Goal: Task Accomplishment & Management: Use online tool/utility

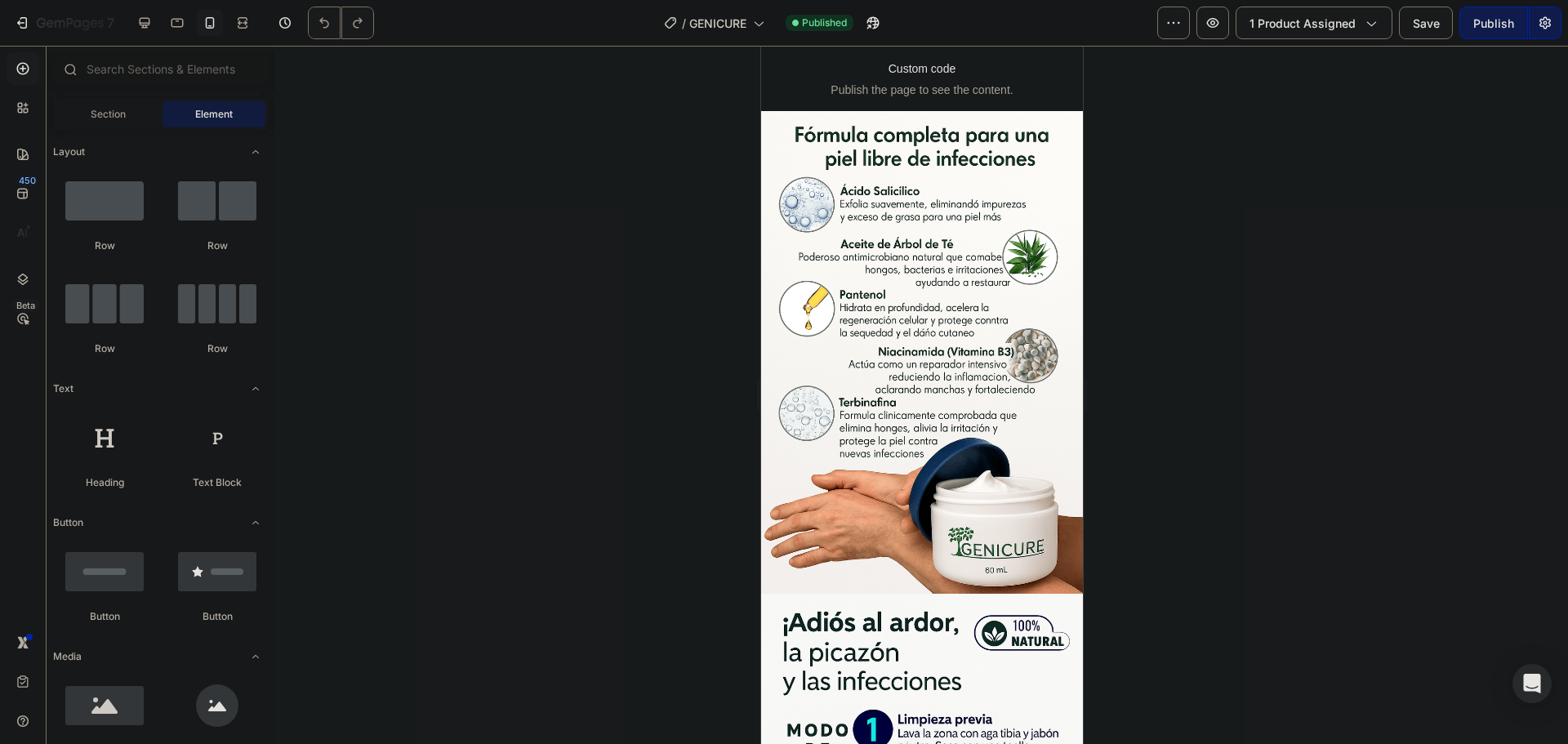
scroll to position [1400, 0]
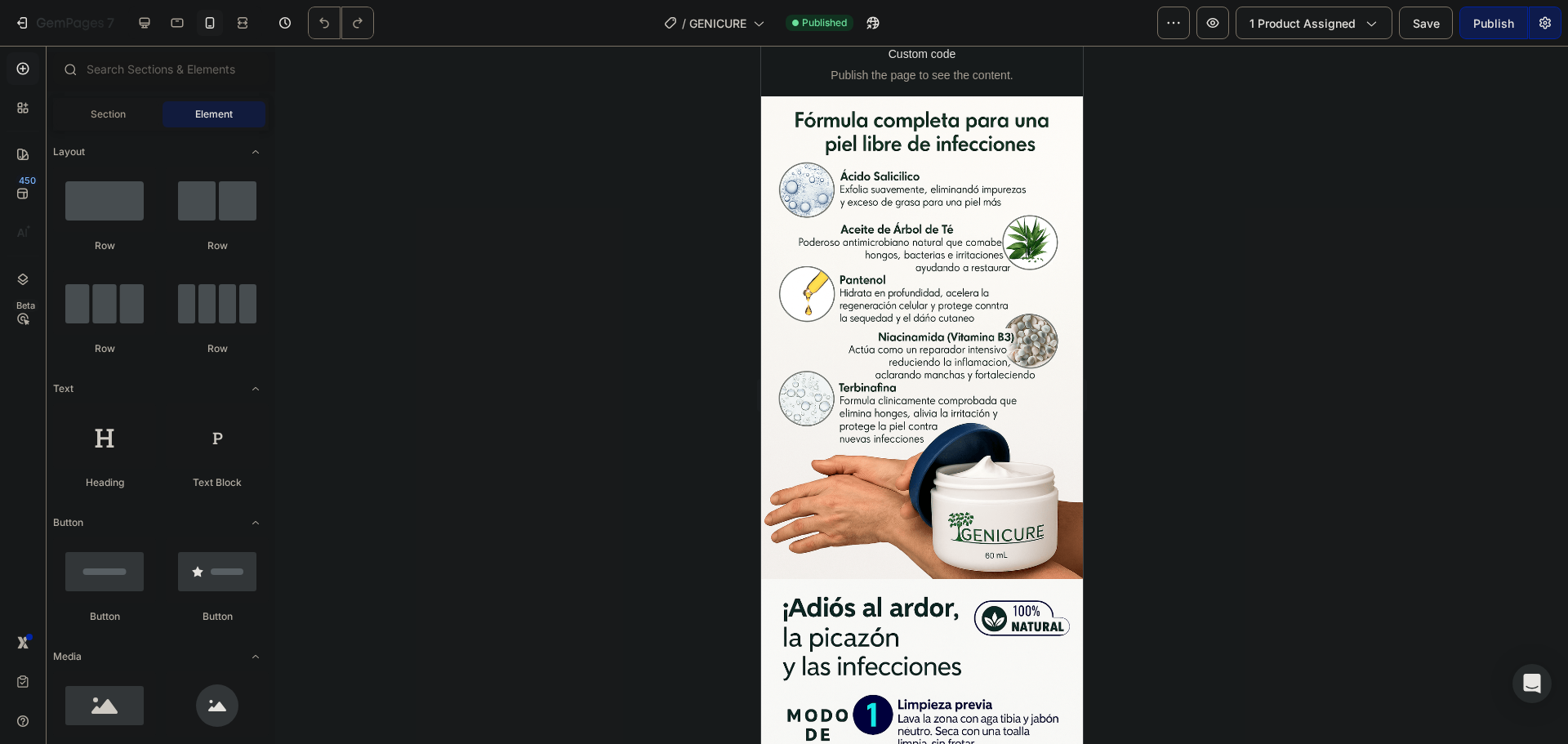
drag, startPoint x: 1076, startPoint y: 171, endPoint x: 1855, endPoint y: 473, distance: 835.5
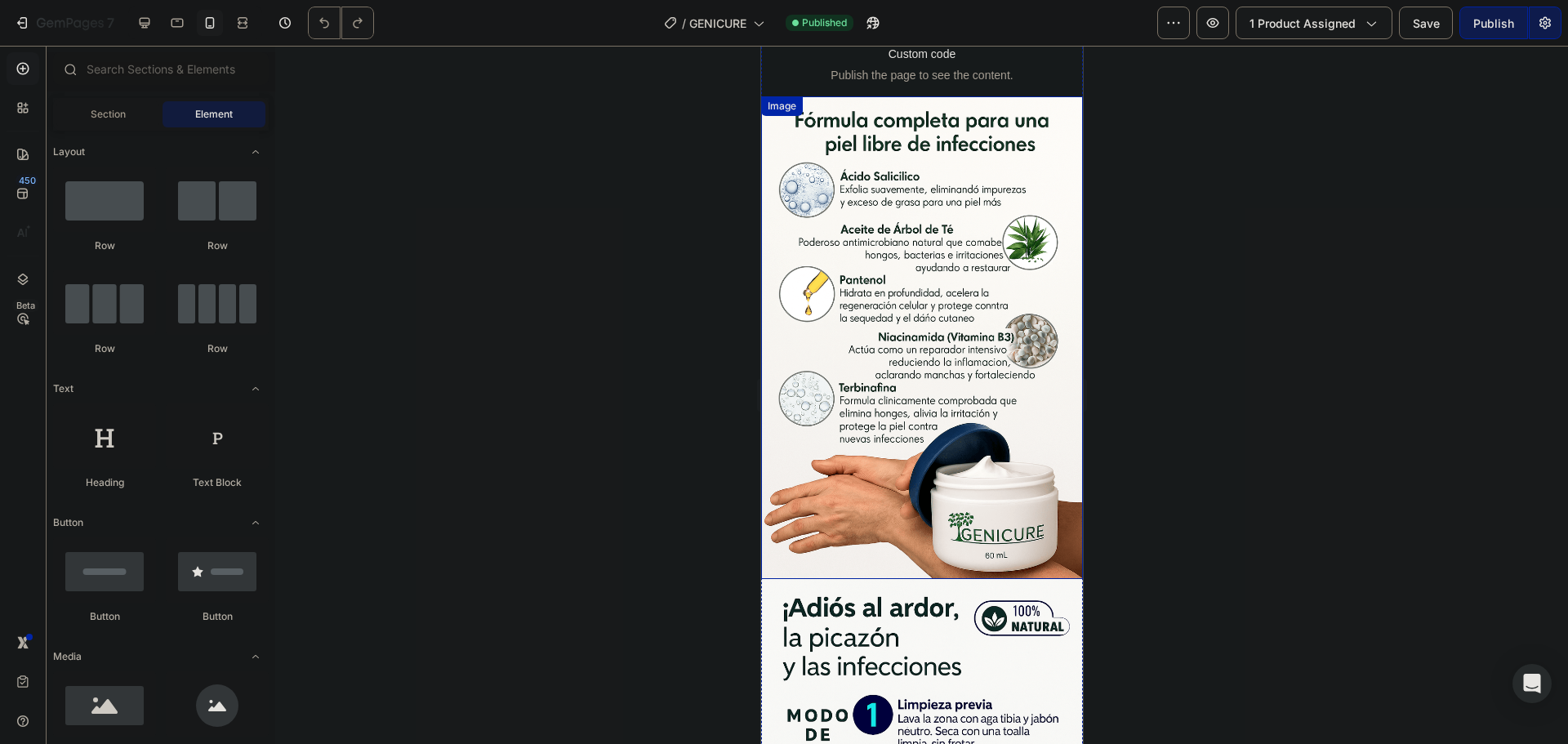
drag, startPoint x: 974, startPoint y: 452, endPoint x: 1026, endPoint y: 431, distance: 56.1
click at [973, 453] on img at bounding box center [921, 337] width 322 height 483
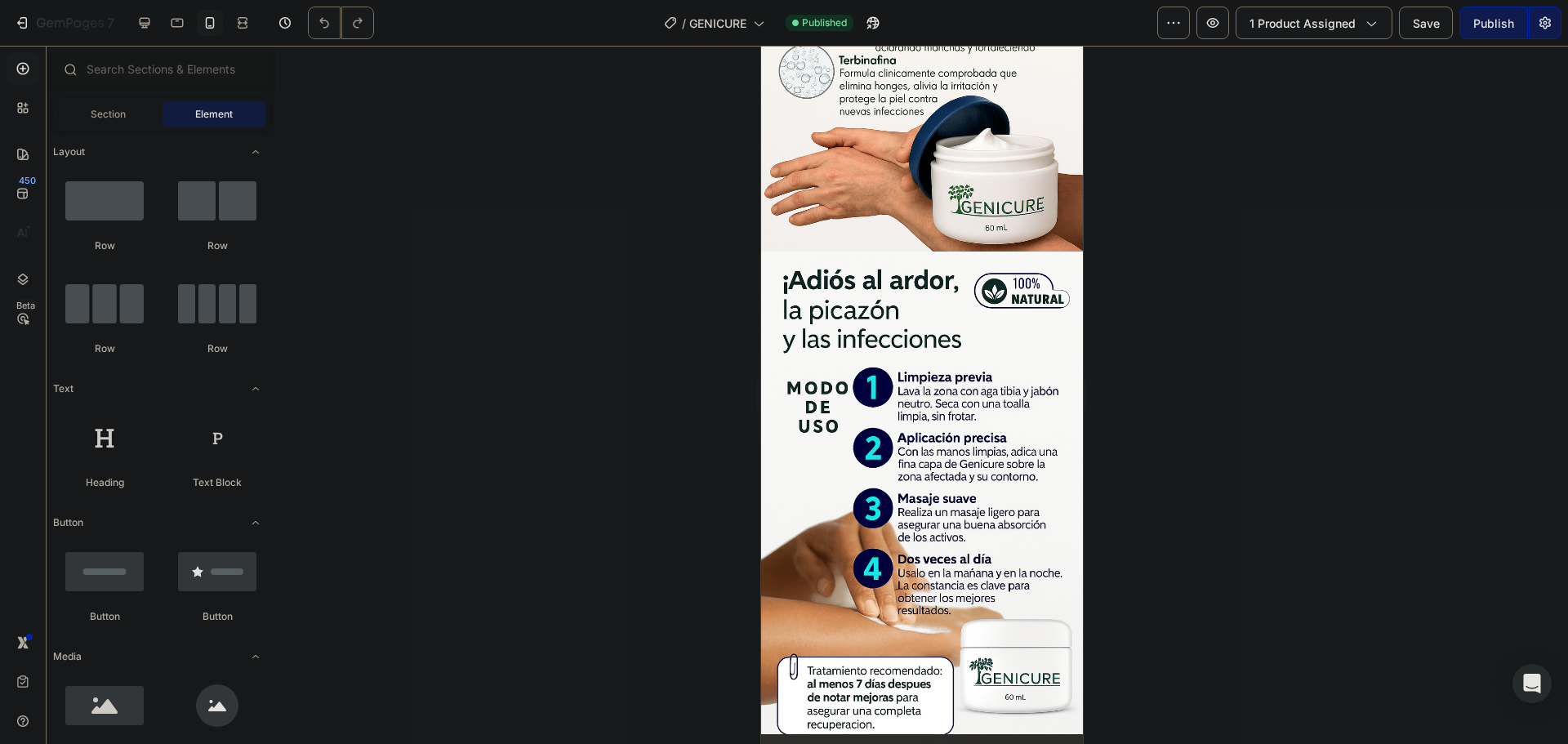
scroll to position [1520, 0]
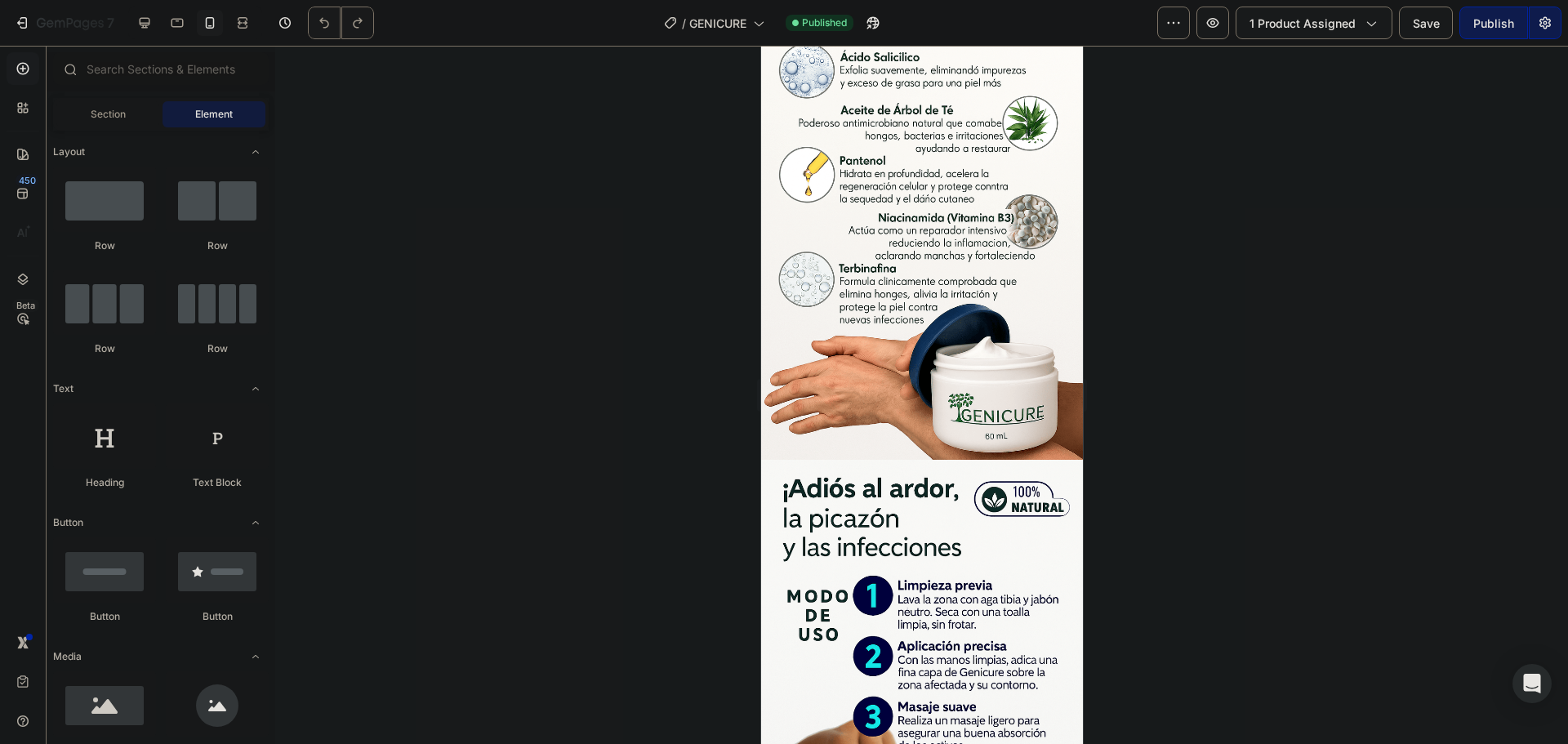
drag, startPoint x: 1078, startPoint y: 382, endPoint x: 1854, endPoint y: 436, distance: 777.9
click at [899, 362] on img at bounding box center [921, 218] width 322 height 483
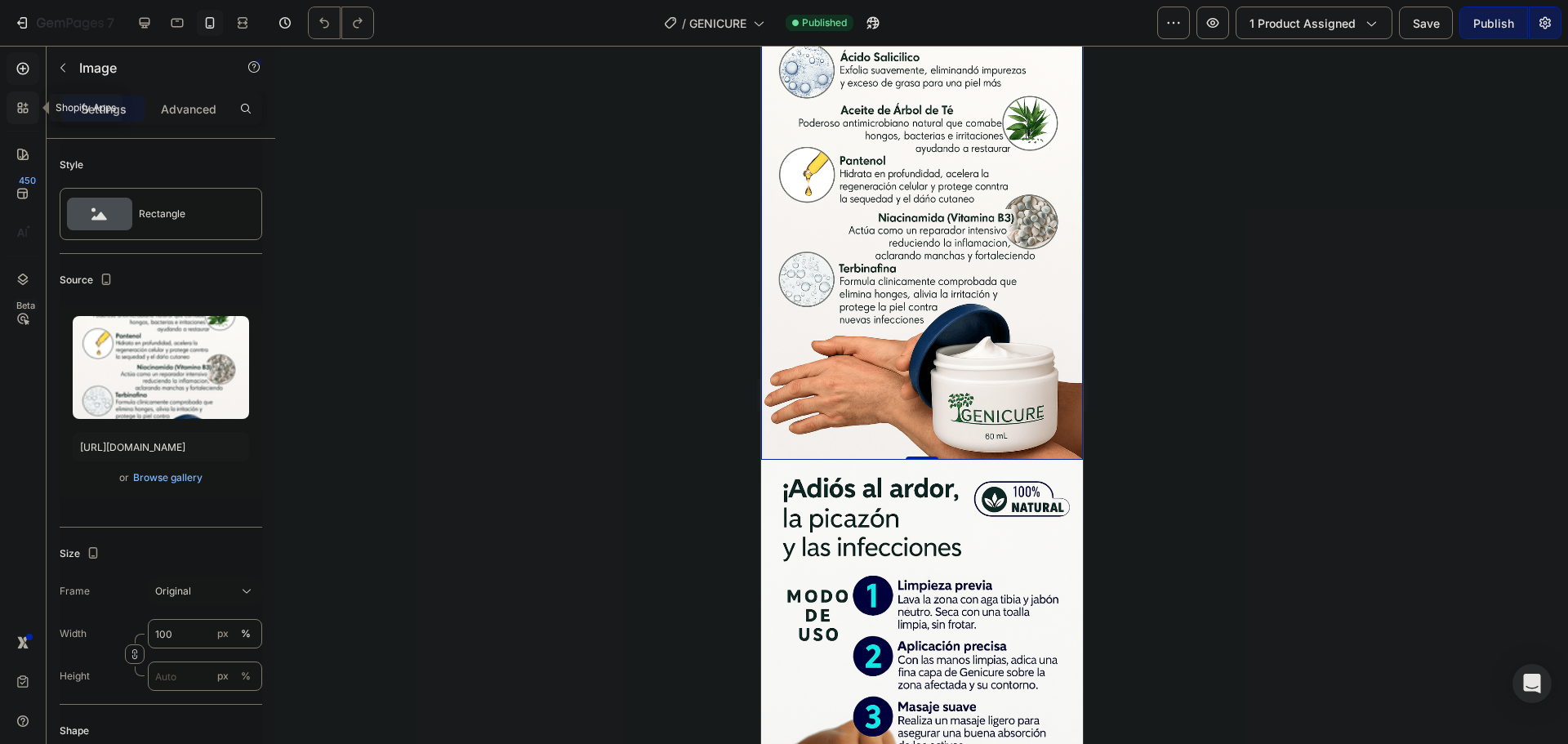
click at [21, 101] on icon at bounding box center [22, 107] width 16 height 16
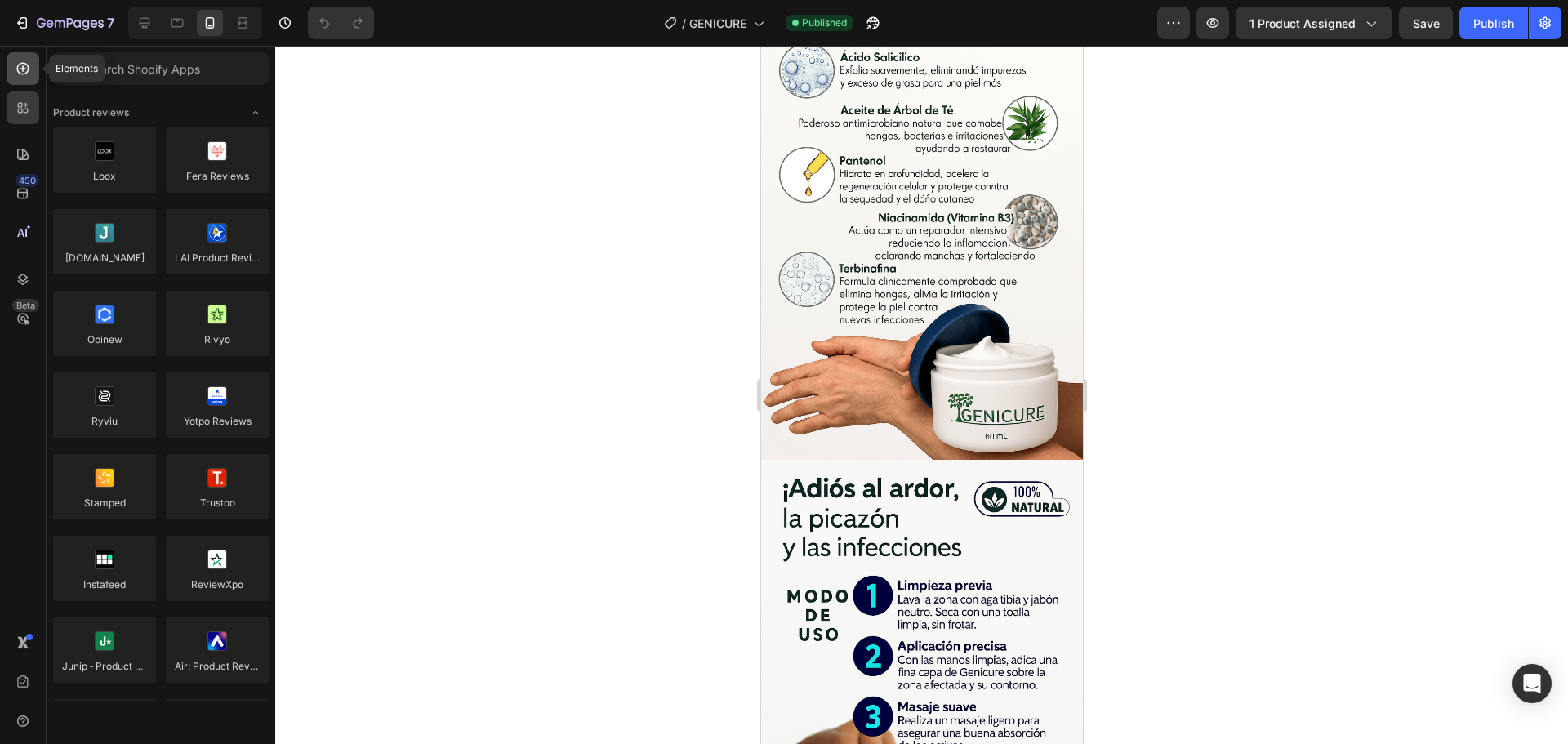
click at [26, 62] on icon at bounding box center [22, 68] width 16 height 16
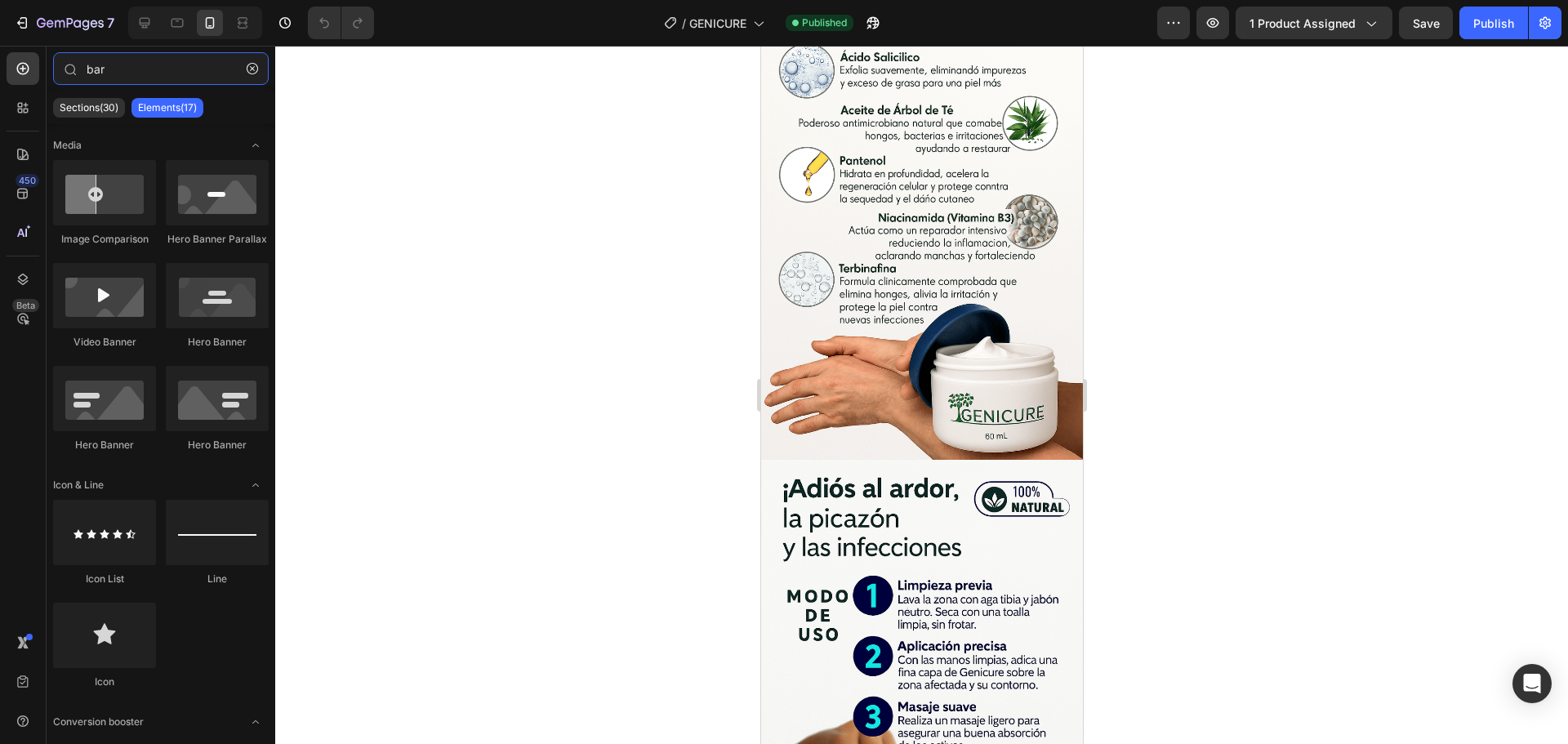
type input "[PERSON_NAME]"
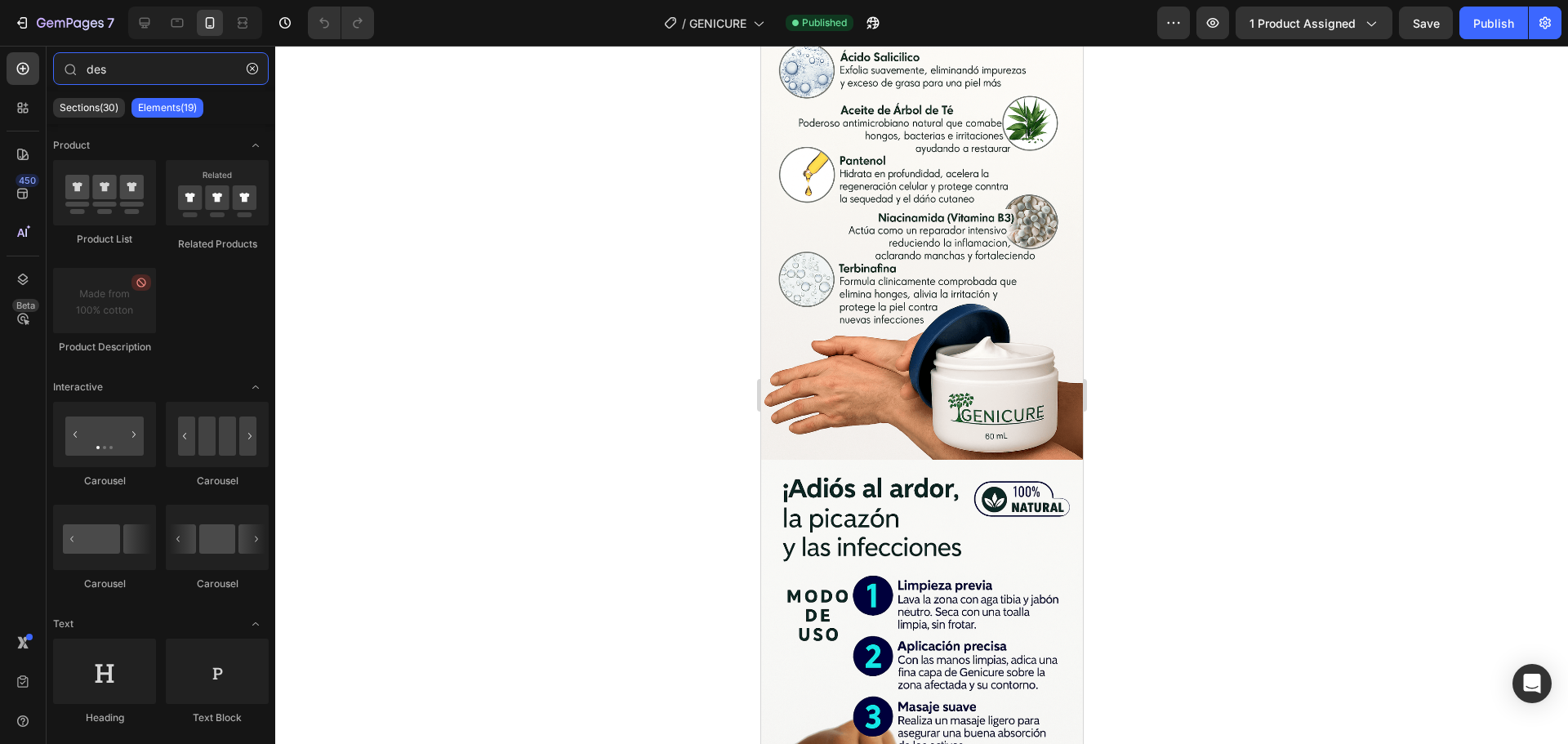
type input "des"
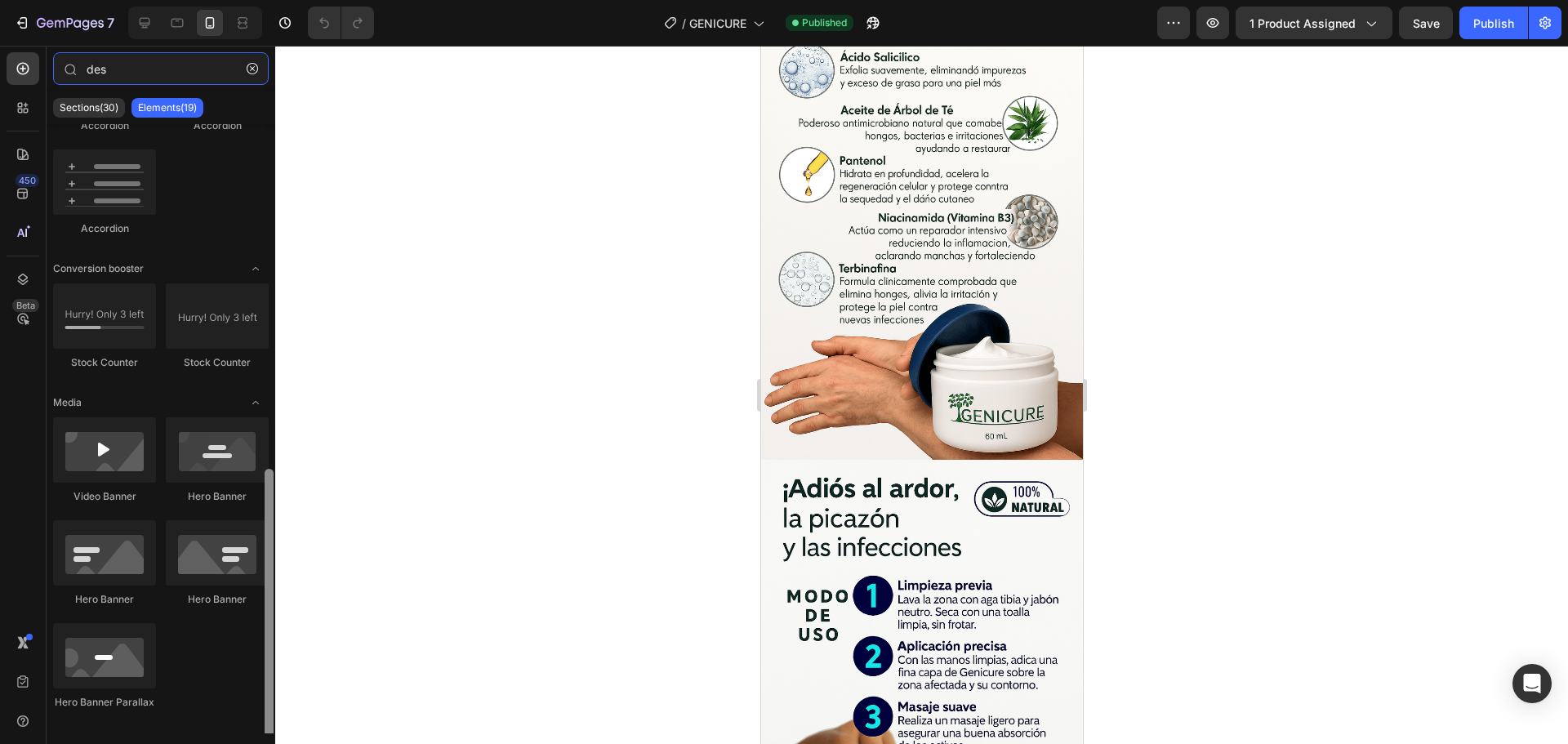
scroll to position [736, 0]
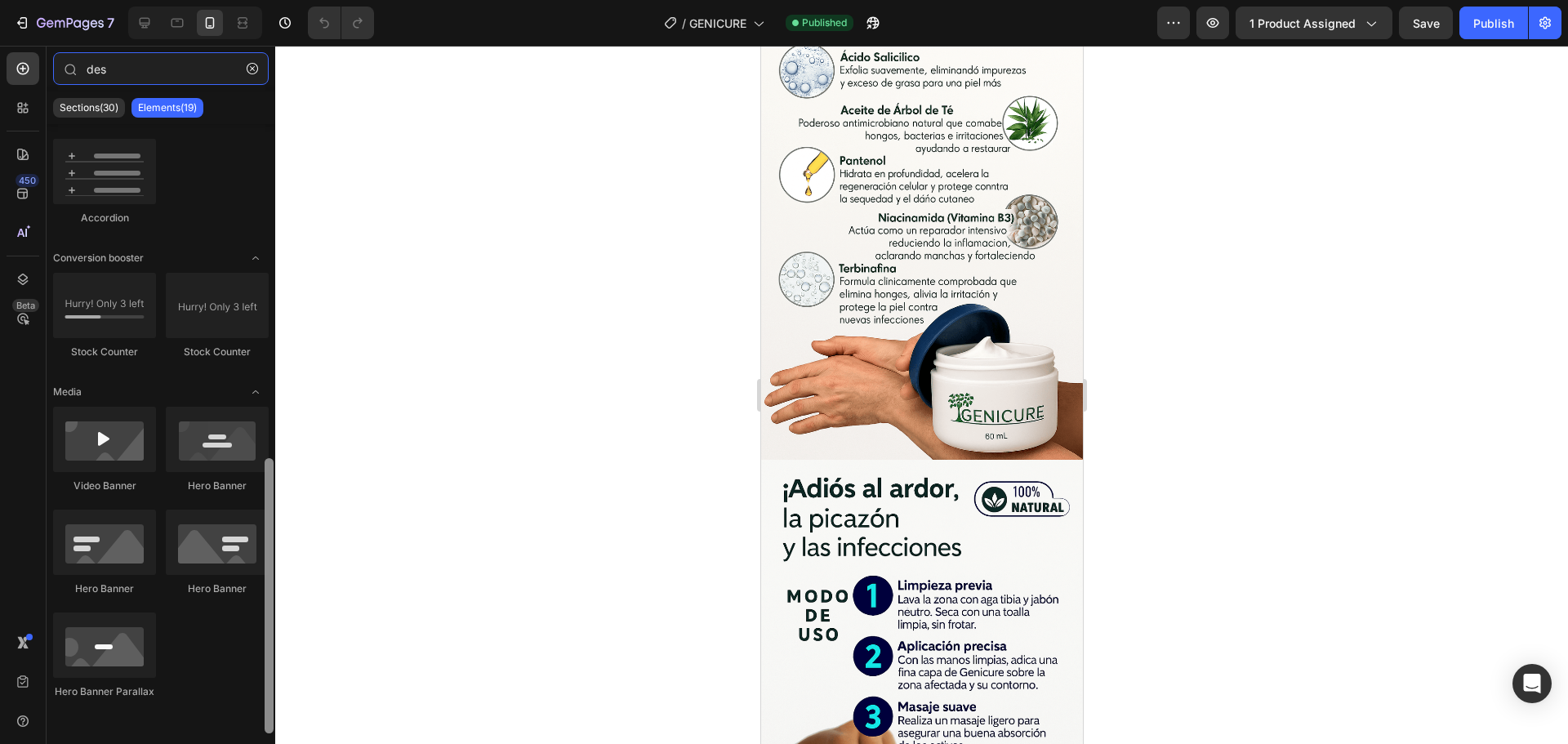
drag, startPoint x: 270, startPoint y: 470, endPoint x: 299, endPoint y: 696, distance: 227.9
click at [299, 0] on div "7 Version history / GENICURE Published Preview 1 product assigned Save Publish …" at bounding box center [784, 0] width 1568 height 0
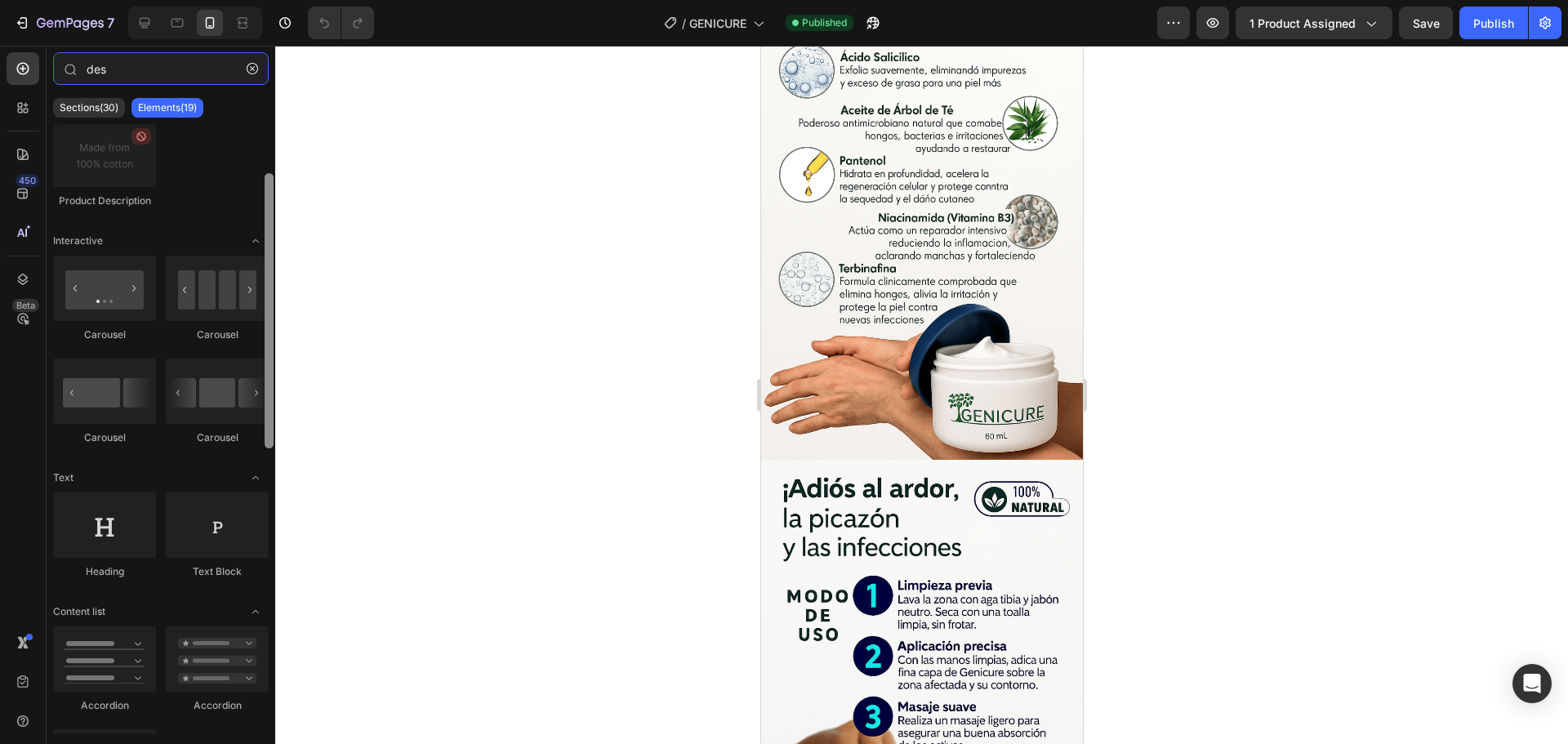
scroll to position [126, 0]
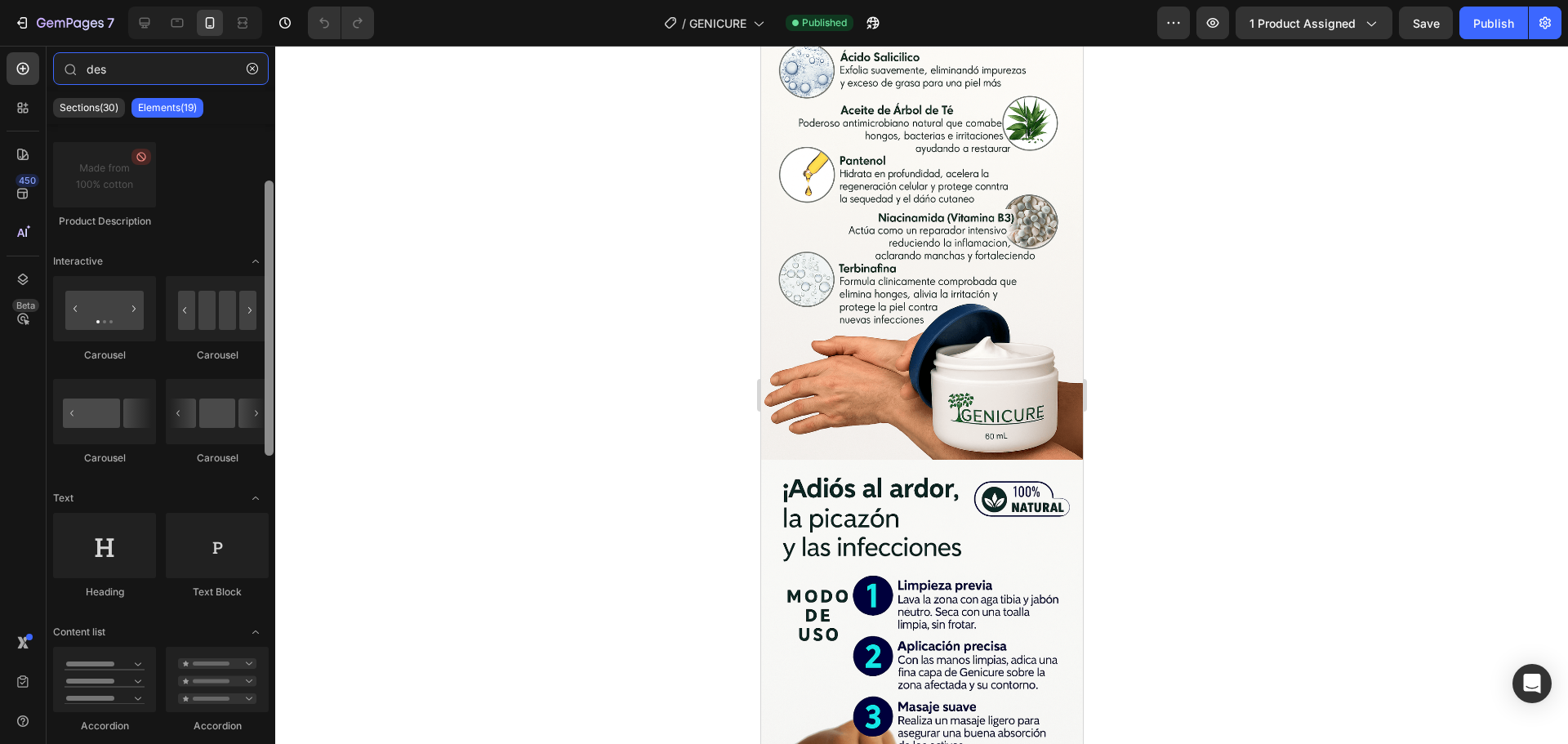
drag, startPoint x: 270, startPoint y: 661, endPoint x: 326, endPoint y: 385, distance: 281.6
click at [326, 0] on div "7 Version history / GENICURE Published Preview 1 product assigned Save Publish …" at bounding box center [784, 0] width 1568 height 0
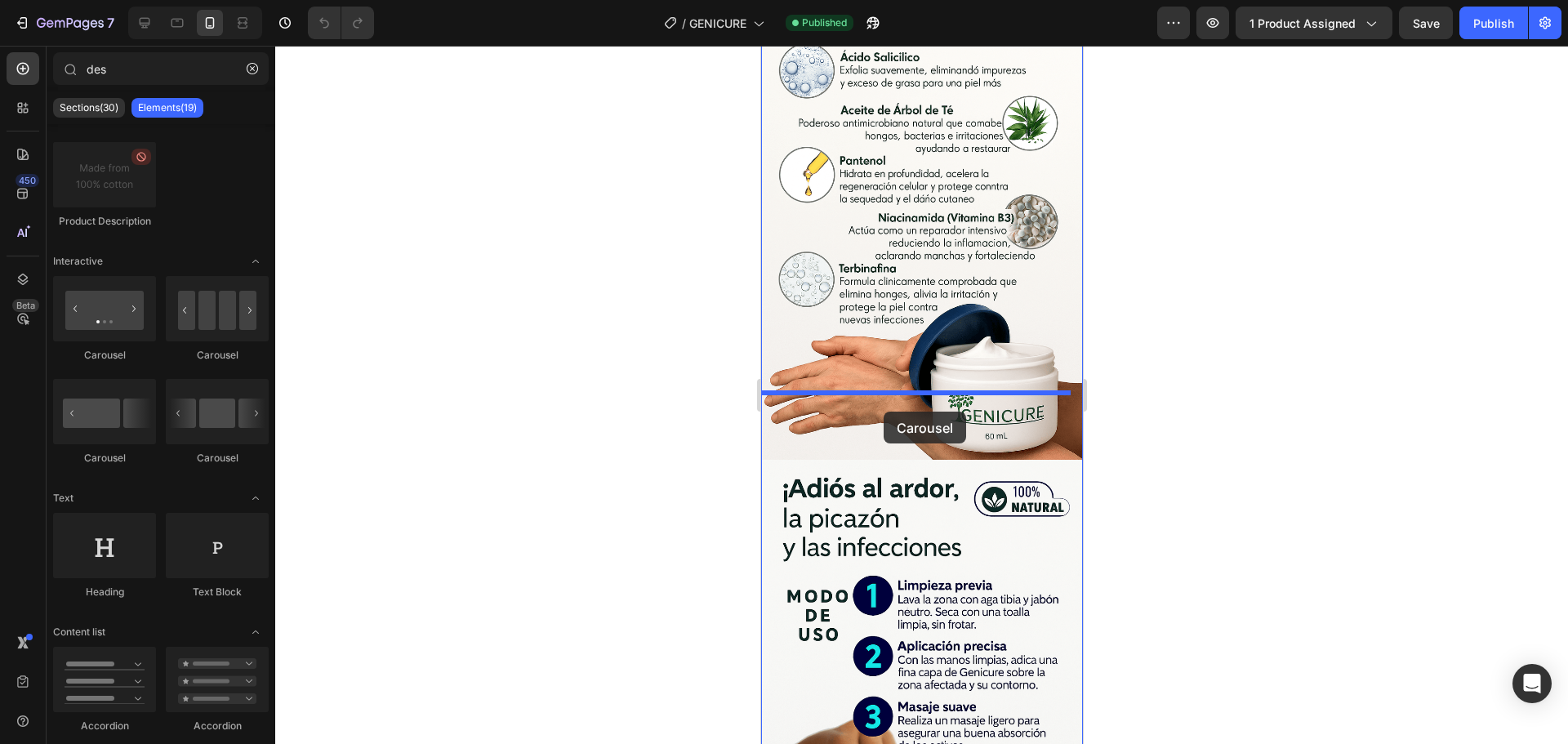
drag, startPoint x: 947, startPoint y: 363, endPoint x: 883, endPoint y: 412, distance: 80.6
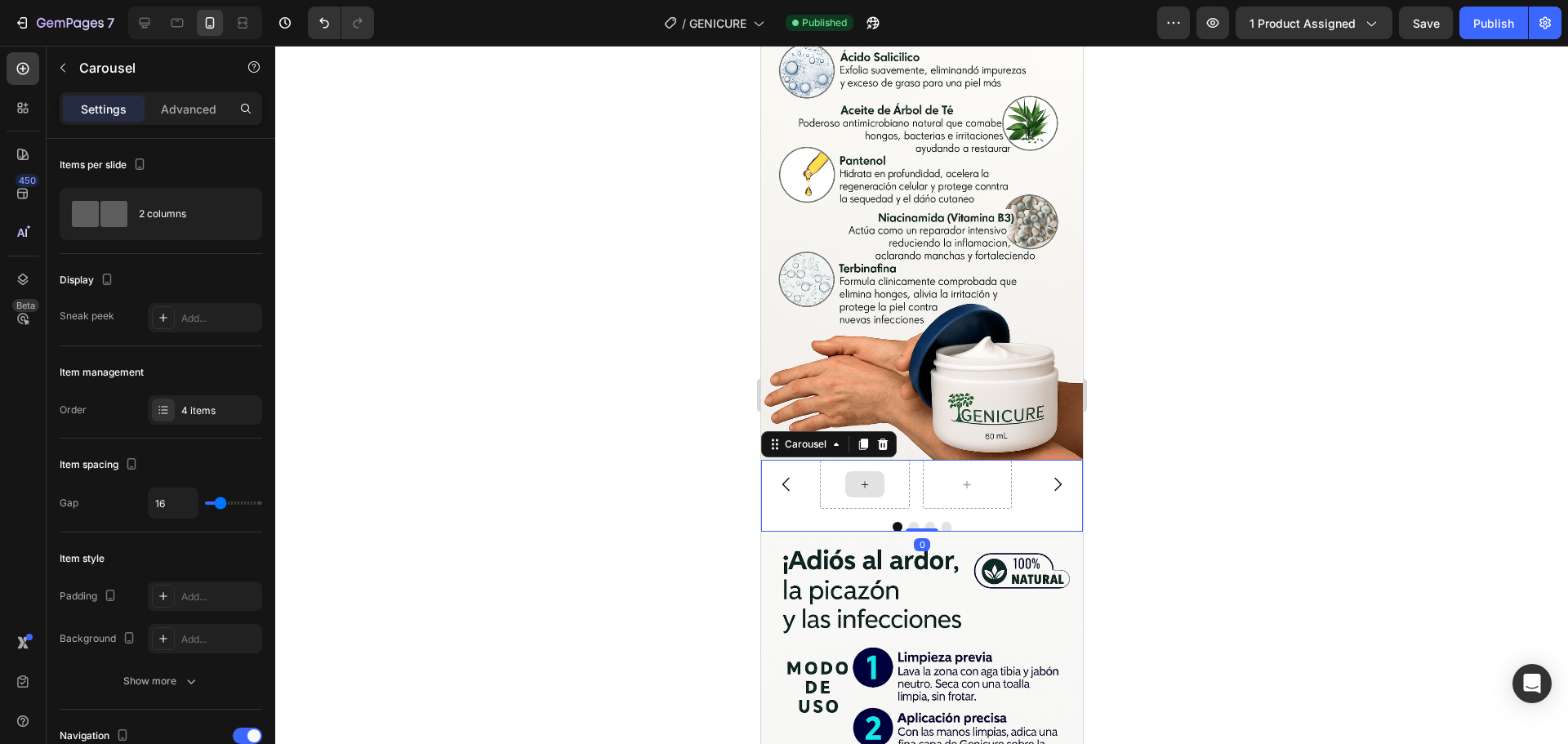
click at [874, 471] on div at bounding box center [864, 484] width 40 height 26
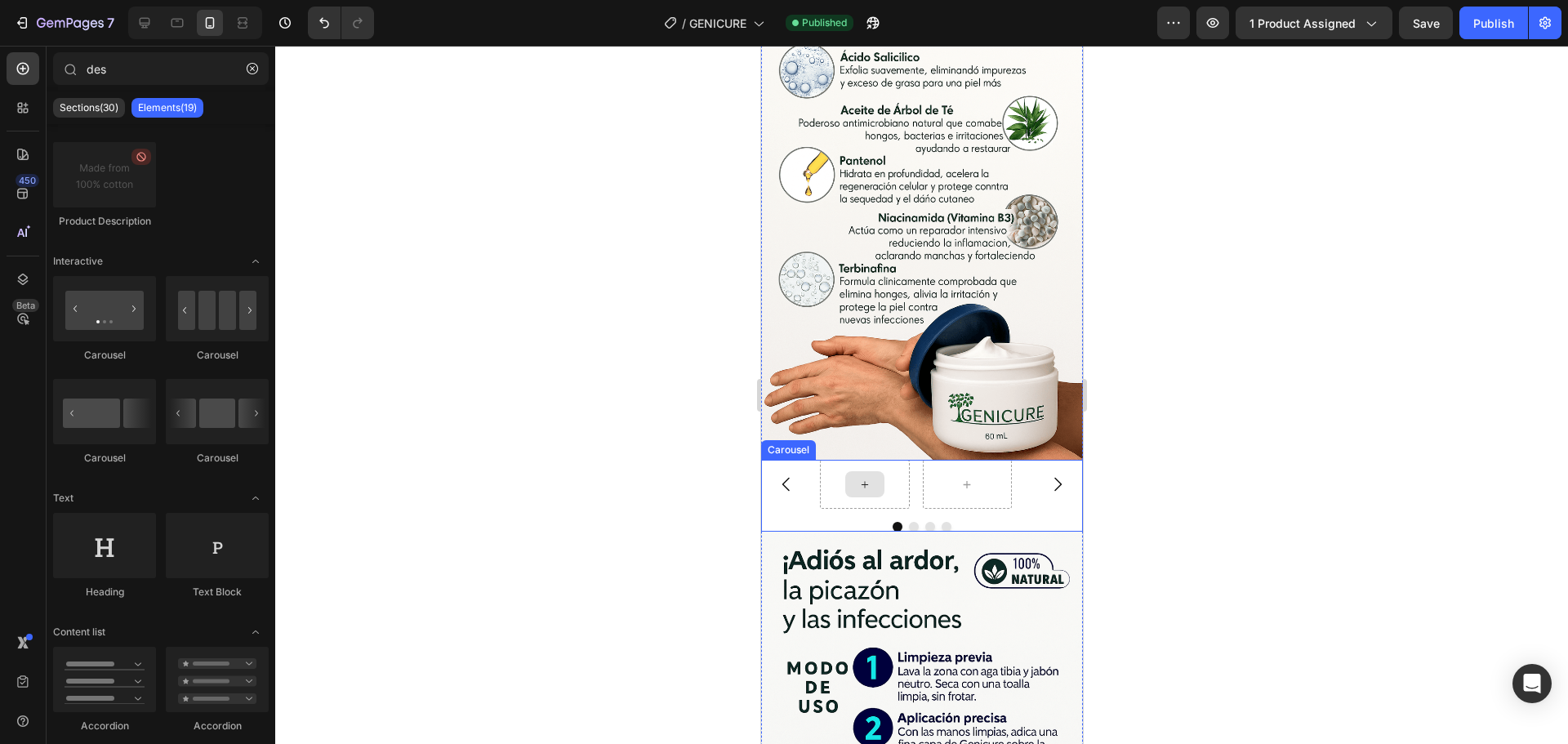
click at [877, 471] on div at bounding box center [864, 484] width 40 height 26
click at [853, 471] on div at bounding box center [864, 484] width 40 height 26
click at [821, 460] on div at bounding box center [864, 484] width 90 height 49
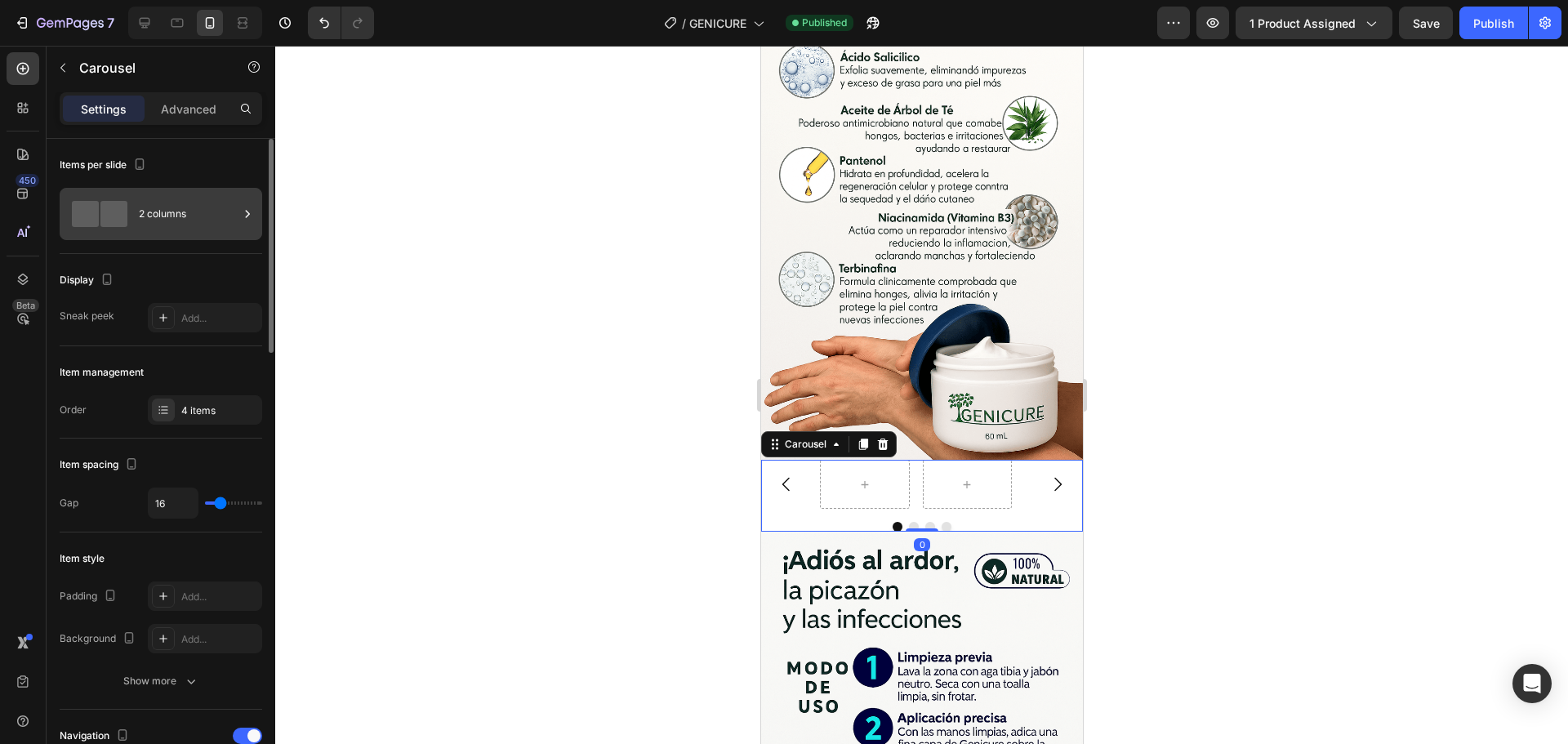
click at [113, 209] on span at bounding box center [114, 213] width 27 height 26
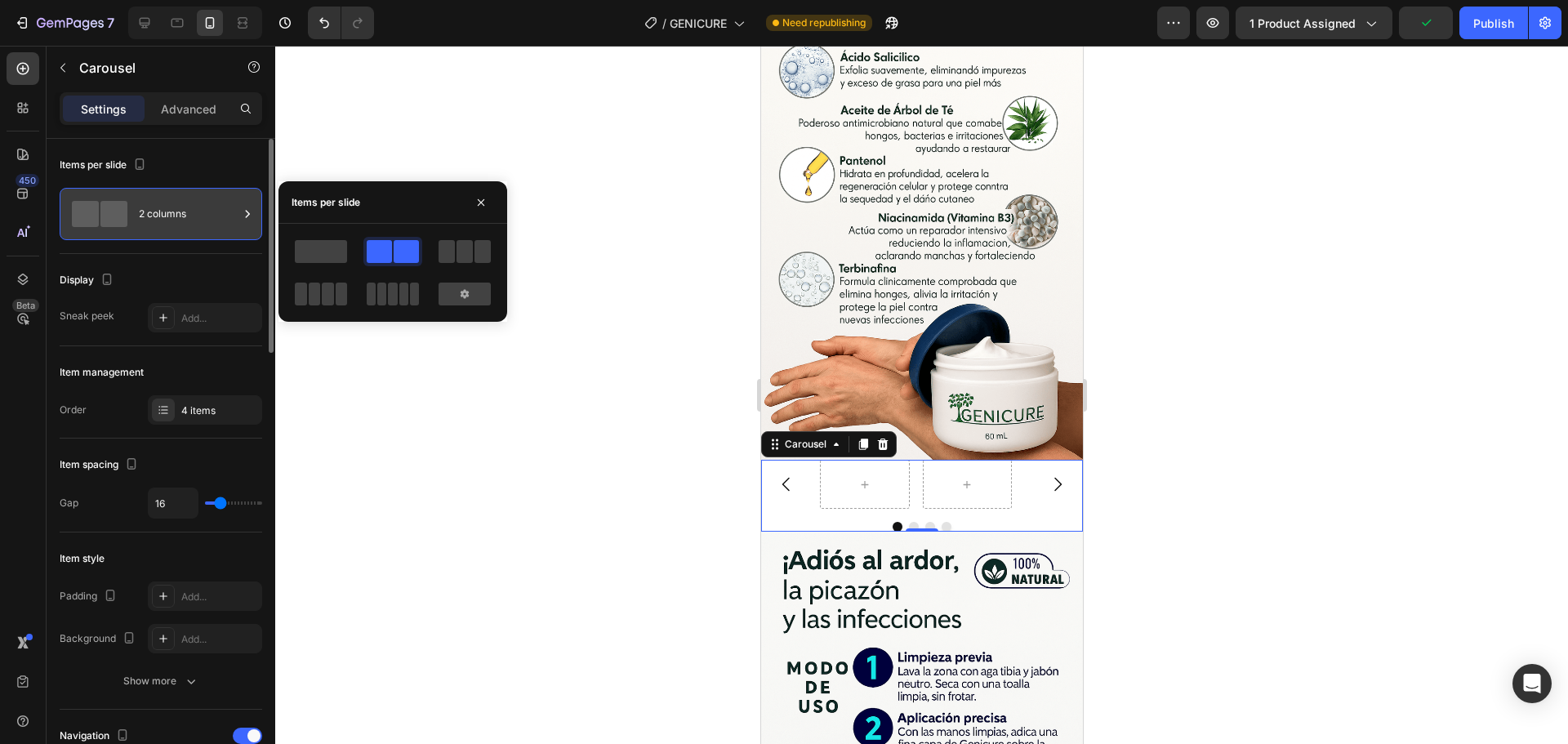
click at [100, 227] on span at bounding box center [114, 213] width 27 height 26
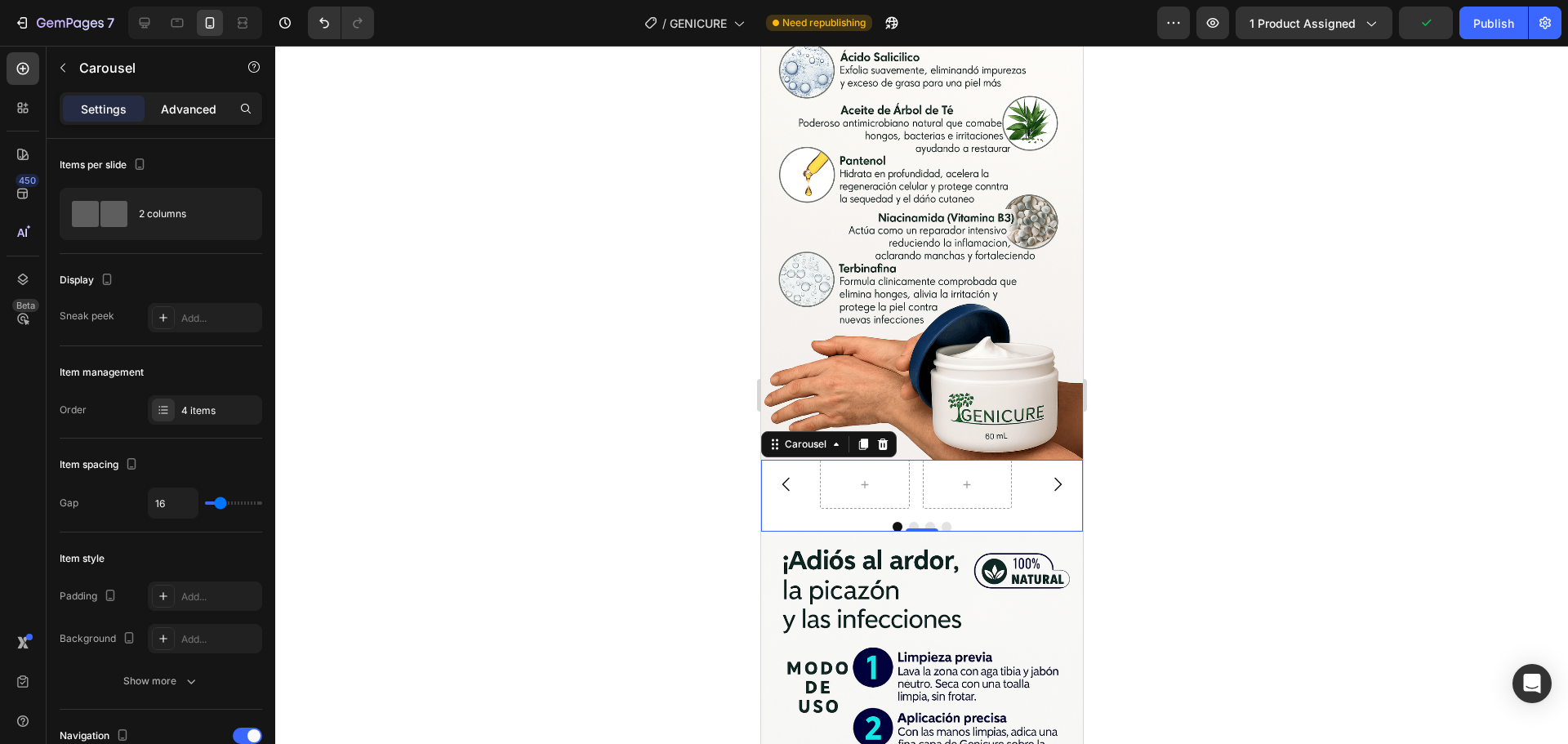
click at [185, 108] on p "Advanced" at bounding box center [189, 109] width 56 height 17
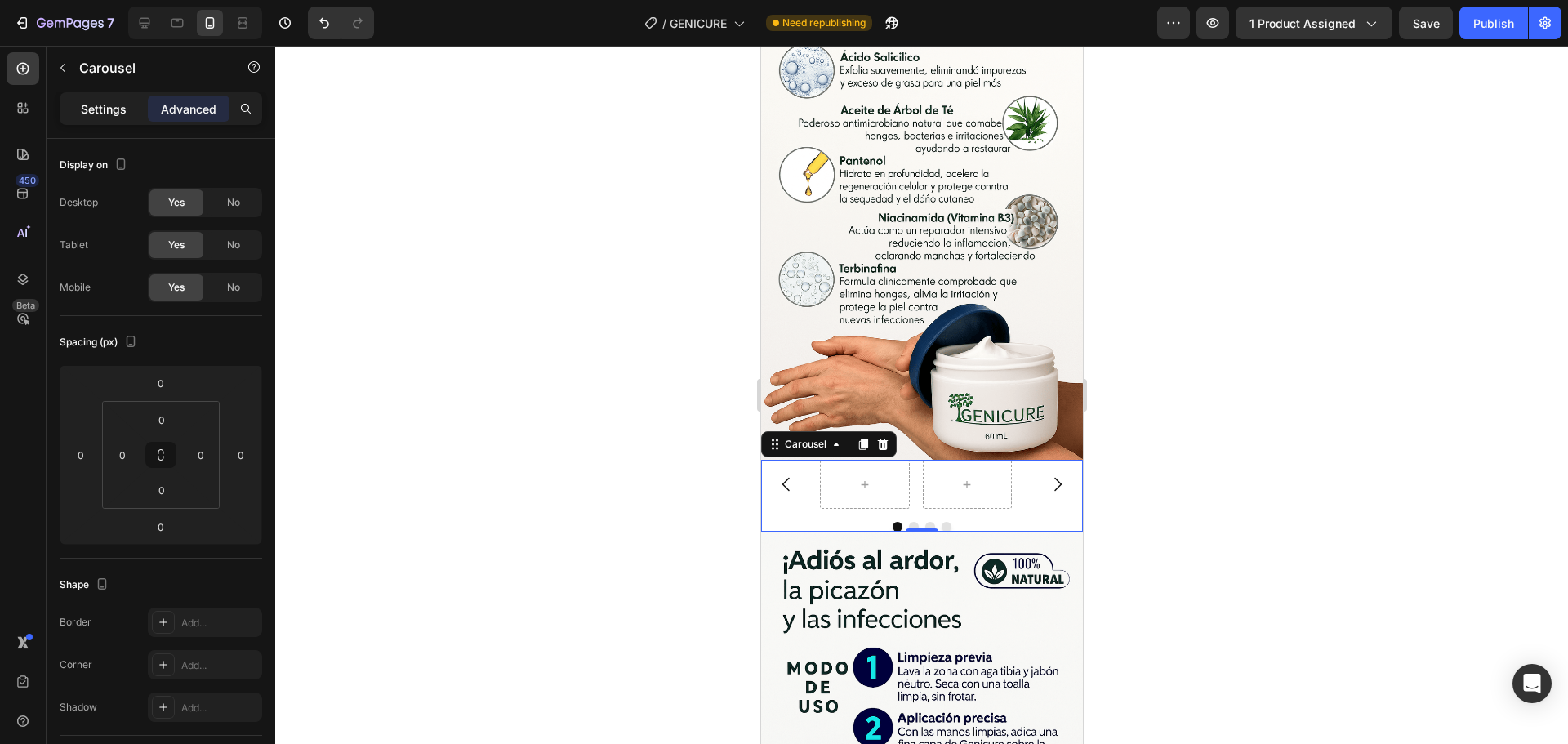
click at [110, 112] on p "Settings" at bounding box center [104, 109] width 45 height 17
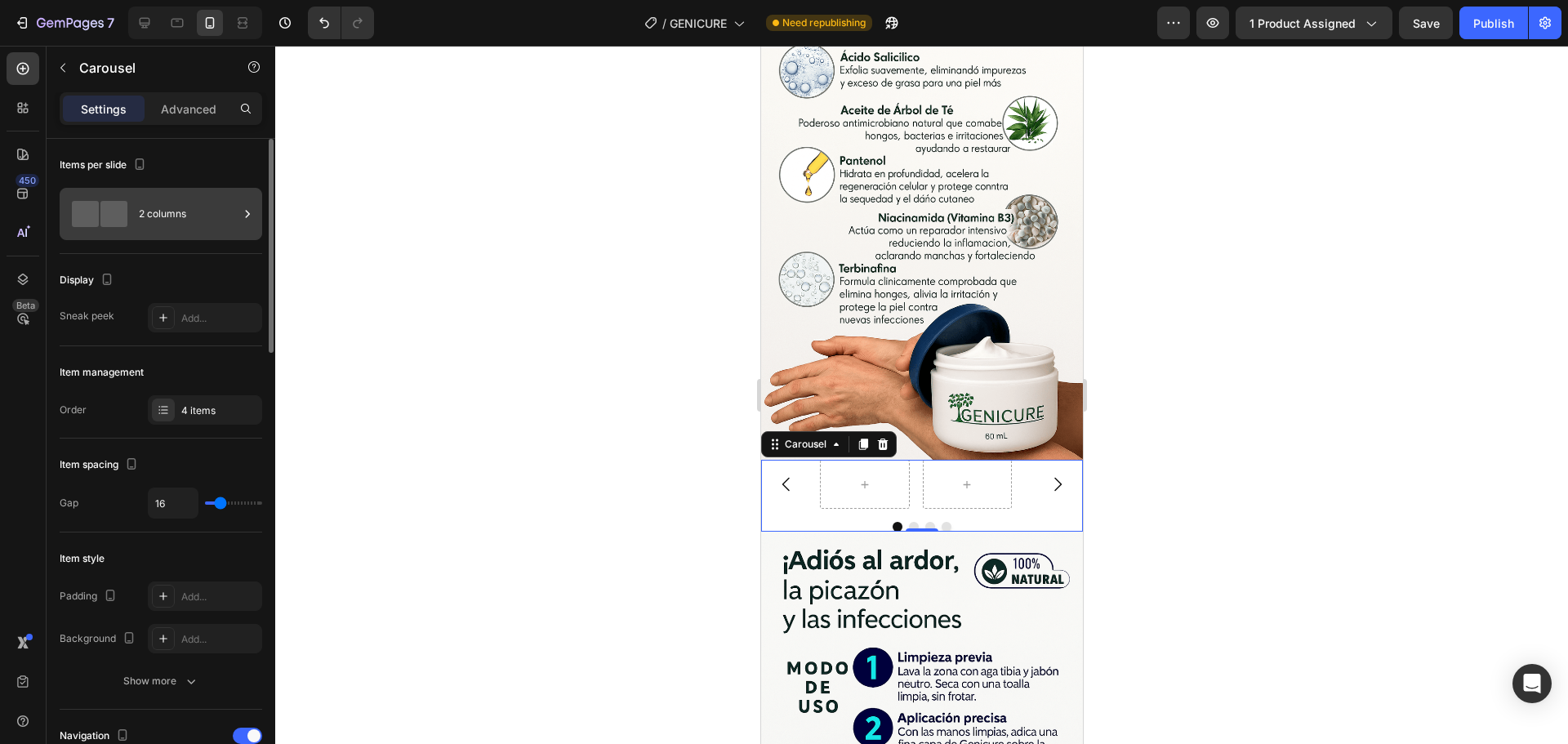
click at [100, 225] on span at bounding box center [114, 213] width 27 height 26
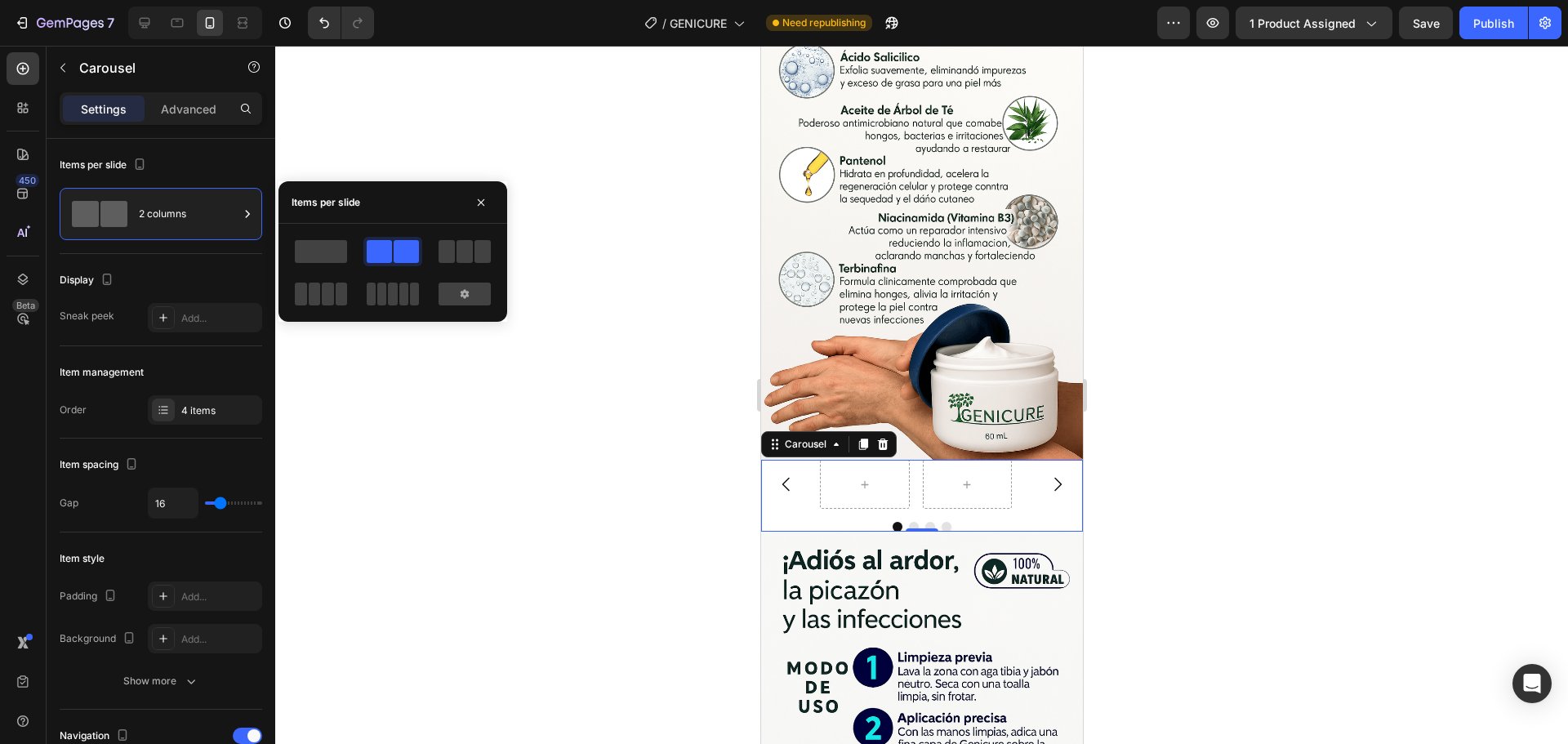
click at [393, 257] on span at bounding box center [406, 251] width 25 height 23
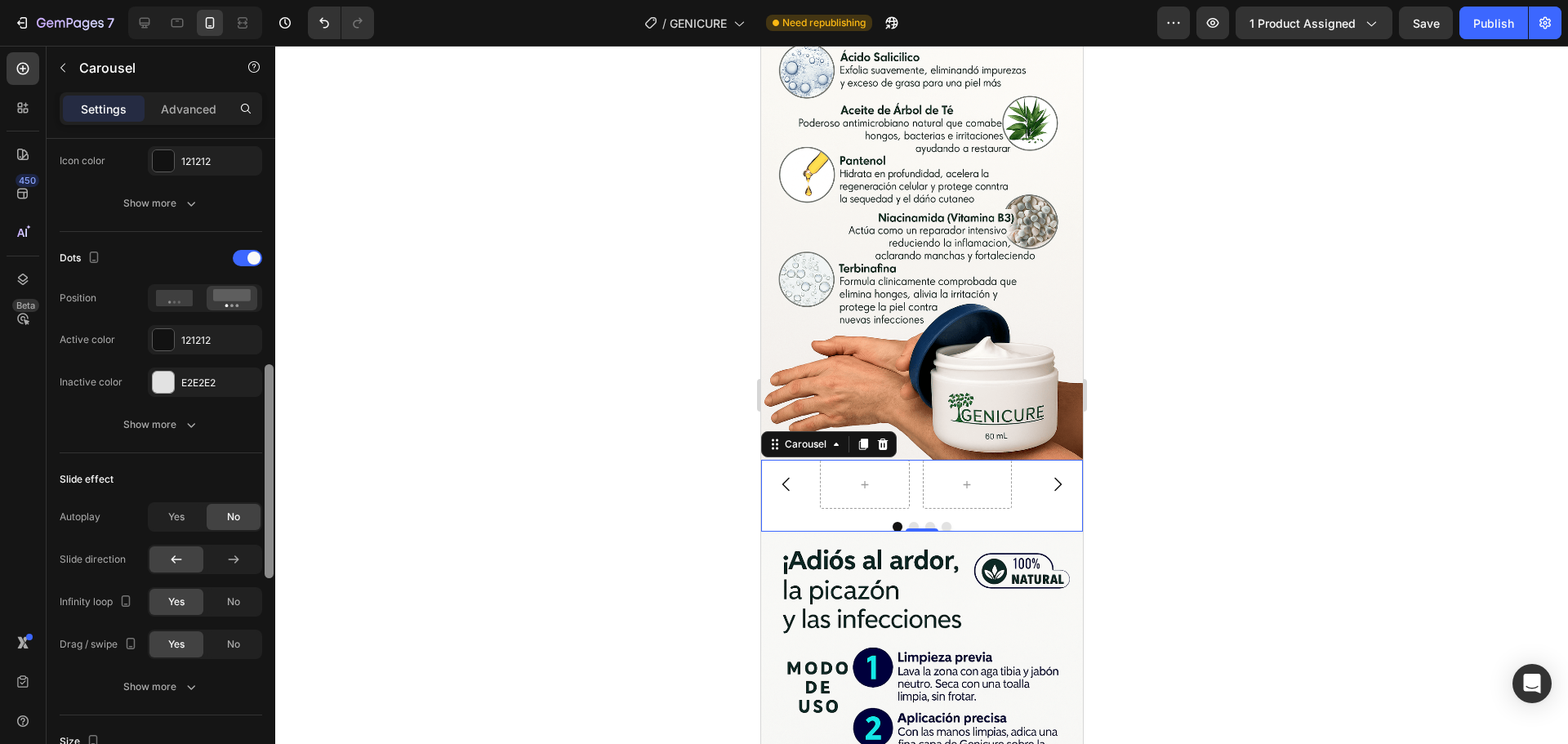
scroll to position [729, 0]
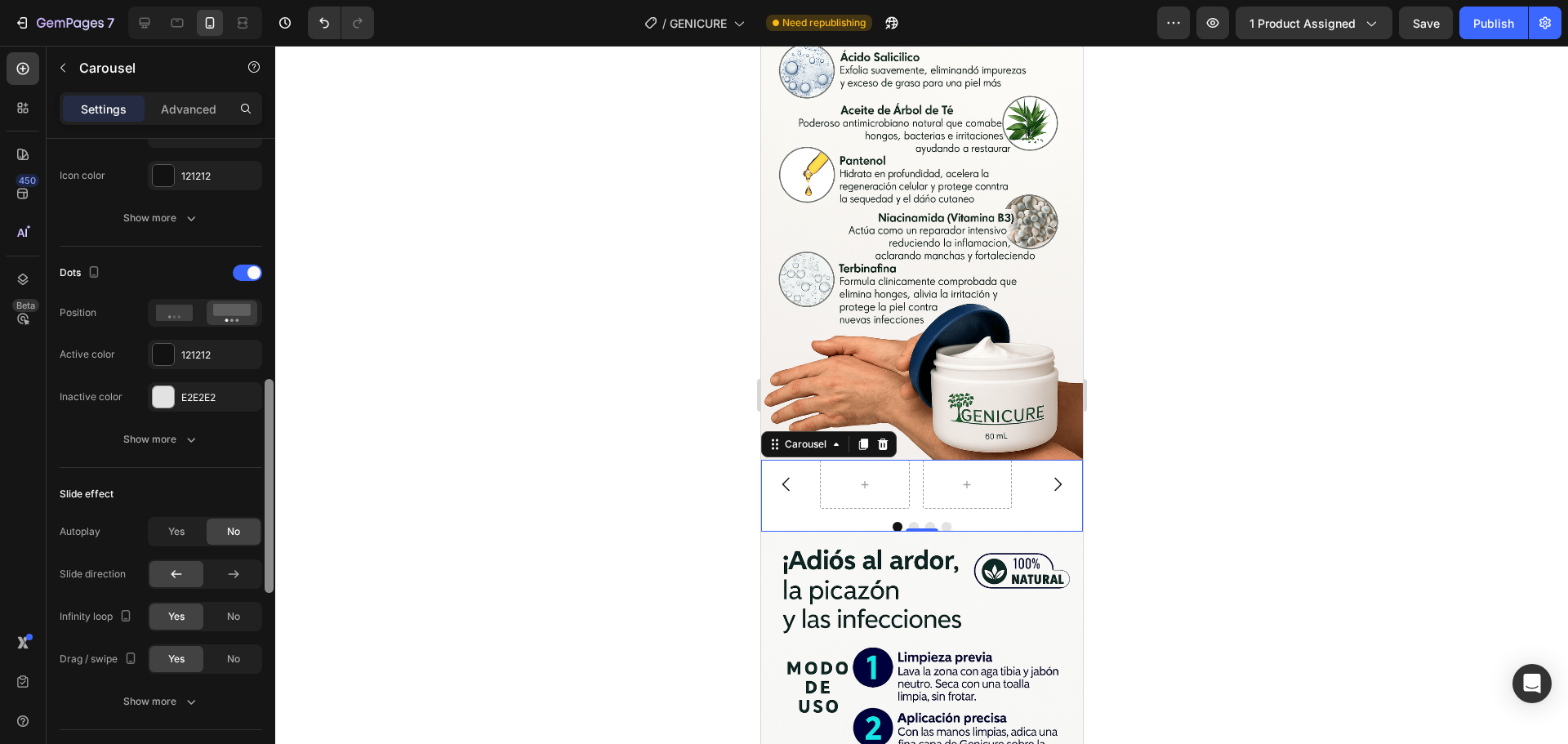
drag, startPoint x: 268, startPoint y: 230, endPoint x: 308, endPoint y: 470, distance: 243.3
click at [308, 0] on div "7 Version history / GENICURE Need republishing Preview 1 product assigned Save …" at bounding box center [784, 0] width 1568 height 0
click at [896, 460] on div at bounding box center [864, 484] width 90 height 49
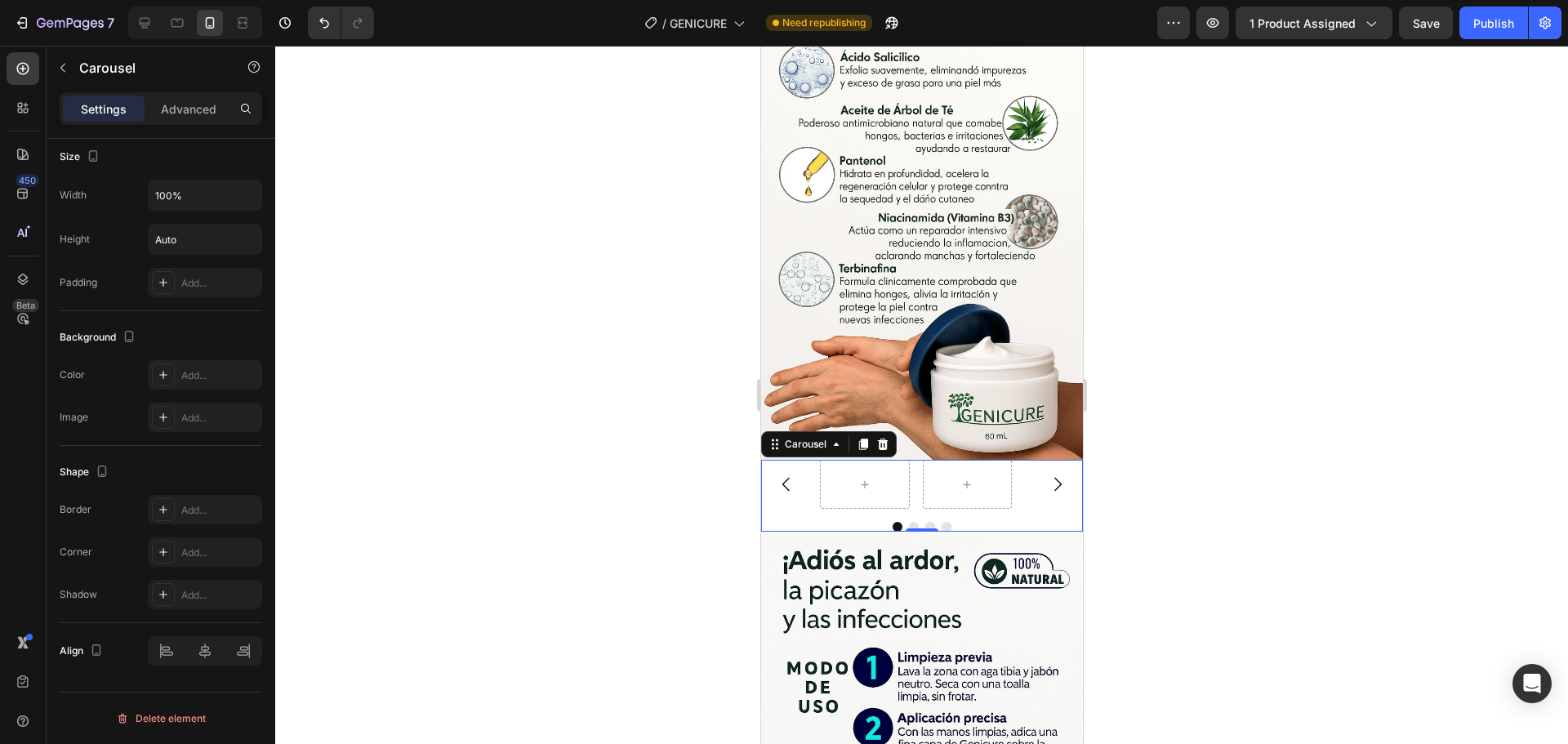
scroll to position [0, 0]
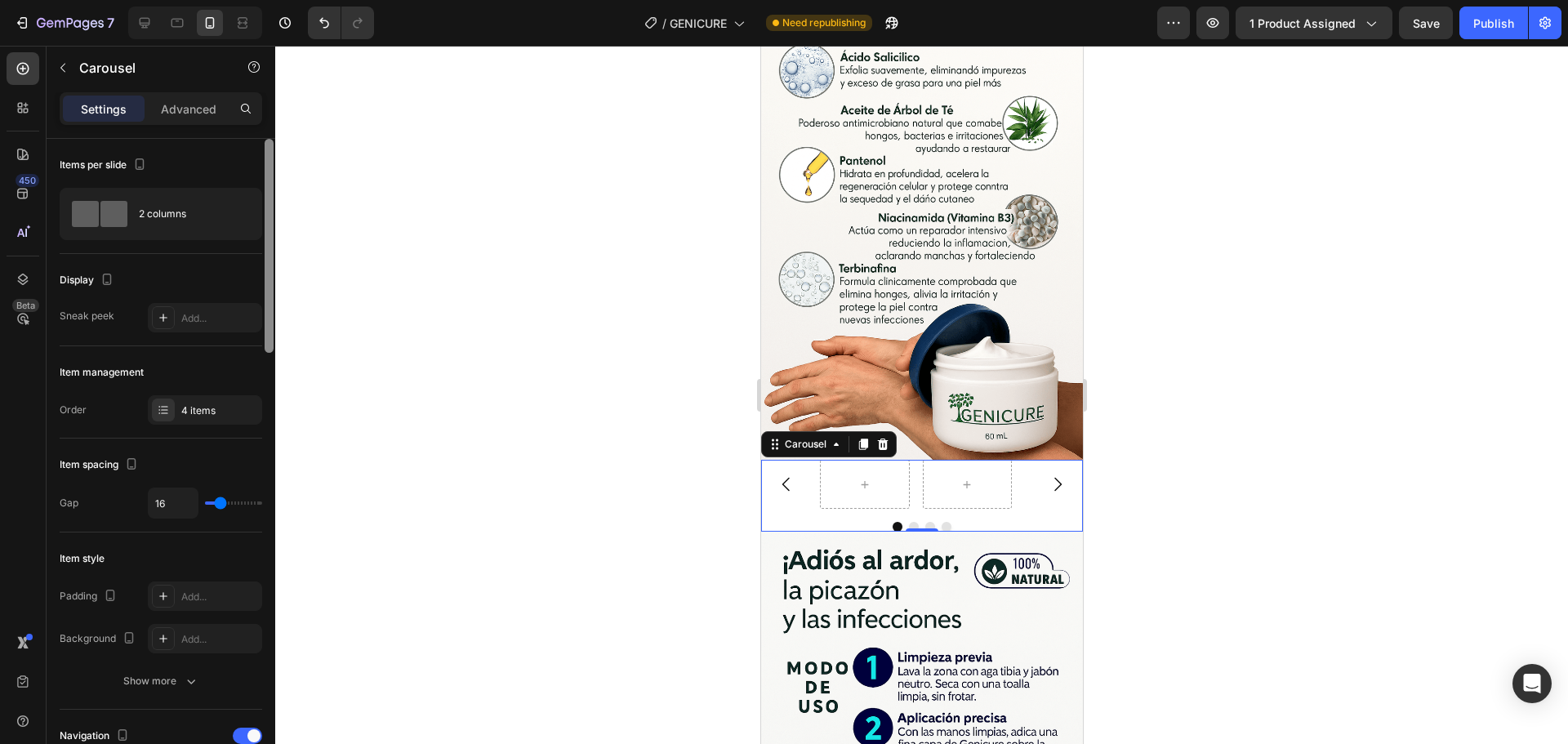
drag, startPoint x: 281, startPoint y: 511, endPoint x: 291, endPoint y: 126, distance: 385.1
click at [291, 0] on div "7 Version history / GENICURE Need republishing Preview 1 product assigned Save …" at bounding box center [784, 0] width 1568 height 0
click at [79, 66] on p "Carousel" at bounding box center [148, 67] width 139 height 19
click at [824, 460] on div at bounding box center [864, 484] width 90 height 49
click at [132, 222] on div "2 columns" at bounding box center [161, 214] width 202 height 52
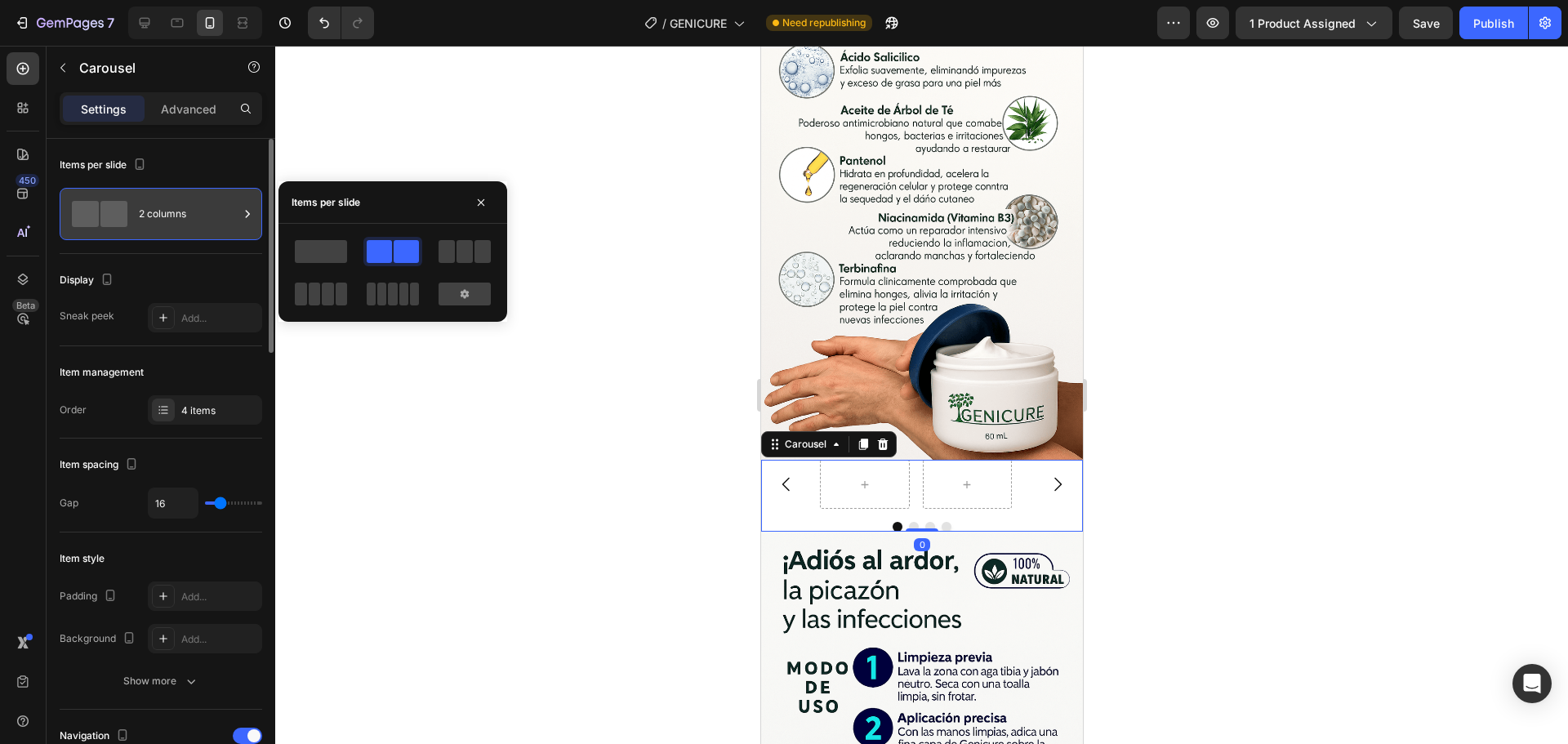
click at [132, 222] on div "2 columns" at bounding box center [161, 214] width 202 height 52
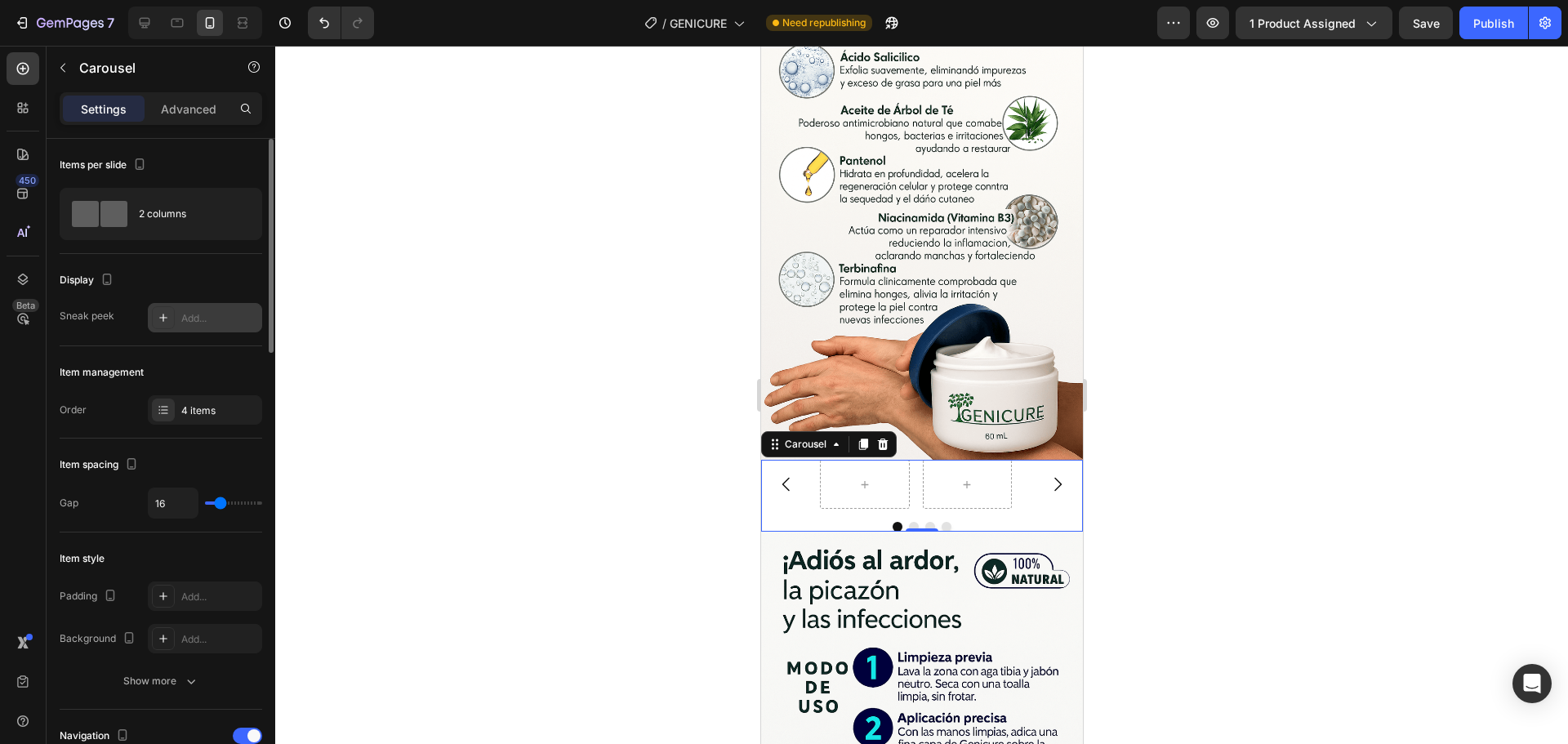
click at [219, 323] on div "Add..." at bounding box center [219, 318] width 77 height 14
click at [142, 372] on div "Item management" at bounding box center [102, 372] width 84 height 14
click at [171, 404] on div at bounding box center [163, 409] width 23 height 23
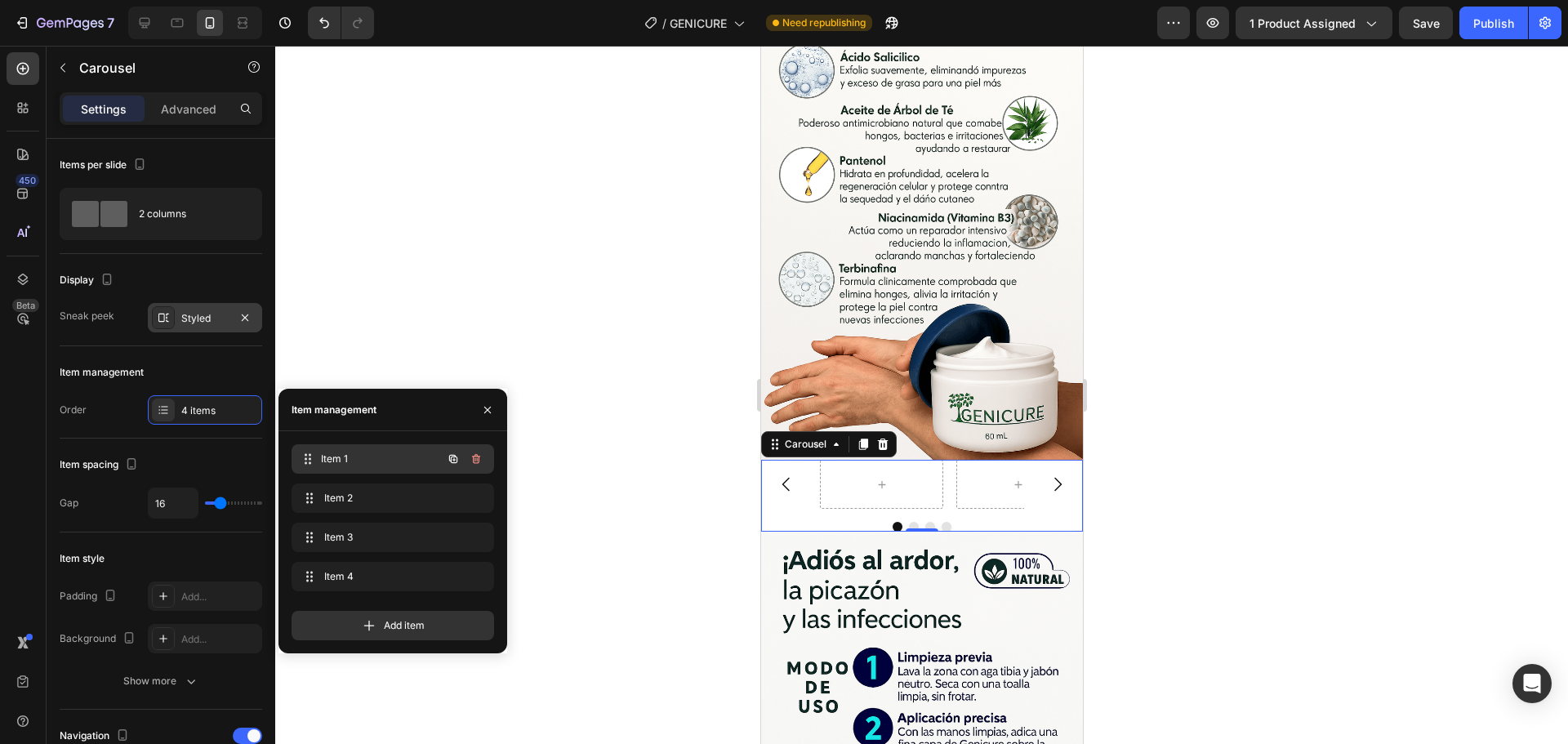
click at [333, 453] on span "Item 1" at bounding box center [381, 458] width 120 height 14
click at [326, 455] on span "Item 1" at bounding box center [371, 458] width 93 height 14
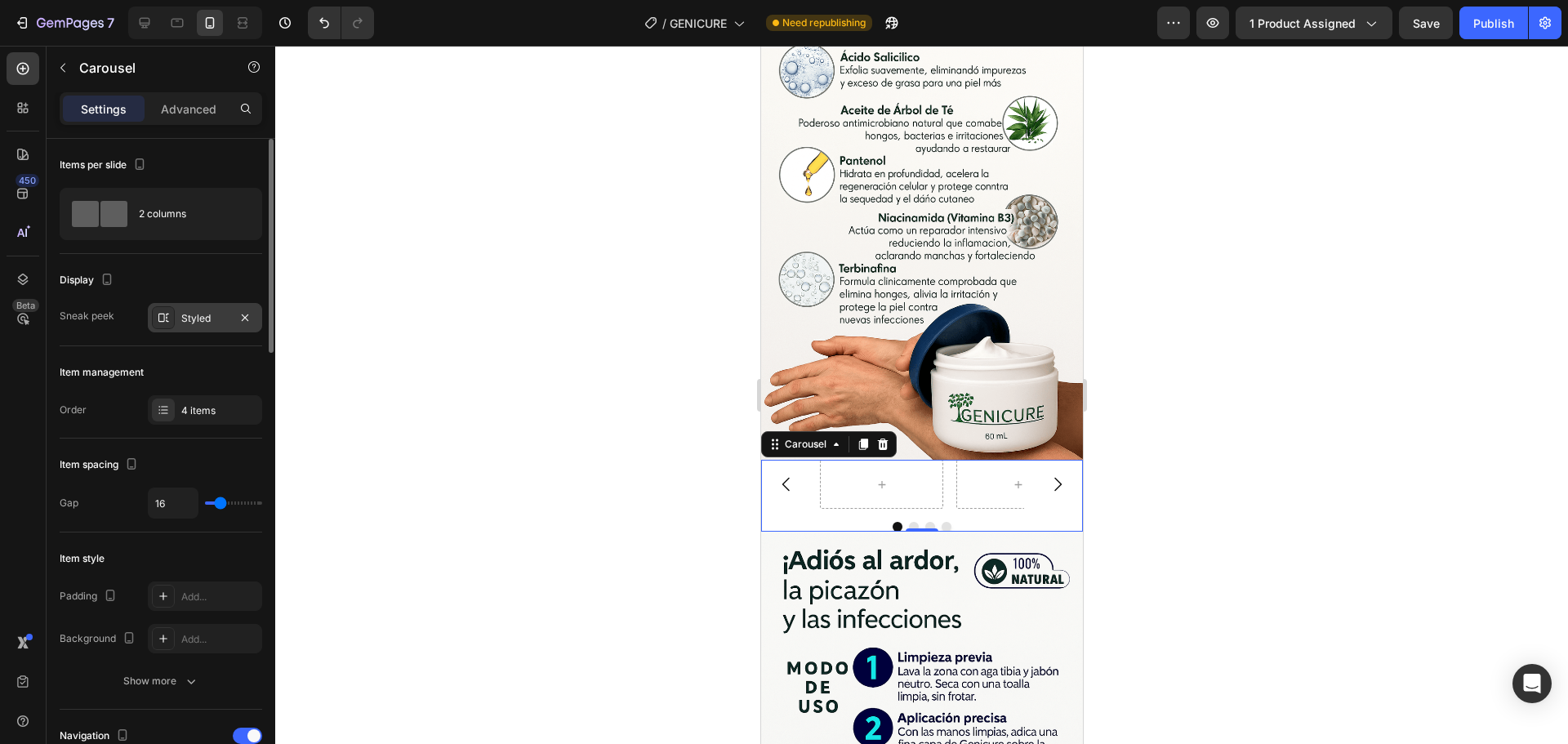
drag, startPoint x: 201, startPoint y: 367, endPoint x: 233, endPoint y: 369, distance: 32.1
click at [201, 366] on div "Item management" at bounding box center [161, 372] width 202 height 26
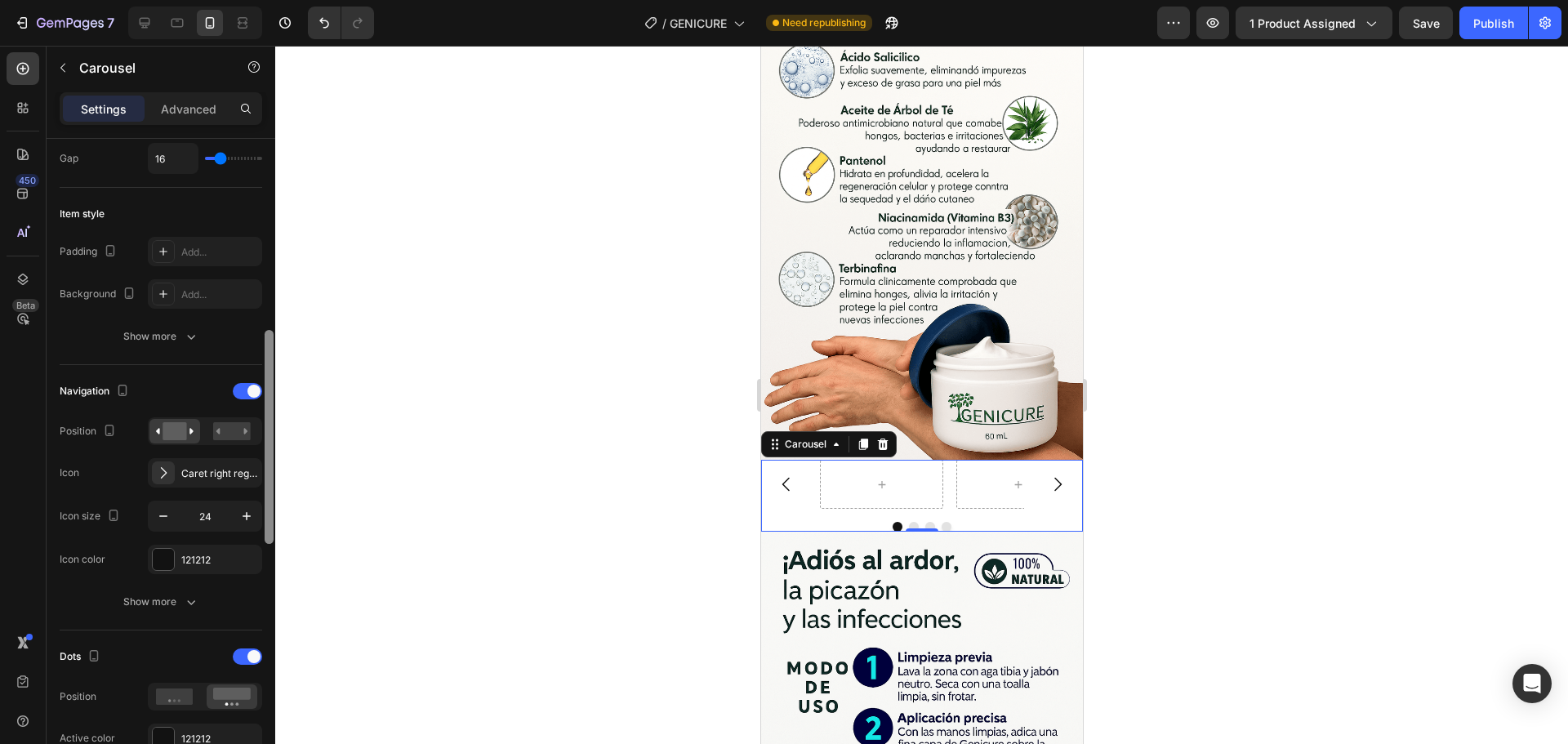
scroll to position [412, 0]
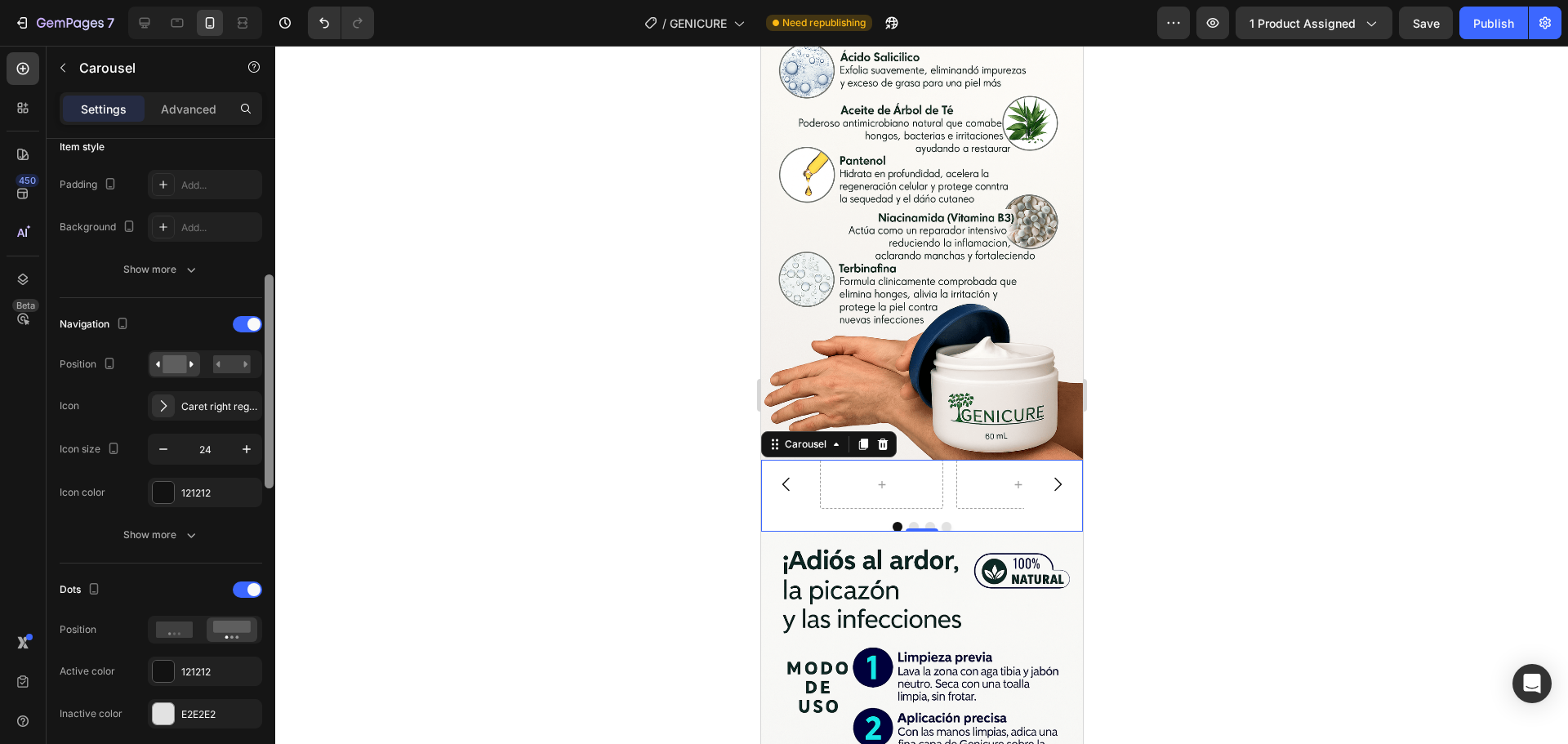
drag, startPoint x: 270, startPoint y: 345, endPoint x: 279, endPoint y: 481, distance: 136.3
click at [279, 0] on div "7 Version history / GENICURE Need republishing Preview 1 product assigned Save …" at bounding box center [784, 0] width 1568 height 0
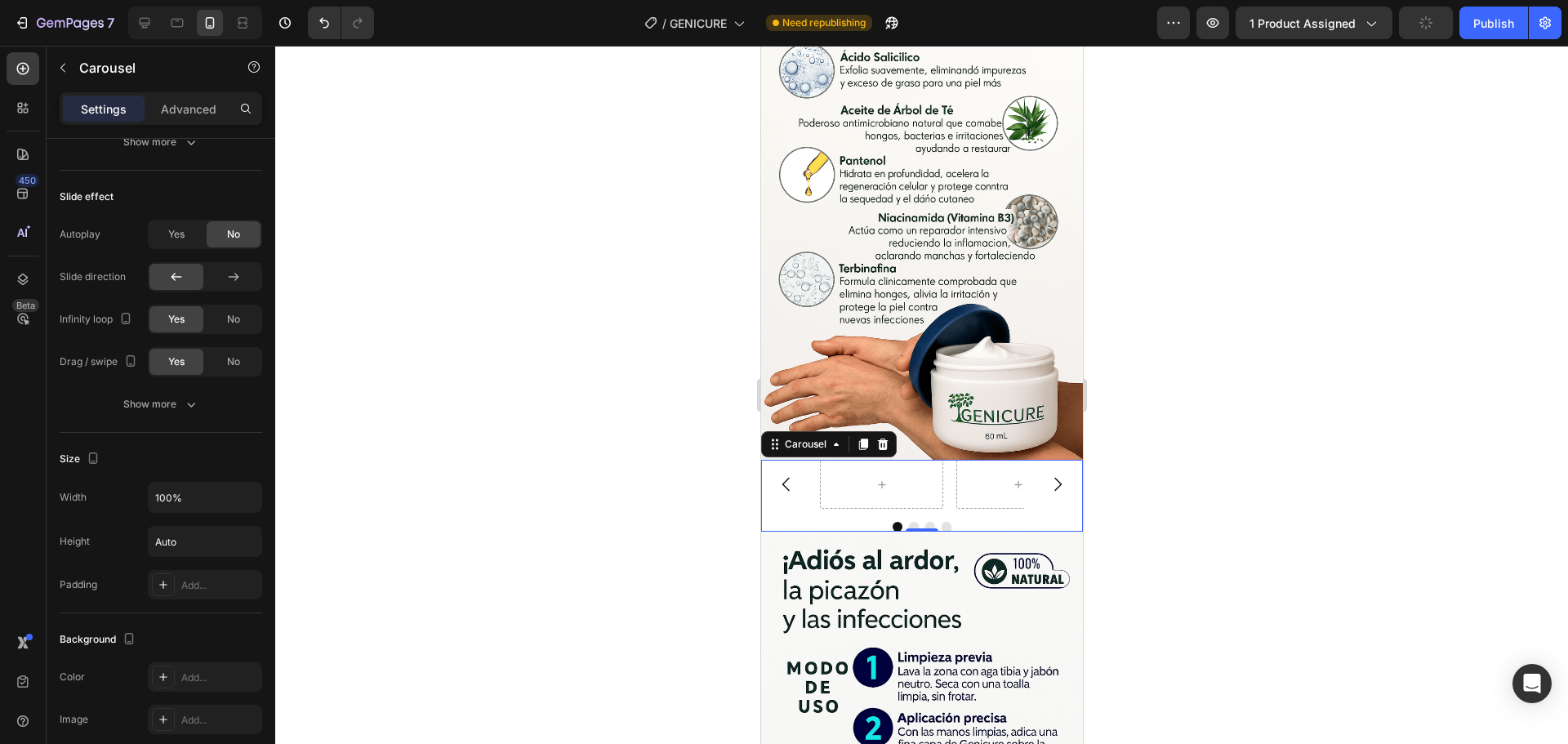
scroll to position [0, 0]
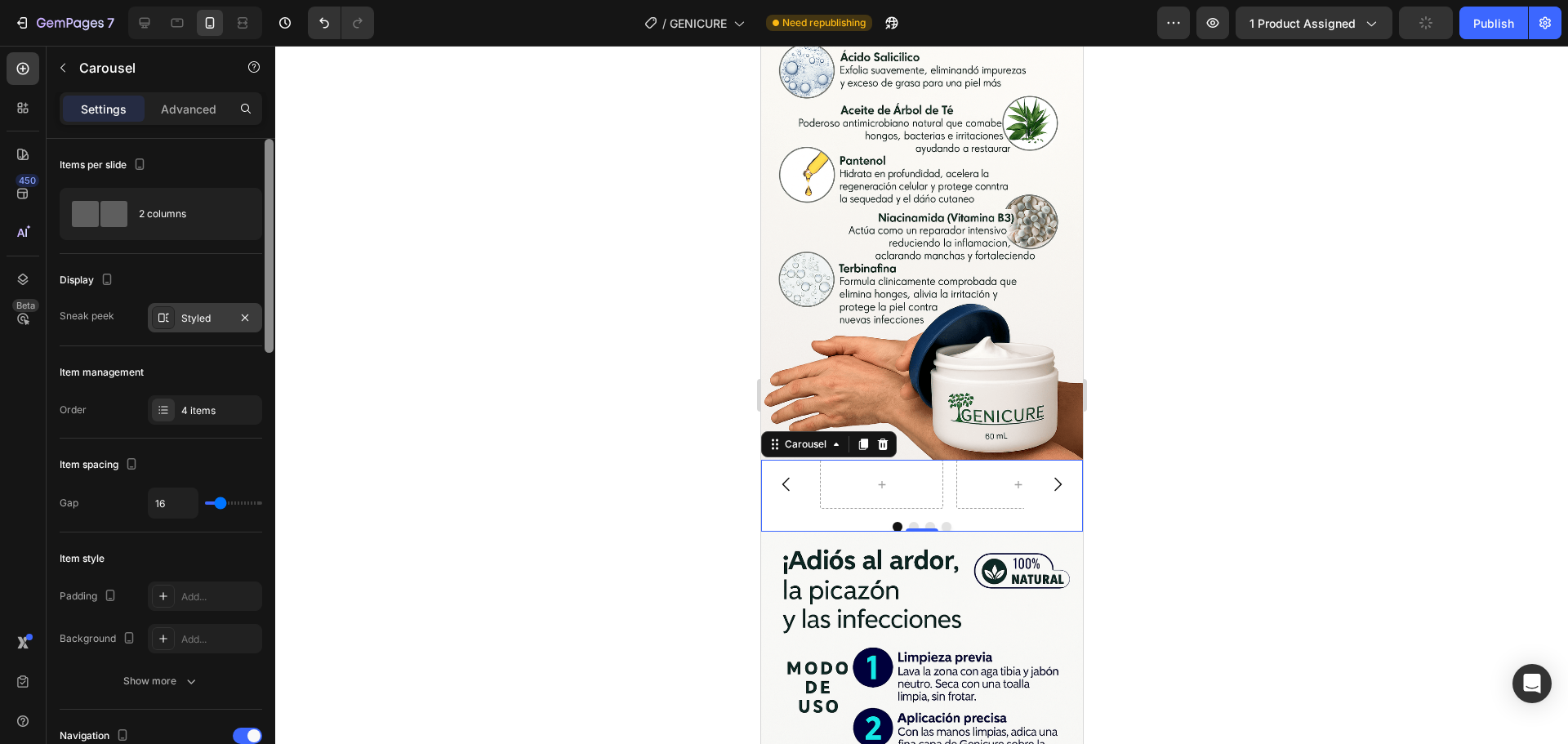
drag, startPoint x: 273, startPoint y: 460, endPoint x: 269, endPoint y: 82, distance: 378.0
click at [269, 82] on div "des Sections(30) Elements(19) Product Product List Related Products Product Des…" at bounding box center [160, 394] width 228 height 699
click at [151, 112] on div "Advanced" at bounding box center [188, 108] width 82 height 26
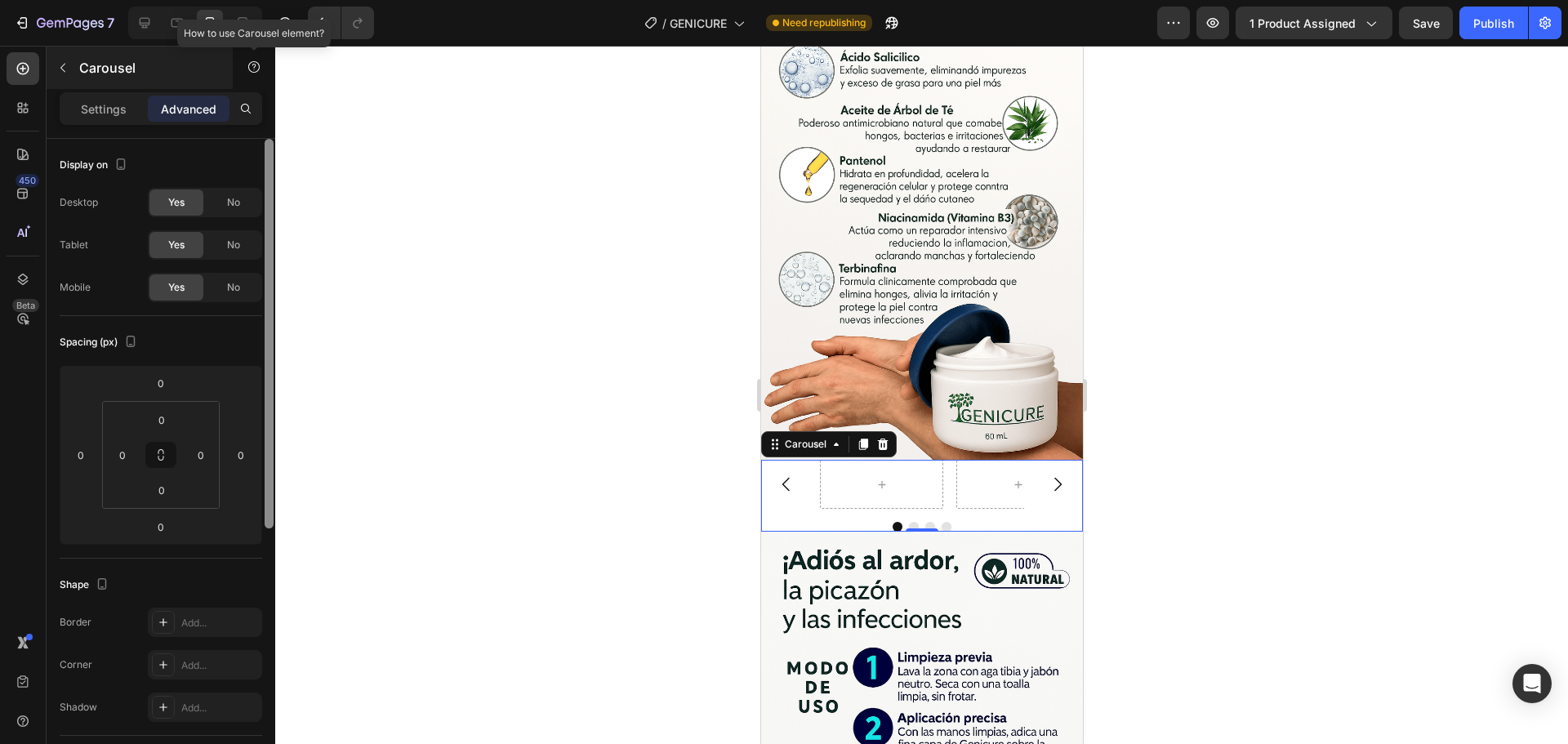
drag, startPoint x: 268, startPoint y: 194, endPoint x: 152, endPoint y: 49, distance: 185.7
click at [256, 53] on div "des Sections(30) Elements(19) Product Product List Related Products Product Des…" at bounding box center [160, 394] width 228 height 699
click at [83, 62] on p "Carousel" at bounding box center [148, 67] width 139 height 19
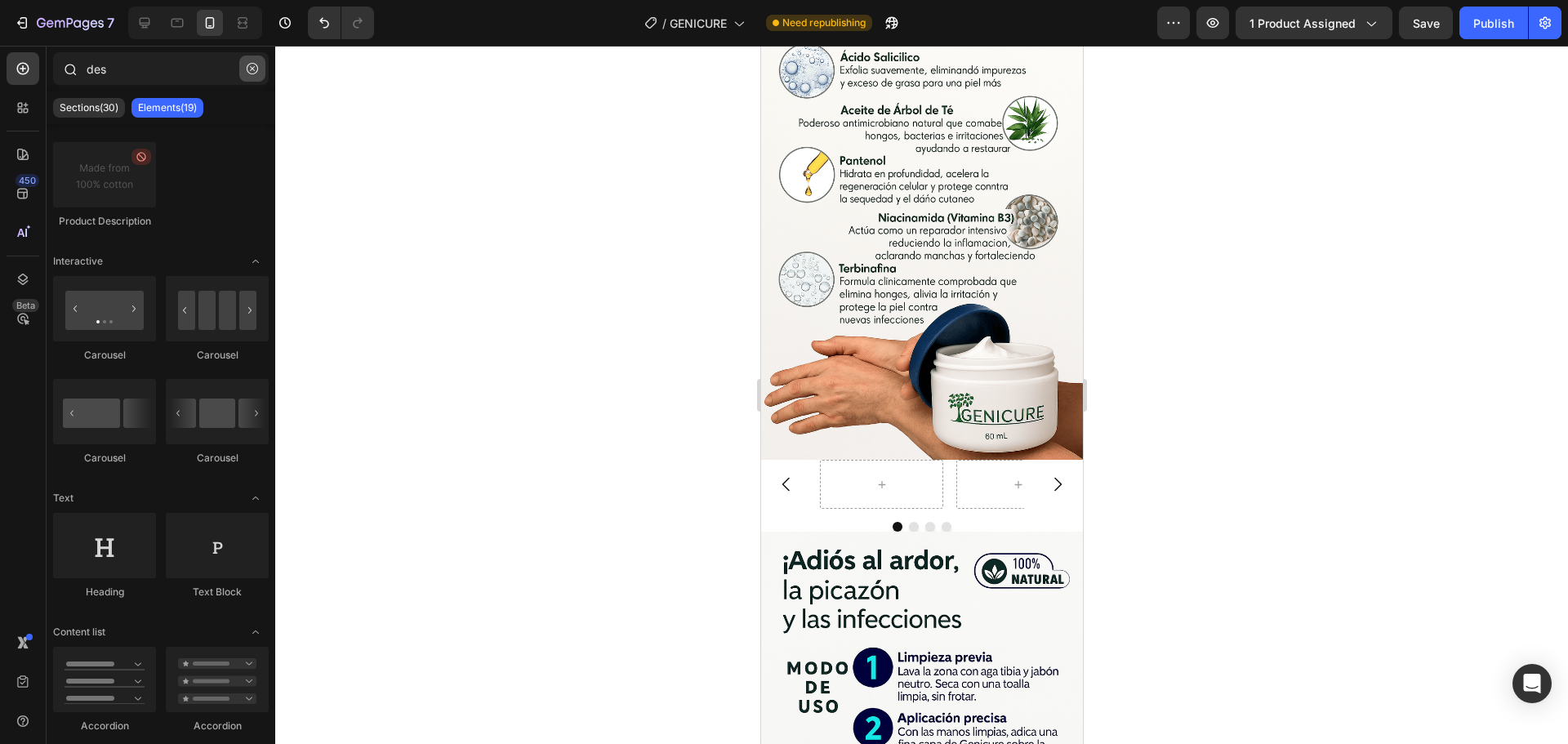
click at [254, 67] on icon "button" at bounding box center [253, 69] width 12 height 12
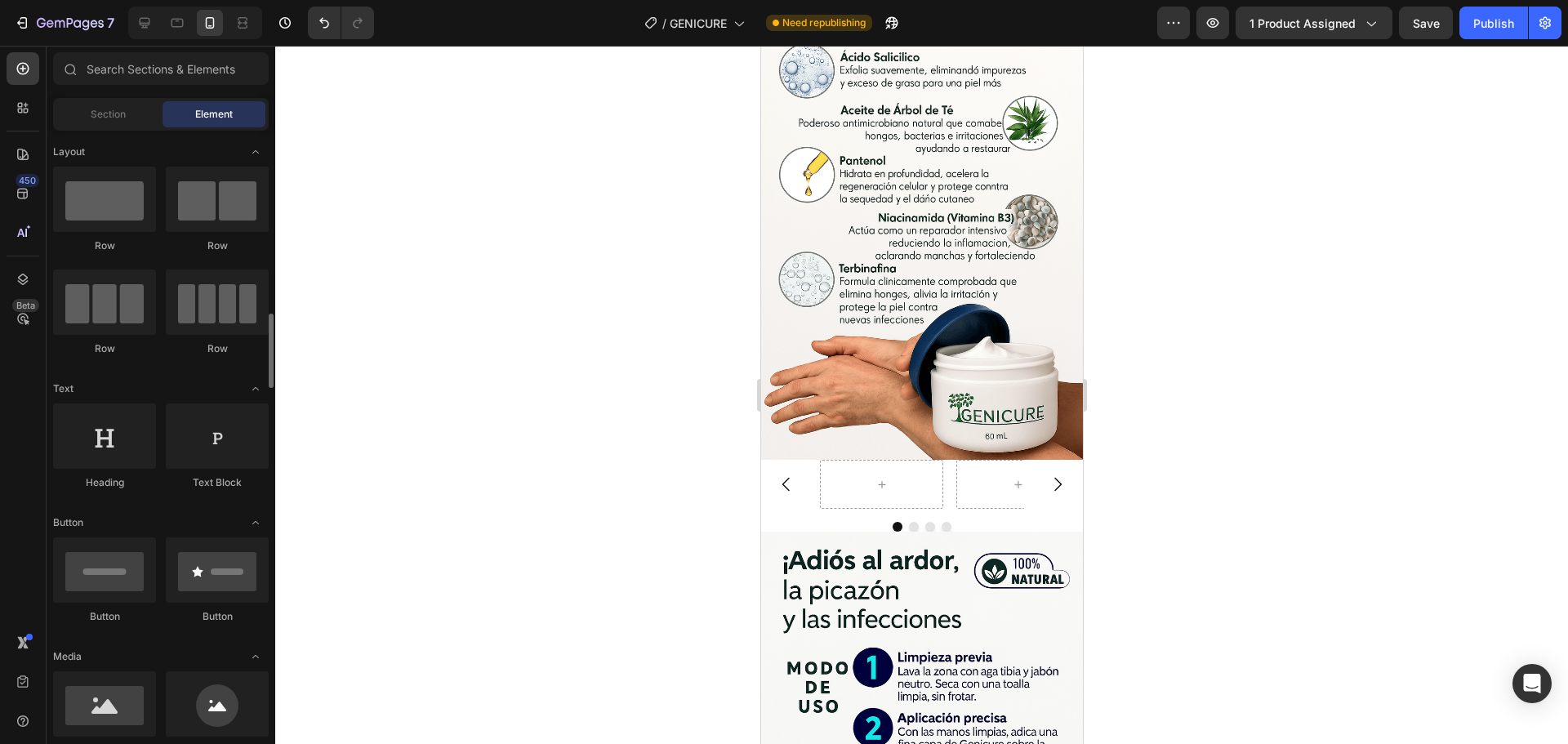
scroll to position [163, 0]
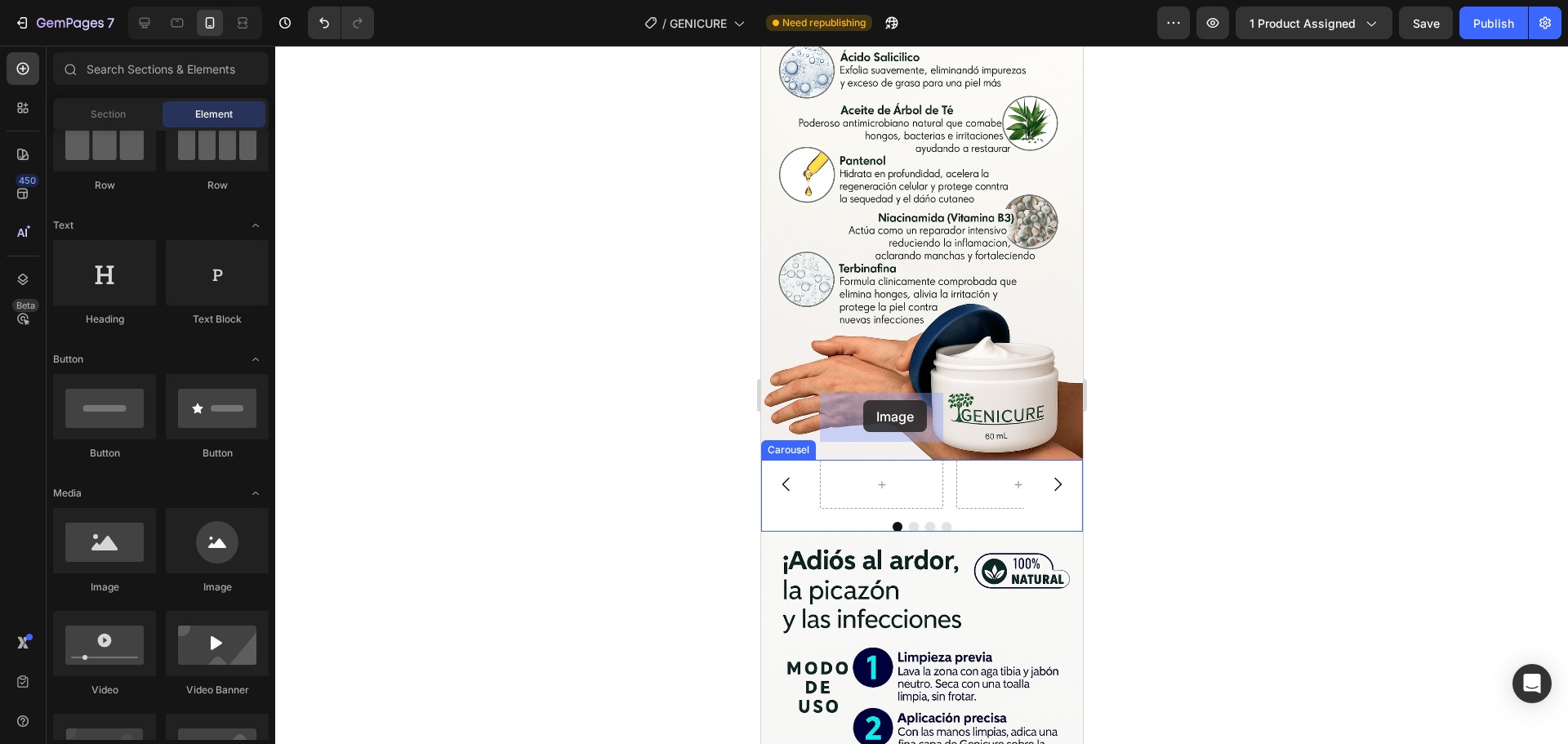
drag, startPoint x: 869, startPoint y: 608, endPoint x: 863, endPoint y: 400, distance: 208.1
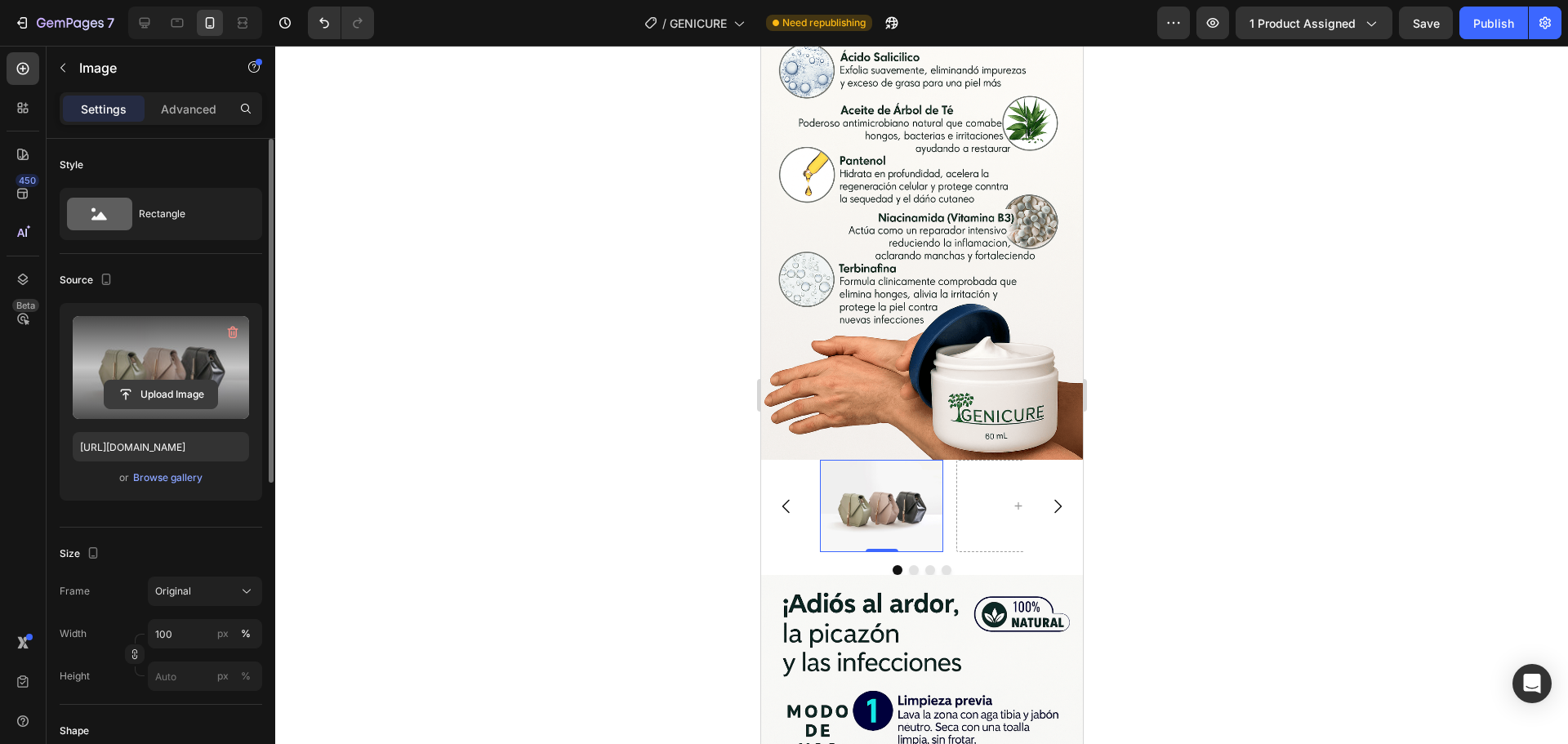
click at [147, 385] on input "file" at bounding box center [161, 394] width 113 height 28
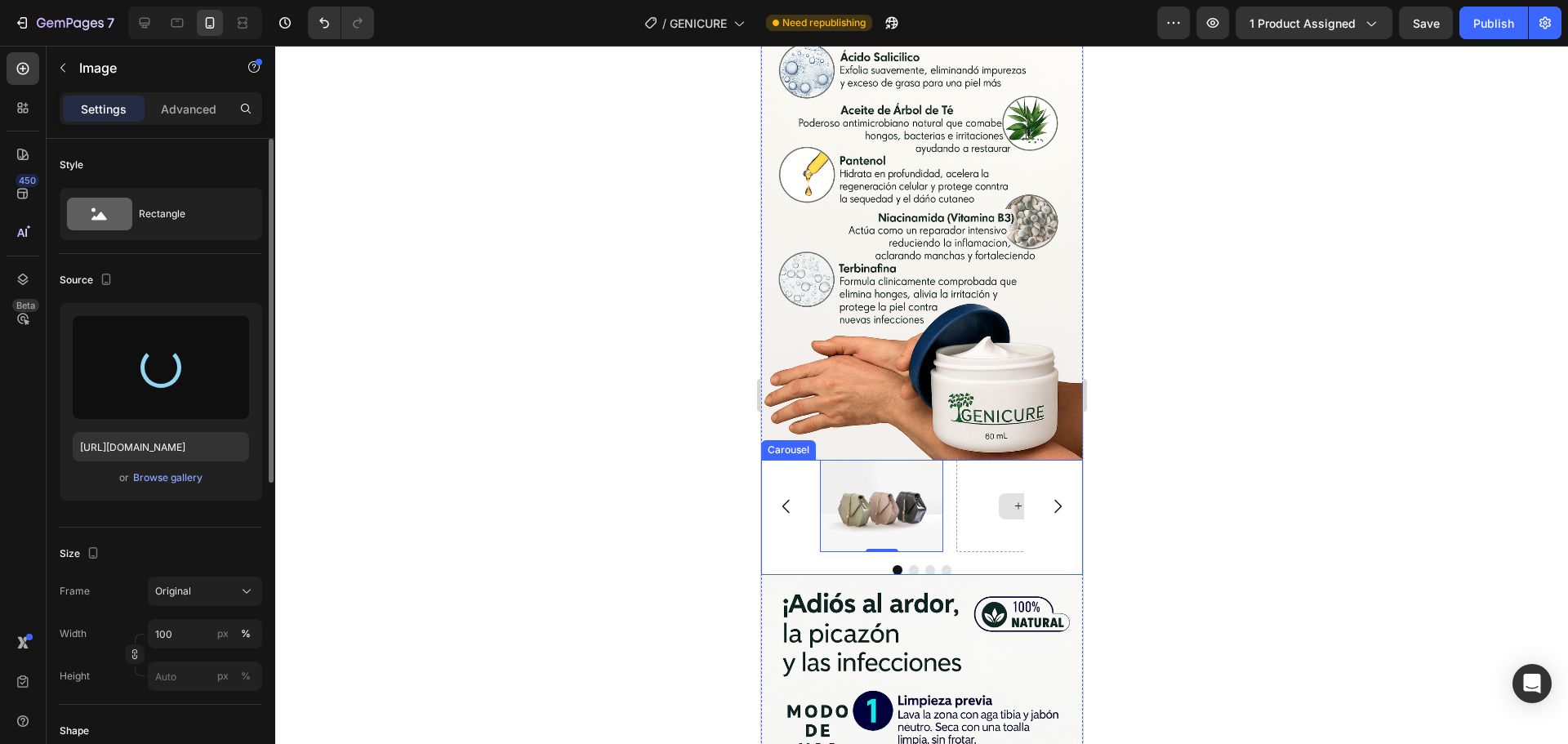
click at [983, 460] on div at bounding box center [1017, 506] width 123 height 93
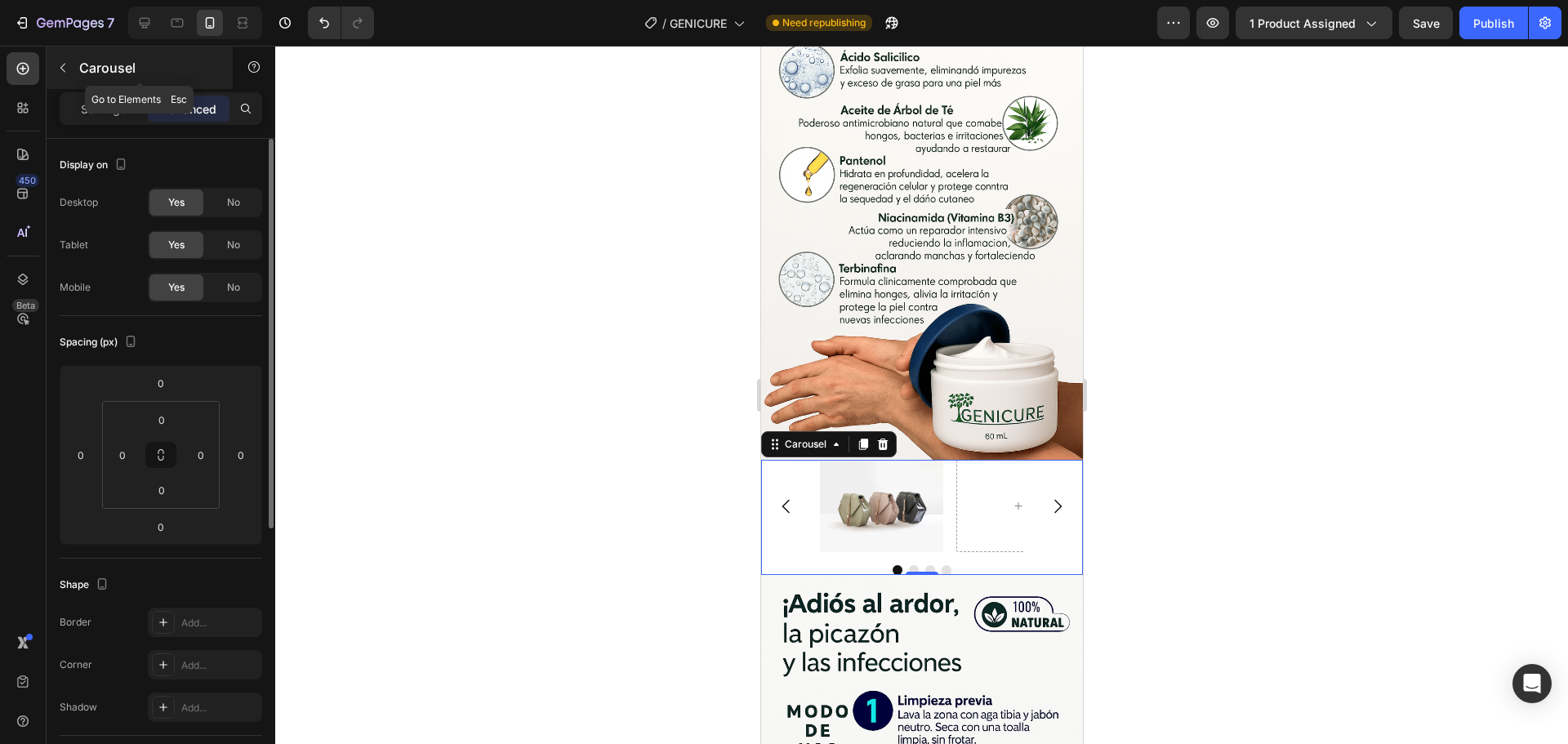
click at [62, 71] on icon "button" at bounding box center [63, 68] width 13 height 13
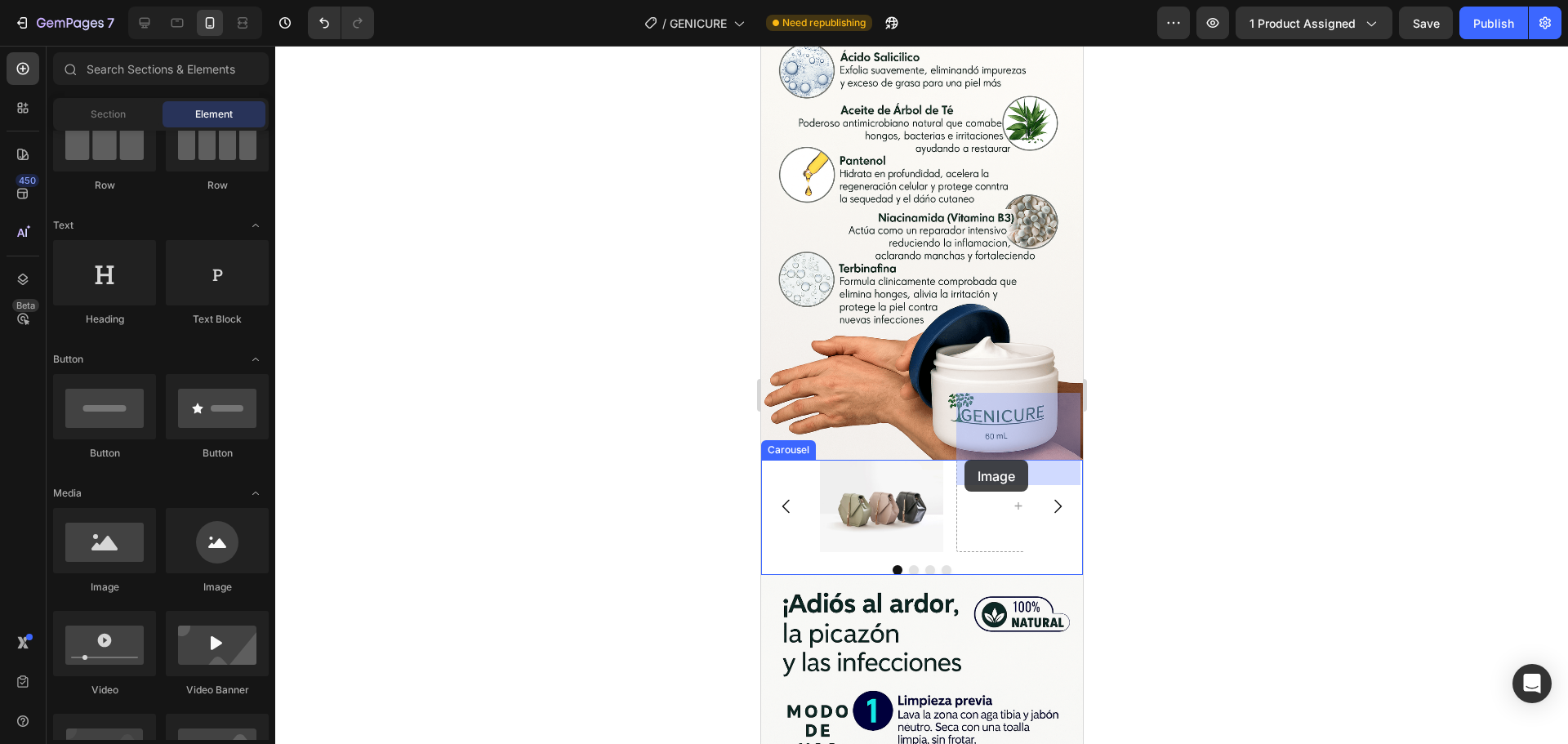
drag, startPoint x: 867, startPoint y: 594, endPoint x: 964, endPoint y: 460, distance: 165.4
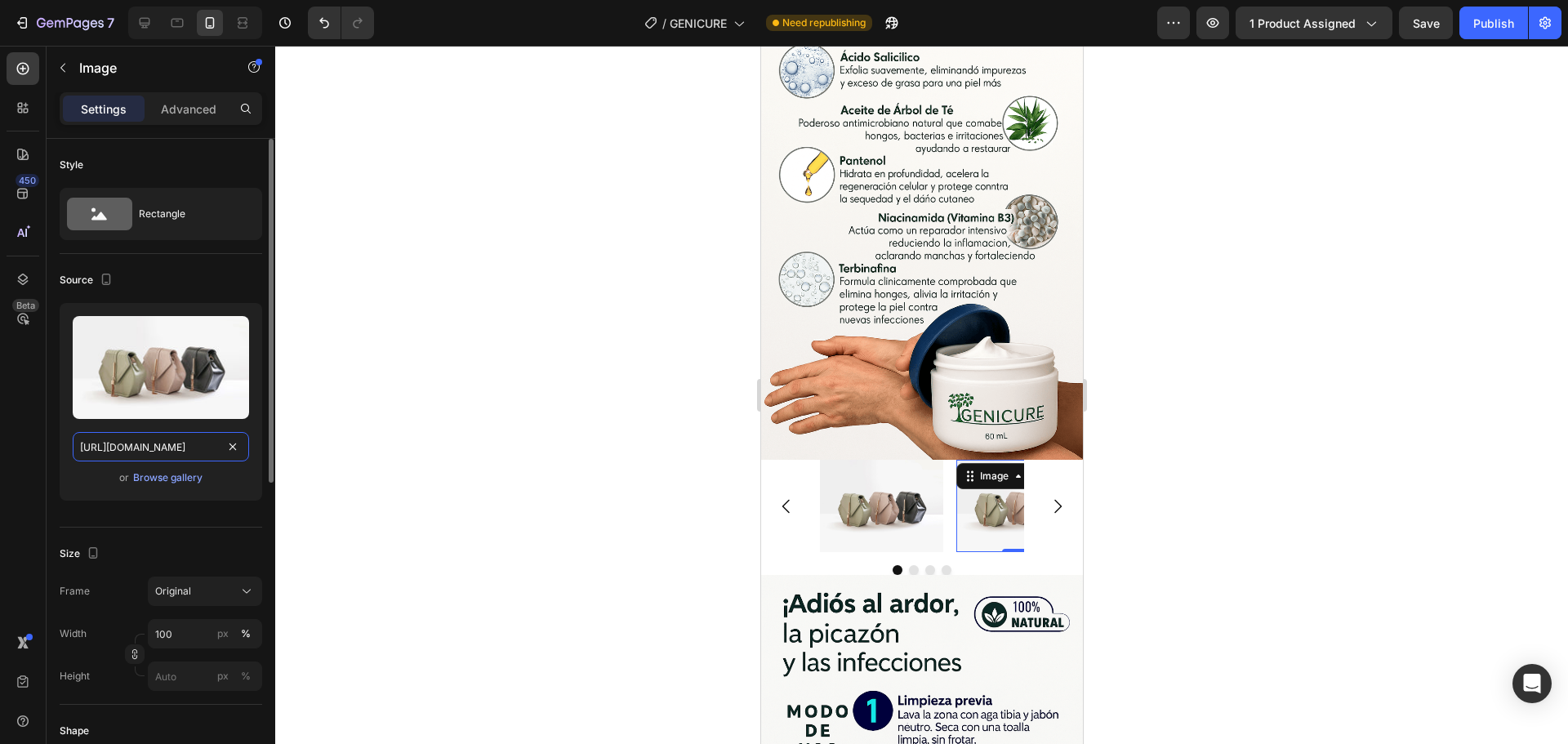
click at [174, 457] on input "[URL][DOMAIN_NAME]" at bounding box center [160, 447] width 176 height 29
click at [169, 477] on div "Browse gallery" at bounding box center [168, 477] width 69 height 14
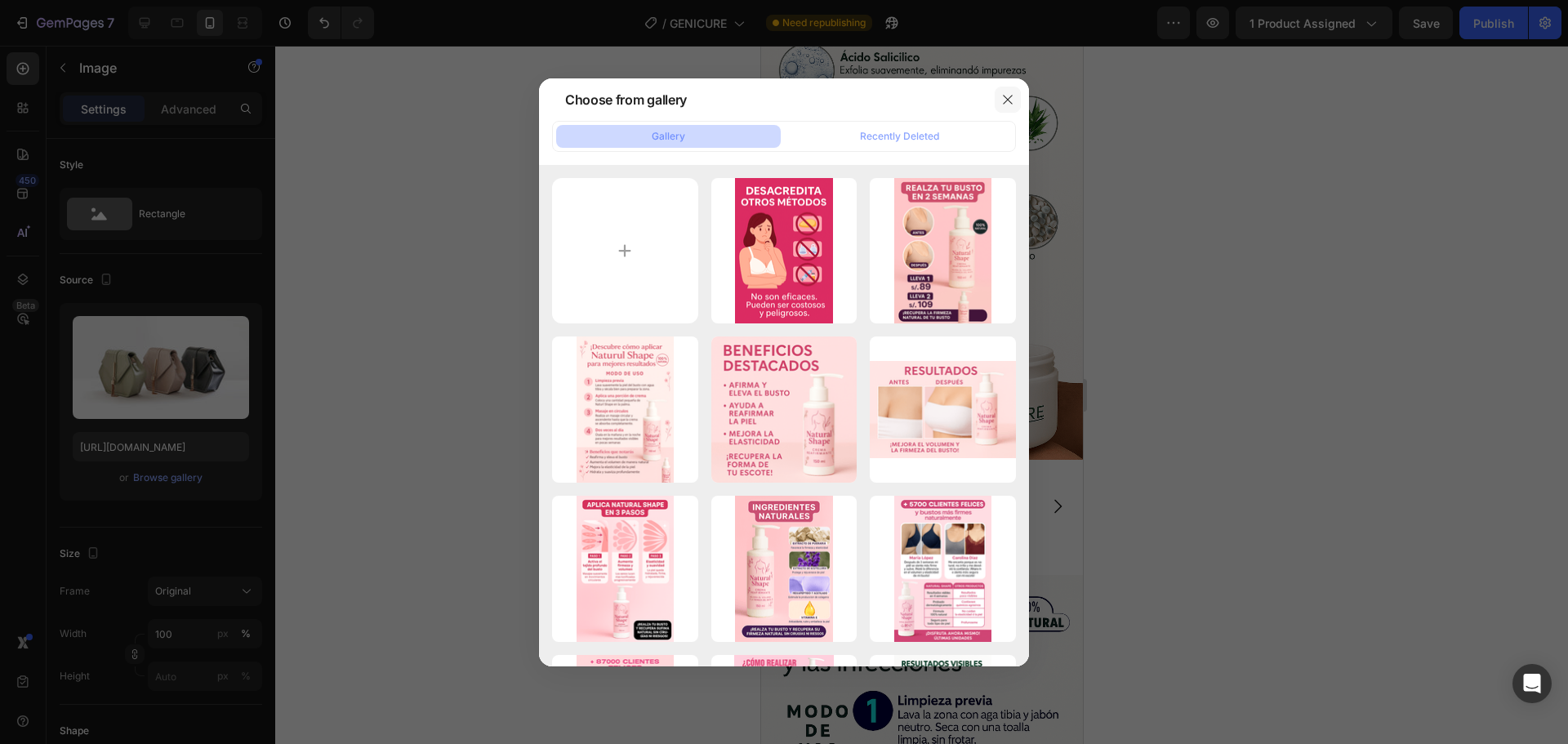
click at [1016, 99] on button "button" at bounding box center [1008, 99] width 26 height 26
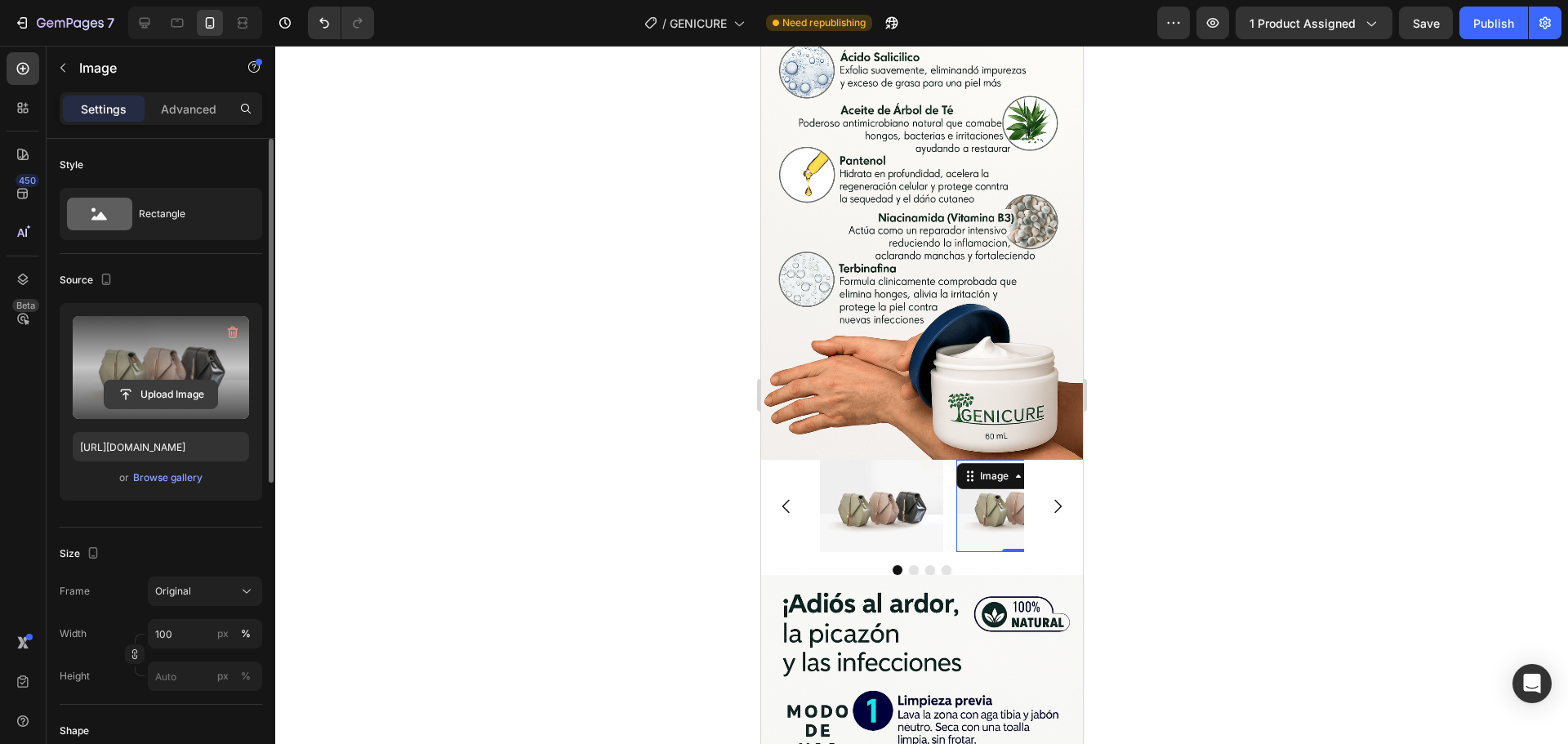
click at [199, 387] on input "file" at bounding box center [161, 394] width 113 height 28
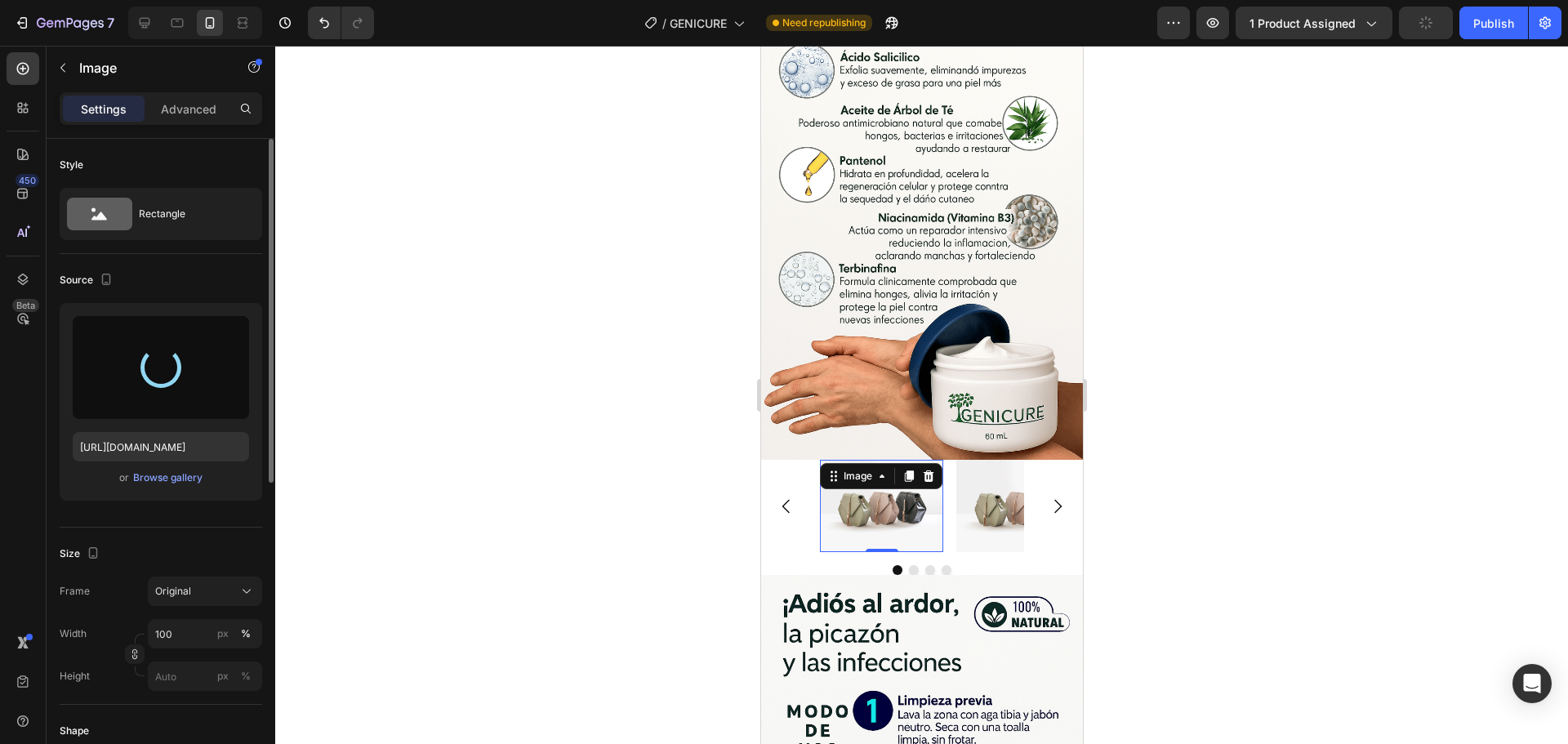
click at [900, 460] on img at bounding box center [880, 506] width 123 height 93
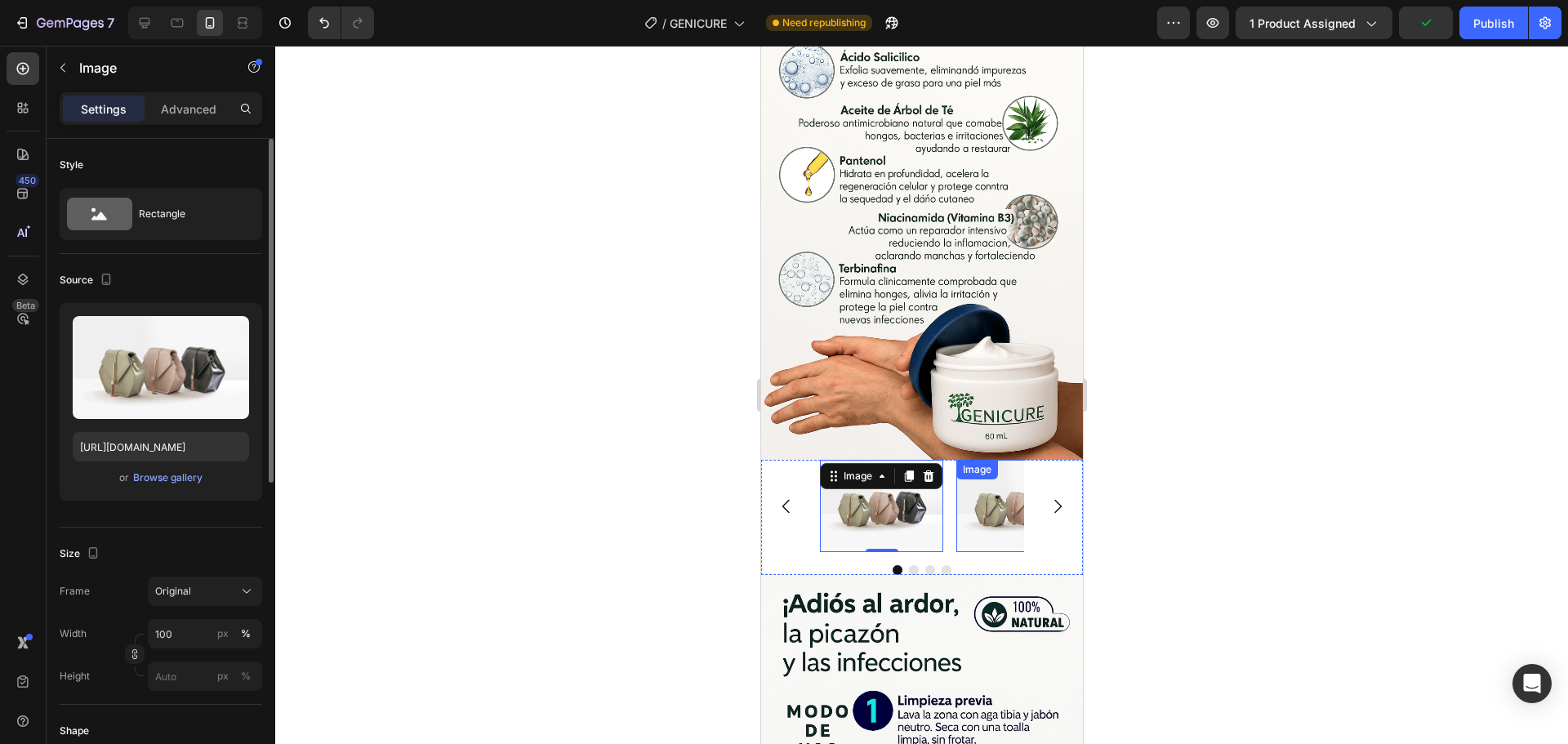
click at [984, 460] on img at bounding box center [1017, 506] width 123 height 93
click at [913, 460] on img at bounding box center [880, 506] width 123 height 93
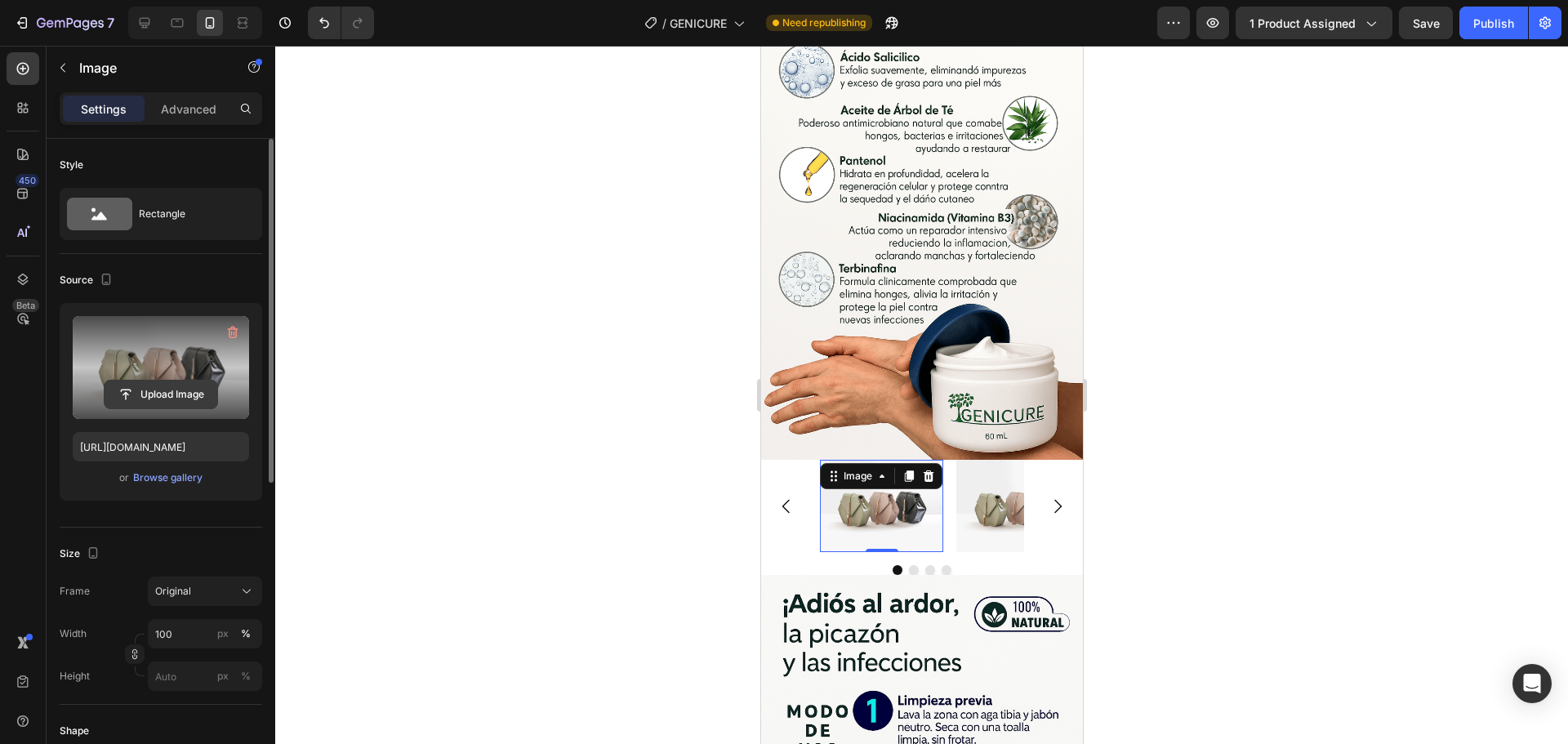
click at [164, 393] on input "file" at bounding box center [161, 394] width 113 height 28
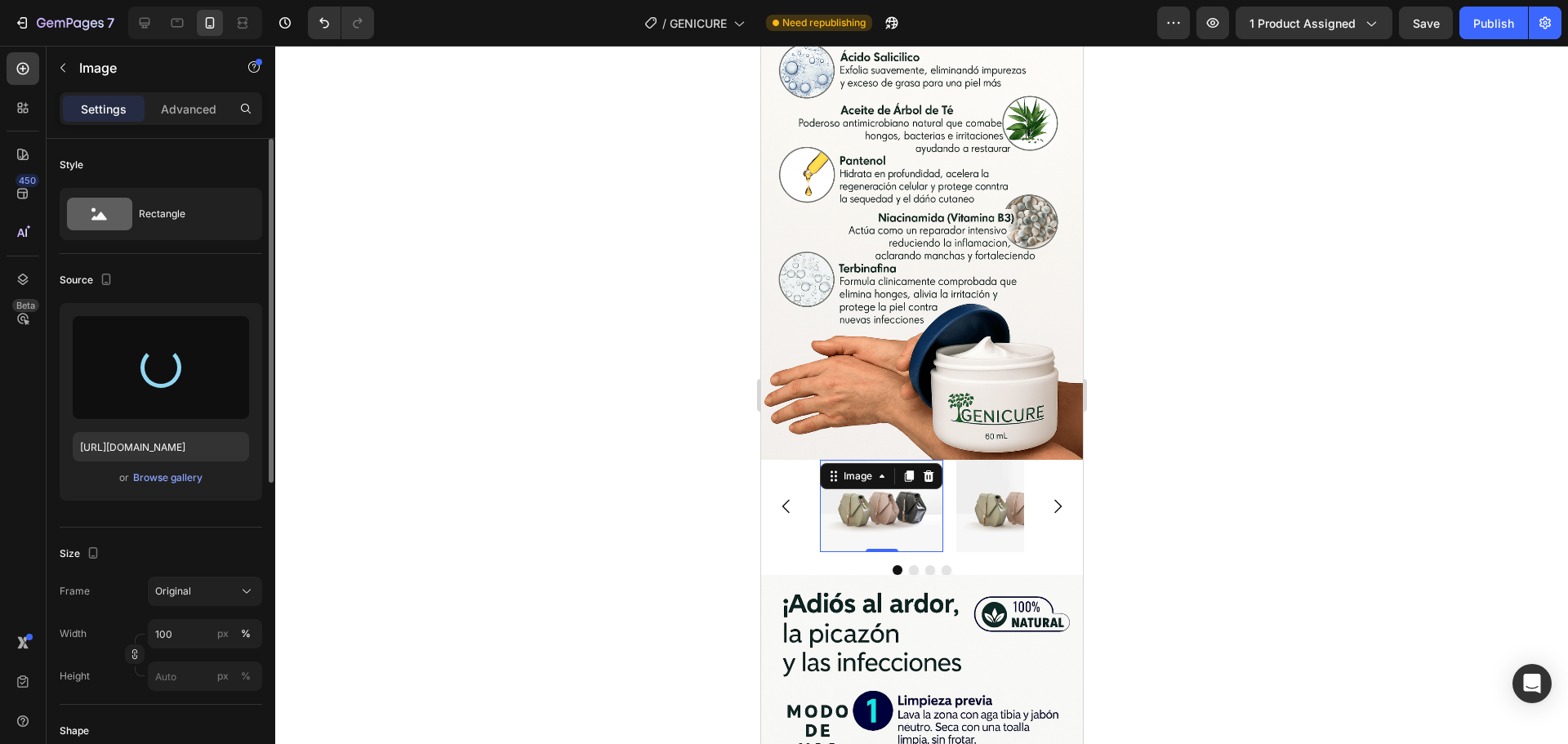
type input "[URL][DOMAIN_NAME]"
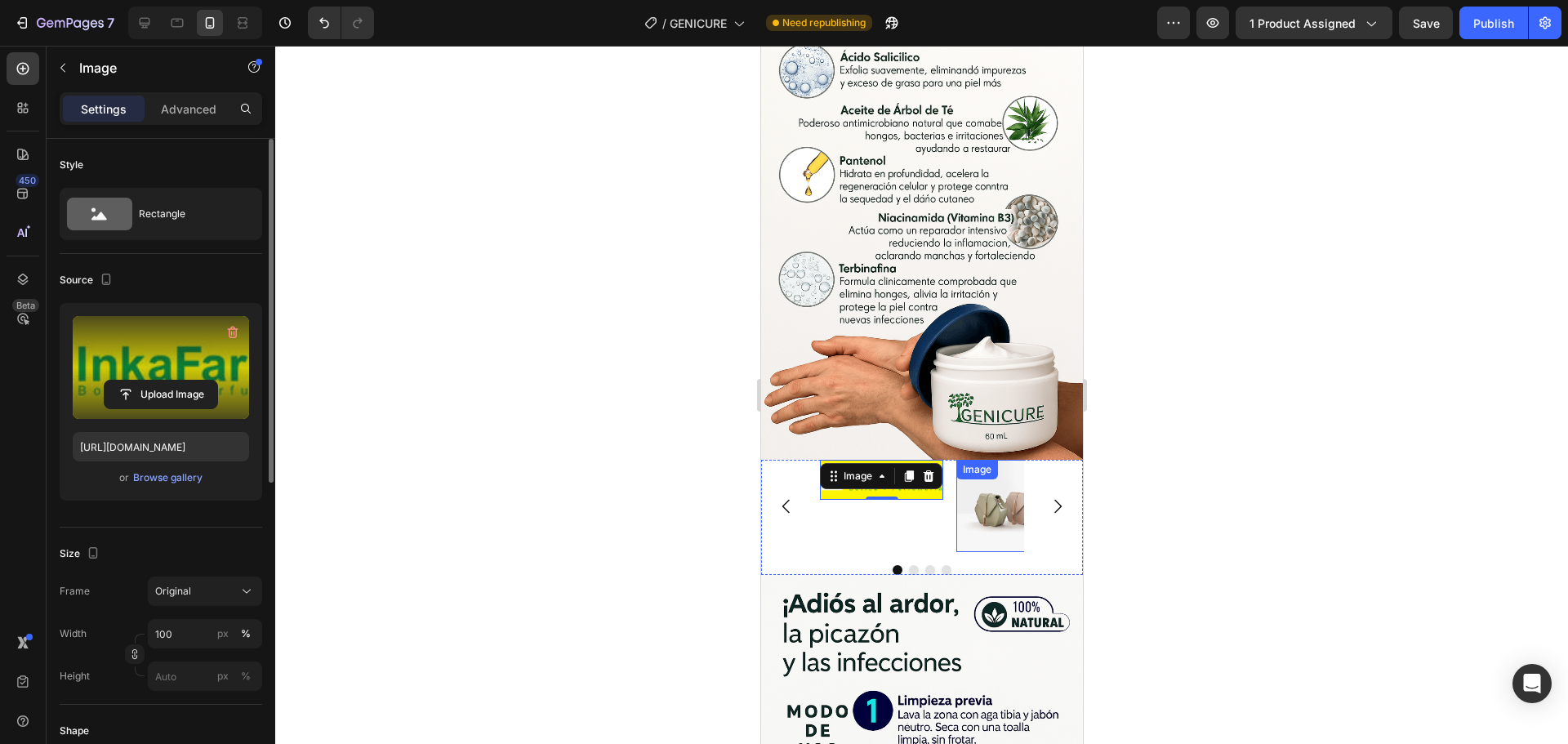
click at [997, 460] on img at bounding box center [1017, 506] width 123 height 93
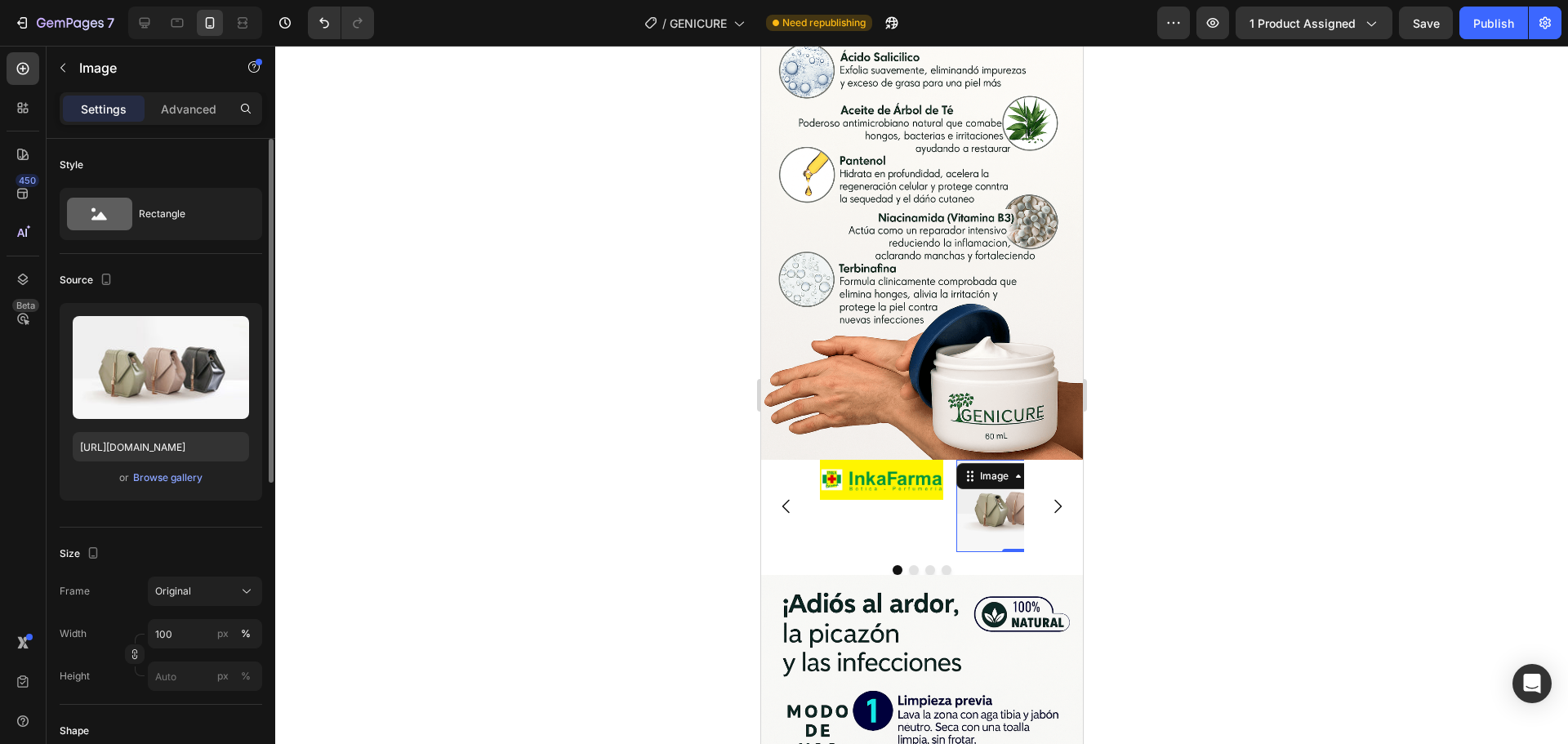
click at [997, 460] on img at bounding box center [1017, 506] width 123 height 93
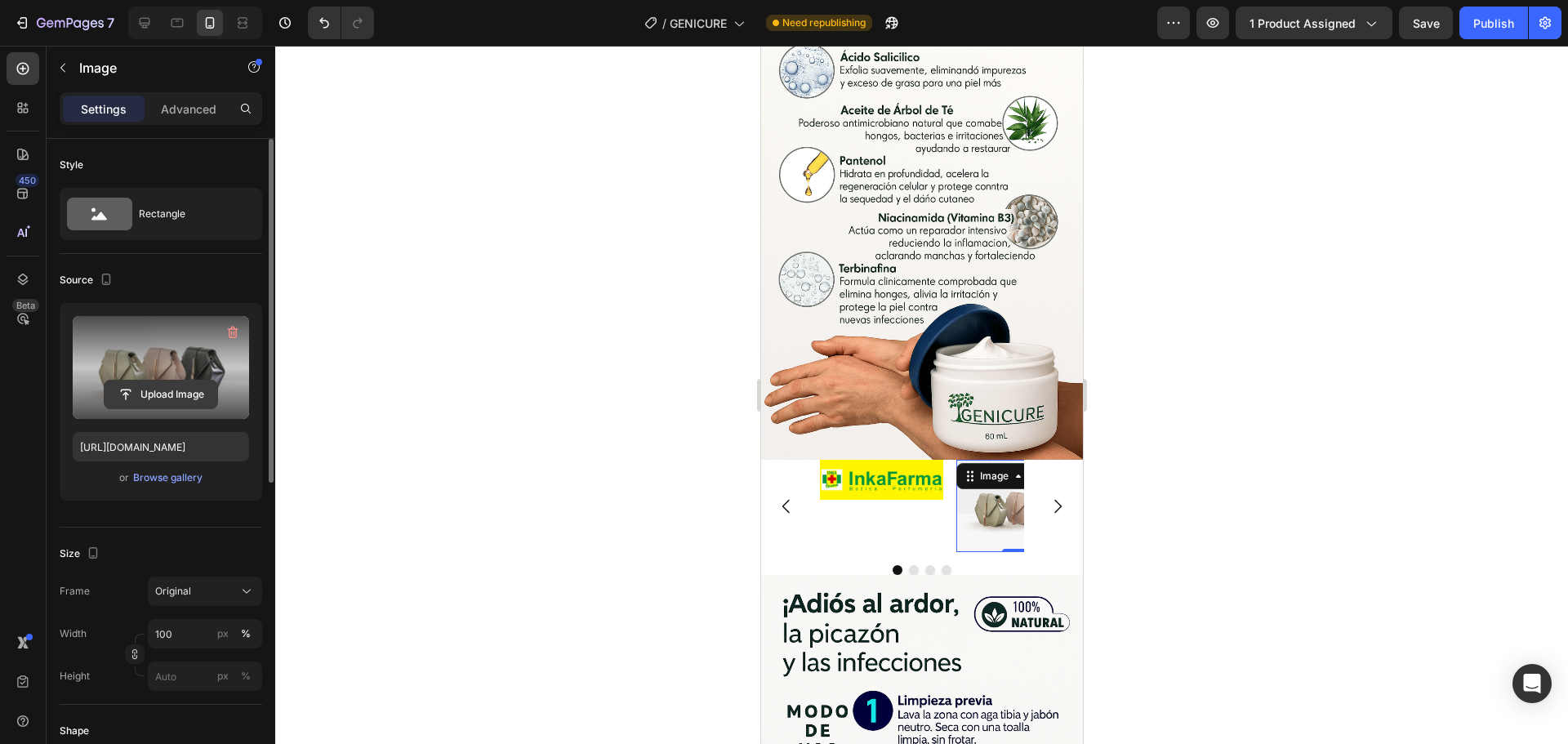
click at [166, 391] on input "file" at bounding box center [161, 394] width 113 height 28
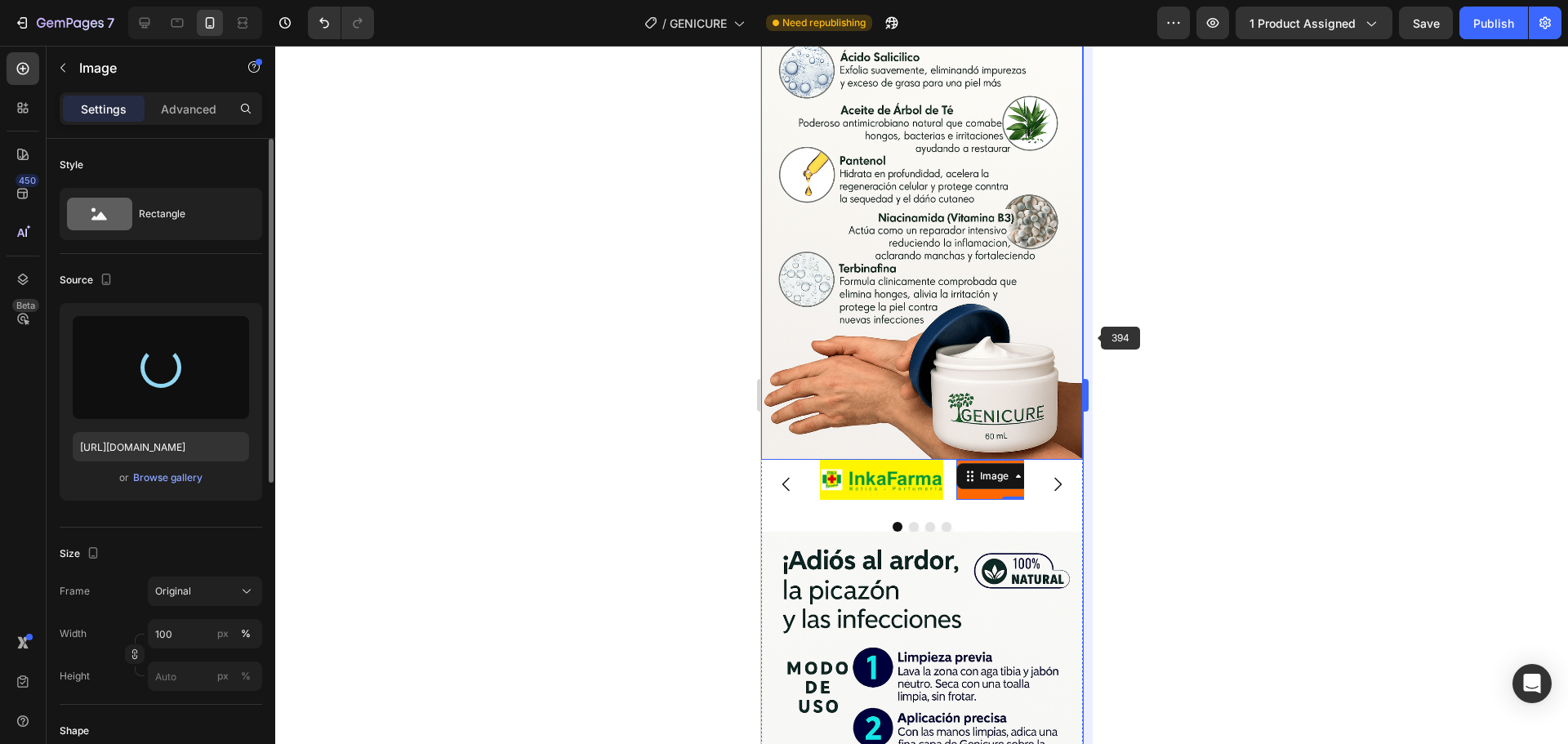
type input "[URL][DOMAIN_NAME]"
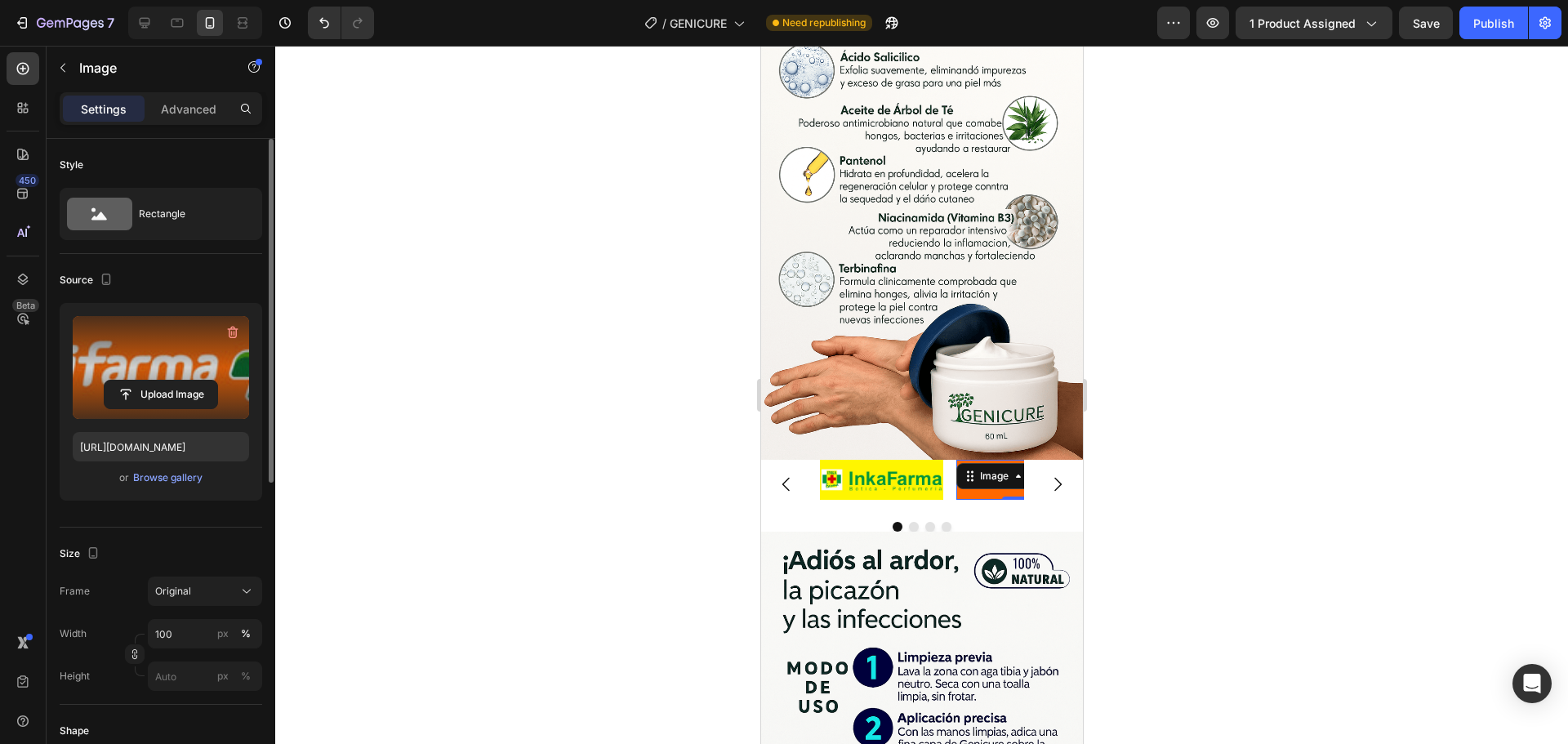
click at [1212, 399] on div at bounding box center [922, 394] width 1292 height 699
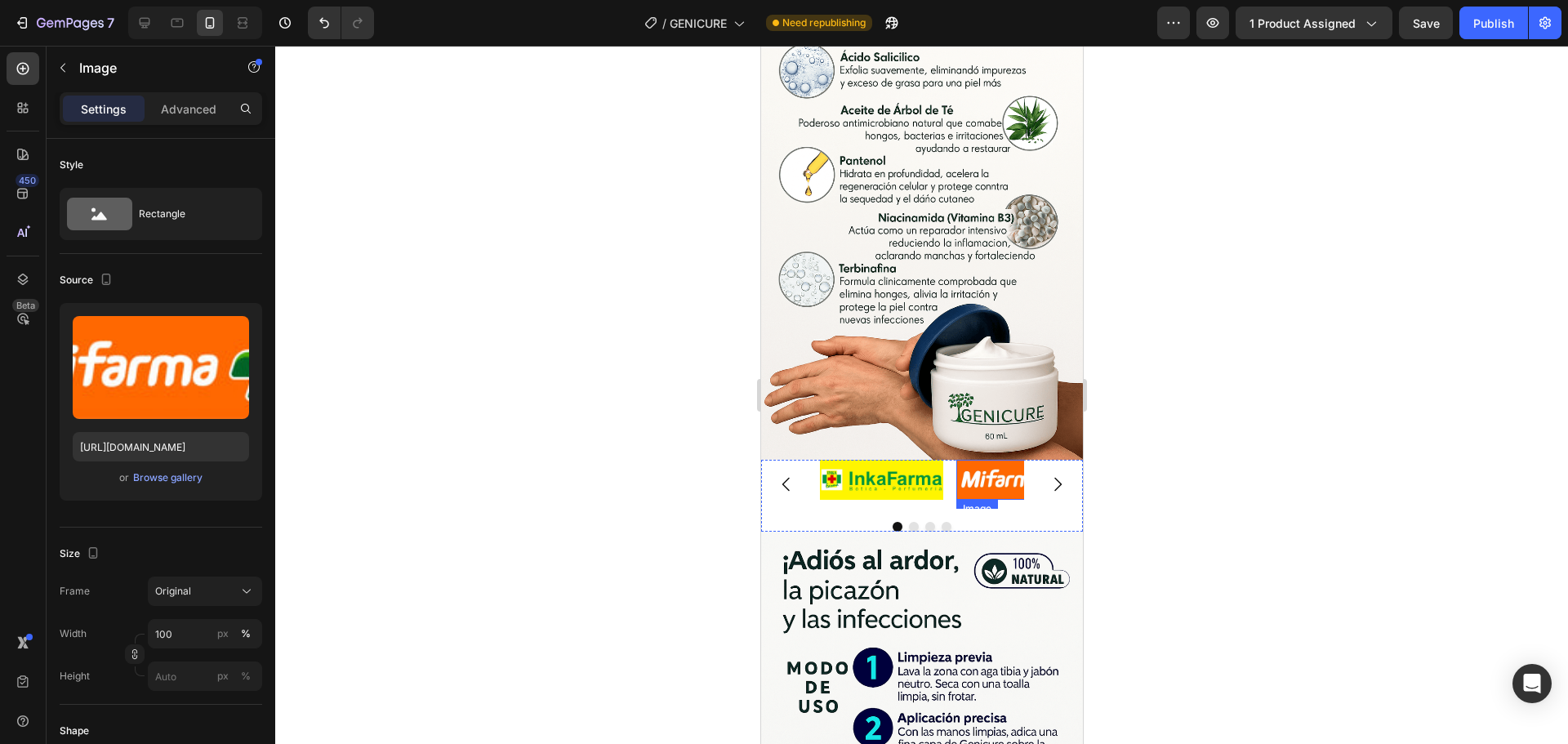
click at [969, 460] on img at bounding box center [1017, 479] width 123 height 40
click at [1052, 474] on icon "Carousel Next Arrow" at bounding box center [1057, 484] width 19 height 19
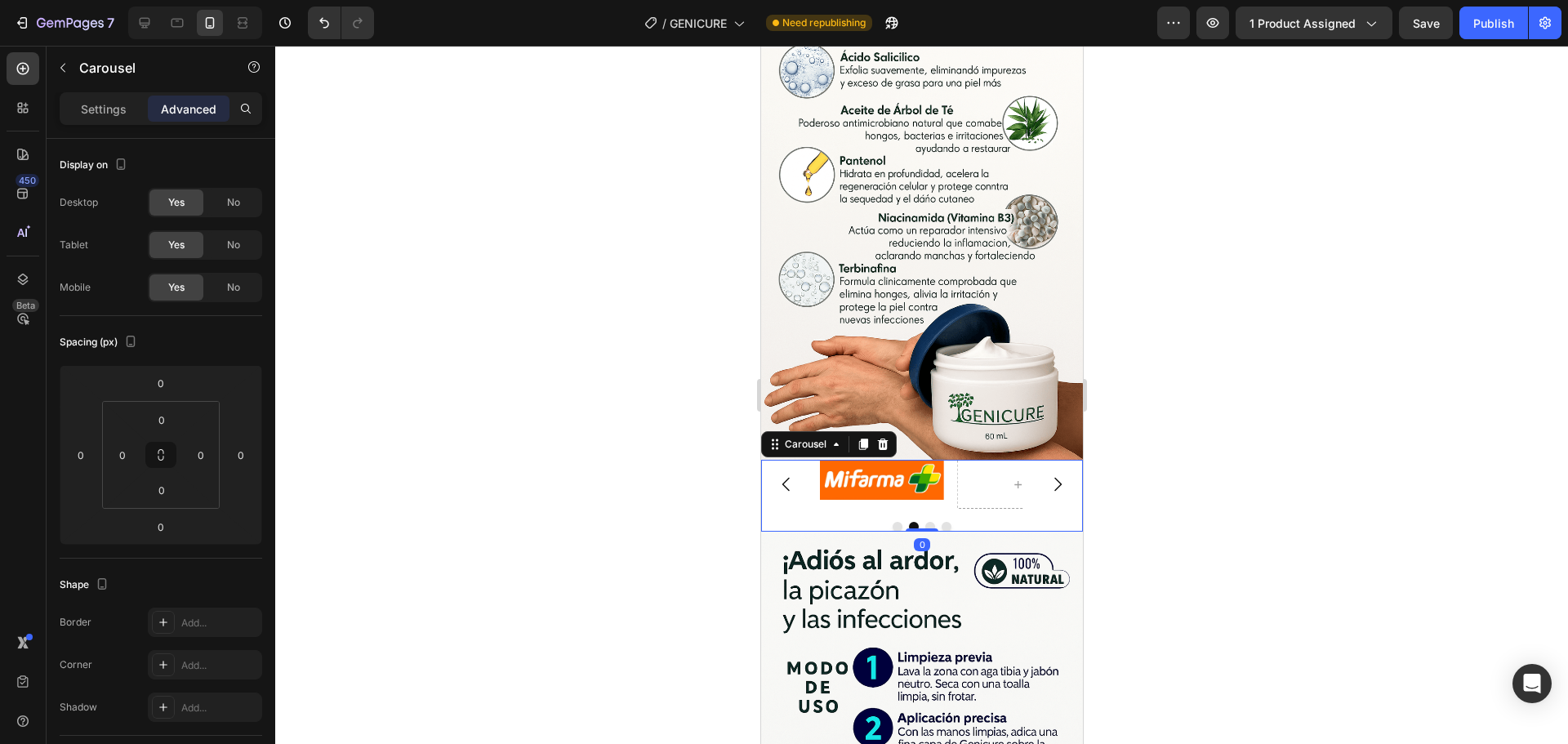
click at [785, 474] on icon "Carousel Back Arrow" at bounding box center [785, 484] width 19 height 19
click at [113, 125] on div "Settings Advanced" at bounding box center [160, 115] width 228 height 46
click at [807, 522] on div at bounding box center [921, 527] width 322 height 10
click at [101, 114] on p "Settings" at bounding box center [104, 109] width 45 height 17
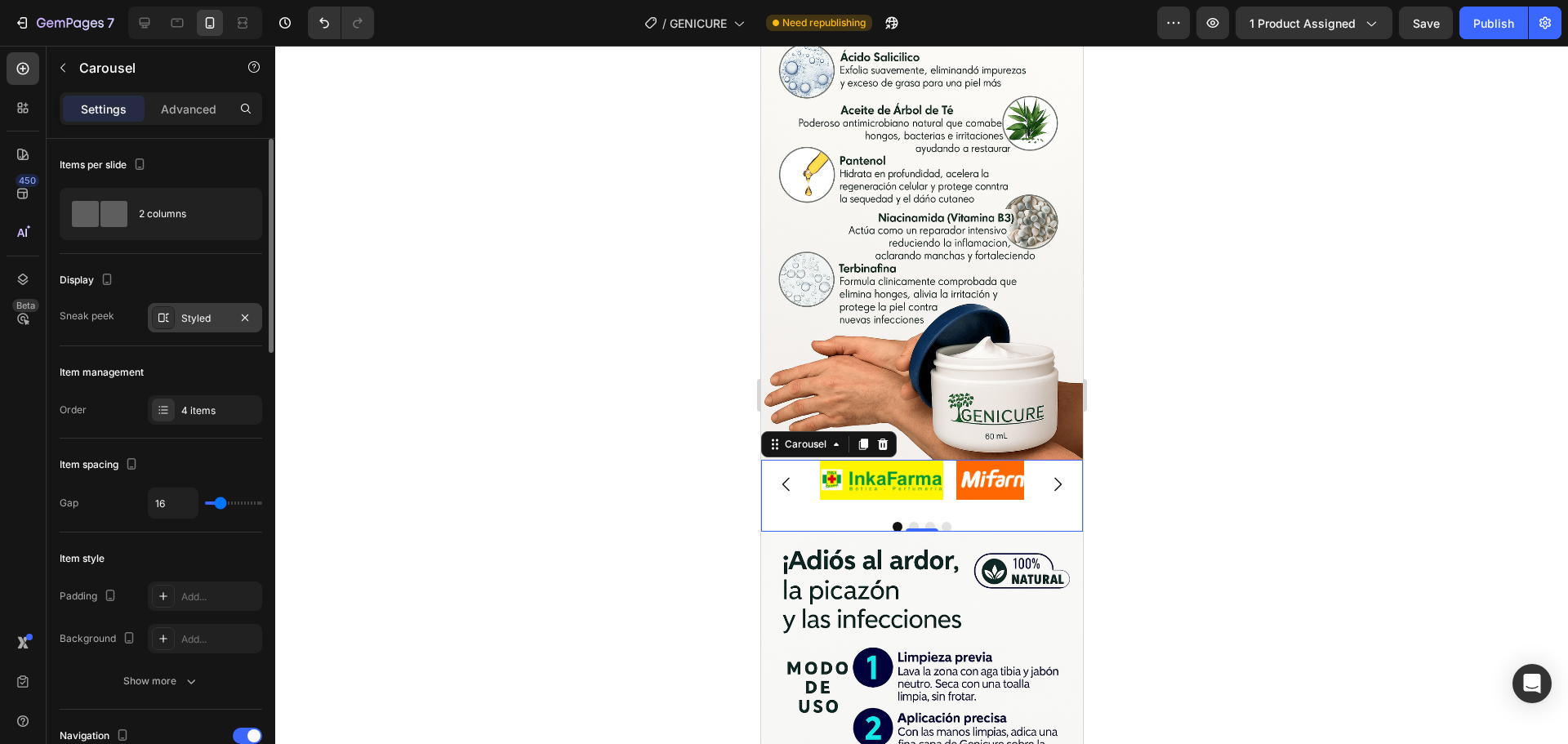
click at [192, 313] on div "Styled" at bounding box center [205, 318] width 47 height 14
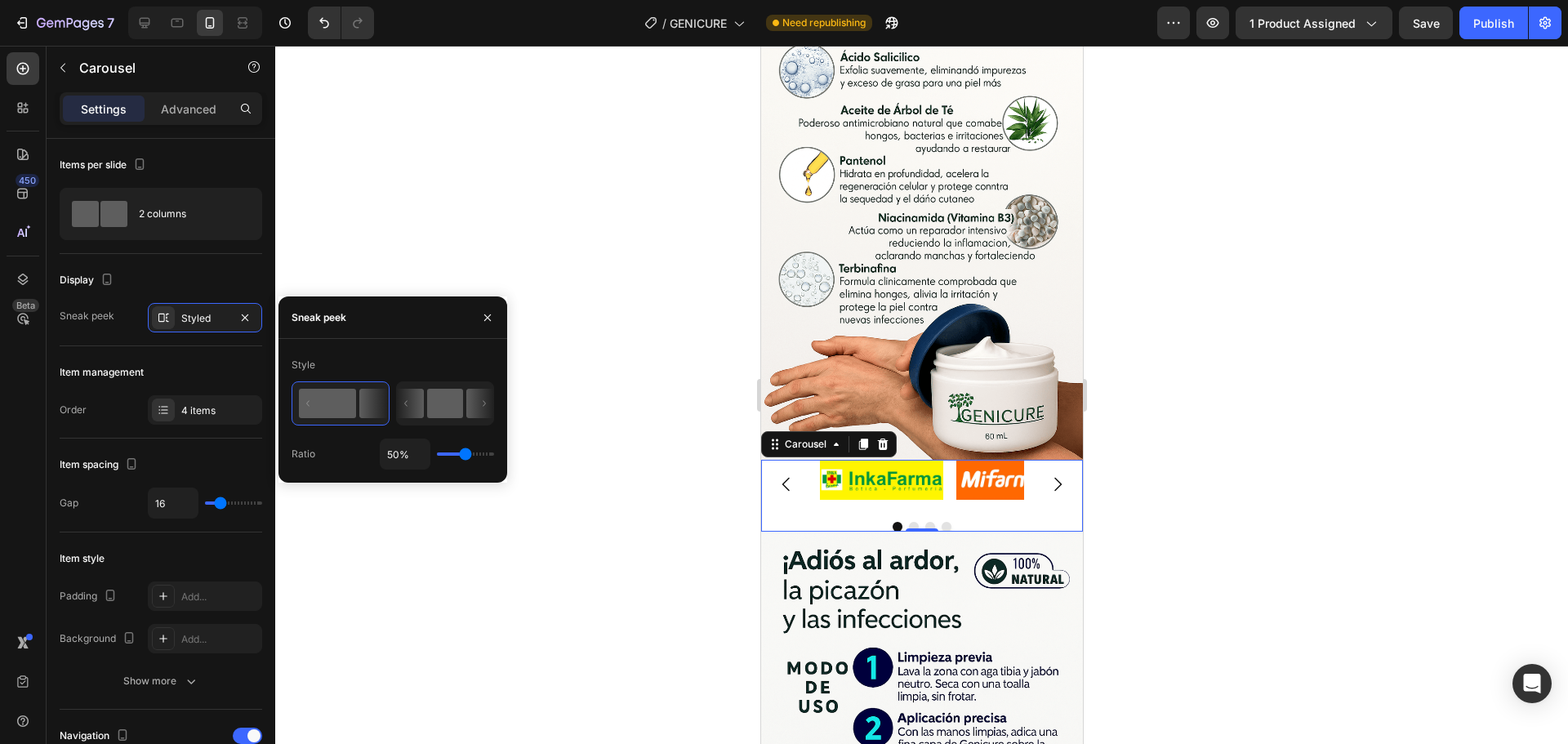
click at [458, 404] on rect at bounding box center [445, 403] width 36 height 29
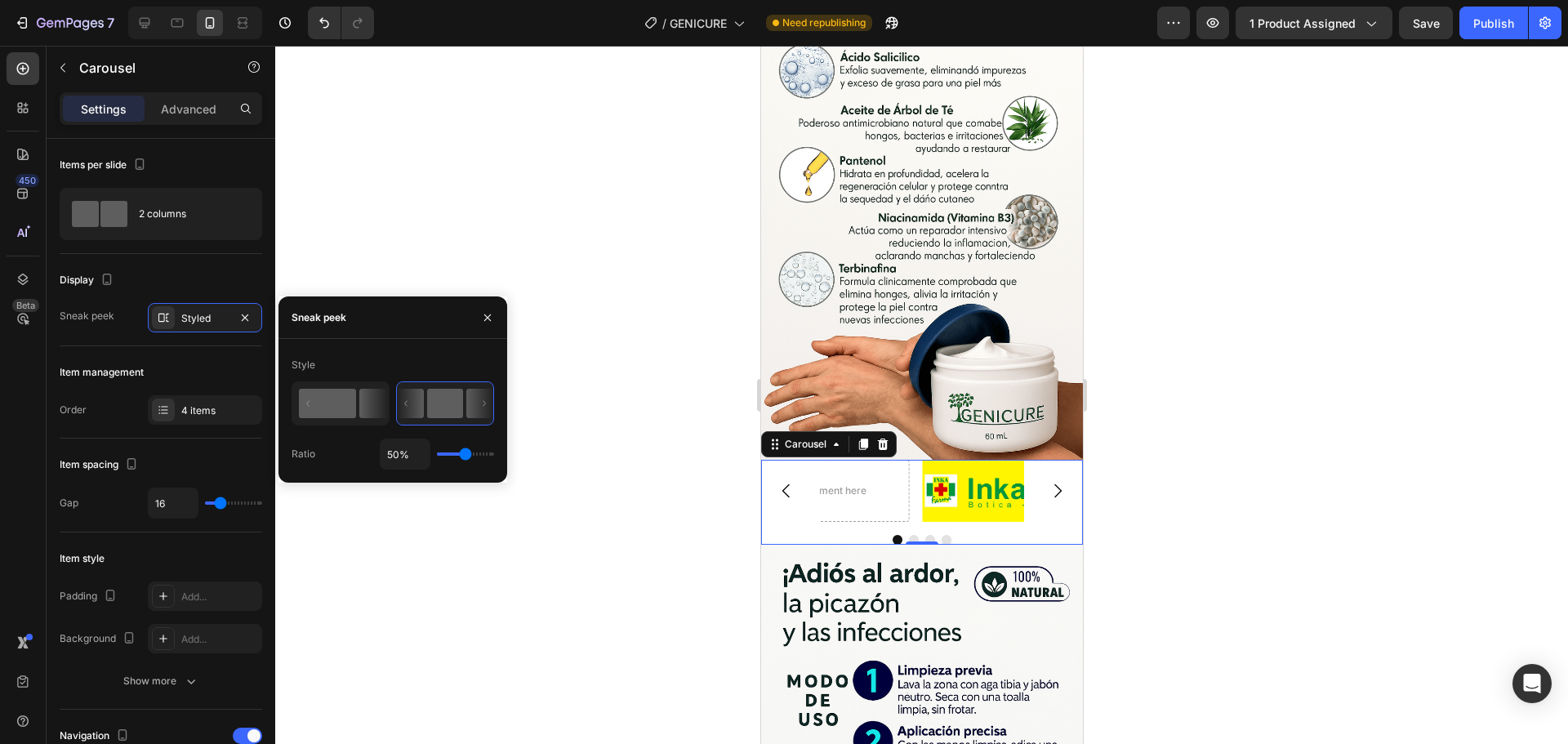
click at [336, 404] on rect at bounding box center [328, 403] width 57 height 29
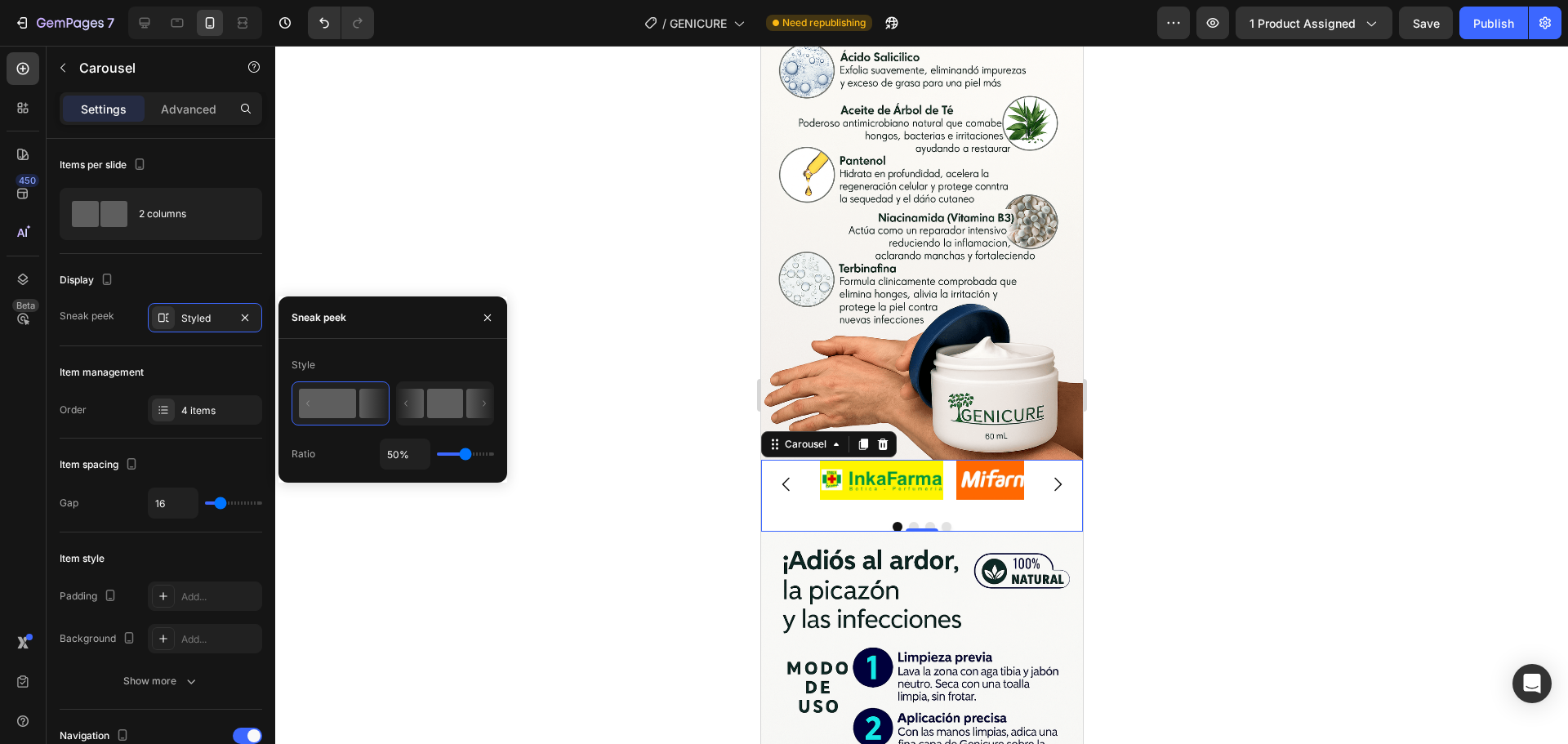
click at [424, 418] on icon at bounding box center [410, 403] width 27 height 29
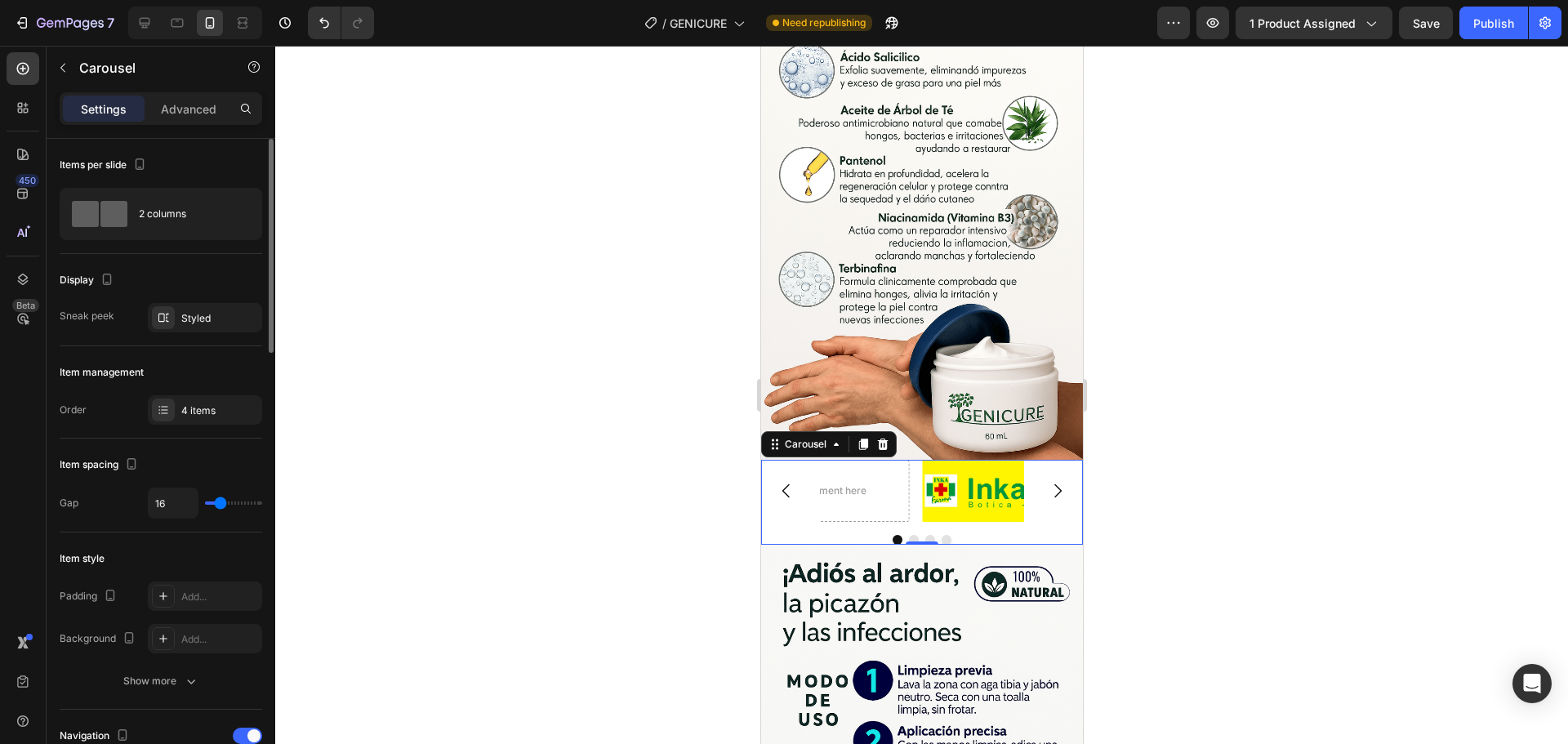
click at [120, 372] on div "Item management" at bounding box center [102, 372] width 84 height 14
click at [181, 411] on div "4 items" at bounding box center [219, 410] width 77 height 14
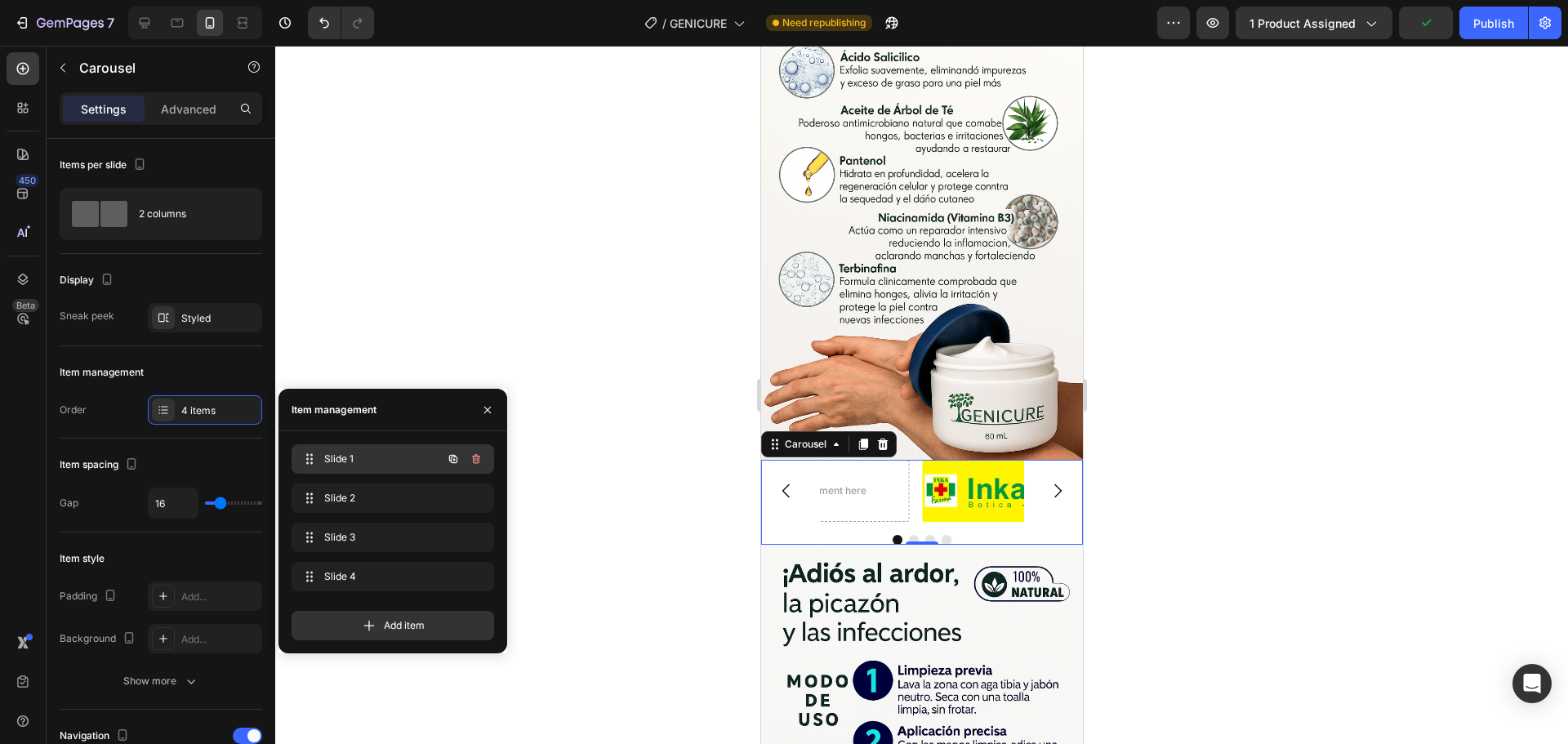
click at [360, 466] on span "Slide 1" at bounding box center [371, 458] width 93 height 14
click at [366, 495] on span "Slide 2" at bounding box center [381, 498] width 120 height 14
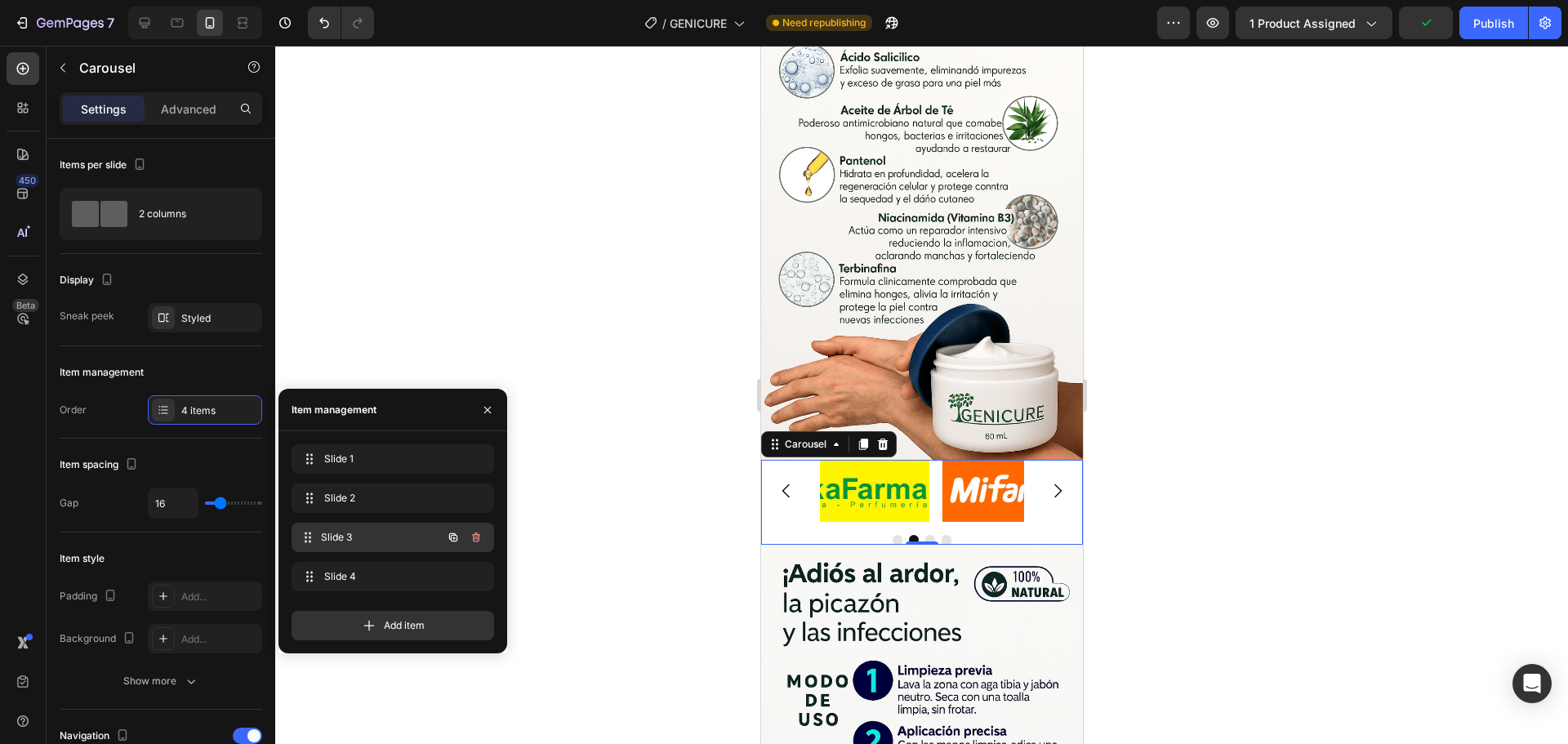
click at [357, 538] on span "Slide 3" at bounding box center [381, 537] width 120 height 14
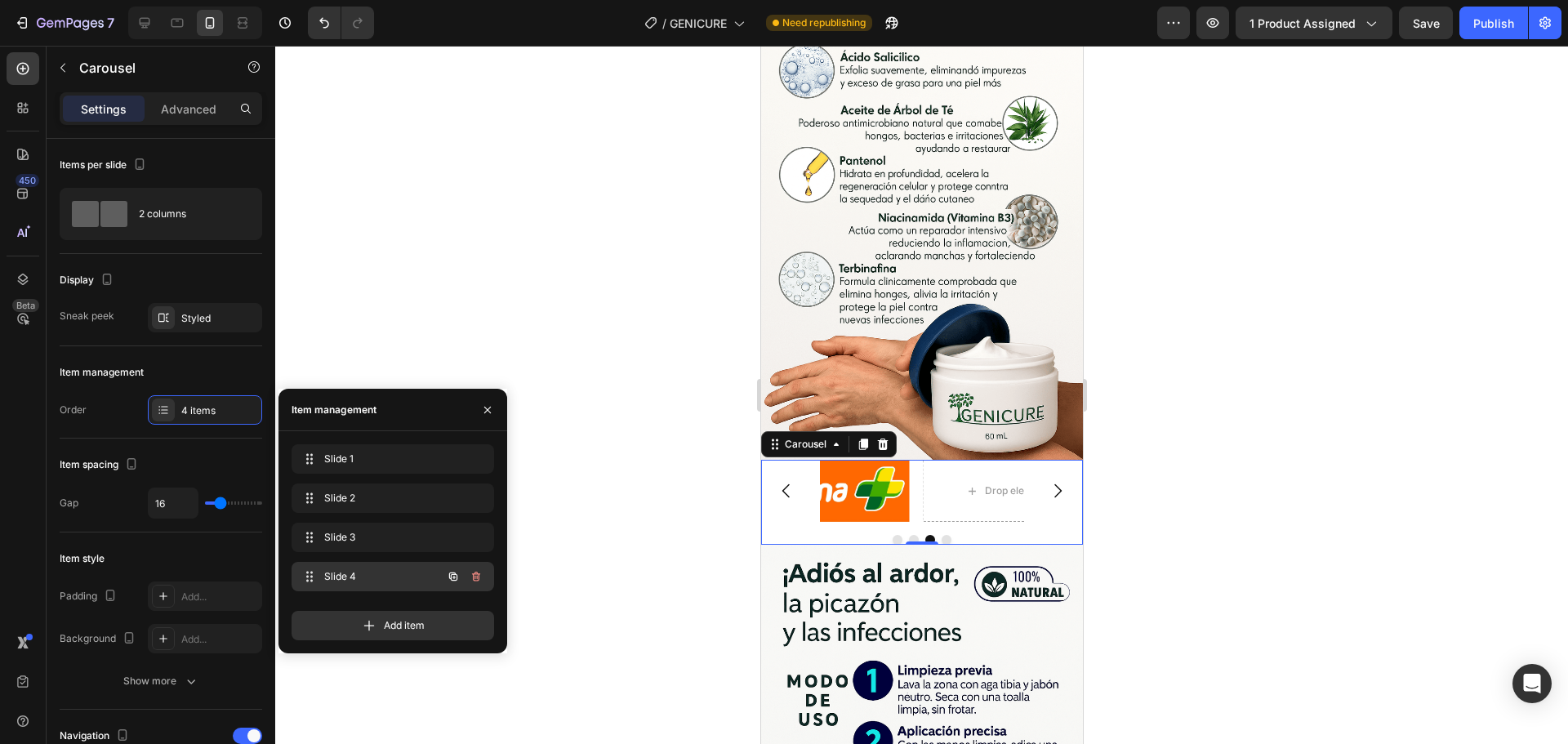
click at [364, 583] on span "Slide 4" at bounding box center [371, 576] width 93 height 14
click at [475, 579] on icon "button" at bounding box center [474, 577] width 1 height 4
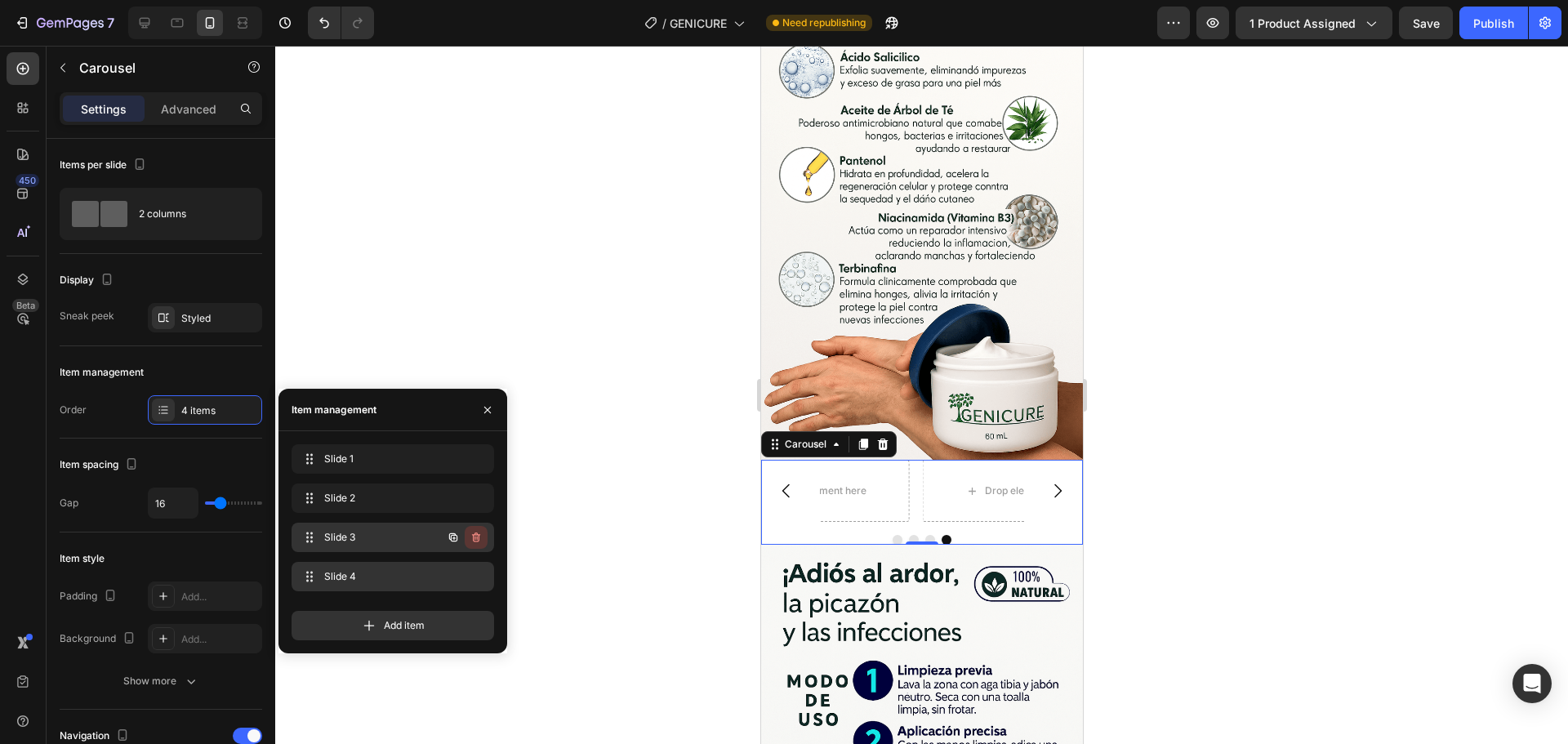
click at [475, 539] on icon "button" at bounding box center [474, 538] width 1 height 4
click at [465, 538] on div "Delete" at bounding box center [465, 537] width 30 height 14
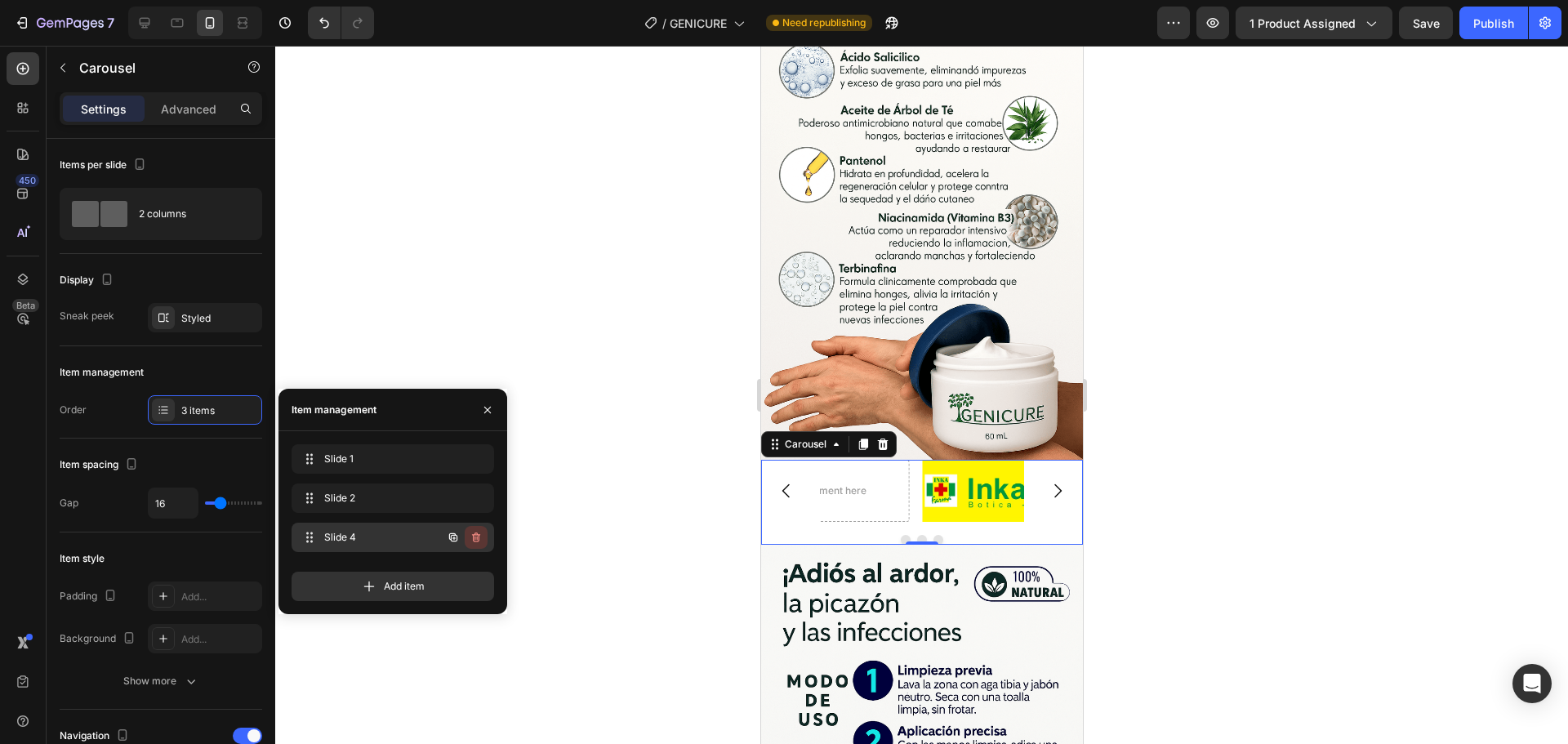
click at [478, 538] on icon "button" at bounding box center [476, 538] width 13 height 13
click at [474, 538] on div "Delete" at bounding box center [465, 537] width 30 height 14
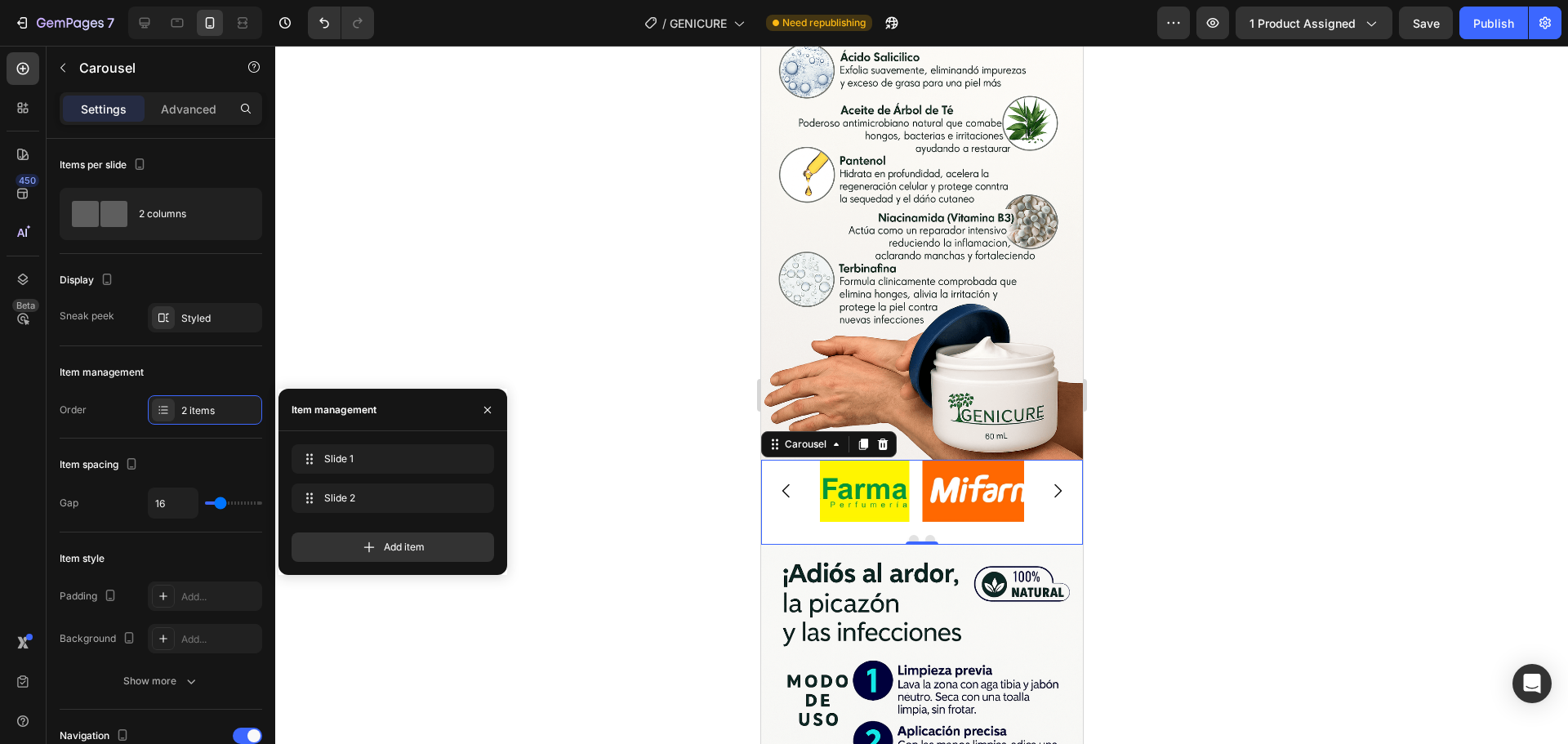
click at [1047, 481] on icon "Carousel Next Arrow" at bounding box center [1057, 490] width 19 height 19
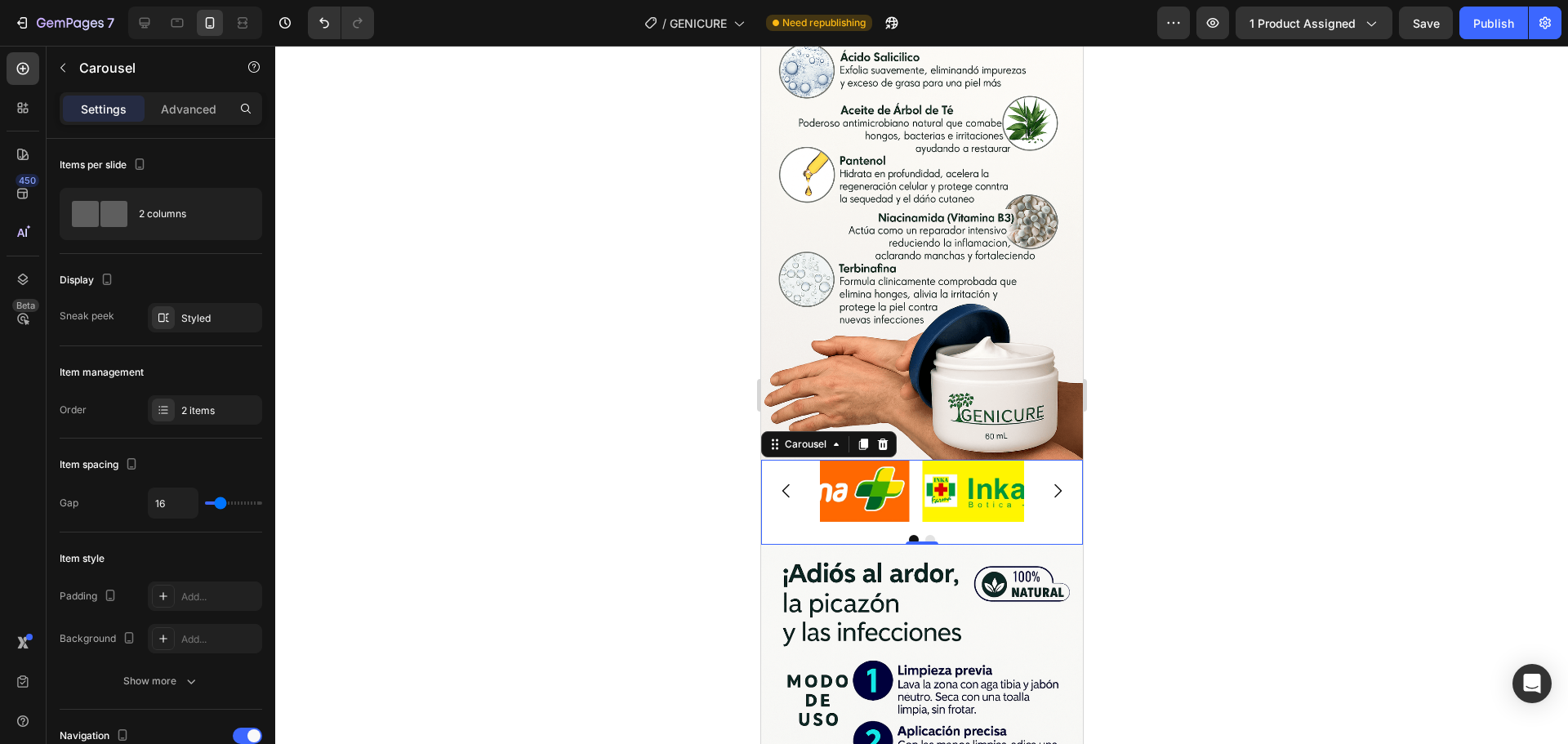
click at [1047, 481] on icon "Carousel Next Arrow" at bounding box center [1057, 490] width 19 height 19
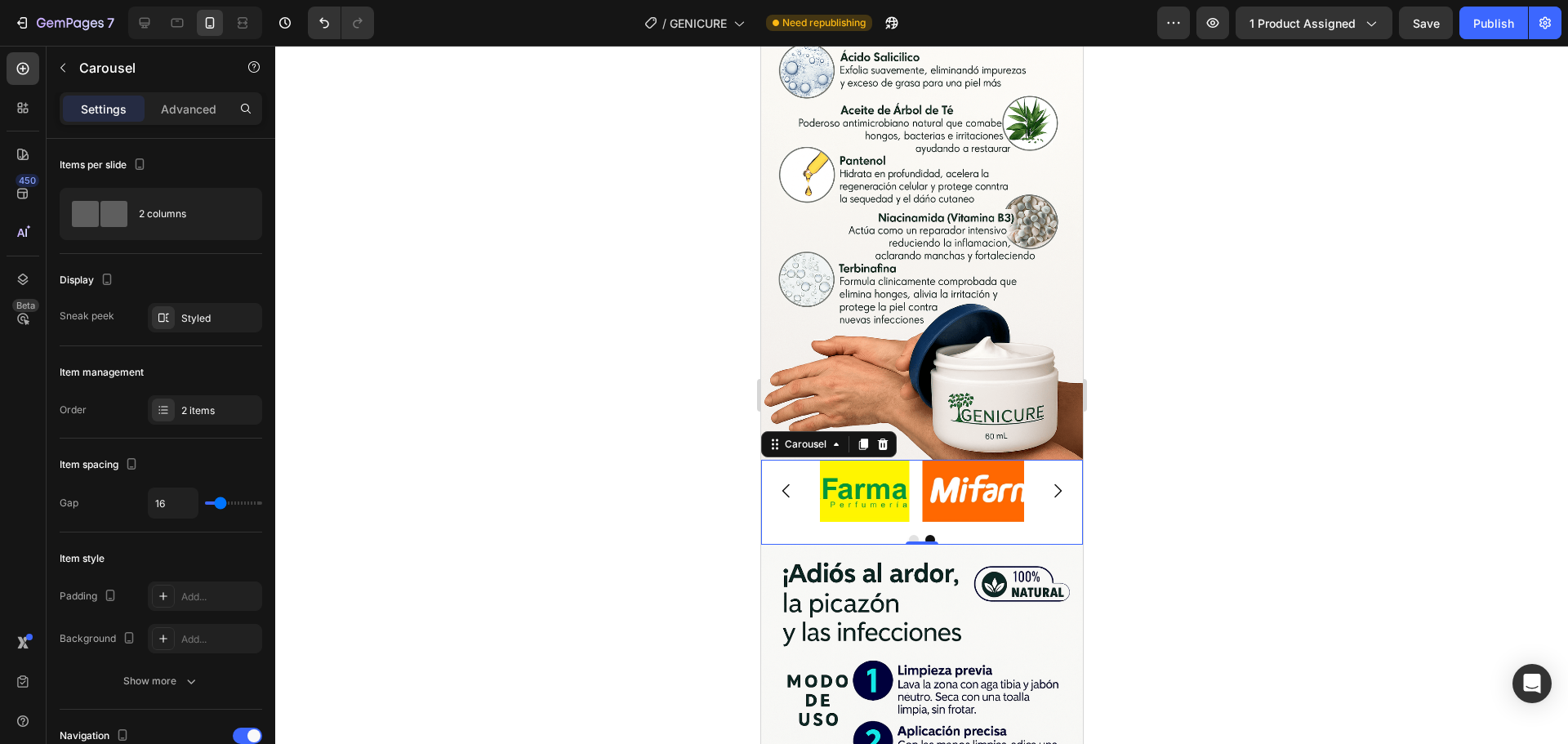
click at [1047, 481] on icon "Carousel Next Arrow" at bounding box center [1057, 490] width 19 height 19
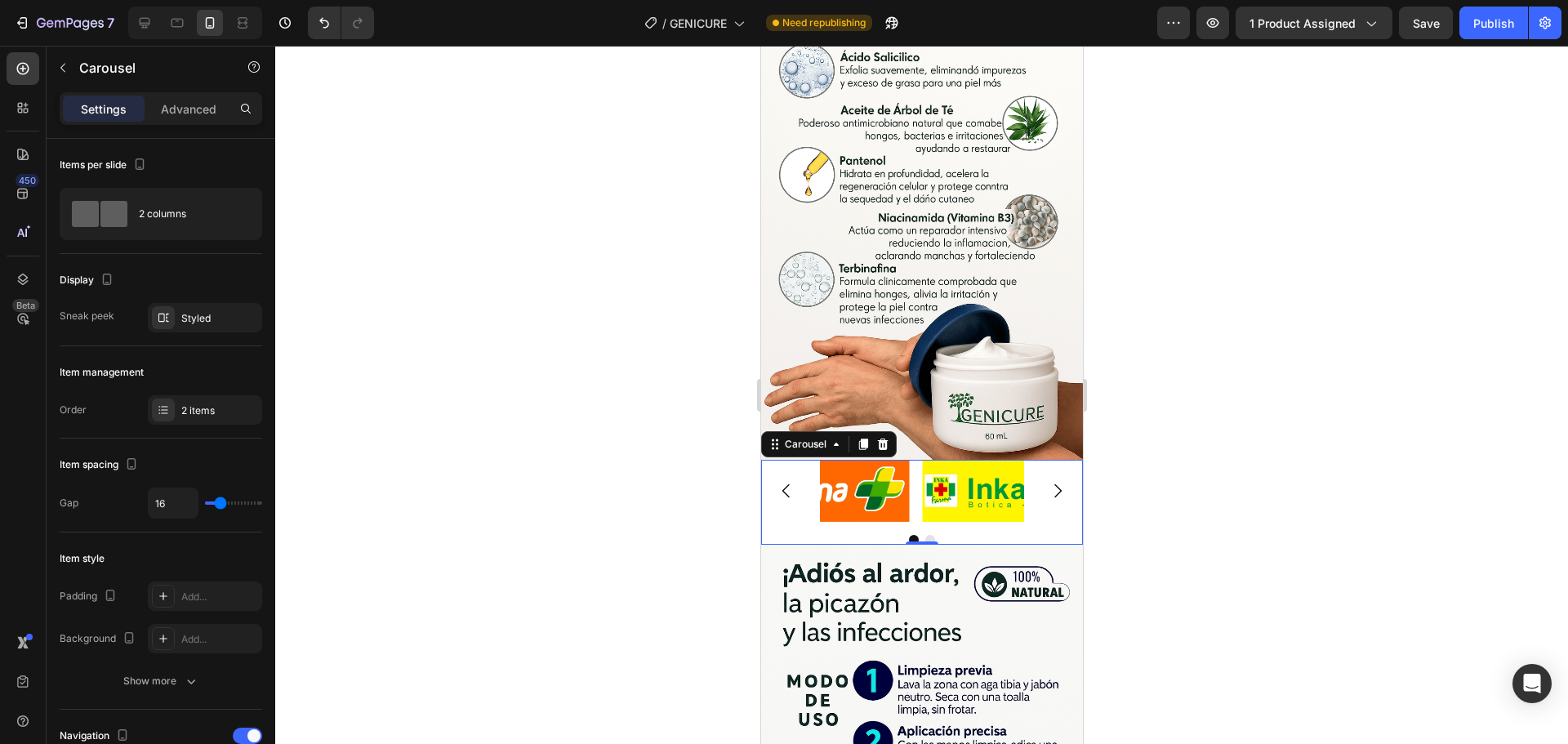
click at [1047, 481] on icon "Carousel Next Arrow" at bounding box center [1057, 490] width 19 height 19
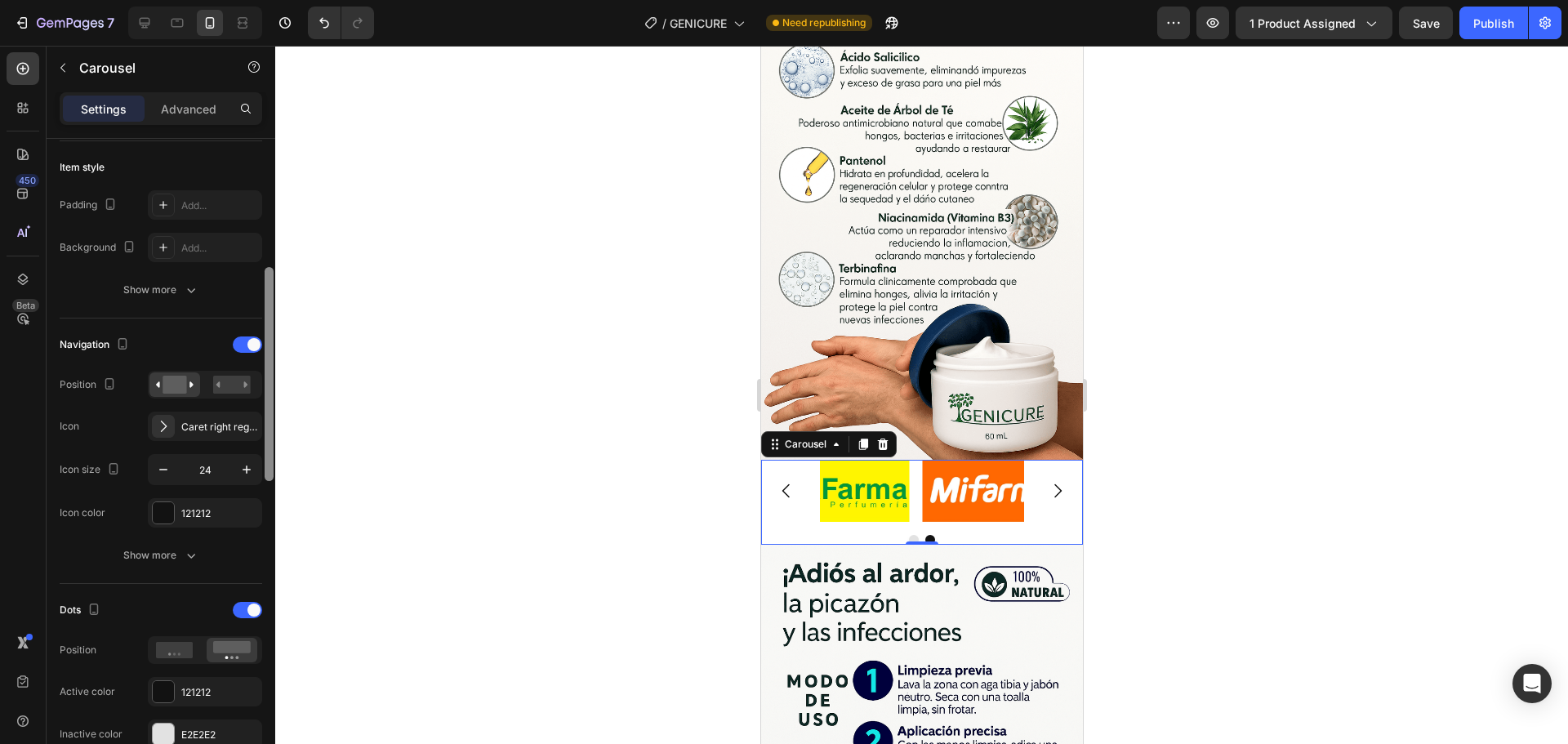
scroll to position [488, 0]
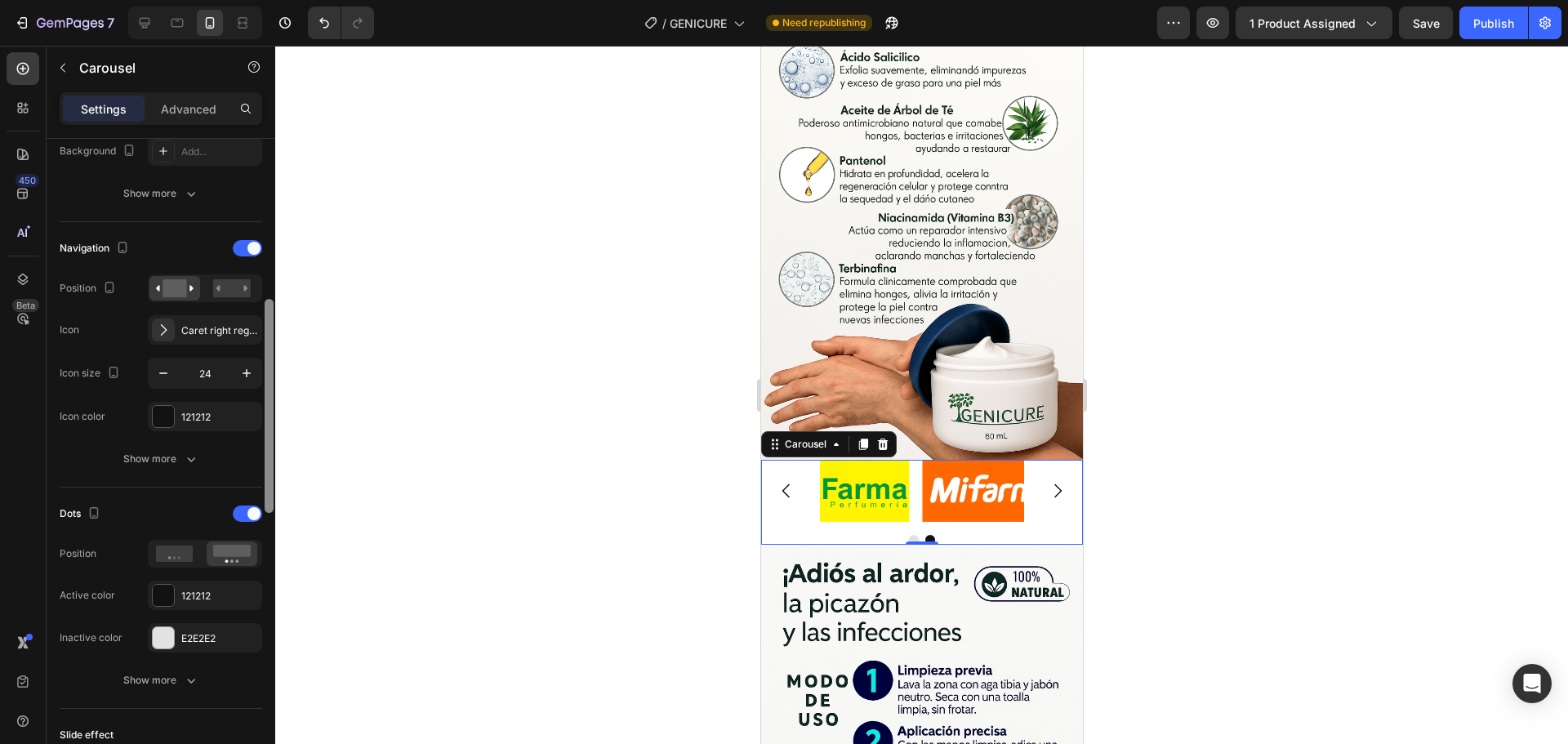
drag, startPoint x: 273, startPoint y: 388, endPoint x: 272, endPoint y: 468, distance: 80.0
click at [272, 468] on div at bounding box center [269, 406] width 9 height 214
click at [230, 326] on div "Caret right regular" at bounding box center [219, 330] width 77 height 14
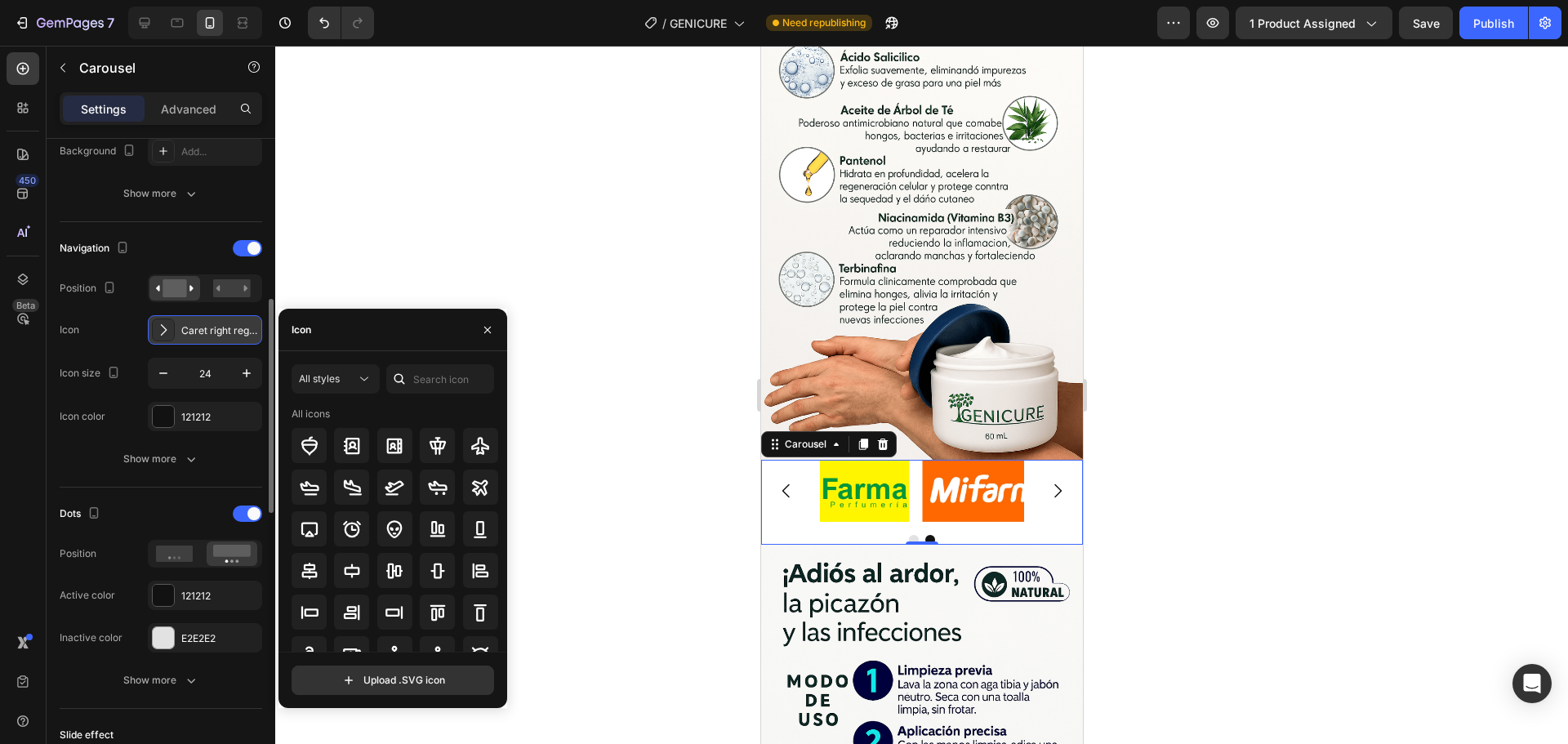
click at [230, 326] on div "Caret right regular" at bounding box center [219, 330] width 77 height 14
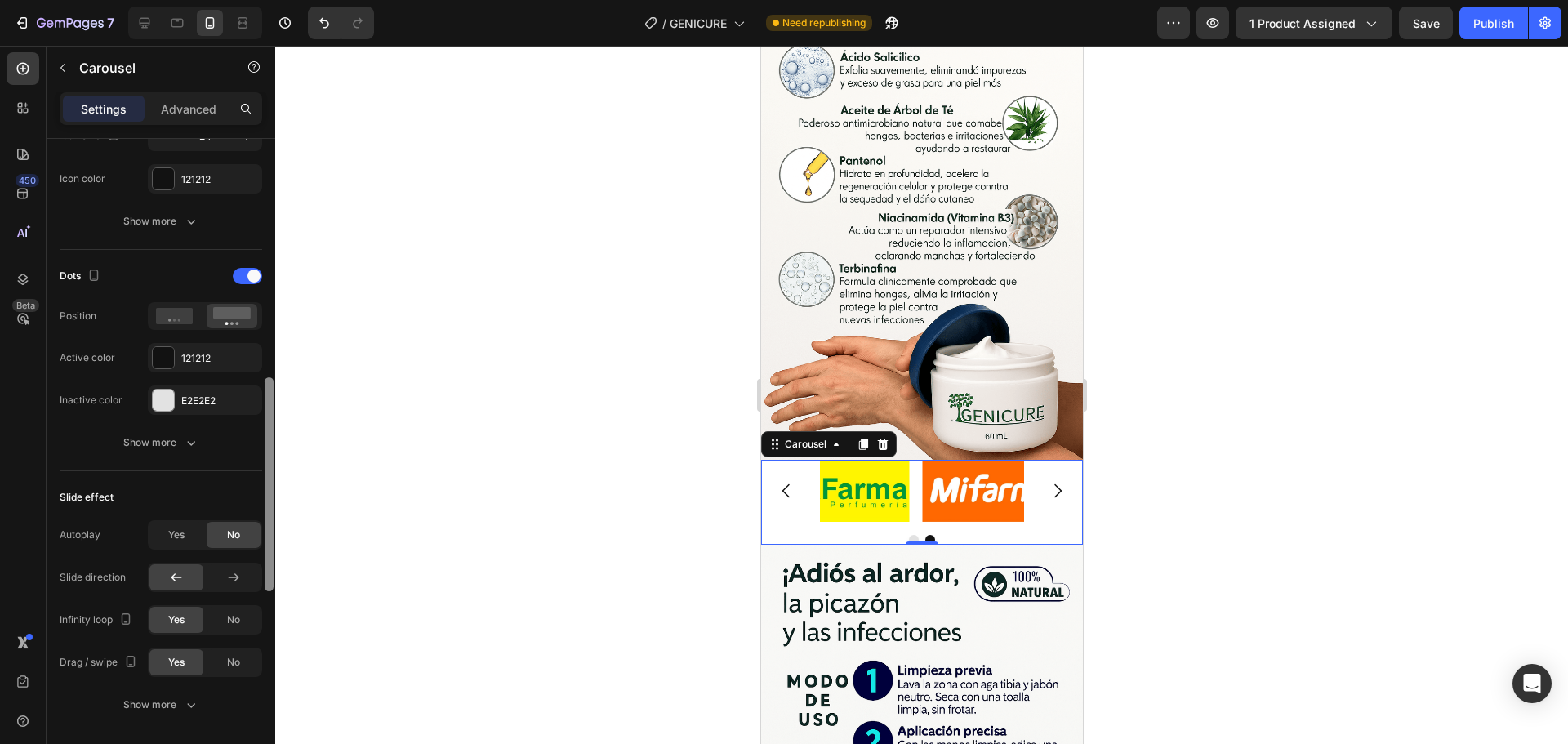
scroll to position [814, 0]
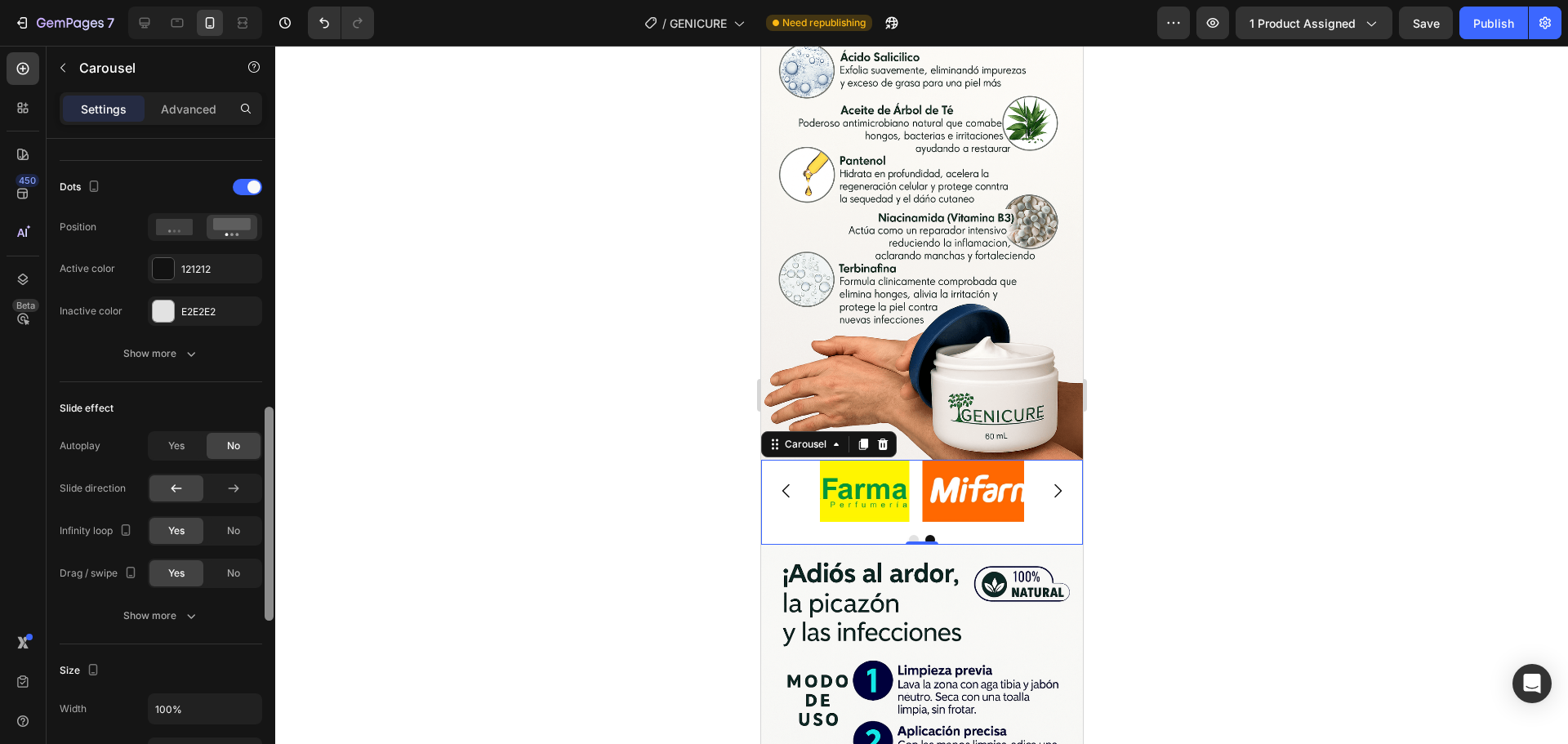
drag, startPoint x: 268, startPoint y: 358, endPoint x: 232, endPoint y: 330, distance: 45.6
click at [272, 466] on div at bounding box center [269, 514] width 9 height 214
click at [267, 479] on div at bounding box center [269, 514] width 9 height 214
click at [170, 438] on div "Yes" at bounding box center [176, 446] width 54 height 26
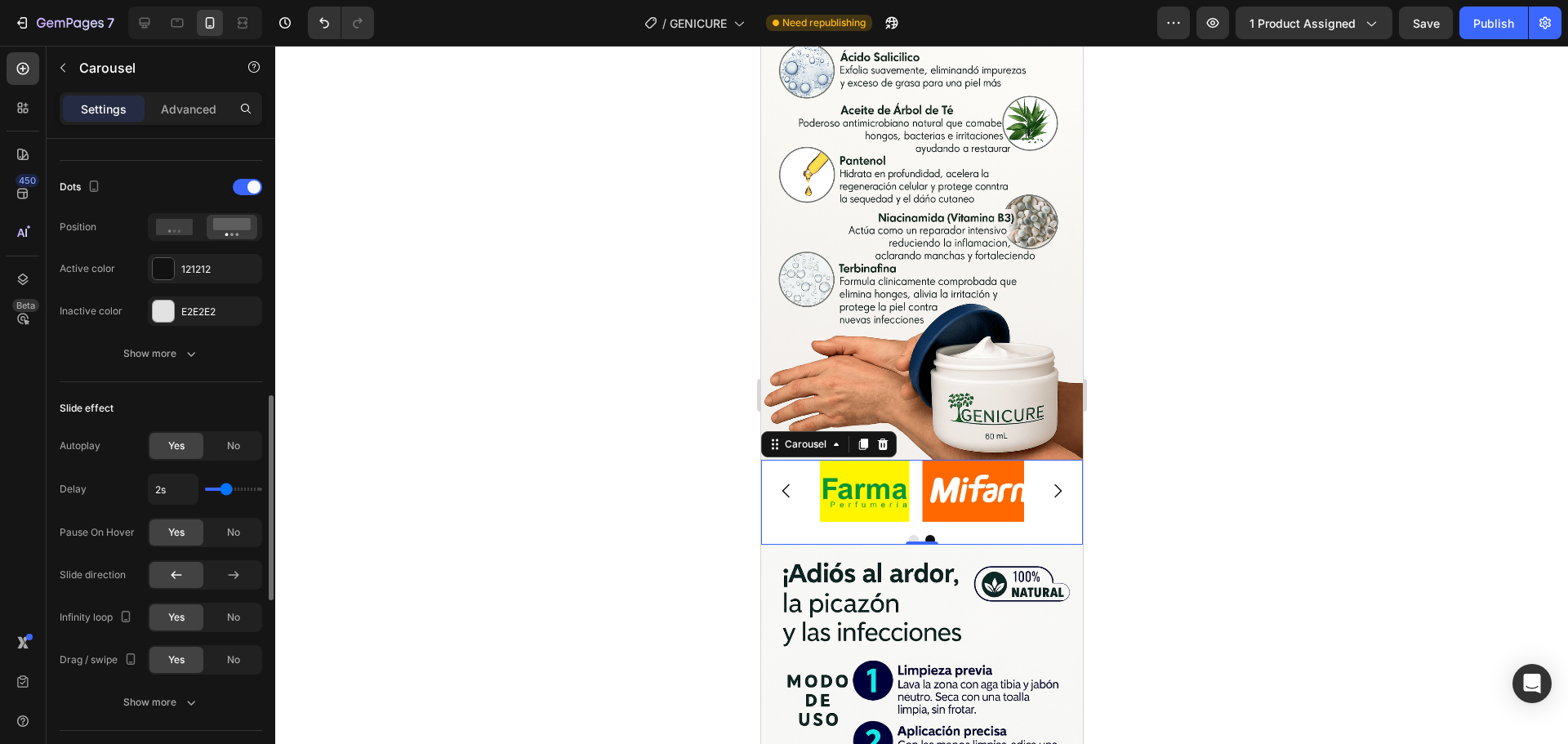
type input "1s"
type input "1"
click at [206, 488] on input "range" at bounding box center [233, 490] width 57 height 3
click at [205, 491] on input "range" at bounding box center [233, 490] width 57 height 3
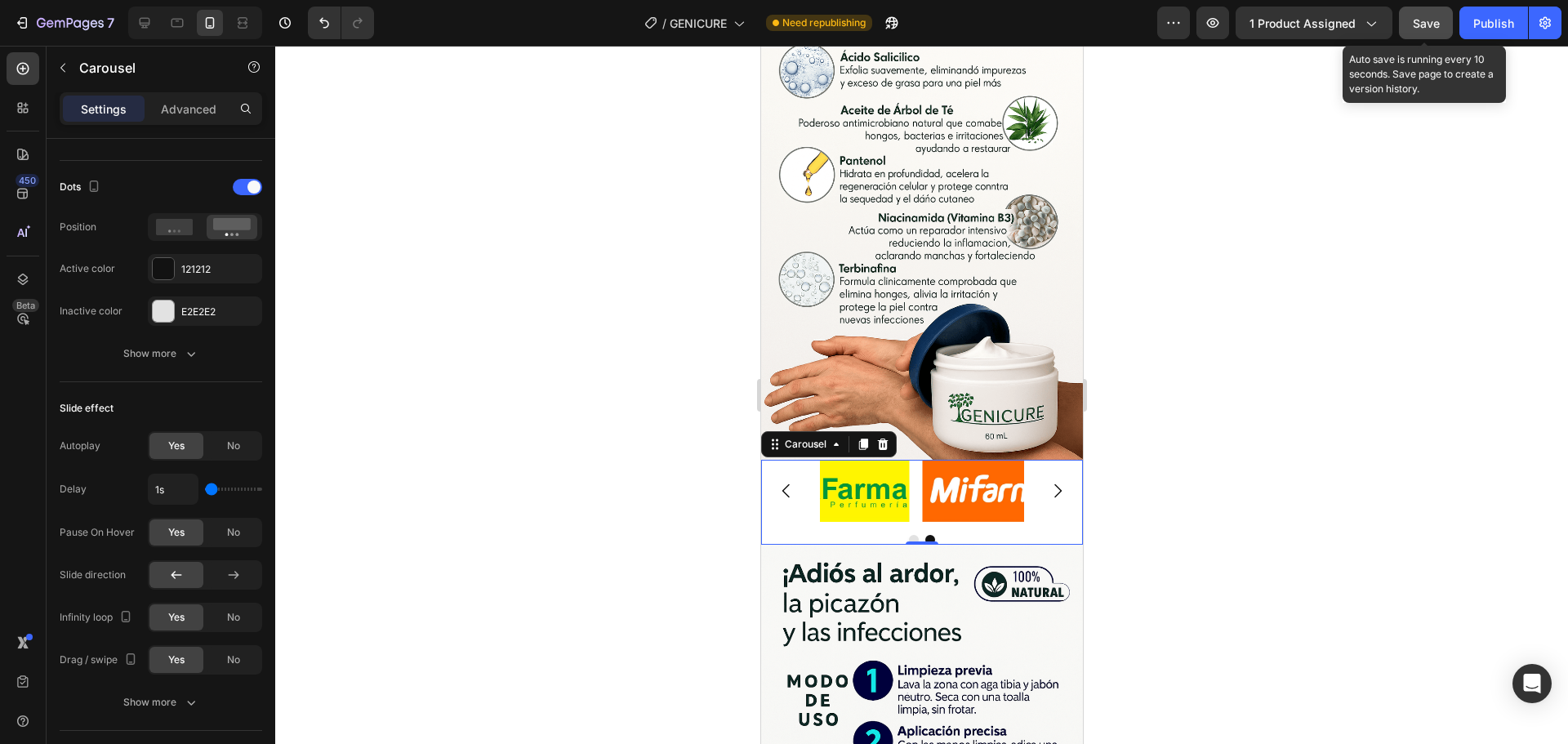
click at [1421, 27] on span "Save" at bounding box center [1426, 23] width 27 height 13
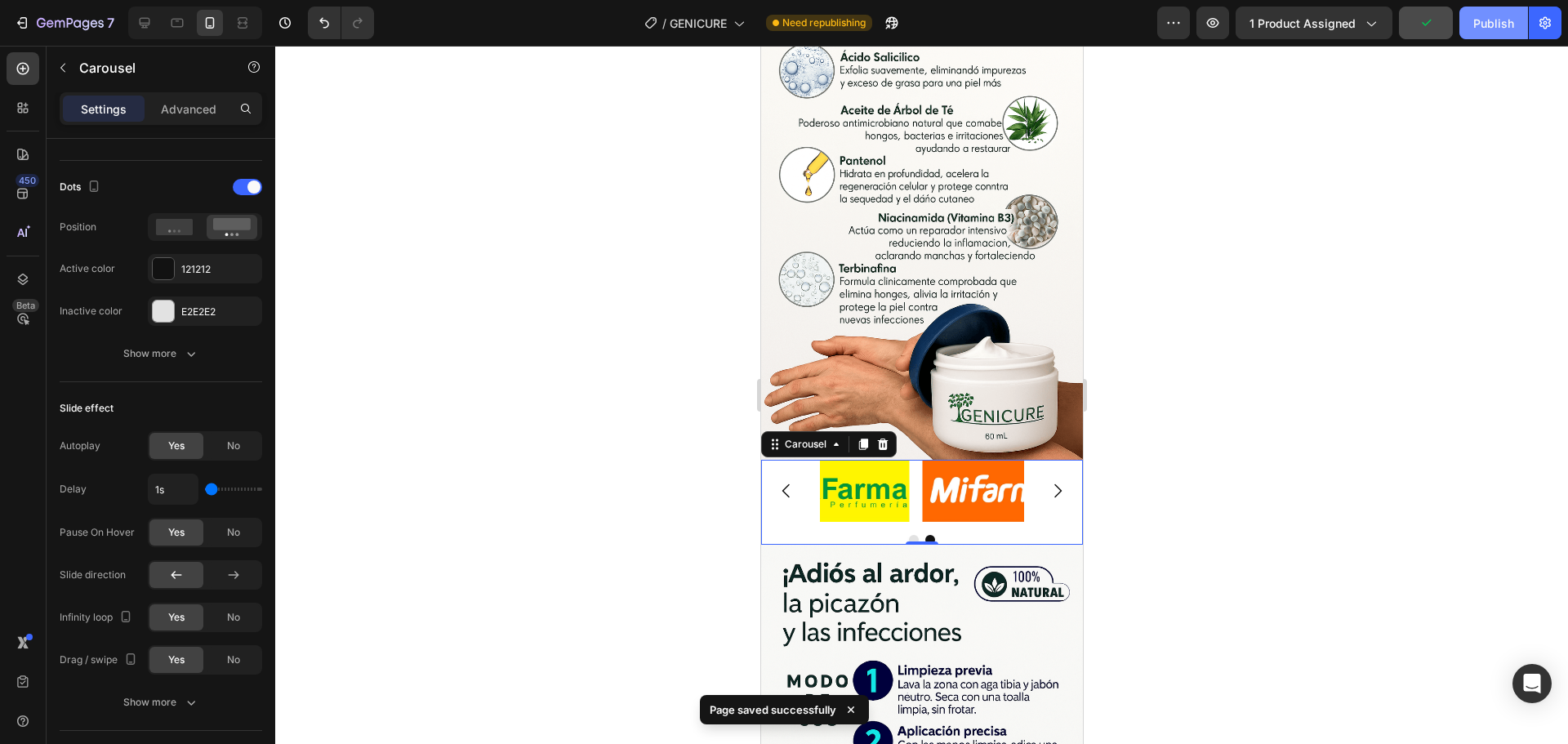
click at [1493, 29] on div "Publish" at bounding box center [1494, 23] width 40 height 17
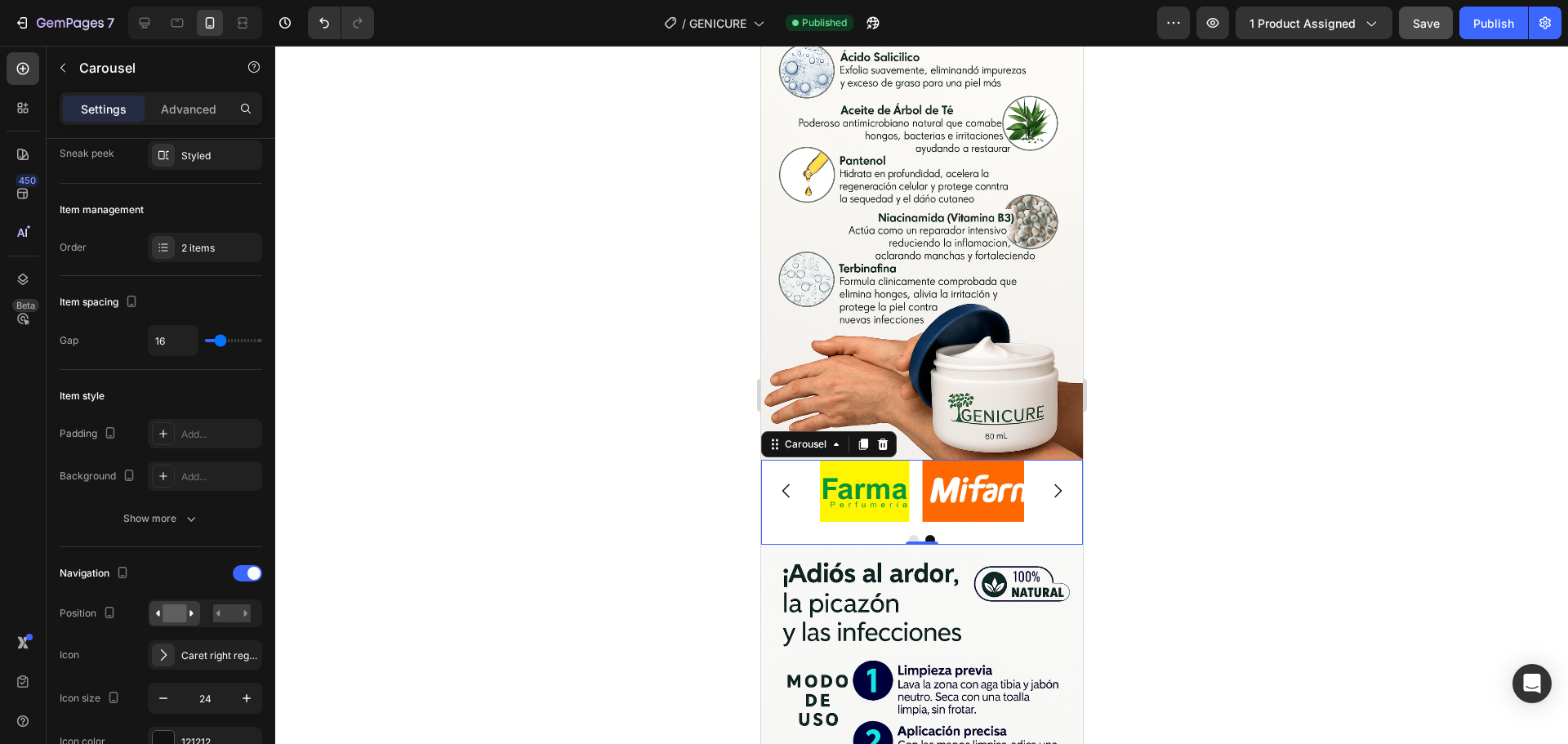
scroll to position [0, 0]
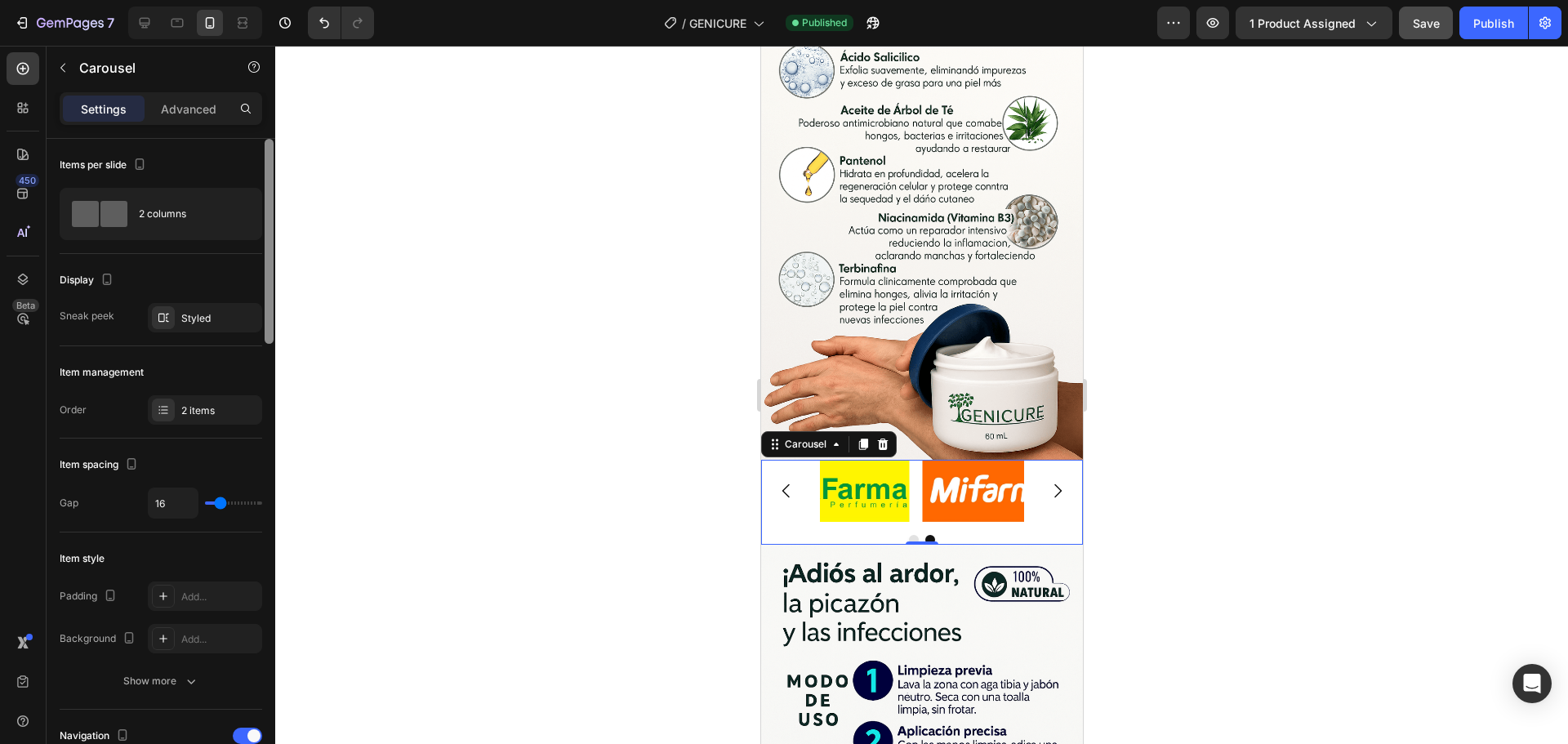
drag, startPoint x: 270, startPoint y: 448, endPoint x: 222, endPoint y: 302, distance: 153.7
click at [270, 152] on div at bounding box center [269, 241] width 9 height 205
click at [185, 327] on div "Styled" at bounding box center [205, 318] width 115 height 29
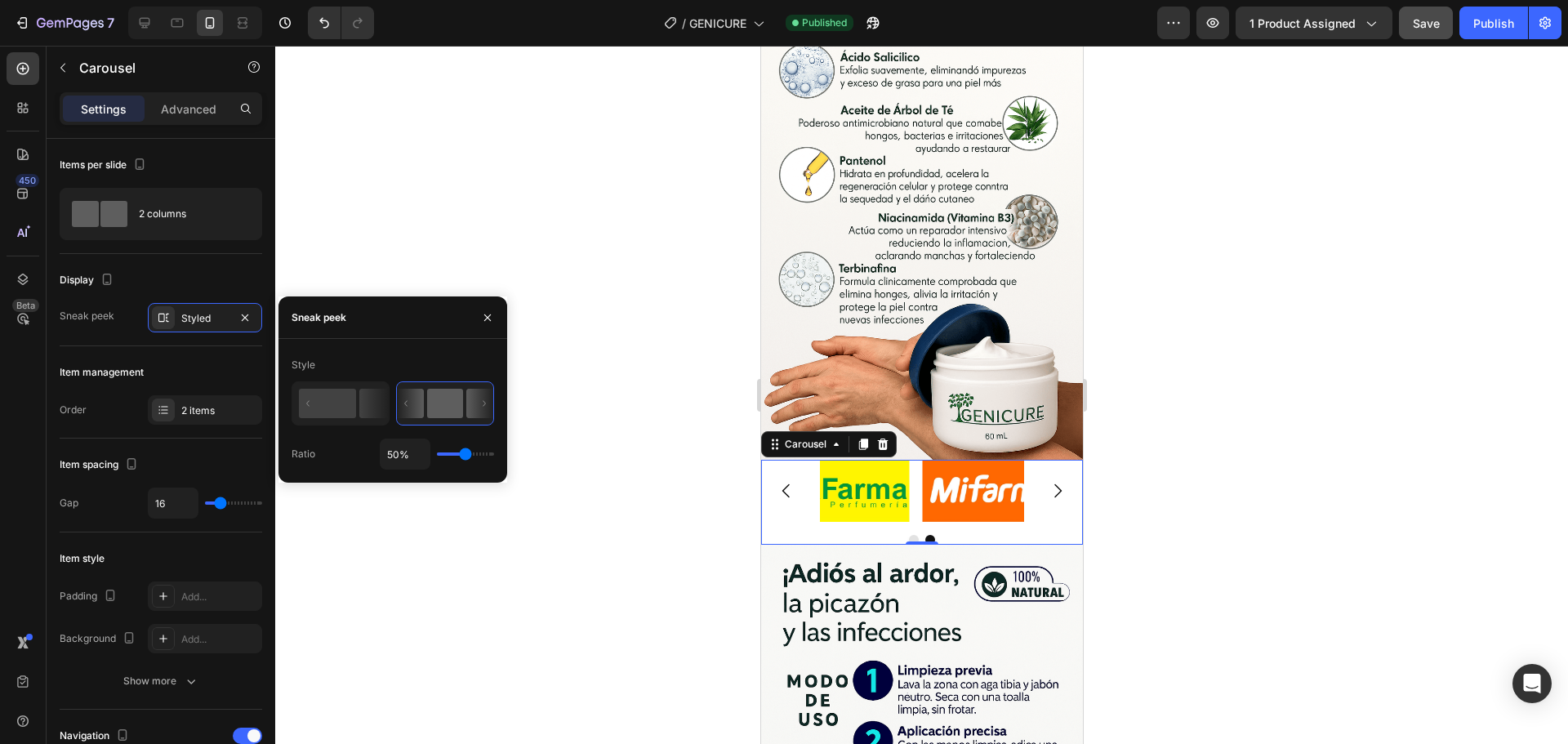
click at [439, 459] on div "50%" at bounding box center [437, 454] width 115 height 31
click at [452, 452] on div "50%" at bounding box center [437, 454] width 115 height 31
type input "27%"
type input "27"
type input "16%"
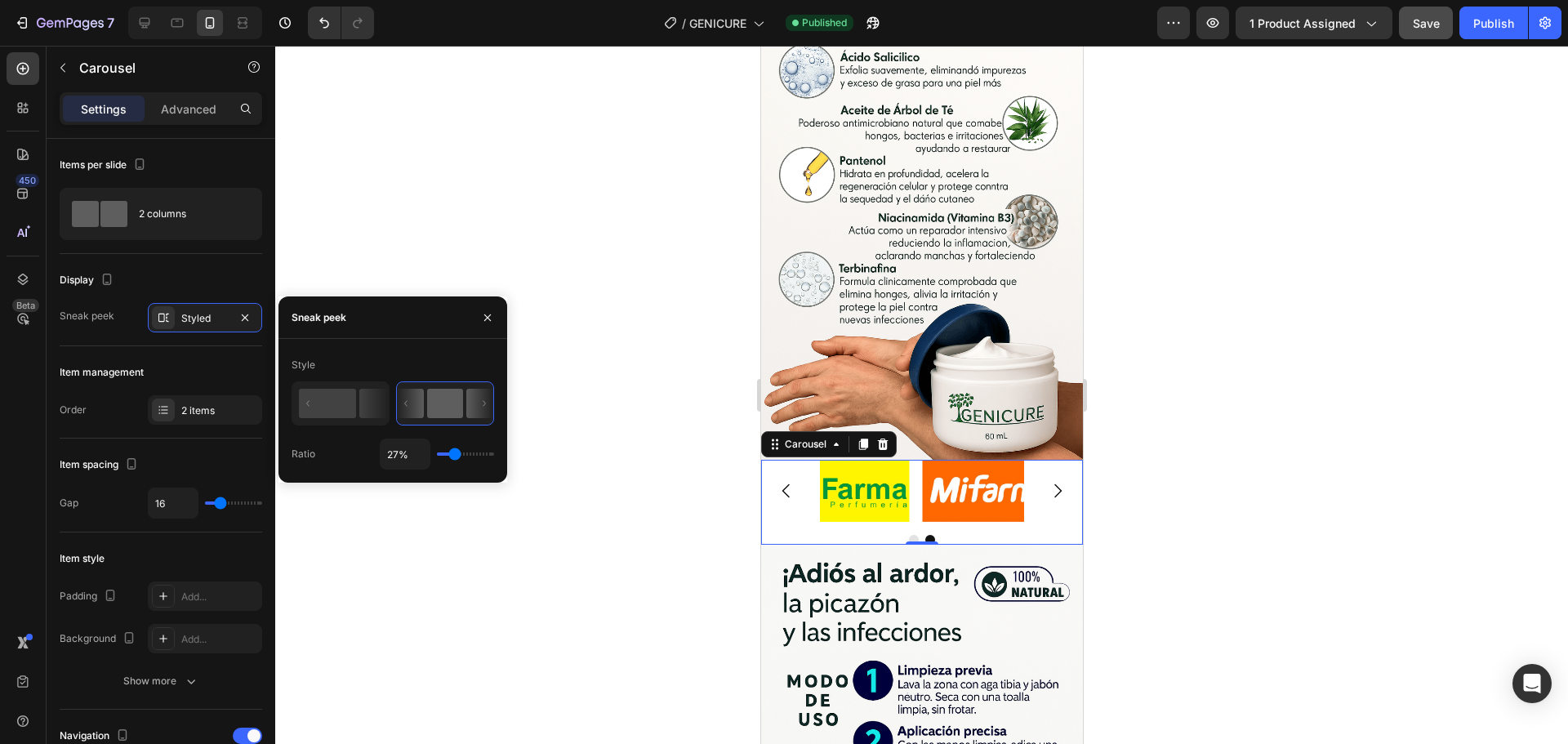
type input "16"
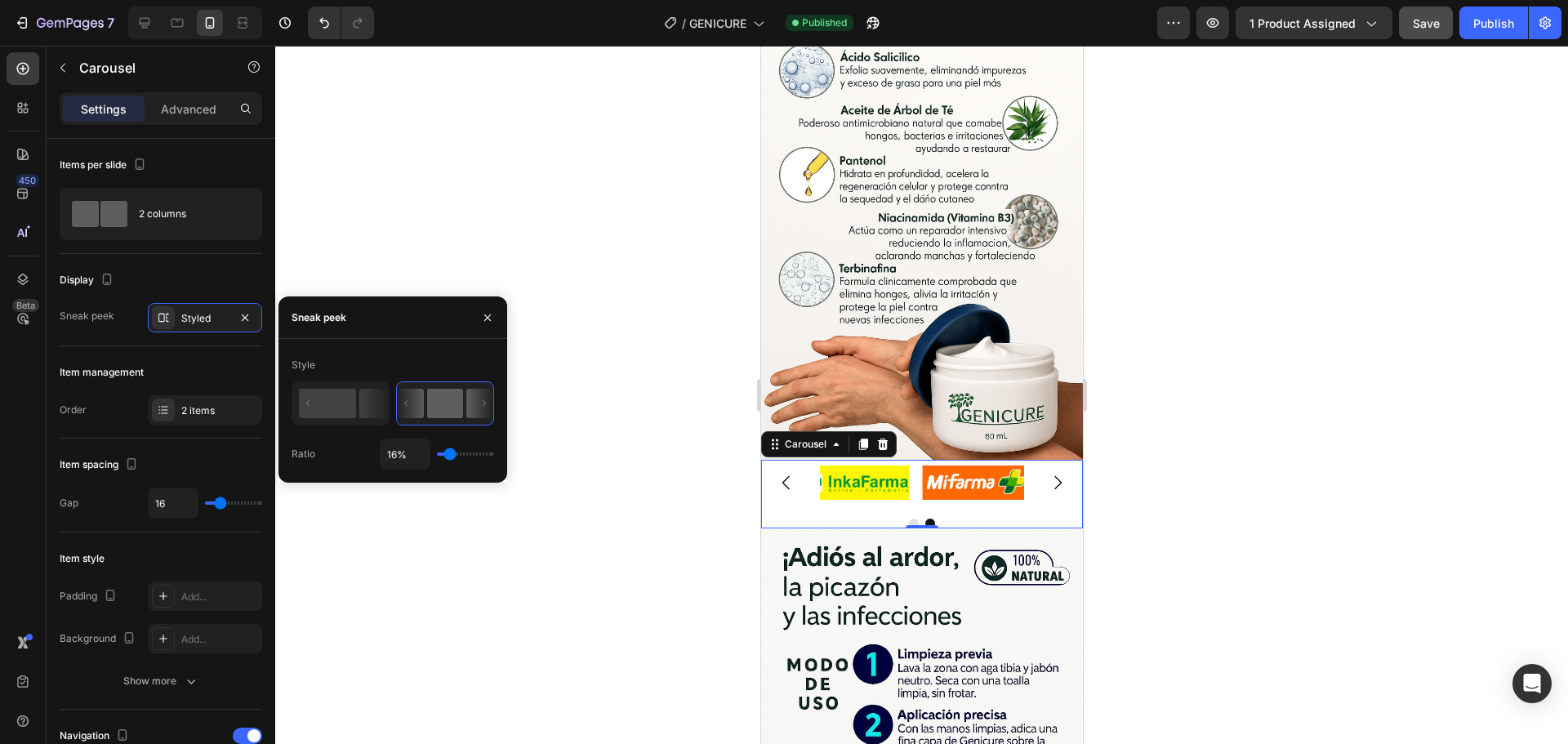
type input "14%"
type input "14"
type input "12%"
type input "12"
type input "10%"
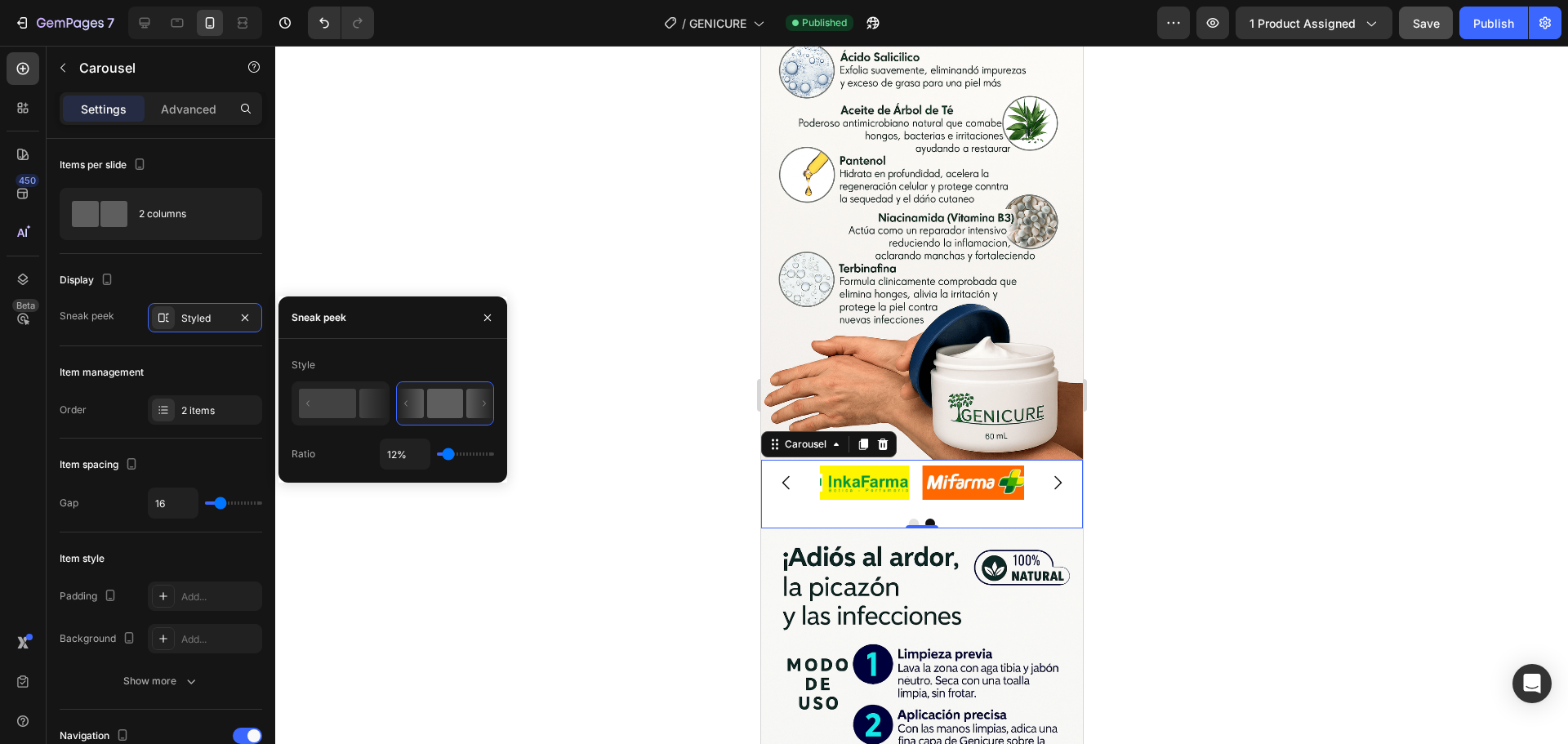
type input "10"
type input "5%"
type input "5"
type input "1%"
drag, startPoint x: 459, startPoint y: 452, endPoint x: 440, endPoint y: 452, distance: 19.0
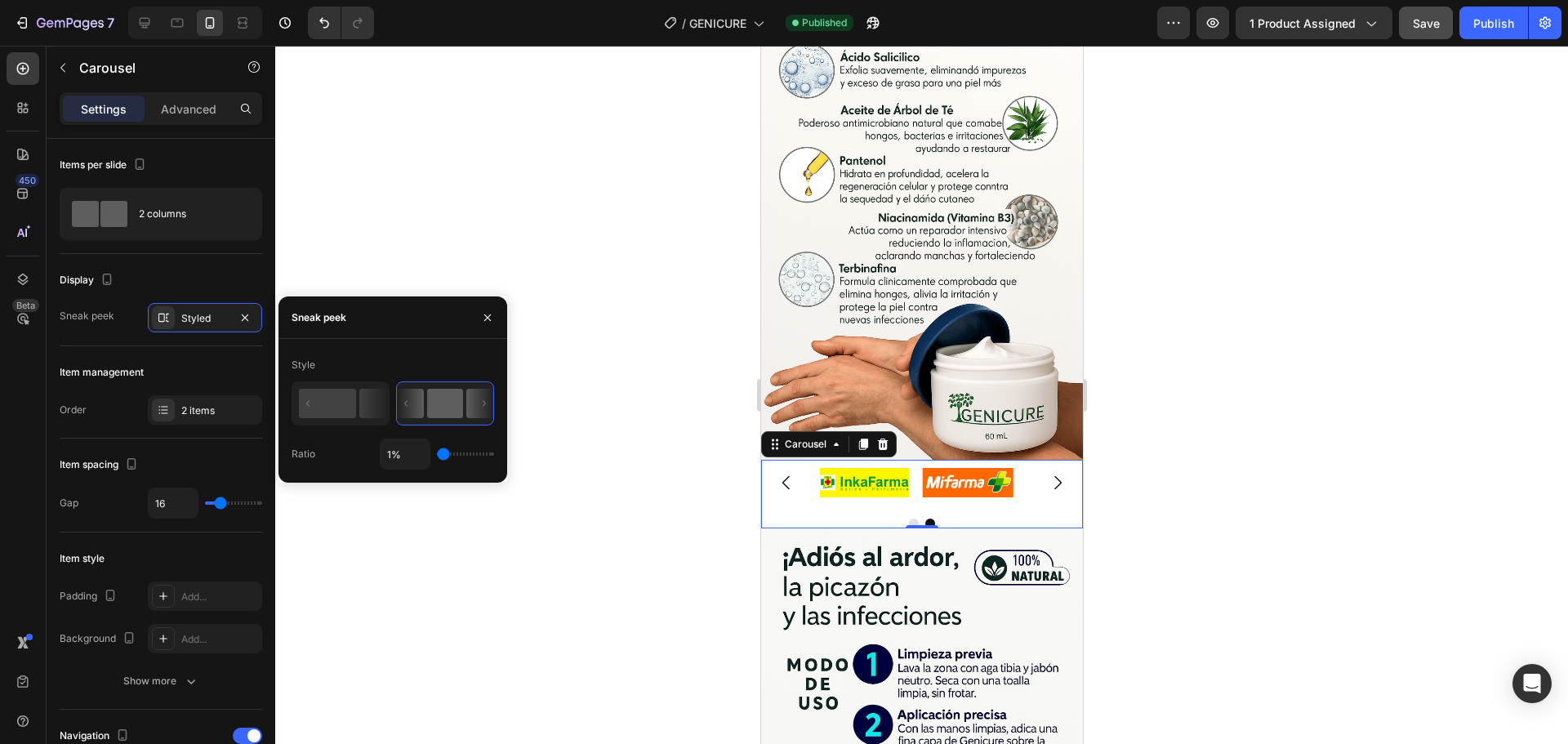
type input "1"
click at [440, 452] on input "range" at bounding box center [466, 454] width 57 height 3
click at [321, 407] on rect at bounding box center [328, 403] width 57 height 29
type input "50%"
type input "50"
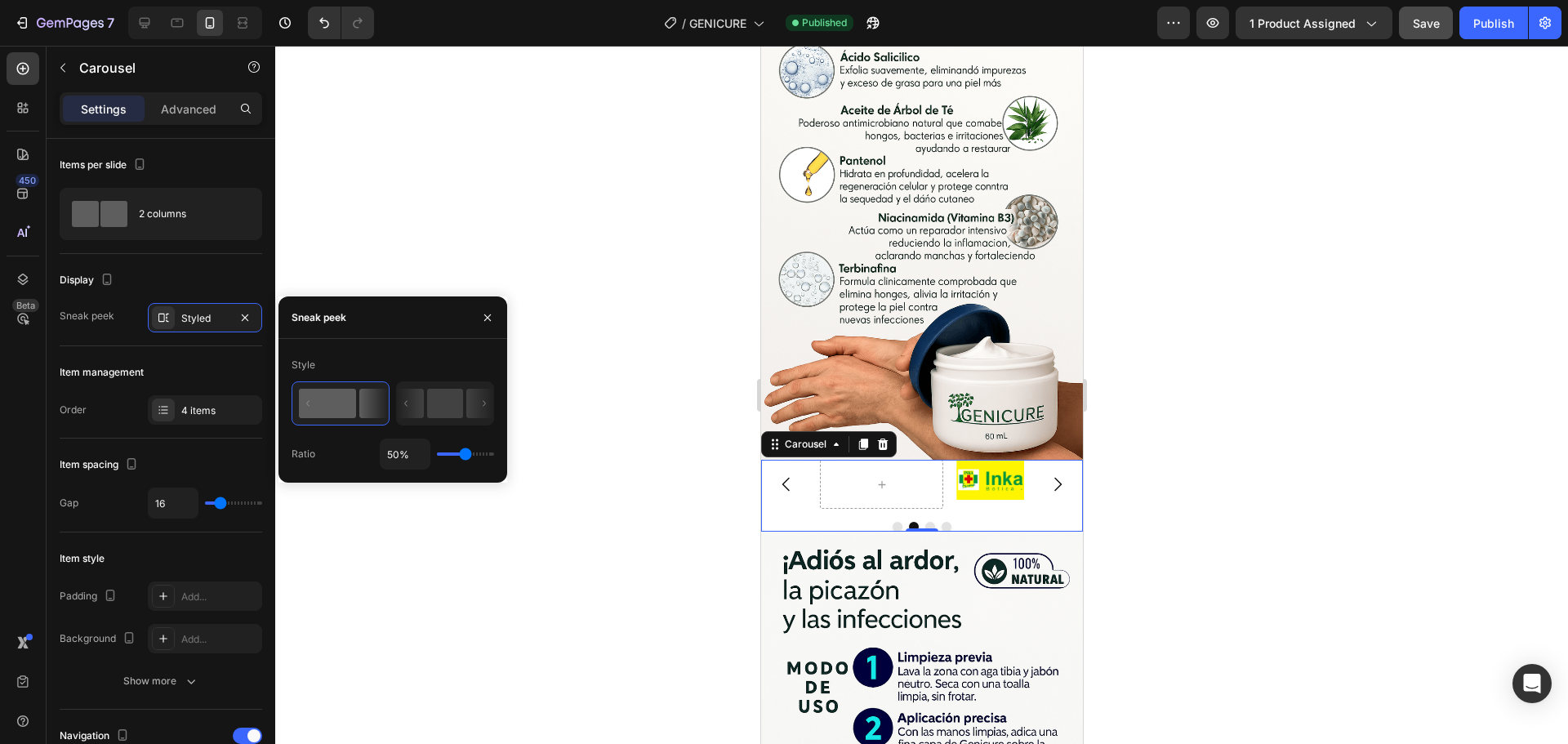
type input "1%"
drag, startPoint x: 462, startPoint y: 453, endPoint x: 404, endPoint y: 461, distance: 58.5
type input "1"
click at [437, 456] on input "range" at bounding box center [466, 454] width 57 height 3
click at [424, 408] on icon at bounding box center [410, 403] width 27 height 29
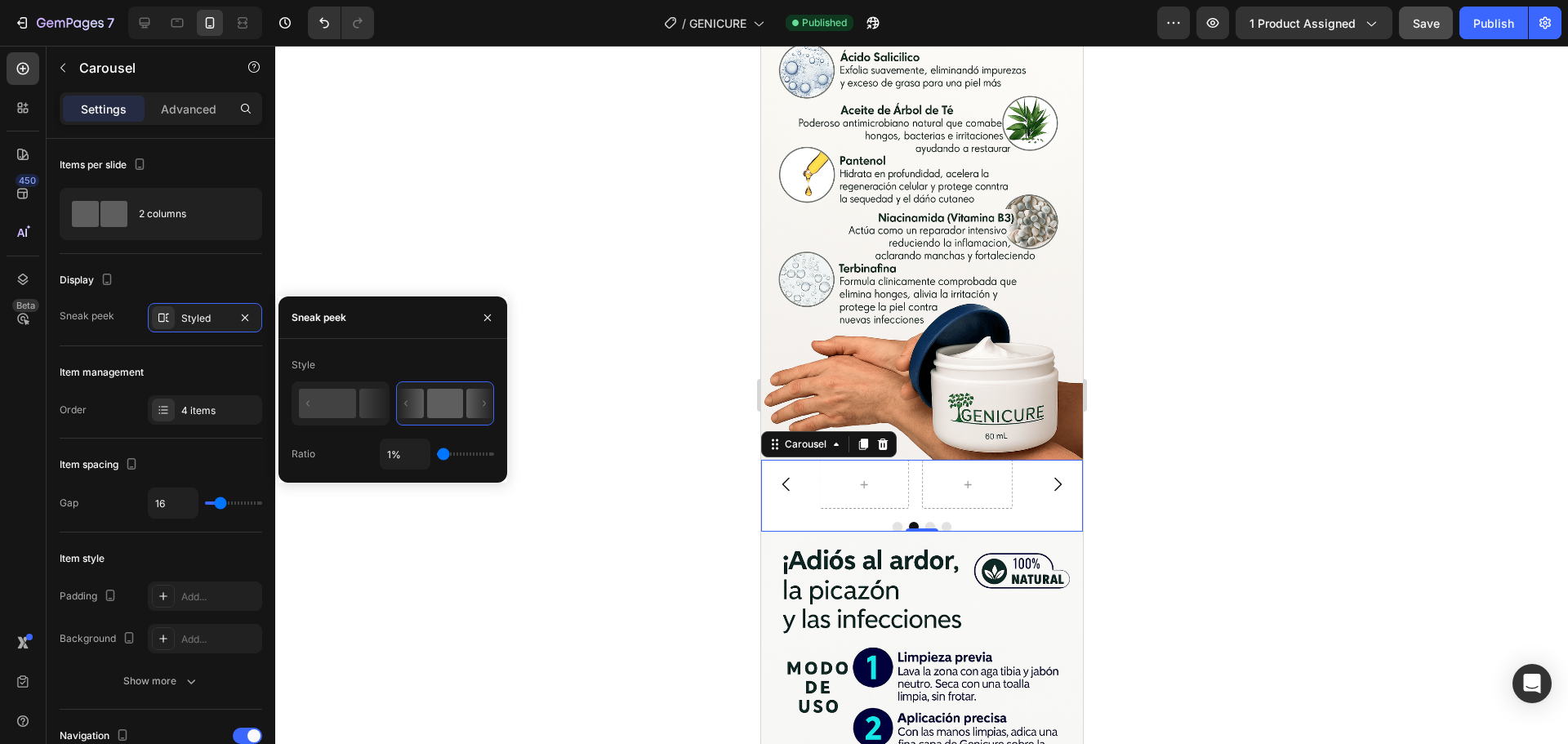
type input "21%"
click at [452, 456] on input "range" at bounding box center [466, 454] width 57 height 3
drag, startPoint x: 452, startPoint y: 457, endPoint x: 466, endPoint y: 262, distance: 195.5
type input "17"
click at [451, 456] on input "range" at bounding box center [466, 454] width 57 height 3
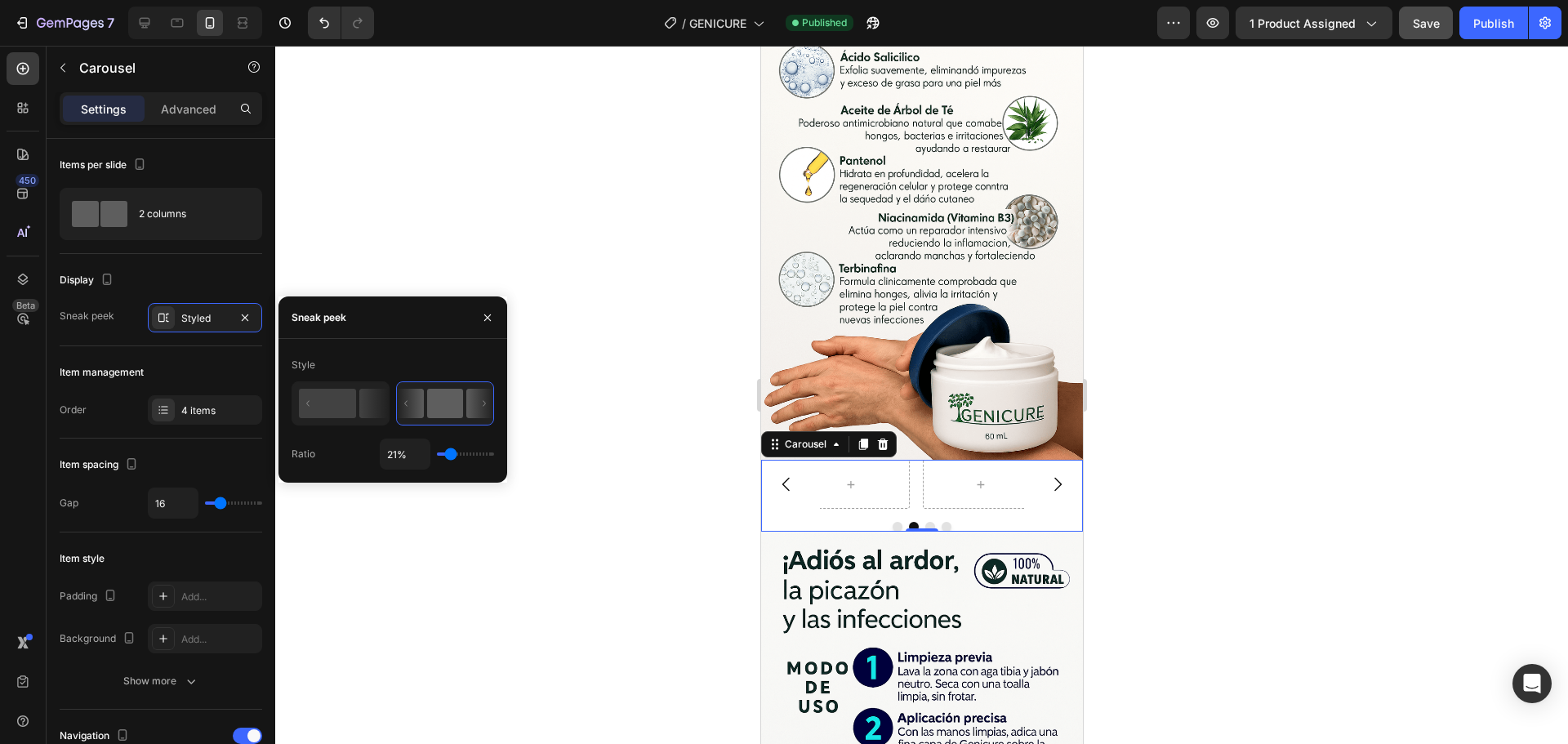
type input "17%"
click at [466, 260] on div at bounding box center [922, 394] width 1292 height 699
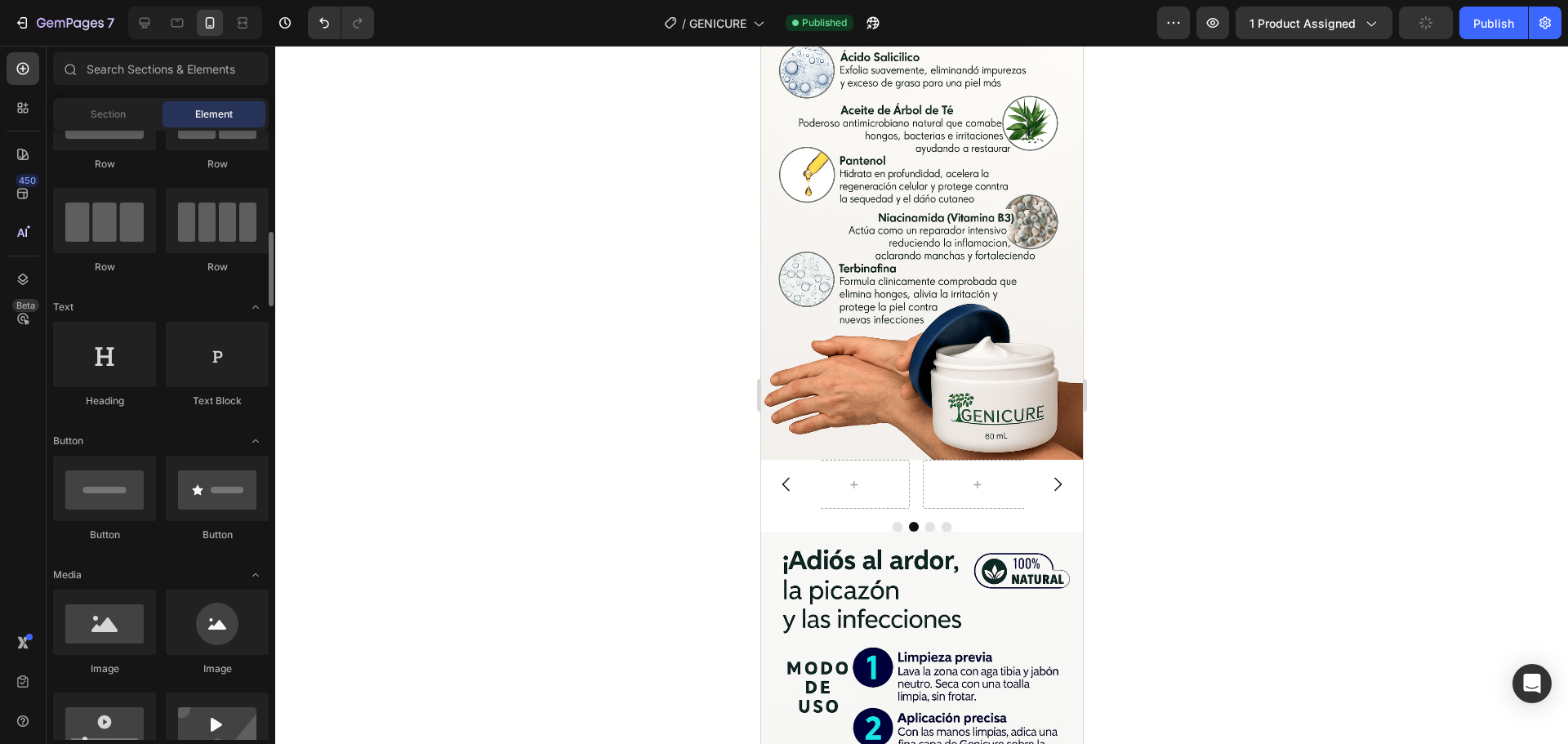
scroll to position [163, 0]
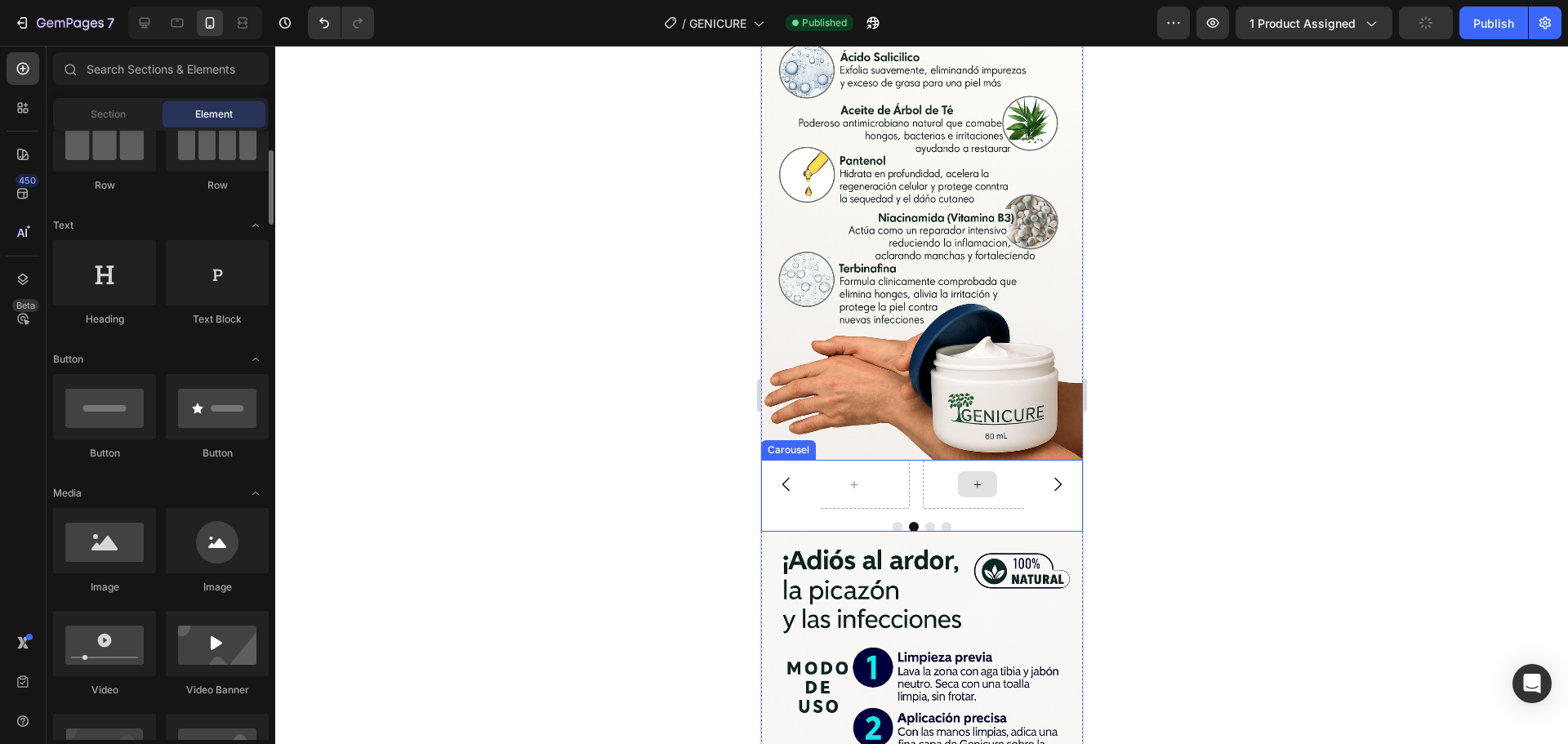
click at [923, 460] on div at bounding box center [976, 484] width 110 height 49
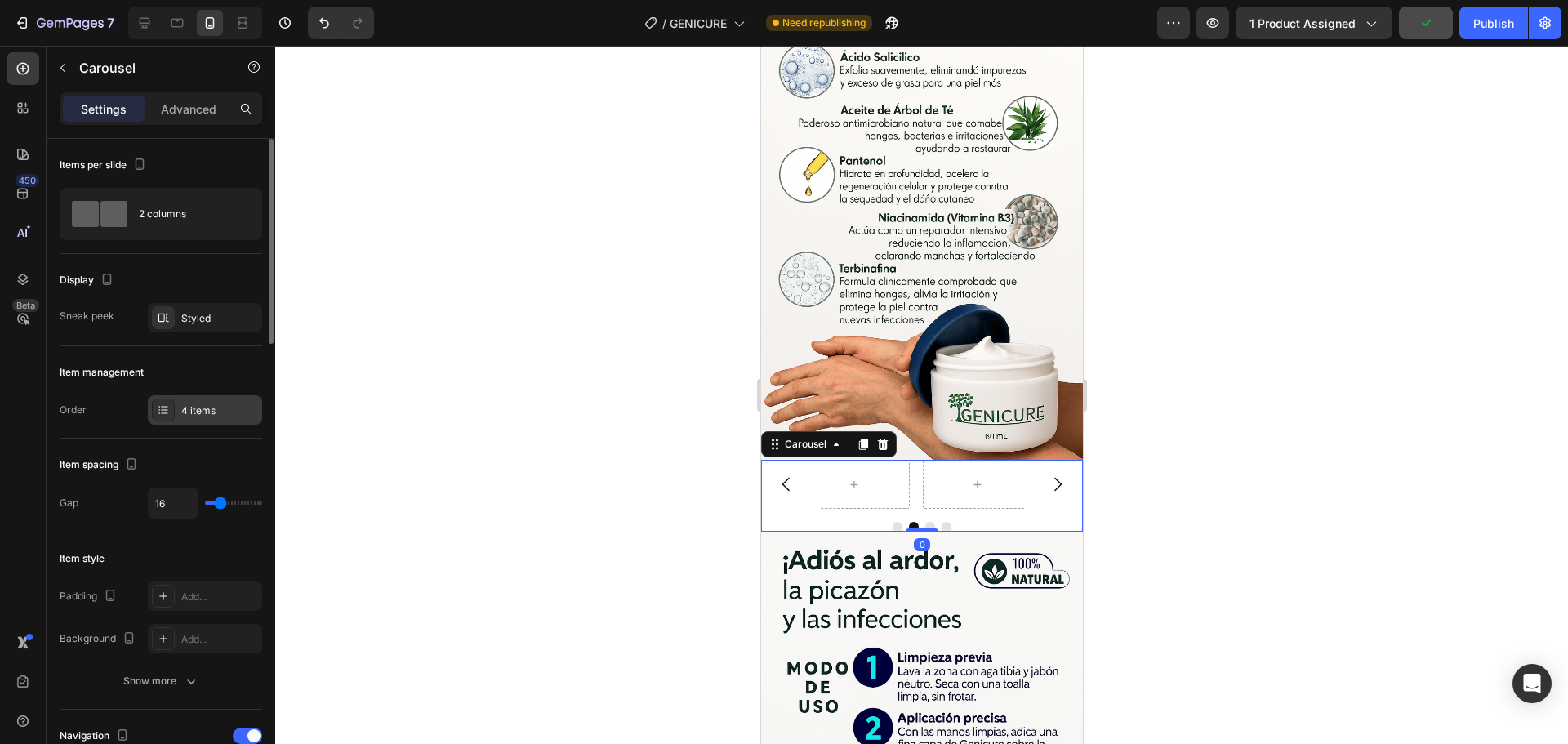
click at [193, 411] on div "4 items" at bounding box center [219, 410] width 77 height 14
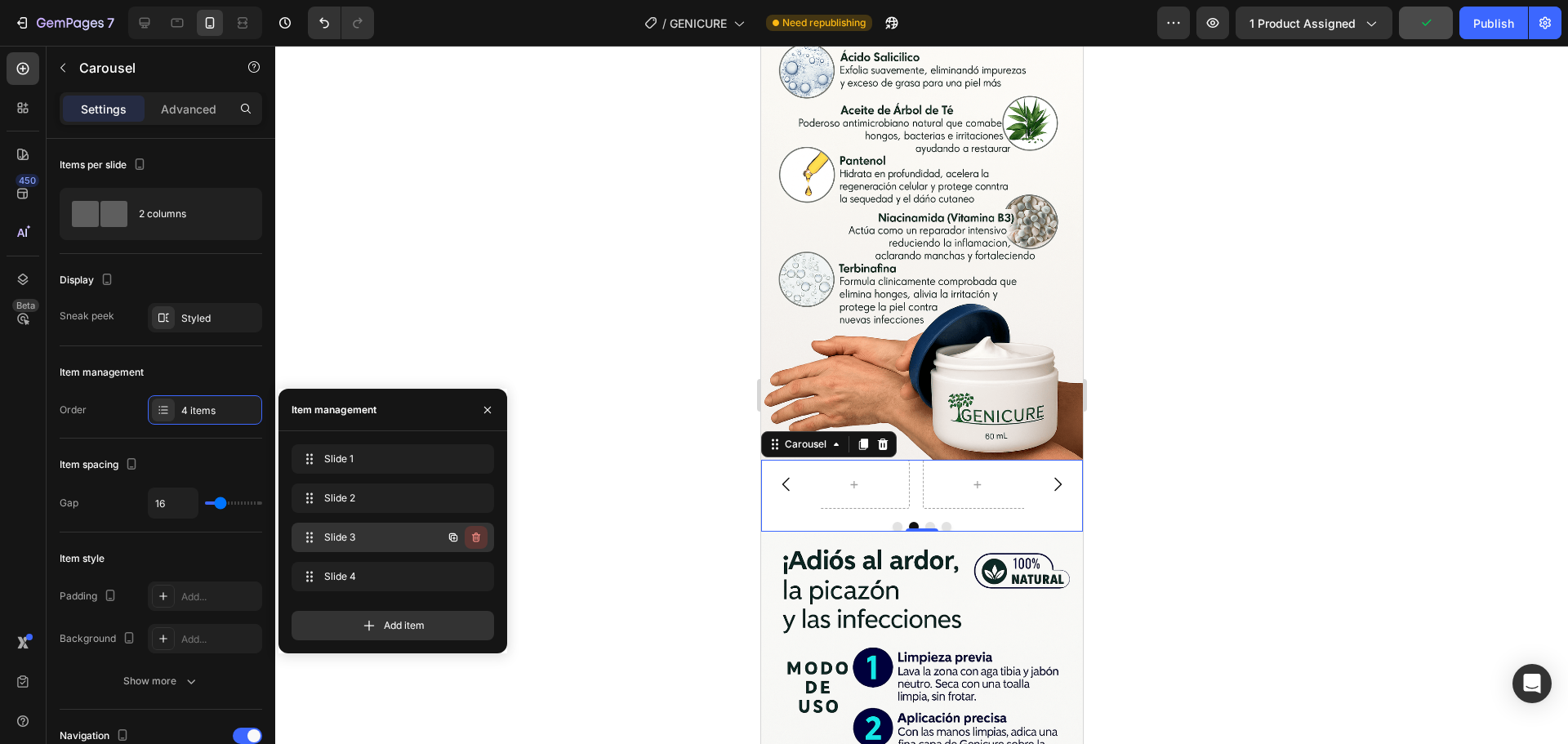
click at [484, 537] on button "button" at bounding box center [476, 537] width 23 height 23
click at [474, 539] on div "Delete" at bounding box center [465, 537] width 30 height 14
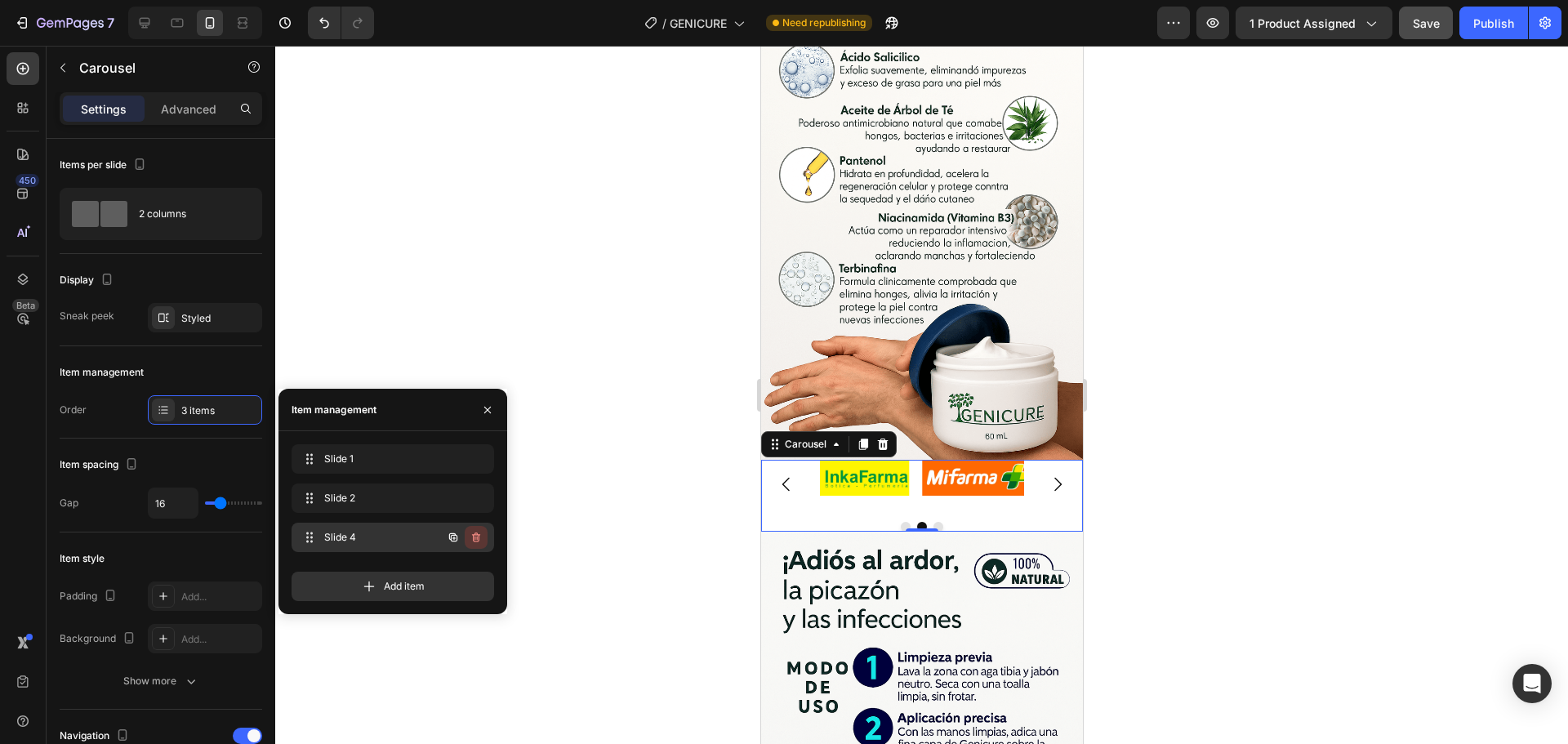
click at [478, 540] on icon "button" at bounding box center [476, 538] width 13 height 13
click at [475, 541] on div "Delete" at bounding box center [465, 537] width 30 height 14
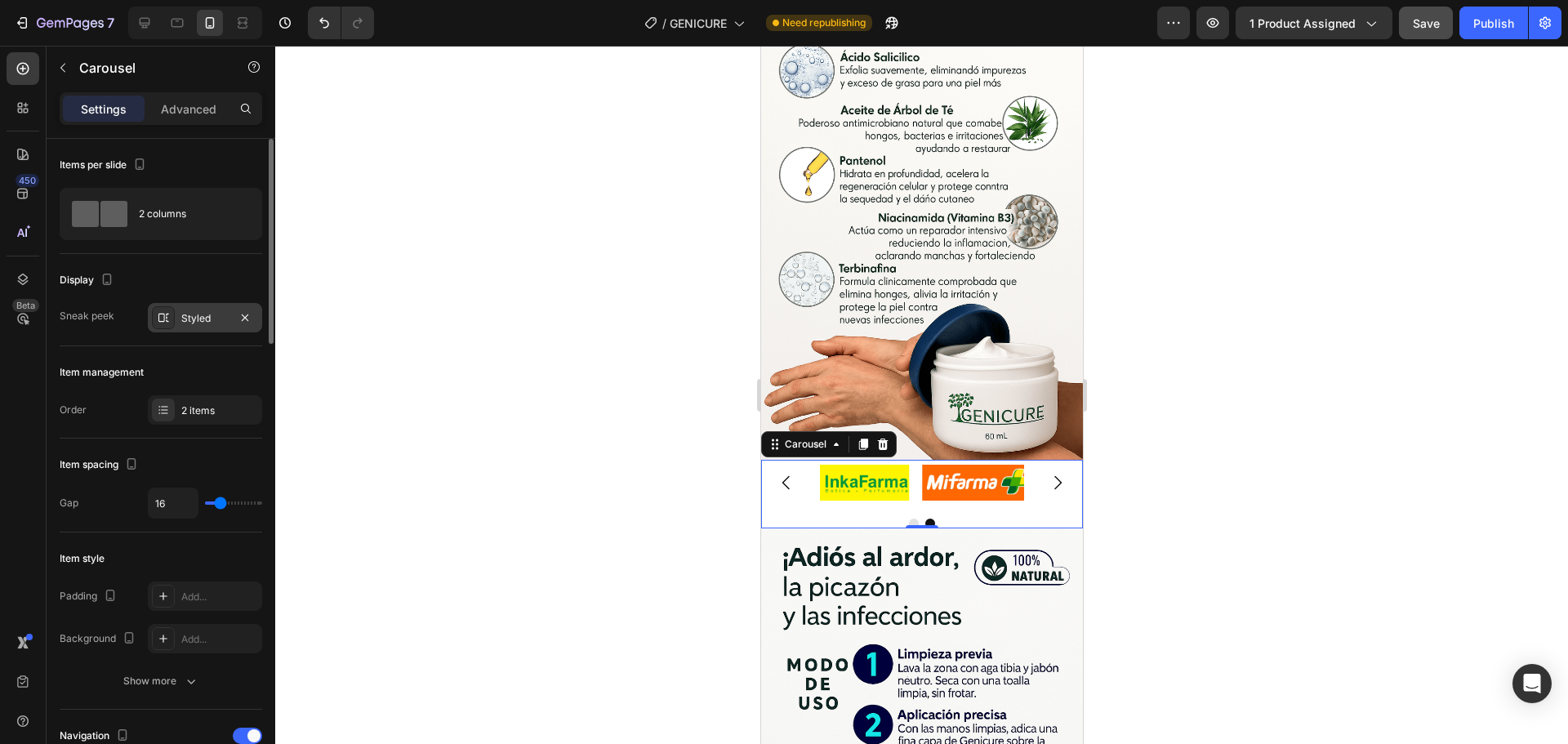
click at [190, 321] on div "Styled" at bounding box center [205, 318] width 47 height 14
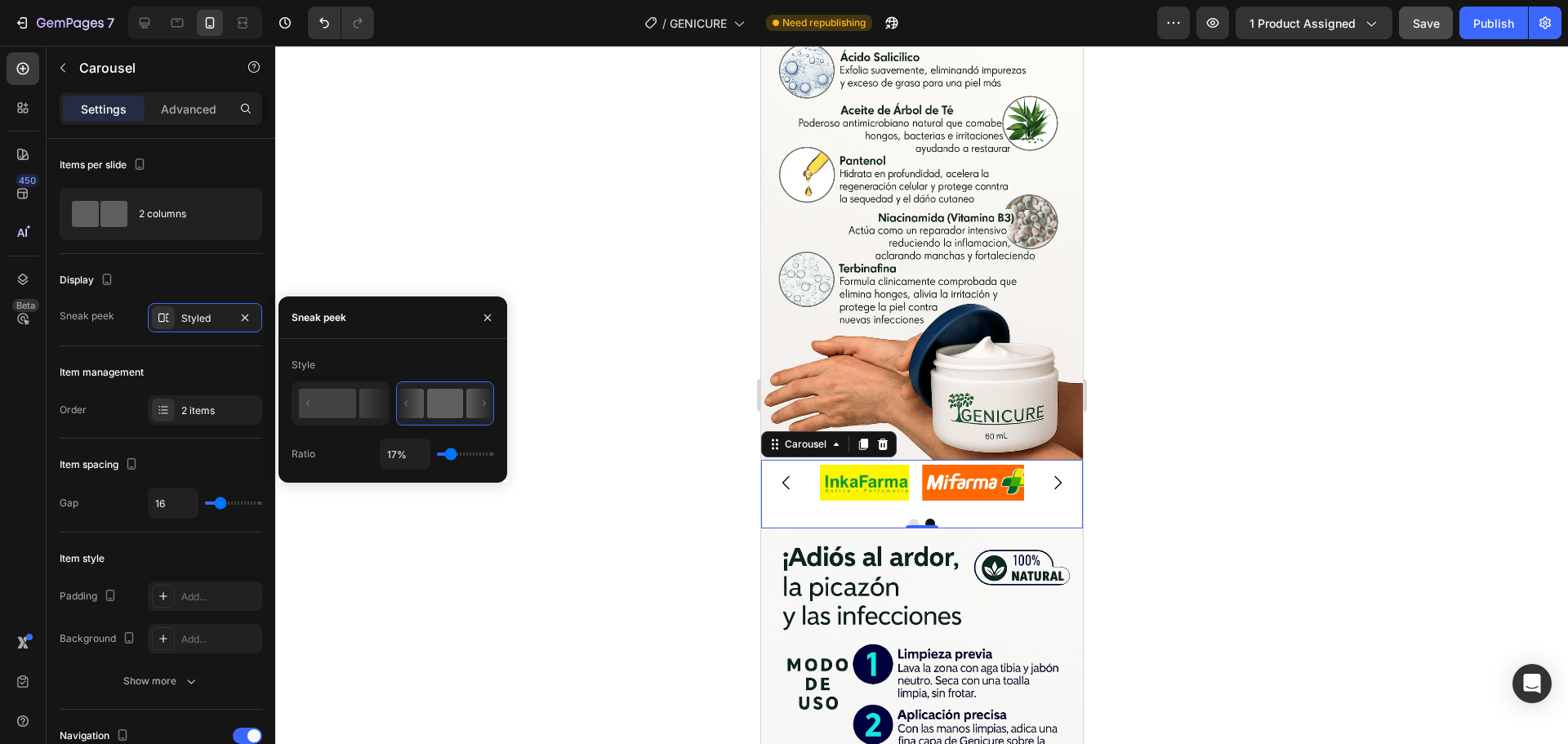
click at [452, 460] on div "17%" at bounding box center [437, 454] width 115 height 31
click at [1496, 28] on div "Publish" at bounding box center [1494, 23] width 40 height 17
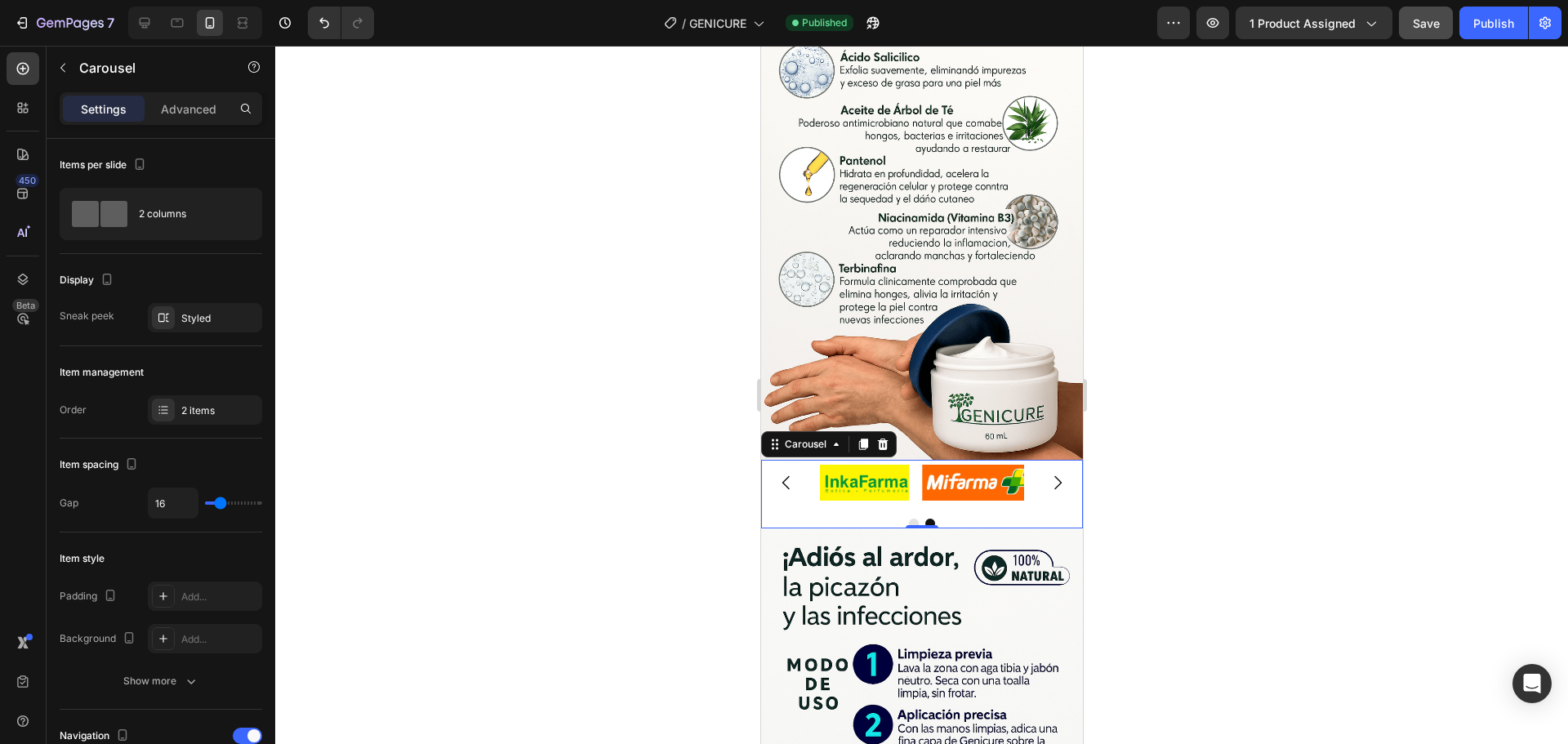
drag, startPoint x: 610, startPoint y: 415, endPoint x: 654, endPoint y: 415, distance: 44.0
click at [612, 415] on div at bounding box center [922, 394] width 1292 height 699
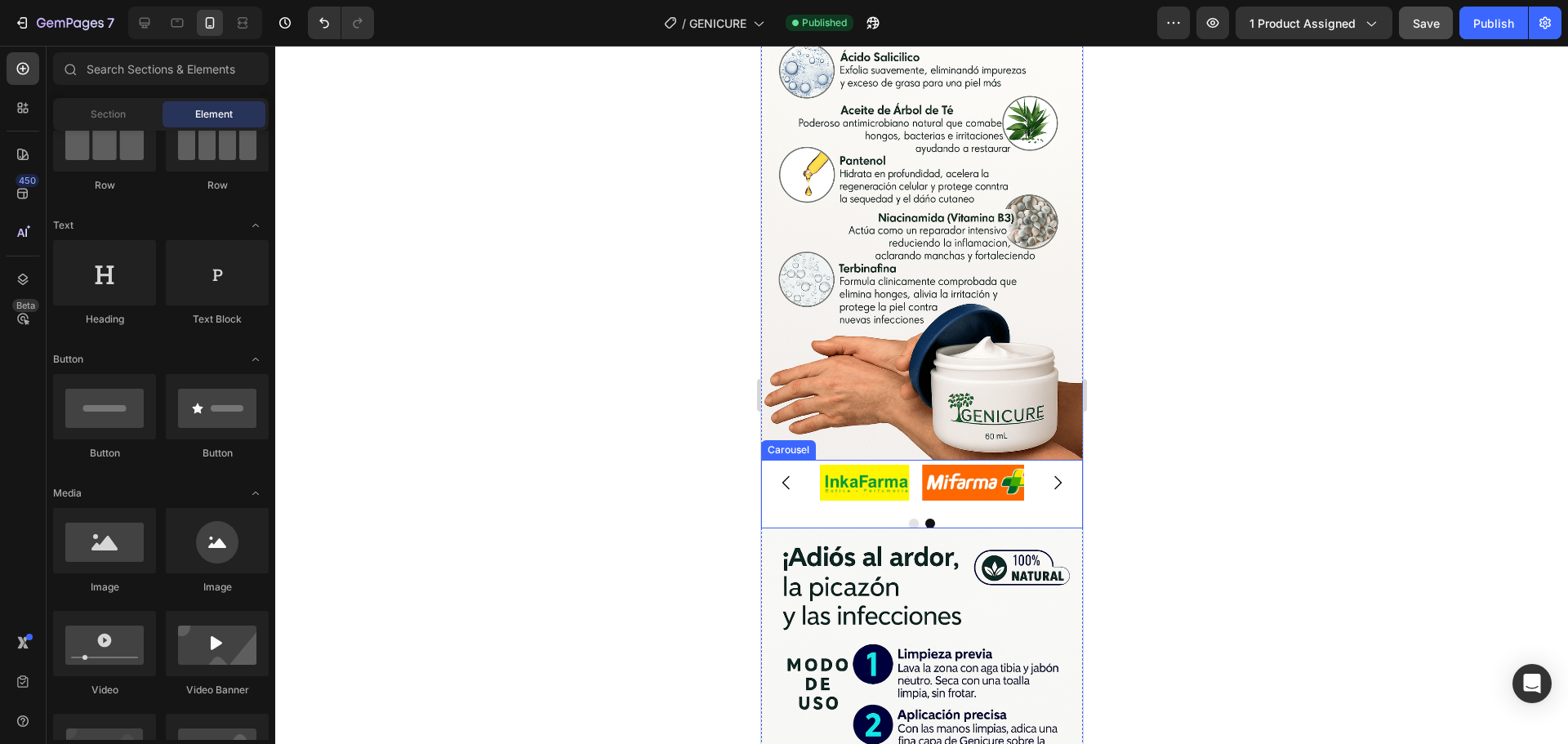
click at [785, 473] on icon "Carousel Back Arrow" at bounding box center [785, 482] width 19 height 19
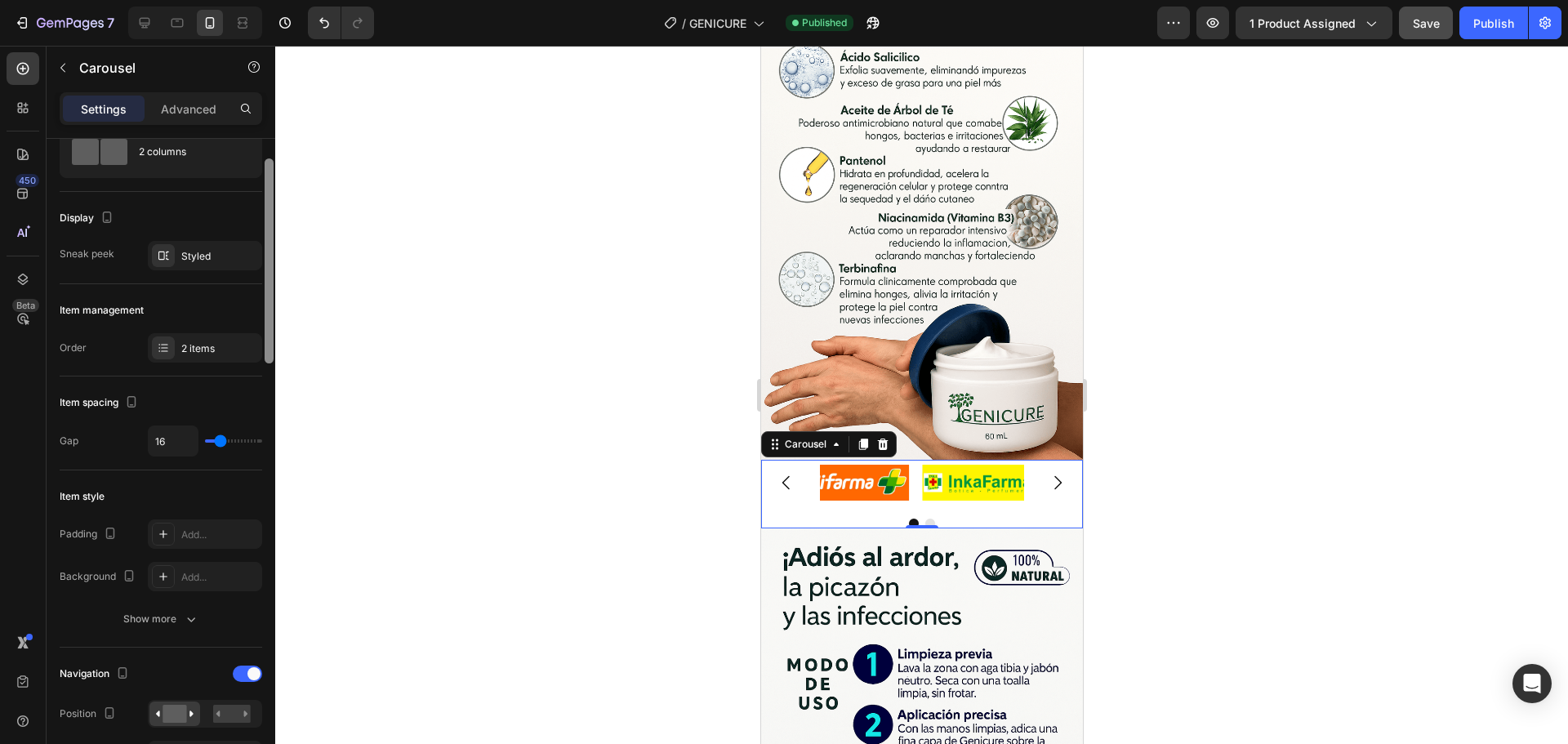
scroll to position [200, 0]
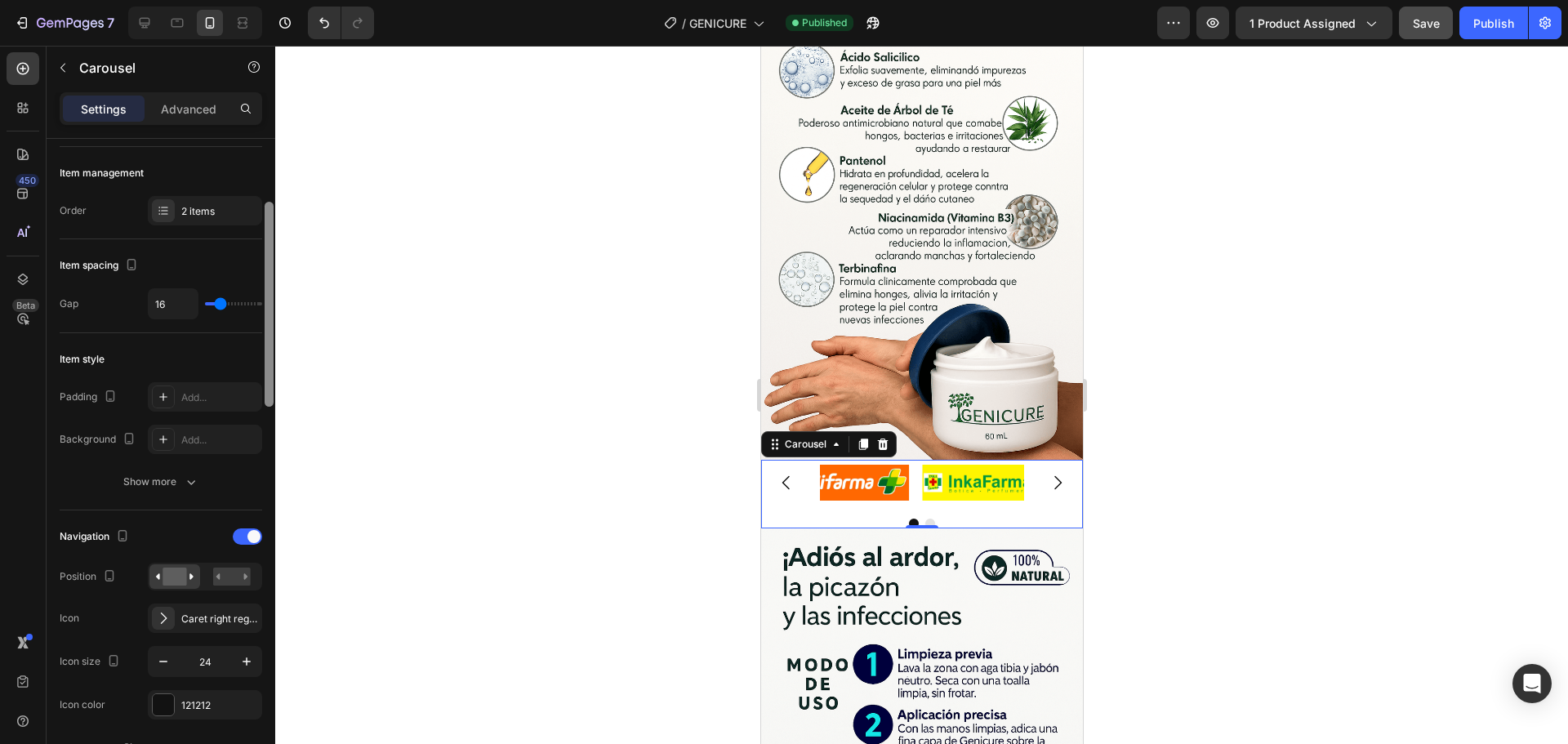
drag, startPoint x: 272, startPoint y: 307, endPoint x: 276, endPoint y: 370, distance: 63.1
click at [276, 0] on div "7 Version history / GENICURE Published Preview 1 product assigned Save Publish …" at bounding box center [784, 0] width 1568 height 0
type input "0"
type input "22"
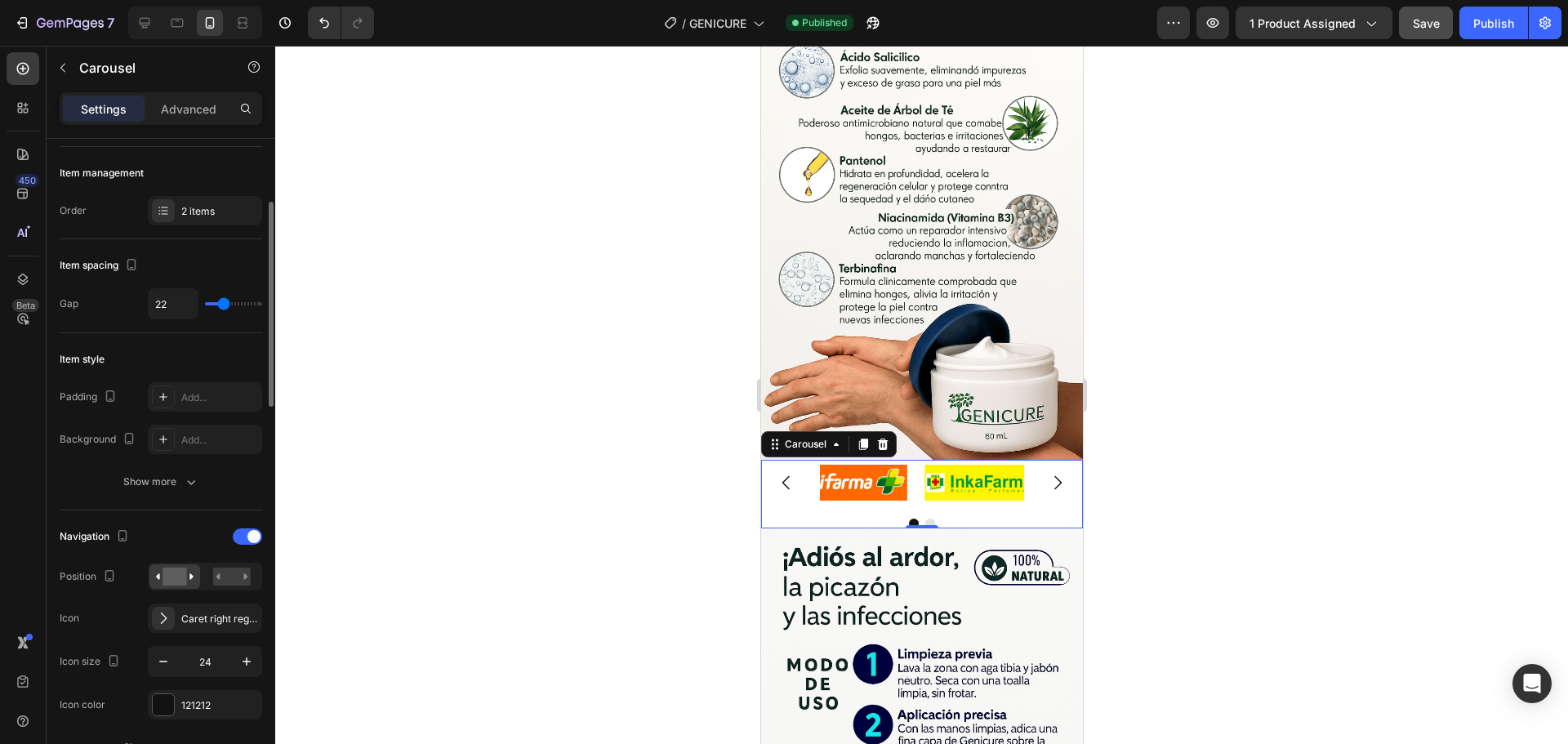
type input "22"
click at [224, 306] on input "range" at bounding box center [233, 304] width 57 height 3
type input "39"
type input "56"
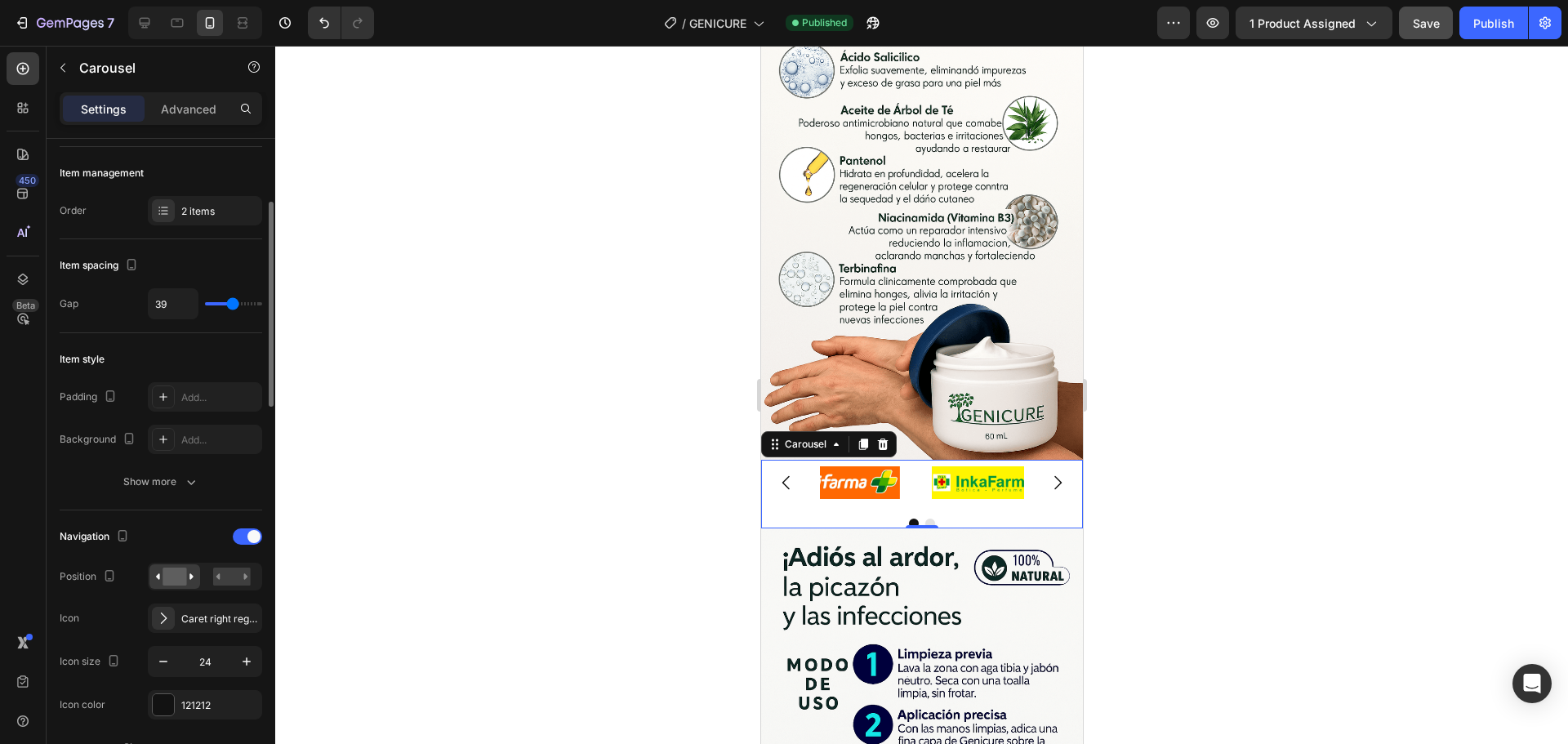
type input "56"
type input "61"
type input "80"
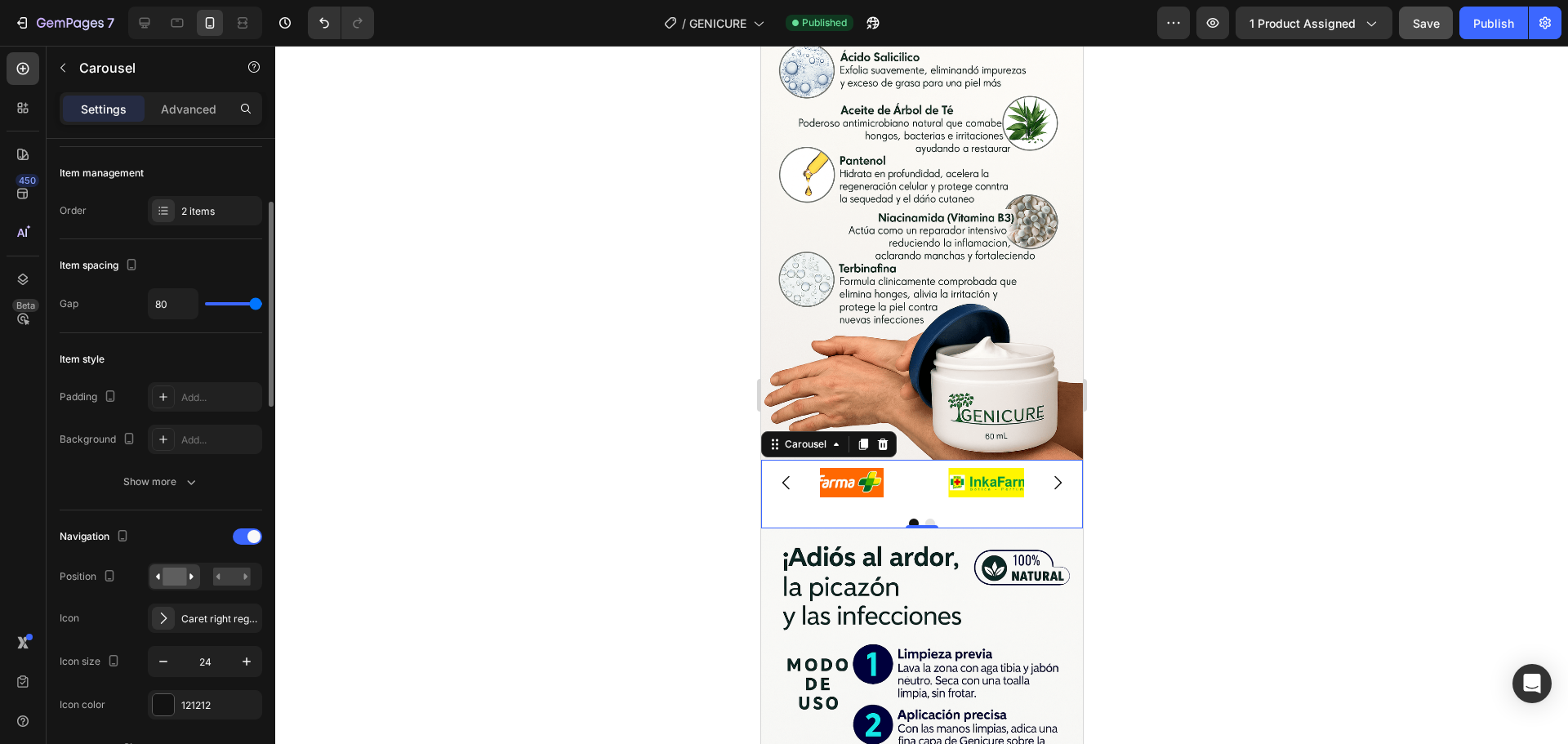
type input "73"
type input "65"
type input "71"
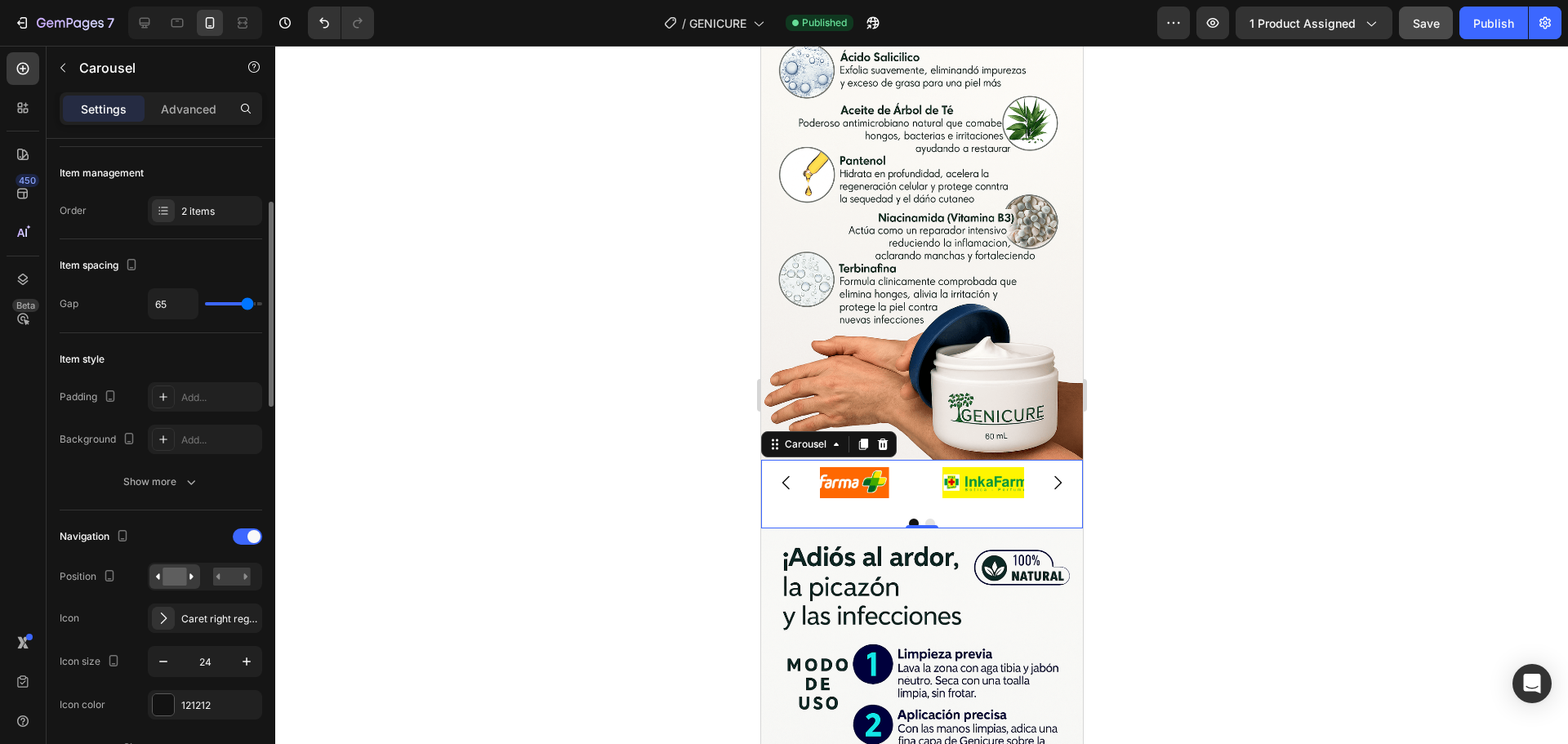
type input "71"
type input "80"
drag, startPoint x: 225, startPoint y: 302, endPoint x: 256, endPoint y: 308, distance: 31.6
type input "80"
click at [256, 306] on input "range" at bounding box center [233, 304] width 57 height 3
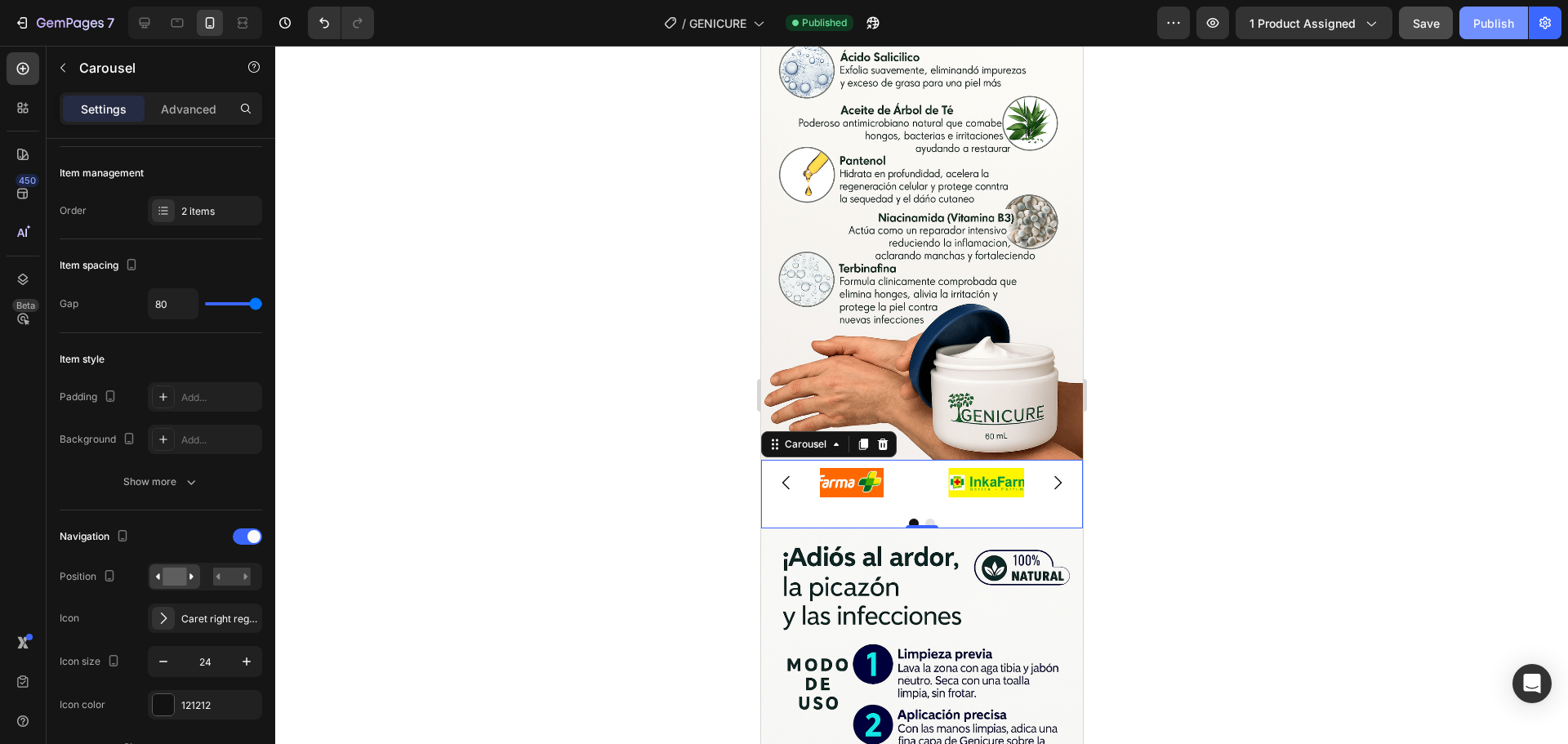
click at [1497, 18] on div "Publish" at bounding box center [1494, 23] width 40 height 17
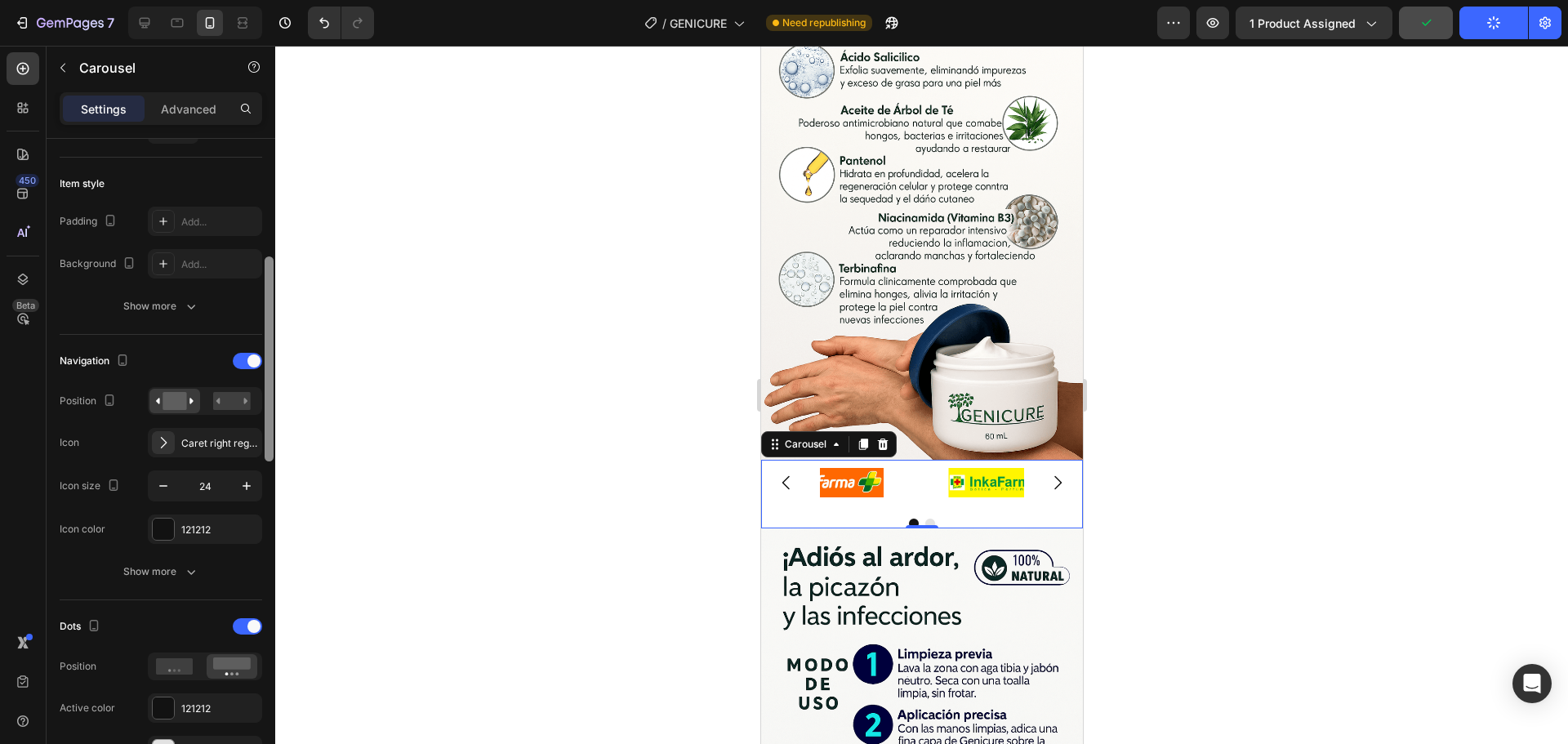
scroll to position [463, 0]
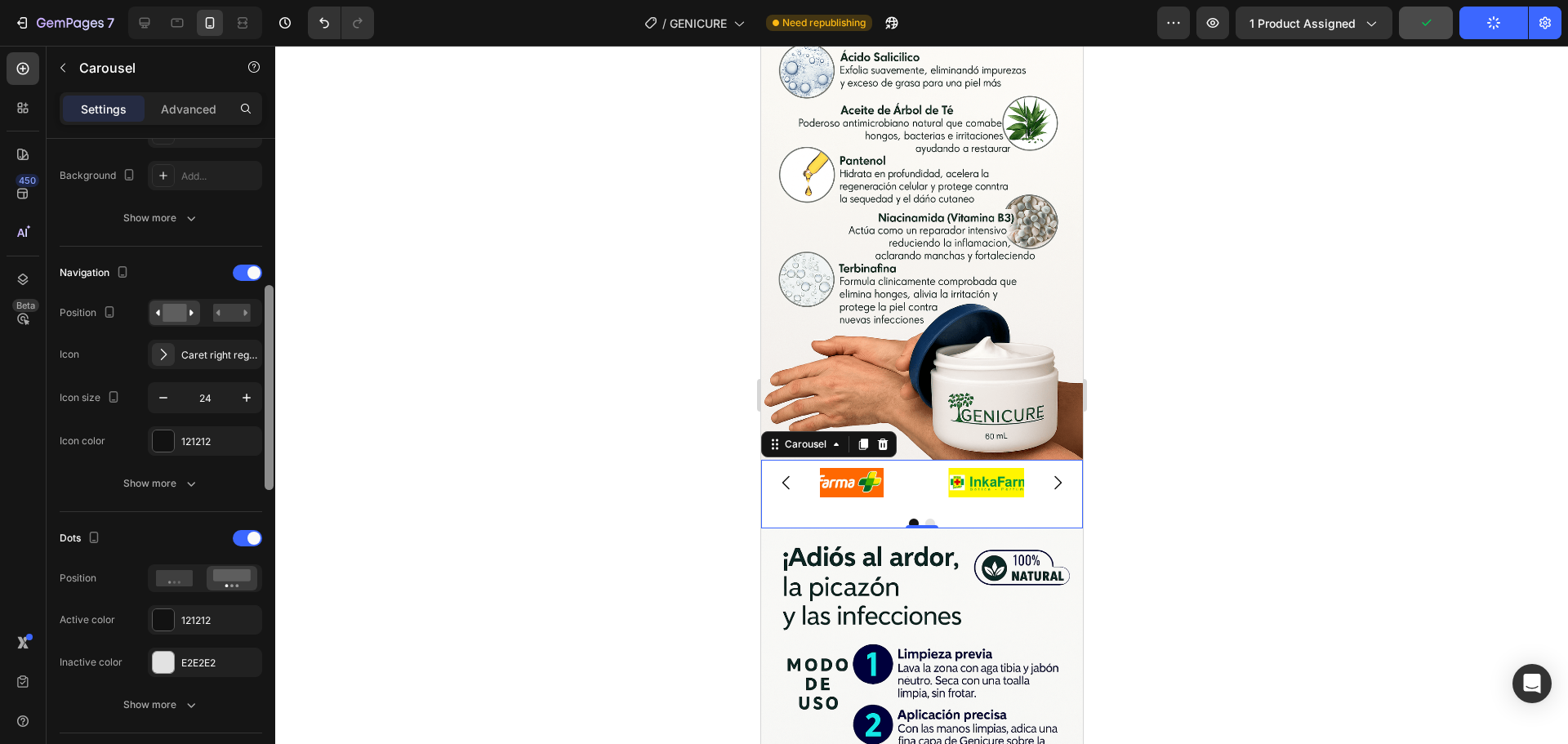
drag, startPoint x: 272, startPoint y: 394, endPoint x: 285, endPoint y: 478, distance: 85.0
click at [285, 0] on div "7 Version history / GENICURE Need republishing Preview 1 product assigned Publi…" at bounding box center [784, 0] width 1568 height 0
click at [220, 317] on rect at bounding box center [232, 313] width 38 height 18
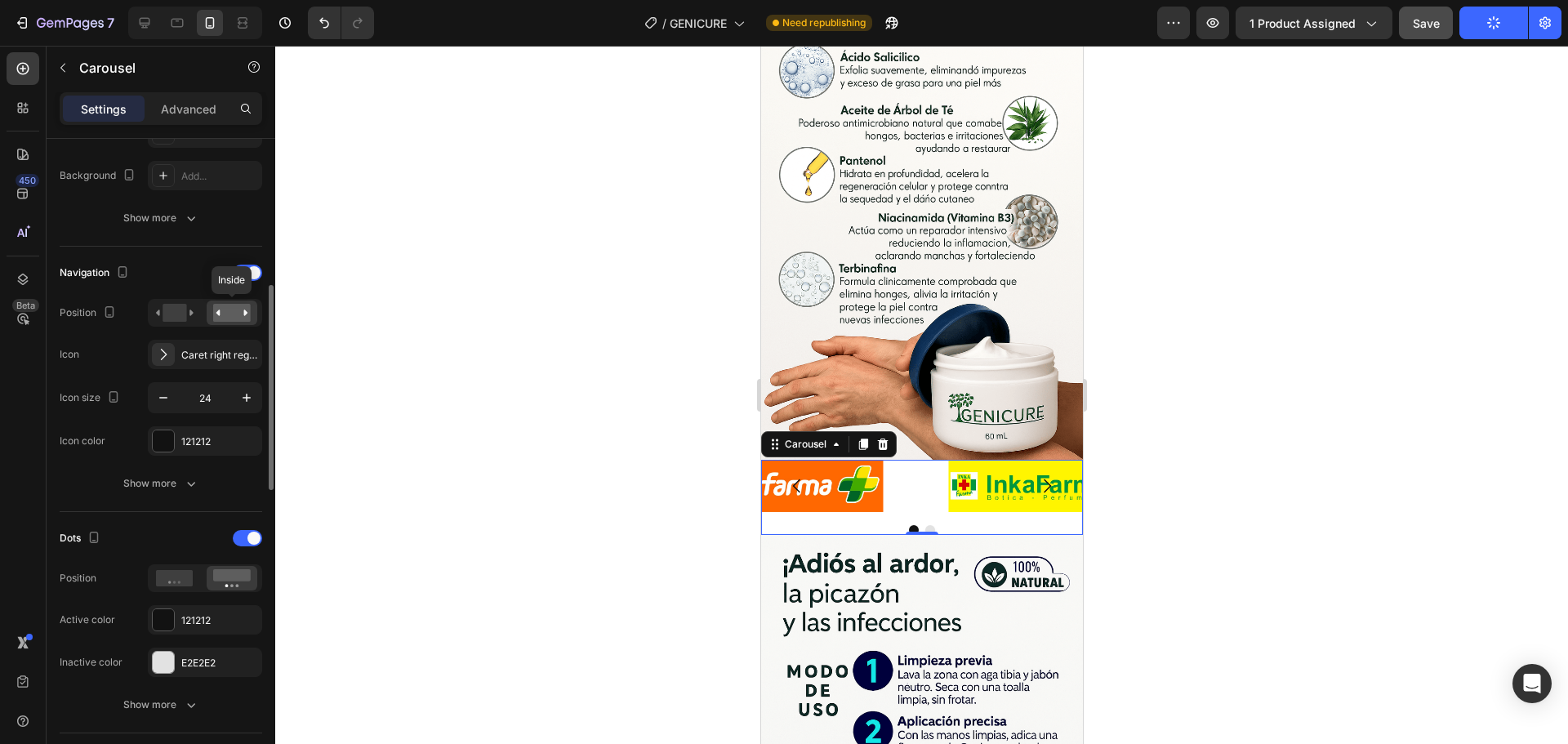
click at [220, 317] on rect at bounding box center [232, 313] width 38 height 18
click at [164, 314] on rect at bounding box center [174, 313] width 24 height 18
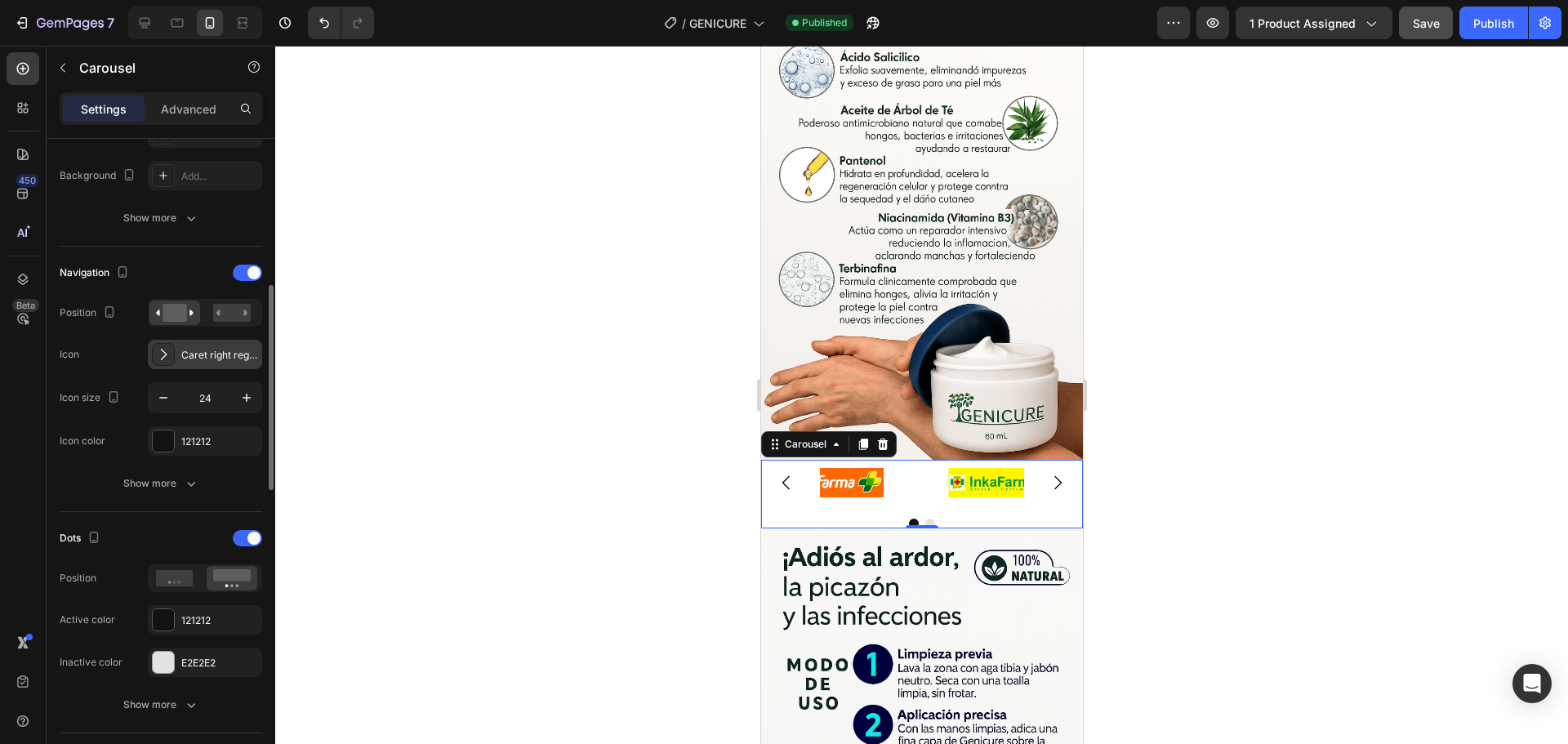
click at [163, 358] on icon at bounding box center [164, 355] width 7 height 12
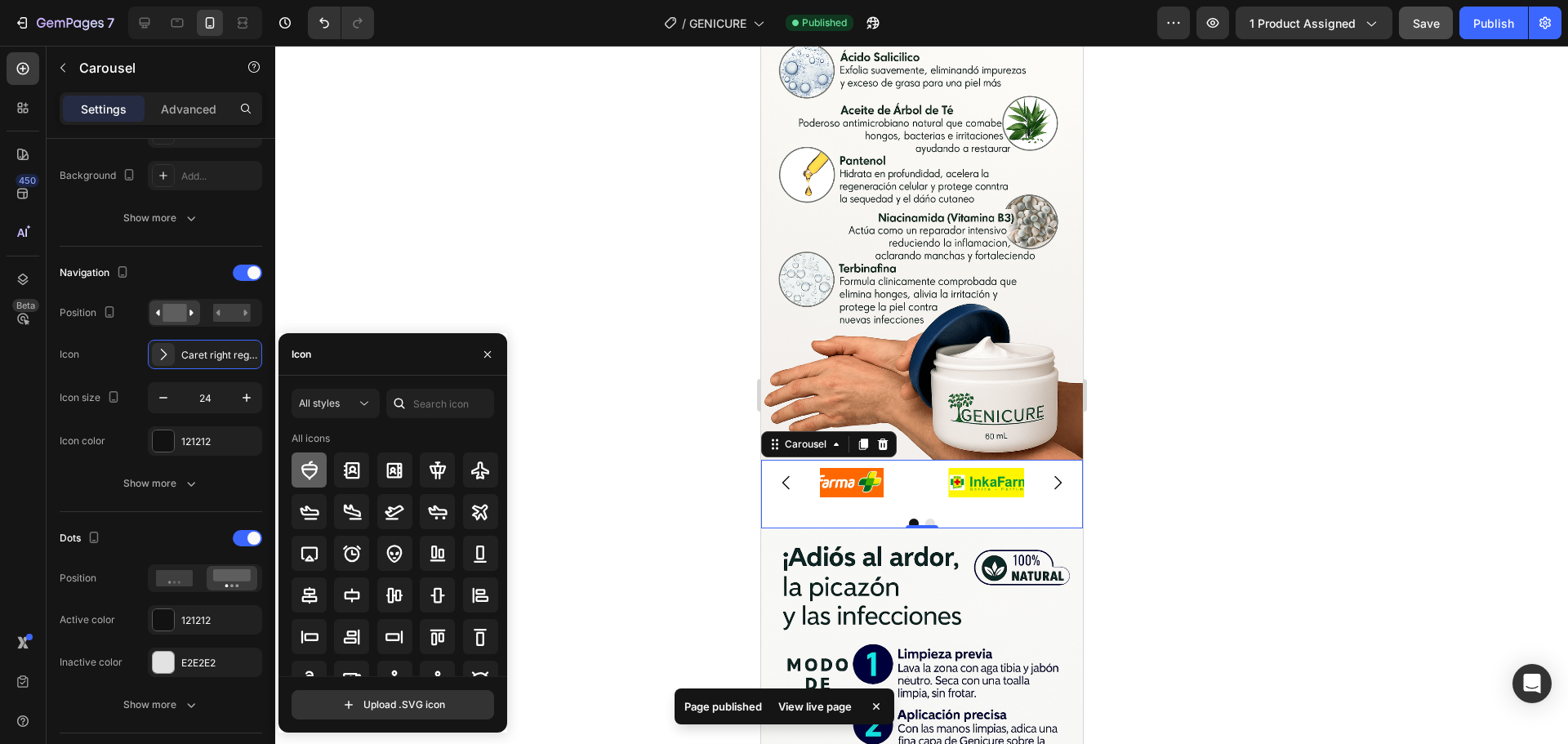
click at [313, 473] on icon at bounding box center [309, 470] width 19 height 19
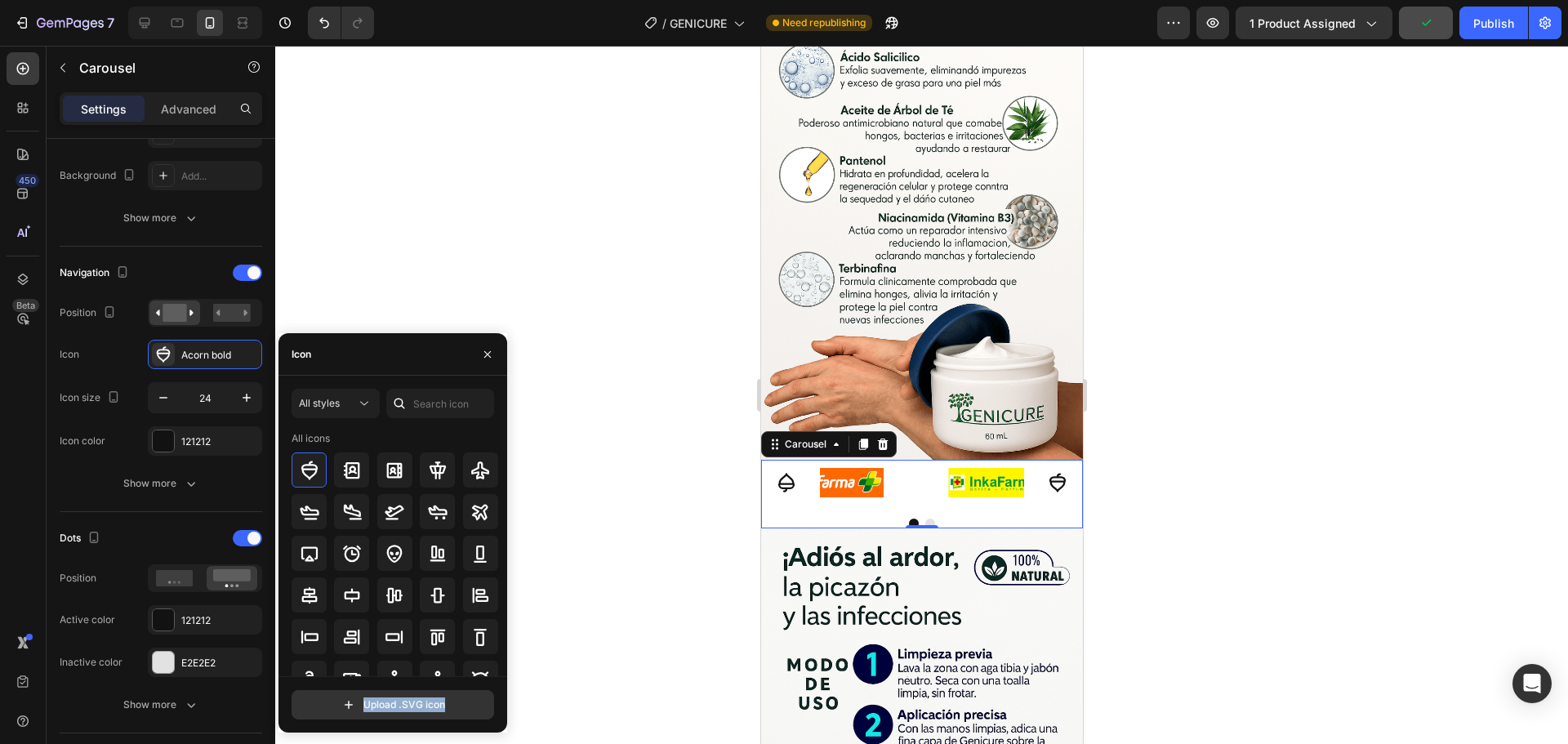
drag, startPoint x: 500, startPoint y: 547, endPoint x: 508, endPoint y: 571, distance: 25.3
click at [508, 0] on div "7 Version history / GENICURE Need republishing Preview 1 product assigned Publi…" at bounding box center [784, 0] width 1568 height 0
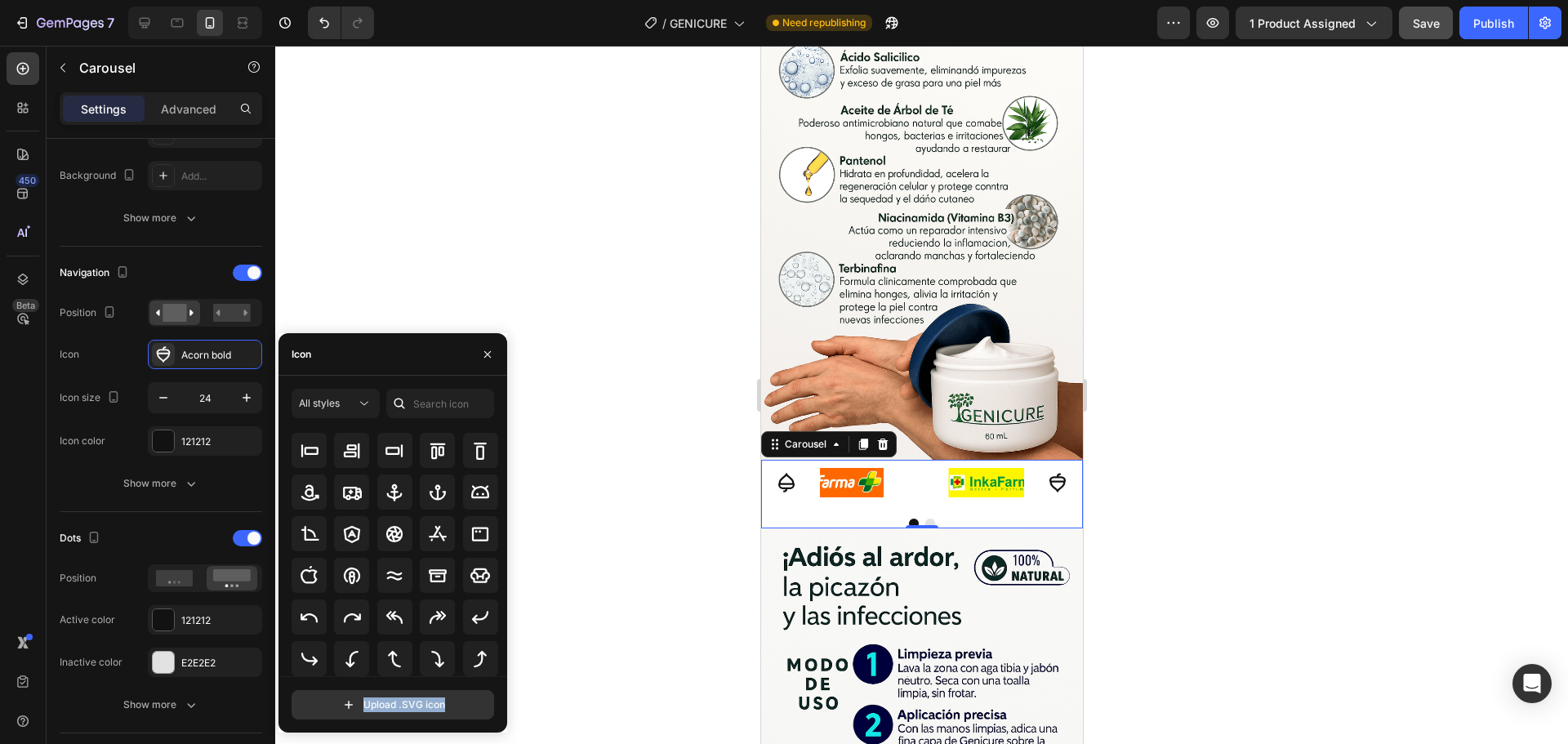
scroll to position [0, 0]
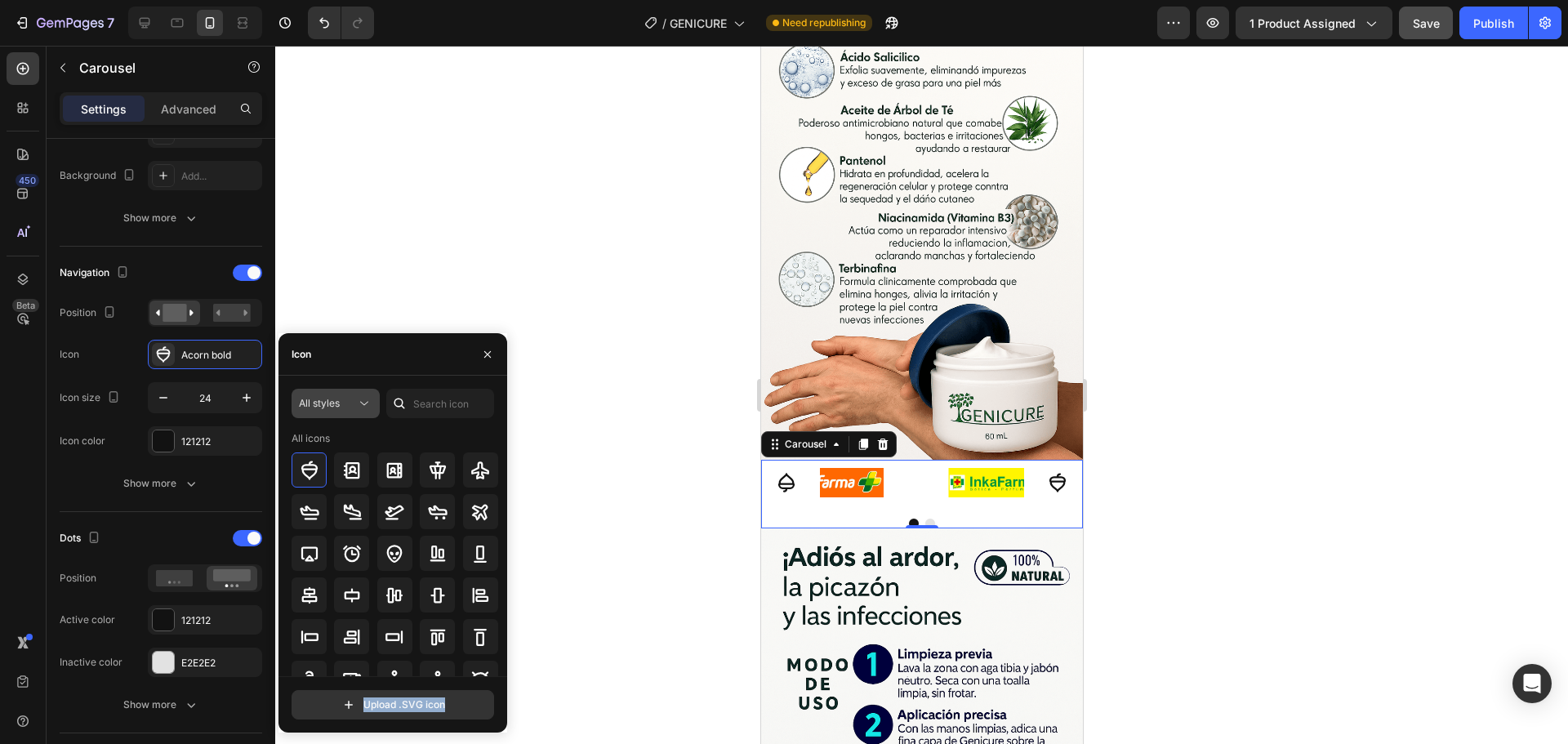
click at [345, 403] on div "All styles" at bounding box center [328, 403] width 57 height 14
click at [346, 404] on div "All styles" at bounding box center [328, 403] width 57 height 14
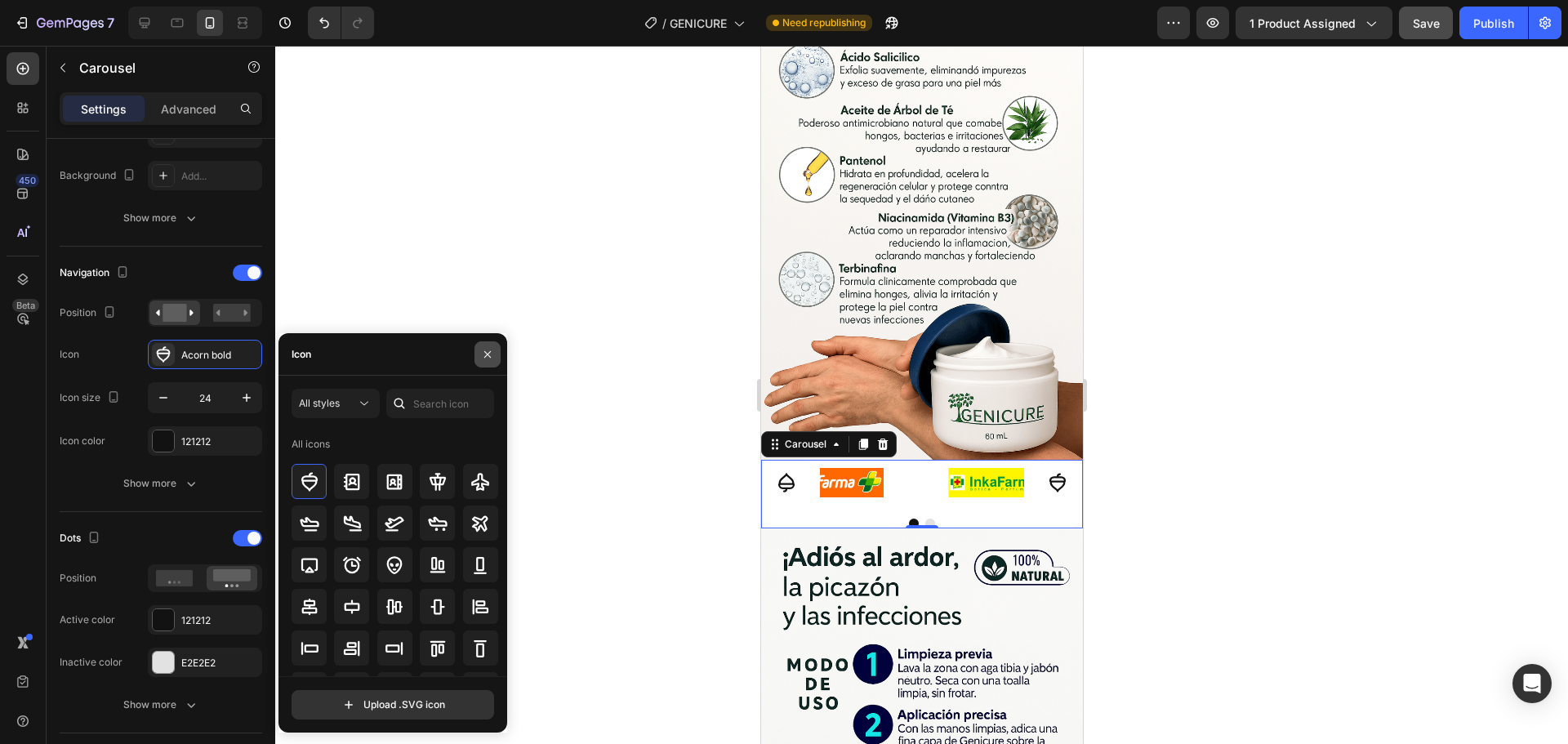
drag, startPoint x: 385, startPoint y: 351, endPoint x: 490, endPoint y: 351, distance: 105.0
click at [393, 352] on div "Icon" at bounding box center [393, 354] width 228 height 42
click at [493, 351] on icon "button" at bounding box center [488, 355] width 13 height 13
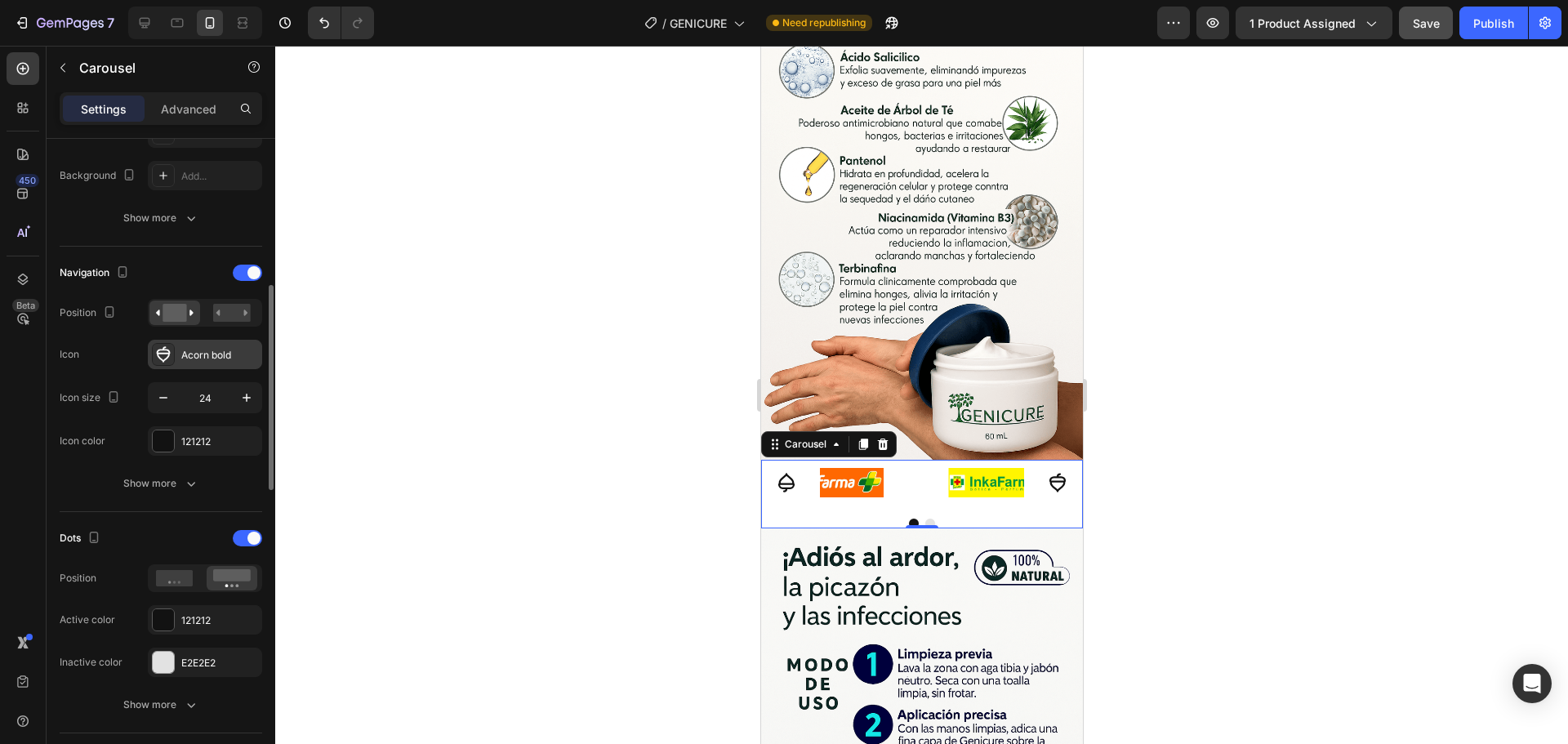
click at [207, 356] on div "Acorn bold" at bounding box center [219, 355] width 77 height 14
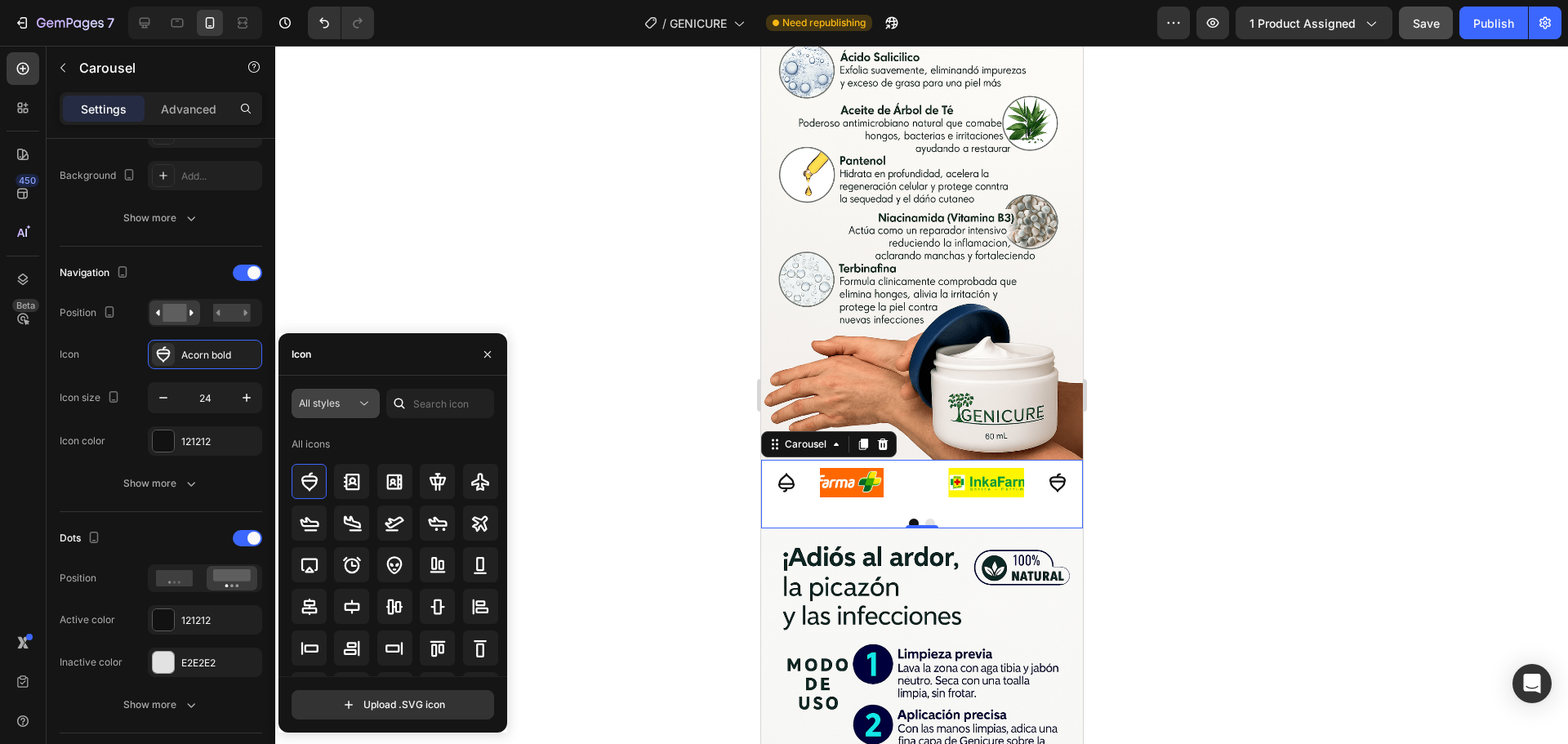
click at [348, 403] on div "All styles" at bounding box center [328, 403] width 57 height 14
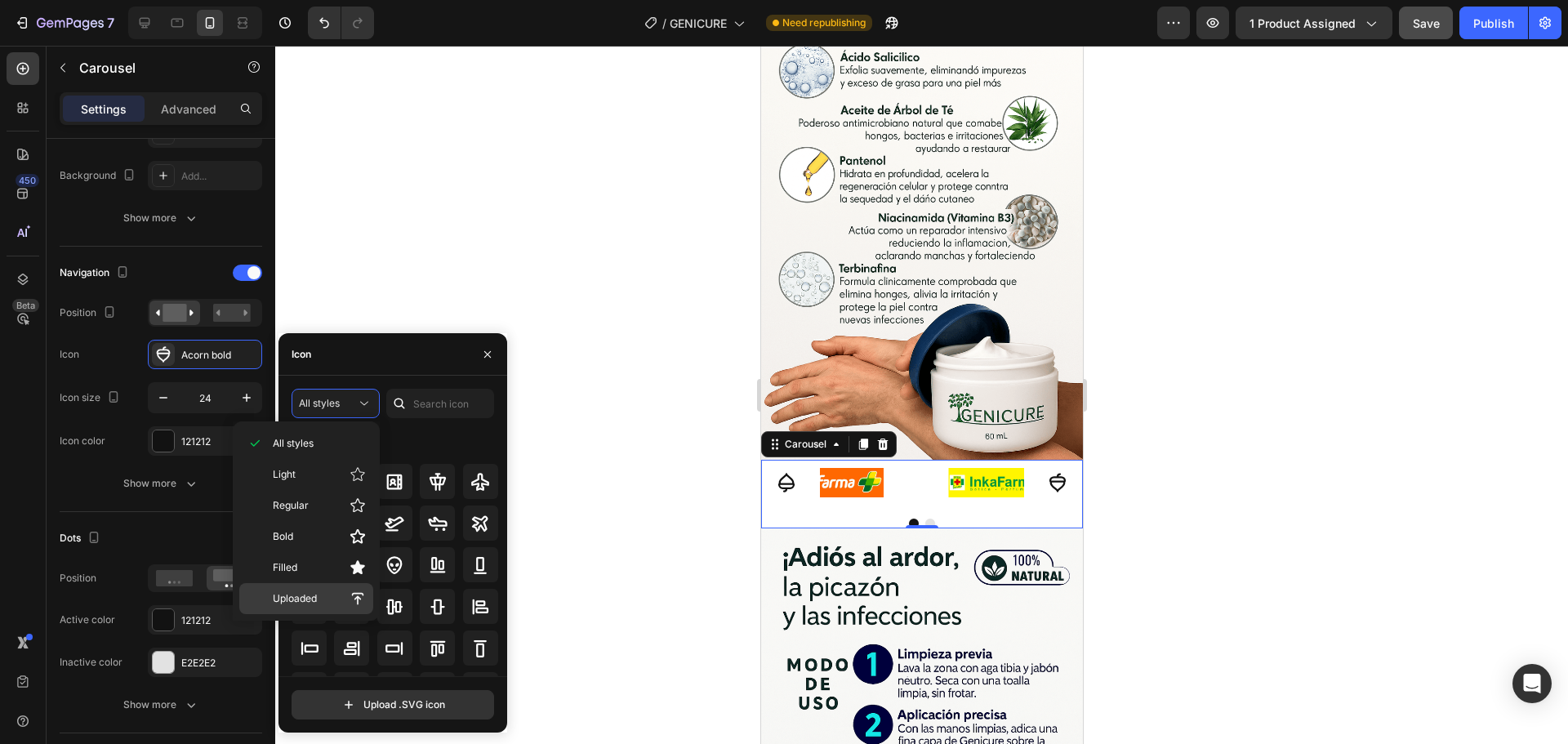
click at [322, 602] on p "Uploaded" at bounding box center [319, 598] width 94 height 16
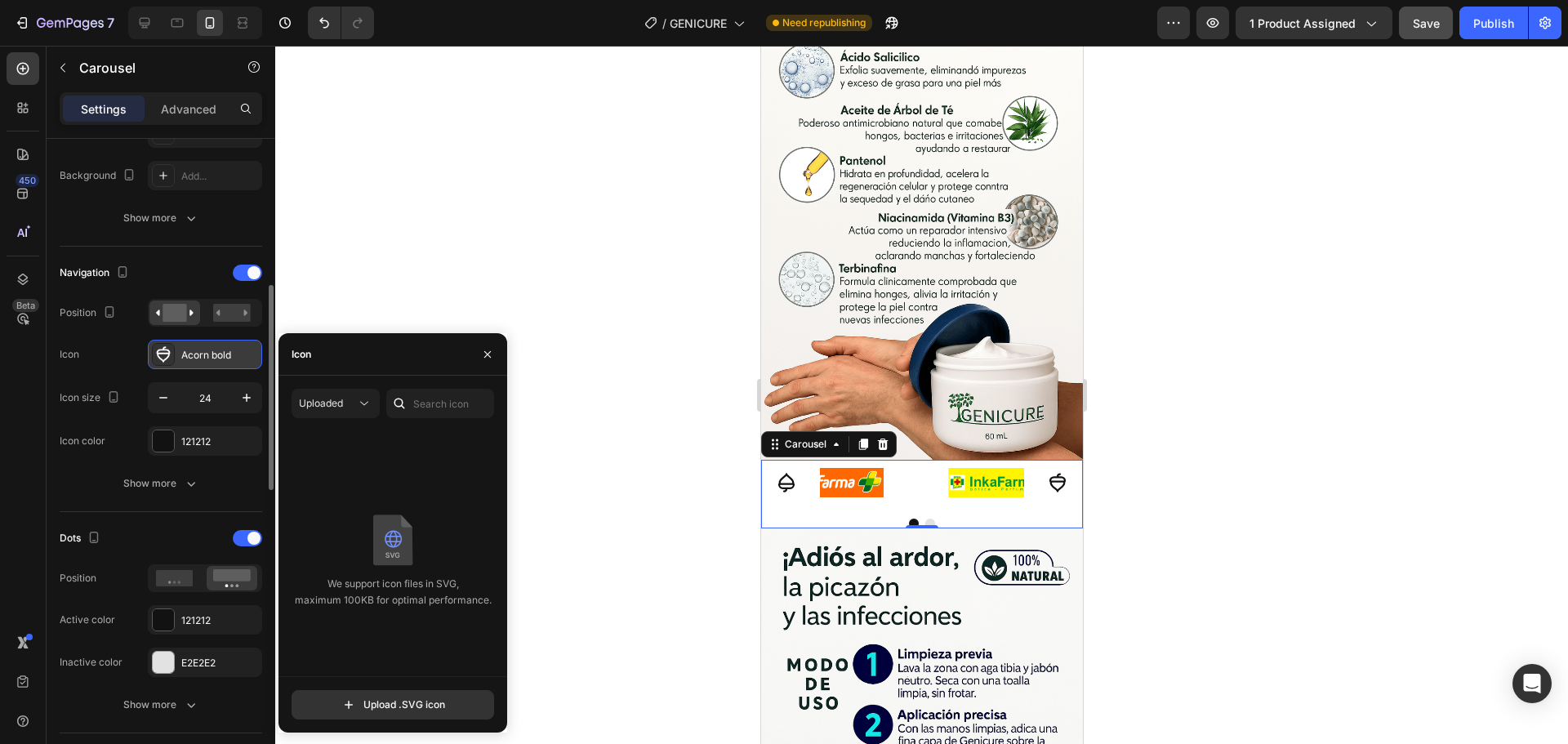
click at [206, 359] on div "Acorn bold" at bounding box center [219, 355] width 77 height 14
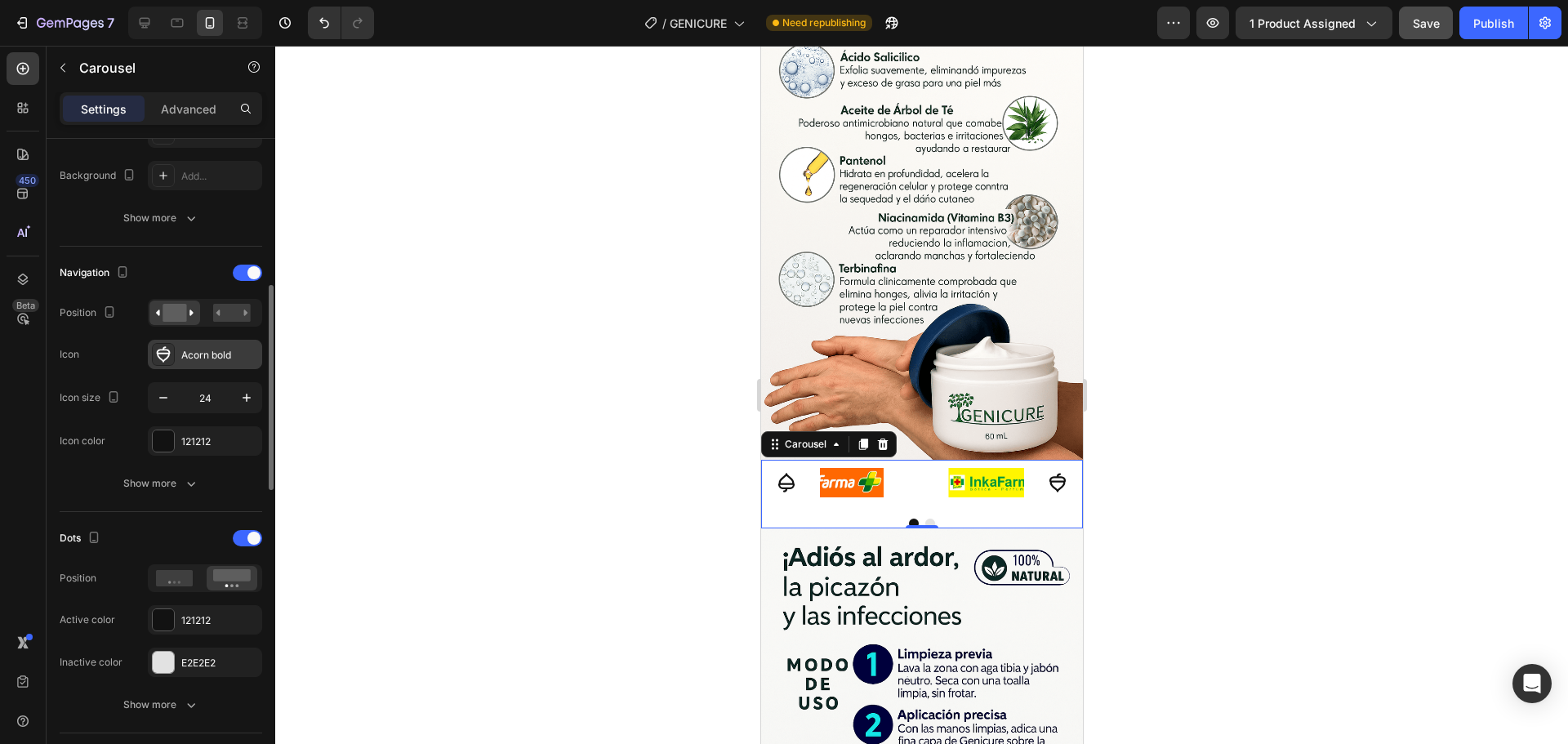
click at [206, 359] on div "Acorn bold" at bounding box center [219, 355] width 77 height 14
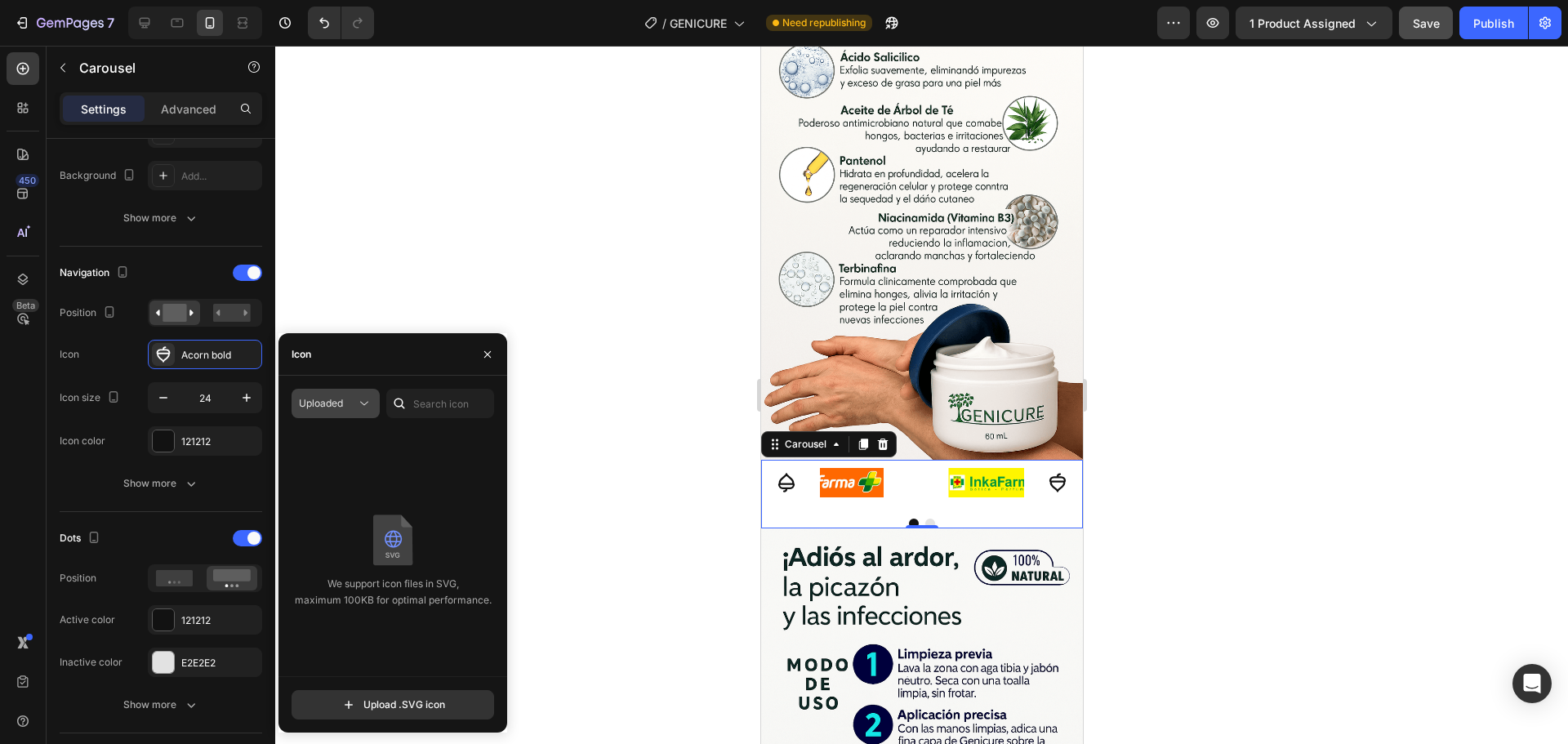
click at [304, 401] on span "Uploaded" at bounding box center [321, 403] width 44 height 13
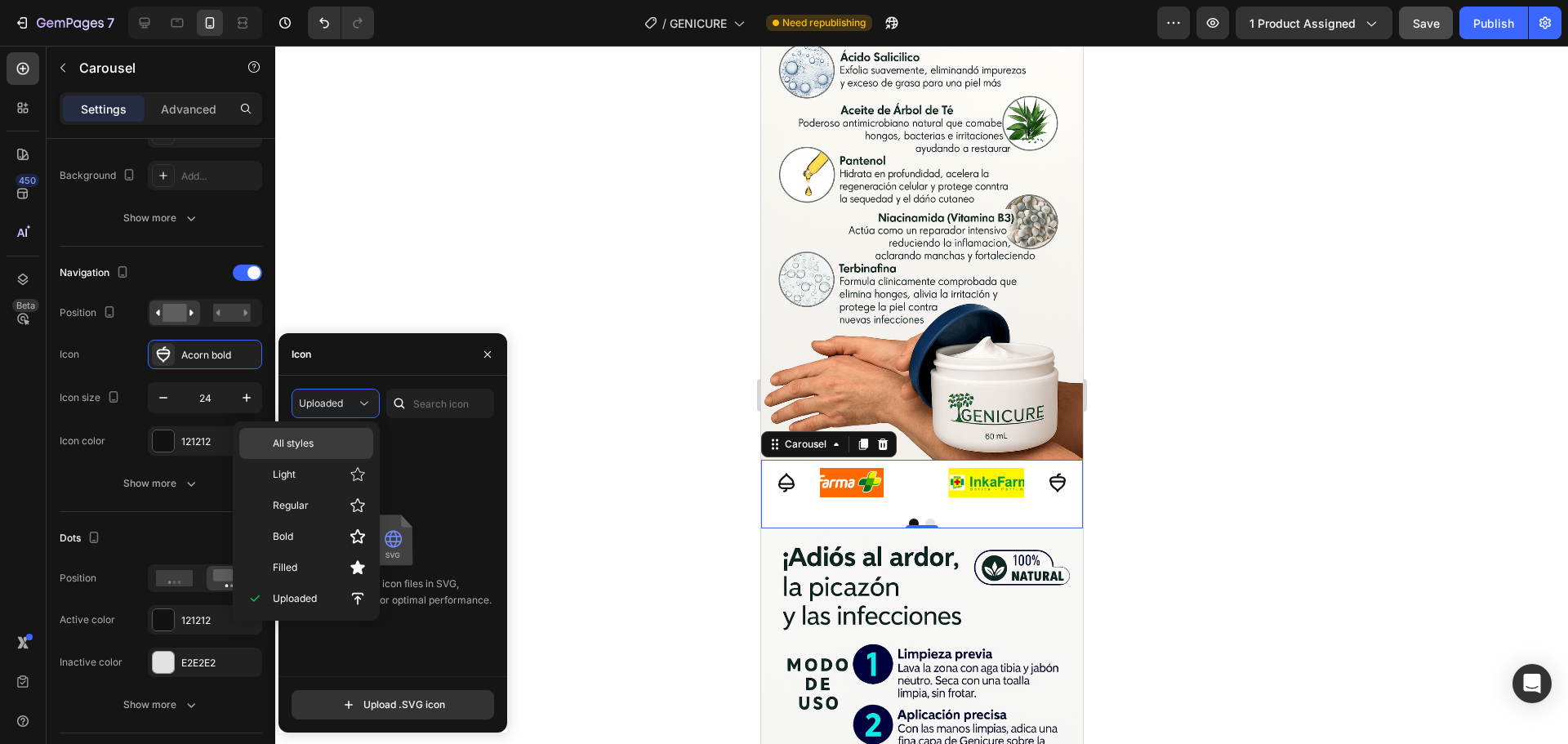
click at [324, 439] on p "All styles" at bounding box center [319, 443] width 94 height 14
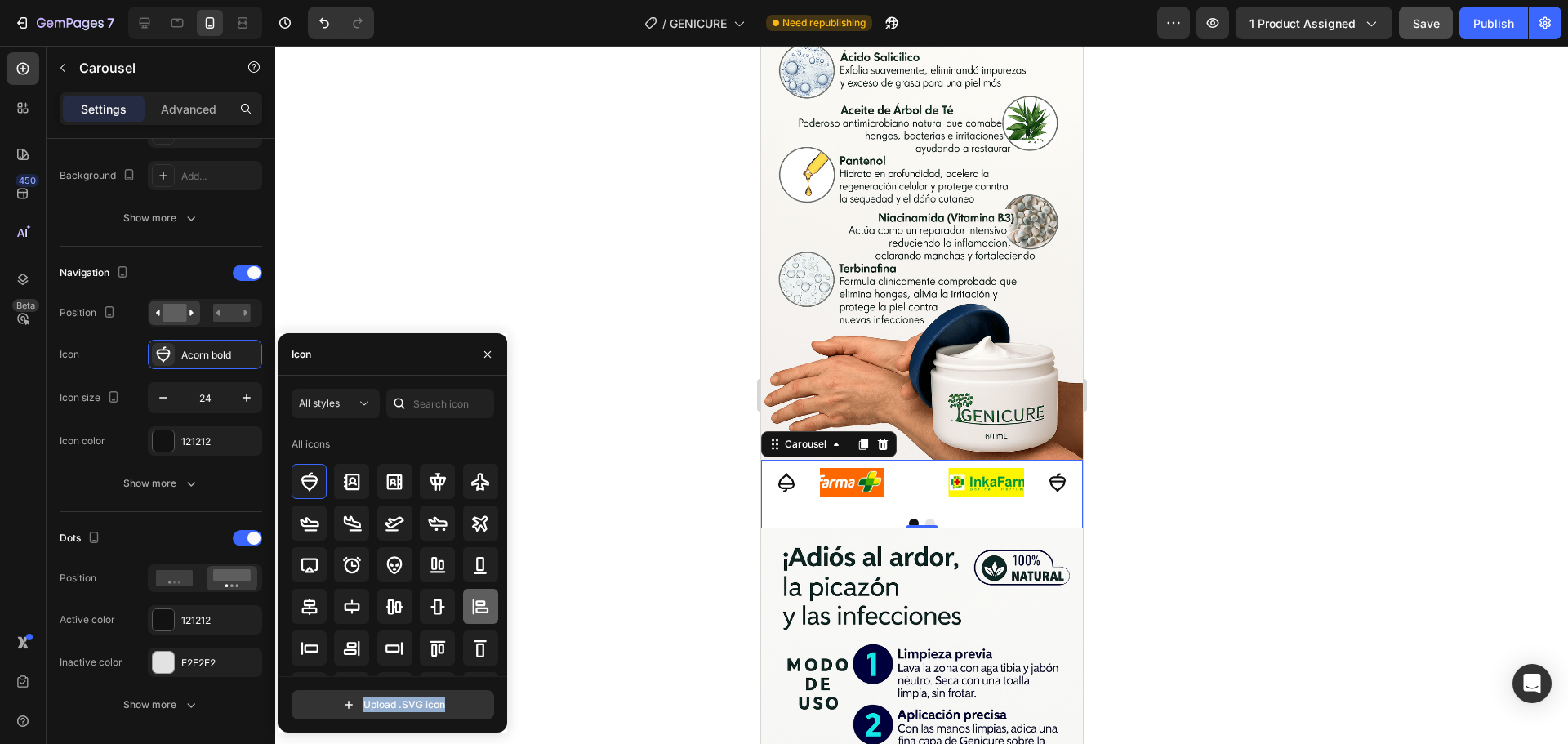
drag, startPoint x: 506, startPoint y: 464, endPoint x: 488, endPoint y: 616, distance: 153.1
click at [509, 0] on div "7 Version history / GENICURE Need republishing Preview 1 product assigned Save …" at bounding box center [784, 0] width 1568 height 0
click at [441, 432] on div "All icons" at bounding box center [395, 444] width 207 height 26
click at [506, 462] on div "All styles All icons Upload .SVG icon" at bounding box center [393, 554] width 228 height 331
drag, startPoint x: 499, startPoint y: 464, endPoint x: 503, endPoint y: 510, distance: 46.2
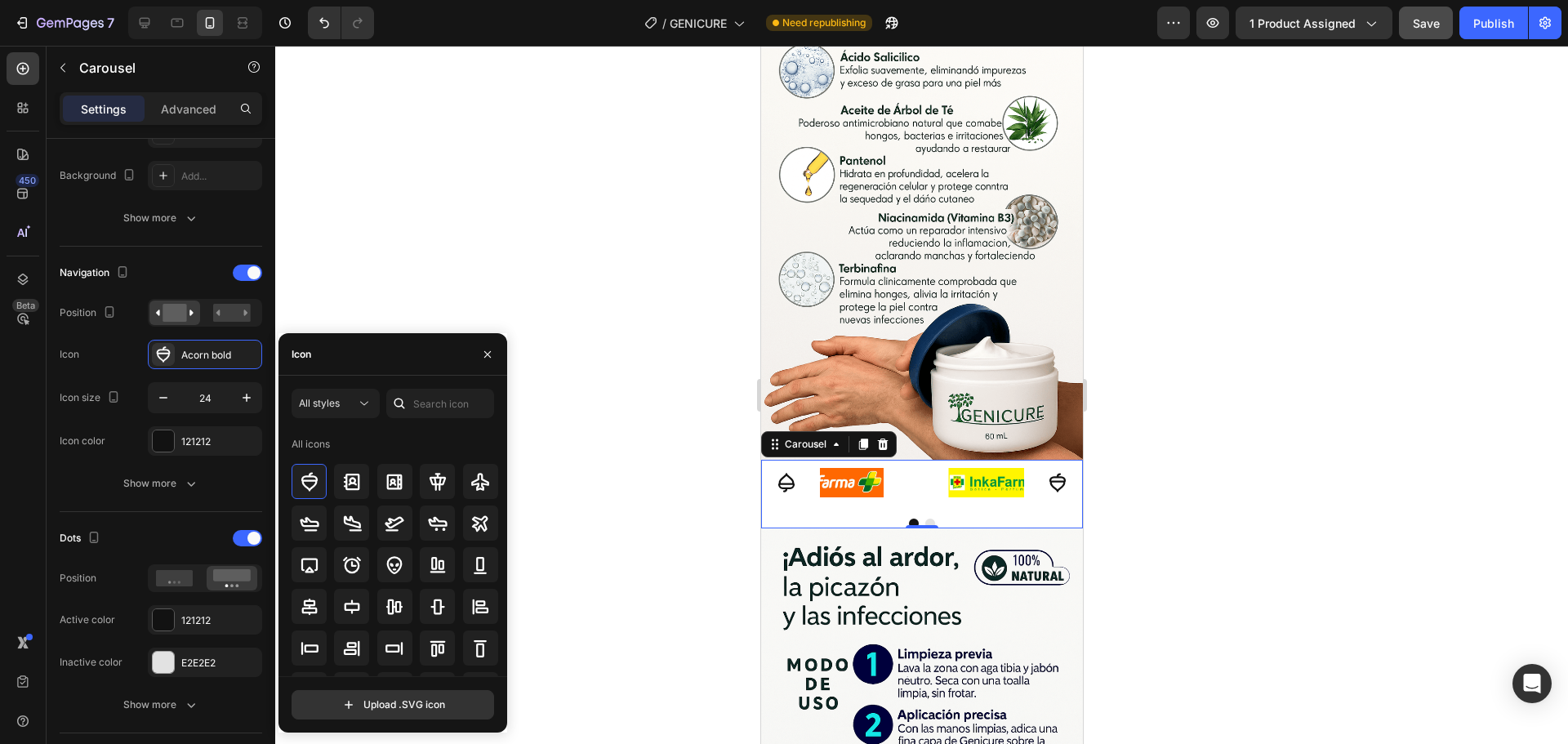
click at [498, 533] on div "All icons" at bounding box center [399, 554] width 214 height 245
click at [340, 393] on button "All styles" at bounding box center [335, 403] width 88 height 29
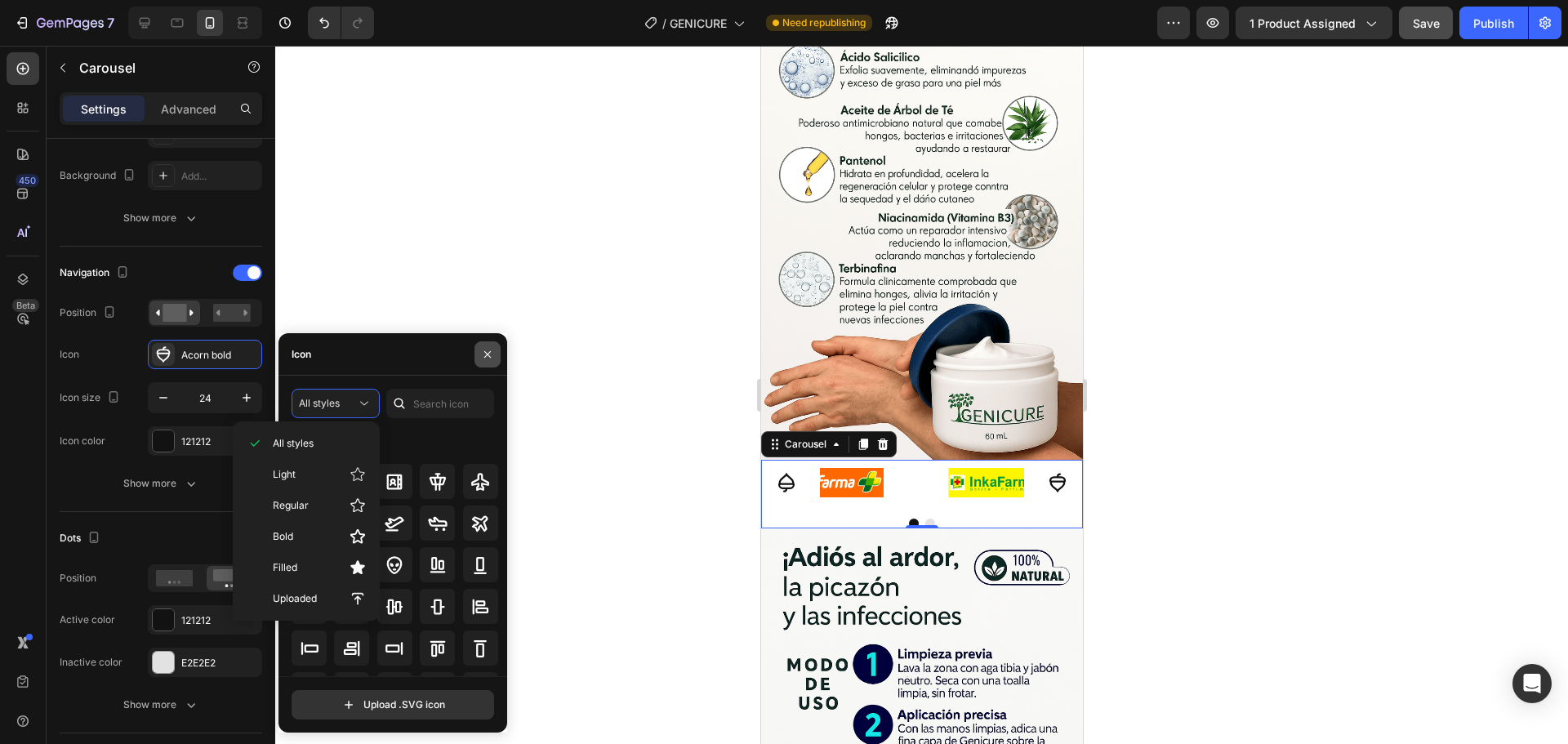
click at [489, 348] on icon "button" at bounding box center [488, 355] width 13 height 13
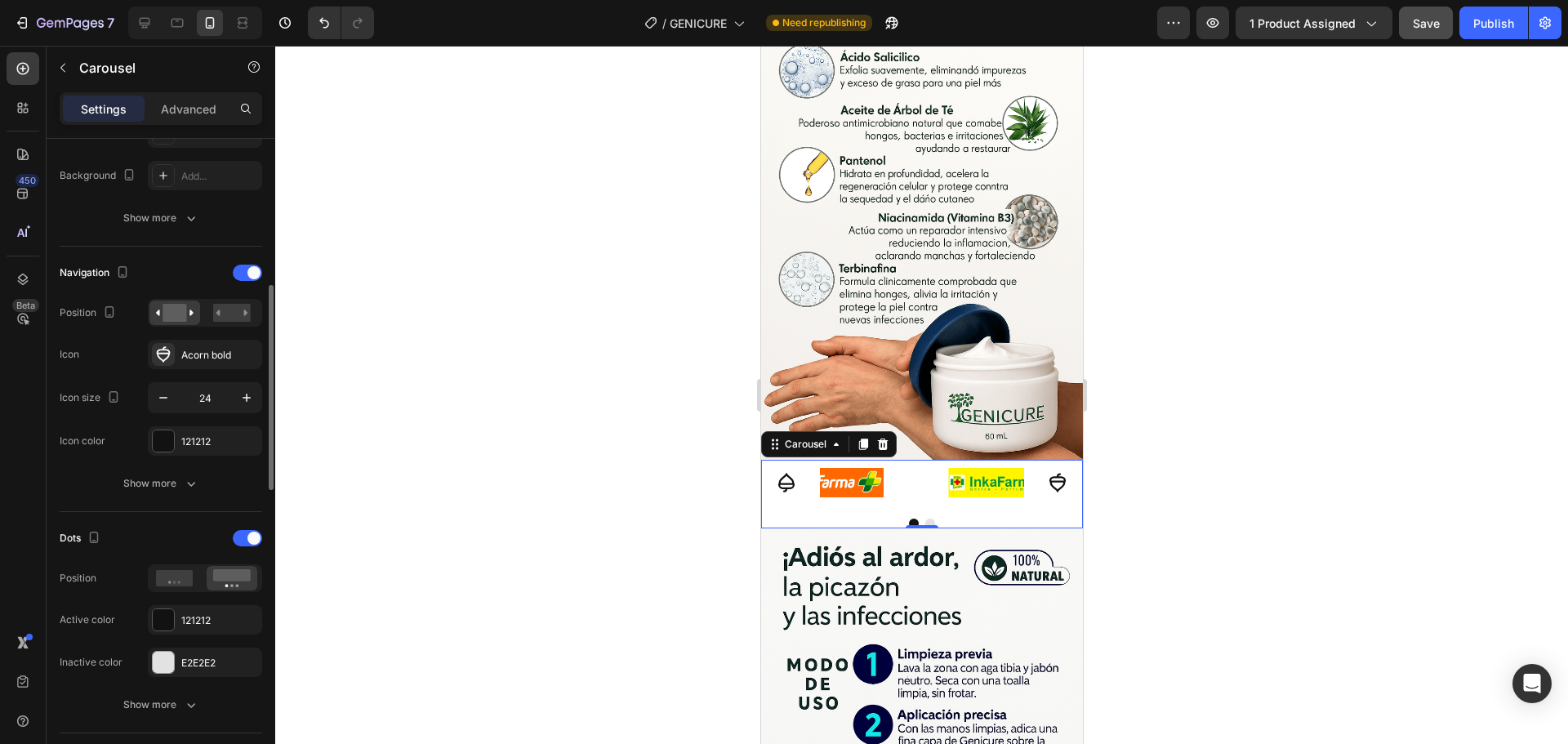
click at [107, 345] on div "Icon Acorn bold" at bounding box center [161, 354] width 202 height 29
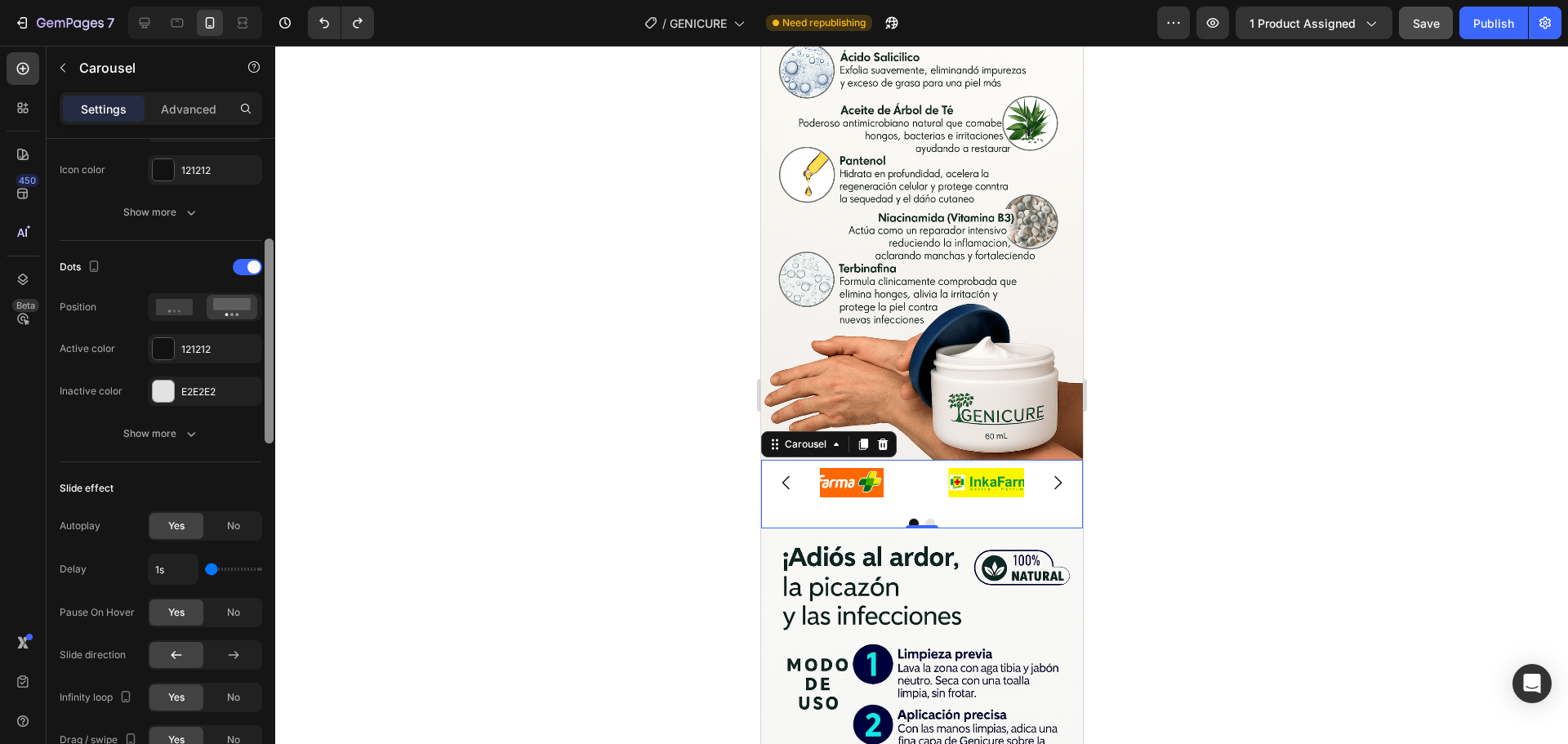
scroll to position [747, 0]
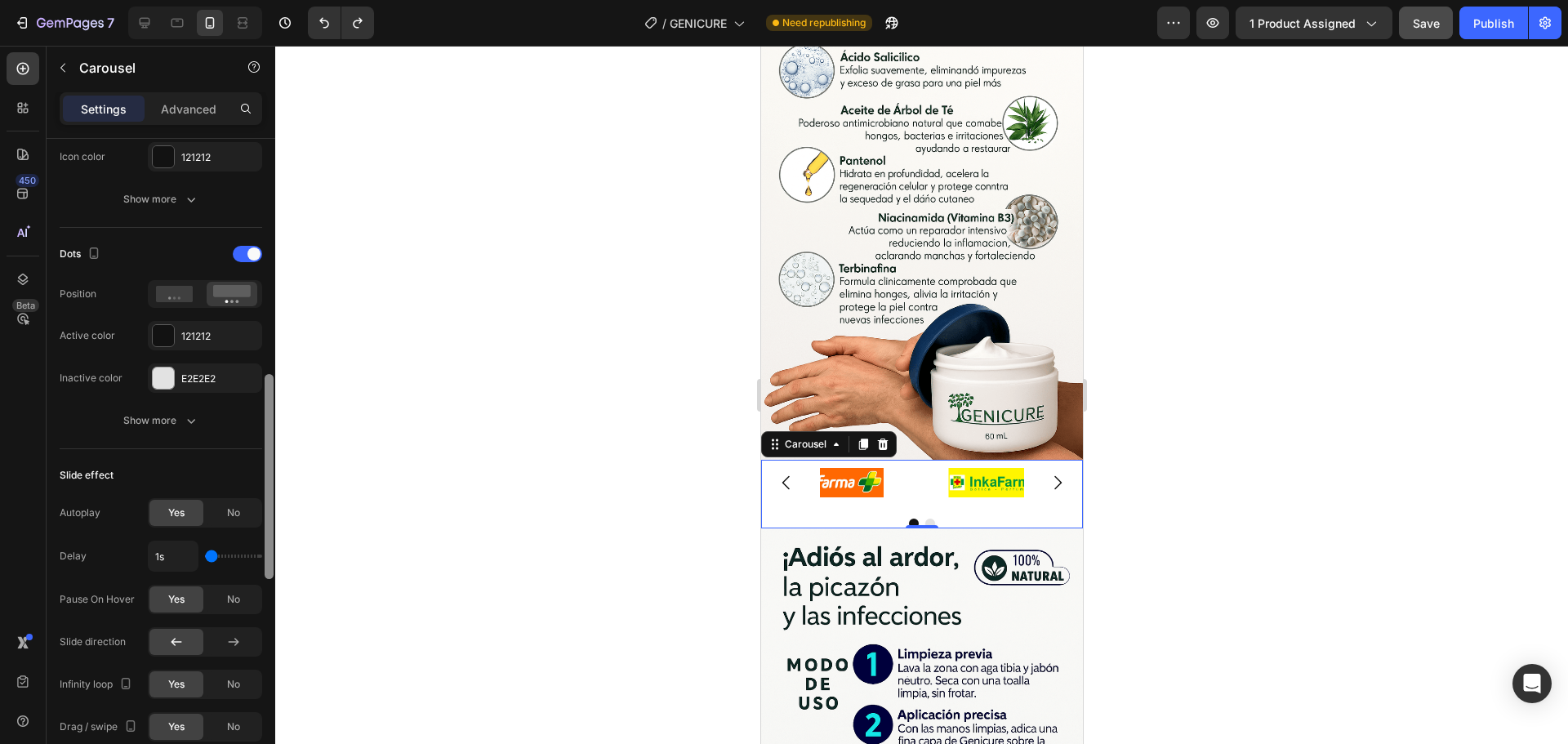
drag, startPoint x: 265, startPoint y: 447, endPoint x: 265, endPoint y: 535, distance: 88.0
click at [265, 535] on div at bounding box center [269, 476] width 9 height 205
click at [188, 411] on button "Show more" at bounding box center [161, 420] width 202 height 29
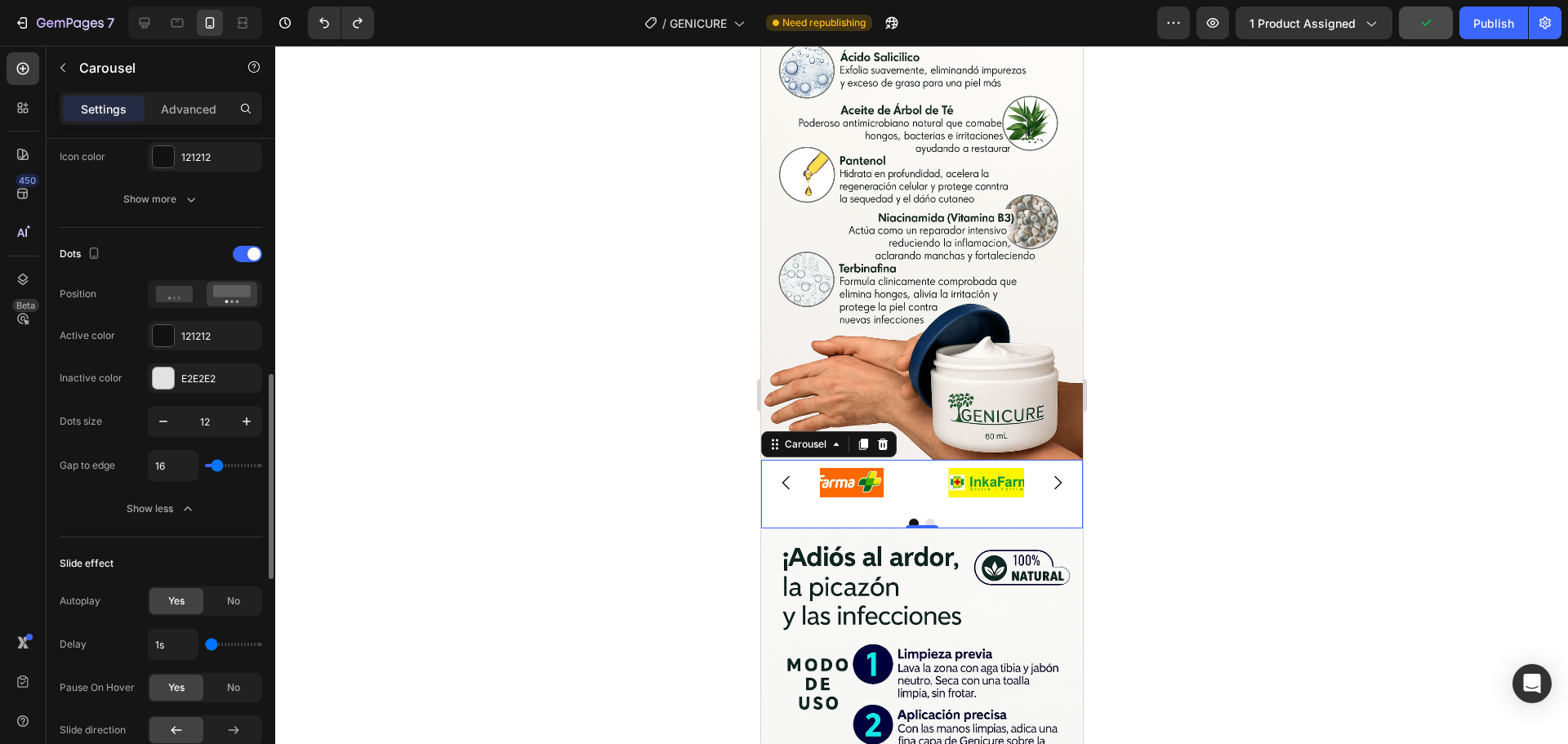
type input "0"
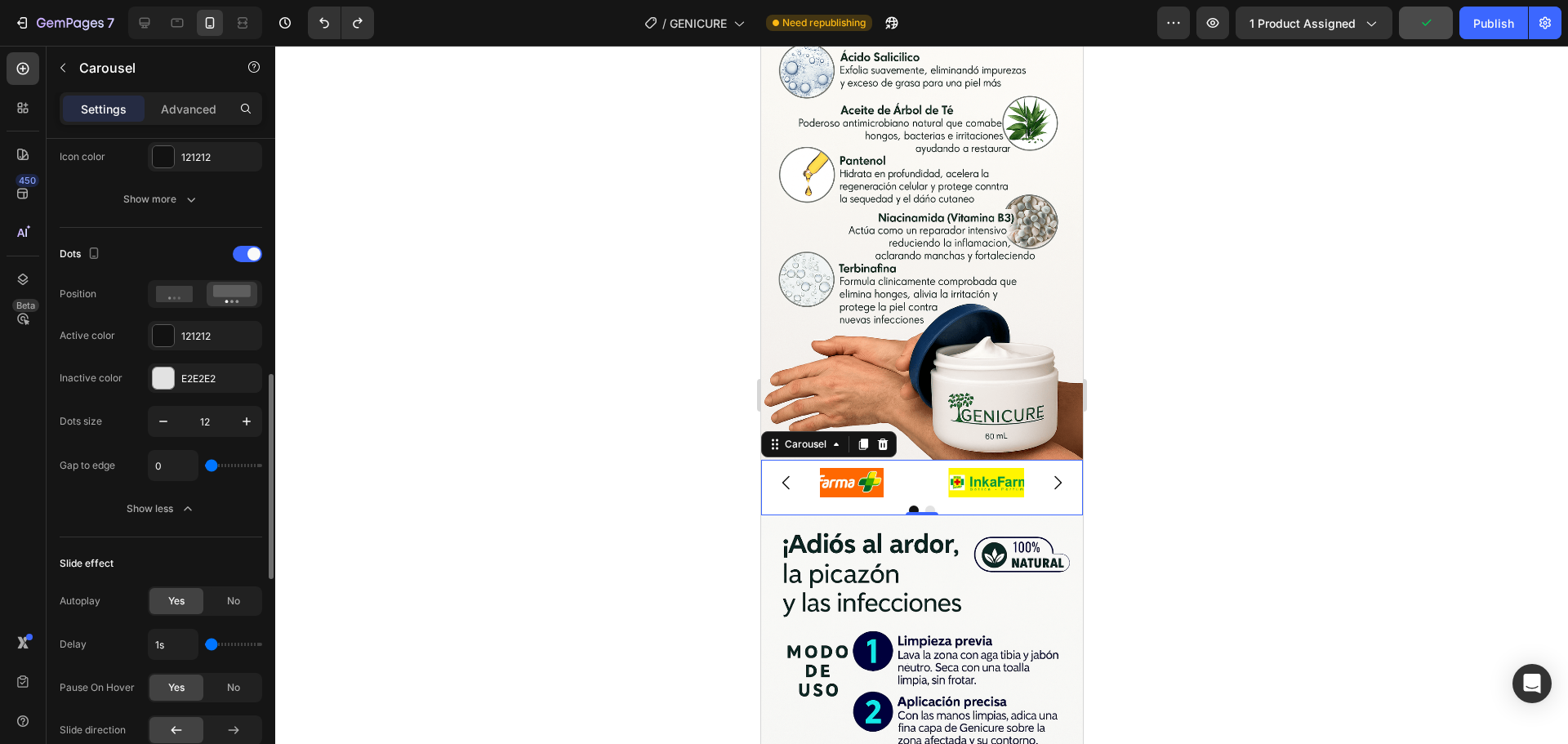
drag, startPoint x: 215, startPoint y: 465, endPoint x: 206, endPoint y: 463, distance: 9.2
type input "0"
click at [206, 464] on input "range" at bounding box center [233, 466] width 57 height 3
click at [159, 421] on icon "button" at bounding box center [163, 420] width 16 height 16
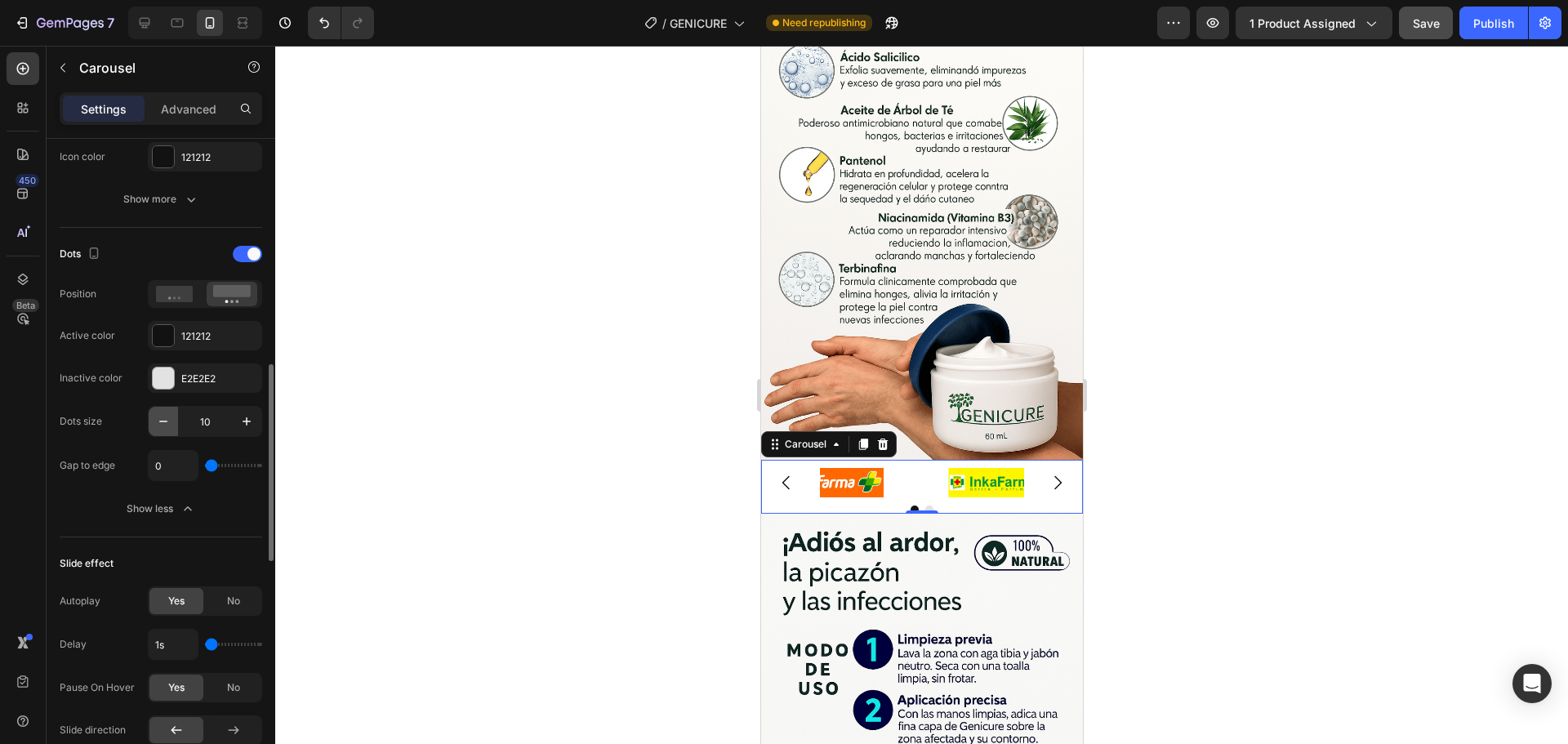
click at [159, 421] on icon "button" at bounding box center [163, 420] width 16 height 16
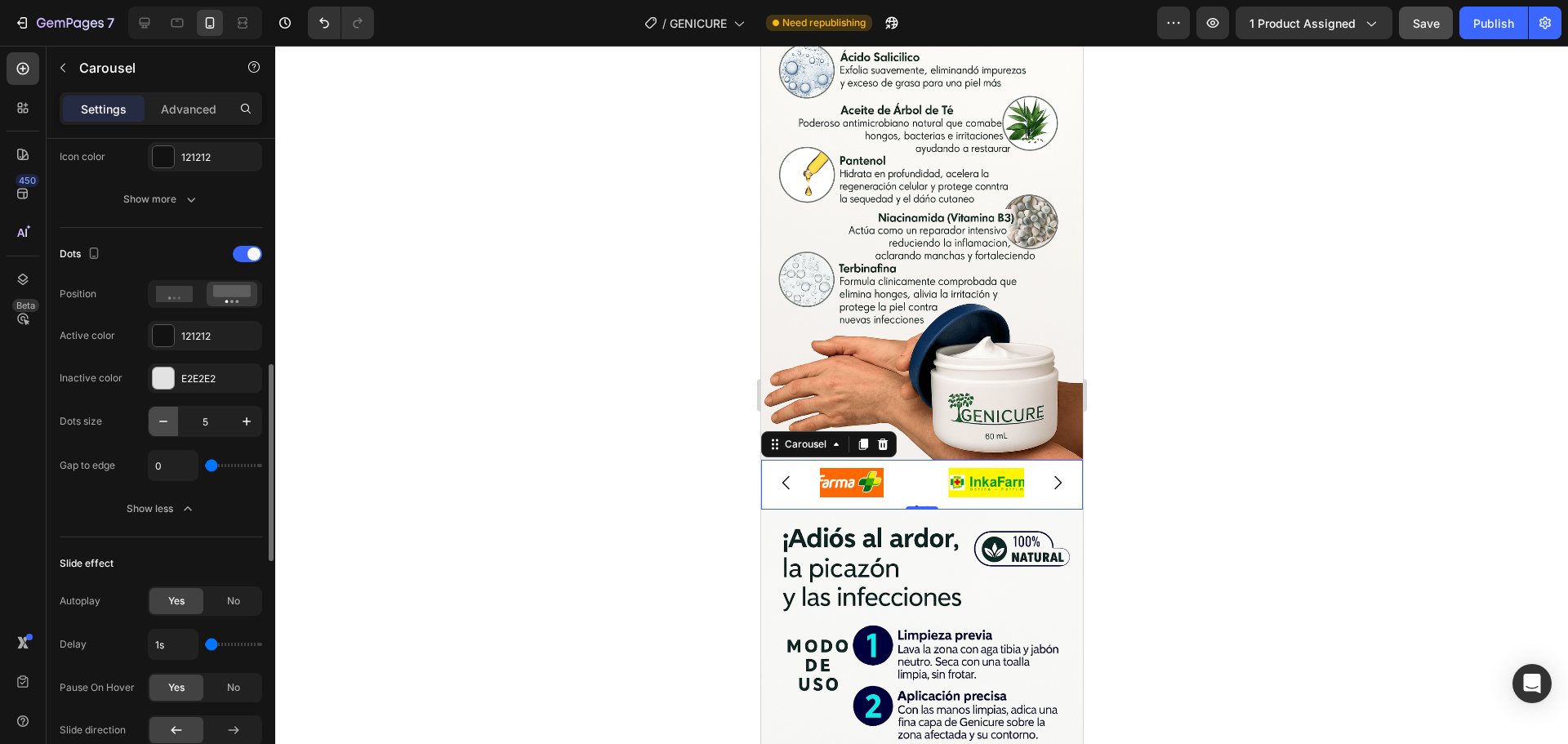
click at [159, 421] on icon "button" at bounding box center [163, 420] width 16 height 16
type input "1"
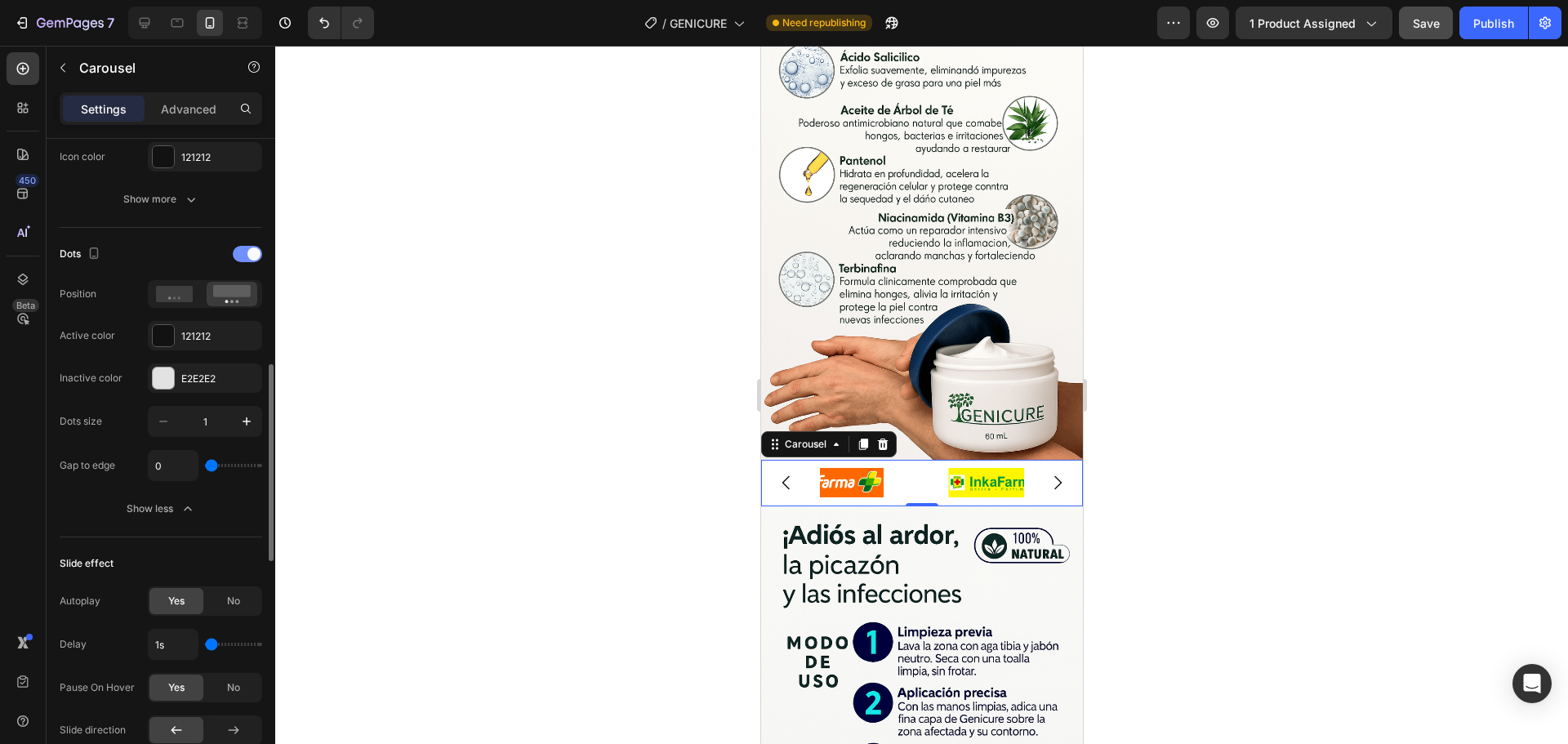
click at [254, 255] on span at bounding box center [254, 254] width 13 height 13
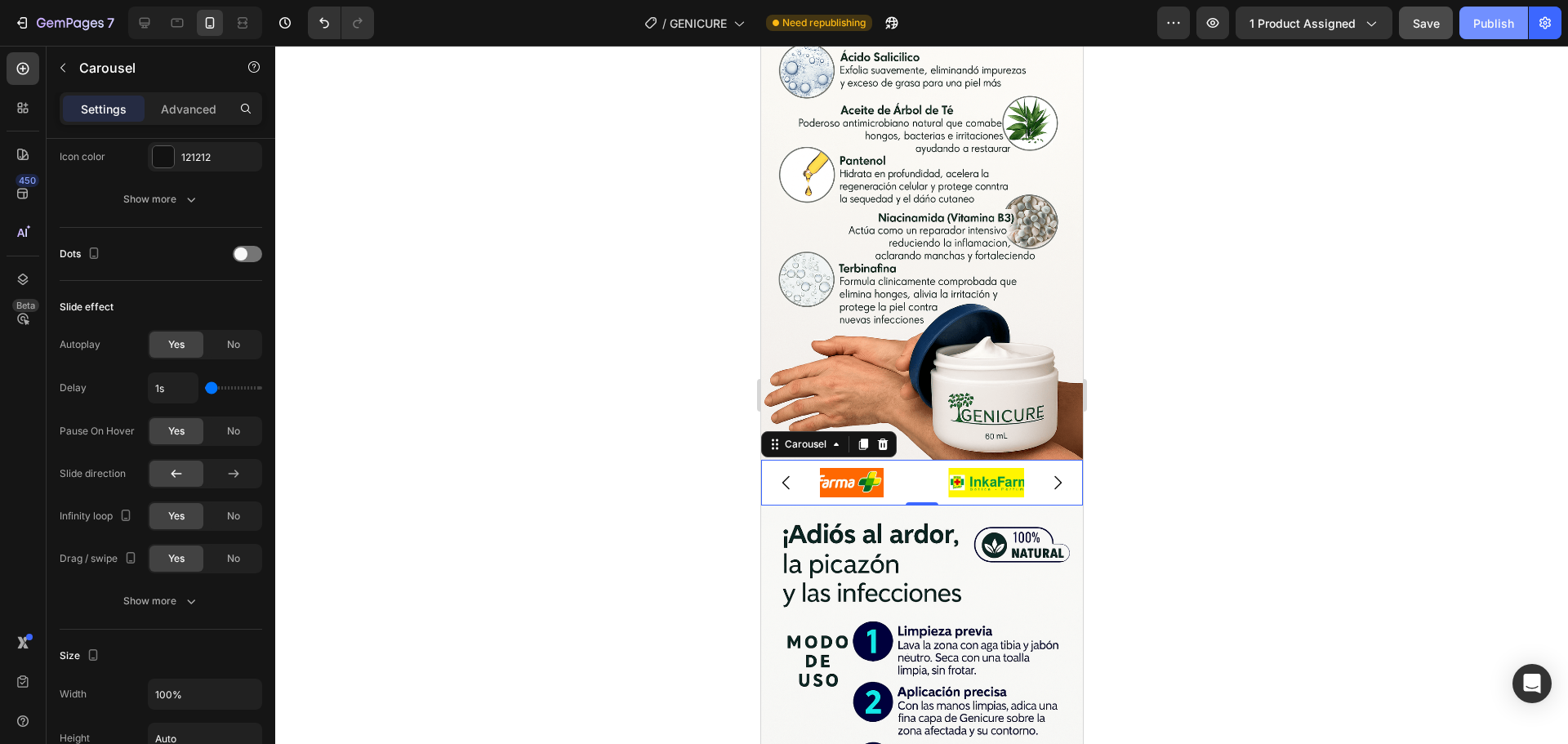
click at [1511, 24] on div "Publish" at bounding box center [1494, 23] width 40 height 17
click at [223, 393] on div "1s" at bounding box center [205, 388] width 115 height 31
type input "1.7s"
type input "1.7"
click at [222, 389] on input "range" at bounding box center [233, 388] width 57 height 3
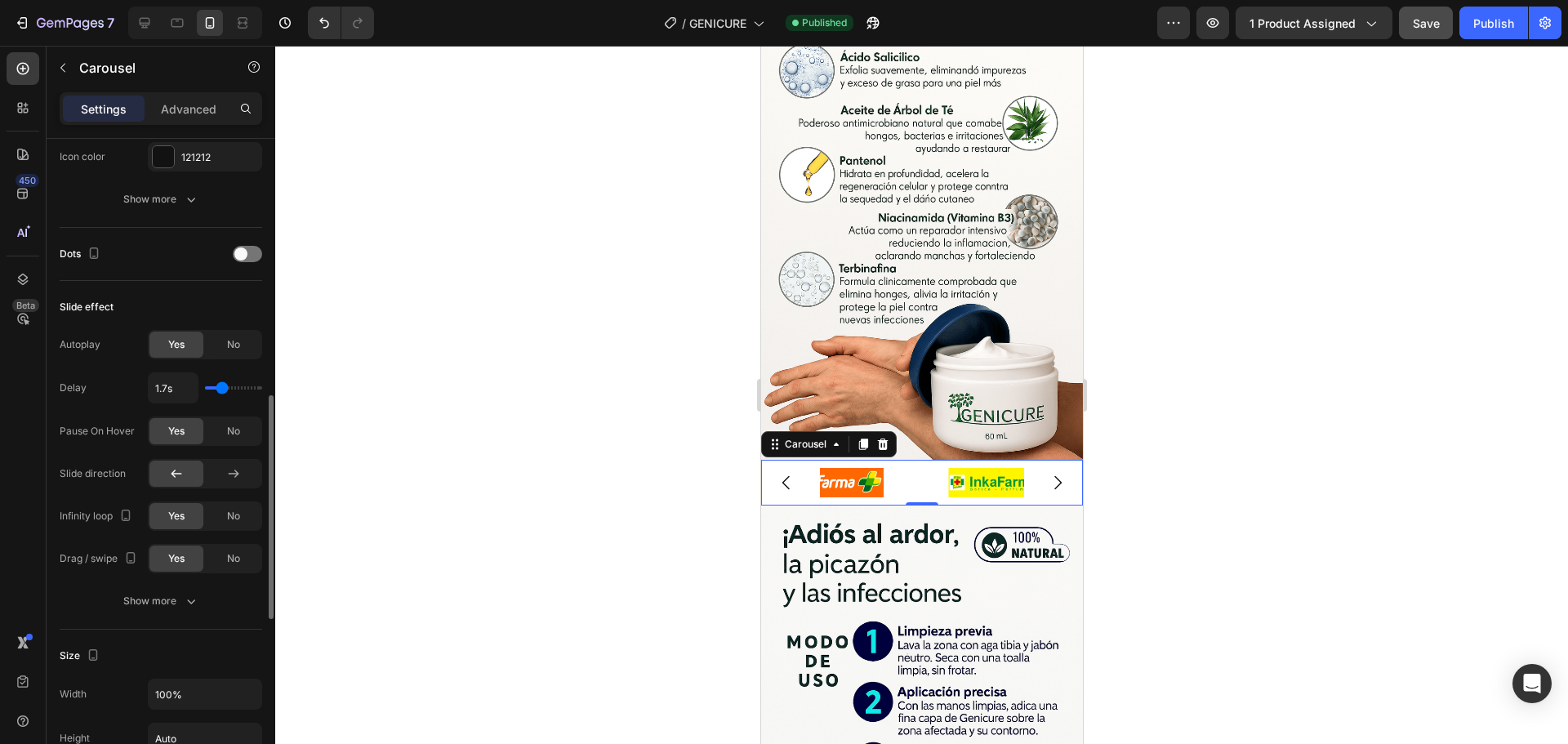
type input "1s"
drag, startPoint x: 222, startPoint y: 389, endPoint x: 203, endPoint y: 387, distance: 19.1
type input "1"
click at [205, 387] on input "range" at bounding box center [233, 388] width 57 height 3
click at [230, 431] on span "No" at bounding box center [233, 431] width 13 height 14
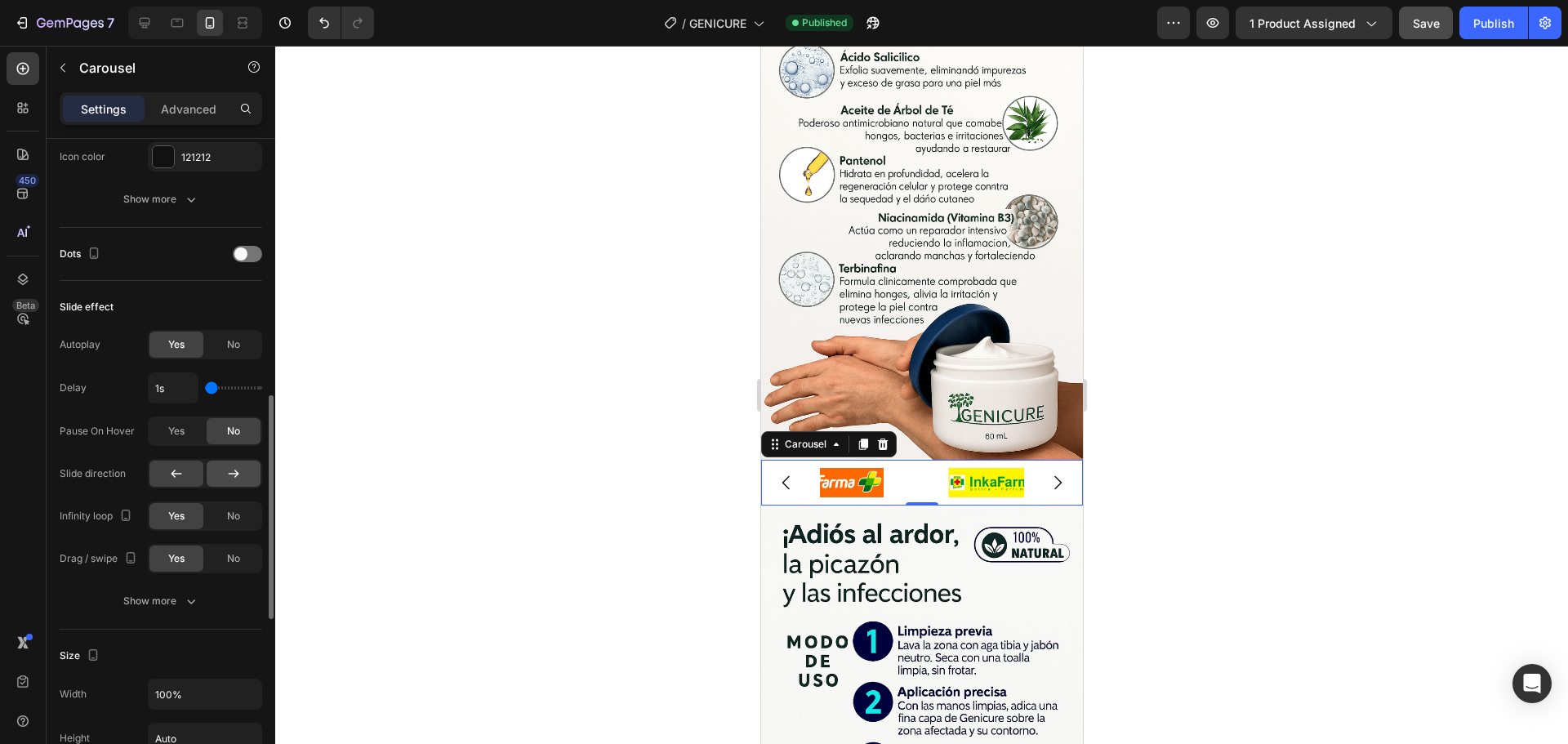
click at [229, 473] on icon at bounding box center [233, 474] width 16 height 16
click at [228, 518] on span "No" at bounding box center [233, 516] width 13 height 14
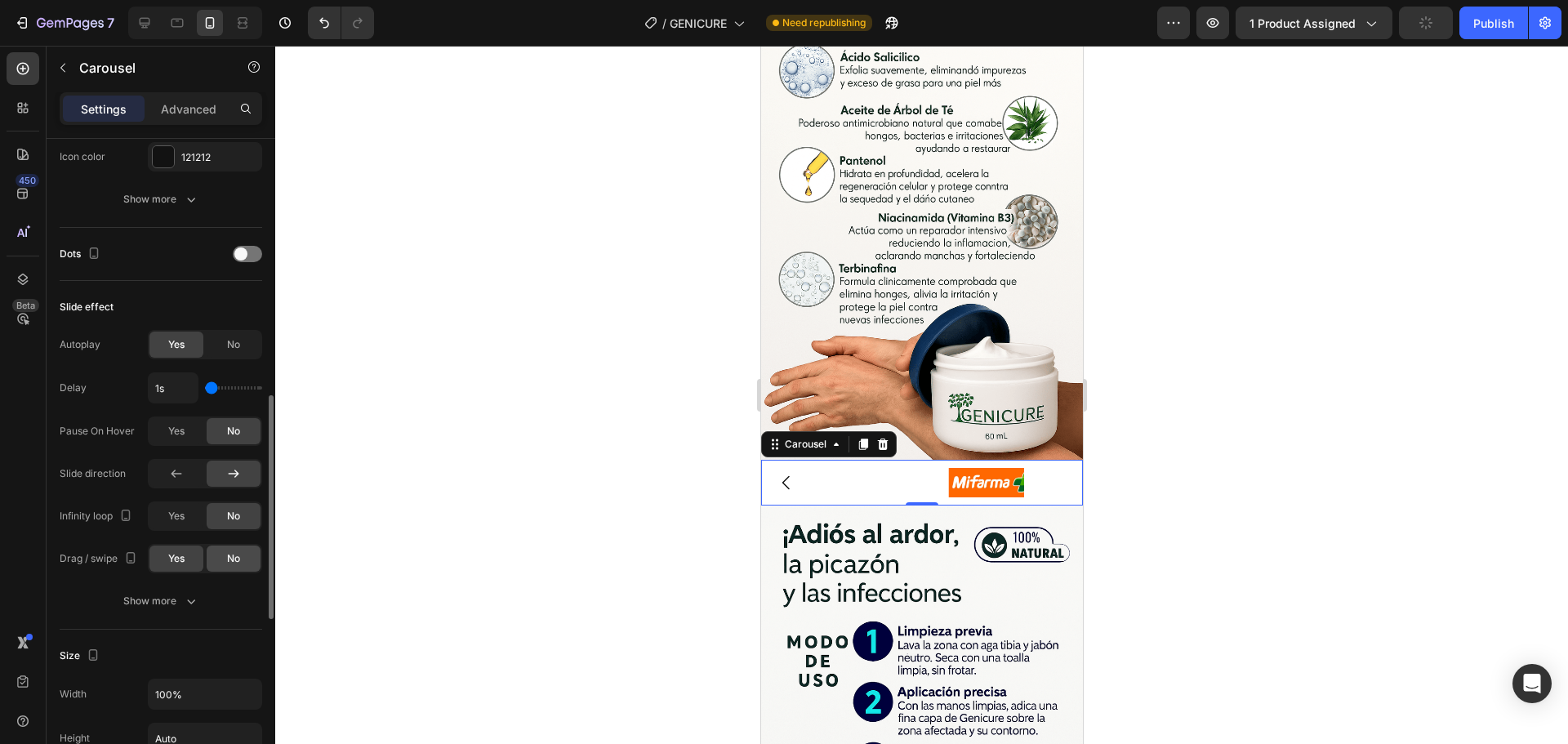
click at [229, 558] on span "No" at bounding box center [233, 558] width 13 height 14
click at [174, 522] on span "Yes" at bounding box center [176, 516] width 16 height 14
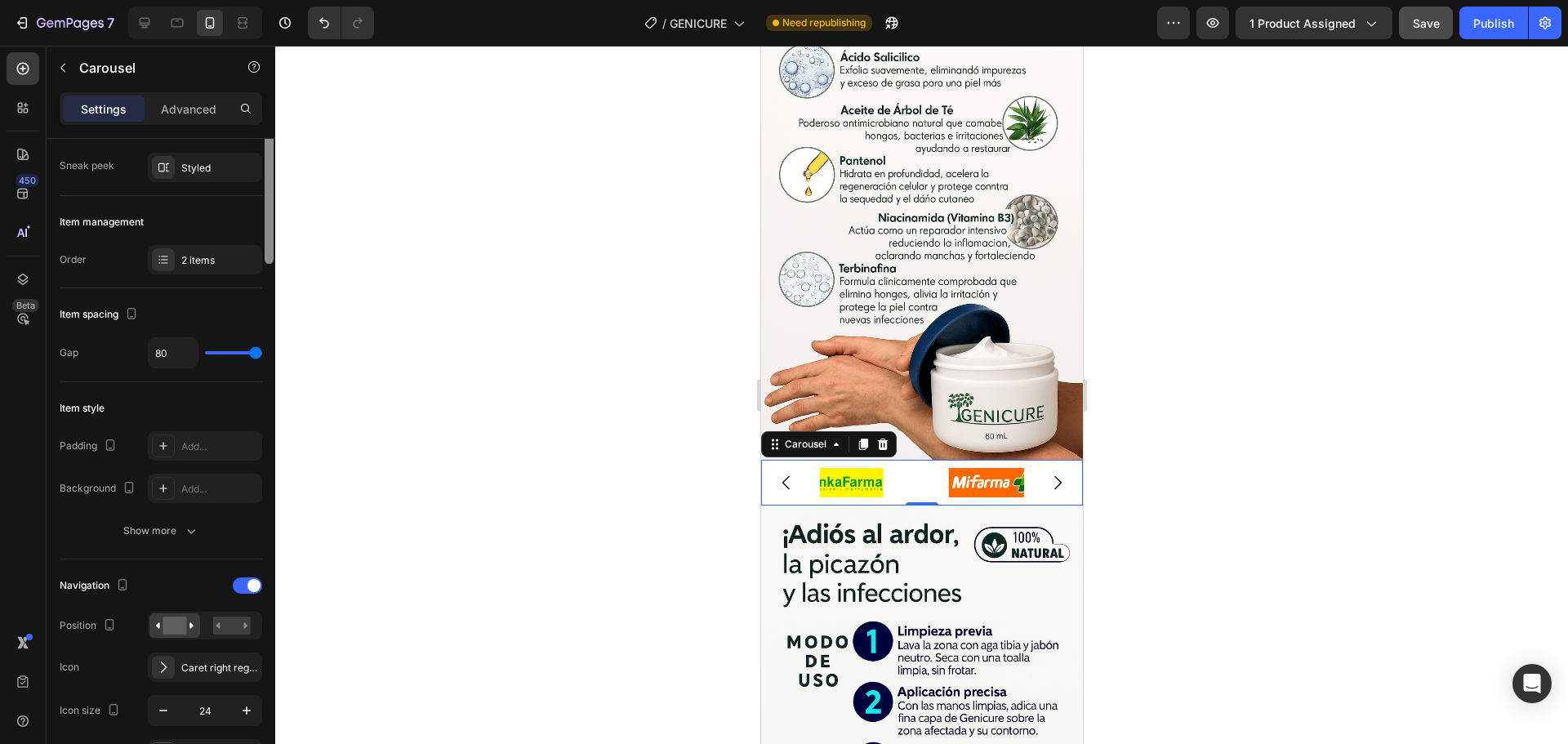
scroll to position [0, 0]
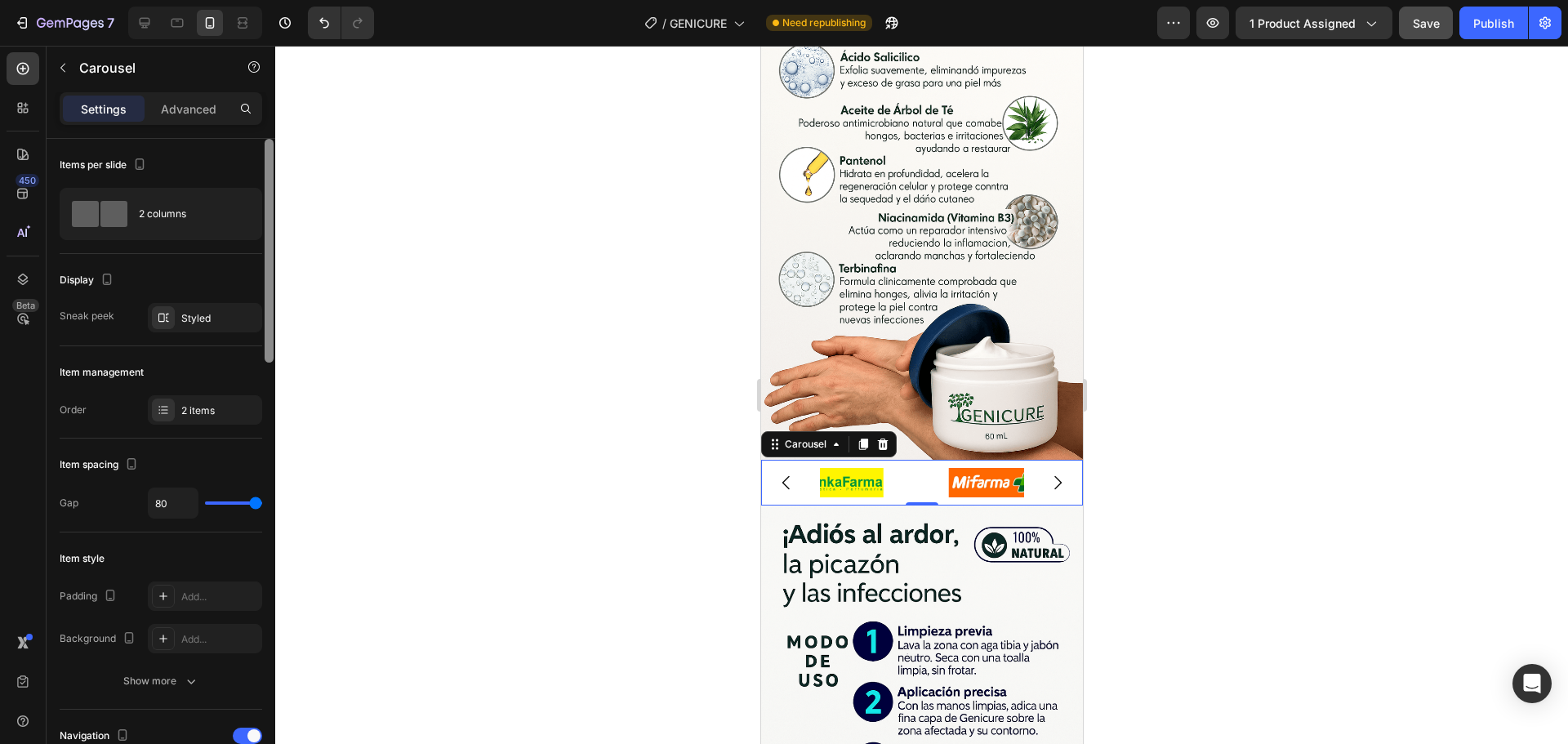
drag, startPoint x: 272, startPoint y: 536, endPoint x: 312, endPoint y: 170, distance: 368.2
click at [273, 194] on div at bounding box center [269, 251] width 9 height 224
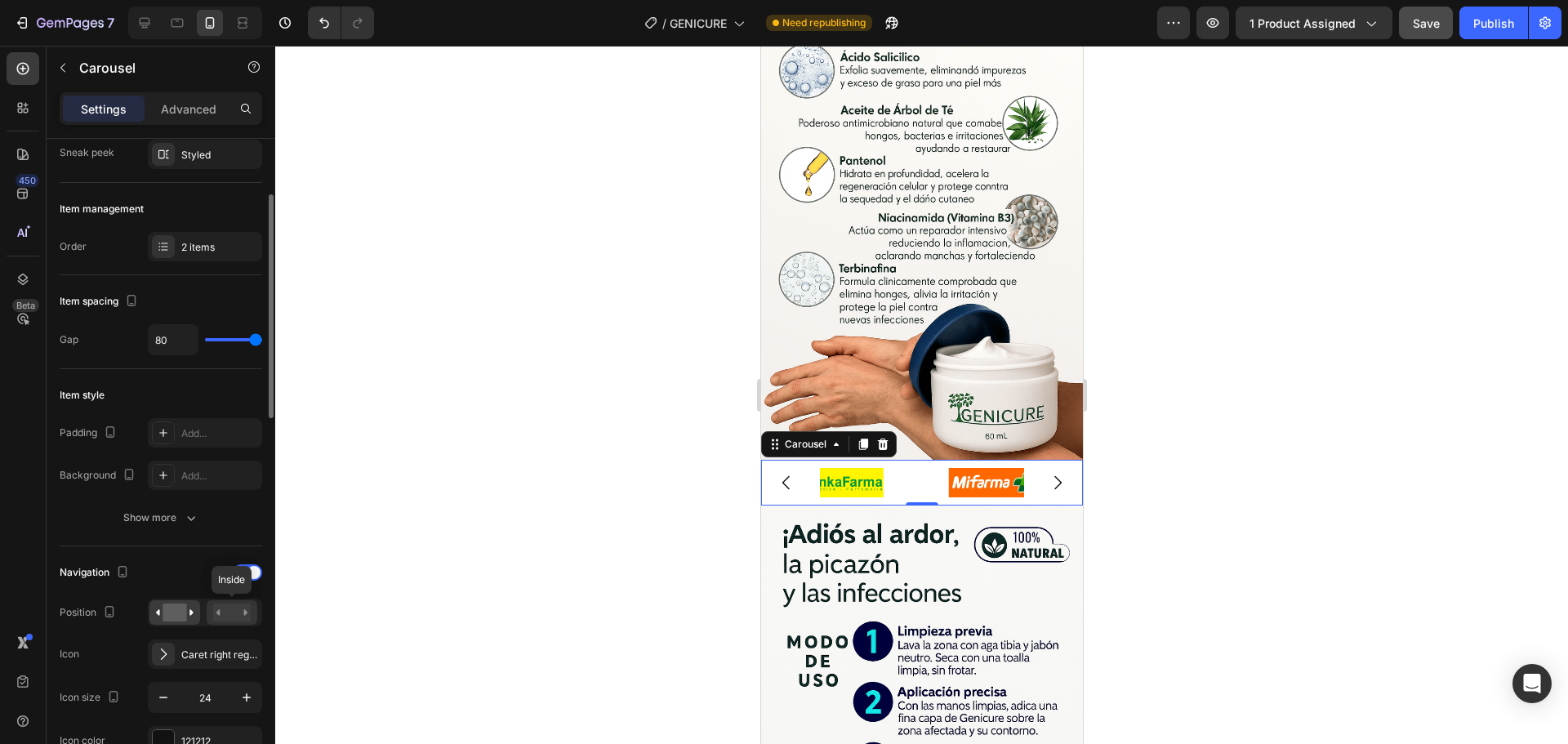
click at [230, 618] on rect at bounding box center [232, 612] width 38 height 18
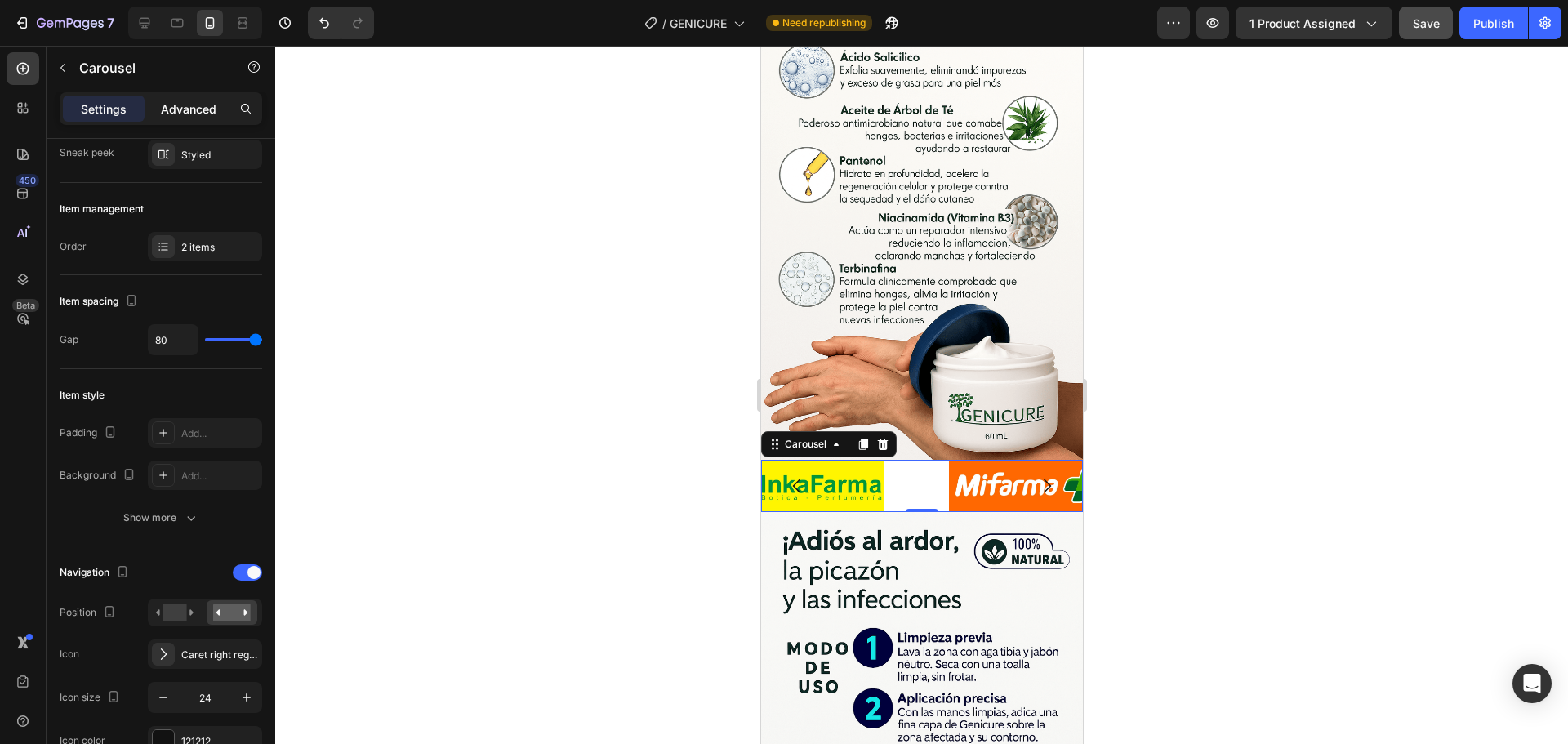
click at [199, 110] on p "Advanced" at bounding box center [189, 109] width 56 height 17
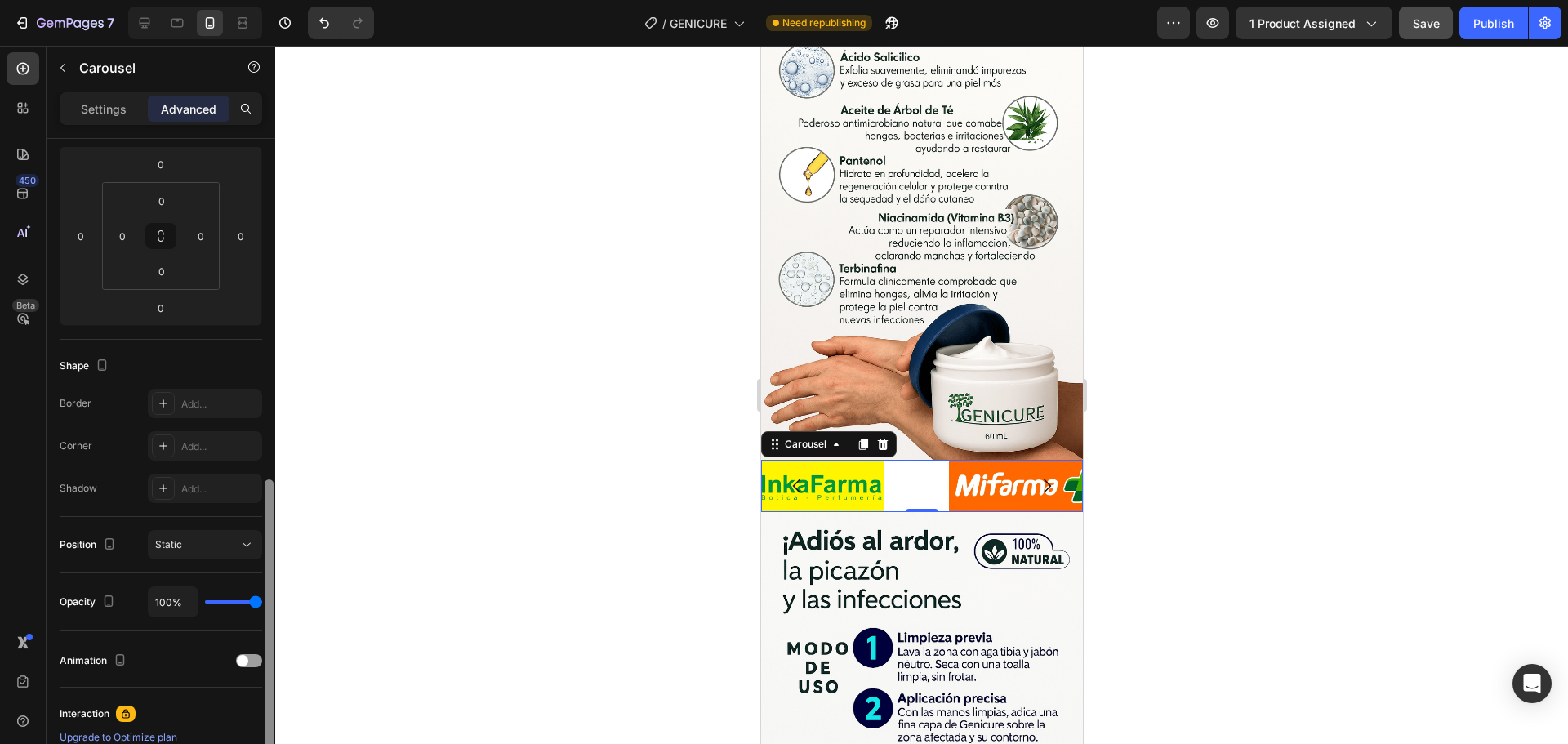
scroll to position [0, 0]
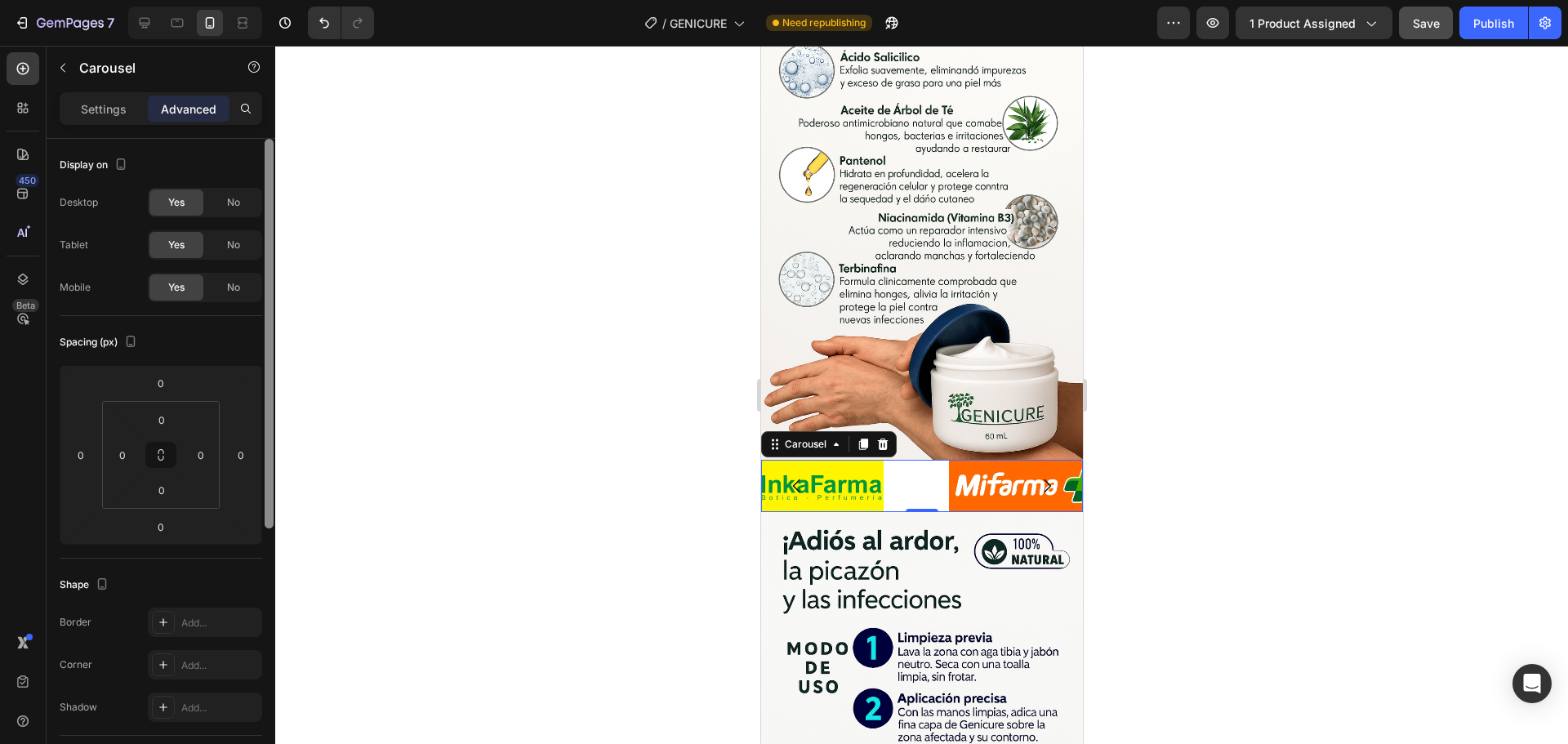
drag, startPoint x: 266, startPoint y: 379, endPoint x: 293, endPoint y: 132, distance: 248.5
click at [293, 0] on div "7 Version history / GENICURE Need republishing Preview 1 product assigned Save …" at bounding box center [784, 0] width 1568 height 0
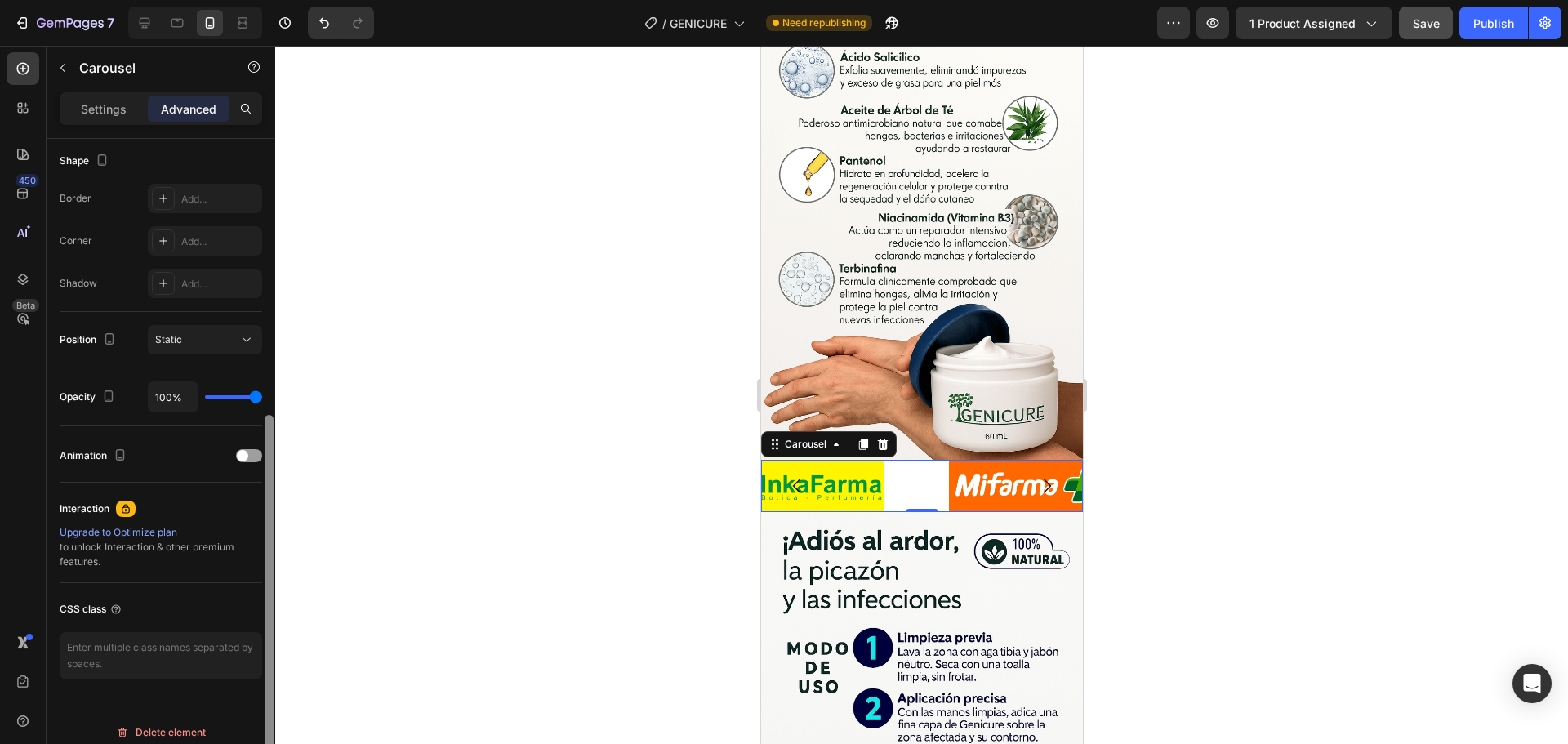
scroll to position [438, 0]
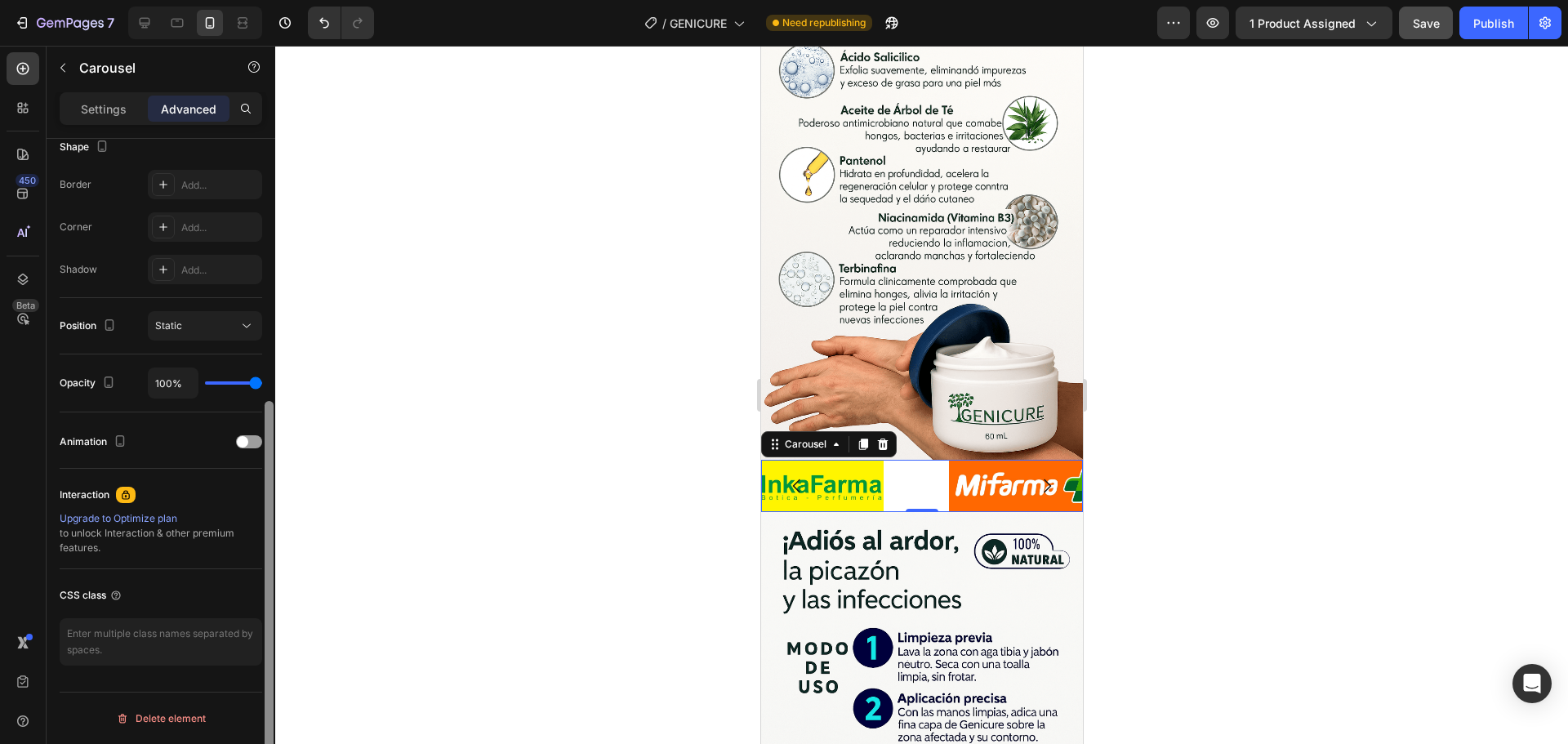
drag, startPoint x: 270, startPoint y: 196, endPoint x: 348, endPoint y: 656, distance: 466.6
click at [348, 0] on div "7 Version history / GENICURE Need republishing Preview 1 product assigned Save …" at bounding box center [784, 0] width 1568 height 0
click at [249, 440] on div at bounding box center [249, 442] width 26 height 13
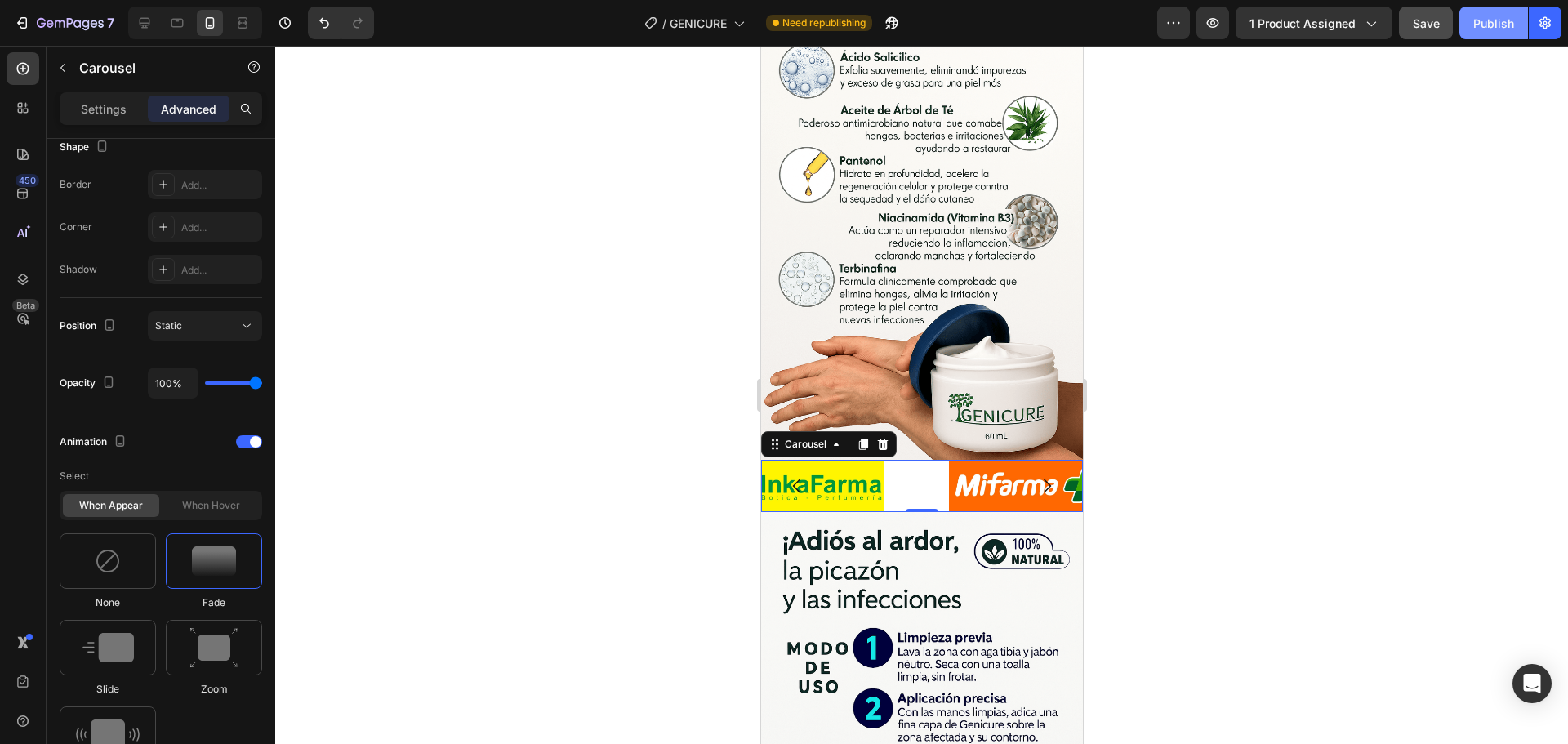
click at [1483, 24] on div "Publish" at bounding box center [1494, 23] width 40 height 17
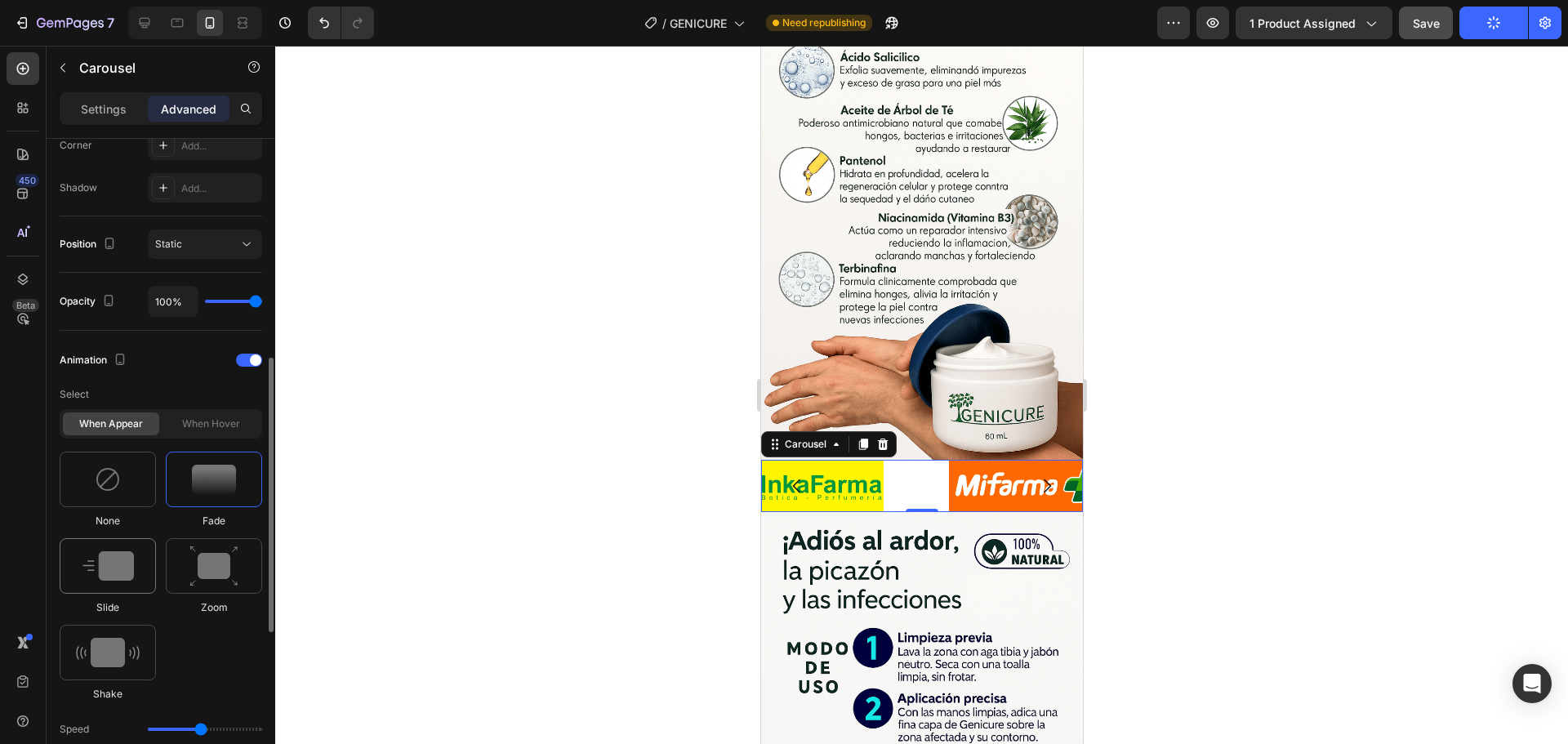
click at [120, 567] on img at bounding box center [108, 565] width 51 height 29
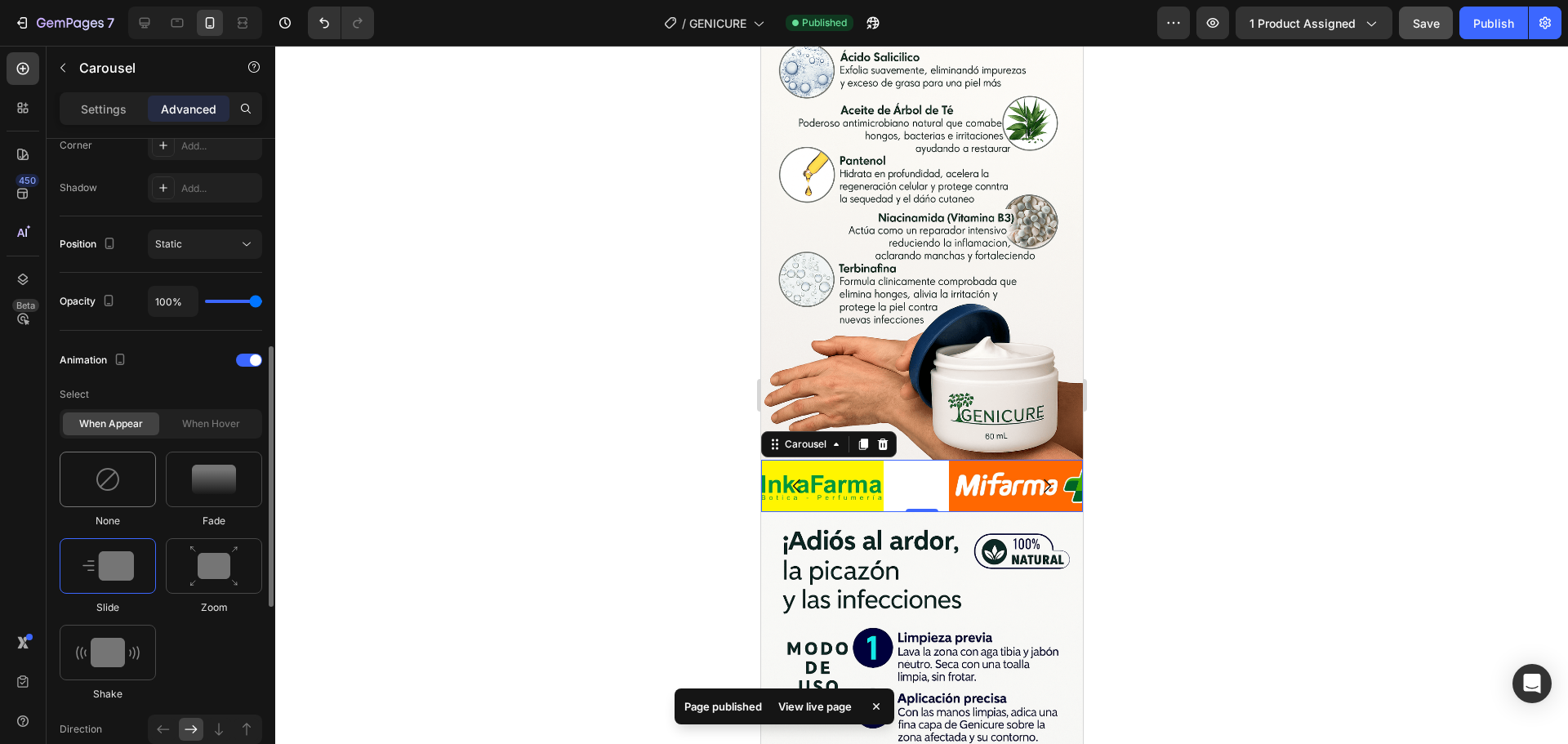
click at [98, 489] on img at bounding box center [107, 479] width 26 height 26
click at [251, 355] on div at bounding box center [249, 361] width 26 height 13
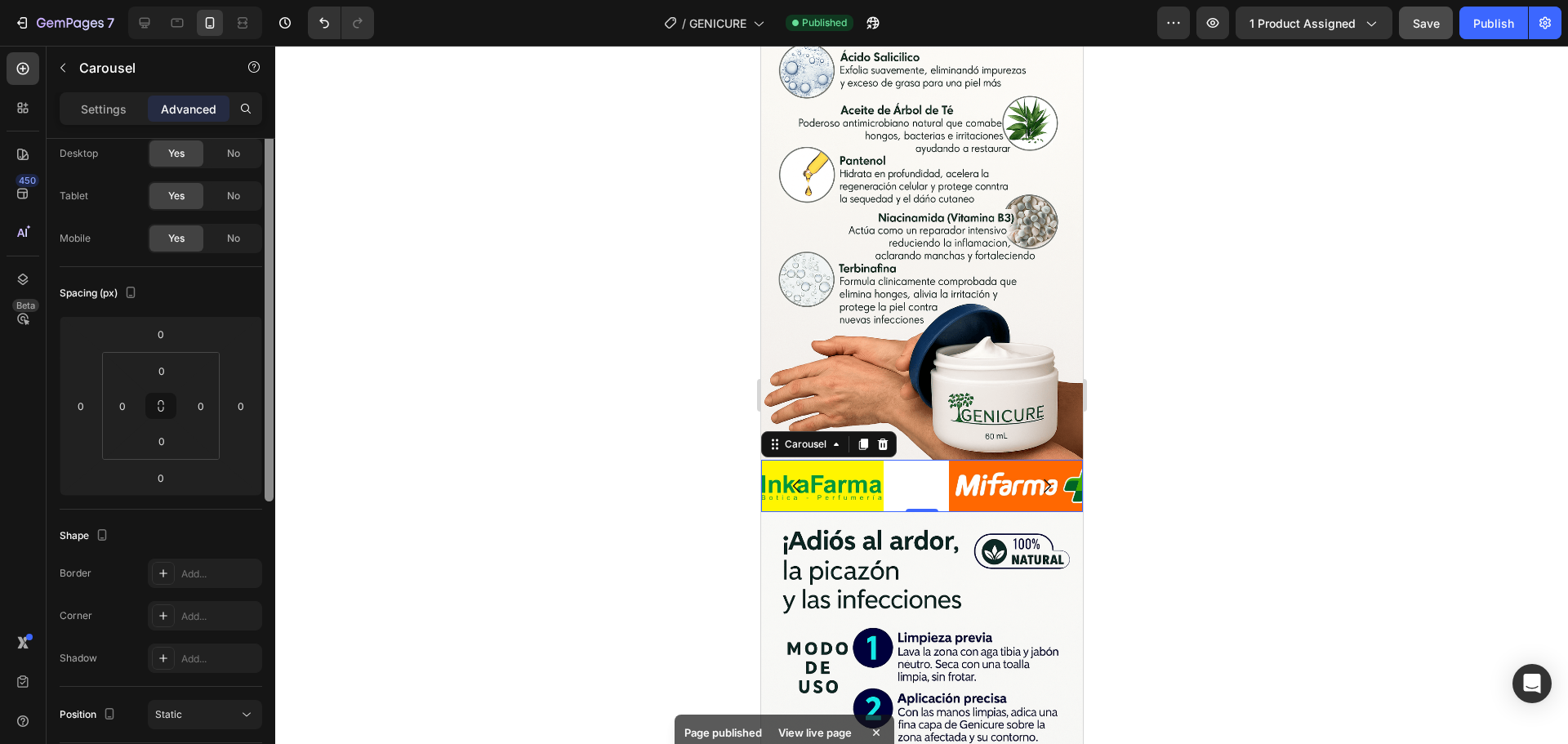
scroll to position [0, 0]
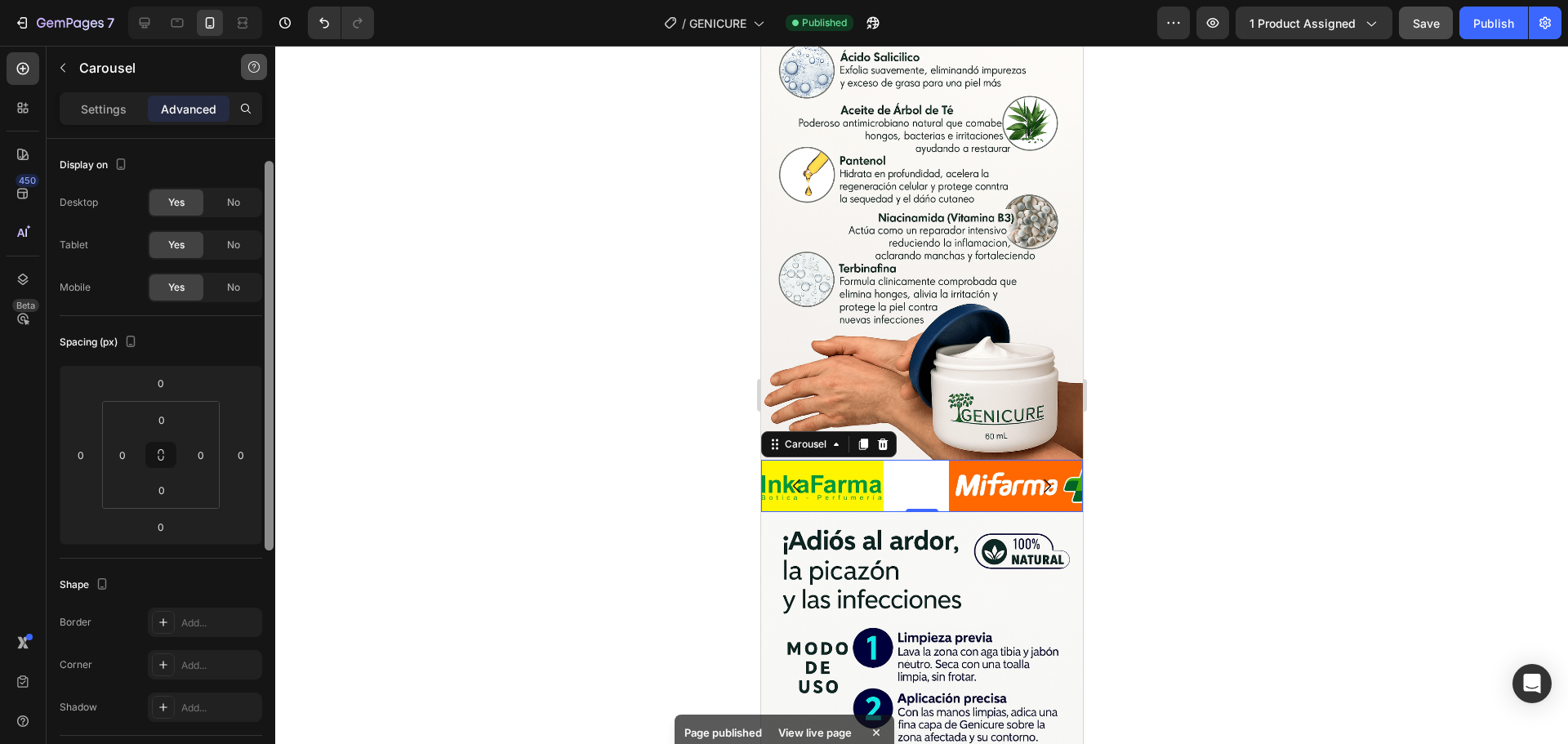
drag, startPoint x: 272, startPoint y: 446, endPoint x: 251, endPoint y: 60, distance: 386.6
click at [268, 54] on div "Sections(30) Elements(84) Section Element Hero Section Product Detail Brands Tr…" at bounding box center [160, 394] width 228 height 699
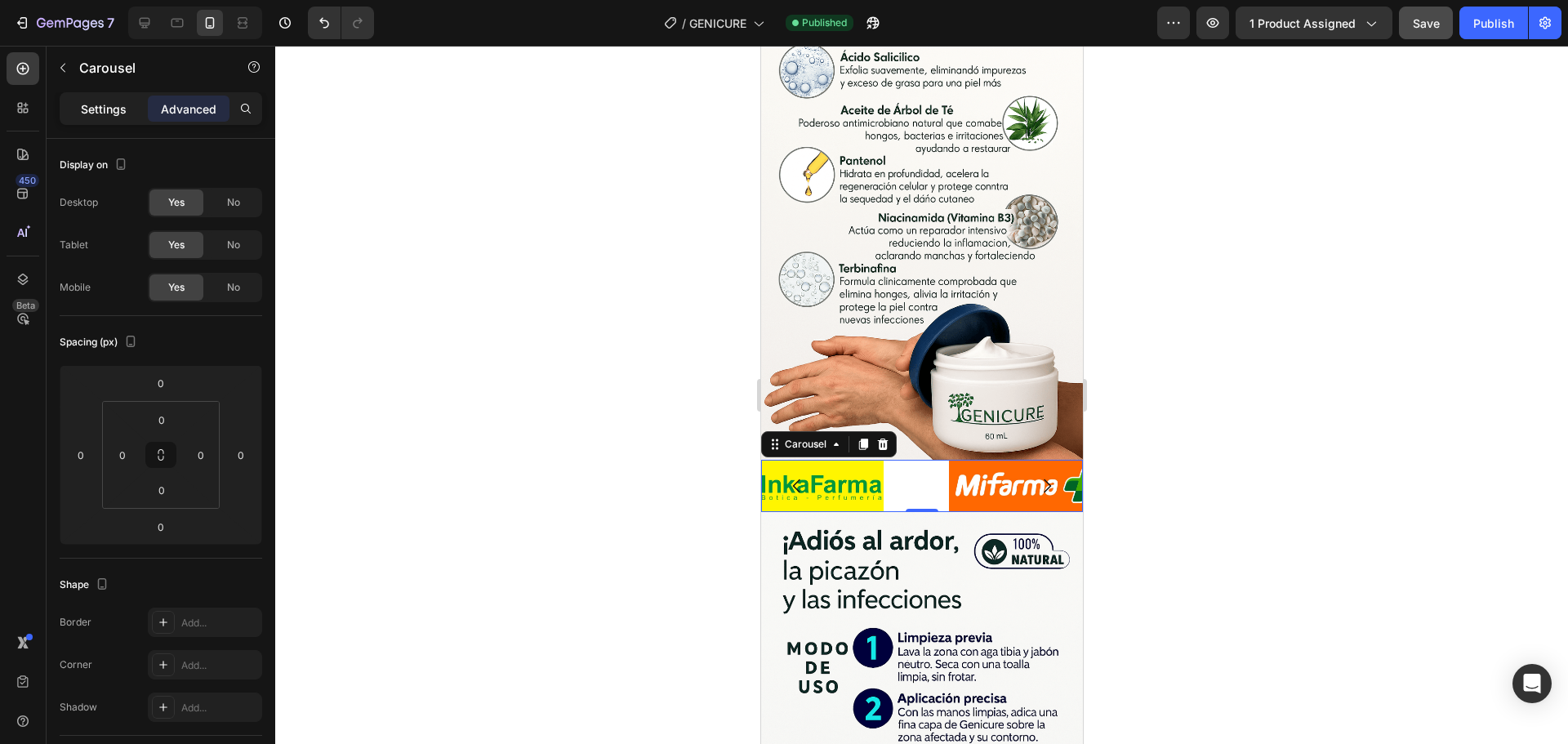
click at [99, 100] on p "Settings" at bounding box center [104, 109] width 45 height 17
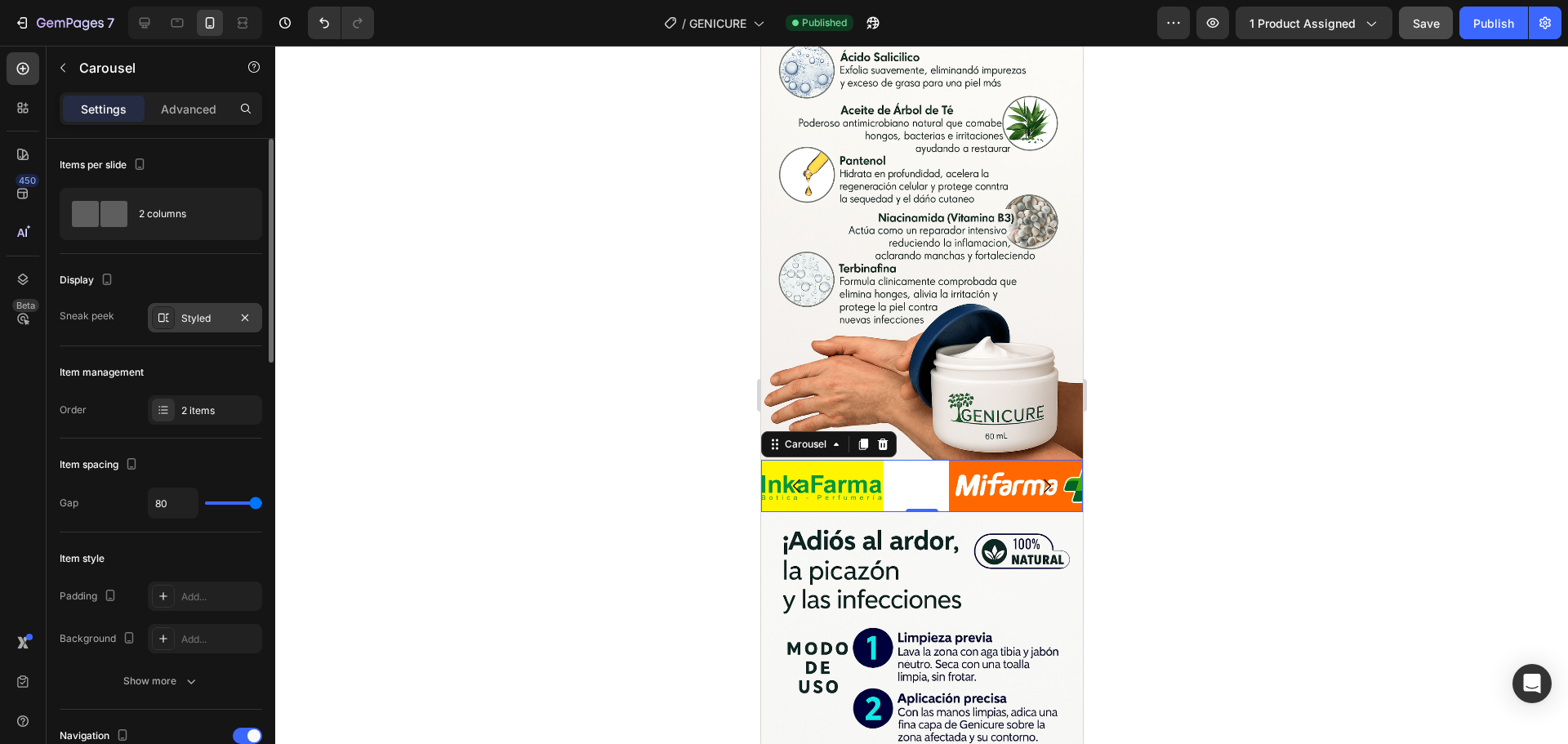
click at [212, 327] on div "Styled" at bounding box center [205, 318] width 115 height 29
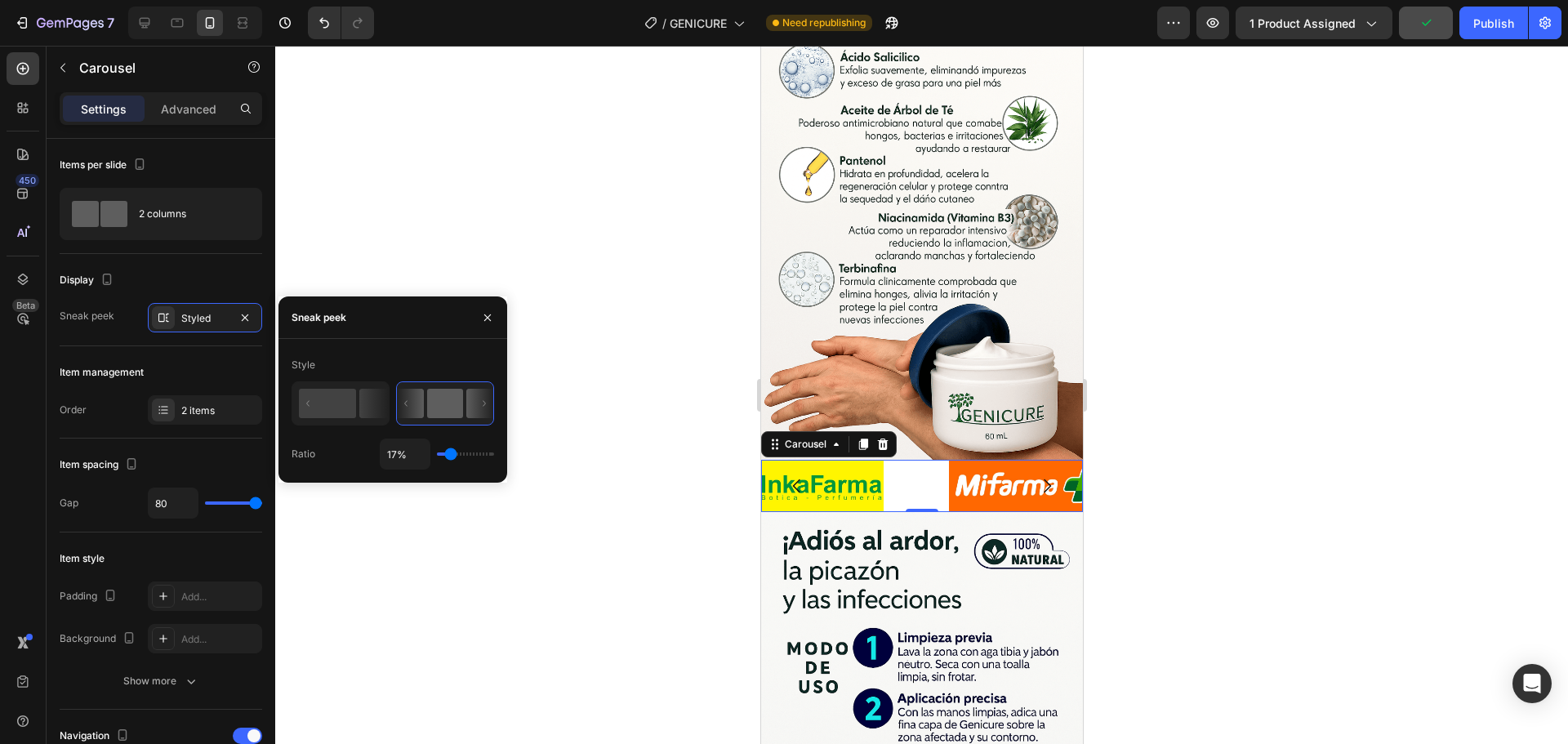
click at [300, 458] on div "Ratio" at bounding box center [303, 453] width 24 height 14
drag, startPoint x: 120, startPoint y: 359, endPoint x: 215, endPoint y: 360, distance: 95.0
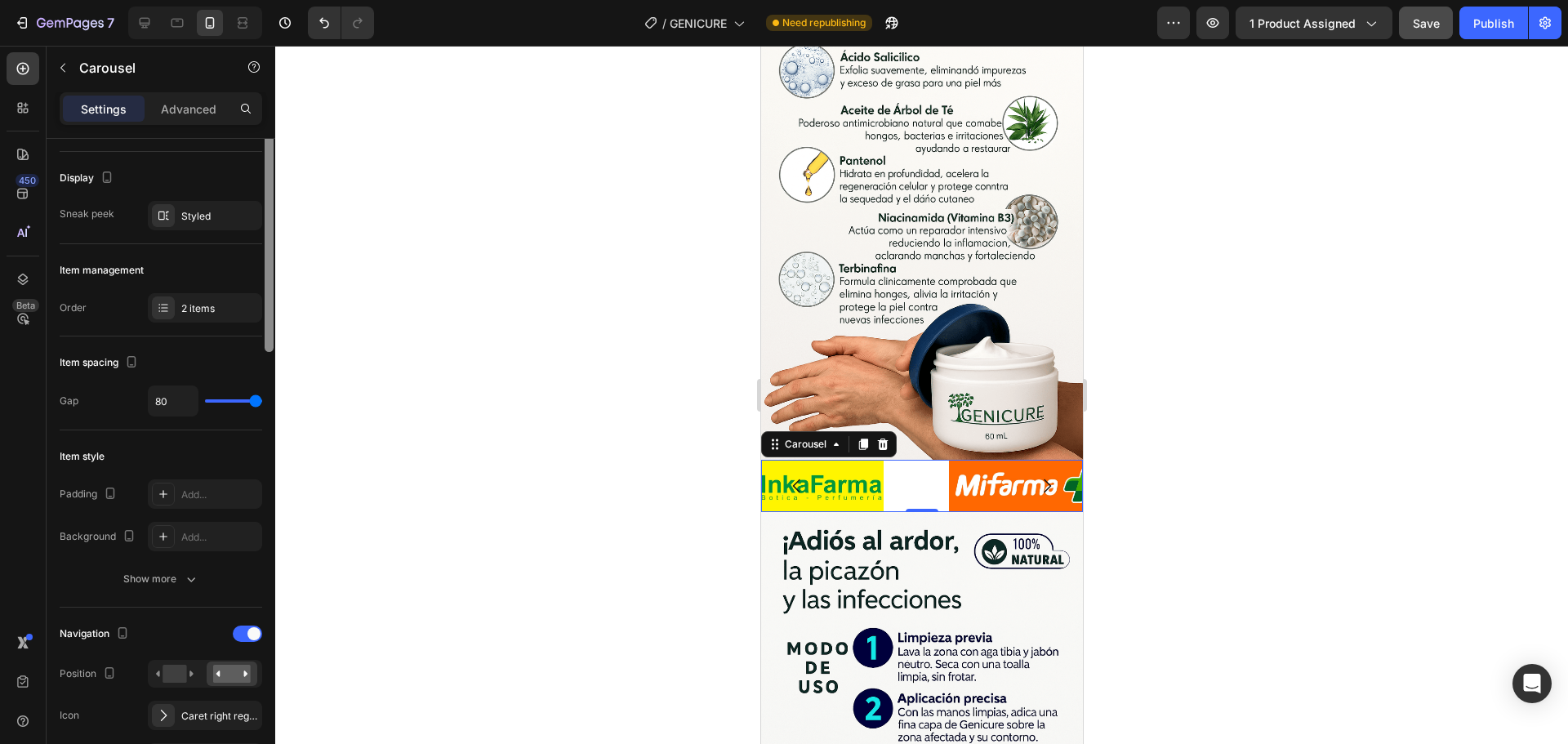
scroll to position [133, 0]
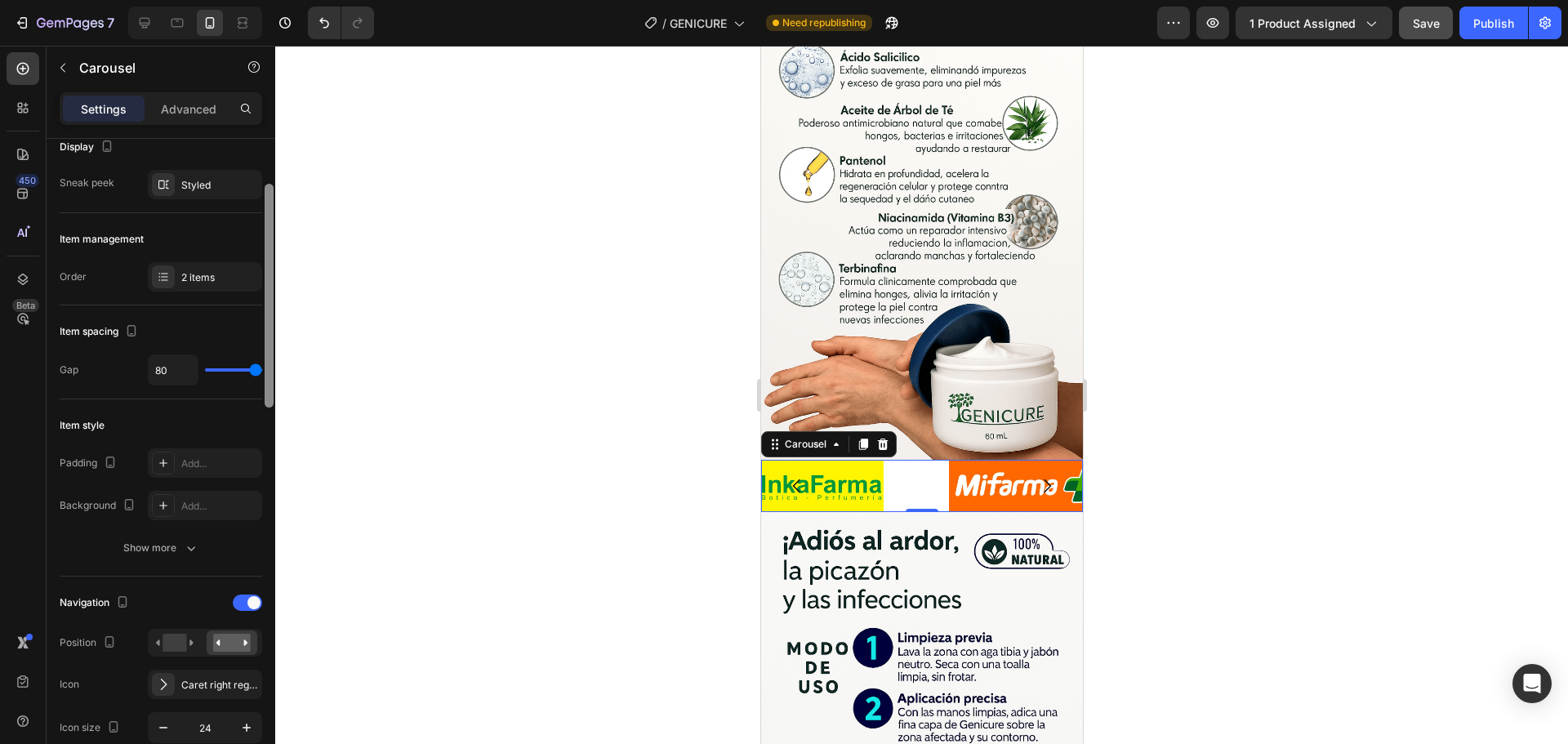
drag, startPoint x: 270, startPoint y: 344, endPoint x: 215, endPoint y: 306, distance: 66.9
click at [268, 389] on div at bounding box center [269, 296] width 9 height 224
click at [187, 281] on div "2 items" at bounding box center [219, 277] width 77 height 14
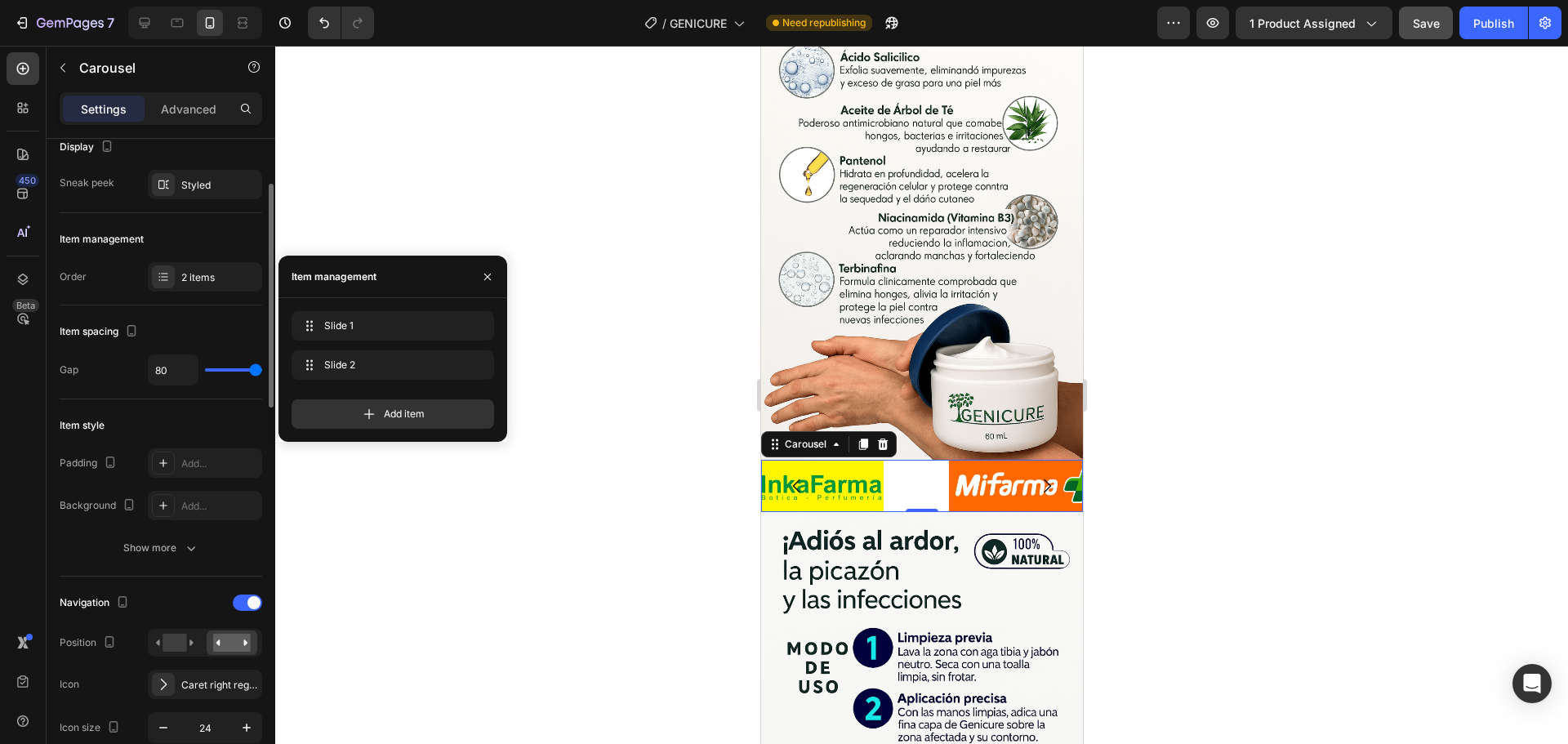
click at [112, 272] on div "Order 2 items" at bounding box center [161, 276] width 202 height 29
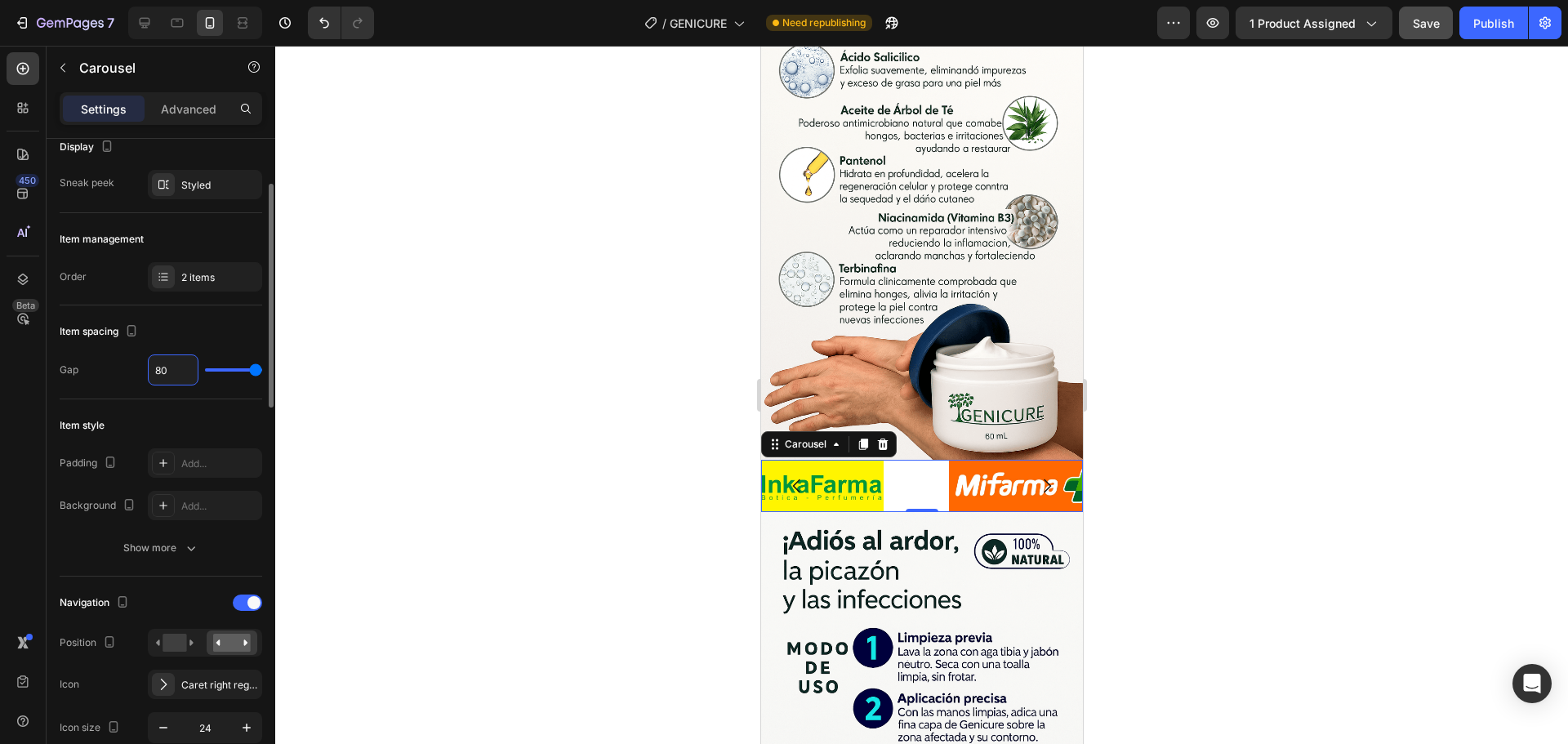
click at [155, 361] on input "80" at bounding box center [173, 370] width 49 height 29
click at [113, 357] on div "Gap 80" at bounding box center [161, 370] width 202 height 31
click at [173, 371] on input "80" at bounding box center [173, 370] width 49 height 29
type input "44"
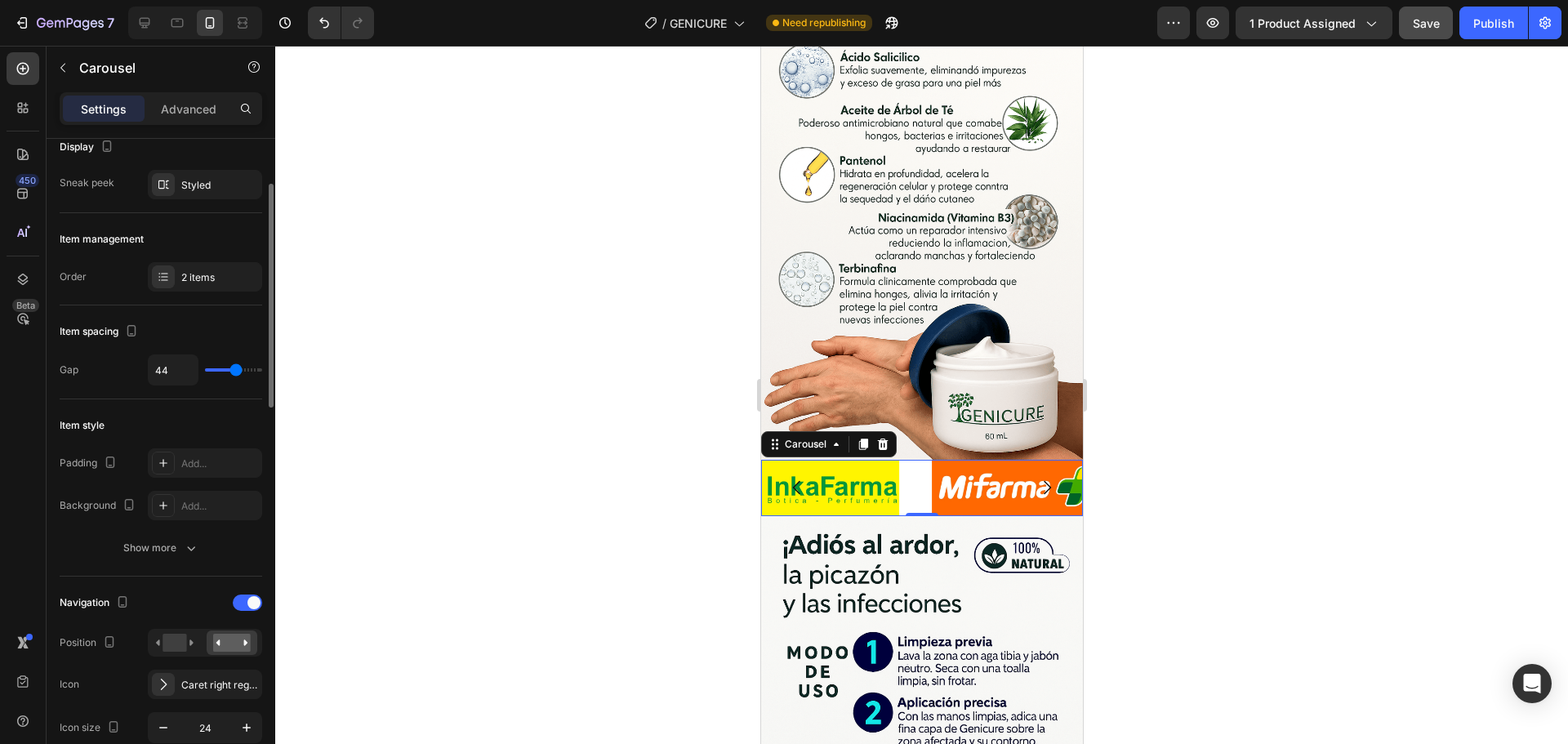
type input "40"
type input "37"
type input "36"
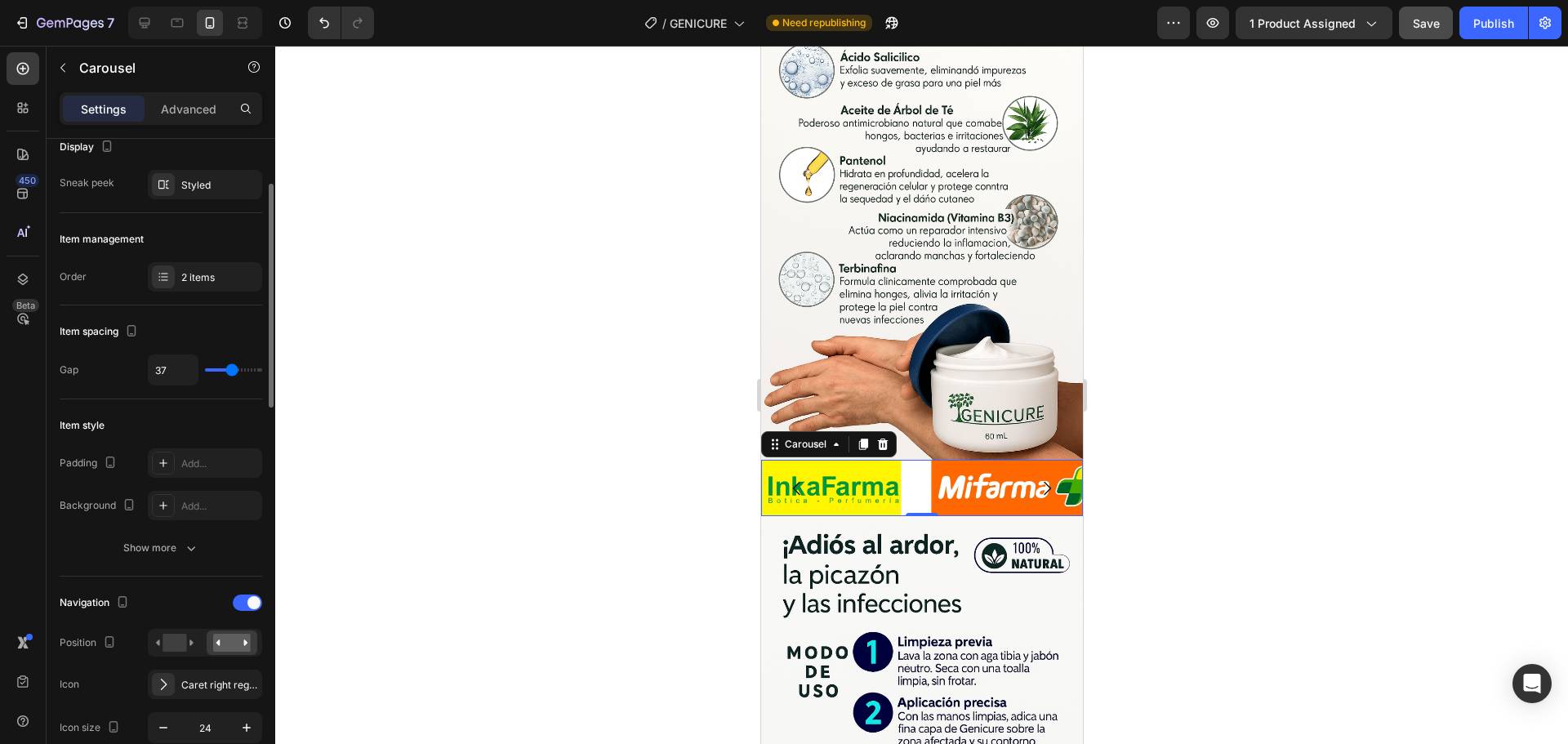
type input "36"
type input "34"
type input "4"
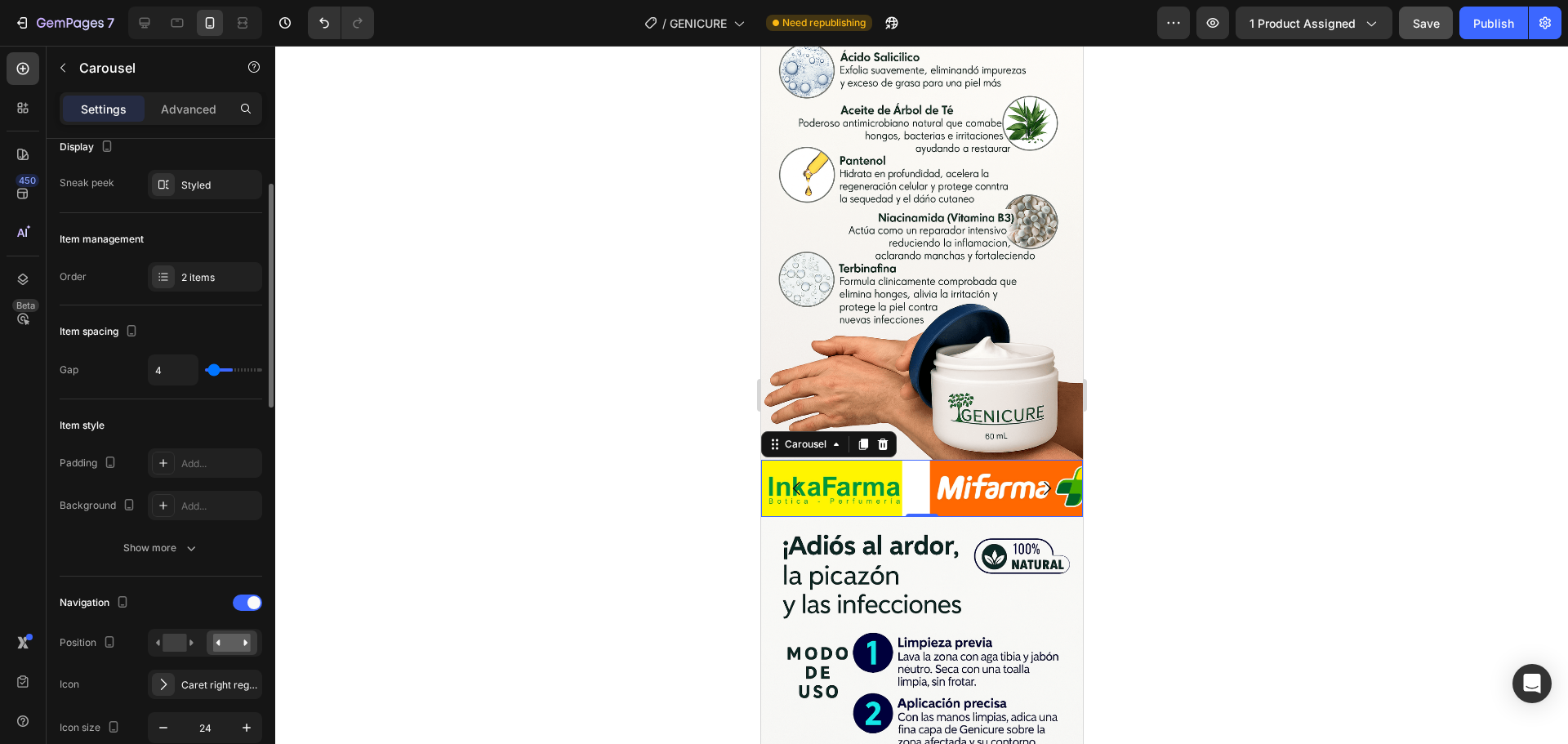
type input "0"
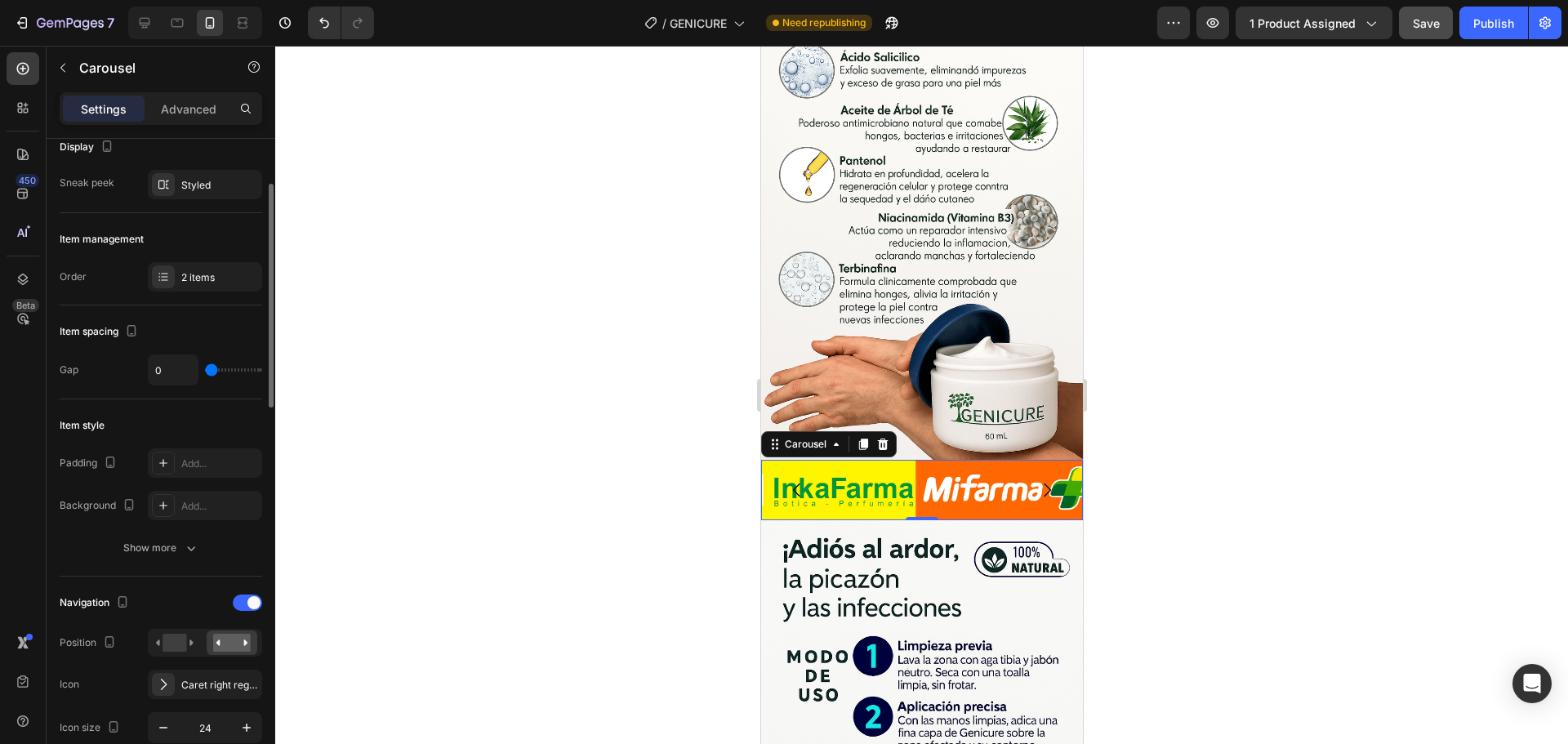
type input "67"
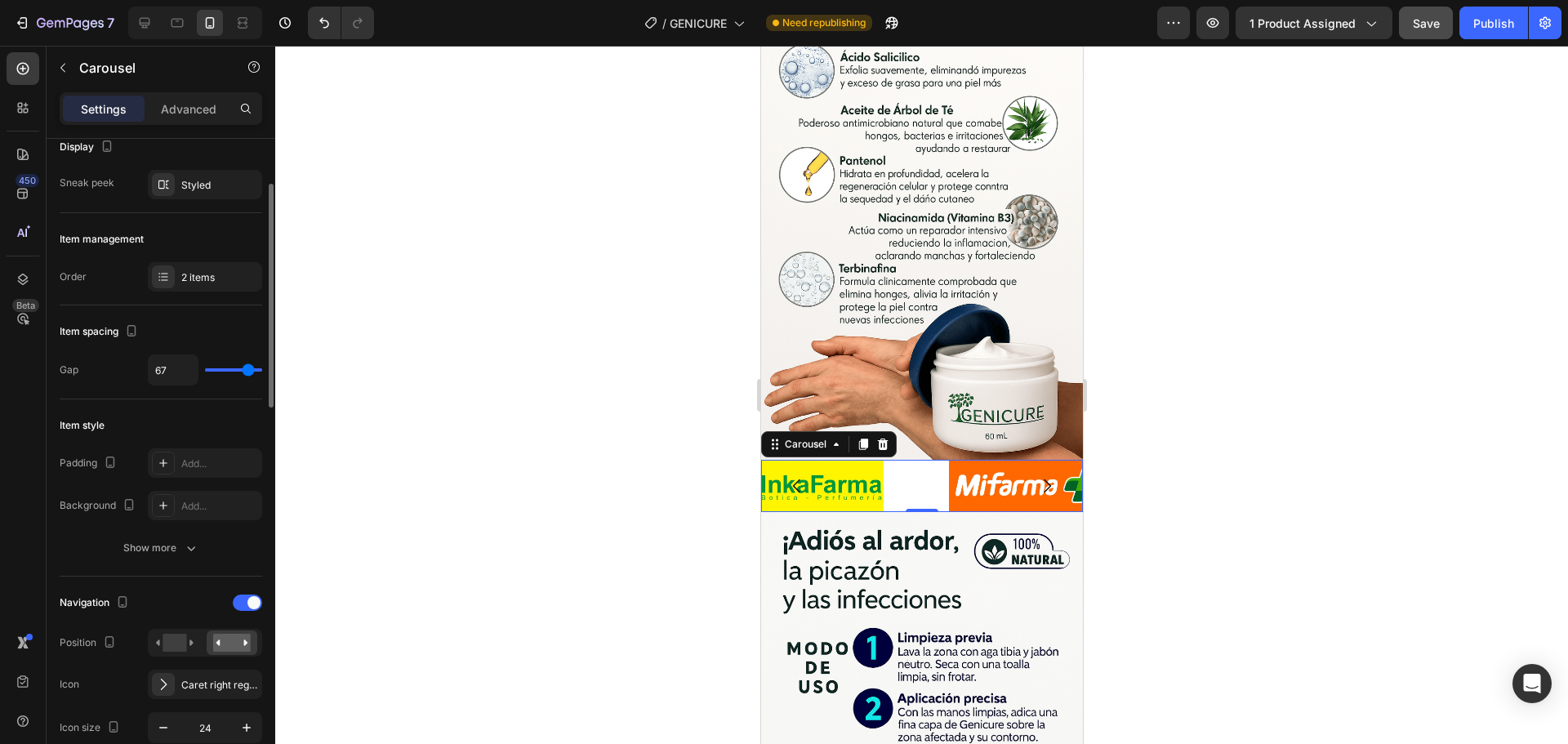
type input "80"
type input "74"
type input "55"
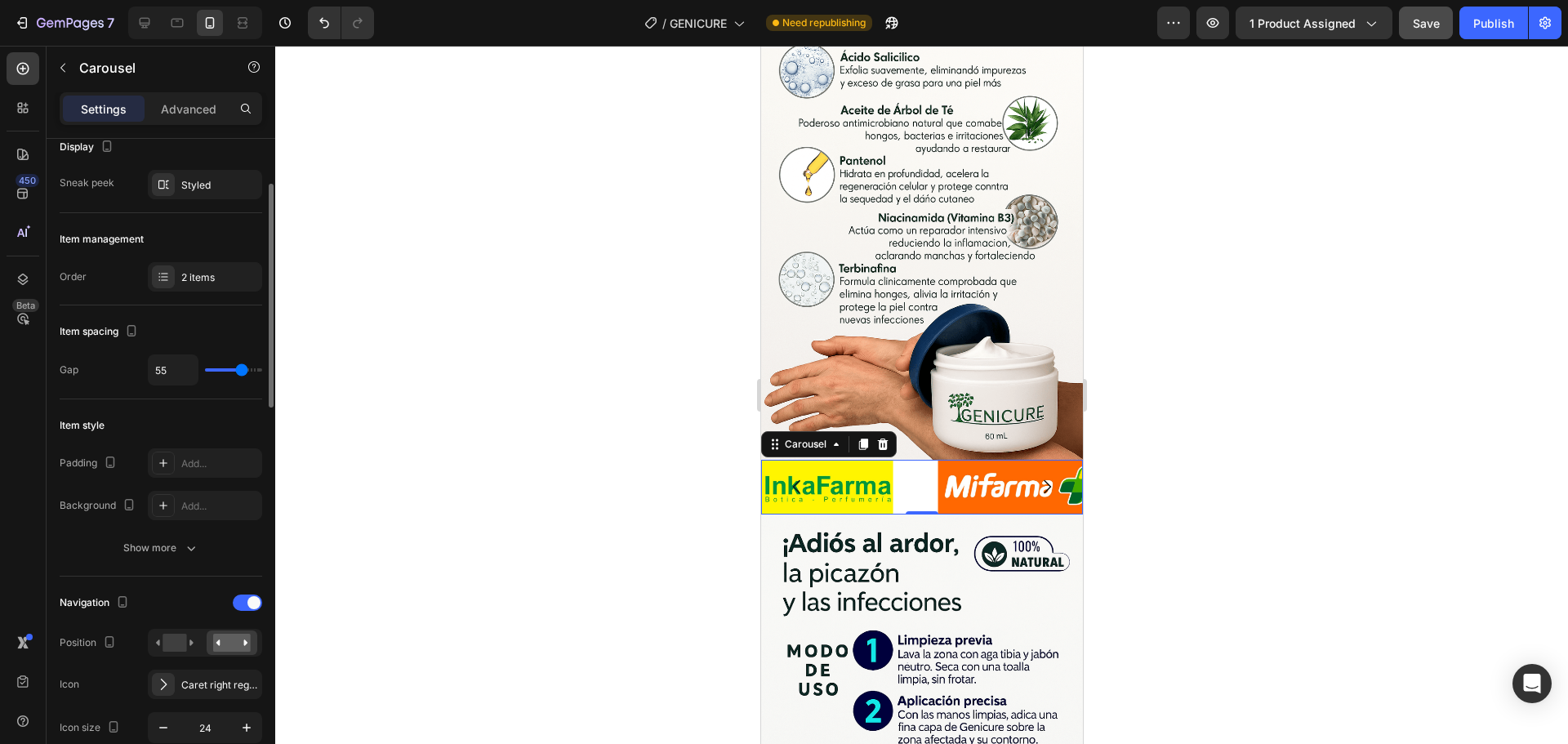
drag, startPoint x: 256, startPoint y: 367, endPoint x: 242, endPoint y: 369, distance: 14.1
type input "55"
click at [242, 369] on input "range" at bounding box center [233, 370] width 57 height 3
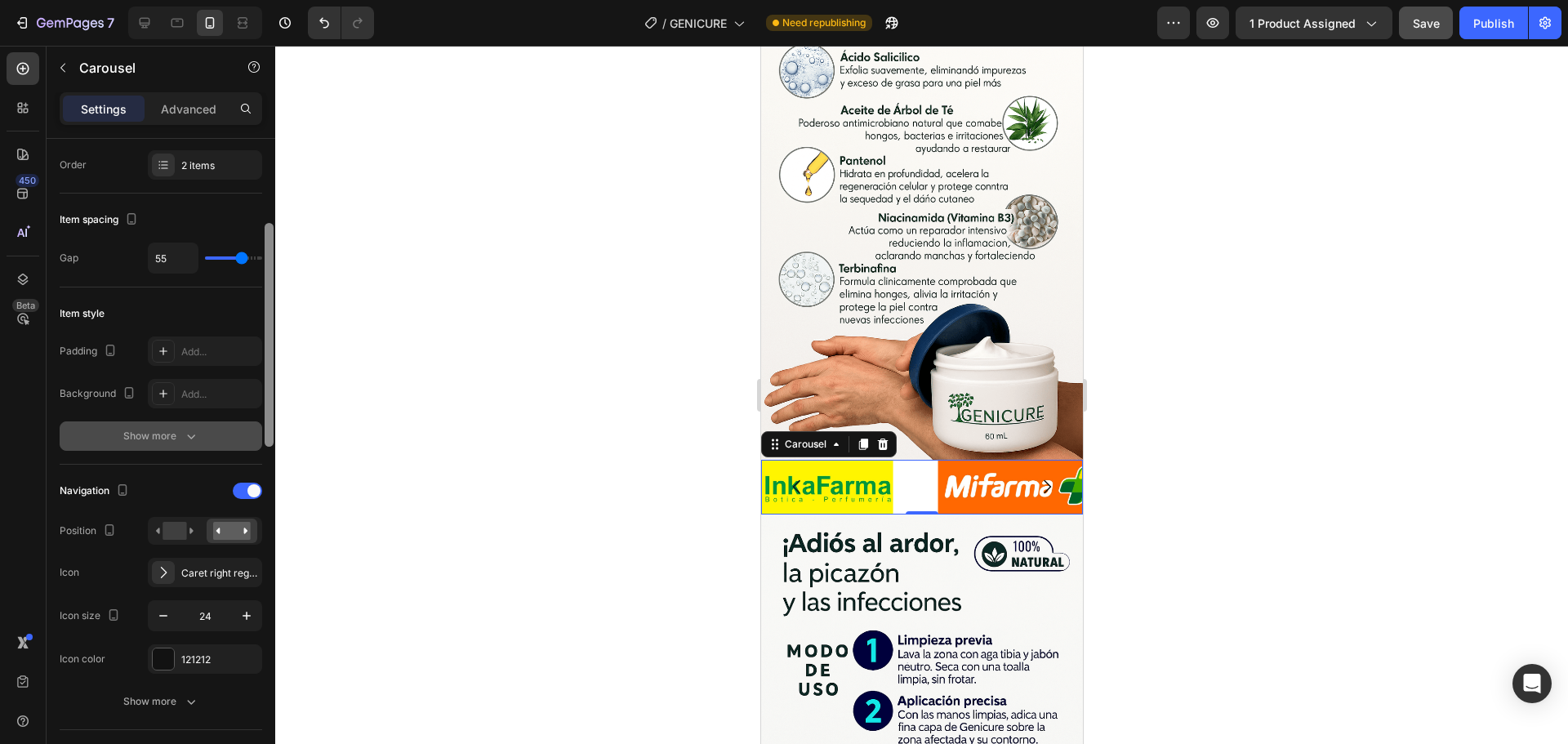
drag, startPoint x: 270, startPoint y: 383, endPoint x: 216, endPoint y: 419, distance: 64.9
click at [268, 422] on div at bounding box center [269, 335] width 9 height 224
click at [169, 432] on div "Show more" at bounding box center [161, 433] width 76 height 16
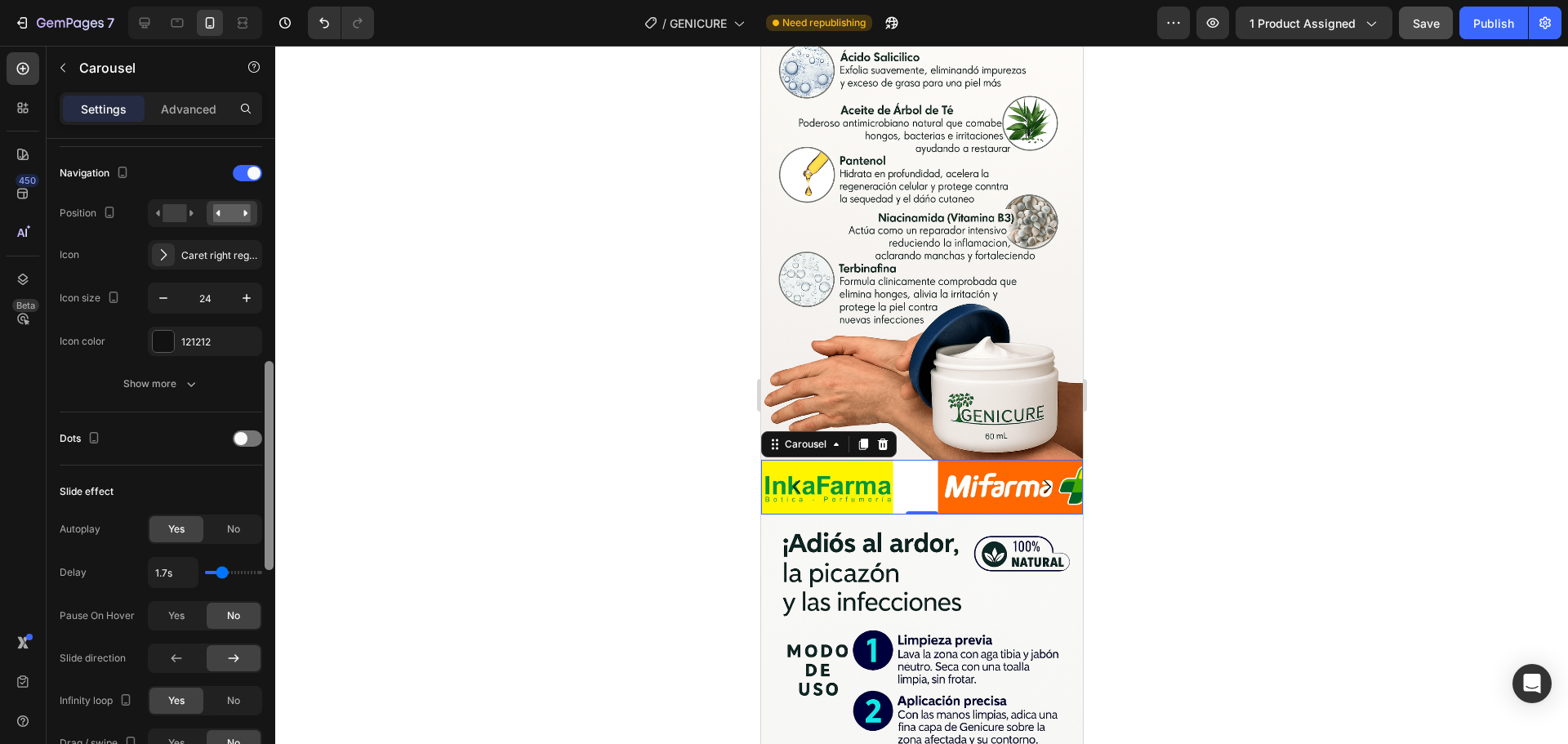
scroll to position [697, 0]
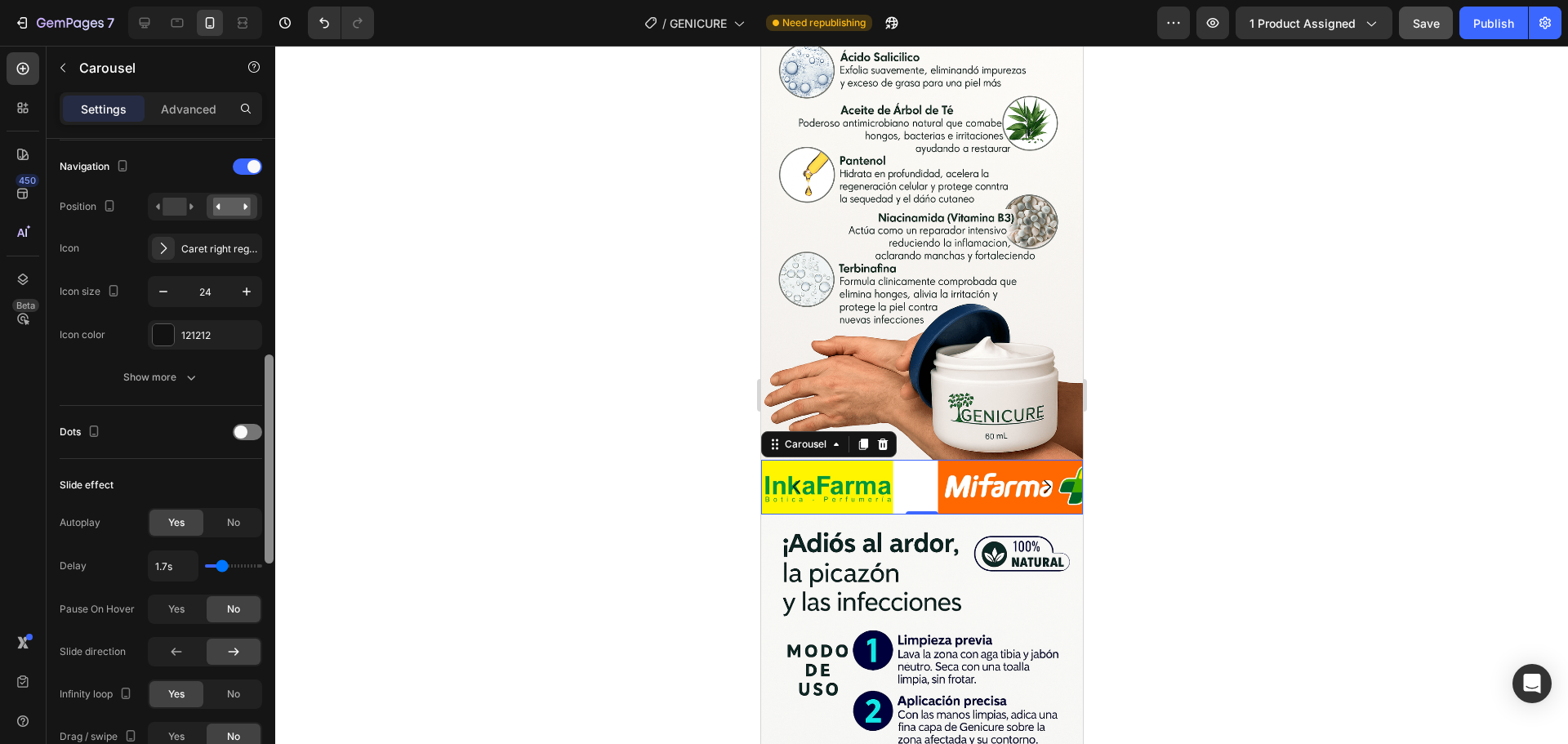
drag, startPoint x: 270, startPoint y: 422, endPoint x: 283, endPoint y: 576, distance: 154.5
click at [283, 0] on div "7 Version history / GENICURE Need republishing Preview 1 product assigned Save …" at bounding box center [784, 0] width 1568 height 0
click at [248, 169] on span at bounding box center [254, 167] width 13 height 13
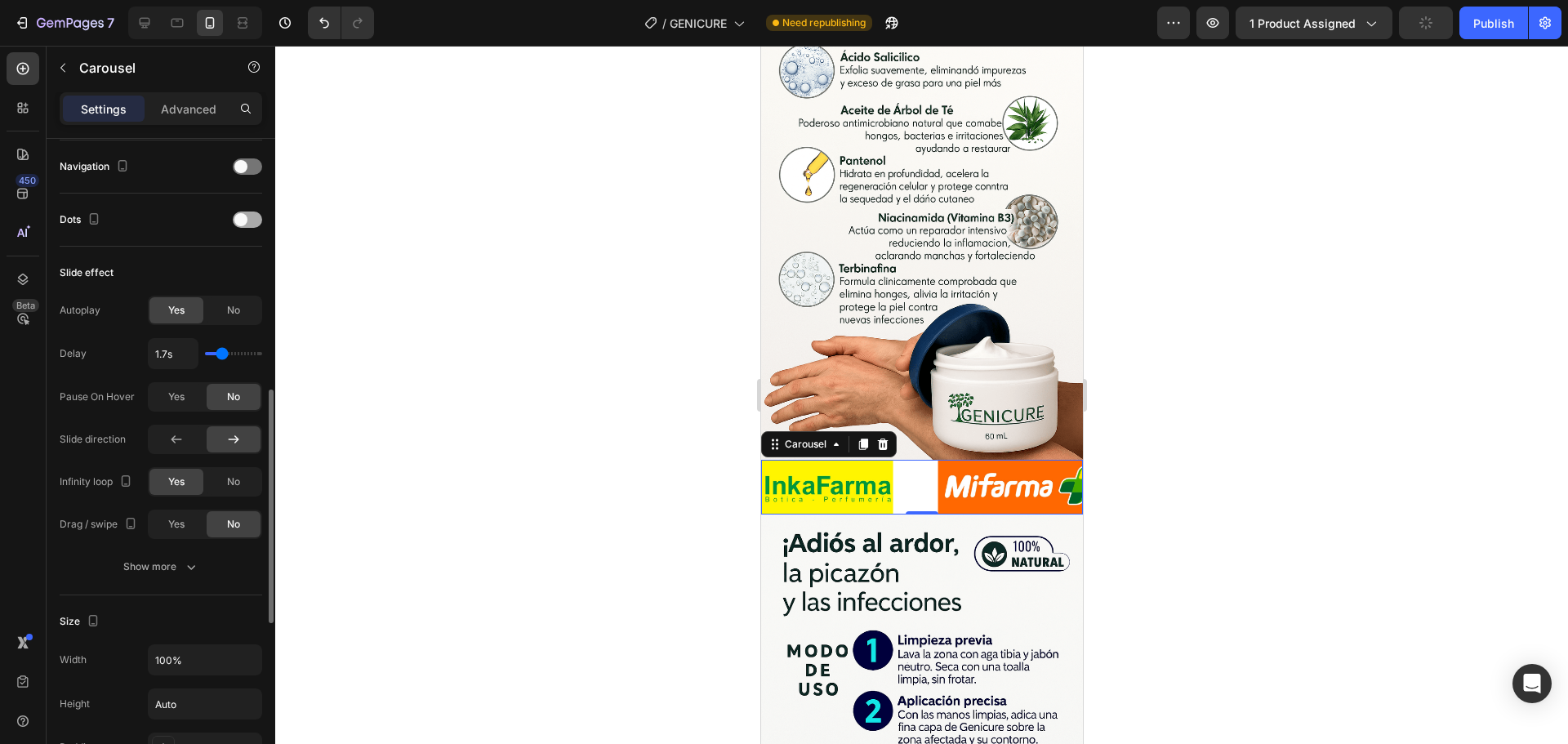
click at [247, 217] on span at bounding box center [241, 220] width 13 height 13
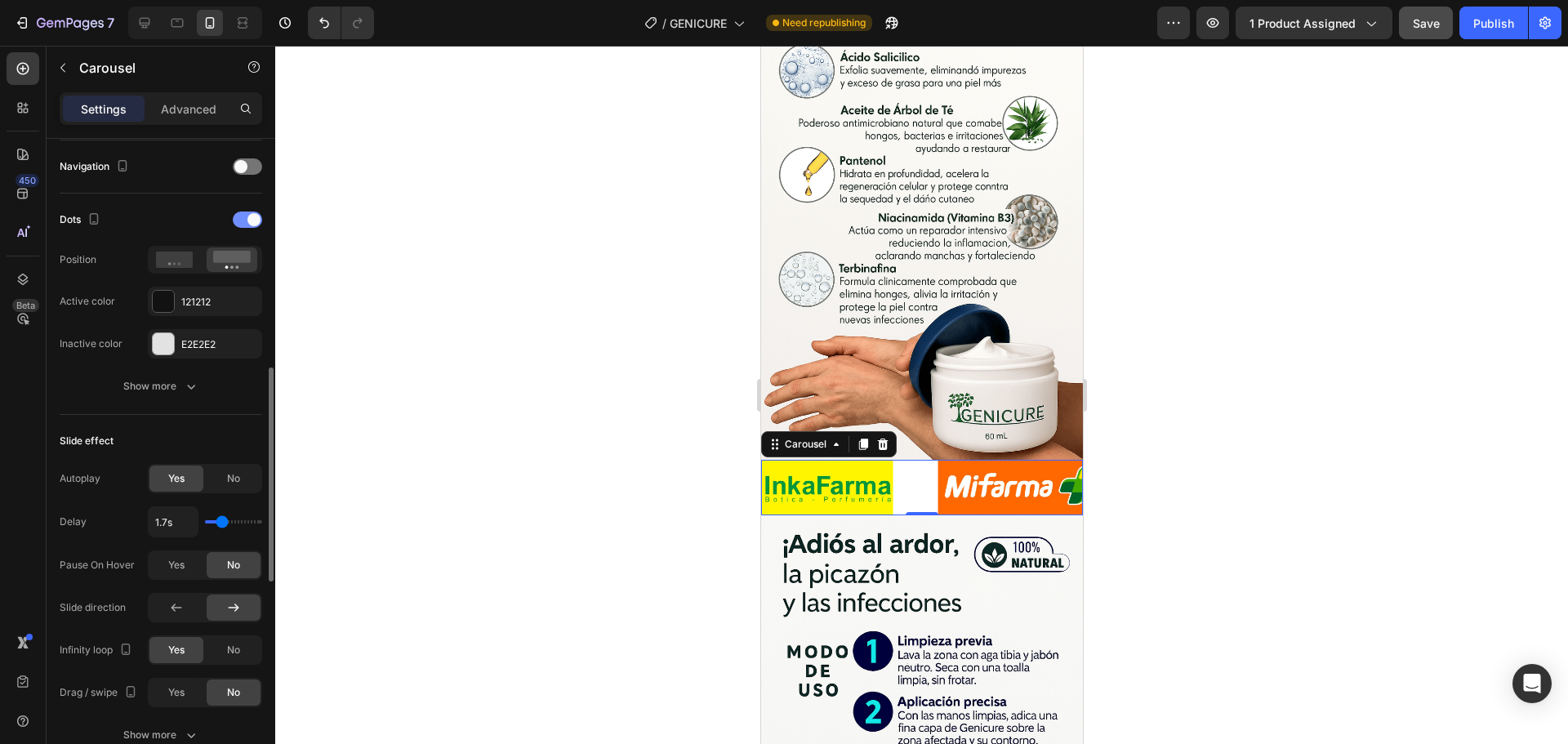
click at [247, 217] on div at bounding box center [247, 219] width 29 height 16
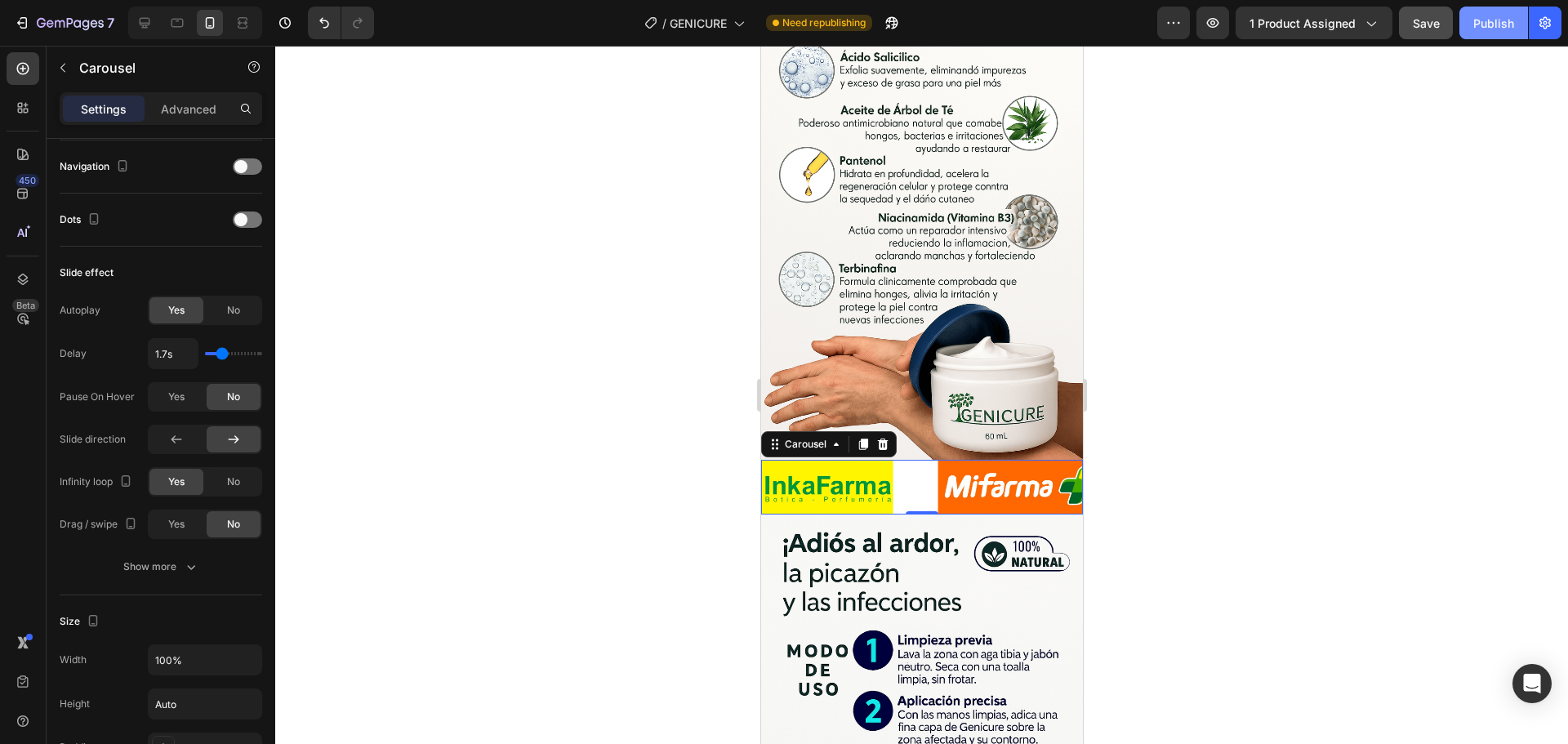
click at [1499, 25] on div "Publish" at bounding box center [1494, 23] width 40 height 17
type input "1s"
drag, startPoint x: 220, startPoint y: 353, endPoint x: 185, endPoint y: 356, distance: 35.1
type input "1"
click at [205, 356] on input "range" at bounding box center [233, 354] width 57 height 3
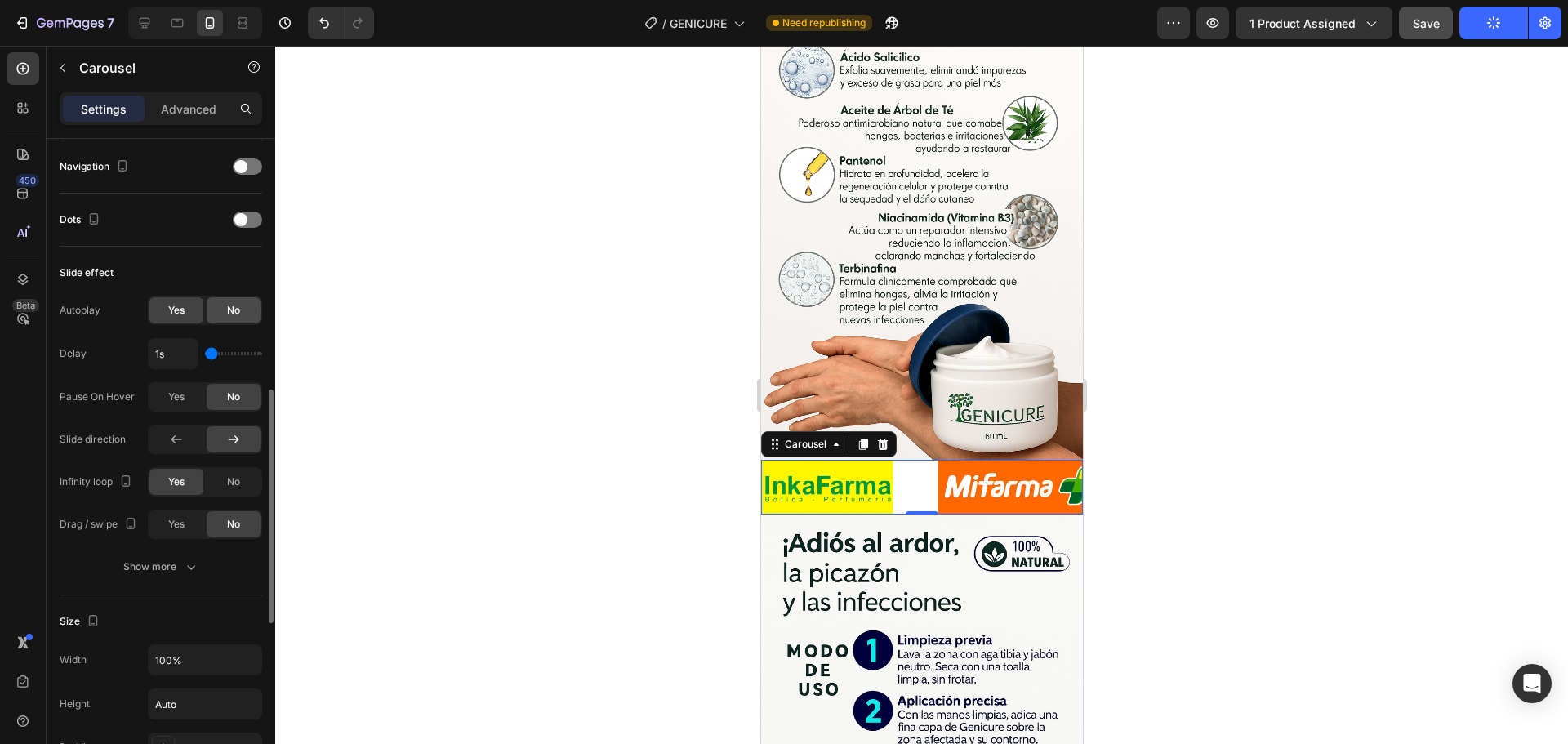
click at [232, 308] on span "No" at bounding box center [233, 310] width 13 height 14
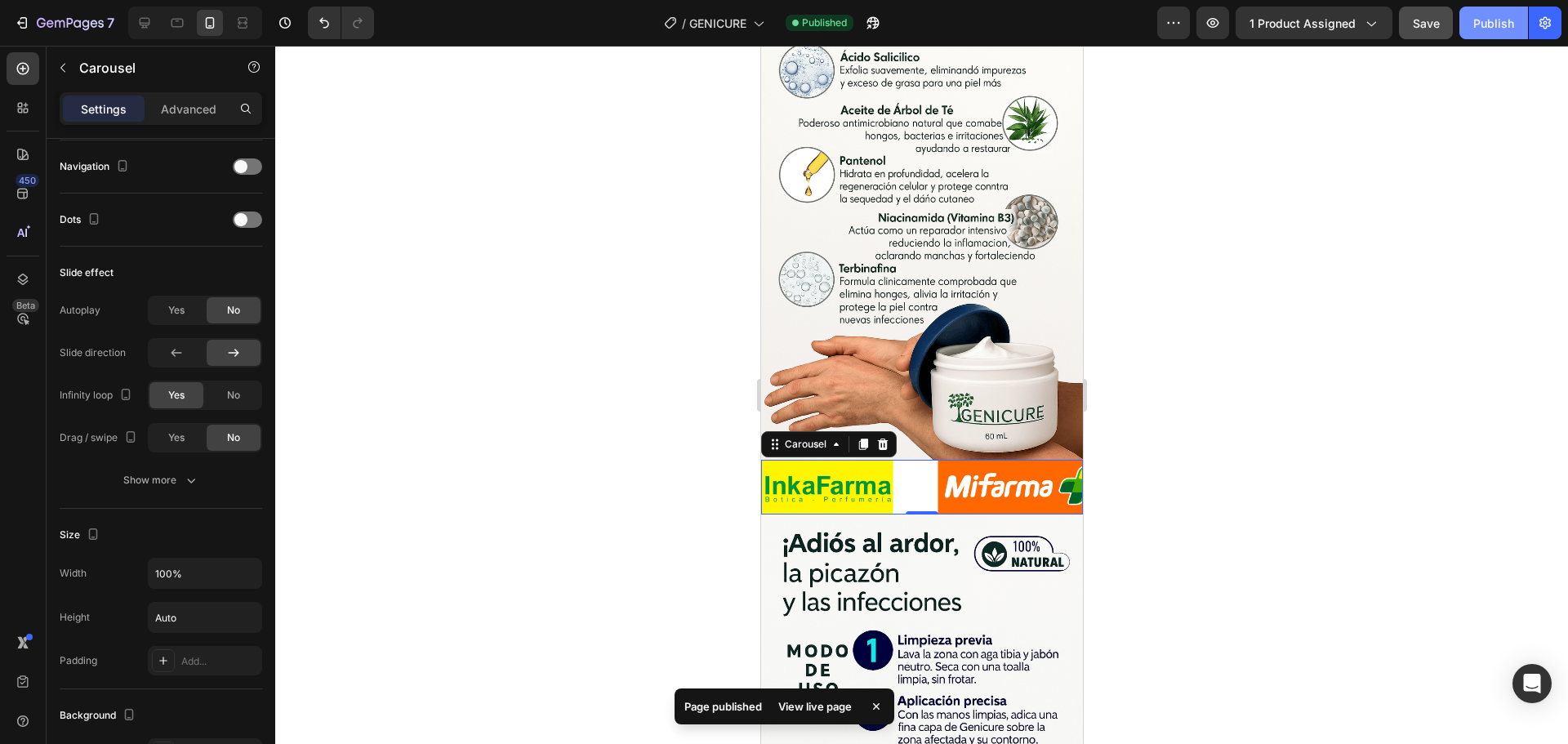
click at [1480, 24] on div "Publish" at bounding box center [1494, 23] width 40 height 17
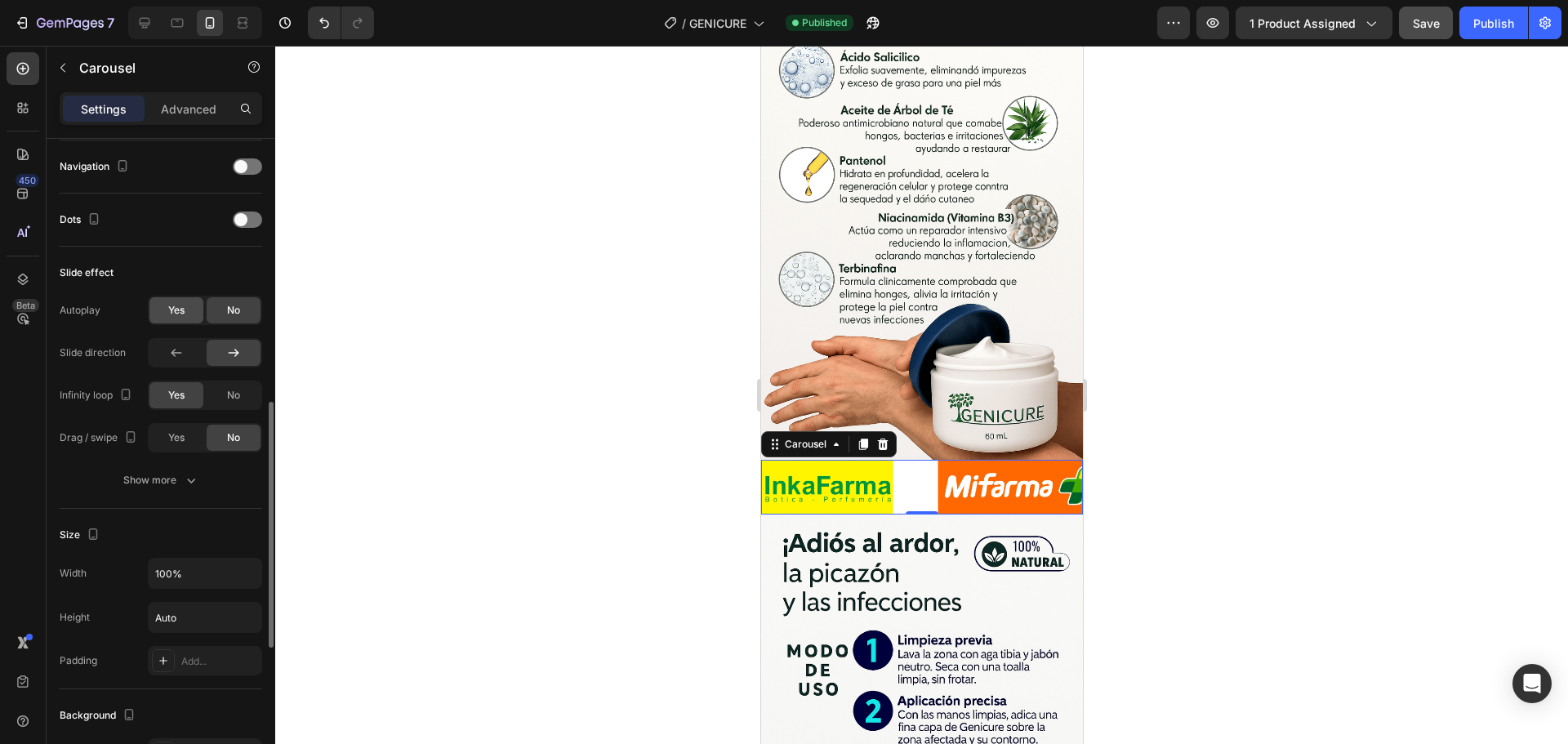
click at [184, 312] on span "Yes" at bounding box center [176, 310] width 16 height 14
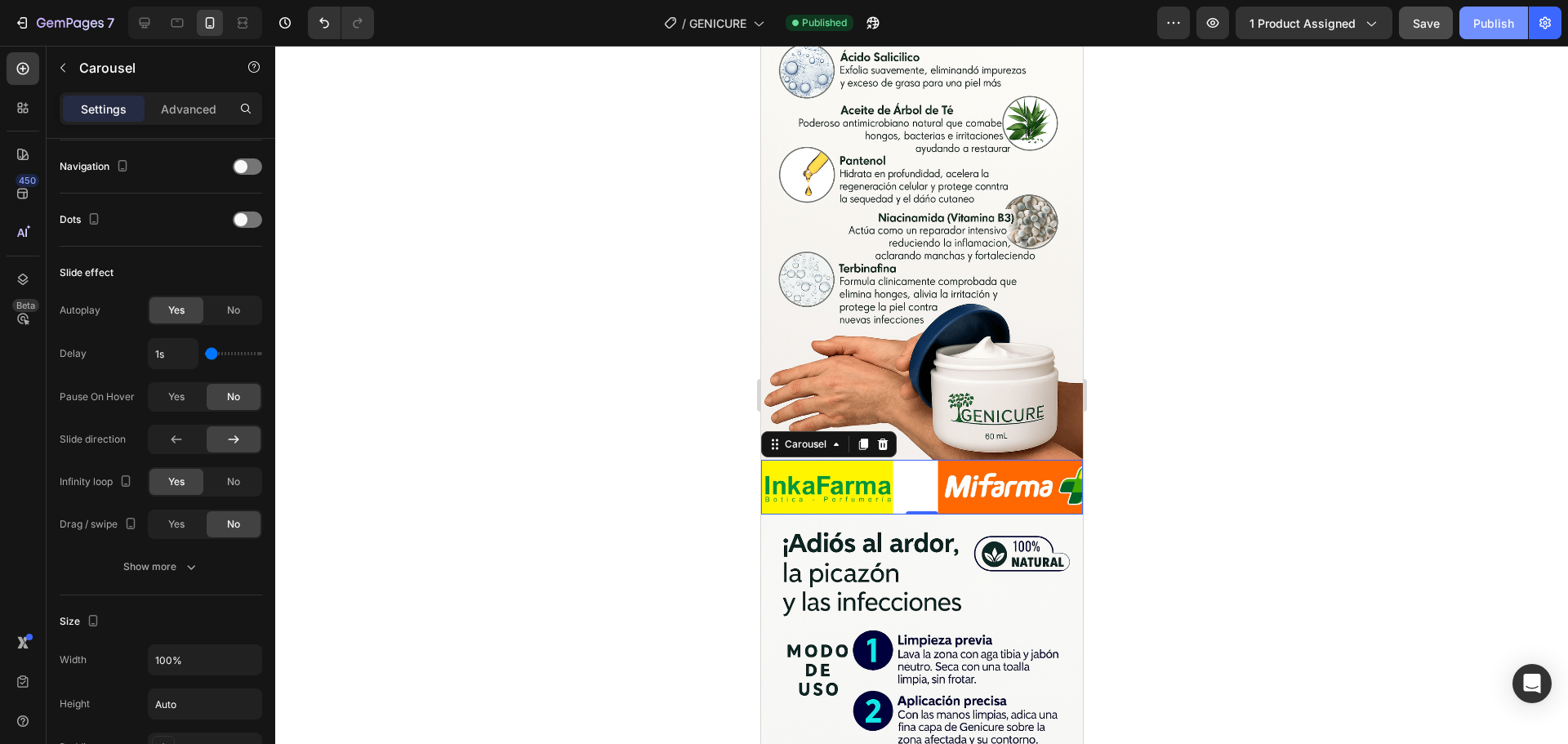
click at [1500, 27] on div "Publish" at bounding box center [1494, 23] width 40 height 17
click at [178, 399] on span "Yes" at bounding box center [176, 396] width 16 height 14
click at [190, 527] on div "Yes" at bounding box center [176, 524] width 54 height 26
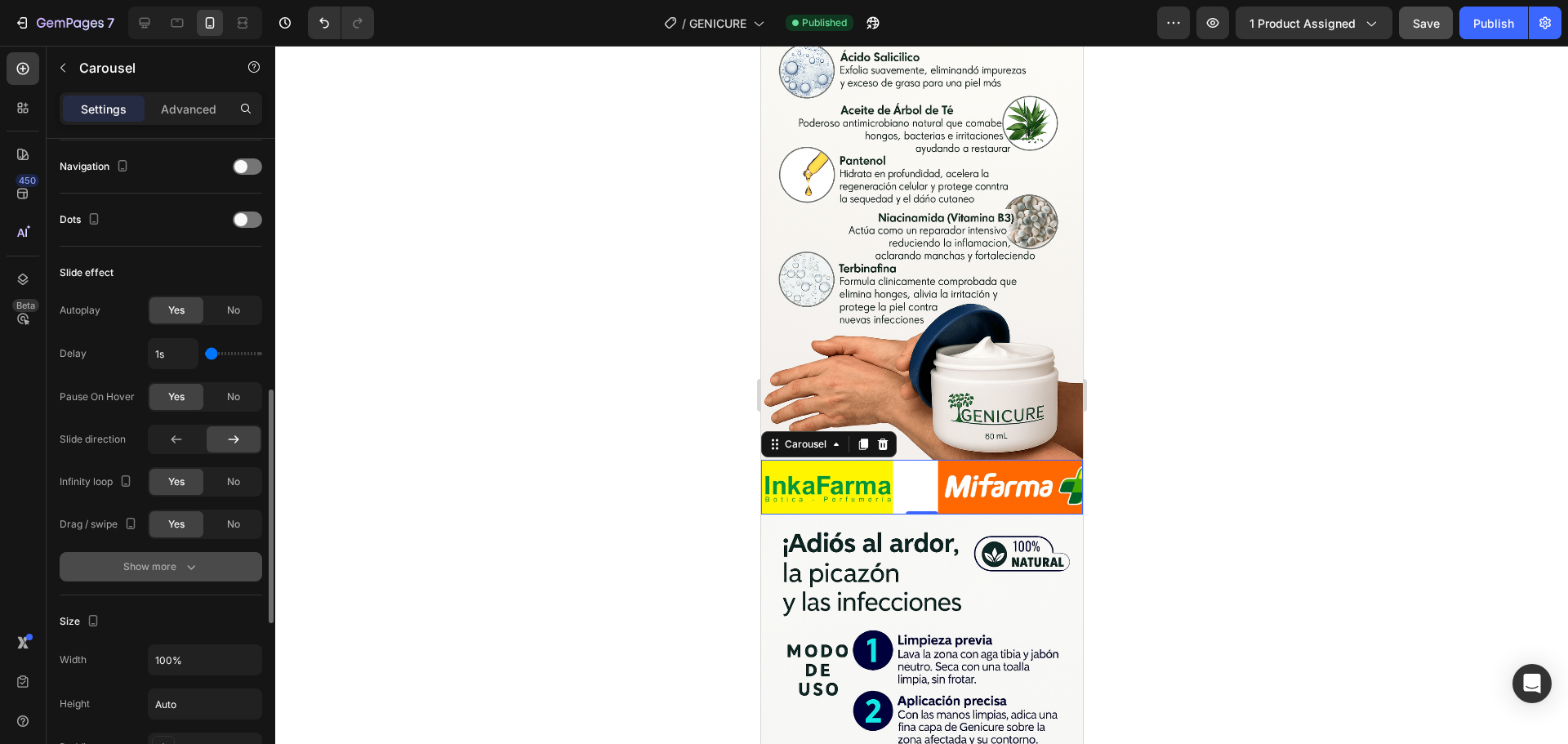
click at [183, 564] on icon "button" at bounding box center [190, 566] width 16 height 16
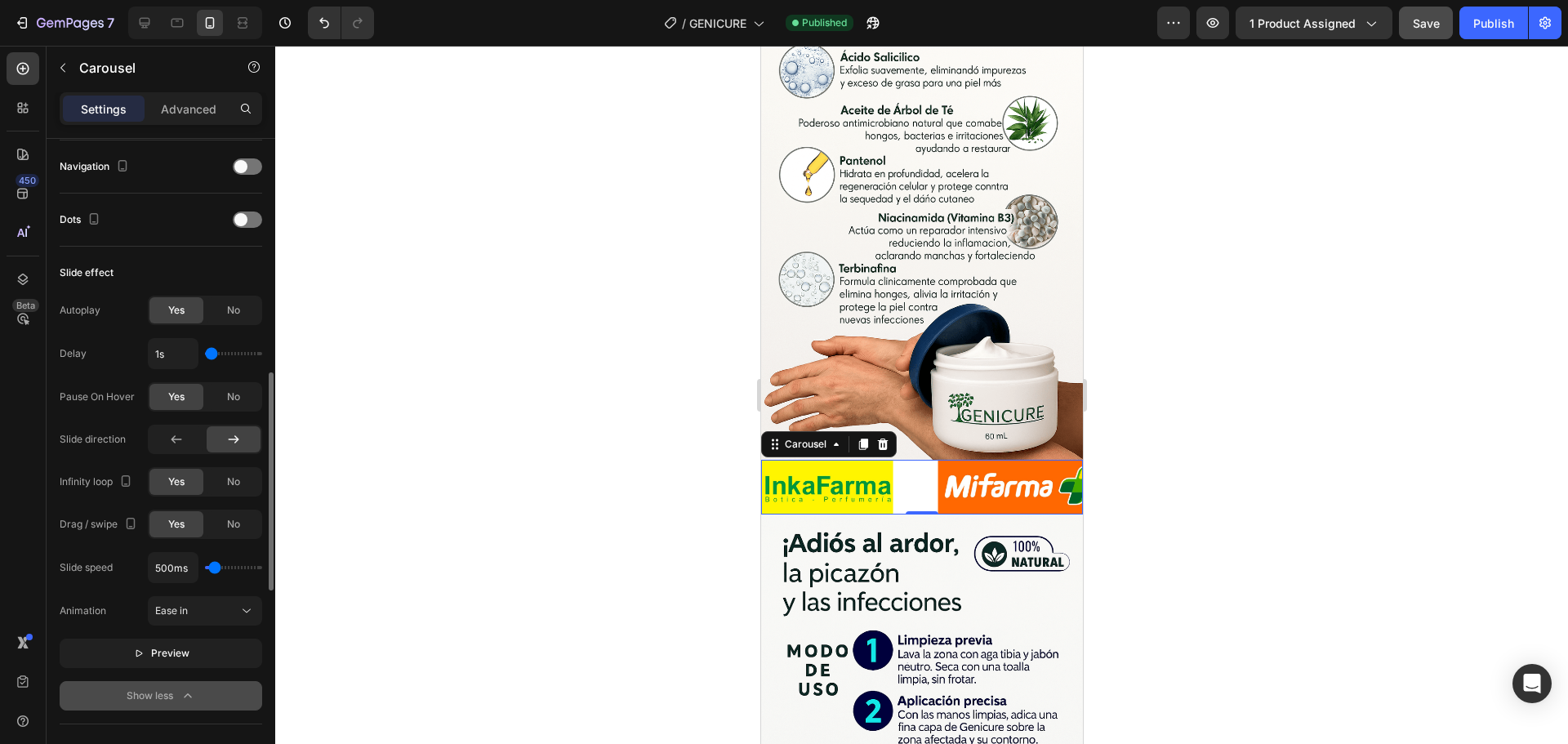
type input "100ms"
type input "100"
type input "5000ms"
drag, startPoint x: 213, startPoint y: 572, endPoint x: 275, endPoint y: 568, distance: 62.1
type input "5000"
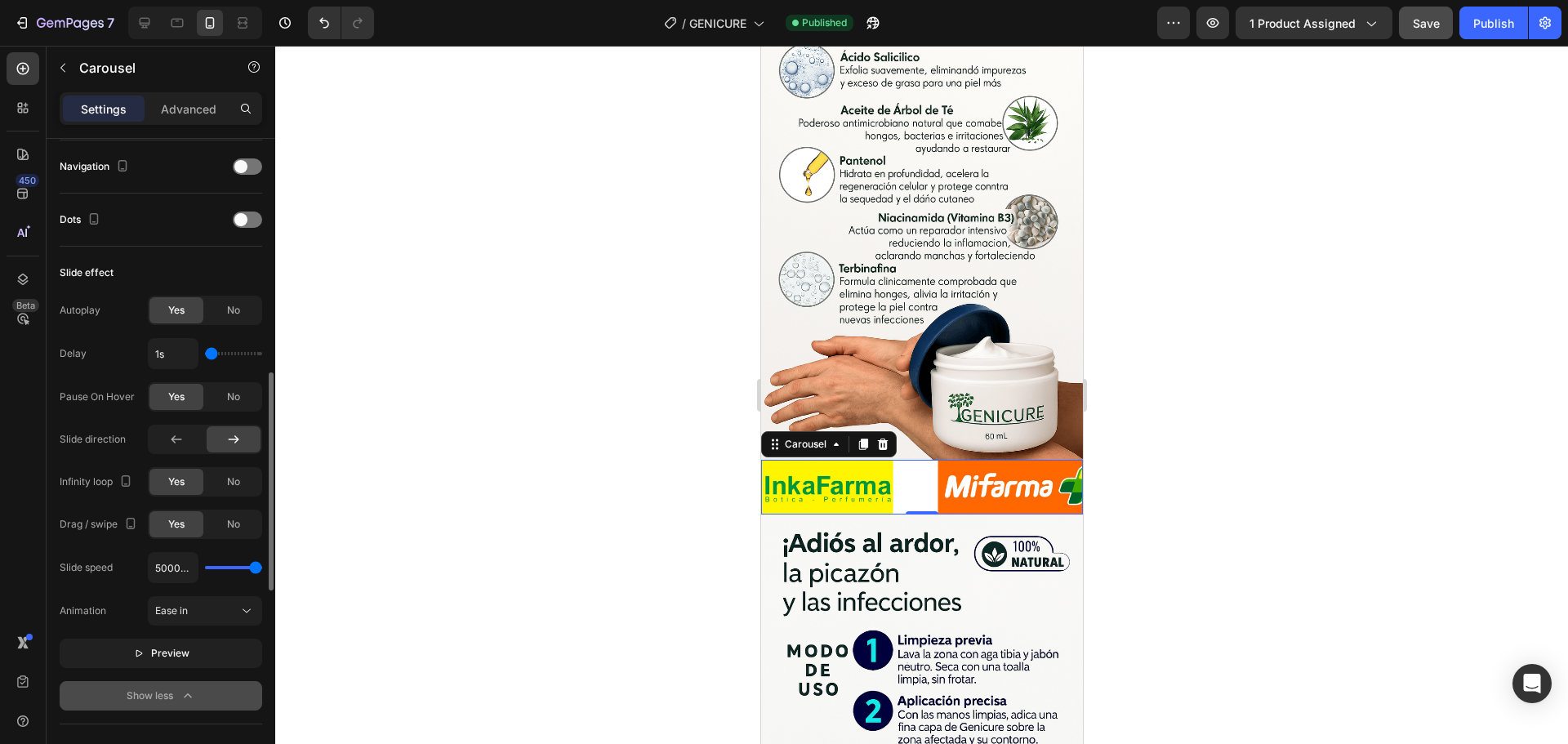
click at [262, 568] on input "range" at bounding box center [233, 568] width 57 height 3
click at [1470, 13] on button "Publish" at bounding box center [1493, 23] width 68 height 33
type input "4s"
drag, startPoint x: 213, startPoint y: 360, endPoint x: 273, endPoint y: 360, distance: 60.0
type input "4"
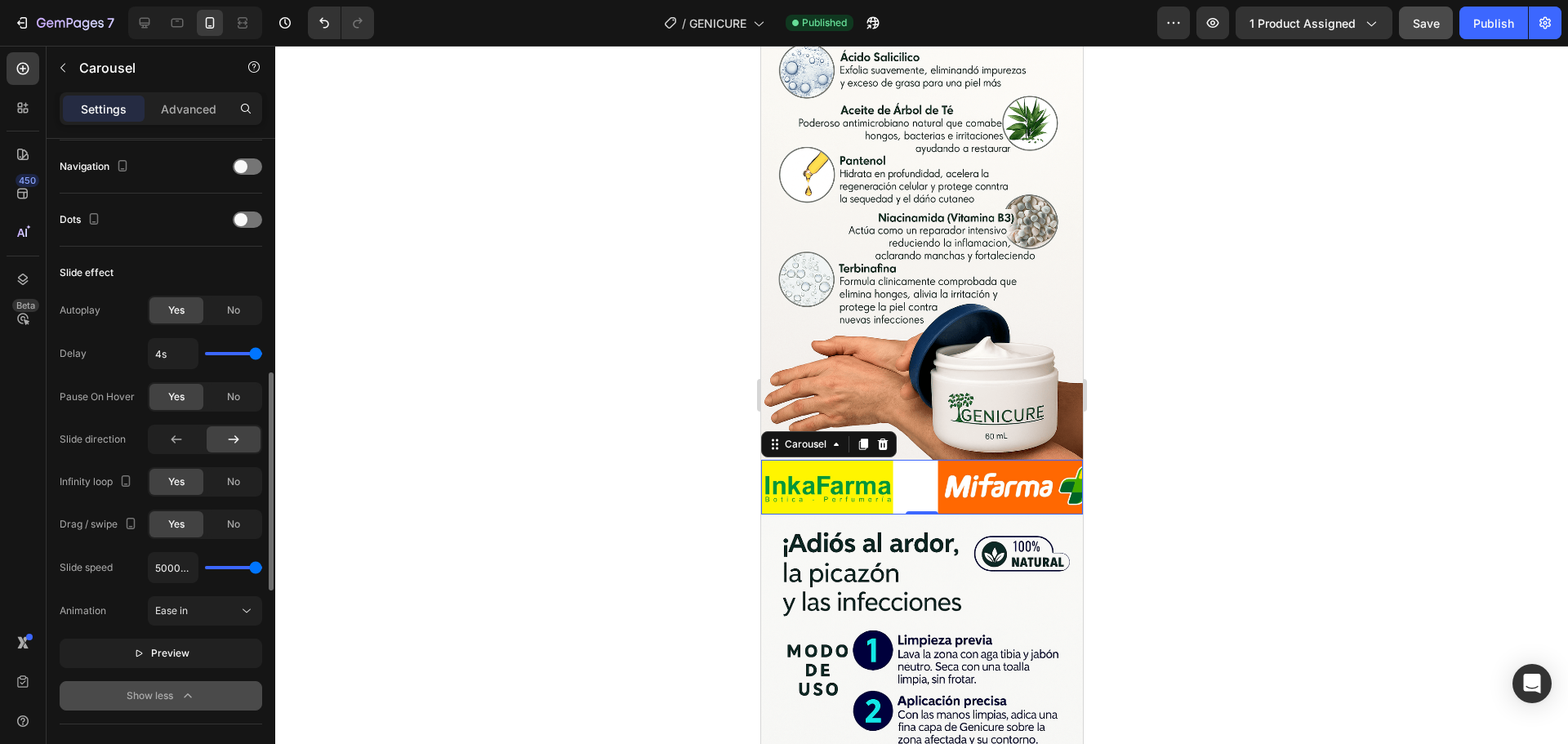
click at [262, 356] on input "range" at bounding box center [233, 354] width 57 height 3
type input "1s"
drag, startPoint x: 250, startPoint y: 354, endPoint x: 154, endPoint y: 376, distance: 98.5
type input "1"
click at [205, 356] on input "range" at bounding box center [233, 354] width 57 height 3
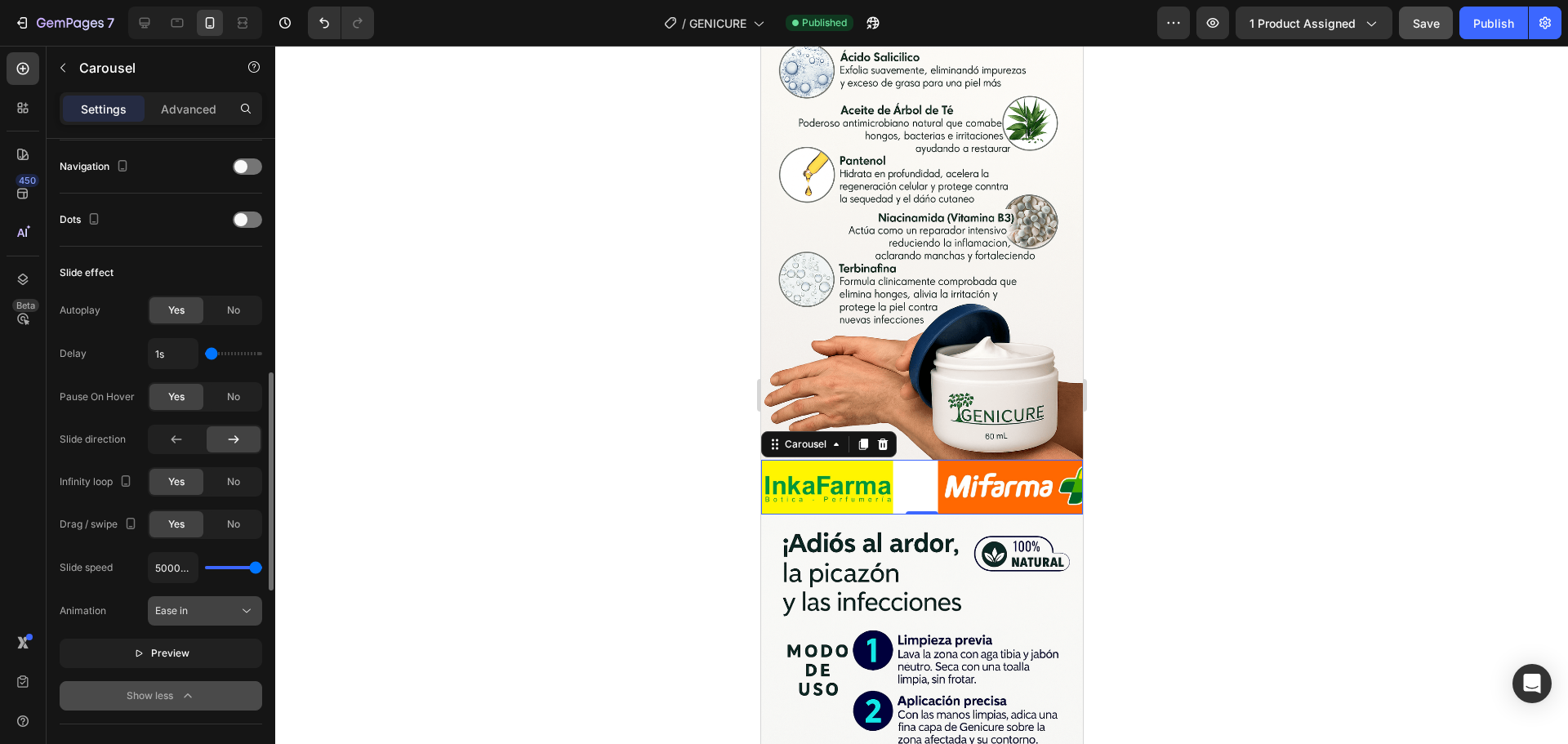
click at [227, 602] on div "Ease in" at bounding box center [205, 610] width 99 height 16
click at [205, 679] on p "Ease out" at bounding box center [201, 682] width 94 height 14
click at [214, 654] on button "Preview" at bounding box center [161, 653] width 202 height 29
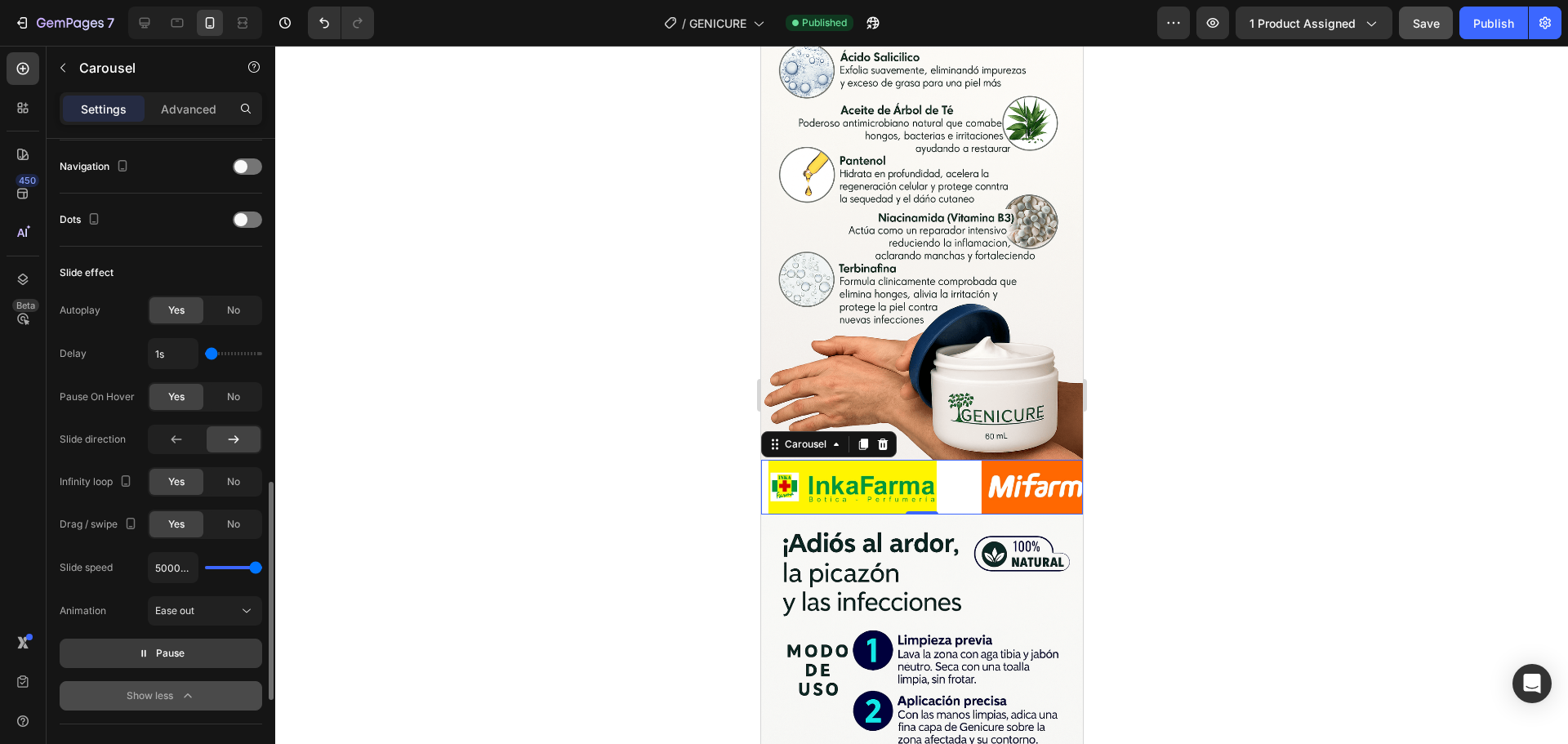
scroll to position [779, 0]
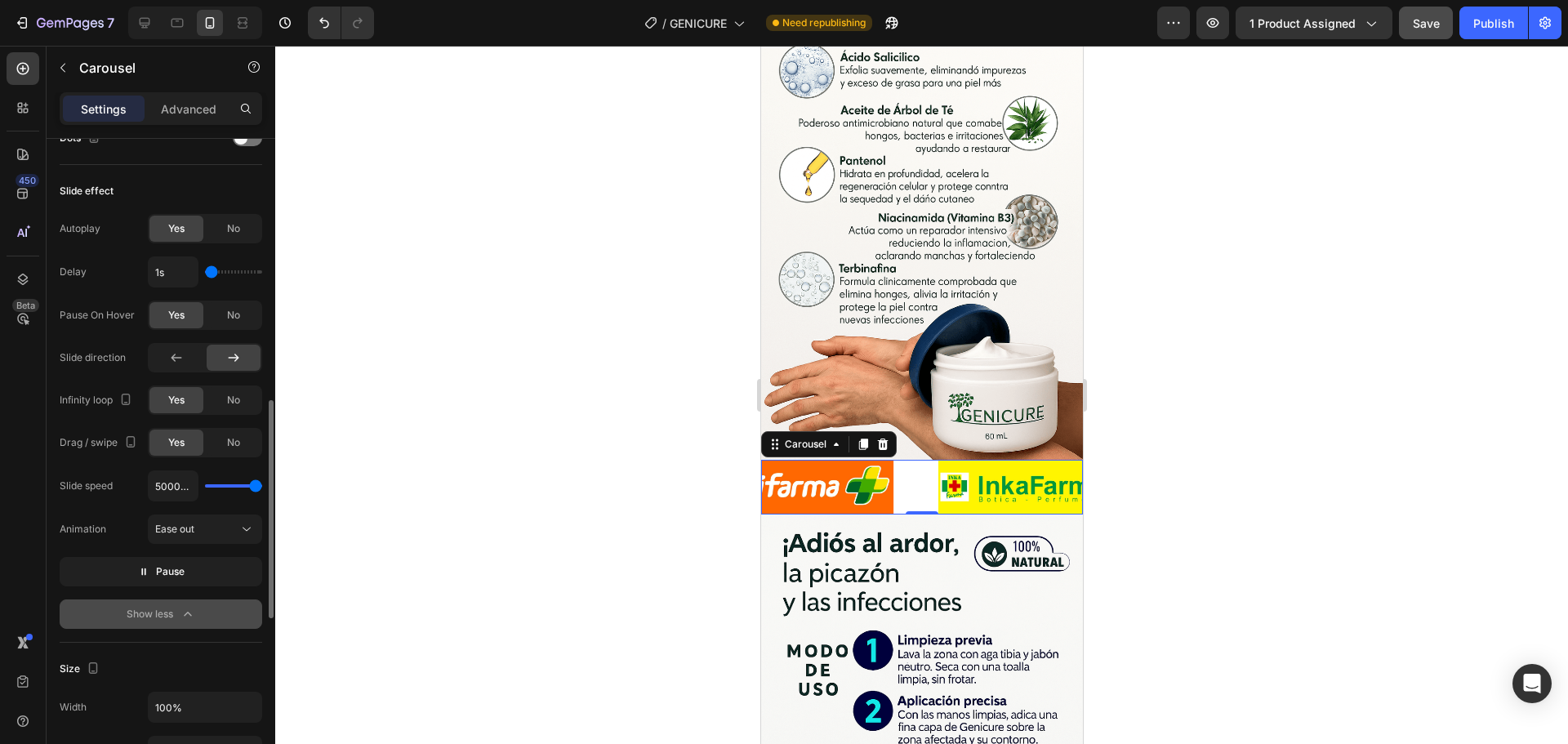
type input "100ms"
drag, startPoint x: 254, startPoint y: 484, endPoint x: 179, endPoint y: 489, distance: 75.2
type input "100"
click at [205, 488] on input "range" at bounding box center [233, 486] width 57 height 3
type input "2.1s"
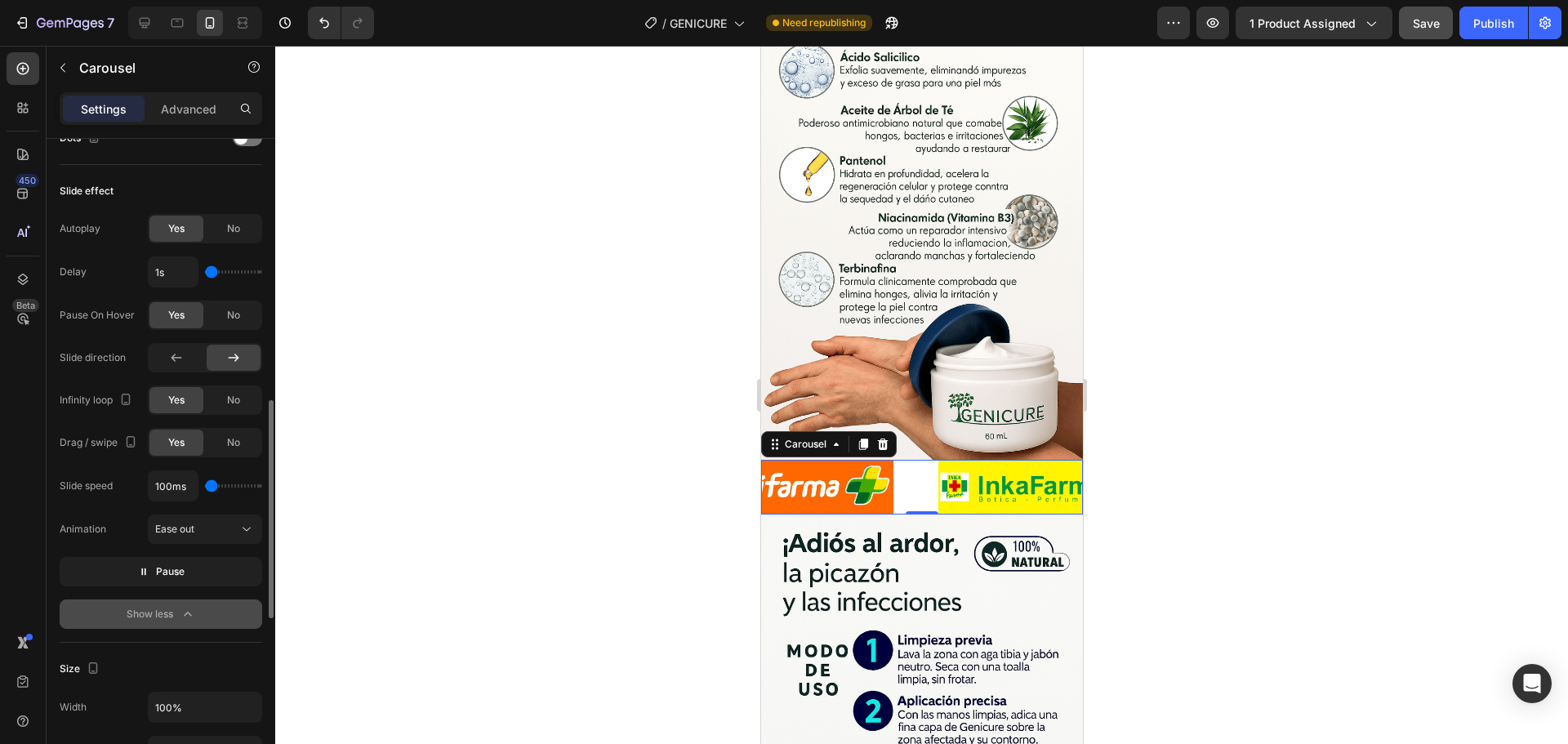
type input "2.1"
type input "2.4s"
type input "2.4"
type input "4s"
drag, startPoint x: 215, startPoint y: 270, endPoint x: 278, endPoint y: 278, distance: 63.5
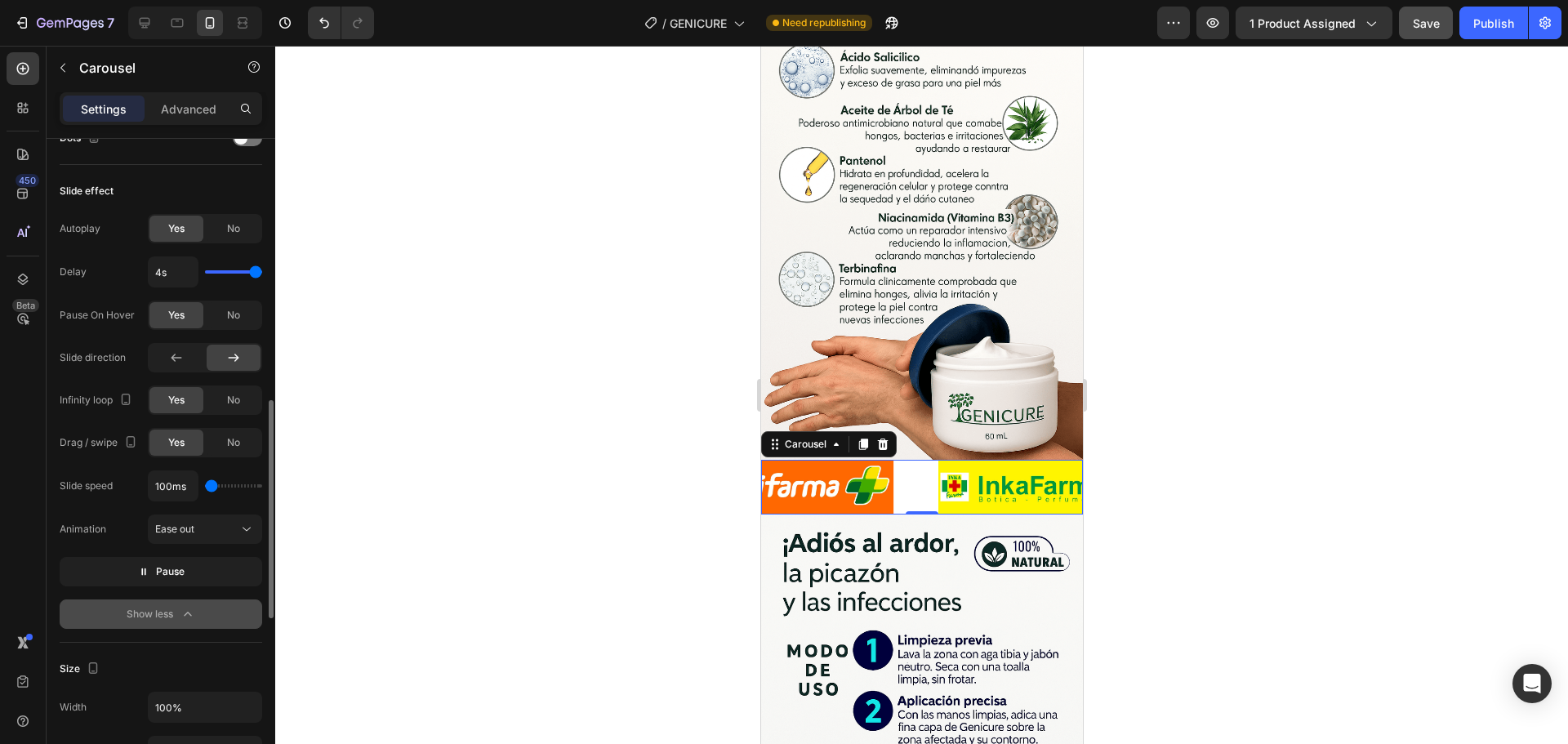
click at [262, 274] on input "range" at bounding box center [233, 272] width 57 height 3
click at [97, 278] on div "Delay 4s" at bounding box center [161, 271] width 202 height 31
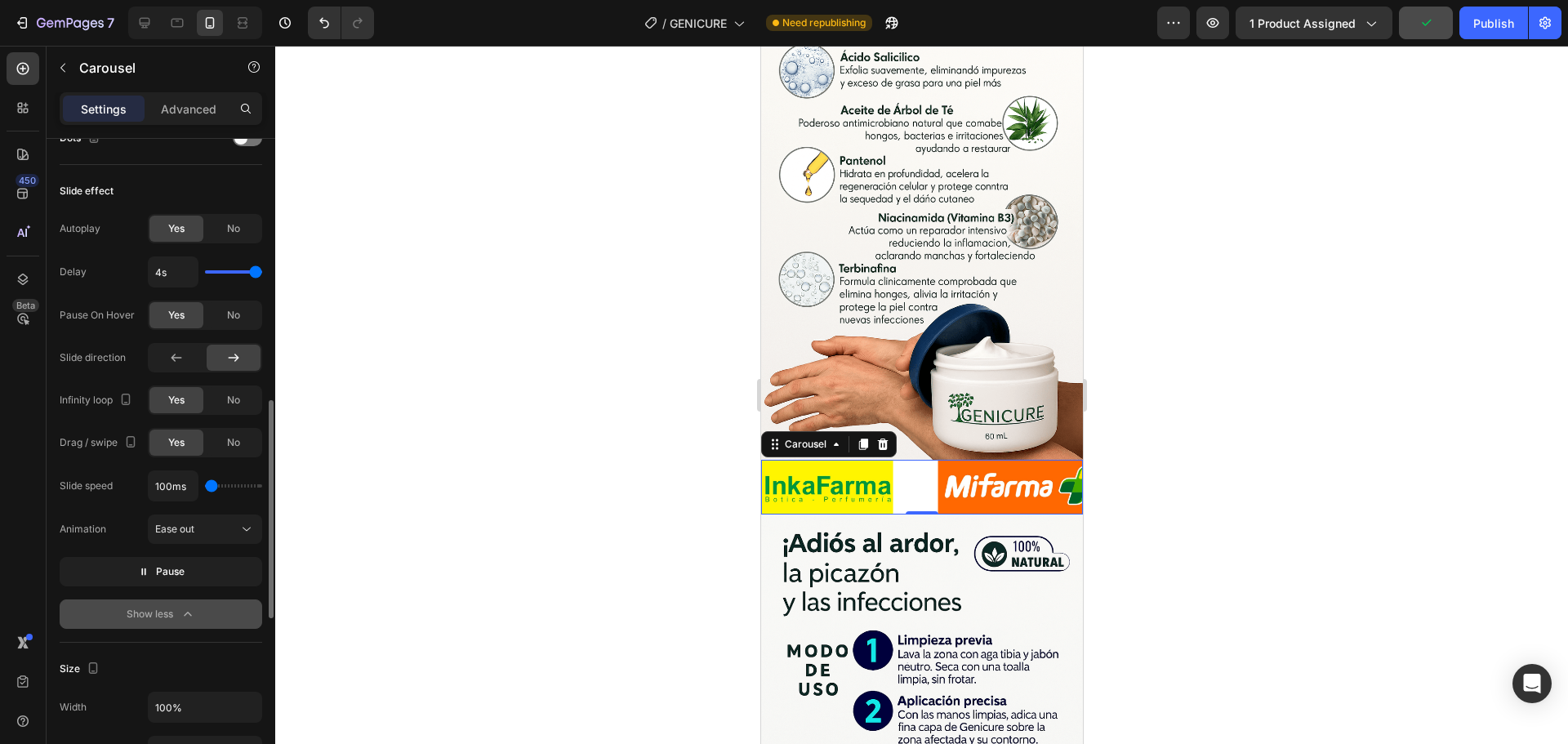
drag, startPoint x: 94, startPoint y: 267, endPoint x: 76, endPoint y: 268, distance: 18.0
click at [93, 267] on div "Delay 4s" at bounding box center [161, 271] width 202 height 31
drag, startPoint x: 76, startPoint y: 268, endPoint x: 173, endPoint y: 270, distance: 97.0
click at [98, 270] on div "Delay 4s" at bounding box center [161, 271] width 202 height 31
click at [175, 270] on input "4s" at bounding box center [173, 271] width 49 height 29
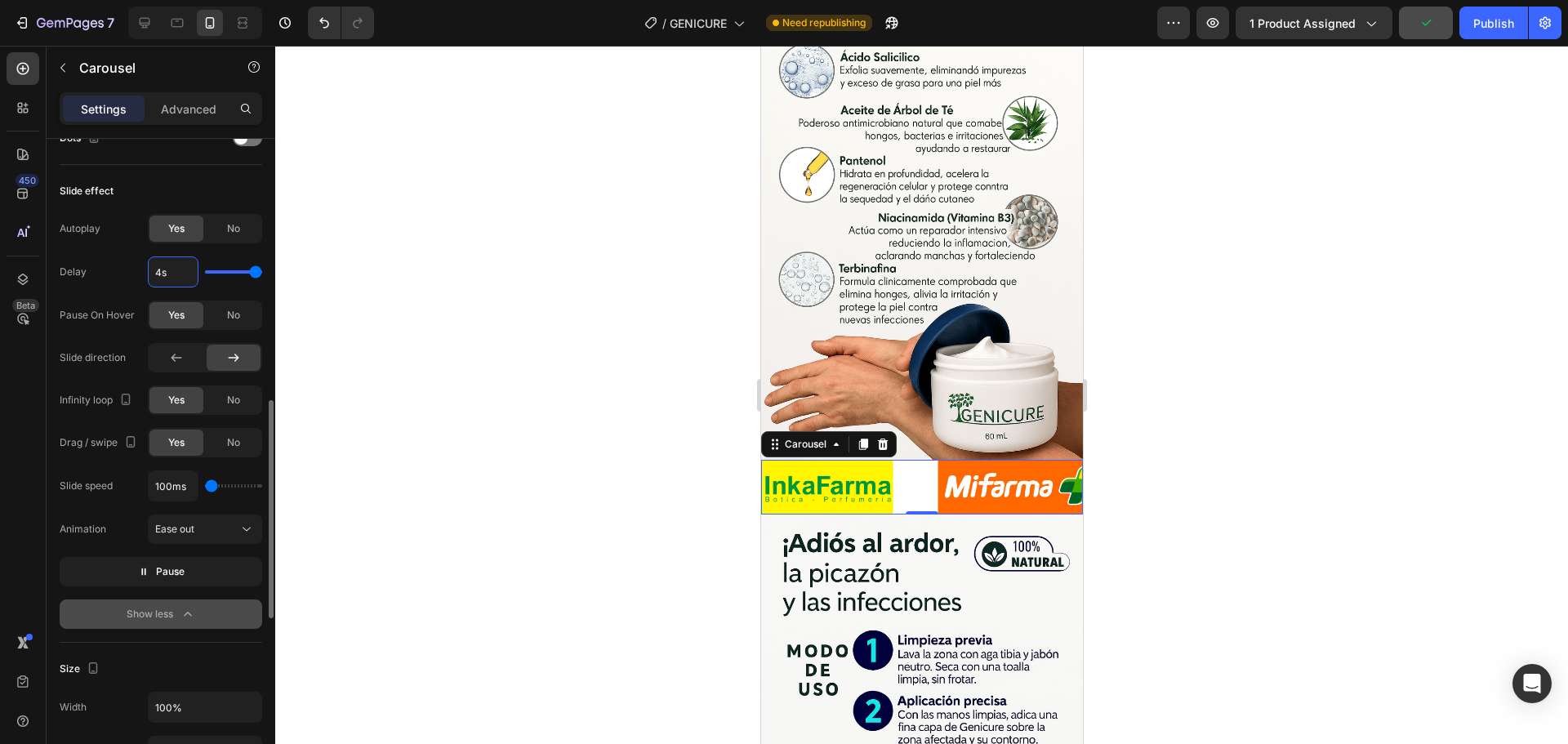
type input "1.2"
click at [214, 270] on input "range" at bounding box center [233, 272] width 57 height 3
click at [179, 269] on input "1.2s" at bounding box center [173, 271] width 49 height 29
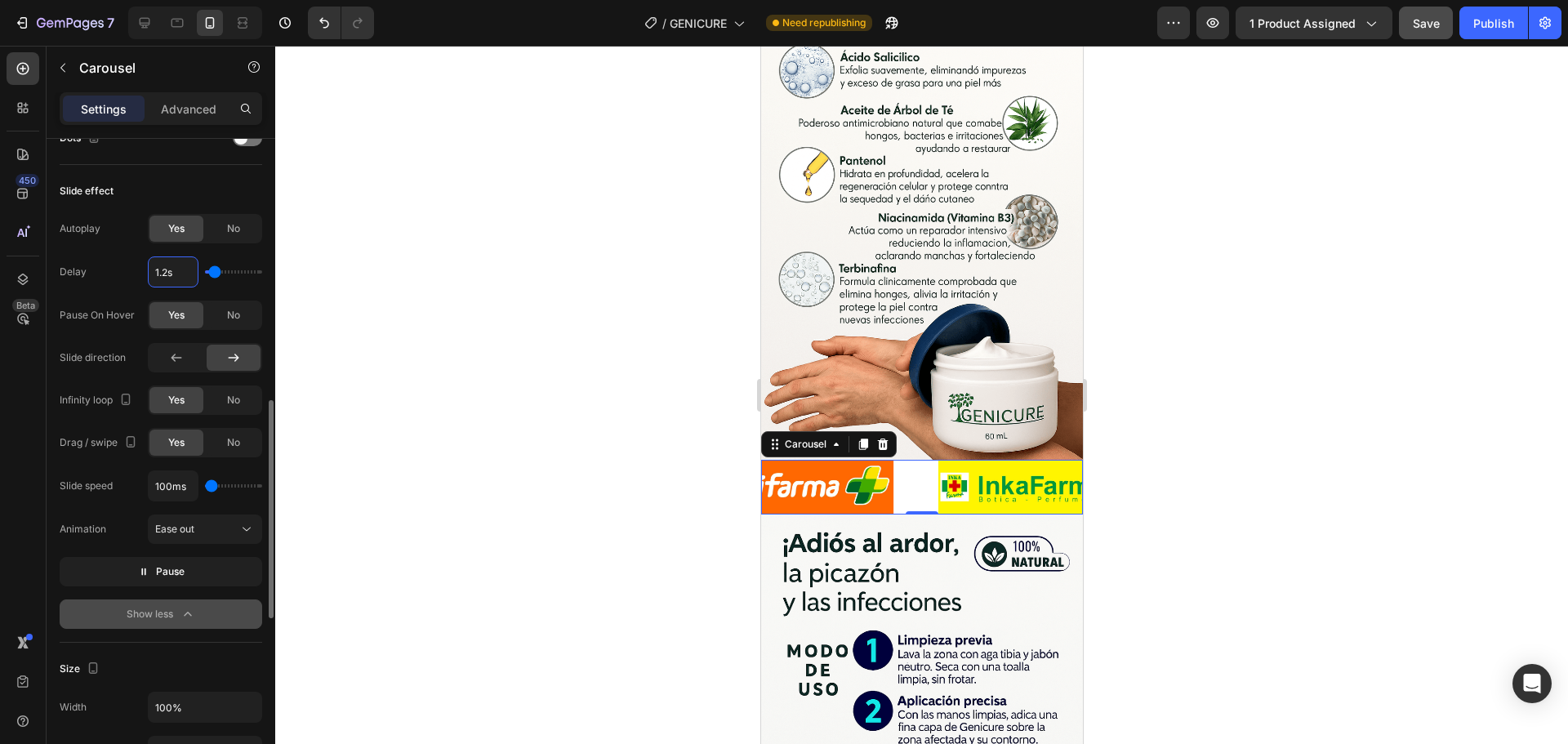
type input "0"
type input "1"
type input "1s"
click at [87, 265] on div "Delay 1s" at bounding box center [161, 271] width 202 height 31
type input "1000ms"
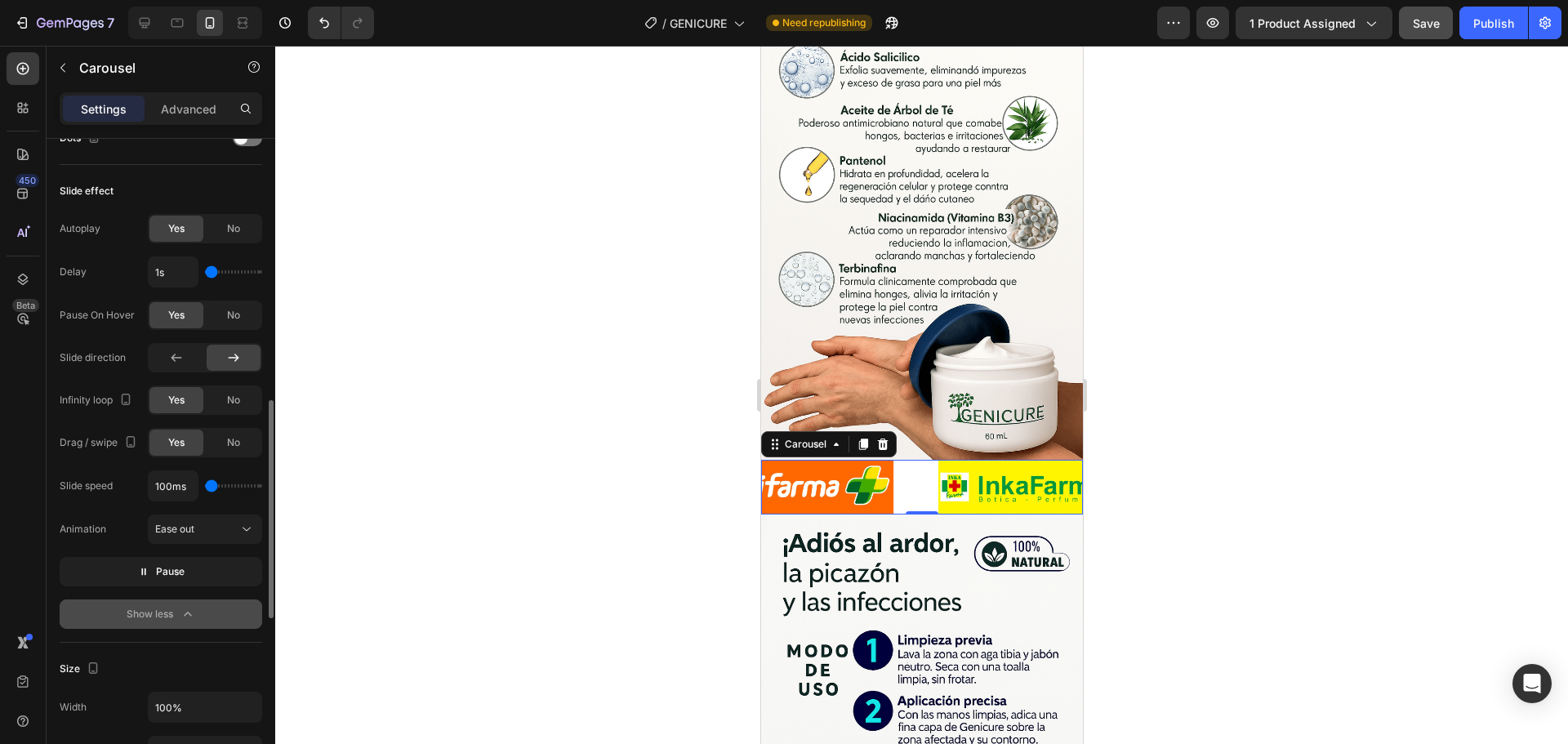
type input "1000"
type input "2300ms"
drag, startPoint x: 211, startPoint y: 487, endPoint x: 231, endPoint y: 490, distance: 20.2
type input "2300"
click at [231, 488] on input "range" at bounding box center [233, 486] width 57 height 3
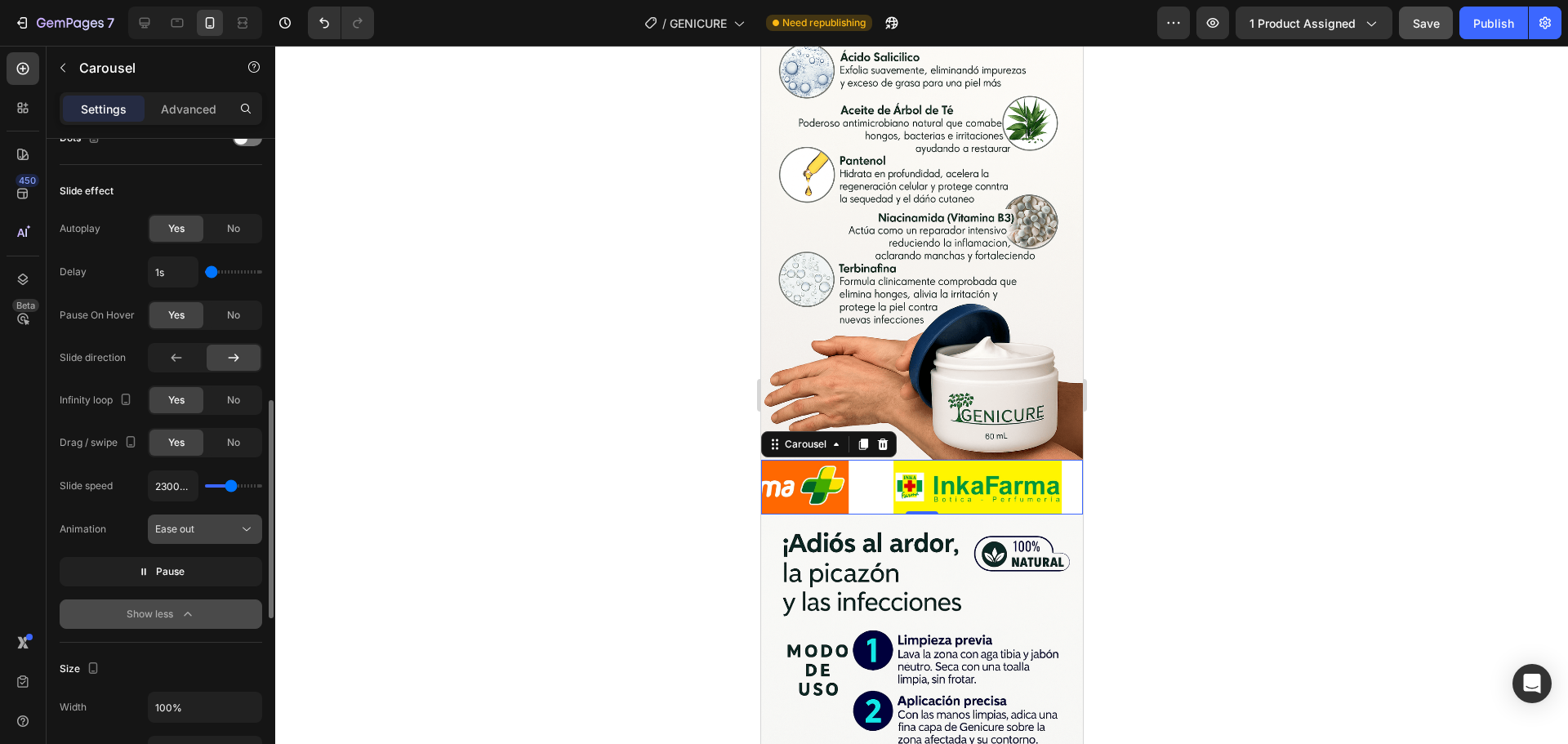
click at [233, 520] on button "Ease out" at bounding box center [205, 529] width 115 height 29
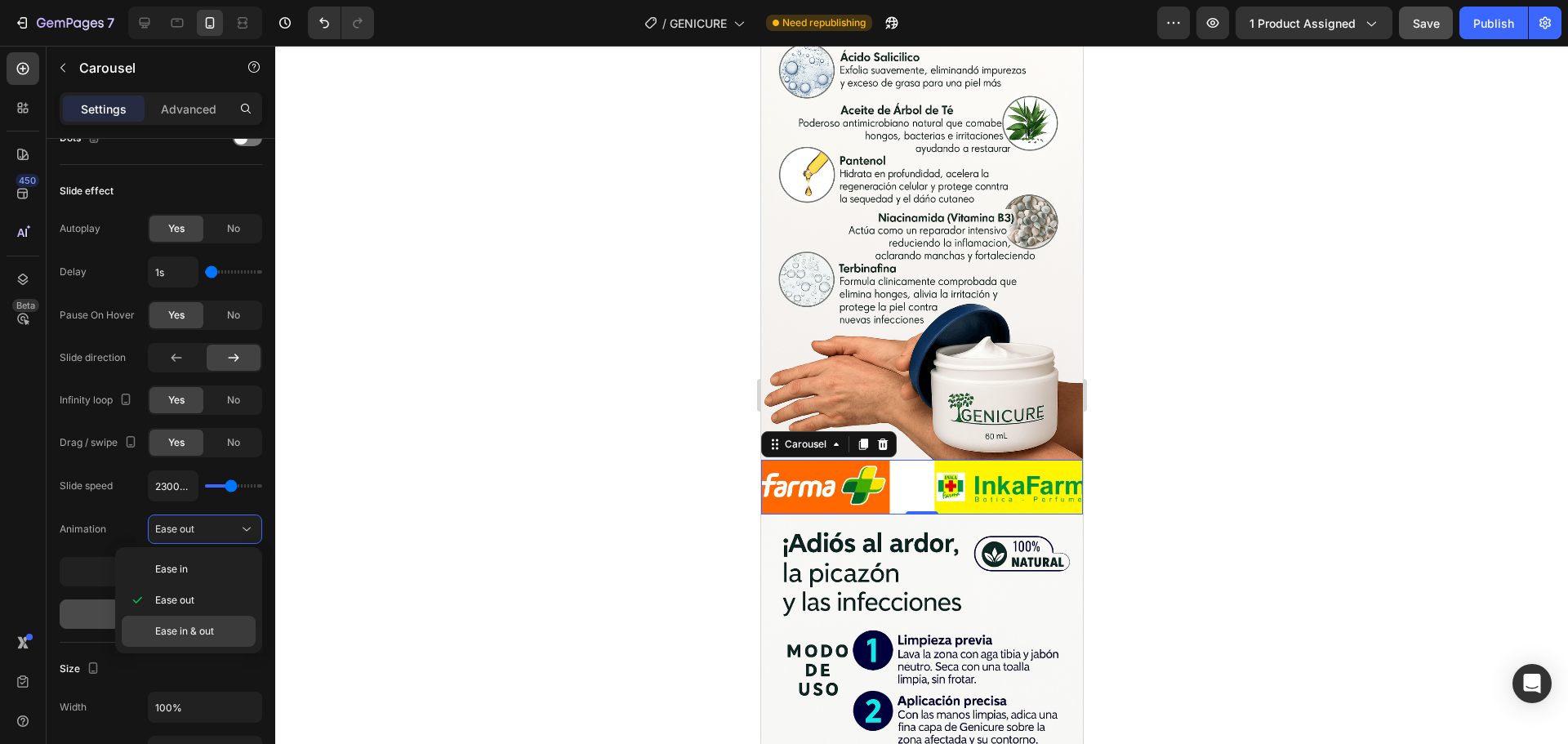
click at [210, 626] on span "Ease in & out" at bounding box center [185, 631] width 59 height 14
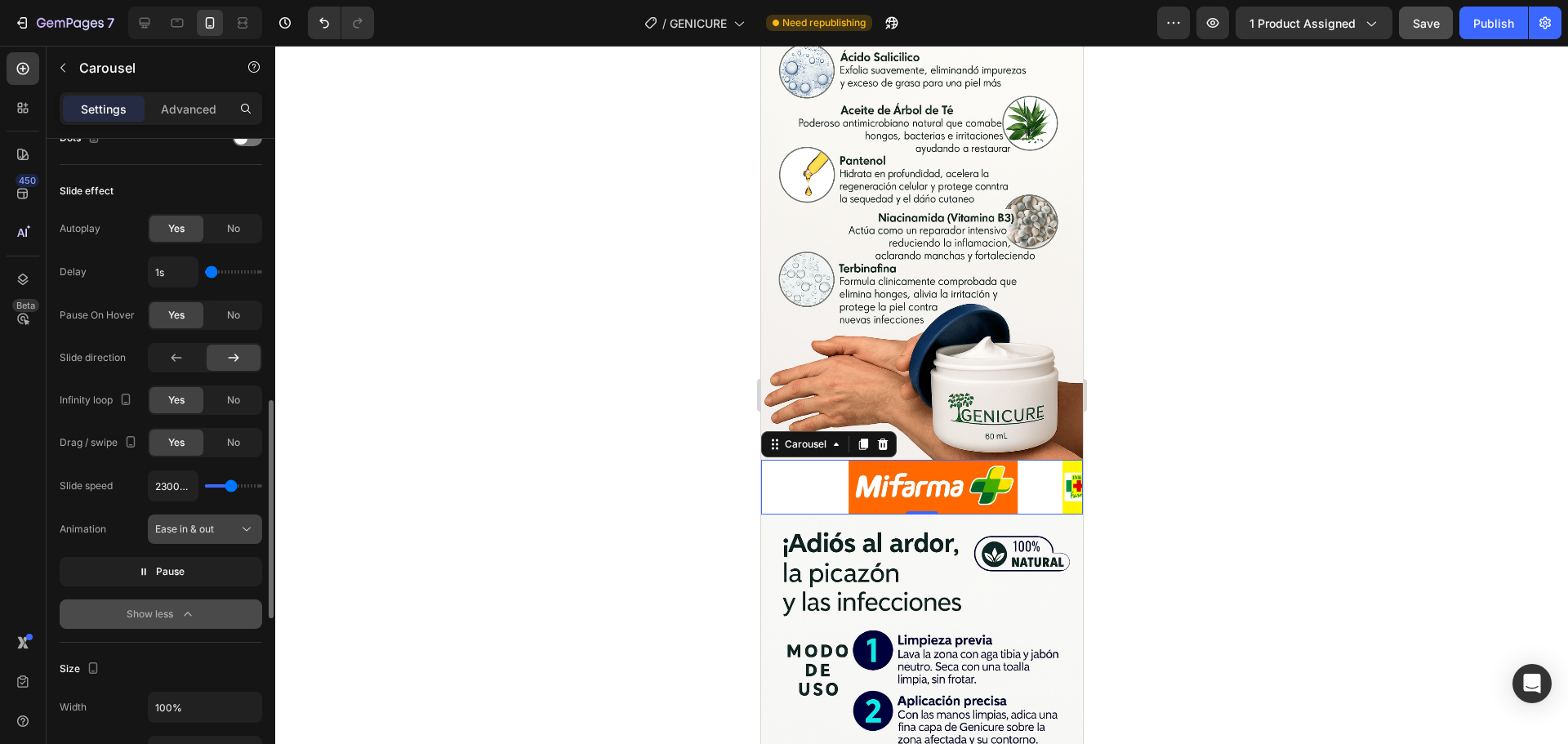
click at [207, 536] on span "Ease in & out" at bounding box center [185, 528] width 59 height 14
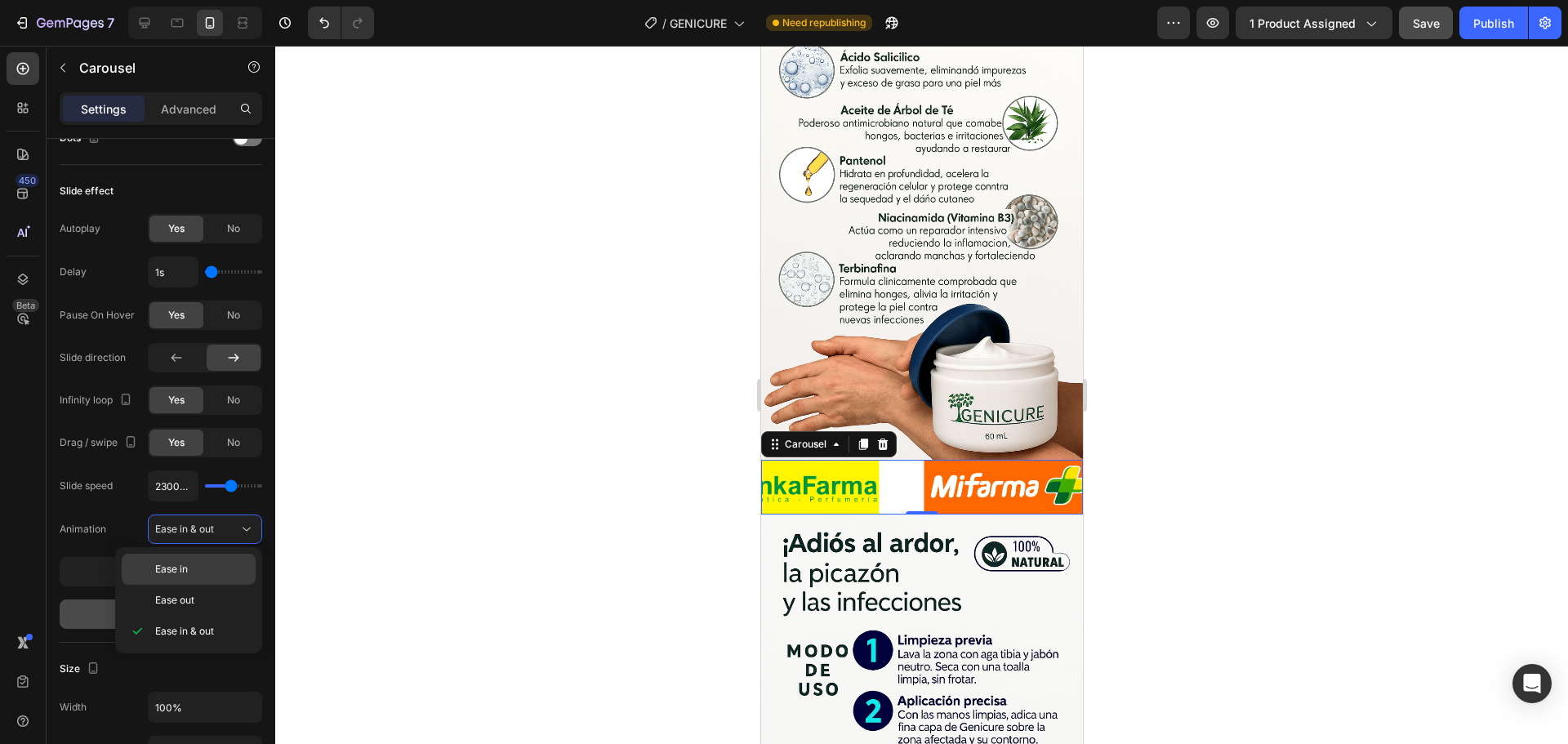
click at [156, 566] on span "Ease in" at bounding box center [171, 569] width 33 height 14
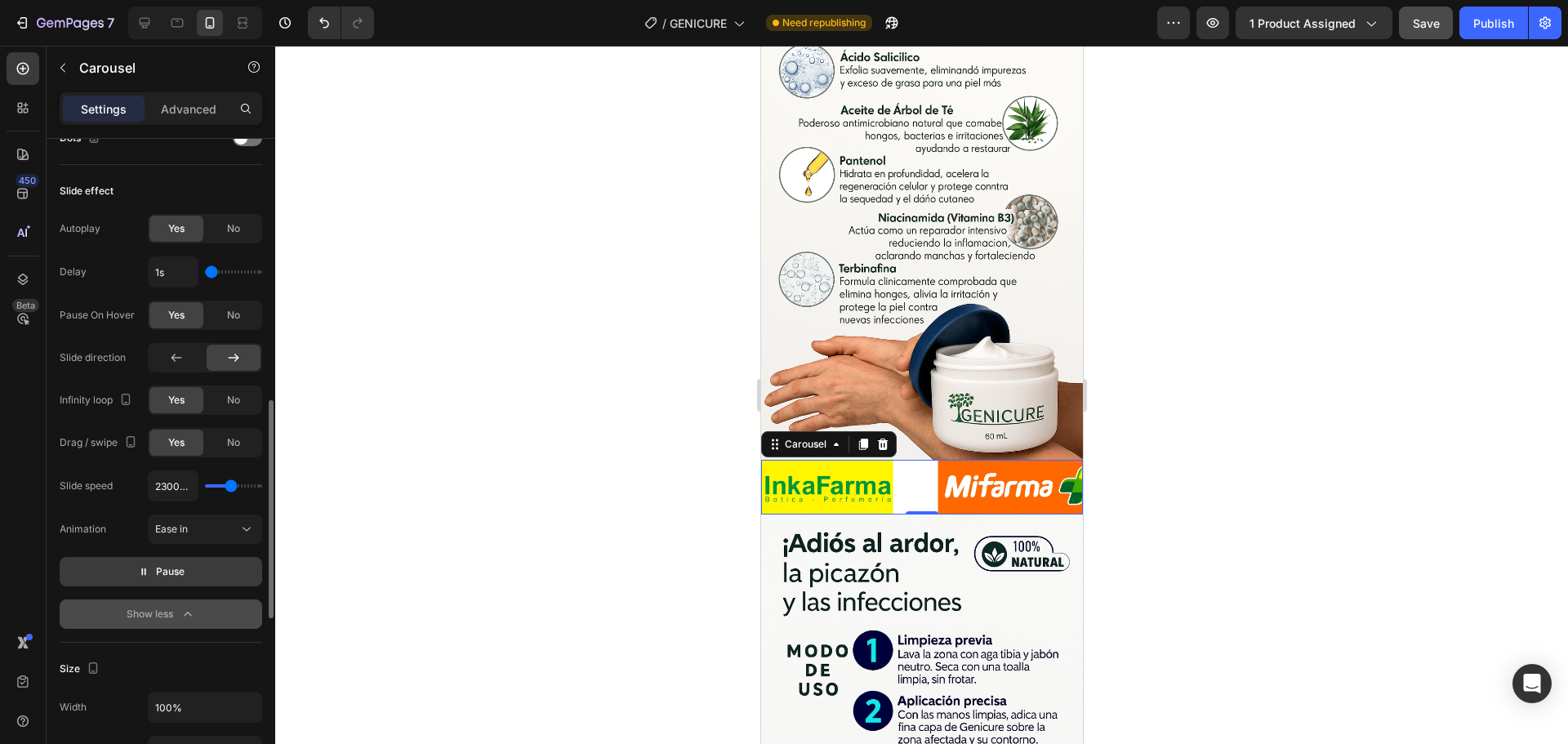
click at [195, 575] on button "Pause" at bounding box center [161, 571] width 202 height 29
click at [195, 575] on button "Preview" at bounding box center [161, 571] width 202 height 29
click at [1492, 35] on button "Publish" at bounding box center [1493, 23] width 68 height 33
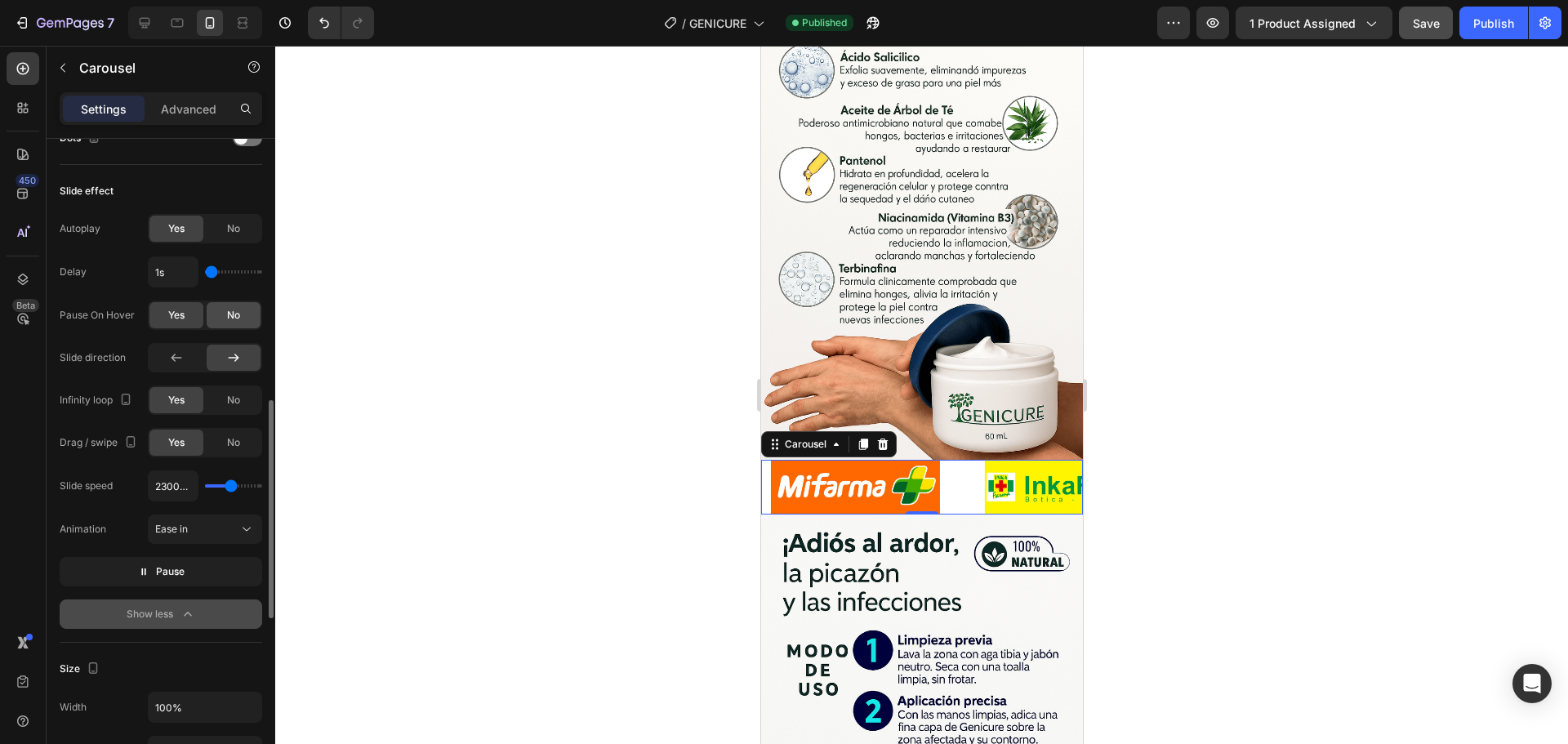
click at [237, 324] on div "No" at bounding box center [233, 315] width 54 height 26
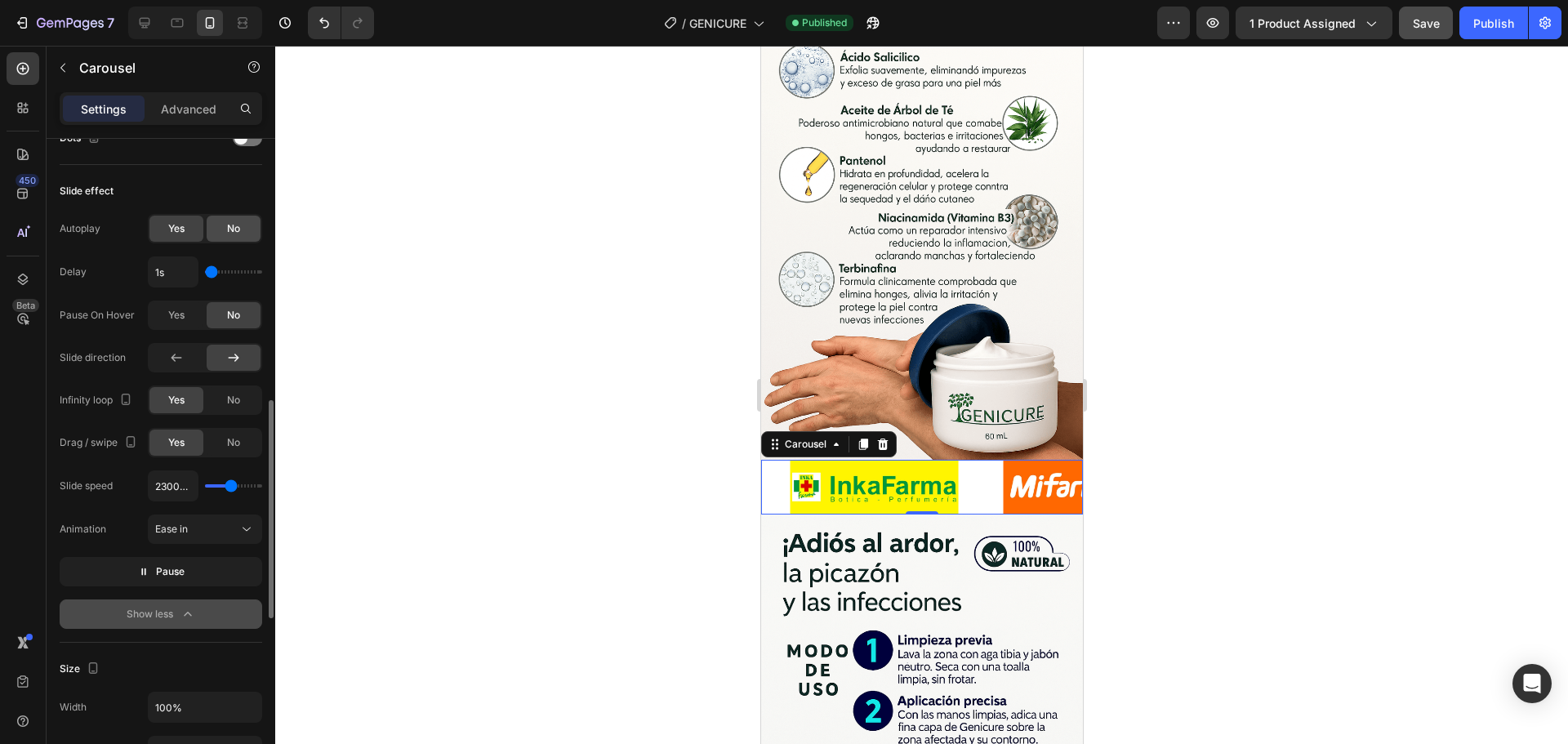
click at [234, 232] on span "No" at bounding box center [233, 228] width 13 height 14
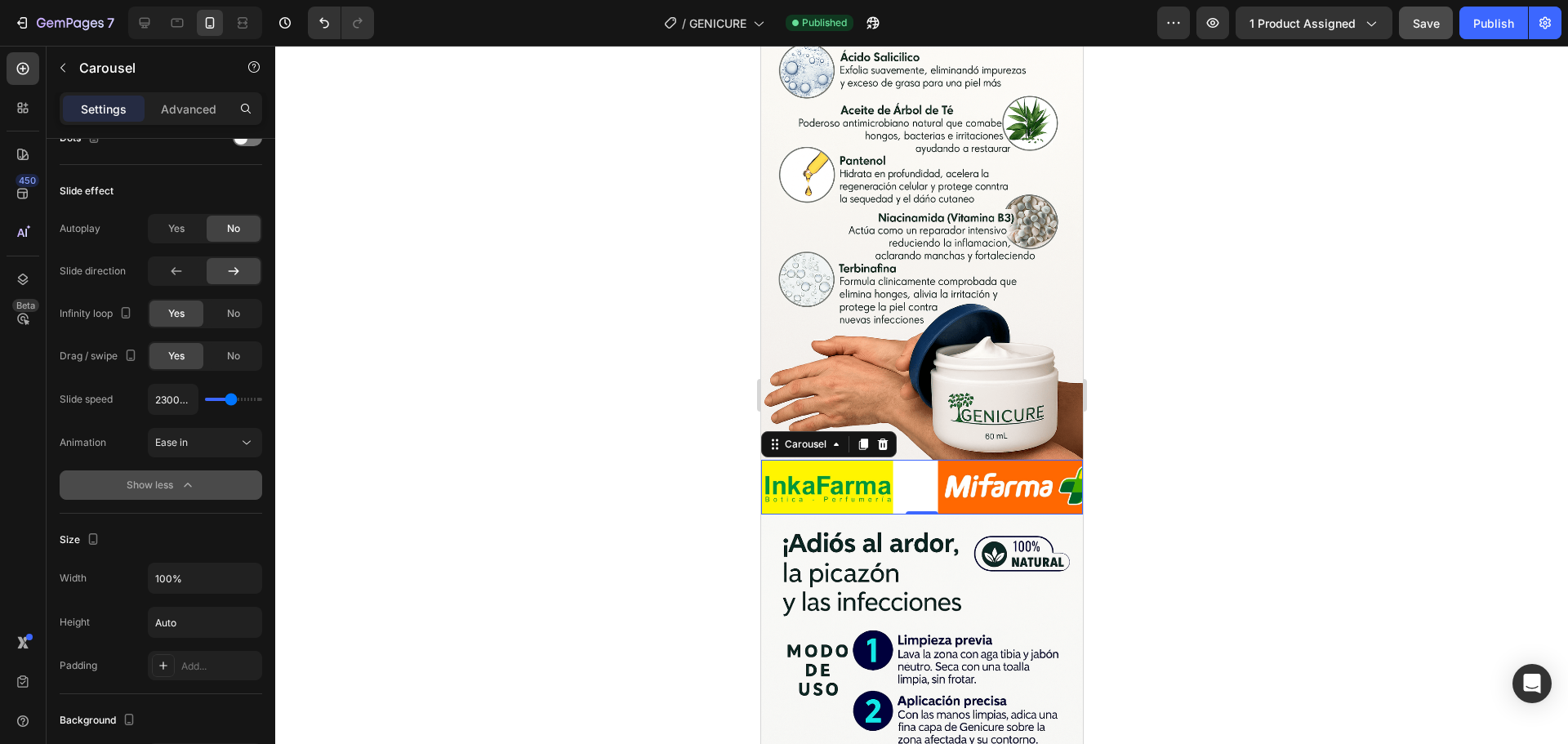
click at [169, 486] on div "Show less" at bounding box center [161, 484] width 69 height 16
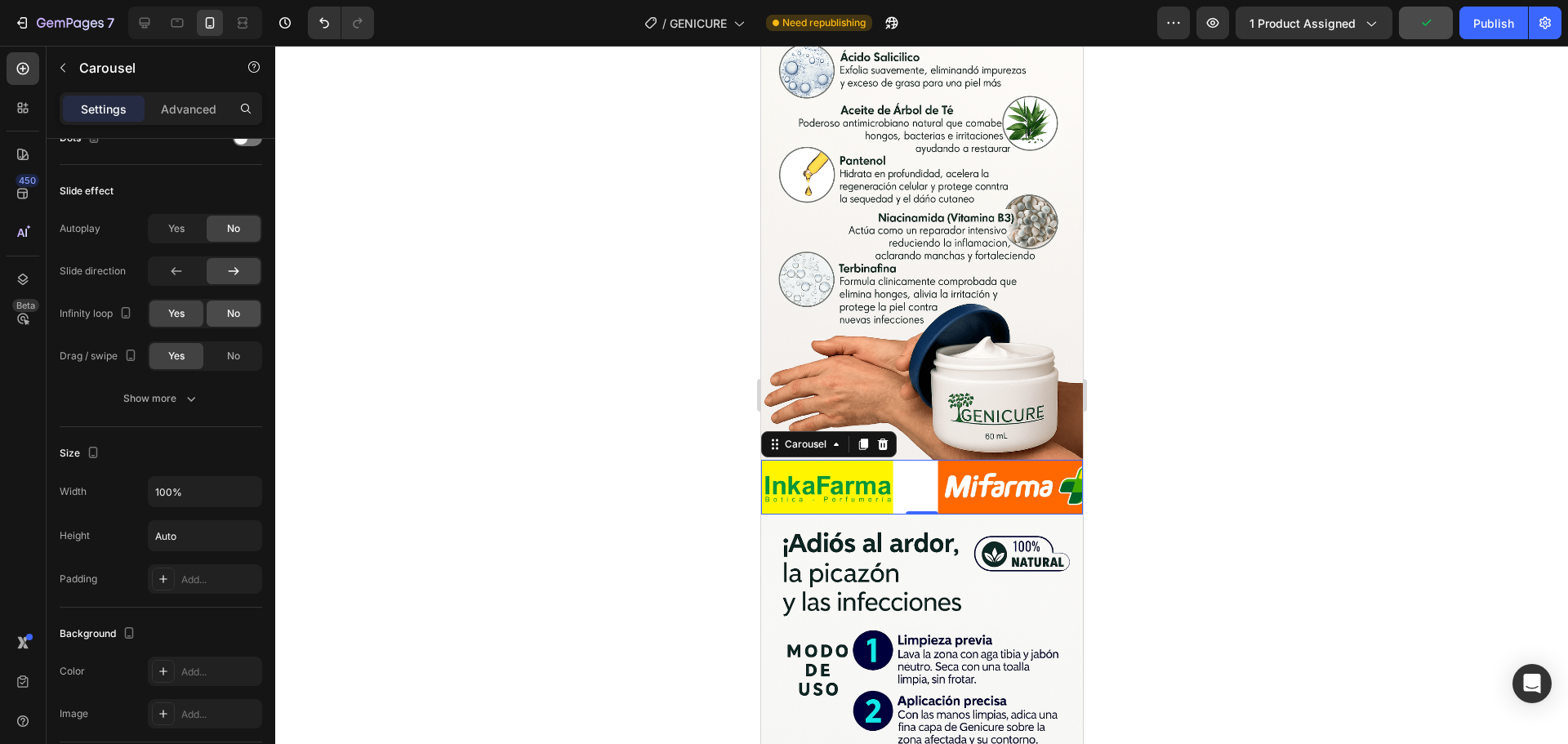
click at [238, 322] on div "No" at bounding box center [233, 313] width 54 height 26
click at [184, 317] on span "Yes" at bounding box center [176, 313] width 16 height 14
click at [233, 364] on div "No" at bounding box center [233, 356] width 54 height 26
click at [173, 398] on div "Show more" at bounding box center [161, 398] width 76 height 16
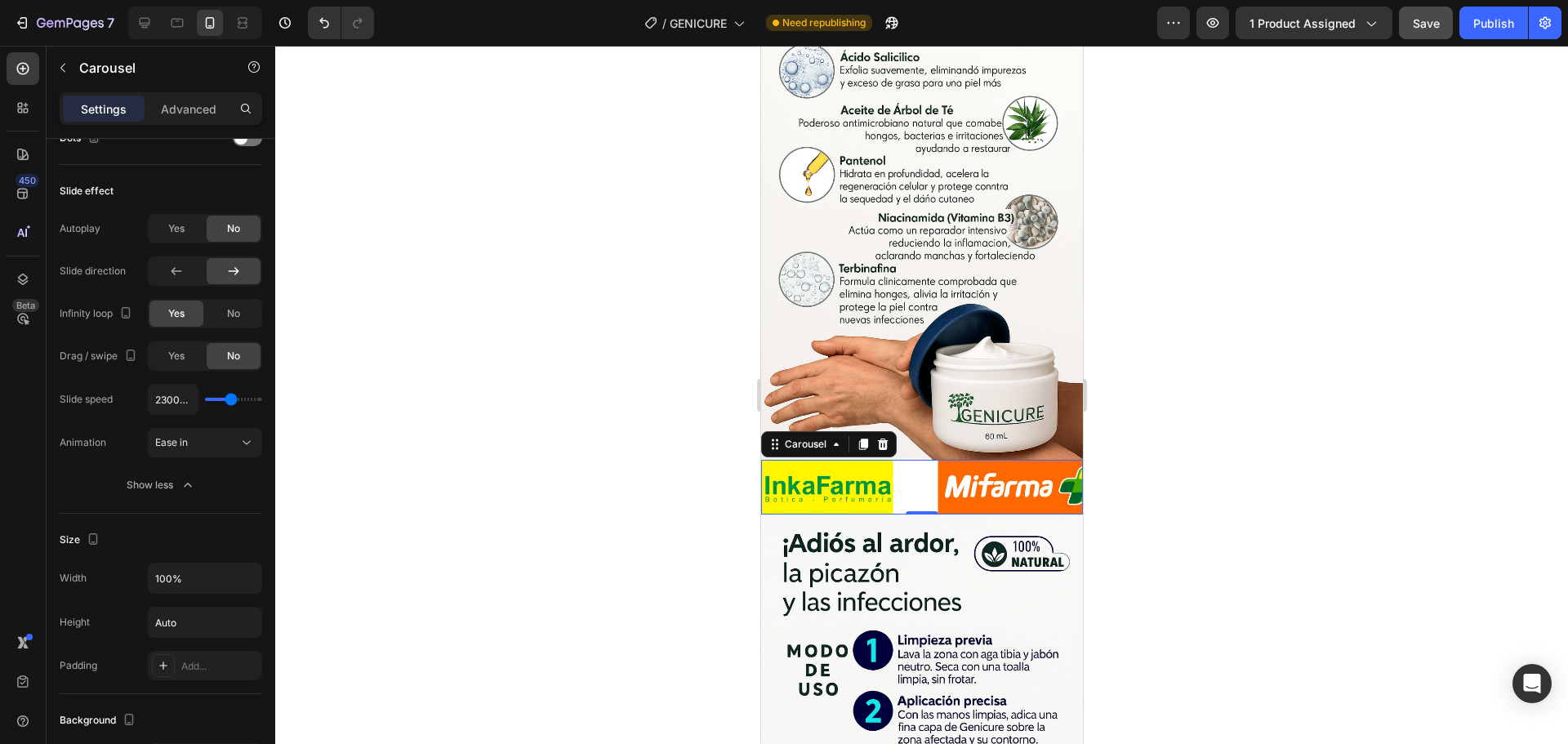
type input "5000ms"
drag, startPoint x: 230, startPoint y: 400, endPoint x: 286, endPoint y: 417, distance: 58.5
type input "5000"
click at [262, 401] on input "range" at bounding box center [233, 399] width 57 height 3
click at [237, 439] on div "Ease in" at bounding box center [196, 442] width 83 height 14
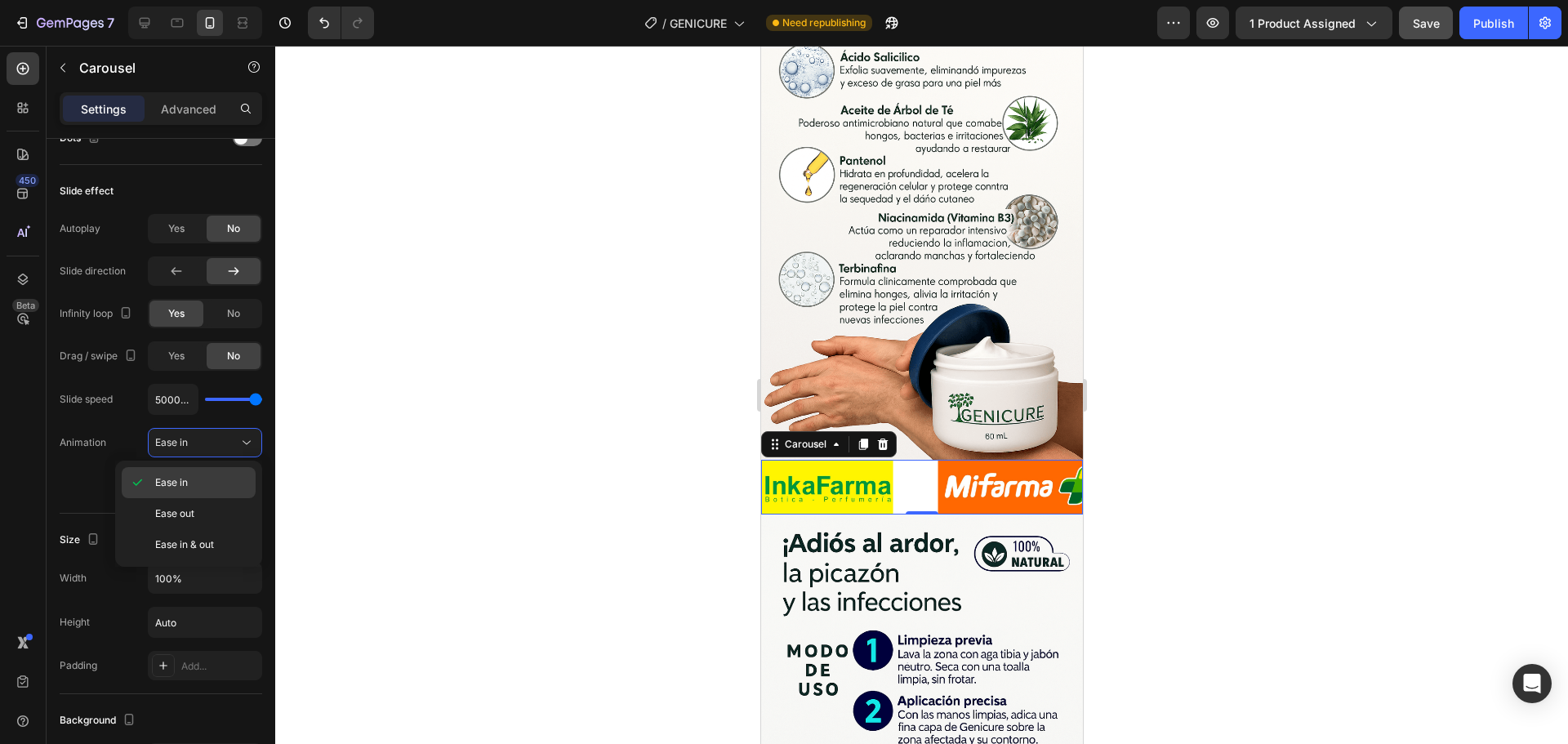
click at [202, 498] on div "Ease in" at bounding box center [188, 513] width 134 height 31
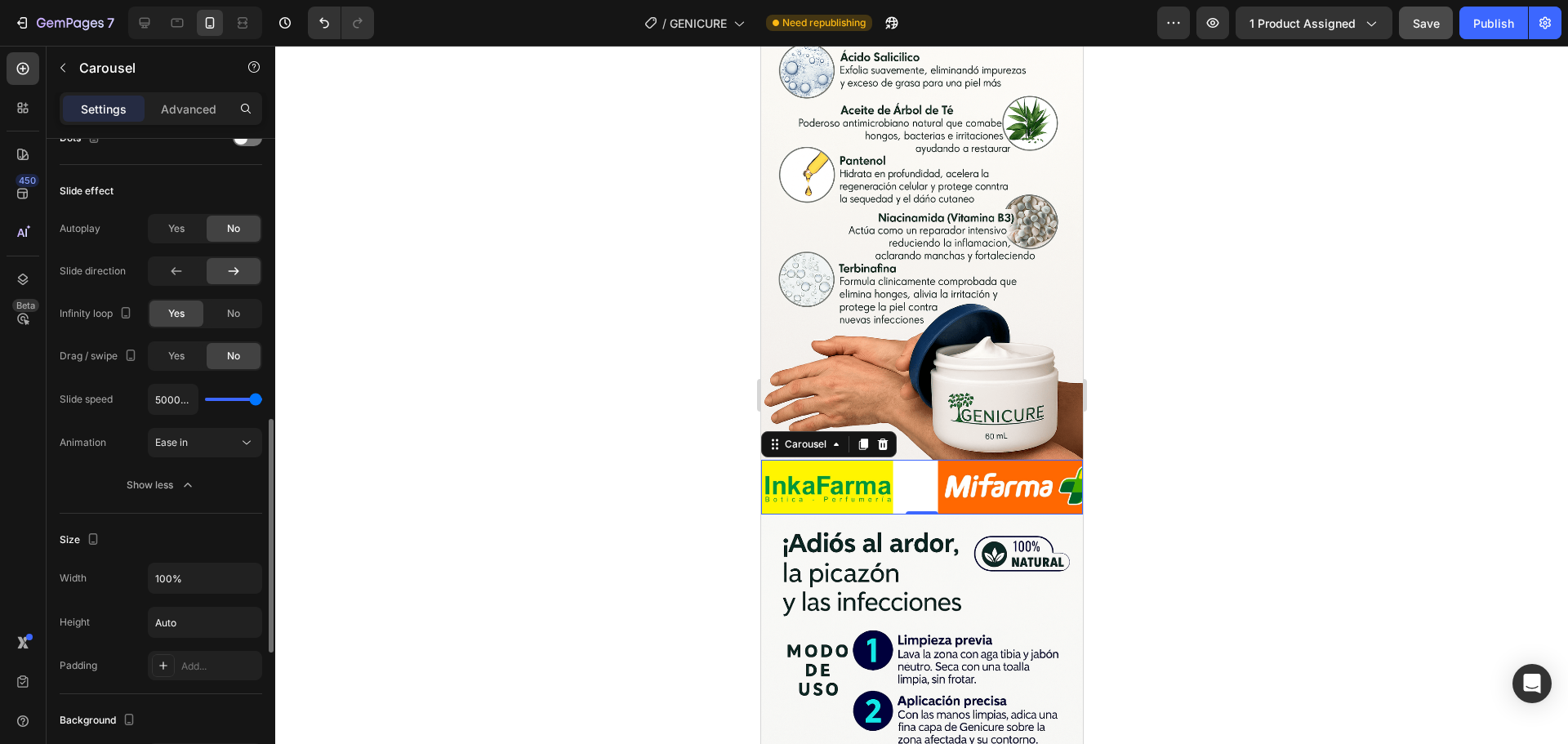
click at [91, 458] on div "Slide speed 5000ms Animation Ease in Show less" at bounding box center [161, 442] width 202 height 116
click at [172, 229] on span "Yes" at bounding box center [176, 228] width 16 height 14
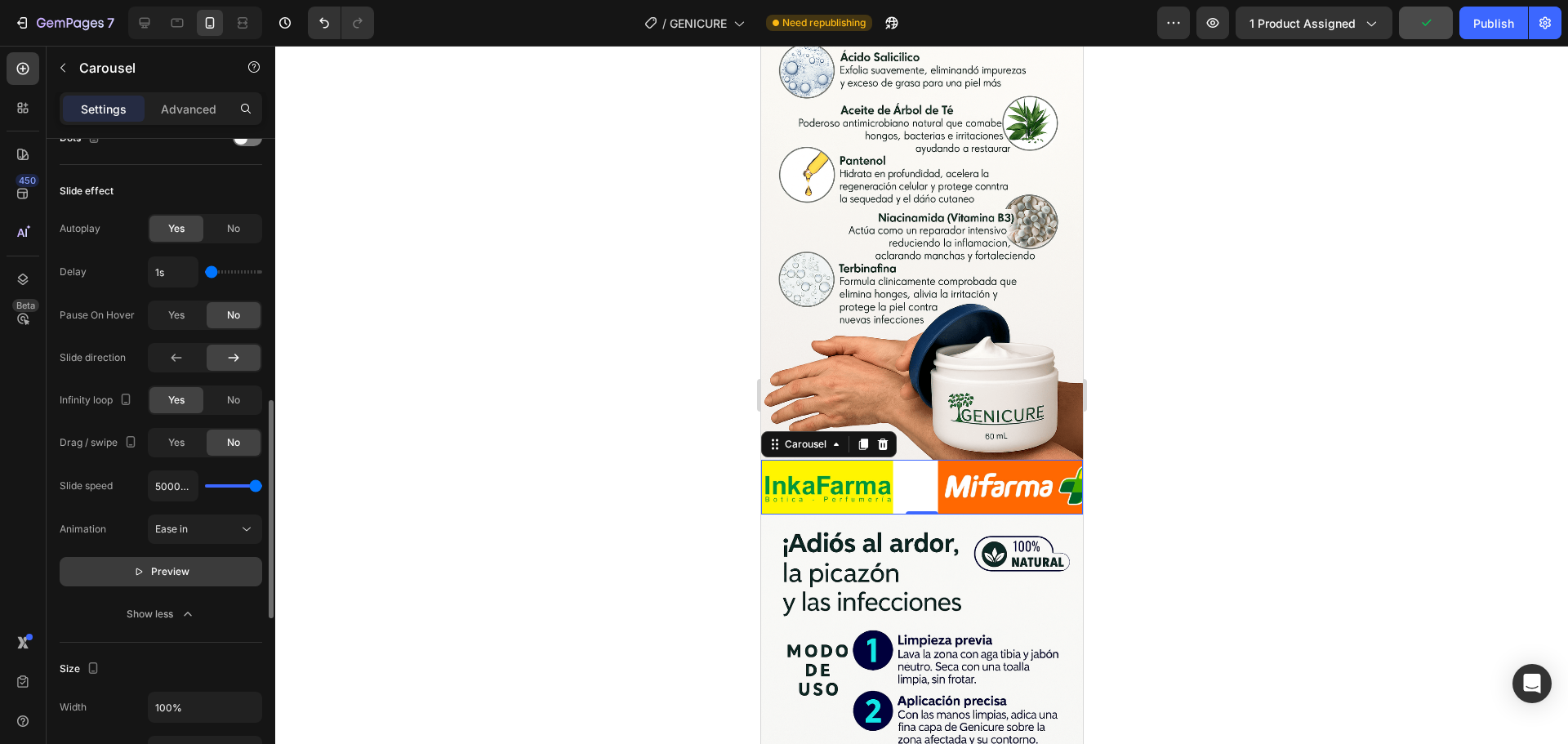
click at [191, 576] on button "Preview" at bounding box center [161, 571] width 202 height 29
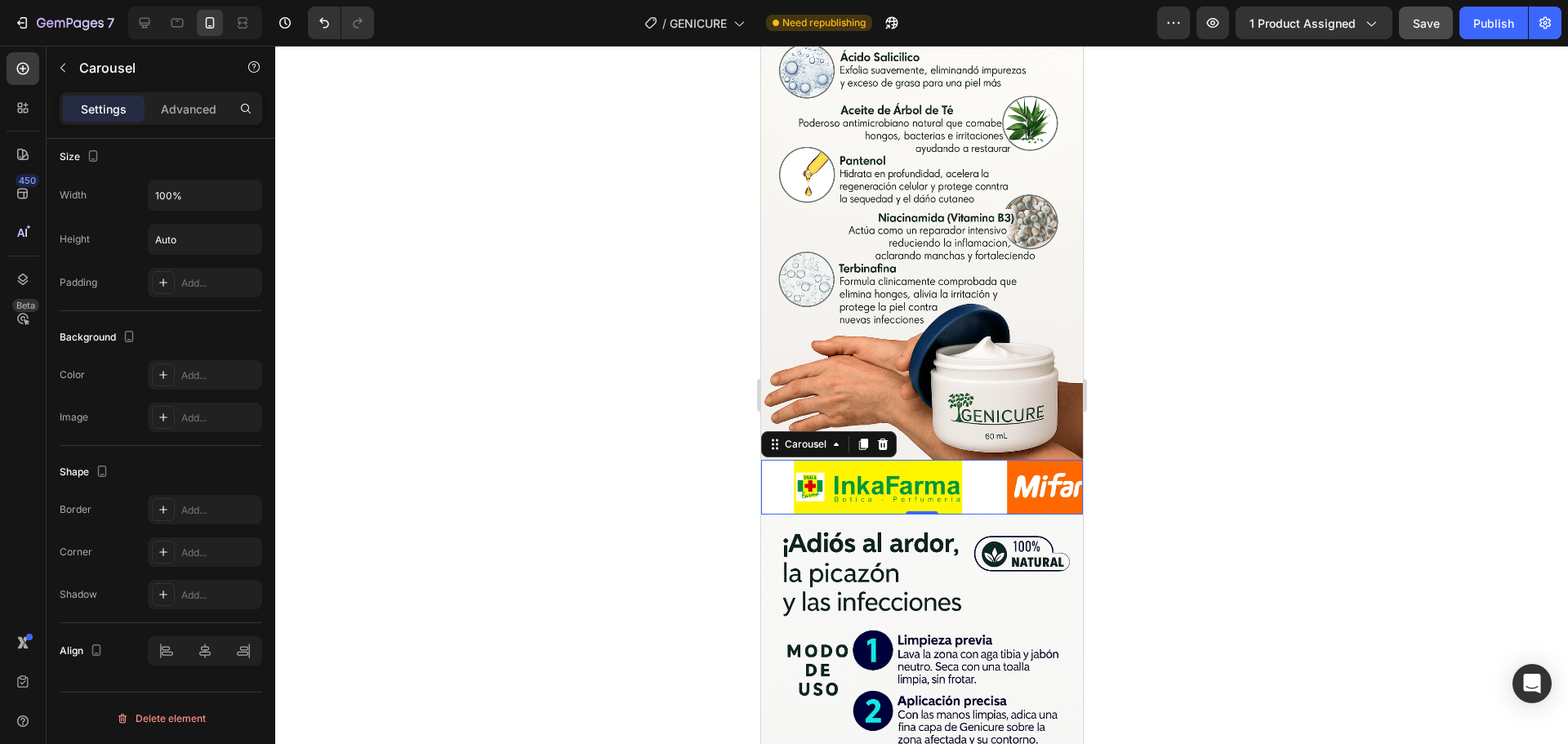
scroll to position [0, 0]
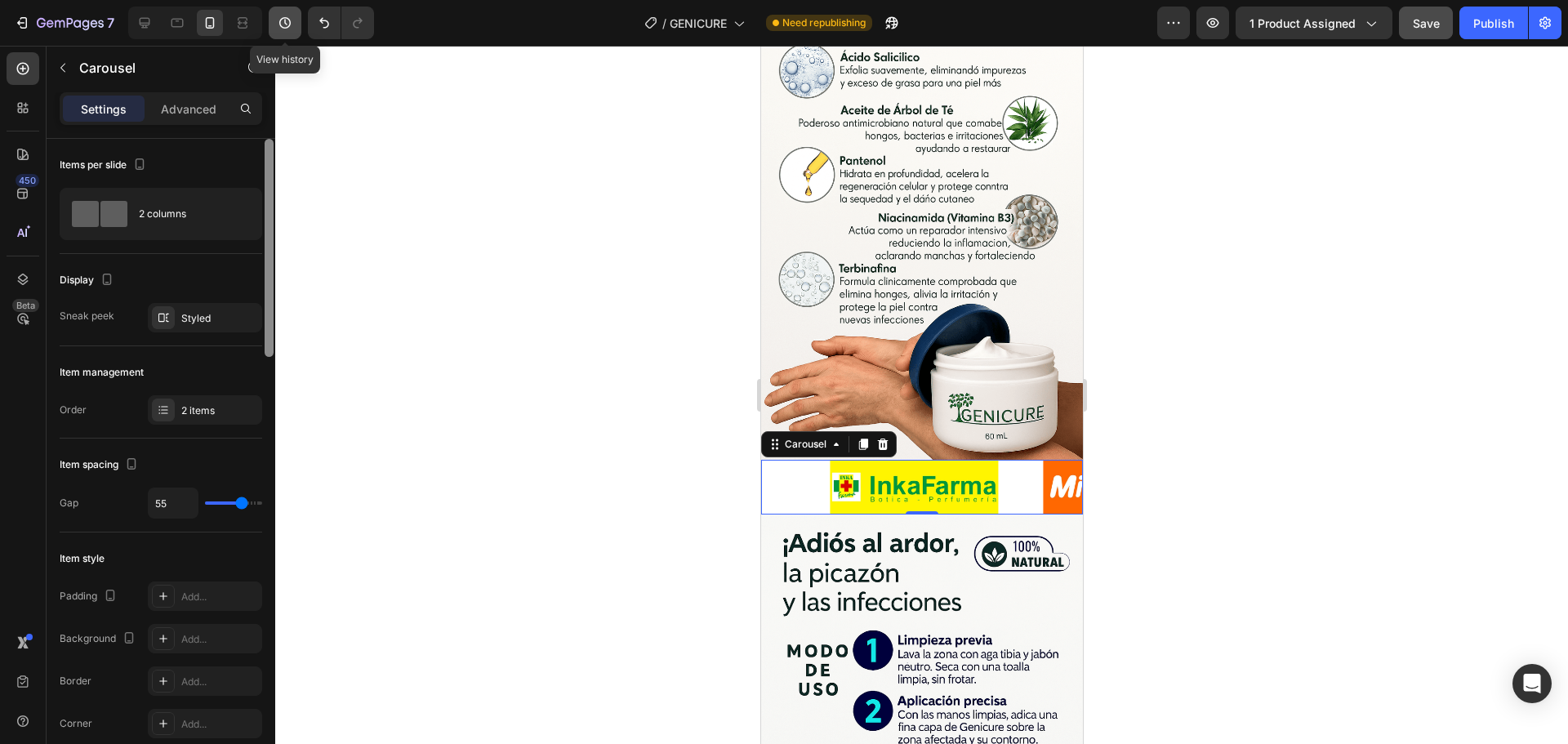
drag, startPoint x: 271, startPoint y: 536, endPoint x: 292, endPoint y: 38, distance: 498.4
click at [292, 0] on div "7 Version history View history / GENICURE Need republishing Preview 1 product a…" at bounding box center [784, 0] width 1568 height 0
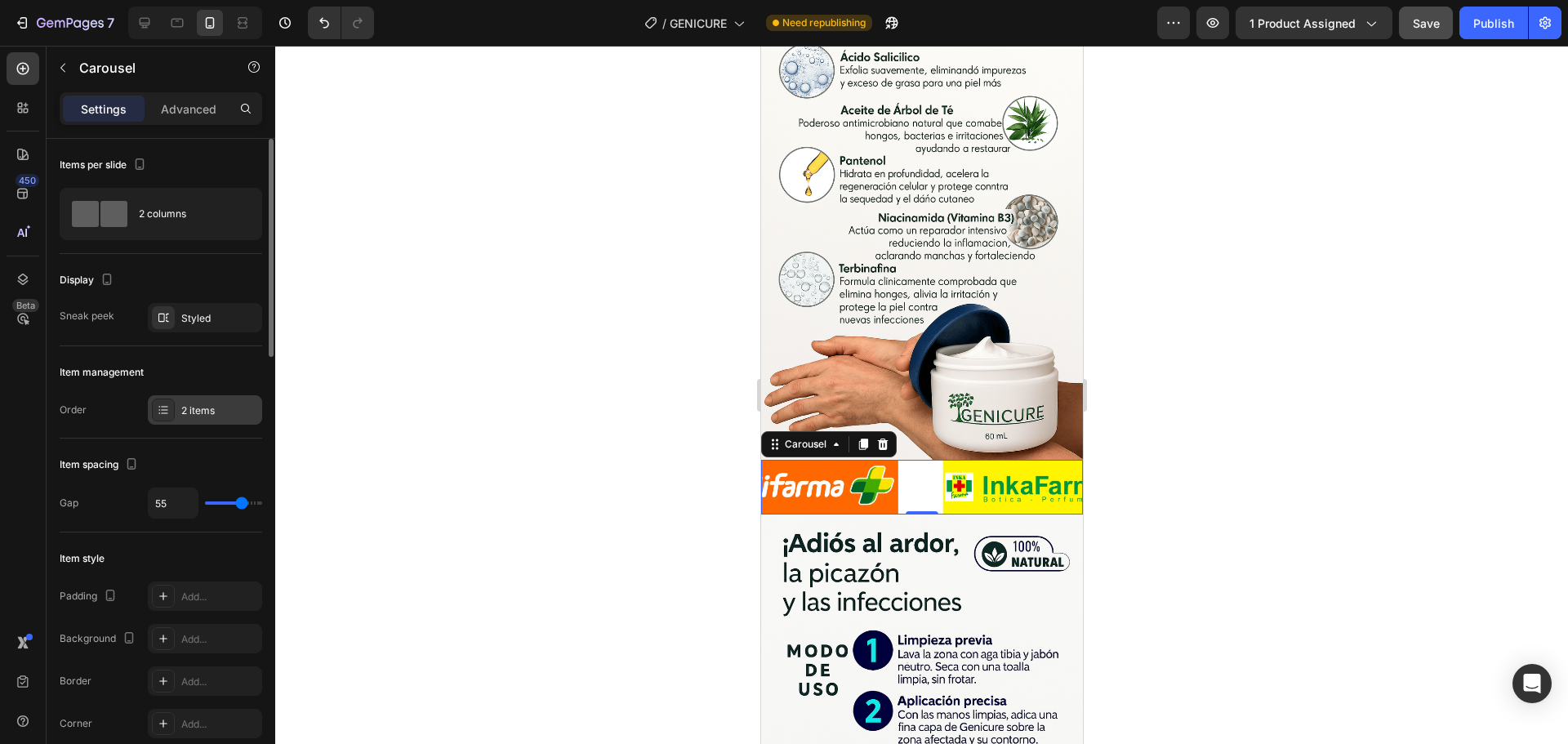
click at [198, 417] on div "2 items" at bounding box center [219, 410] width 77 height 14
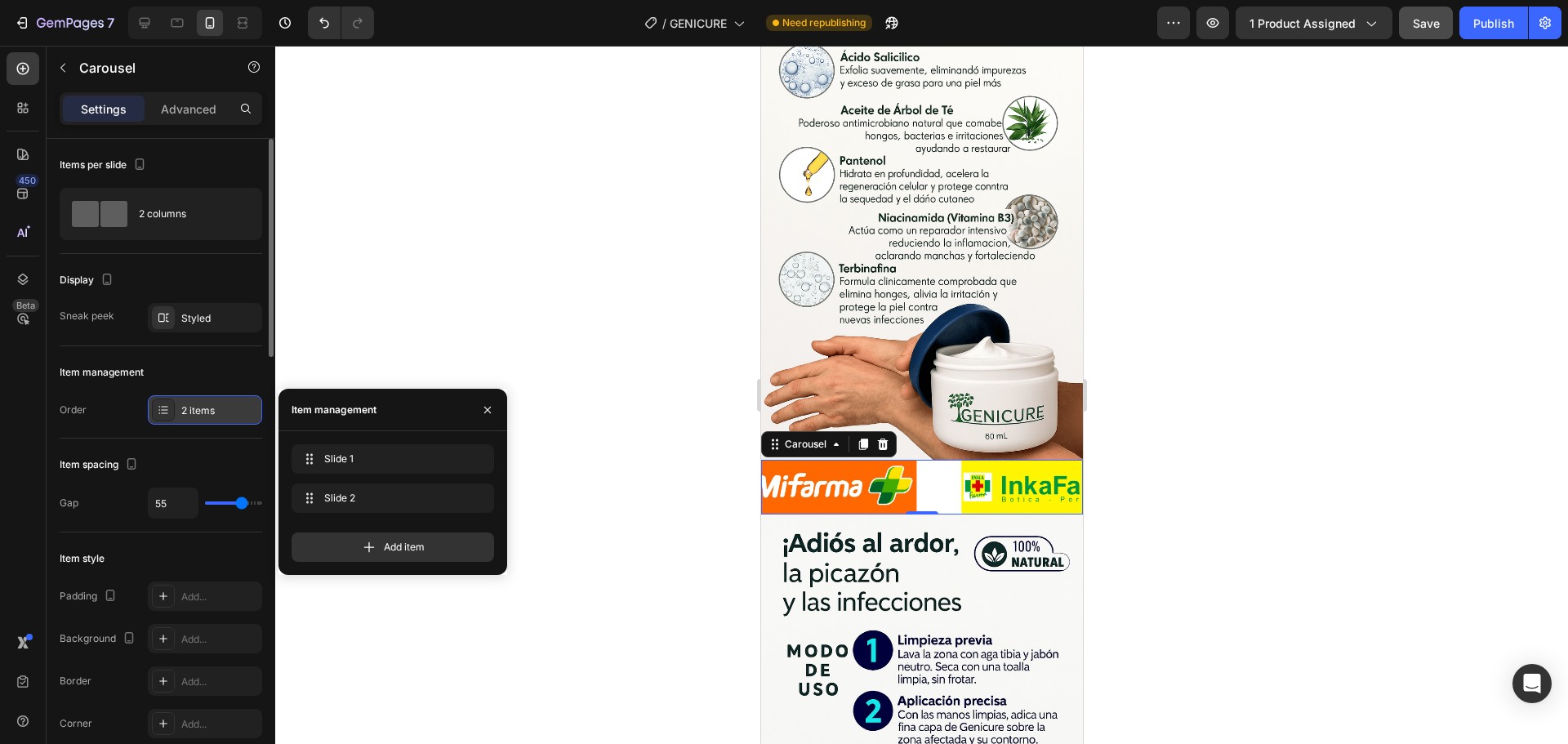
click at [198, 417] on div "2 items" at bounding box center [219, 410] width 77 height 14
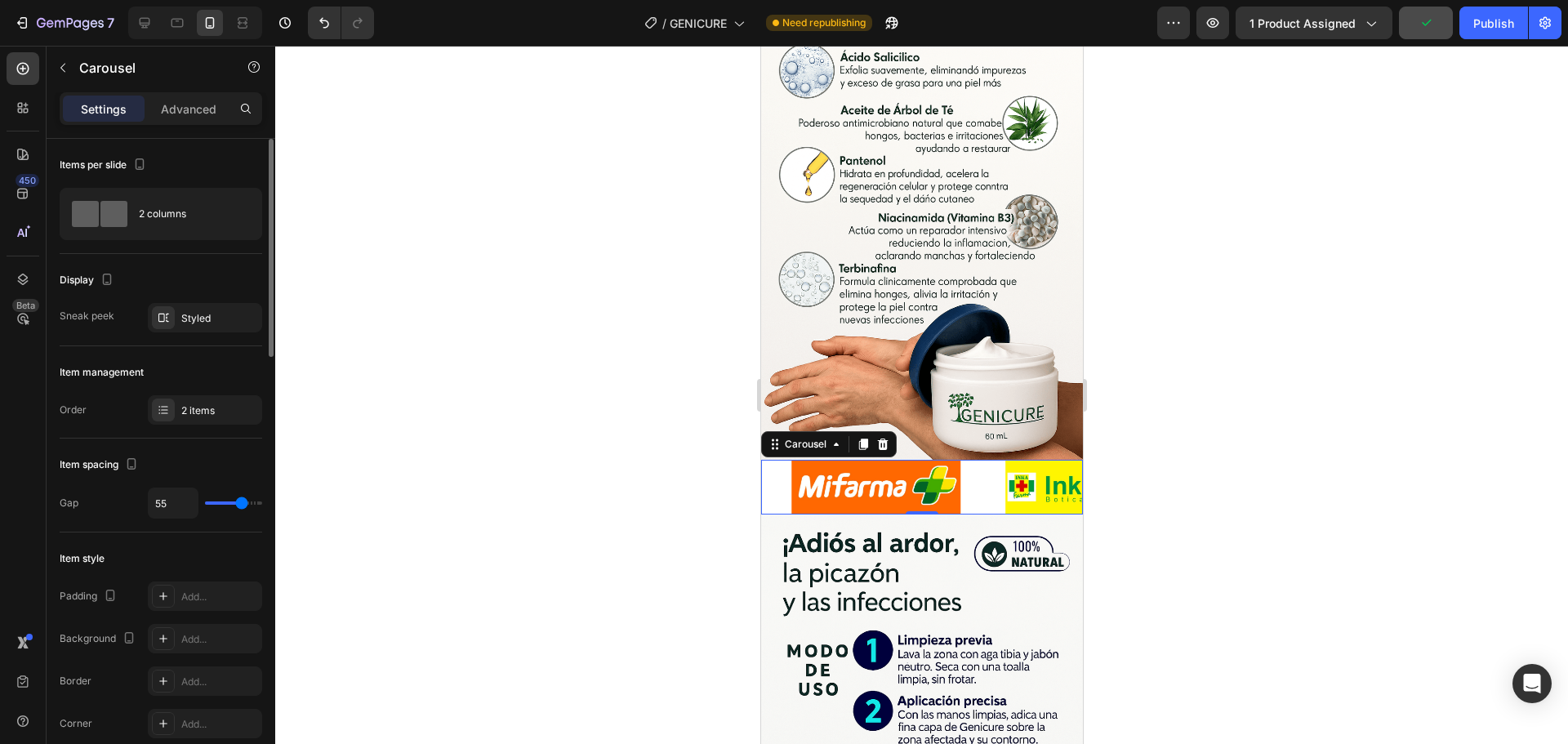
type input "0"
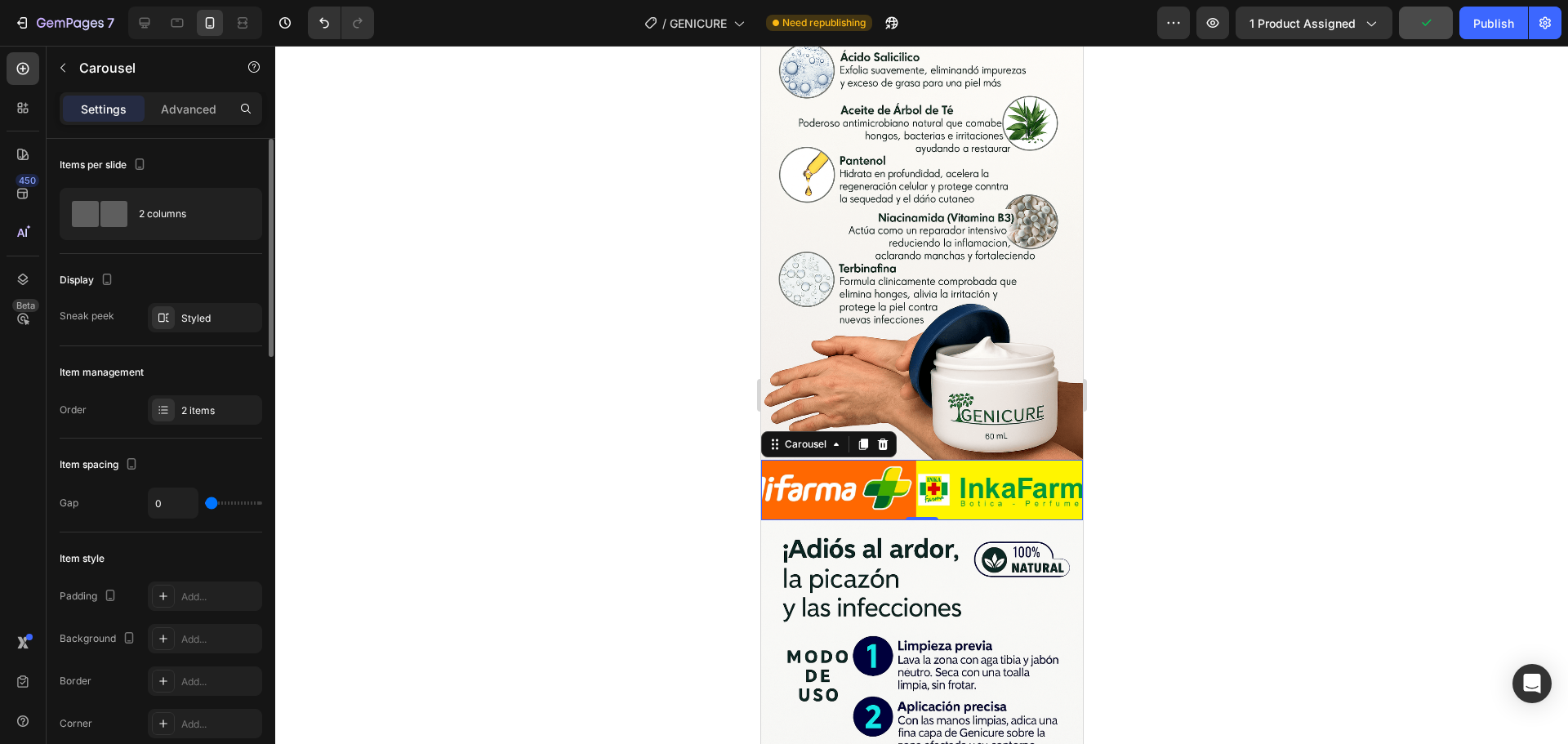
type input "80"
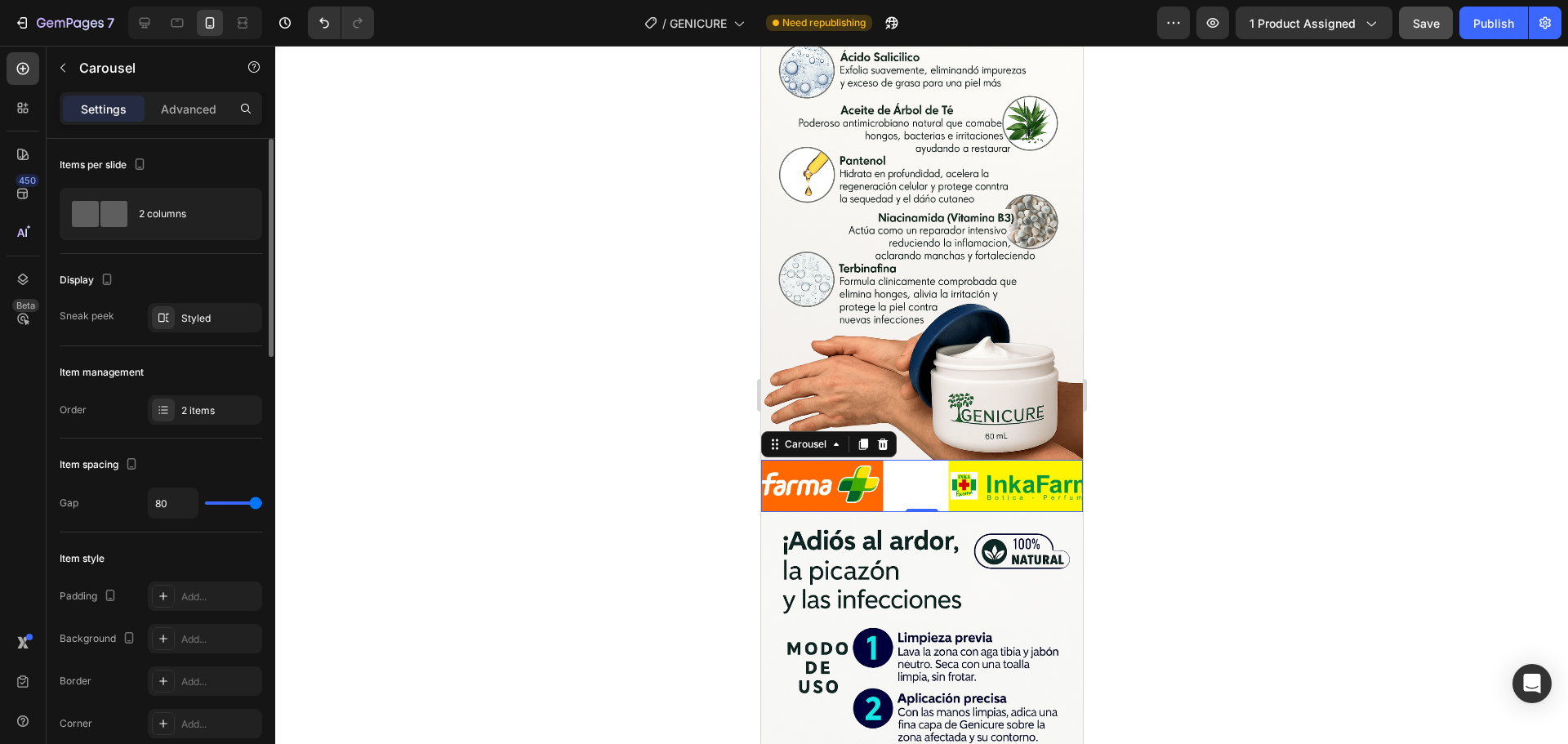
drag, startPoint x: 235, startPoint y: 500, endPoint x: 280, endPoint y: 500, distance: 45.0
type input "80"
click at [262, 501] on input "range" at bounding box center [233, 503] width 57 height 3
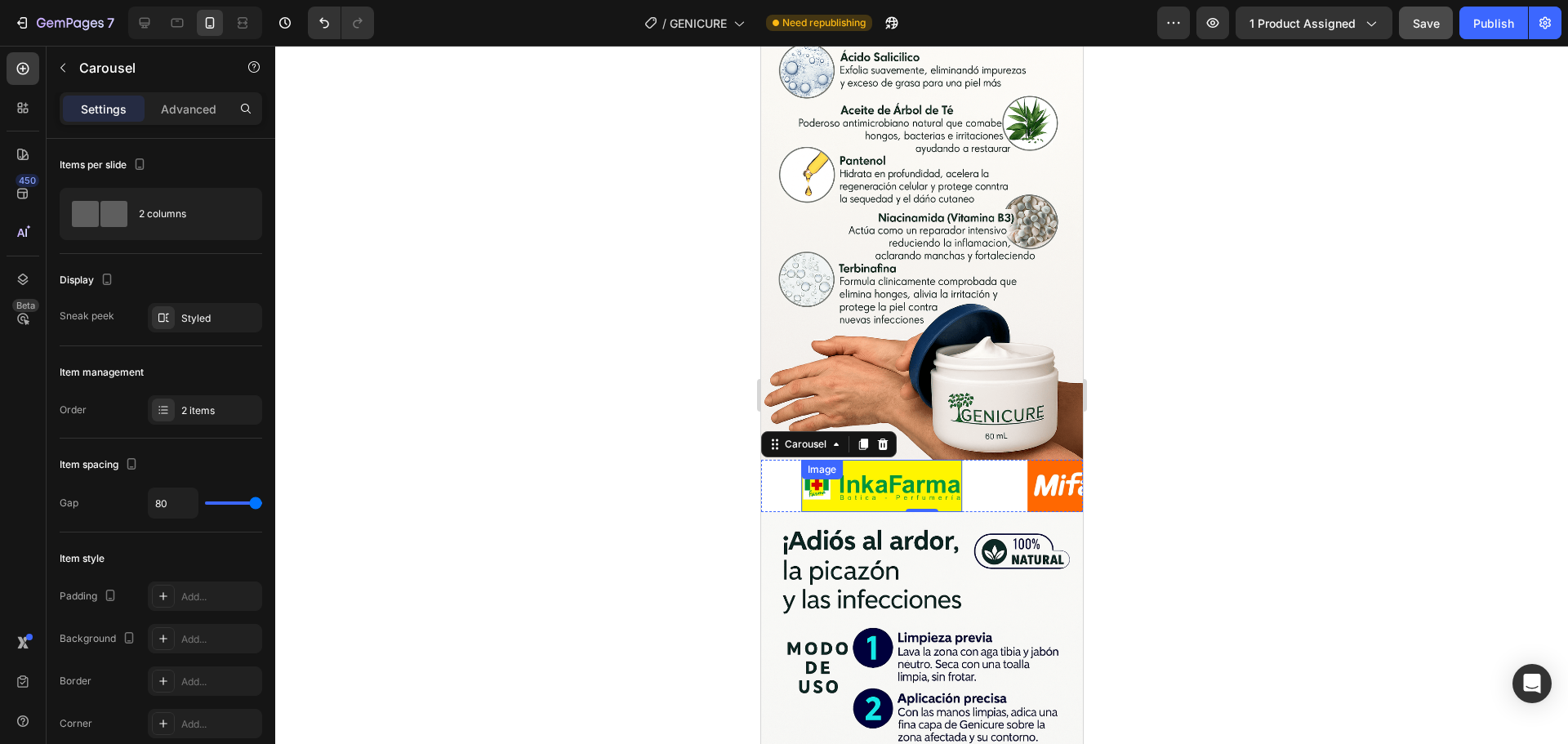
click at [912, 460] on div "Image" at bounding box center [880, 486] width 161 height 52
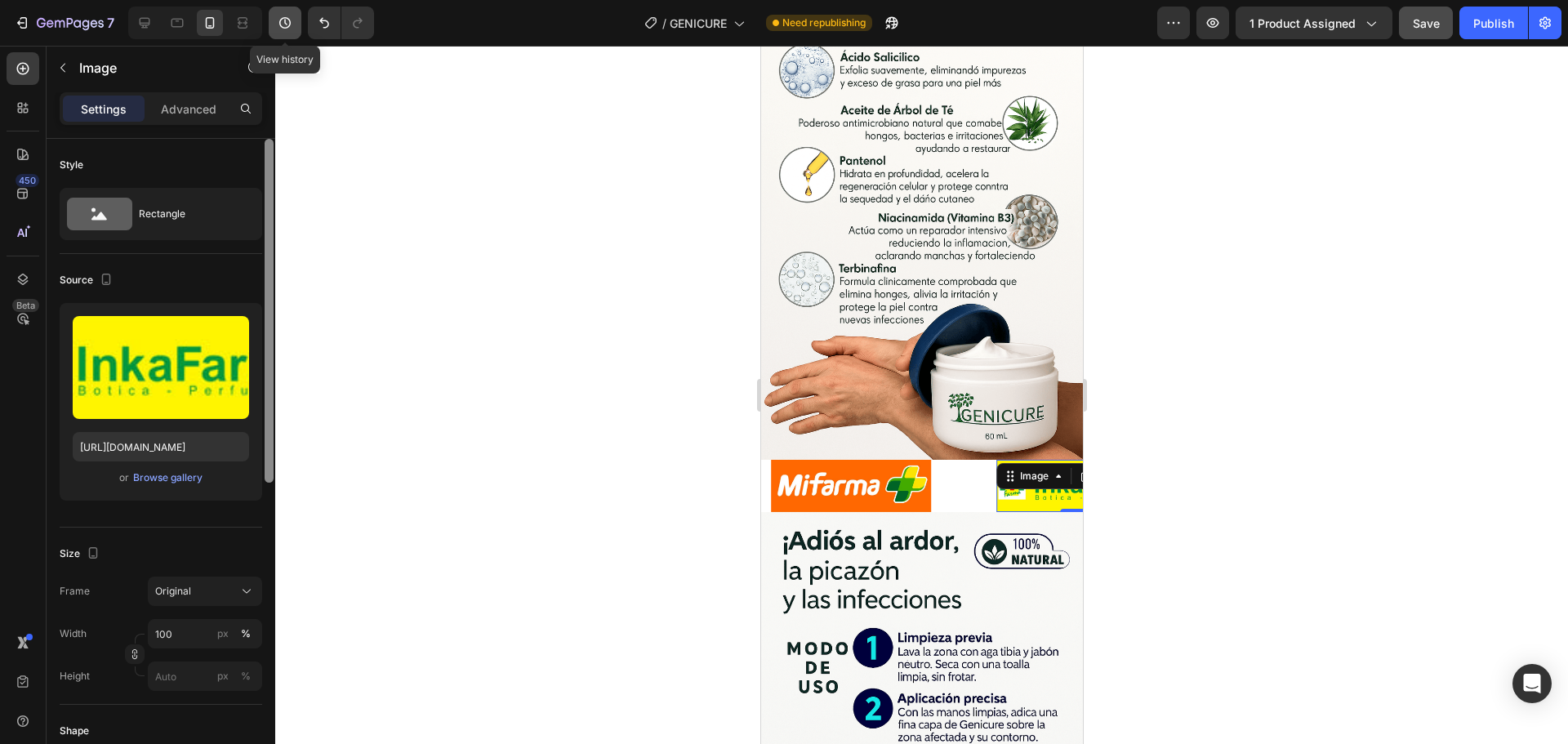
drag, startPoint x: 269, startPoint y: 276, endPoint x: 291, endPoint y: 33, distance: 244.0
click at [291, 0] on div "7 Version history View history / GENICURE Need republishing Preview 1 product a…" at bounding box center [784, 0] width 1568 height 0
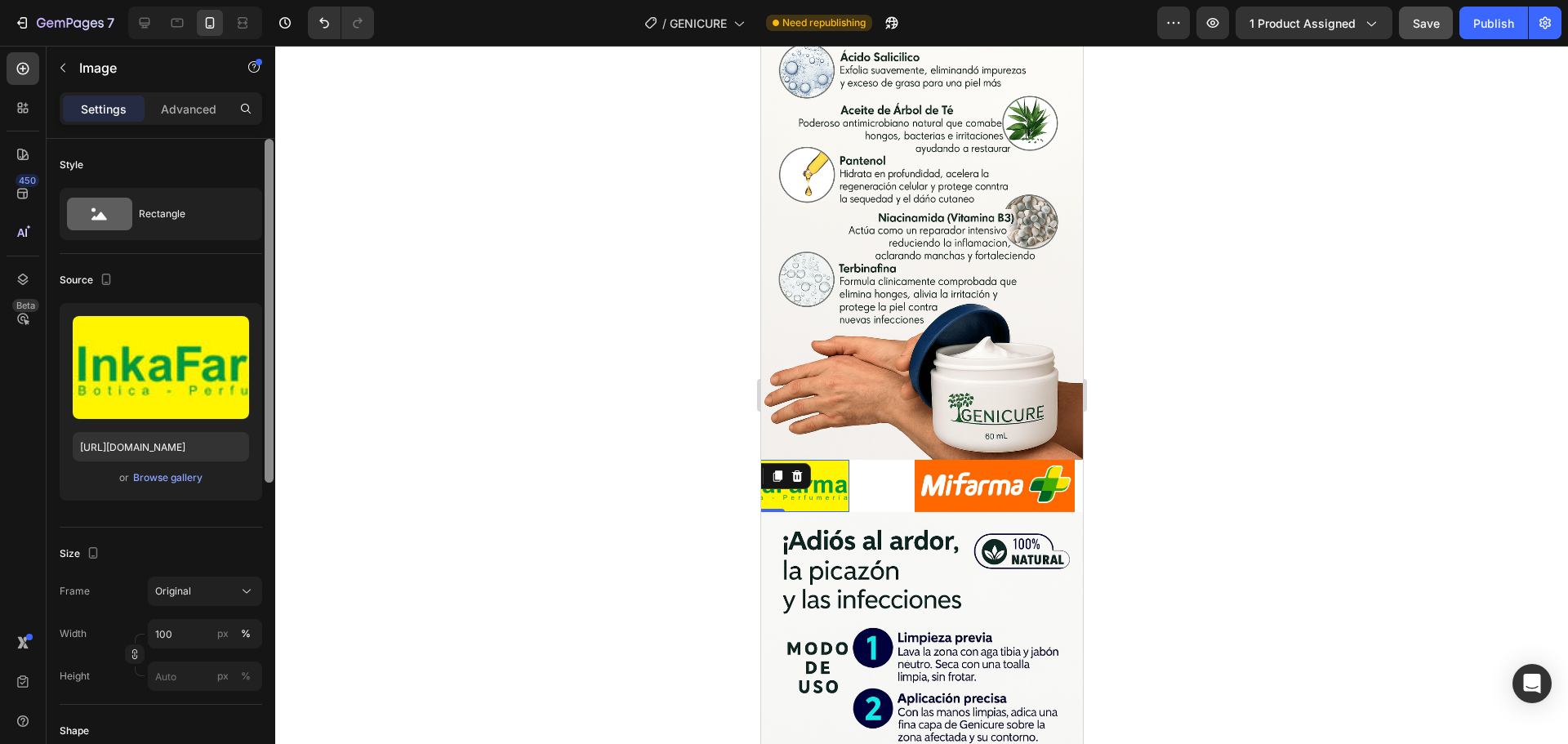
drag, startPoint x: 271, startPoint y: 243, endPoint x: 282, endPoint y: 125, distance: 118.5
click at [282, 0] on div "7 Version history / GENICURE Need republishing Preview 1 product assigned Save …" at bounding box center [784, 0] width 1568 height 0
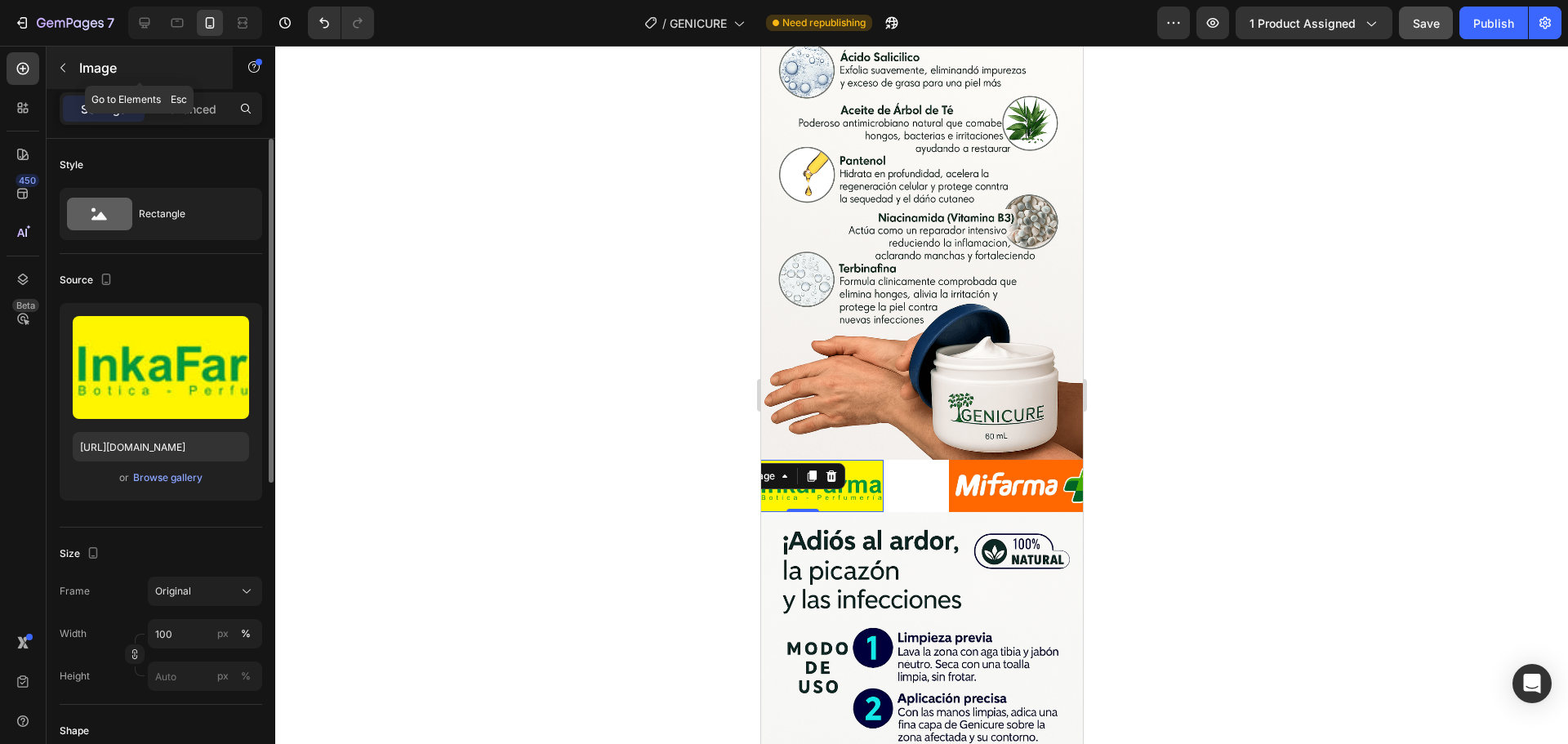
click at [72, 67] on button "button" at bounding box center [62, 67] width 26 height 26
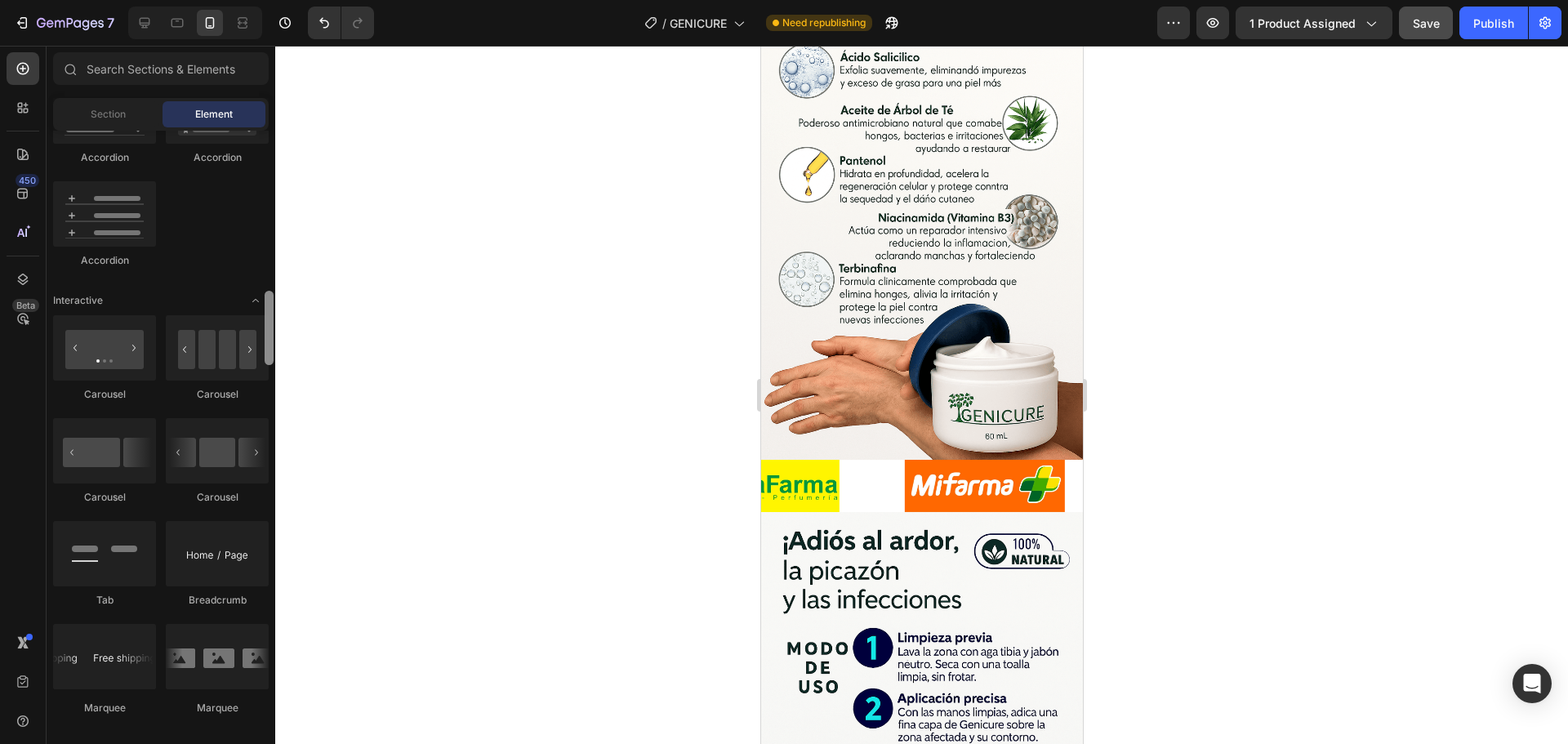
scroll to position [1491, 0]
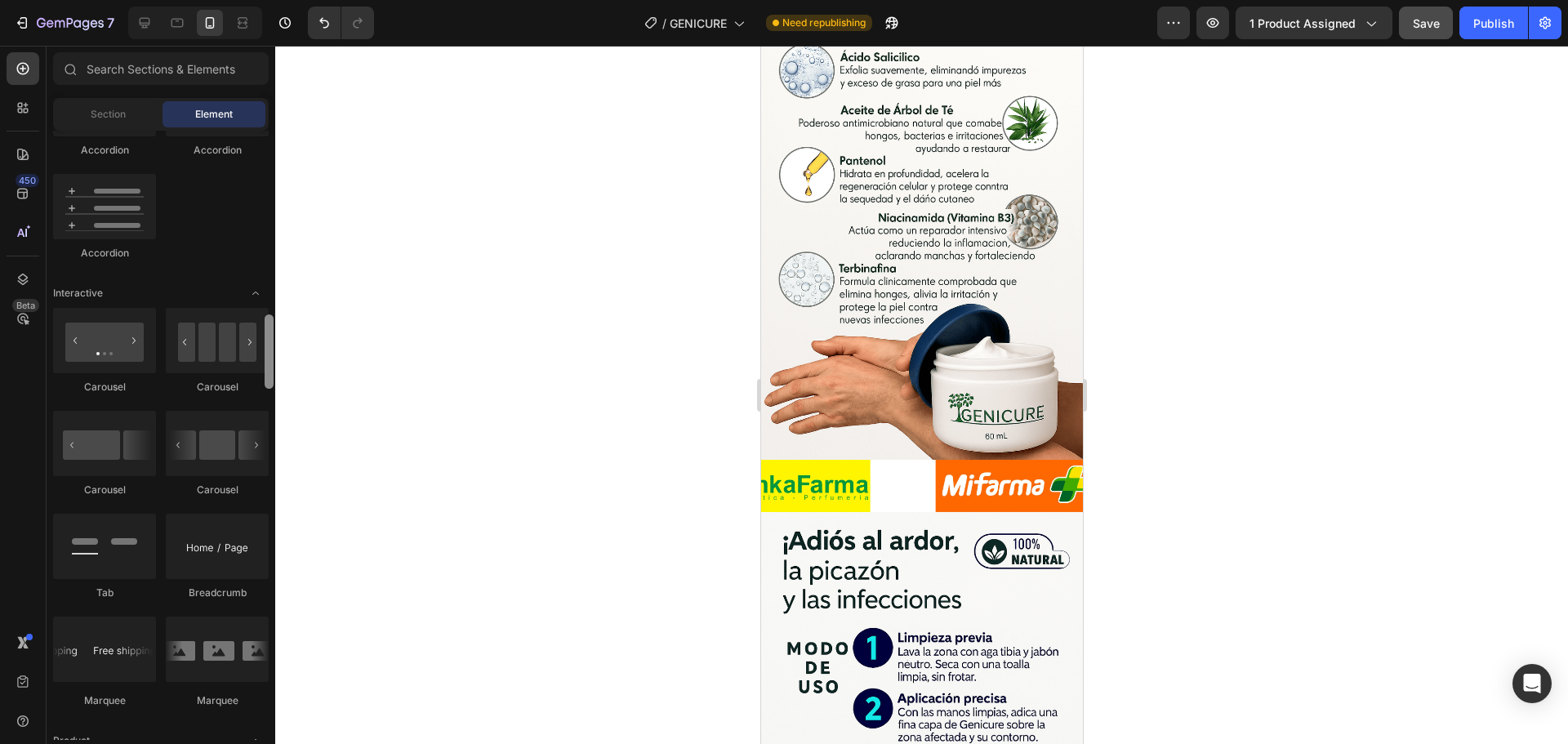
drag, startPoint x: 265, startPoint y: 265, endPoint x: 270, endPoint y: 358, distance: 93.1
click at [270, 358] on div at bounding box center [269, 351] width 9 height 74
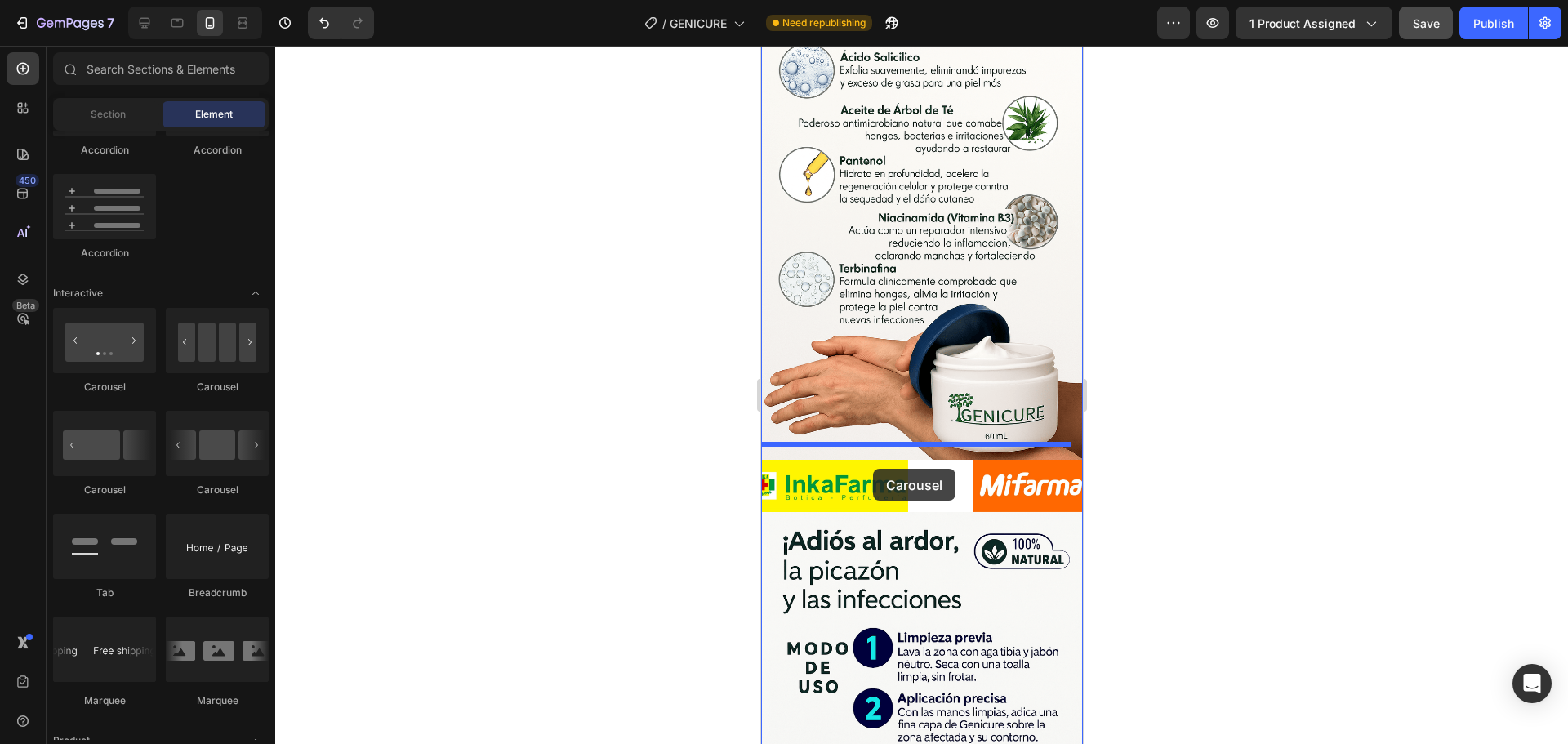
drag, startPoint x: 851, startPoint y: 405, endPoint x: 872, endPoint y: 468, distance: 66.4
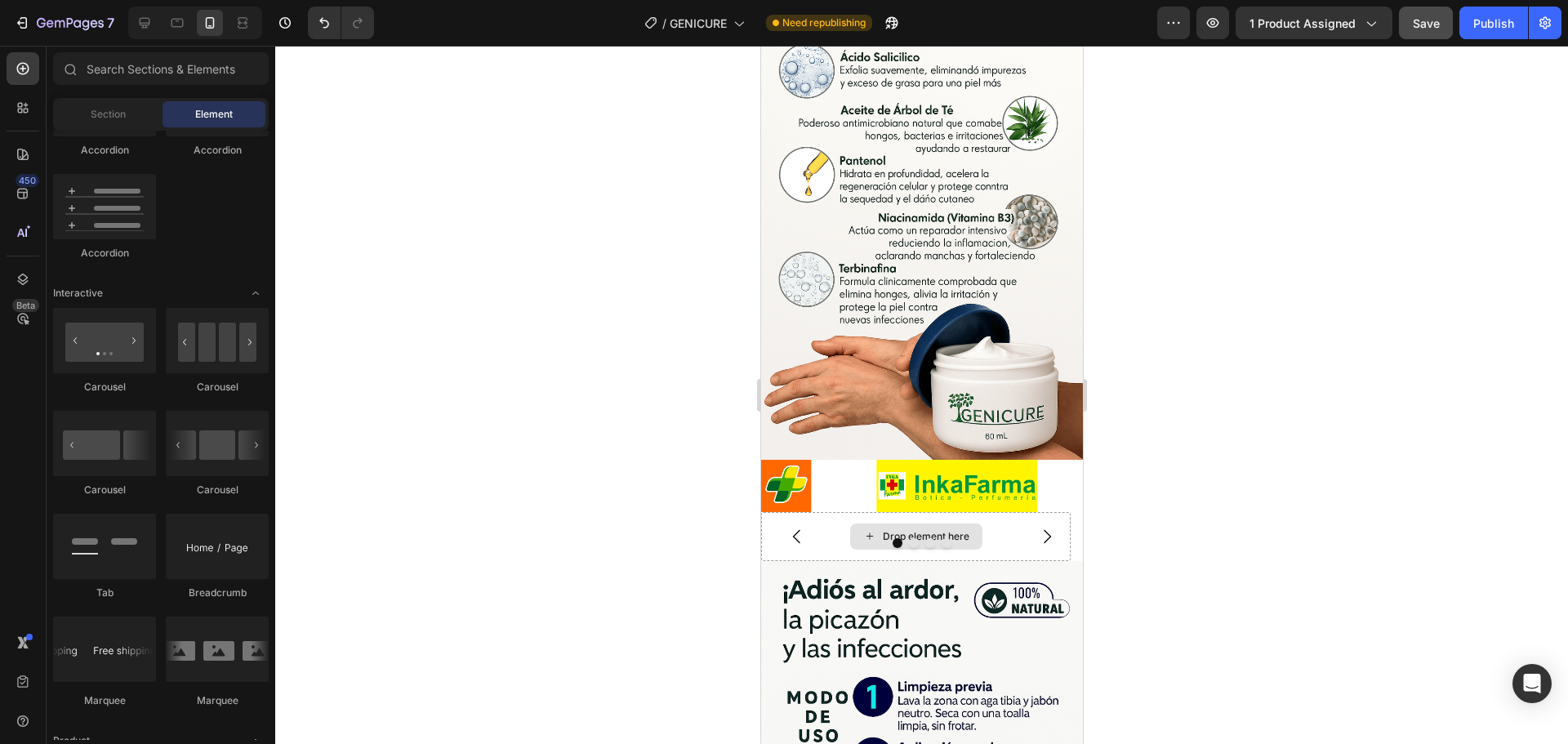
click at [939, 530] on div "Drop element here" at bounding box center [925, 537] width 87 height 13
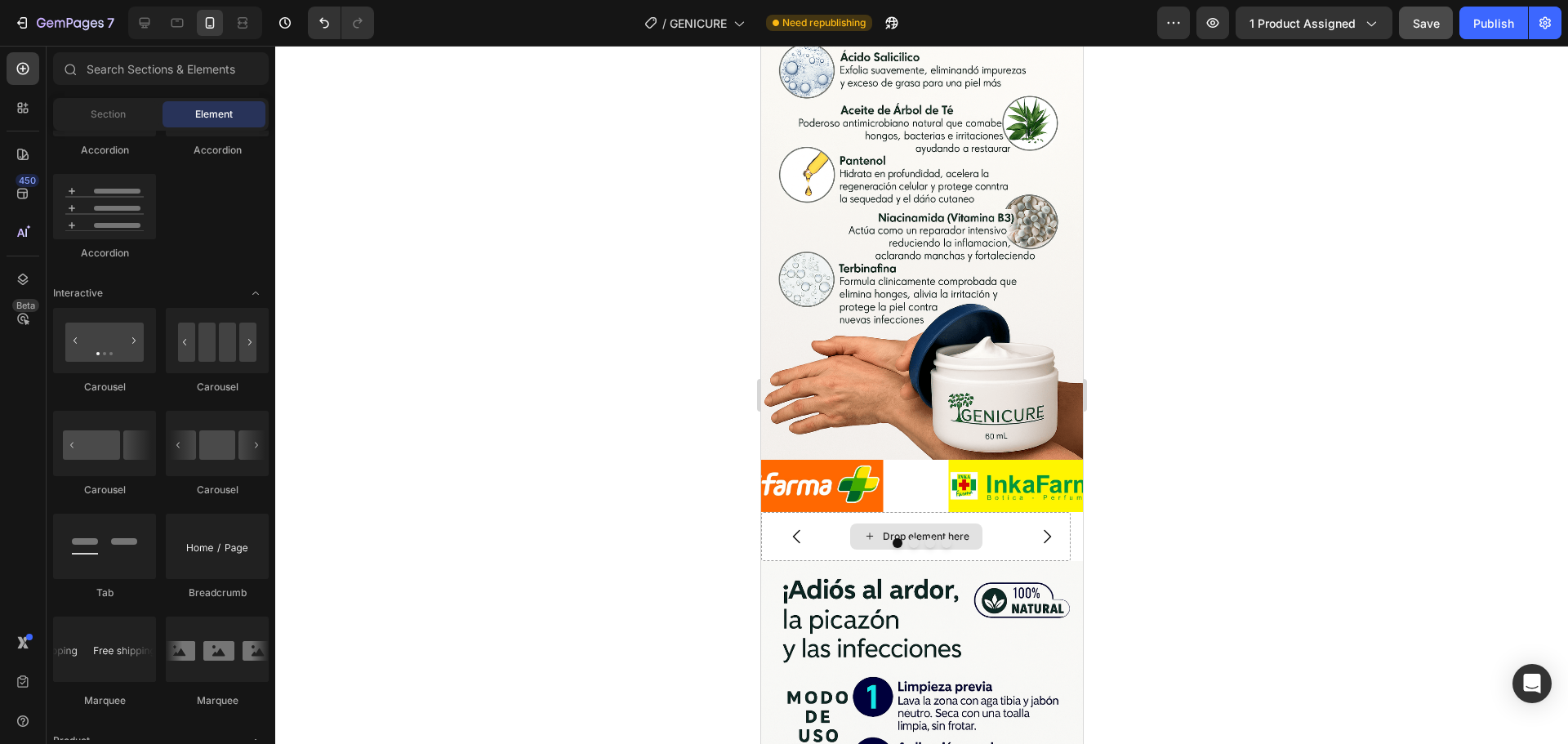
click at [939, 530] on div "Drop element here" at bounding box center [925, 537] width 87 height 13
click at [18, 114] on icon at bounding box center [22, 107] width 16 height 16
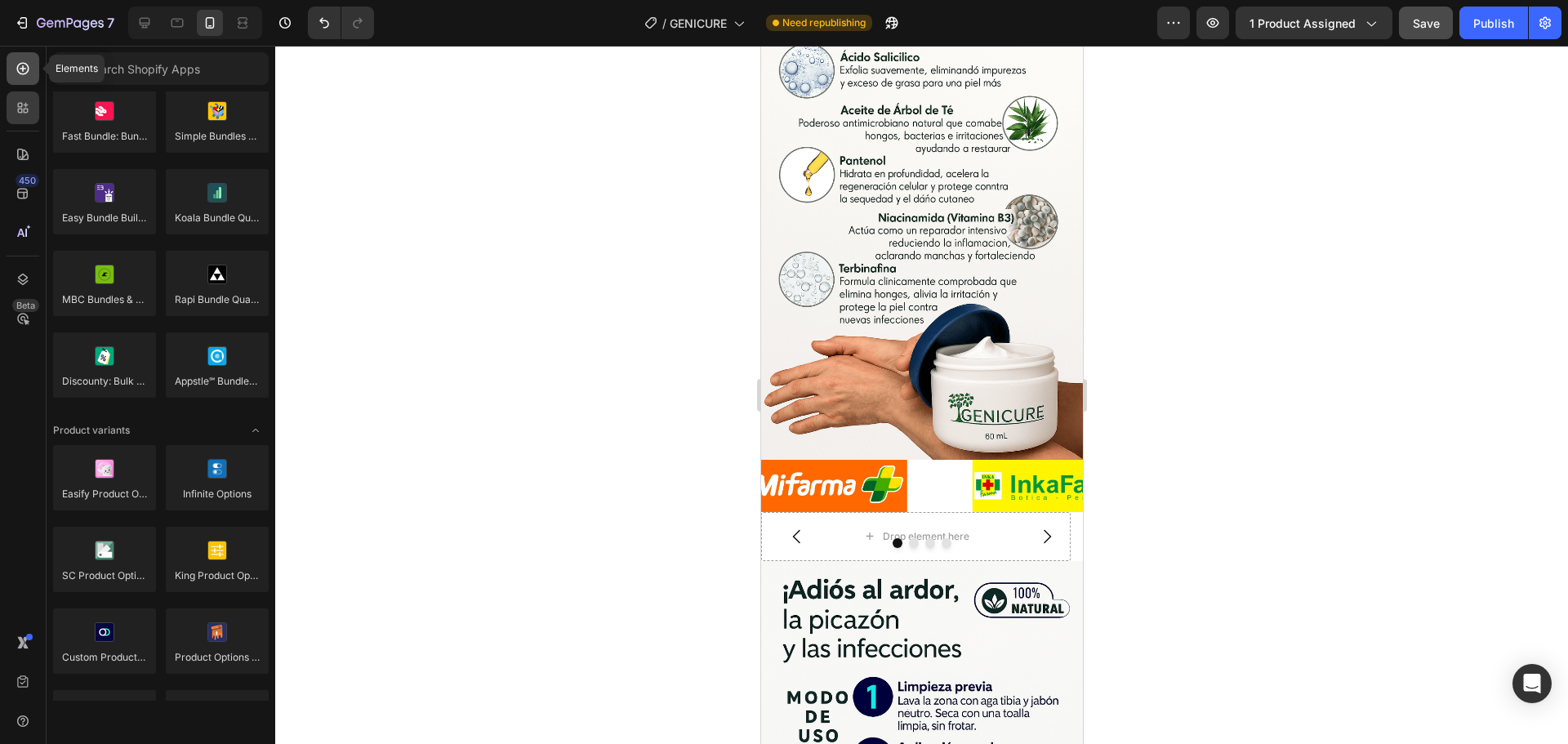
click at [27, 76] on icon at bounding box center [22, 68] width 16 height 16
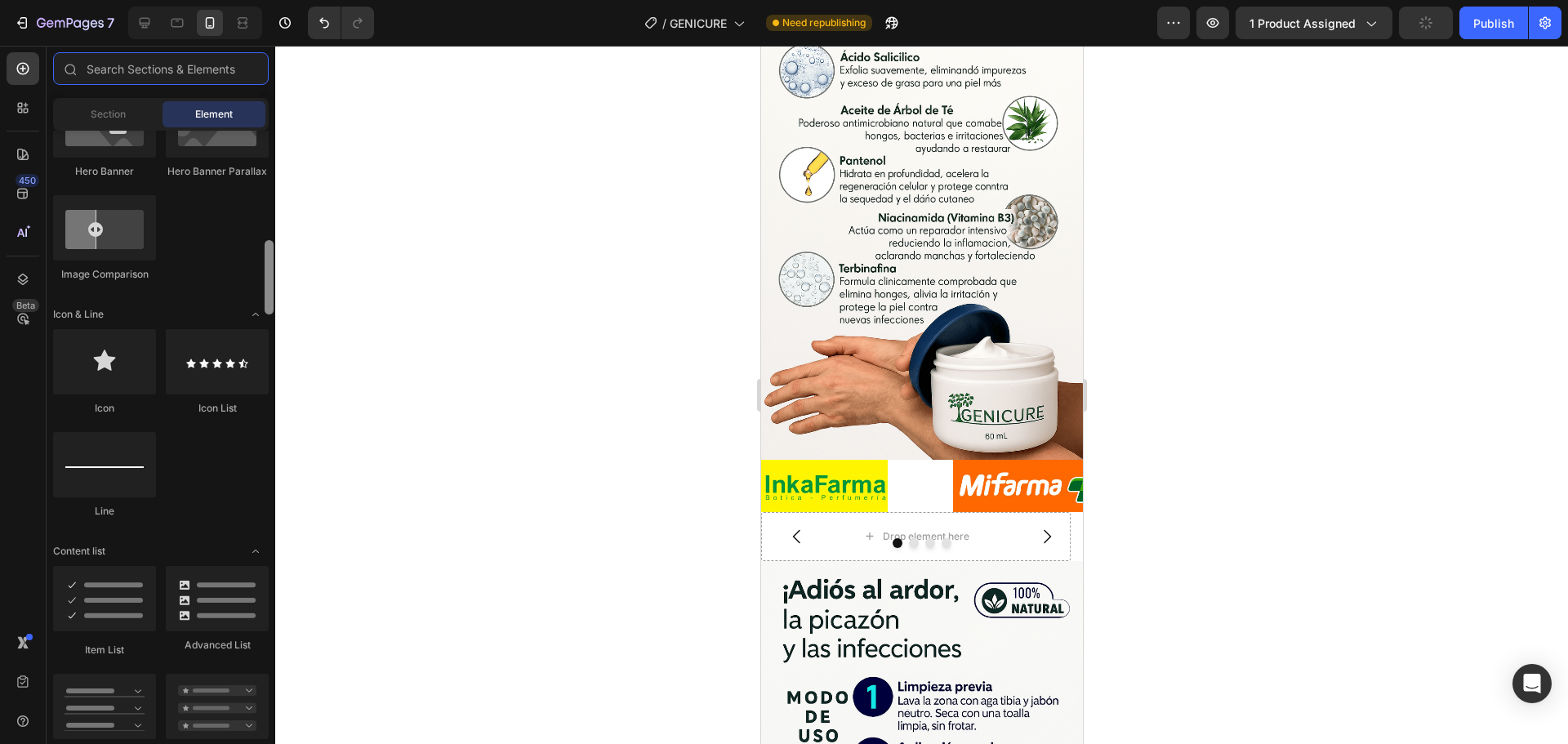
scroll to position [0, 0]
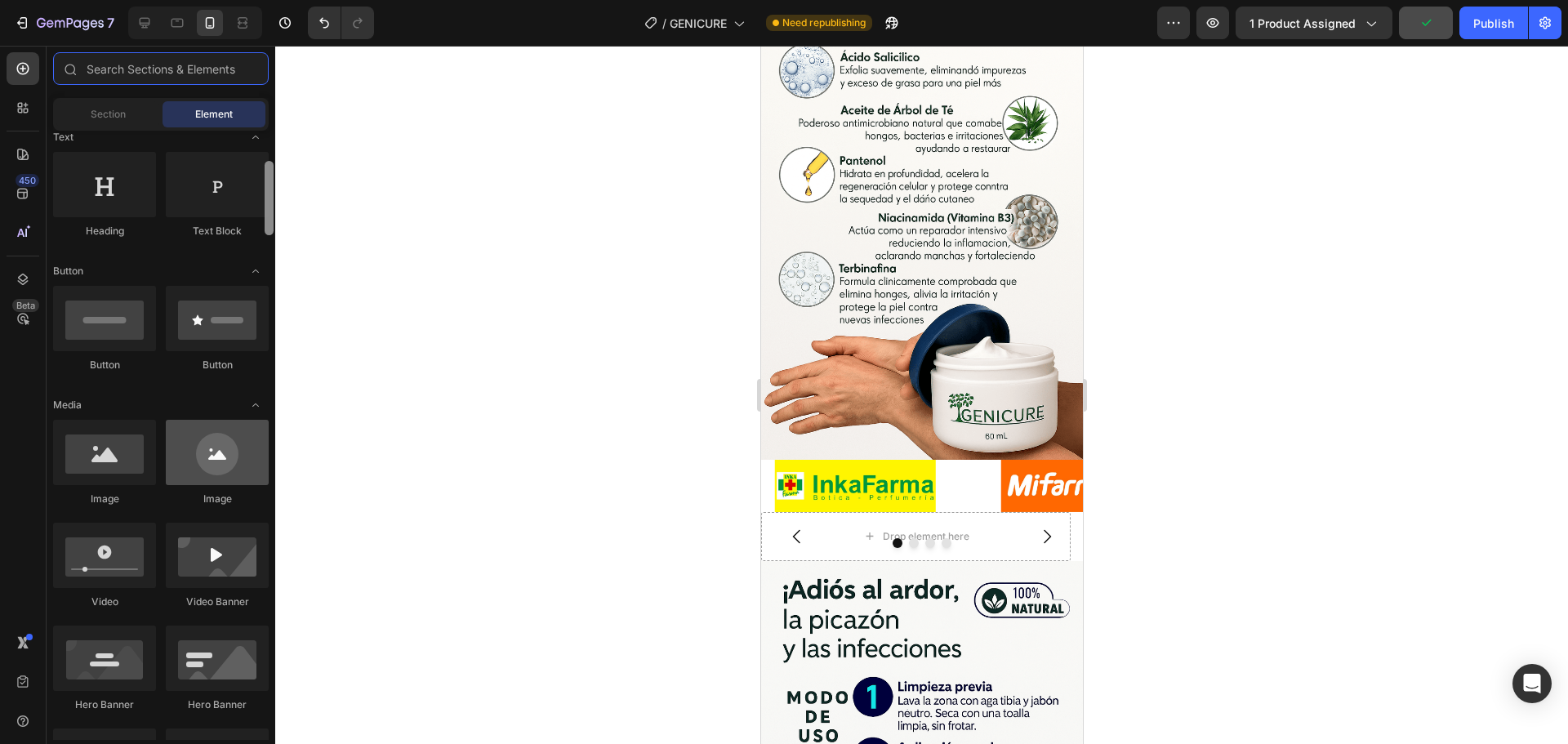
drag, startPoint x: 270, startPoint y: 388, endPoint x: 188, endPoint y: 429, distance: 91.7
click at [283, 0] on div "7 Version history / GENICURE Need republishing Preview 1 product assigned Publi…" at bounding box center [784, 0] width 1568 height 0
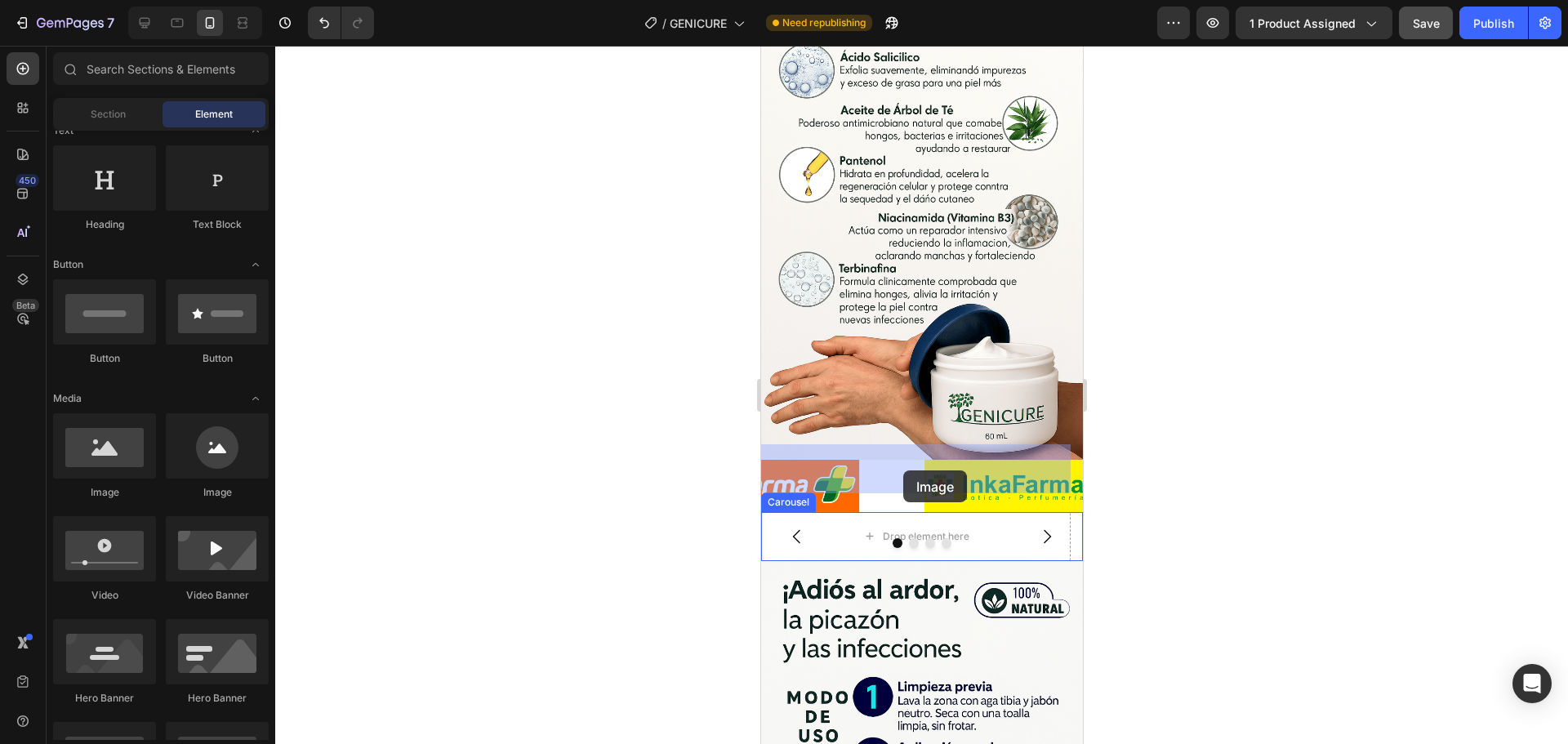
drag, startPoint x: 1451, startPoint y: 493, endPoint x: 902, endPoint y: 470, distance: 549.5
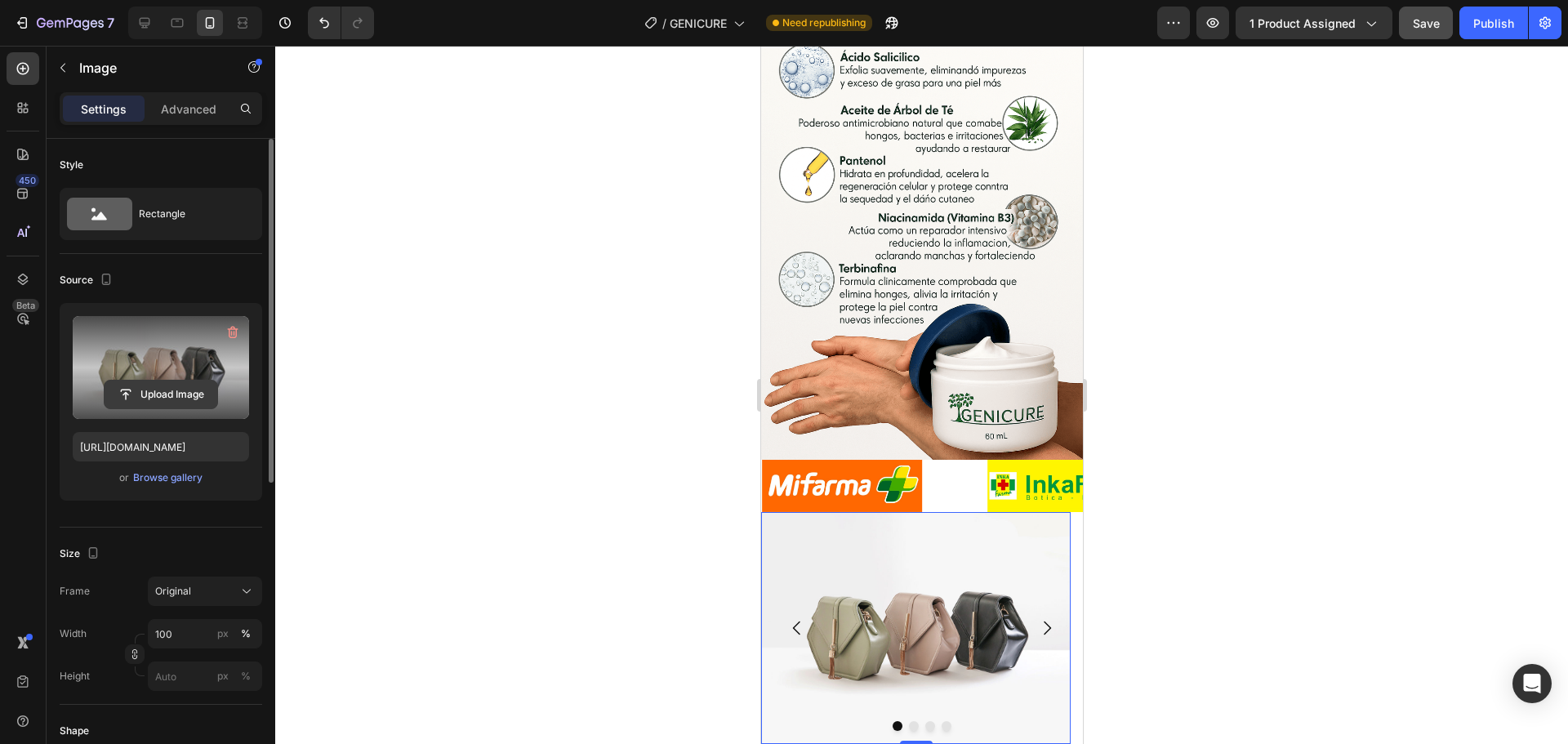
click at [149, 389] on input "file" at bounding box center [161, 394] width 113 height 28
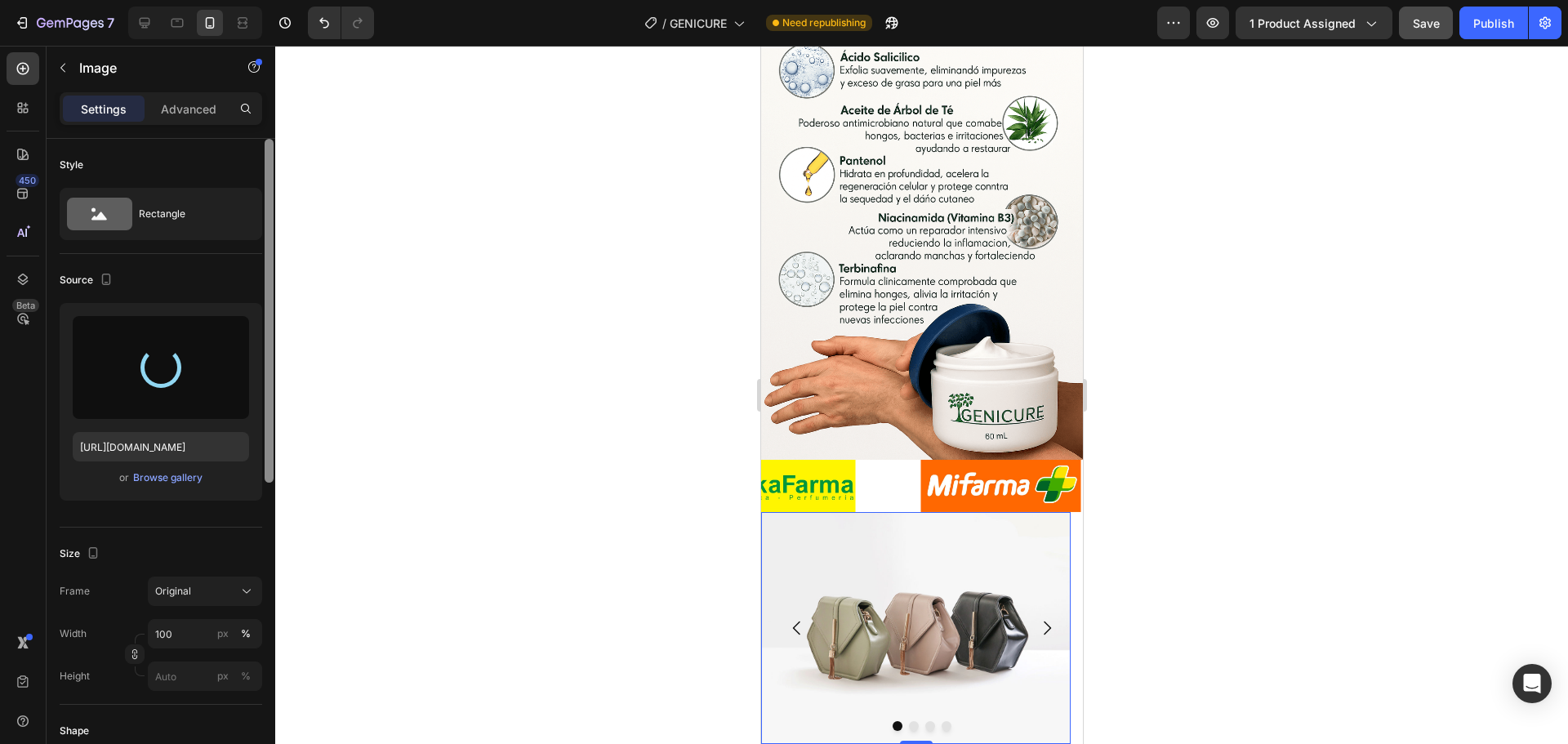
type input "[URL][DOMAIN_NAME]"
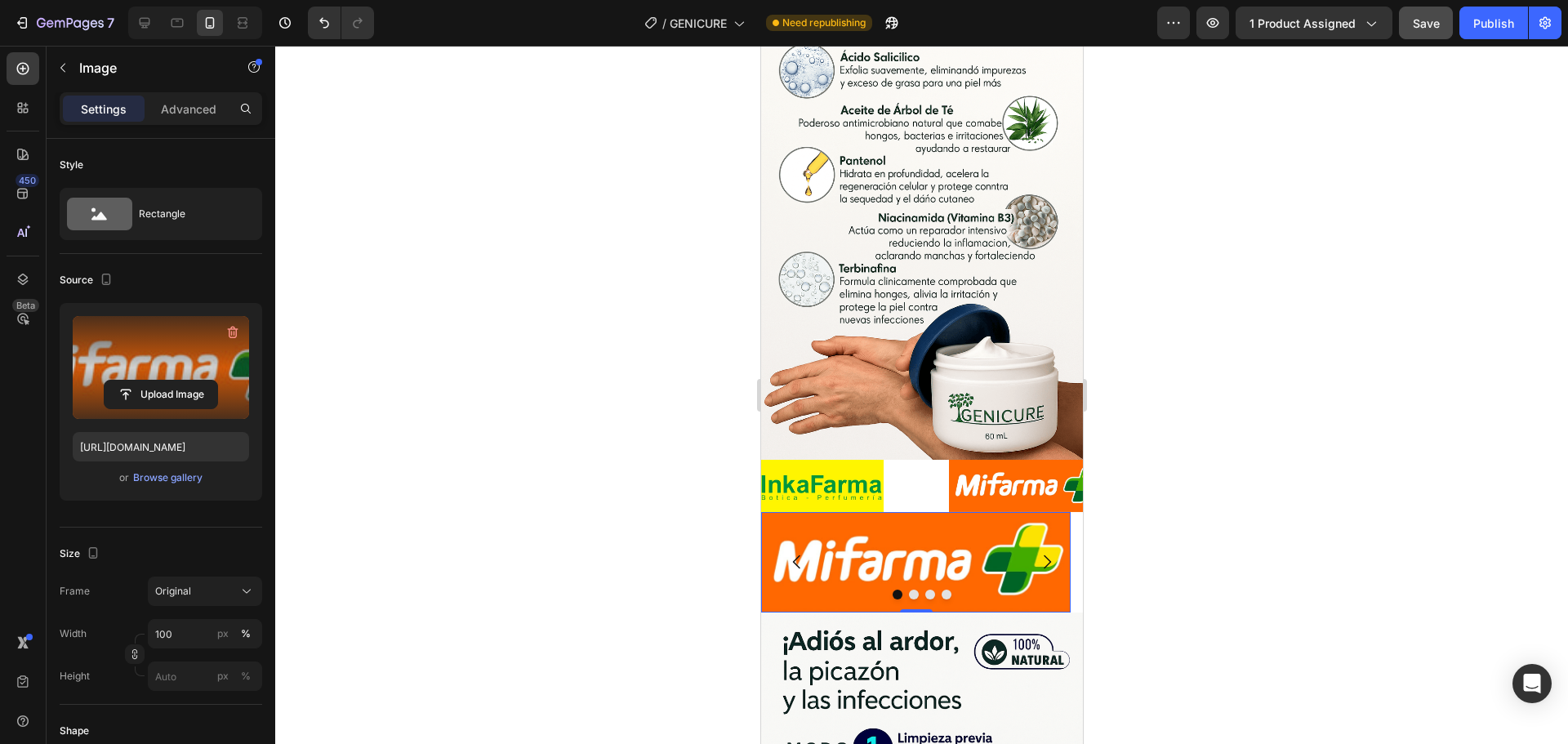
click at [980, 512] on img at bounding box center [914, 562] width 309 height 100
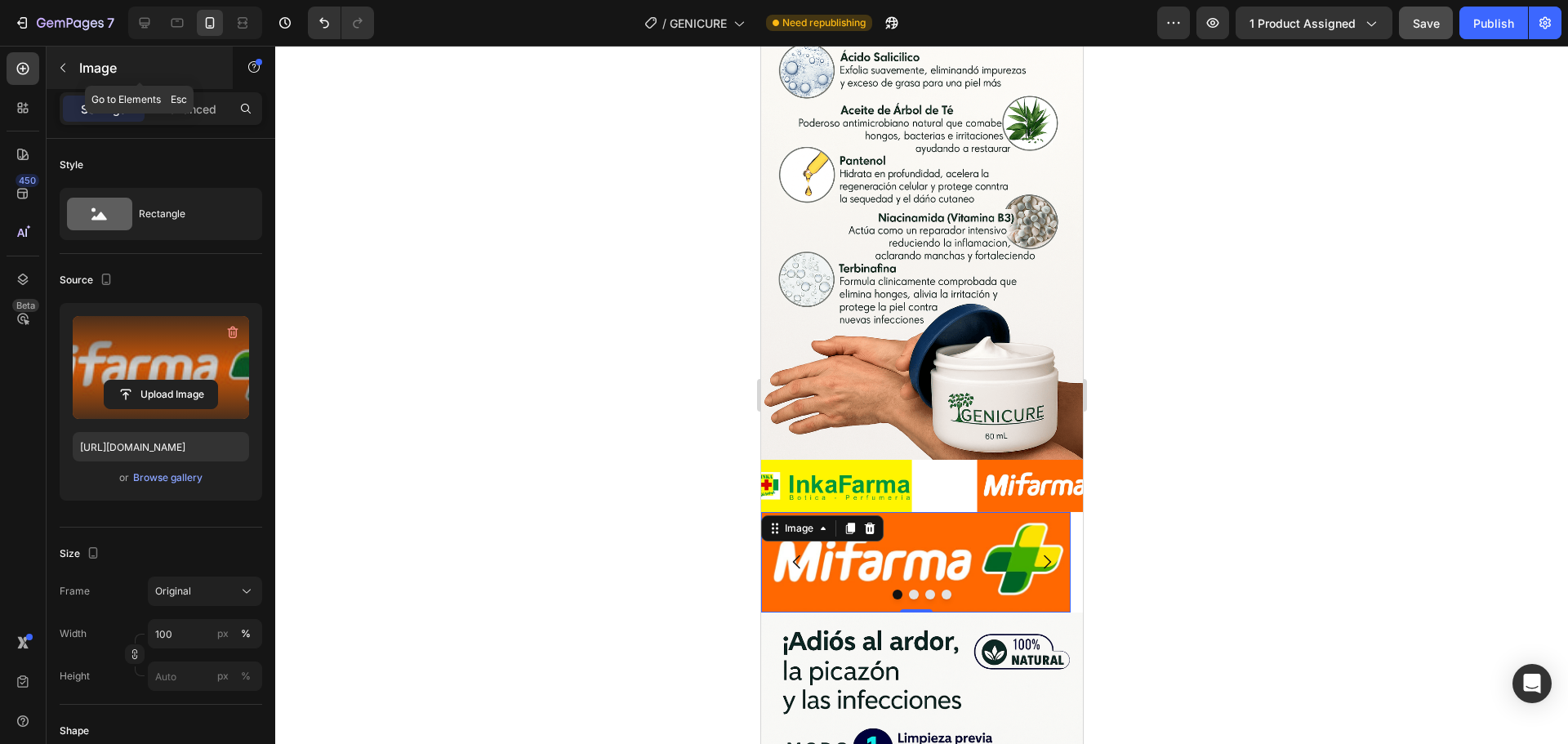
click at [66, 68] on icon "button" at bounding box center [63, 68] width 13 height 13
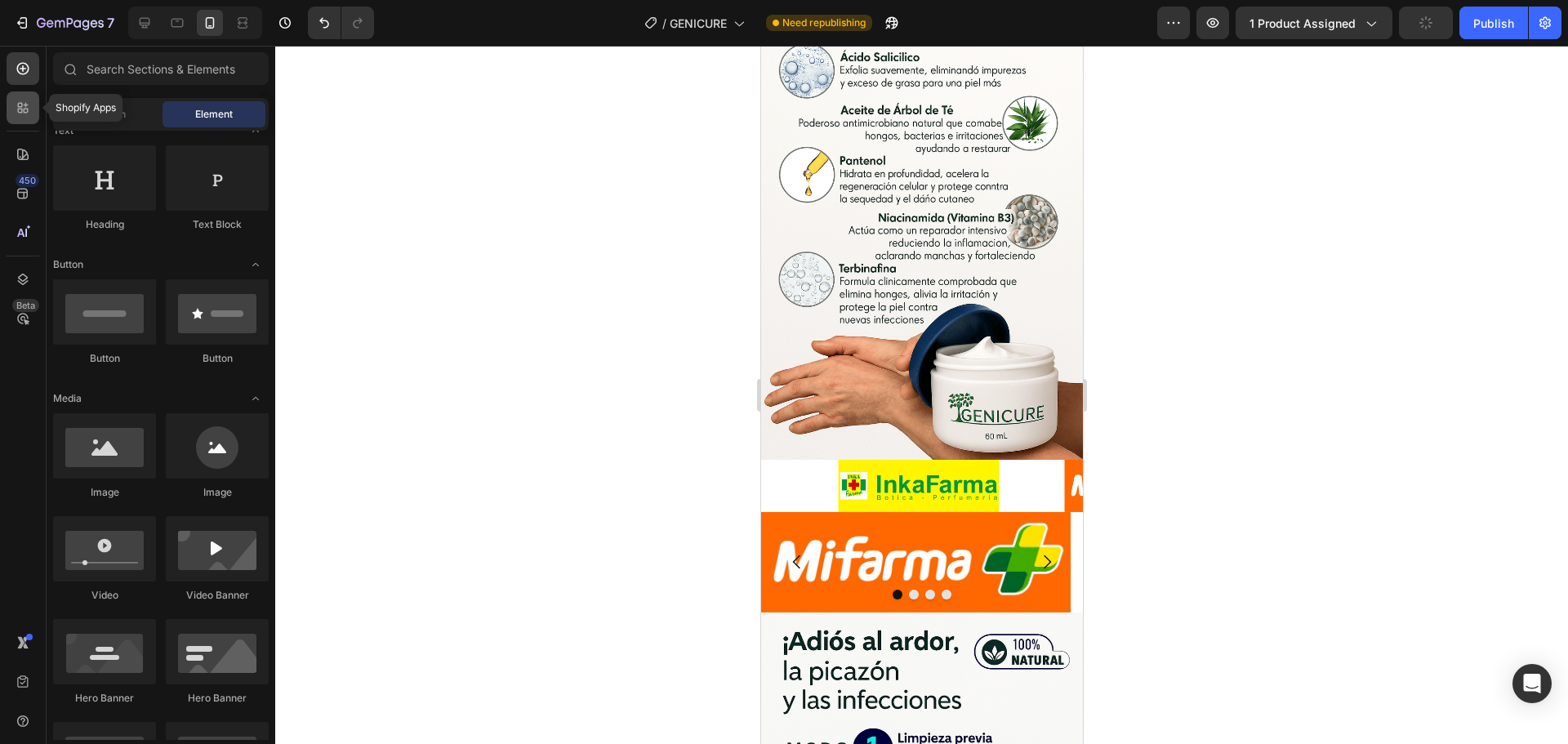
click at [22, 117] on div at bounding box center [23, 108] width 33 height 33
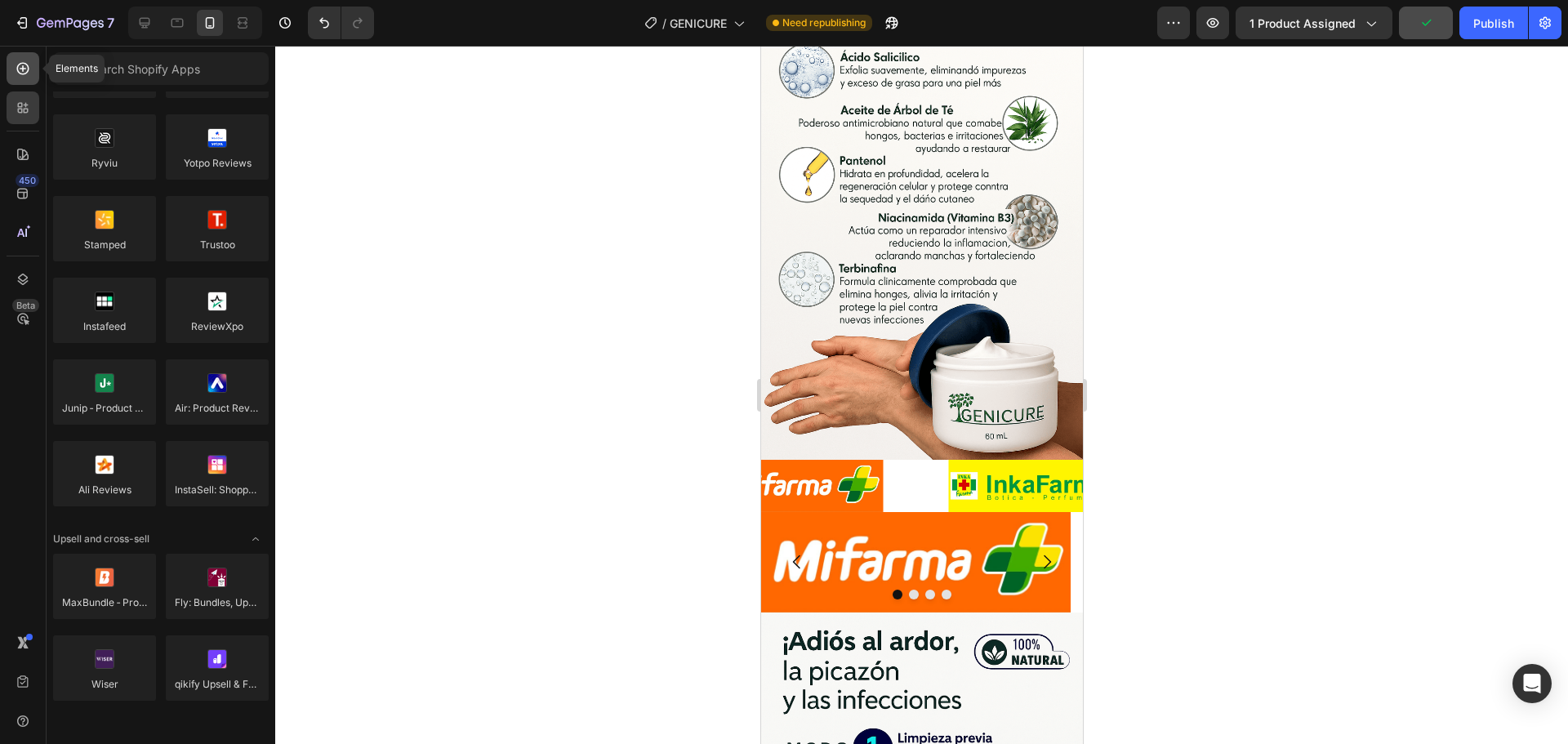
click at [29, 69] on icon at bounding box center [23, 69] width 13 height 13
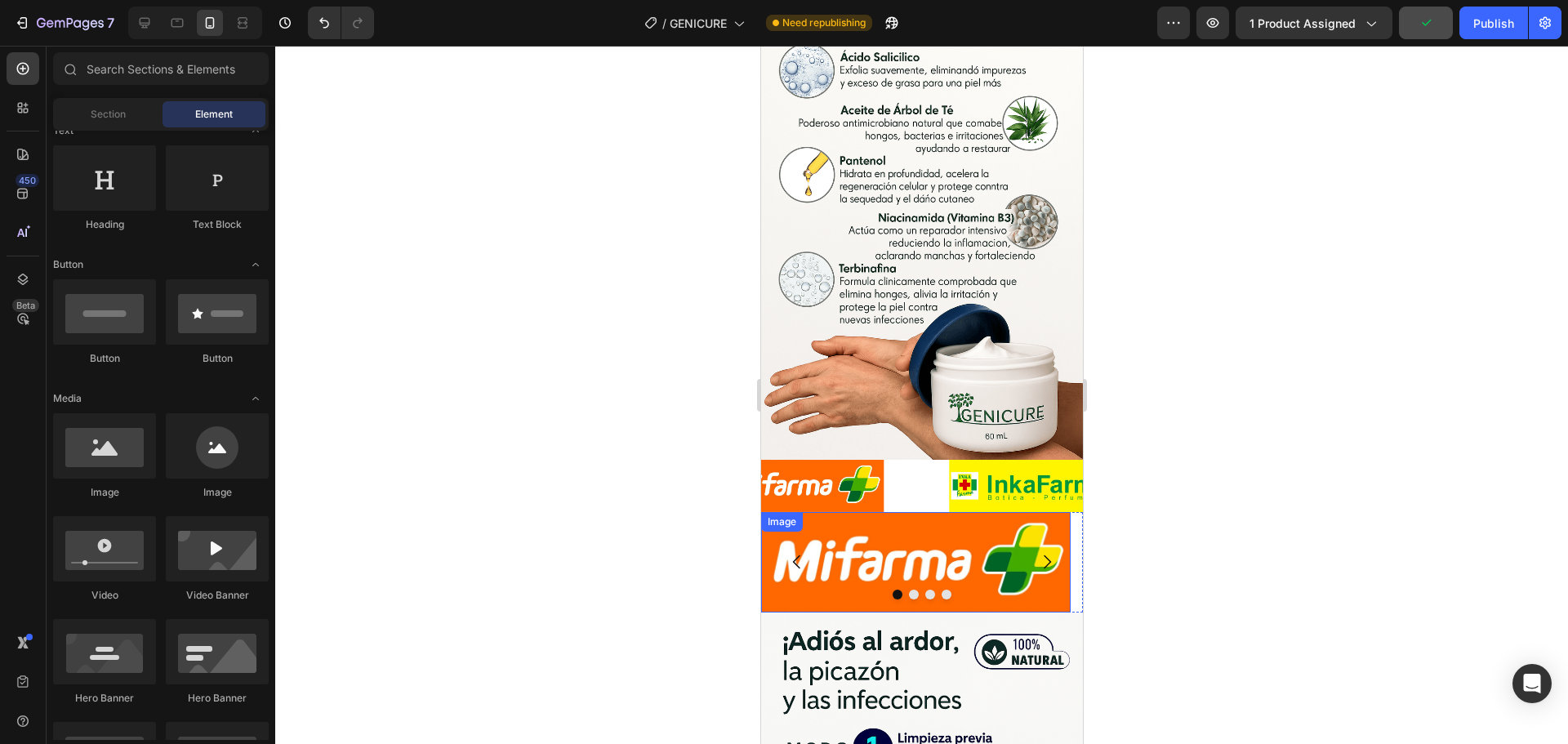
click at [915, 512] on img at bounding box center [914, 562] width 309 height 100
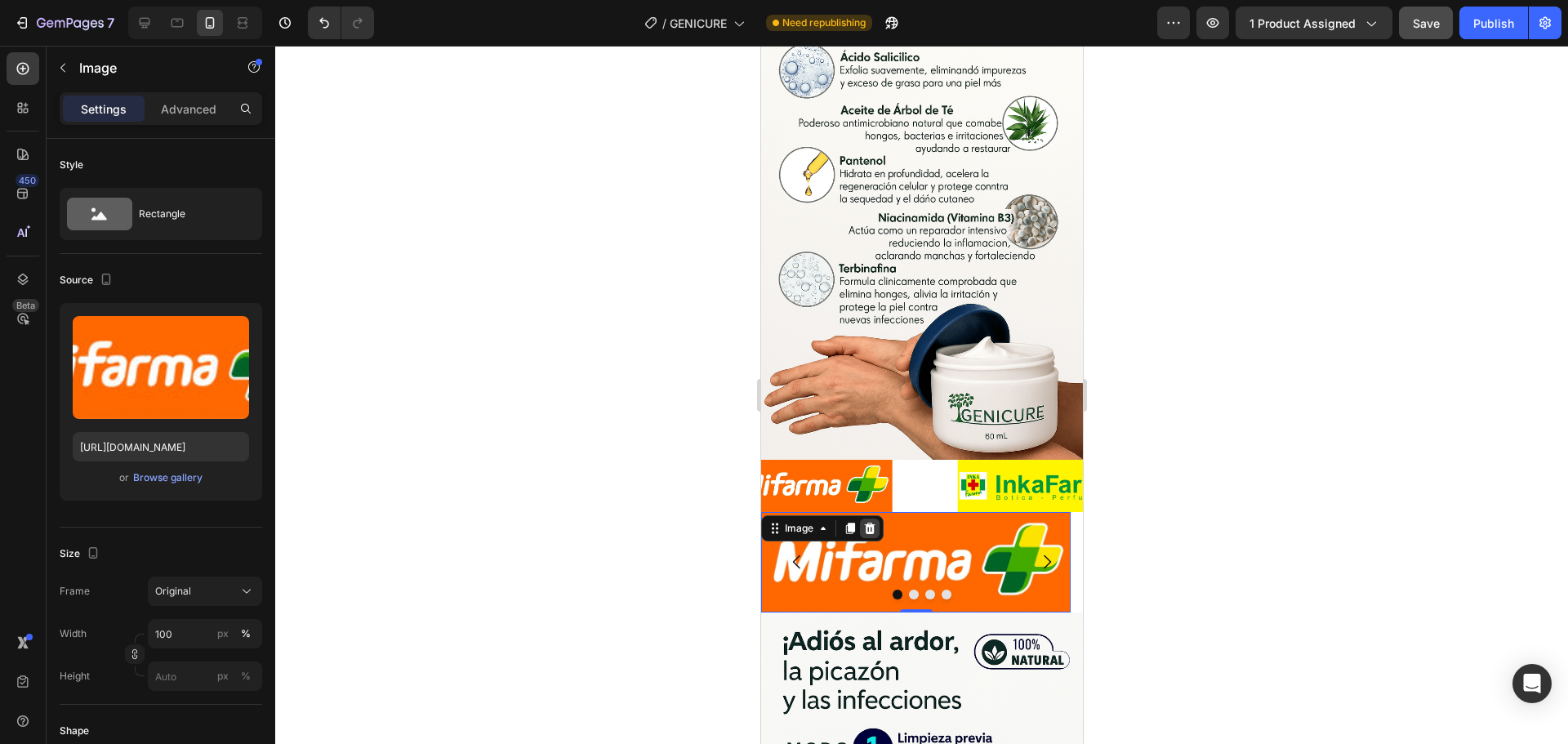
click at [872, 522] on icon at bounding box center [870, 528] width 11 height 12
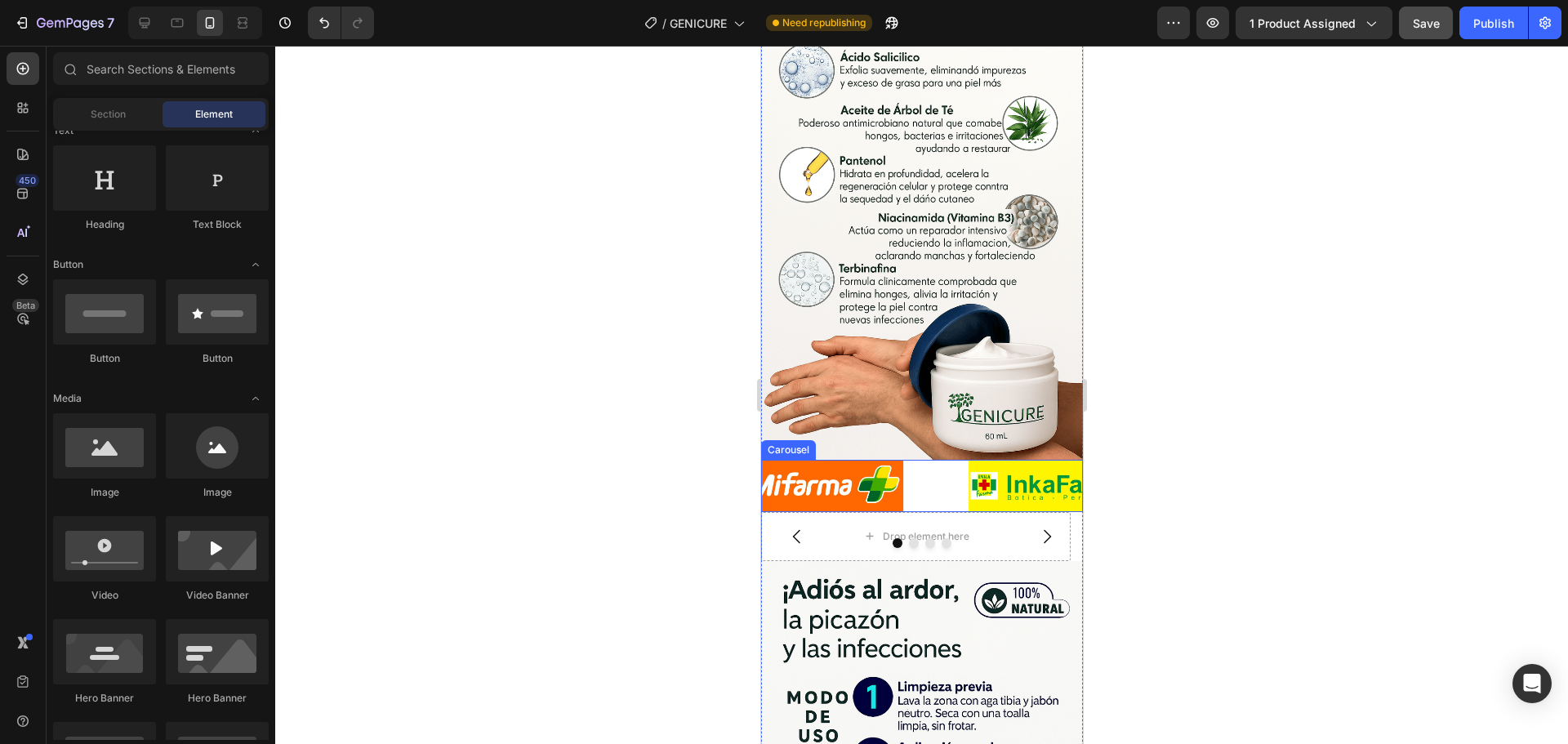
click at [934, 460] on div "Image Image" at bounding box center [921, 486] width 322 height 52
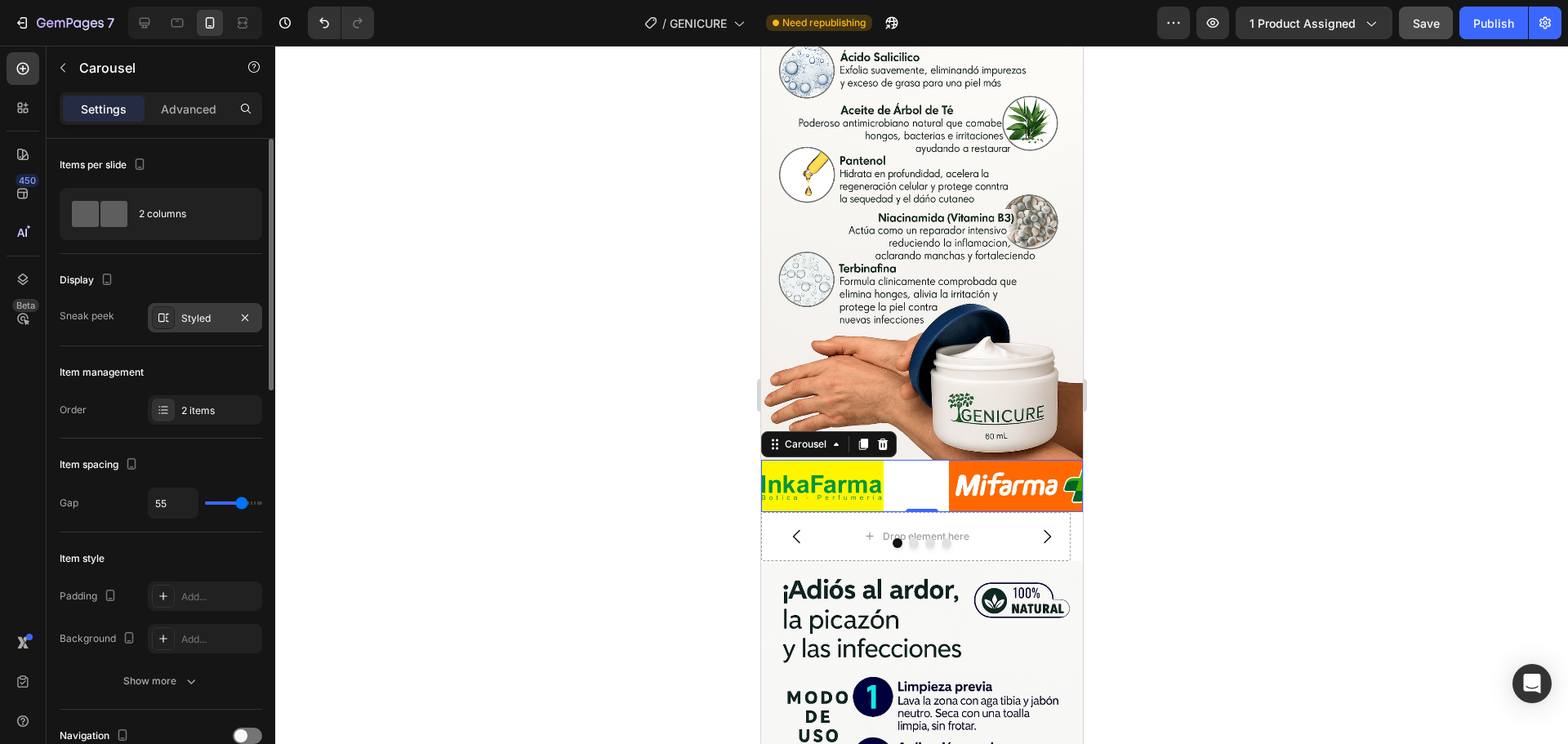
click at [199, 311] on div "Styled" at bounding box center [205, 318] width 47 height 14
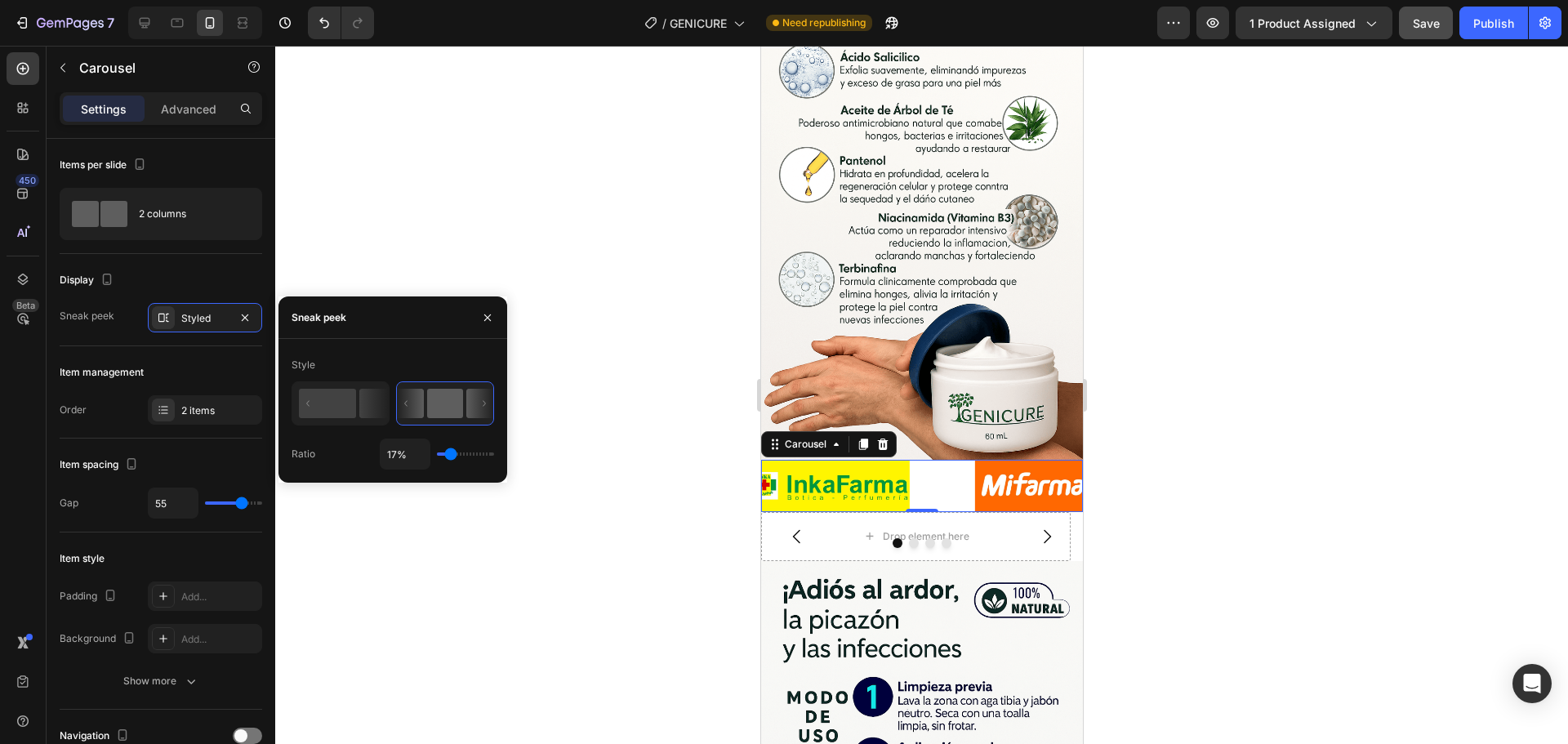
type input "1%"
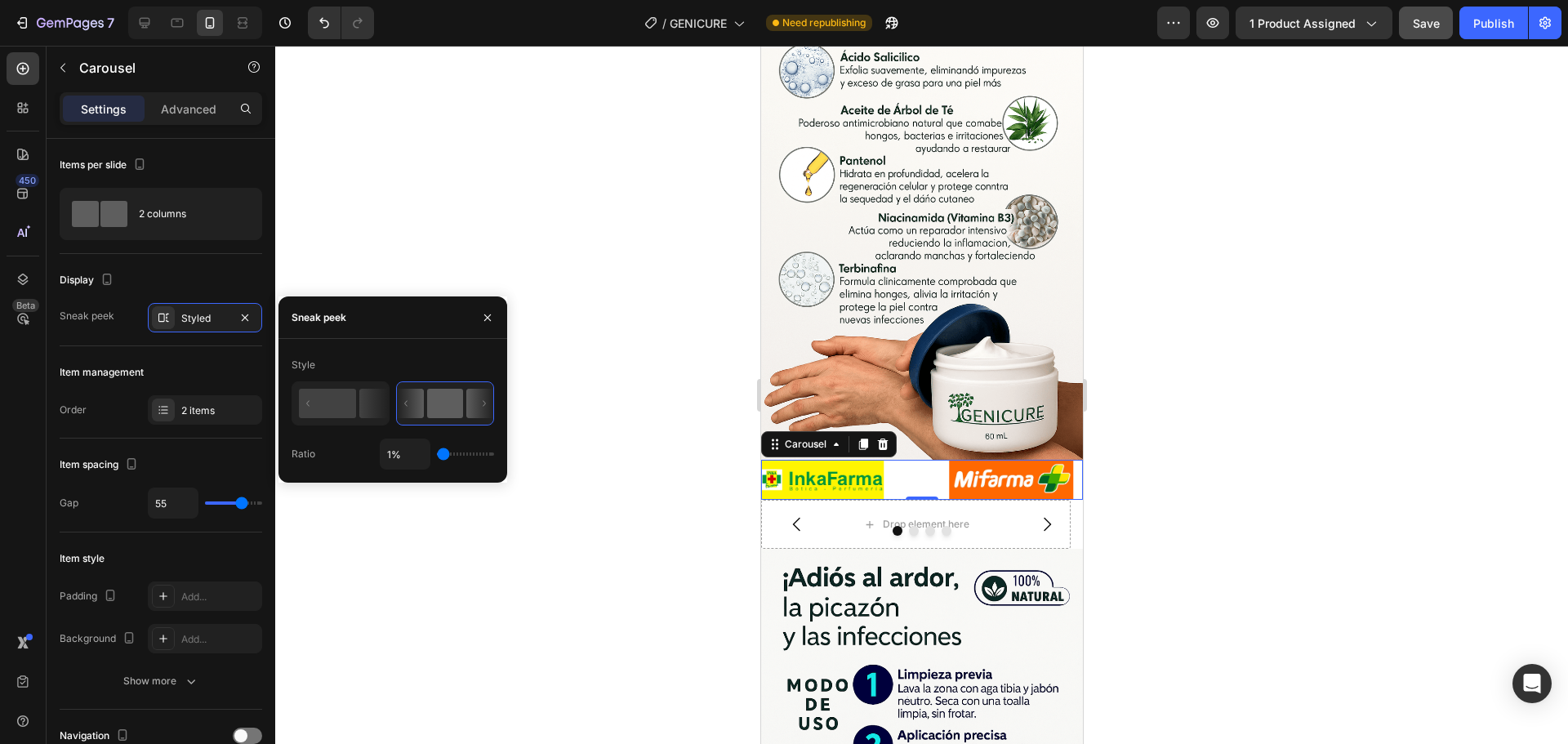
drag, startPoint x: 447, startPoint y: 455, endPoint x: 435, endPoint y: 454, distance: 12.0
type input "1"
click at [437, 454] on input "range" at bounding box center [466, 454] width 57 height 3
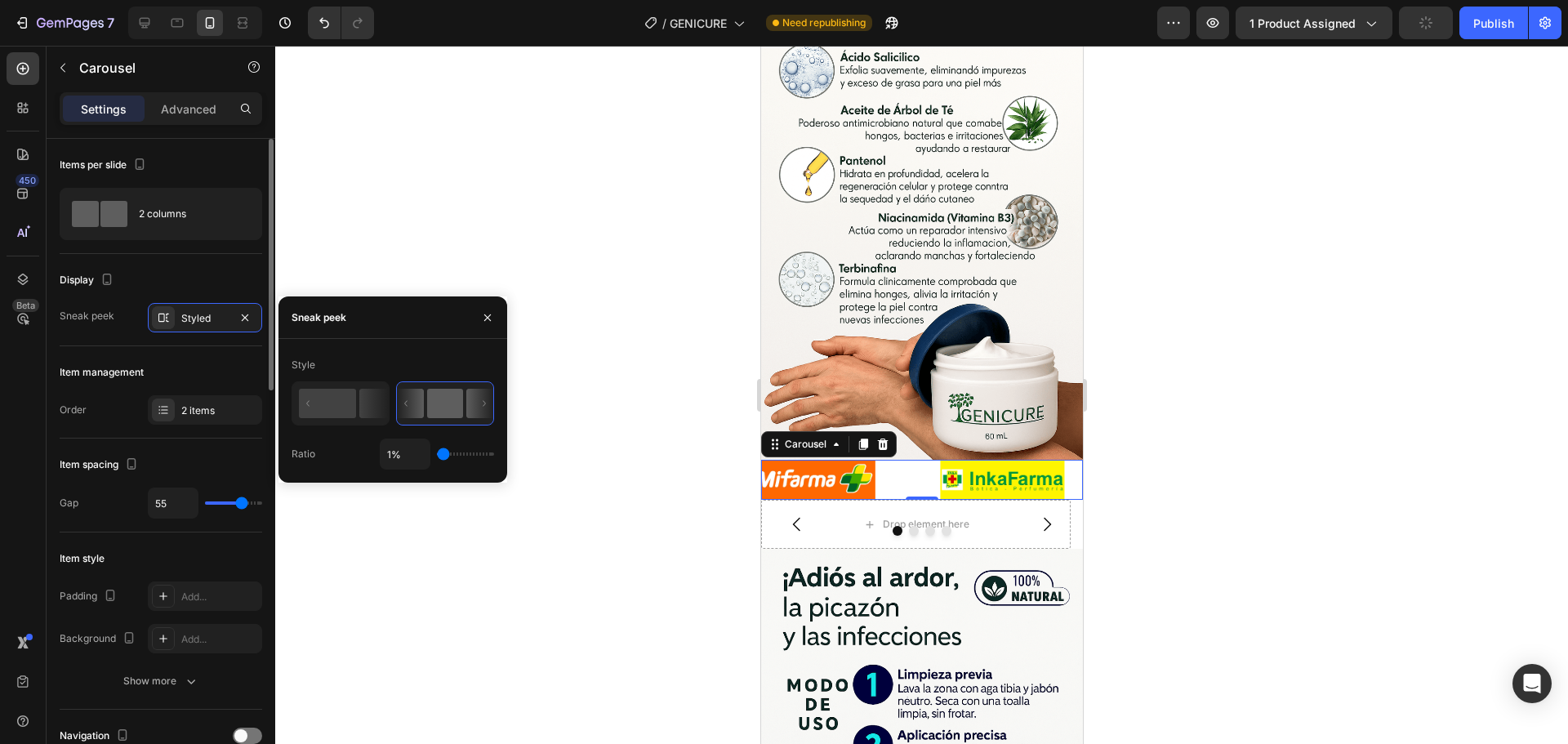
click at [206, 360] on div "Item management" at bounding box center [161, 372] width 202 height 26
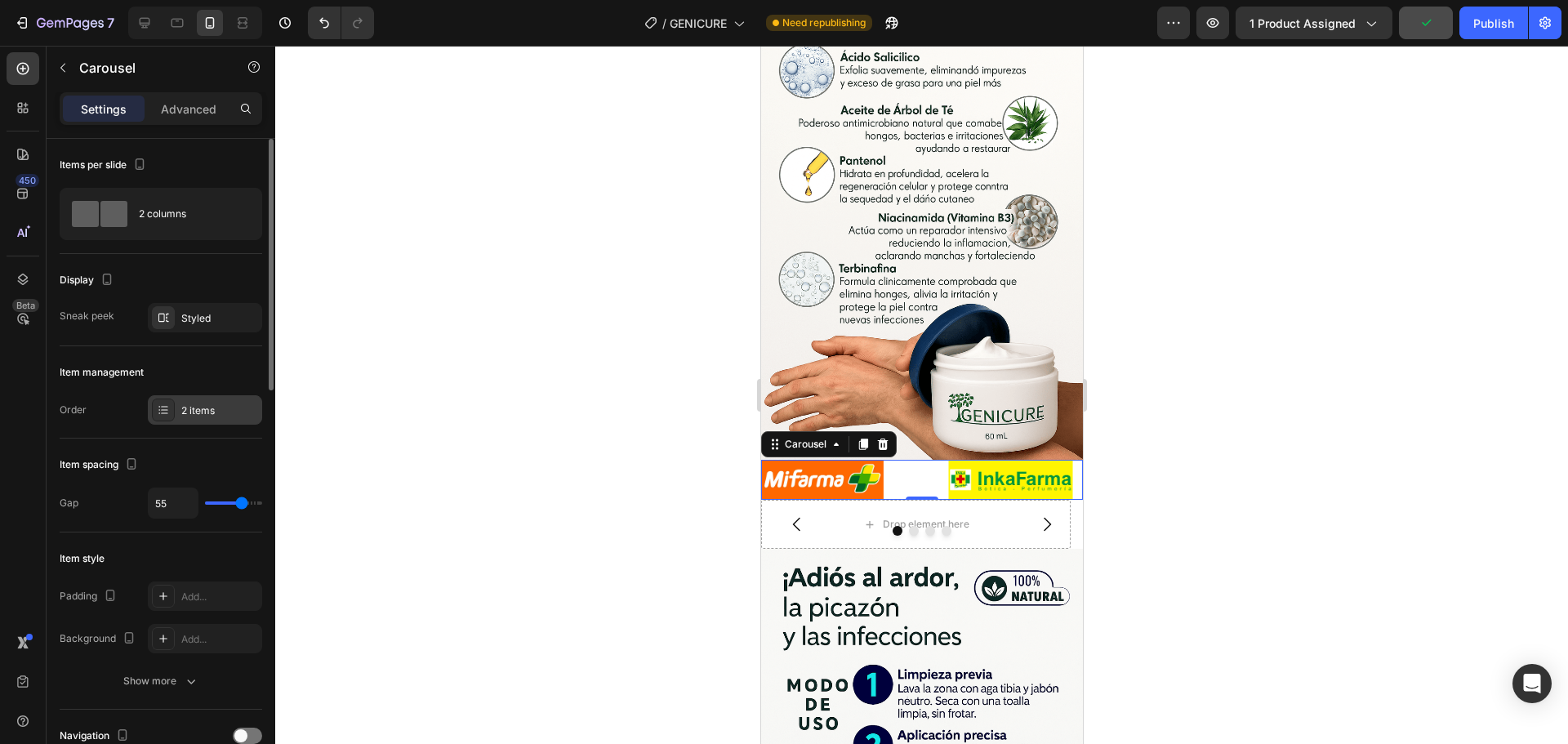
click at [204, 415] on div "2 items" at bounding box center [219, 410] width 77 height 14
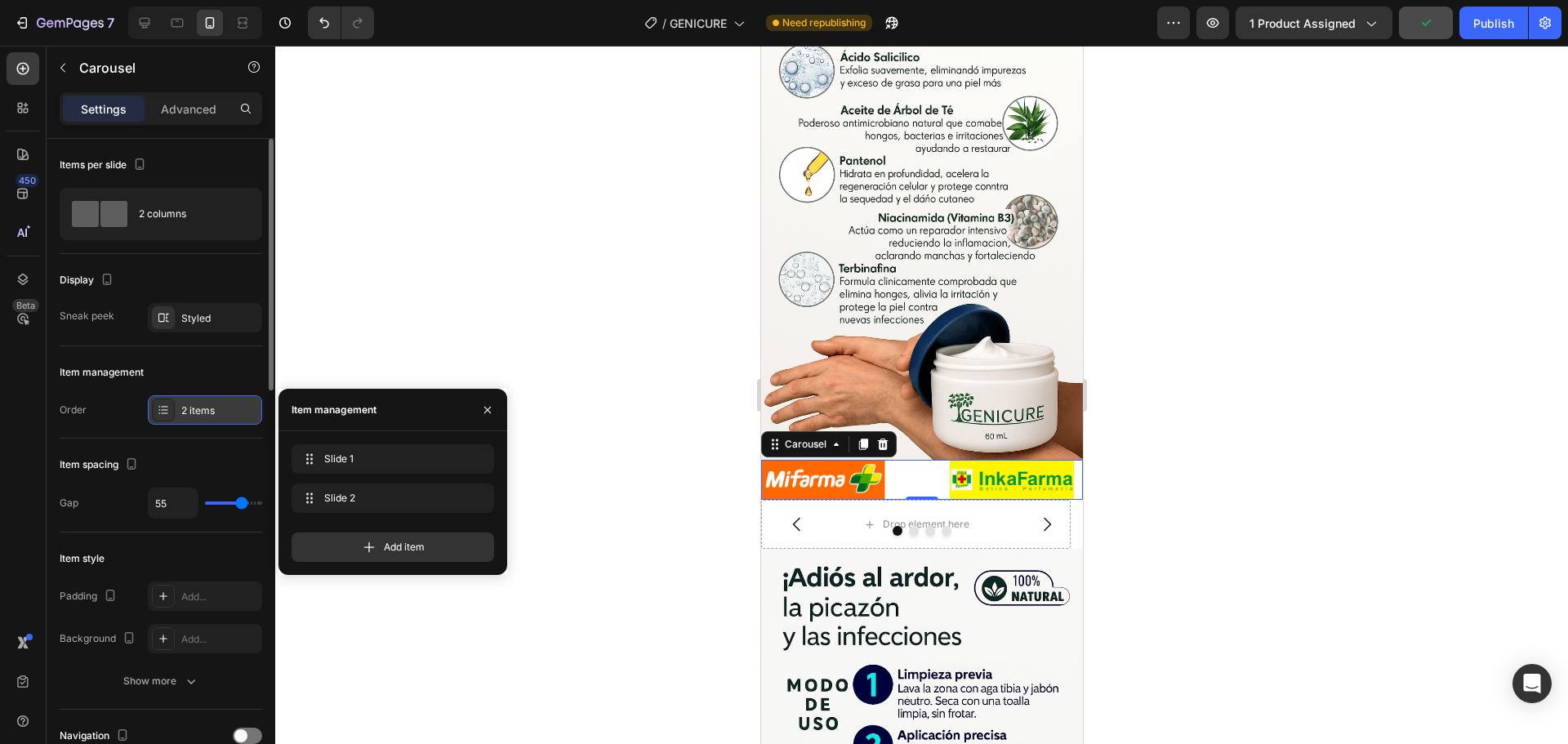
click at [205, 411] on div "2 items" at bounding box center [219, 410] width 77 height 14
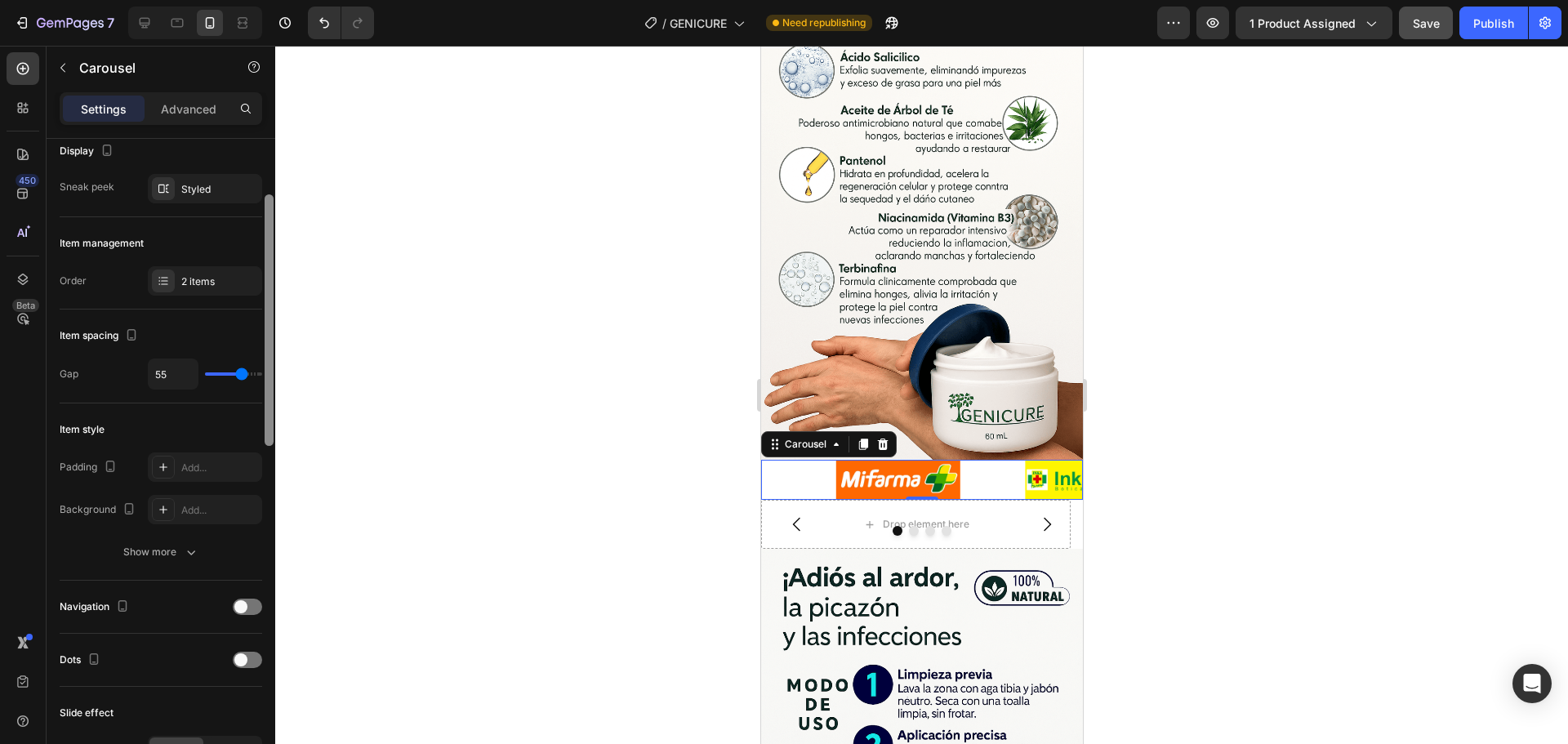
scroll to position [142, 0]
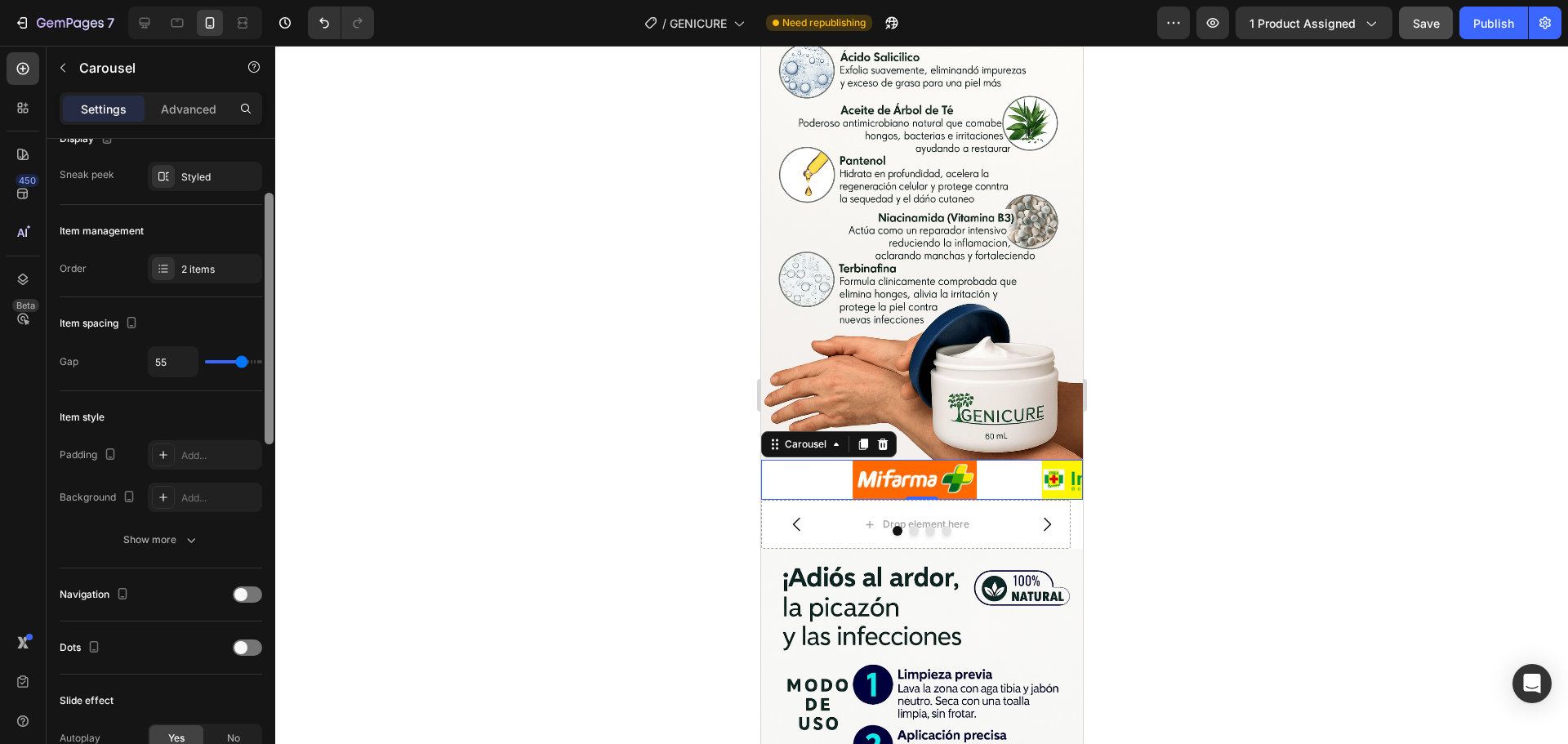
drag, startPoint x: 270, startPoint y: 372, endPoint x: 260, endPoint y: 426, distance: 54.9
click at [260, 426] on div "Items per slide 2 columns Display Sneak peek Styled Item management Order 2 ite…" at bounding box center [160, 465] width 228 height 652
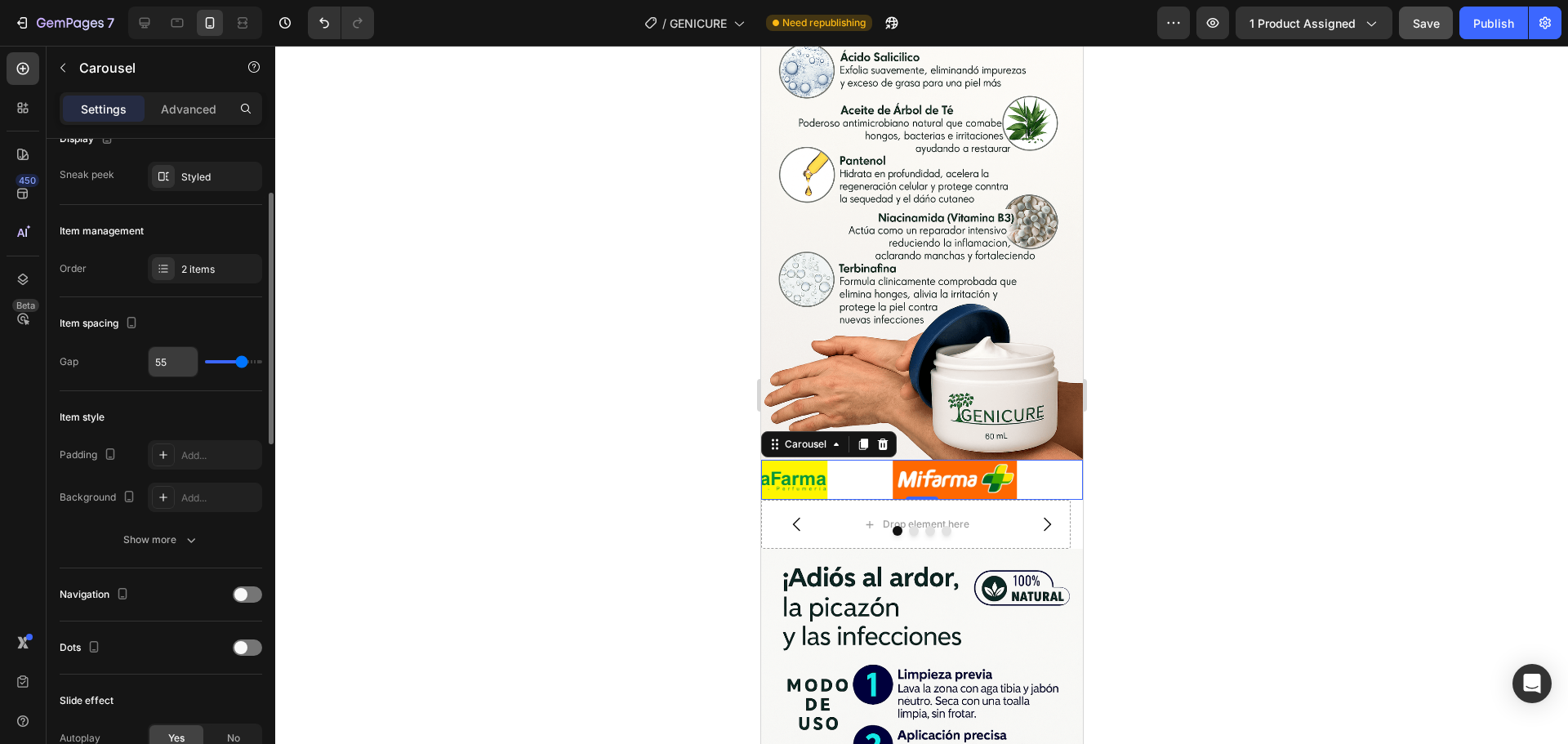
click at [187, 360] on input "55" at bounding box center [173, 361] width 49 height 29
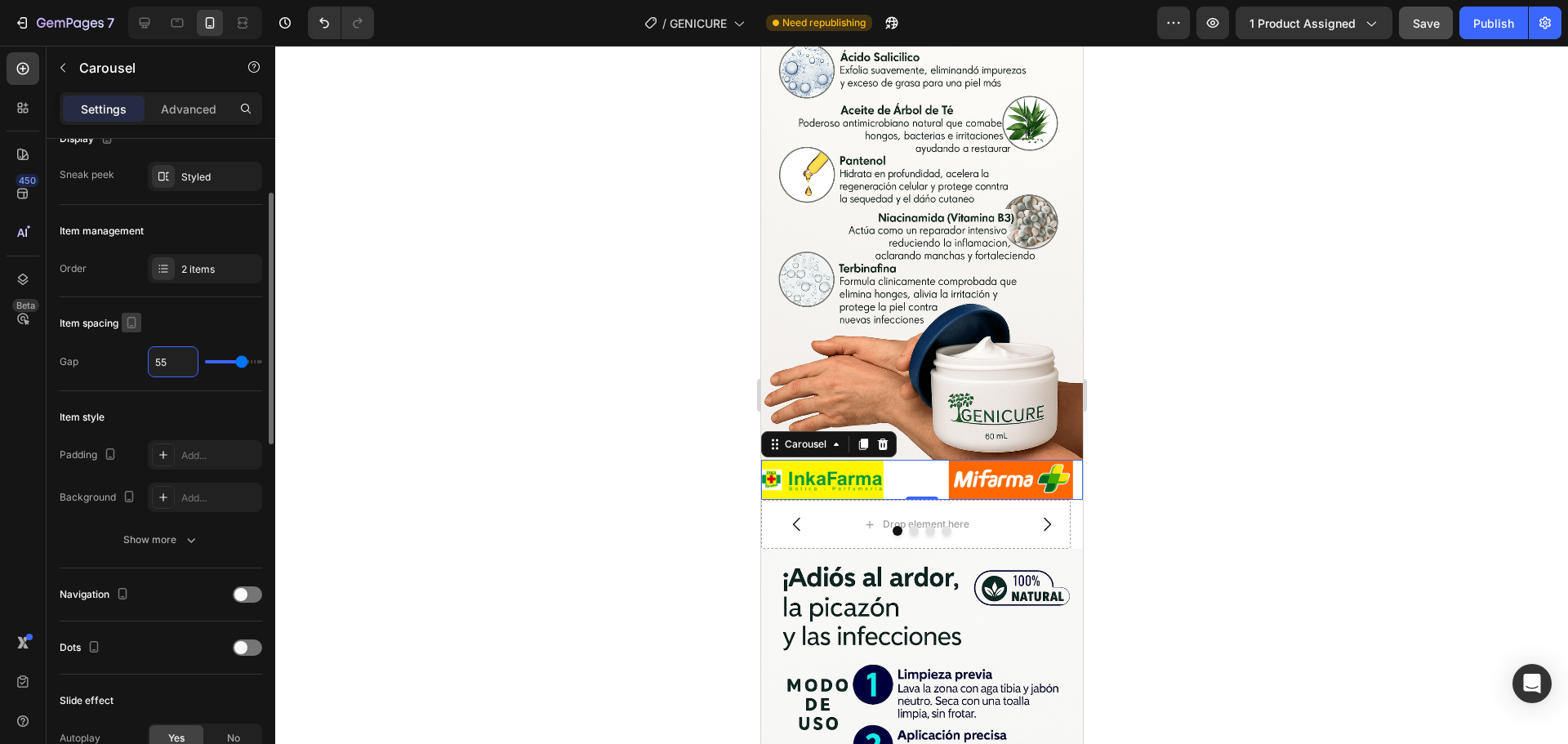
click at [128, 318] on icon "button" at bounding box center [131, 322] width 16 height 16
click at [219, 366] on div "55" at bounding box center [205, 361] width 115 height 31
click at [227, 358] on div "55" at bounding box center [205, 361] width 115 height 31
click at [230, 365] on div "55" at bounding box center [205, 361] width 115 height 31
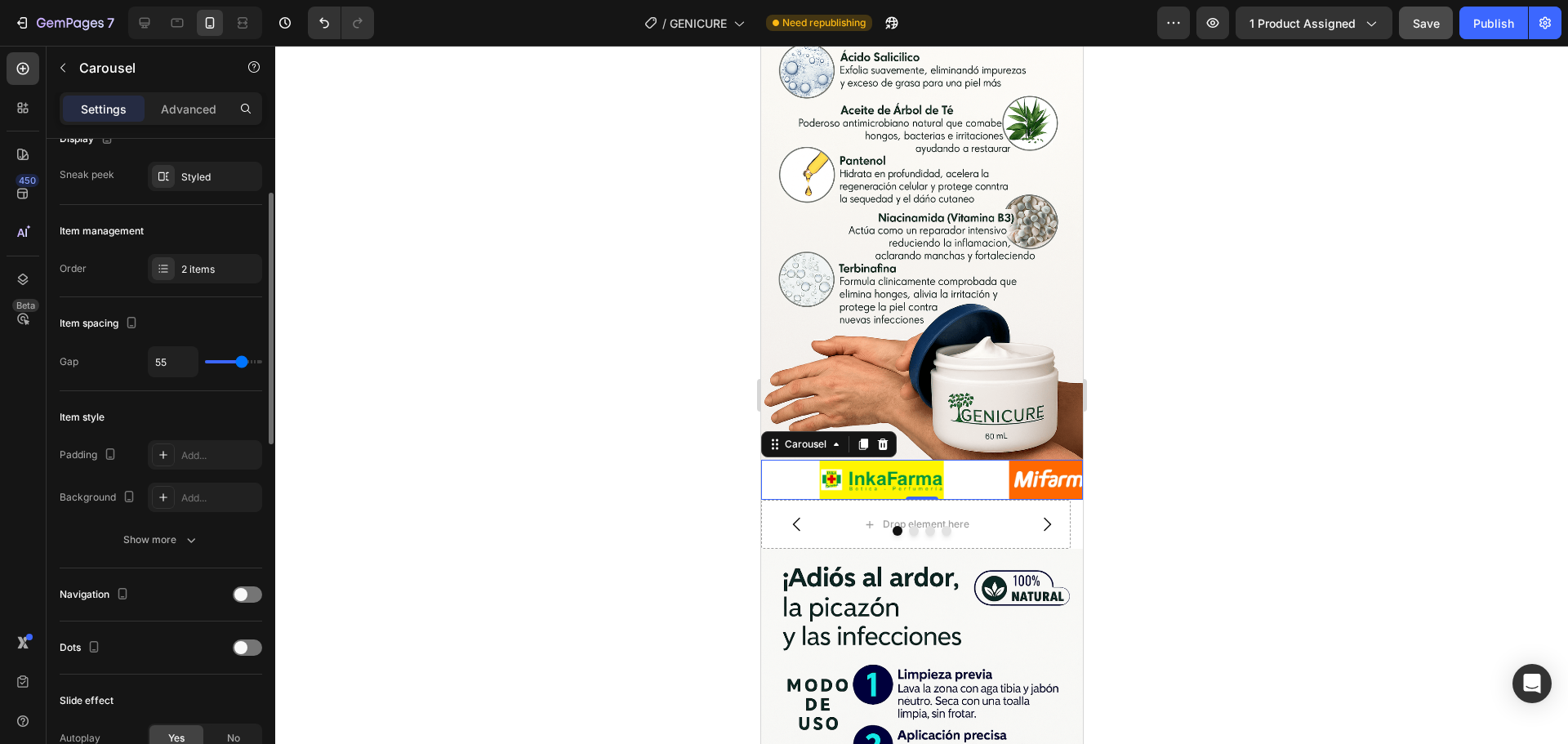
type input "10"
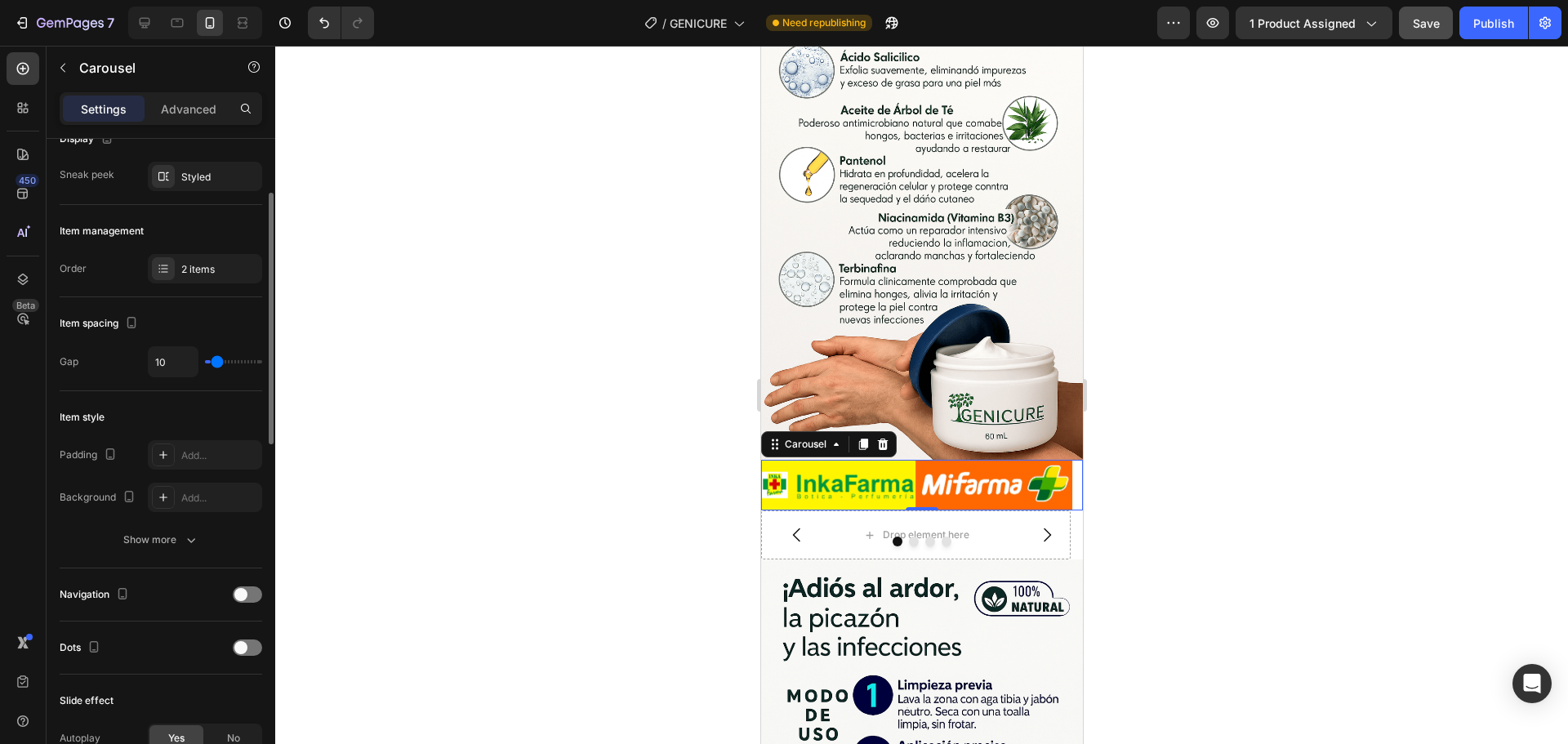
type input "0"
type input "80"
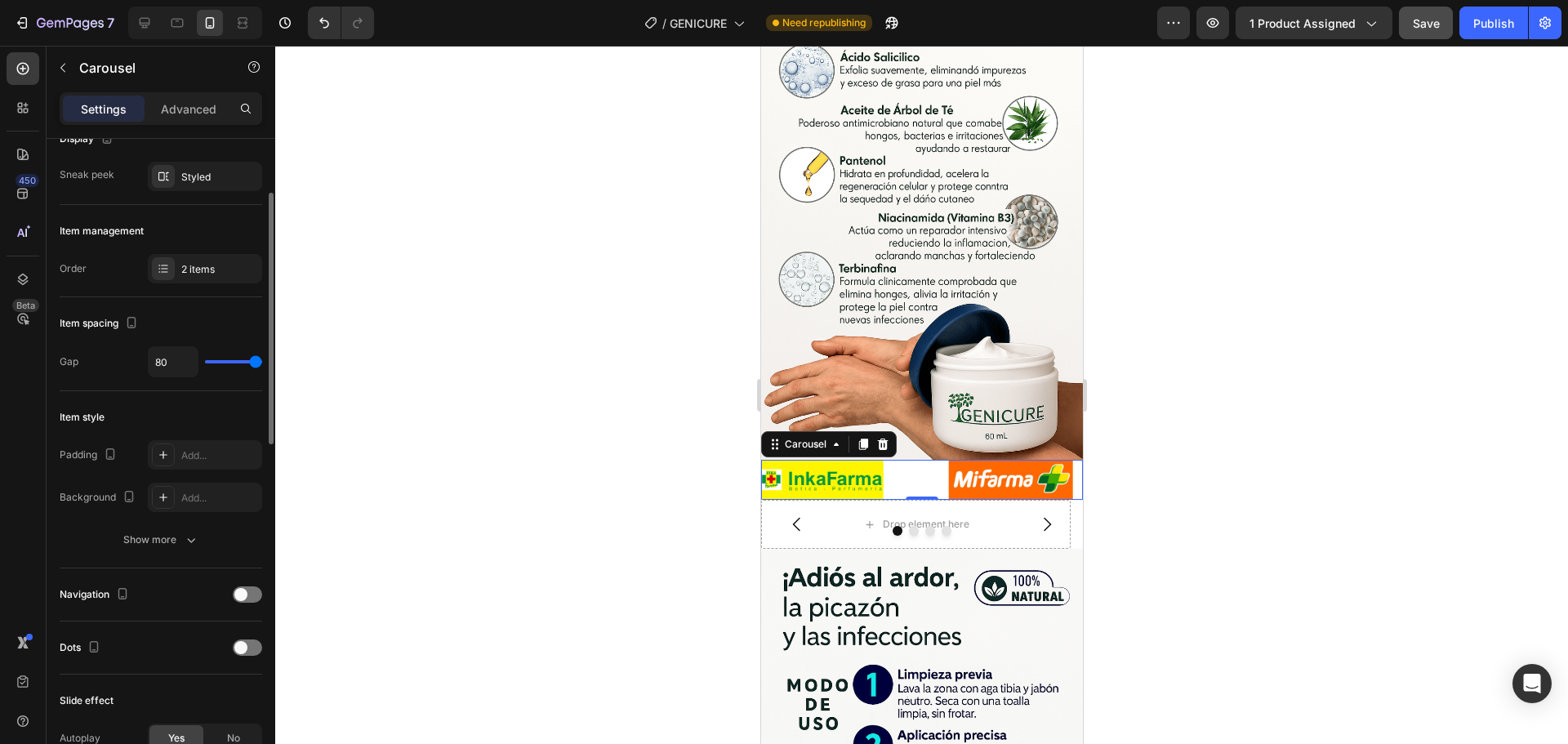
drag, startPoint x: 238, startPoint y: 362, endPoint x: 400, endPoint y: 363, distance: 162.0
type input "80"
click at [262, 363] on input "range" at bounding box center [233, 361] width 57 height 3
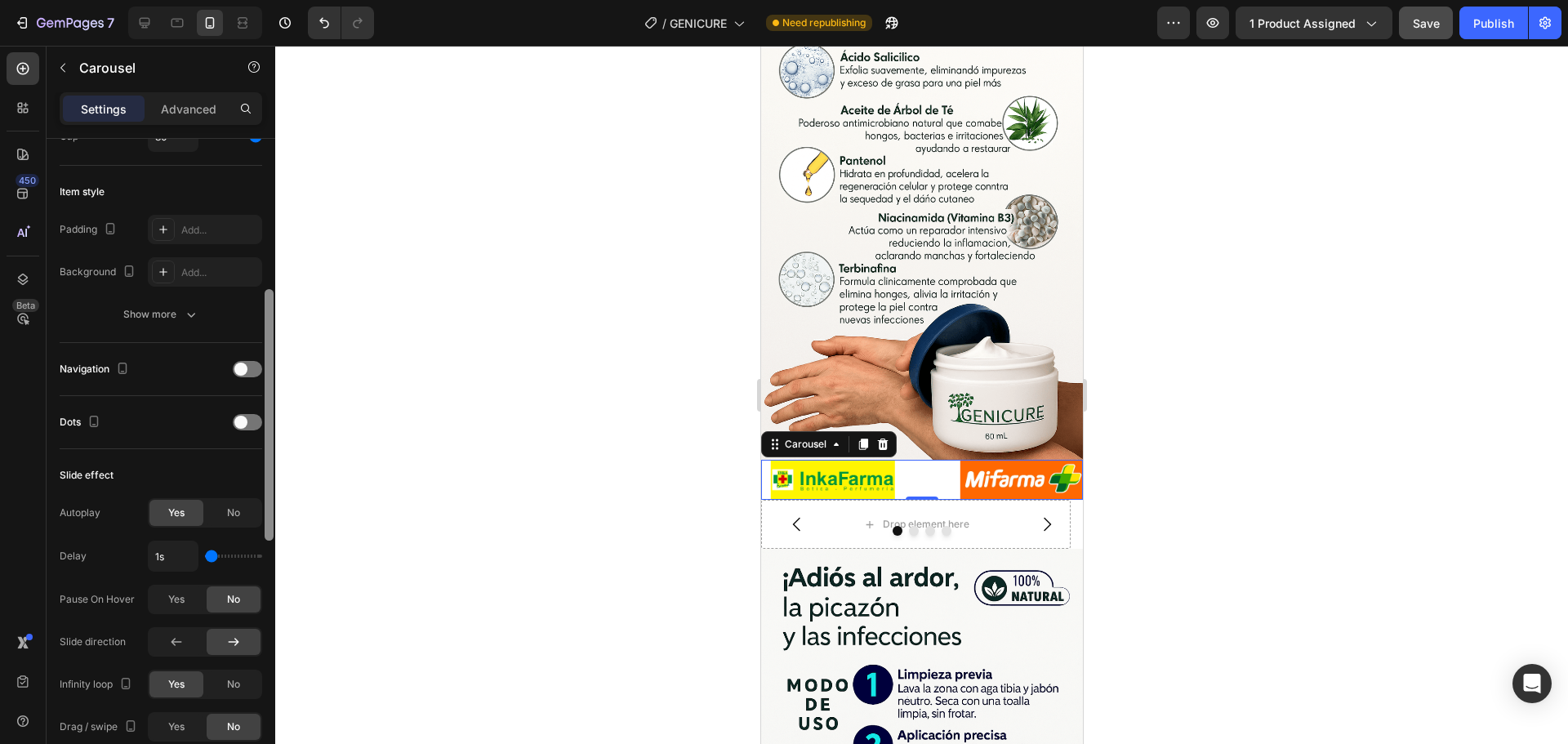
scroll to position [372, 0]
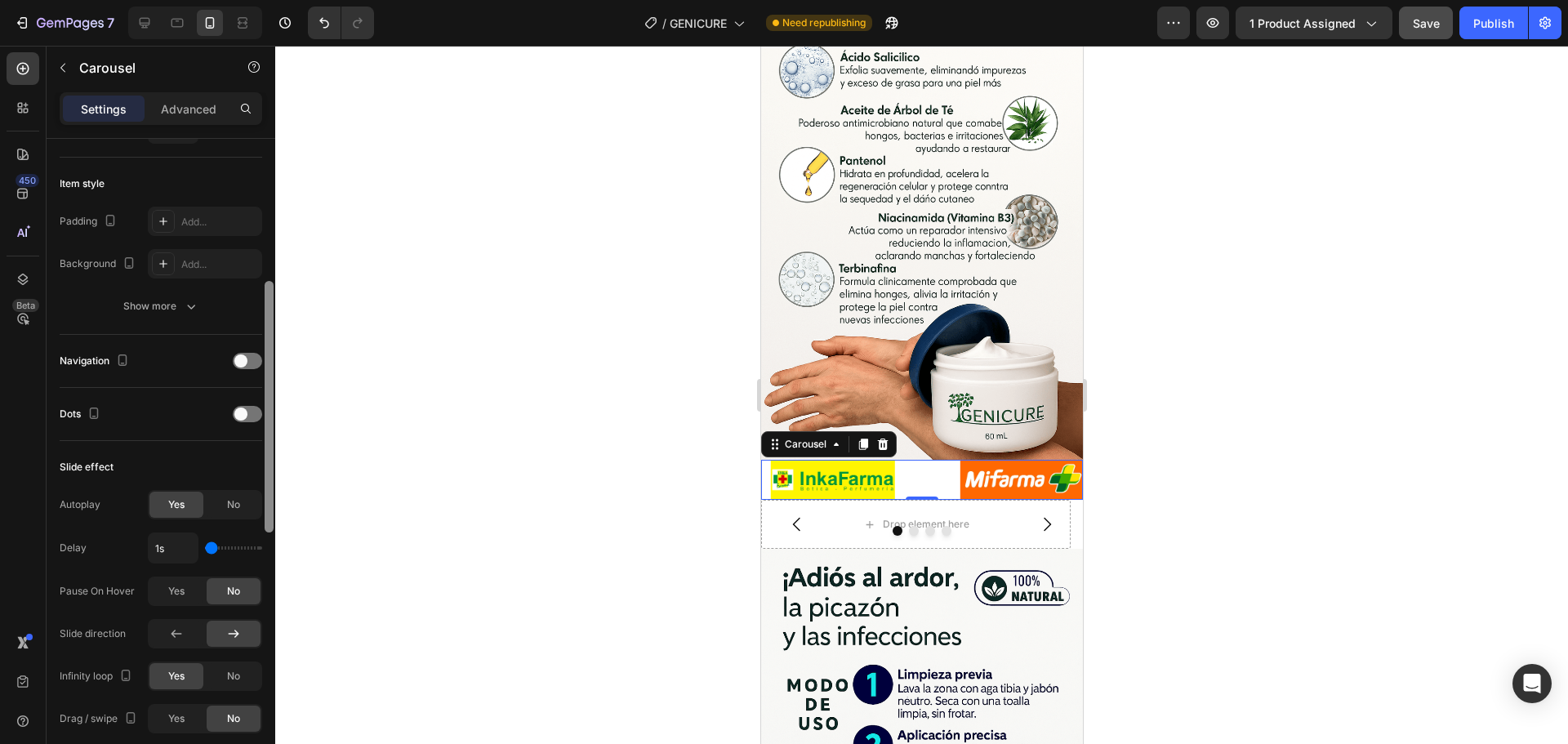
drag, startPoint x: 272, startPoint y: 387, endPoint x: 261, endPoint y: 400, distance: 17.0
click at [275, 476] on div at bounding box center [269, 463] width 13 height 652
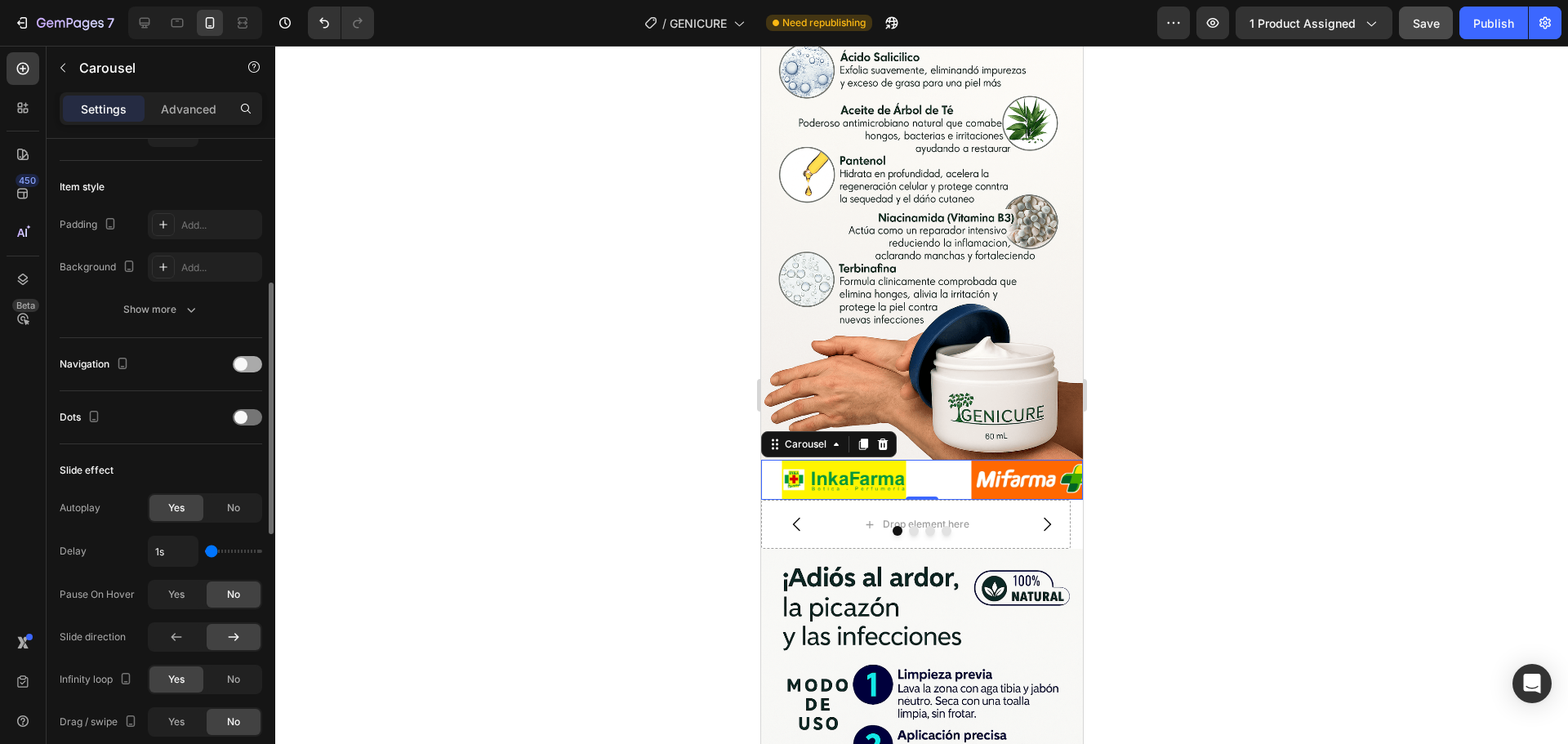
click at [248, 360] on div at bounding box center [247, 364] width 29 height 16
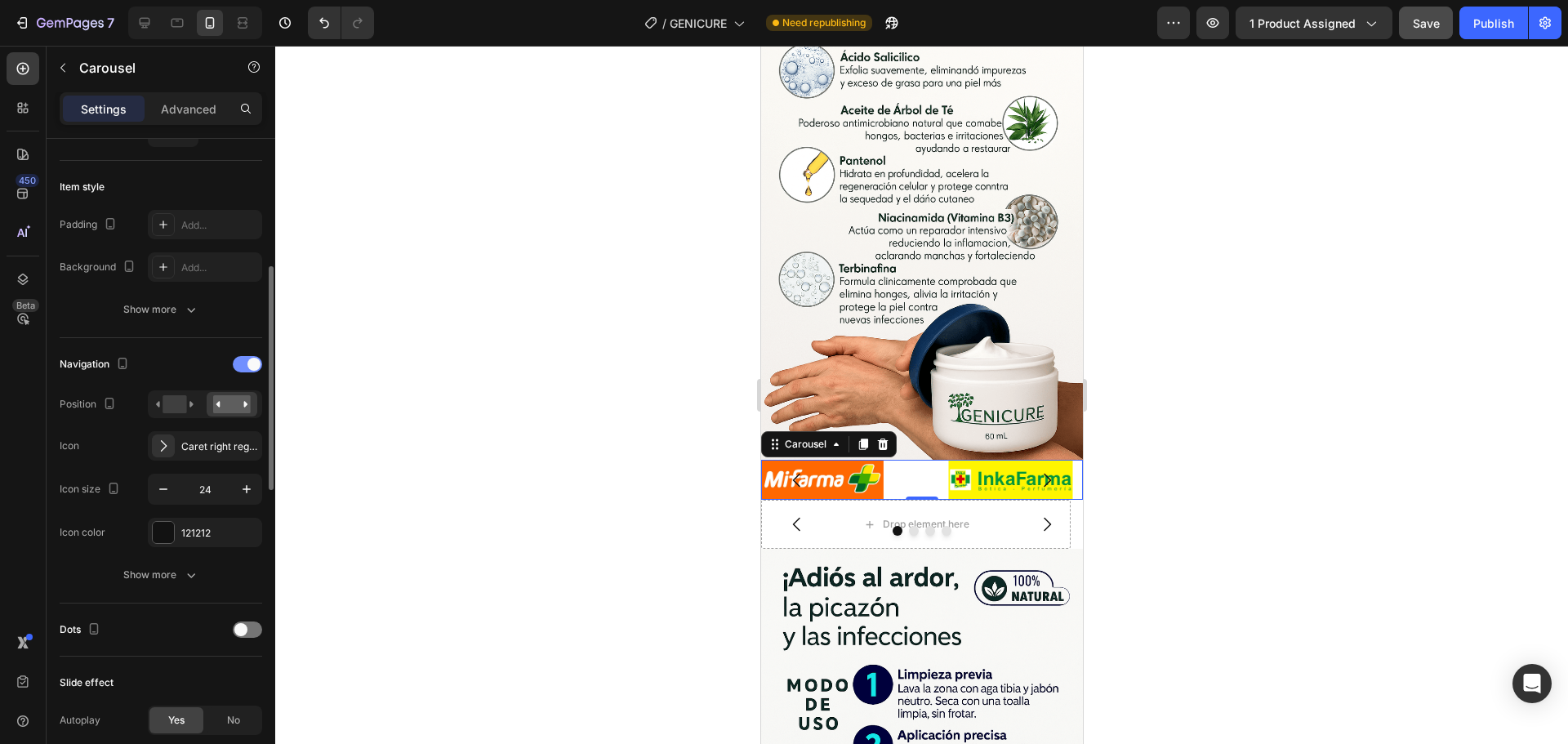
click at [248, 360] on div at bounding box center [247, 364] width 29 height 16
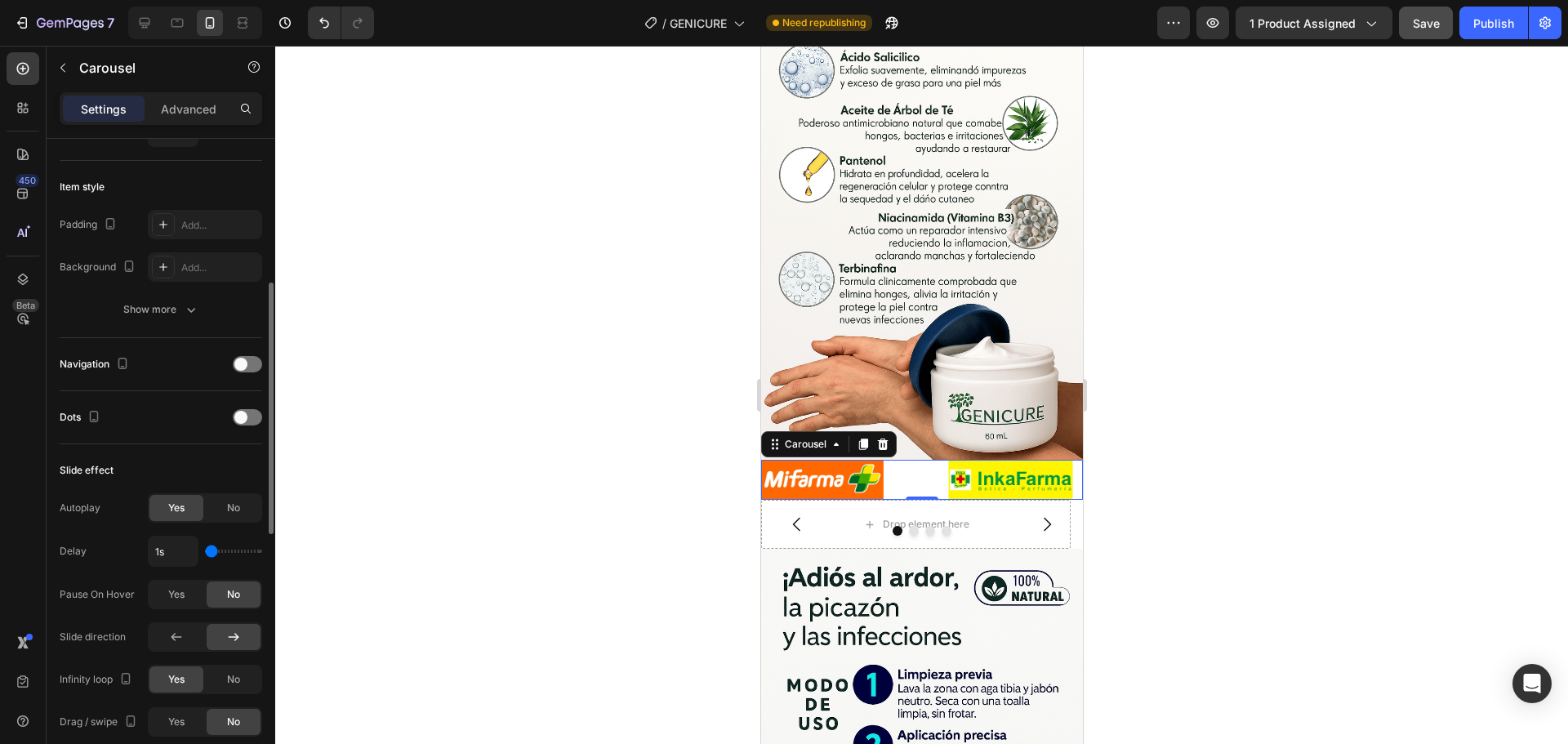
click at [254, 408] on div "Dots" at bounding box center [161, 417] width 202 height 53
click at [253, 415] on div at bounding box center [247, 417] width 29 height 16
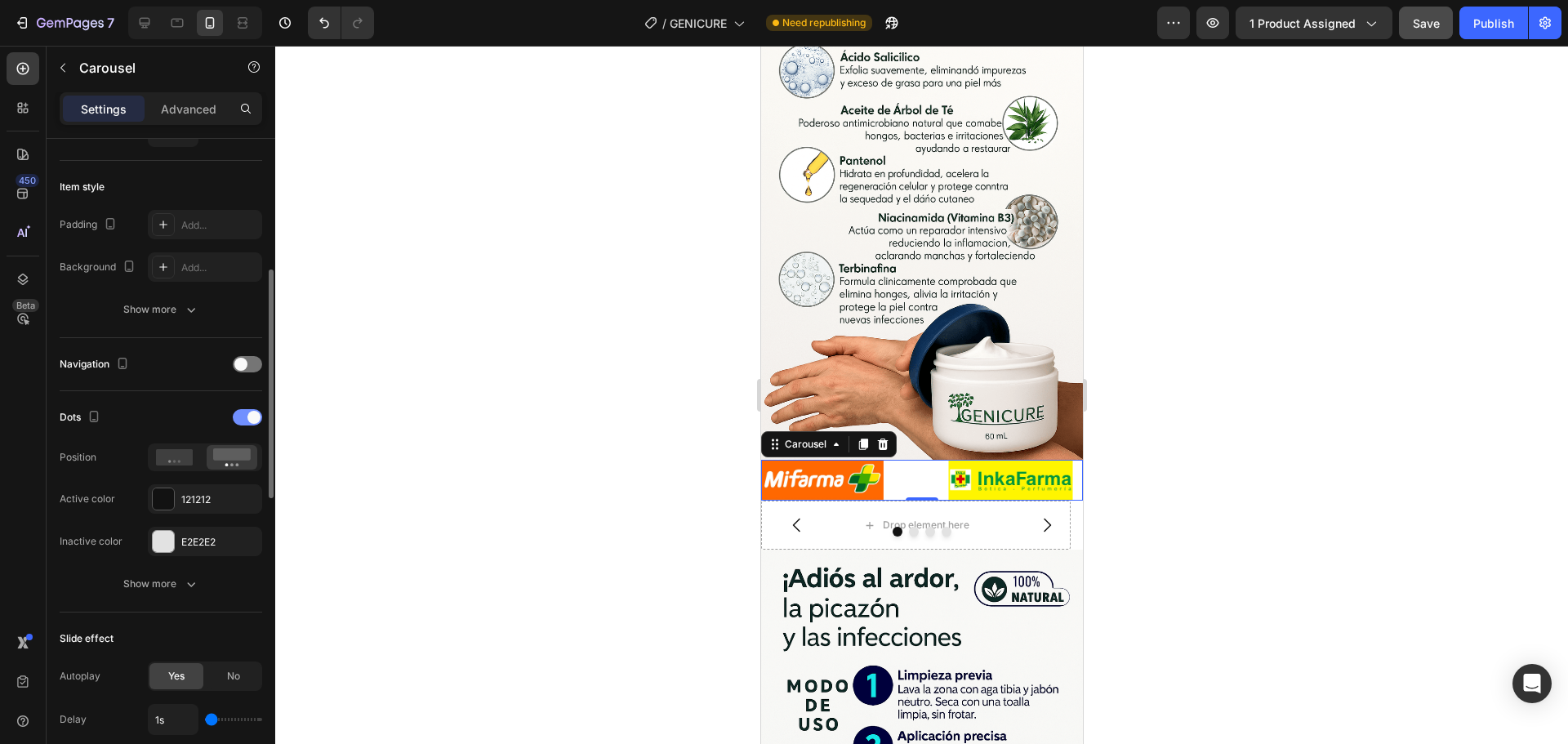
click at [253, 415] on span at bounding box center [254, 418] width 13 height 13
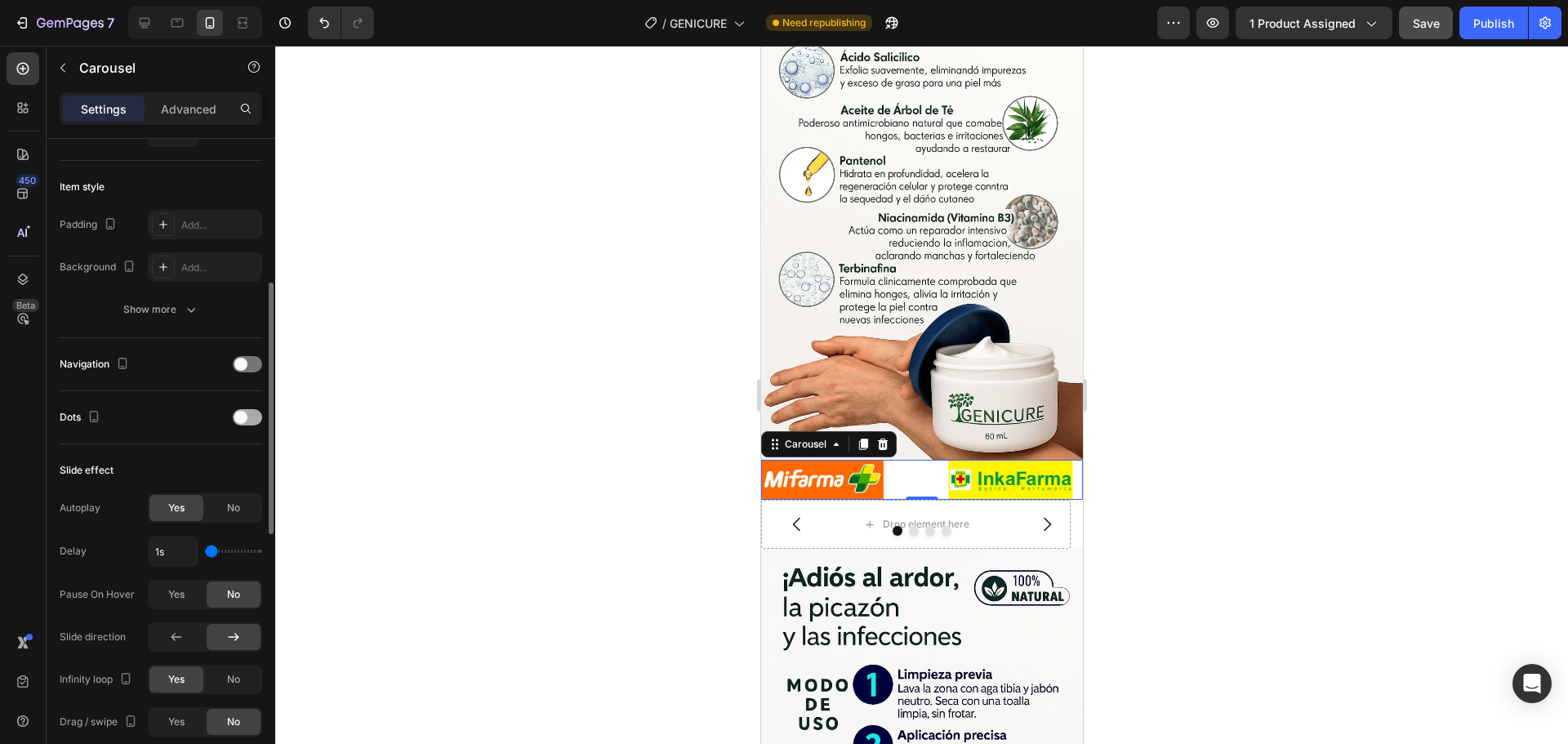
click at [253, 415] on div at bounding box center [247, 417] width 29 height 16
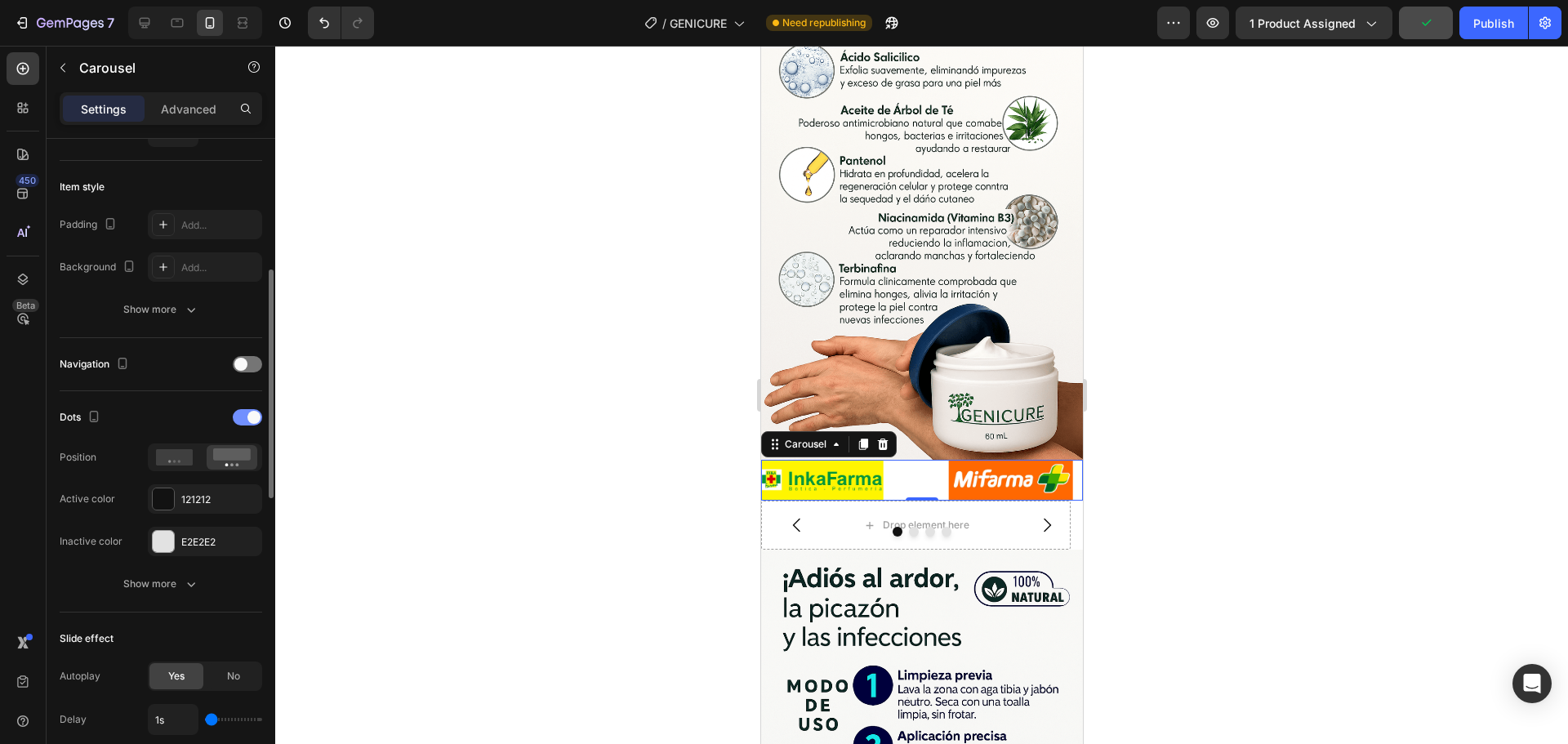
click at [249, 421] on span at bounding box center [254, 418] width 13 height 13
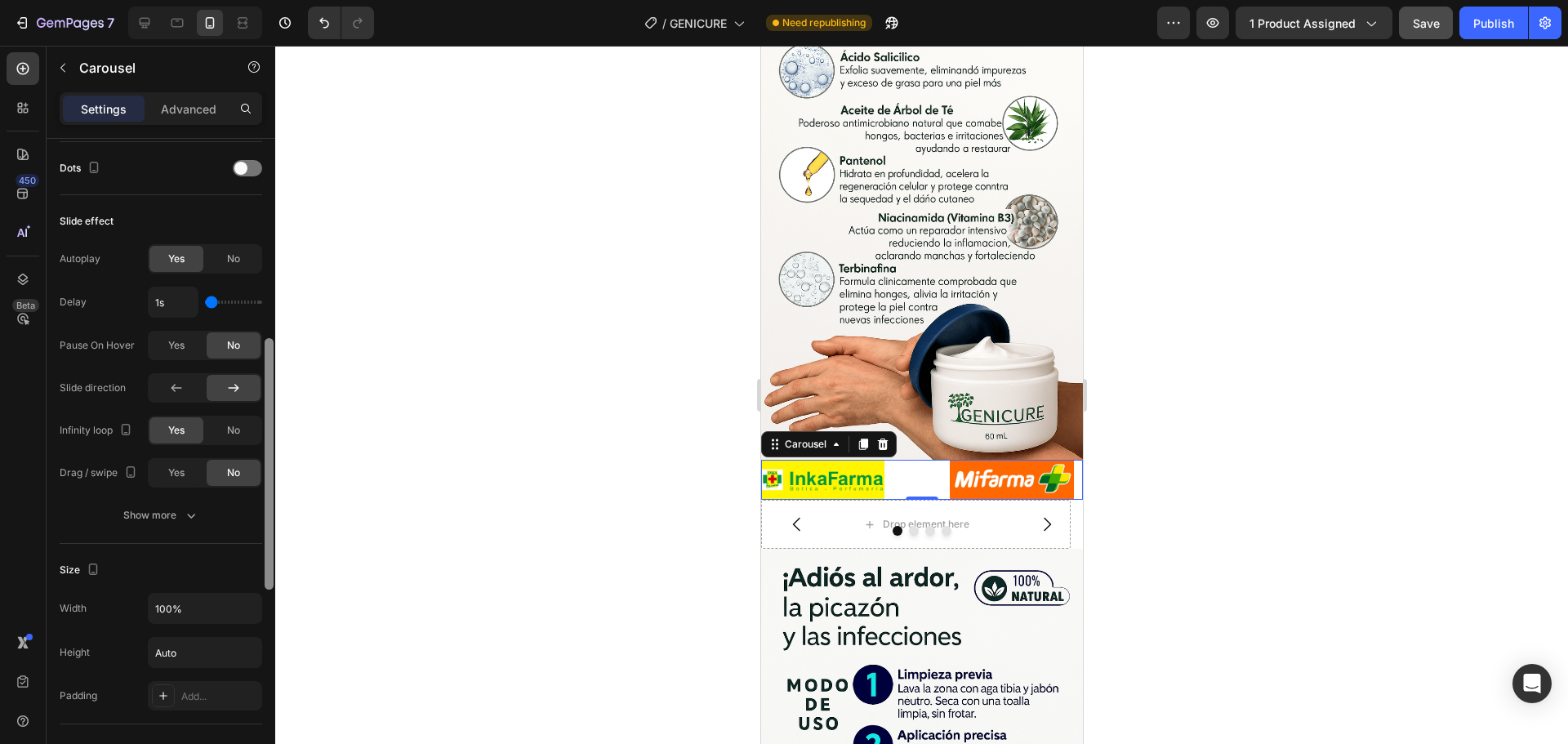
scroll to position [631, 0]
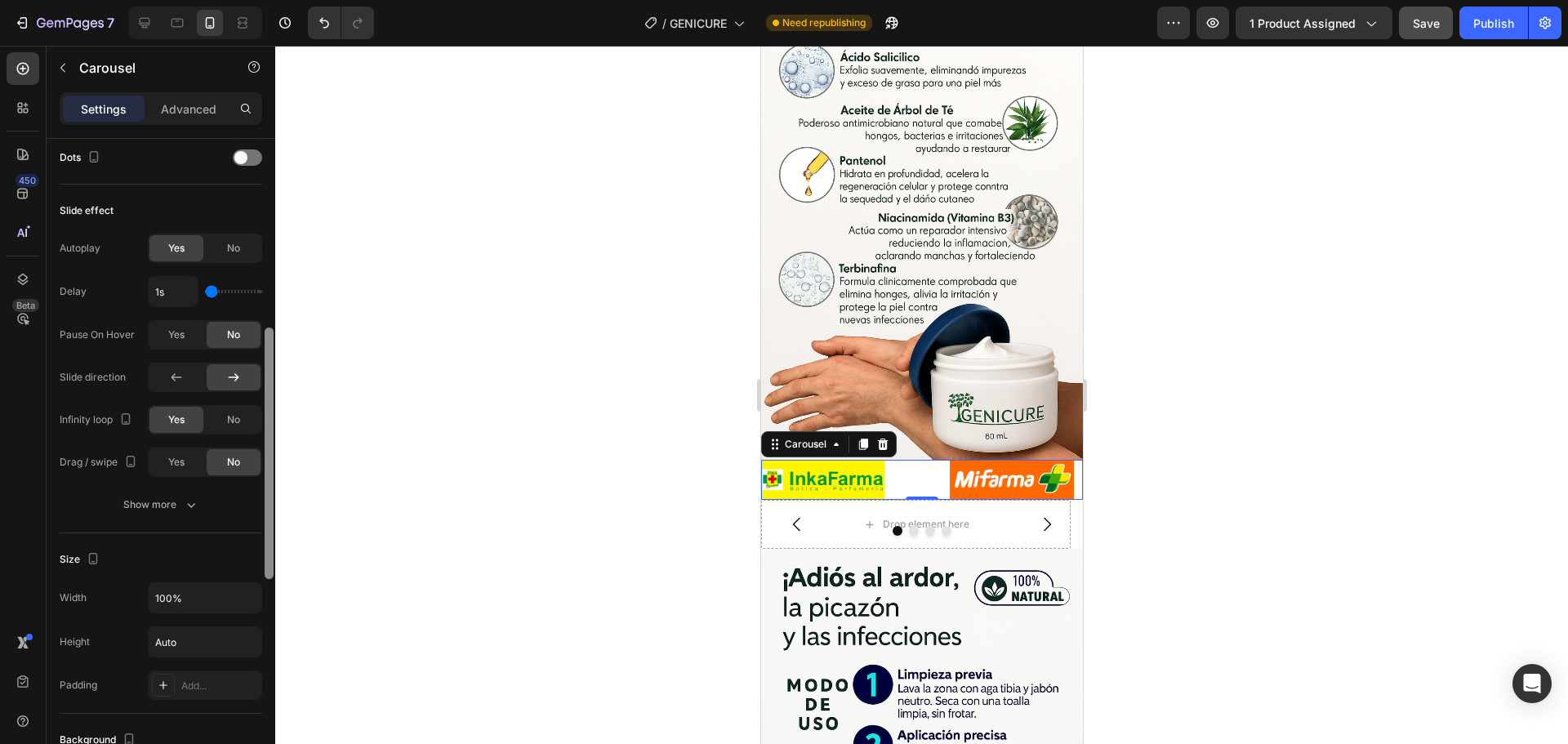
drag, startPoint x: 268, startPoint y: 490, endPoint x: 265, endPoint y: 556, distance: 66.1
click at [265, 556] on div at bounding box center [269, 453] width 9 height 252
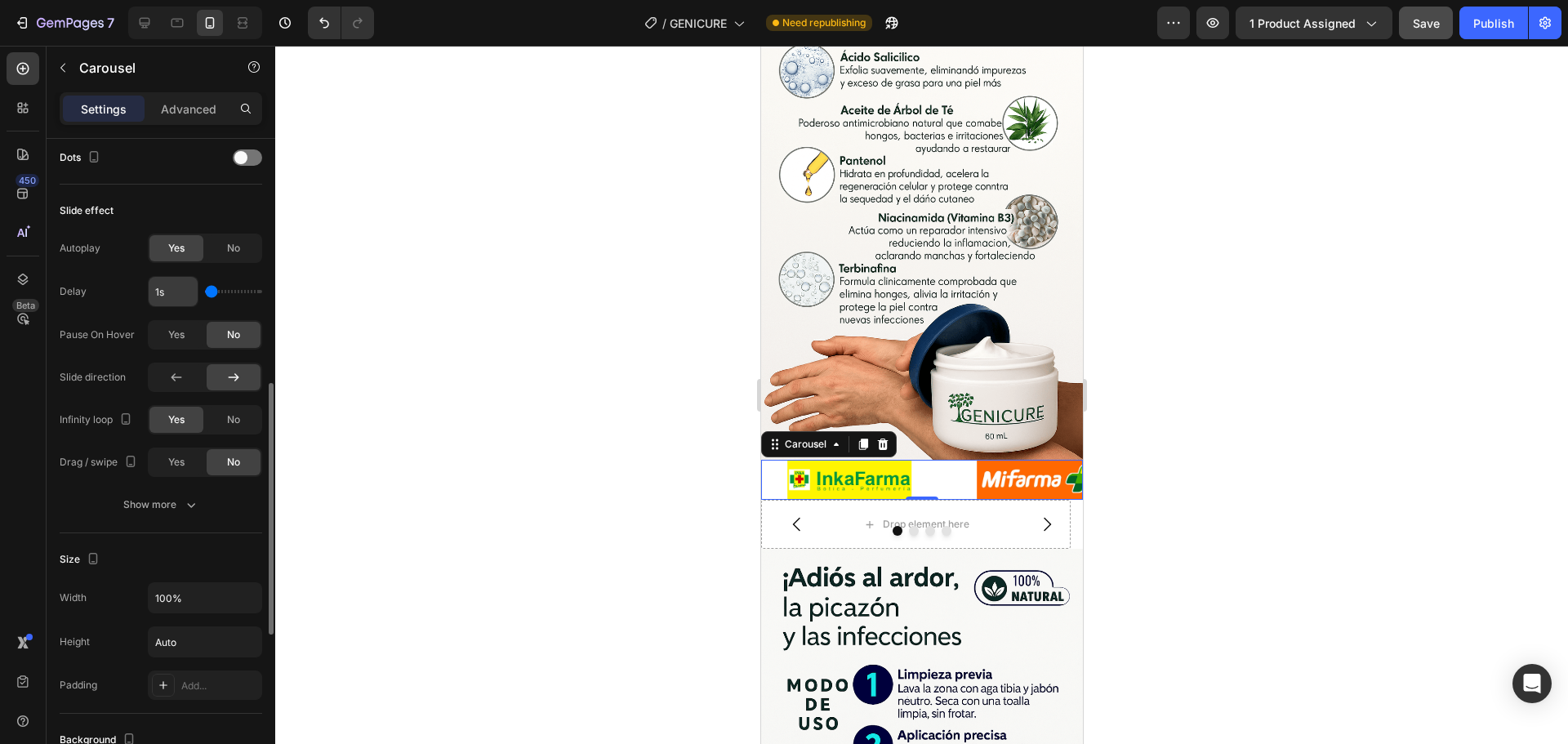
click at [185, 292] on input "1s" at bounding box center [173, 292] width 49 height 29
type input "4s"
drag, startPoint x: 215, startPoint y: 290, endPoint x: 330, endPoint y: 292, distance: 115.0
type input "4"
click at [262, 292] on input "range" at bounding box center [233, 292] width 57 height 3
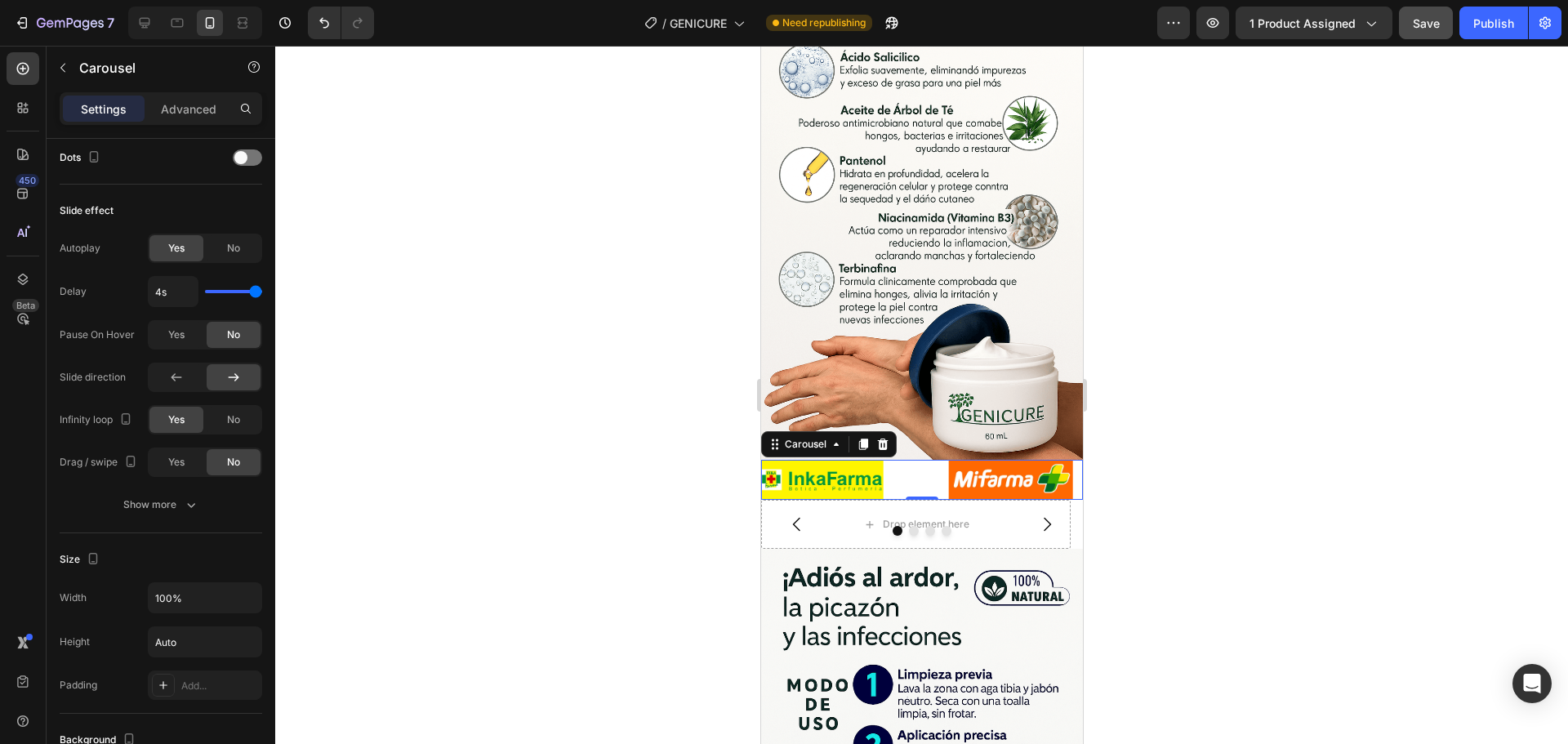
click at [398, 266] on div at bounding box center [922, 394] width 1292 height 699
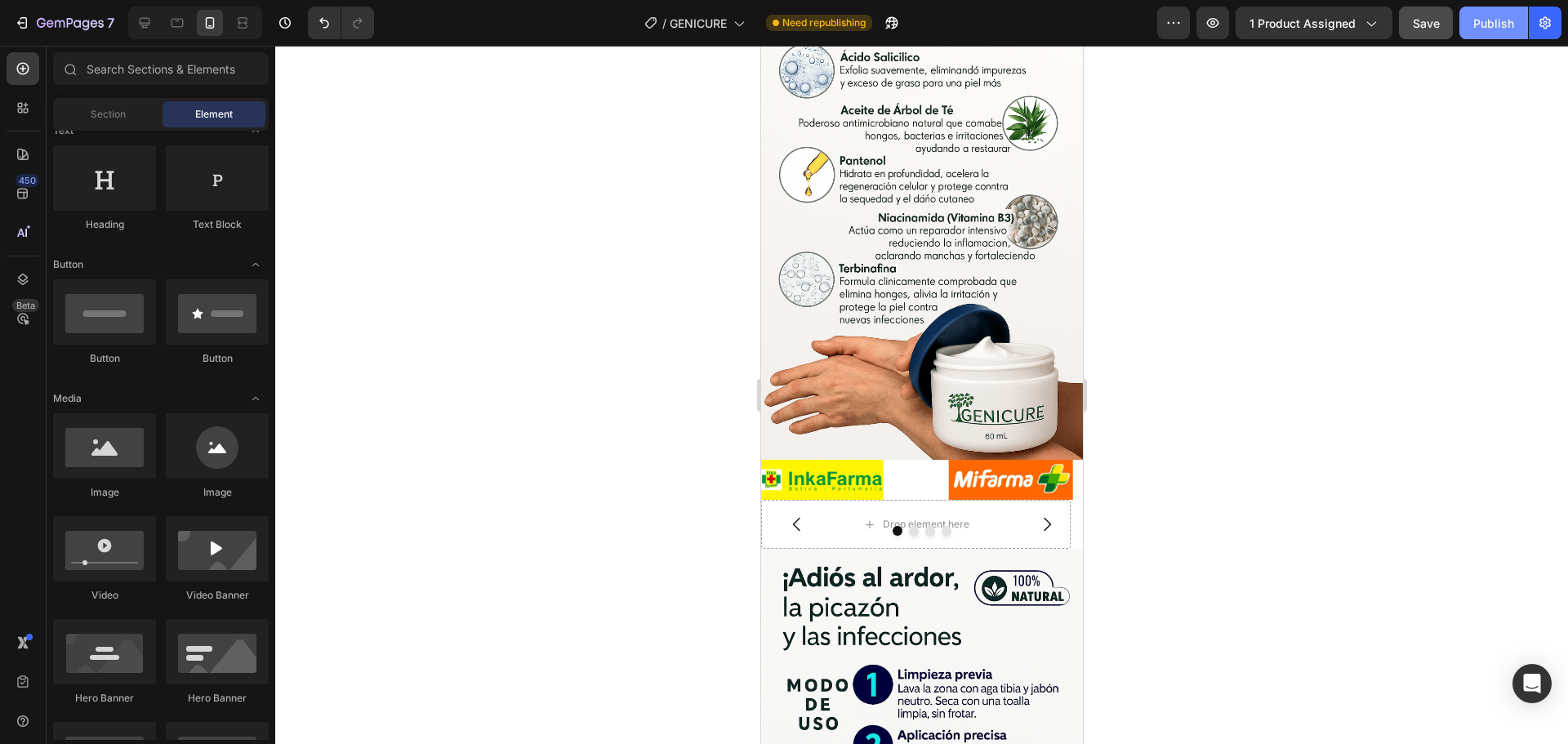
click at [1495, 16] on div "Publish" at bounding box center [1494, 23] width 40 height 17
click at [800, 460] on img at bounding box center [821, 479] width 124 height 40
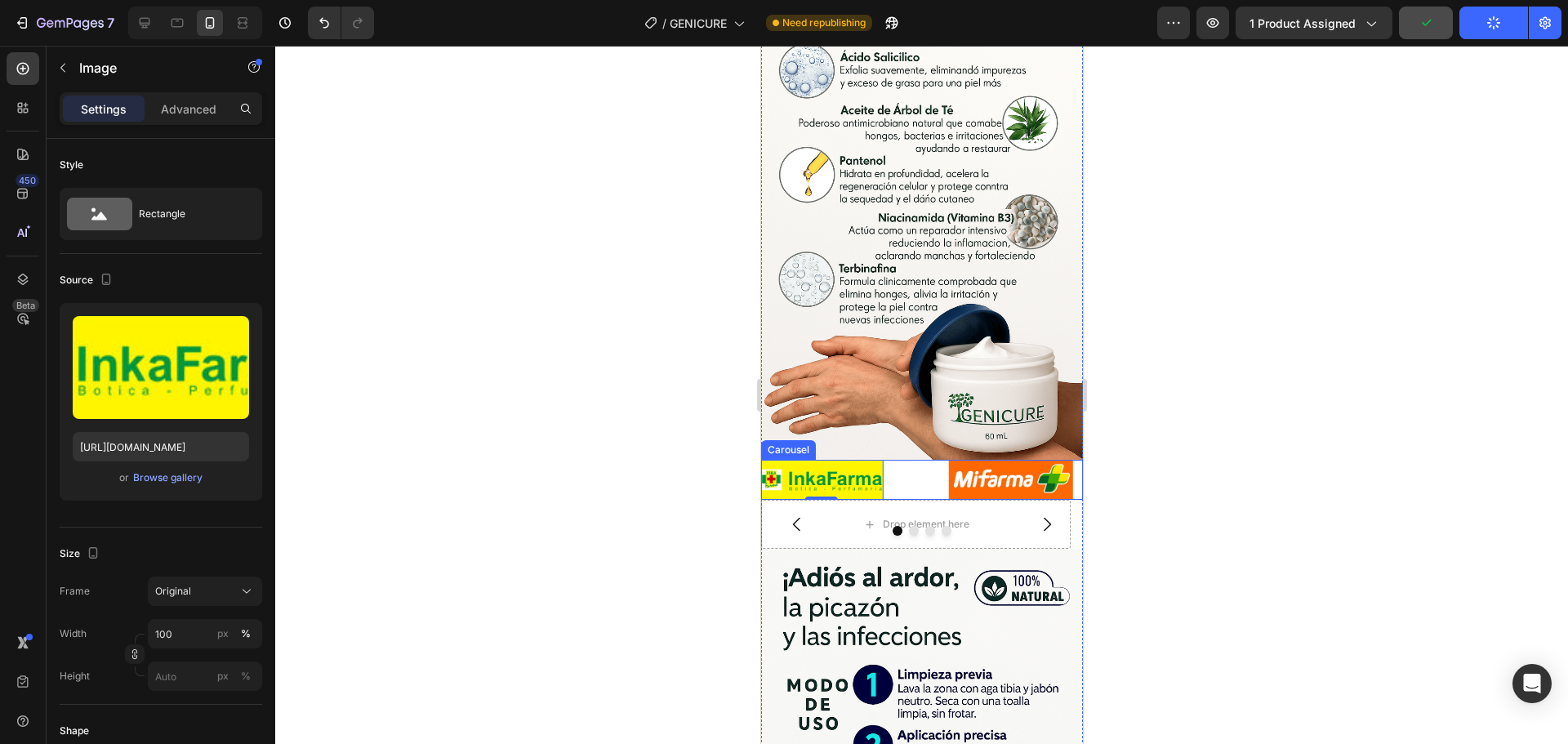
click at [909, 460] on div "Image 0 Image" at bounding box center [921, 479] width 322 height 40
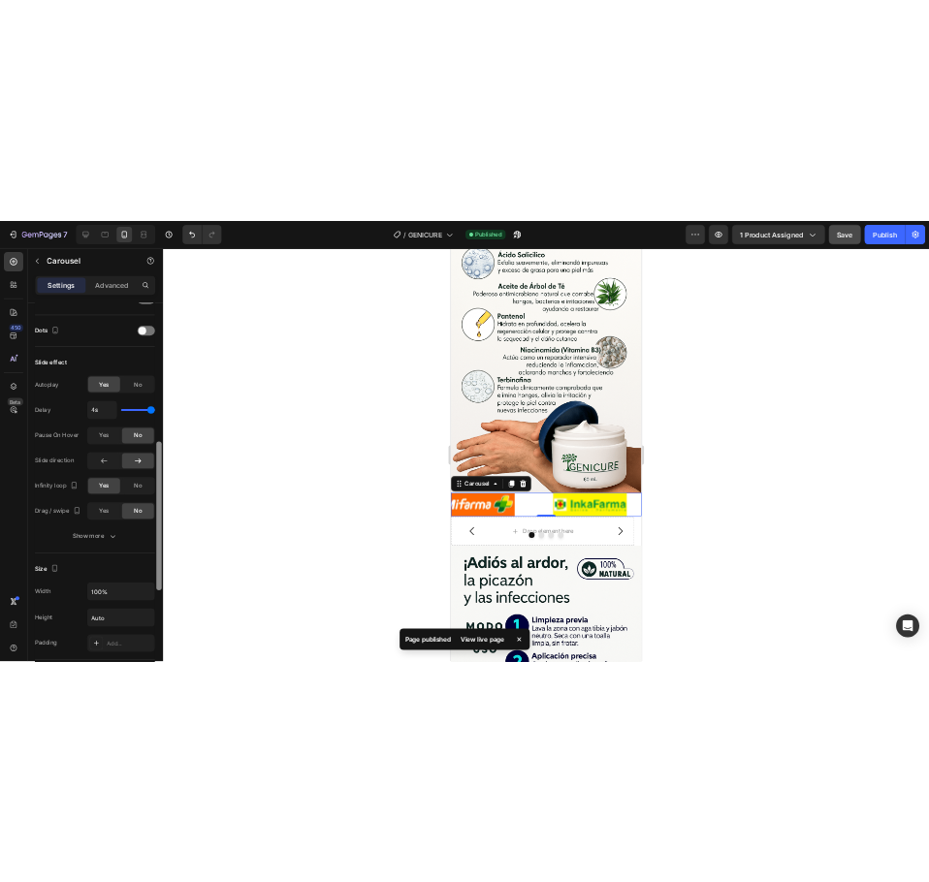
scroll to position [769, 0]
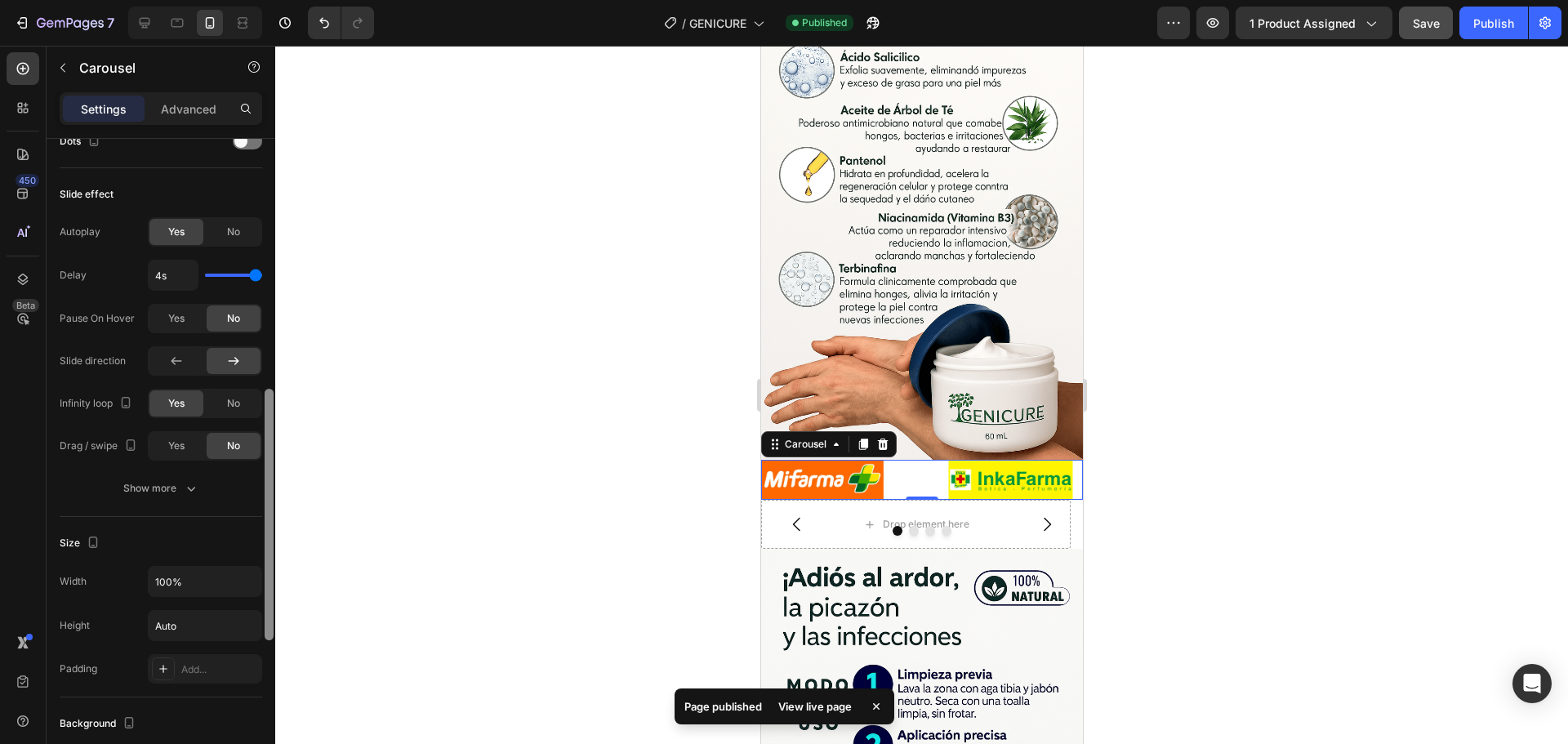
drag, startPoint x: 270, startPoint y: 367, endPoint x: 287, endPoint y: 618, distance: 251.6
click at [287, 0] on div "7 Version history / GENICURE Published Preview 1 product assigned Save Publish …" at bounding box center [784, 0] width 1568 height 0
click at [104, 318] on div "Pause On Hover" at bounding box center [97, 318] width 75 height 14
click at [113, 319] on div "Pause On Hover" at bounding box center [97, 318] width 75 height 14
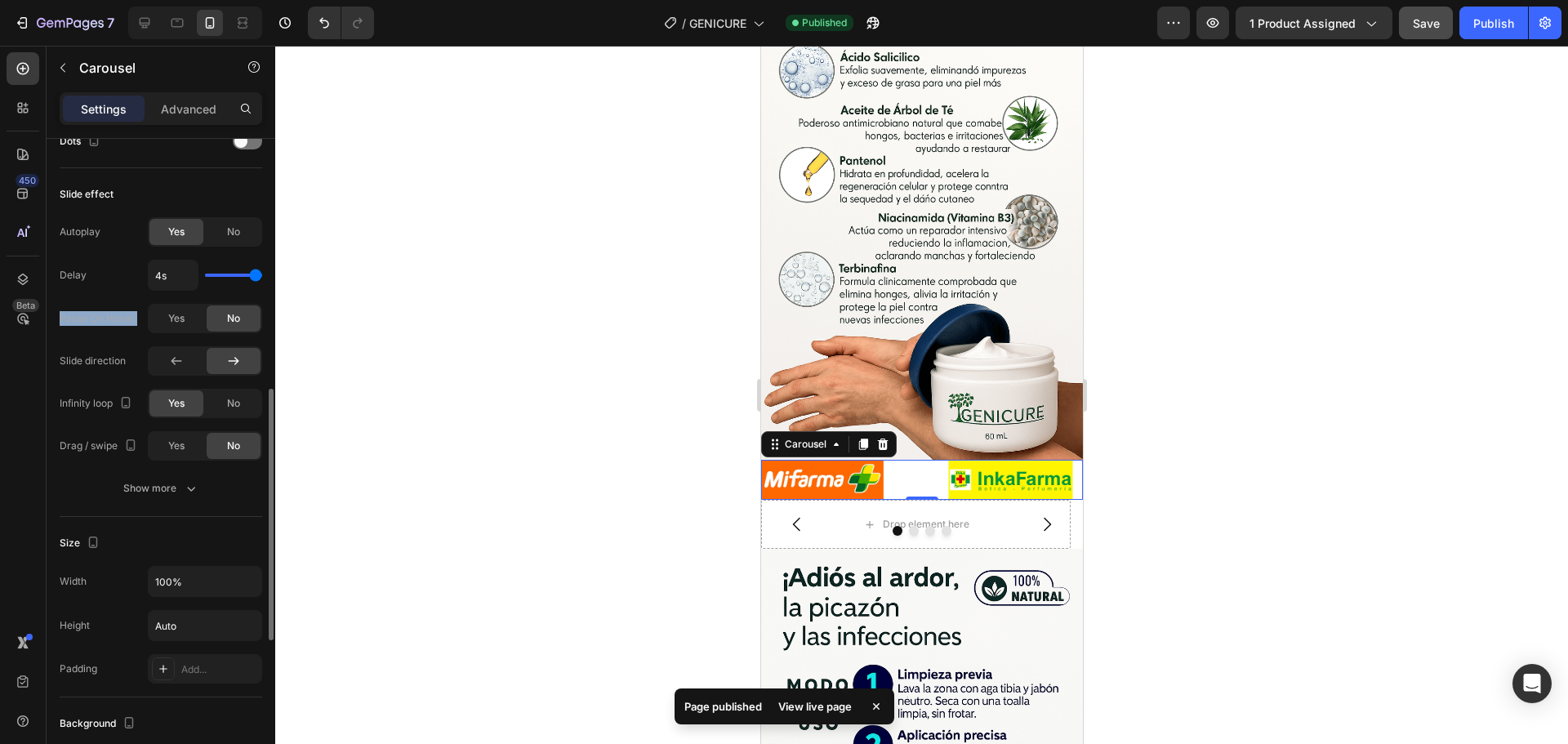
click at [113, 319] on div "Pause On Hover" at bounding box center [97, 318] width 75 height 14
click at [222, 318] on div "No" at bounding box center [233, 318] width 54 height 26
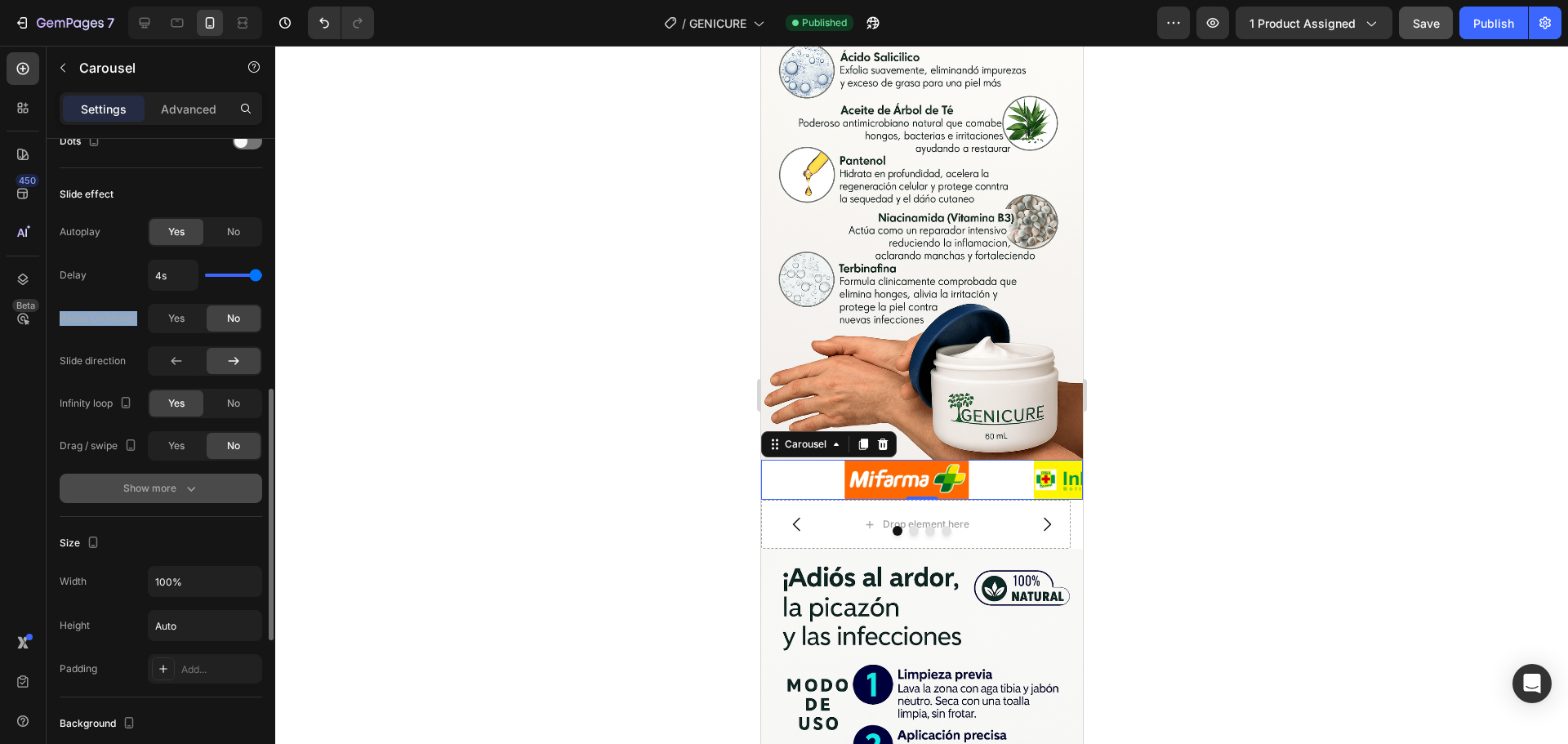
click at [181, 495] on div "Show more" at bounding box center [161, 488] width 76 height 16
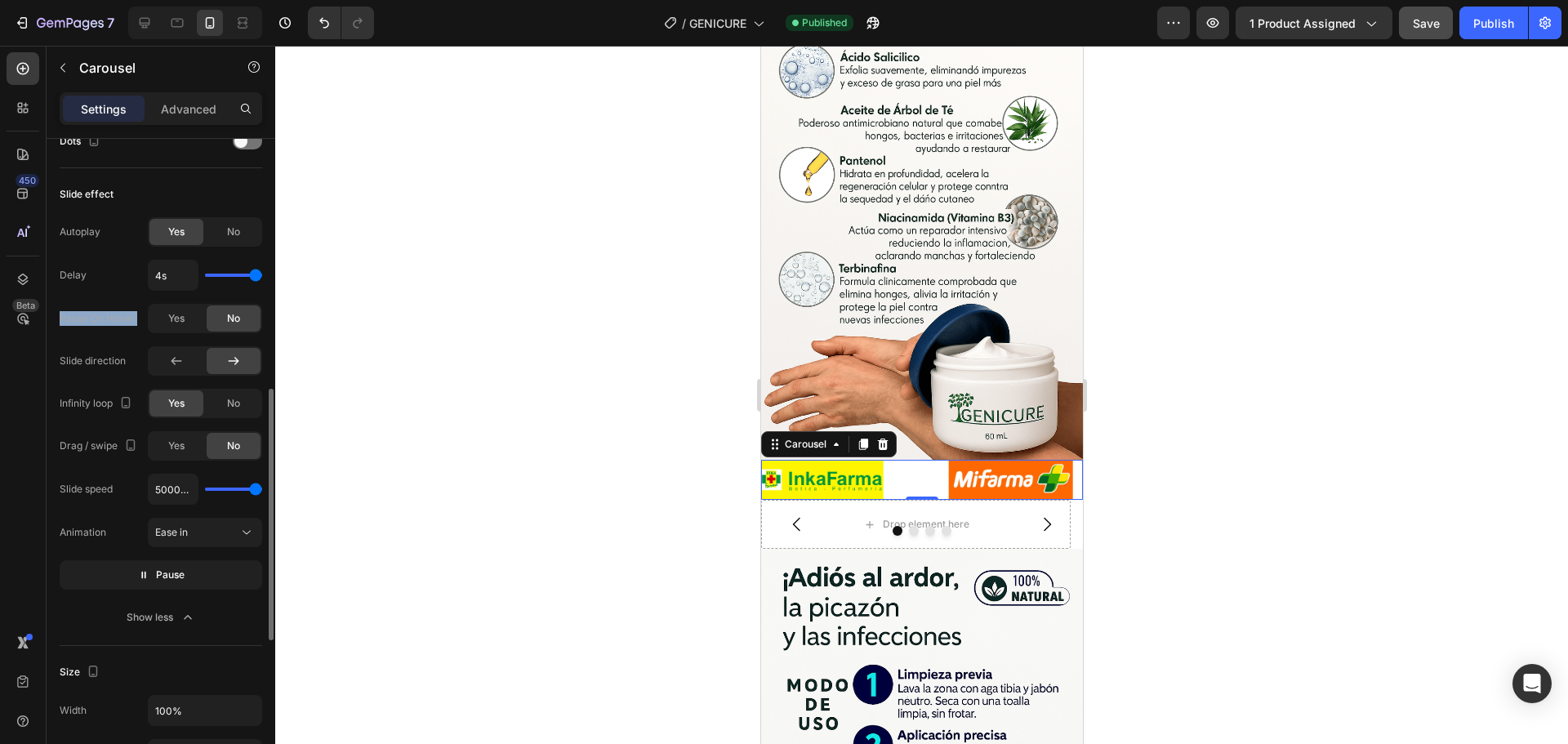
type input "100ms"
drag, startPoint x: 222, startPoint y: 490, endPoint x: 204, endPoint y: 490, distance: 18.0
type input "100"
click at [205, 490] on input "range" at bounding box center [233, 490] width 57 height 3
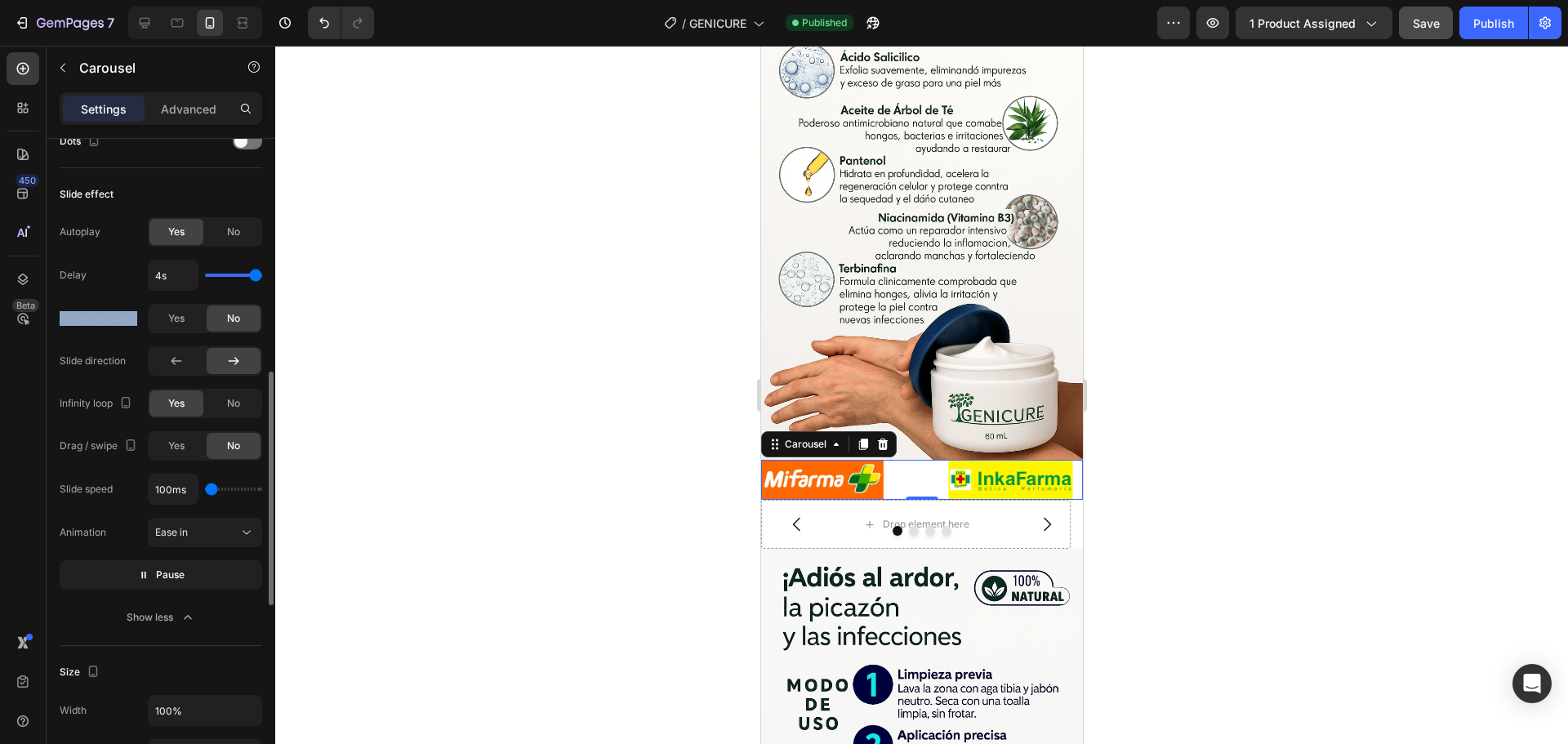
type input "1.9s"
type input "1.9"
type input "1s"
drag, startPoint x: 225, startPoint y: 274, endPoint x: 201, endPoint y: 278, distance: 24.3
type input "1"
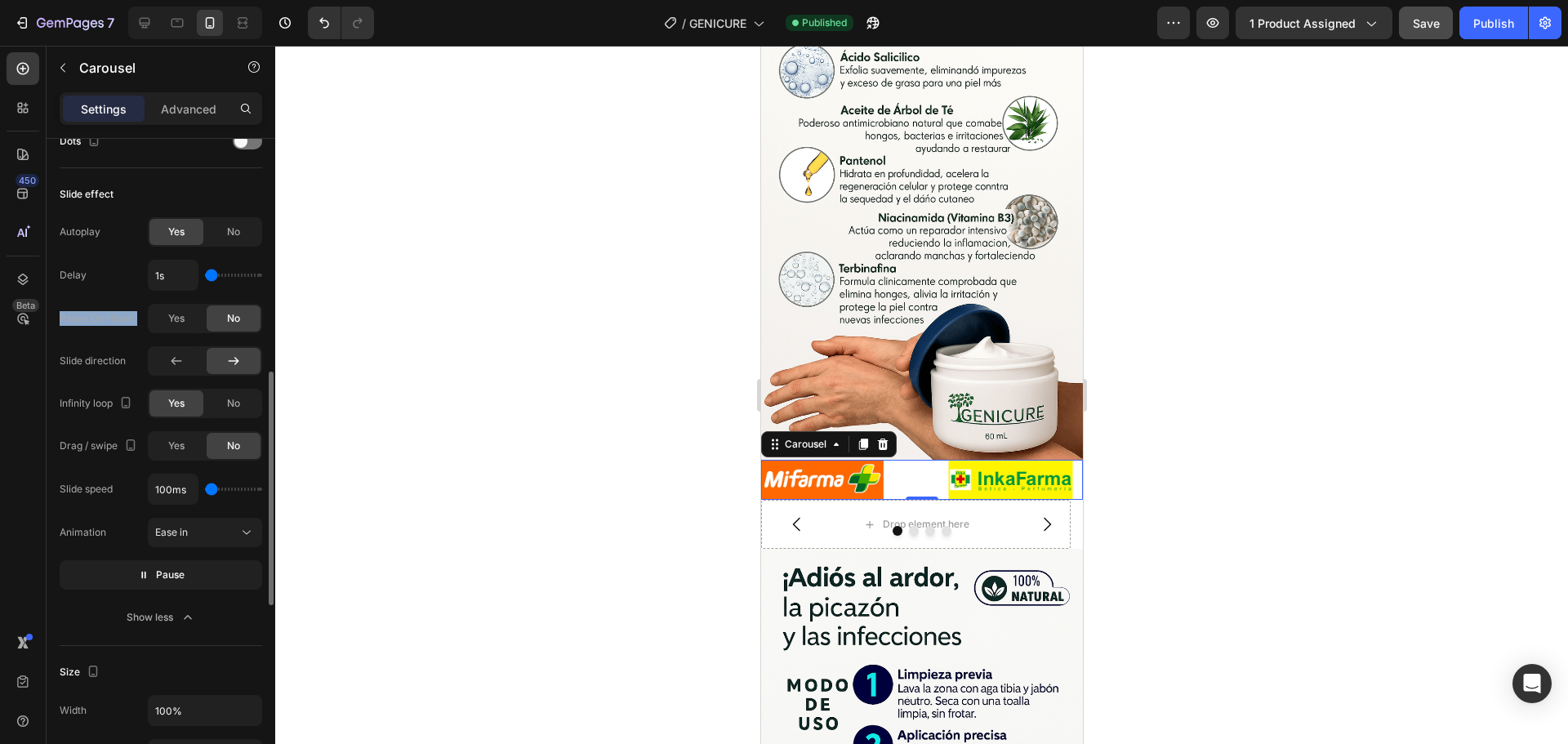
click at [205, 277] on input "range" at bounding box center [233, 276] width 57 height 3
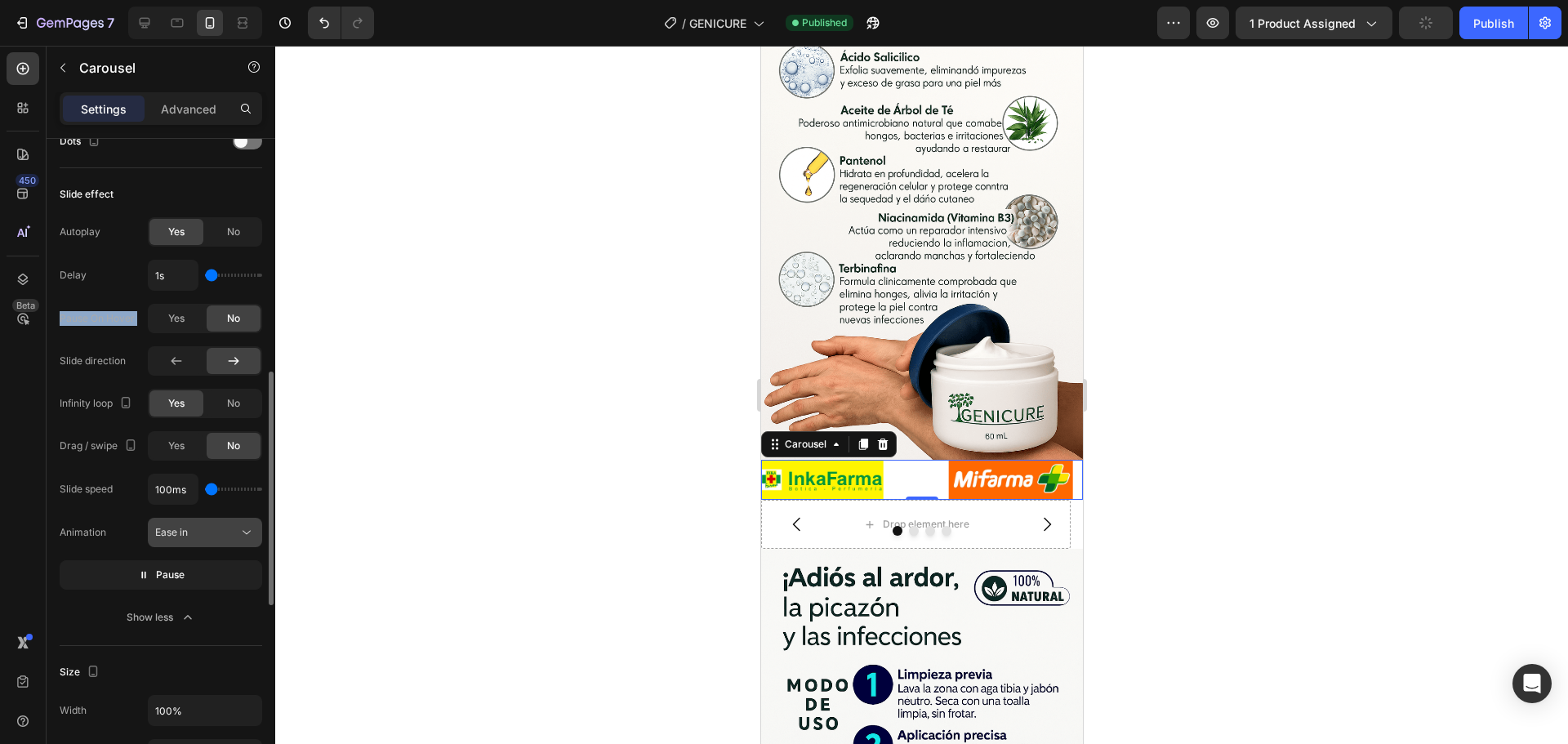
click at [209, 530] on div "Ease in" at bounding box center [196, 532] width 83 height 14
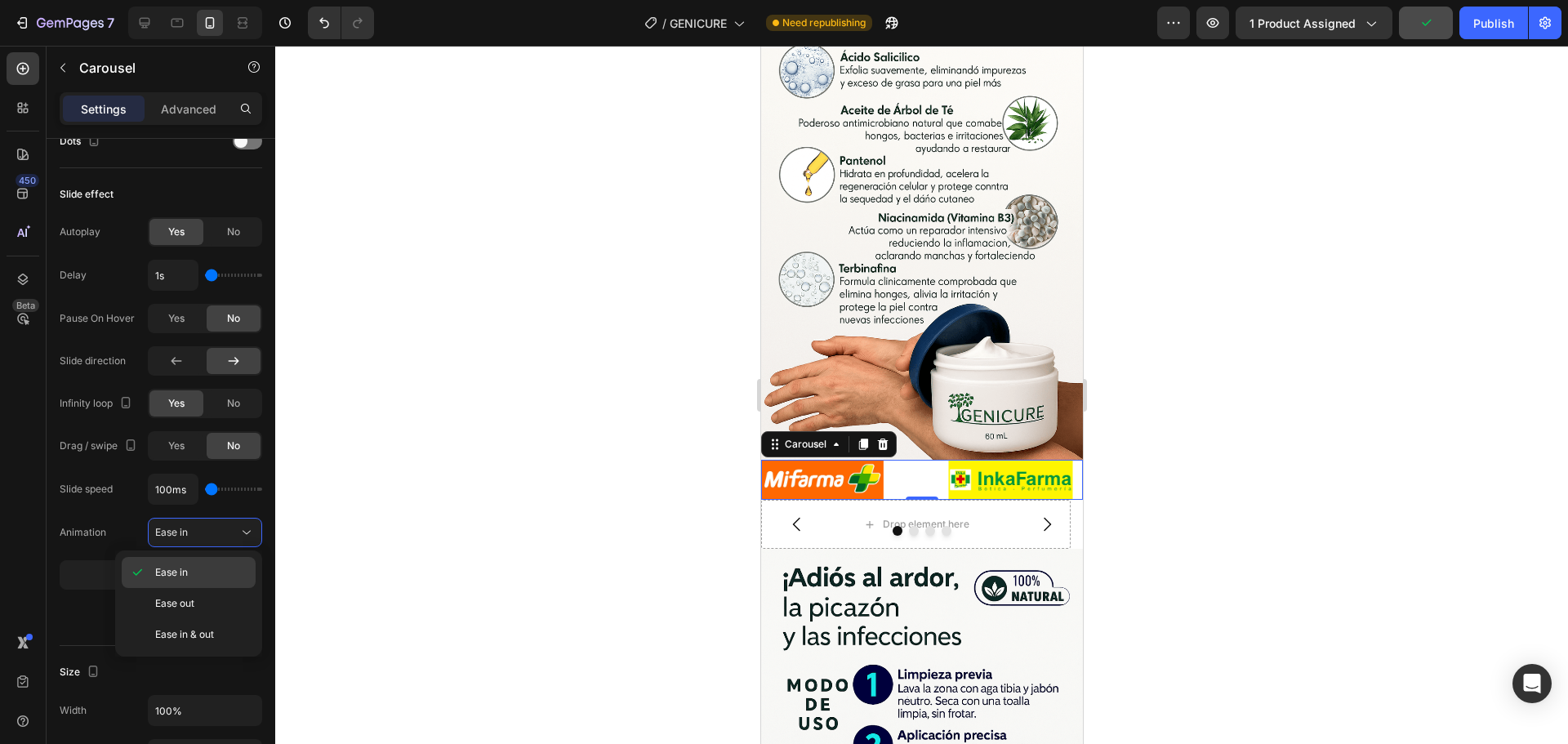
drag, startPoint x: 194, startPoint y: 591, endPoint x: 195, endPoint y: 577, distance: 14.0
click at [193, 619] on div "Ease out" at bounding box center [188, 634] width 134 height 31
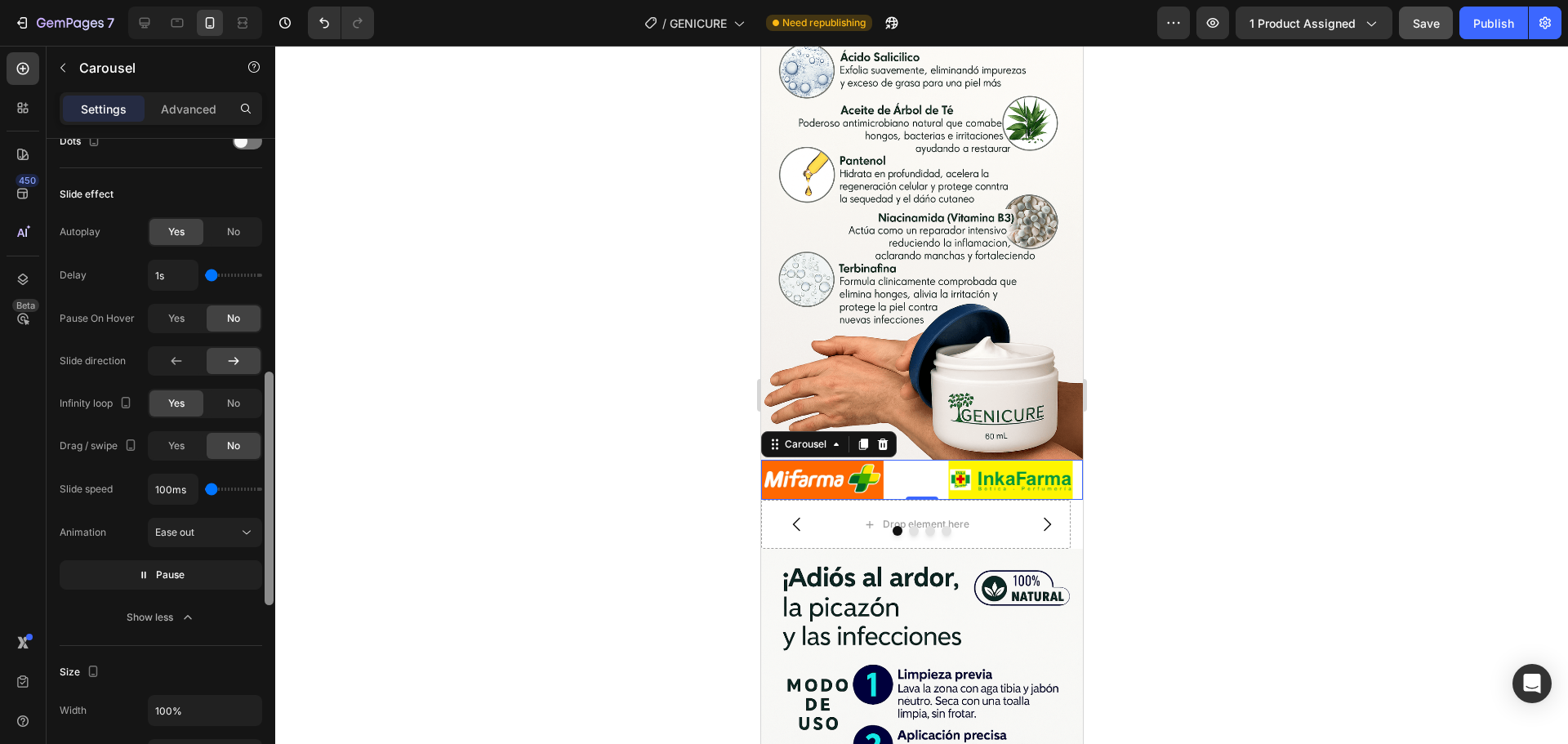
drag, startPoint x: 221, startPoint y: 485, endPoint x: 267, endPoint y: 484, distance: 46.0
click at [267, 484] on div "Items per slide 2 columns Display Sneak peek Styled Item management Order 2 ite…" at bounding box center [160, 465] width 228 height 652
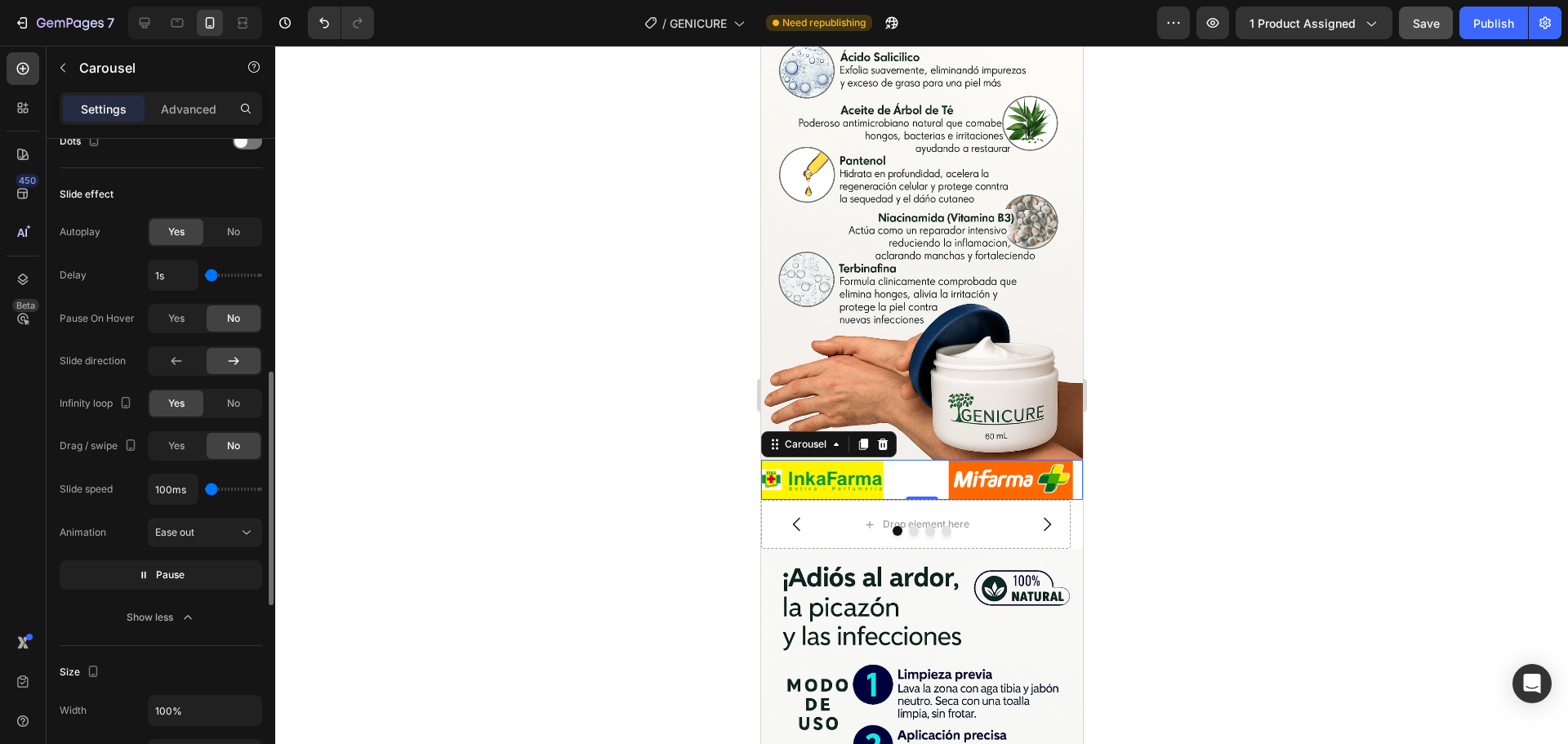
type input "5000ms"
drag, startPoint x: 214, startPoint y: 490, endPoint x: 279, endPoint y: 490, distance: 65.0
type input "5000"
click at [262, 490] on input "range" at bounding box center [233, 490] width 57 height 3
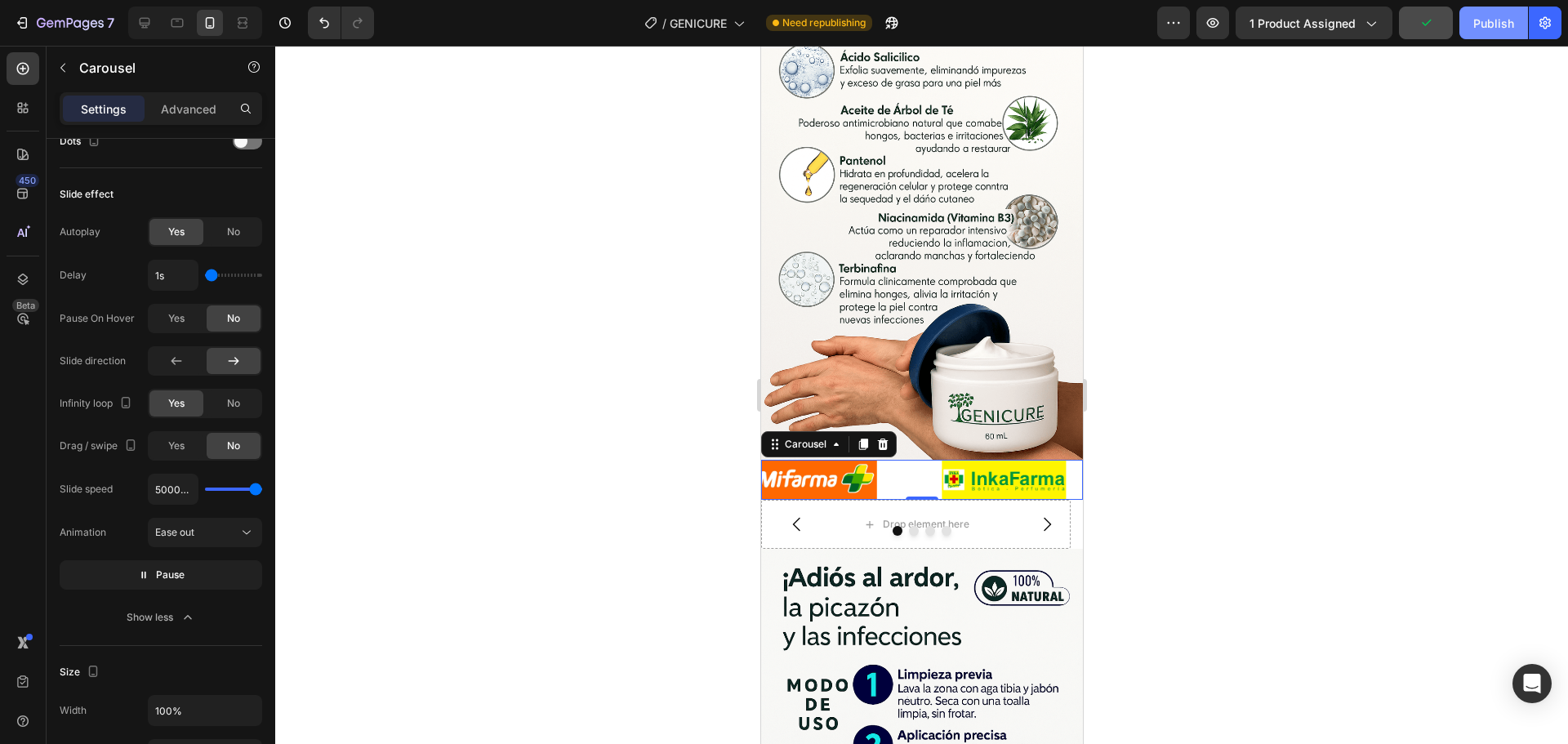
click at [1500, 20] on div "Publish" at bounding box center [1494, 23] width 40 height 17
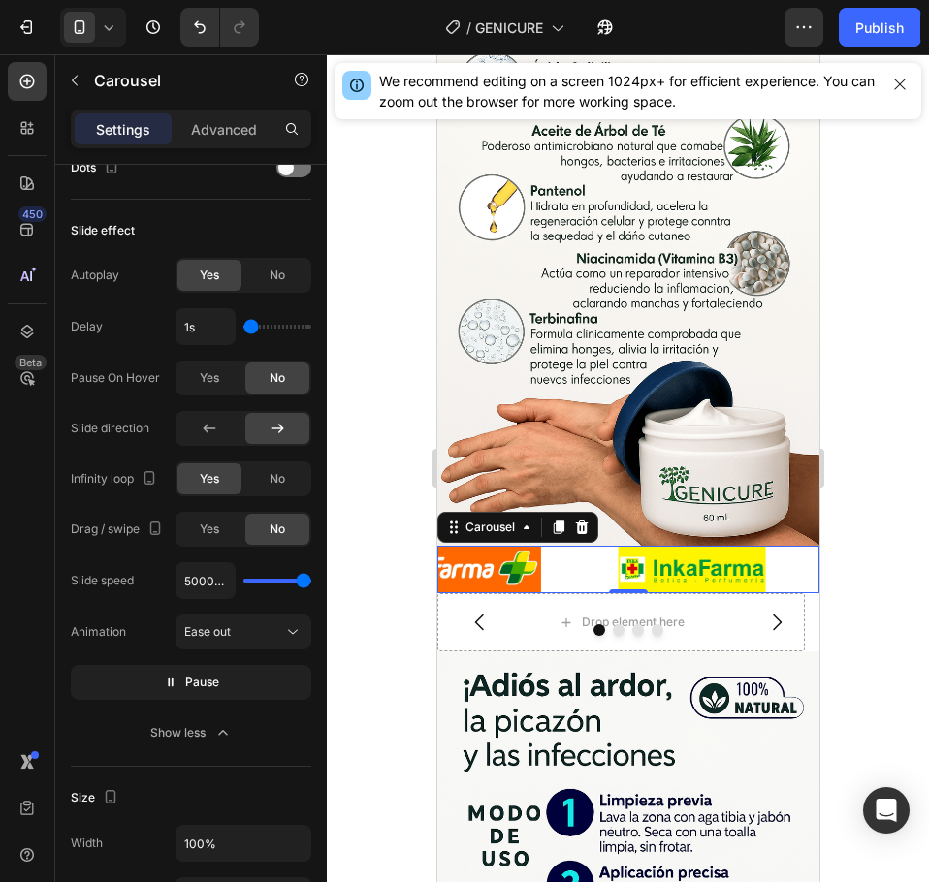
click at [565, 546] on div "Image Image" at bounding box center [627, 569] width 382 height 47
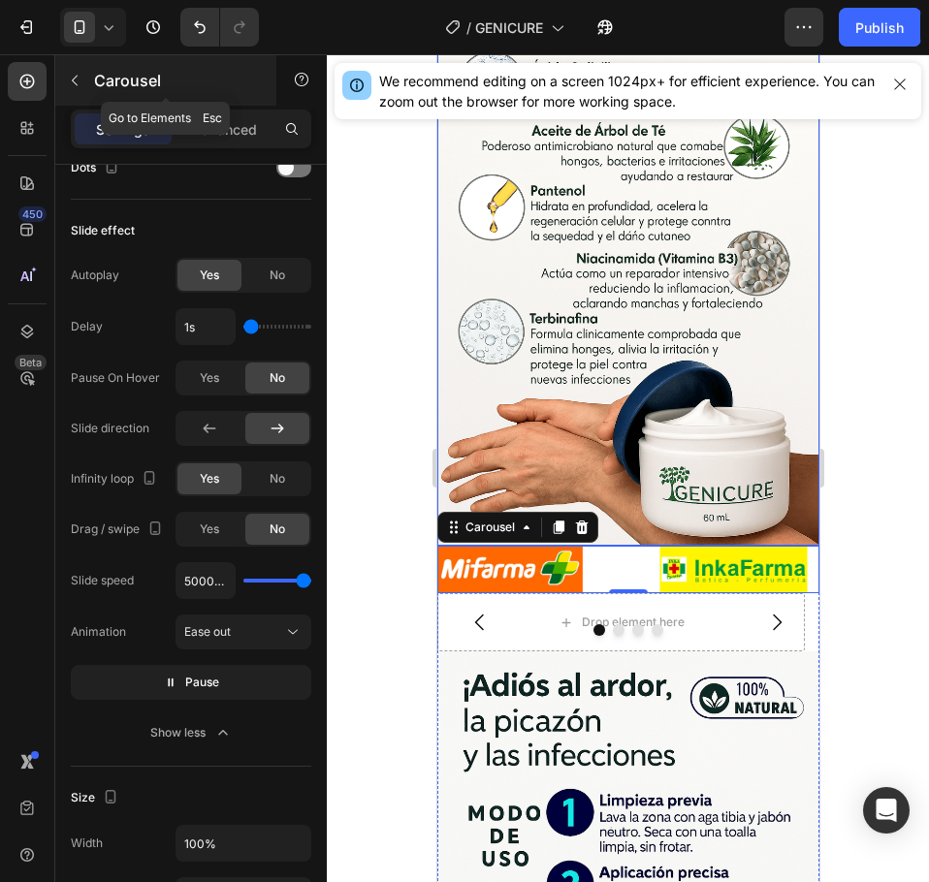
click at [71, 81] on icon "button" at bounding box center [75, 81] width 16 height 16
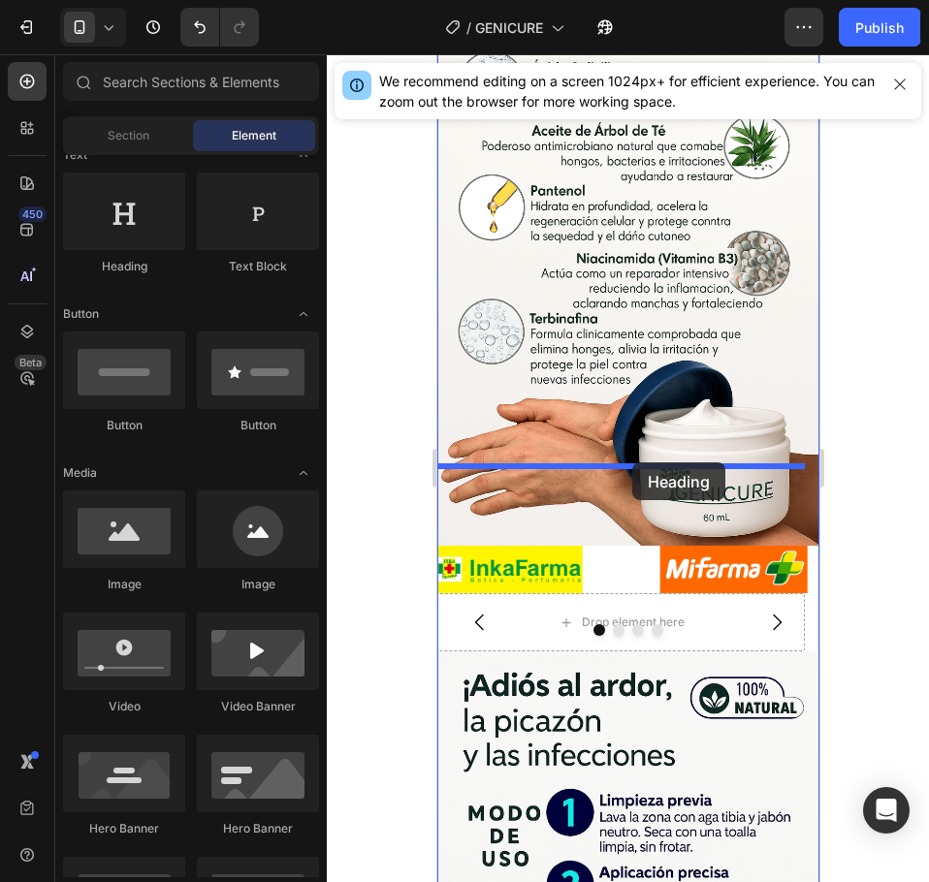
drag, startPoint x: 573, startPoint y: 279, endPoint x: 631, endPoint y: 462, distance: 192.2
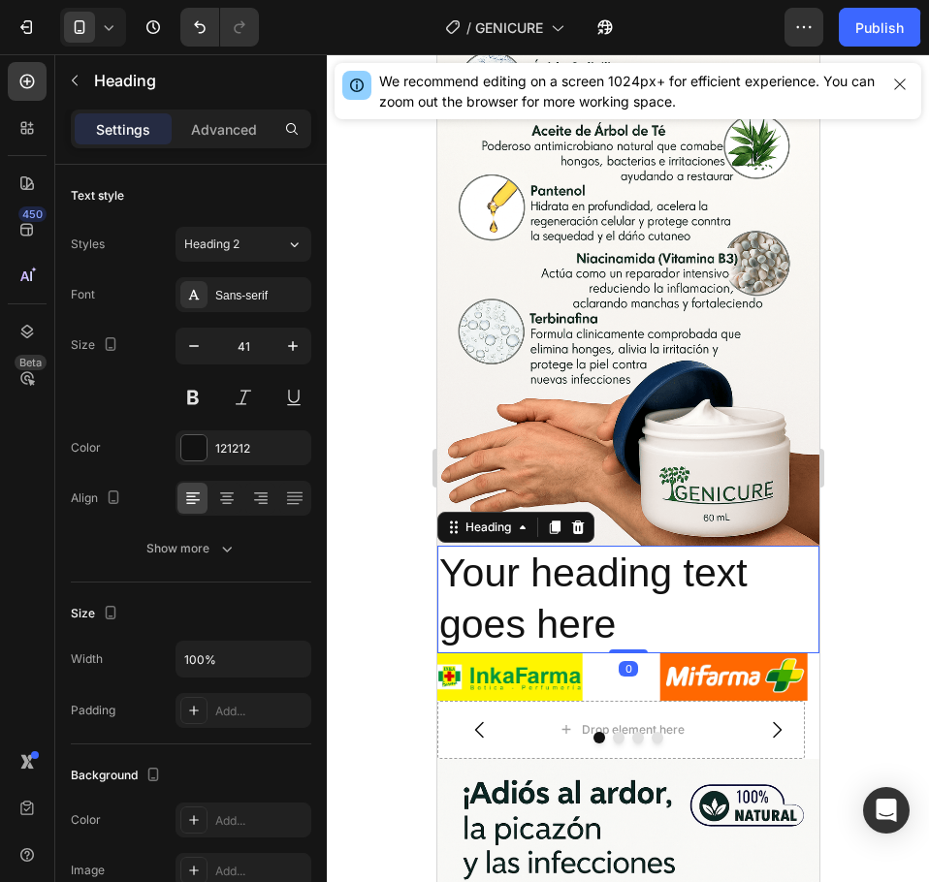
click at [609, 546] on h2 "Your heading text goes here" at bounding box center [627, 600] width 382 height 108
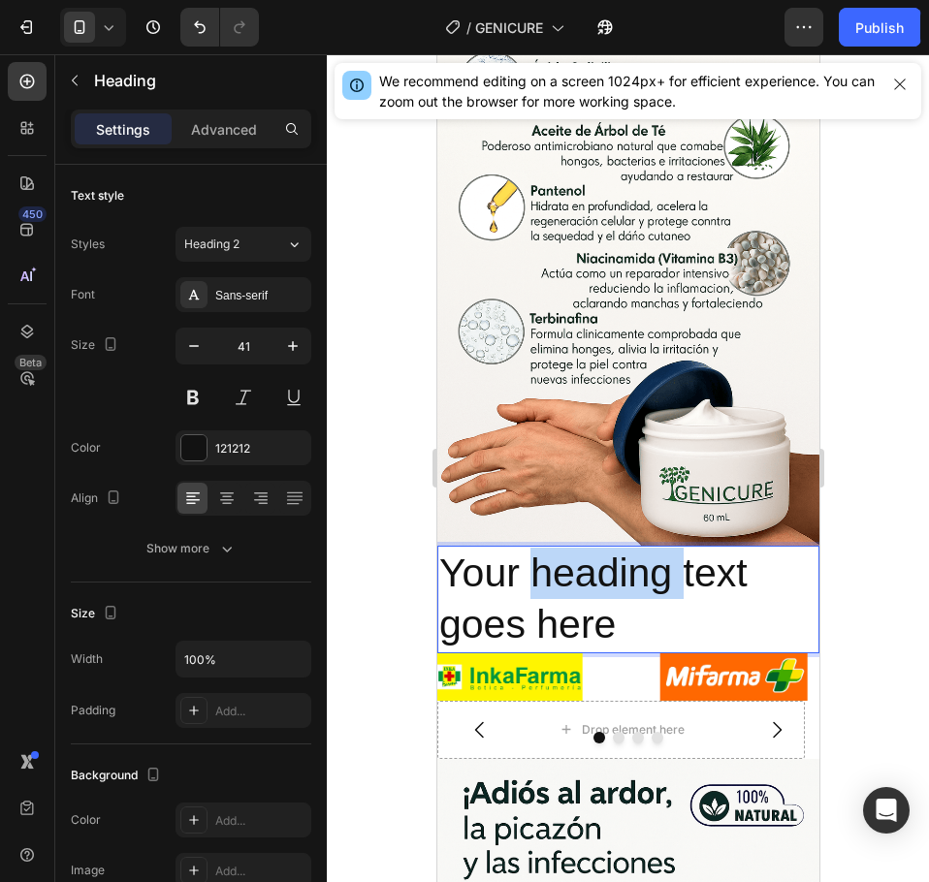
click at [609, 548] on p "Your heading text goes here" at bounding box center [627, 600] width 378 height 104
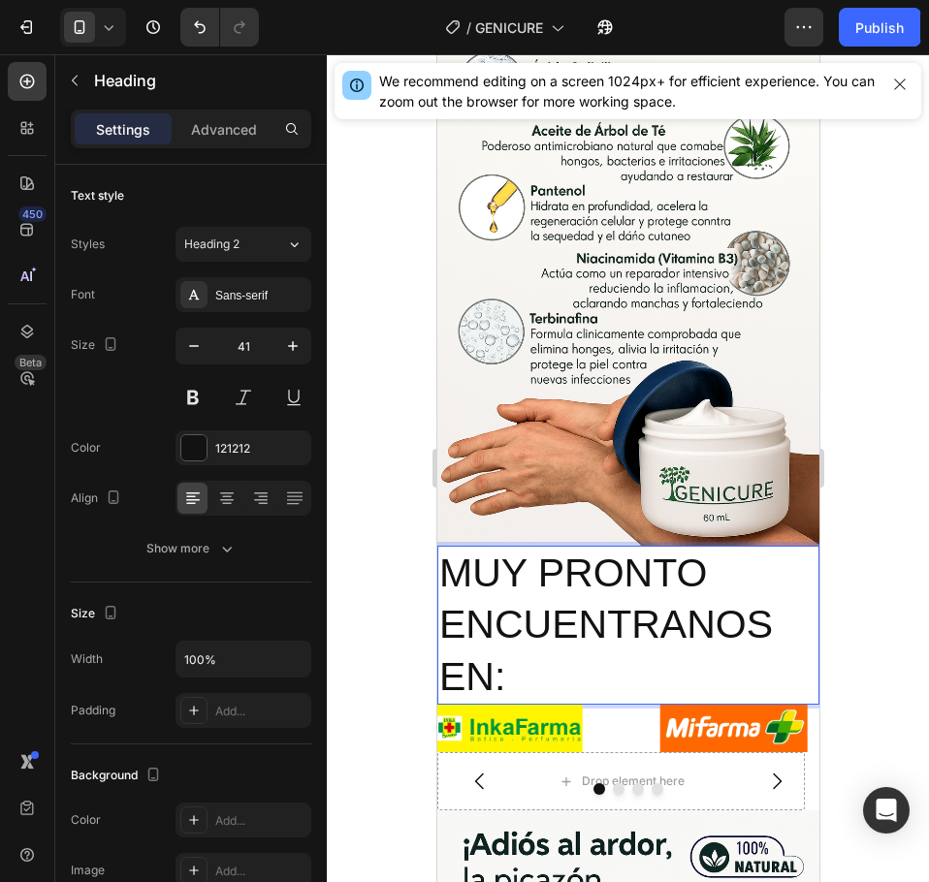
click at [578, 588] on p "MUY PRONTO ENCUENTRANOS EN:" at bounding box center [627, 625] width 378 height 155
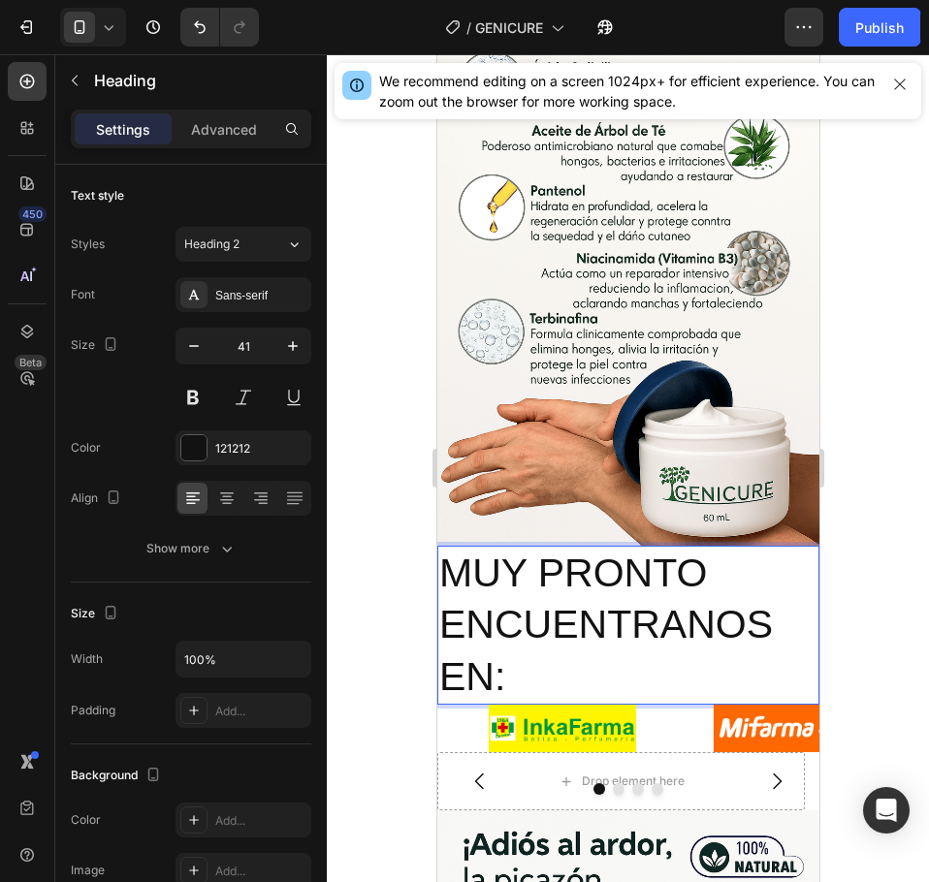
drag, startPoint x: 552, startPoint y: 590, endPoint x: 501, endPoint y: 597, distance: 50.9
click at [536, 596] on p "MUY PRONTO ENCUENTRANOS EN:" at bounding box center [627, 625] width 378 height 155
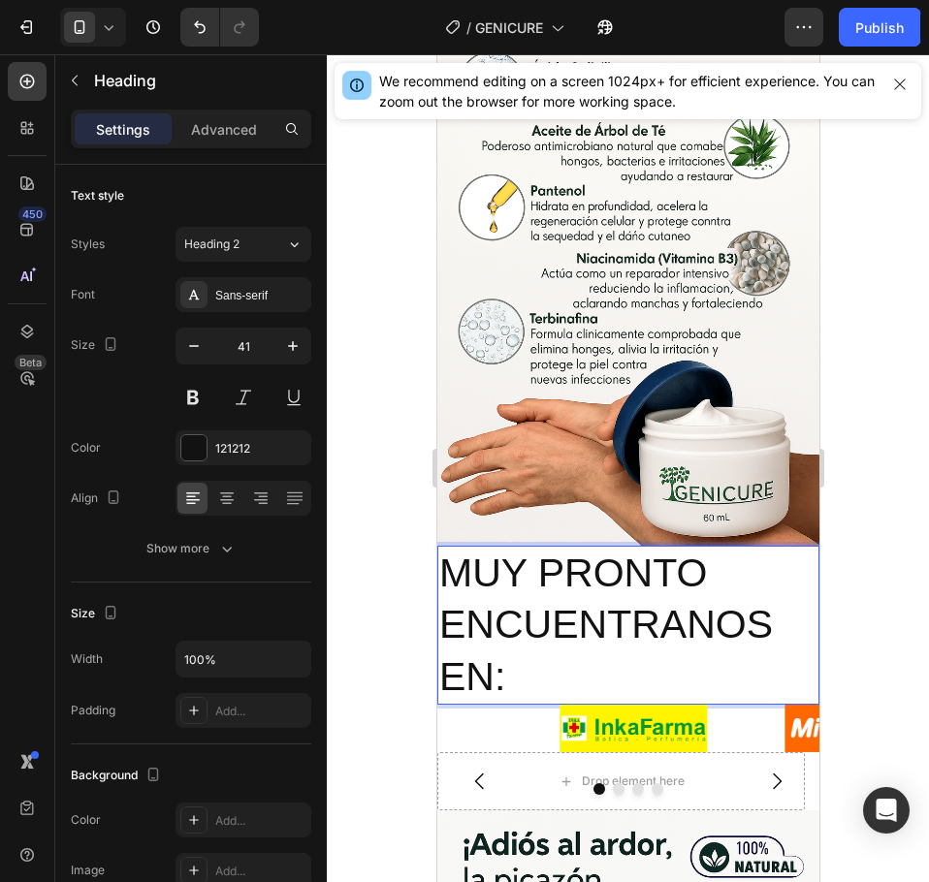
click at [504, 594] on p "MUY PRONTO ENCUENTRANOS EN:" at bounding box center [627, 625] width 378 height 155
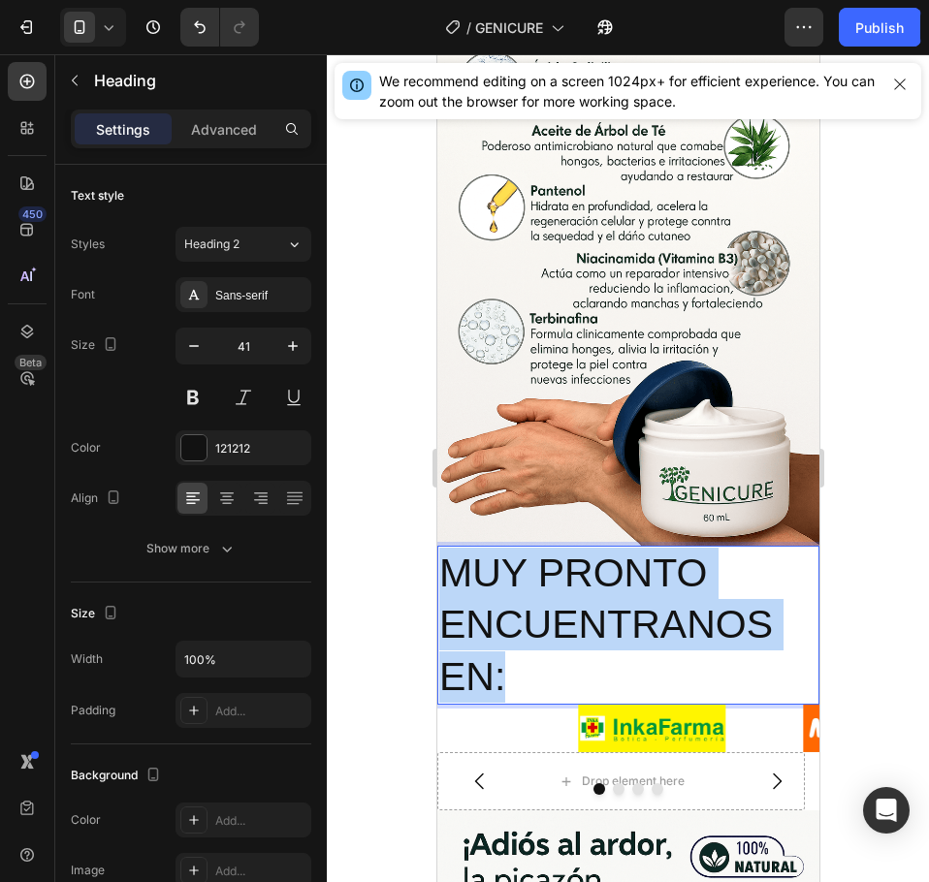
click at [504, 594] on p "MUY PRONTO ENCUENTRANOS EN:" at bounding box center [627, 625] width 378 height 155
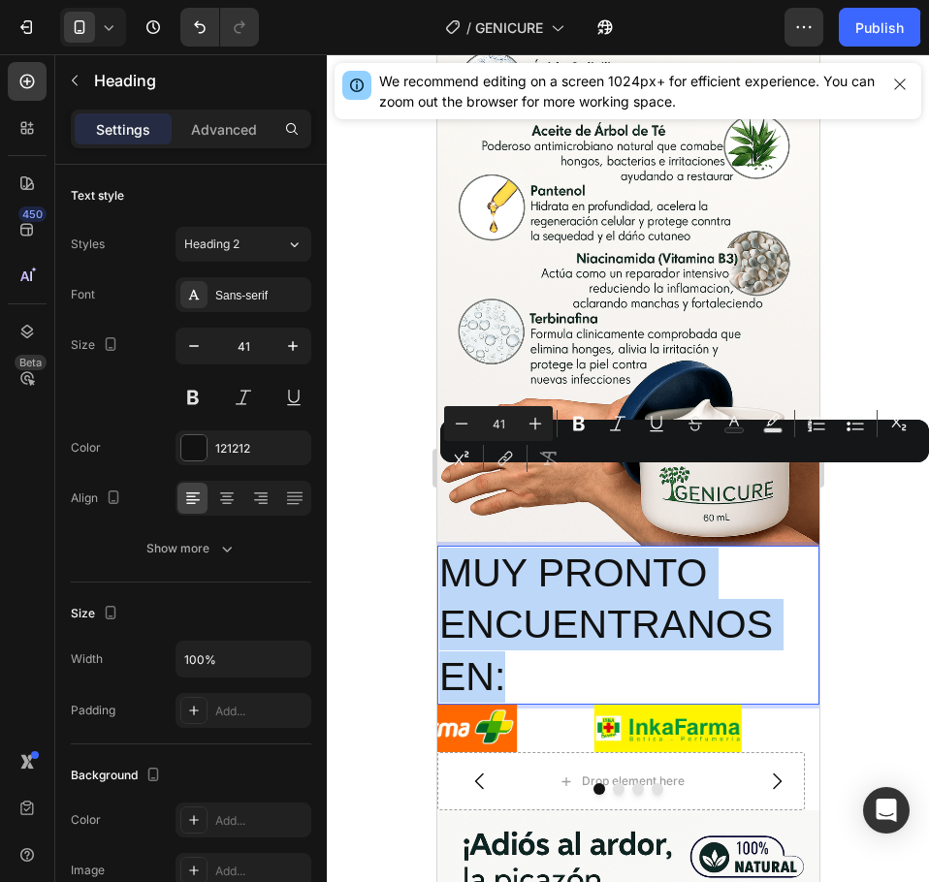
click at [504, 594] on p "MUY PRONTO ENCUENTRANOS EN:" at bounding box center [627, 625] width 378 height 155
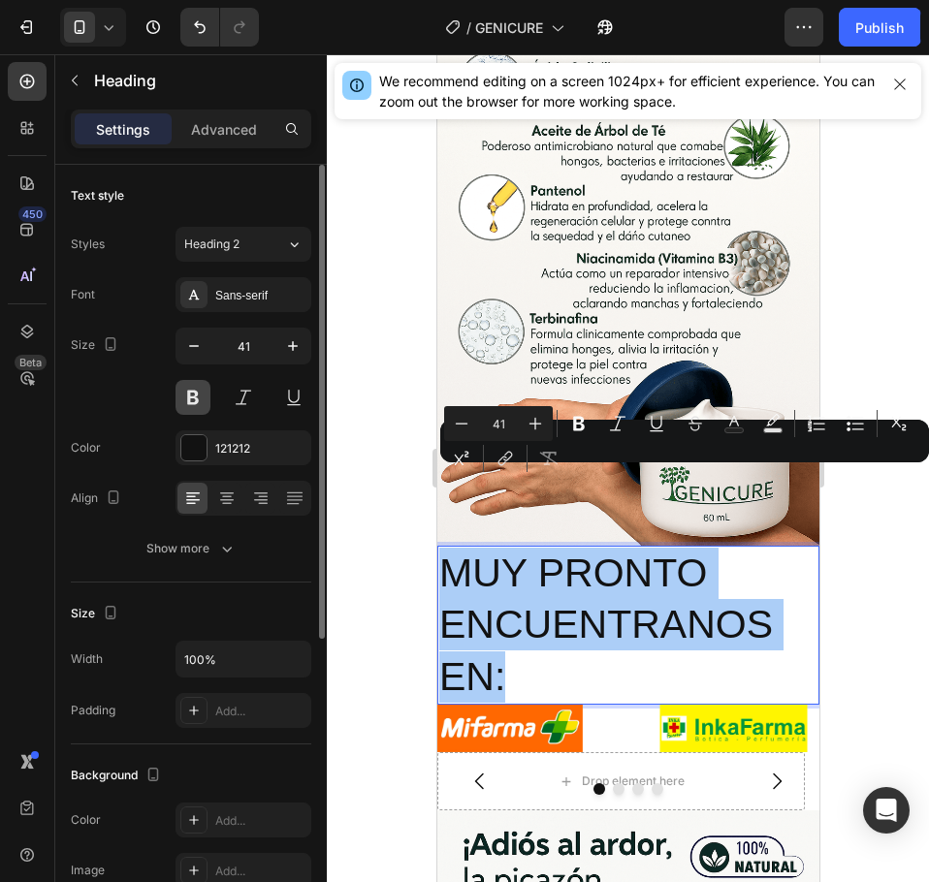
click at [205, 396] on button at bounding box center [192, 397] width 35 height 35
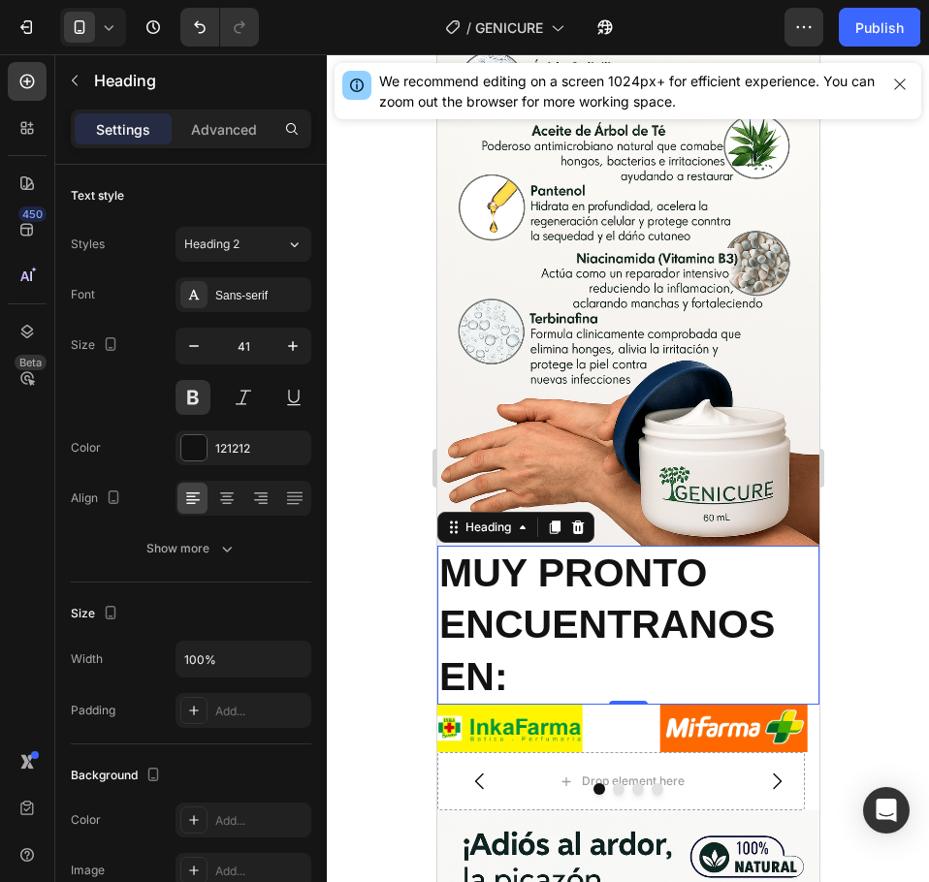
click at [537, 582] on p "MUY PRONTO ENCUENTRANOS EN:" at bounding box center [627, 625] width 378 height 155
click at [537, 583] on p "MUY PRONTO ENCUENTRANOS EN:" at bounding box center [627, 625] width 378 height 155
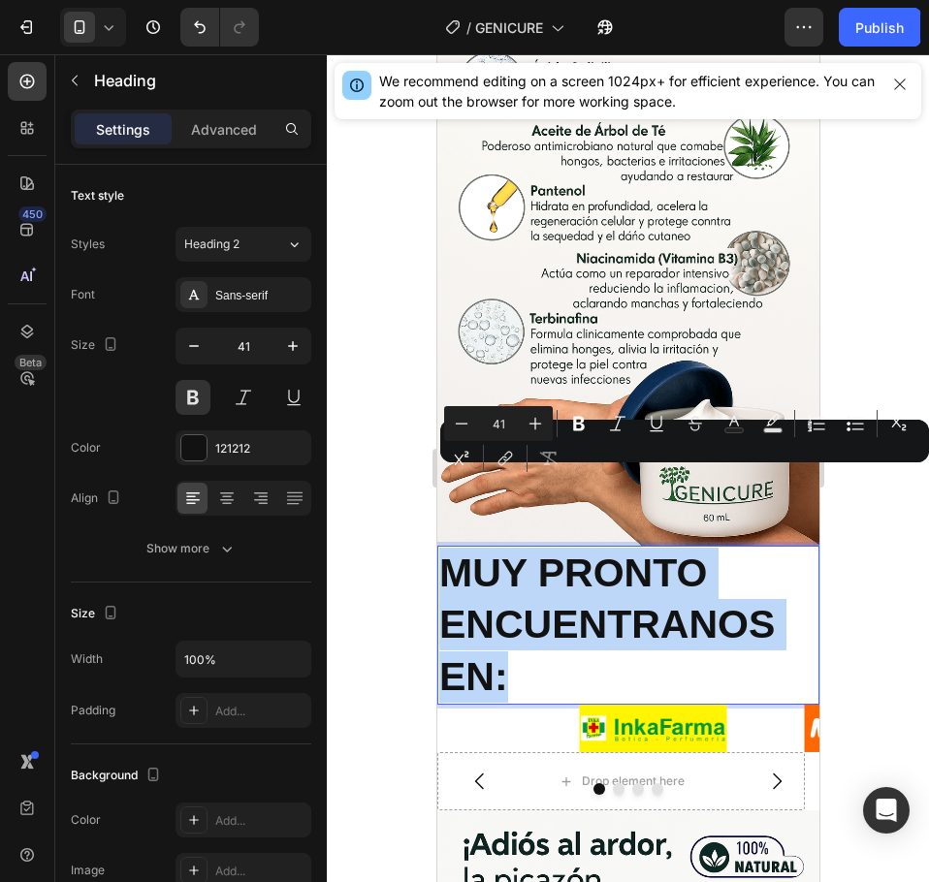
drag, startPoint x: 510, startPoint y: 590, endPoint x: 424, endPoint y: 494, distance: 129.0
click at [436, 494] on html "Mobile ( 394 px) iPhone 13 Mini iPhone 13 Pro iPhone 11 Pro Max iPhone 15 Pro M…" at bounding box center [627, 871] width 382 height 5243
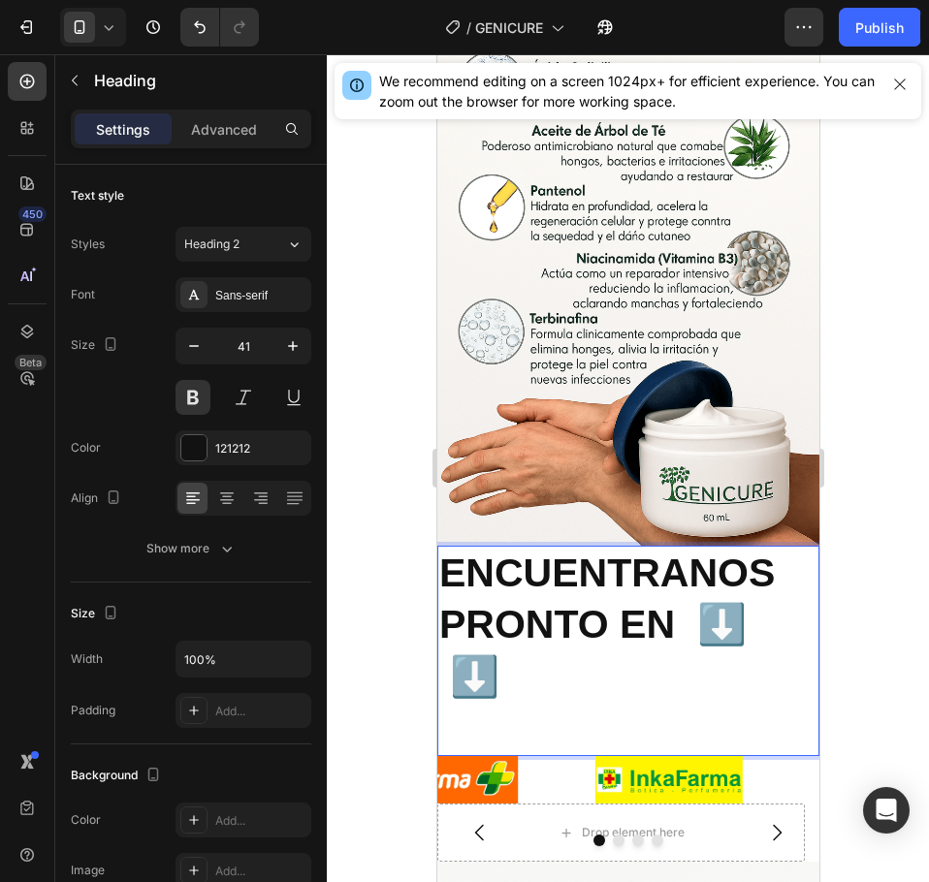
click at [682, 571] on p "ENCUENTRANOS PRONTO EN ⬇️ ⬇️" at bounding box center [627, 651] width 378 height 206
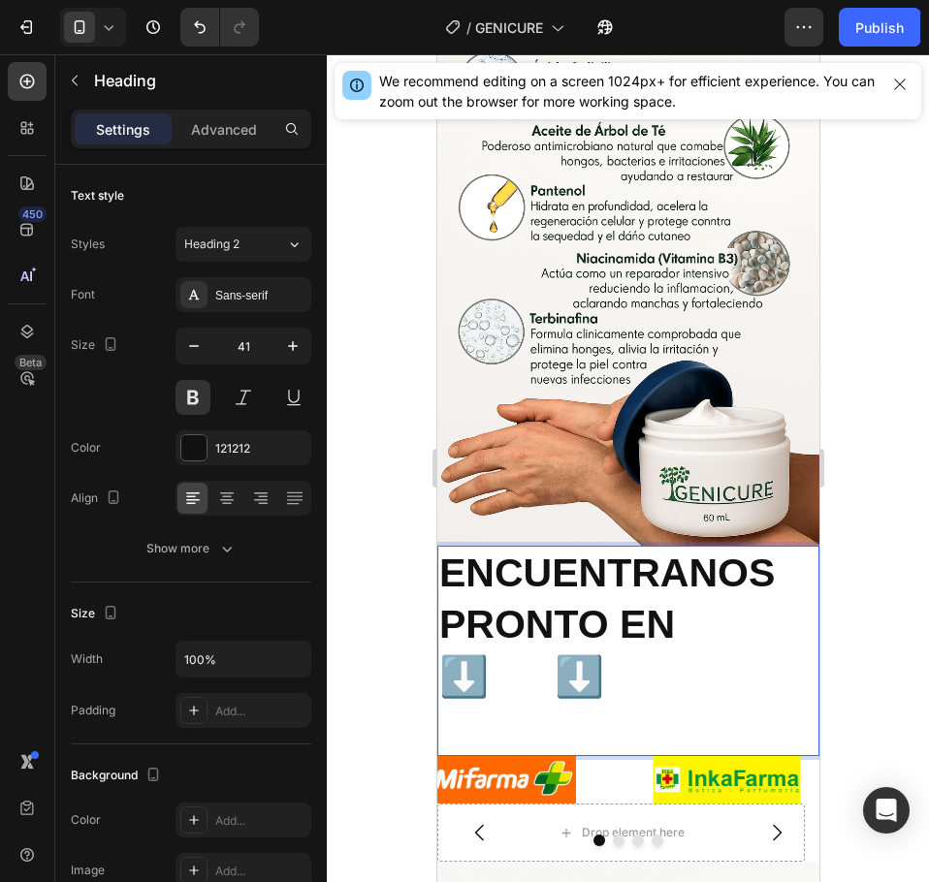
click at [623, 600] on p "ENCUENTRANOS PRONTO EN ⬇️ ⬇️" at bounding box center [627, 651] width 378 height 206
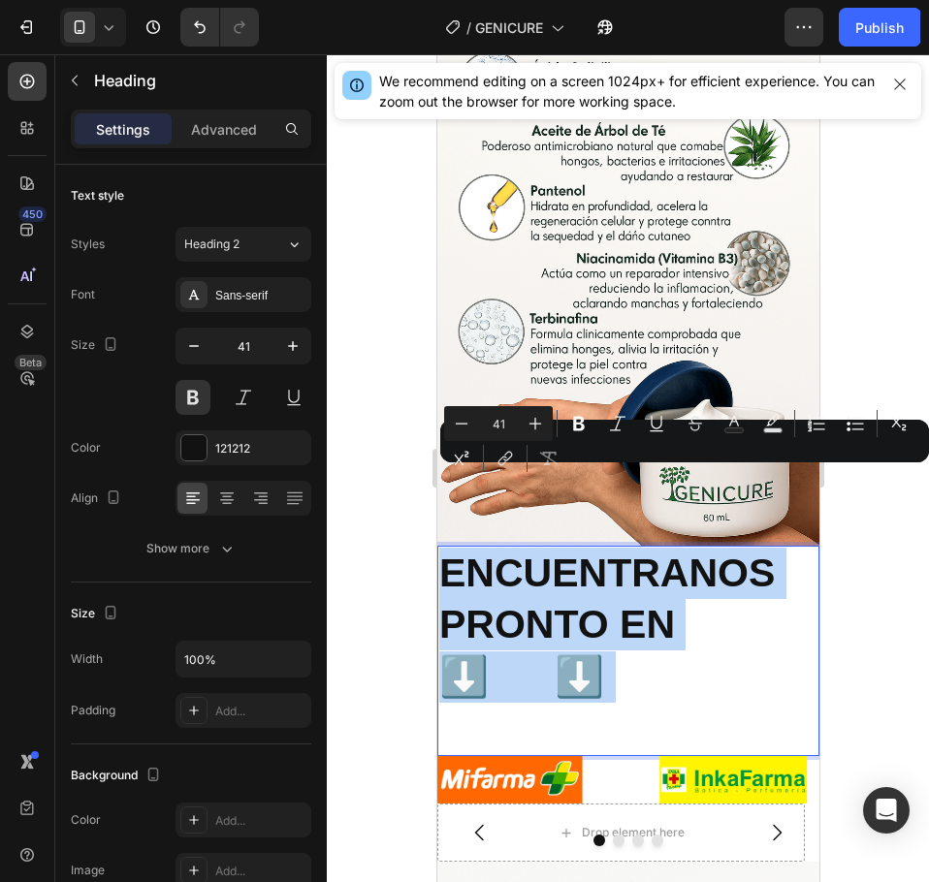
drag, startPoint x: 625, startPoint y: 599, endPoint x: 436, endPoint y: 508, distance: 209.8
click at [436, 546] on h2 "ENCUENTRANOS PRONTO EN ⬇️ ⬇️" at bounding box center [627, 651] width 382 height 210
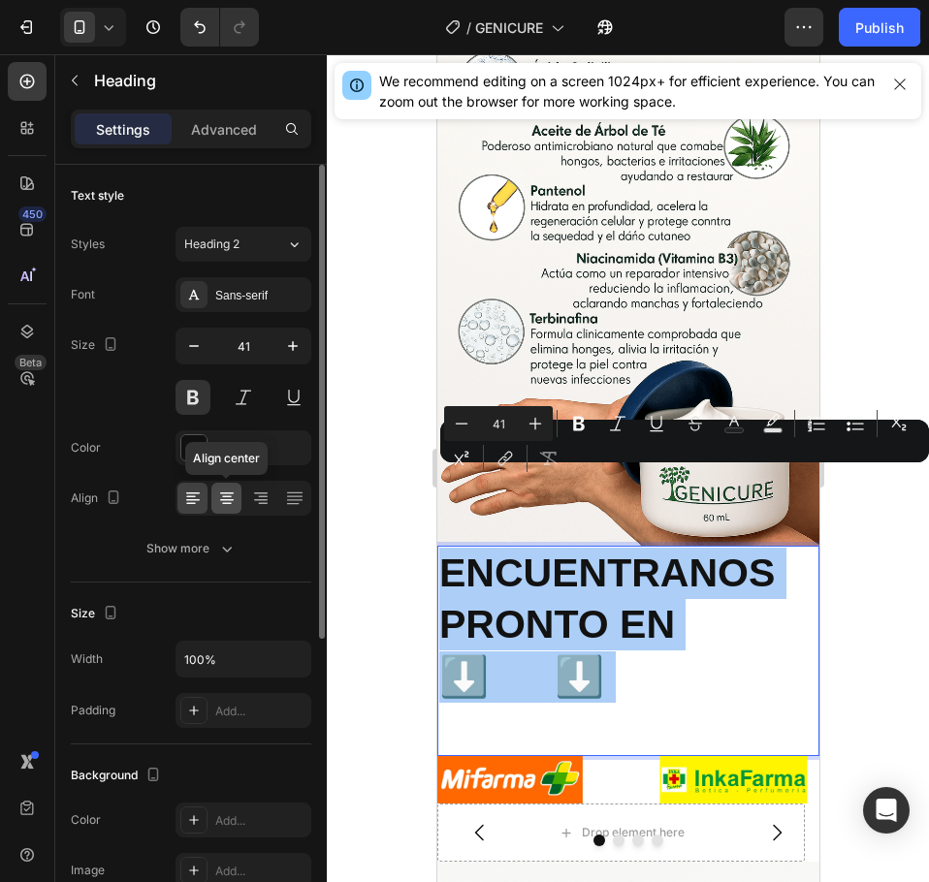
click at [222, 497] on icon at bounding box center [226, 498] width 19 height 19
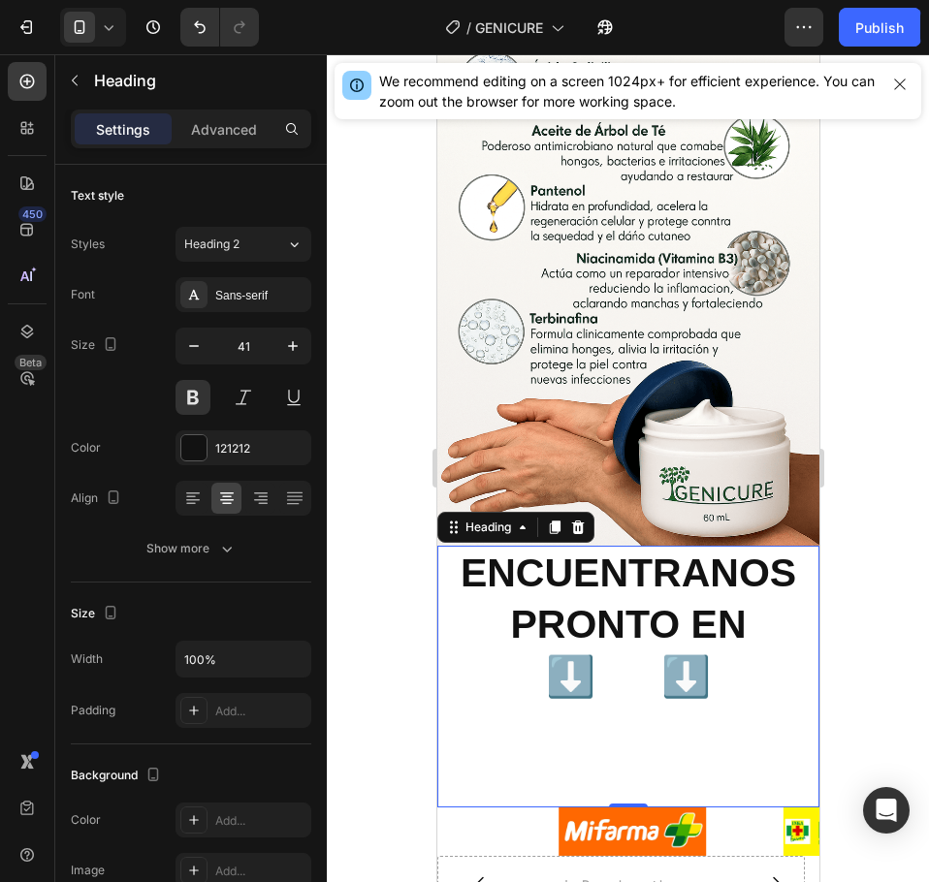
click at [607, 677] on p "ENCUENTRANOS PRONTO EN ⬇️ ⬇️" at bounding box center [627, 677] width 378 height 258
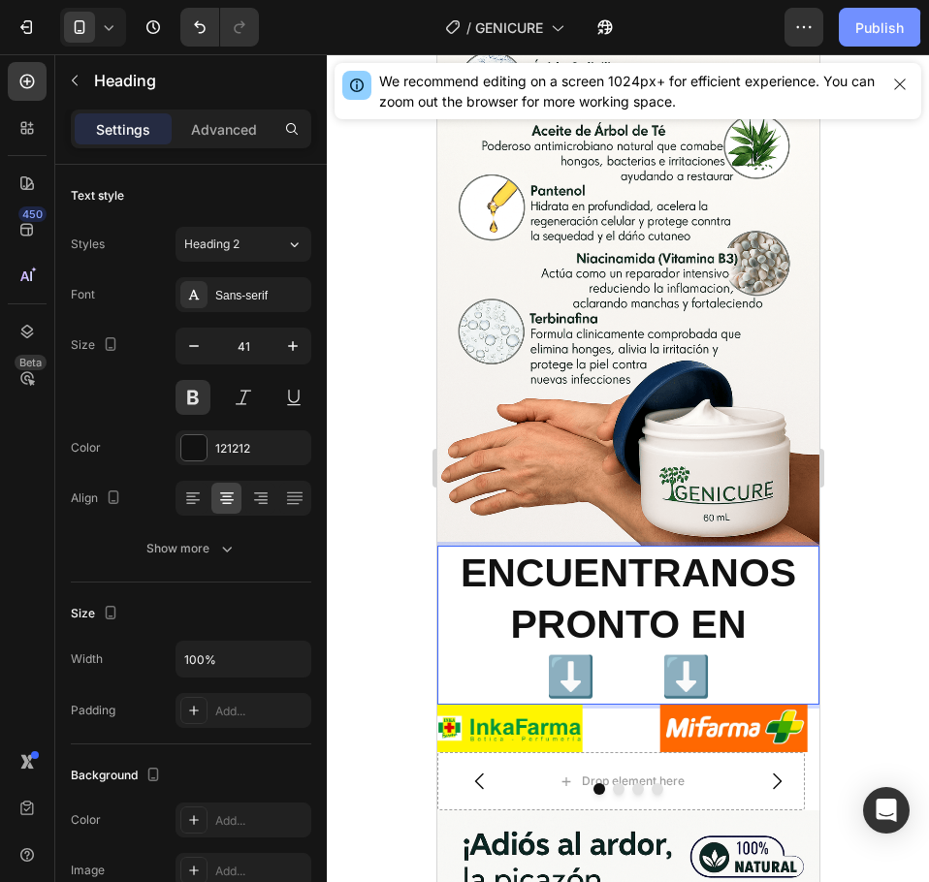
click at [883, 28] on div "Publish" at bounding box center [879, 27] width 48 height 20
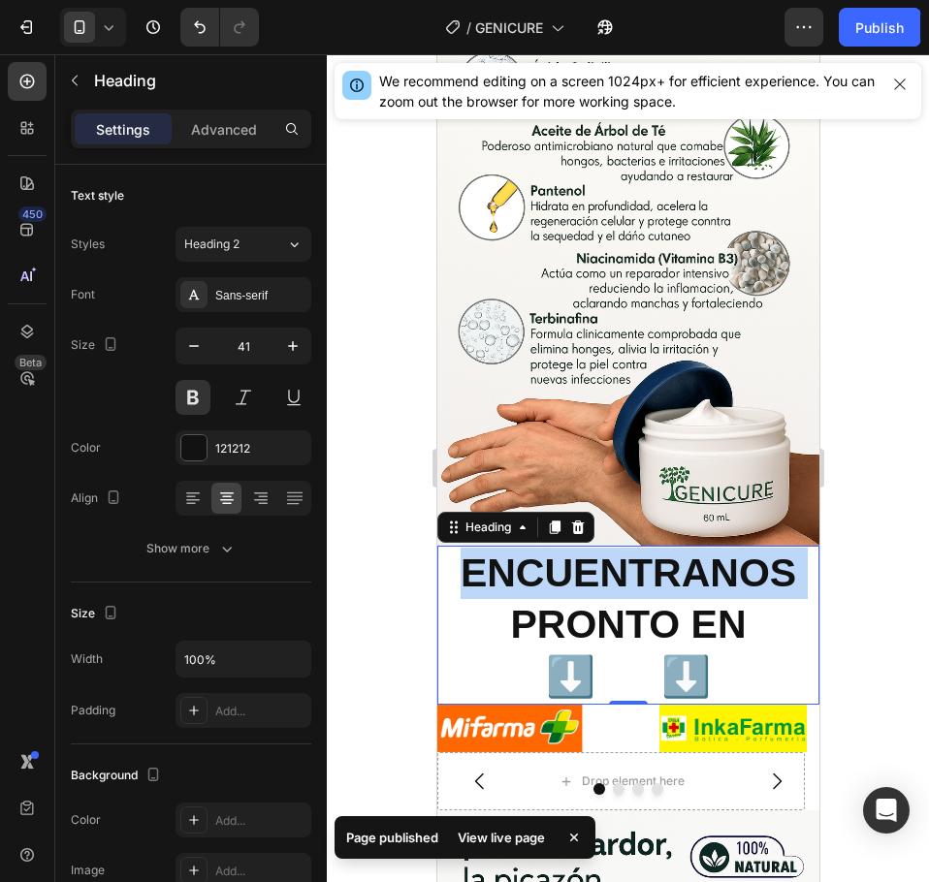
click at [642, 548] on p "ENCUENTRANOS PRONTO EN ⬇️ ⬇️" at bounding box center [627, 625] width 378 height 155
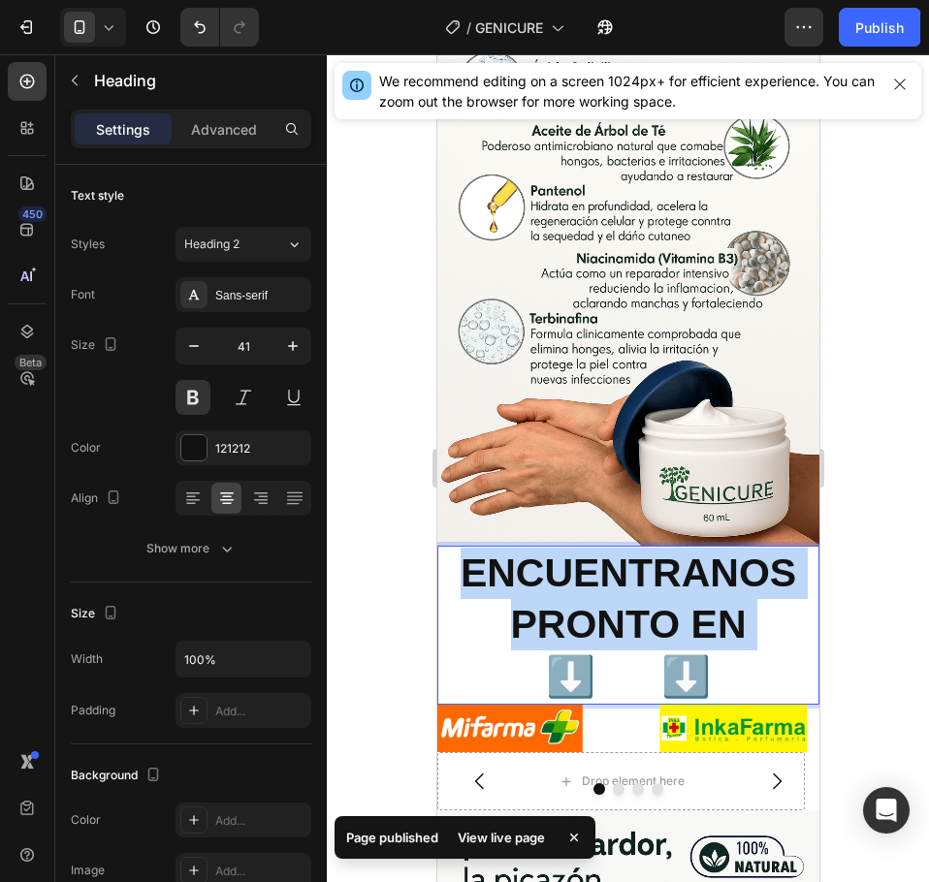
click at [642, 548] on p "ENCUENTRANOS PRONTO EN ⬇️ ⬇️" at bounding box center [627, 625] width 378 height 155
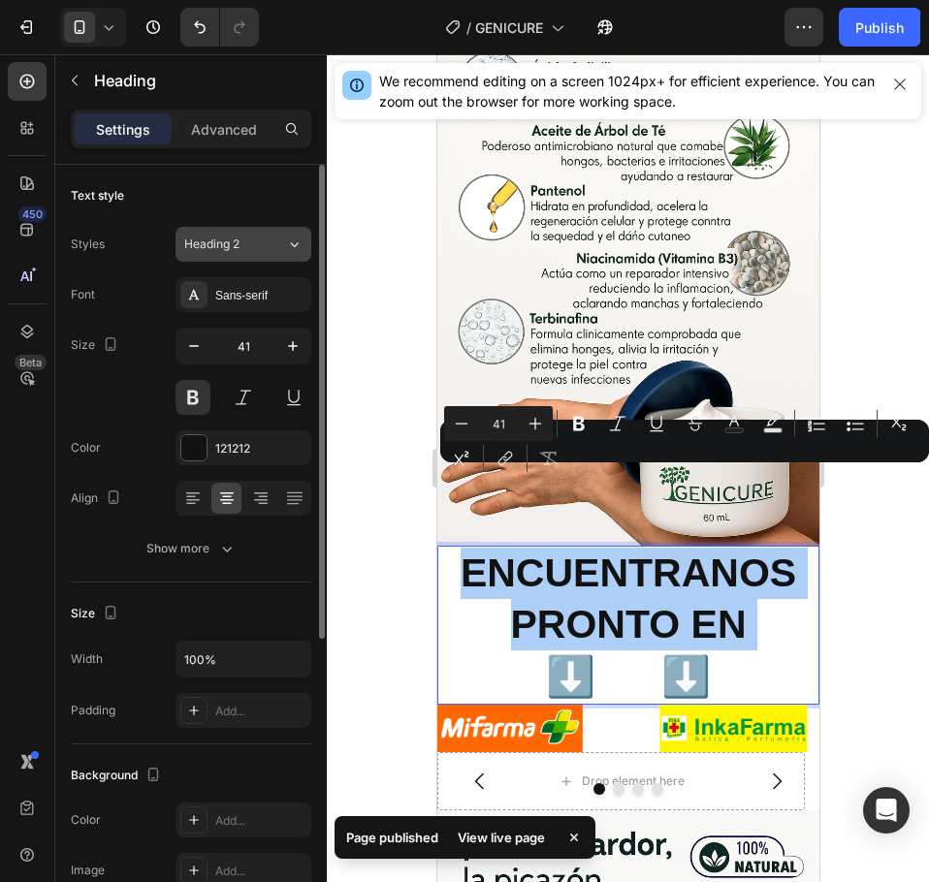
click at [242, 235] on button "Heading 2" at bounding box center [243, 244] width 136 height 35
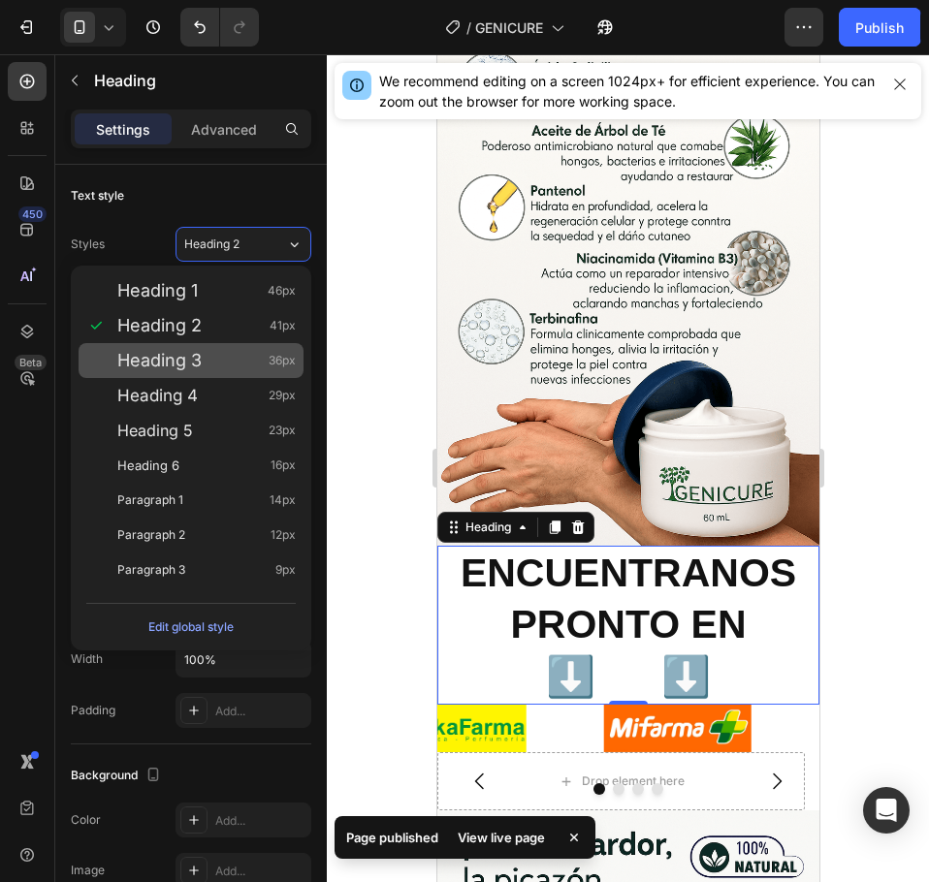
click at [205, 346] on div "Heading 3 36px" at bounding box center [191, 360] width 225 height 35
type input "36"
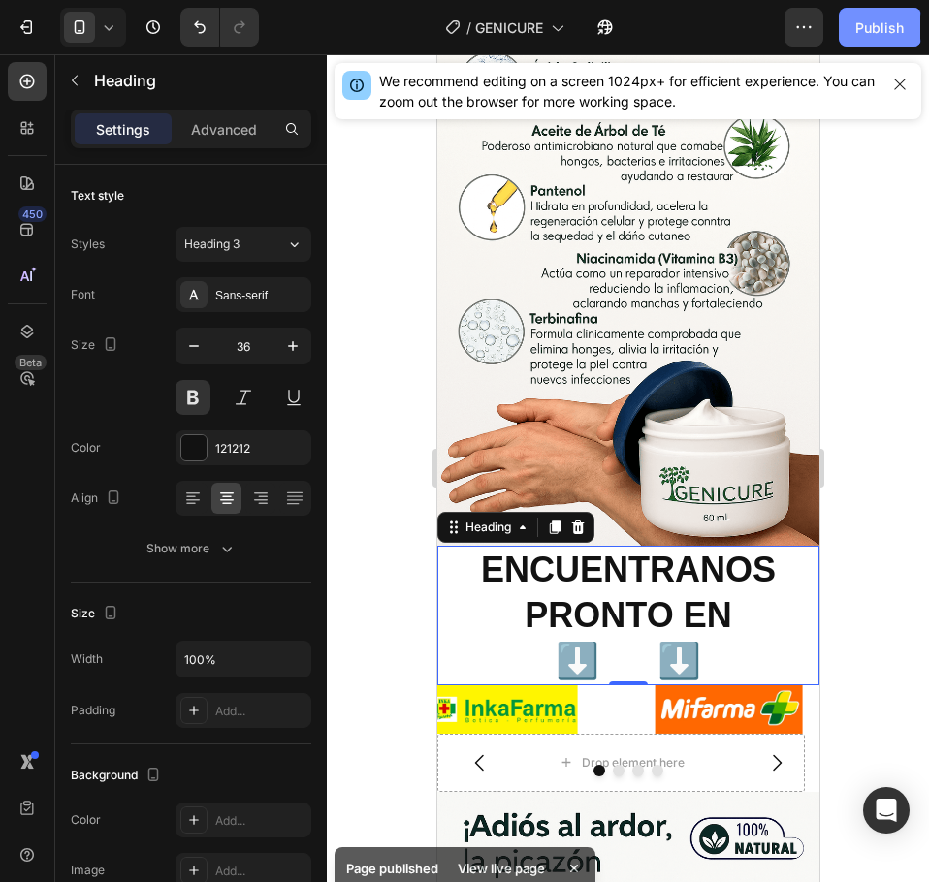
click at [897, 20] on div "Publish" at bounding box center [879, 27] width 48 height 20
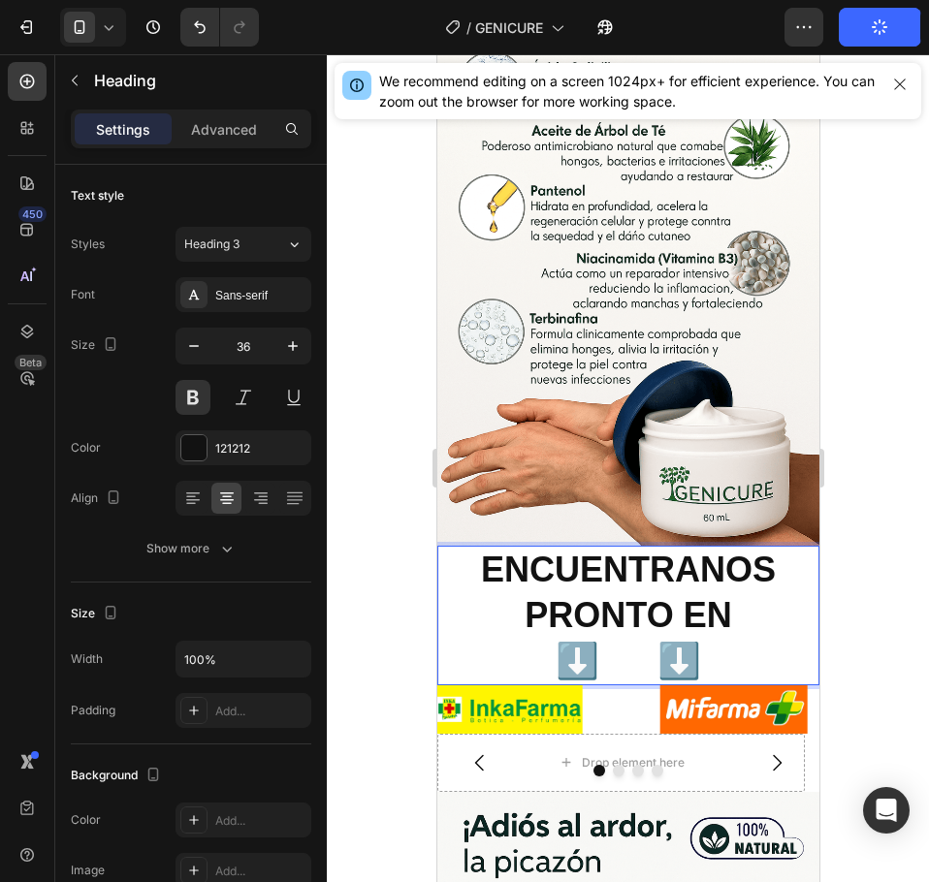
click at [531, 548] on p "ENCUENTRANOS PRONTO EN ⬇️ ⬇️" at bounding box center [627, 616] width 378 height 136
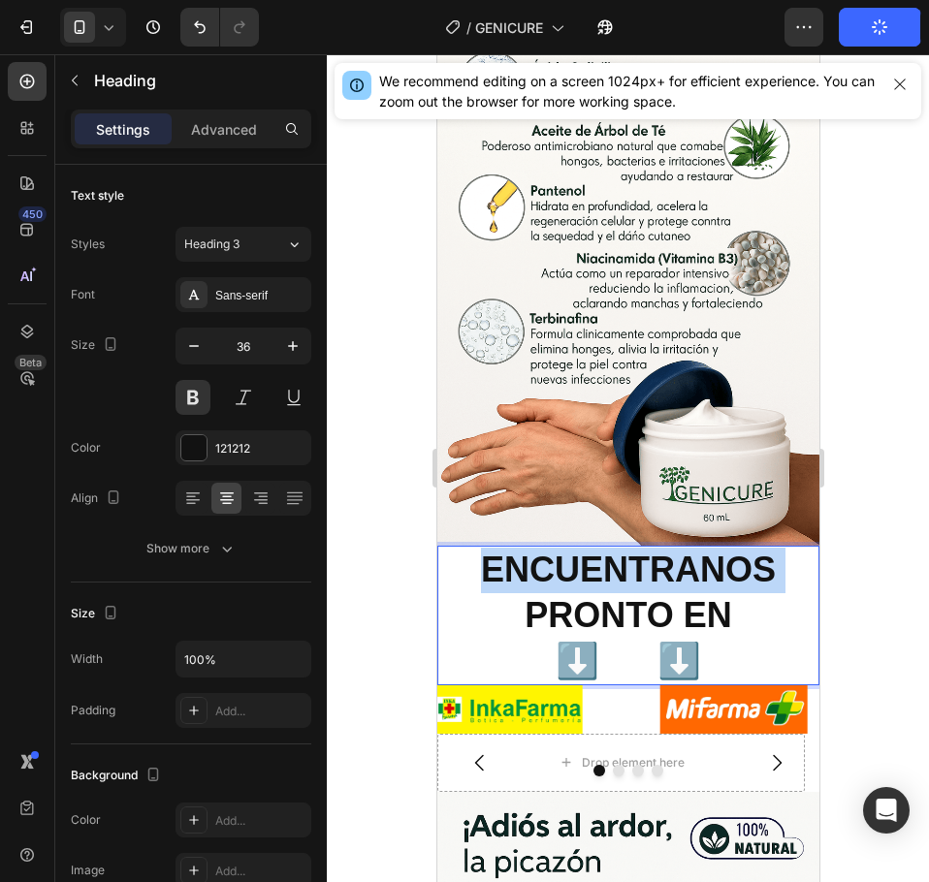
click at [531, 548] on p "ENCUENTRANOS PRONTO EN ⬇️ ⬇️" at bounding box center [627, 616] width 378 height 136
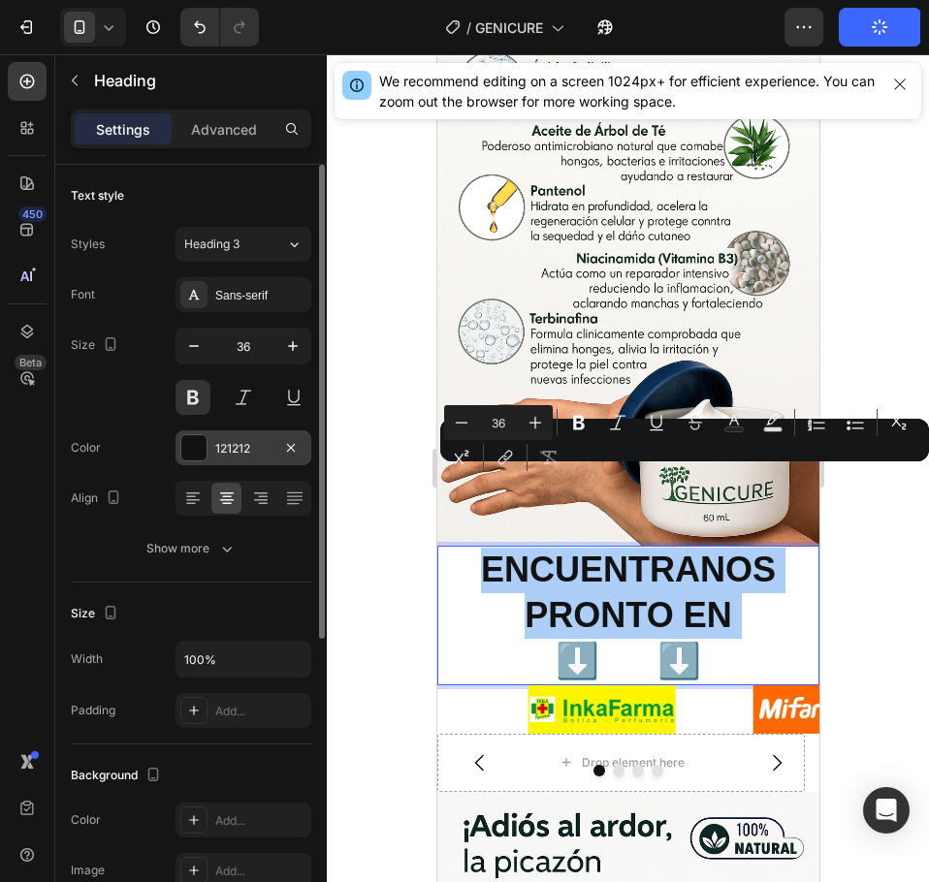
click at [188, 447] on div at bounding box center [193, 447] width 25 height 25
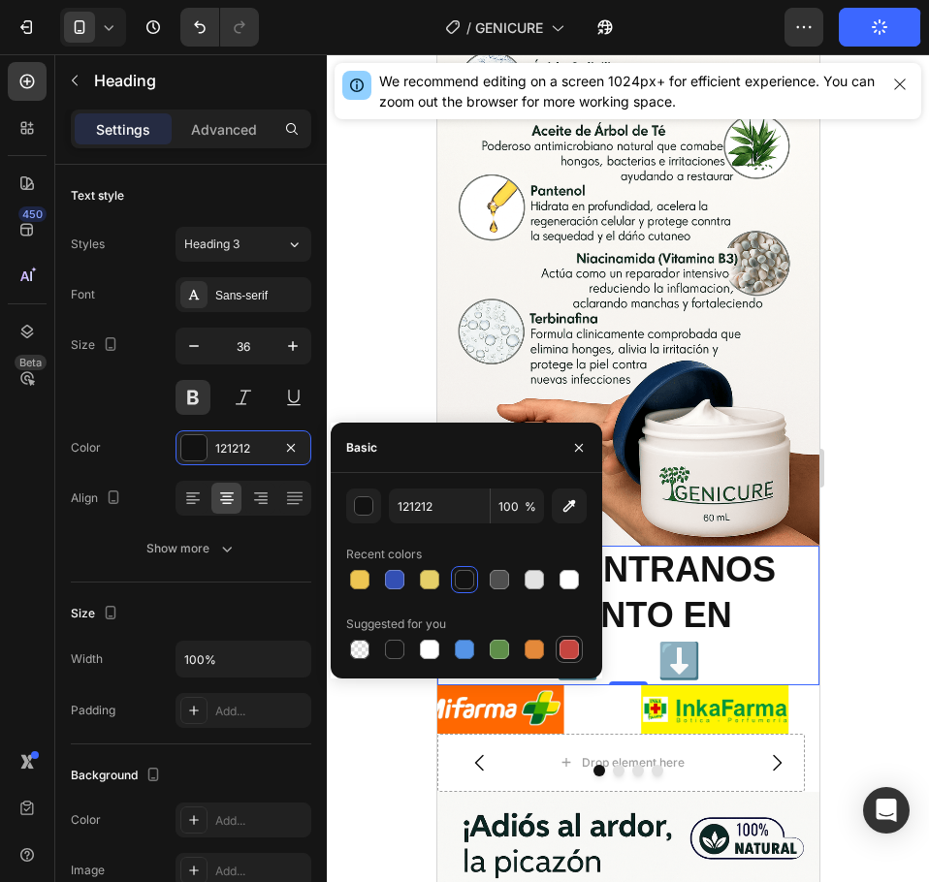
click at [568, 646] on div at bounding box center [568, 649] width 19 height 19
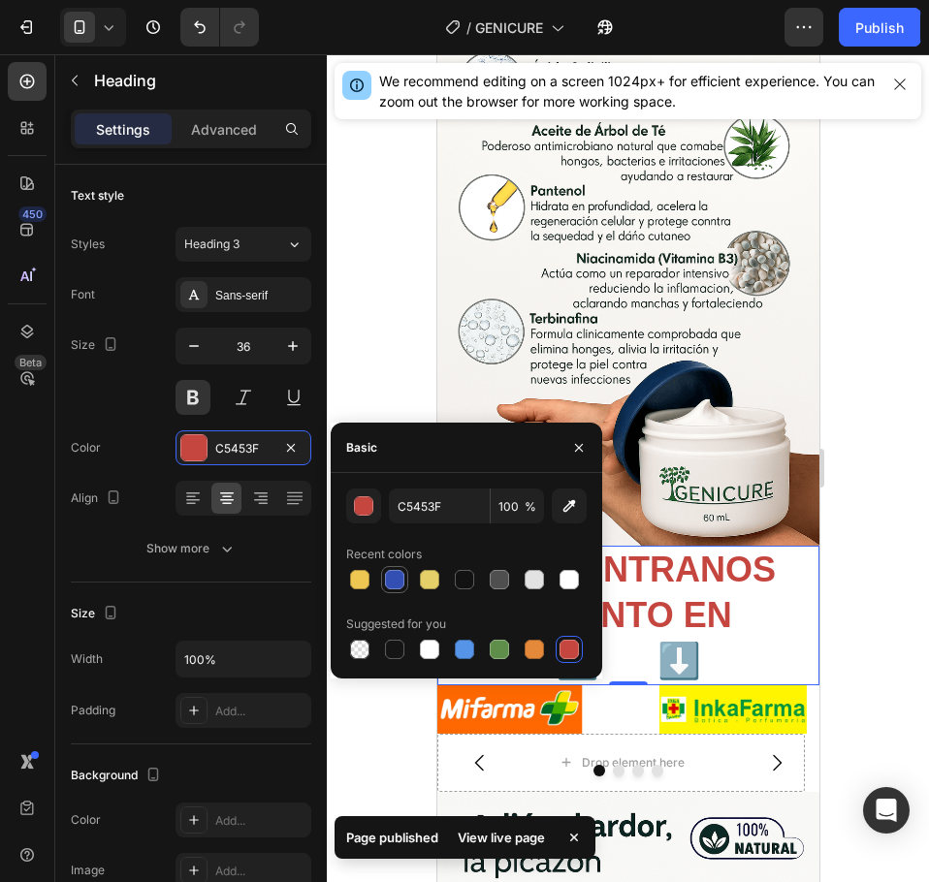
click at [385, 572] on div at bounding box center [394, 579] width 19 height 19
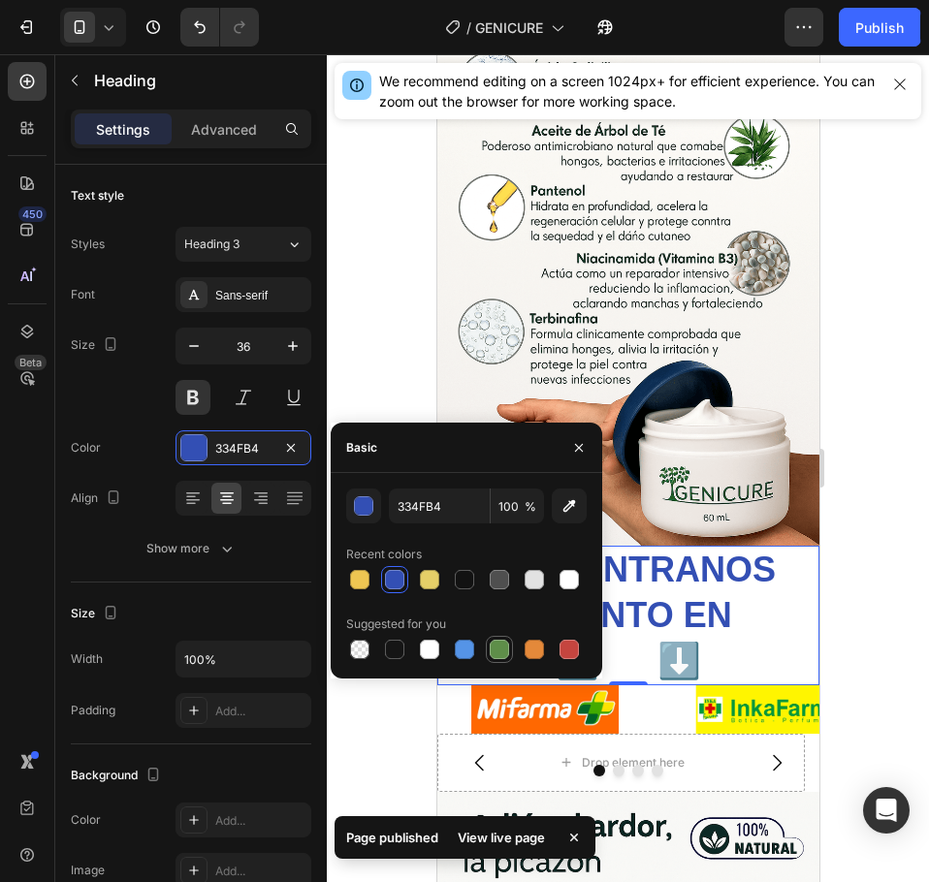
click at [490, 649] on div at bounding box center [499, 649] width 19 height 19
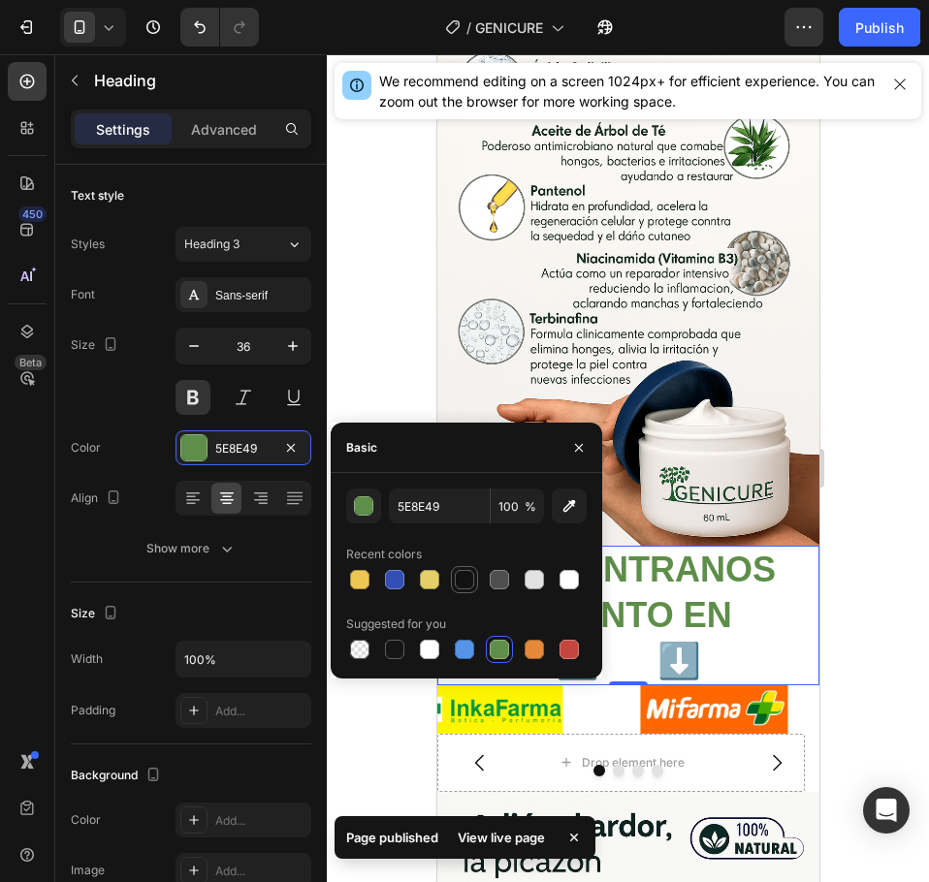
drag, startPoint x: 449, startPoint y: 583, endPoint x: 472, endPoint y: 583, distance: 23.3
click at [449, 582] on div at bounding box center [466, 579] width 240 height 27
click at [472, 583] on div at bounding box center [464, 579] width 19 height 19
type input "121212"
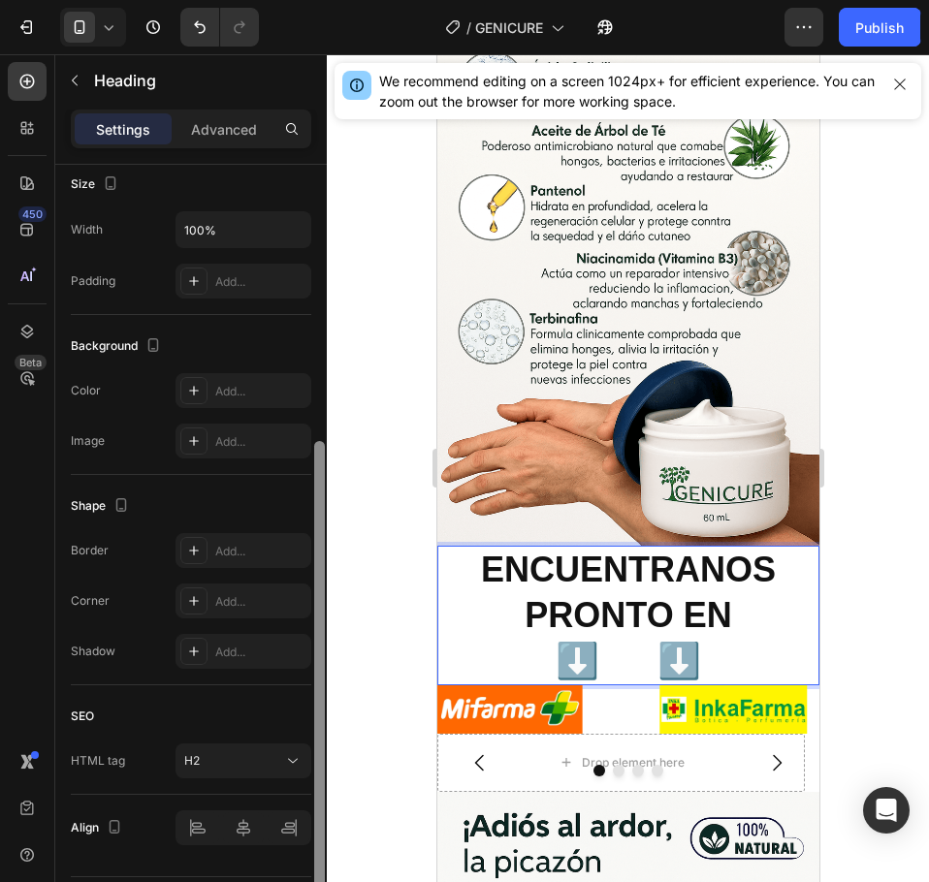
scroll to position [437, 0]
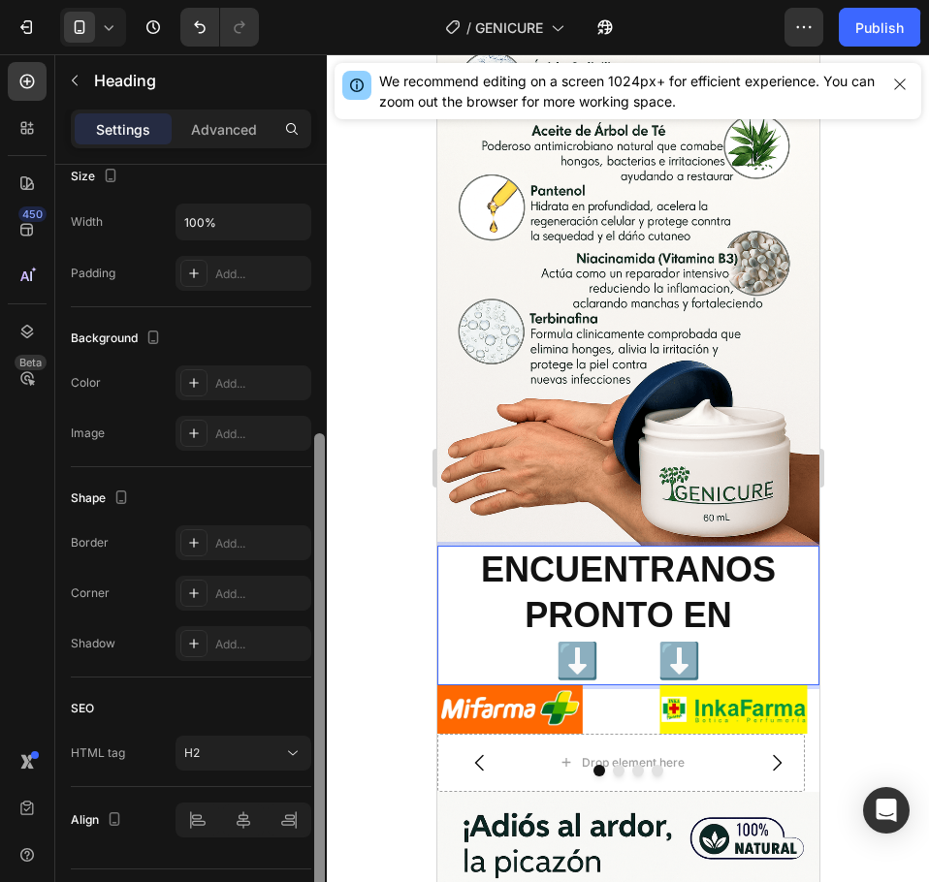
drag, startPoint x: 317, startPoint y: 539, endPoint x: 320, endPoint y: 748, distance: 209.4
click at [320, 748] on div at bounding box center [319, 670] width 11 height 474
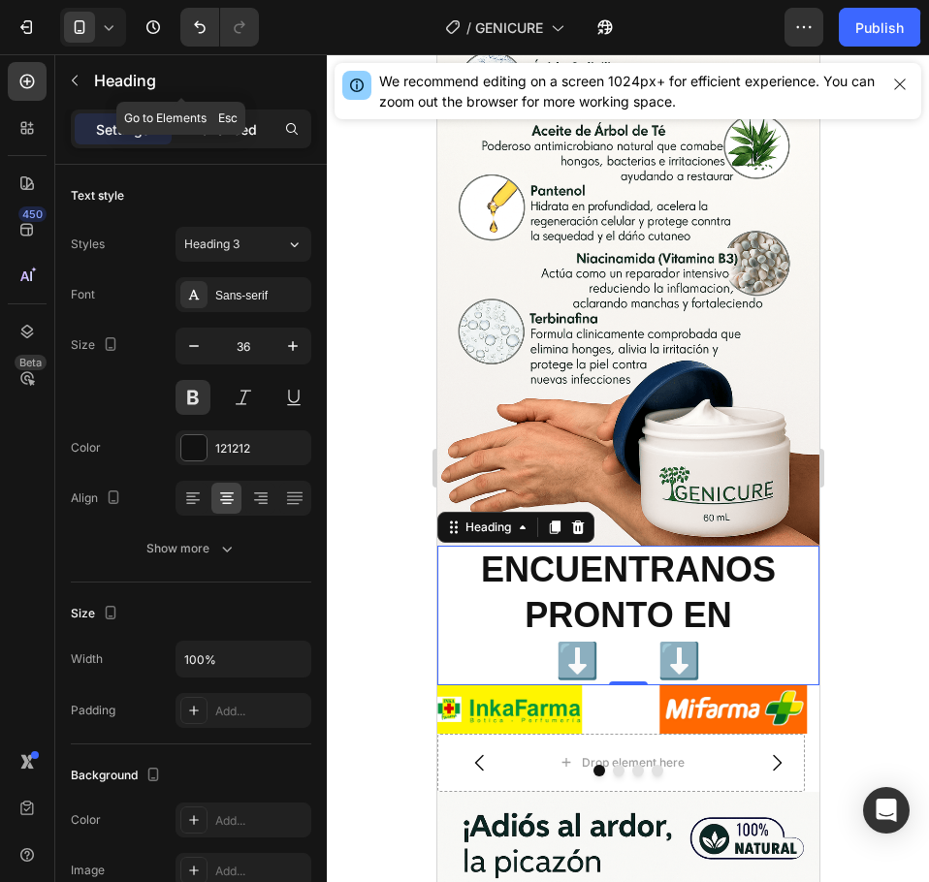
scroll to position [437, 0]
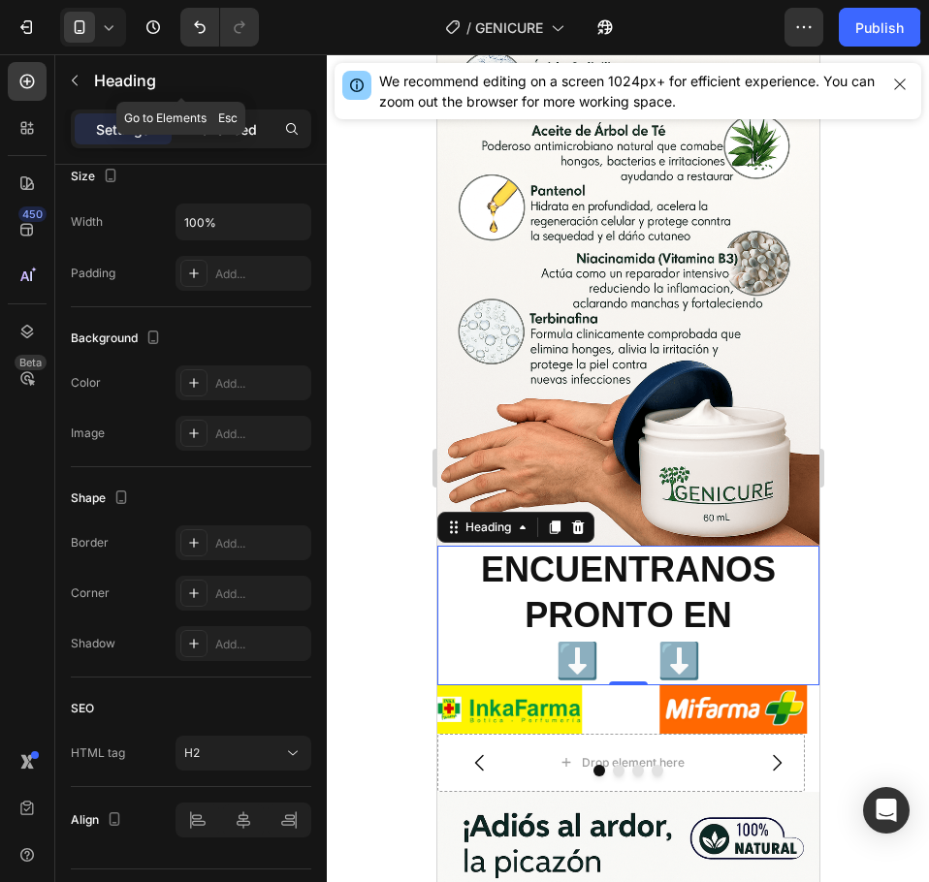
click at [247, 130] on p "Advanced" at bounding box center [224, 129] width 66 height 20
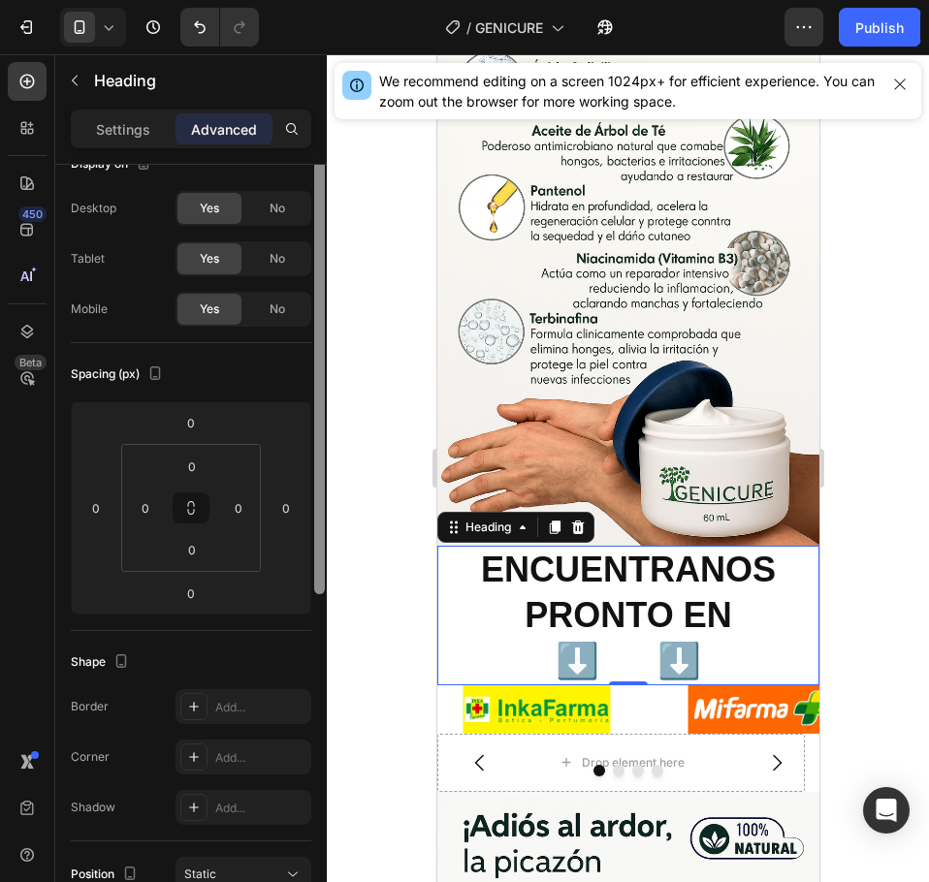
scroll to position [0, 0]
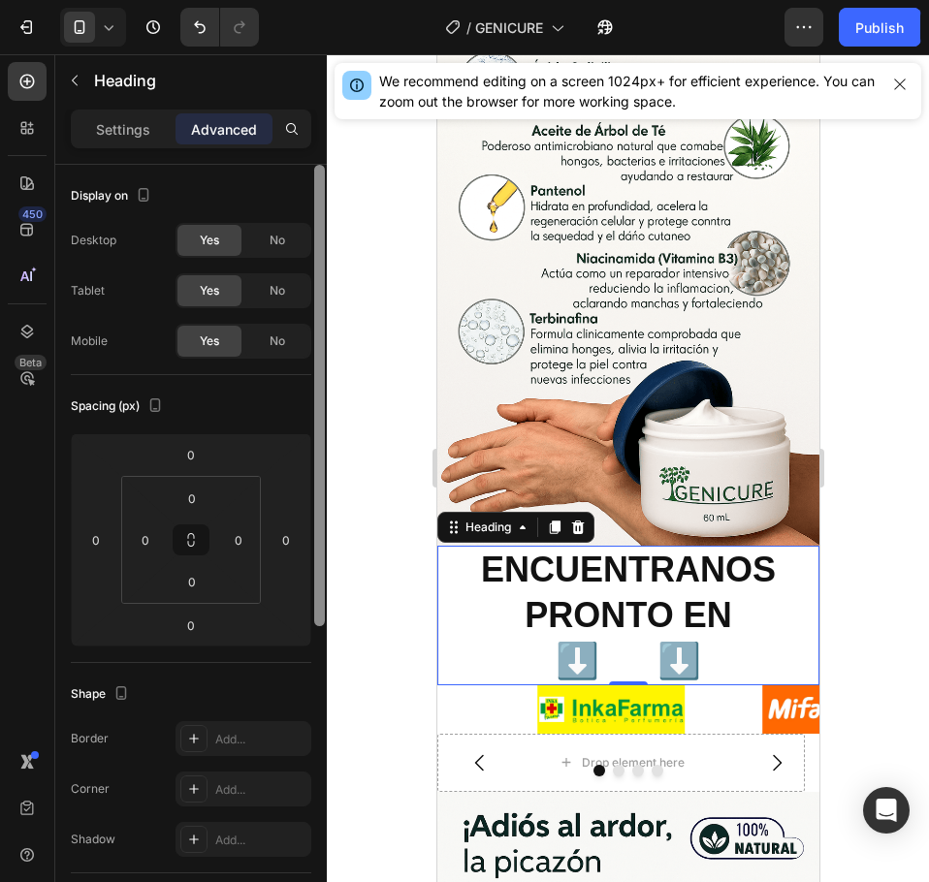
drag, startPoint x: 323, startPoint y: 502, endPoint x: 358, endPoint y: 172, distance: 332.4
click at [358, 0] on div "7 Version history / GENICURE Need republishing Preview 1 product assigned Save …" at bounding box center [464, 0] width 929 height 0
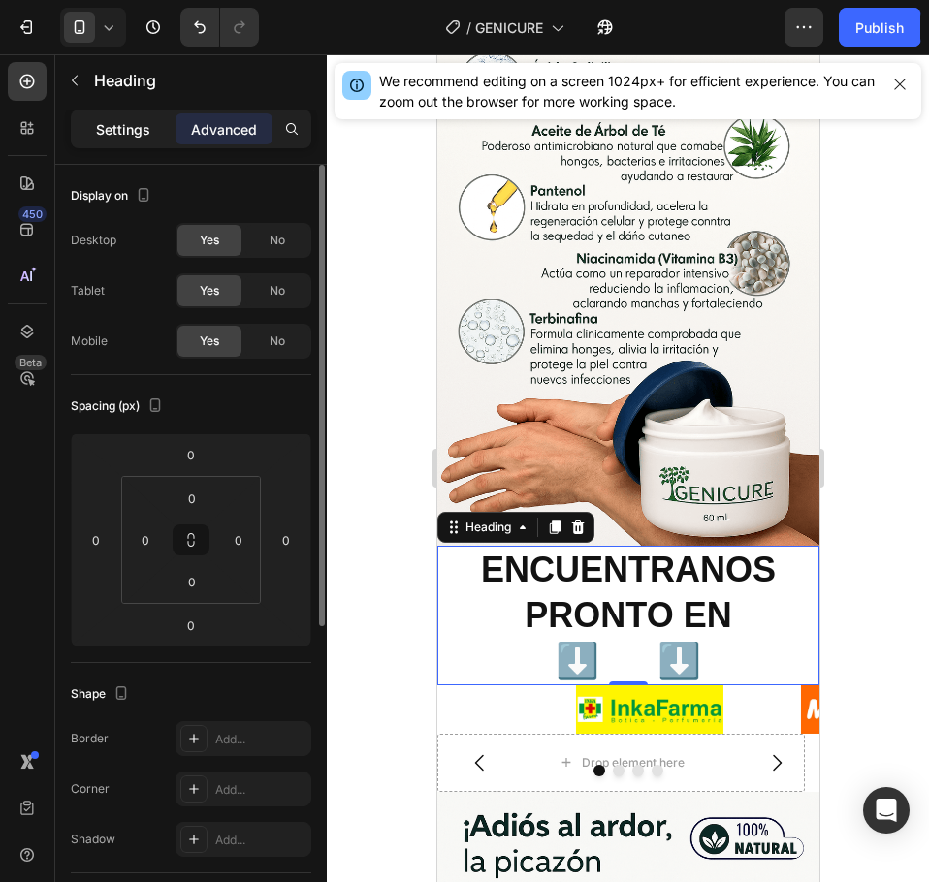
click at [142, 149] on div "Settings Advanced" at bounding box center [190, 137] width 271 height 55
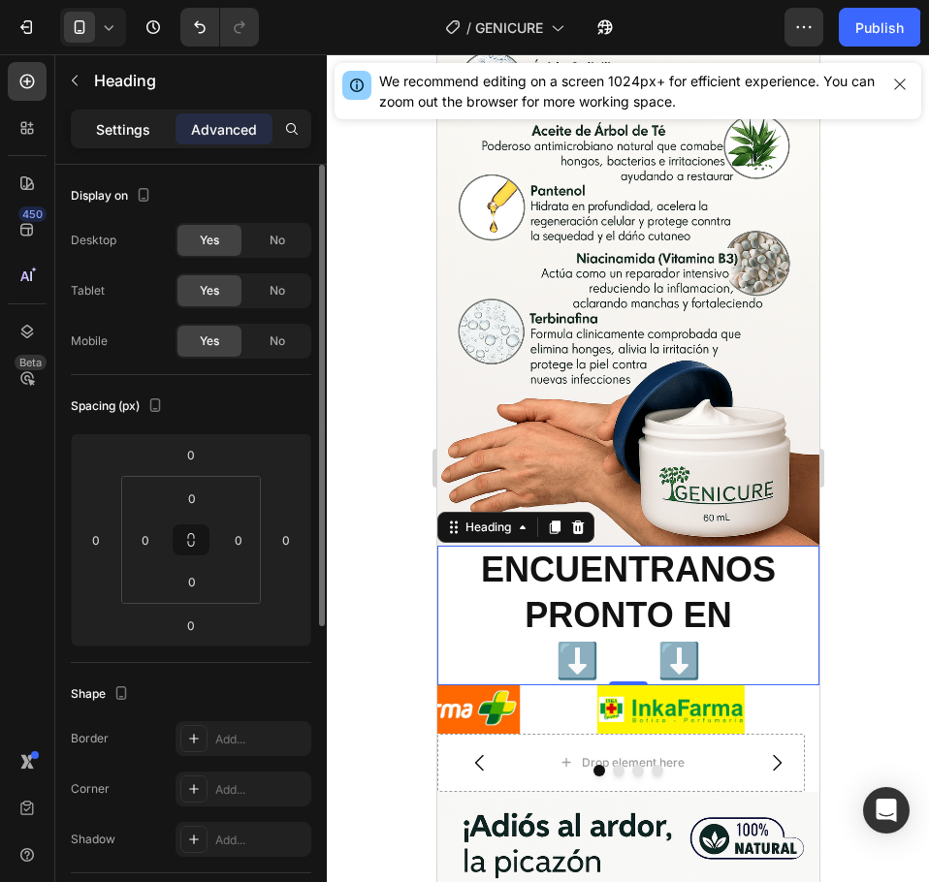
click at [142, 139] on p "Settings" at bounding box center [123, 129] width 54 height 20
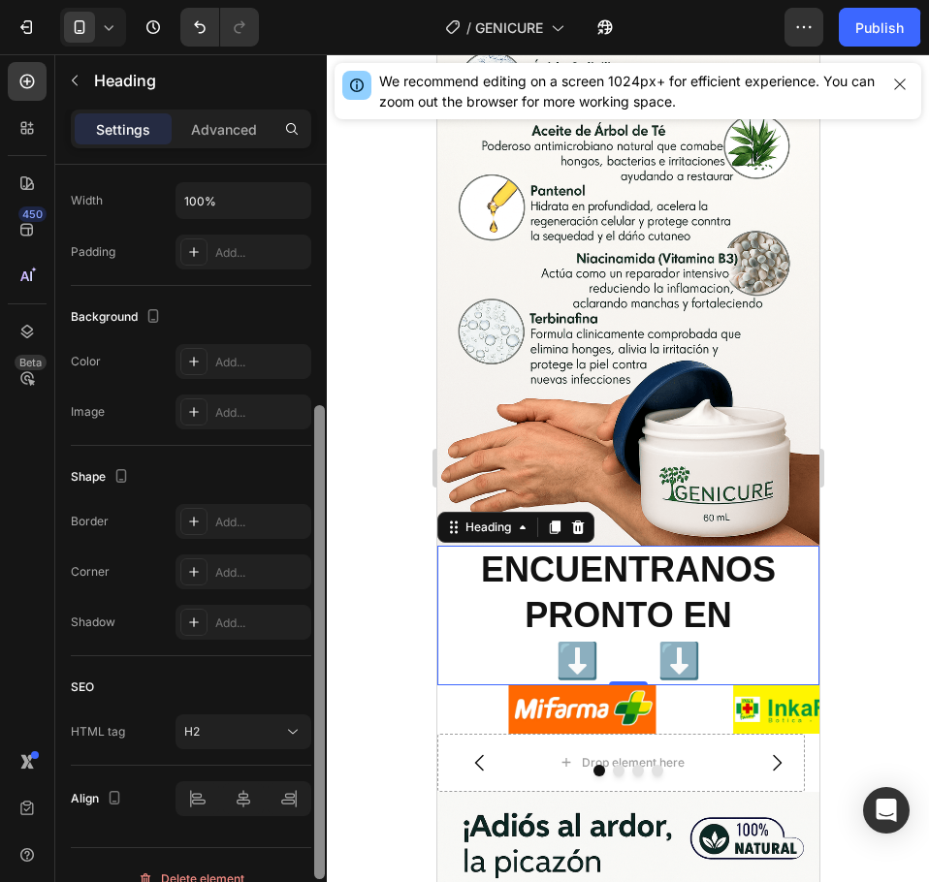
scroll to position [471, 0]
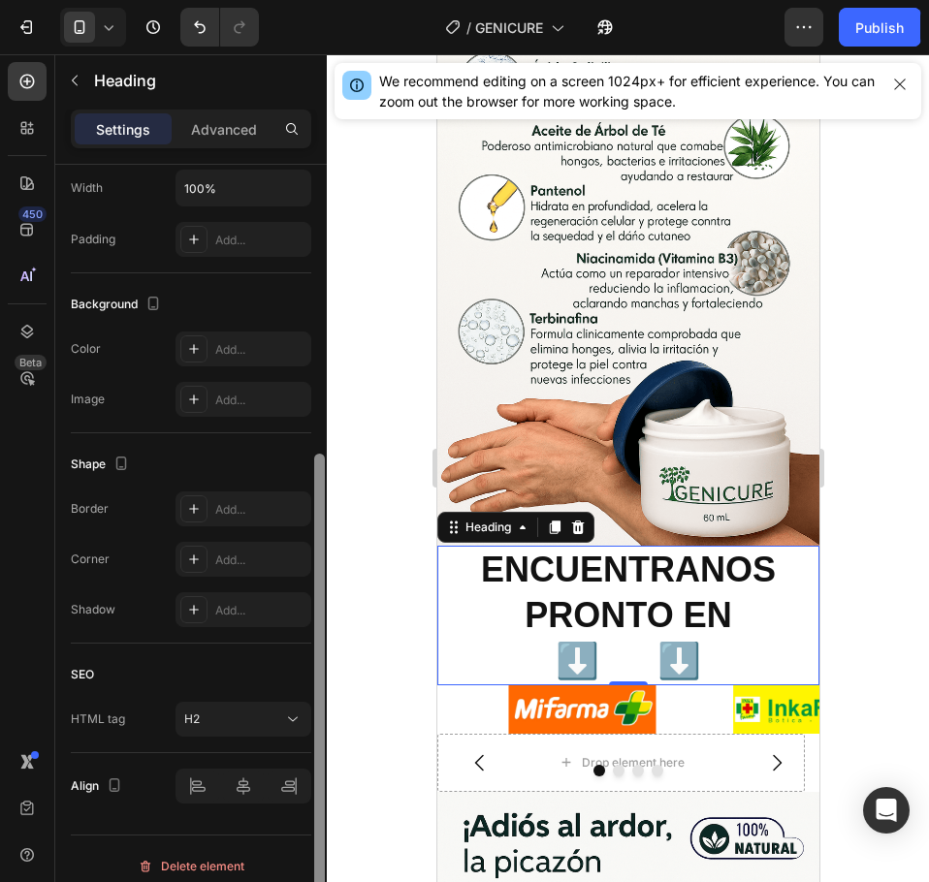
drag, startPoint x: 318, startPoint y: 271, endPoint x: 337, endPoint y: 561, distance: 290.5
click at [337, 0] on div "7 Version history / GENICURE Need republishing Preview 1 product assigned Save …" at bounding box center [464, 0] width 929 height 0
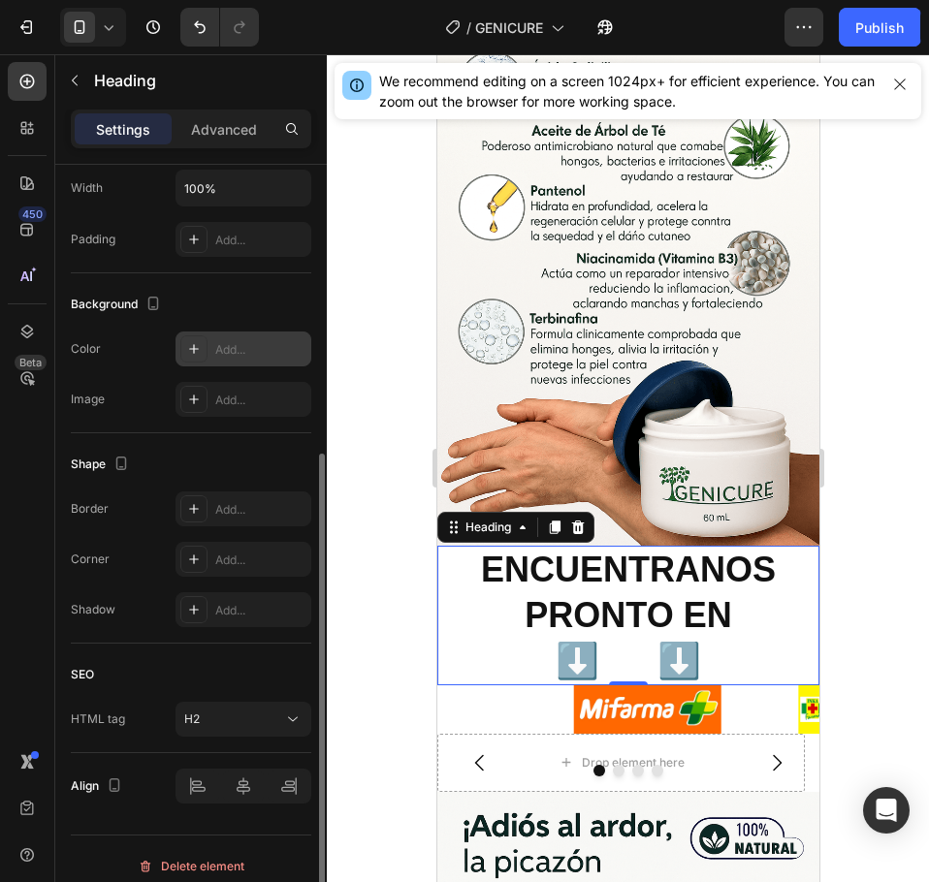
click at [238, 350] on div "Add..." at bounding box center [260, 349] width 91 height 17
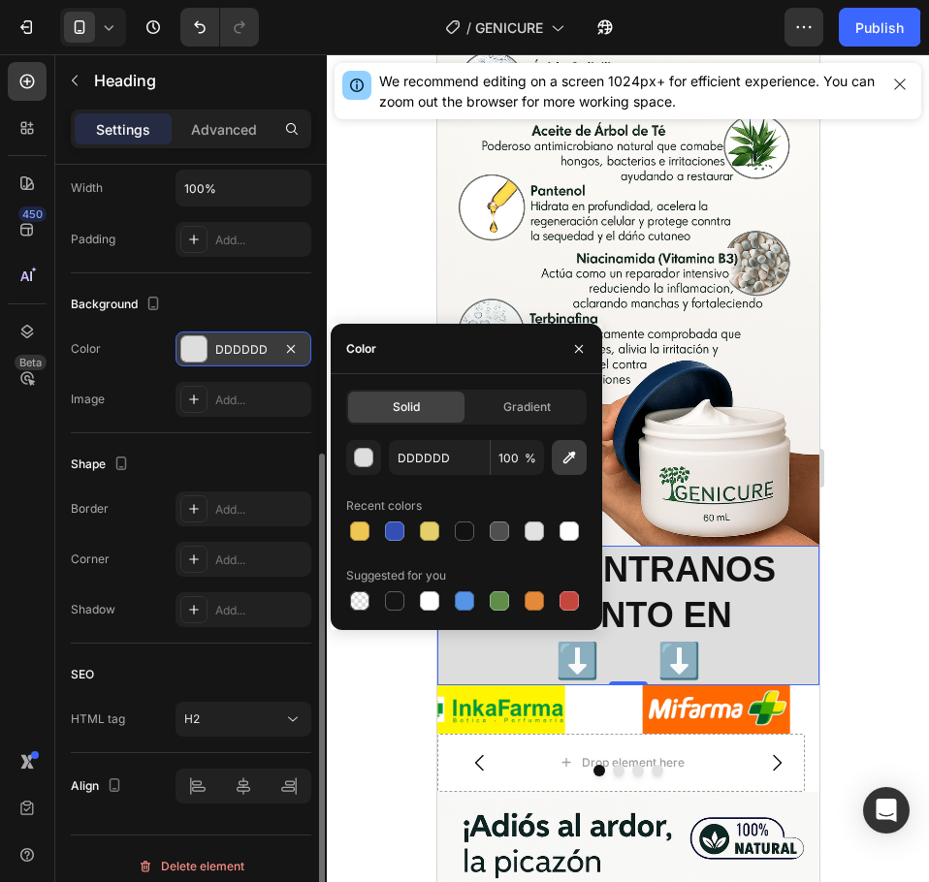
click at [574, 458] on icon "button" at bounding box center [568, 457] width 19 height 19
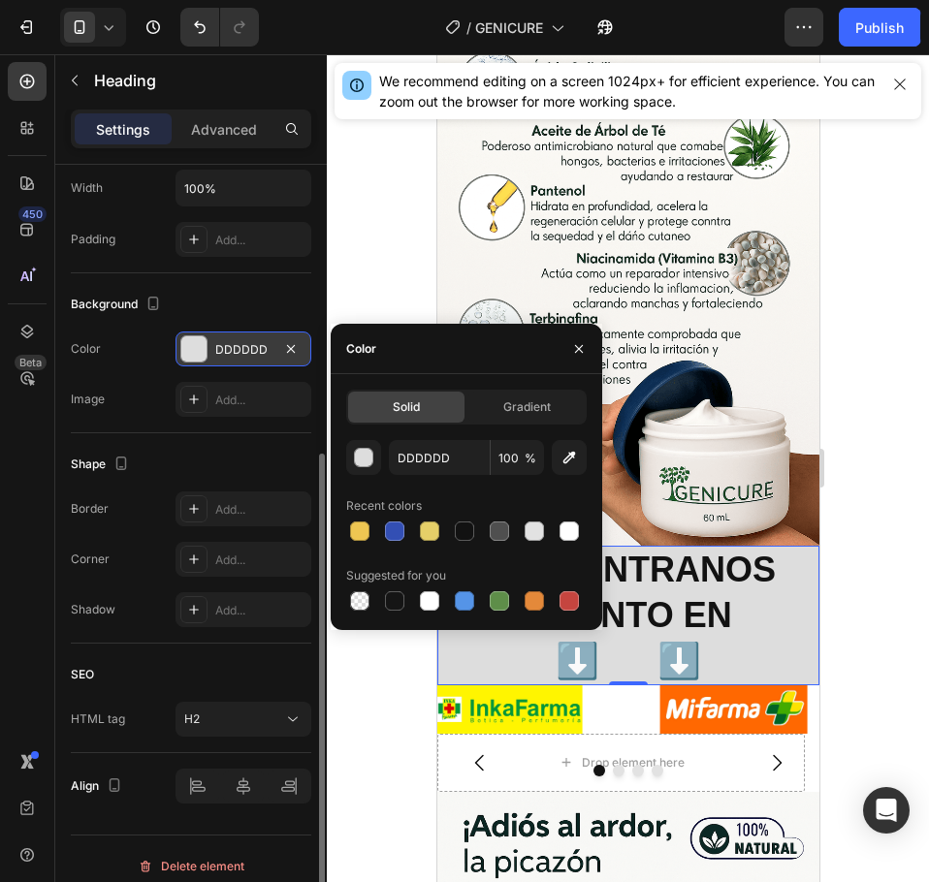
type input "F5F3EF"
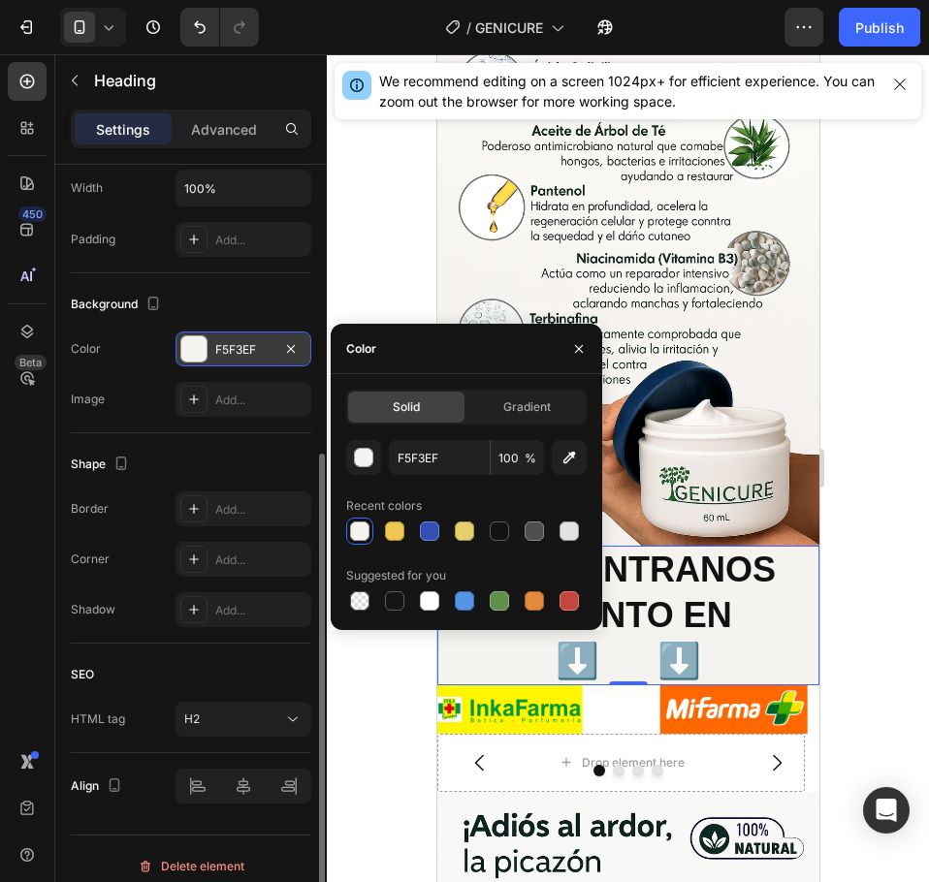
click at [875, 263] on div at bounding box center [628, 468] width 602 height 828
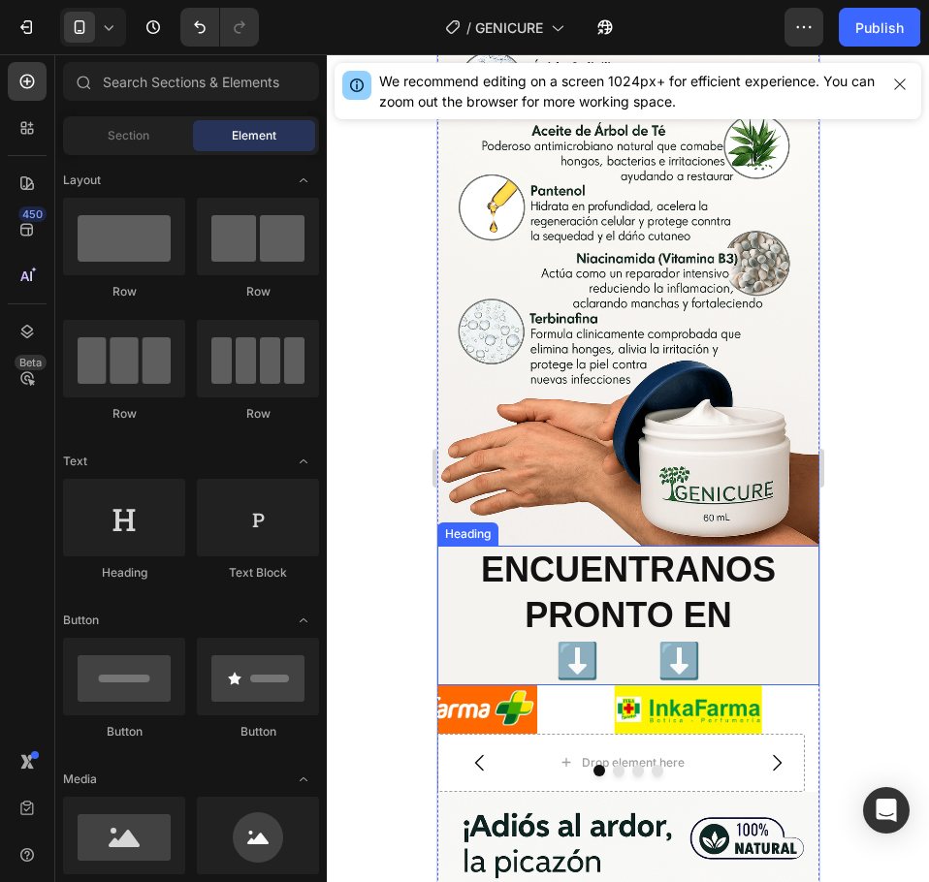
click at [480, 548] on p "ENCUENTRANOS PRONTO EN ⬇️ ⬇️" at bounding box center [627, 616] width 378 height 136
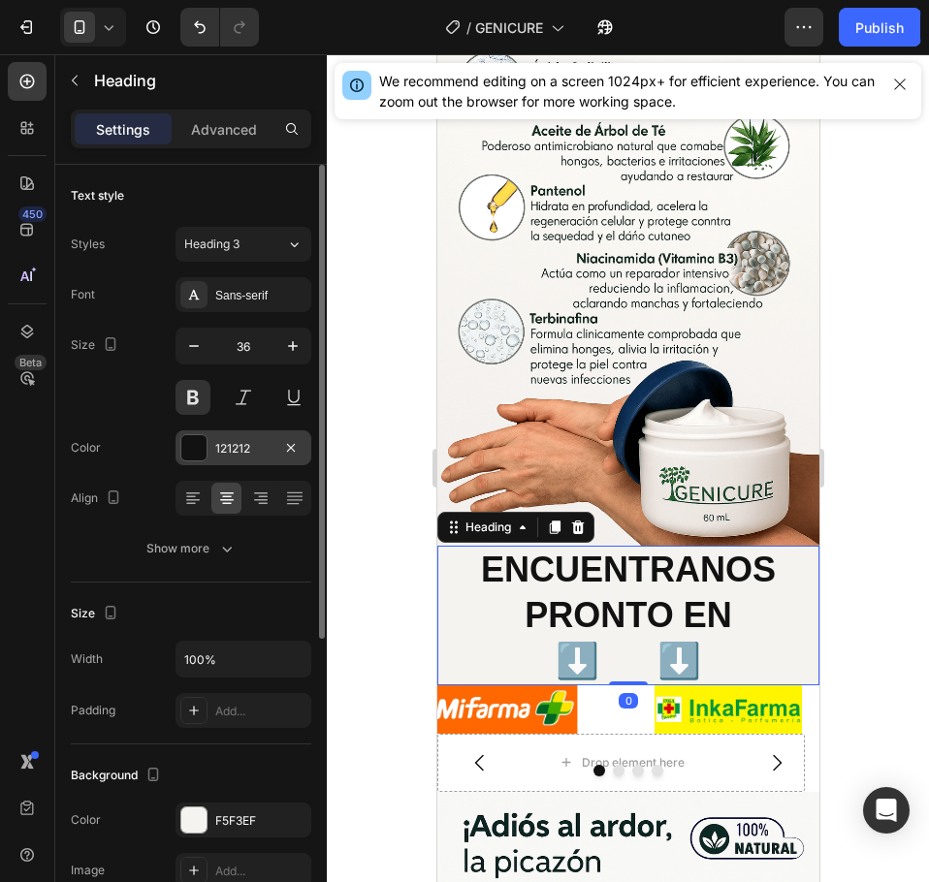
click at [202, 454] on div at bounding box center [193, 447] width 25 height 25
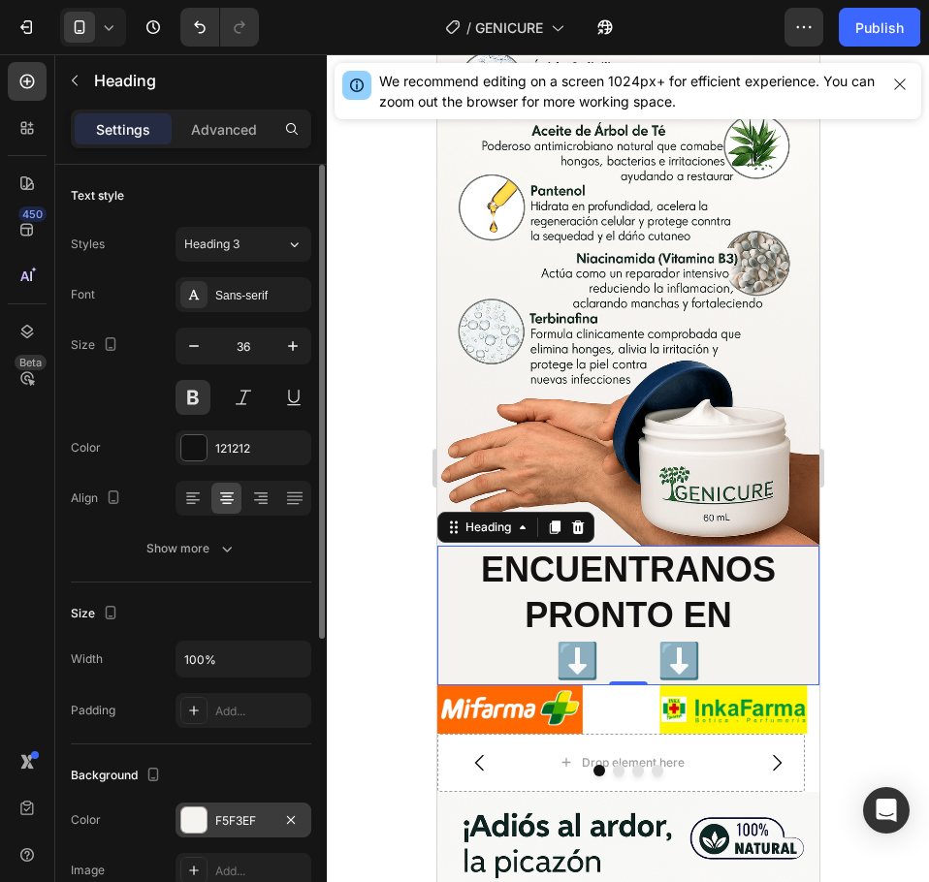
click at [202, 817] on div at bounding box center [193, 819] width 25 height 25
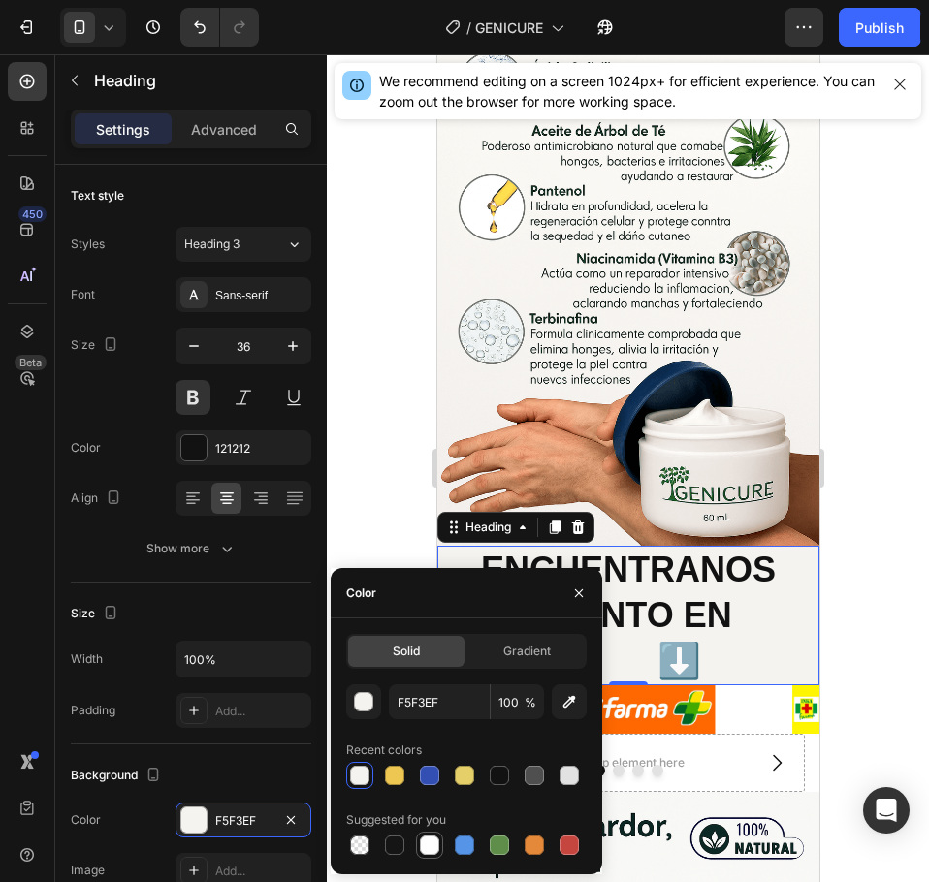
click at [424, 842] on div at bounding box center [429, 845] width 19 height 19
type input "FFFFFF"
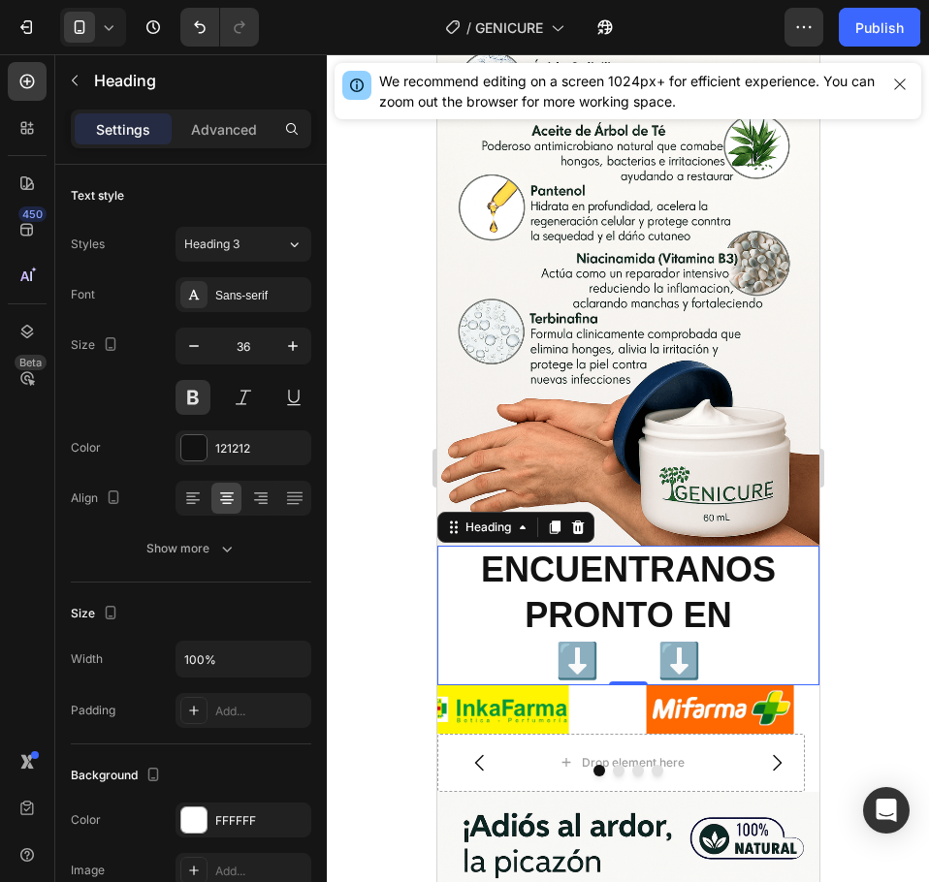
drag, startPoint x: 893, startPoint y: 278, endPoint x: 858, endPoint y: 110, distance: 172.2
click at [893, 261] on div at bounding box center [628, 468] width 602 height 828
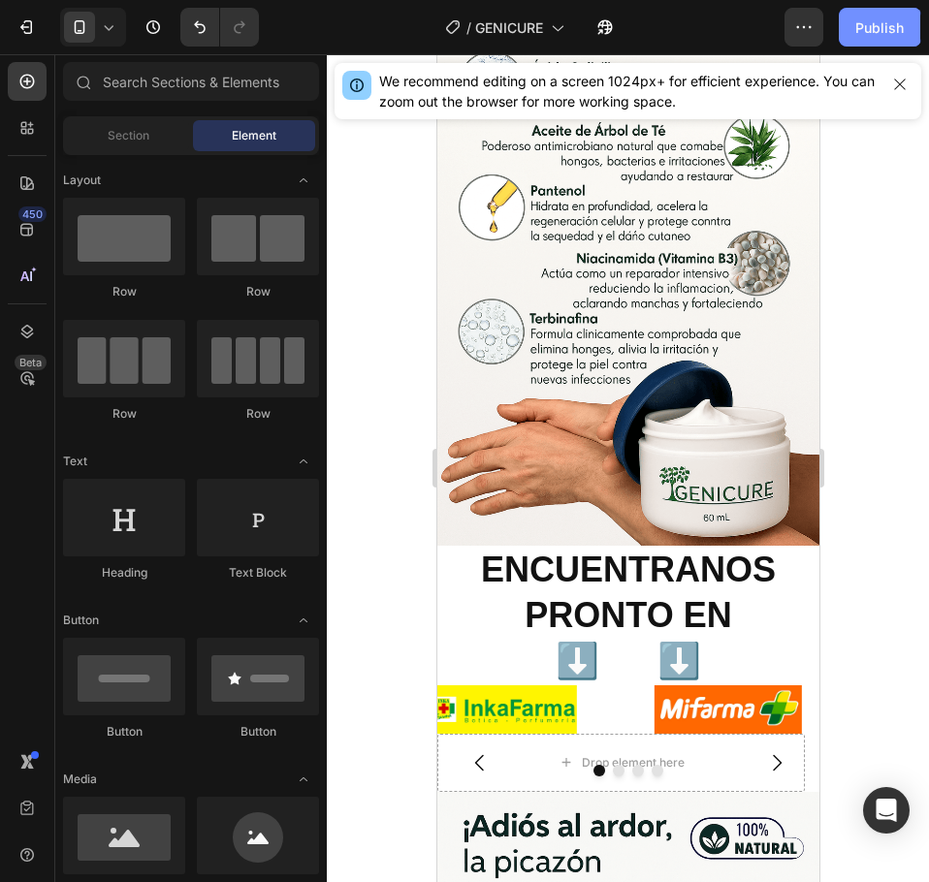
click at [886, 26] on div "Publish" at bounding box center [879, 27] width 48 height 20
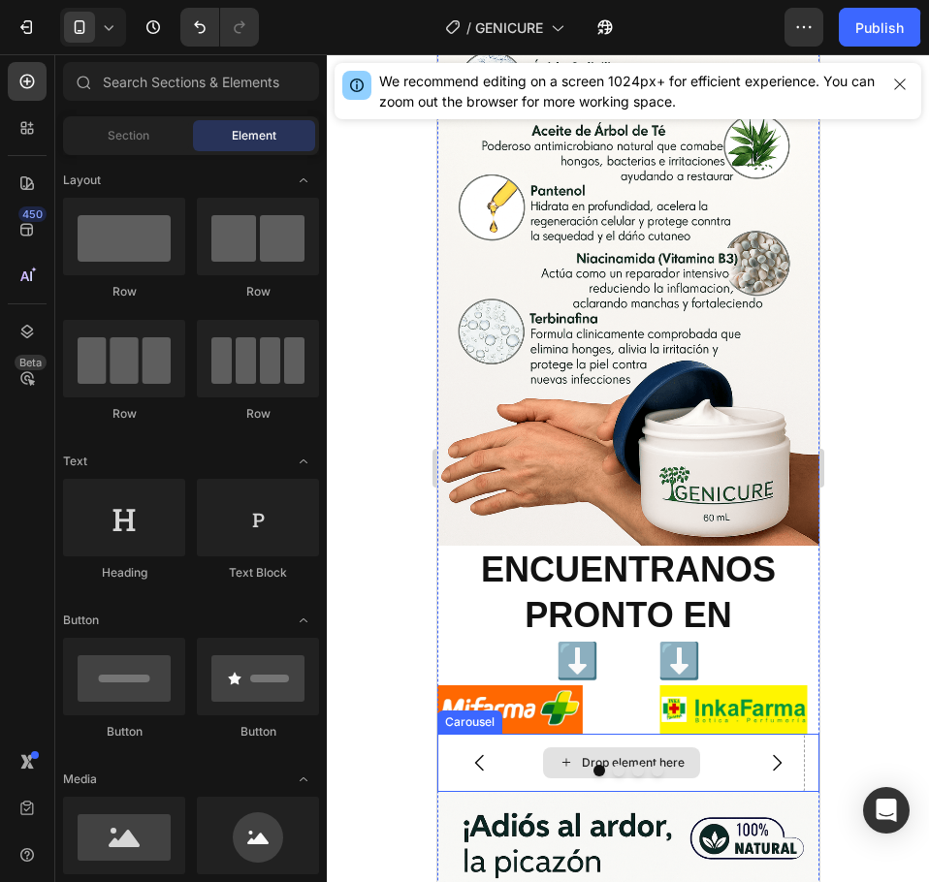
click at [720, 734] on div "Drop element here" at bounding box center [619, 763] width 367 height 58
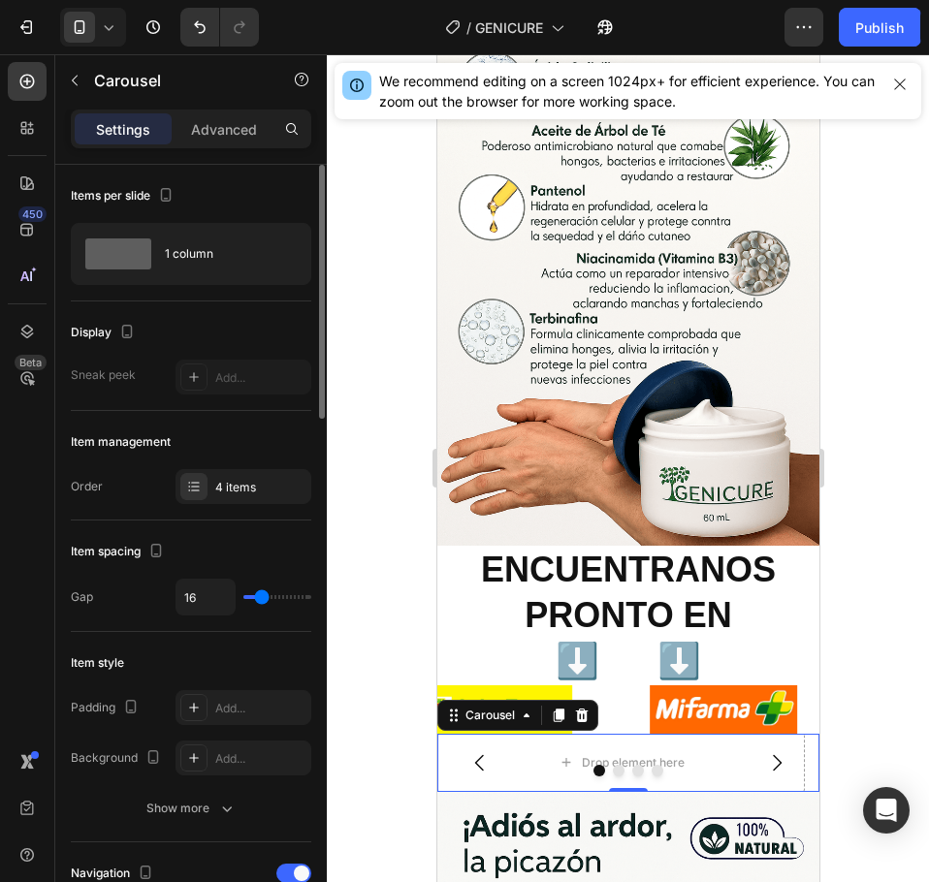
type input "0"
drag, startPoint x: 263, startPoint y: 601, endPoint x: 249, endPoint y: 602, distance: 13.6
type input "0"
click at [249, 599] on input "range" at bounding box center [277, 597] width 68 height 4
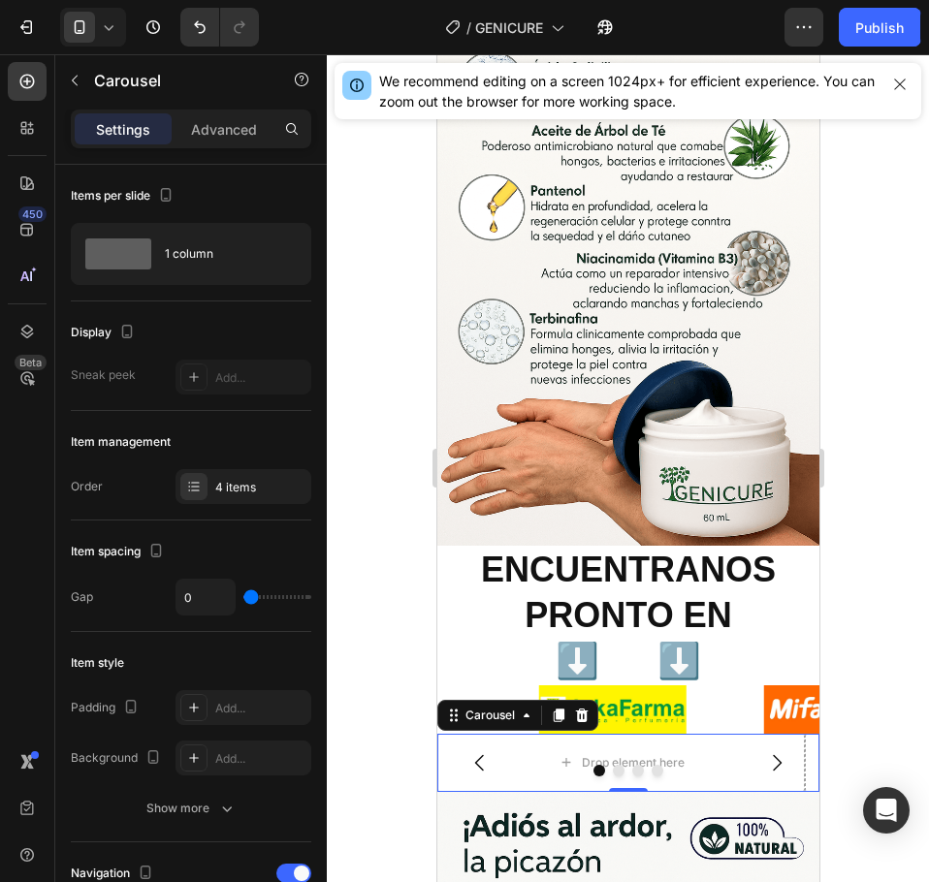
click at [456, 765] on div at bounding box center [627, 771] width 382 height 12
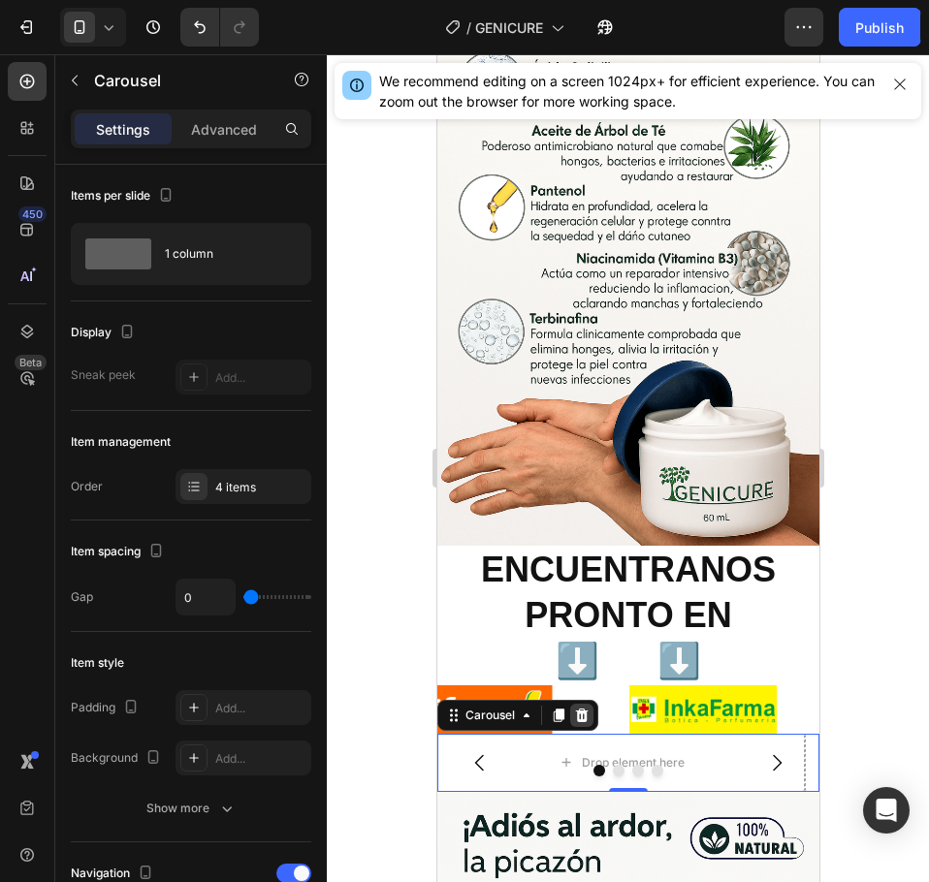
click at [585, 708] on icon at bounding box center [581, 716] width 16 height 16
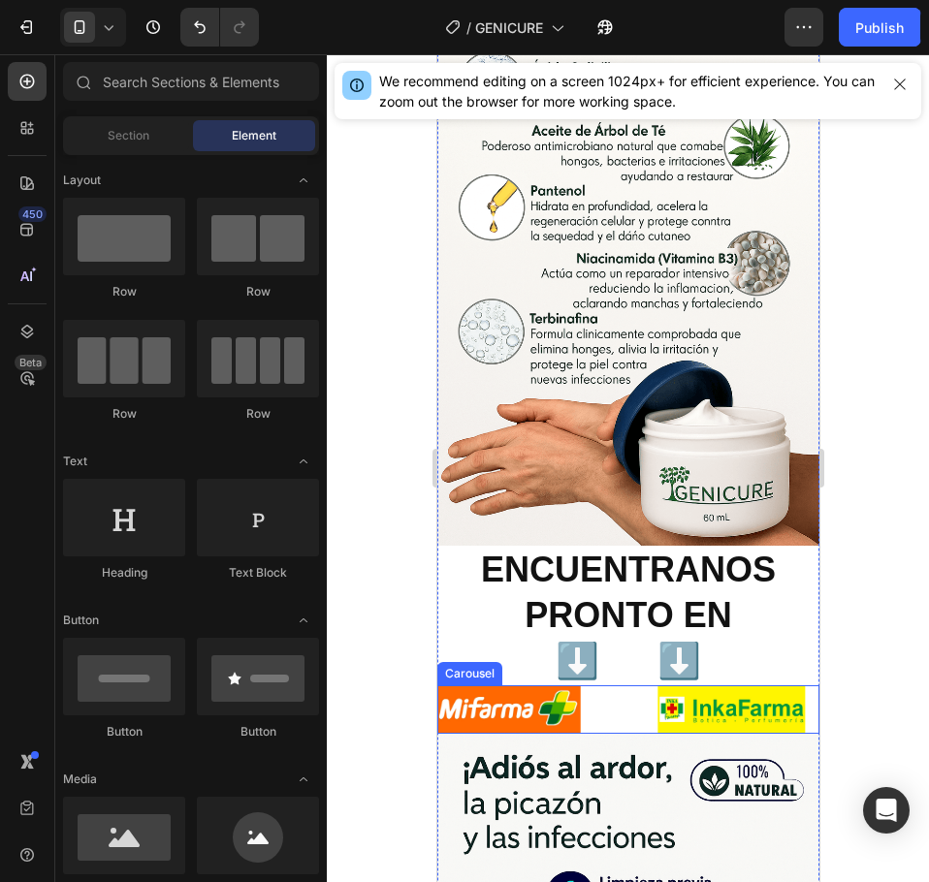
click at [613, 685] on div "Image Image" at bounding box center [627, 708] width 382 height 47
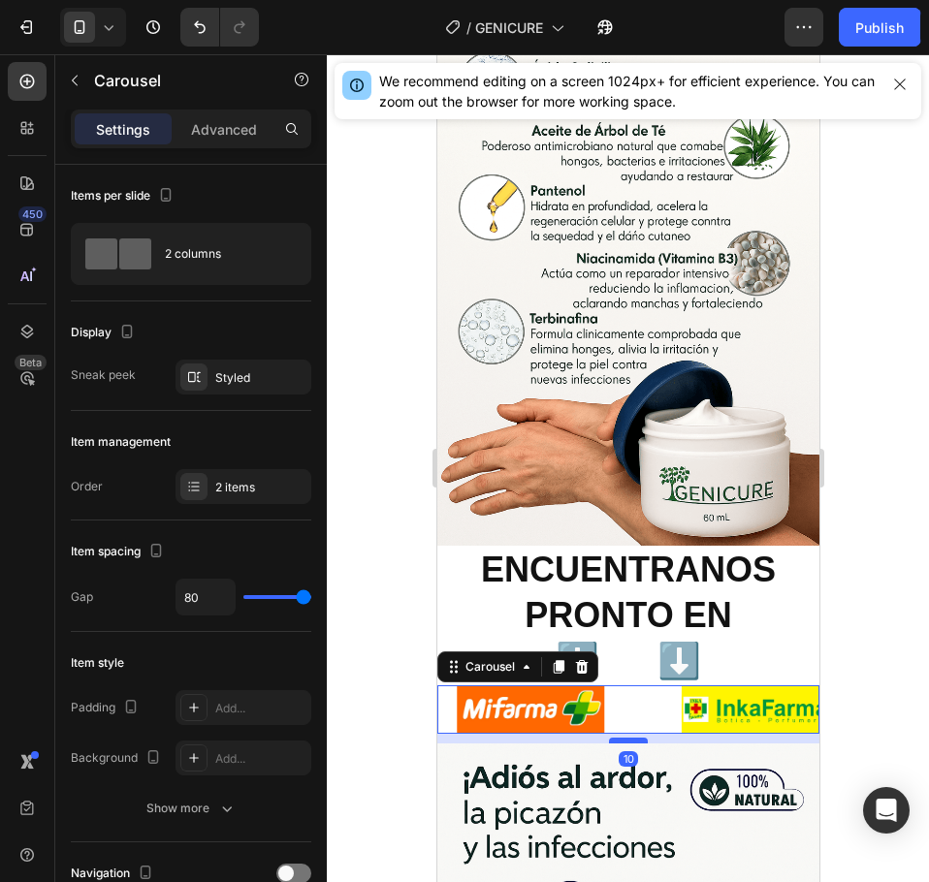
drag, startPoint x: 608, startPoint y: 651, endPoint x: 613, endPoint y: 661, distance: 10.8
click at [613, 738] on div at bounding box center [627, 741] width 39 height 6
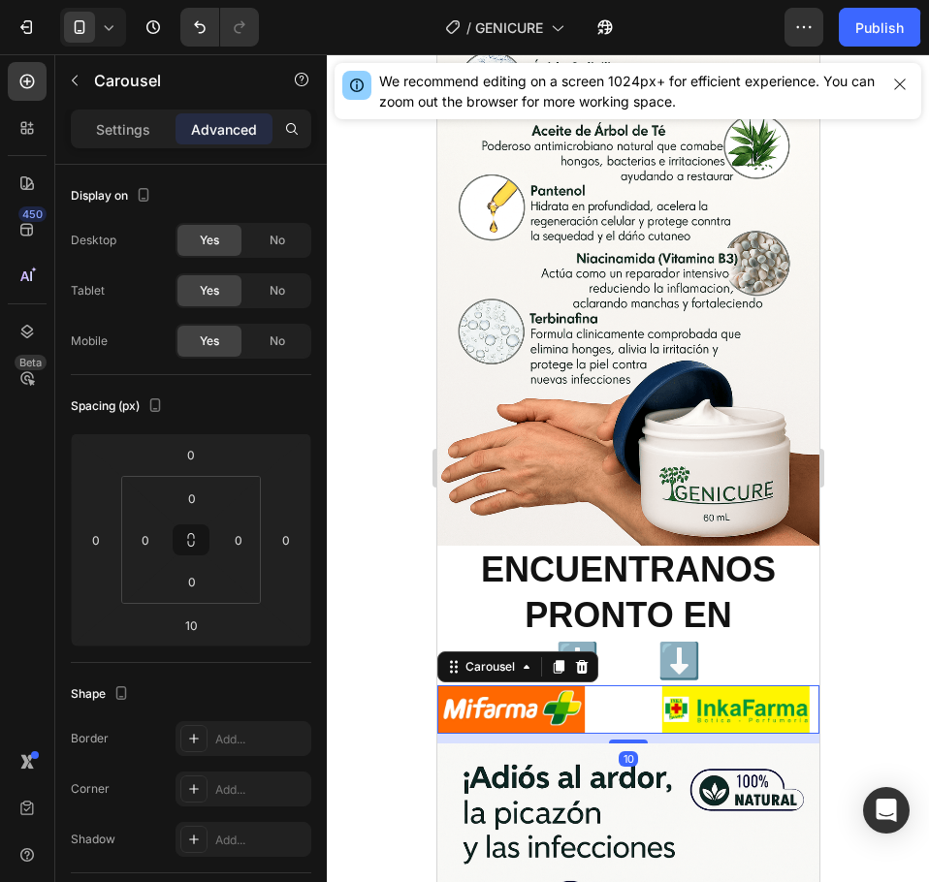
click at [853, 610] on div at bounding box center [628, 468] width 602 height 828
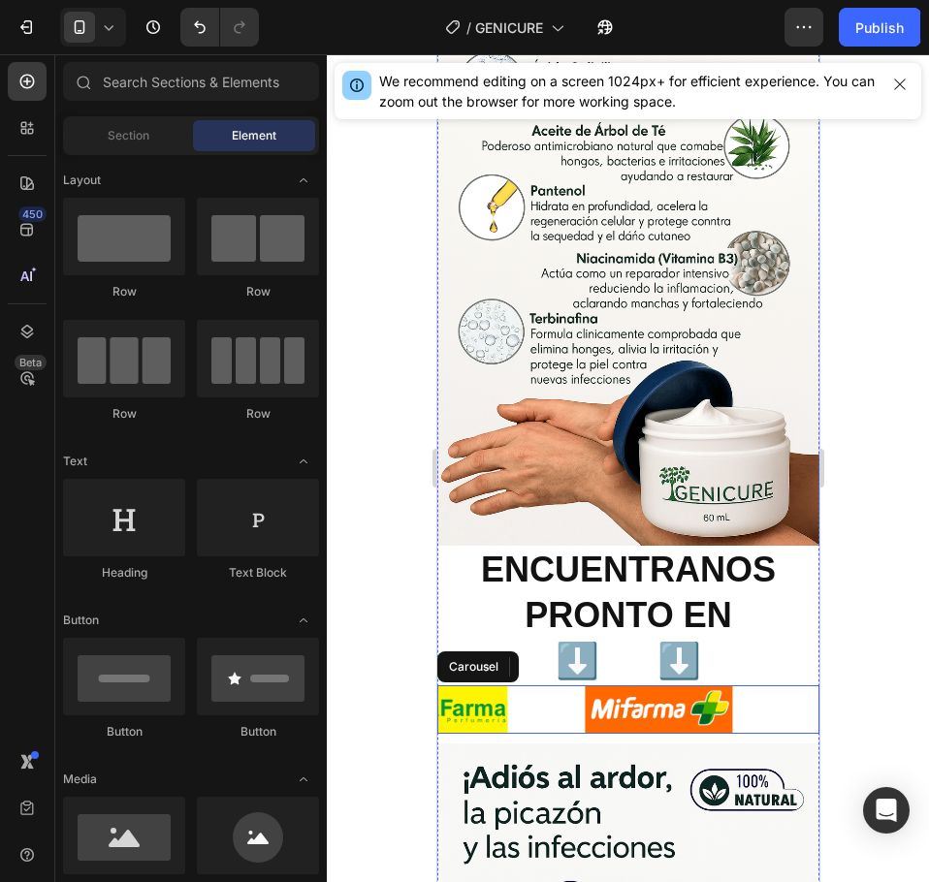
click at [565, 685] on div "Image Image" at bounding box center [627, 708] width 382 height 47
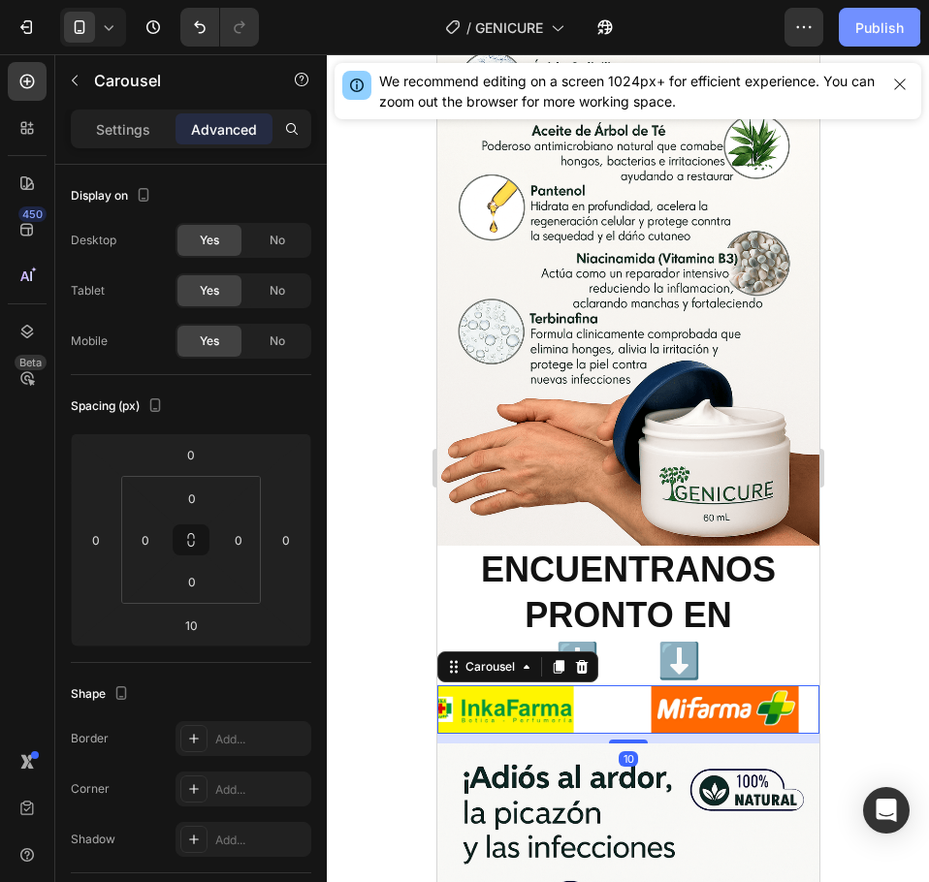
click at [882, 33] on div "Publish" at bounding box center [879, 27] width 48 height 20
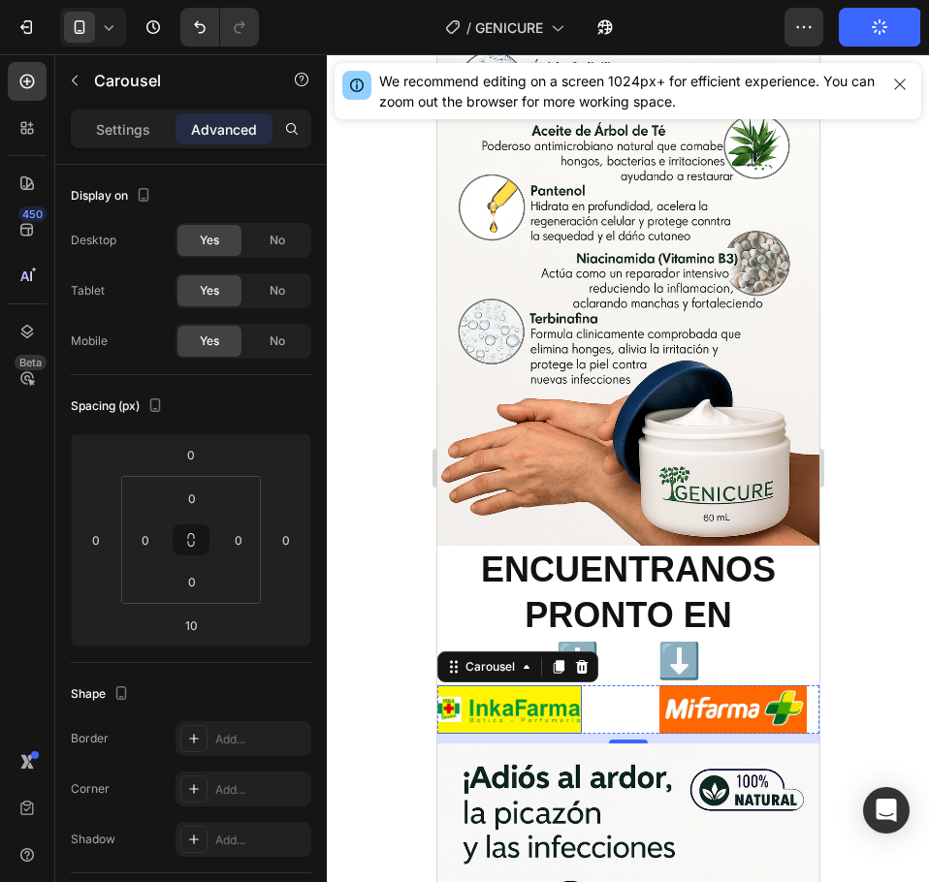
click at [499, 685] on img at bounding box center [506, 708] width 147 height 47
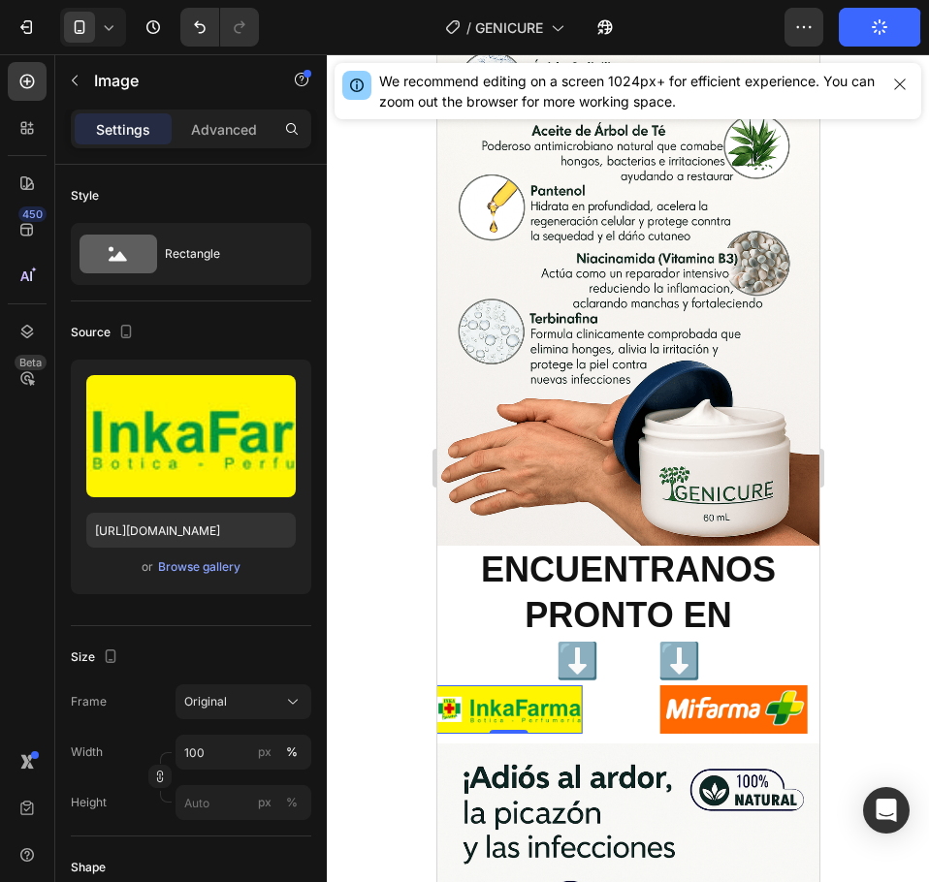
click at [624, 685] on div "Image 0 Image" at bounding box center [627, 708] width 382 height 47
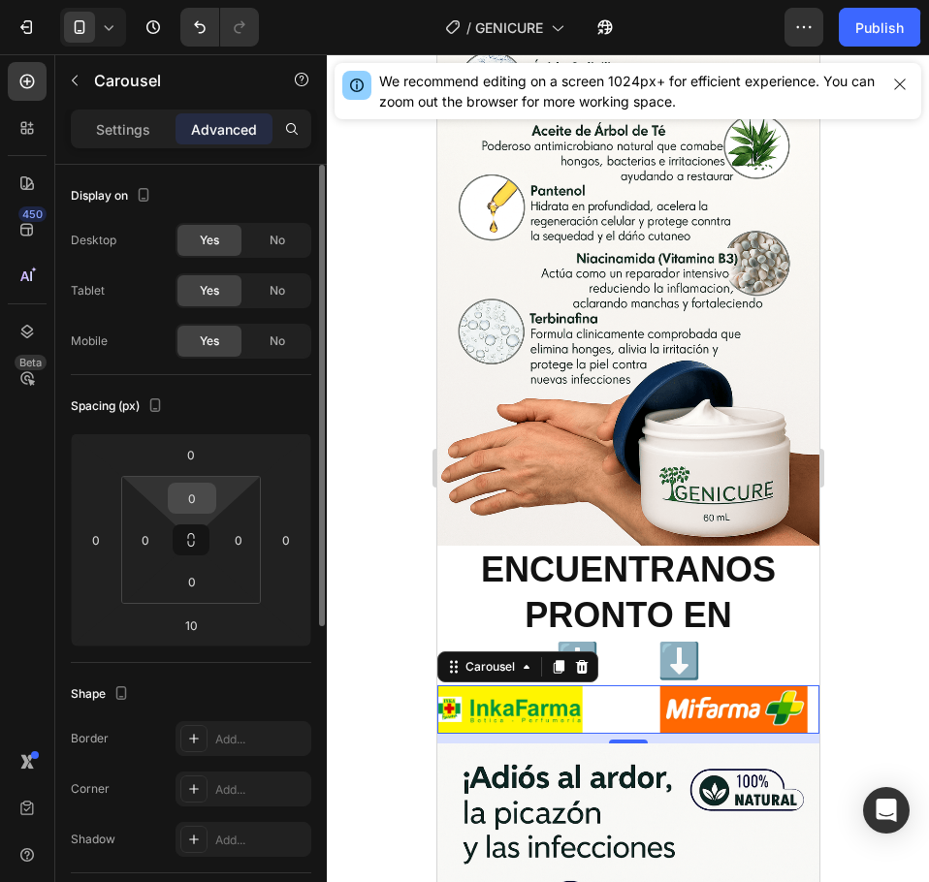
click at [205, 501] on input "0" at bounding box center [192, 498] width 39 height 29
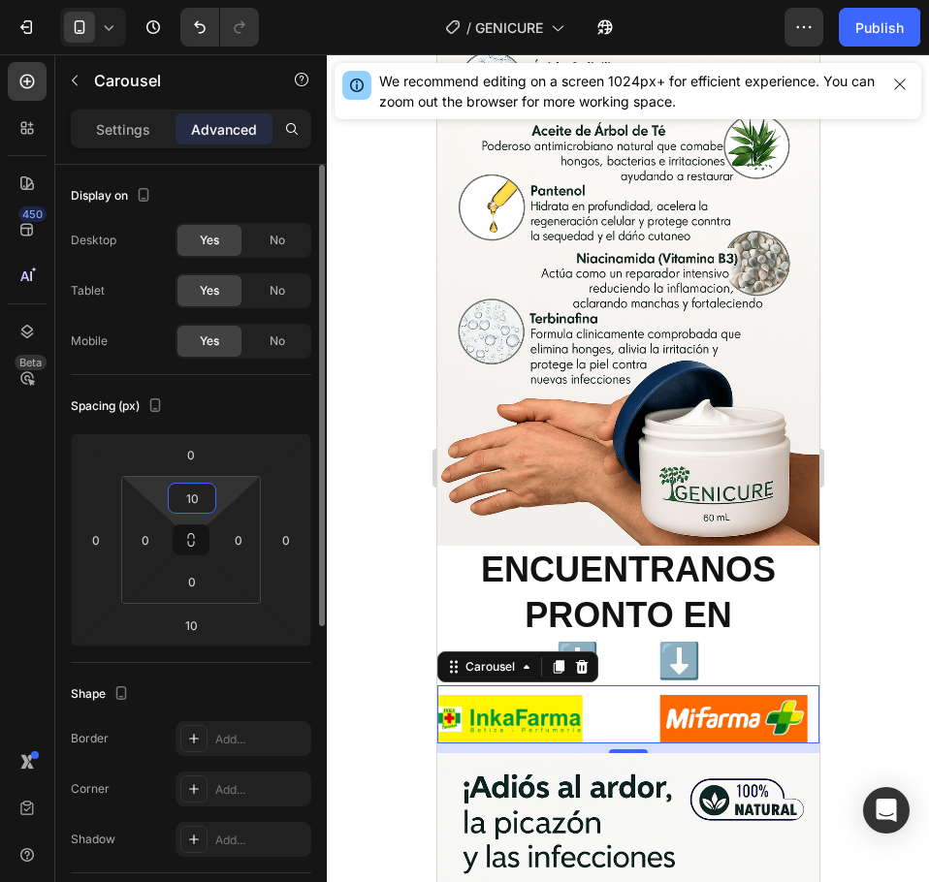
type input "10"
click at [908, 425] on div at bounding box center [628, 468] width 602 height 828
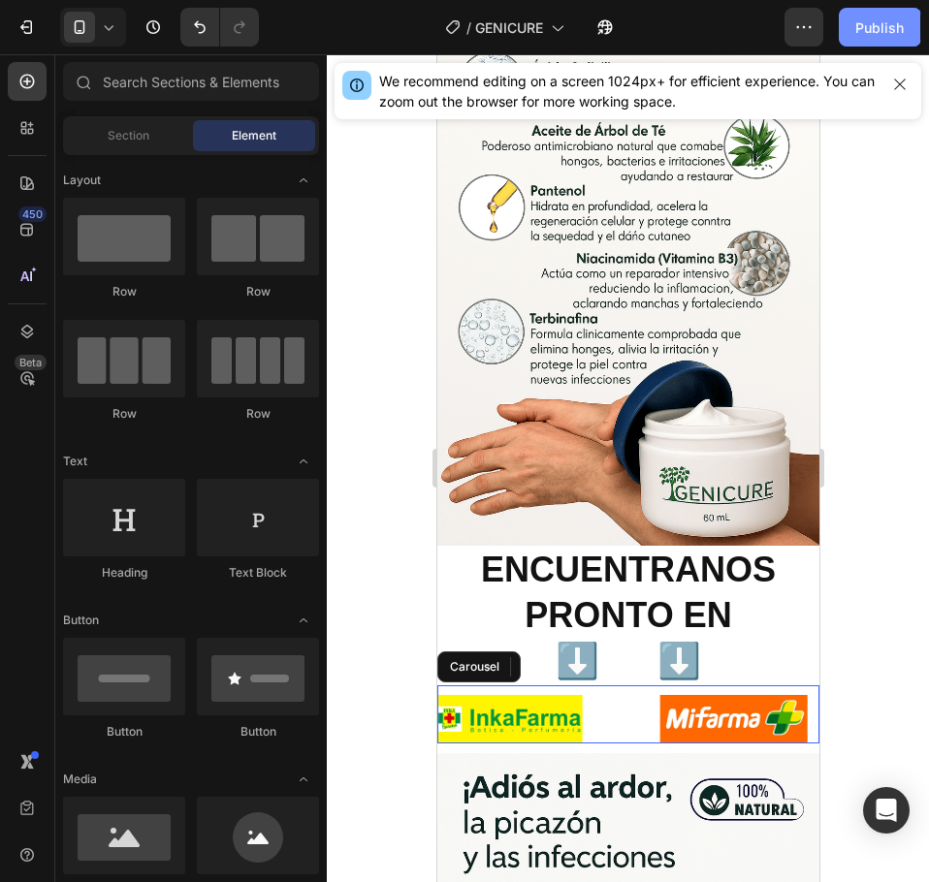
click at [888, 42] on button "Publish" at bounding box center [878, 27] width 81 height 39
click at [620, 695] on div "Image Image" at bounding box center [627, 718] width 382 height 47
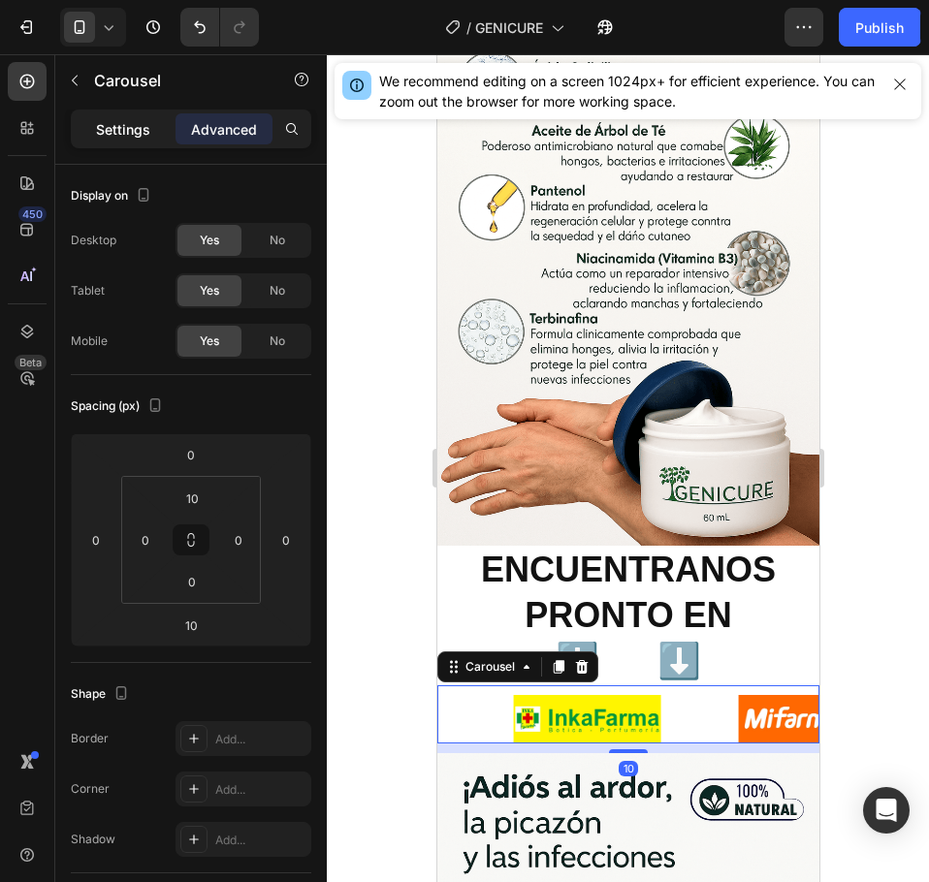
click at [133, 140] on div "Settings" at bounding box center [123, 128] width 97 height 31
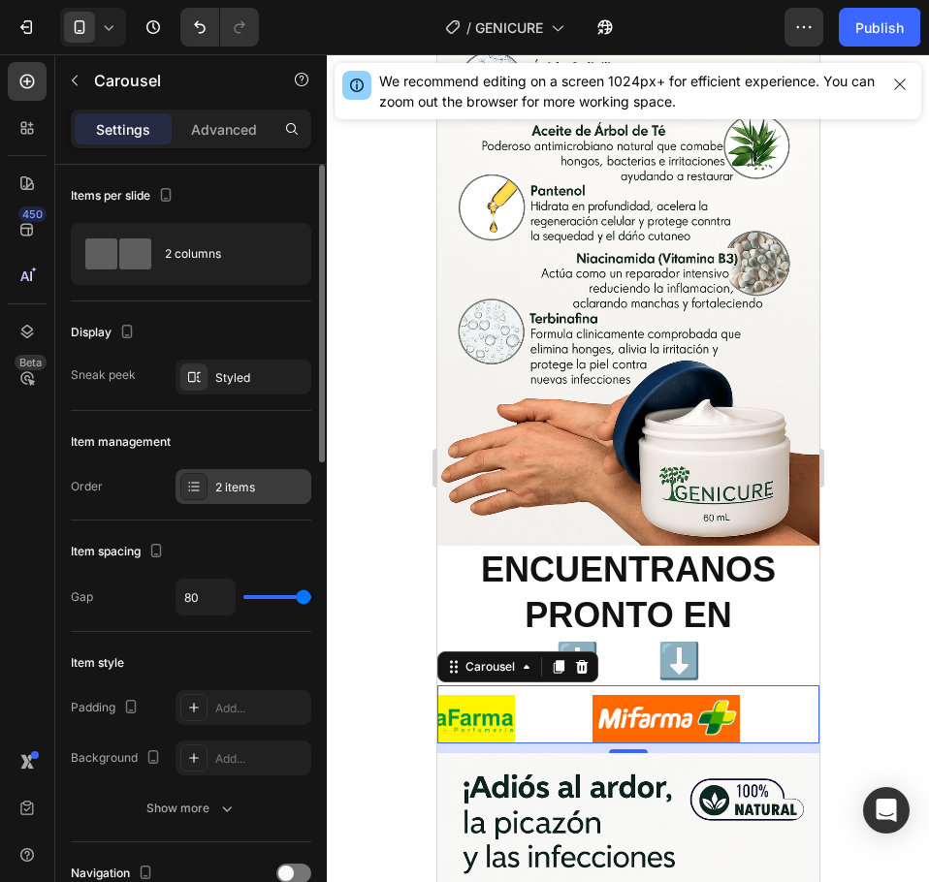
click at [237, 489] on div "2 items" at bounding box center [260, 487] width 91 height 17
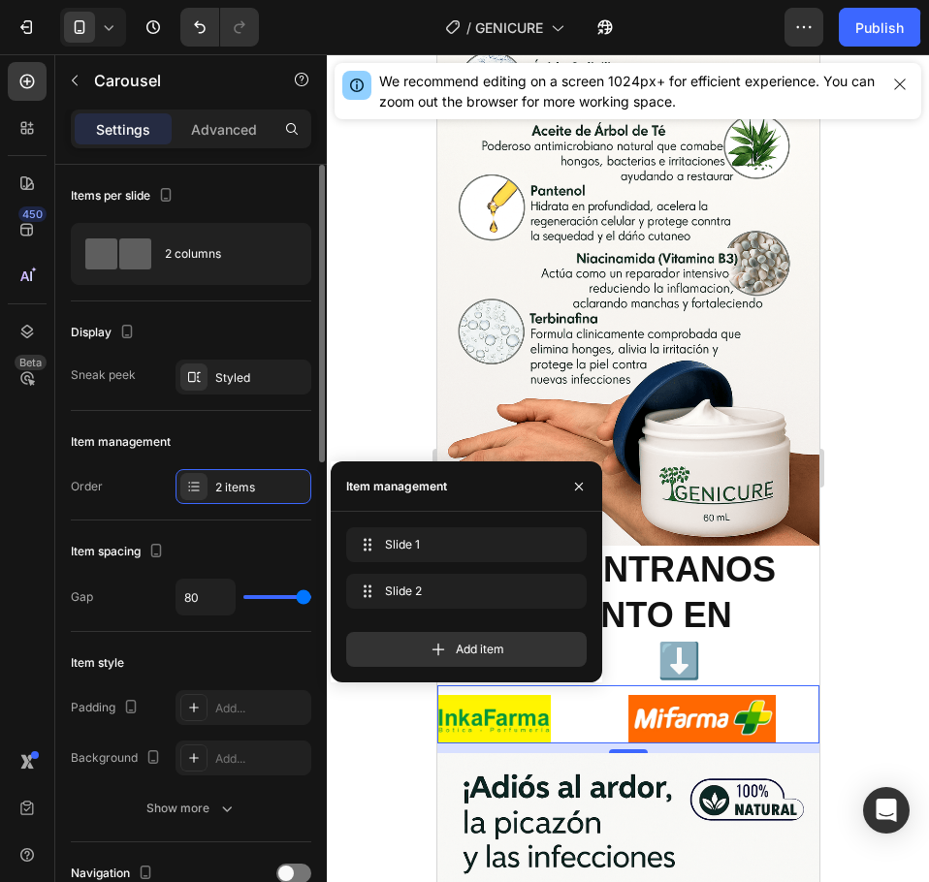
type input "31"
click at [271, 597] on input "range" at bounding box center [277, 597] width 68 height 4
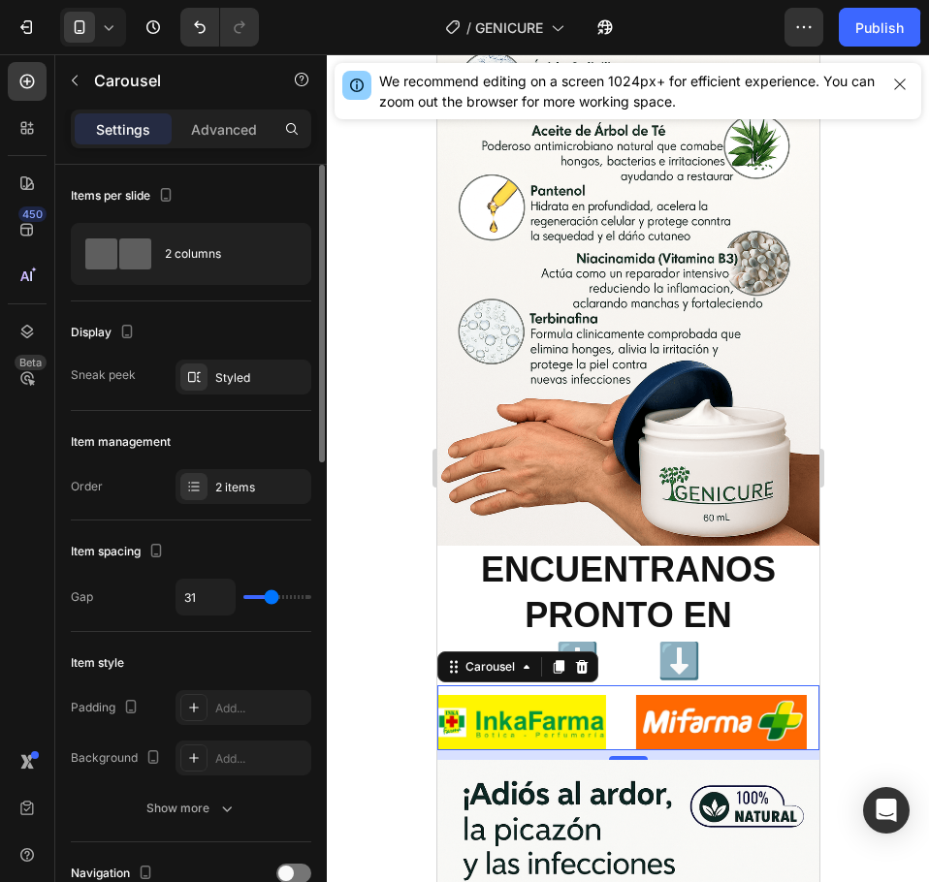
type input "7"
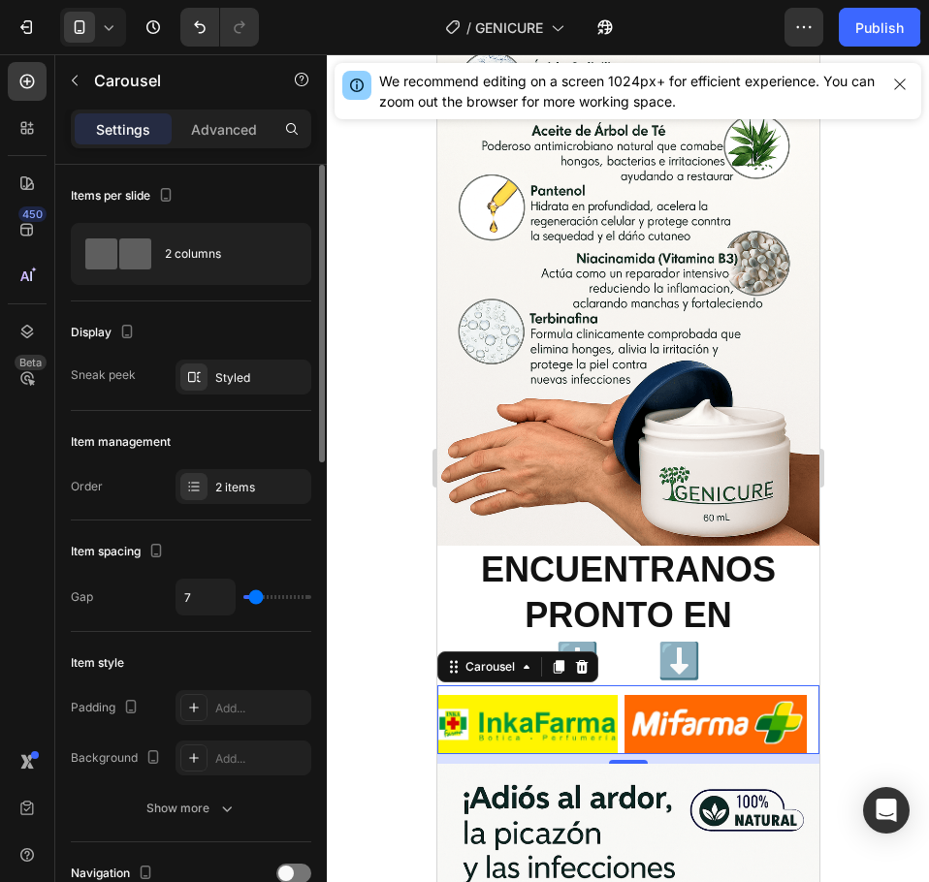
type input "28"
type input "44"
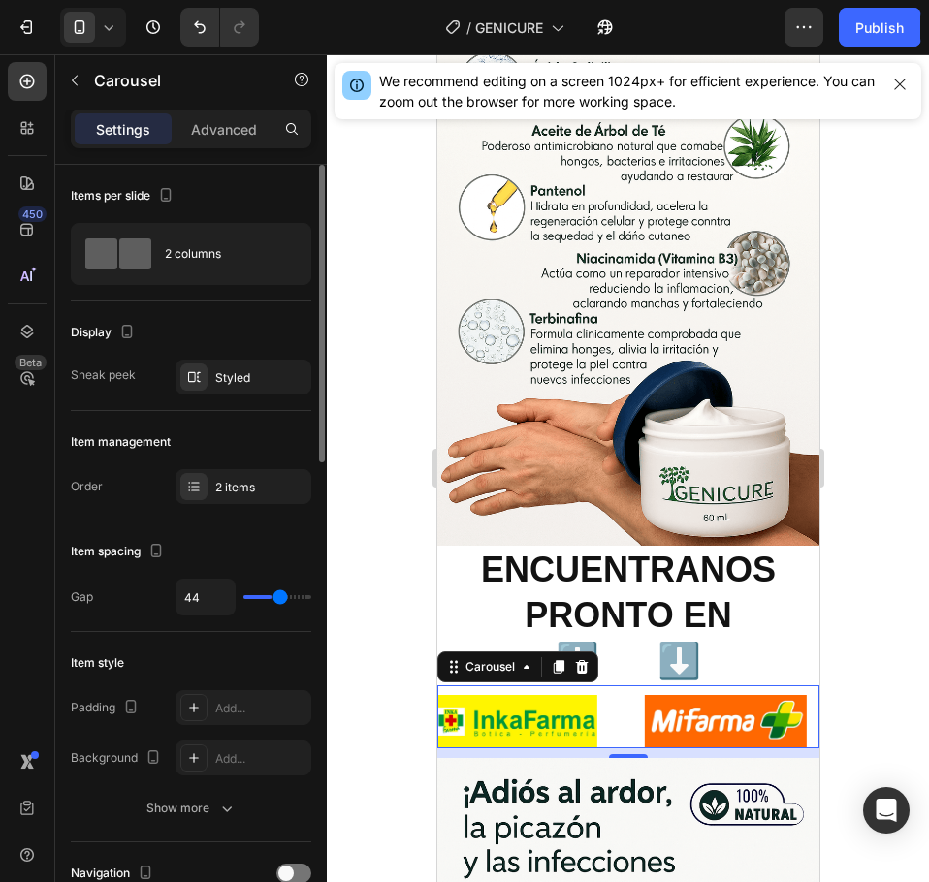
type input "49"
type input "56"
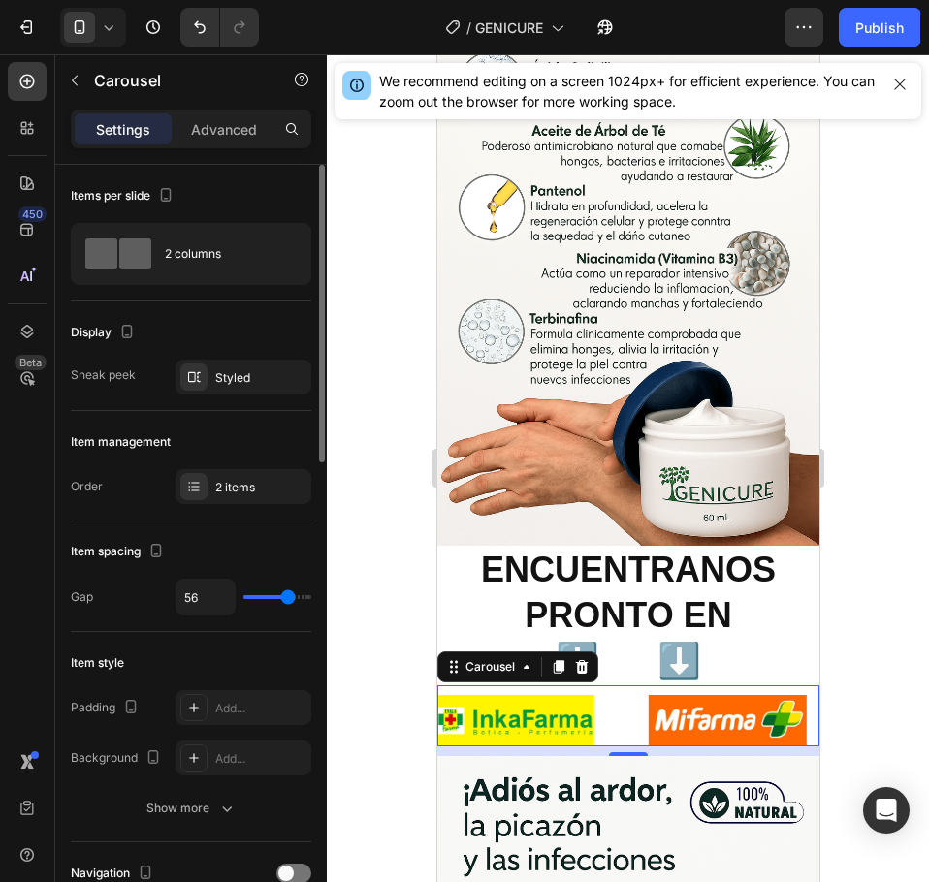
type input "39"
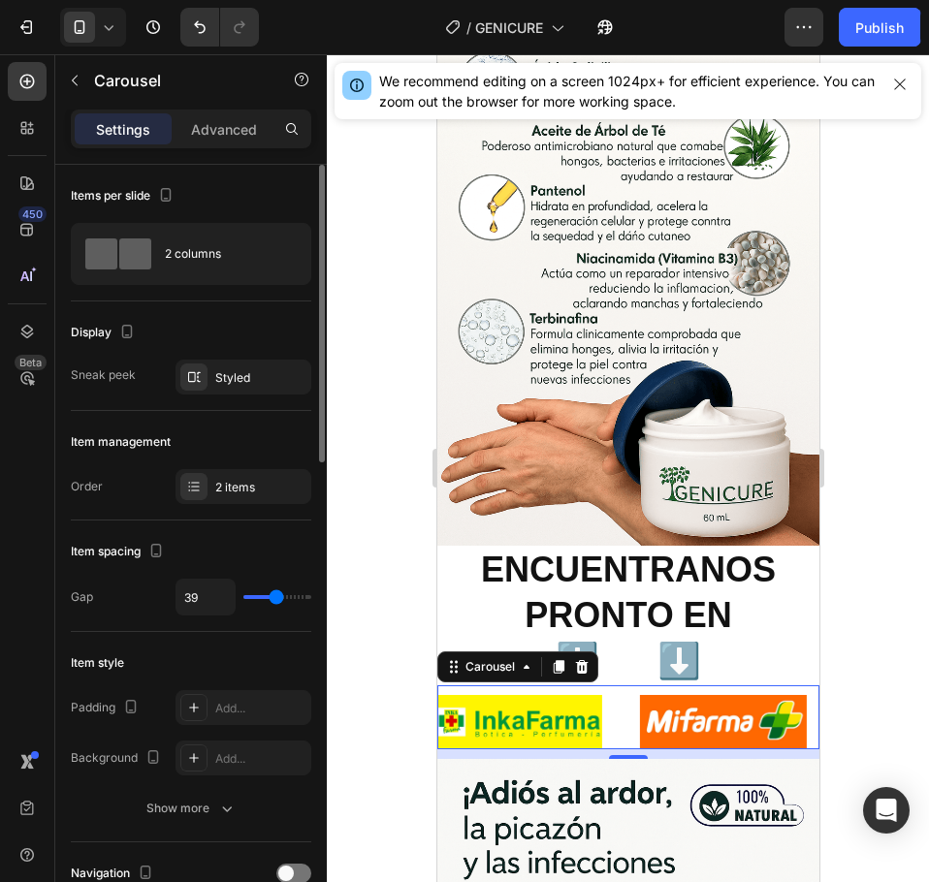
type input "33"
click at [272, 595] on input "range" at bounding box center [277, 597] width 68 height 4
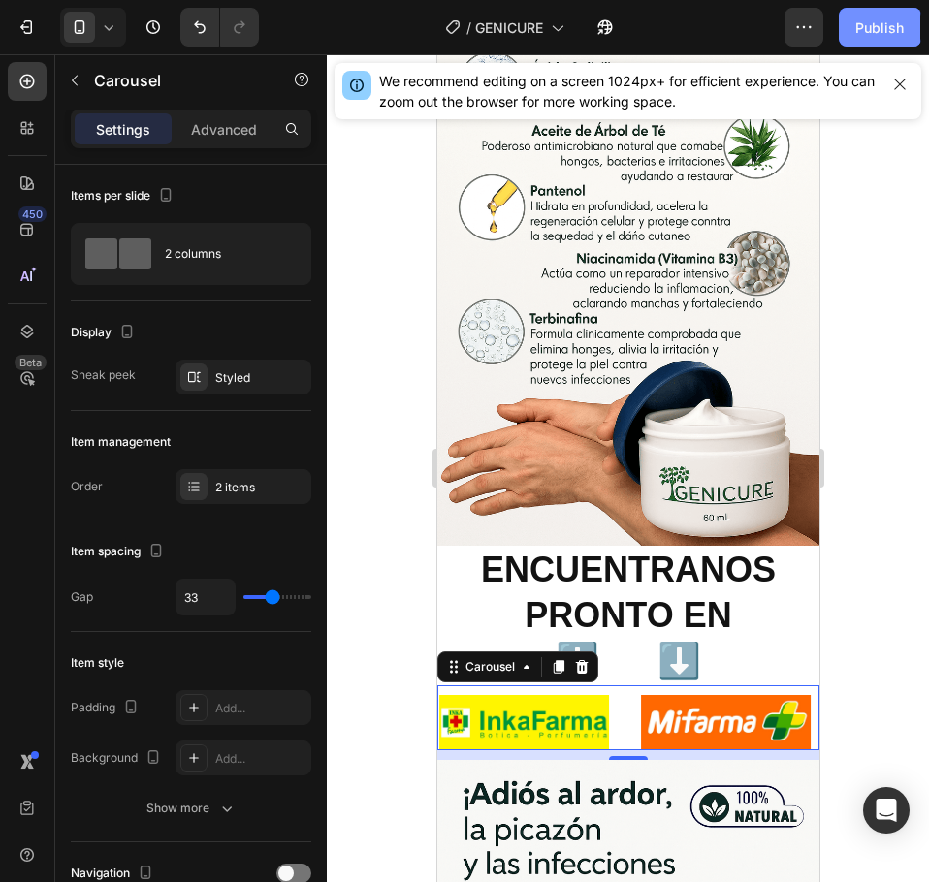
click at [888, 27] on div "Publish" at bounding box center [879, 27] width 48 height 20
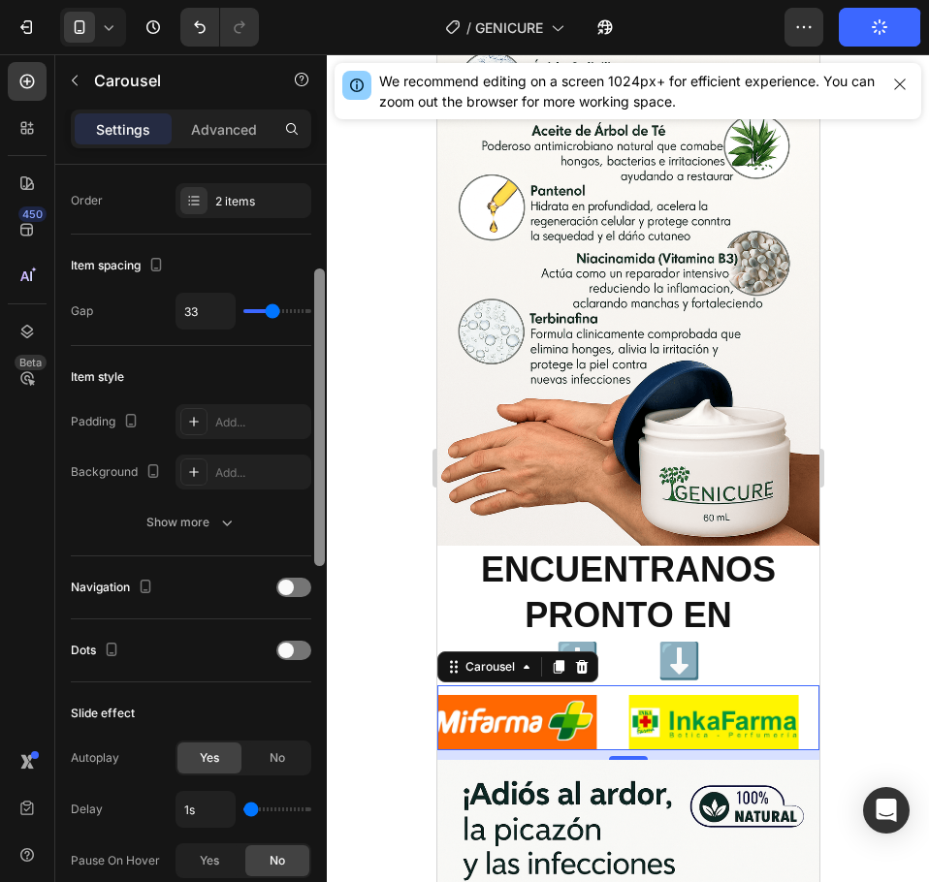
scroll to position [313, 0]
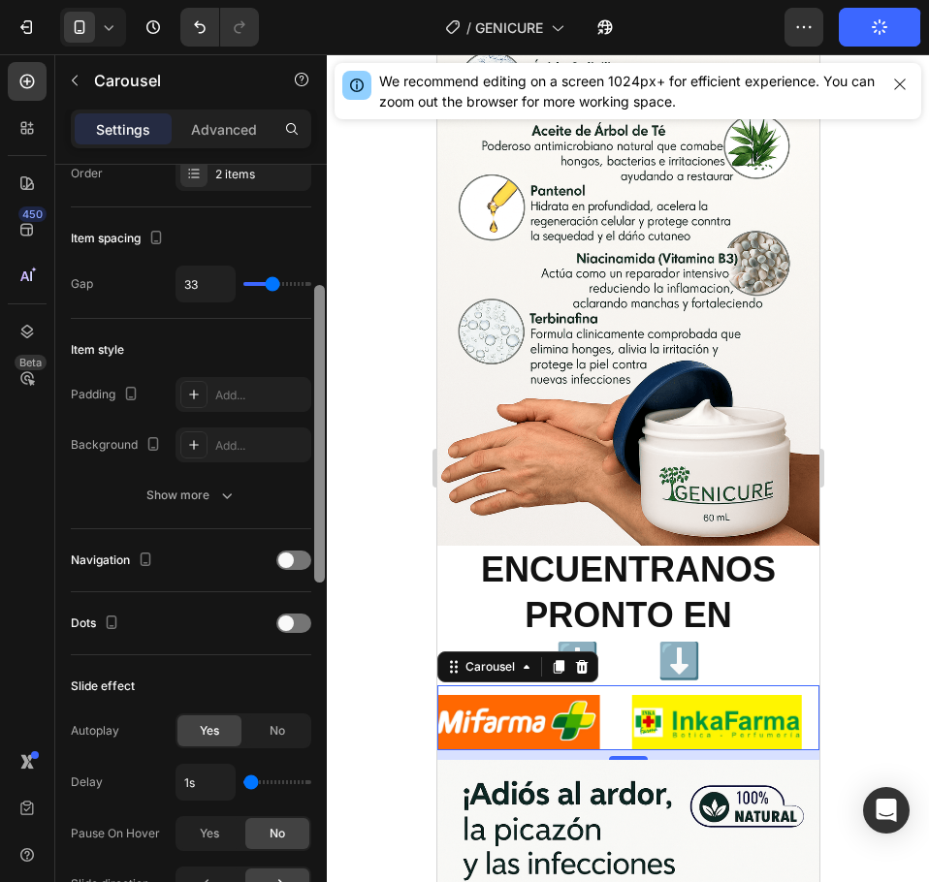
drag, startPoint x: 322, startPoint y: 438, endPoint x: 359, endPoint y: 559, distance: 126.6
click at [359, 0] on div "7 Version history / GENICURE Need republishing Preview 1 product assigned Save …" at bounding box center [464, 0] width 929 height 0
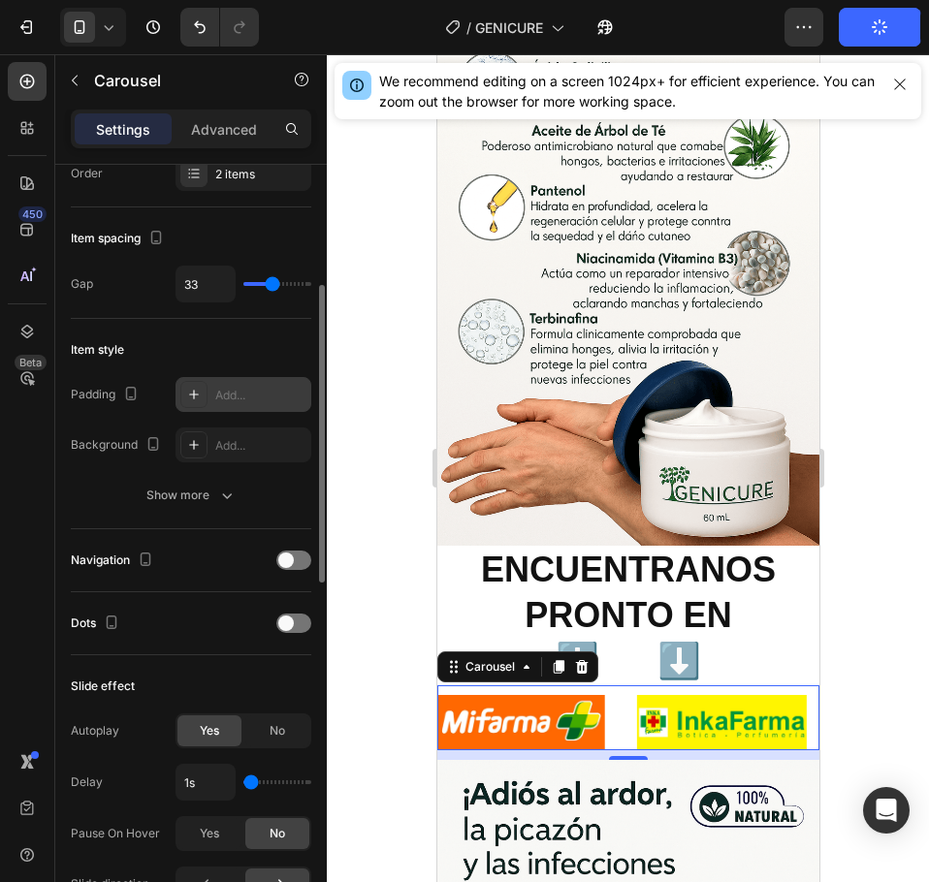
click at [296, 406] on div "Add..." at bounding box center [243, 394] width 136 height 35
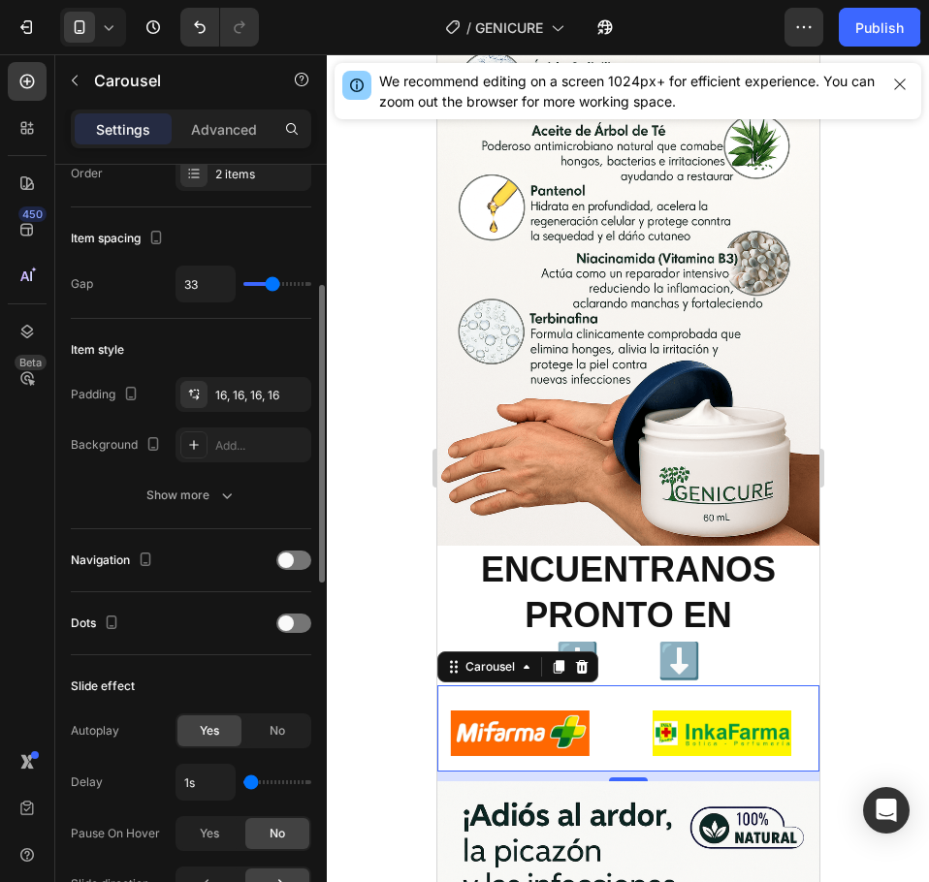
click at [271, 470] on div "Padding 16, 16, 16, 16 Background Add... Show more" at bounding box center [191, 445] width 240 height 136
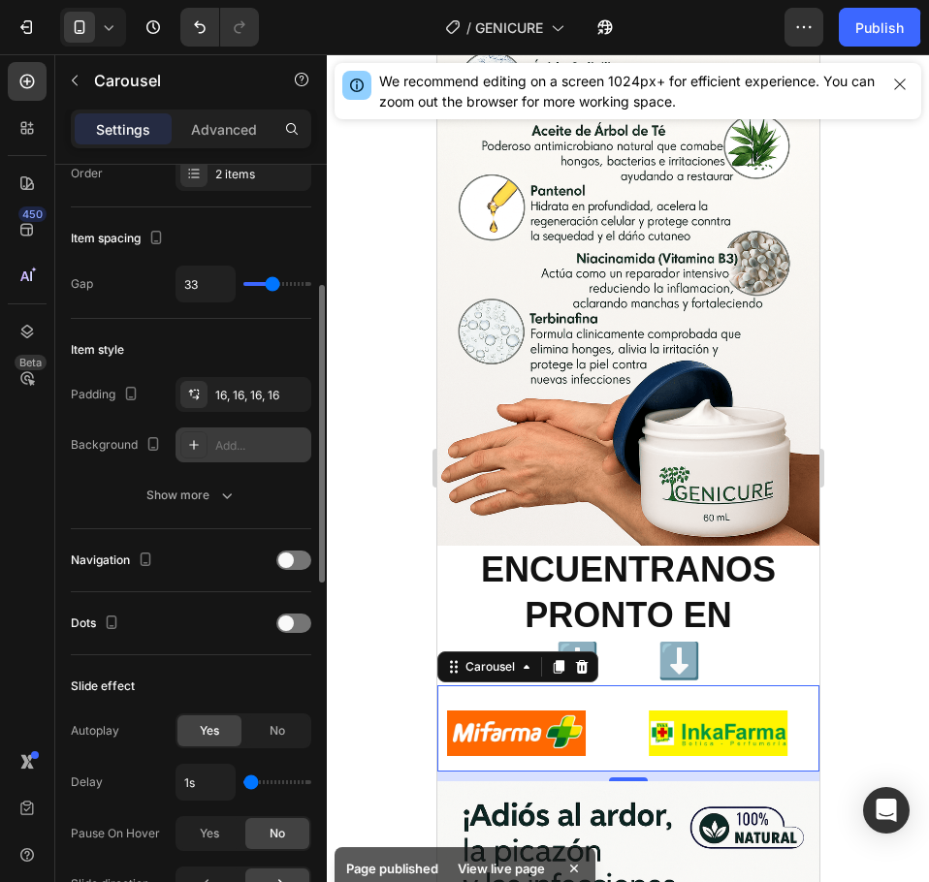
click at [278, 449] on div "Add..." at bounding box center [260, 445] width 91 height 17
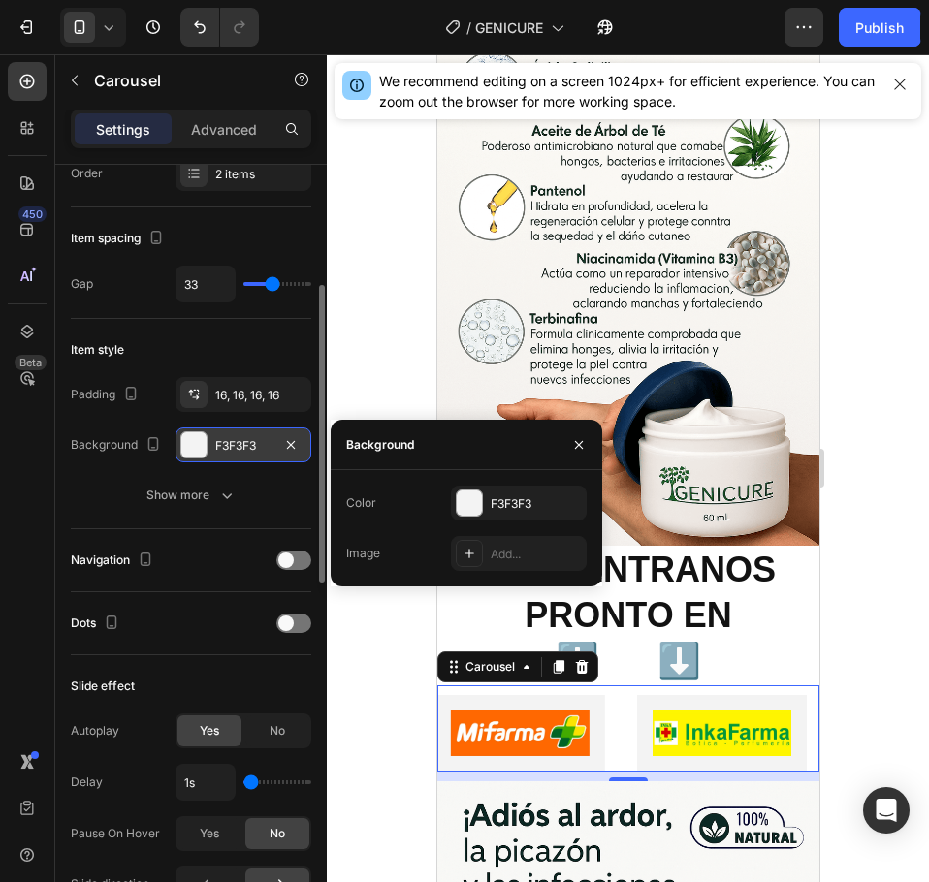
click at [278, 449] on div "F3F3F3" at bounding box center [243, 444] width 136 height 35
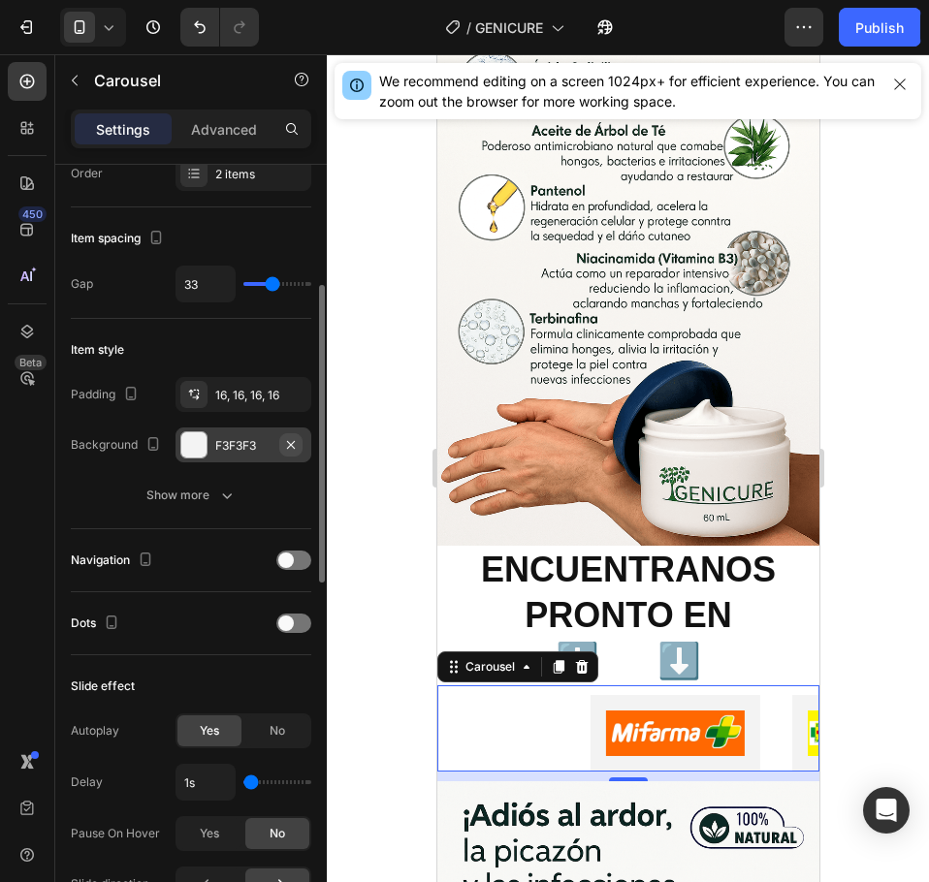
click at [292, 449] on icon "button" at bounding box center [291, 445] width 16 height 16
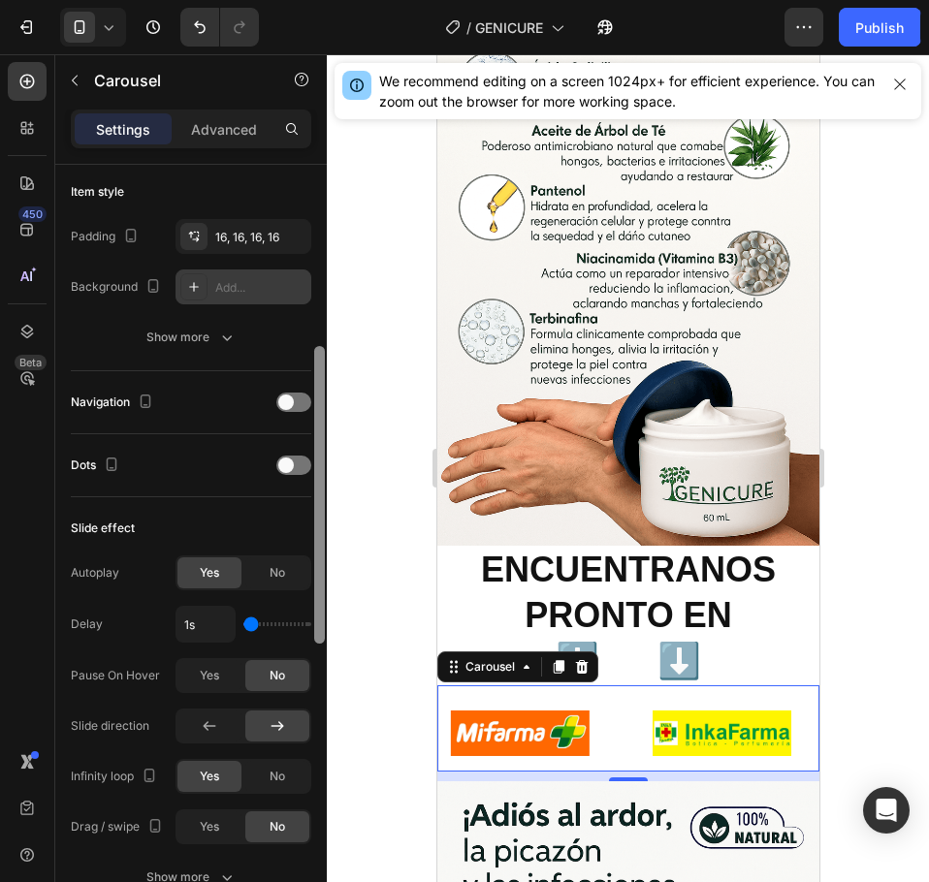
drag, startPoint x: 319, startPoint y: 441, endPoint x: 311, endPoint y: 448, distance: 10.3
click at [318, 495] on div at bounding box center [319, 495] width 11 height 298
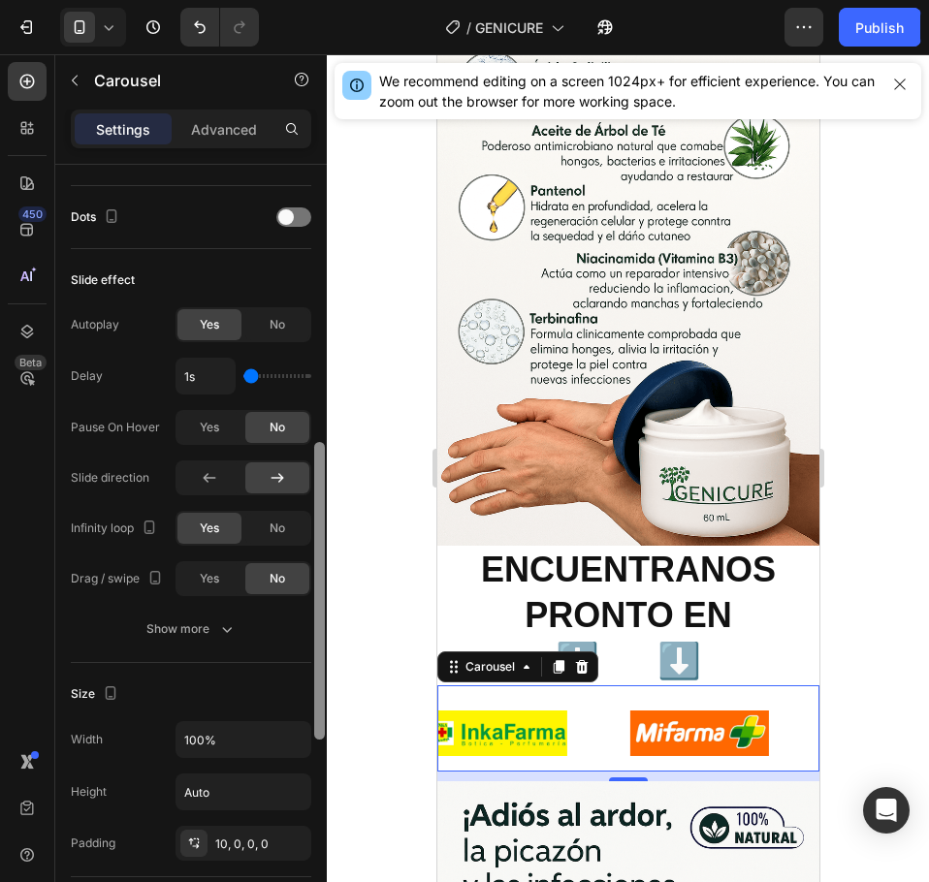
drag, startPoint x: 323, startPoint y: 482, endPoint x: 329, endPoint y: 585, distance: 102.9
click at [330, 0] on div "7 Version history / GENICURE Need republishing Preview 1 product assigned Save …" at bounding box center [464, 0] width 929 height 0
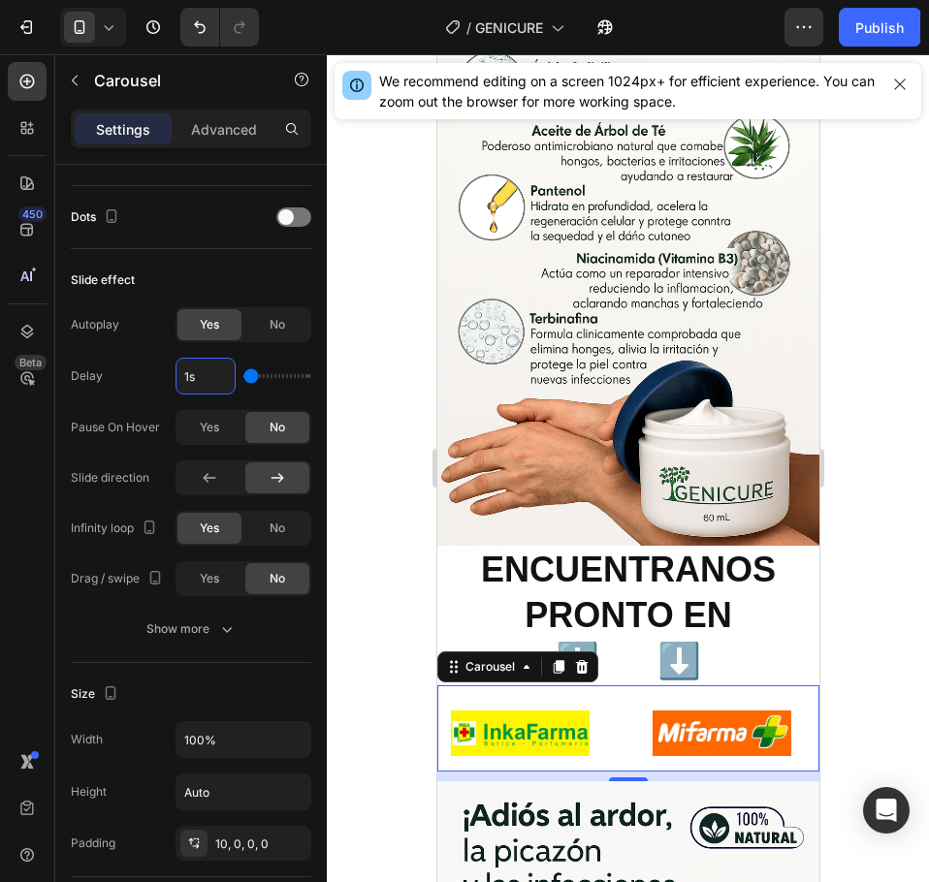
click at [208, 370] on input "1s" at bounding box center [205, 376] width 58 height 35
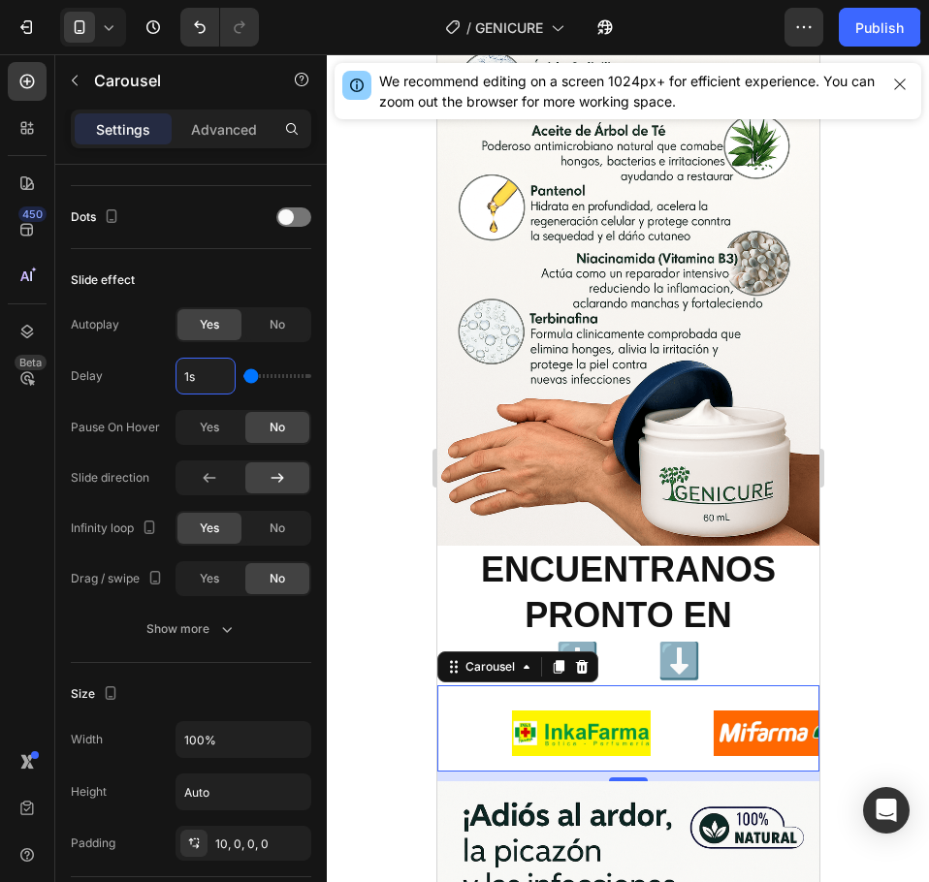
click at [208, 370] on input "1s" at bounding box center [205, 376] width 58 height 35
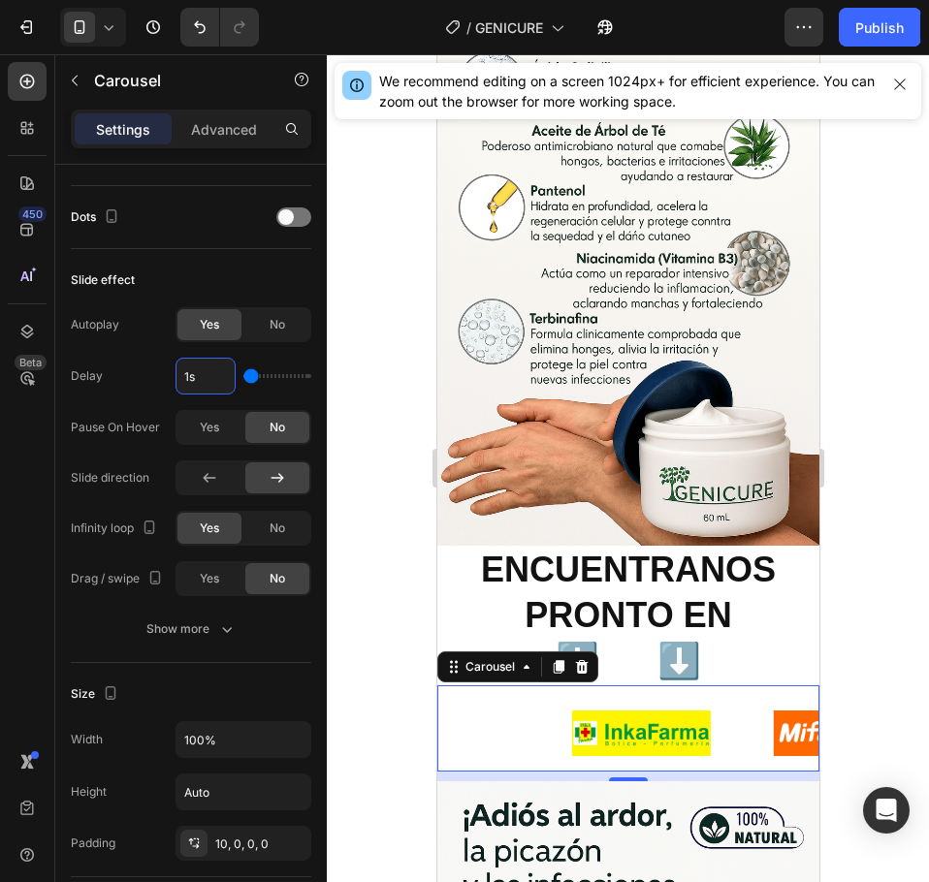
drag, startPoint x: 208, startPoint y: 370, endPoint x: 136, endPoint y: 358, distance: 73.8
click at [136, 358] on div "Delay 1s" at bounding box center [191, 376] width 240 height 37
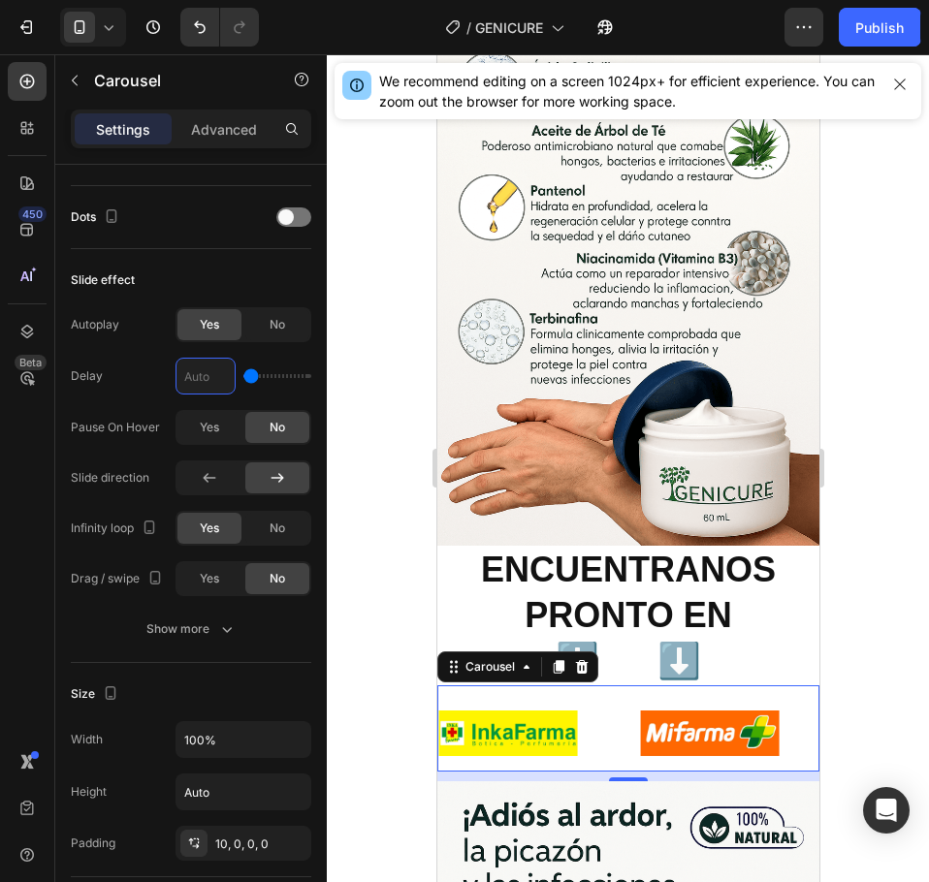
click at [241, 283] on div "Slide effect" at bounding box center [191, 280] width 240 height 31
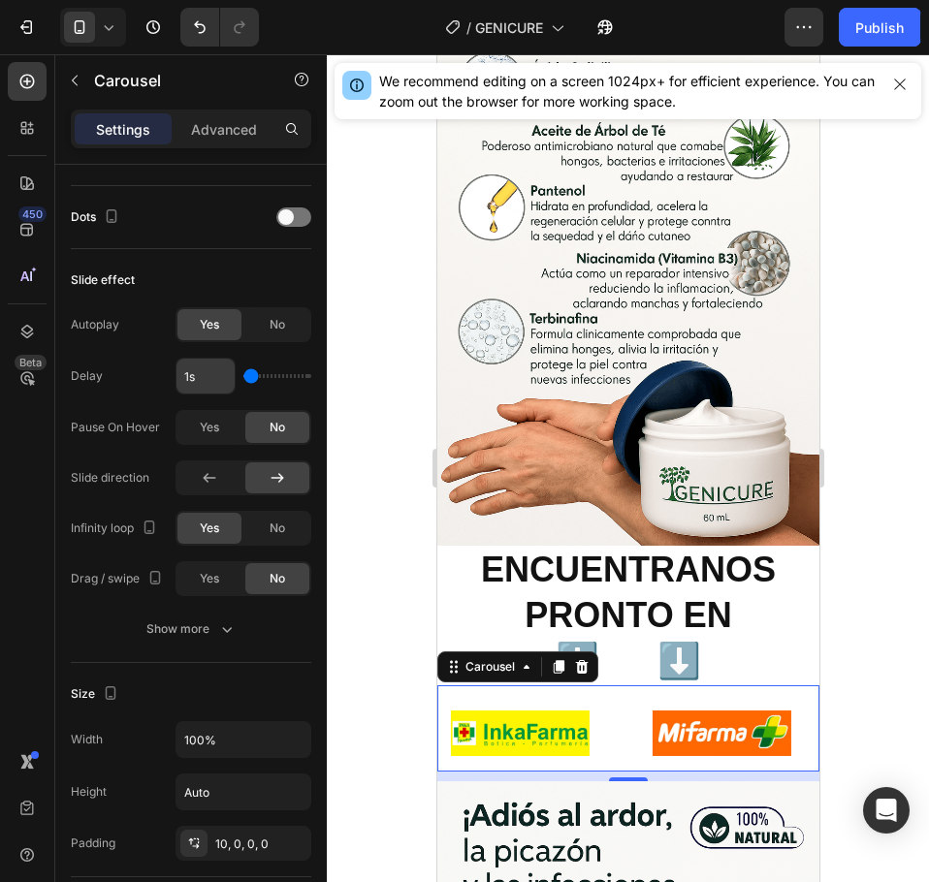
click at [213, 393] on input "1s" at bounding box center [205, 376] width 58 height 35
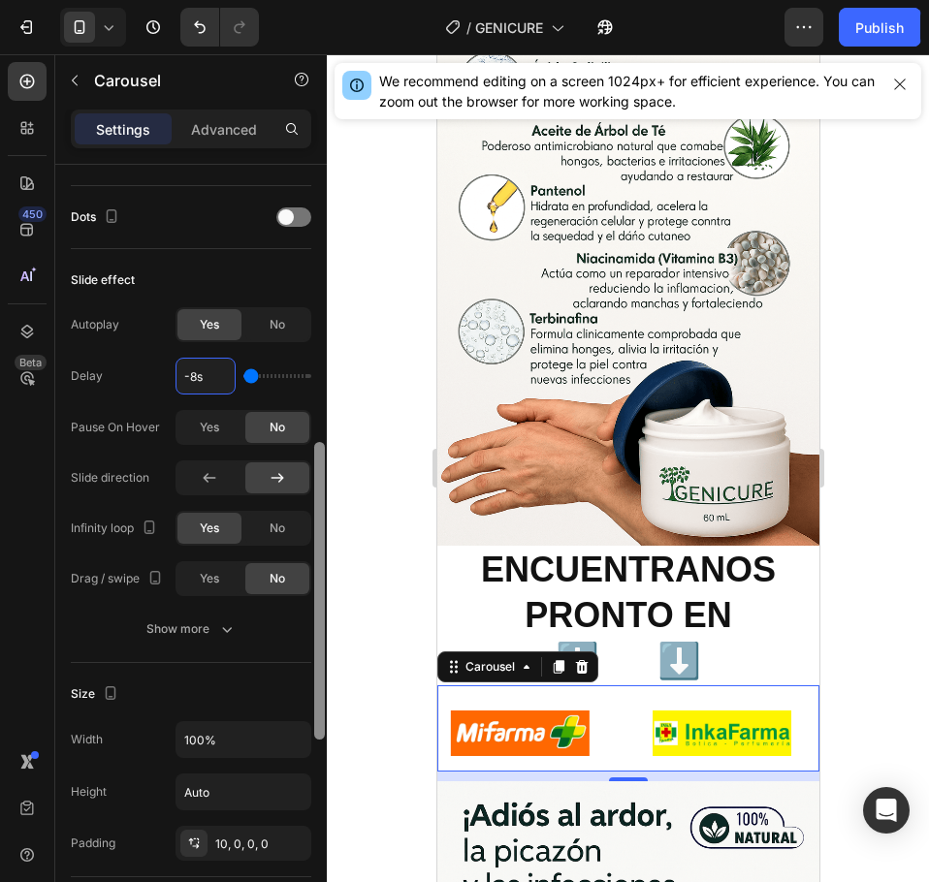
click at [323, 316] on div at bounding box center [319, 551] width 15 height 773
type input "1s"
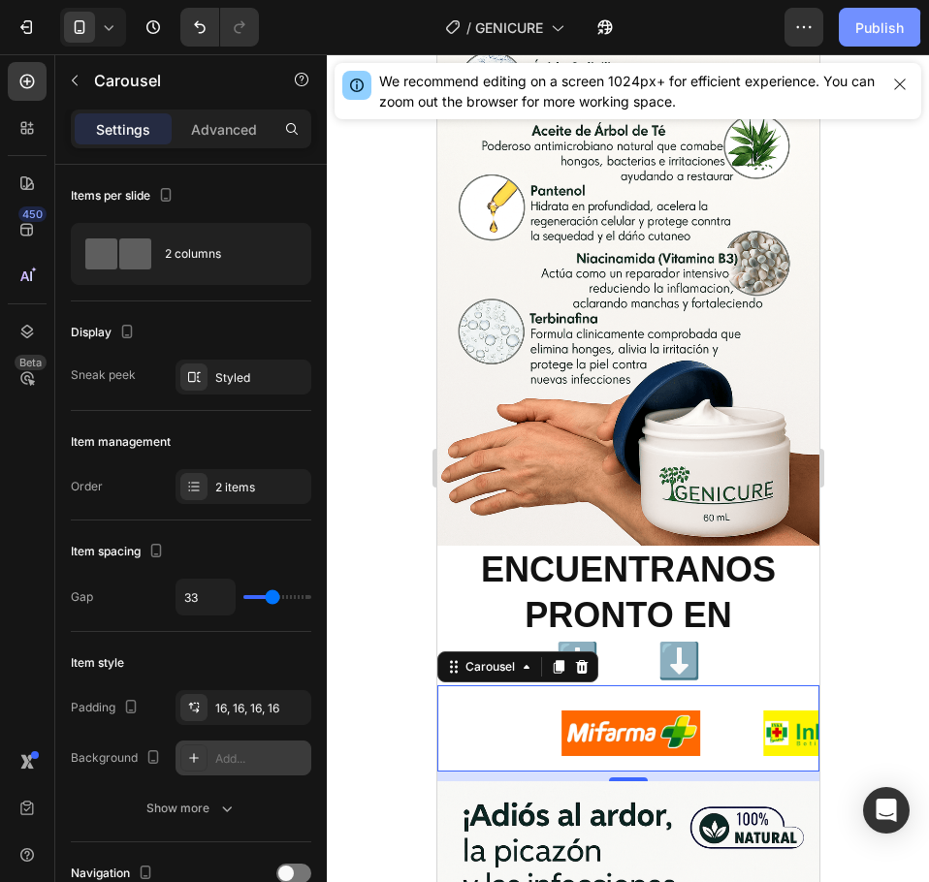
click at [862, 14] on button "Publish" at bounding box center [878, 27] width 81 height 39
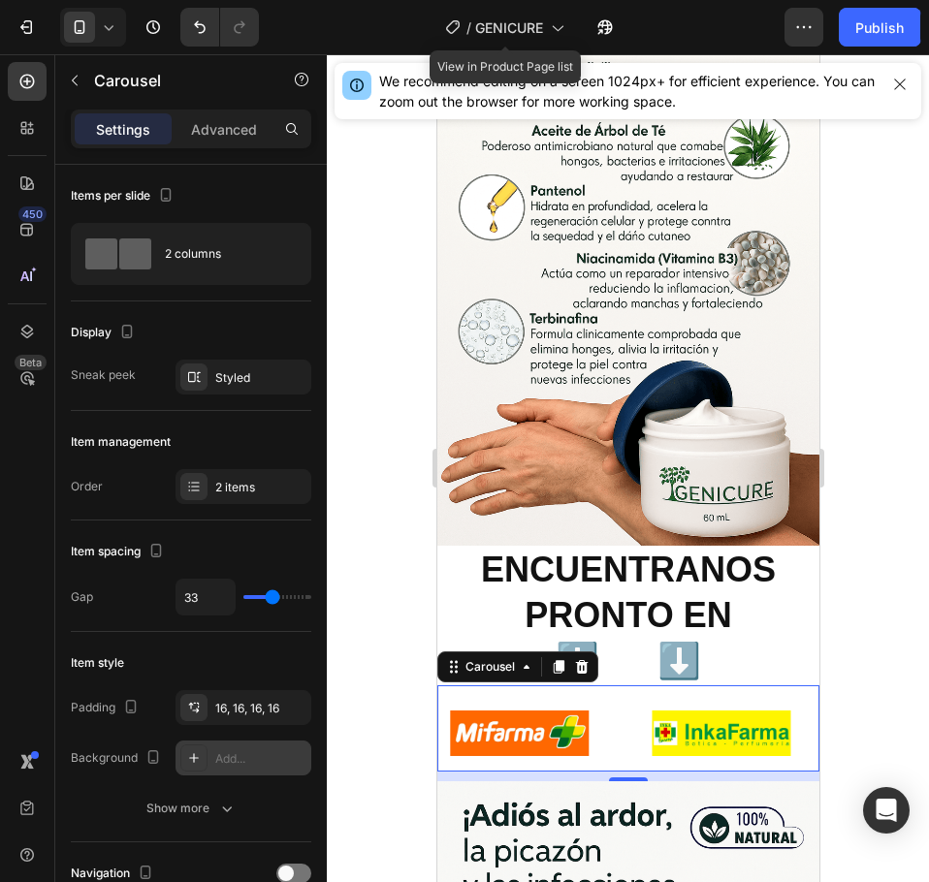
click at [634, 695] on div "Image Image" at bounding box center [627, 733] width 382 height 76
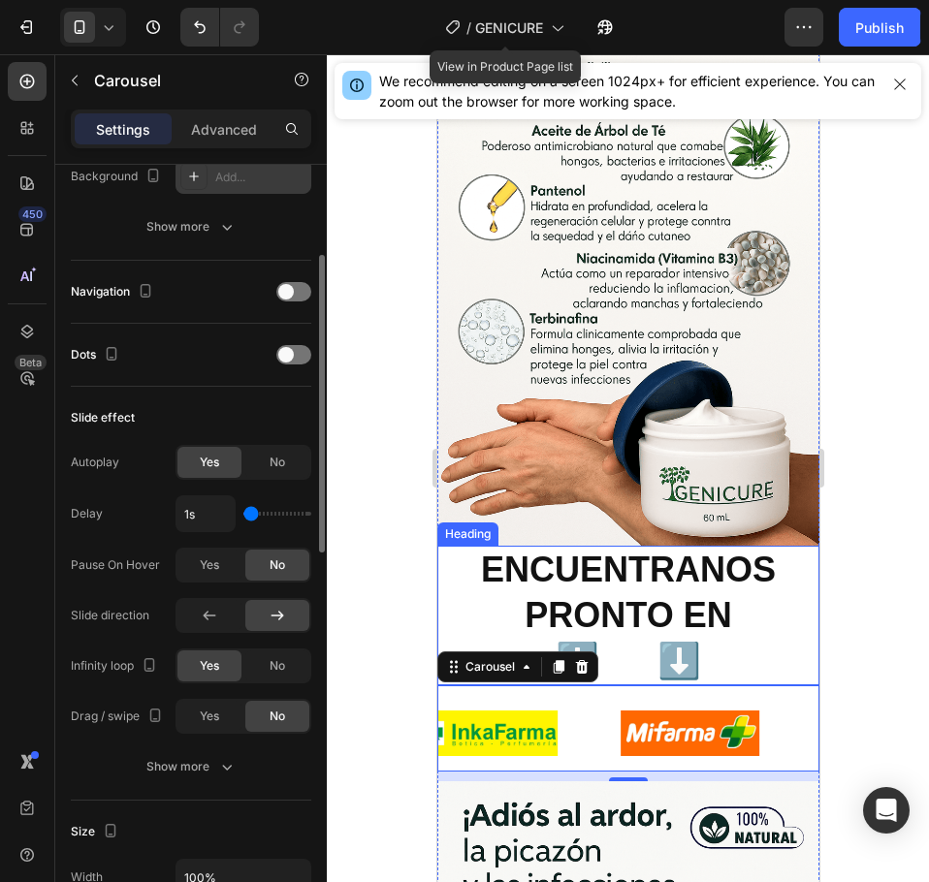
scroll to position [679, 0]
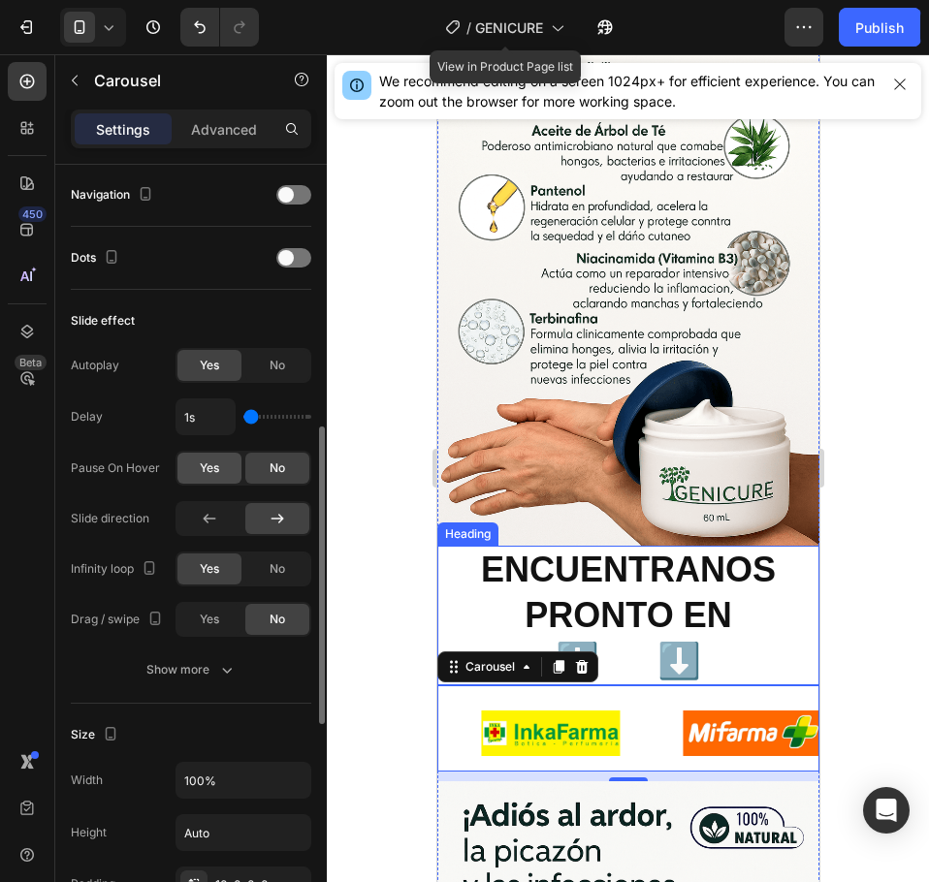
click at [234, 468] on div "Yes" at bounding box center [209, 468] width 64 height 31
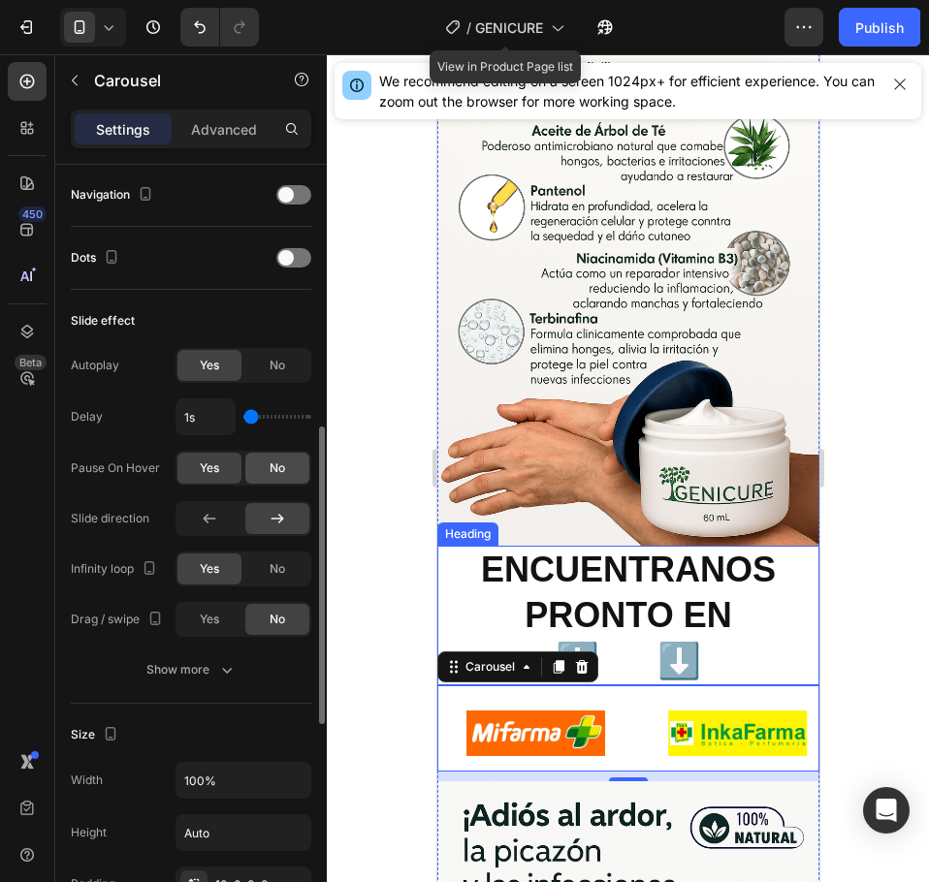
click at [278, 468] on span "No" at bounding box center [277, 467] width 16 height 17
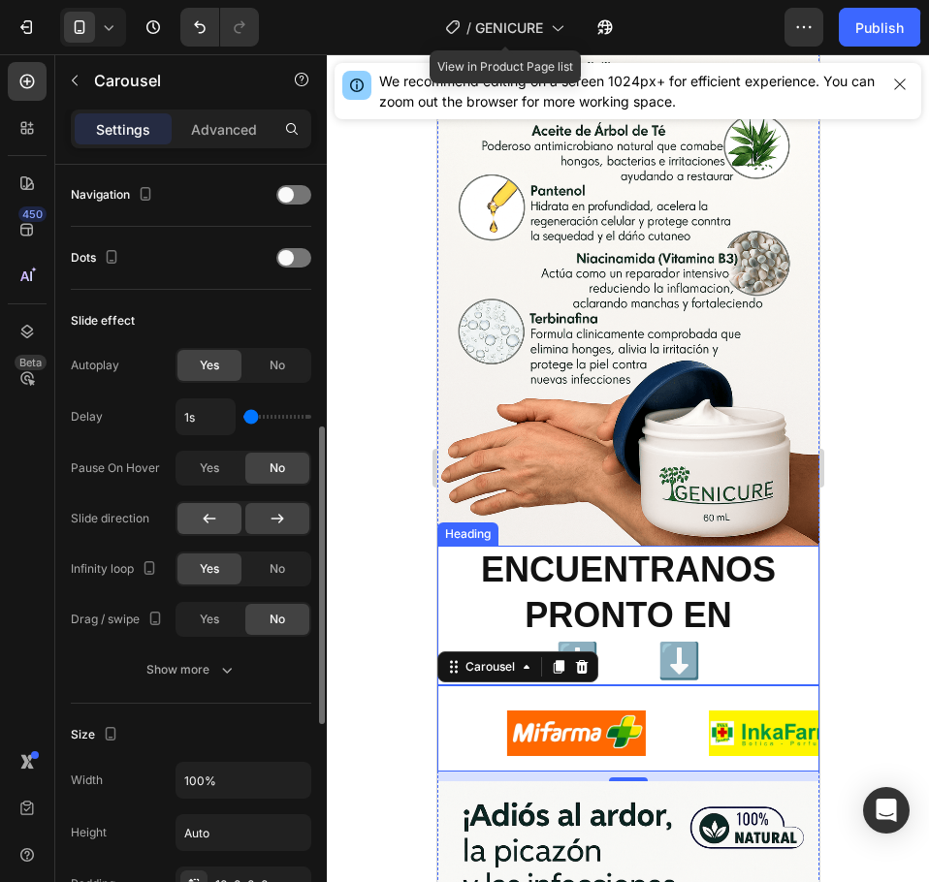
click at [223, 514] on div at bounding box center [209, 518] width 64 height 31
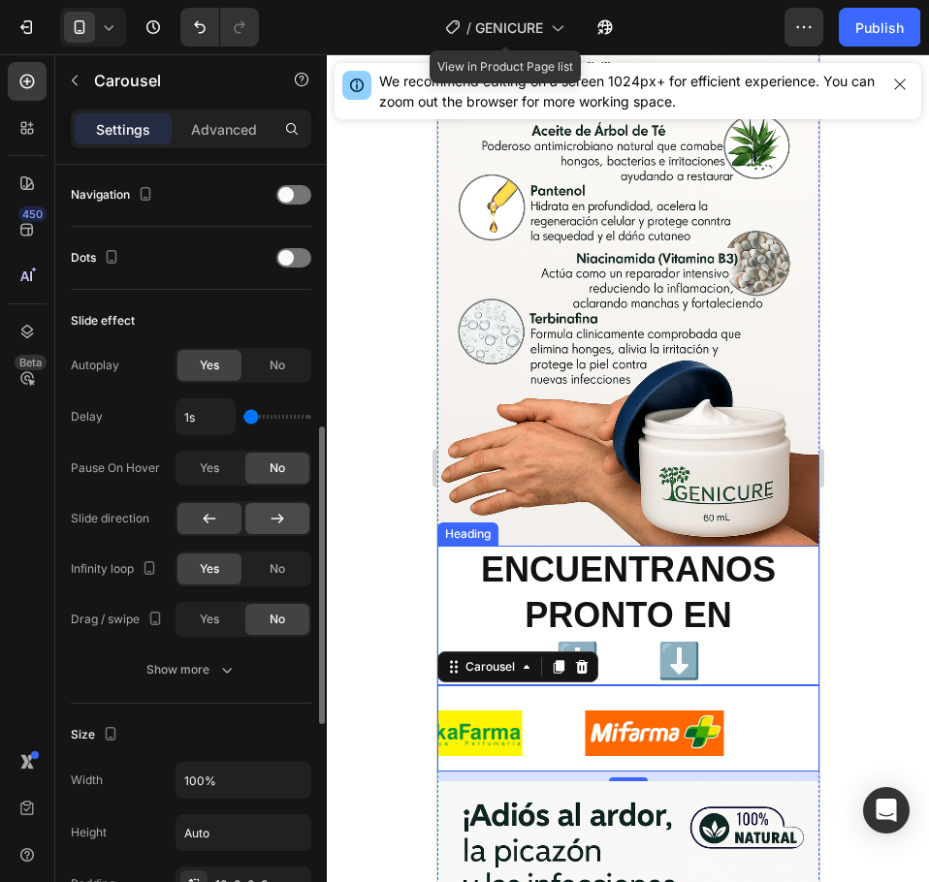
click at [292, 520] on div at bounding box center [277, 518] width 64 height 31
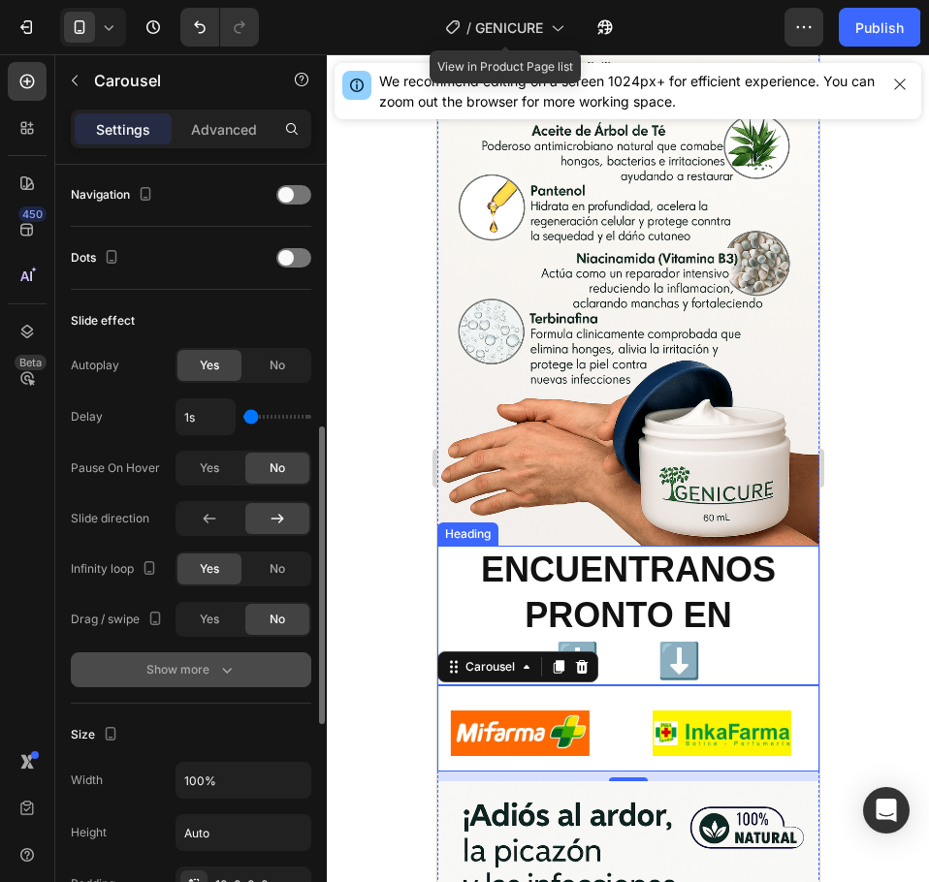
click at [211, 673] on div "Show more" at bounding box center [191, 669] width 90 height 19
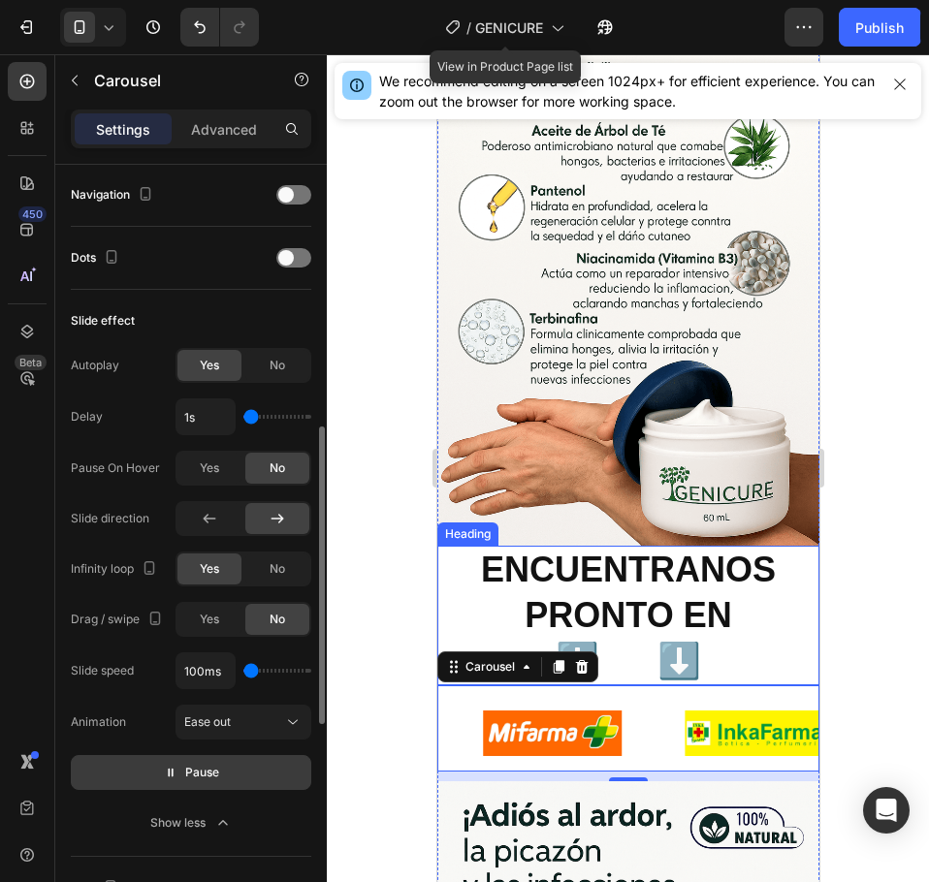
scroll to position [775, 0]
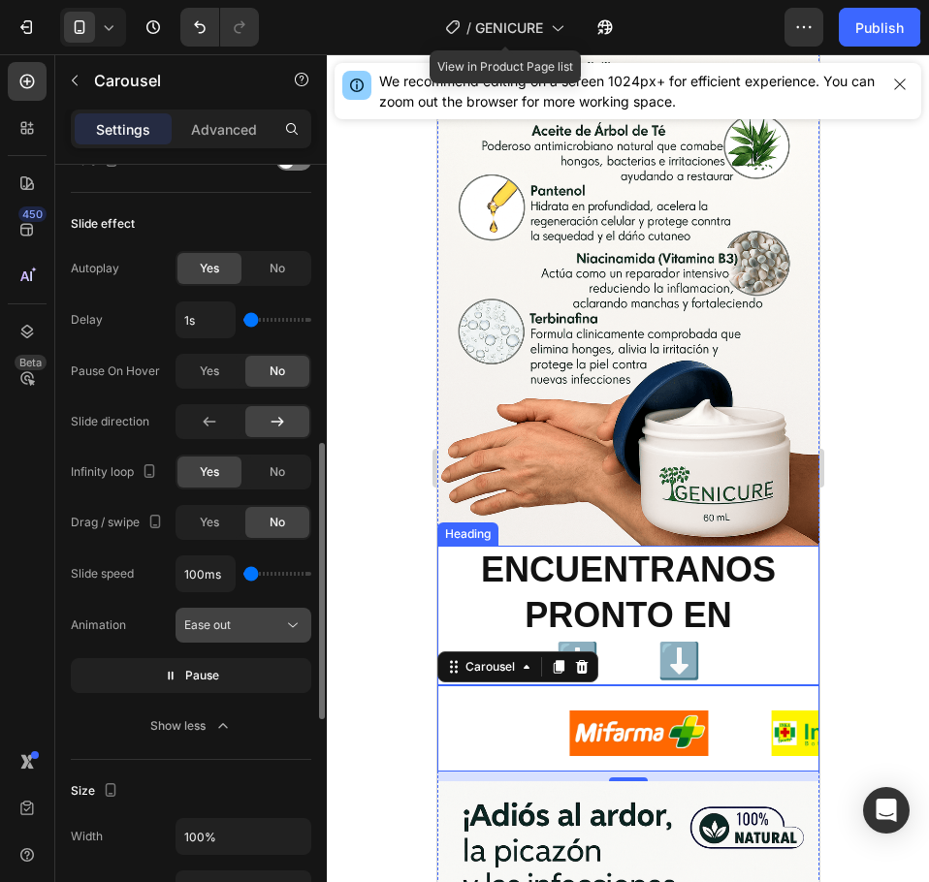
click at [239, 630] on div "Ease out" at bounding box center [233, 624] width 99 height 17
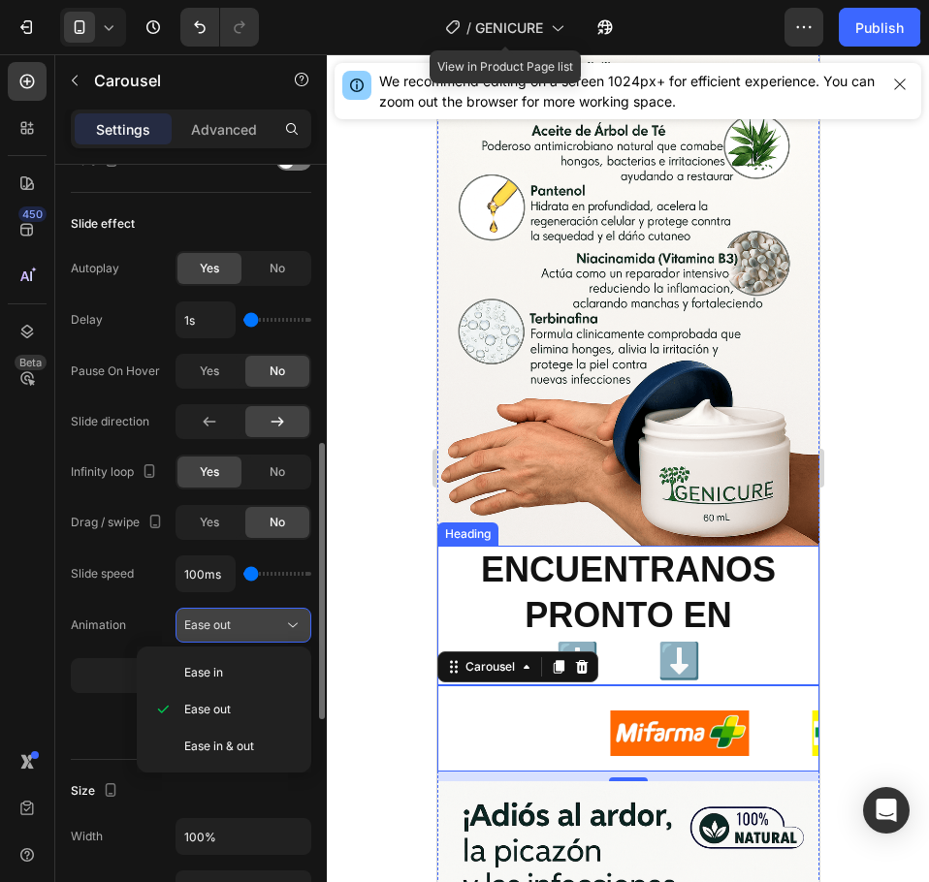
click at [239, 630] on div "Ease out" at bounding box center [233, 624] width 99 height 17
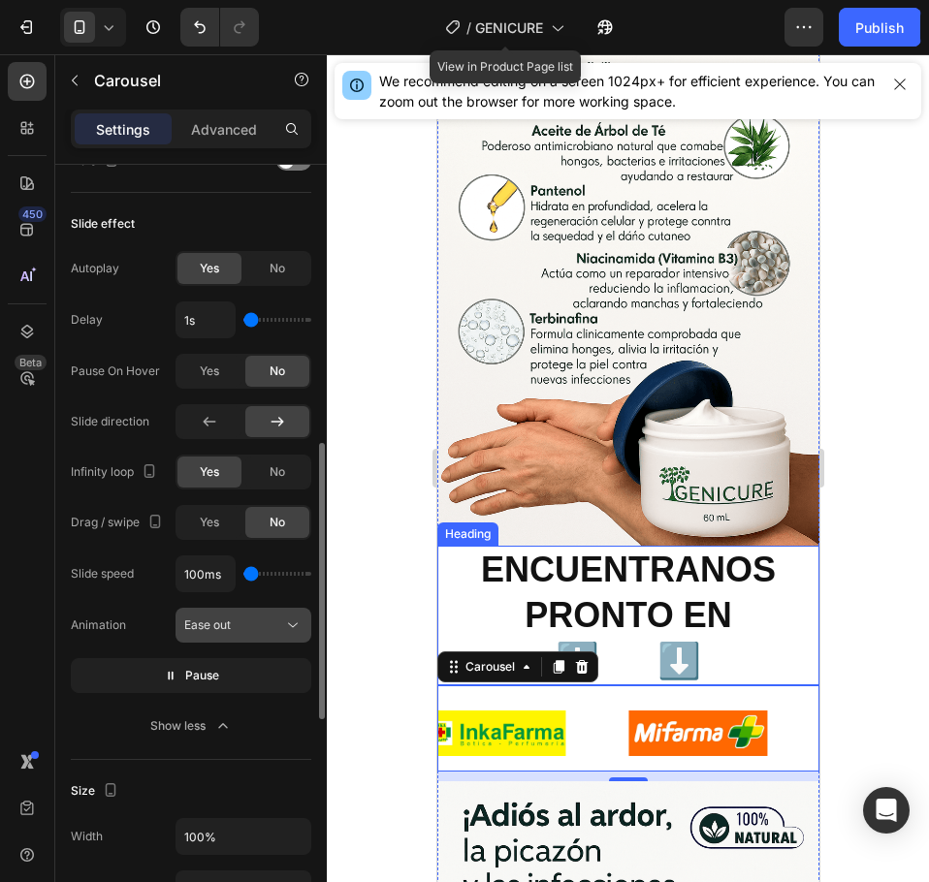
click at [239, 630] on div "Ease out" at bounding box center [233, 624] width 99 height 17
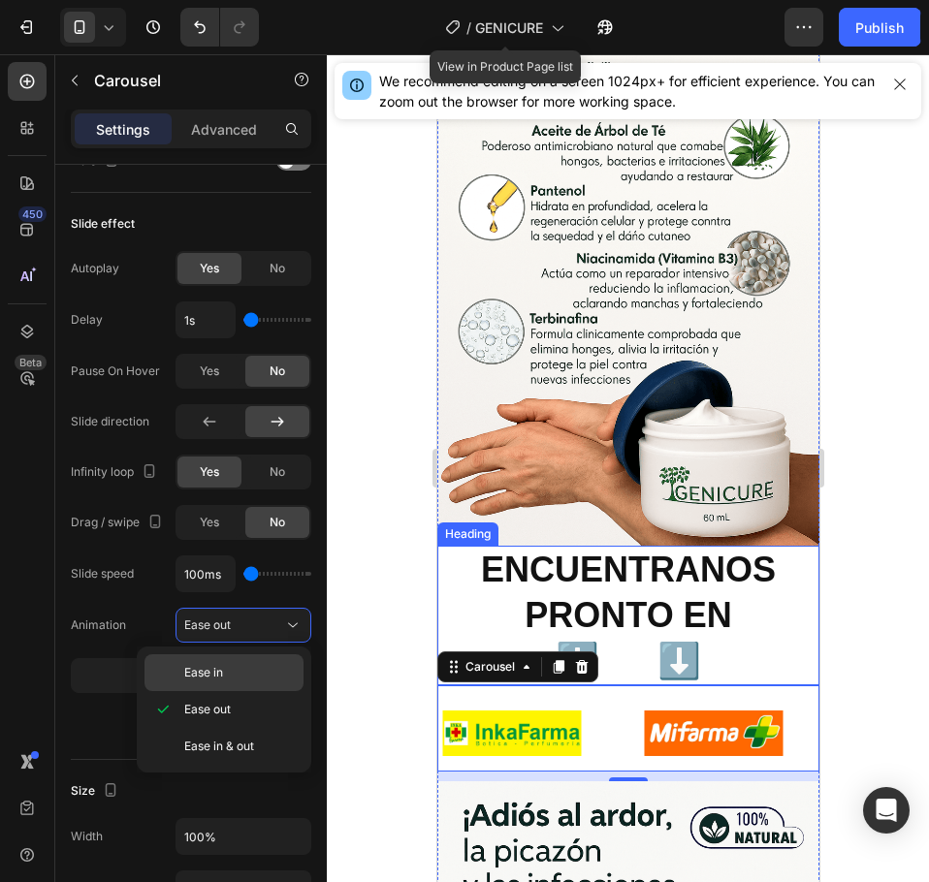
click at [219, 675] on span "Ease in" at bounding box center [203, 672] width 39 height 17
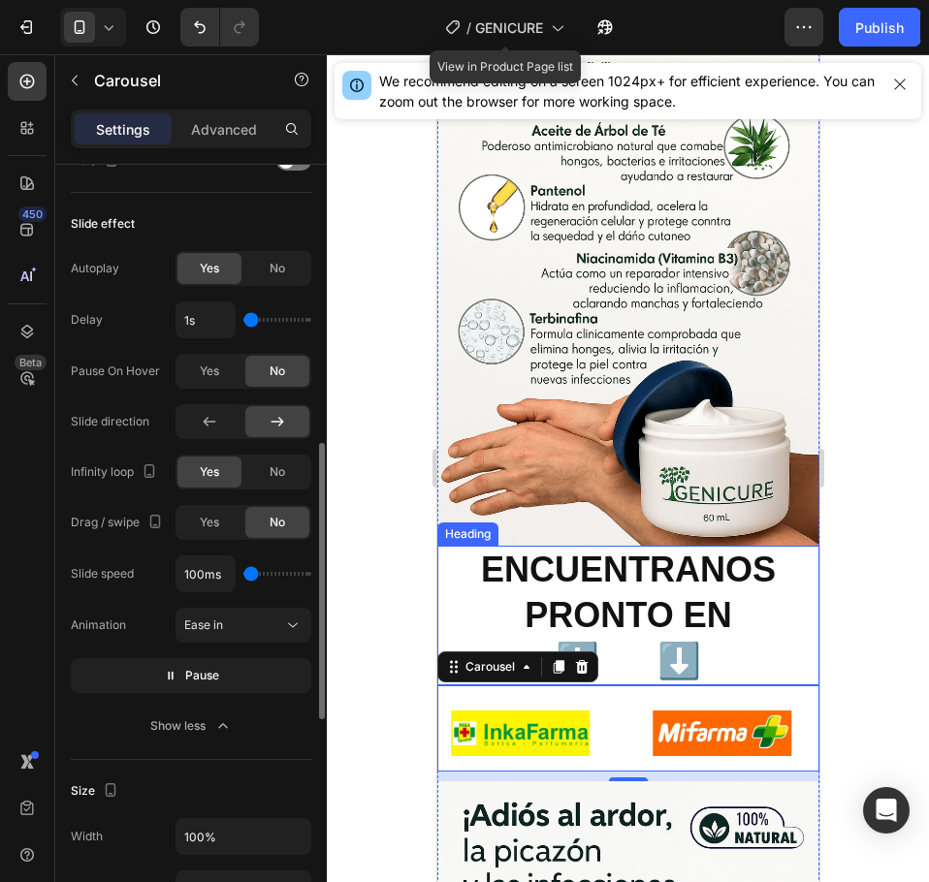
type input "450ms"
type input "450"
type input "3550ms"
type input "3550"
type input "5000ms"
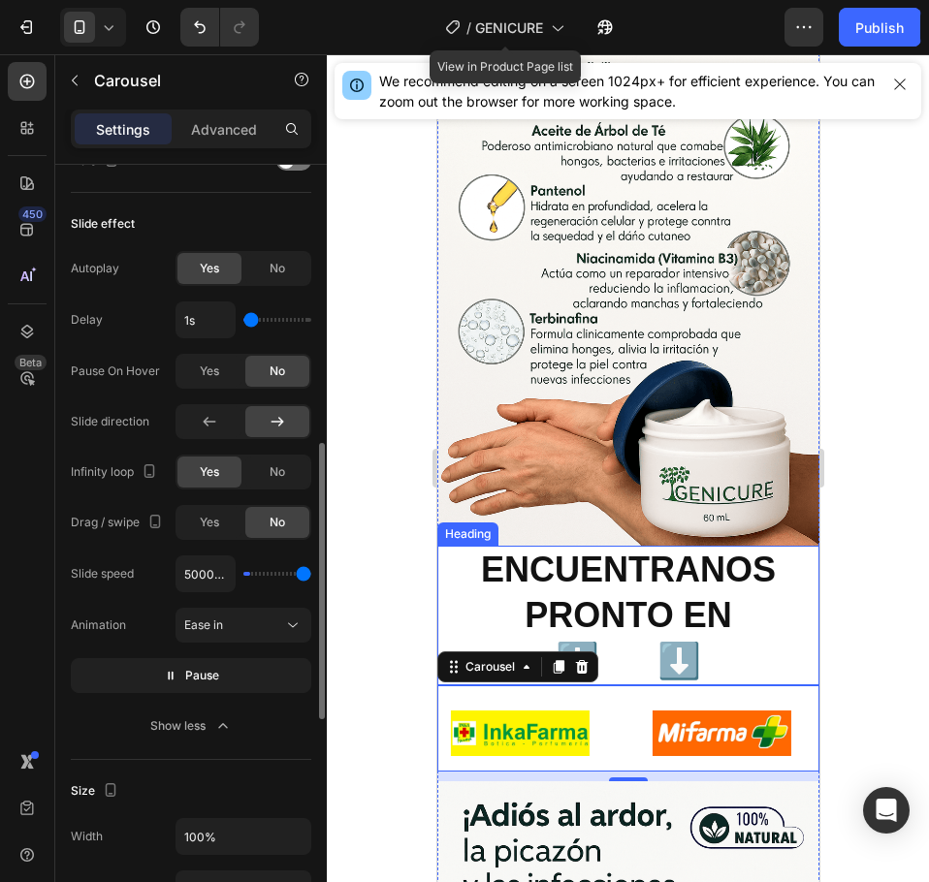
drag, startPoint x: 251, startPoint y: 573, endPoint x: 345, endPoint y: 575, distance: 94.0
type input "5000"
click at [311, 575] on input "range" at bounding box center [277, 574] width 68 height 4
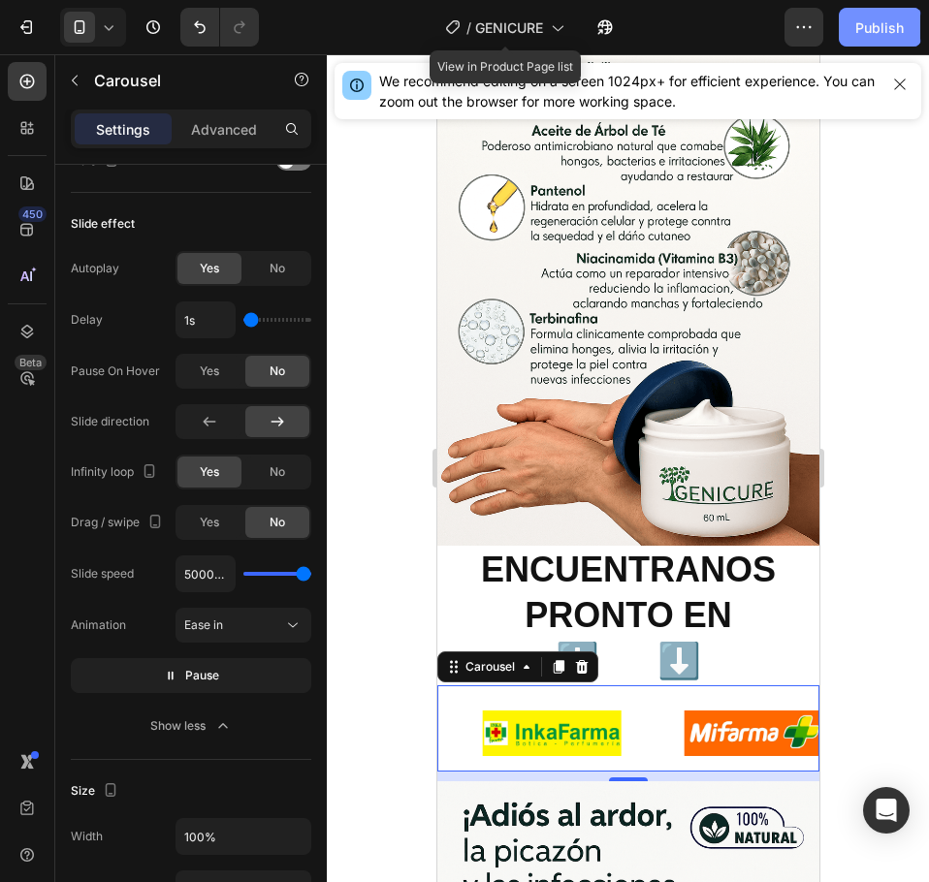
click at [878, 33] on div "Publish" at bounding box center [879, 27] width 48 height 20
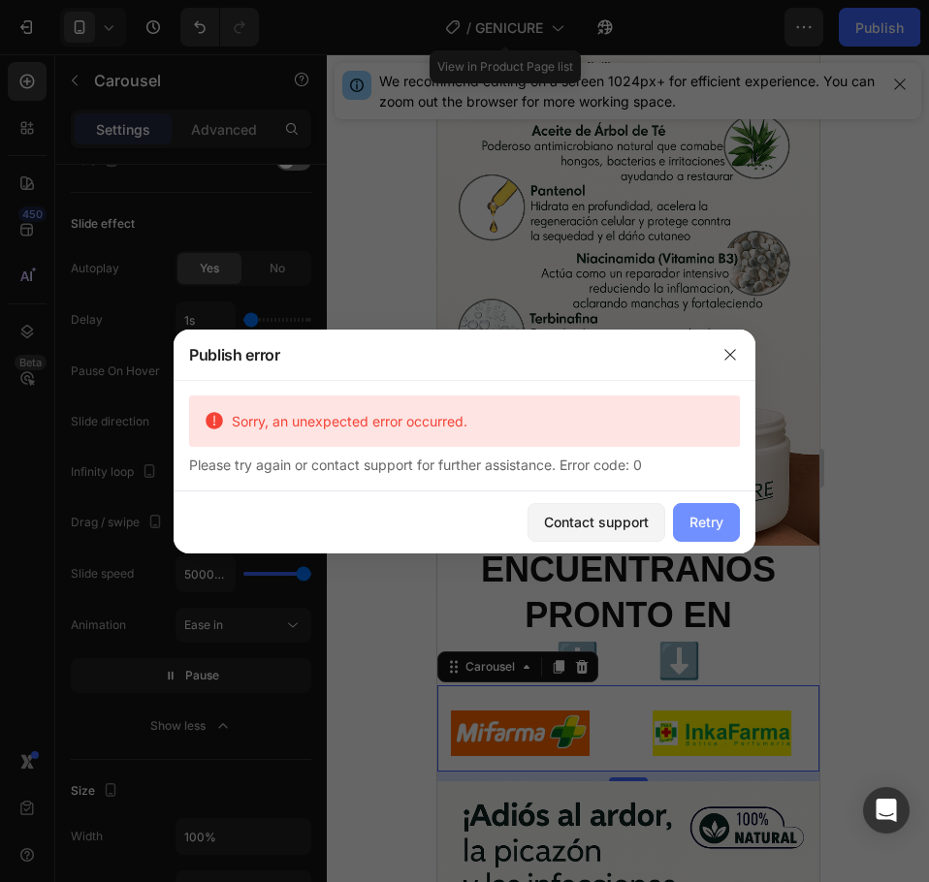
click at [723, 519] on button "Retry" at bounding box center [706, 522] width 67 height 39
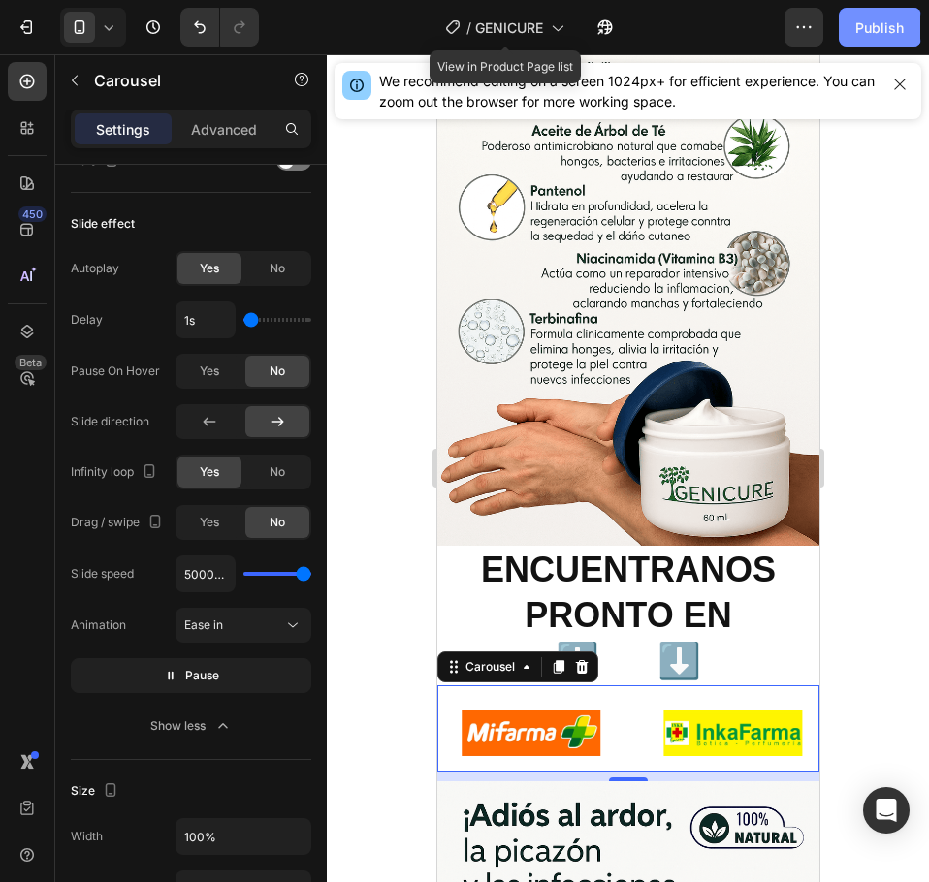
click at [902, 35] on div "Publish" at bounding box center [879, 27] width 48 height 20
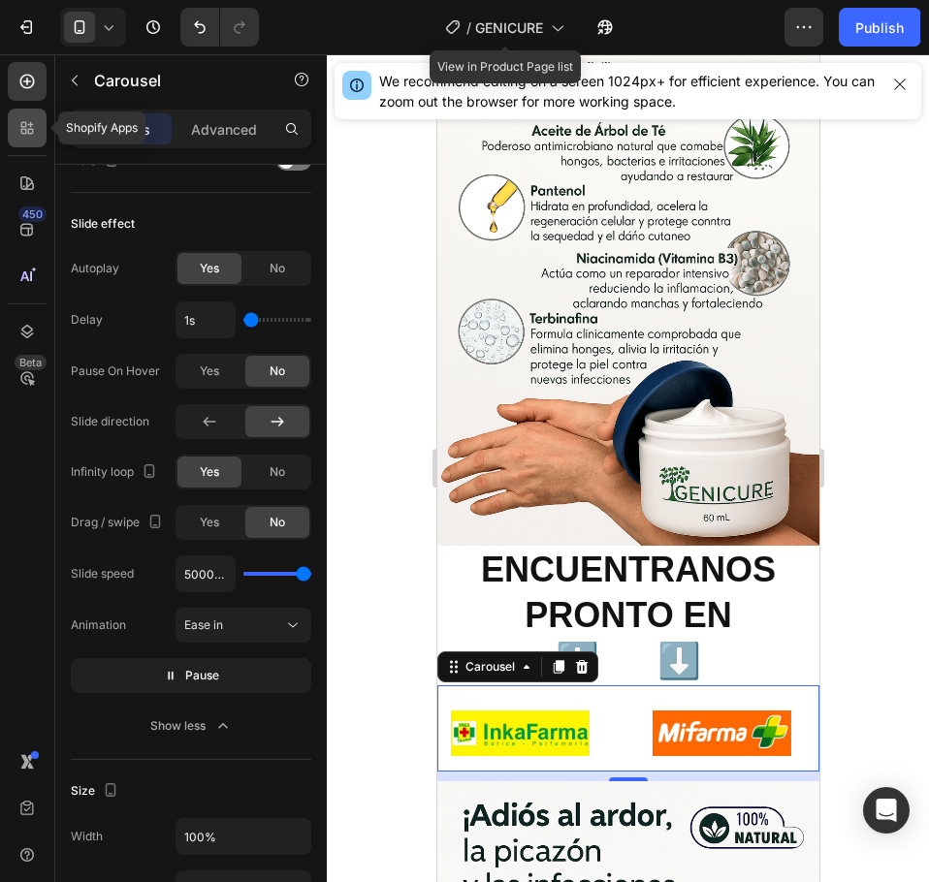
click at [44, 128] on div at bounding box center [27, 128] width 39 height 39
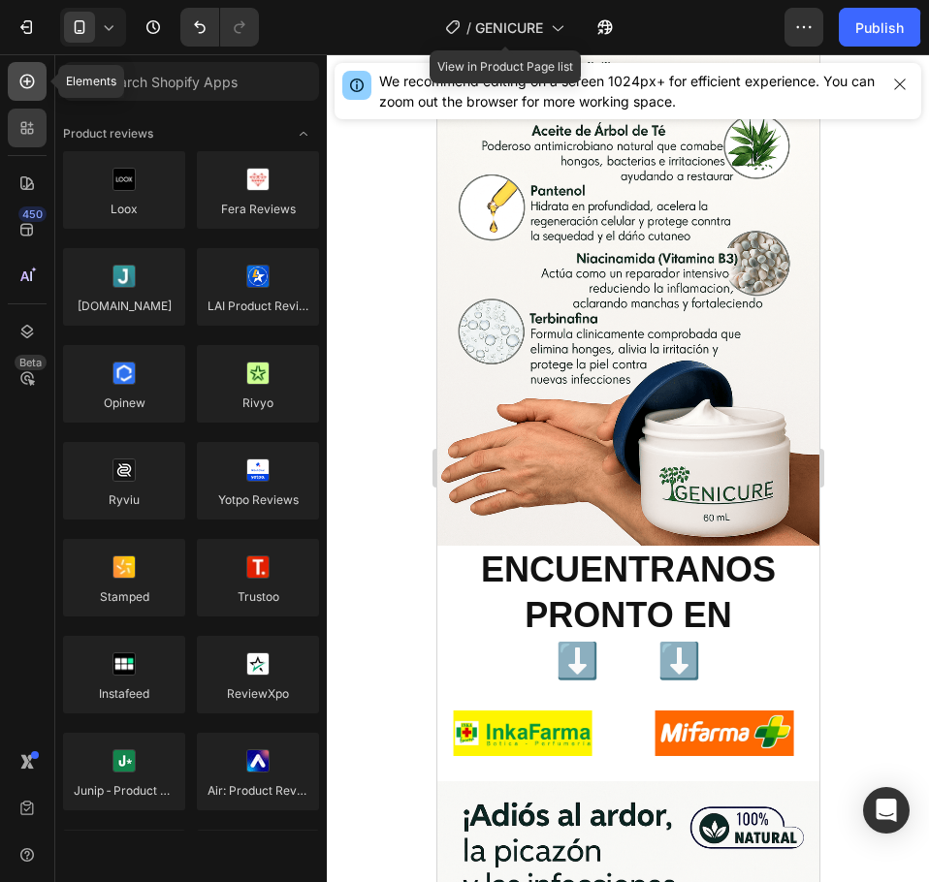
click at [12, 87] on div at bounding box center [27, 81] width 39 height 39
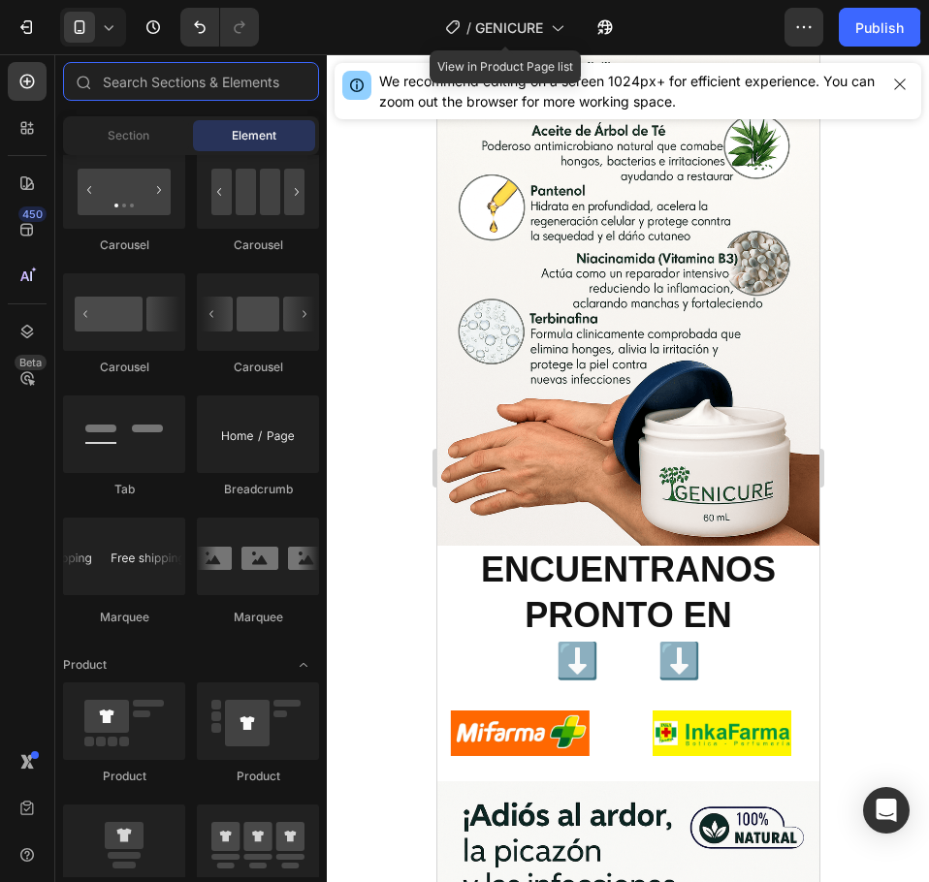
scroll to position [1992, 0]
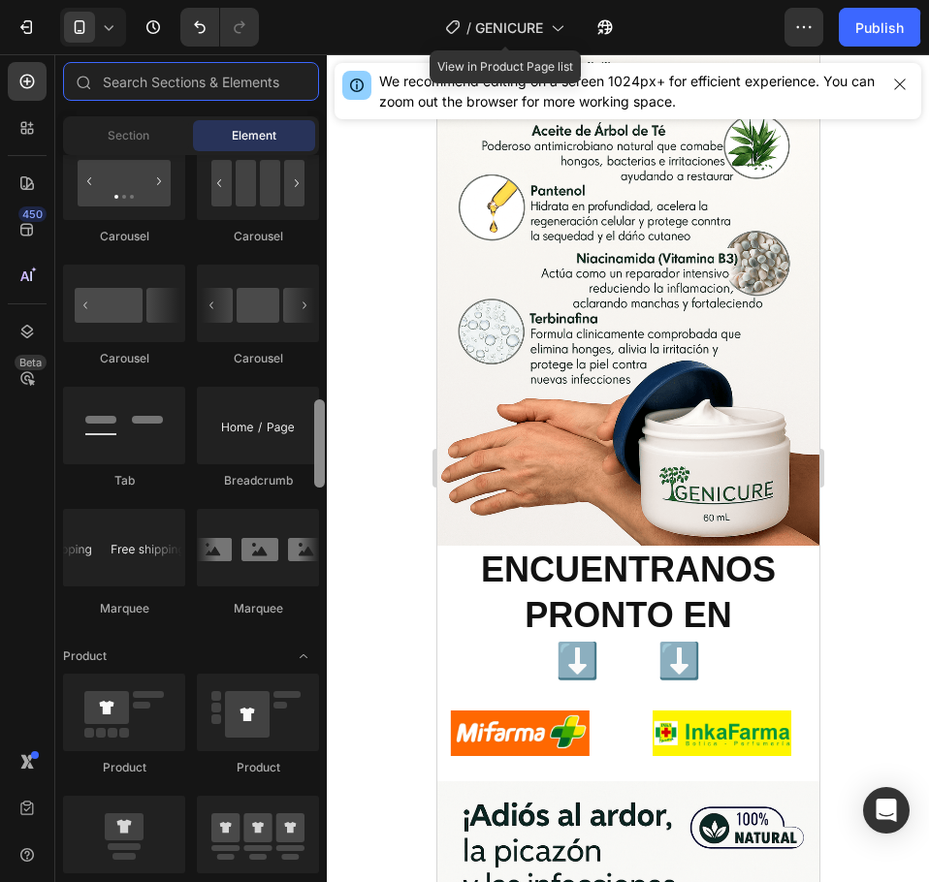
drag, startPoint x: 314, startPoint y: 253, endPoint x: 327, endPoint y: 460, distance: 207.8
click at [327, 0] on div "7 Version history / GENICURE View in Product Page list Published Preview 1 prod…" at bounding box center [464, 0] width 929 height 0
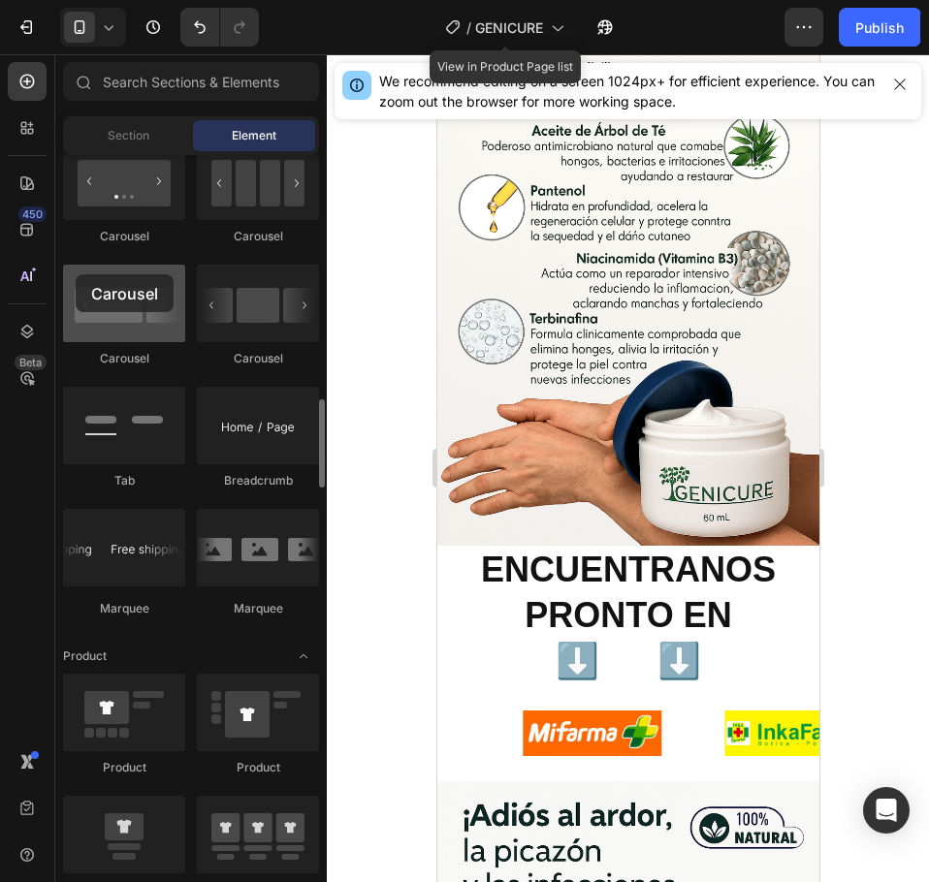
drag, startPoint x: 114, startPoint y: 315, endPoint x: 82, endPoint y: 275, distance: 51.0
click at [82, 275] on div at bounding box center [124, 304] width 122 height 78
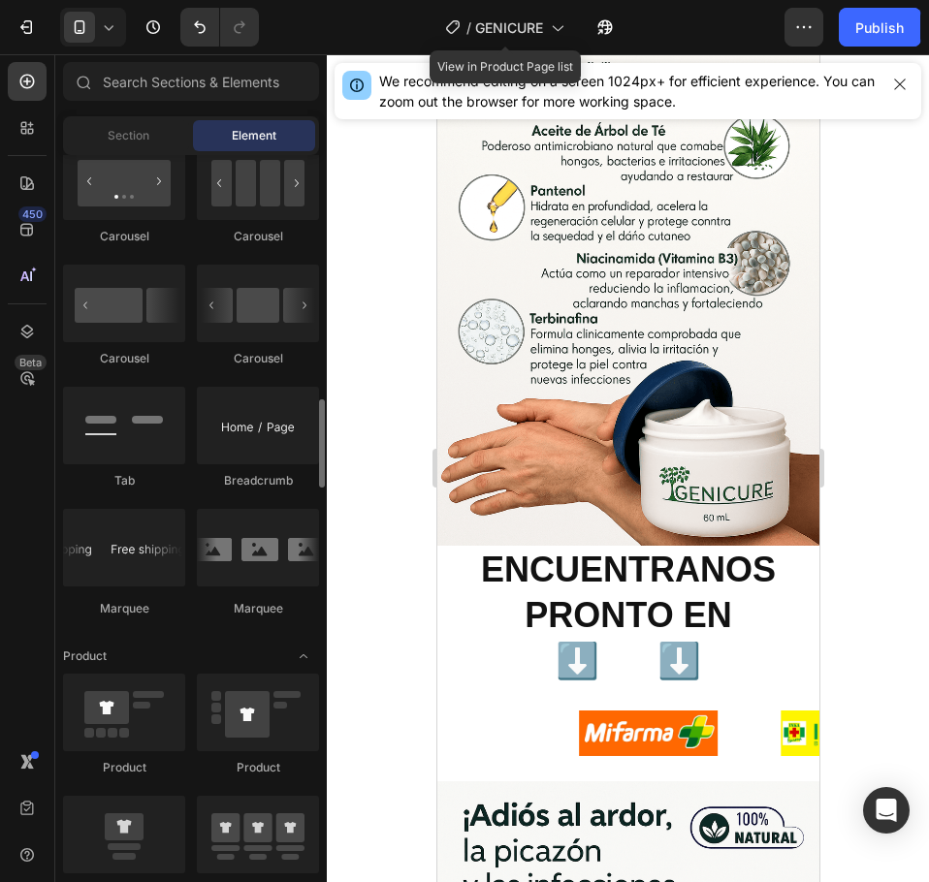
scroll to position [1895, 0]
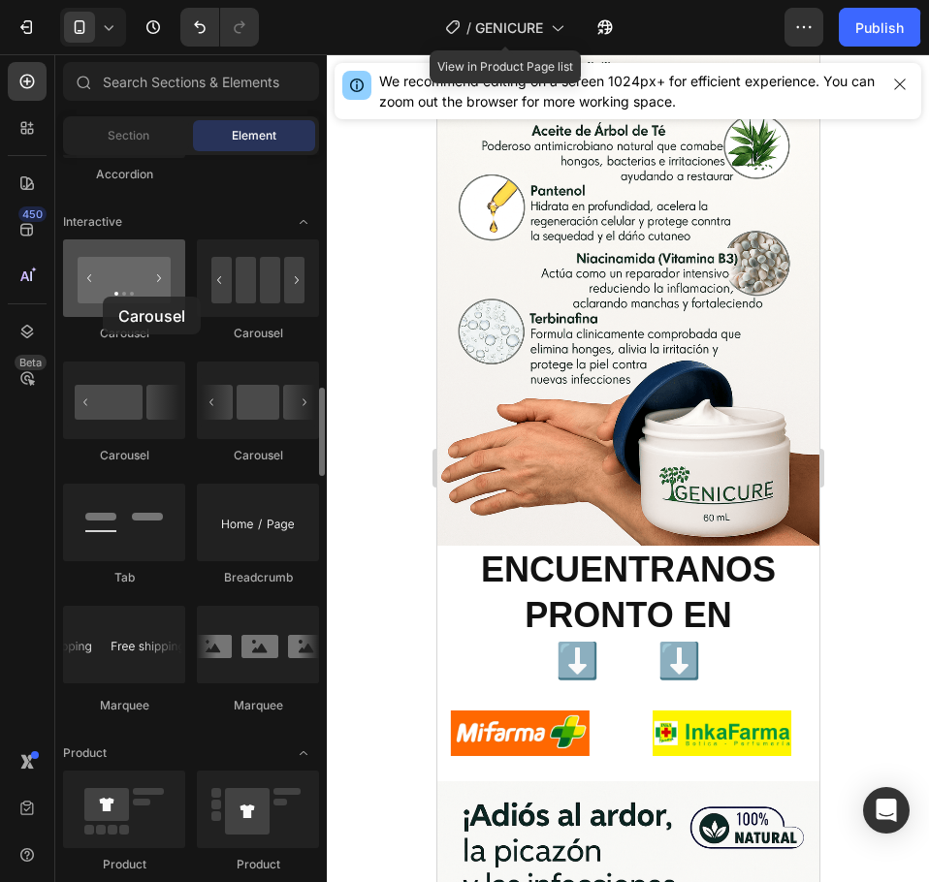
drag, startPoint x: 116, startPoint y: 290, endPoint x: 101, endPoint y: 290, distance: 15.5
click at [101, 290] on div at bounding box center [124, 278] width 122 height 78
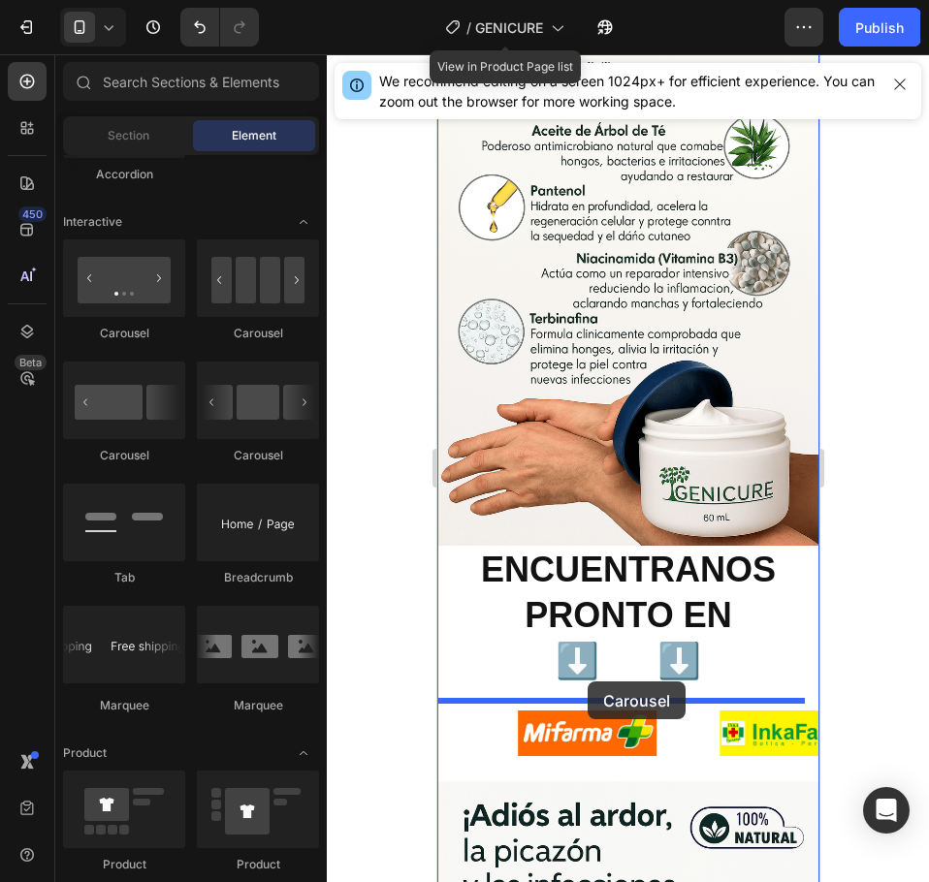
drag, startPoint x: 697, startPoint y: 457, endPoint x: 586, endPoint y: 681, distance: 250.6
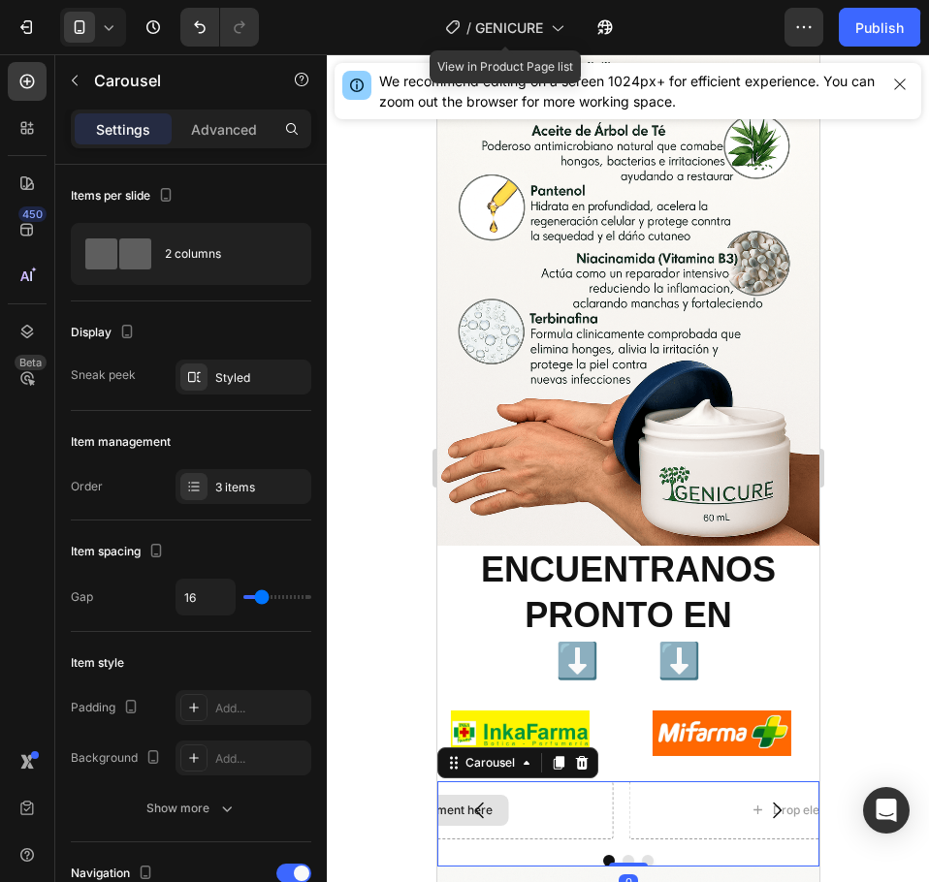
click at [574, 781] on div "Drop element here" at bounding box center [428, 810] width 367 height 58
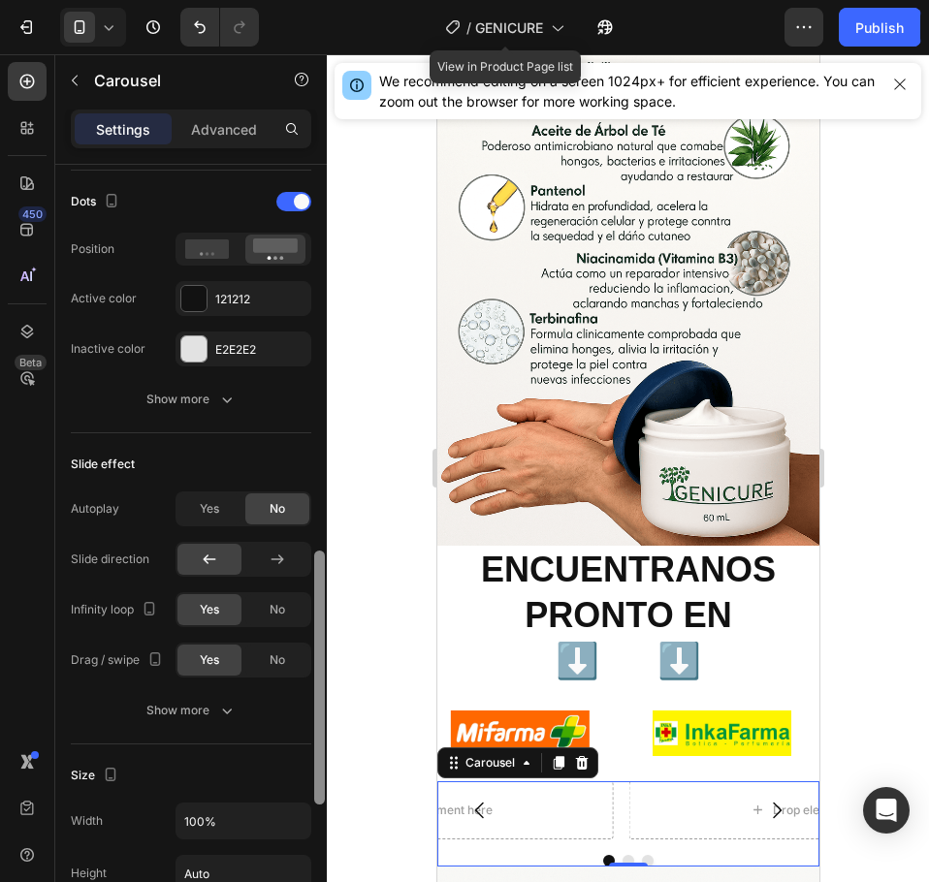
scroll to position [1036, 0]
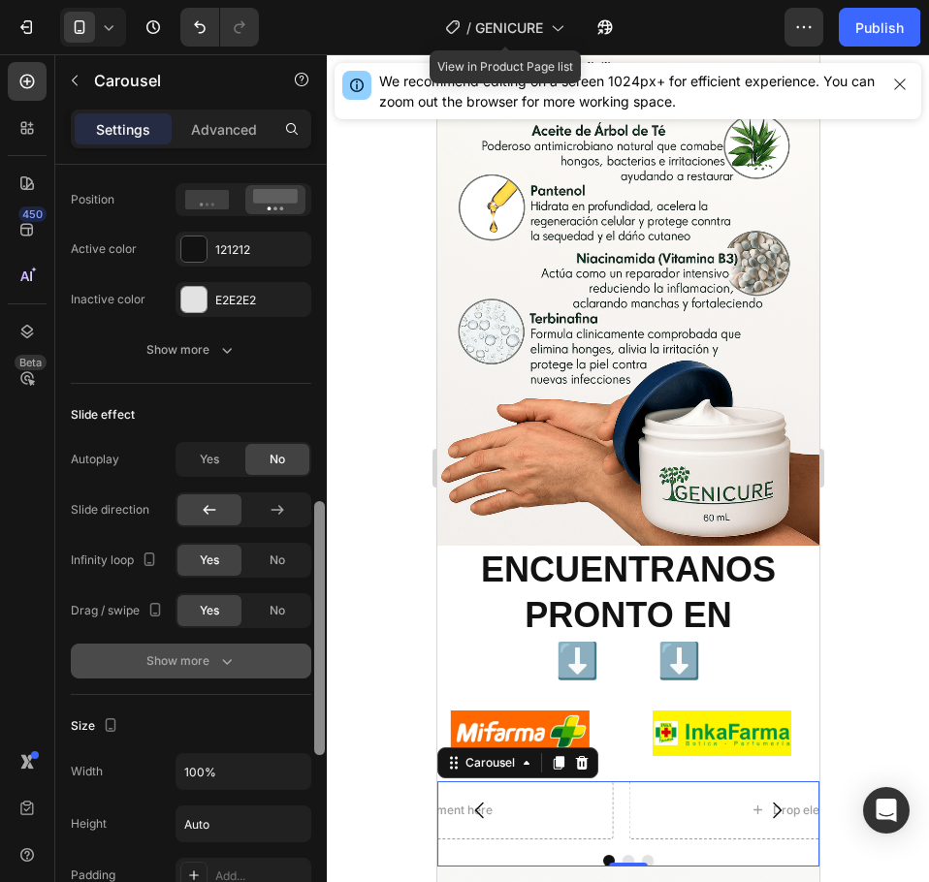
drag, startPoint x: 322, startPoint y: 446, endPoint x: 206, endPoint y: 663, distance: 245.9
click at [329, 0] on div "7 Version history / GENICURE View in Product Page list Published Preview 1 prod…" at bounding box center [464, 0] width 929 height 0
click at [204, 661] on div "Show more" at bounding box center [191, 660] width 90 height 19
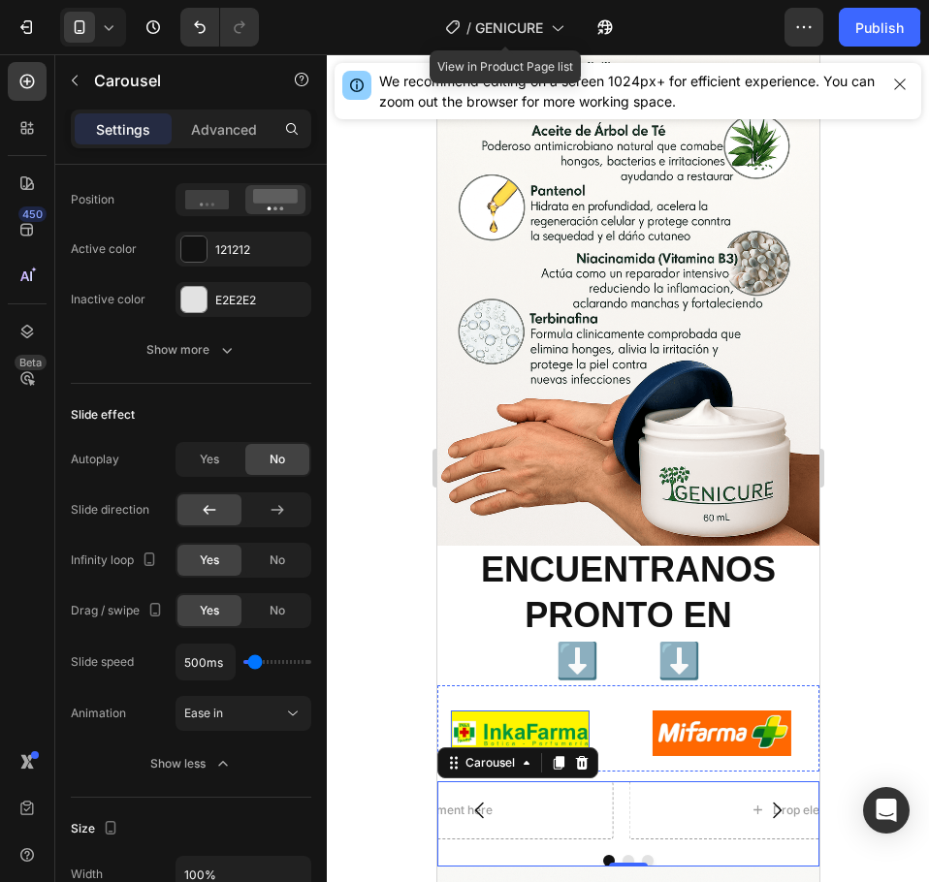
click at [482, 695] on div "Image" at bounding box center [519, 733] width 170 height 76
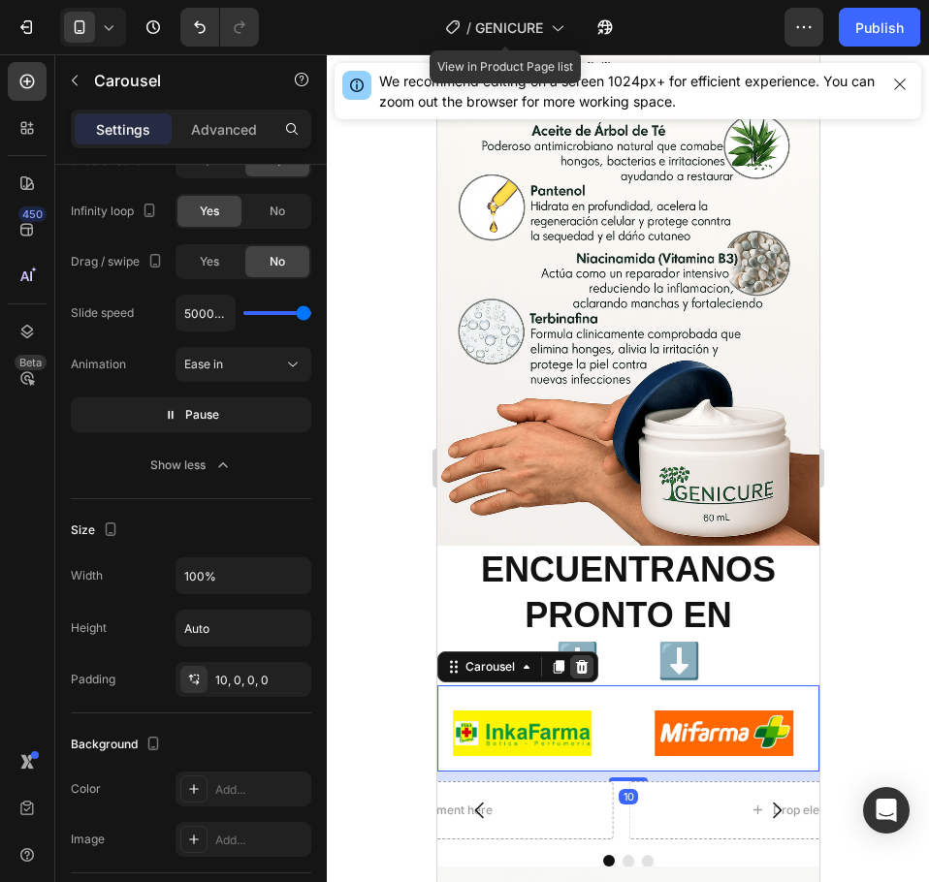
click at [584, 659] on icon at bounding box center [581, 667] width 16 height 16
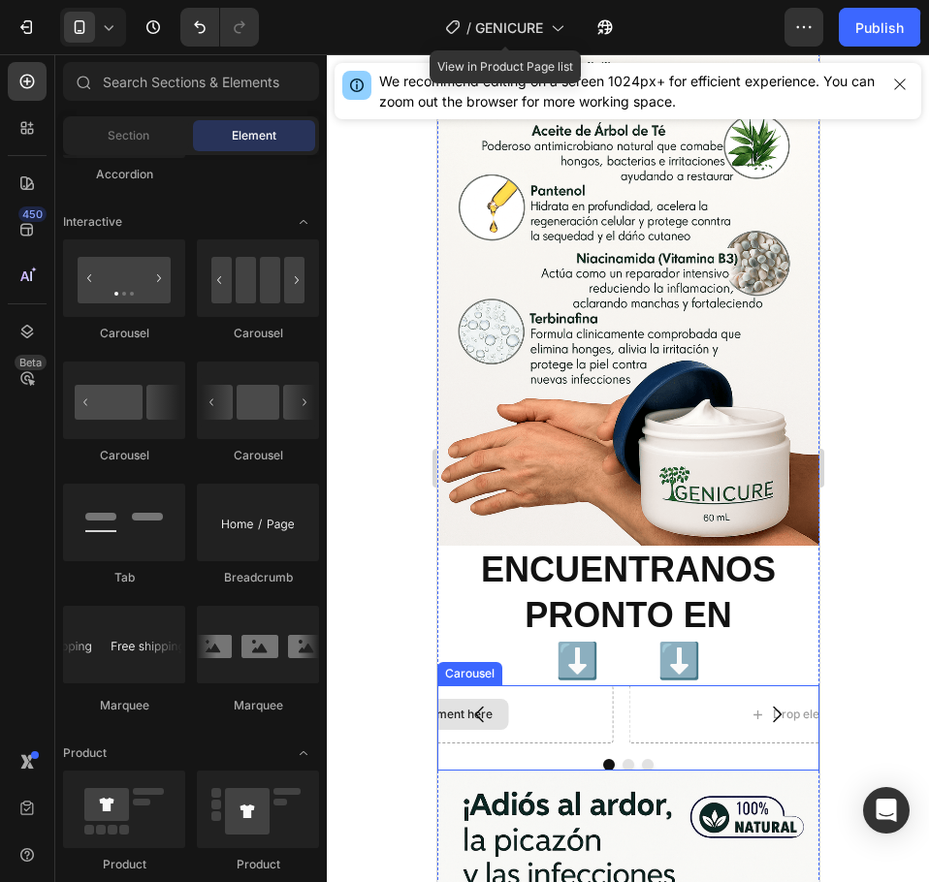
click at [593, 685] on div "Drop element here" at bounding box center [428, 714] width 367 height 58
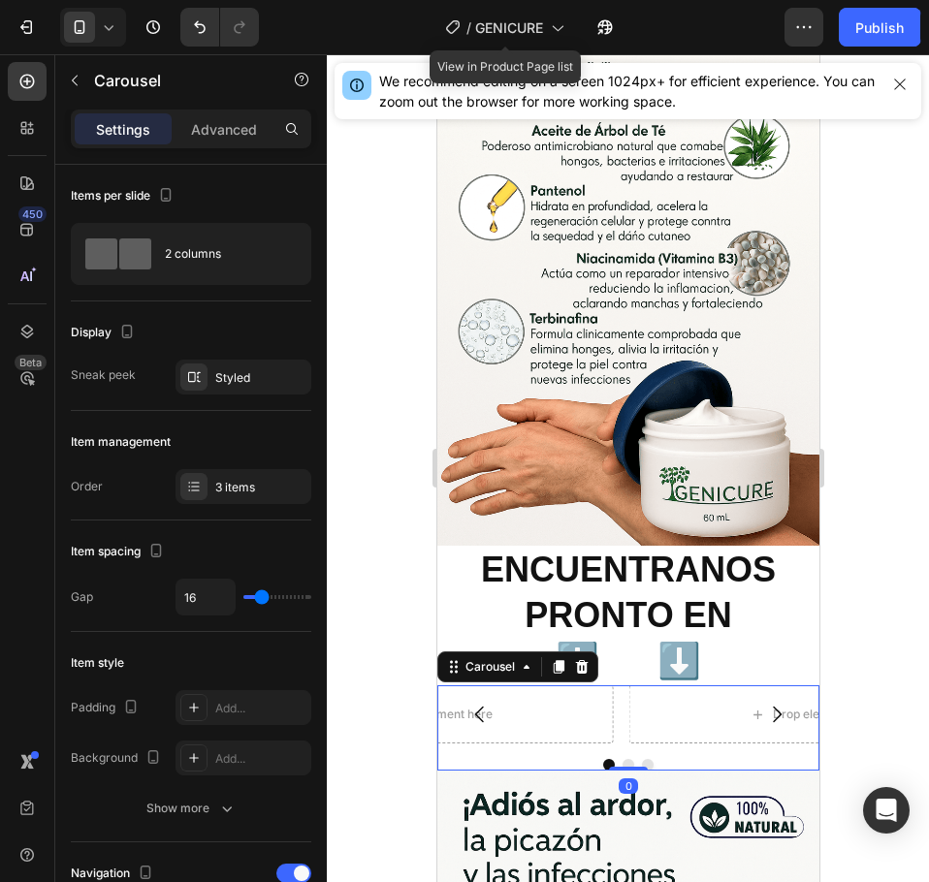
click at [495, 687] on button "Carousel Back Arrow" at bounding box center [479, 714] width 54 height 54
click at [490, 687] on button "Carousel Back Arrow" at bounding box center [479, 714] width 54 height 54
click at [565, 685] on div "Drop element here" at bounding box center [428, 714] width 367 height 58
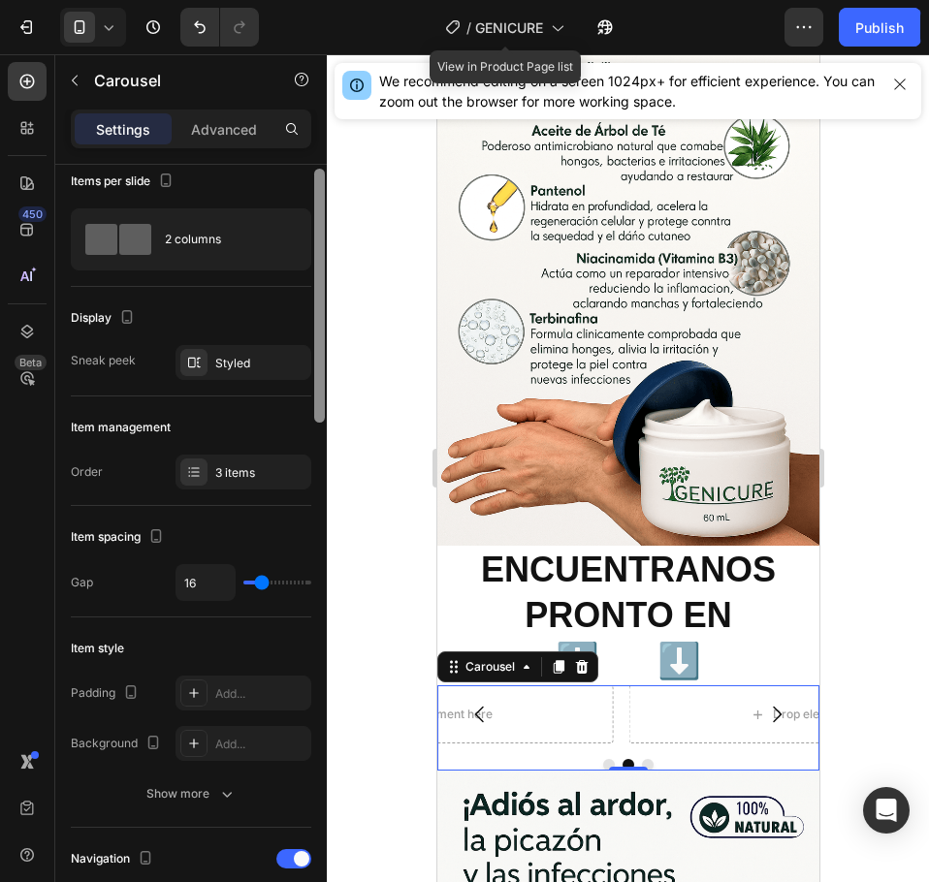
drag, startPoint x: 322, startPoint y: 354, endPoint x: 313, endPoint y: 359, distance: 10.0
click at [313, 359] on div at bounding box center [319, 551] width 15 height 773
click at [215, 474] on div "3 items" at bounding box center [260, 472] width 91 height 17
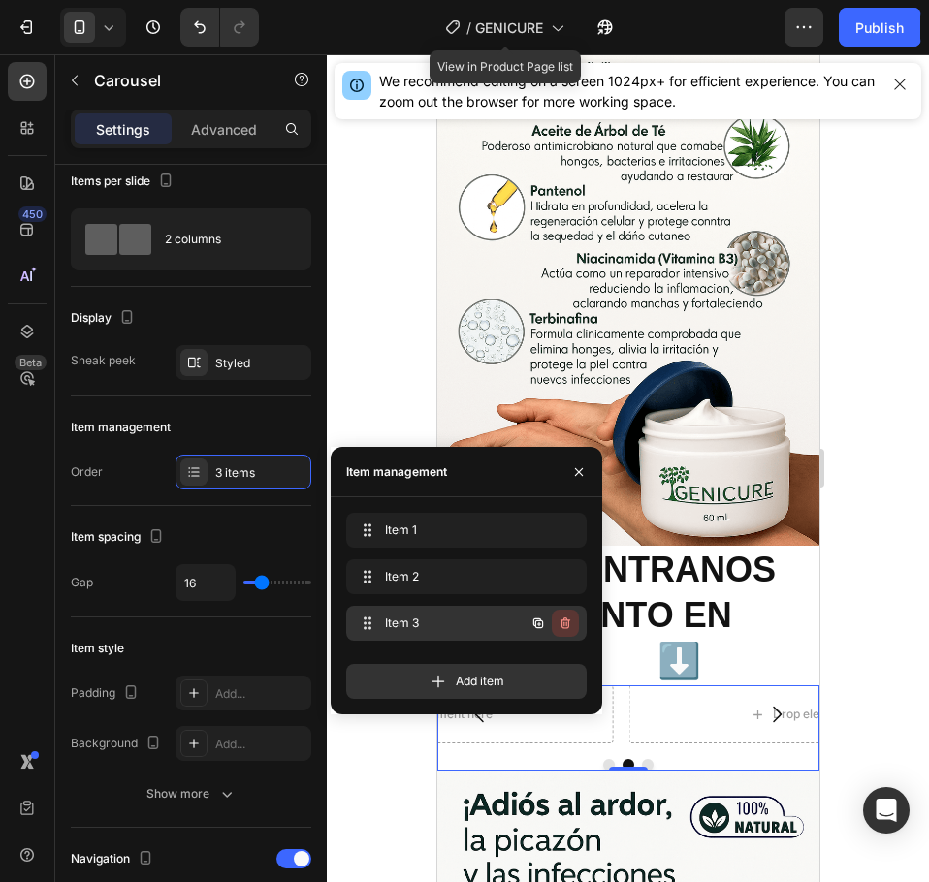
click at [558, 621] on icon "button" at bounding box center [565, 624] width 16 height 16
click at [552, 622] on div "Delete" at bounding box center [552, 623] width 36 height 17
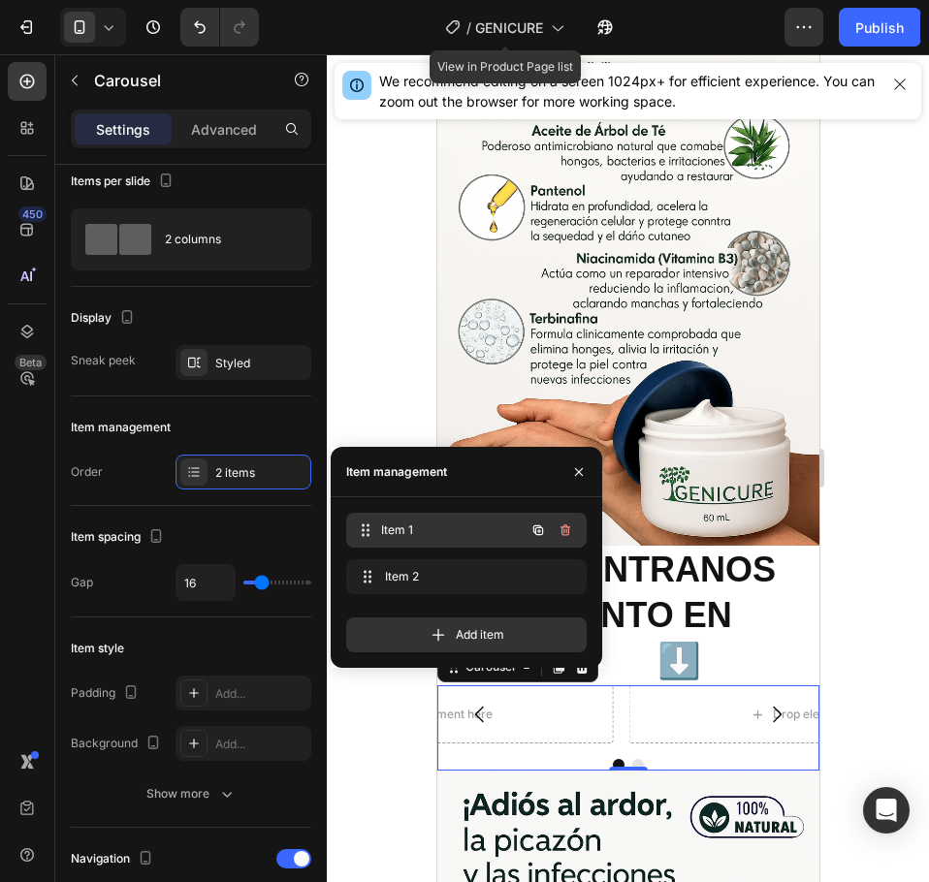
click at [457, 527] on span "Item 1" at bounding box center [452, 529] width 143 height 17
click at [386, 533] on div "Item 1 Item 1" at bounding box center [466, 530] width 240 height 35
click at [387, 524] on span "Item 1" at bounding box center [452, 529] width 143 height 17
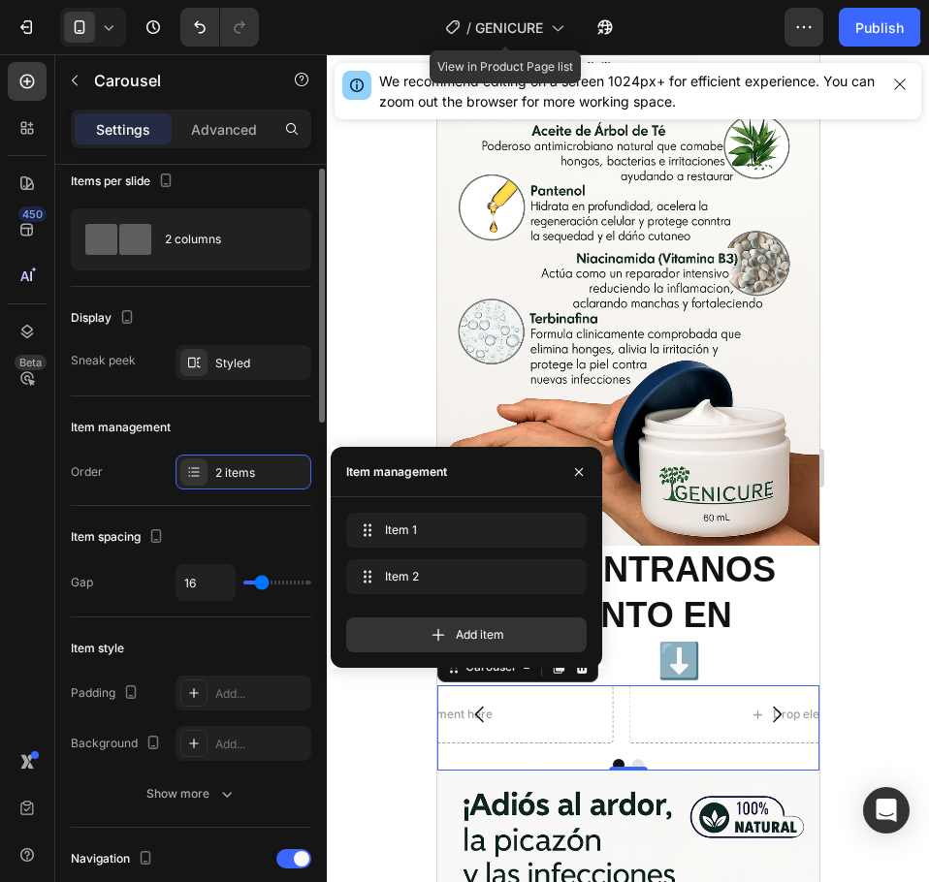
click at [84, 458] on div "Order" at bounding box center [87, 472] width 32 height 31
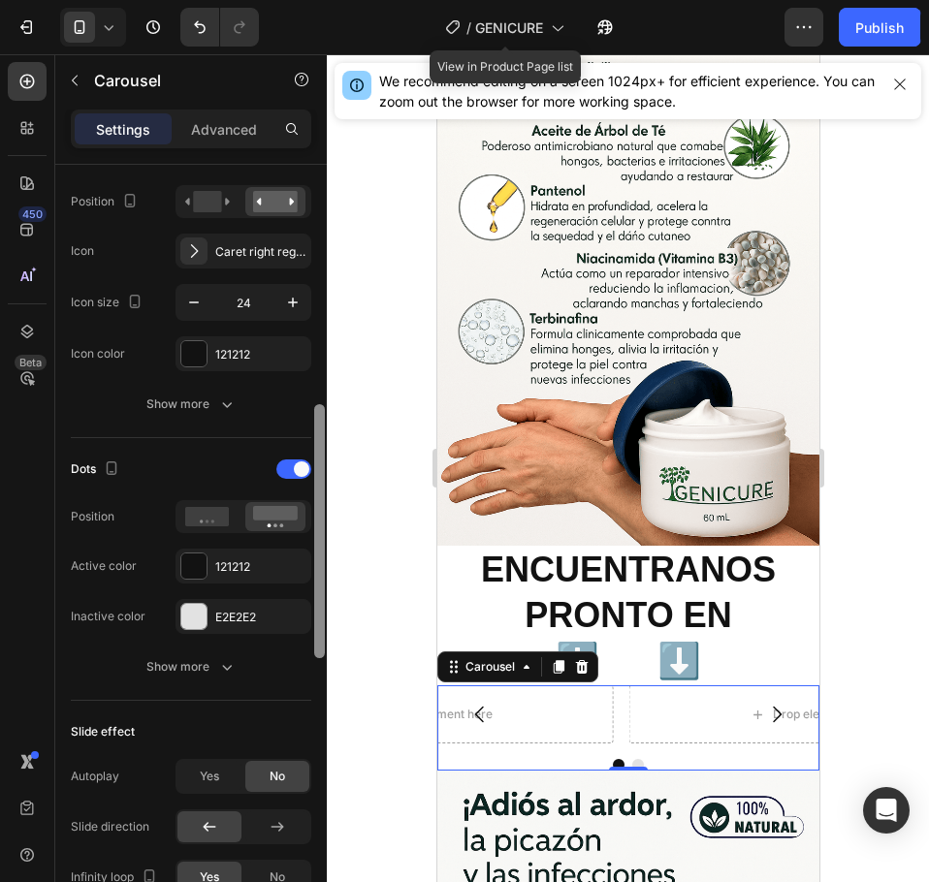
scroll to position [790, 0]
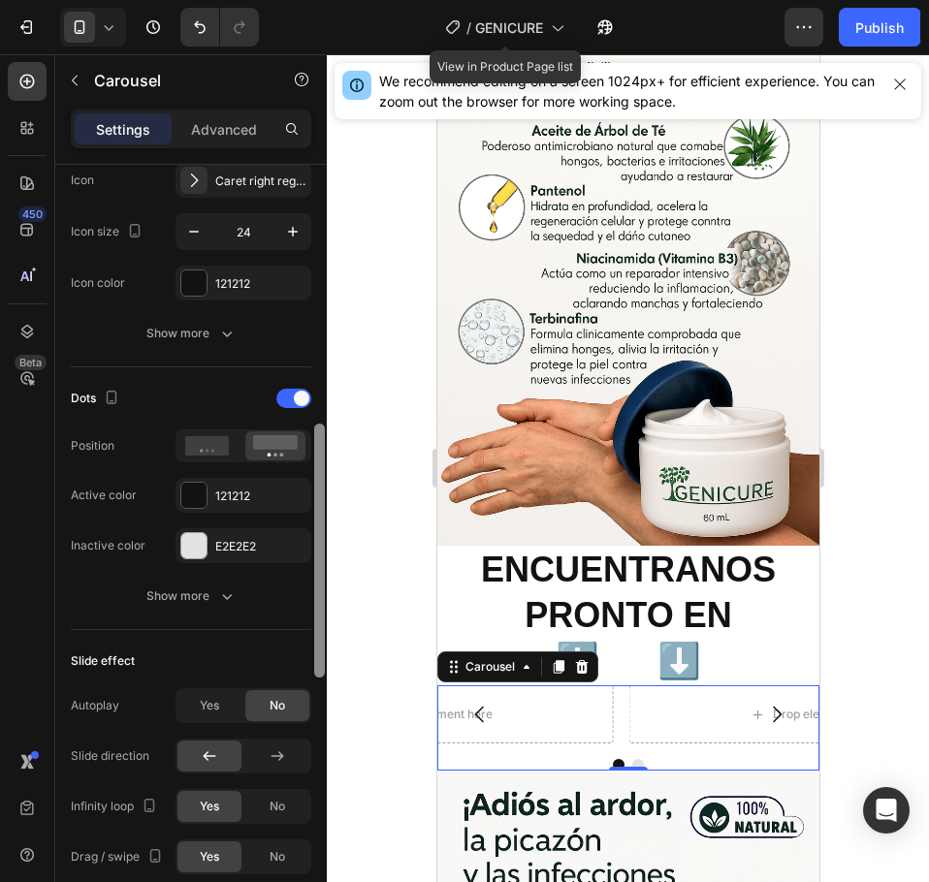
drag, startPoint x: 317, startPoint y: 399, endPoint x: 318, endPoint y: 654, distance: 254.9
click at [318, 654] on div at bounding box center [319, 551] width 11 height 254
click at [297, 407] on div at bounding box center [293, 398] width 35 height 19
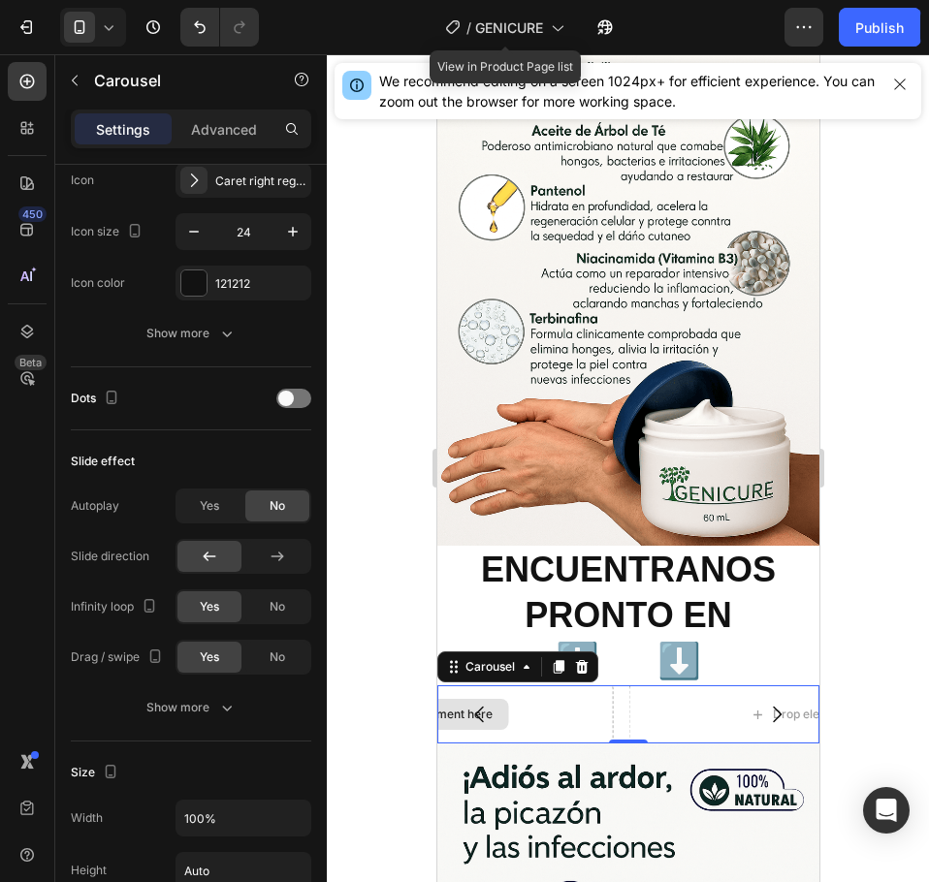
click at [521, 685] on div "Drop element here" at bounding box center [428, 714] width 367 height 58
click at [485, 703] on icon "Carousel Back Arrow" at bounding box center [478, 714] width 23 height 23
click at [504, 687] on button "Carousel Back Arrow" at bounding box center [479, 714] width 54 height 54
click at [495, 687] on button "Carousel Back Arrow" at bounding box center [479, 714] width 54 height 54
click at [499, 687] on button "Carousel Back Arrow" at bounding box center [479, 714] width 54 height 54
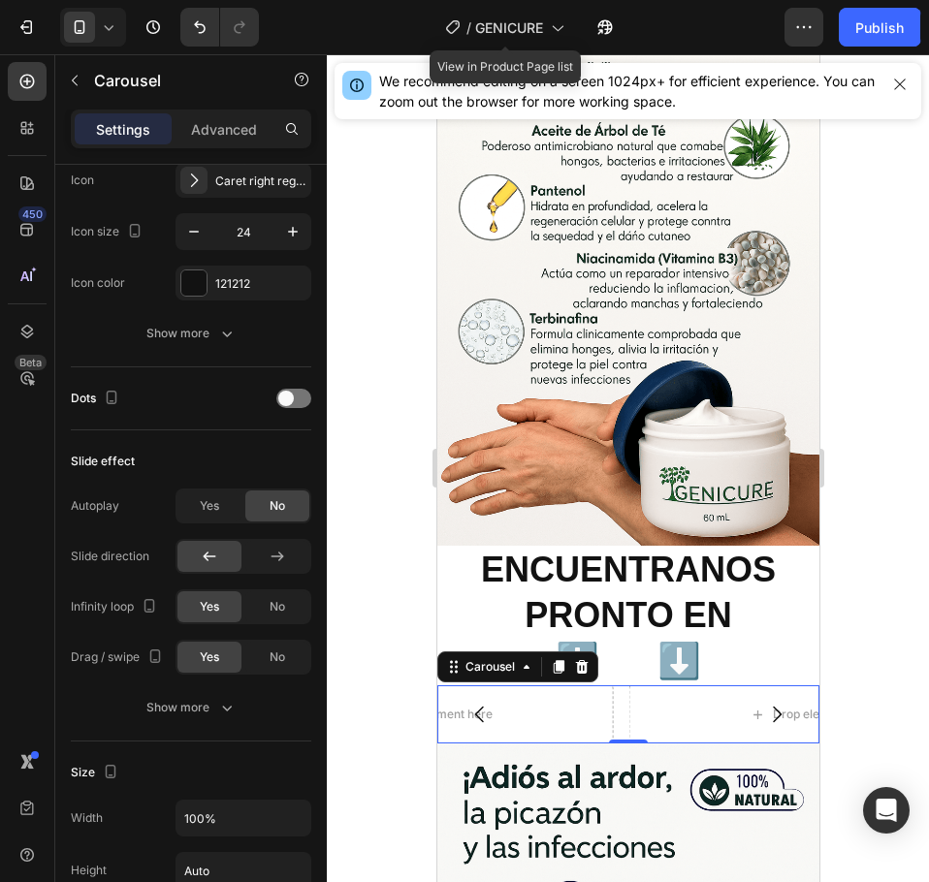
click at [494, 687] on button "Carousel Back Arrow" at bounding box center [479, 714] width 54 height 54
click at [478, 707] on icon "Carousel Back Arrow" at bounding box center [478, 715] width 9 height 16
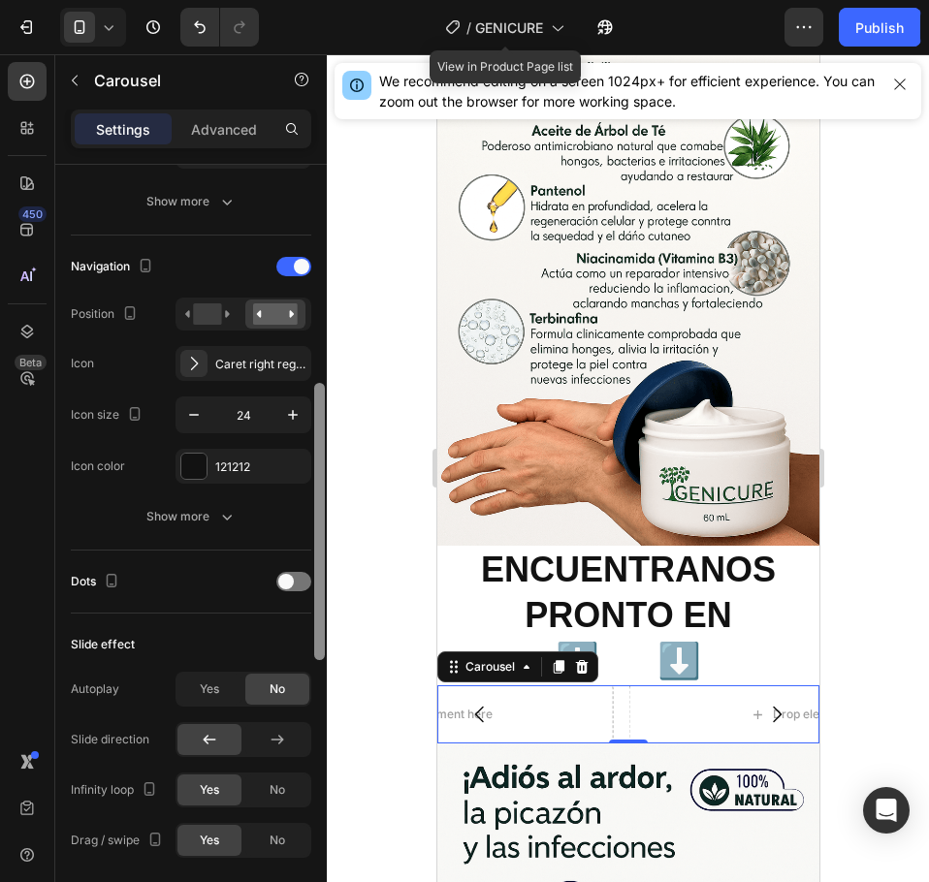
scroll to position [569, 0]
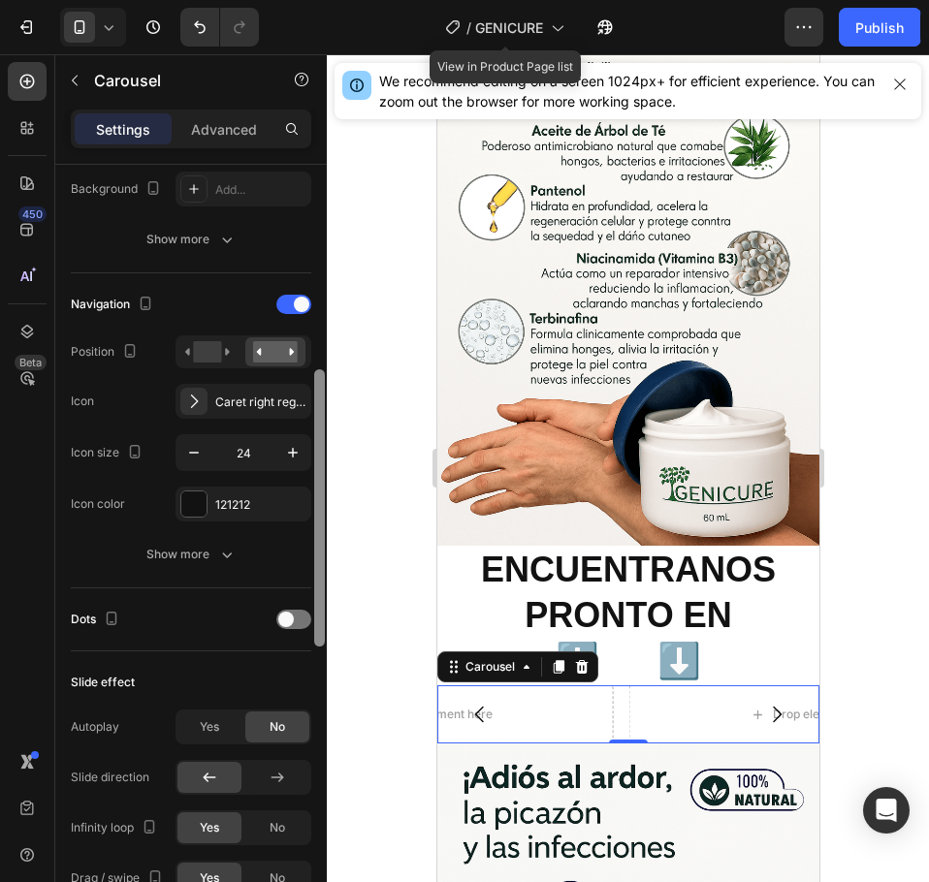
drag, startPoint x: 319, startPoint y: 493, endPoint x: 317, endPoint y: 414, distance: 79.5
click at [317, 414] on div at bounding box center [319, 507] width 11 height 277
click at [298, 310] on span at bounding box center [302, 305] width 16 height 16
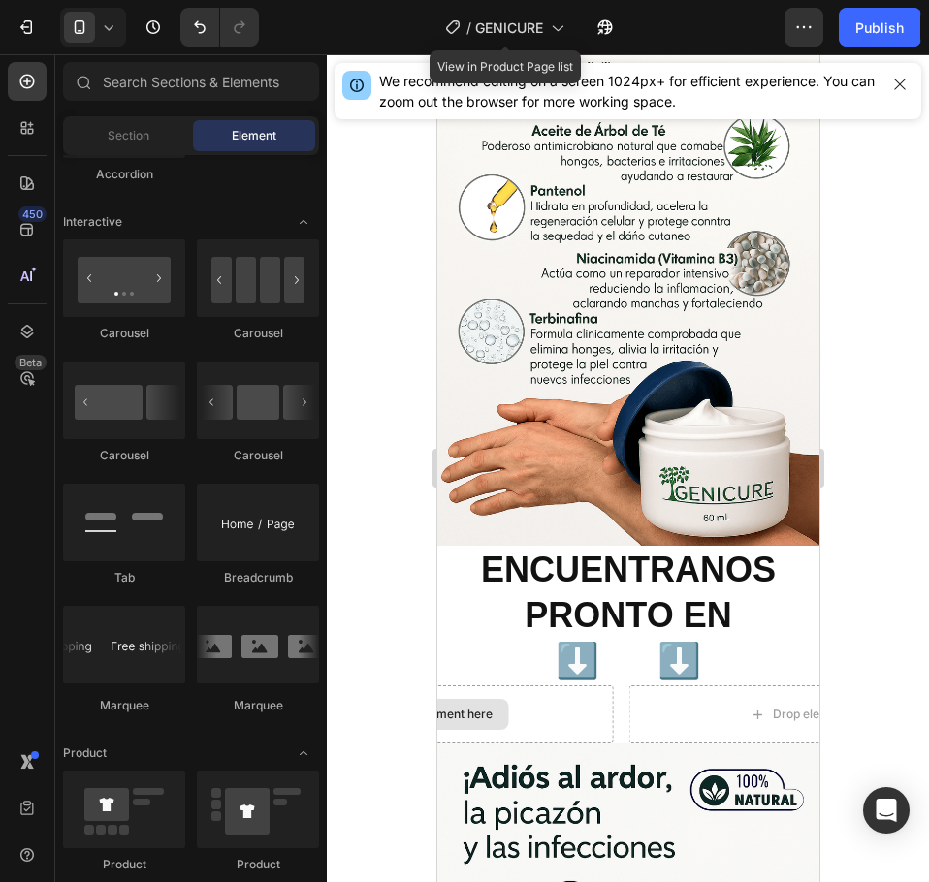
click at [476, 707] on div "Drop element here" at bounding box center [440, 715] width 103 height 16
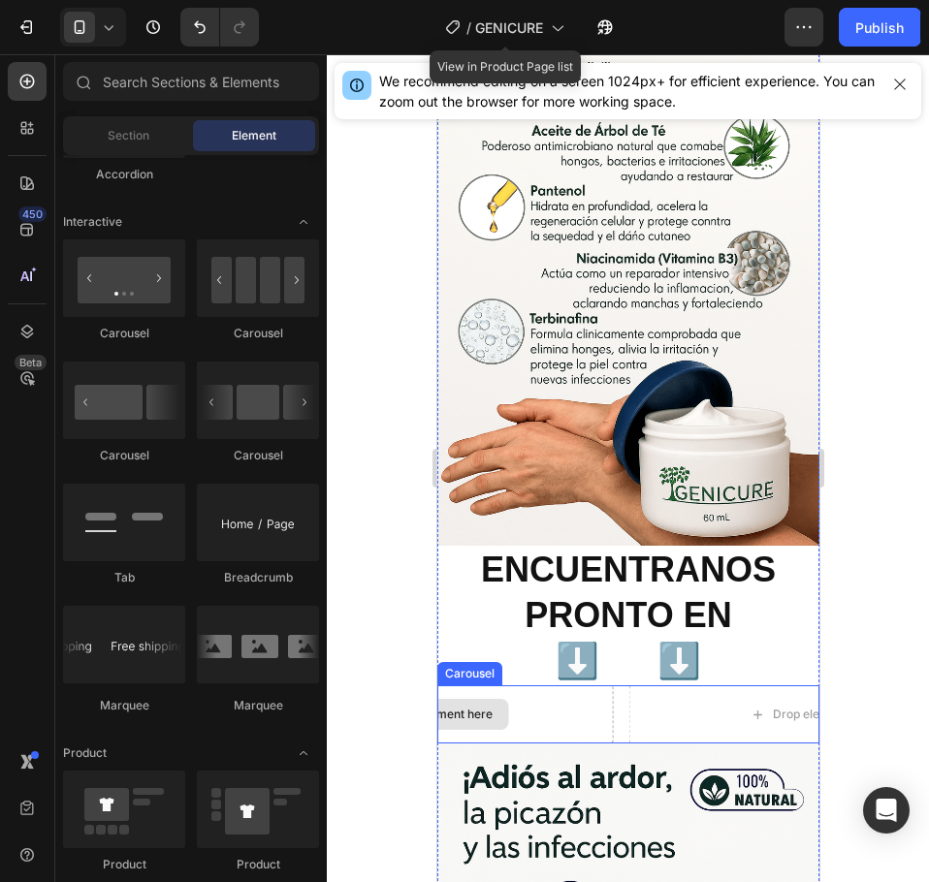
click at [473, 707] on div "Drop element here" at bounding box center [440, 715] width 103 height 16
click at [479, 707] on div "Drop element here" at bounding box center [440, 715] width 103 height 16
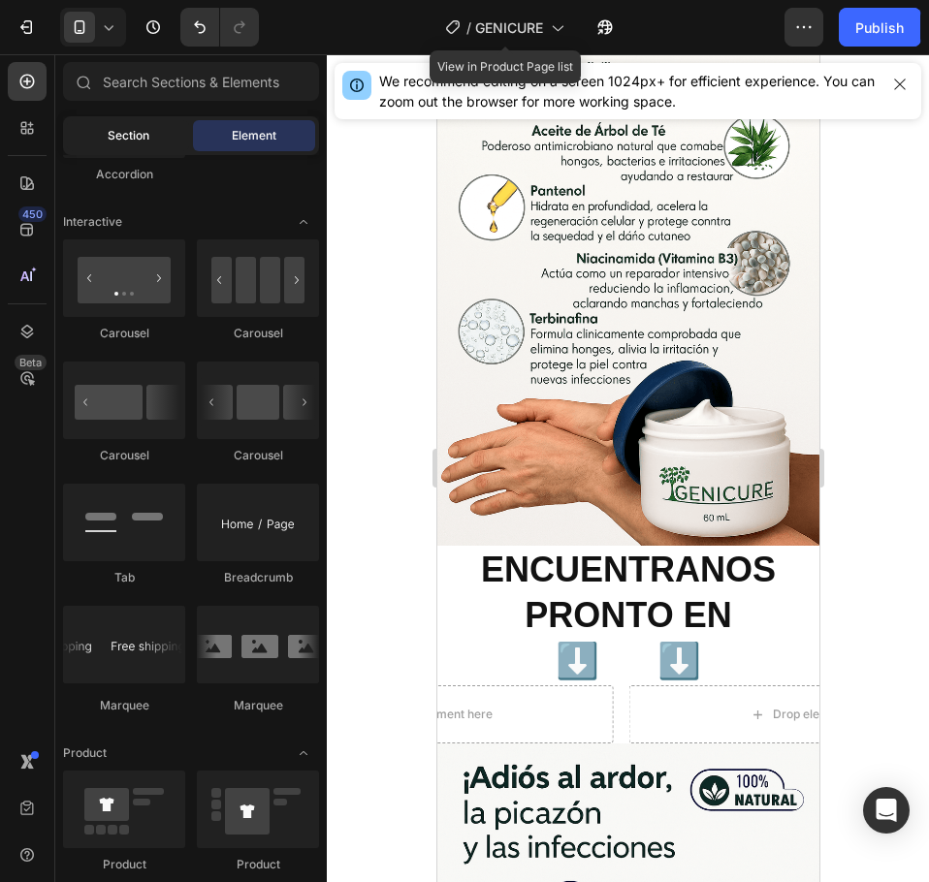
click at [111, 147] on div "Section" at bounding box center [128, 135] width 122 height 31
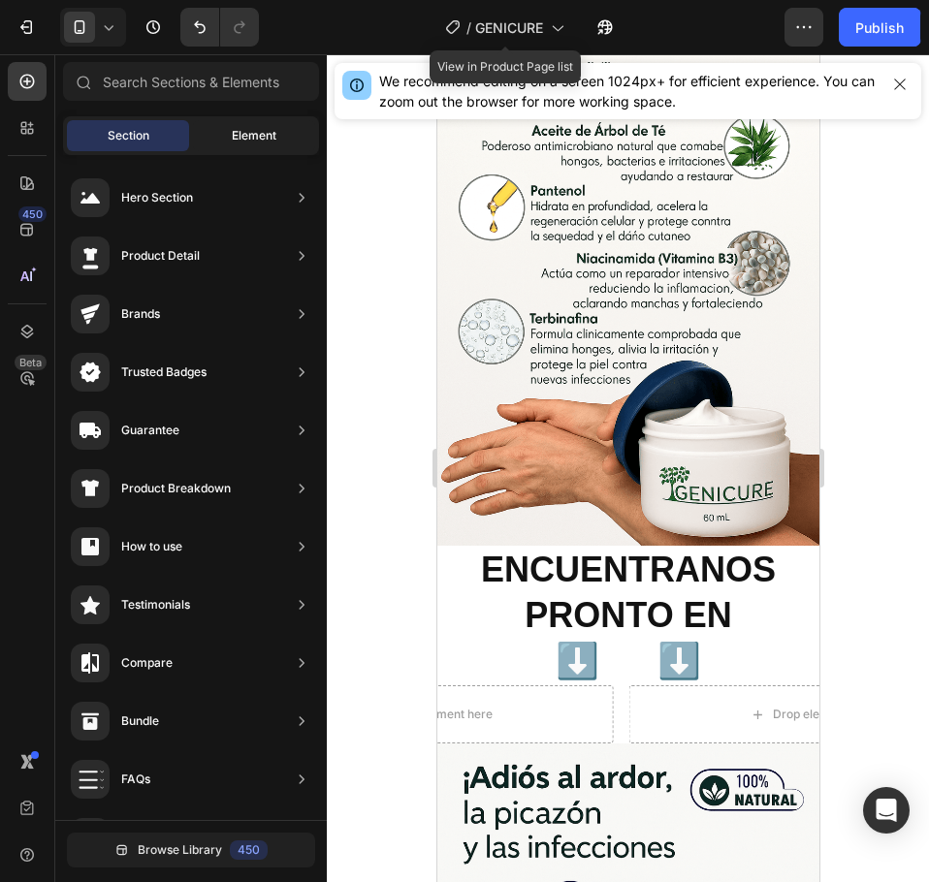
click at [240, 135] on span "Element" at bounding box center [254, 135] width 45 height 17
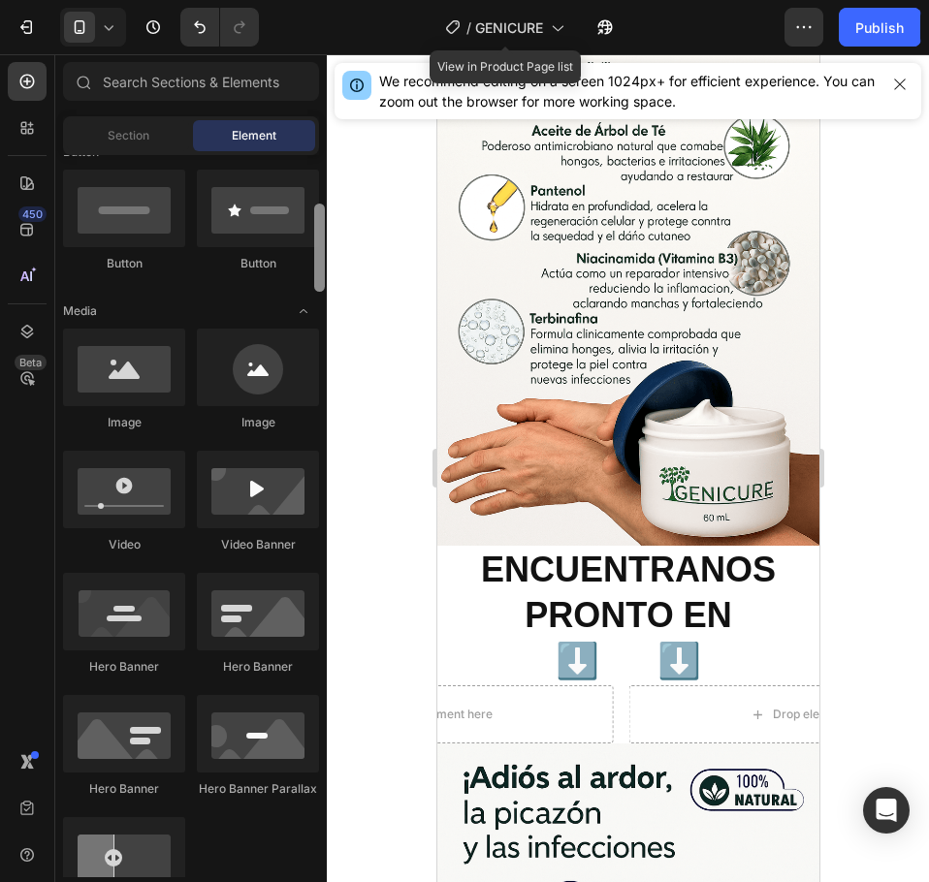
scroll to position [452, 0]
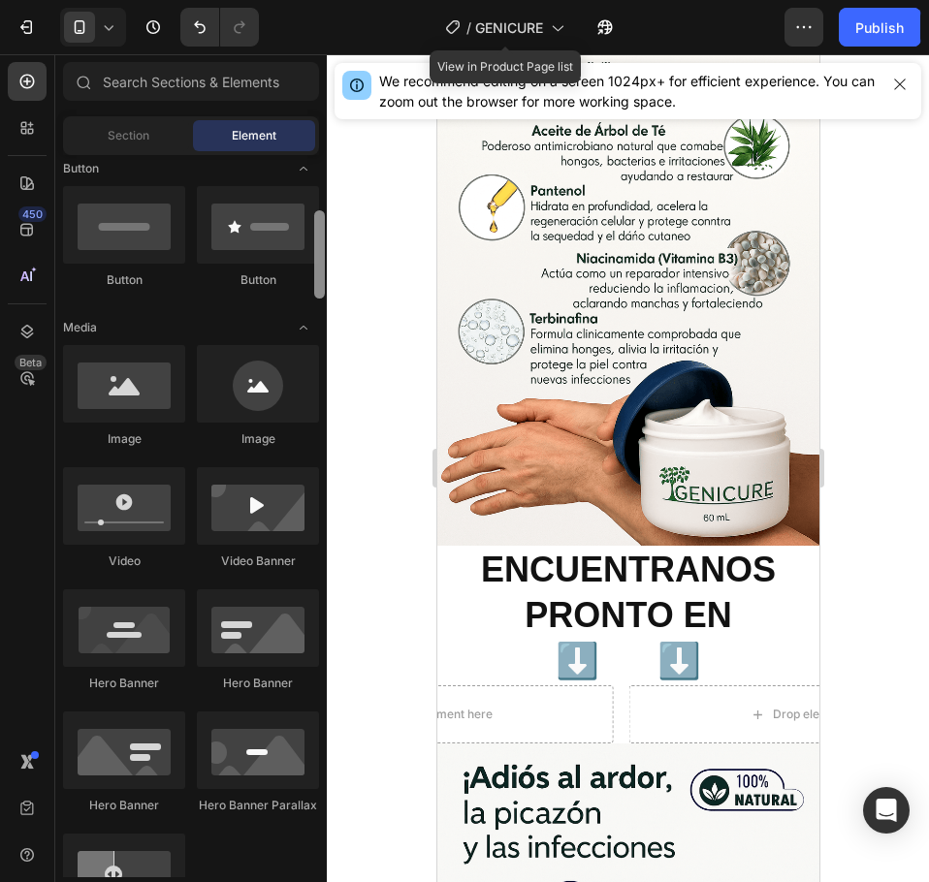
drag, startPoint x: 317, startPoint y: 406, endPoint x: 347, endPoint y: 276, distance: 133.3
click at [347, 0] on div "7 Version history / GENICURE View in Product Page list Need republishing Previe…" at bounding box center [464, 0] width 929 height 0
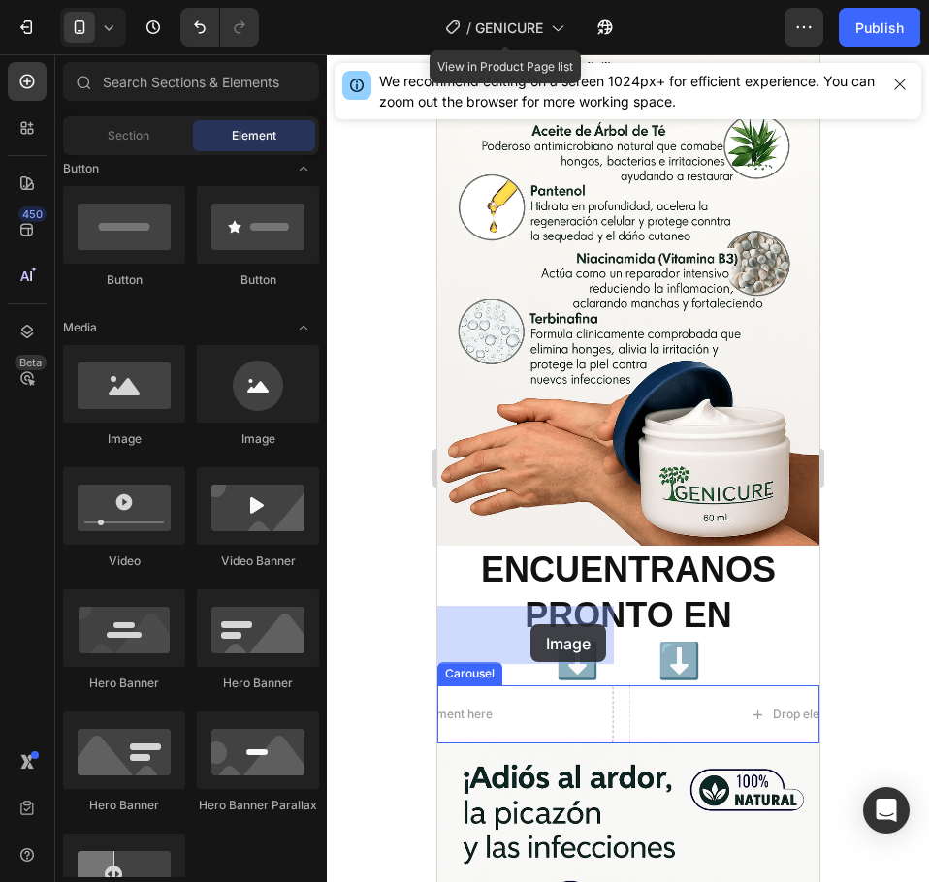
drag, startPoint x: 569, startPoint y: 436, endPoint x: 529, endPoint y: 624, distance: 192.2
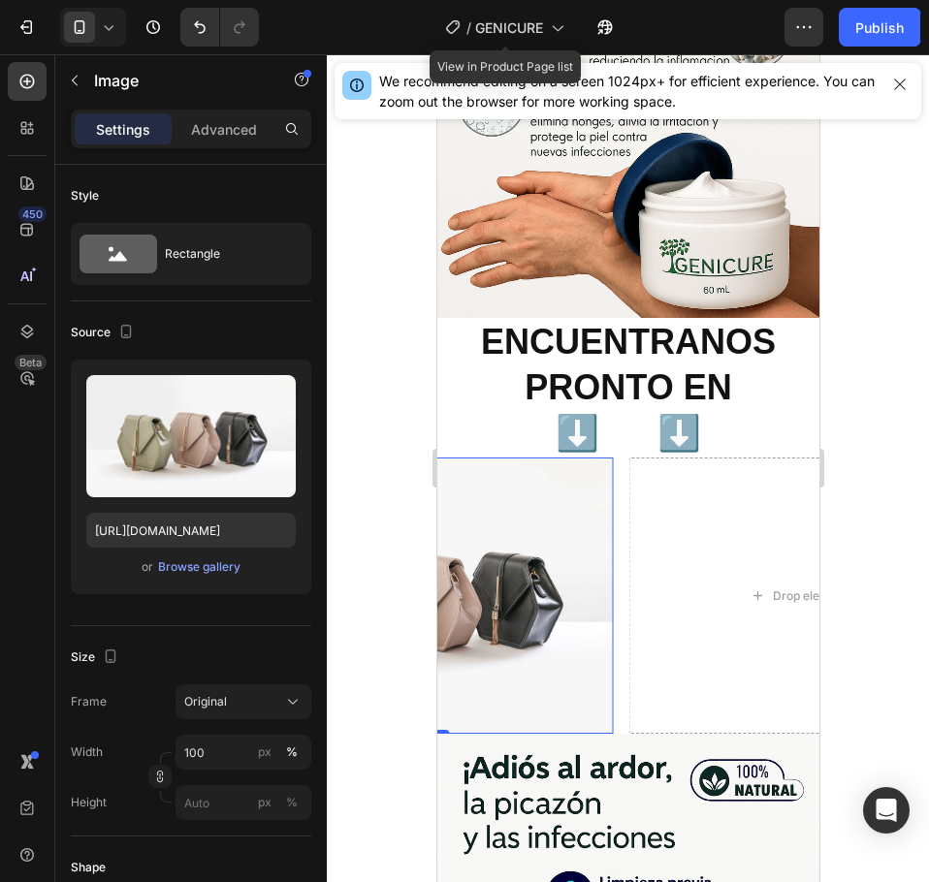
scroll to position [2095, 0]
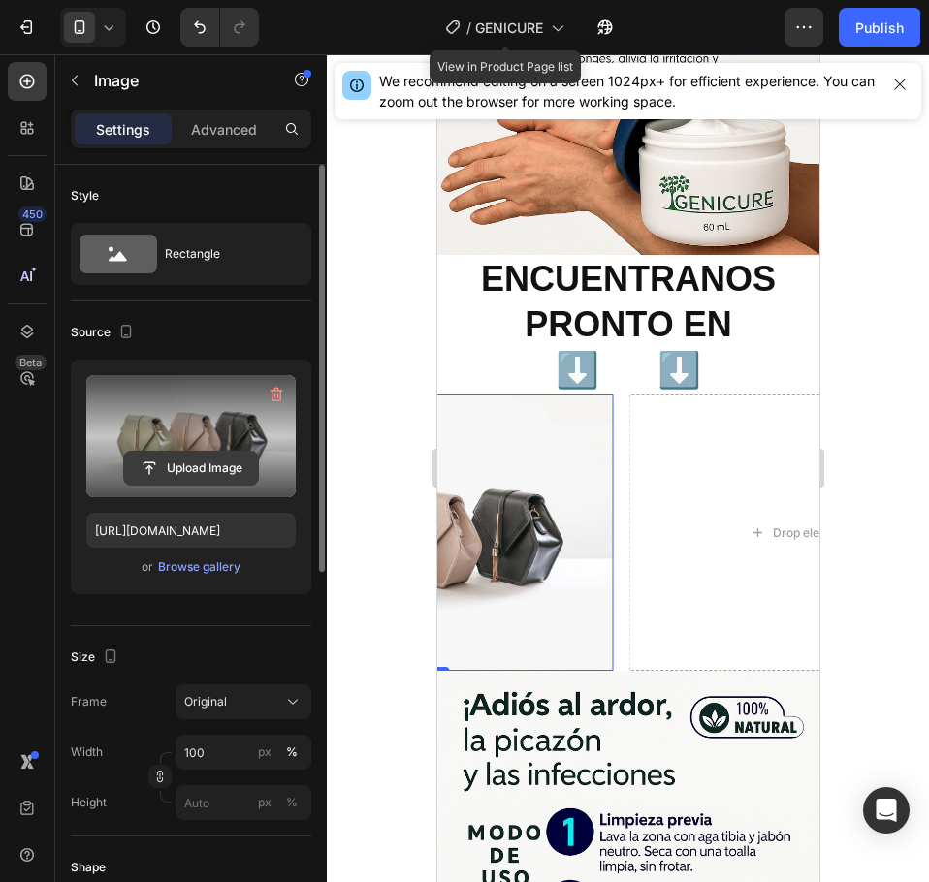
click at [197, 481] on input "file" at bounding box center [191, 468] width 134 height 33
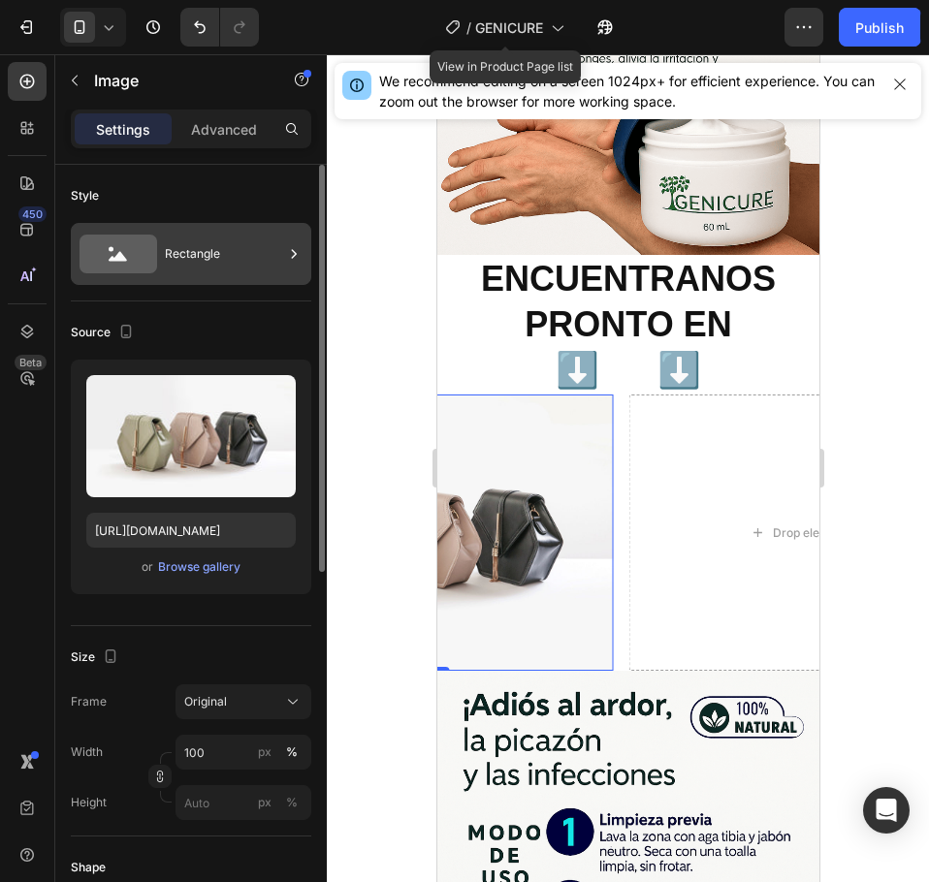
type input "[URL][DOMAIN_NAME]"
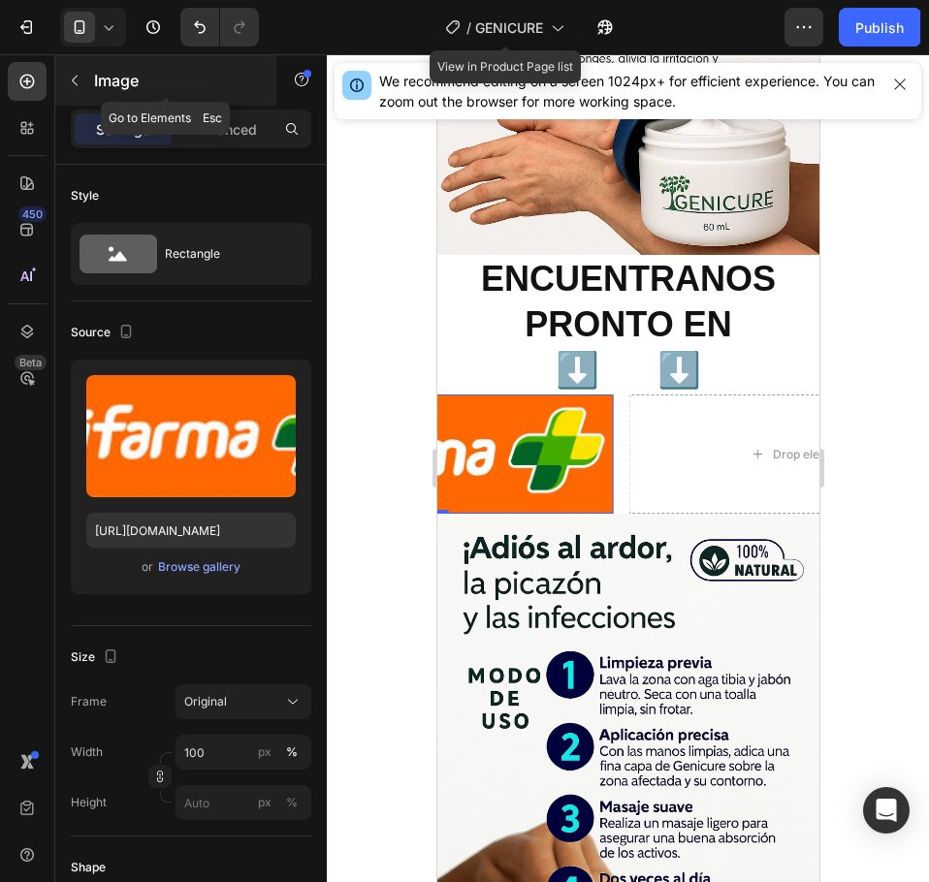
click at [78, 88] on button "button" at bounding box center [74, 80] width 31 height 31
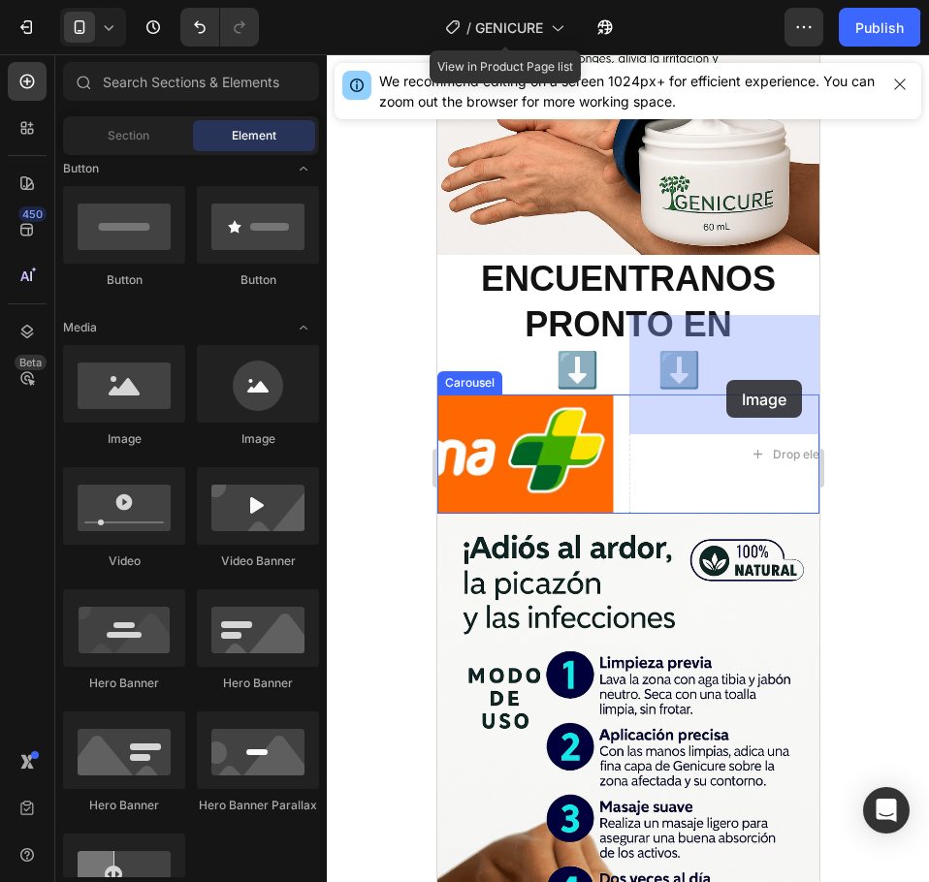
drag, startPoint x: 734, startPoint y: 494, endPoint x: 725, endPoint y: 380, distance: 114.7
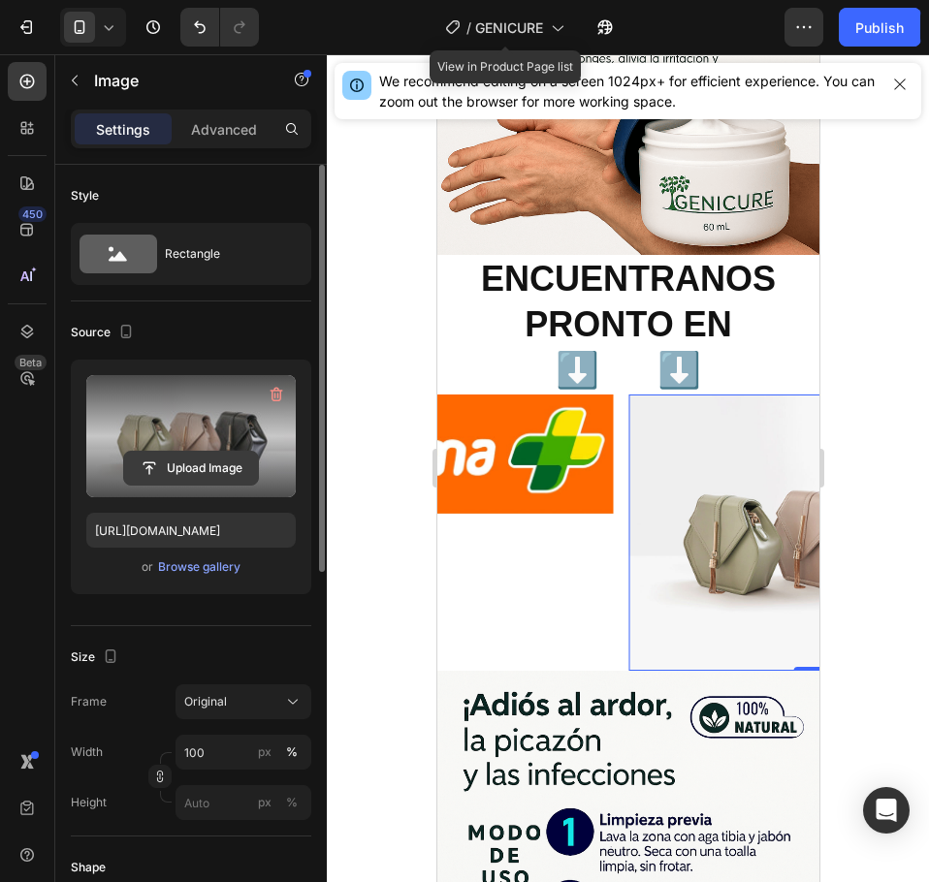
click at [219, 458] on input "file" at bounding box center [191, 468] width 134 height 33
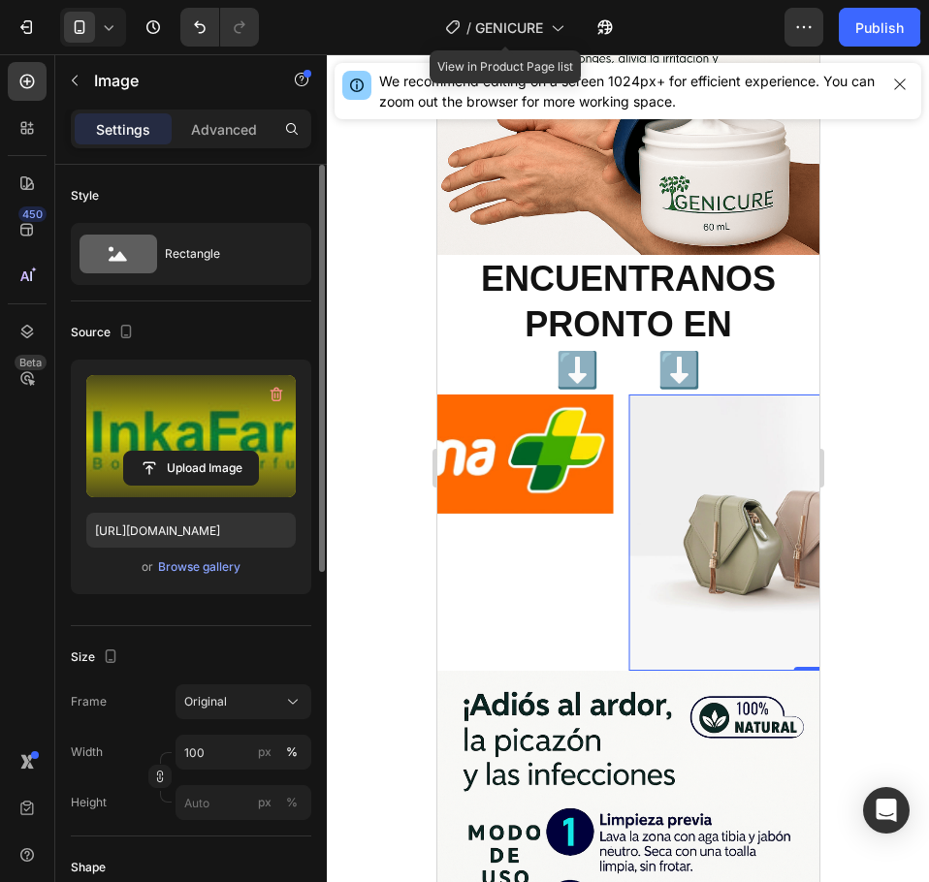
type input "[URL][DOMAIN_NAME]"
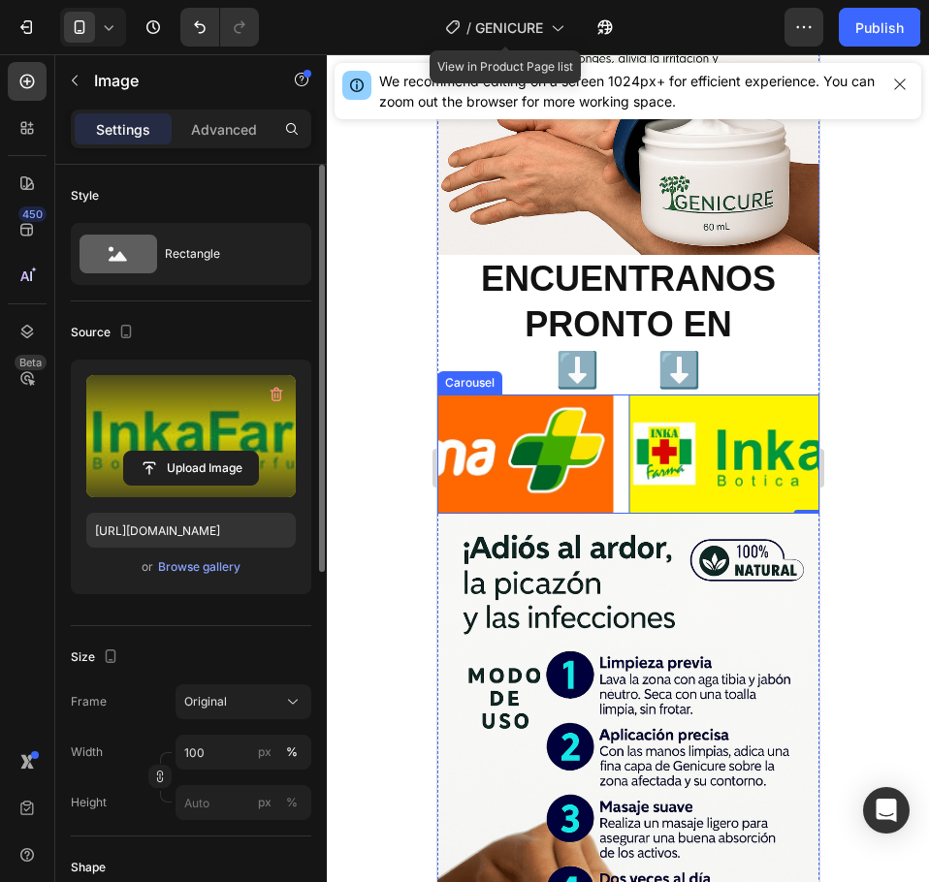
click at [620, 404] on div "Image 0 Image" at bounding box center [627, 454] width 382 height 119
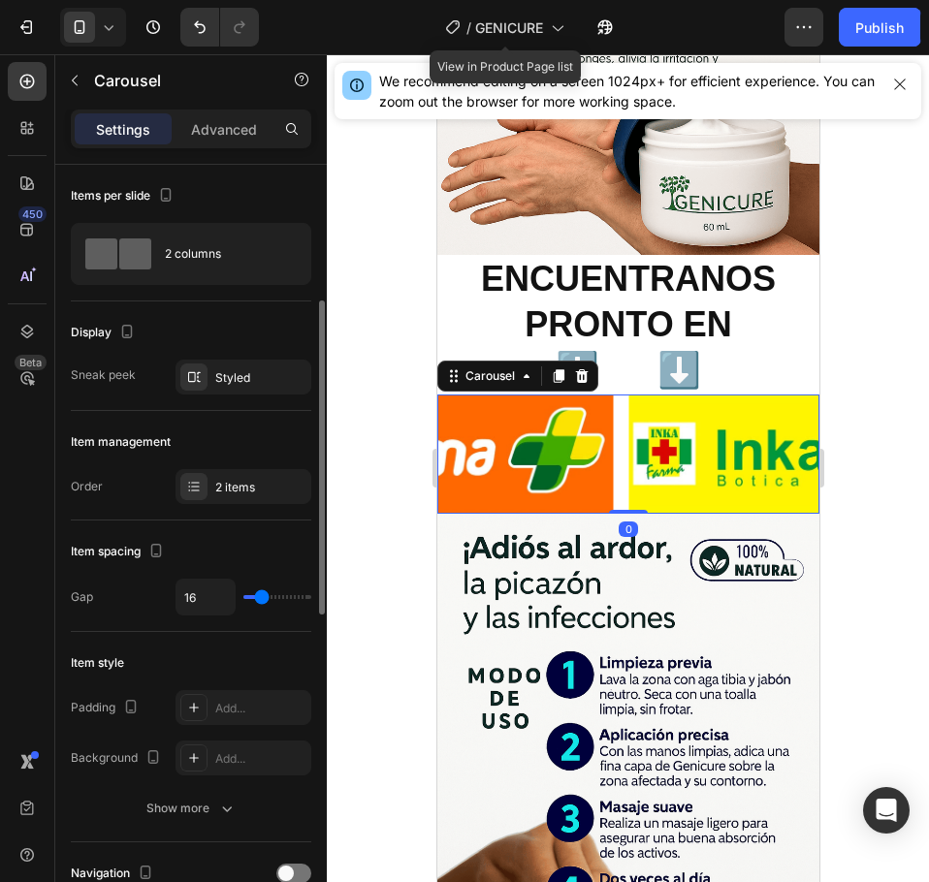
scroll to position [194, 0]
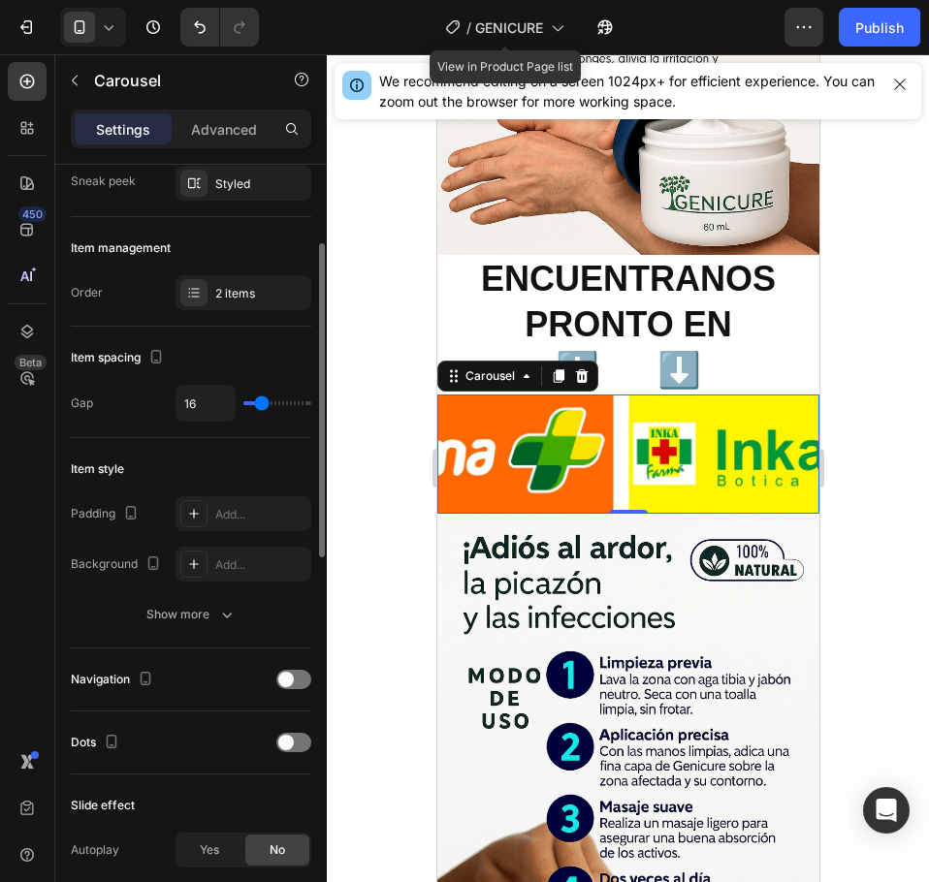
type input "4"
type input "0"
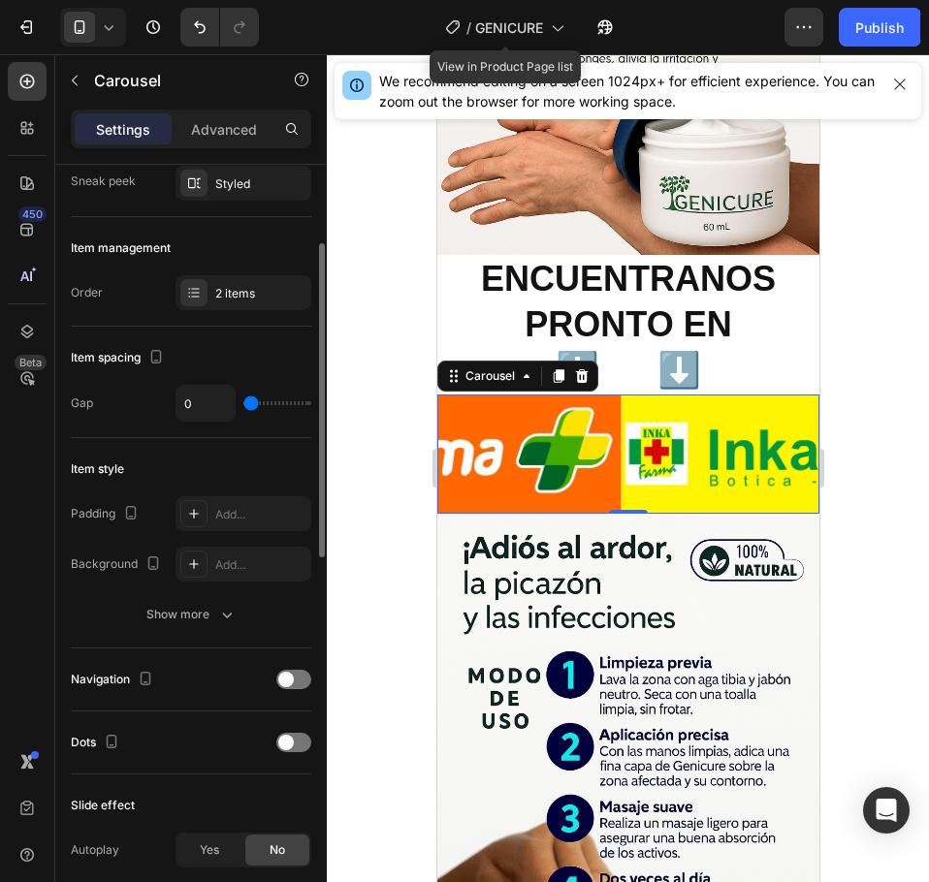
type input "13"
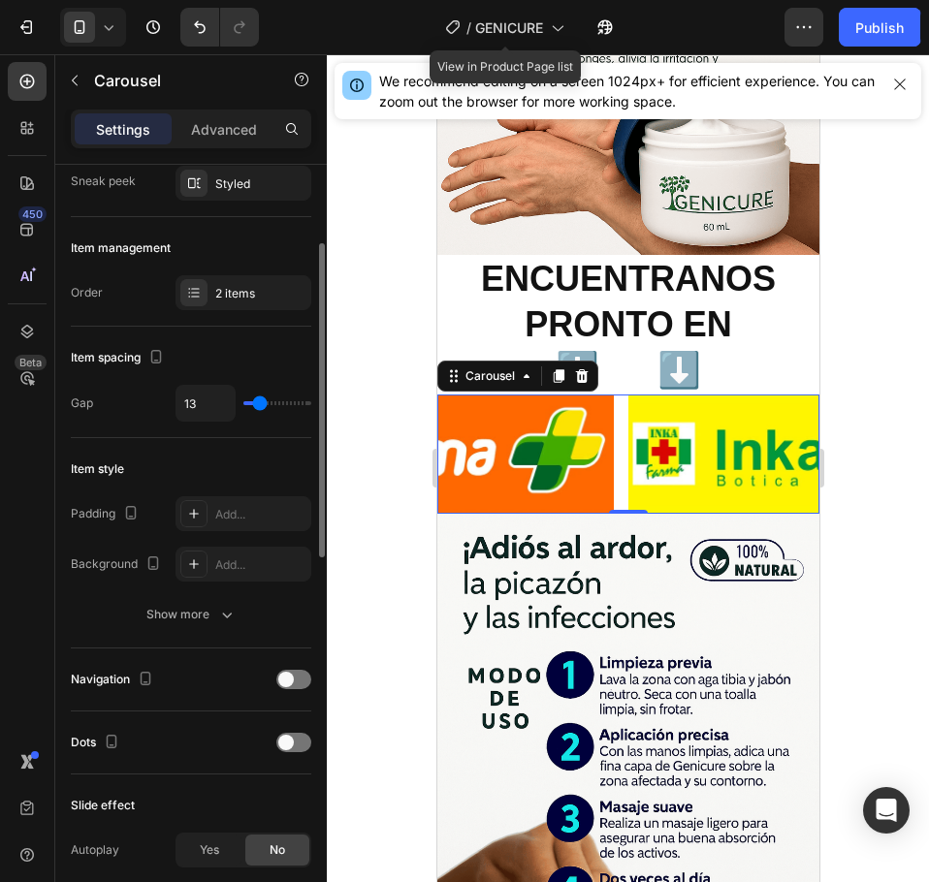
type input "15"
type input "19"
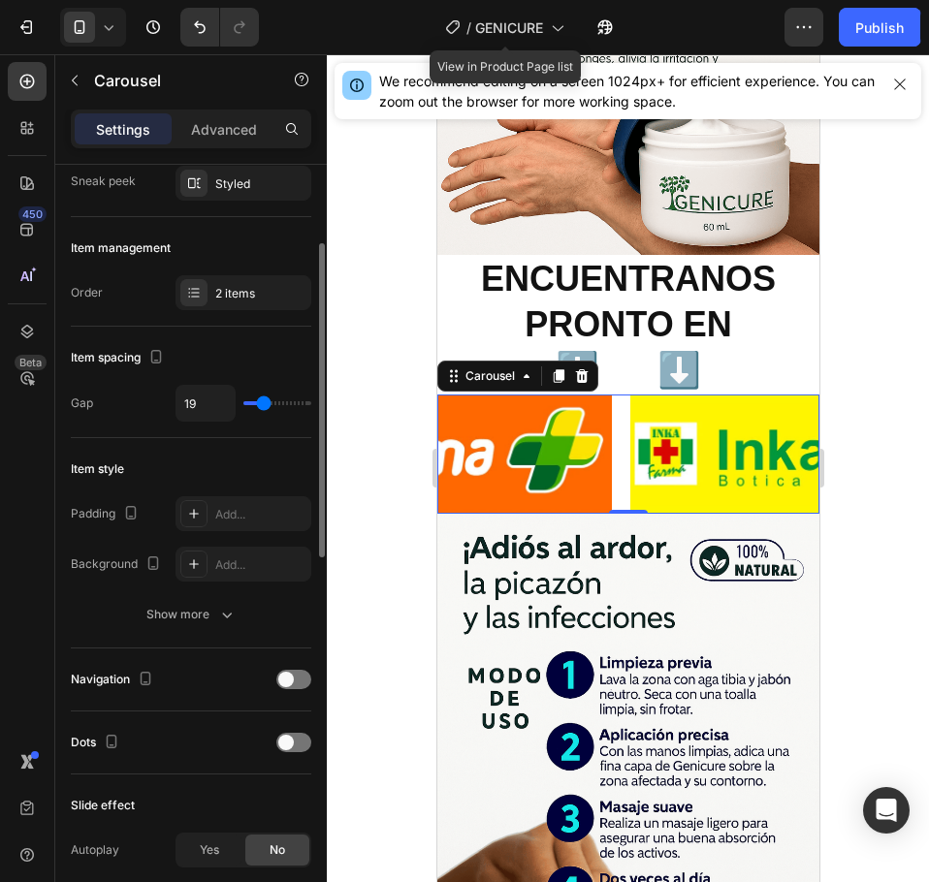
type input "19"
click at [264, 405] on input "range" at bounding box center [277, 403] width 68 height 4
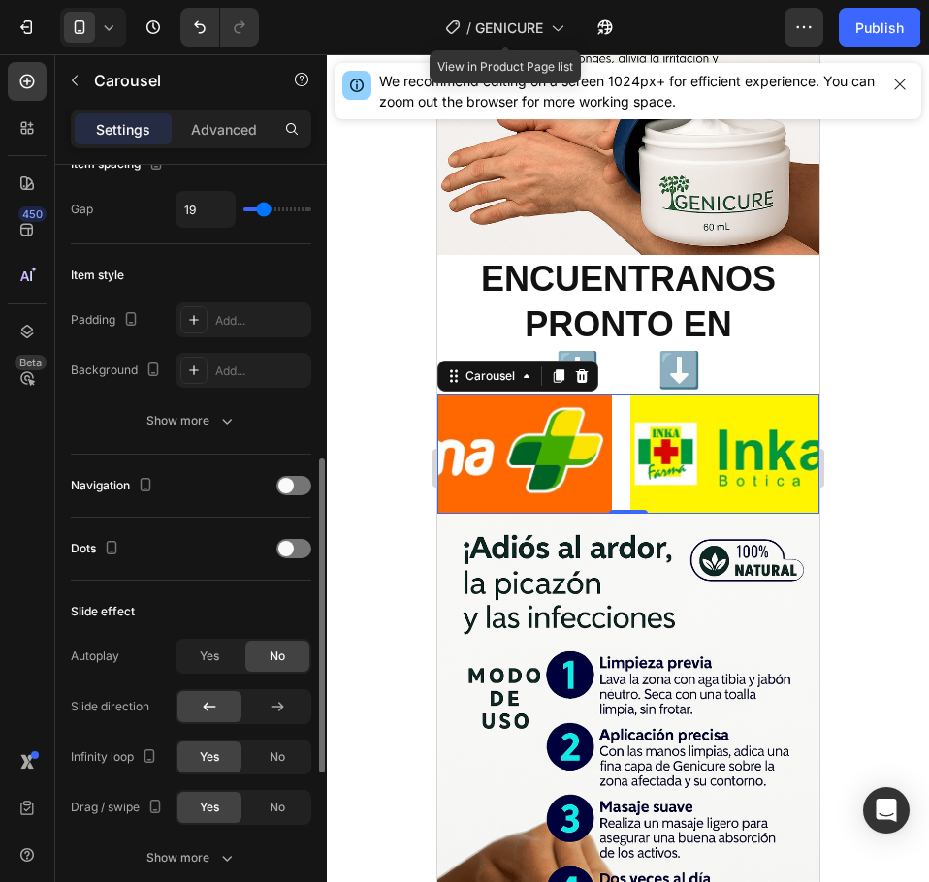
scroll to position [582, 0]
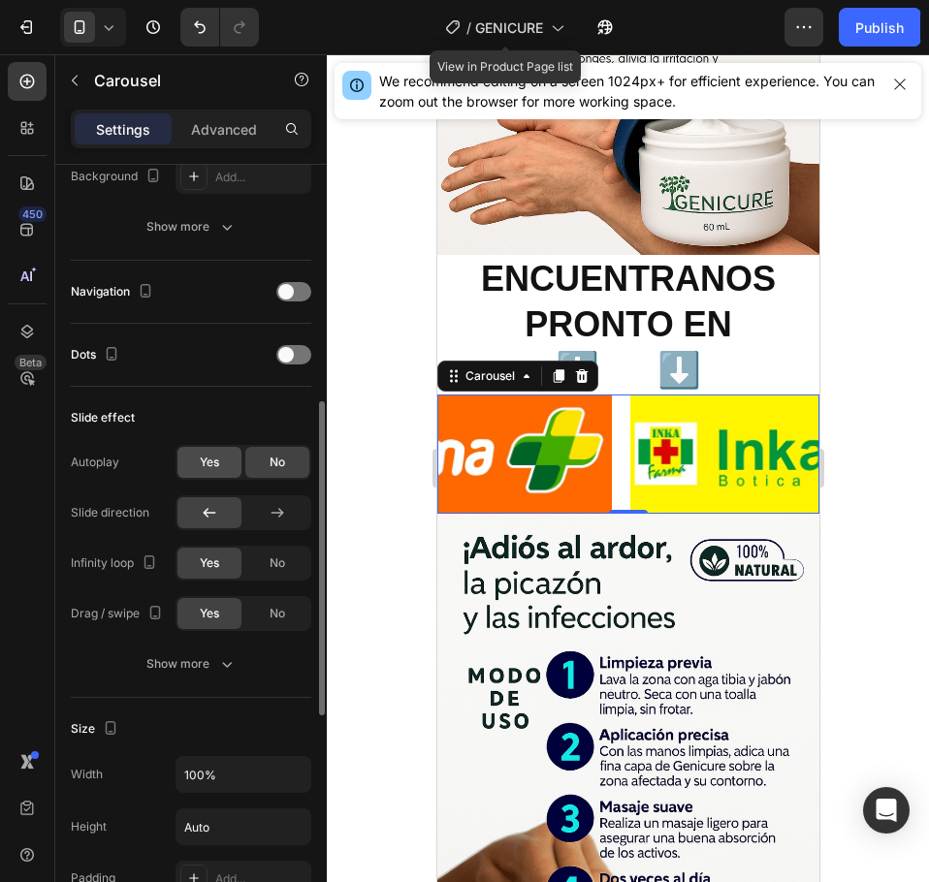
click at [206, 459] on span "Yes" at bounding box center [209, 462] width 19 height 17
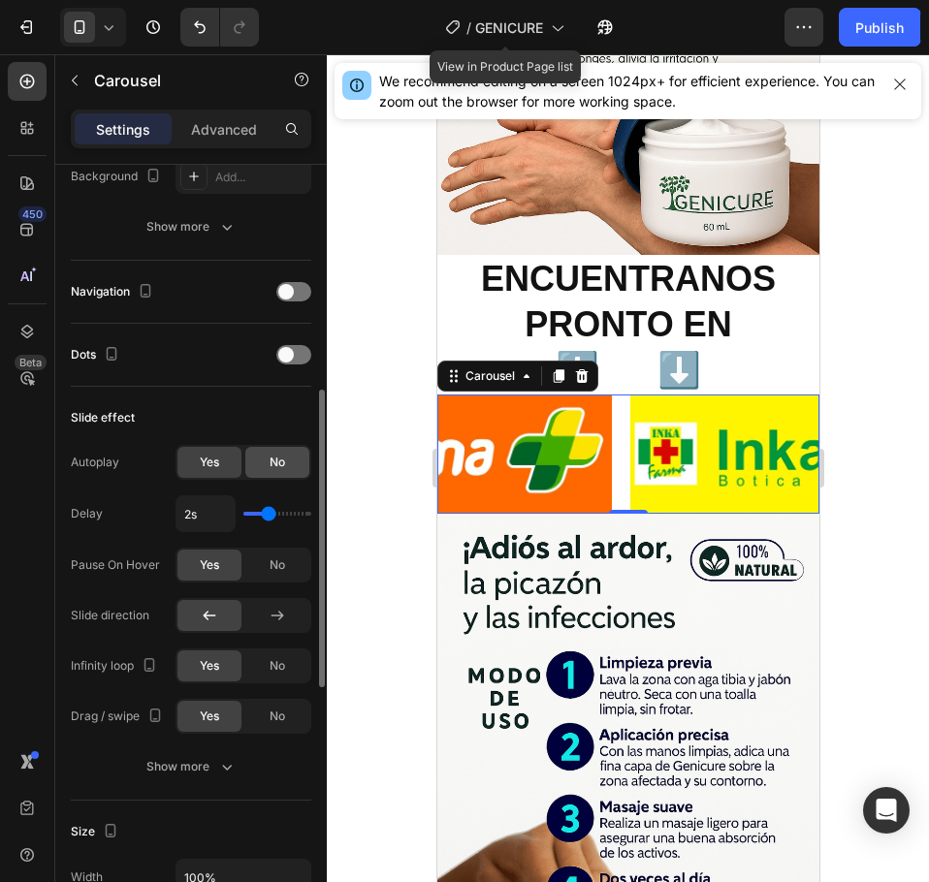
click at [263, 460] on div "No" at bounding box center [277, 462] width 64 height 31
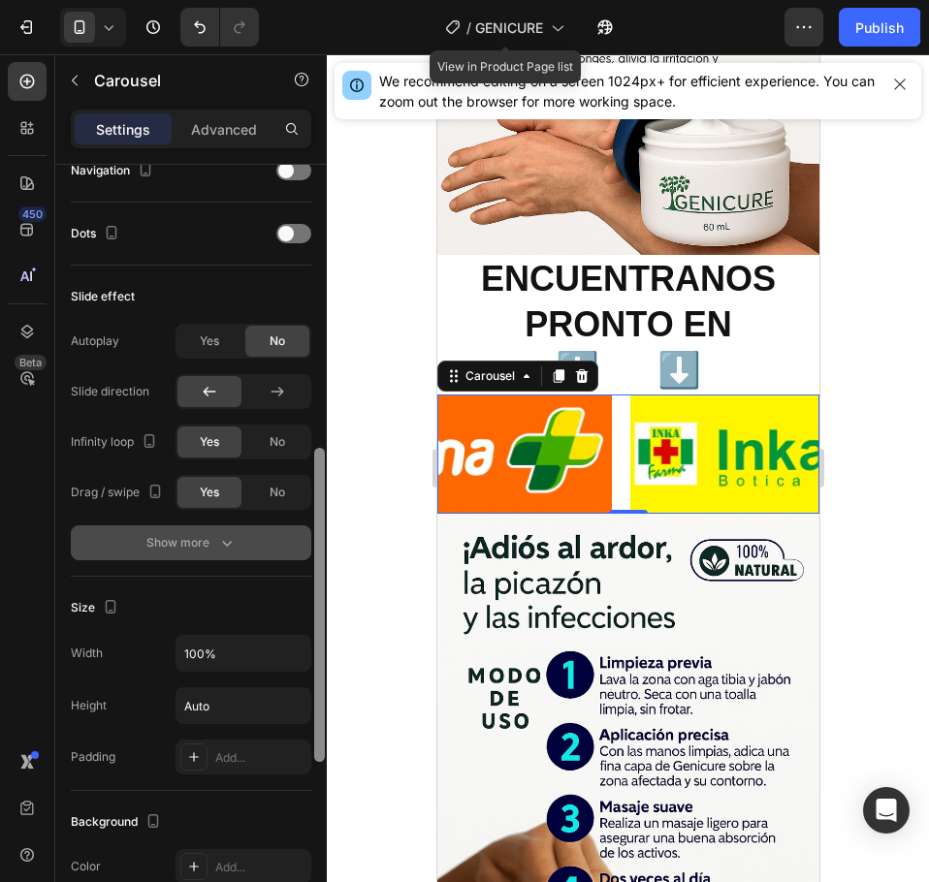
drag, startPoint x: 317, startPoint y: 477, endPoint x: 246, endPoint y: 536, distance: 92.2
click at [305, 531] on div "Items per slide 2 columns Display Sneak peek Styled Item management Order 2 ite…" at bounding box center [190, 551] width 271 height 773
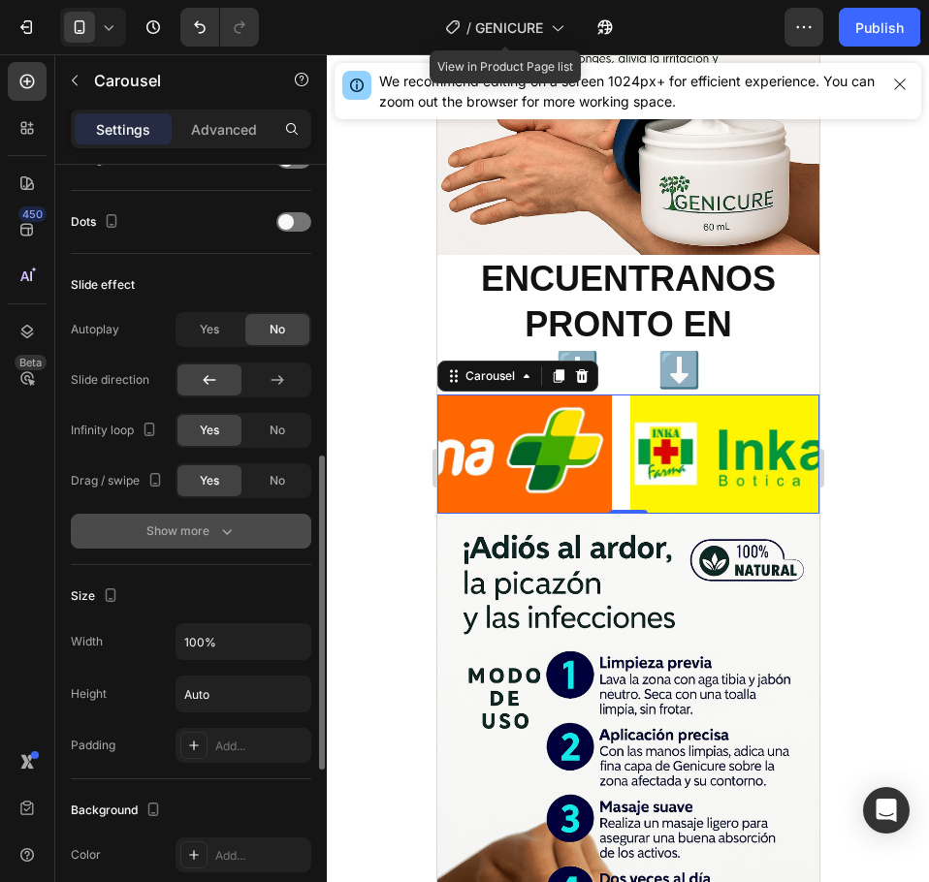
click at [202, 526] on div "Show more" at bounding box center [191, 530] width 90 height 19
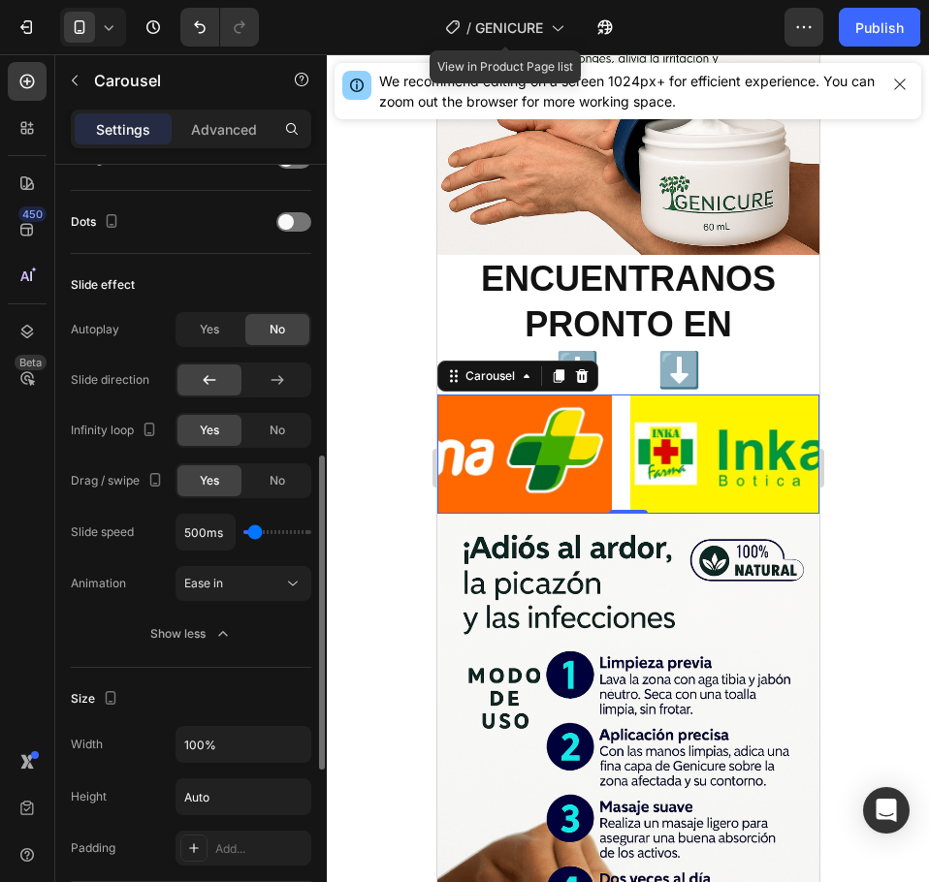
type input "650ms"
type input "650"
type input "2450ms"
type input "2450"
type input "4200ms"
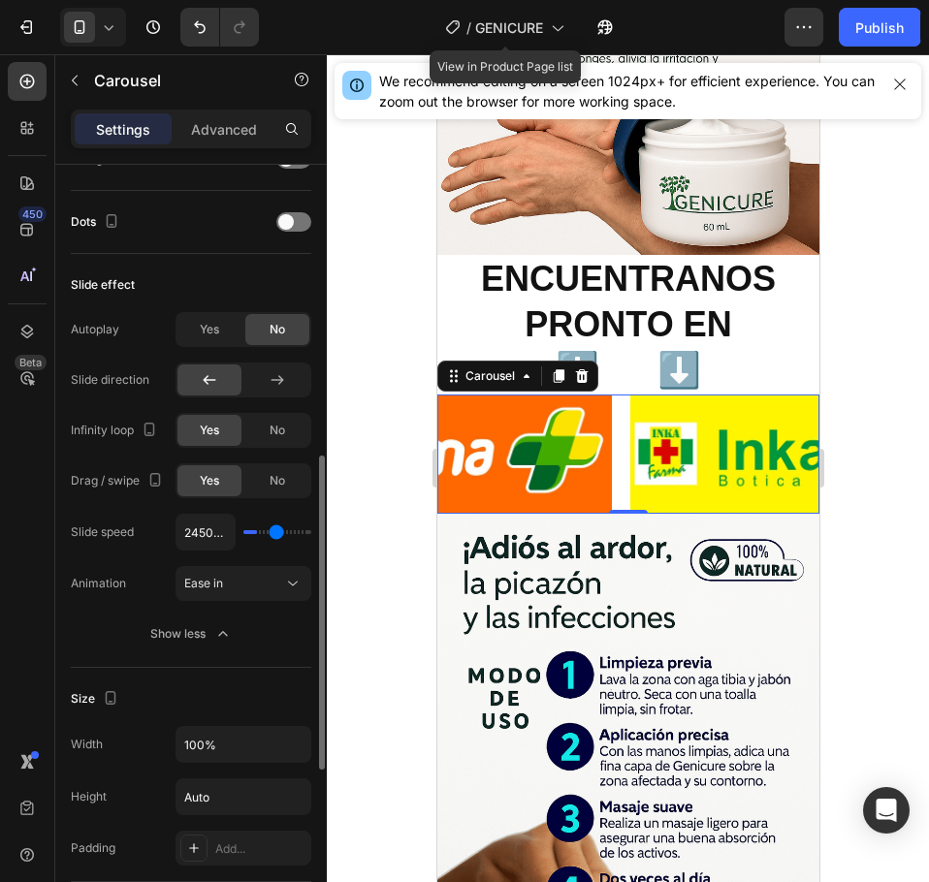
type input "4200"
type input "2800ms"
type input "2800"
type input "2750ms"
drag, startPoint x: 250, startPoint y: 535, endPoint x: 279, endPoint y: 536, distance: 29.1
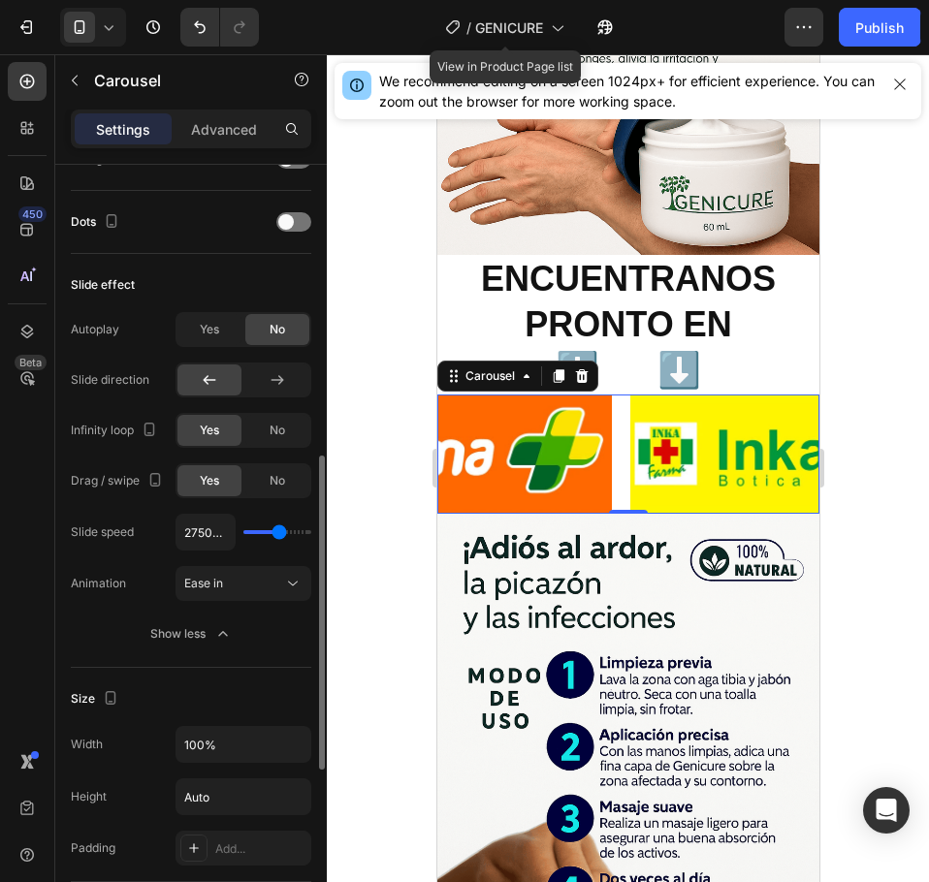
type input "2750"
click at [279, 534] on input "range" at bounding box center [277, 532] width 68 height 4
click at [284, 390] on div at bounding box center [277, 379] width 64 height 31
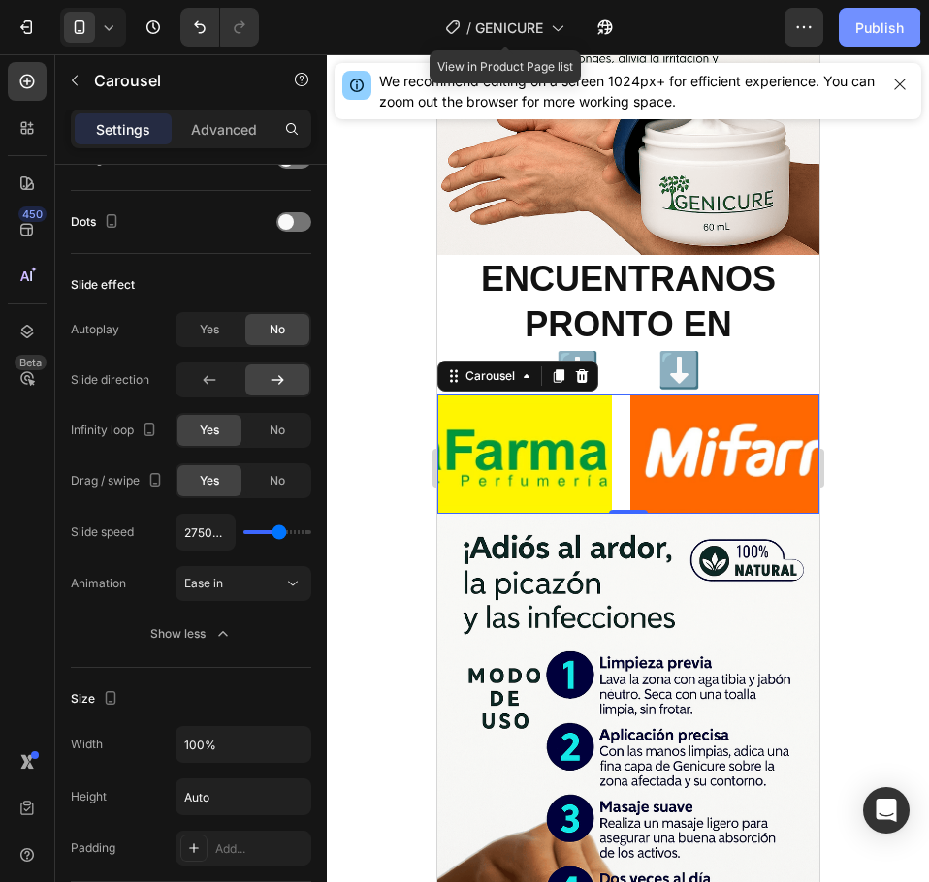
click at [892, 45] on button "Publish" at bounding box center [878, 27] width 81 height 39
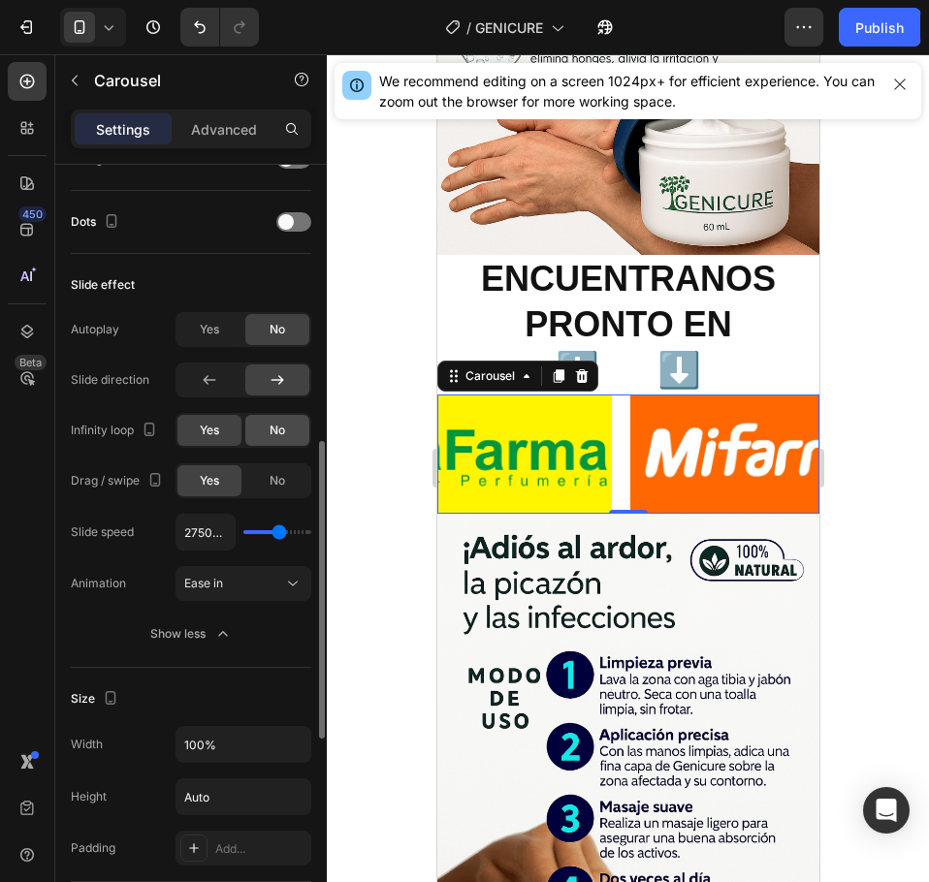
click at [271, 431] on span "No" at bounding box center [277, 430] width 16 height 17
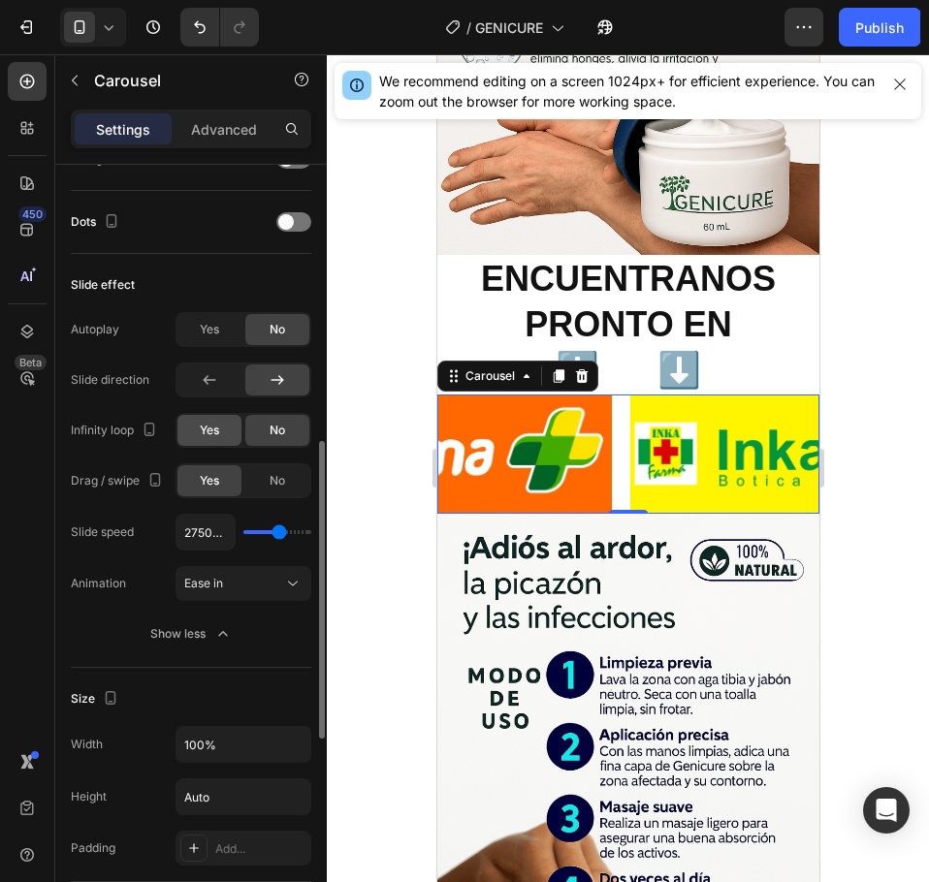
click at [221, 434] on div "Yes" at bounding box center [209, 430] width 64 height 31
click at [269, 481] on span "No" at bounding box center [277, 480] width 16 height 17
click at [197, 480] on div "Yes" at bounding box center [209, 480] width 64 height 31
click at [259, 567] on button "Ease in" at bounding box center [243, 583] width 136 height 35
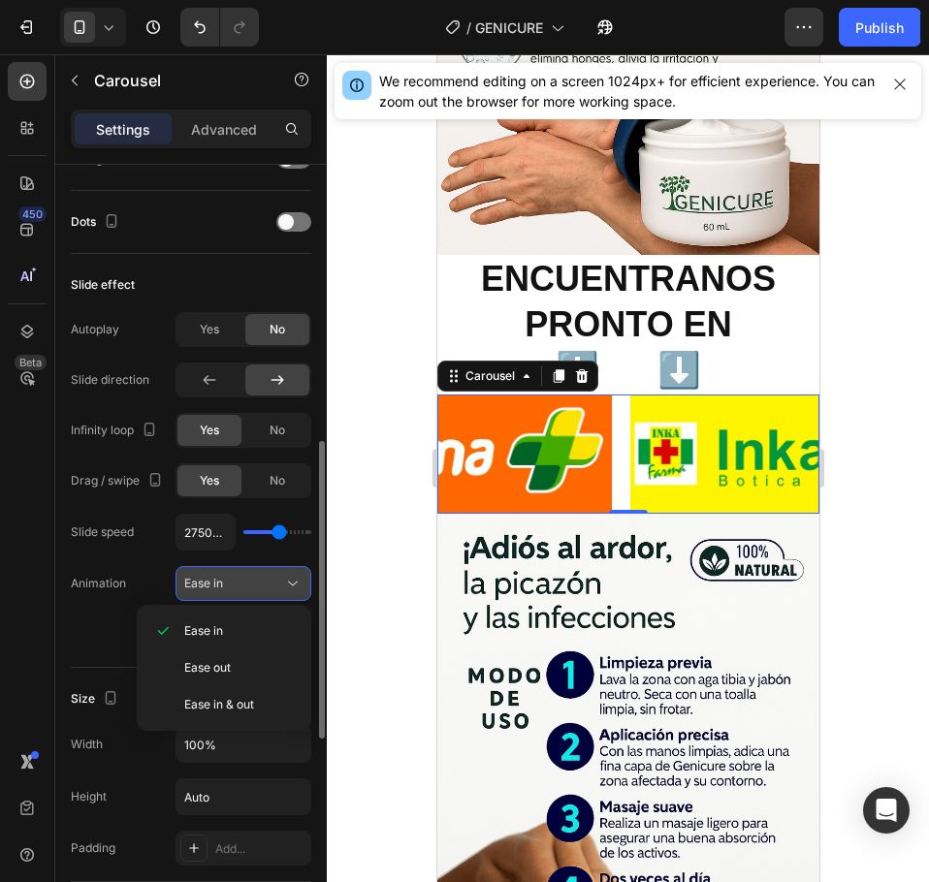
click at [263, 573] on button "Ease in" at bounding box center [243, 583] width 136 height 35
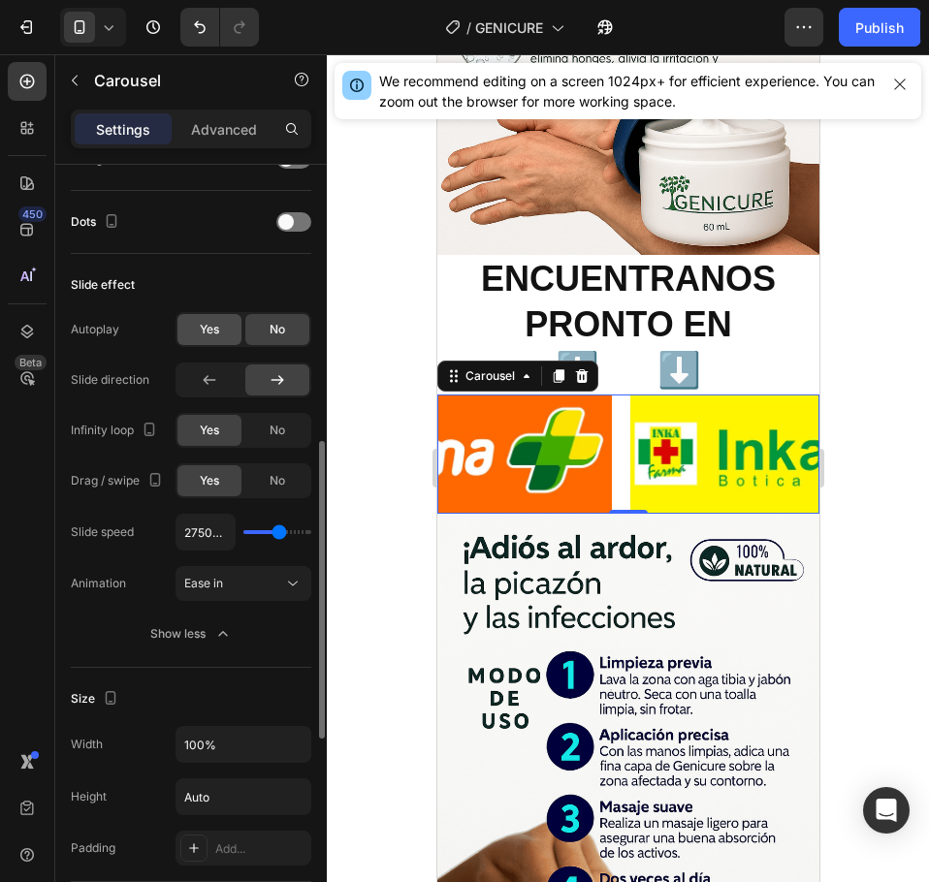
click at [218, 322] on span "Yes" at bounding box center [209, 329] width 19 height 17
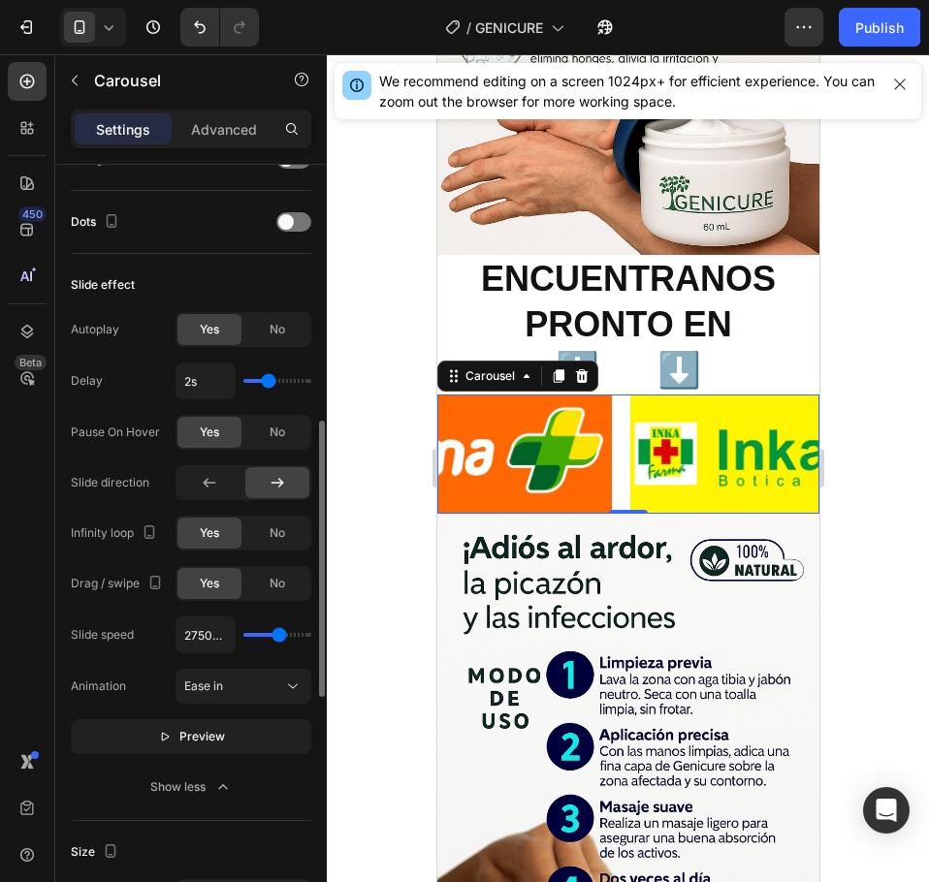
click at [239, 391] on div "2s" at bounding box center [243, 381] width 136 height 37
type input "1s"
drag, startPoint x: 263, startPoint y: 385, endPoint x: 237, endPoint y: 384, distance: 26.2
type input "1"
click at [243, 383] on input "range" at bounding box center [277, 381] width 68 height 4
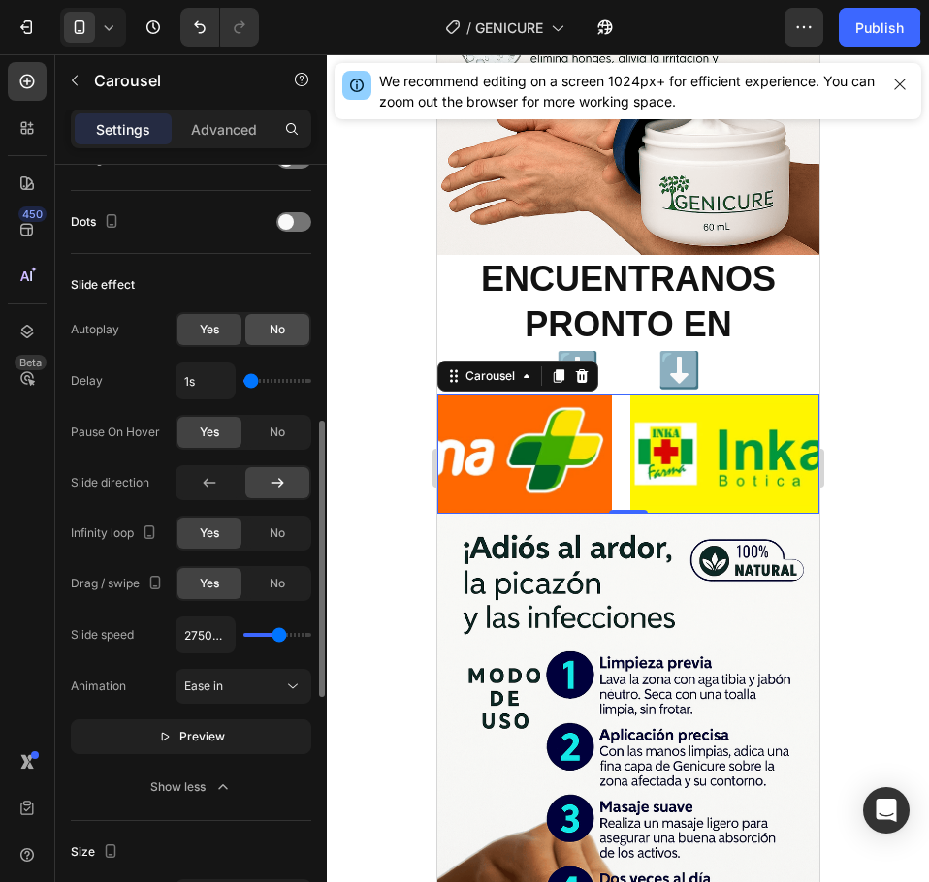
click at [284, 326] on span "No" at bounding box center [277, 329] width 16 height 17
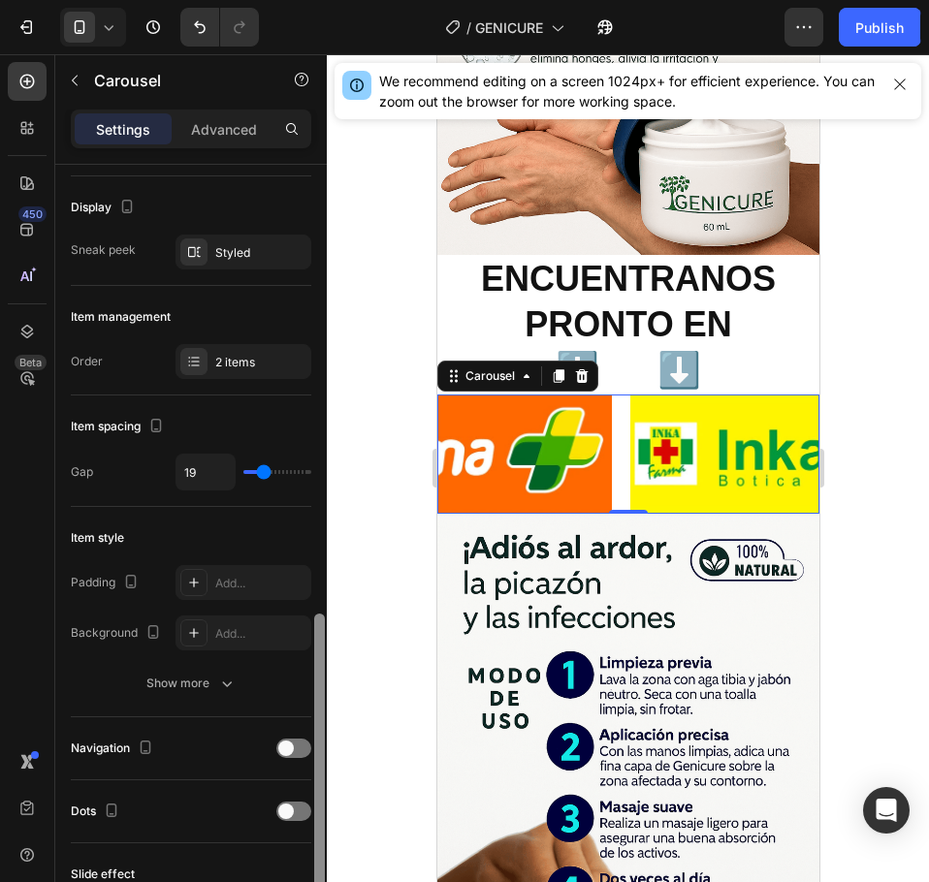
scroll to position [0, 0]
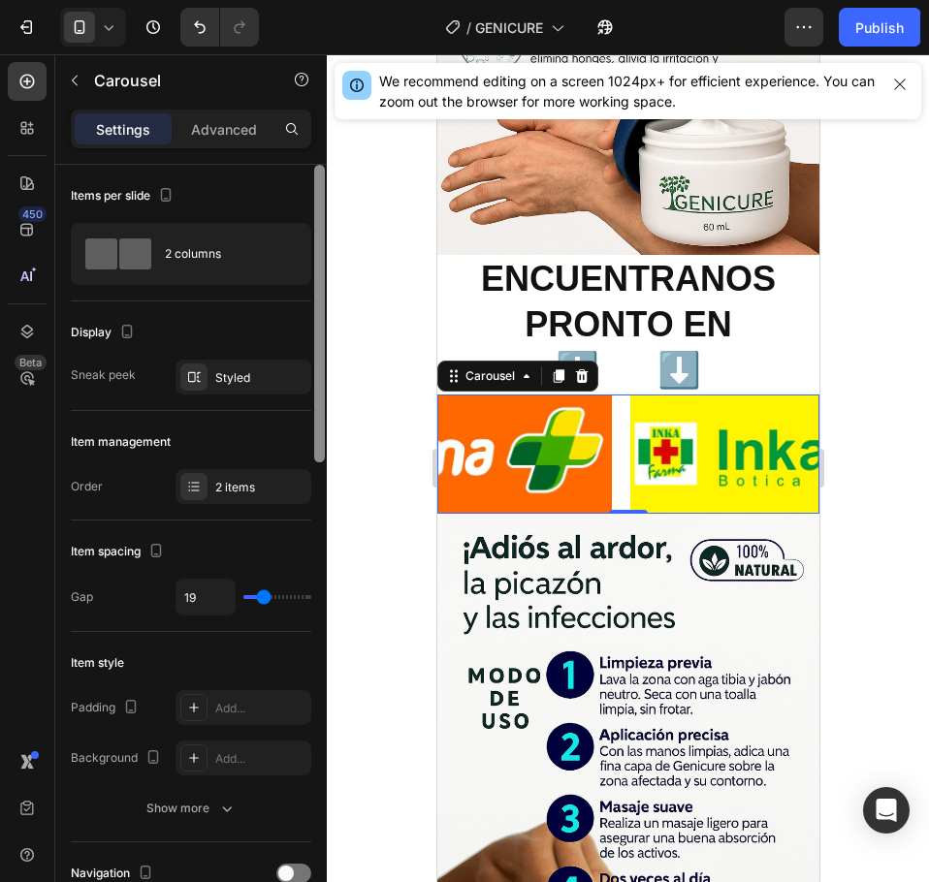
drag, startPoint x: 315, startPoint y: 533, endPoint x: 332, endPoint y: 104, distance: 429.8
click at [332, 0] on div "7 Version history / GENICURE Need republishing Preview 1 product assigned Save …" at bounding box center [464, 0] width 929 height 0
click at [258, 382] on div "Styled" at bounding box center [243, 377] width 56 height 17
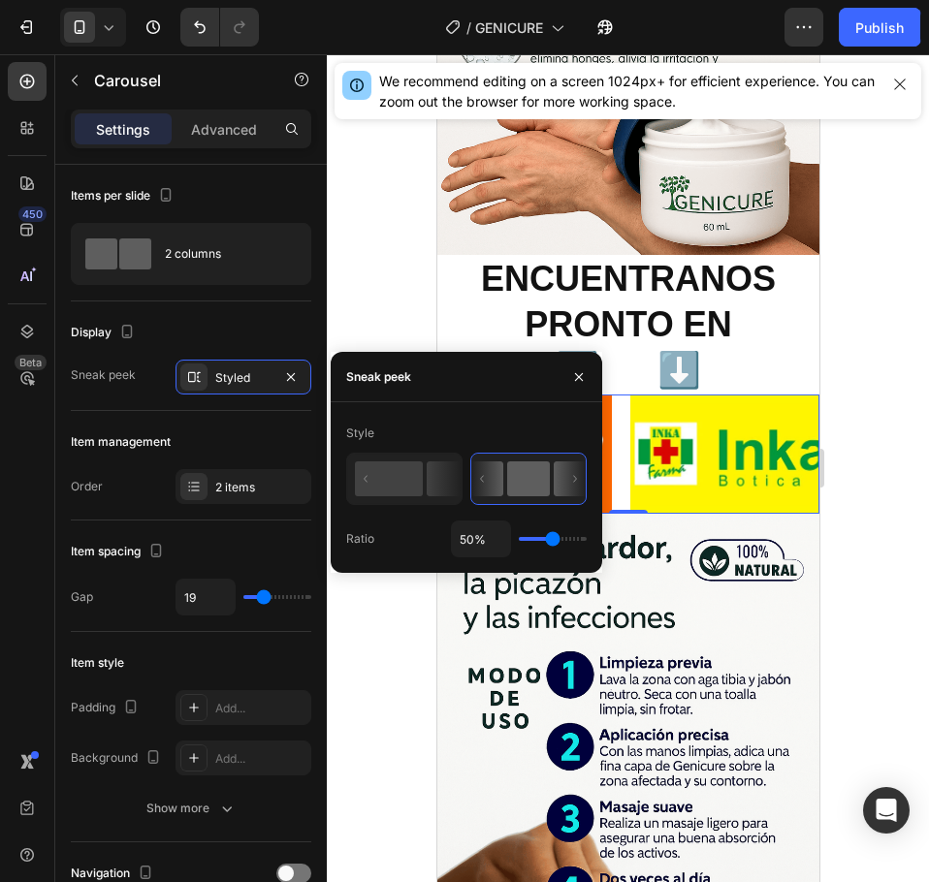
click at [248, 842] on div "Display Sneak peek Styled" at bounding box center [191, 873] width 240 height 63
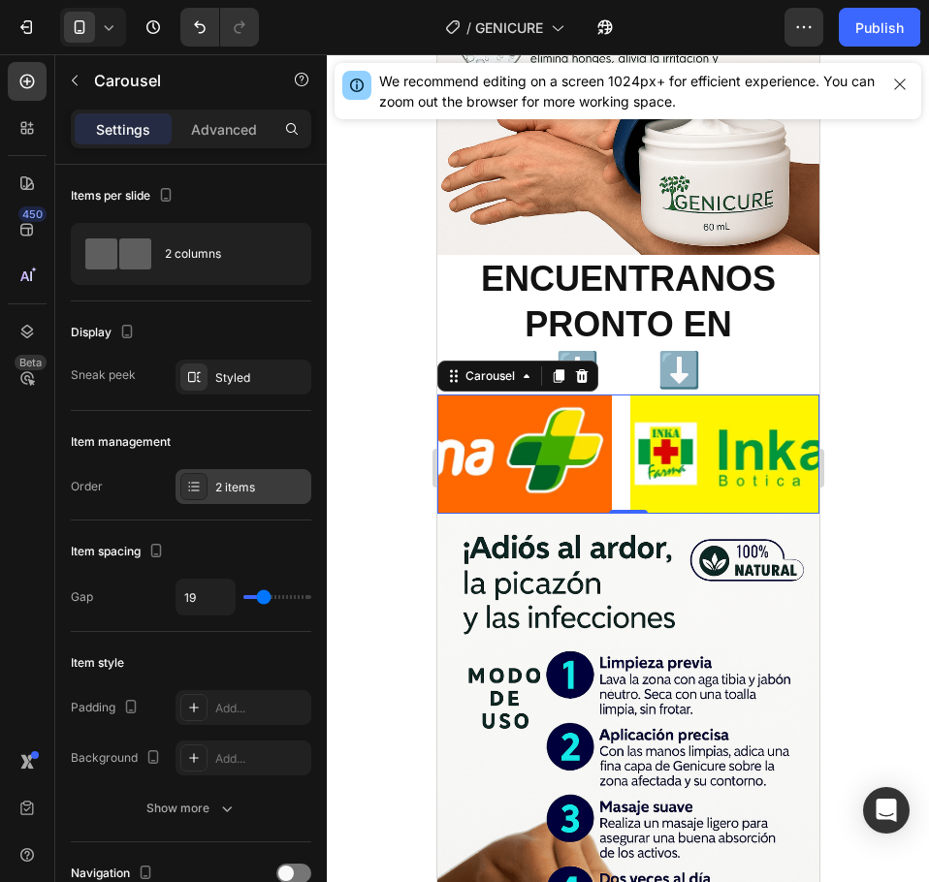
click at [240, 481] on div "2 items" at bounding box center [260, 487] width 91 height 17
click at [228, 449] on div "Item management" at bounding box center [191, 442] width 240 height 31
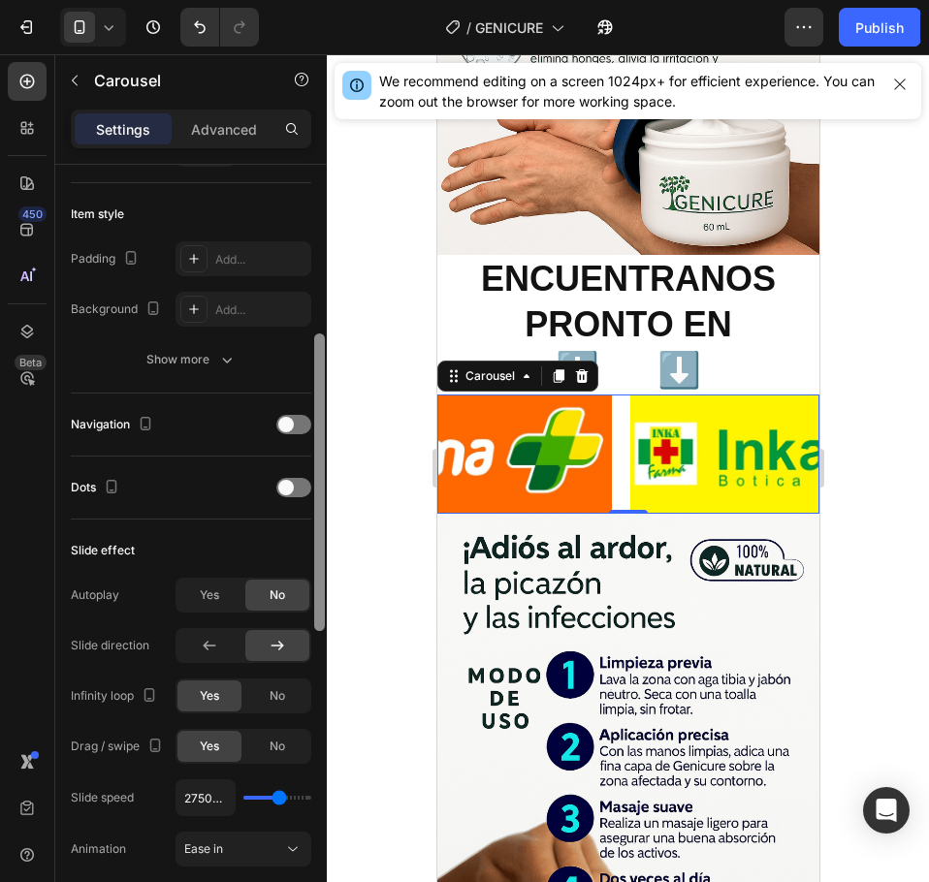
drag, startPoint x: 323, startPoint y: 452, endPoint x: 333, endPoint y: 614, distance: 162.2
click at [335, 0] on div "7 Version history / GENICURE Need republishing Preview 1 product assigned Save …" at bounding box center [464, 0] width 929 height 0
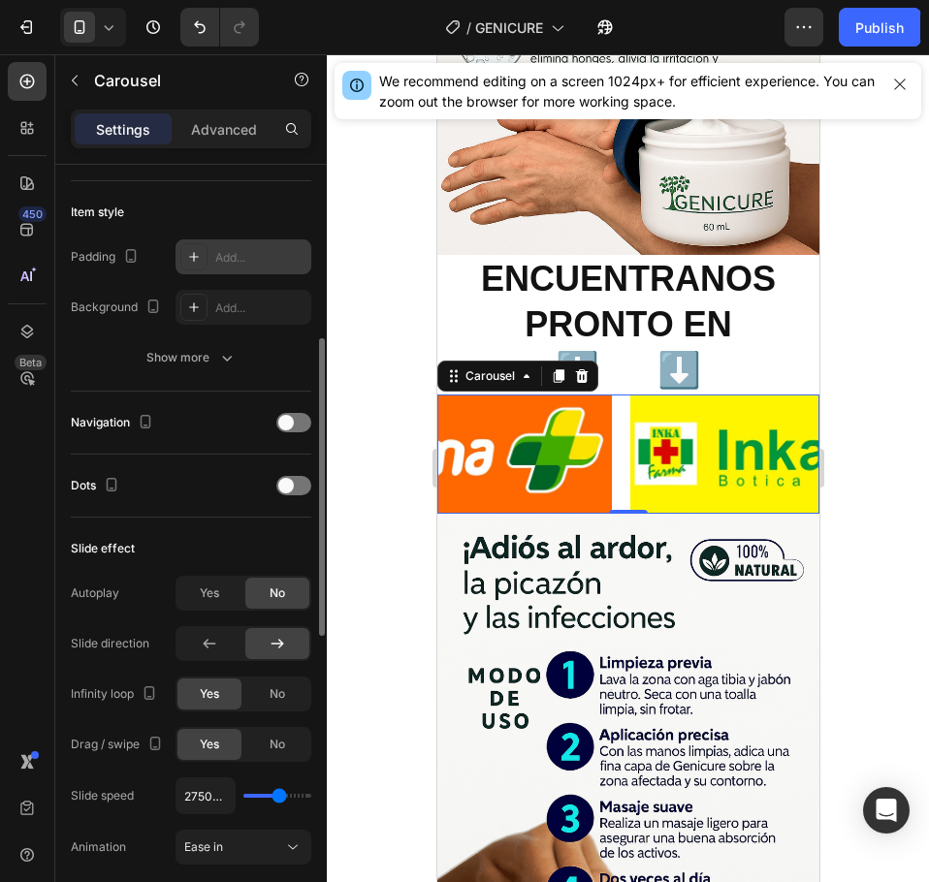
click at [241, 270] on div "Add..." at bounding box center [243, 256] width 136 height 35
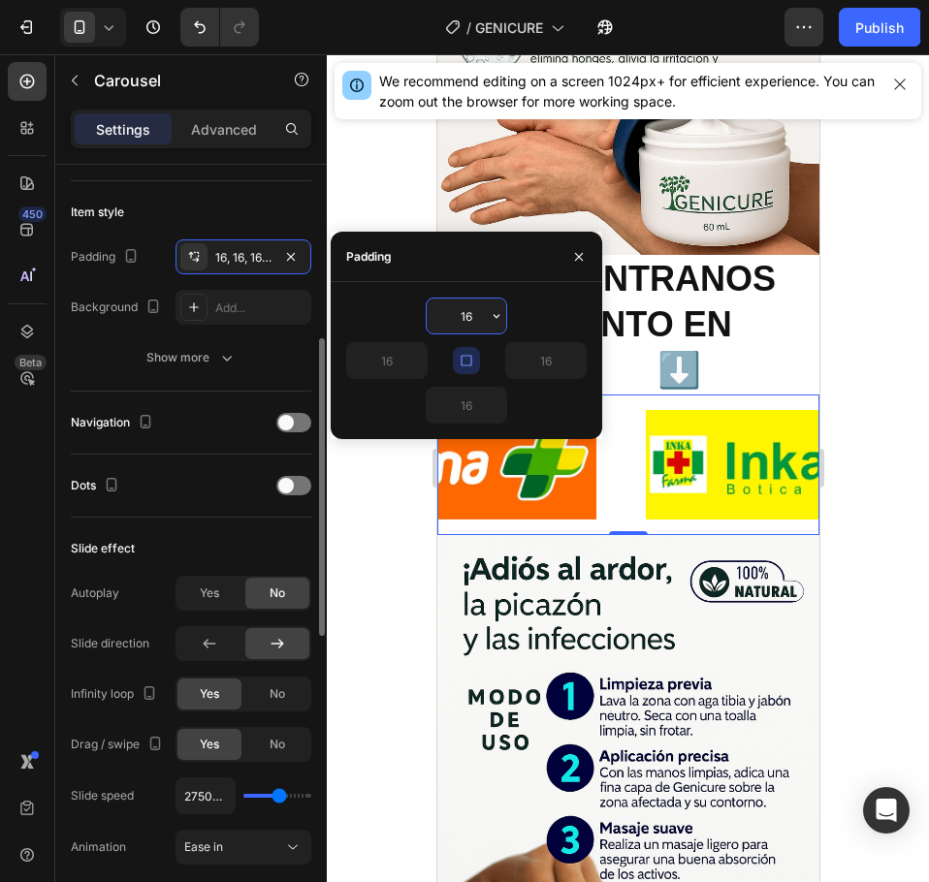
click at [147, 318] on div at bounding box center [153, 308] width 23 height 26
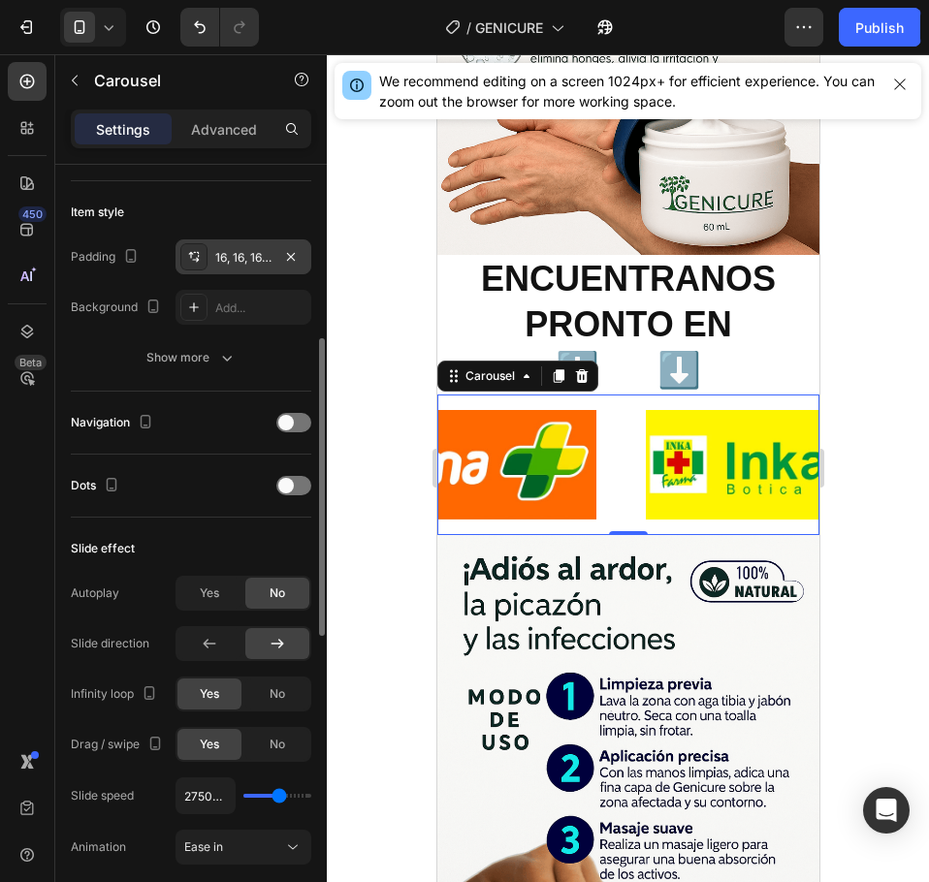
click at [257, 263] on div "16, 16, 16, 16" at bounding box center [243, 257] width 56 height 17
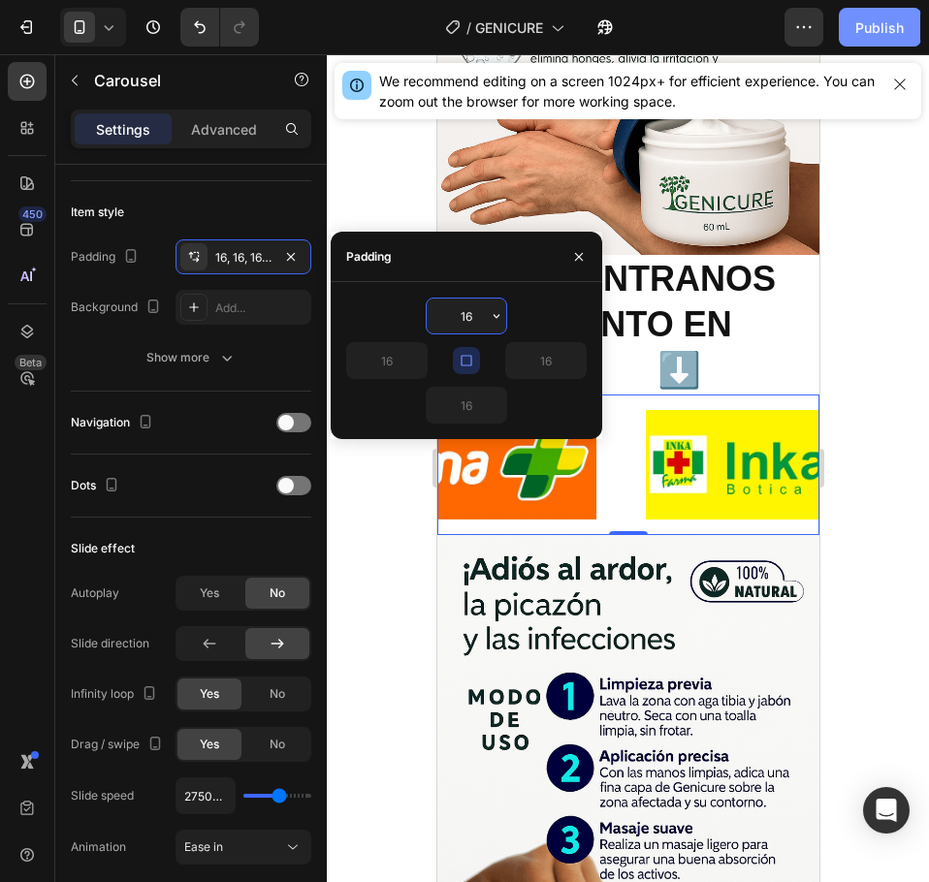
click at [899, 35] on div "Publish" at bounding box center [879, 27] width 48 height 20
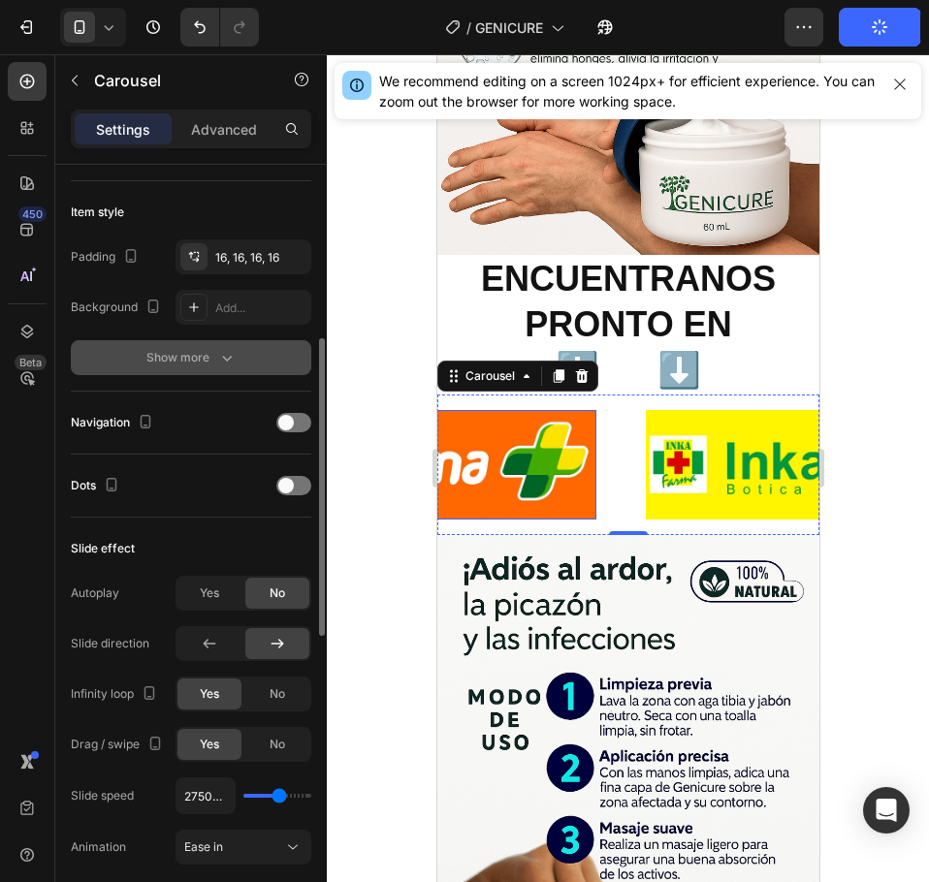
click at [242, 364] on button "Show more" at bounding box center [191, 357] width 240 height 35
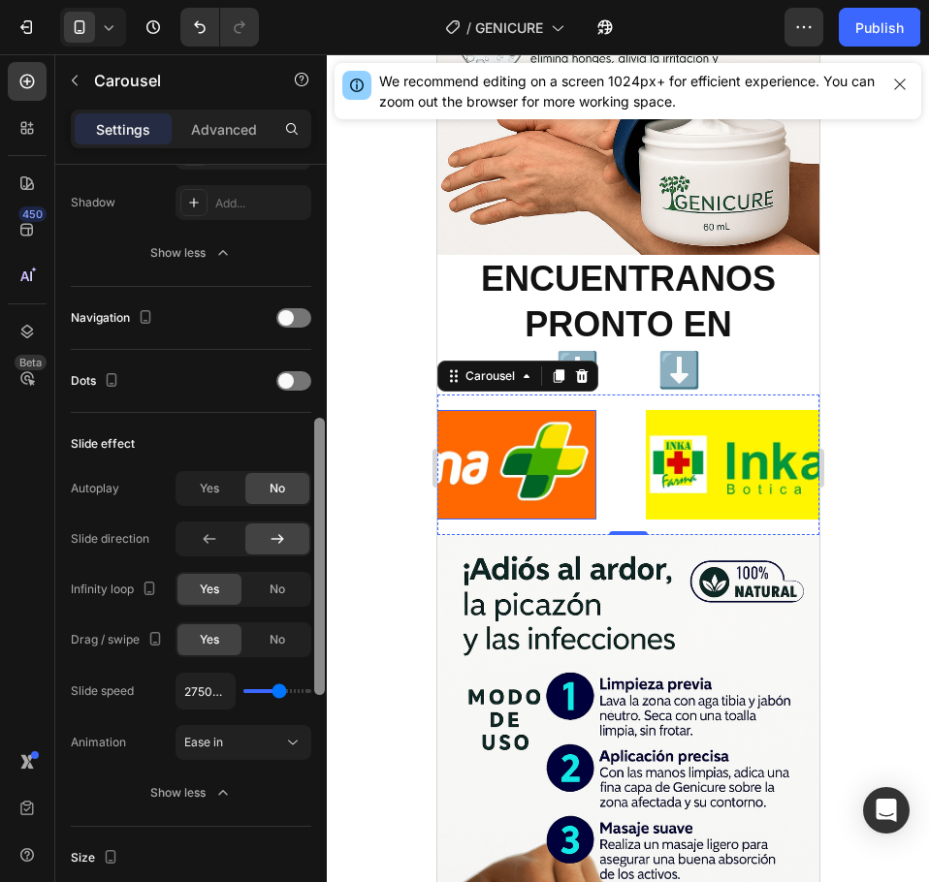
drag, startPoint x: 322, startPoint y: 452, endPoint x: 289, endPoint y: 410, distance: 53.1
click at [312, 549] on div at bounding box center [319, 551] width 15 height 773
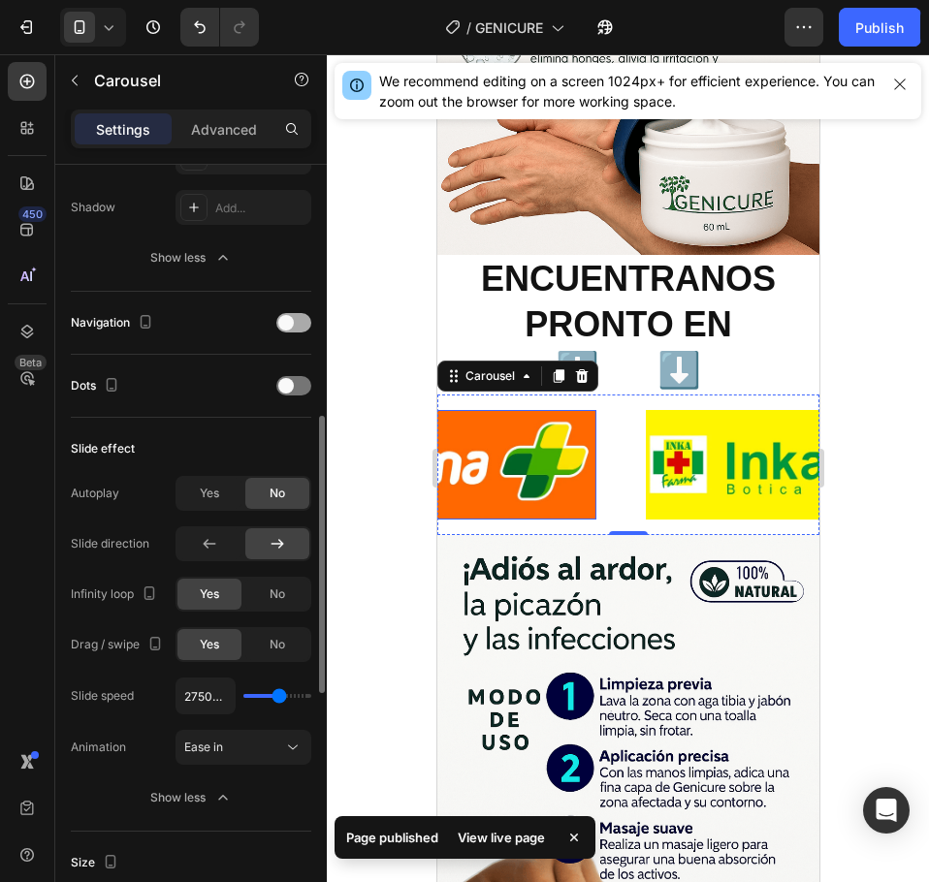
click at [299, 325] on div at bounding box center [293, 322] width 35 height 19
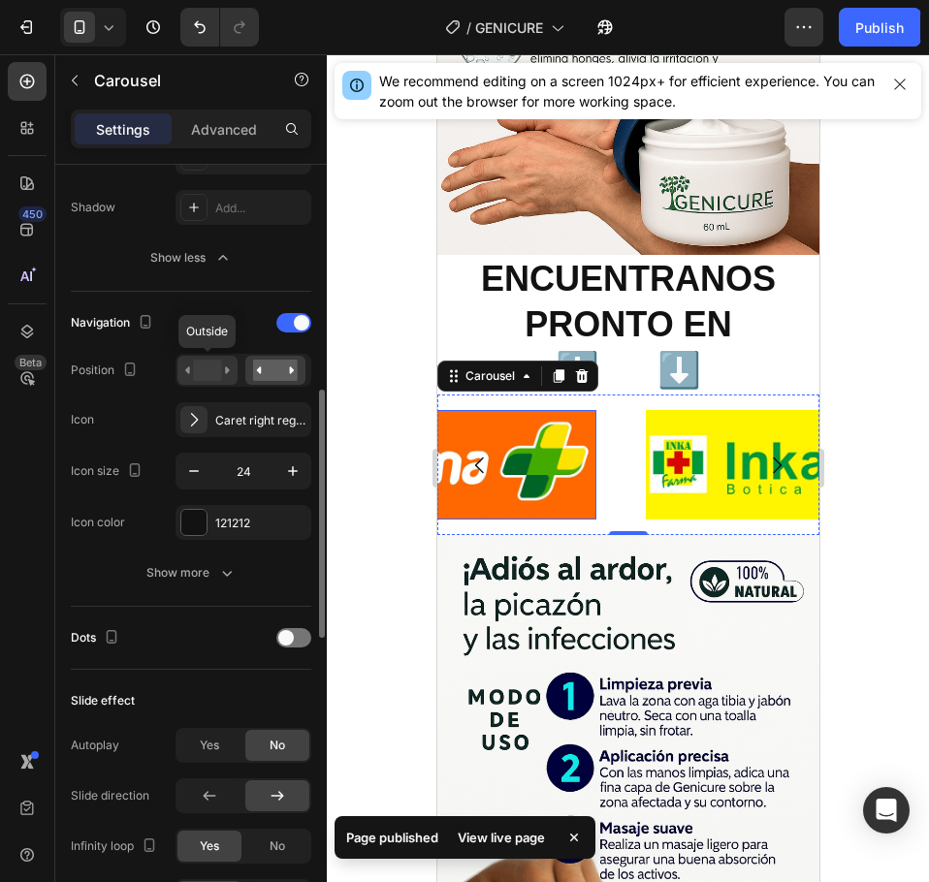
click at [210, 383] on div at bounding box center [207, 370] width 60 height 29
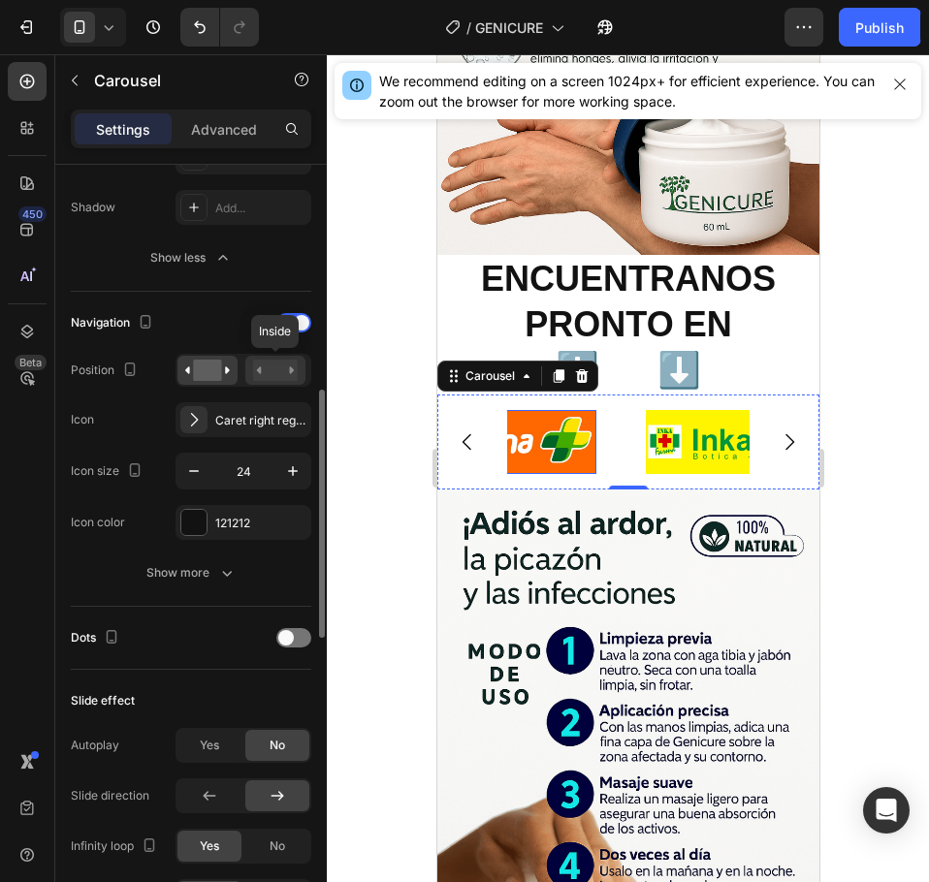
click at [263, 376] on rect at bounding box center [275, 370] width 45 height 21
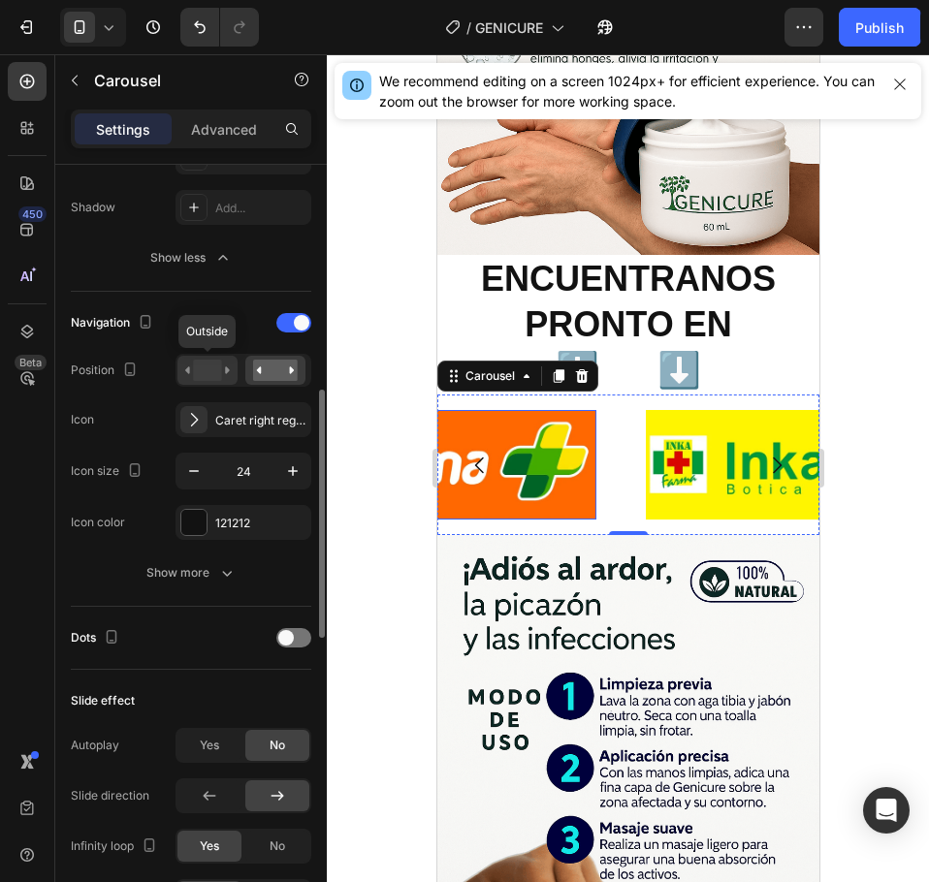
click at [193, 367] on icon at bounding box center [207, 370] width 45 height 21
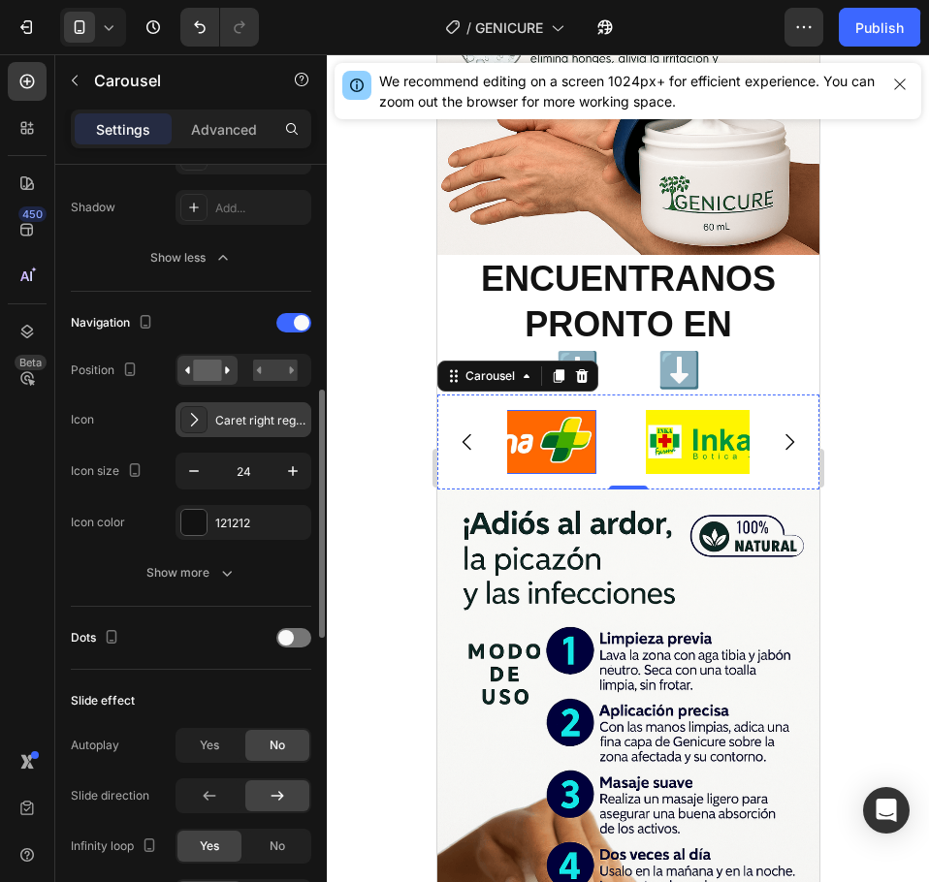
click at [243, 414] on div "Caret right regular" at bounding box center [260, 420] width 91 height 17
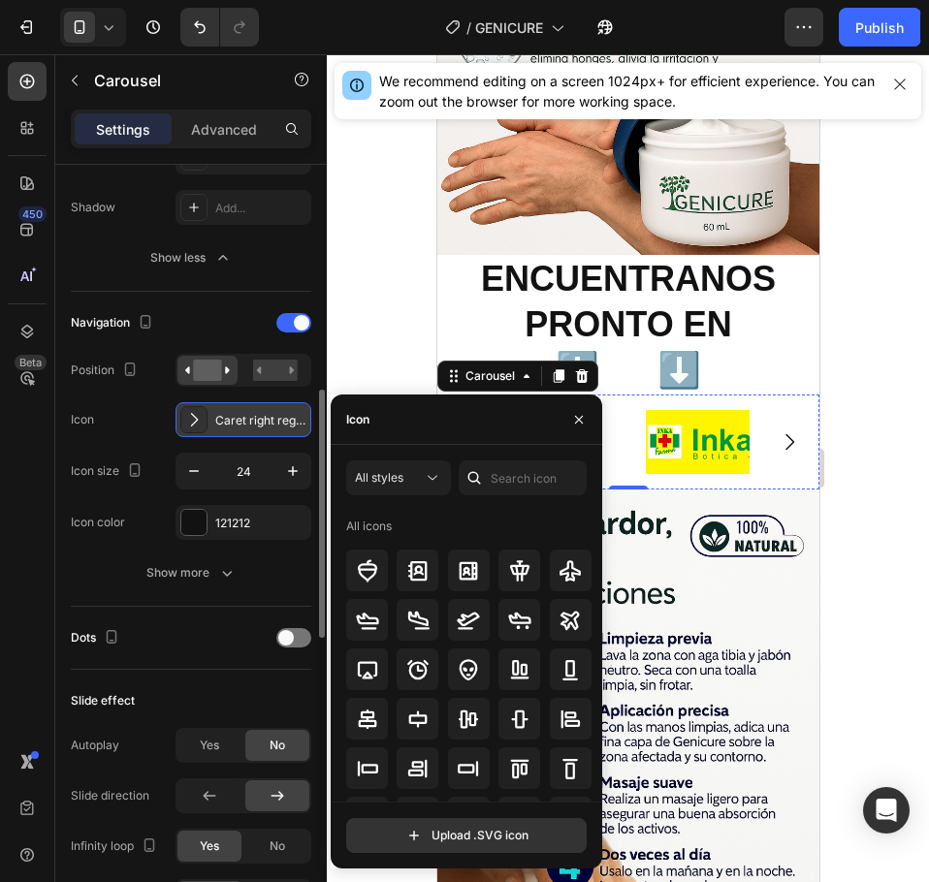
click at [243, 414] on div "Caret right regular" at bounding box center [260, 420] width 91 height 17
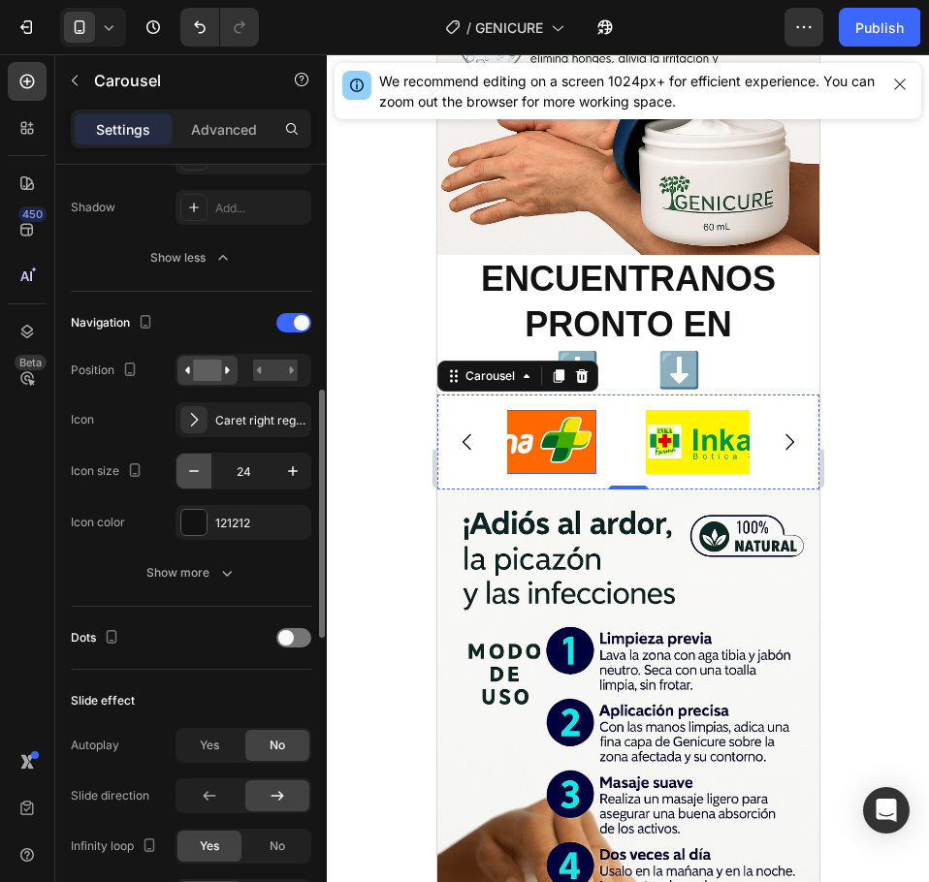
click at [210, 462] on button "button" at bounding box center [193, 471] width 35 height 35
type input "23"
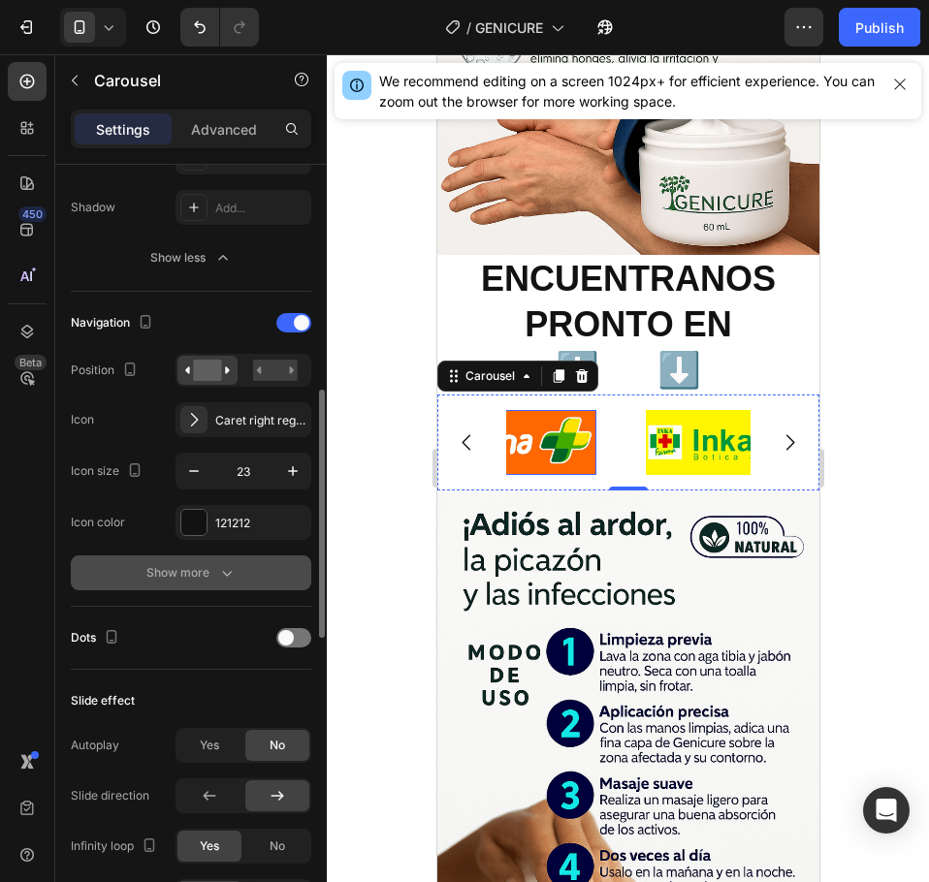
click at [223, 579] on icon "button" at bounding box center [226, 572] width 19 height 19
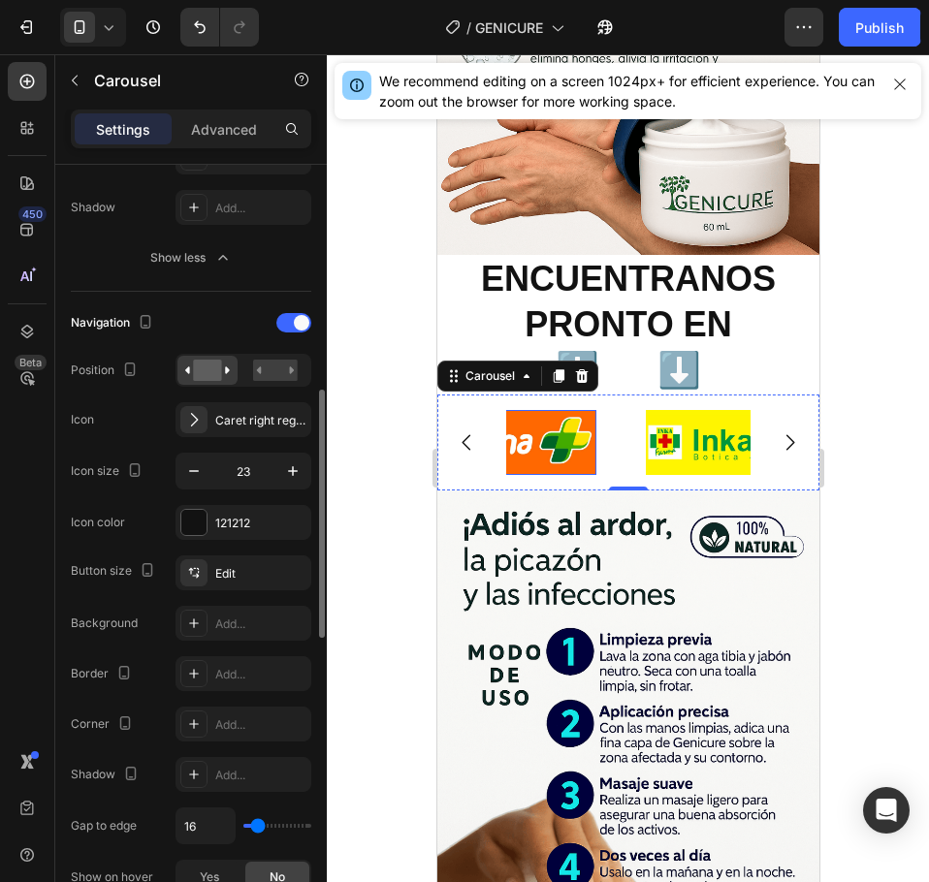
scroll to position [799, 0]
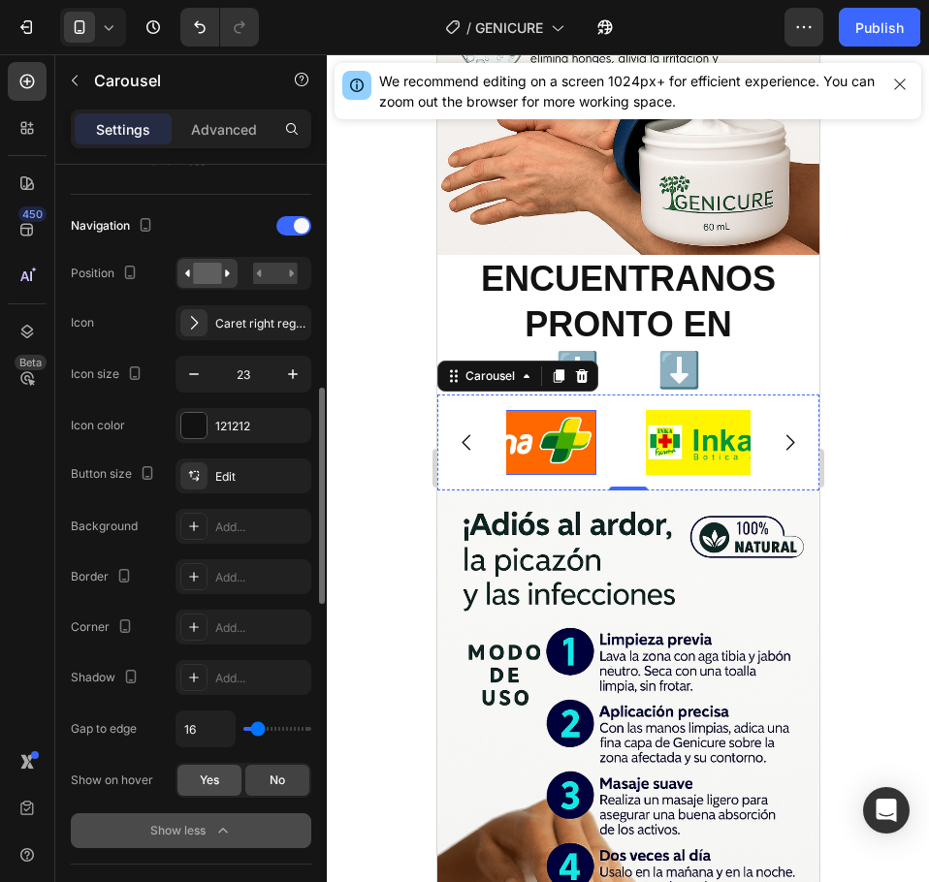
click at [235, 781] on div "Yes" at bounding box center [209, 780] width 64 height 31
click at [269, 776] on span "No" at bounding box center [277, 780] width 16 height 17
click at [268, 481] on div "Edit" at bounding box center [260, 476] width 91 height 17
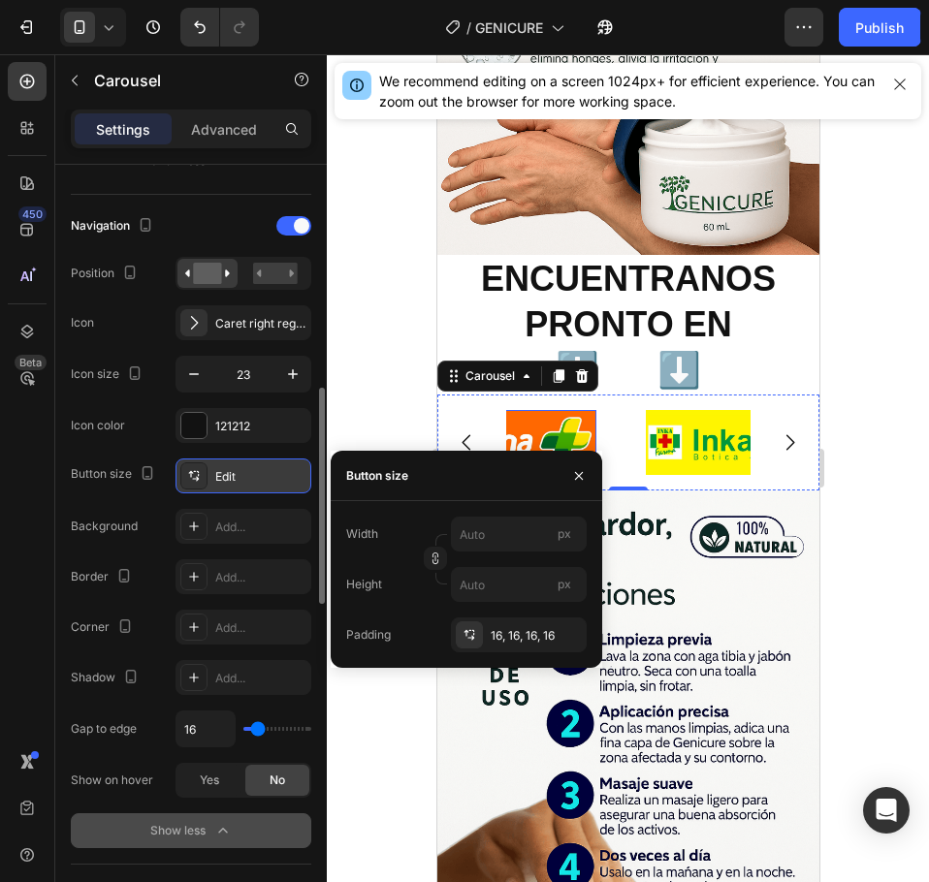
click at [268, 481] on div "Edit" at bounding box center [260, 476] width 91 height 17
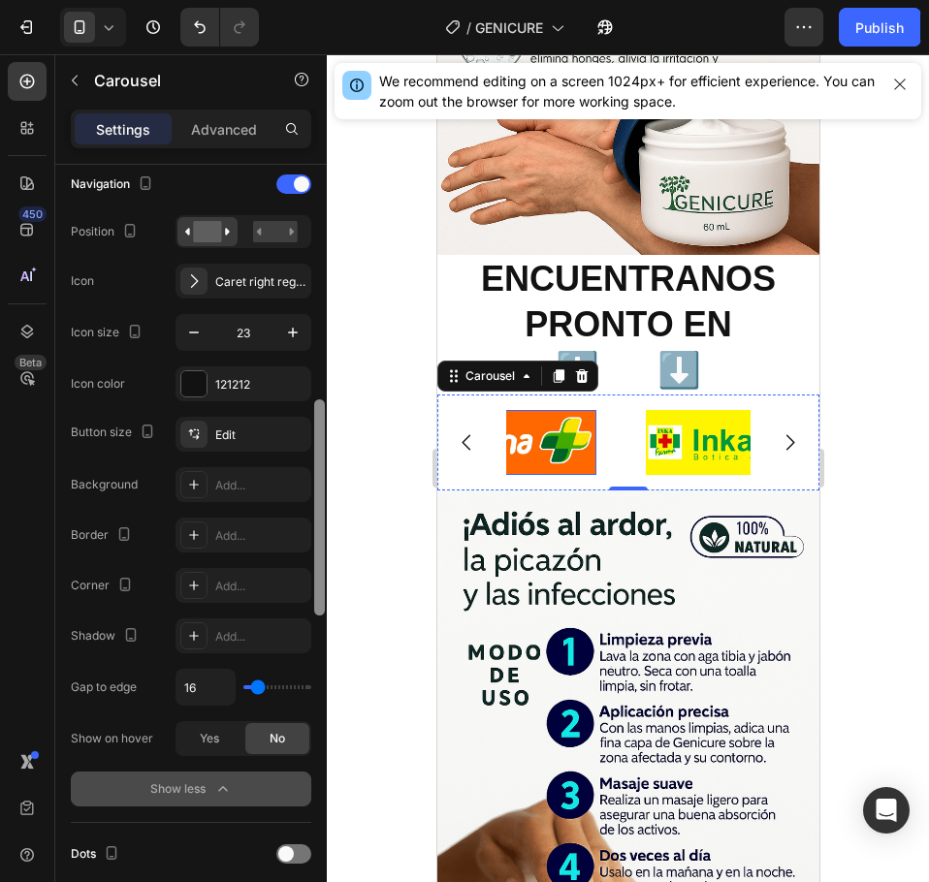
scroll to position [722, 0]
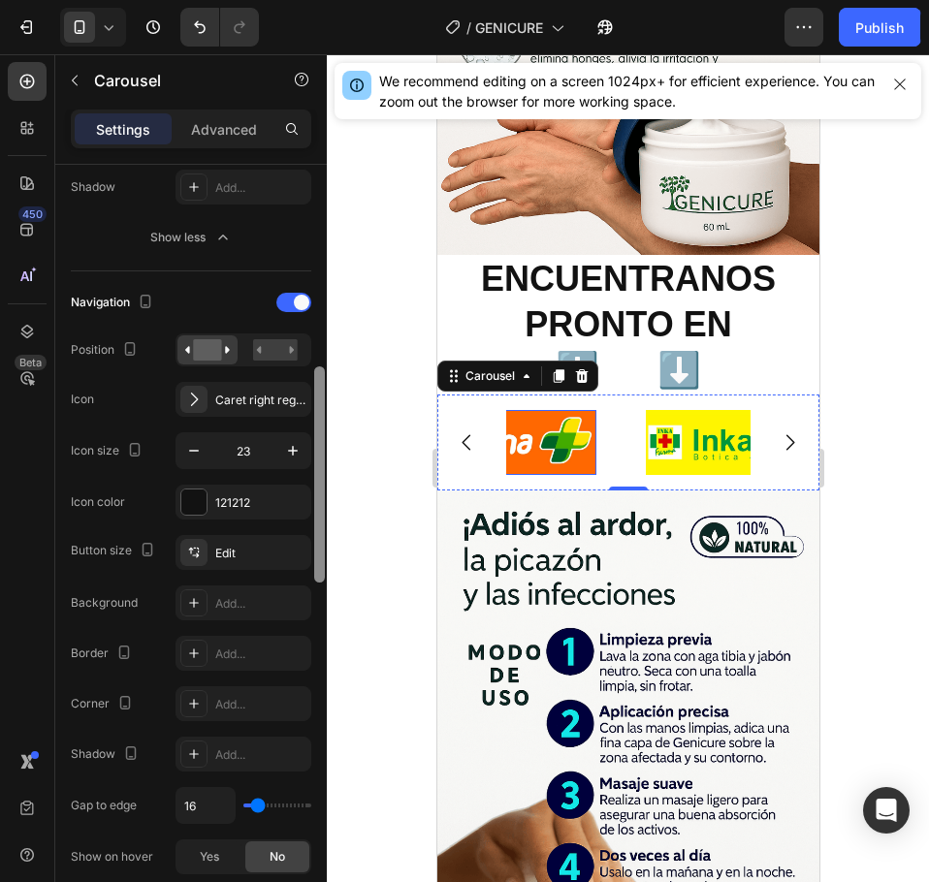
drag, startPoint x: 323, startPoint y: 453, endPoint x: 334, endPoint y: 431, distance: 24.3
click at [334, 0] on div "7 Version history / GENICURE Need republishing Preview 1 product assigned Save …" at bounding box center [464, 0] width 929 height 0
click at [295, 300] on span at bounding box center [302, 303] width 16 height 16
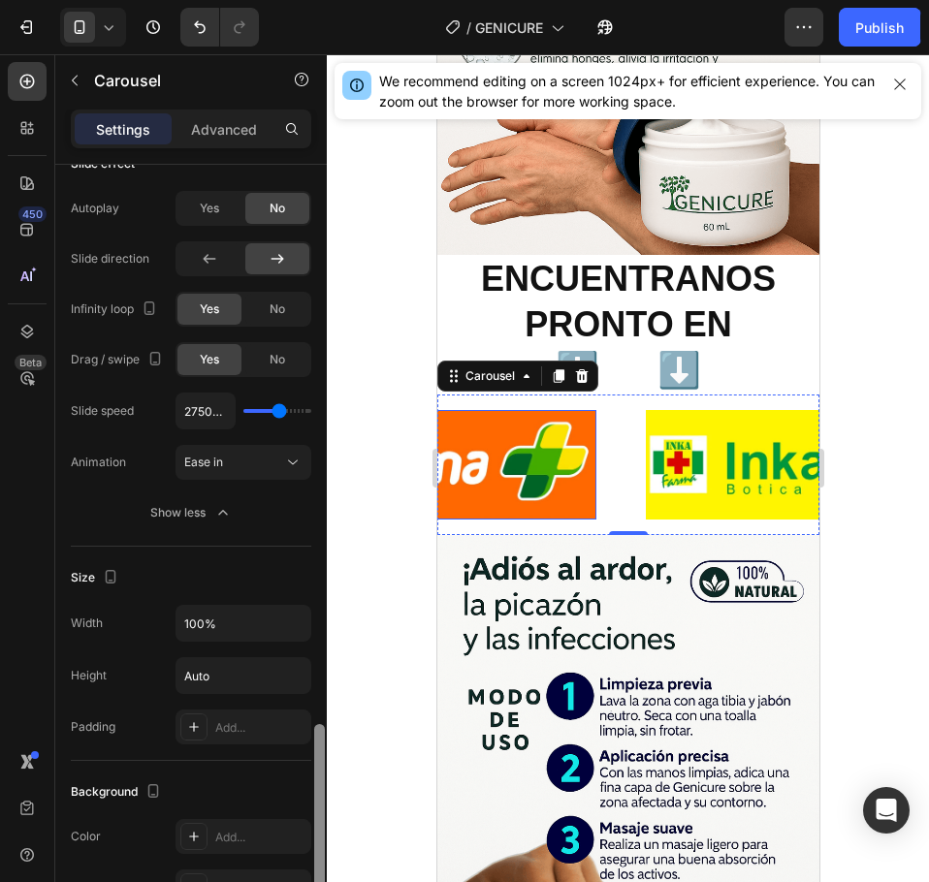
scroll to position [787, 0]
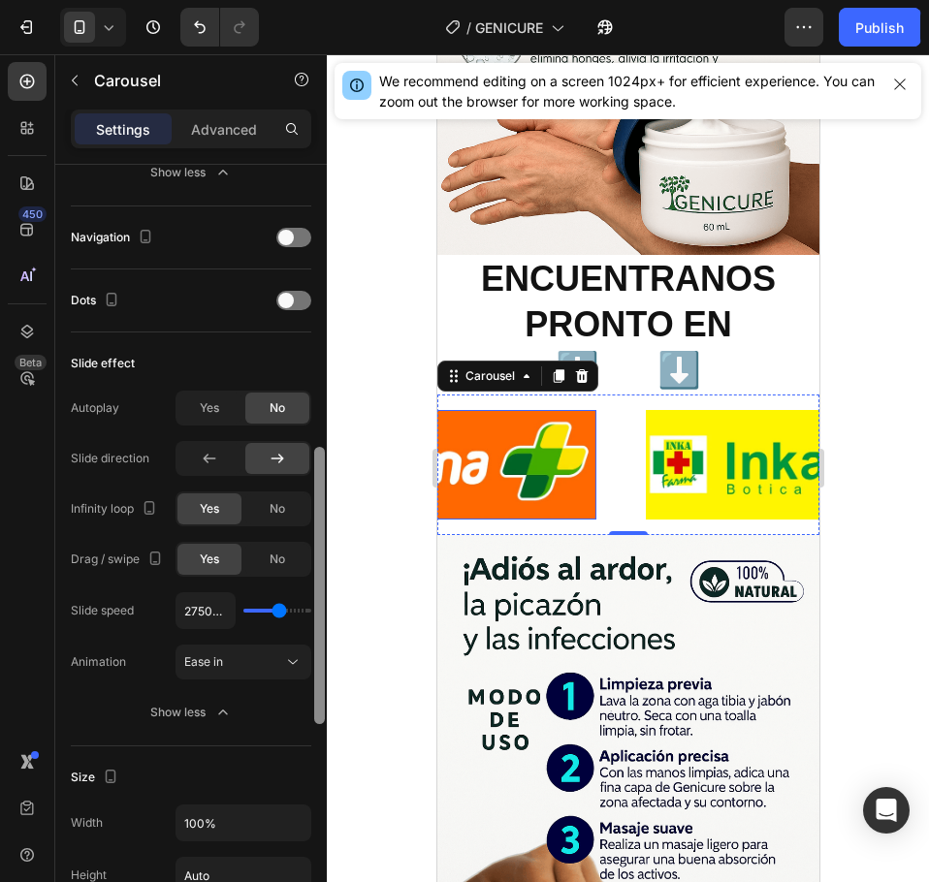
drag, startPoint x: 314, startPoint y: 501, endPoint x: 325, endPoint y: 482, distance: 22.1
click at [325, 482] on div at bounding box center [319, 551] width 15 height 773
click at [219, 400] on span "Yes" at bounding box center [209, 407] width 19 height 17
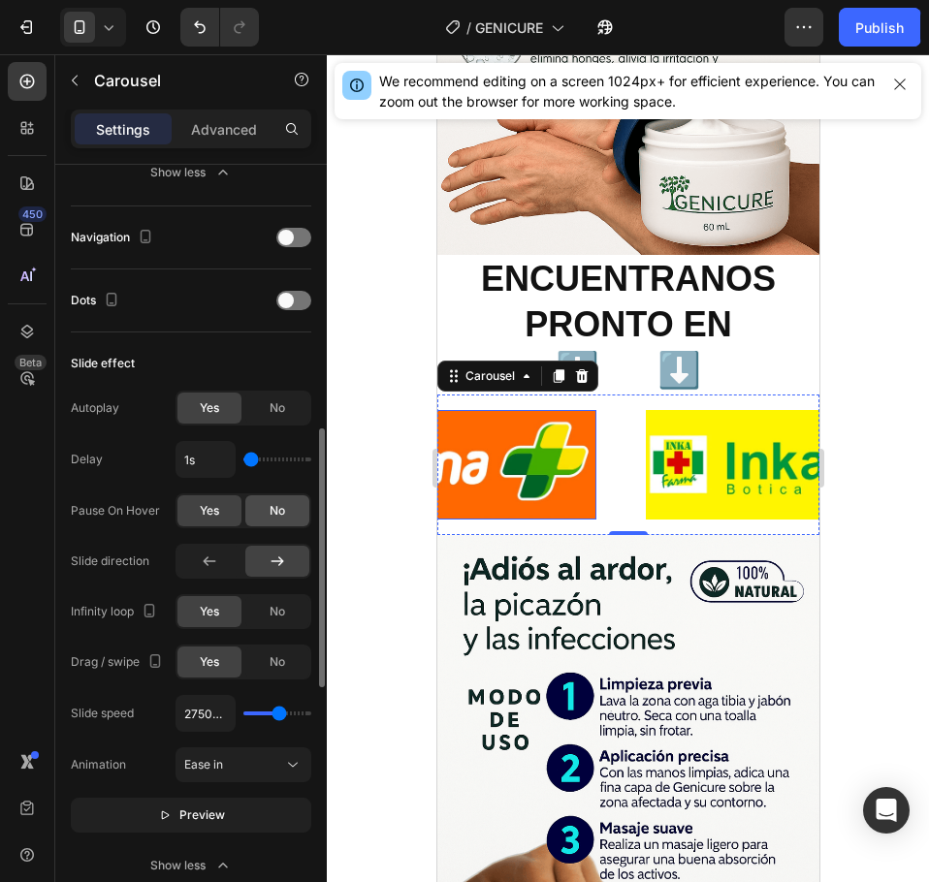
click at [262, 507] on div "No" at bounding box center [277, 510] width 64 height 31
click at [194, 510] on div "Yes" at bounding box center [209, 510] width 64 height 31
type input "3800ms"
drag, startPoint x: 280, startPoint y: 717, endPoint x: 291, endPoint y: 720, distance: 11.1
type input "3800"
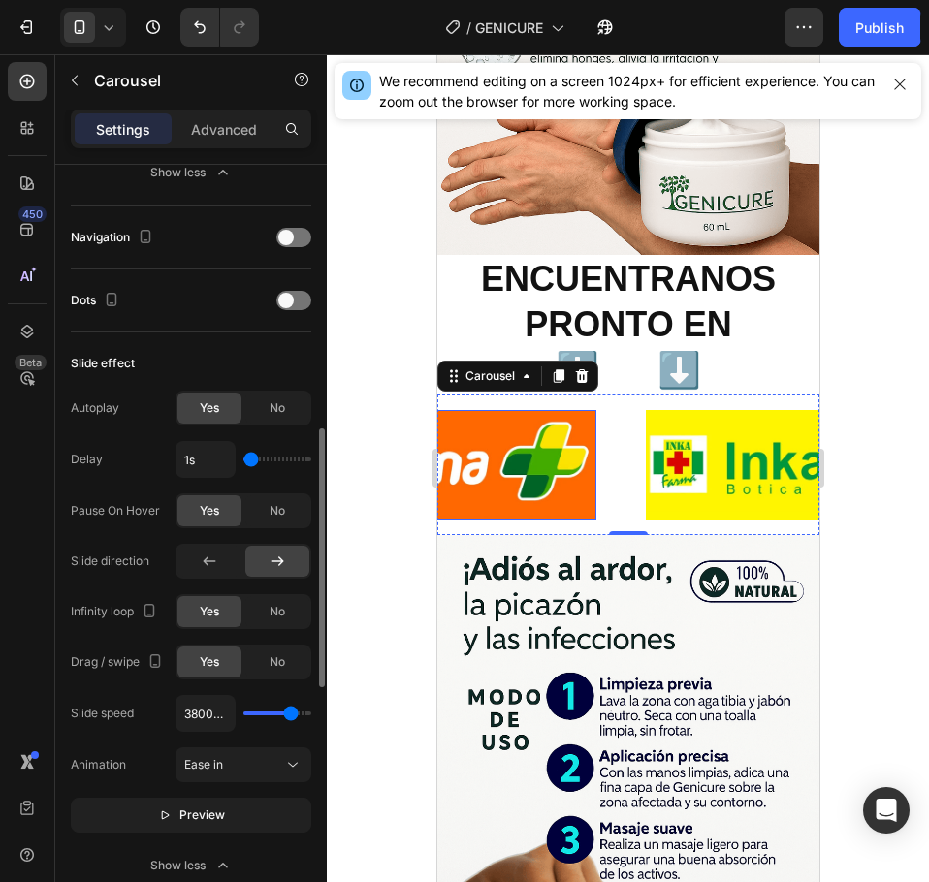
click at [291, 715] on input "range" at bounding box center [277, 713] width 68 height 4
click at [260, 811] on button "Preview" at bounding box center [191, 815] width 240 height 35
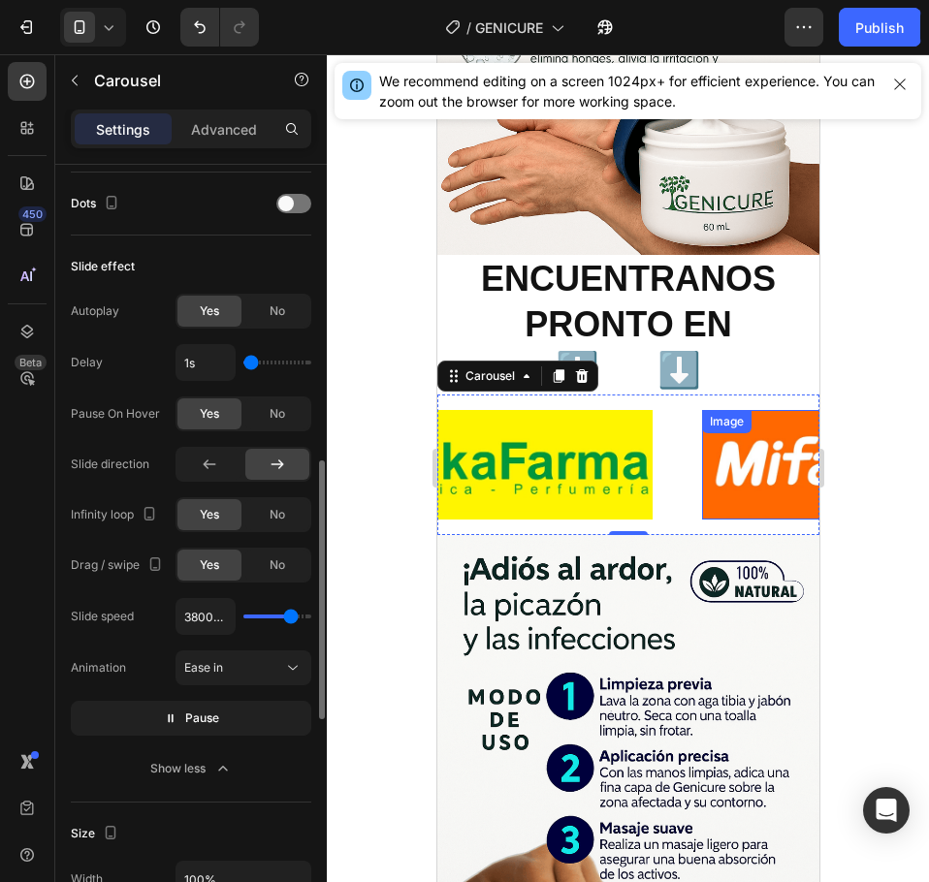
type input "1.3s"
type input "1.3"
type input "4s"
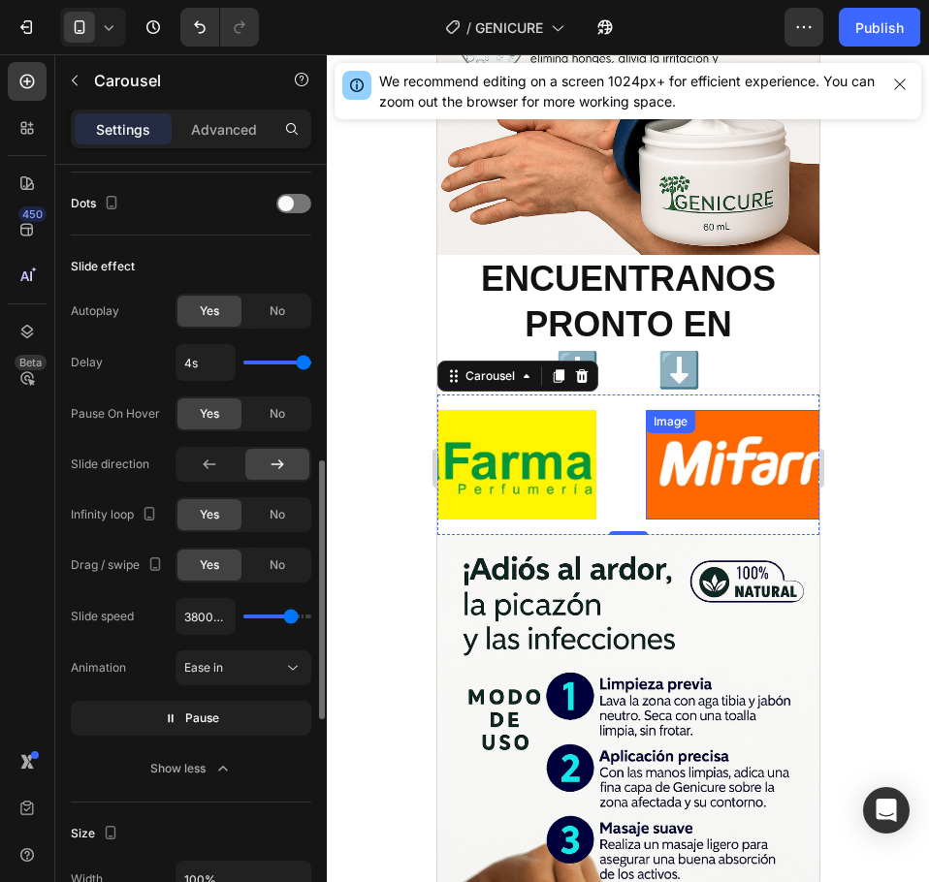
drag, startPoint x: 255, startPoint y: 366, endPoint x: 317, endPoint y: 365, distance: 62.0
type input "4"
click at [311, 364] on input "range" at bounding box center [277, 363] width 68 height 4
type input "1s"
drag, startPoint x: 304, startPoint y: 364, endPoint x: 235, endPoint y: 364, distance: 69.8
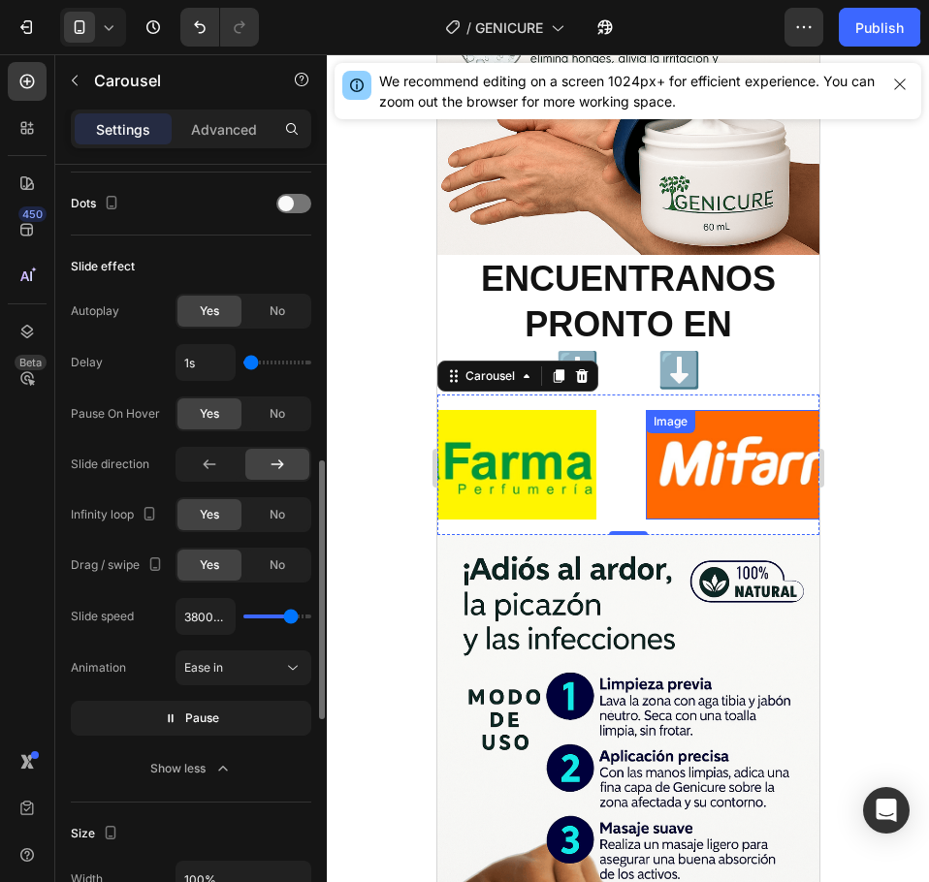
type input "1"
click at [243, 364] on input "range" at bounding box center [277, 363] width 68 height 4
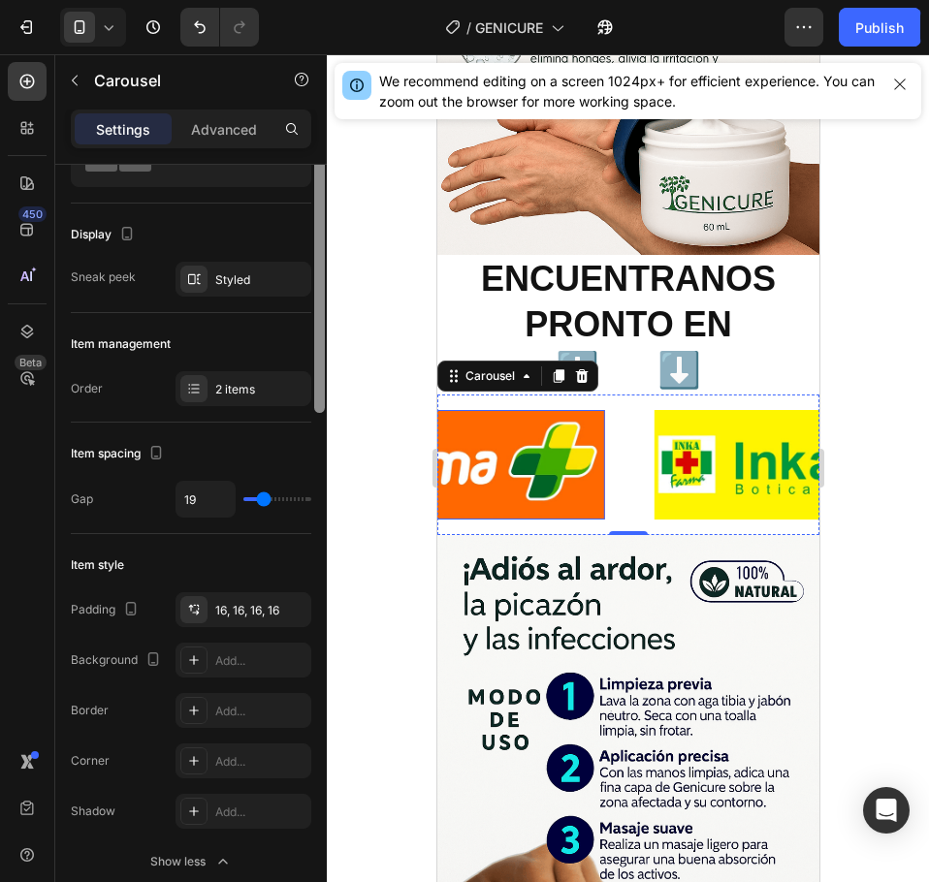
scroll to position [28, 0]
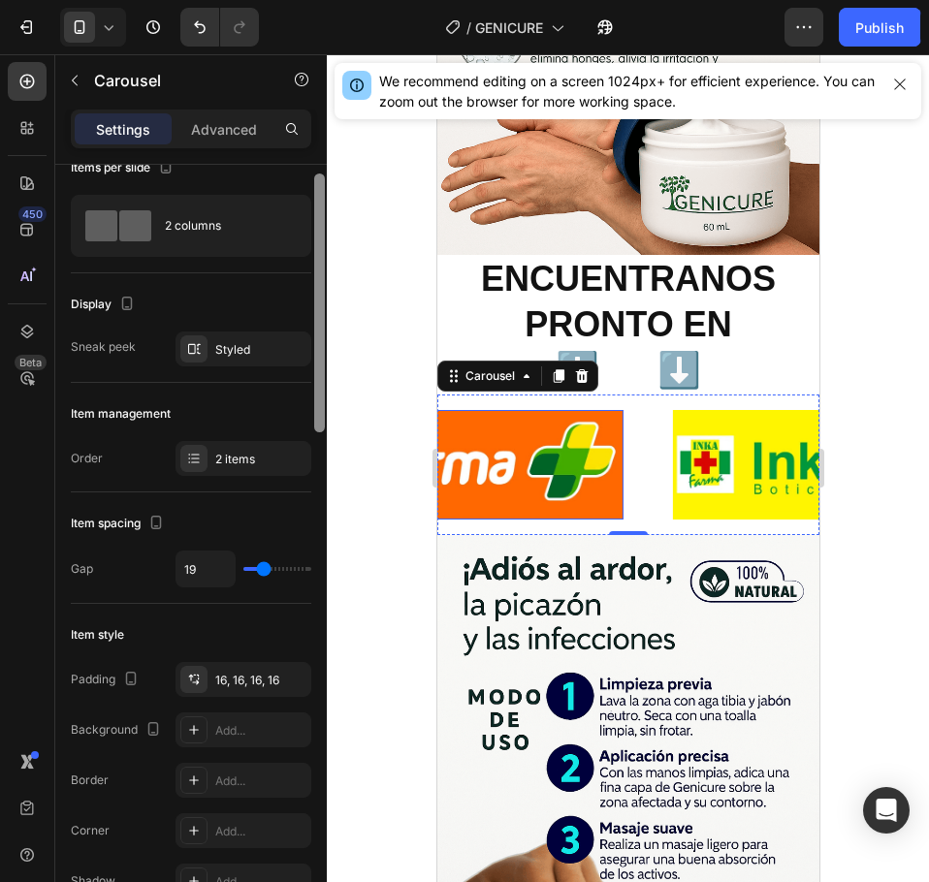
drag, startPoint x: 319, startPoint y: 503, endPoint x: 321, endPoint y: 216, distance: 286.9
click at [321, 216] on div at bounding box center [319, 303] width 11 height 259
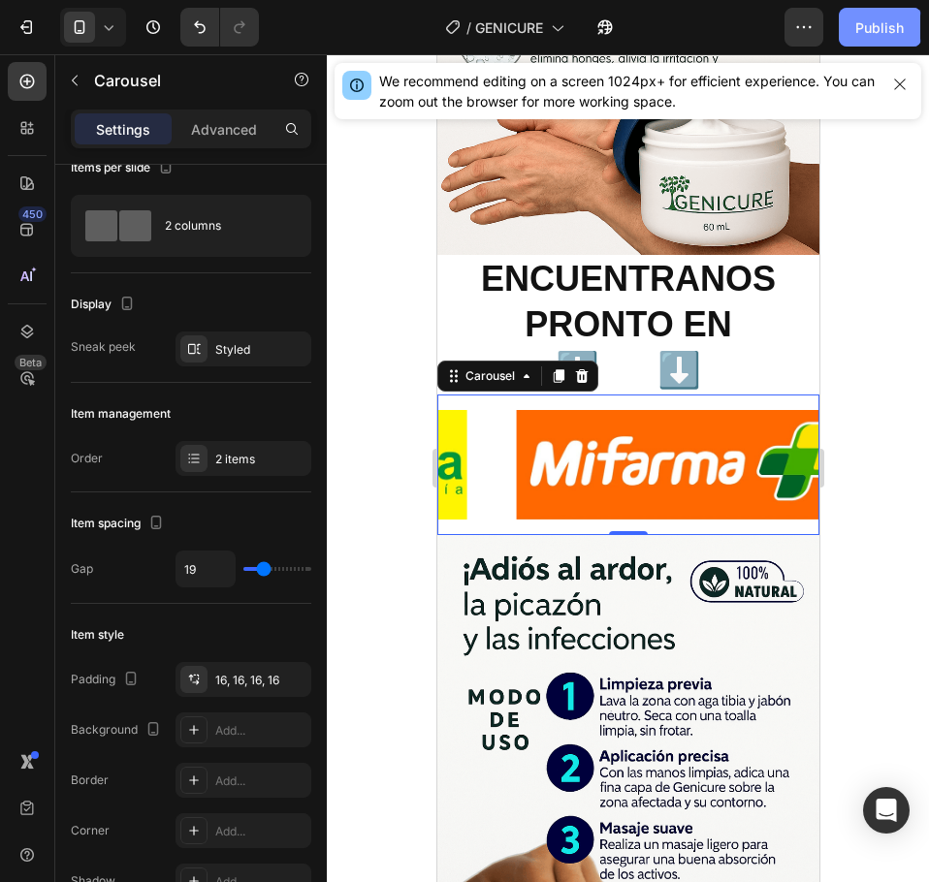
click at [888, 27] on div "Publish" at bounding box center [879, 27] width 48 height 20
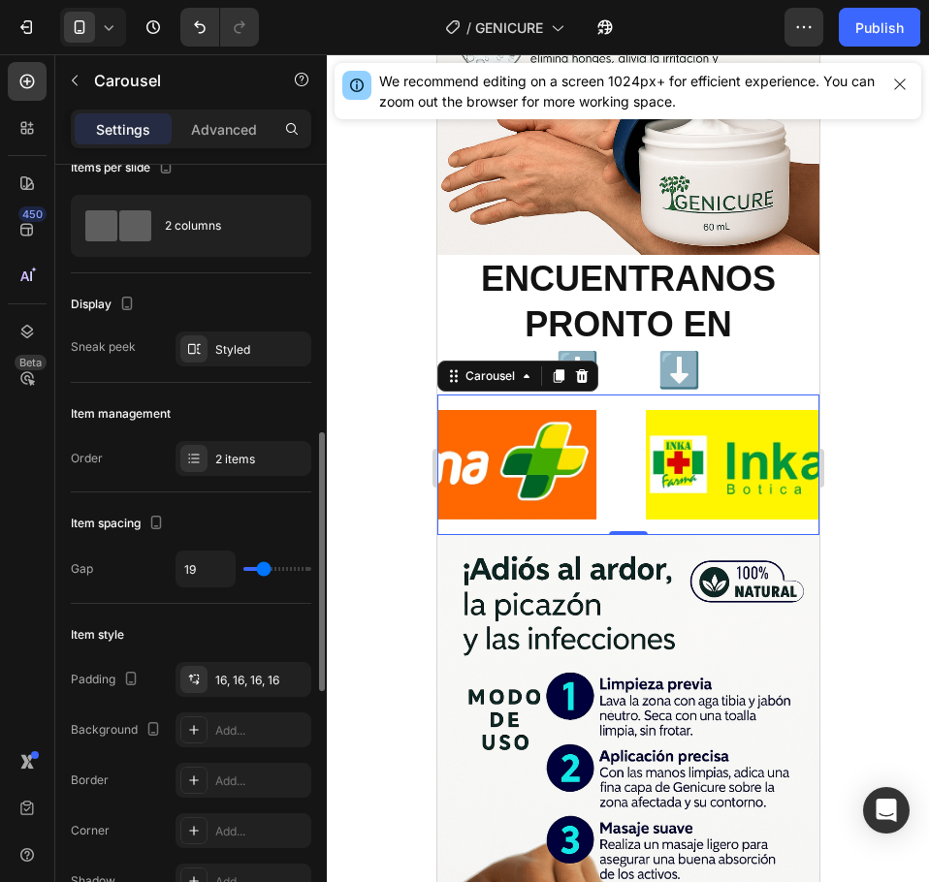
scroll to position [319, 0]
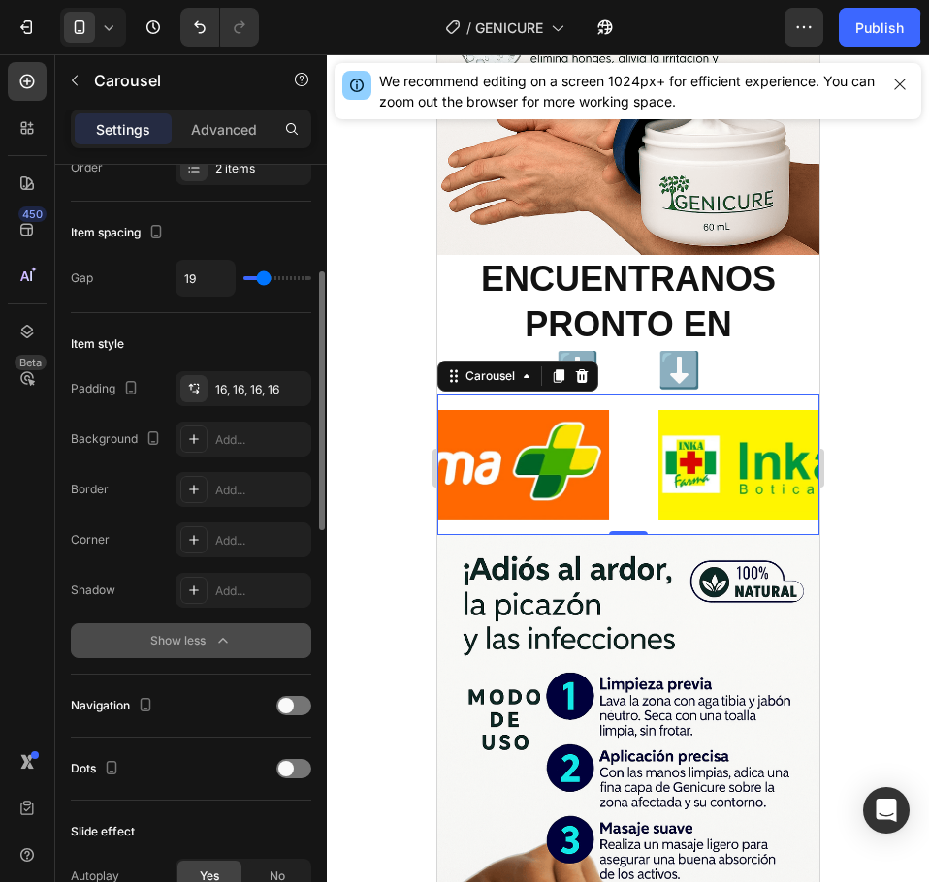
click at [204, 638] on div "Show less" at bounding box center [191, 640] width 82 height 19
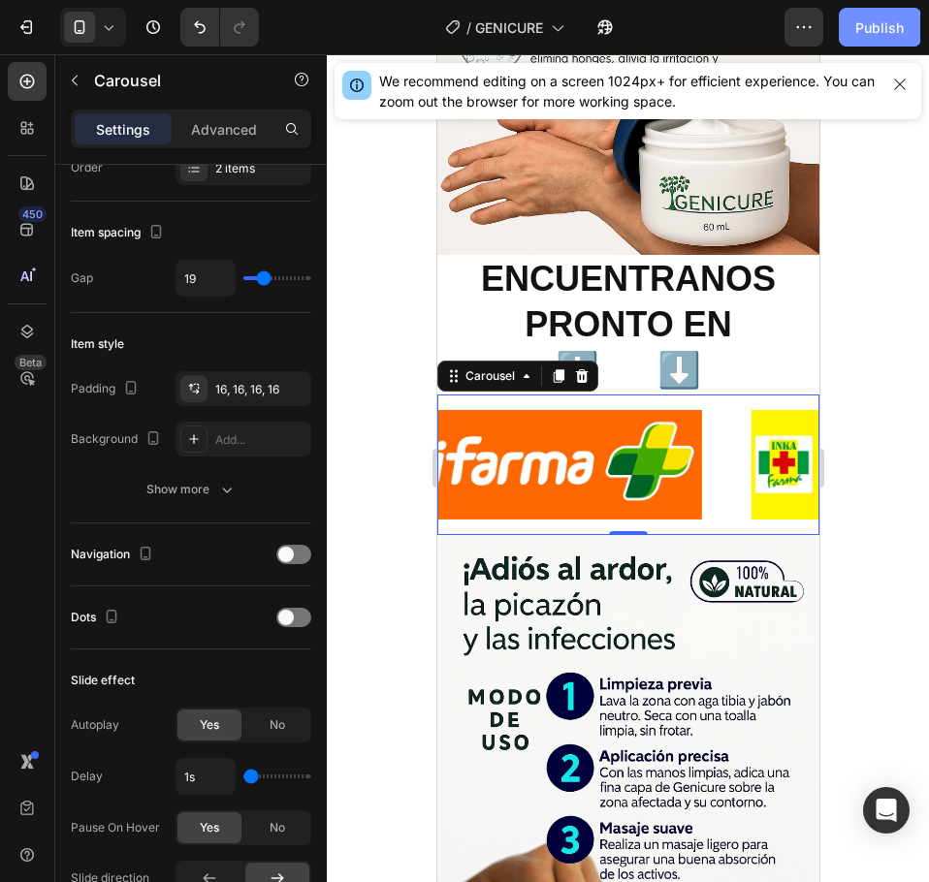
click at [890, 23] on div "Publish" at bounding box center [879, 27] width 48 height 20
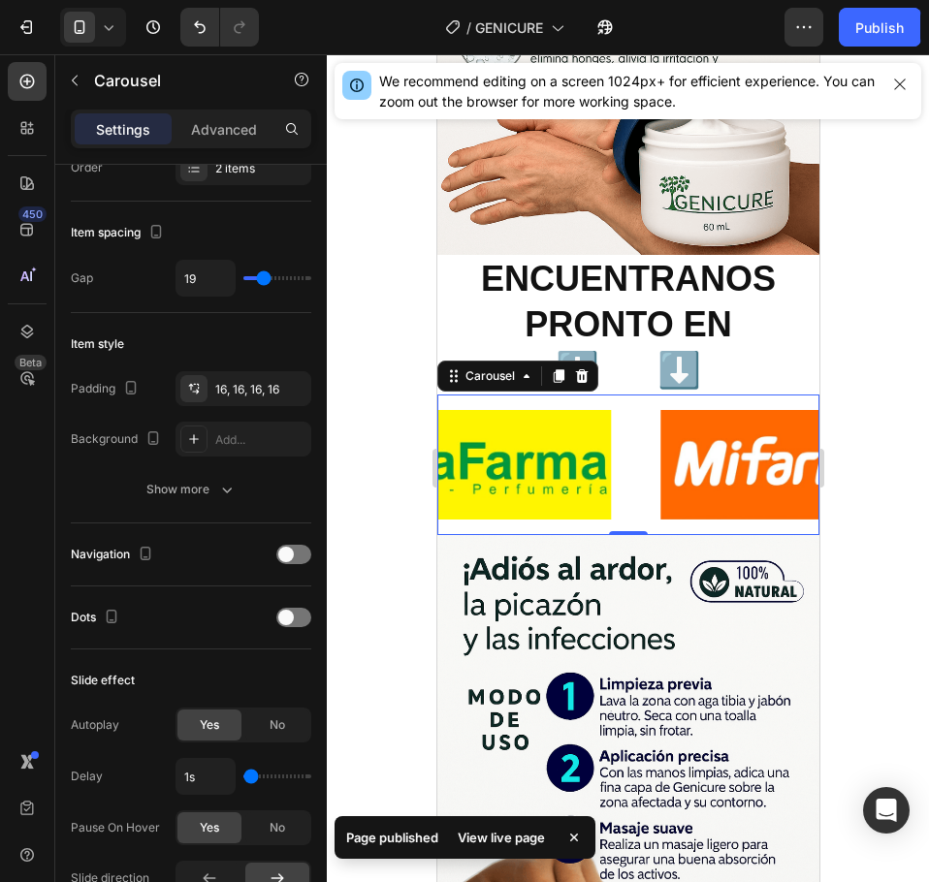
click at [617, 395] on div "Image" at bounding box center [441, 465] width 367 height 141
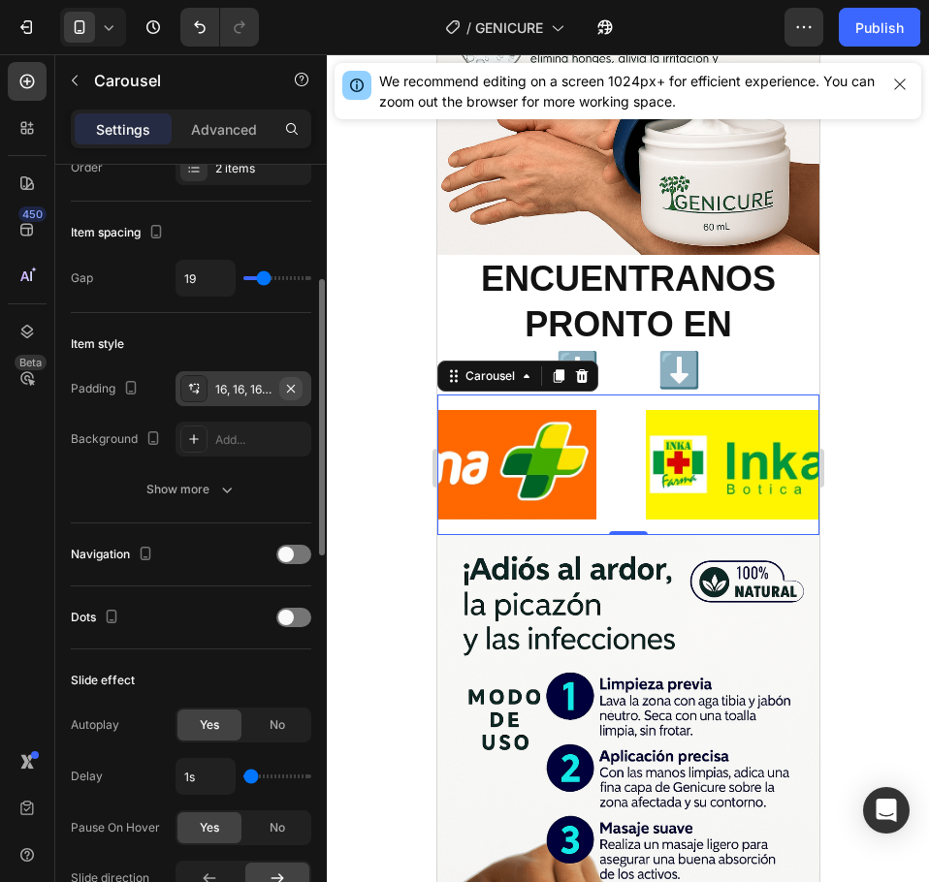
click at [291, 389] on icon "button" at bounding box center [291, 388] width 8 height 8
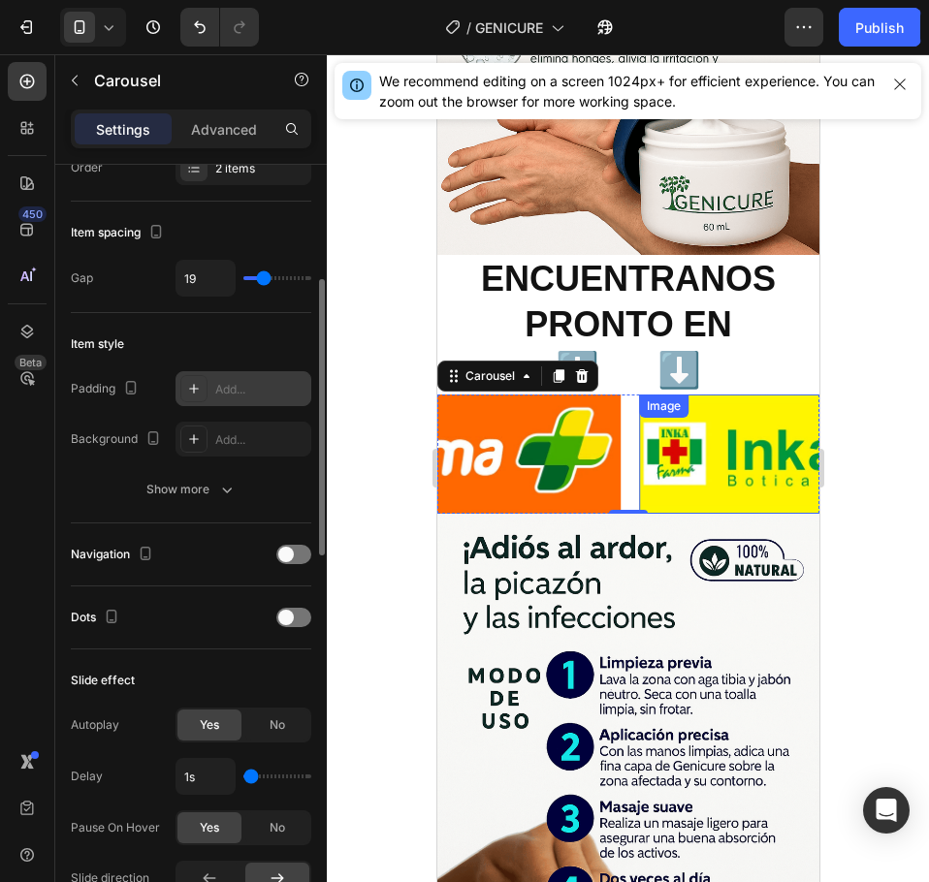
click at [642, 395] on img at bounding box center [821, 454] width 367 height 119
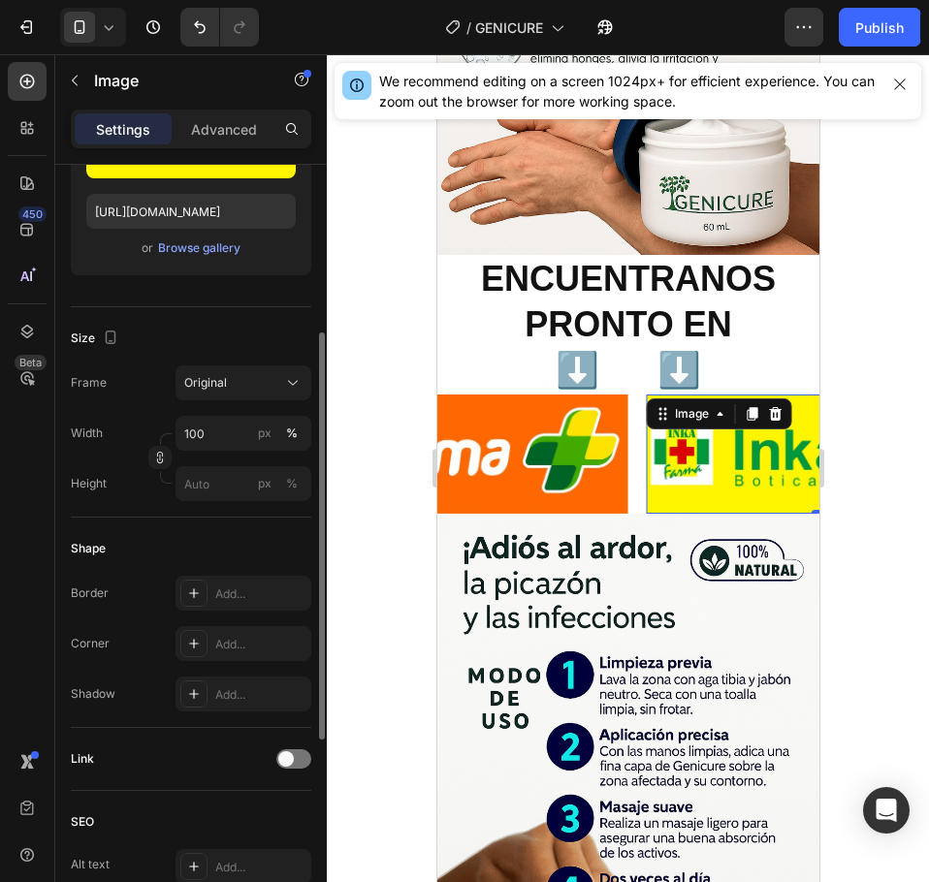
scroll to position [0, 0]
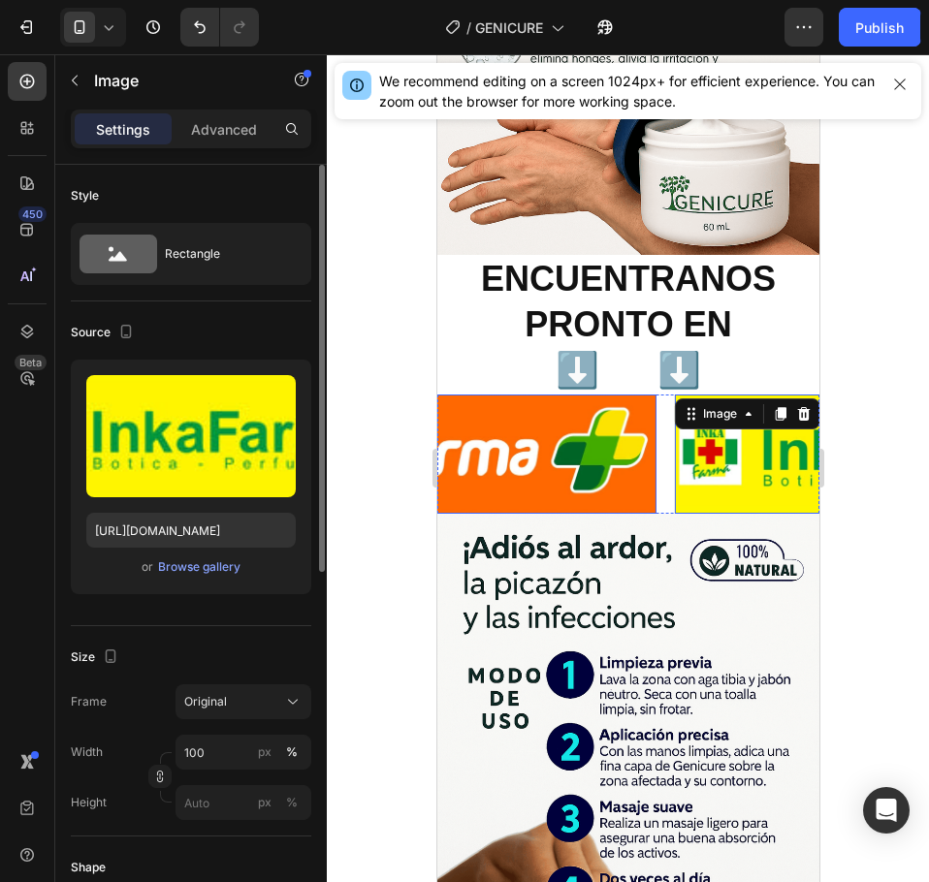
click at [639, 395] on img at bounding box center [471, 454] width 367 height 119
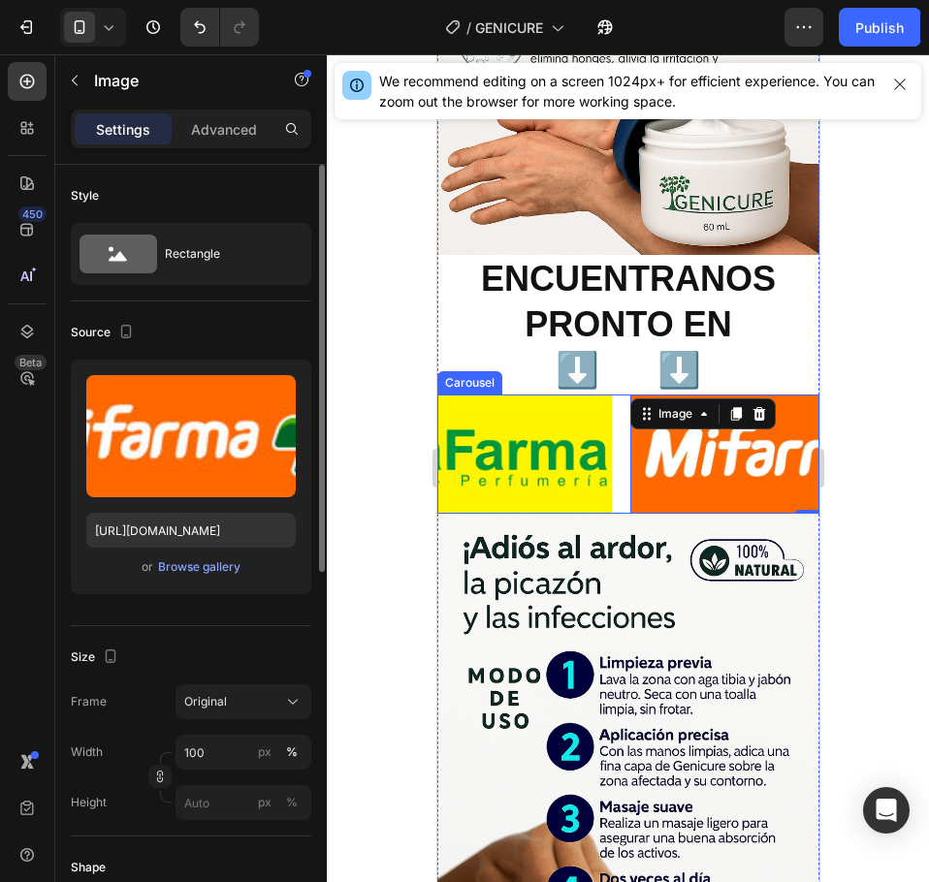
click at [618, 409] on div "Image Image 0" at bounding box center [627, 454] width 382 height 119
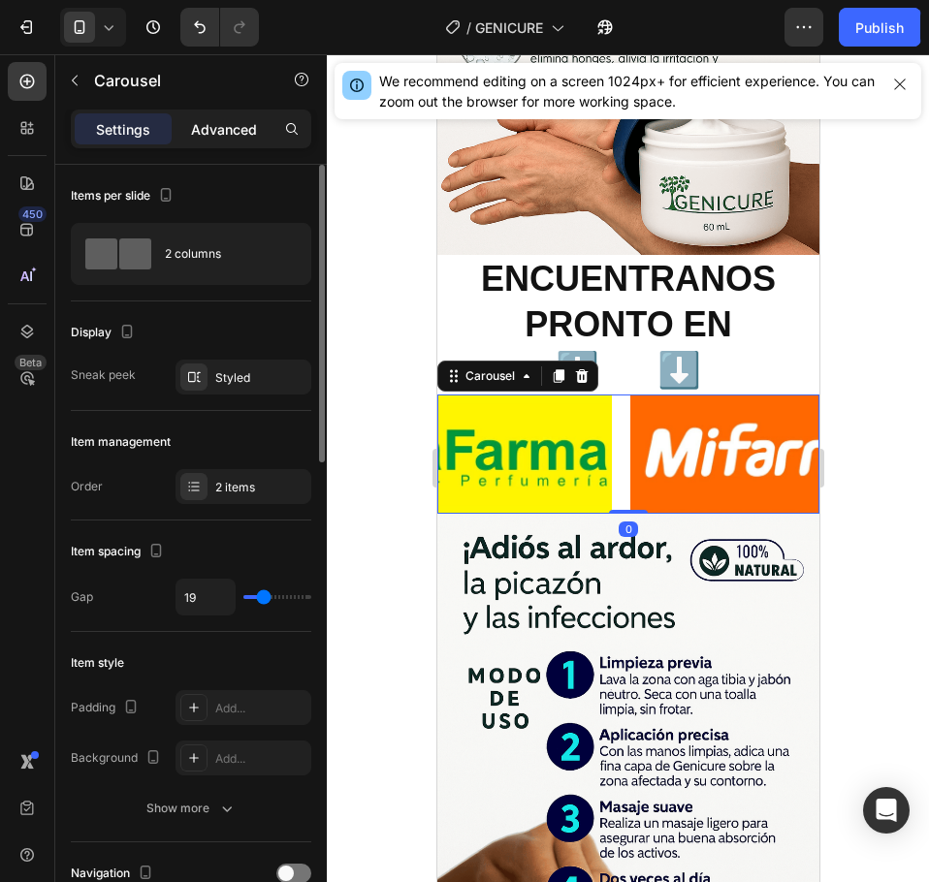
click at [219, 116] on div "Advanced" at bounding box center [223, 128] width 97 height 31
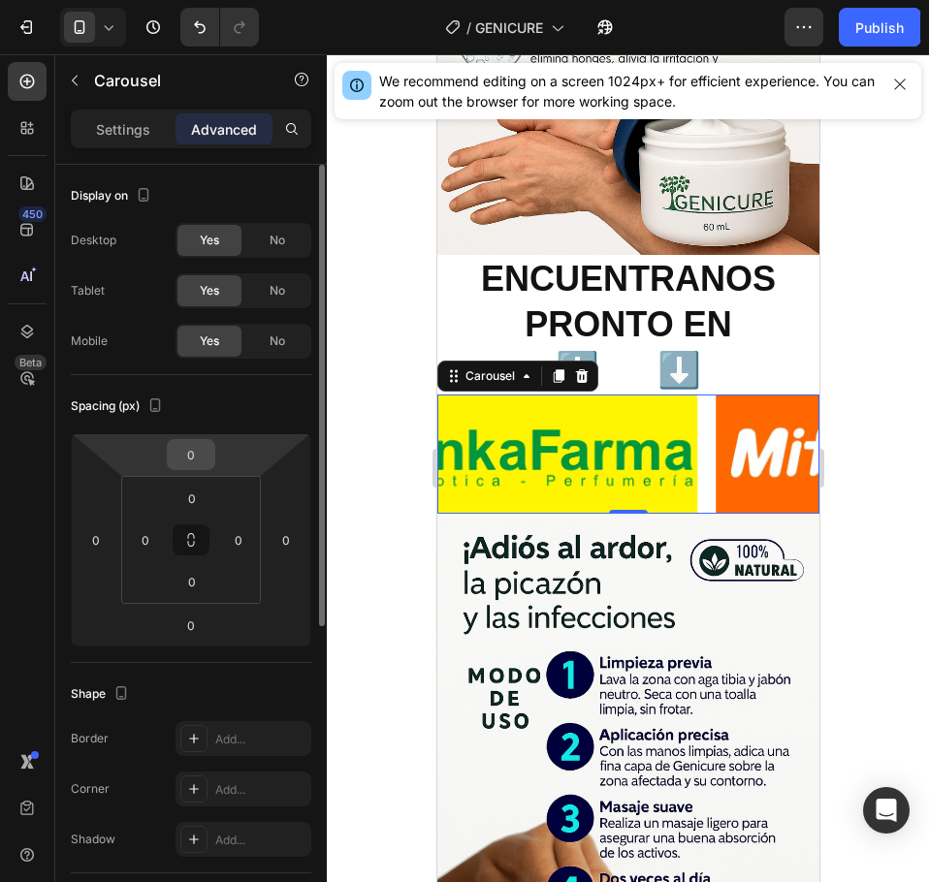
click at [203, 448] on input "0" at bounding box center [191, 454] width 39 height 29
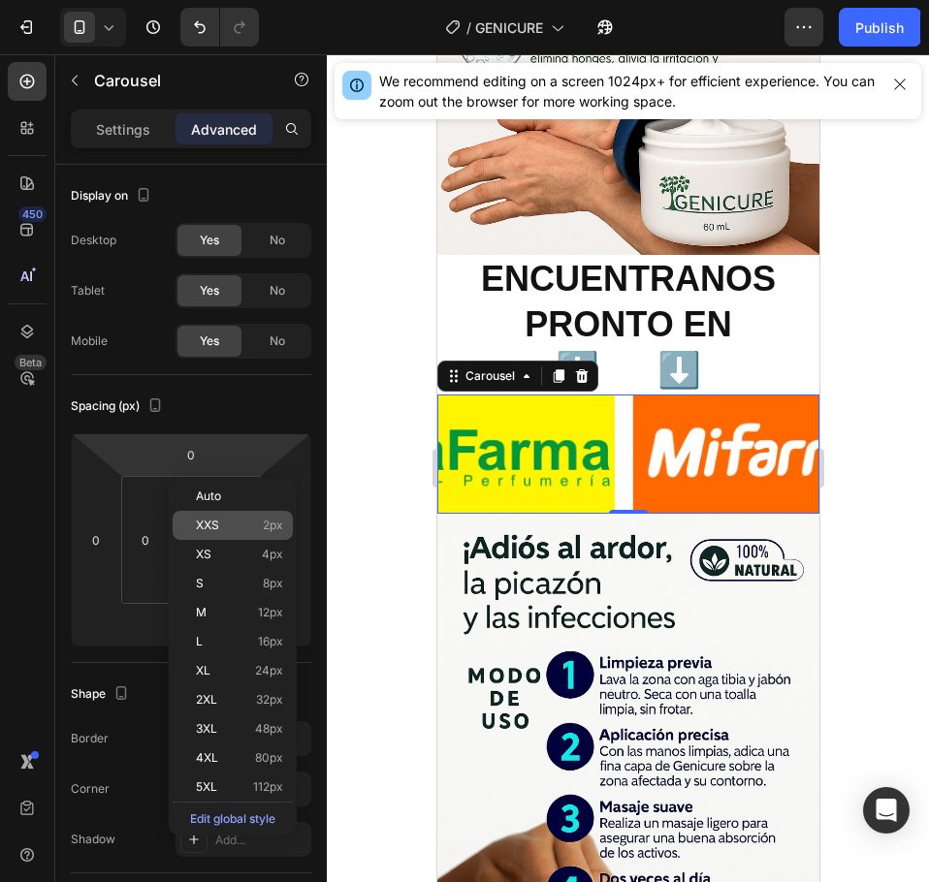
click at [210, 520] on span "XXS" at bounding box center [207, 526] width 23 height 14
type input "2"
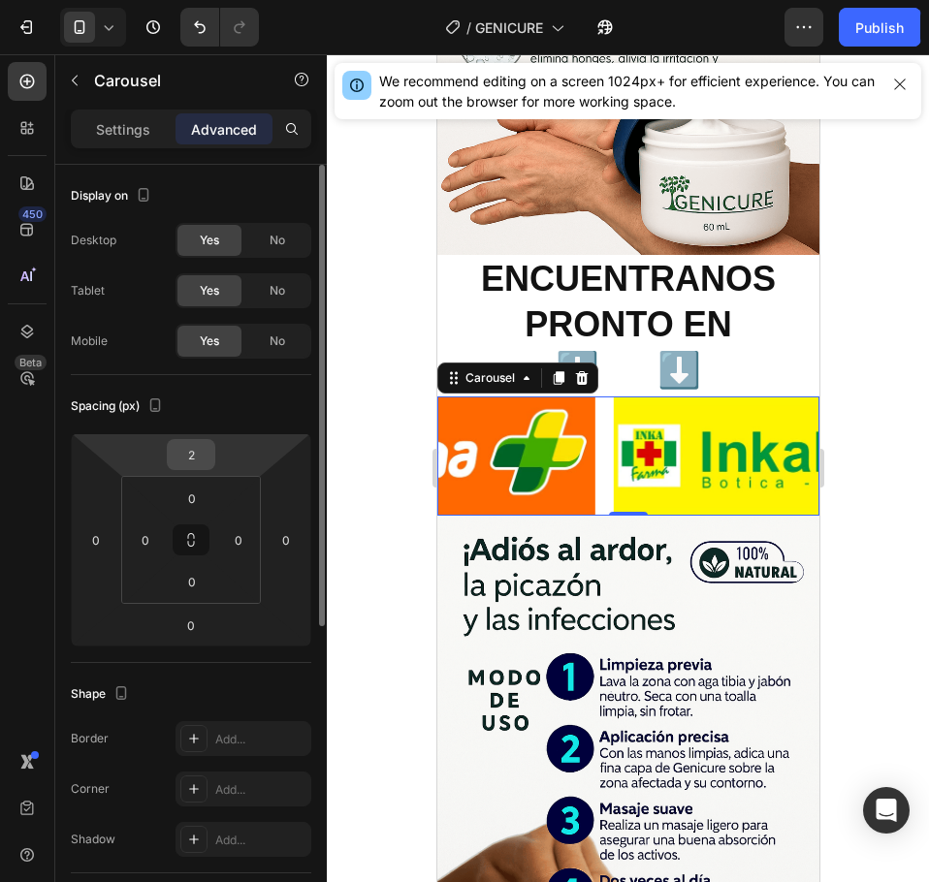
click at [200, 460] on input "2" at bounding box center [191, 454] width 39 height 29
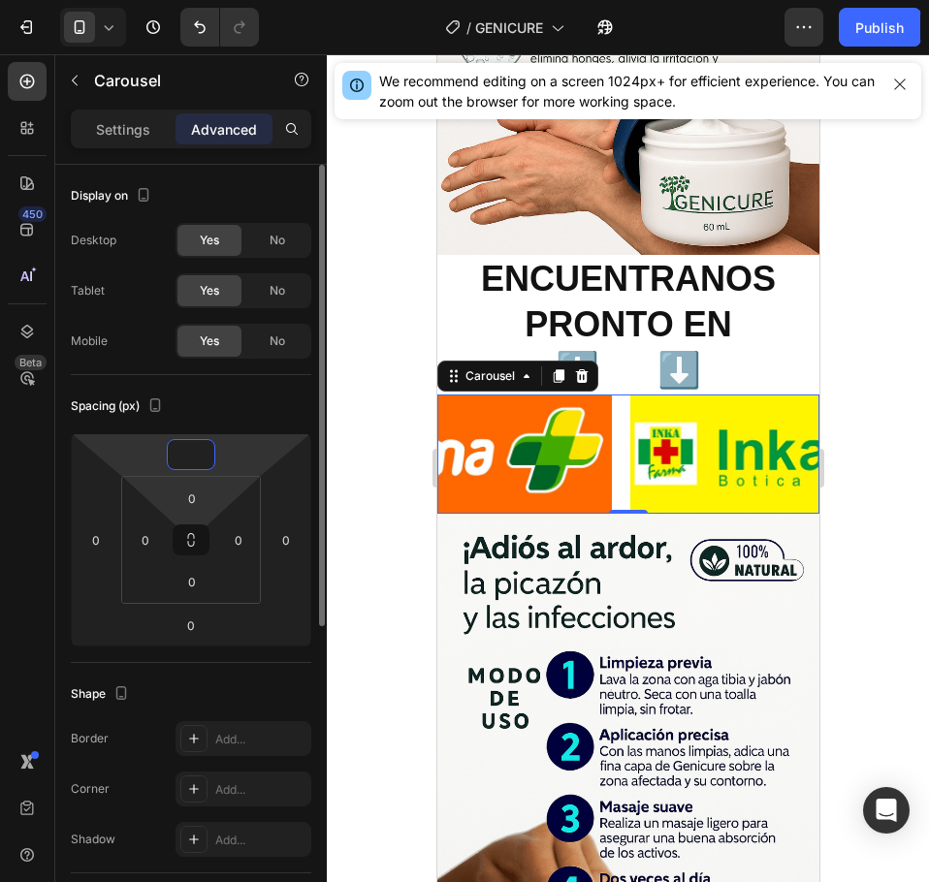
click at [155, 0] on html "7 Version history / GENICURE Need republishing Preview 1 product assigned Save …" at bounding box center [464, 0] width 929 height 0
type input "0"
click at [193, 508] on input "0" at bounding box center [192, 498] width 39 height 29
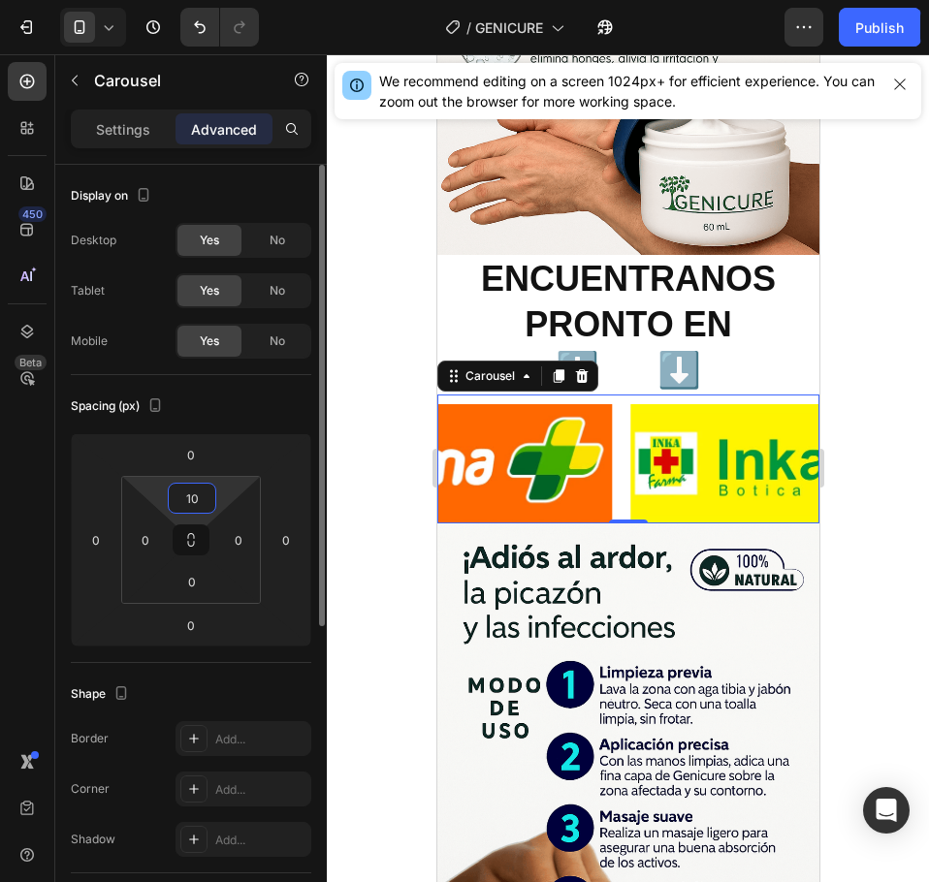
click at [193, 508] on input "10" at bounding box center [192, 498] width 39 height 29
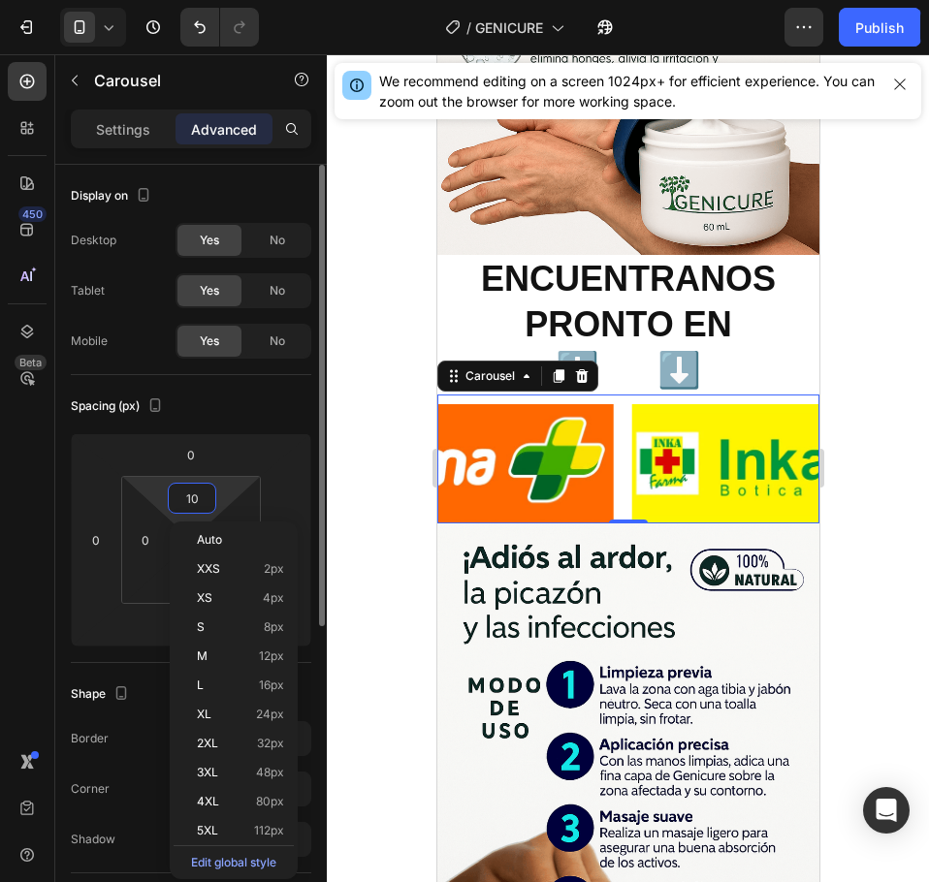
click at [193, 508] on input "10" at bounding box center [192, 498] width 39 height 29
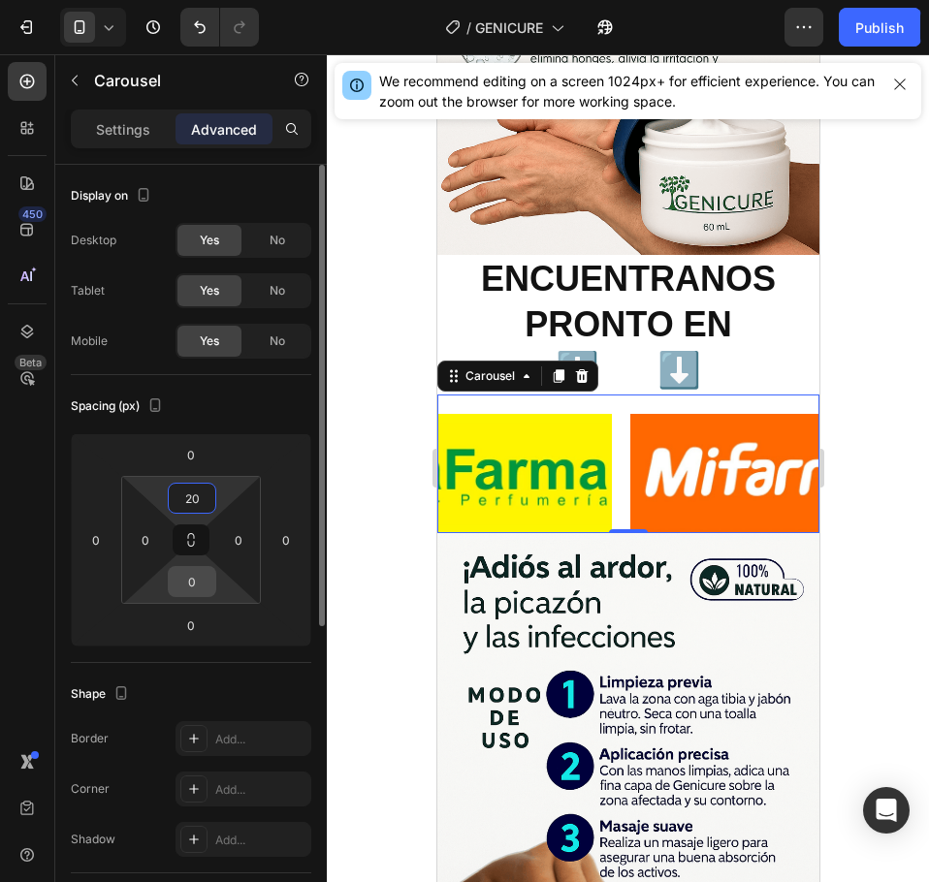
type input "20"
click at [196, 581] on input "0" at bounding box center [192, 581] width 39 height 29
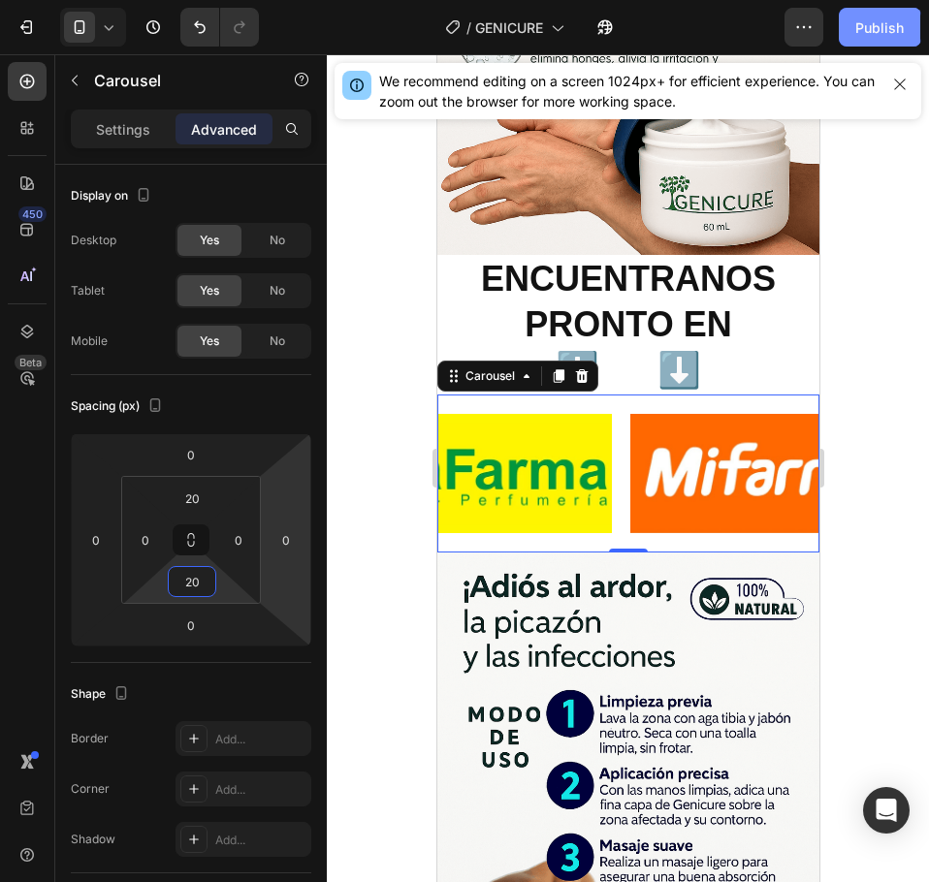
type input "20"
click at [901, 30] on div "Publish" at bounding box center [879, 27] width 48 height 20
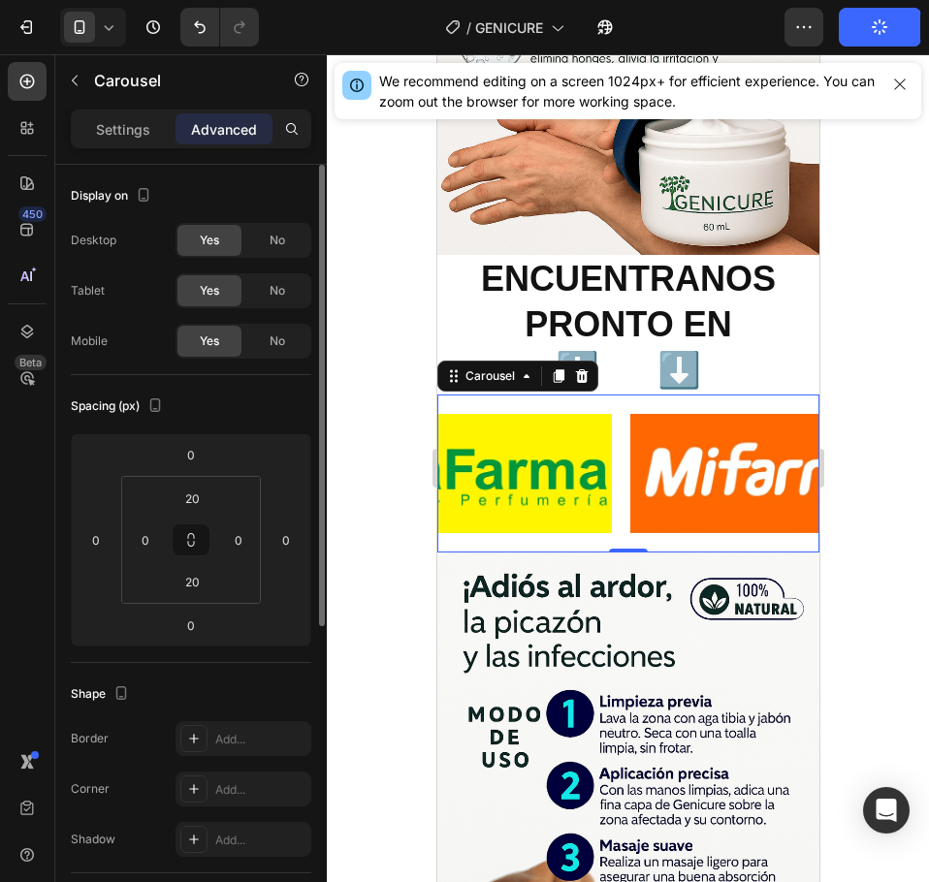
scroll to position [97, 0]
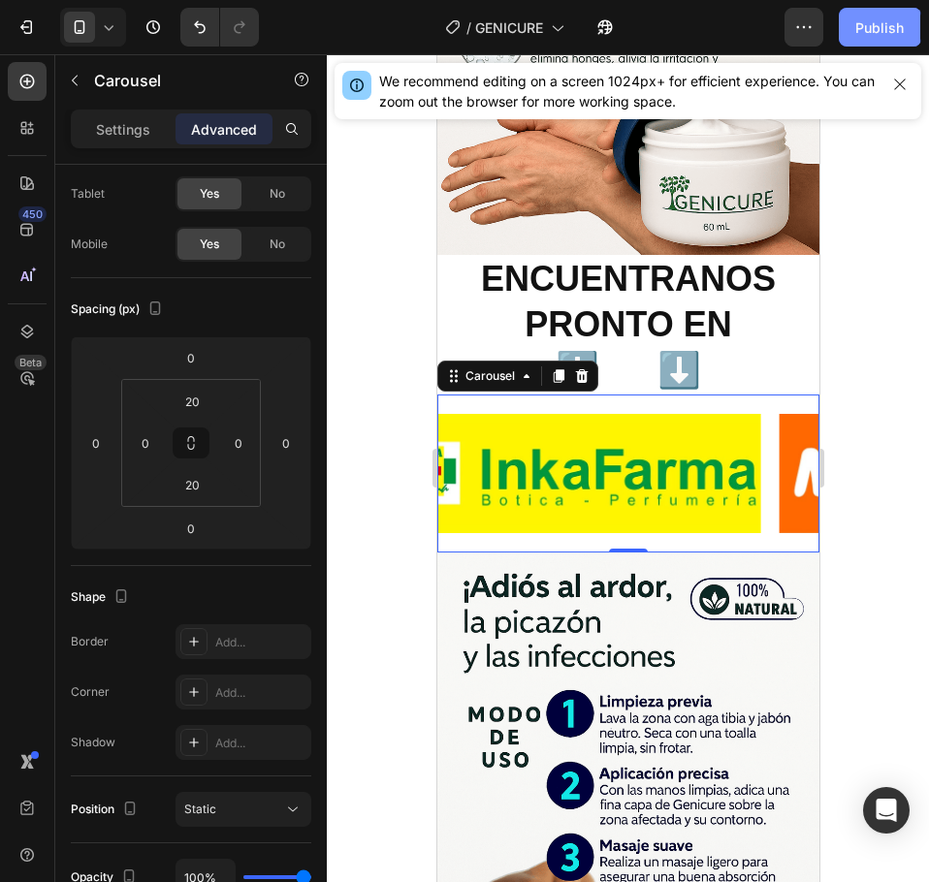
click at [884, 26] on div "Publish" at bounding box center [879, 27] width 48 height 20
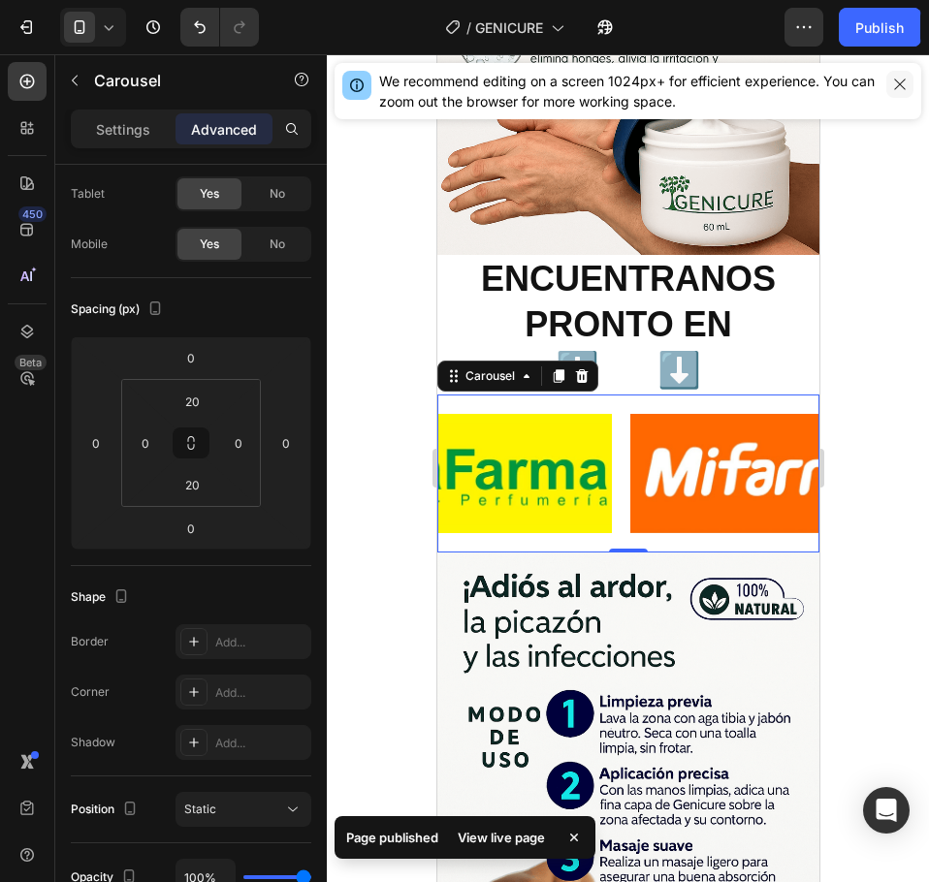
click at [901, 83] on icon "button" at bounding box center [900, 85] width 16 height 16
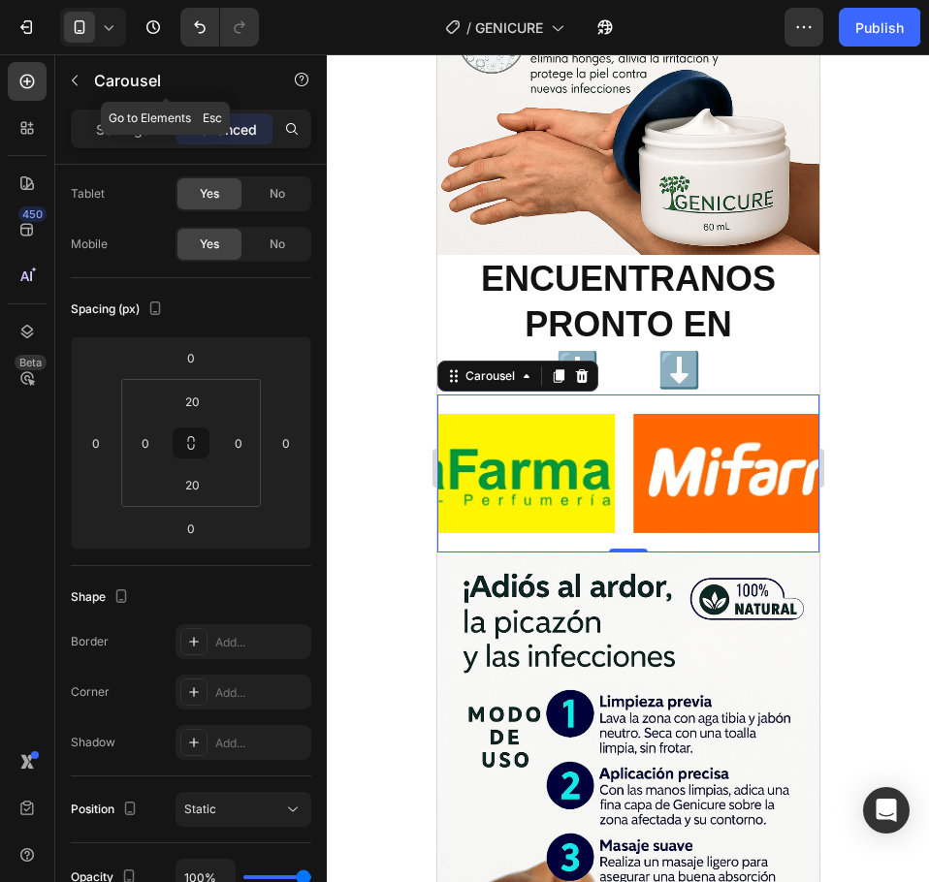
click at [86, 80] on button "button" at bounding box center [74, 80] width 31 height 31
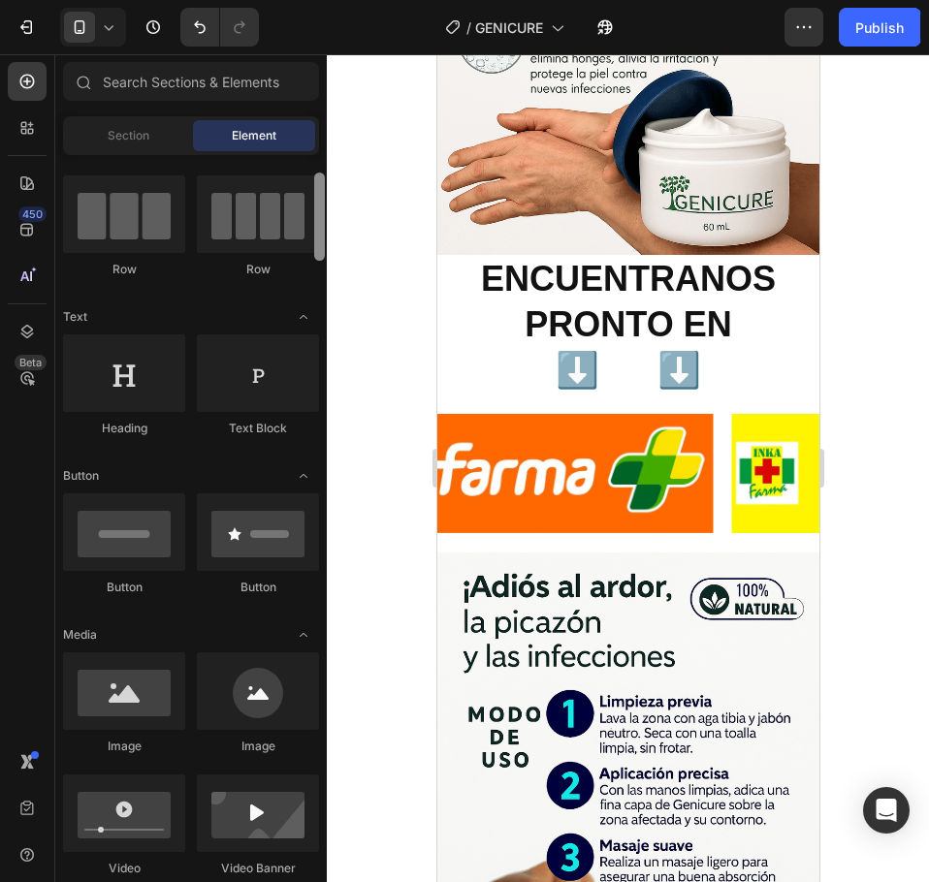
scroll to position [0, 0]
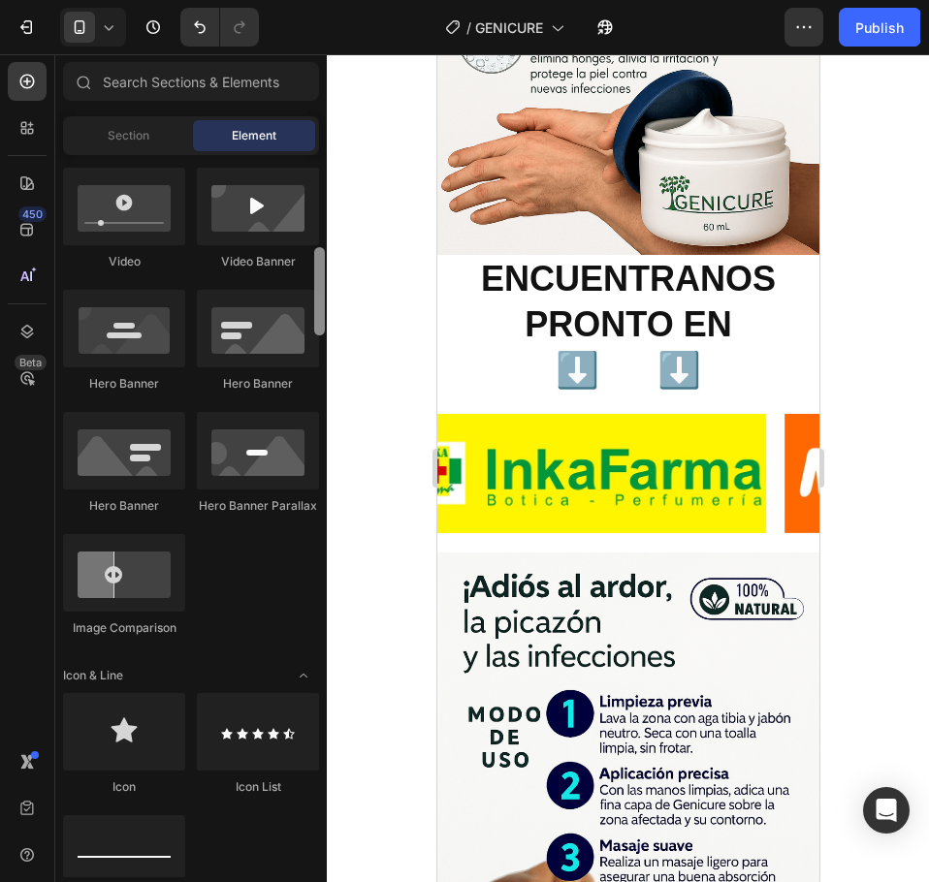
scroll to position [877, 0]
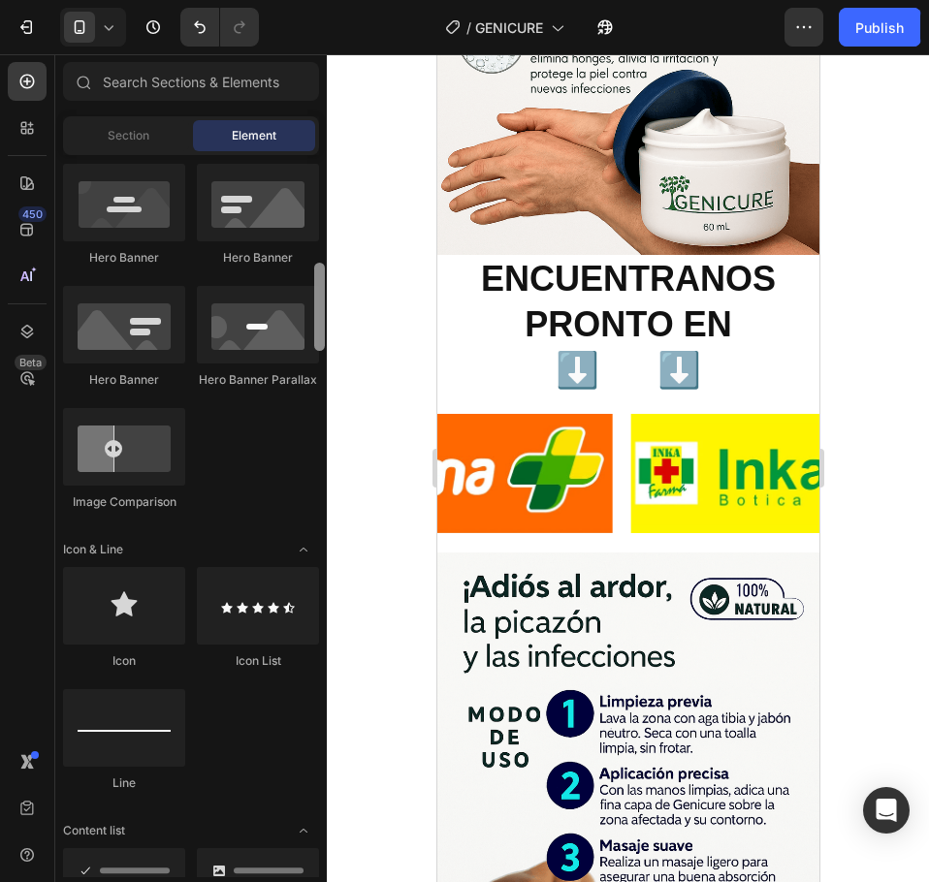
click at [342, 0] on div "7 Version history / GENICURE Published Preview 1 product assigned Save Publish …" at bounding box center [464, 0] width 929 height 0
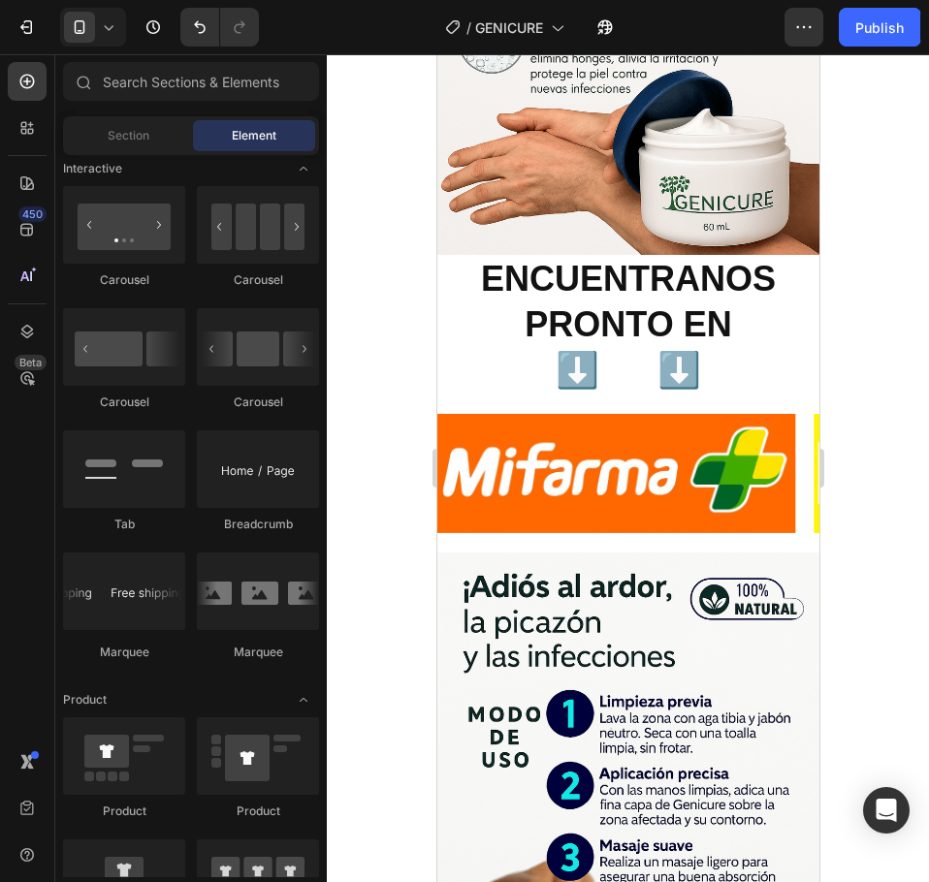
scroll to position [2074, 0]
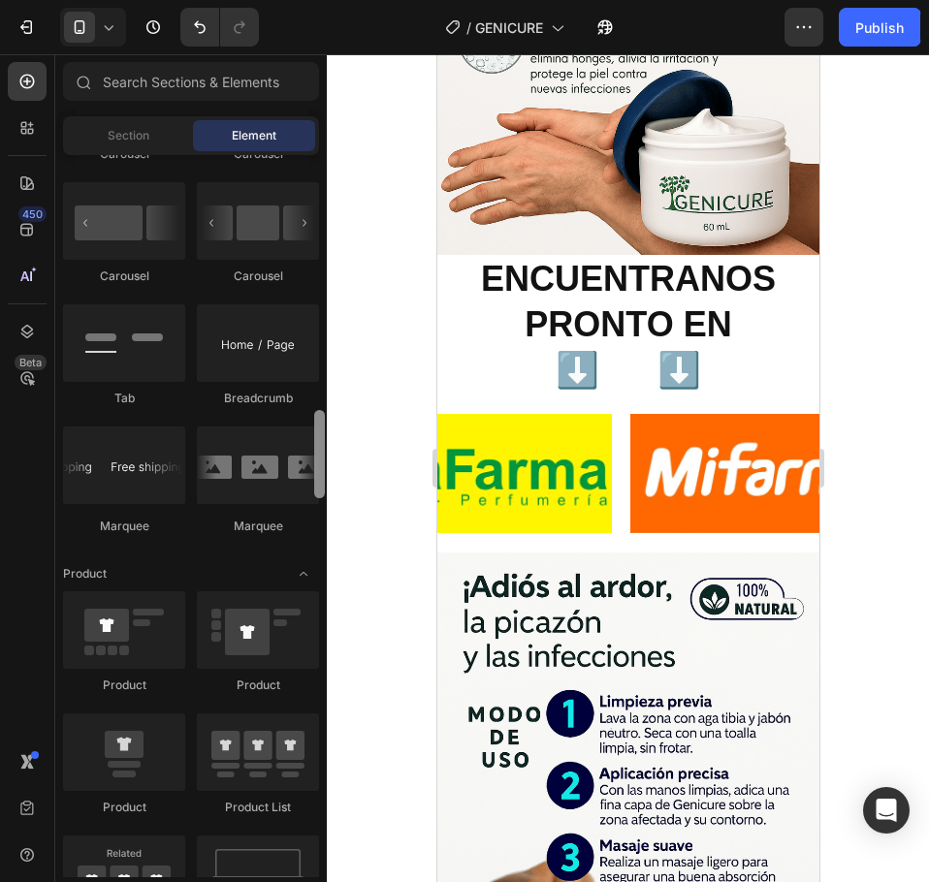
drag, startPoint x: 318, startPoint y: 321, endPoint x: 339, endPoint y: 468, distance: 148.9
click at [339, 0] on div "7 Version history / GENICURE Published Preview 1 product assigned Save Publish …" at bounding box center [464, 0] width 929 height 0
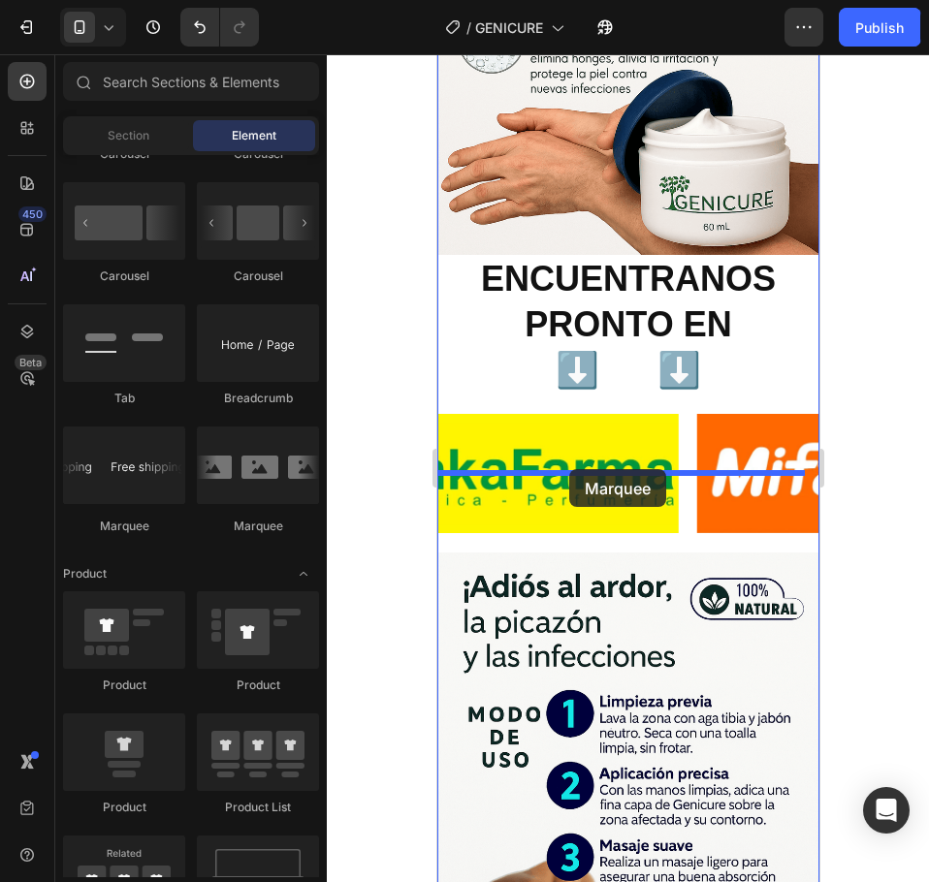
drag, startPoint x: 551, startPoint y: 527, endPoint x: 568, endPoint y: 469, distance: 60.7
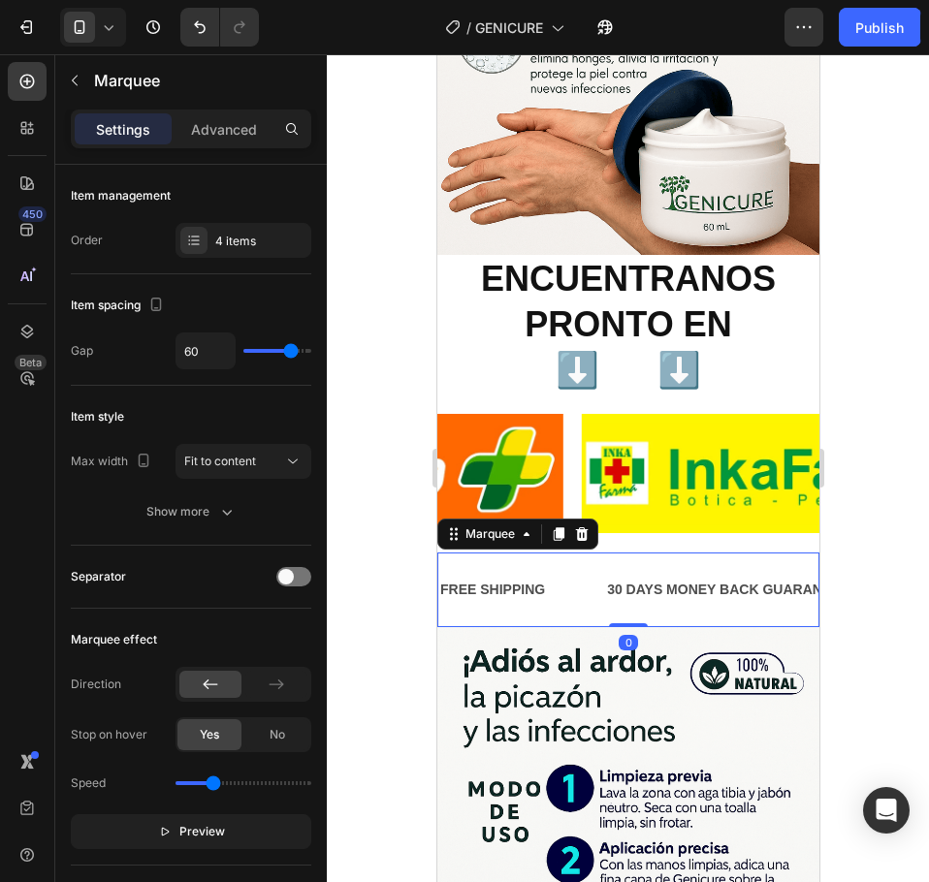
click at [577, 568] on div "FREE SHIPPING Text Block" at bounding box center [520, 590] width 167 height 44
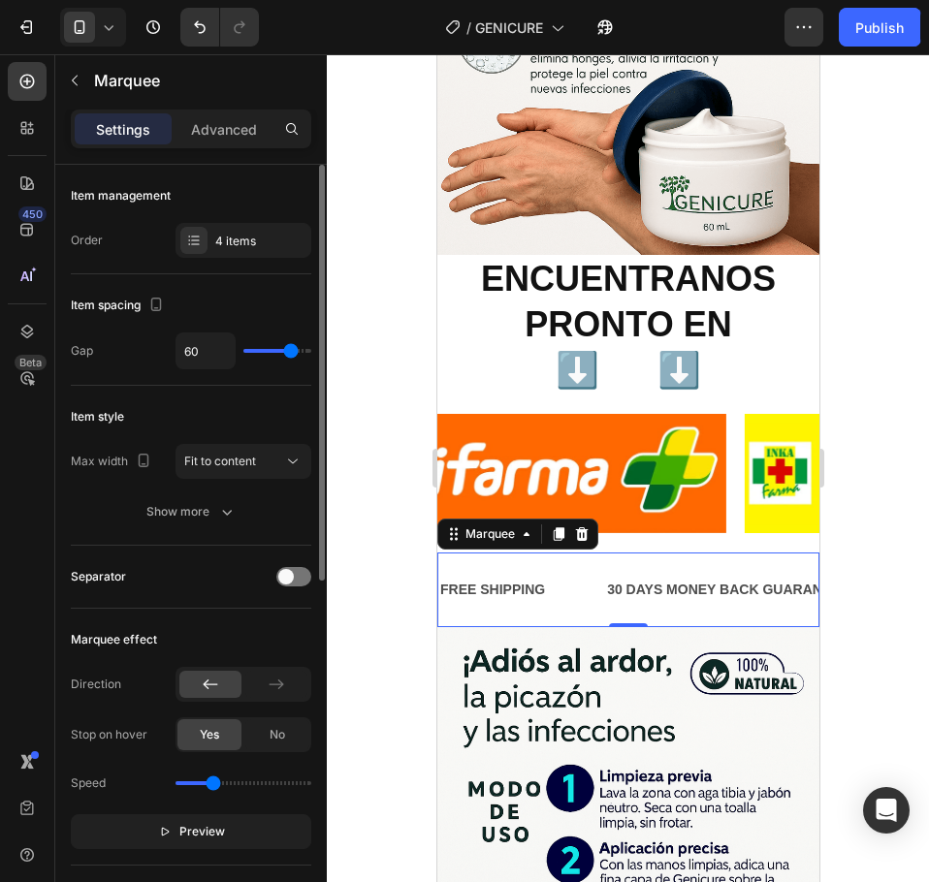
scroll to position [194, 0]
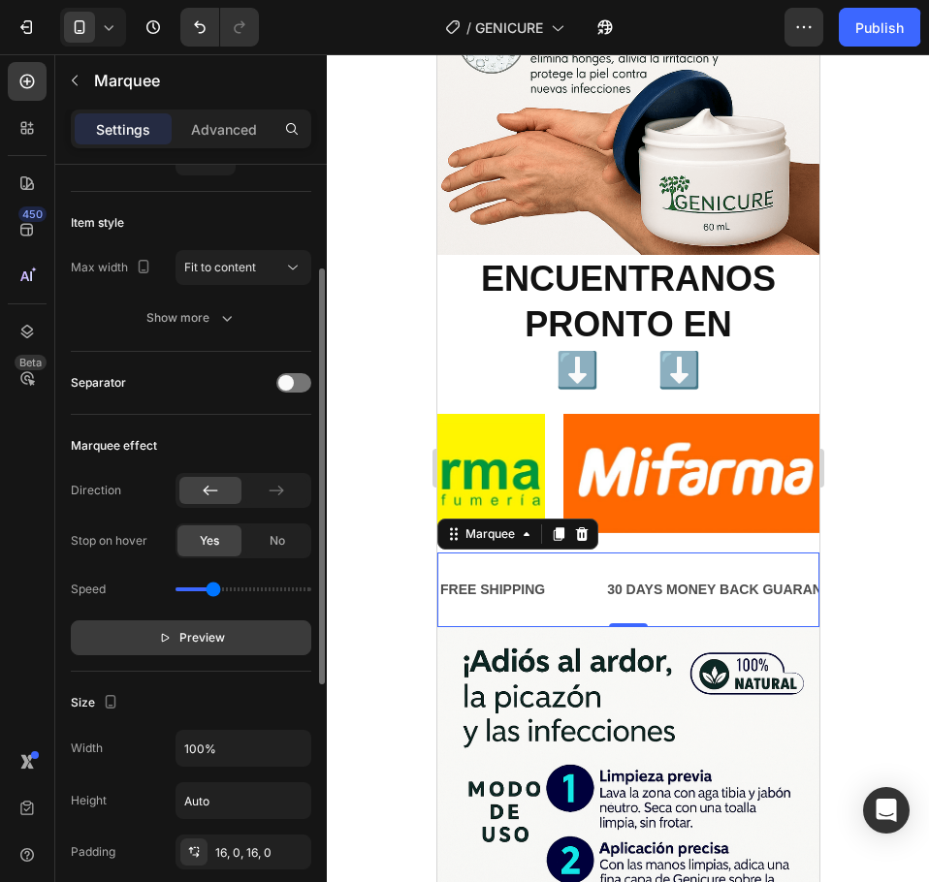
click at [227, 647] on button "Preview" at bounding box center [191, 637] width 240 height 35
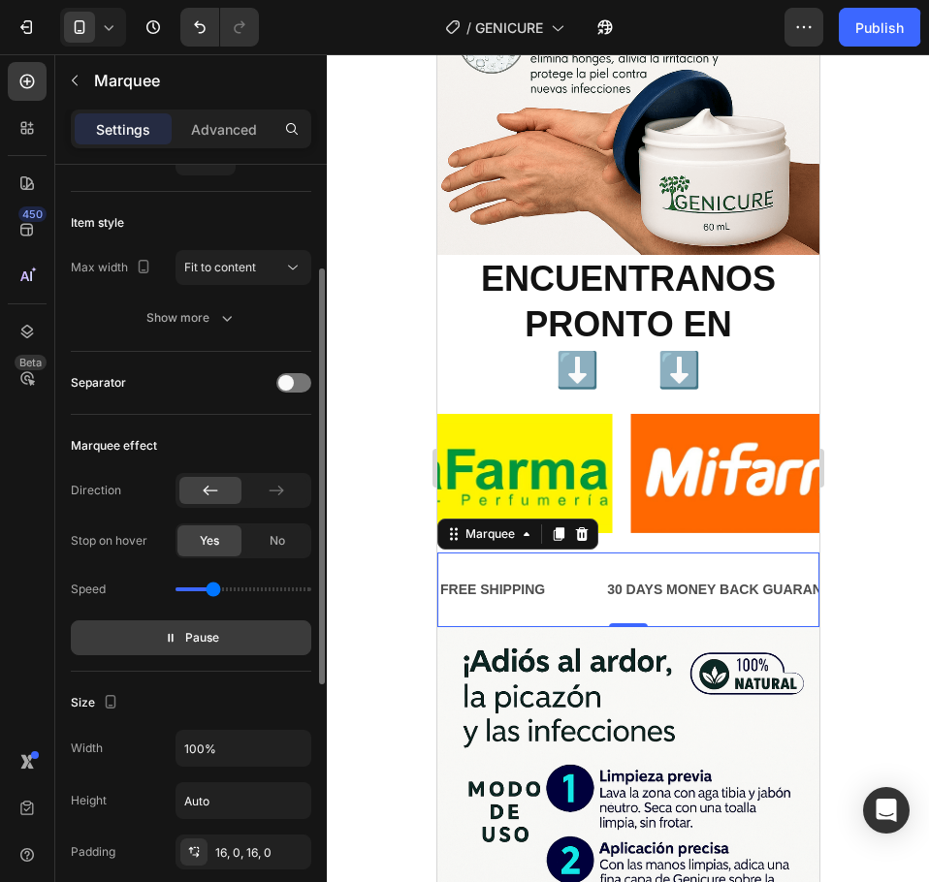
click at [227, 647] on button "Pause" at bounding box center [191, 637] width 240 height 35
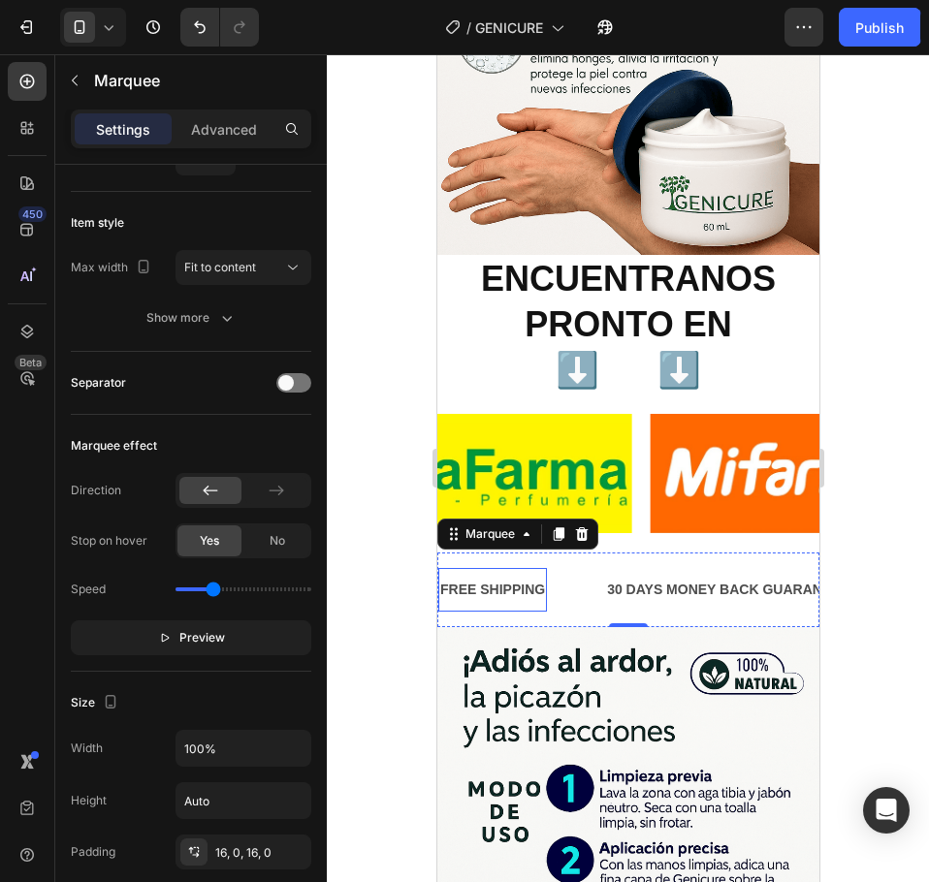
click at [535, 576] on div "FREE SHIPPING" at bounding box center [489, 590] width 109 height 28
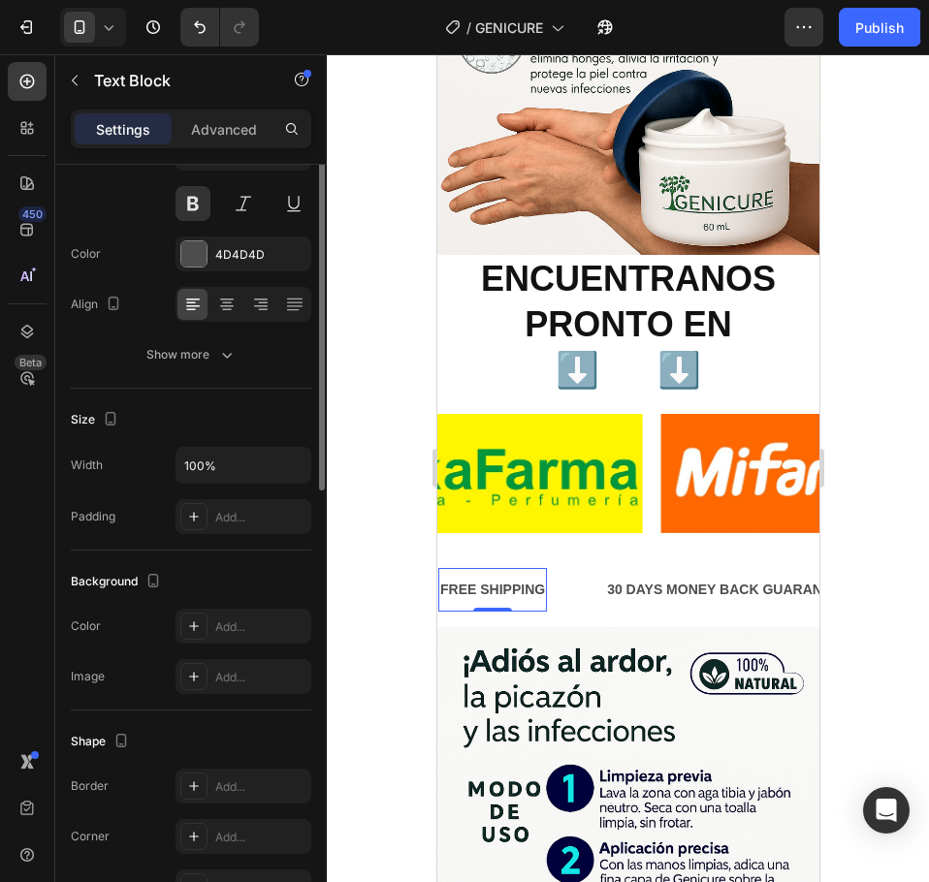
scroll to position [0, 0]
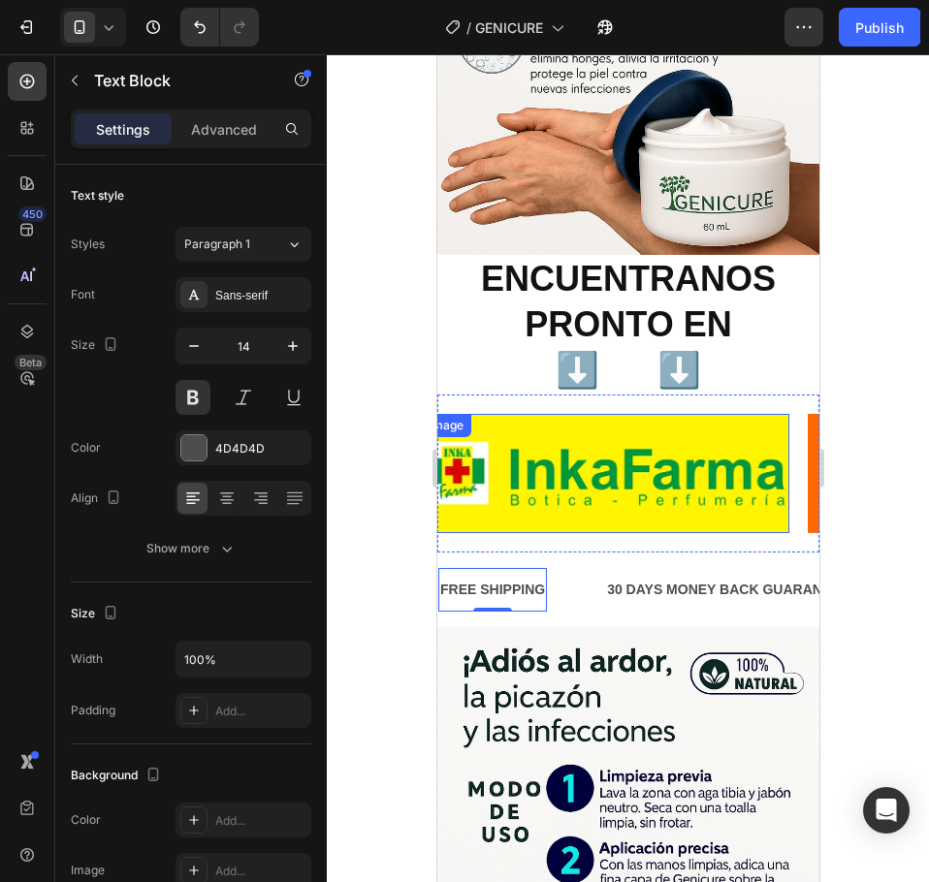
click at [499, 414] on img at bounding box center [604, 473] width 367 height 119
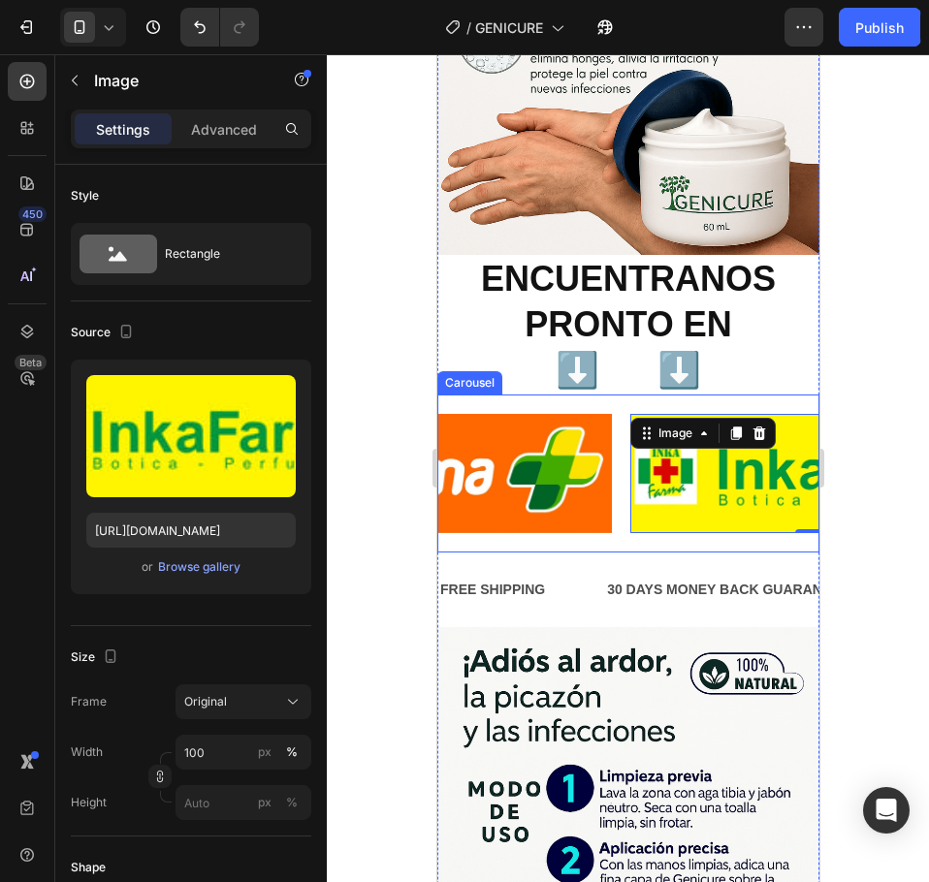
click at [583, 395] on div "Image 0 Image Carousel" at bounding box center [627, 474] width 382 height 158
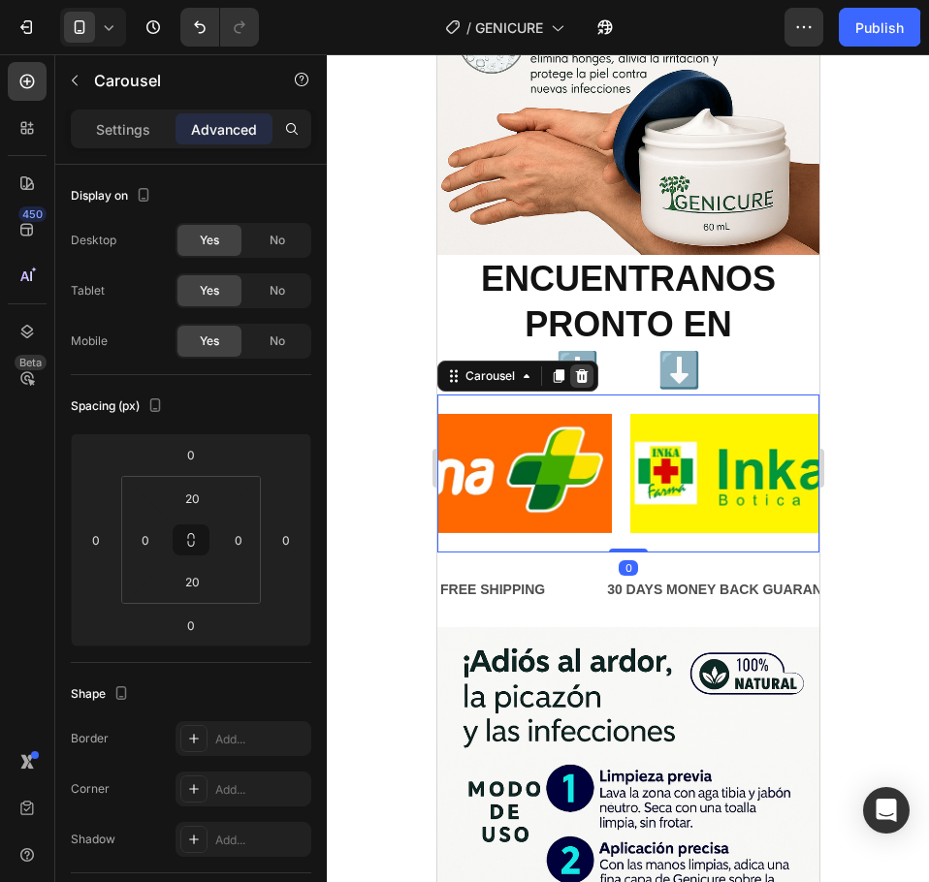
click at [581, 369] on icon at bounding box center [581, 376] width 13 height 14
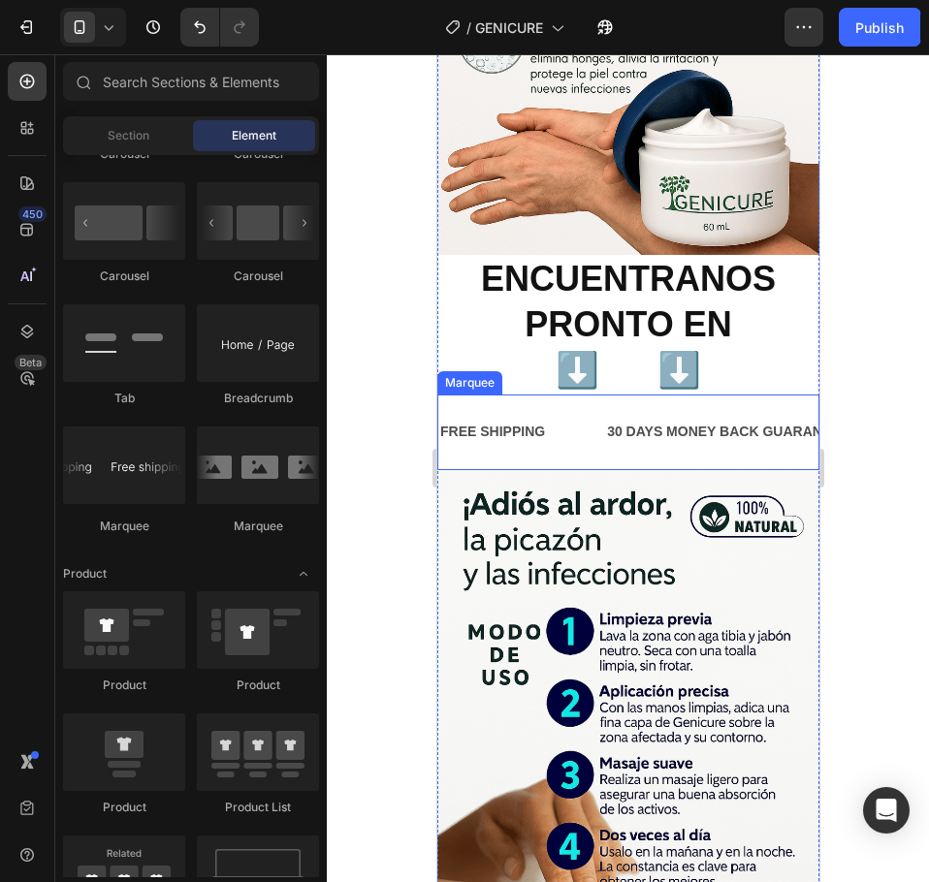
click at [559, 410] on div "FREE SHIPPING Text Block" at bounding box center [518, 432] width 167 height 44
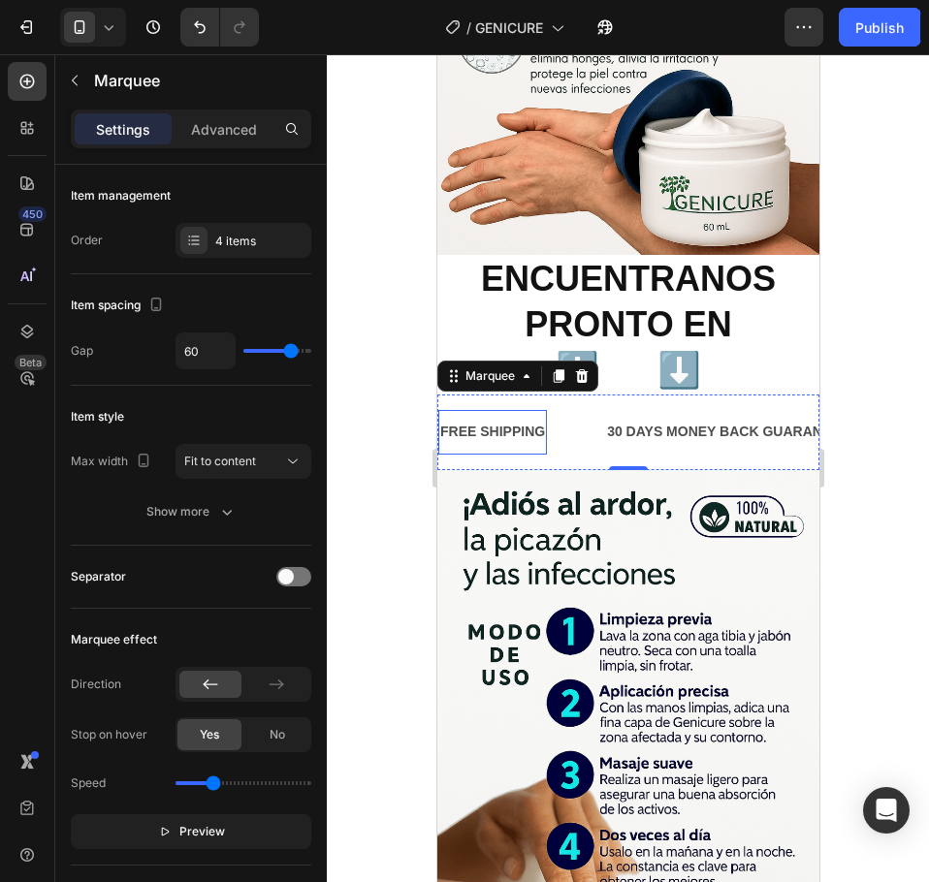
click at [491, 418] on div "FREE SHIPPING" at bounding box center [489, 432] width 109 height 28
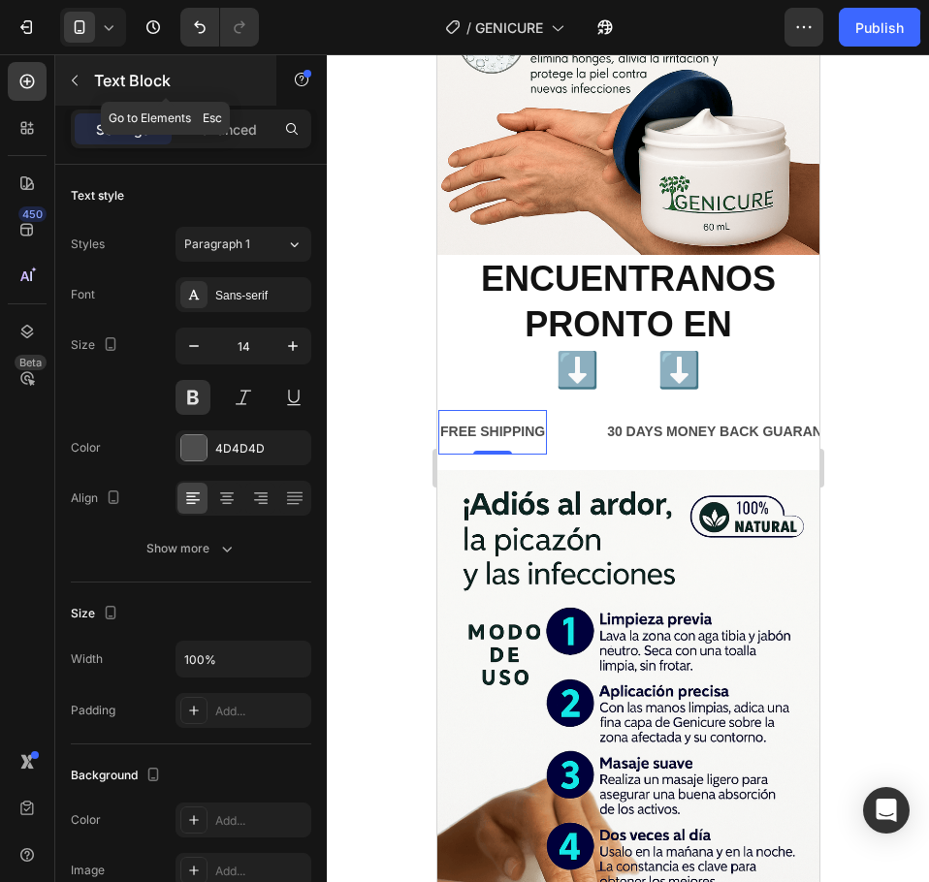
click at [73, 77] on icon "button" at bounding box center [75, 81] width 16 height 16
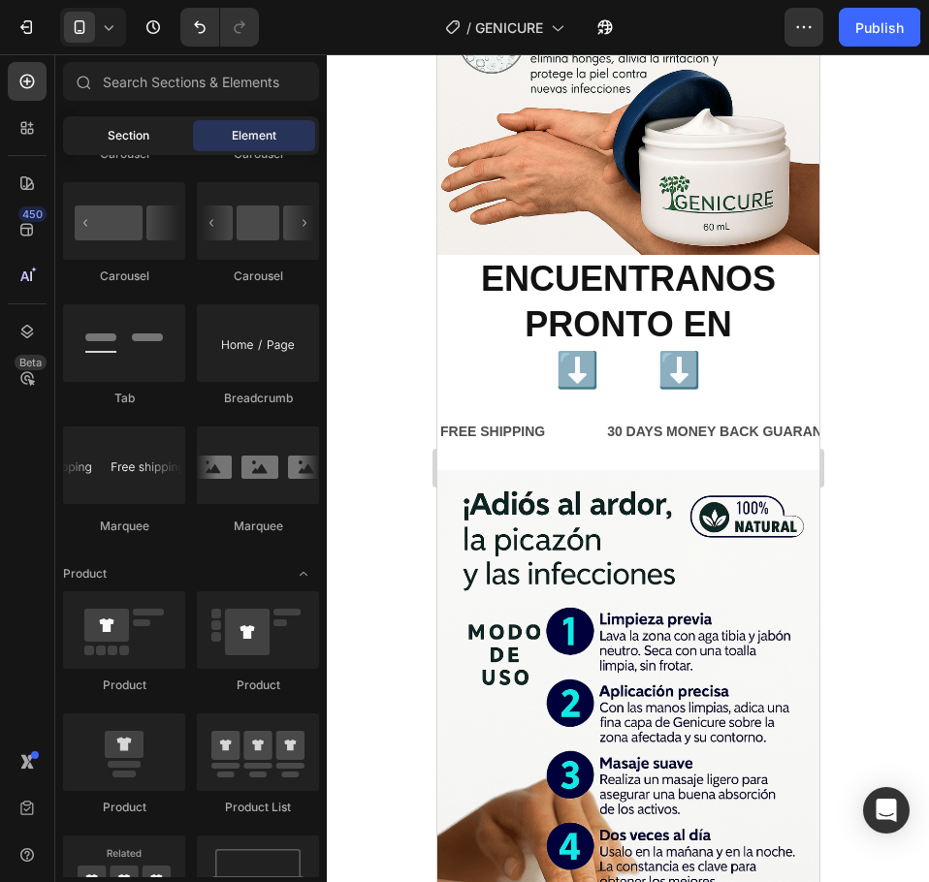
click at [108, 132] on span "Section" at bounding box center [129, 135] width 42 height 17
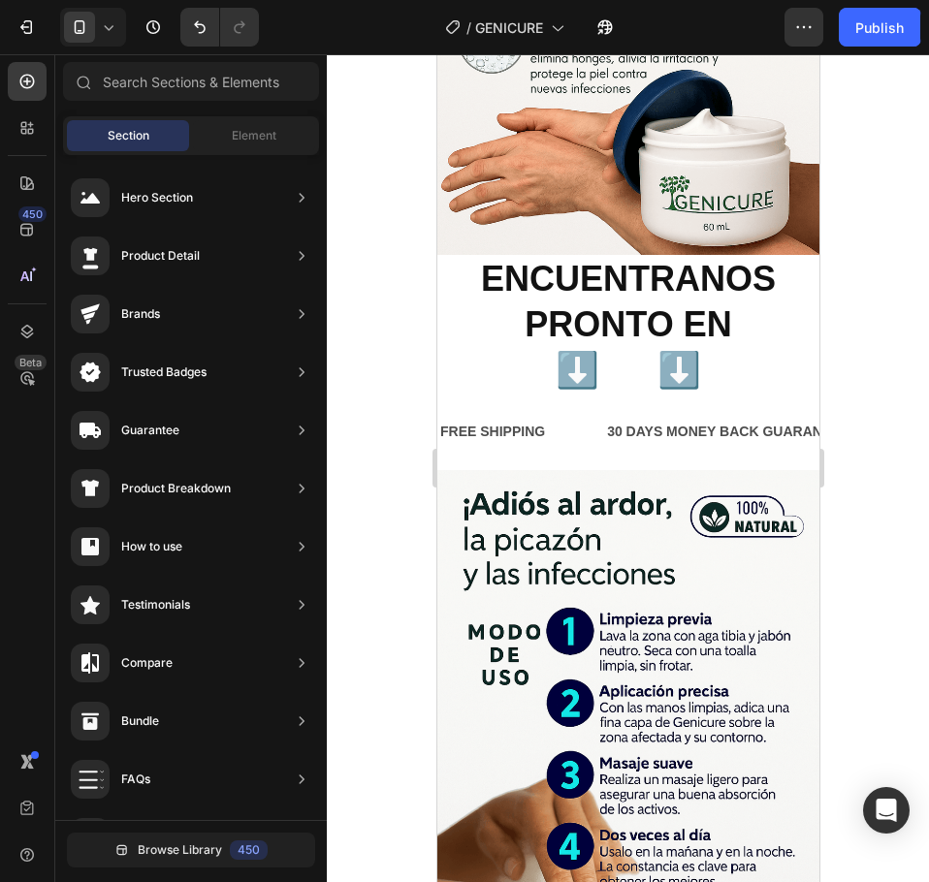
click at [264, 117] on div "Section Element" at bounding box center [191, 135] width 256 height 39
click at [271, 138] on span "Element" at bounding box center [254, 135] width 45 height 17
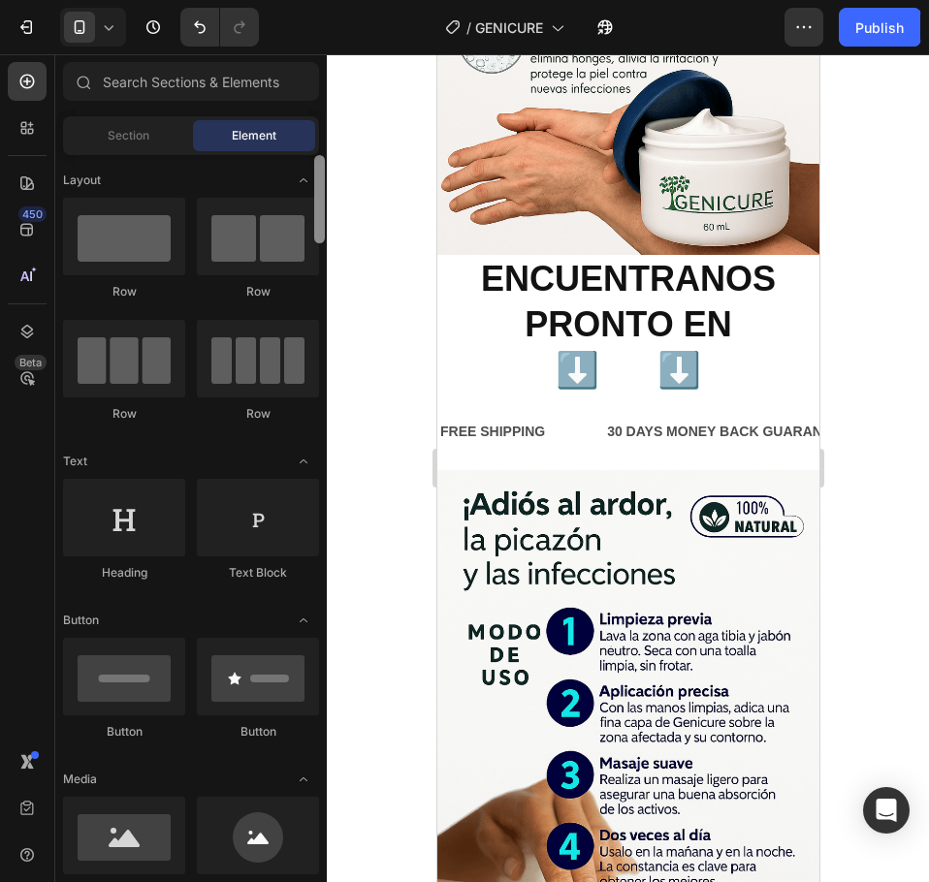
drag, startPoint x: 321, startPoint y: 400, endPoint x: 355, endPoint y: 135, distance: 267.8
click at [355, 0] on div "7 Version history / GENICURE Need republishing Preview 1 product assigned Save …" at bounding box center [464, 0] width 929 height 0
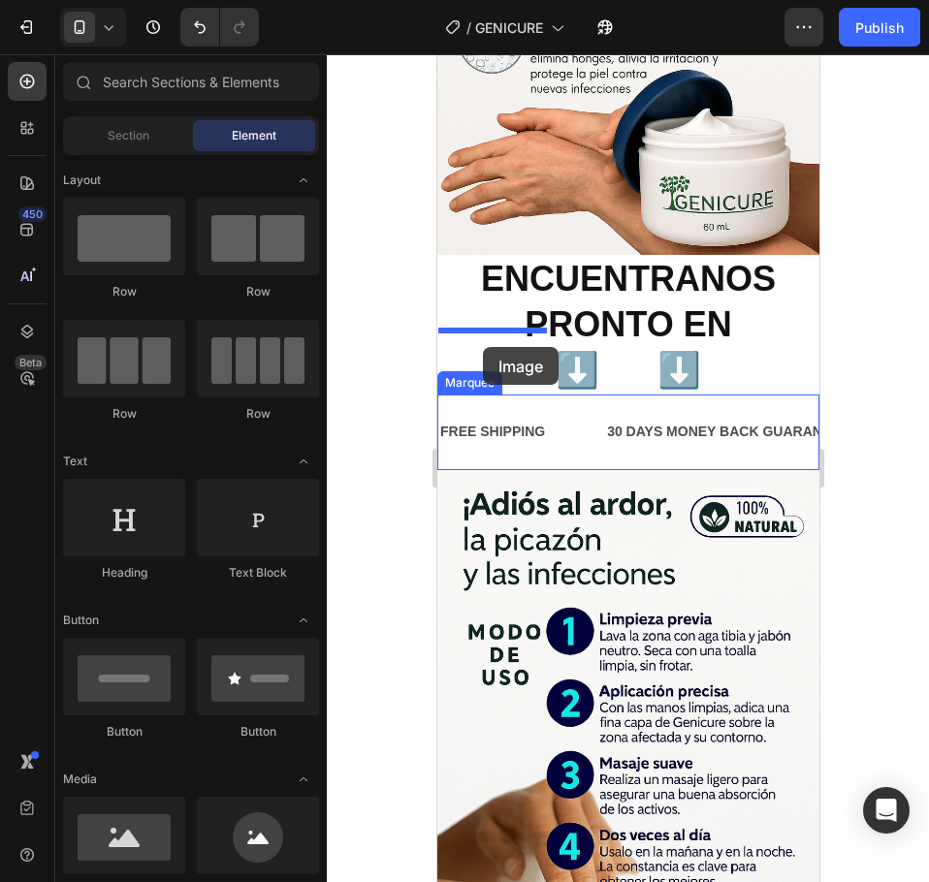
drag, startPoint x: 555, startPoint y: 899, endPoint x: 482, endPoint y: 347, distance: 556.4
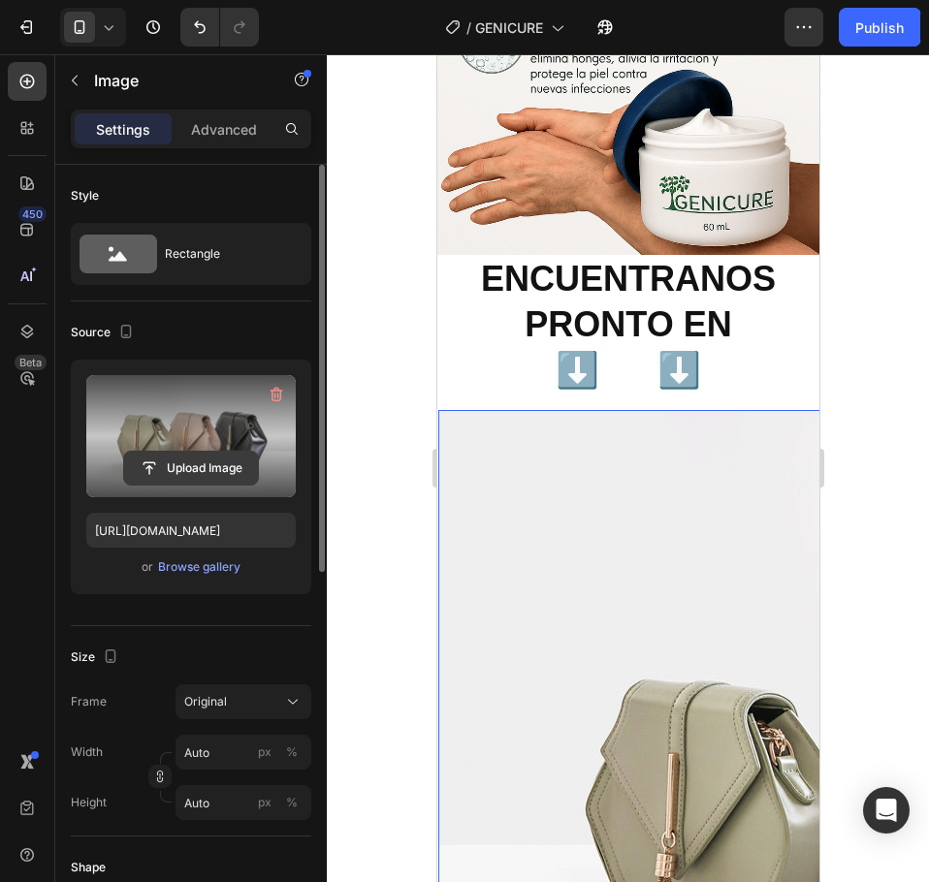
click at [176, 469] on input "file" at bounding box center [191, 468] width 134 height 33
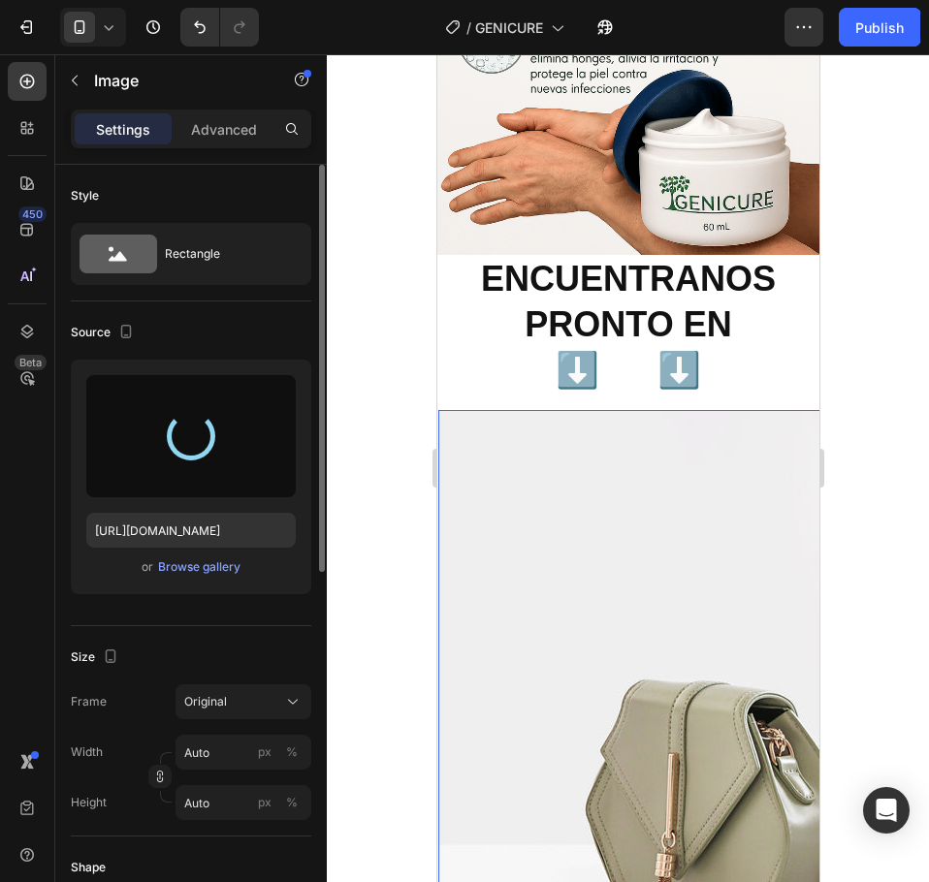
type input "[URL][DOMAIN_NAME]"
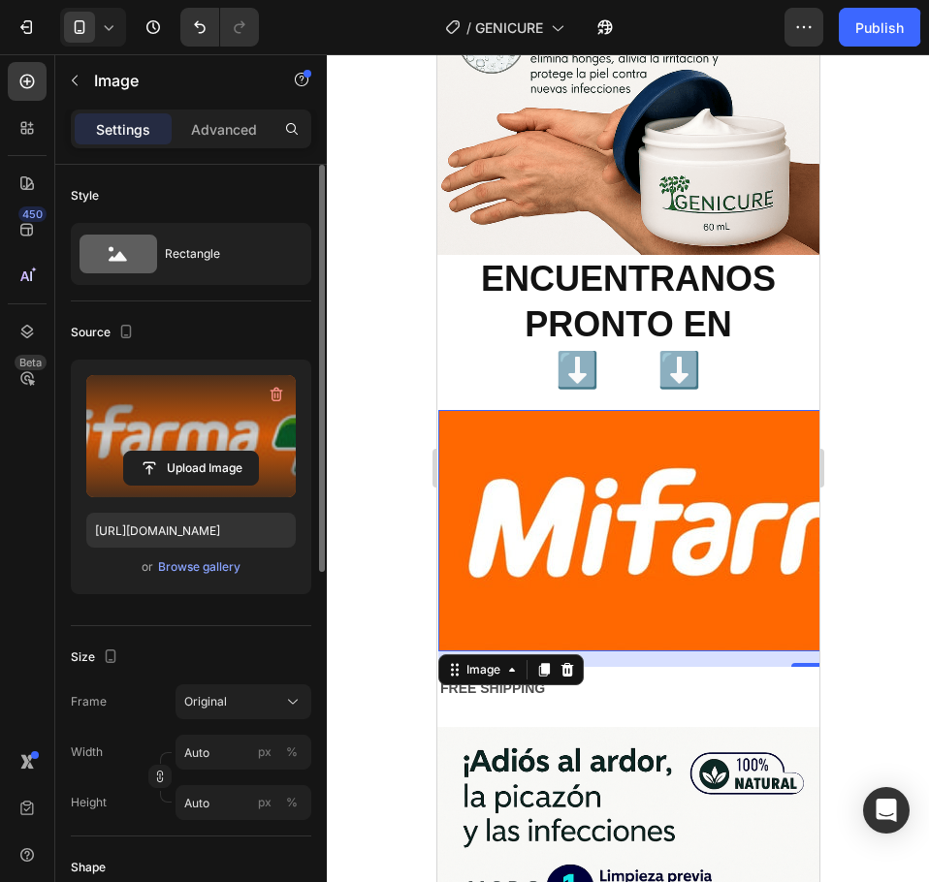
click at [739, 530] on img at bounding box center [809, 530] width 744 height 241
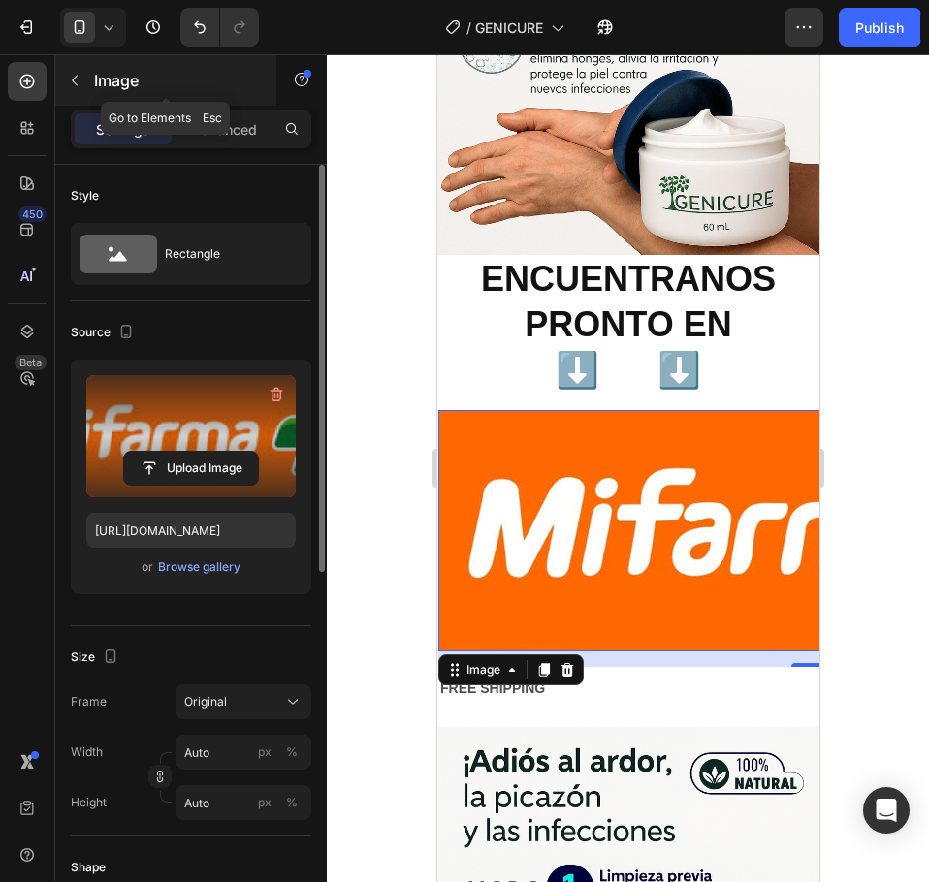
click at [72, 82] on icon "button" at bounding box center [75, 81] width 16 height 16
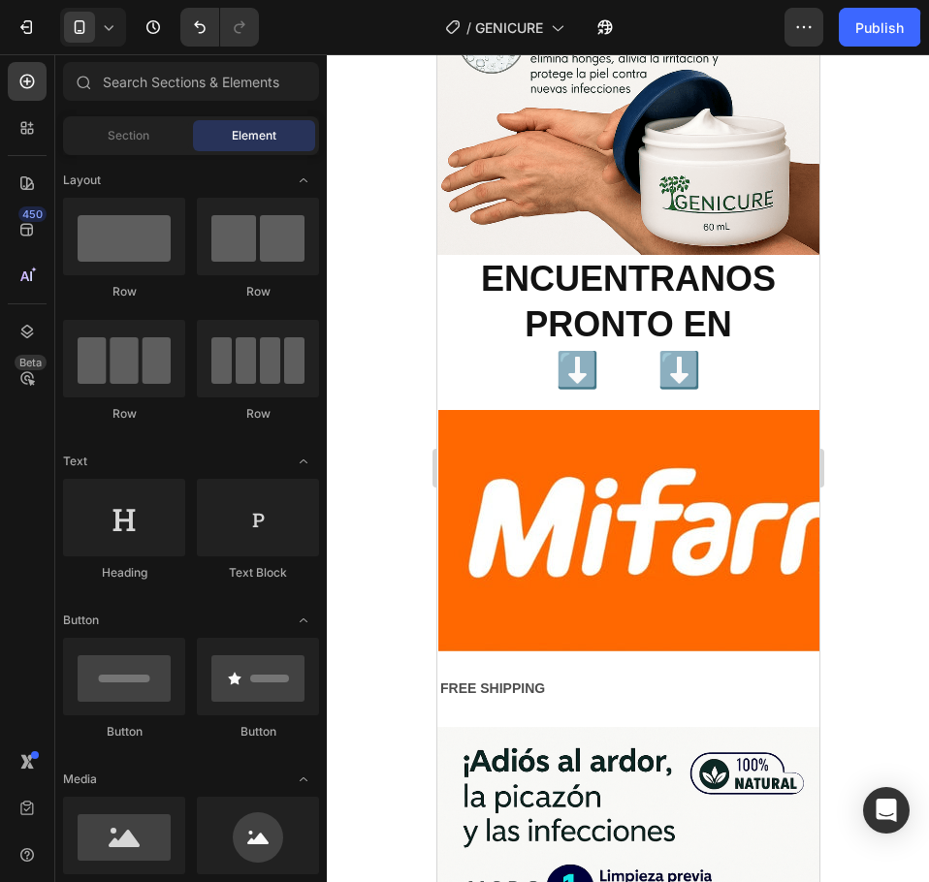
click at [537, 435] on img at bounding box center [806, 530] width 744 height 241
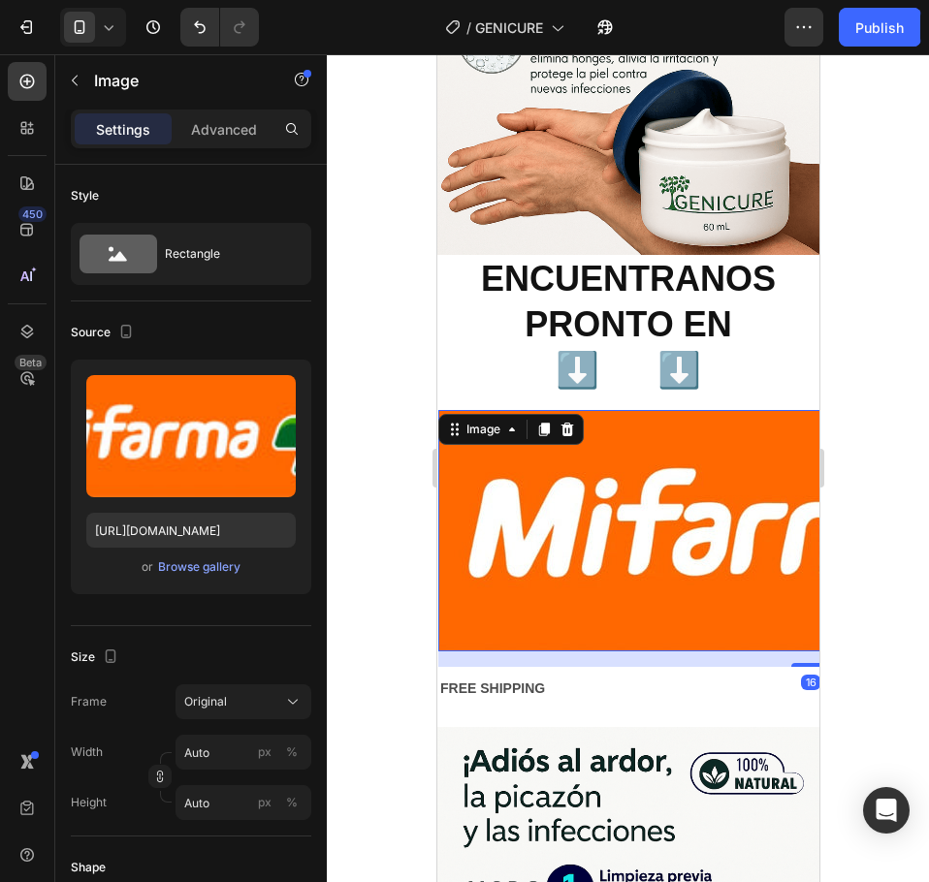
click at [702, 499] on img at bounding box center [803, 530] width 744 height 241
click at [702, 499] on img at bounding box center [806, 530] width 744 height 241
click at [774, 651] on div "16" at bounding box center [806, 659] width 744 height 16
click at [771, 651] on div "16" at bounding box center [803, 659] width 744 height 16
click at [508, 442] on img at bounding box center [799, 530] width 744 height 241
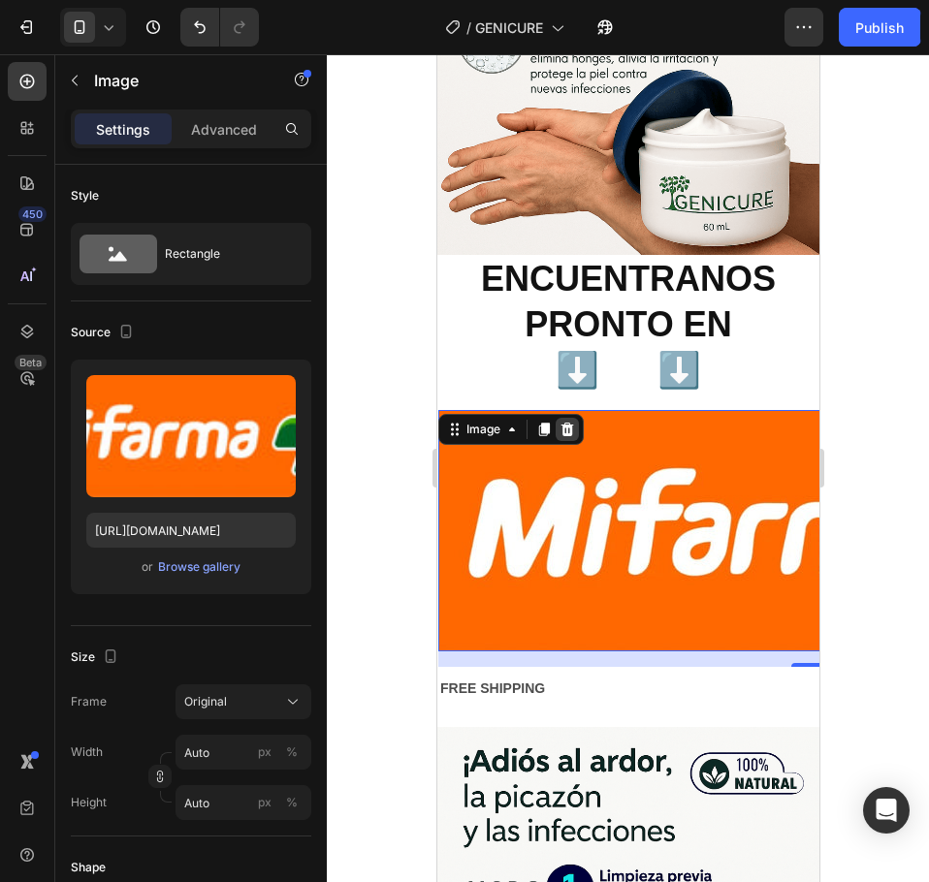
click at [564, 423] on icon at bounding box center [563, 430] width 13 height 14
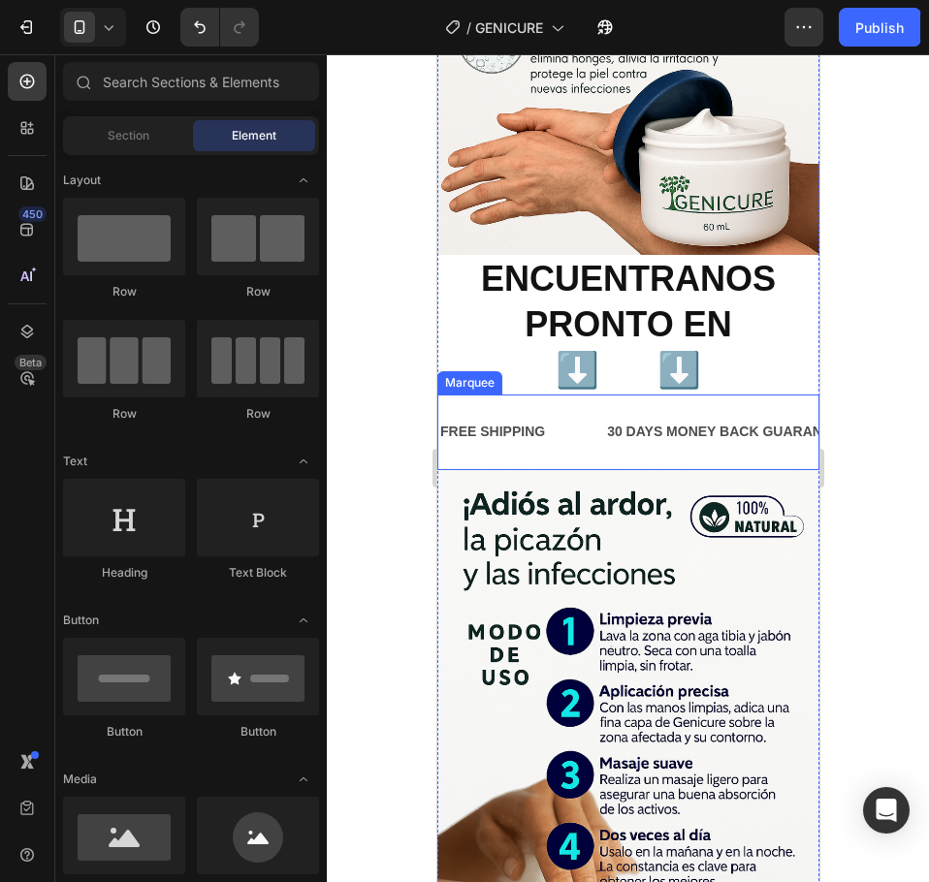
click at [557, 410] on div "FREE SHIPPING Text Block" at bounding box center [517, 432] width 167 height 44
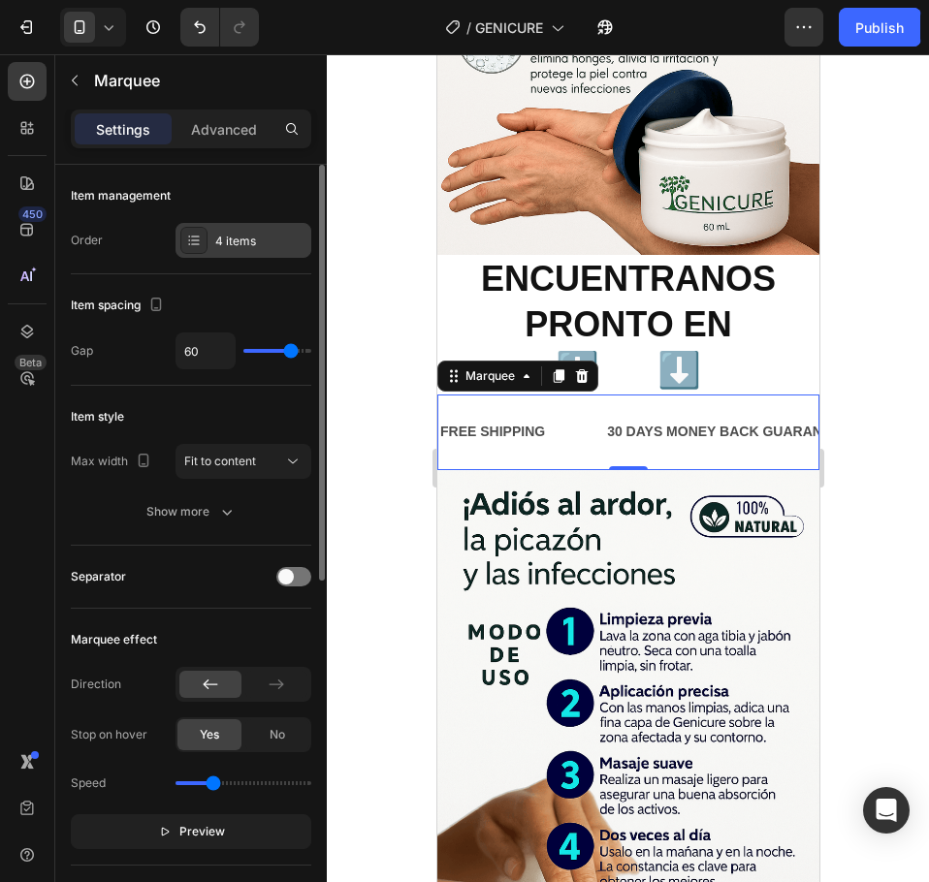
click at [201, 234] on icon at bounding box center [194, 241] width 16 height 16
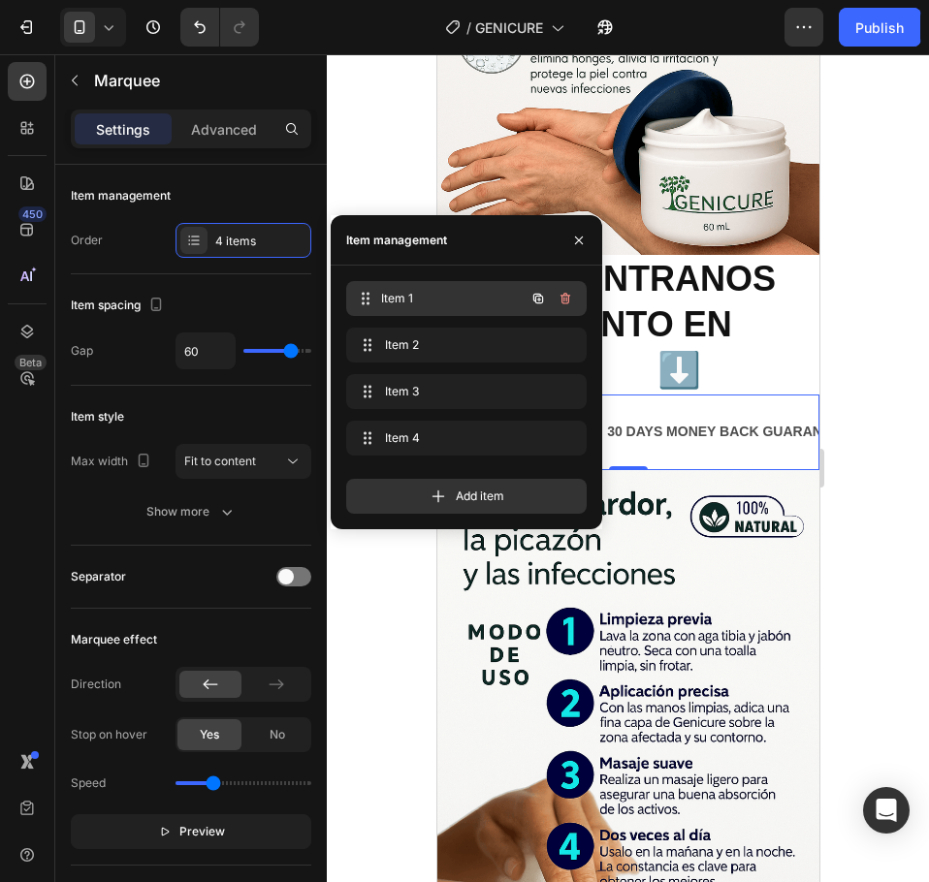
click at [384, 300] on div "Item 1 Item 1" at bounding box center [439, 298] width 171 height 27
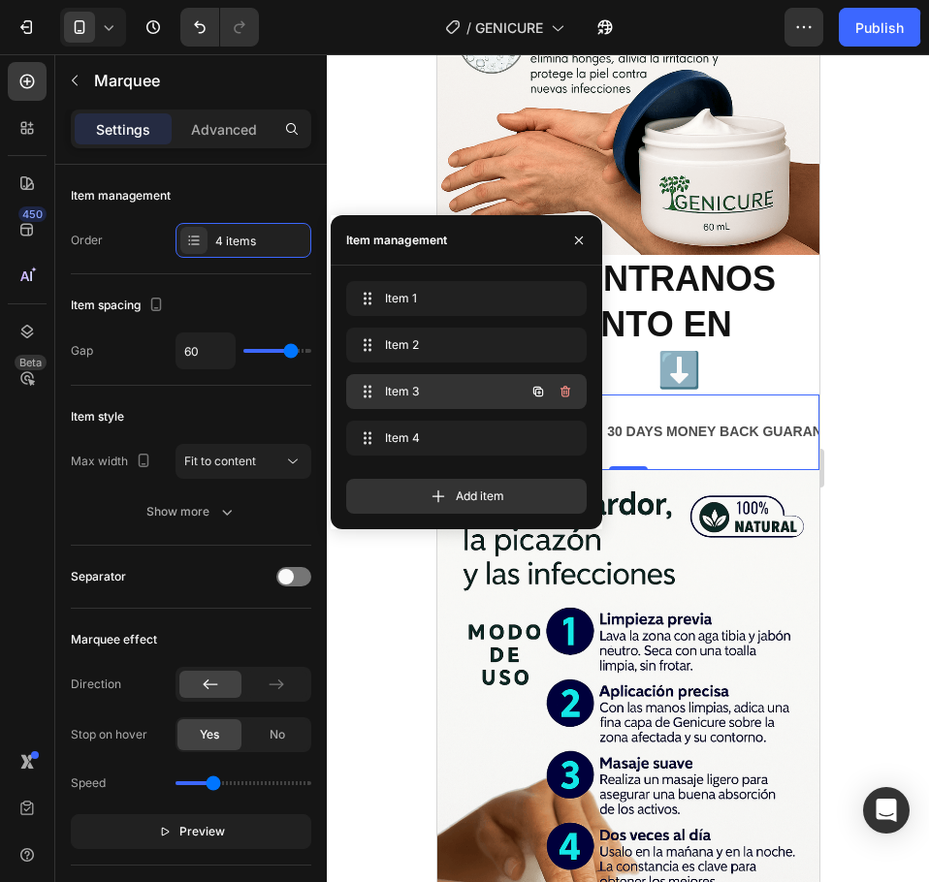
click at [568, 391] on icon "button" at bounding box center [565, 392] width 10 height 12
click at [566, 383] on div "Delete" at bounding box center [552, 391] width 36 height 17
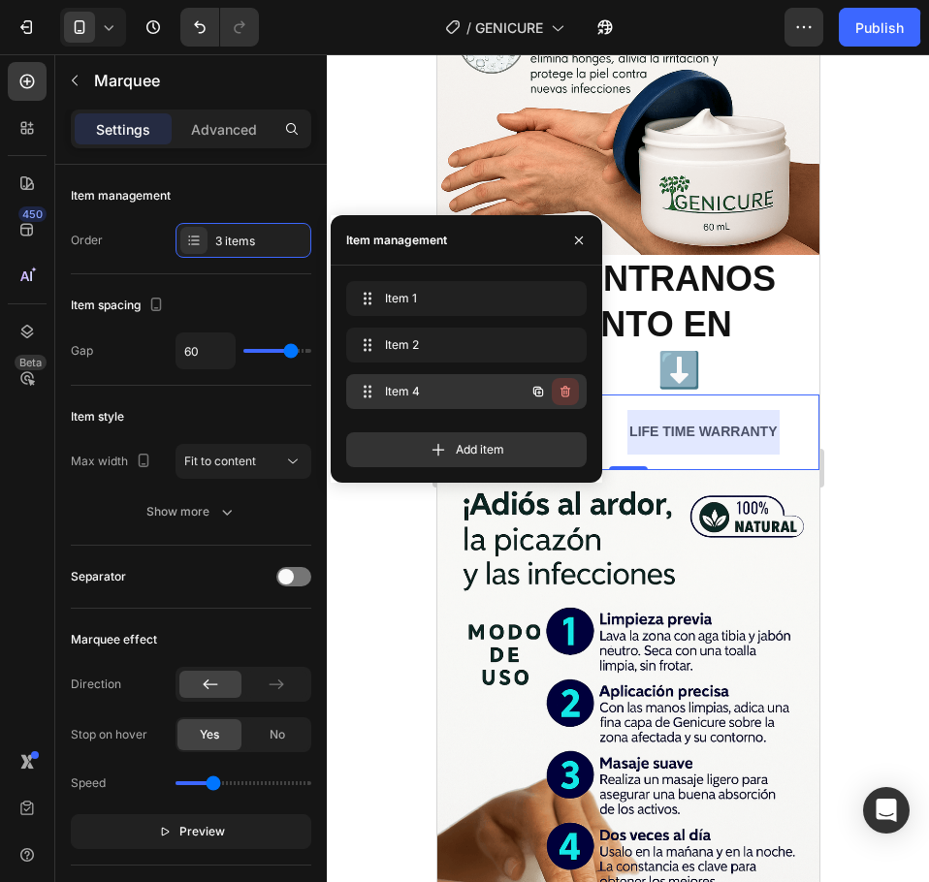
scroll to position [0, 363]
click at [567, 397] on icon "button" at bounding box center [565, 392] width 16 height 16
click at [554, 396] on div "Delete" at bounding box center [552, 391] width 36 height 17
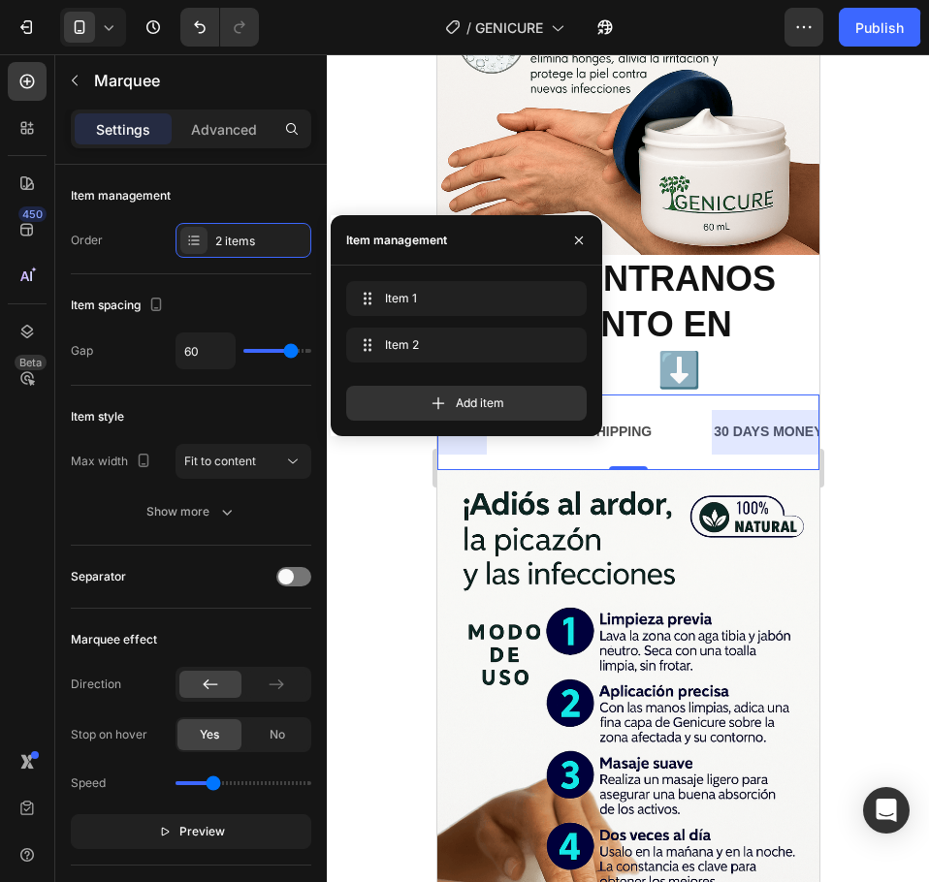
click at [715, 418] on div "30 DAYS MONEY BACK GUARANTEE" at bounding box center [832, 432] width 245 height 28
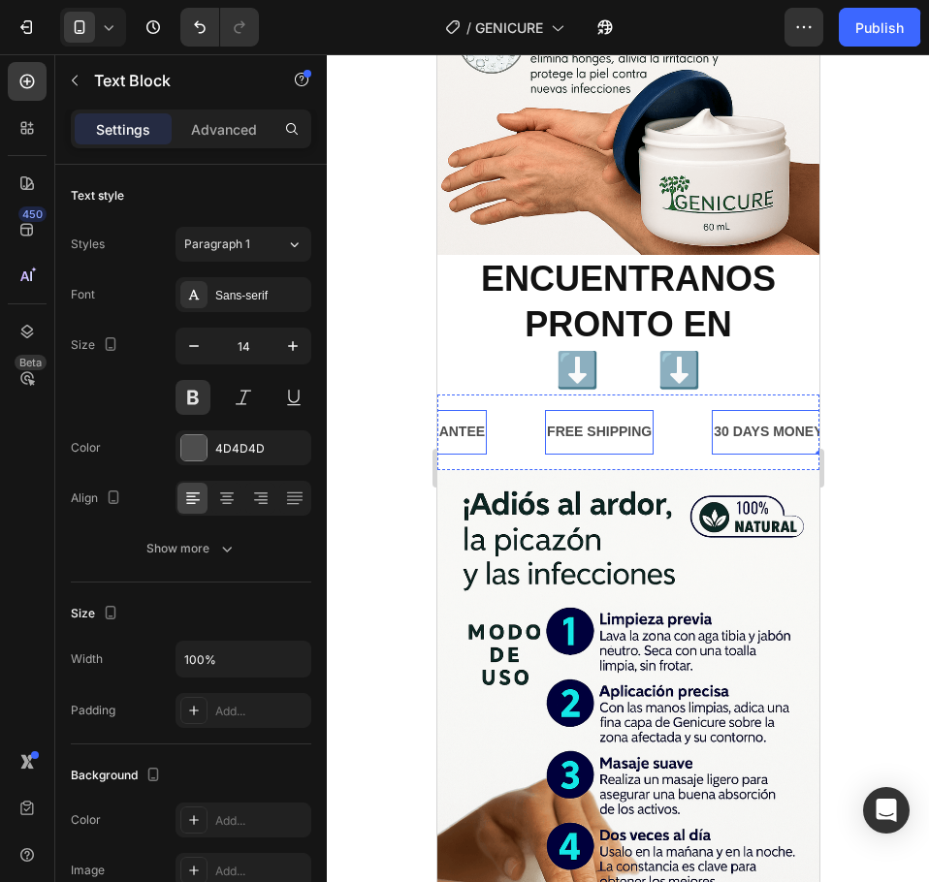
click at [613, 418] on div "FREE SHIPPING" at bounding box center [597, 432] width 109 height 28
click at [477, 418] on div "30 DAYS MONEY BACK GUARANTEE" at bounding box center [360, 432] width 245 height 28
click at [477, 418] on div "30 DAYS MONEY BACK GUARANTEE" at bounding box center [361, 432] width 245 height 28
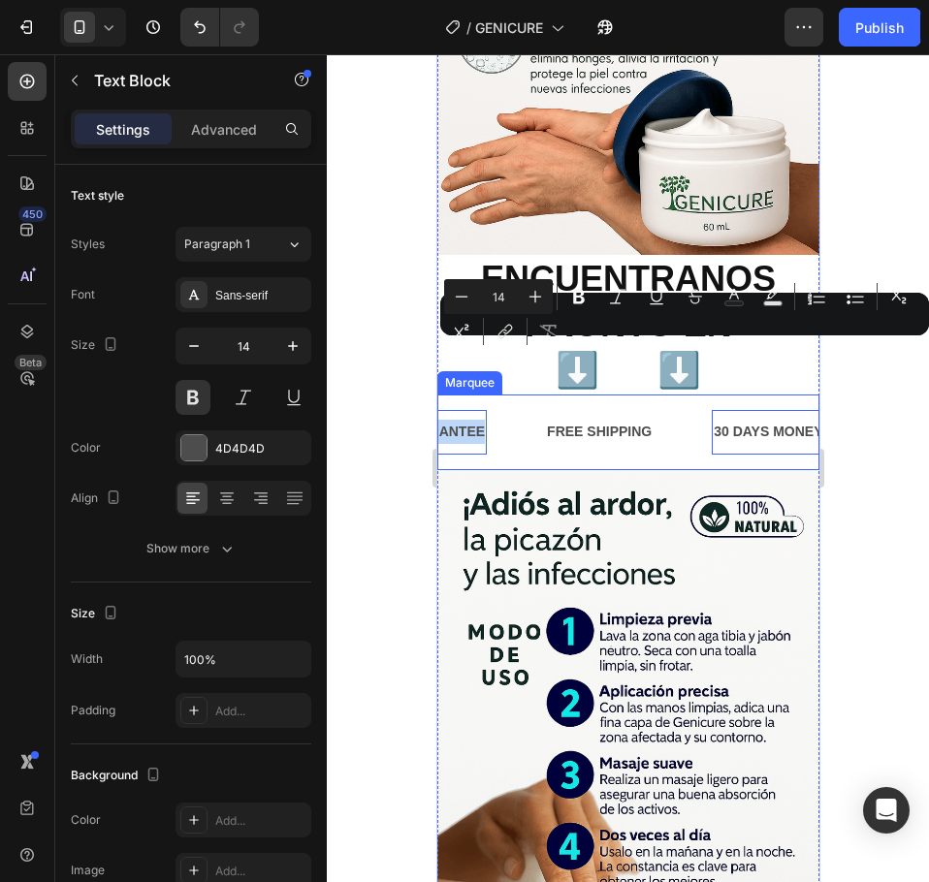
click at [528, 410] on div "30 DAYS MONEY BACK GUARANTEE Text Block 0" at bounding box center [390, 432] width 303 height 44
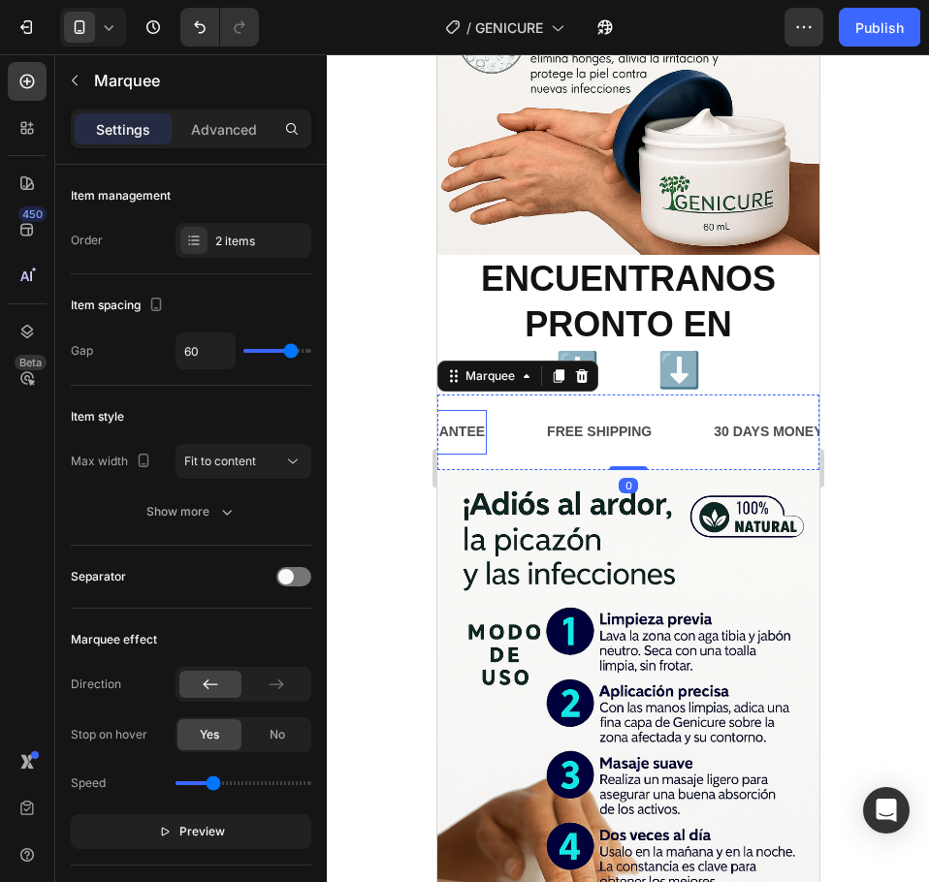
click at [472, 420] on p "30 DAYS MONEY BACK GUARANTEE" at bounding box center [362, 432] width 241 height 24
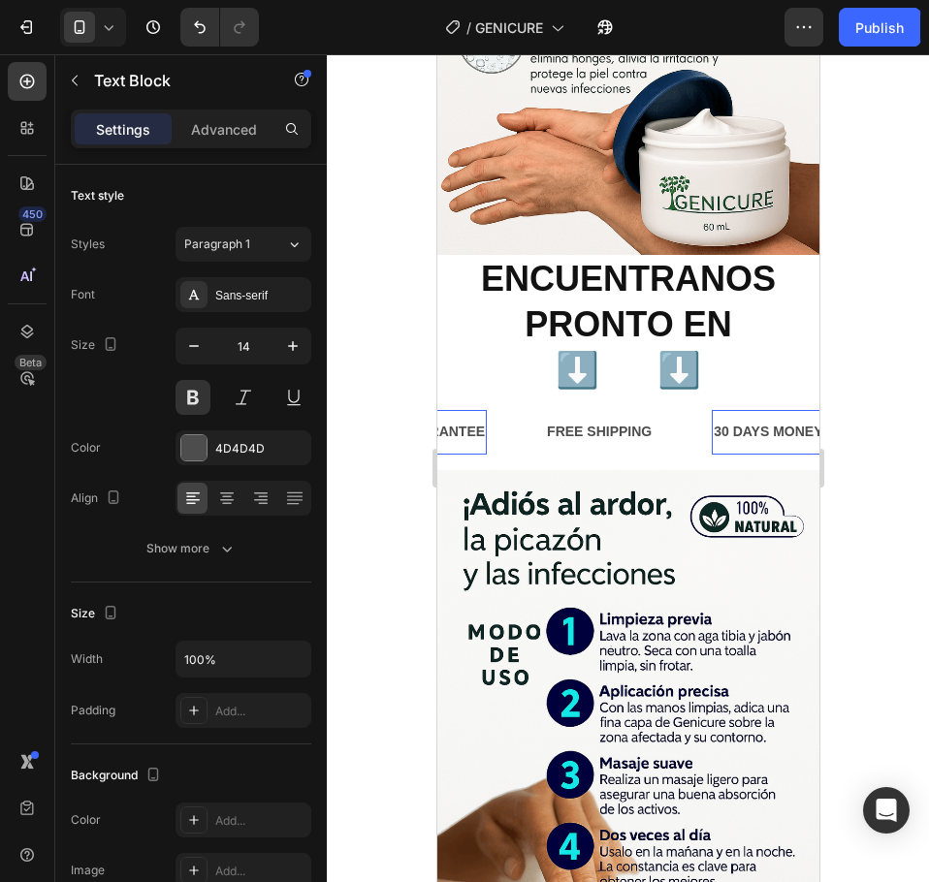
scroll to position [0, 0]
click at [211, 129] on p "Advanced" at bounding box center [224, 129] width 66 height 20
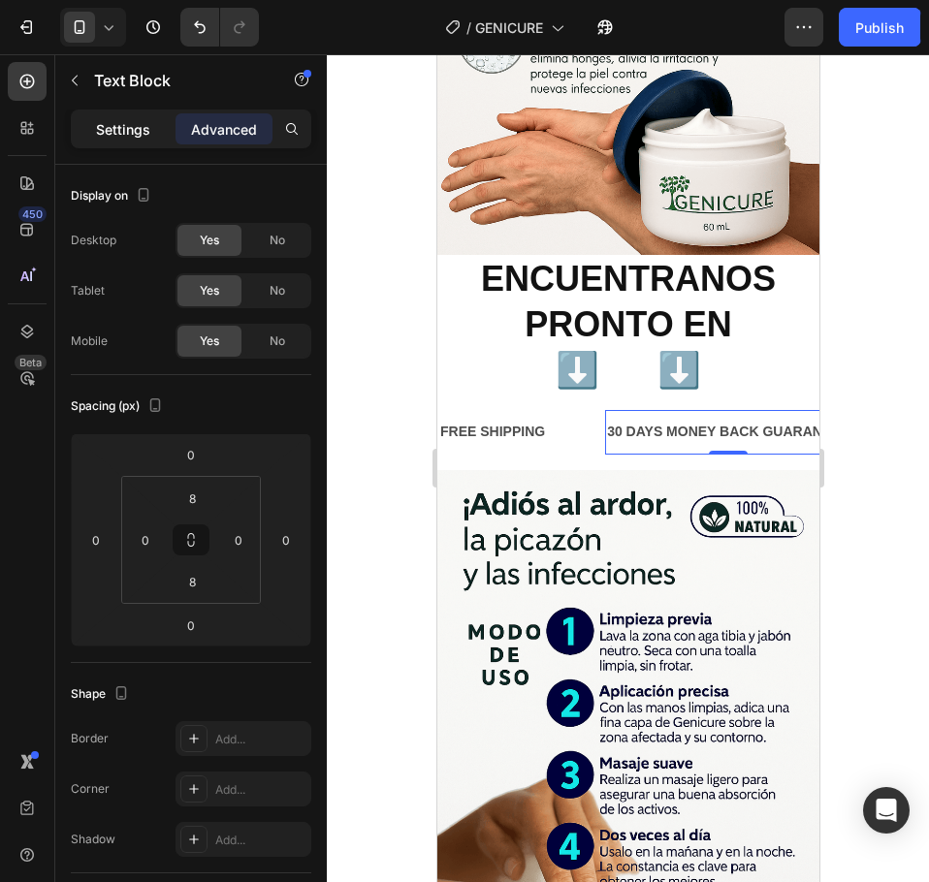
click at [121, 117] on div "Settings" at bounding box center [123, 128] width 97 height 31
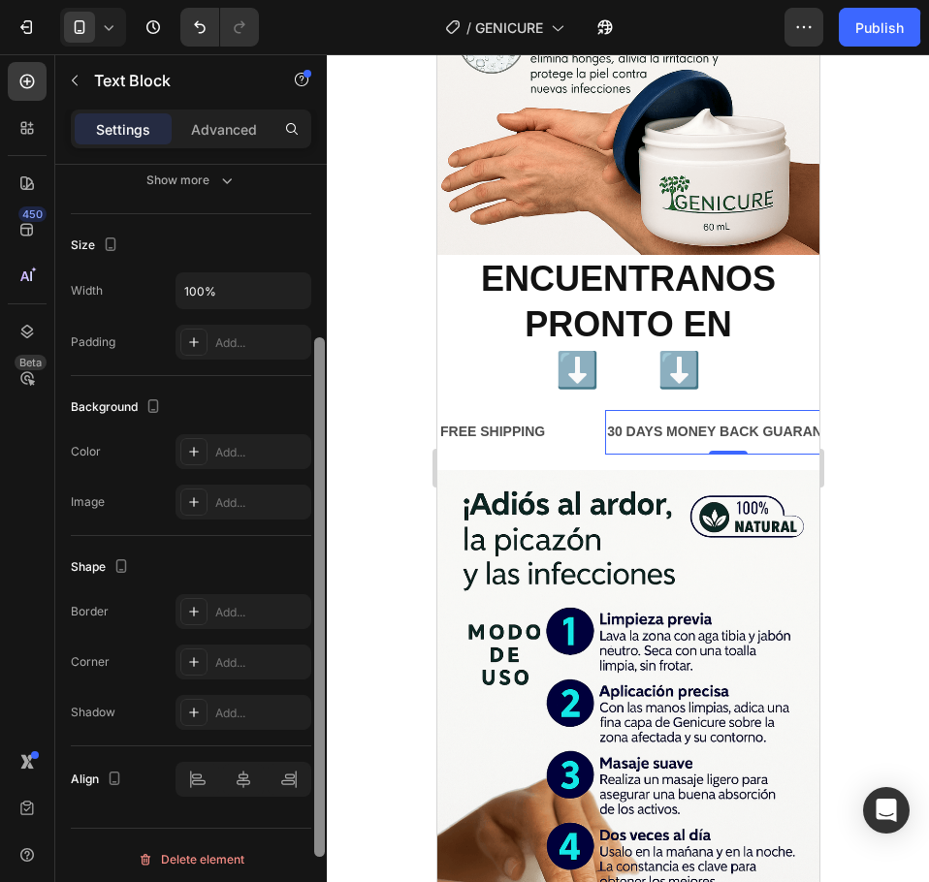
scroll to position [376, 0]
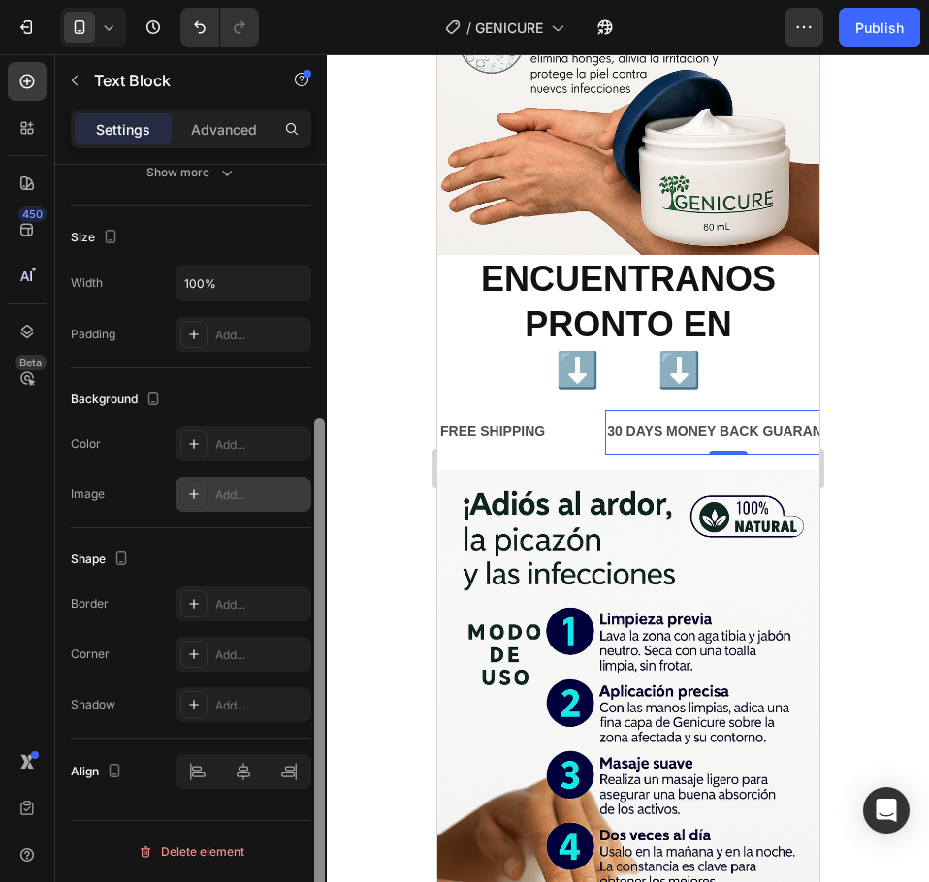
drag, startPoint x: 323, startPoint y: 322, endPoint x: 260, endPoint y: 499, distance: 188.2
click at [319, 469] on div at bounding box center [319, 678] width 11 height 520
click at [195, 501] on icon at bounding box center [194, 495] width 16 height 16
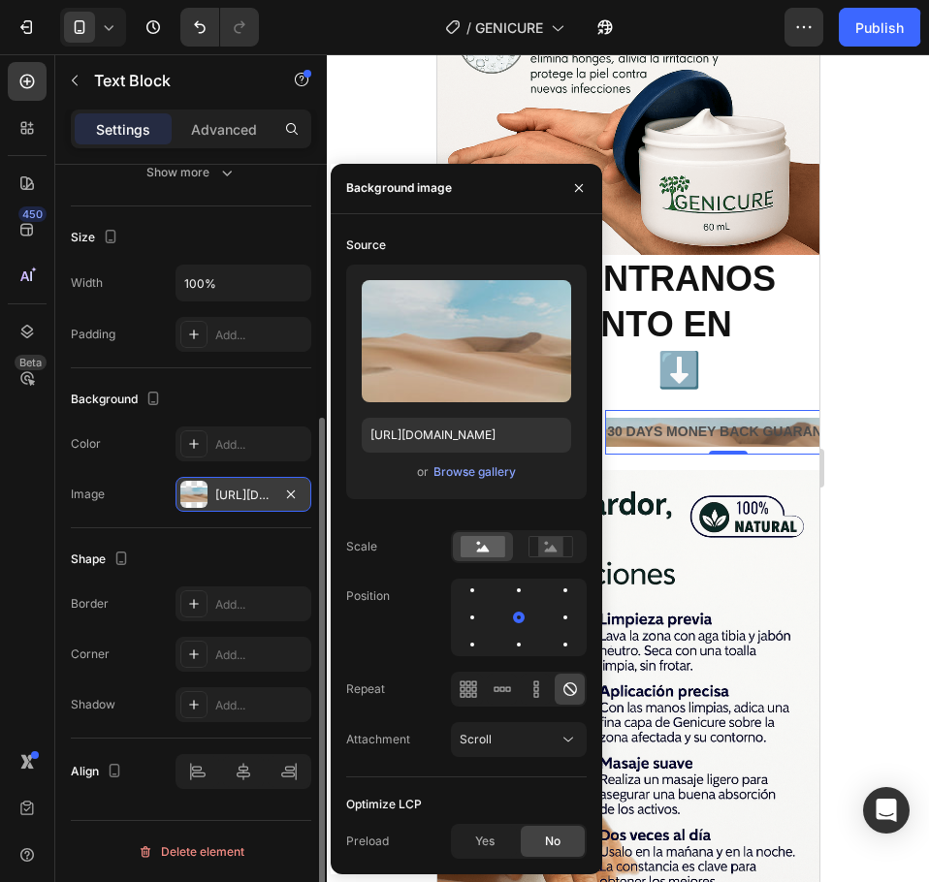
click at [105, 489] on div "Image https://cdn.shopify.com/s/files/1/2005/9307/files/background_settings.jpg" at bounding box center [191, 494] width 240 height 35
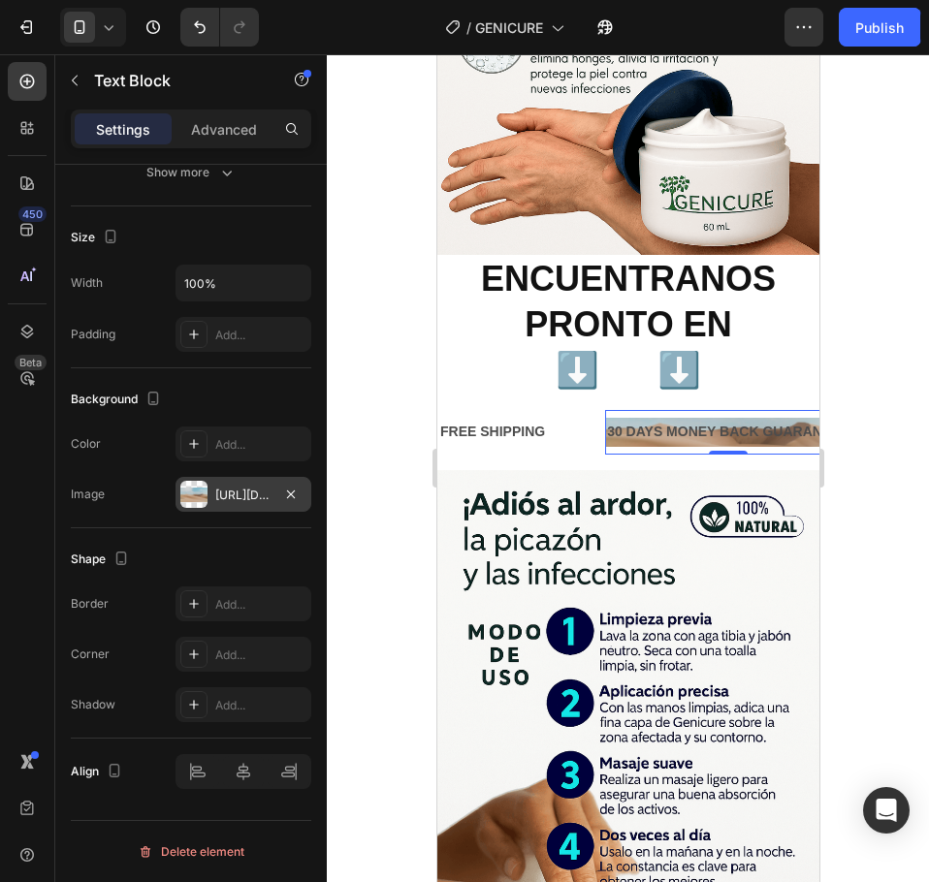
click at [198, 494] on div at bounding box center [193, 494] width 27 height 27
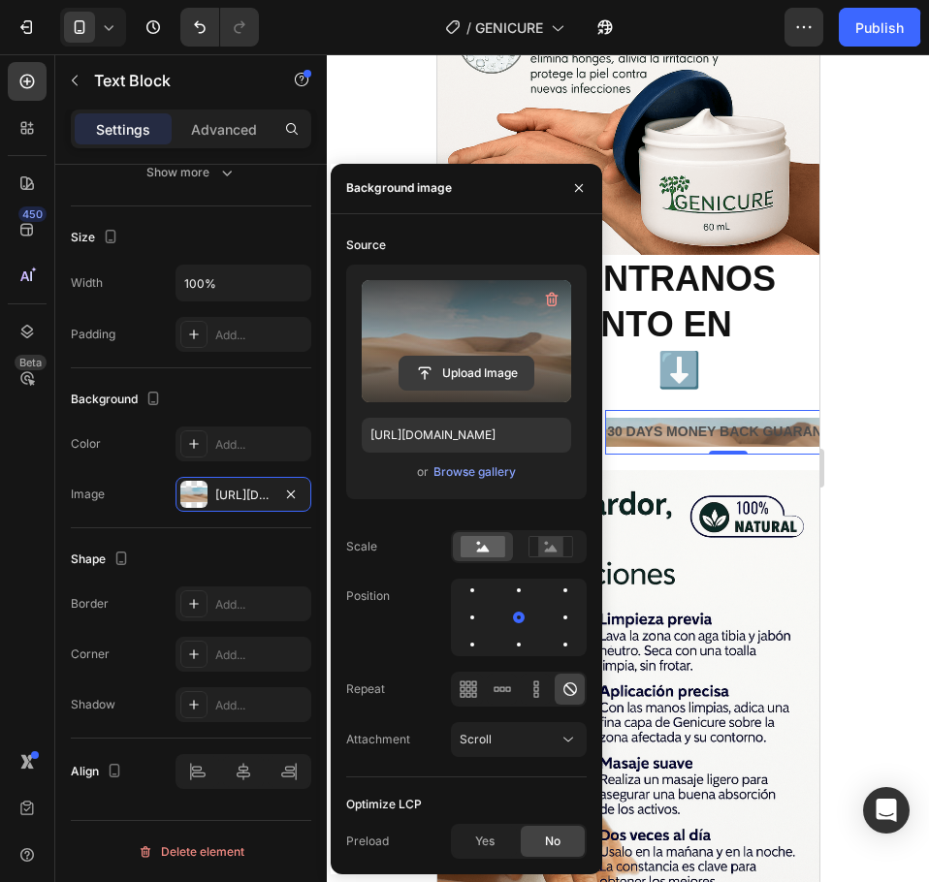
click at [413, 363] on input "file" at bounding box center [466, 373] width 134 height 33
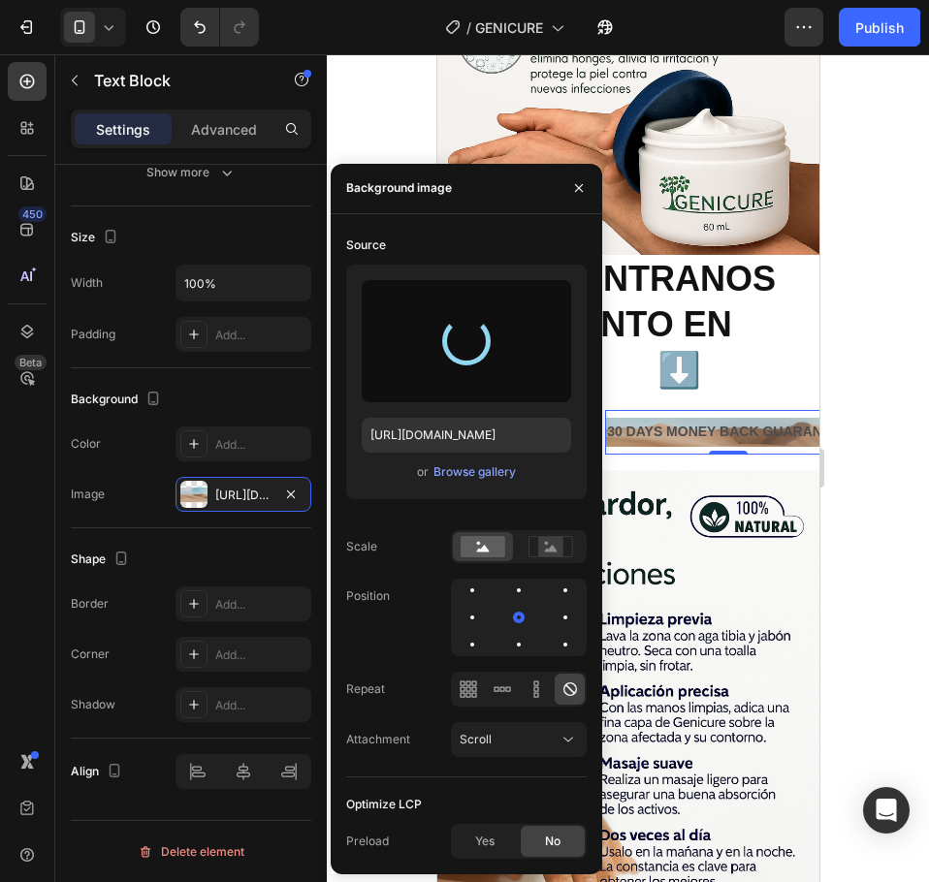
type input "[URL][DOMAIN_NAME]"
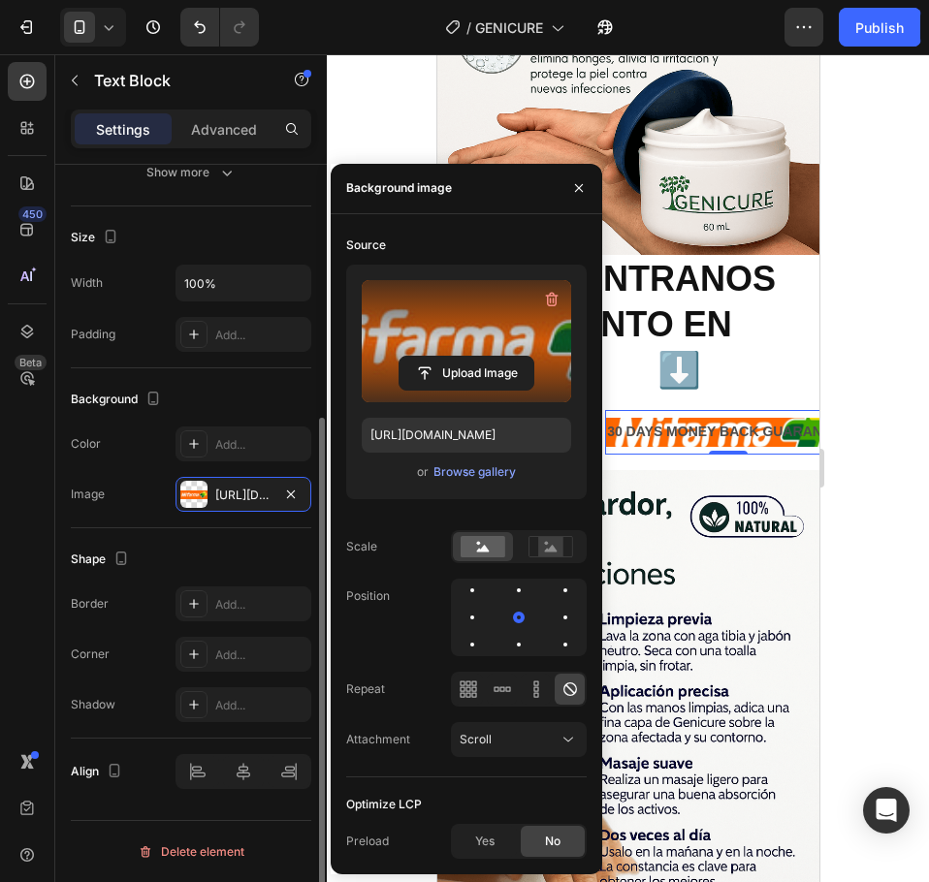
click at [283, 533] on div "Shape Border Add... Corner Add... Shadow Add..." at bounding box center [191, 633] width 240 height 210
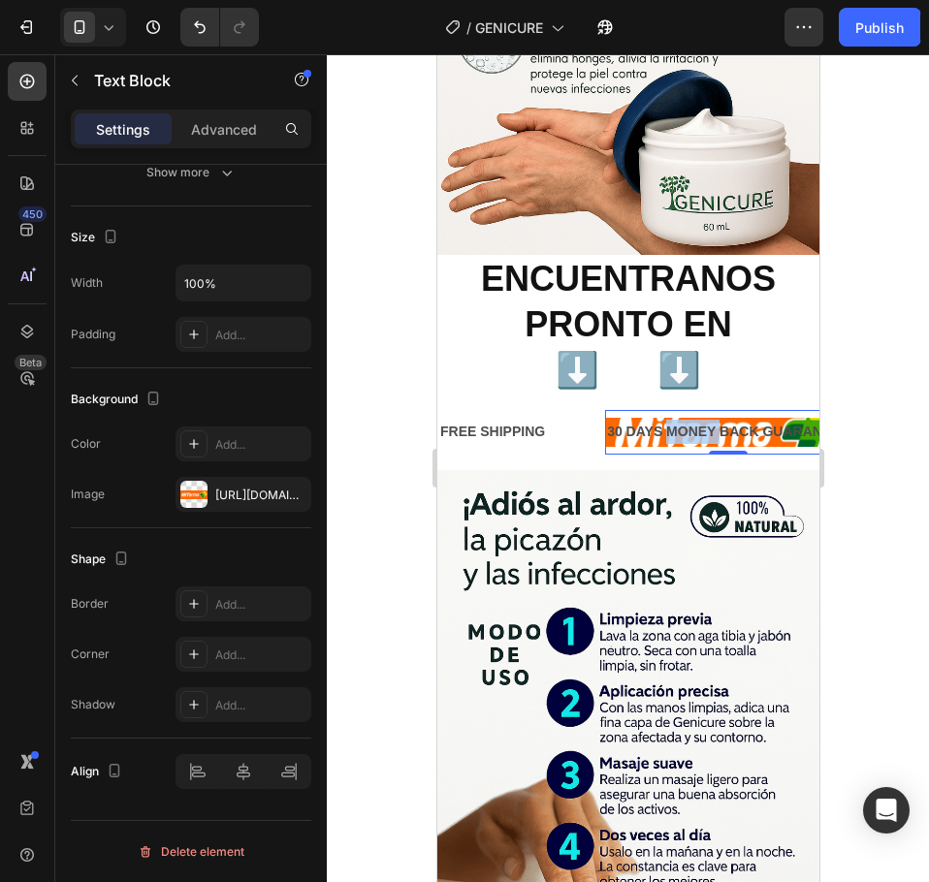
click at [694, 420] on p "30 DAYS MONEY BACK GUARANTEE" at bounding box center [724, 432] width 241 height 24
click at [694, 420] on p "30 DAYS MONEY BACK GUARANTEE" at bounding box center [725, 432] width 241 height 24
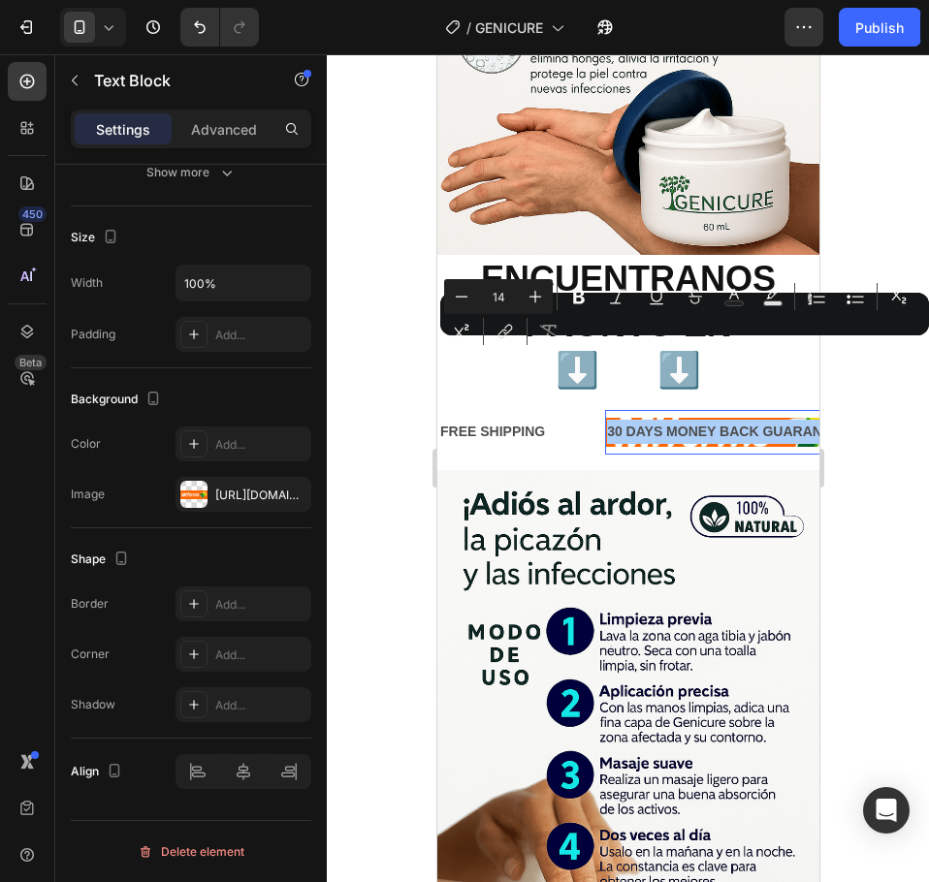
click at [695, 348] on div "Minus 14 Plus Bold Italic Underline Strikethrough Text Color Text Background Co…" at bounding box center [684, 314] width 481 height 70
click at [680, 420] on p "30 DAYS MONEY BACK GUARANTEE" at bounding box center [724, 432] width 241 height 24
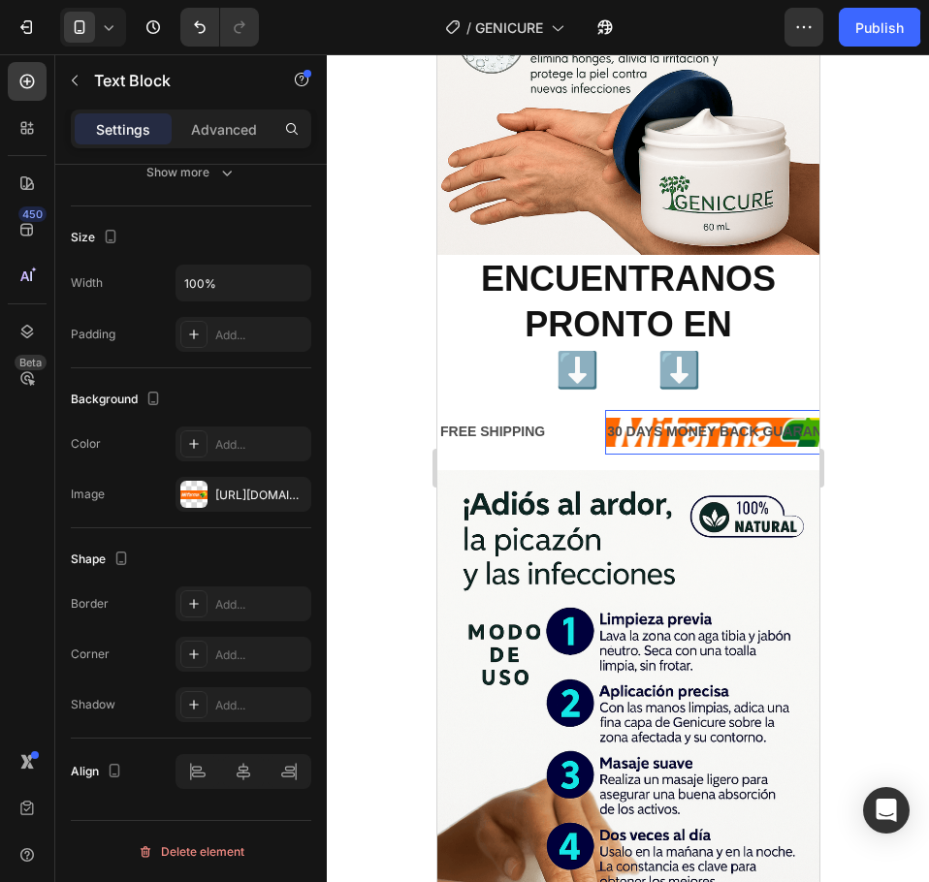
click at [672, 420] on p "30 DAYS MONEY BACK GUARANTEE" at bounding box center [725, 432] width 241 height 24
click at [732, 420] on p "30 DAYSONEY BACK GUARANTEE" at bounding box center [718, 432] width 226 height 24
click at [689, 420] on p "K GUARANTEE" at bounding box center [656, 432] width 100 height 24
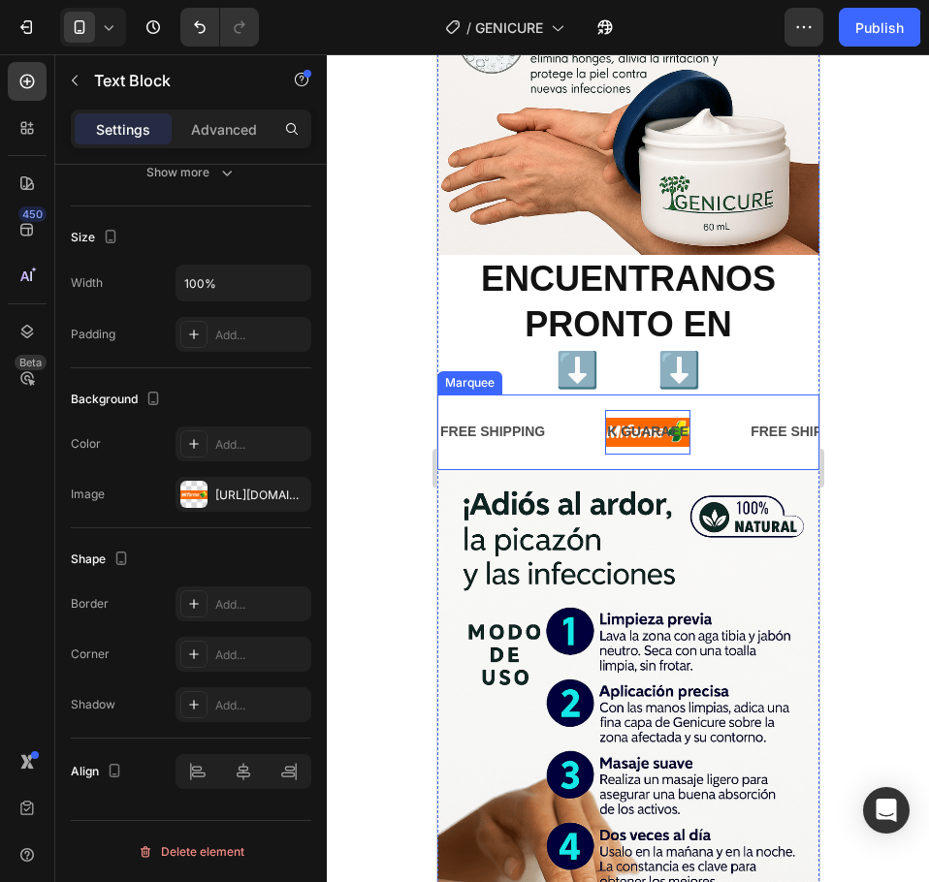
click at [733, 410] on div "K GUARAEE Text Block 0" at bounding box center [672, 432] width 143 height 44
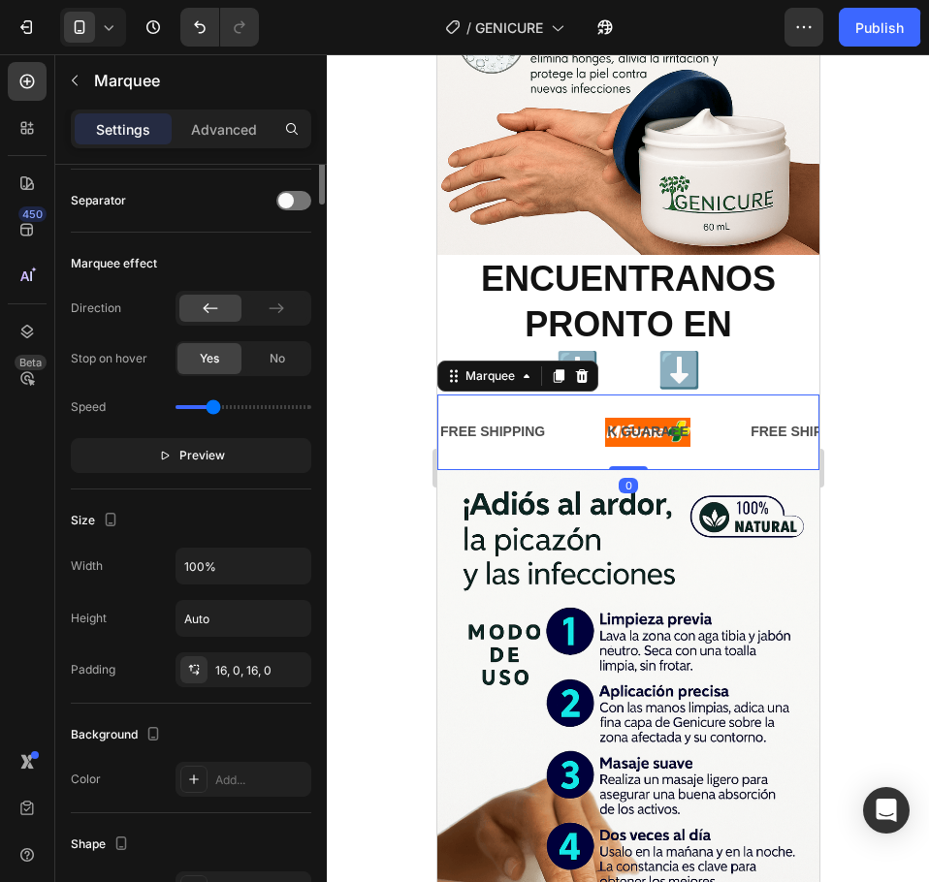
scroll to position [0, 0]
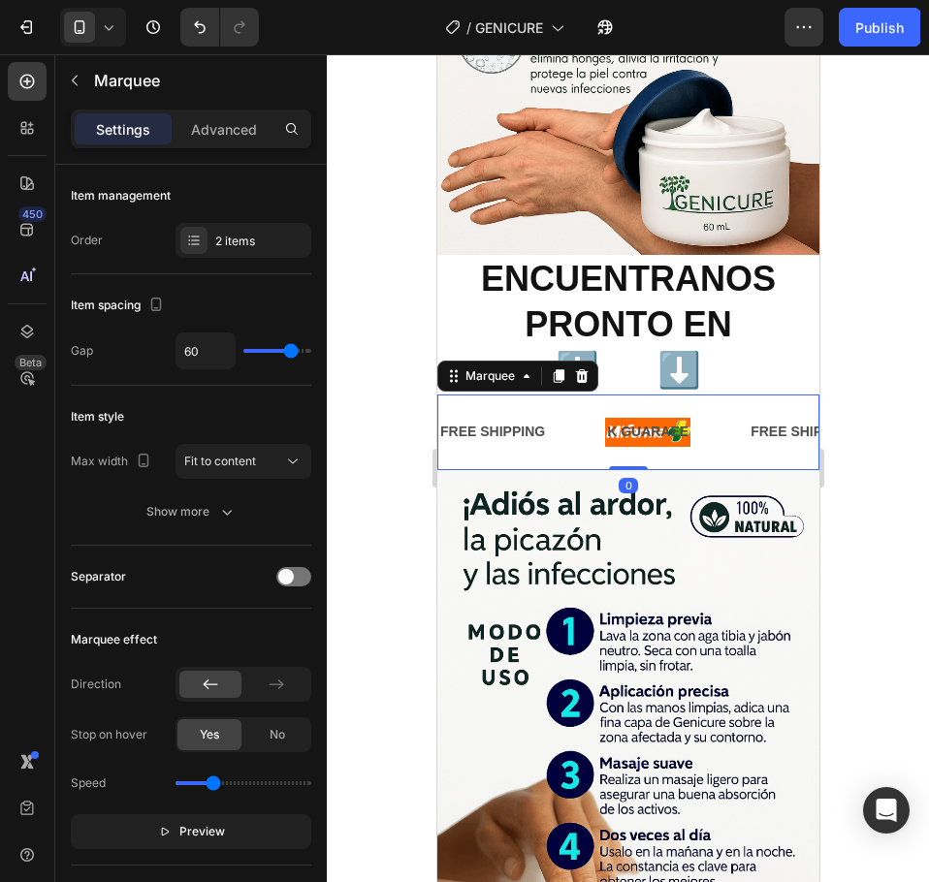
click at [547, 410] on div "FREE SHIPPING Text Block" at bounding box center [518, 432] width 167 height 44
click at [525, 418] on div "FREE SHIPPING" at bounding box center [489, 432] width 109 height 28
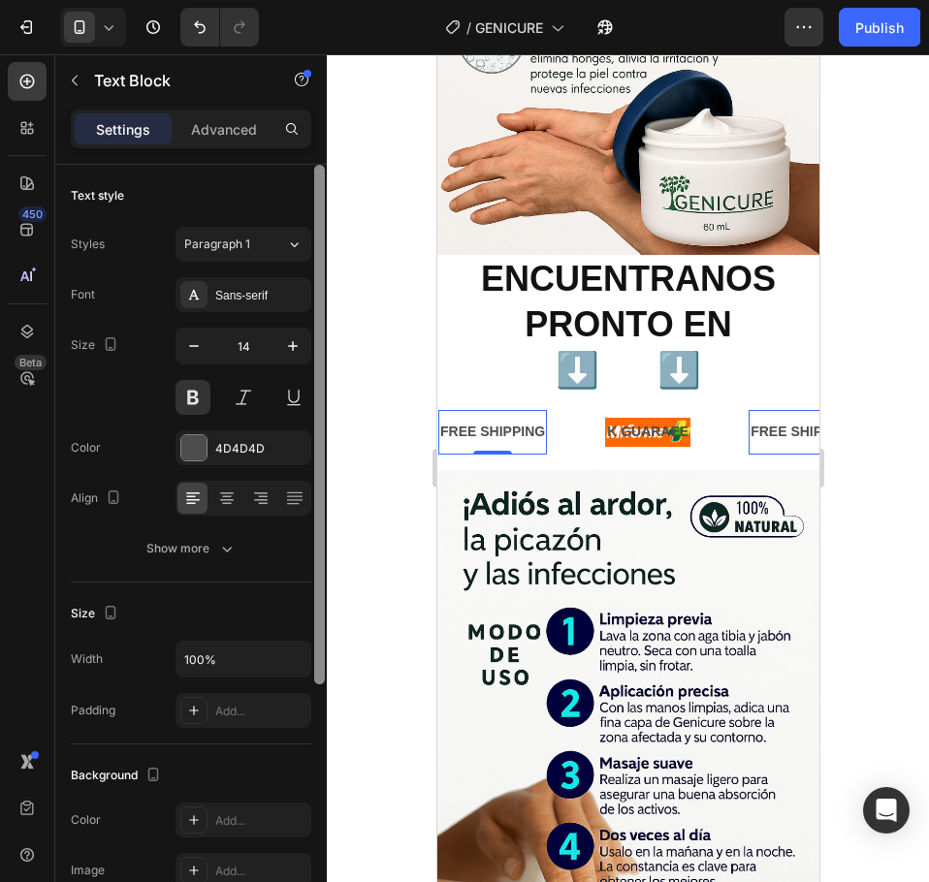
drag, startPoint x: 320, startPoint y: 286, endPoint x: 338, endPoint y: 25, distance: 261.4
click at [338, 0] on div "7 Version history / GENICURE Need republishing Preview 1 product assigned Save …" at bounding box center [464, 0] width 929 height 0
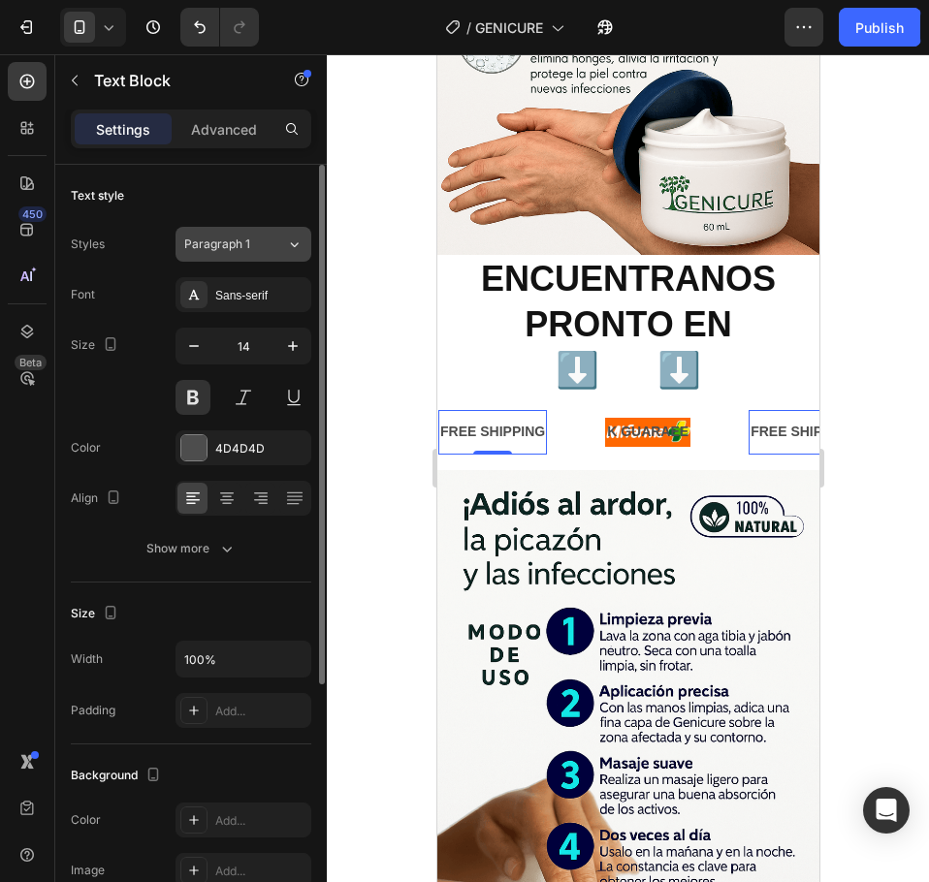
click at [271, 234] on button "Paragraph 1" at bounding box center [243, 244] width 136 height 35
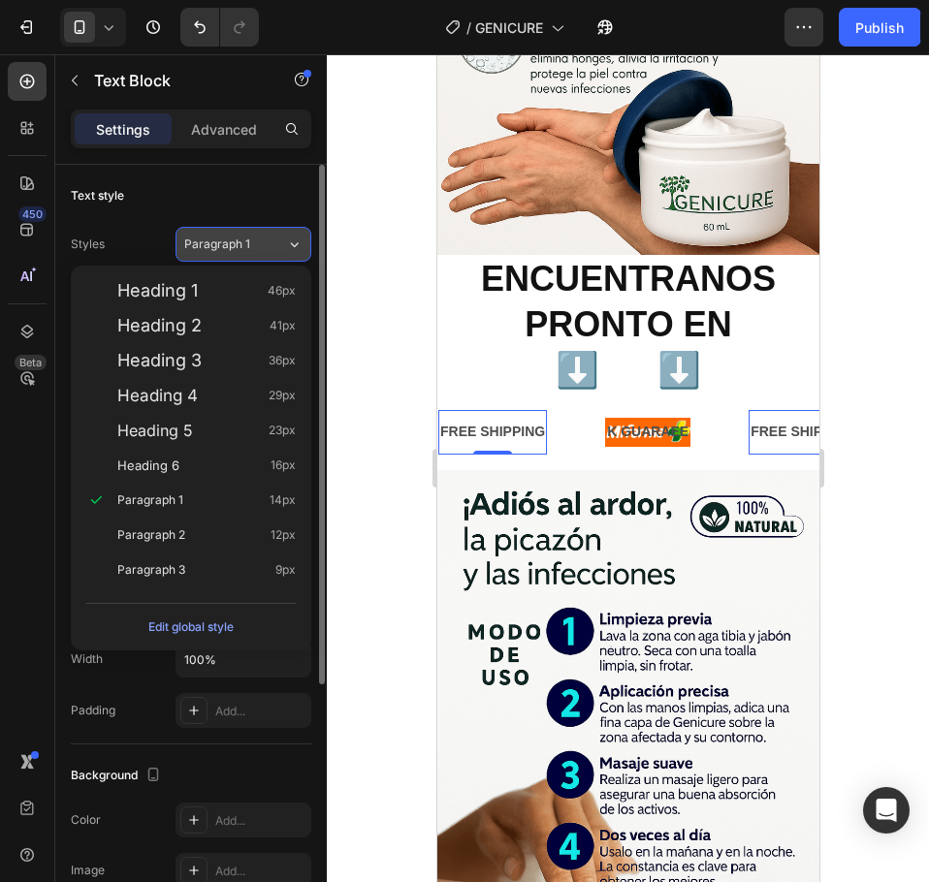
click at [271, 234] on button "Paragraph 1" at bounding box center [243, 244] width 136 height 35
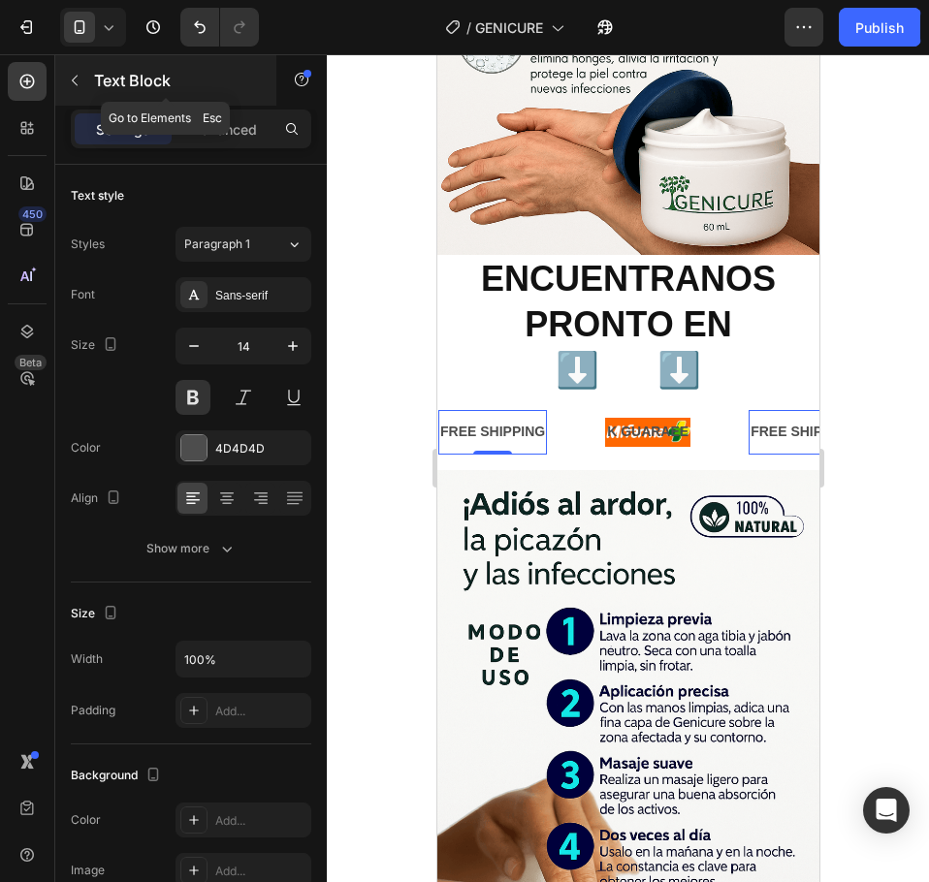
click at [86, 82] on button "button" at bounding box center [74, 80] width 31 height 31
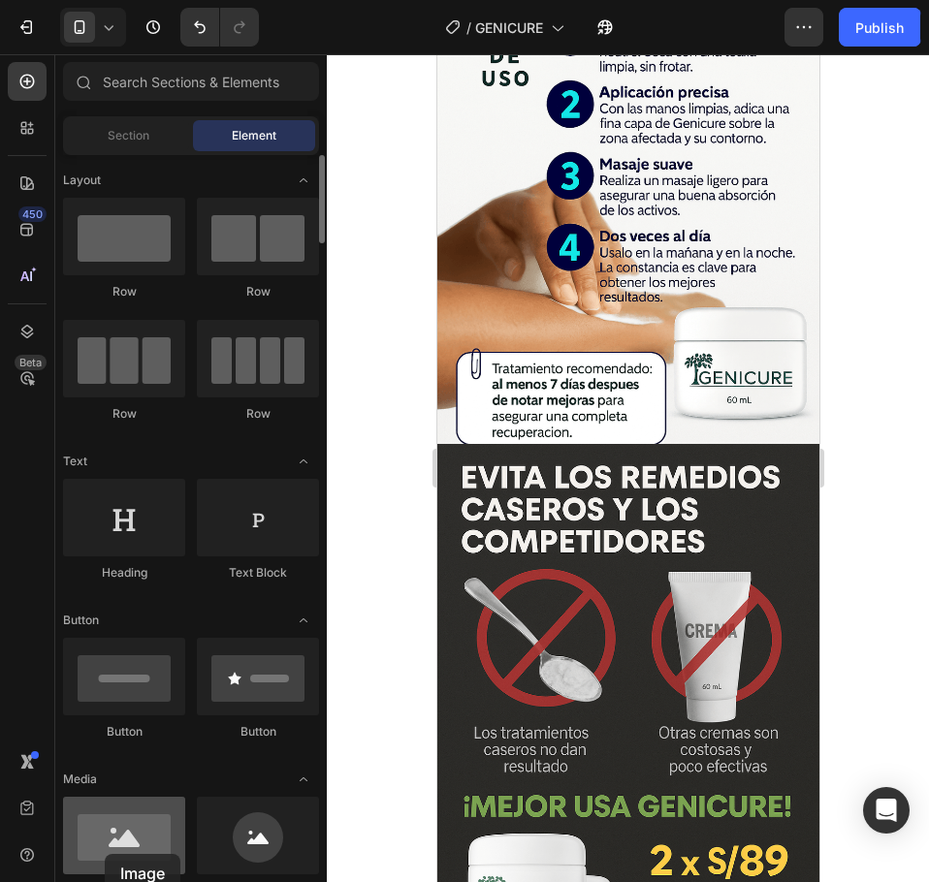
drag, startPoint x: 90, startPoint y: 847, endPoint x: 107, endPoint y: 848, distance: 16.5
click at [107, 848] on div at bounding box center [124, 836] width 122 height 78
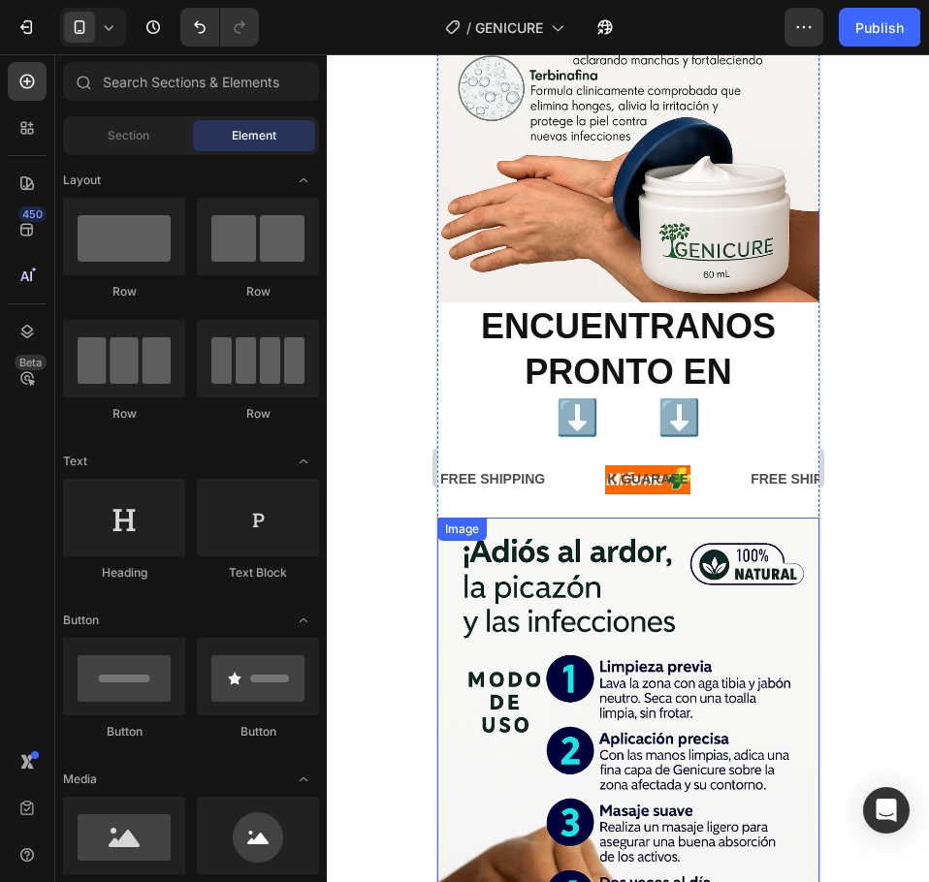
scroll to position [2039, 0]
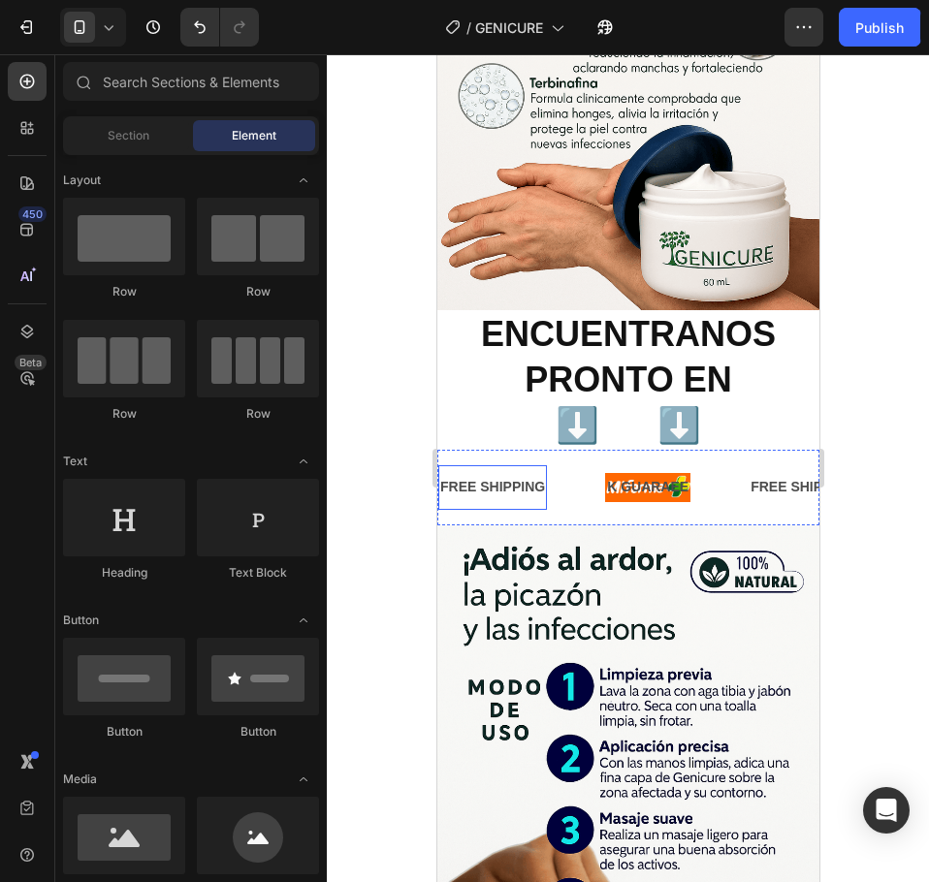
click at [541, 473] on div "FREE SHIPPING" at bounding box center [489, 487] width 109 height 28
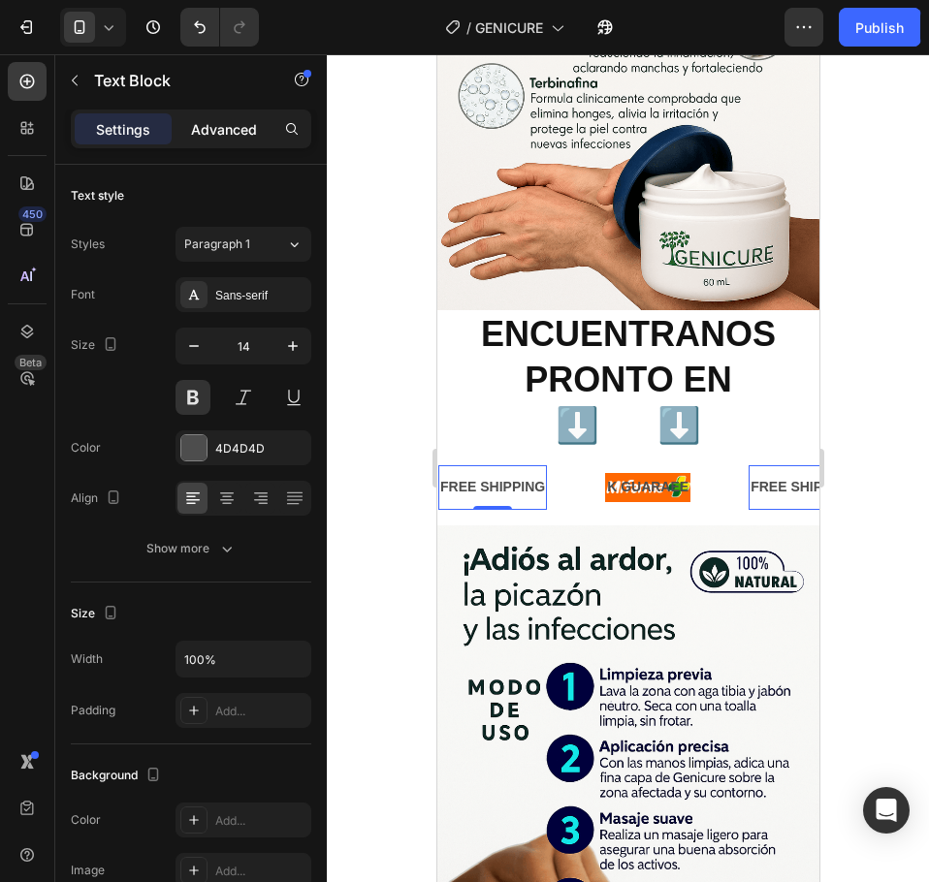
click at [247, 134] on p "Advanced" at bounding box center [224, 129] width 66 height 20
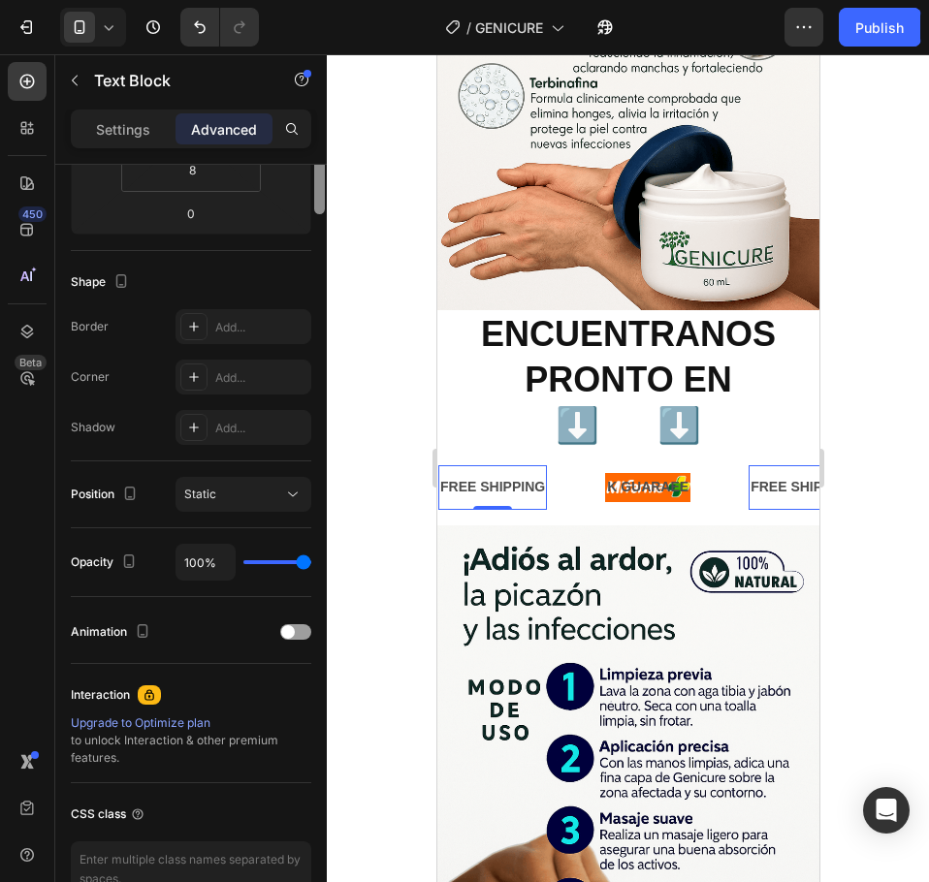
scroll to position [0, 0]
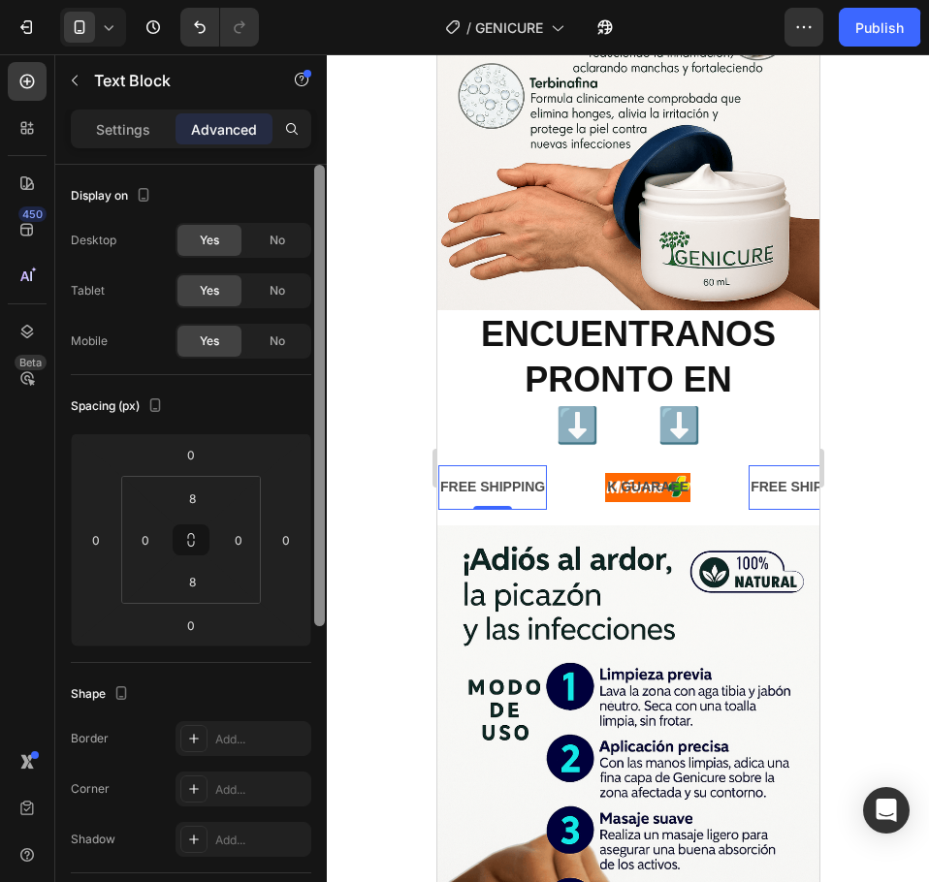
drag, startPoint x: 317, startPoint y: 269, endPoint x: 201, endPoint y: 129, distance: 182.4
click at [279, 143] on div "Settings Advanced Display on Desktop Yes No Tablet Yes No Mobile Yes No Spacing…" at bounding box center [190, 524] width 271 height 828
click at [140, 133] on p "Settings" at bounding box center [123, 129] width 54 height 20
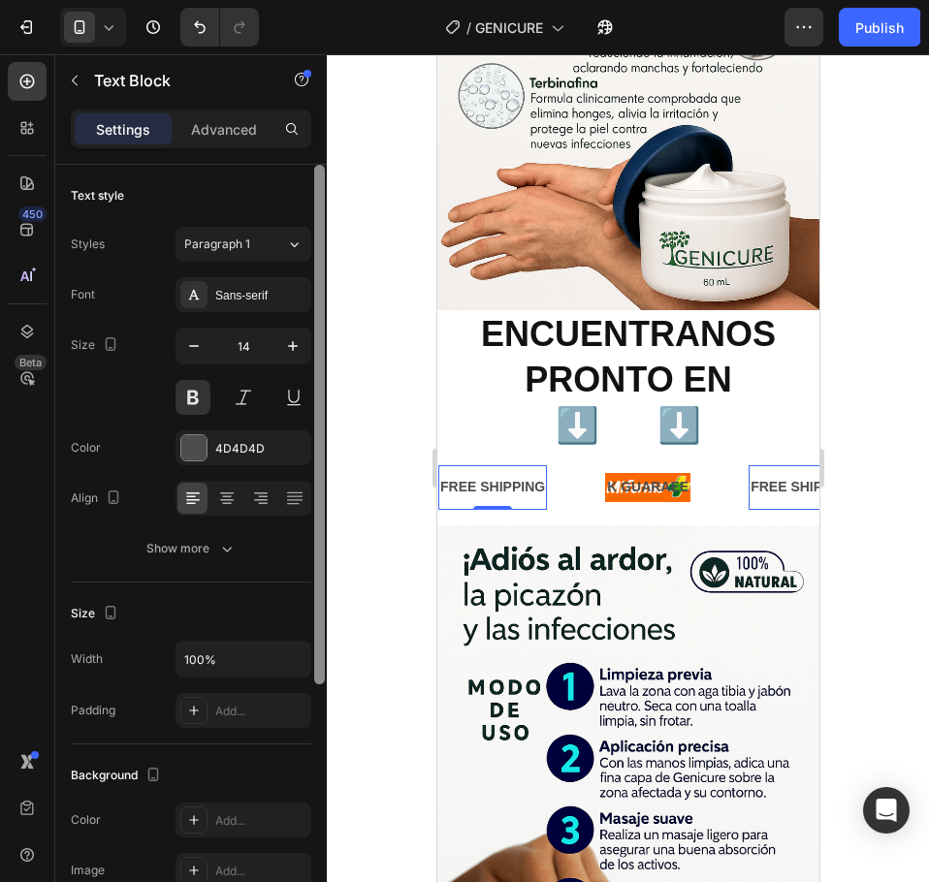
drag, startPoint x: 332, startPoint y: 441, endPoint x: 418, endPoint y: 395, distance: 98.0
click at [344, 0] on div "7 Version history / GENICURE Need republishing Preview 1 product assigned Save …" at bounding box center [464, 0] width 929 height 0
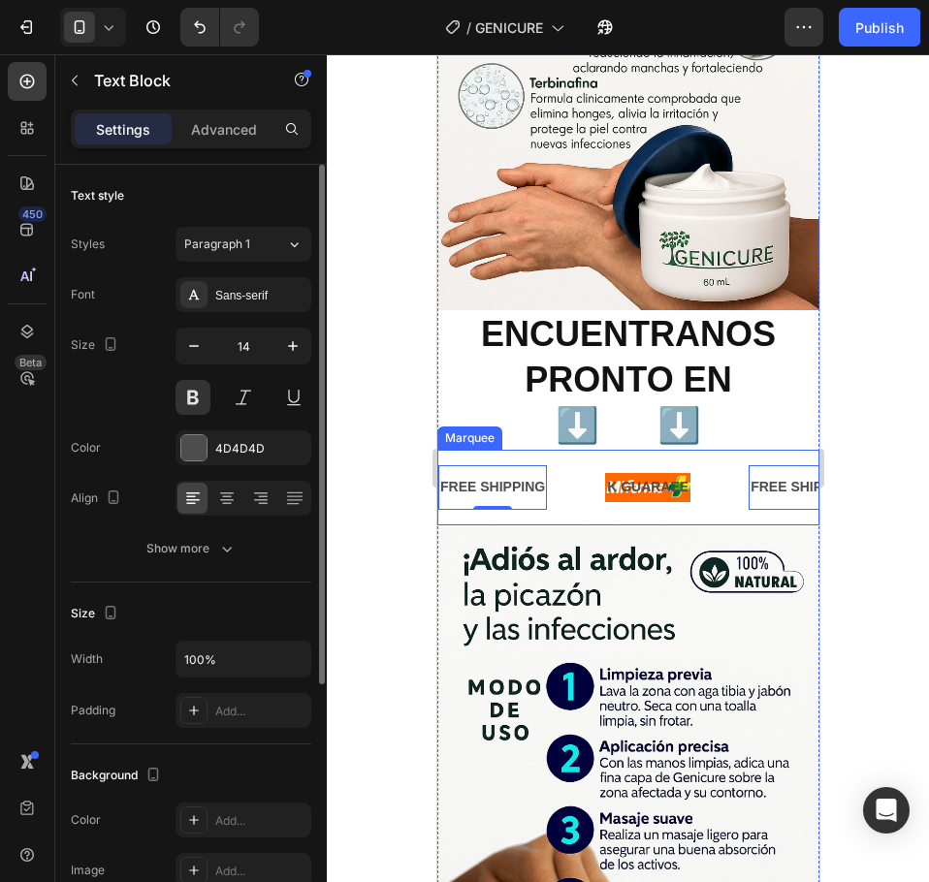
click at [593, 465] on div "FREE SHIPPING Text Block 0" at bounding box center [518, 487] width 167 height 44
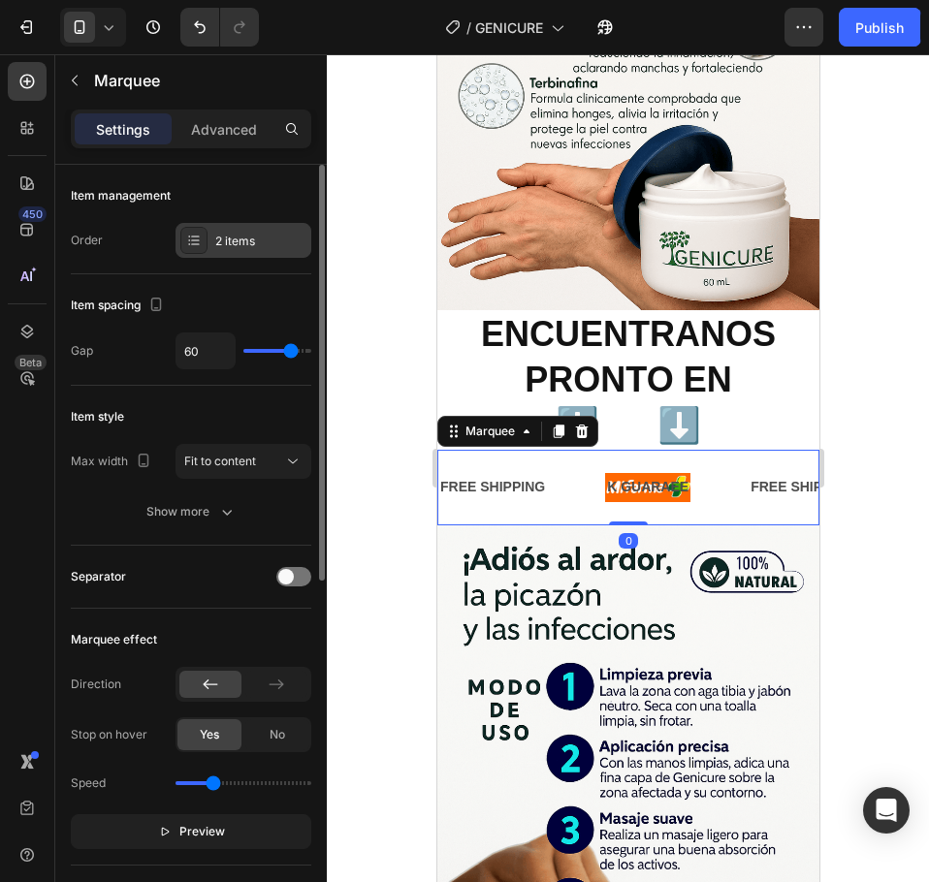
click at [210, 242] on div "2 items" at bounding box center [243, 240] width 136 height 35
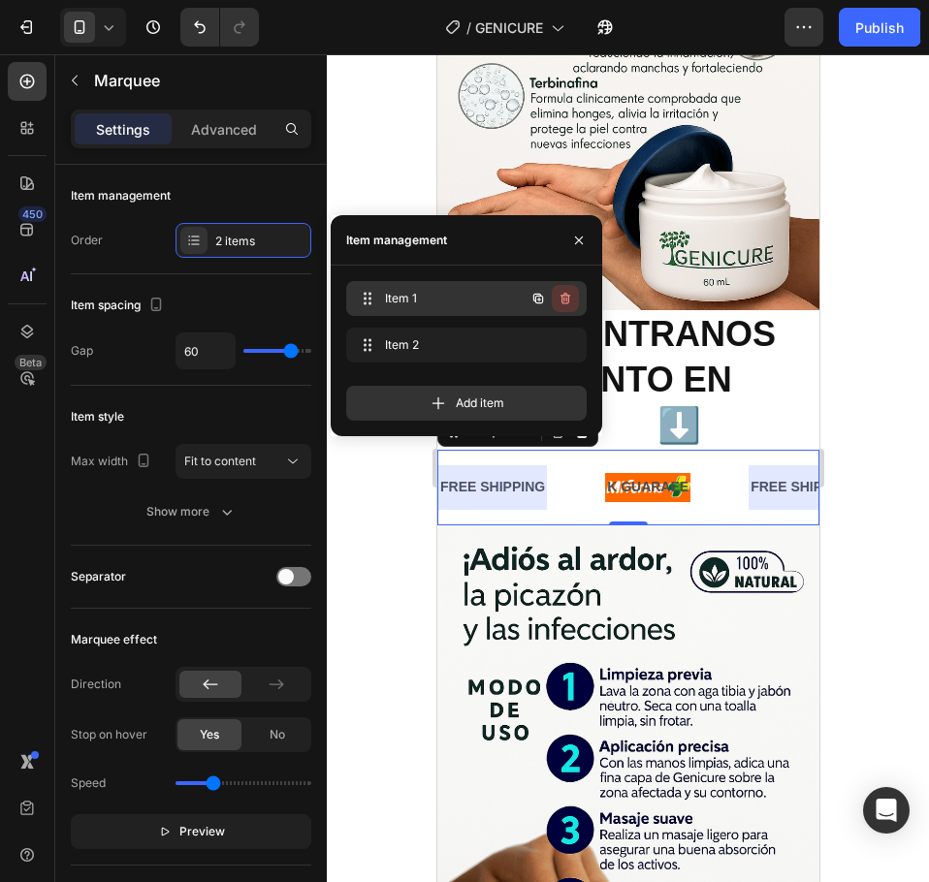
click at [567, 287] on button "button" at bounding box center [565, 298] width 27 height 27
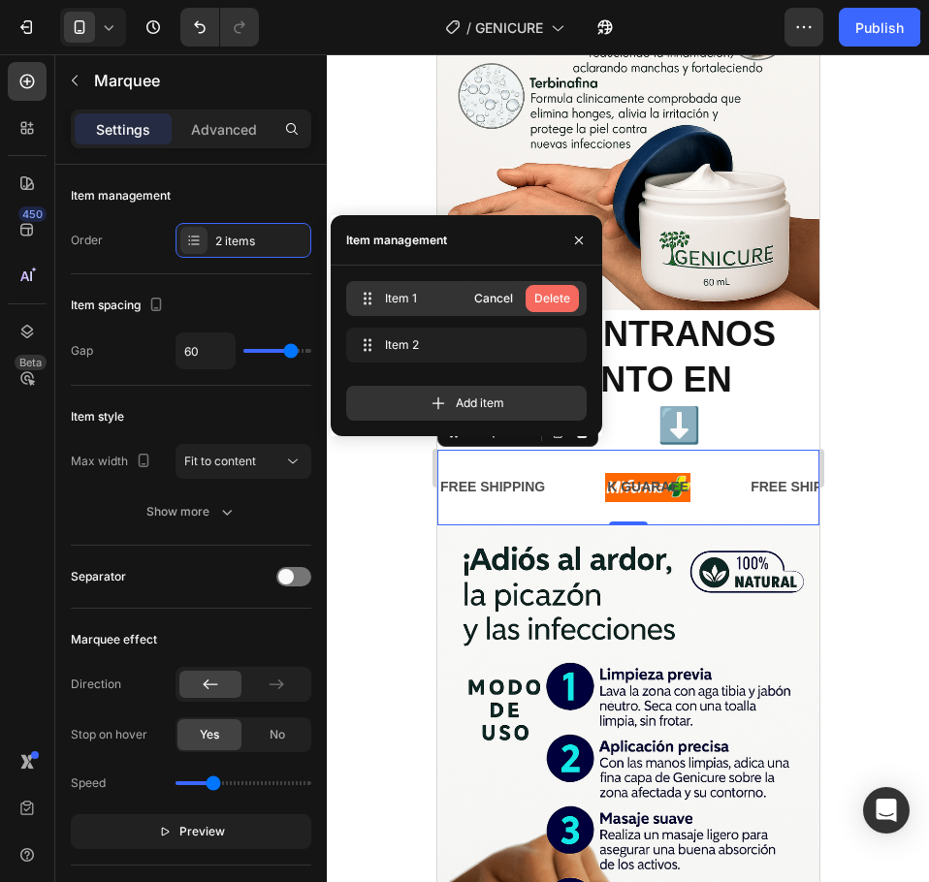
click at [567, 305] on div "Delete" at bounding box center [552, 298] width 36 height 17
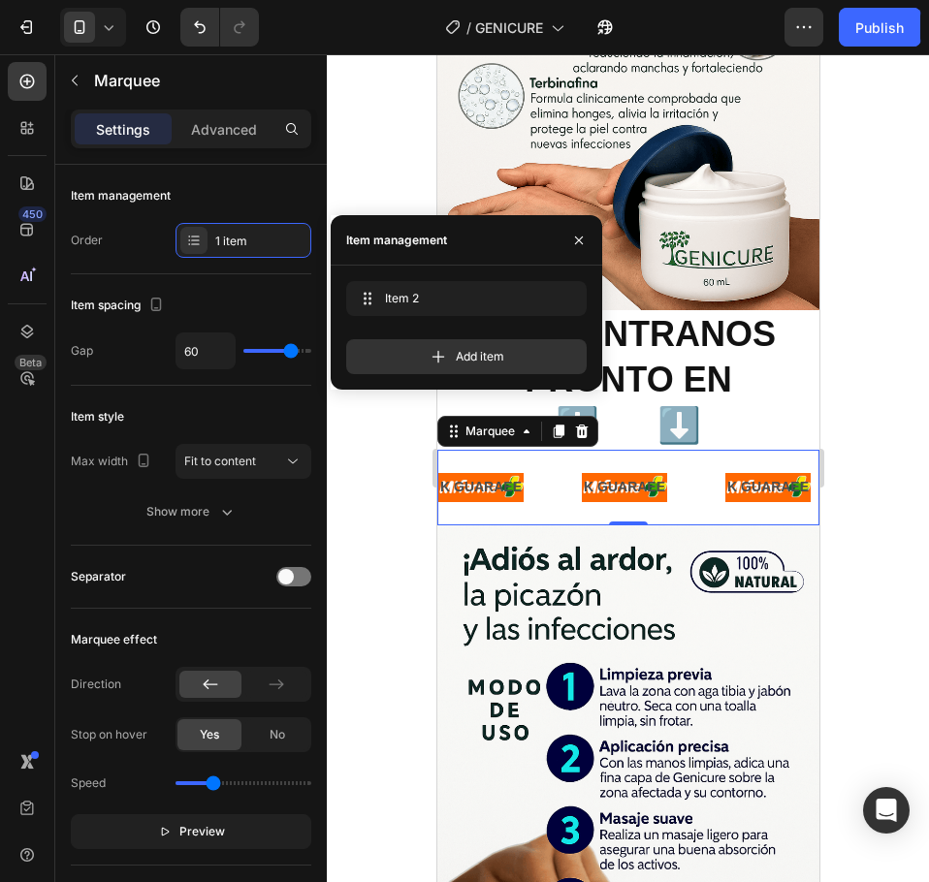
click at [546, 465] on div "K GUARAEE Text Block" at bounding box center [506, 487] width 143 height 44
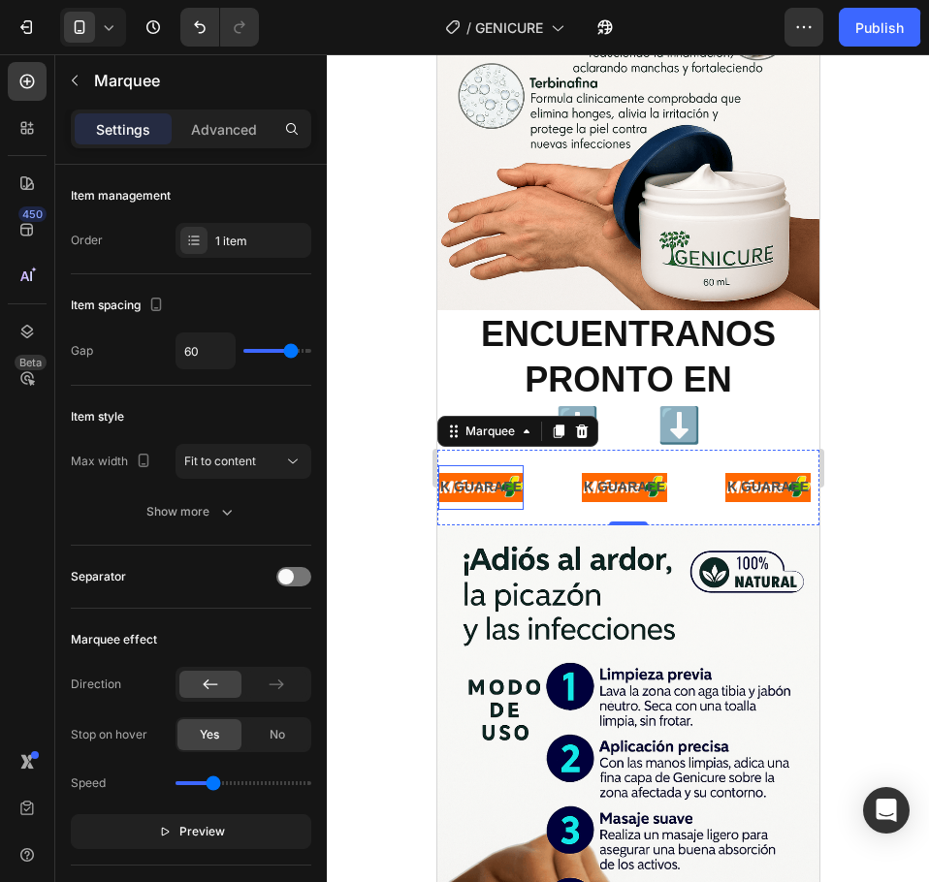
click at [498, 475] on p "K GUARAEE" at bounding box center [479, 487] width 81 height 24
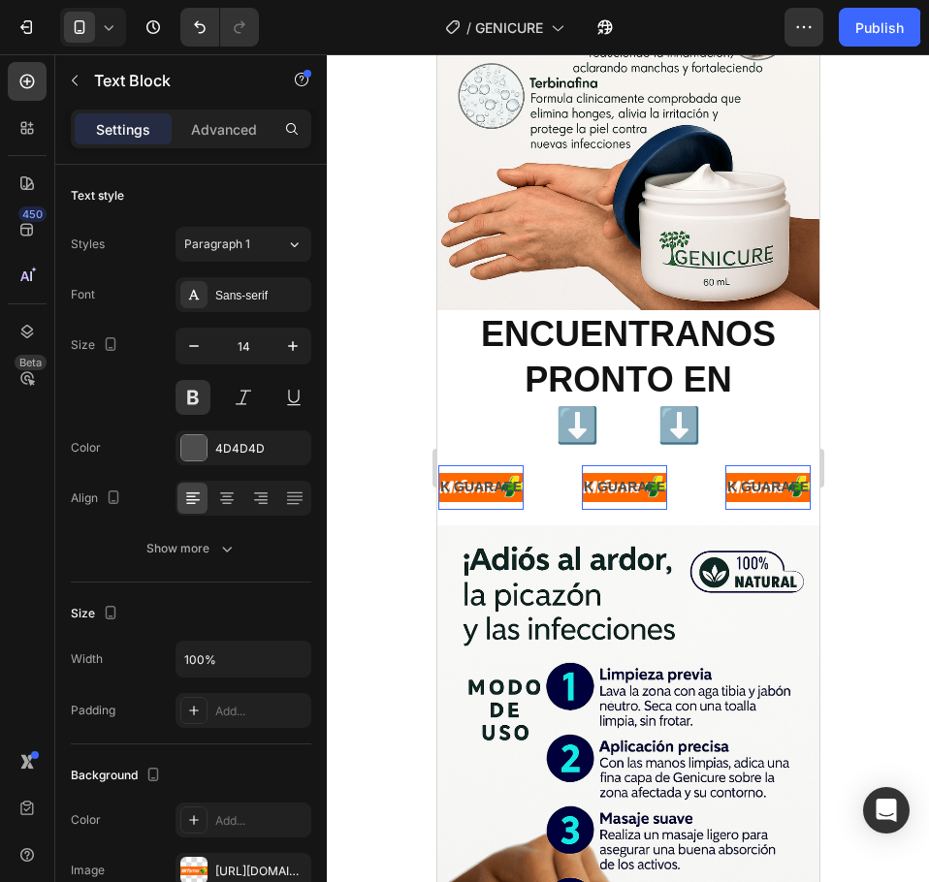
click at [501, 475] on p "K GUARAEE" at bounding box center [477, 487] width 81 height 24
click at [501, 475] on p "K GUARAEE" at bounding box center [478, 487] width 81 height 24
click at [501, 475] on p "K GUARAEE" at bounding box center [477, 487] width 81 height 24
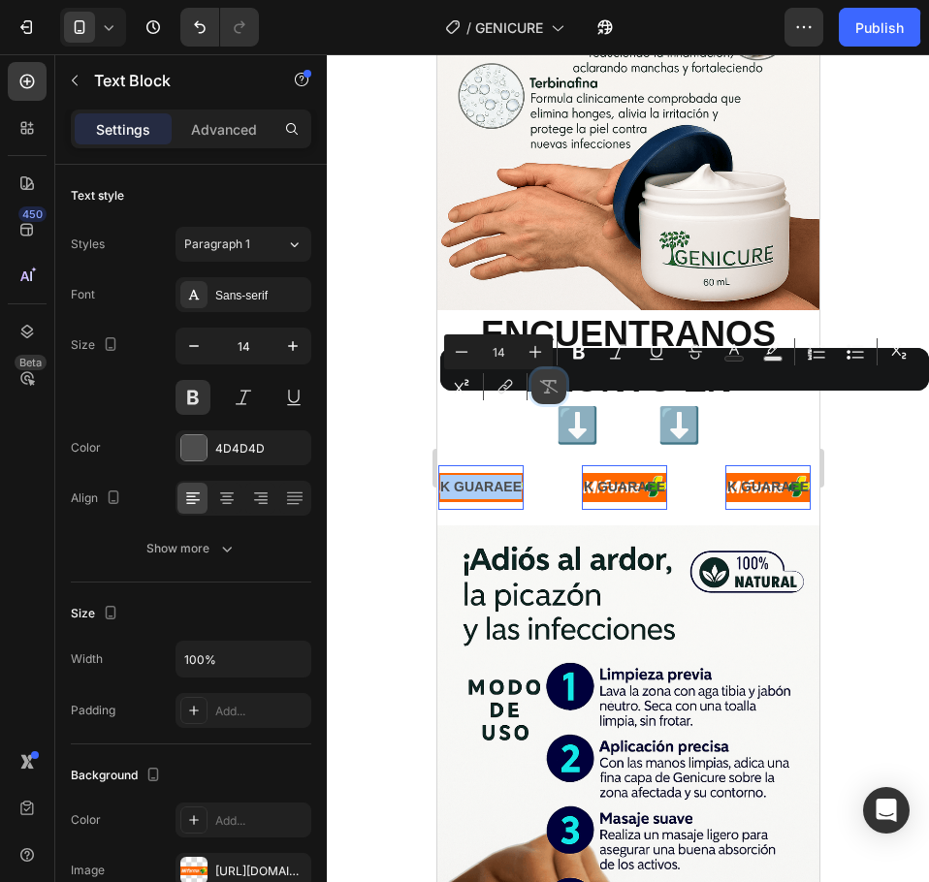
click at [549, 403] on button "Remove Format" at bounding box center [548, 386] width 35 height 35
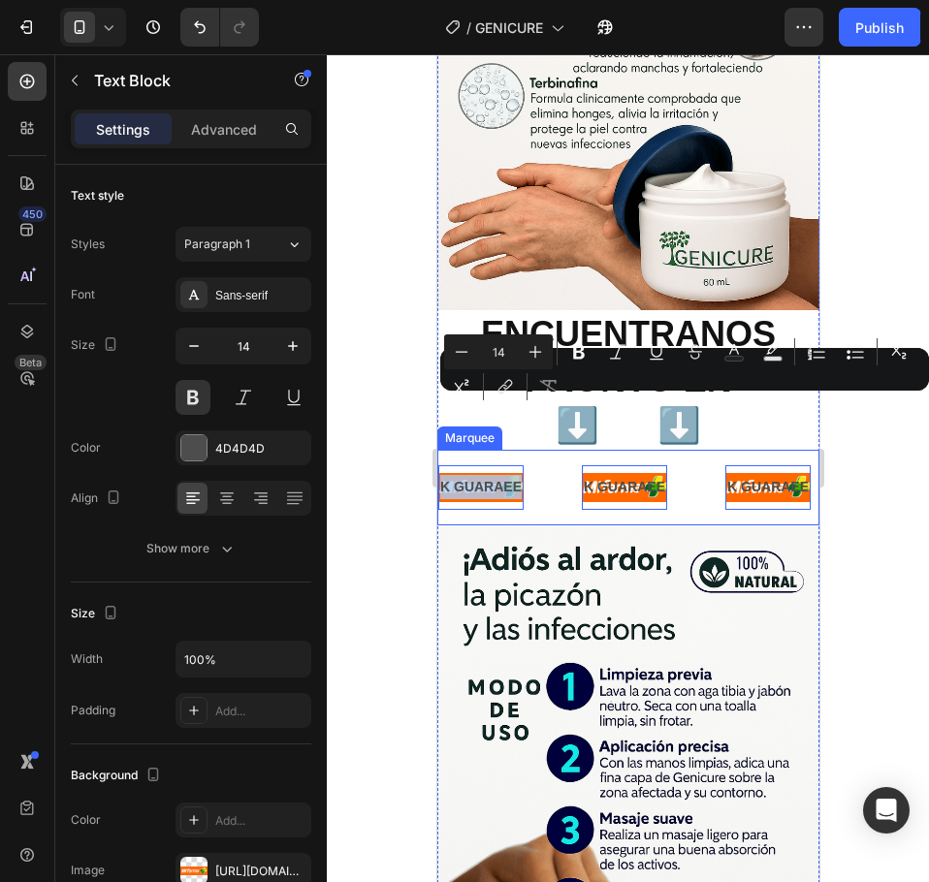
click at [569, 465] on div "K GUARAEE Text Block 0" at bounding box center [505, 487] width 143 height 44
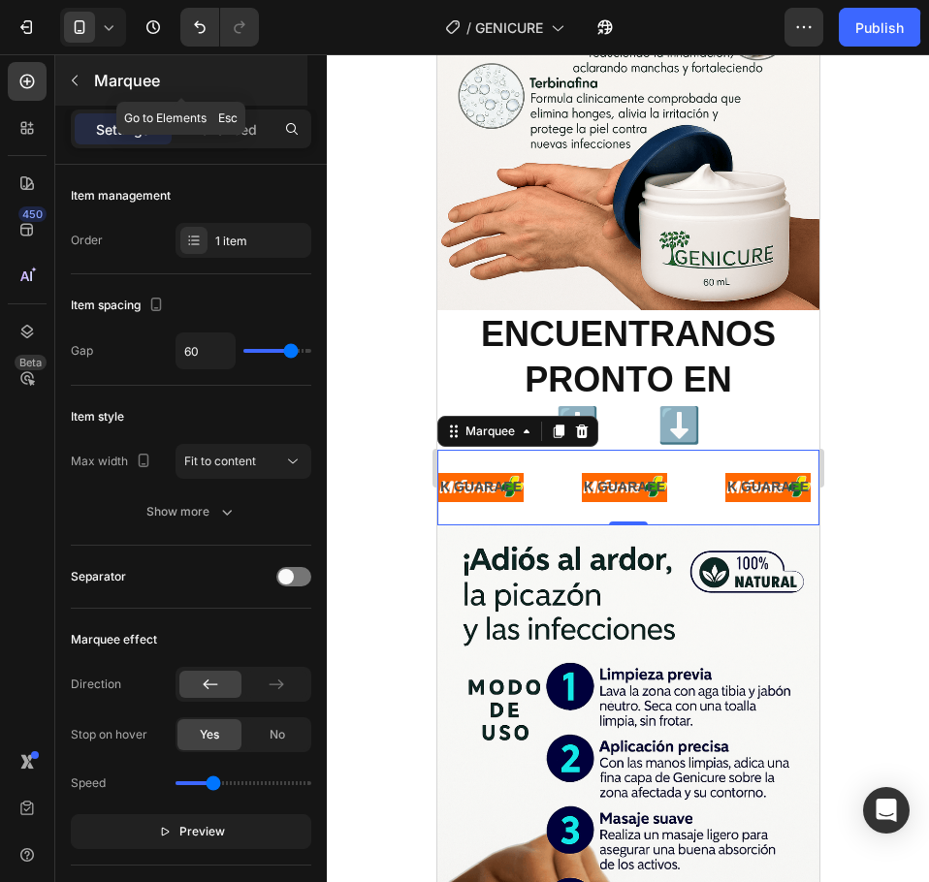
click at [73, 72] on button "button" at bounding box center [74, 80] width 31 height 31
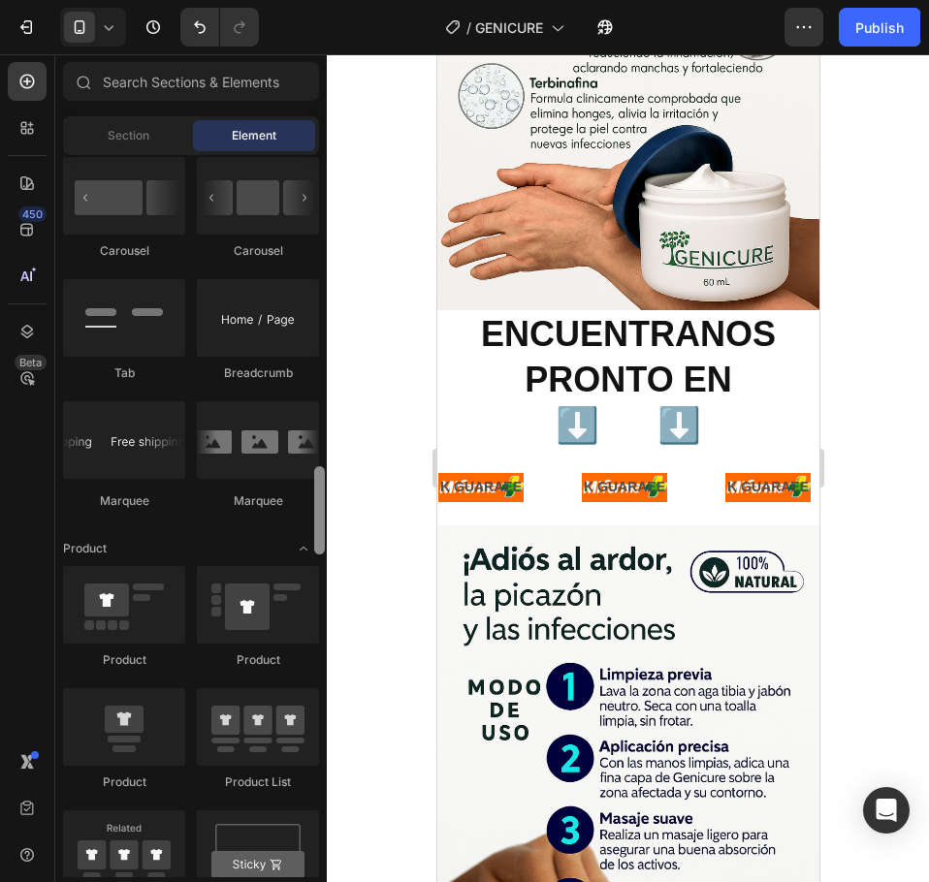
scroll to position [2147, 0]
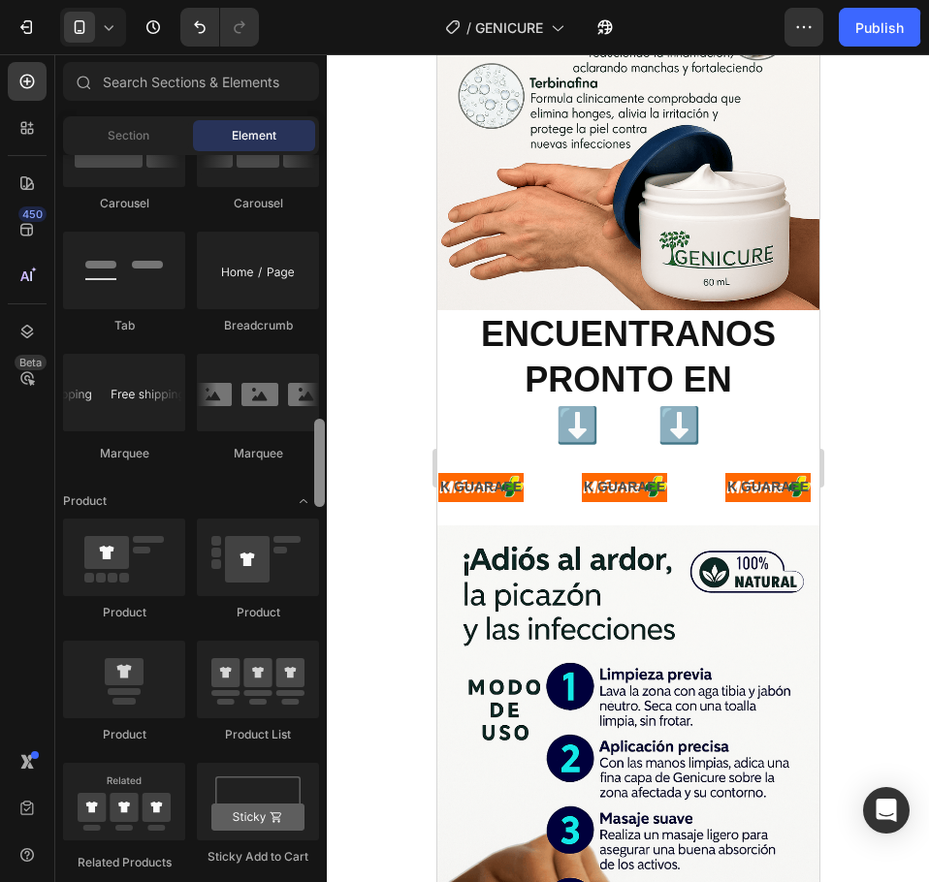
drag, startPoint x: 323, startPoint y: 233, endPoint x: 324, endPoint y: 473, distance: 240.4
click at [324, 473] on div at bounding box center [319, 463] width 11 height 88
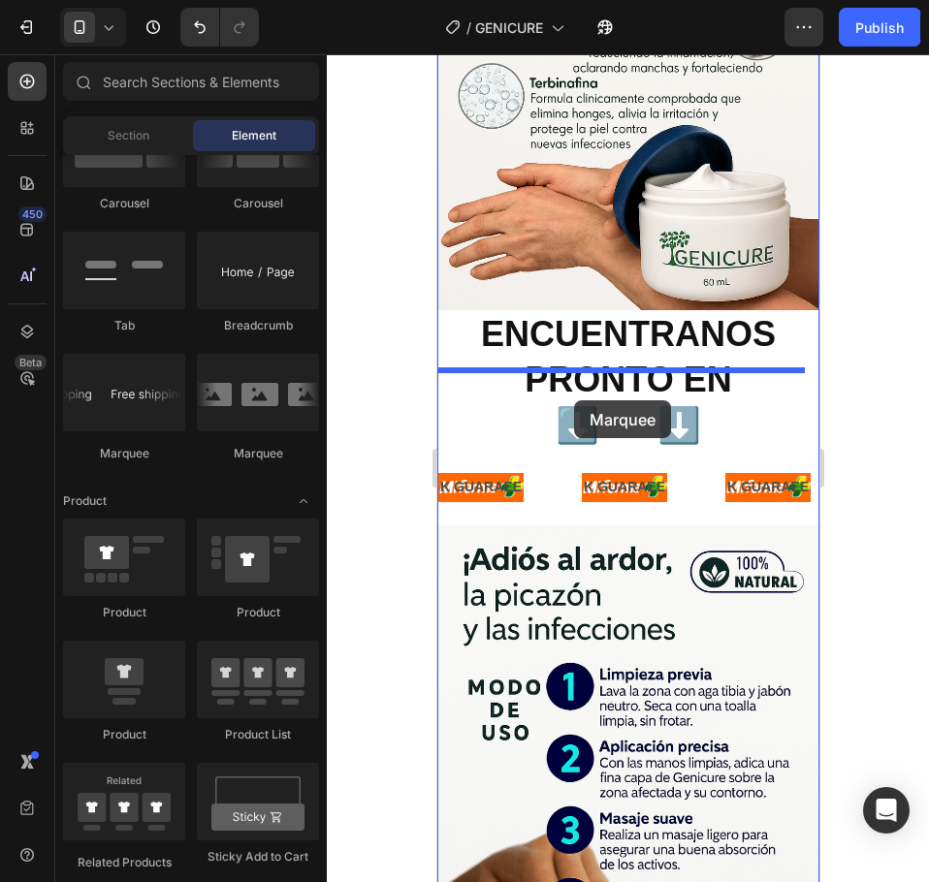
drag, startPoint x: 703, startPoint y: 458, endPoint x: 573, endPoint y: 400, distance: 142.3
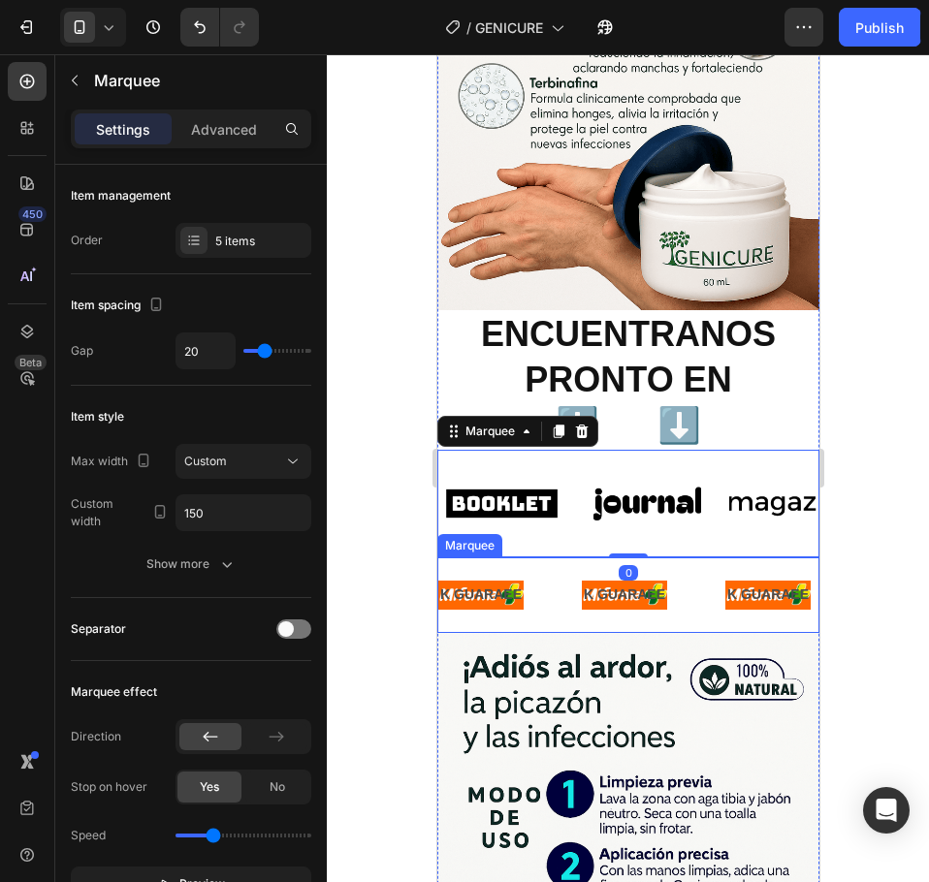
click at [551, 573] on div "K GUARAEE Text Block" at bounding box center [507, 595] width 143 height 44
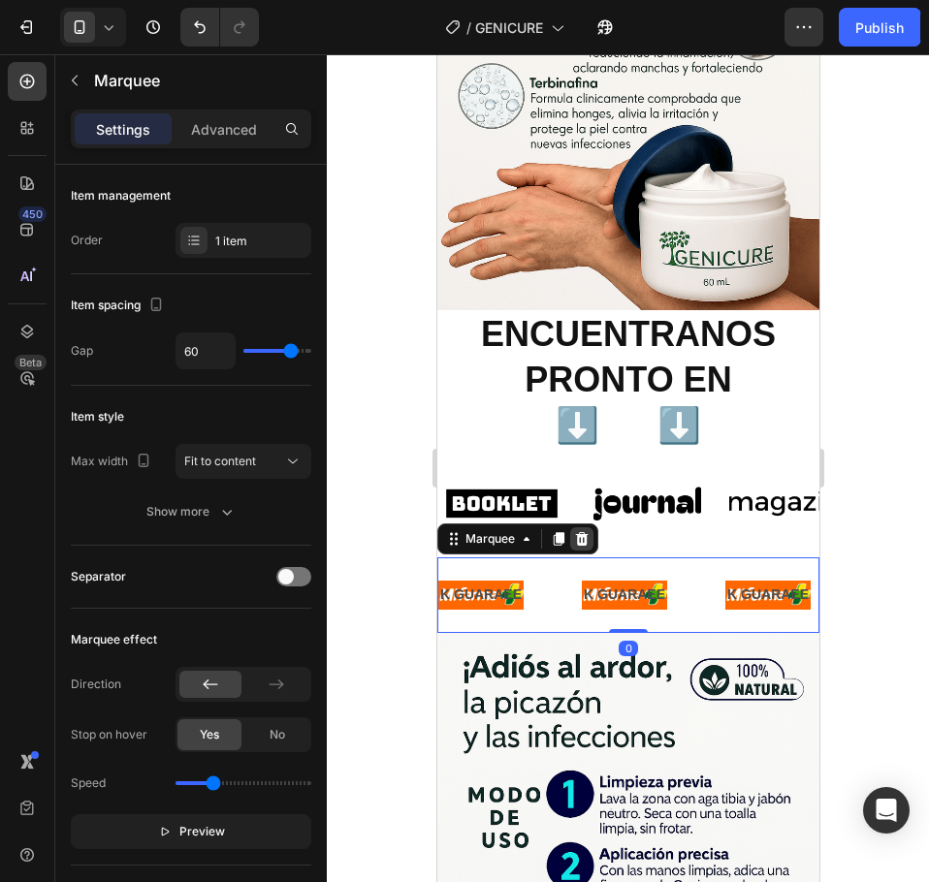
click at [582, 532] on icon at bounding box center [581, 539] width 13 height 14
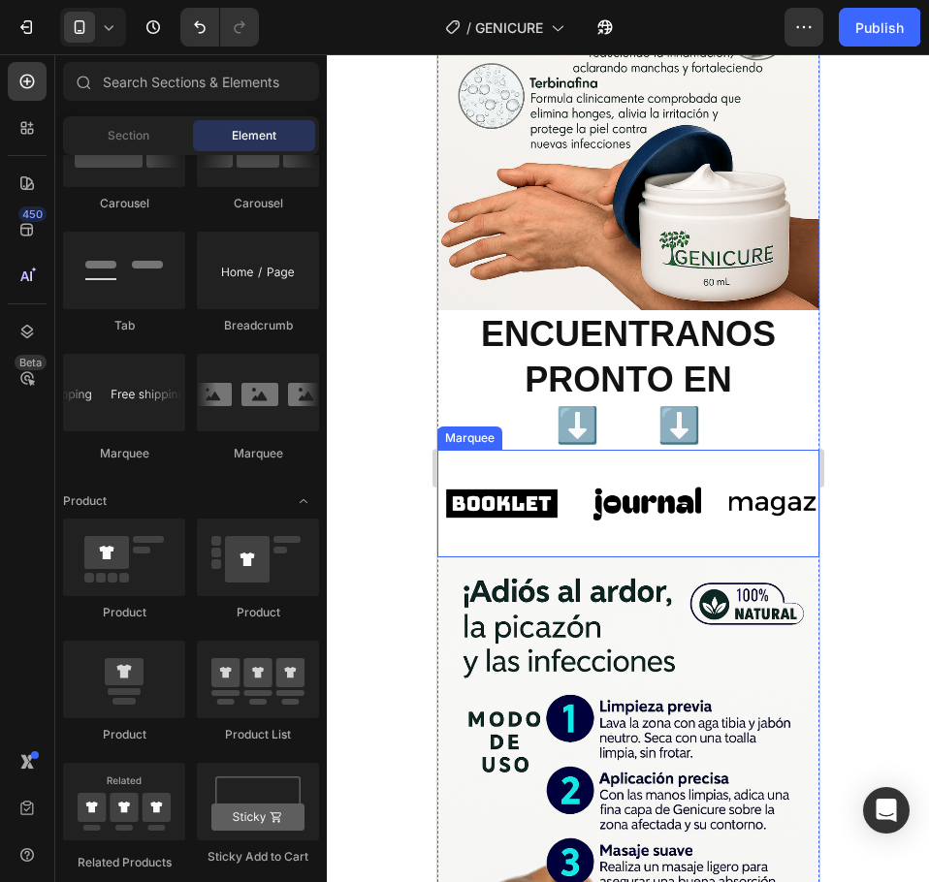
click at [580, 465] on div "Image" at bounding box center [509, 503] width 145 height 77
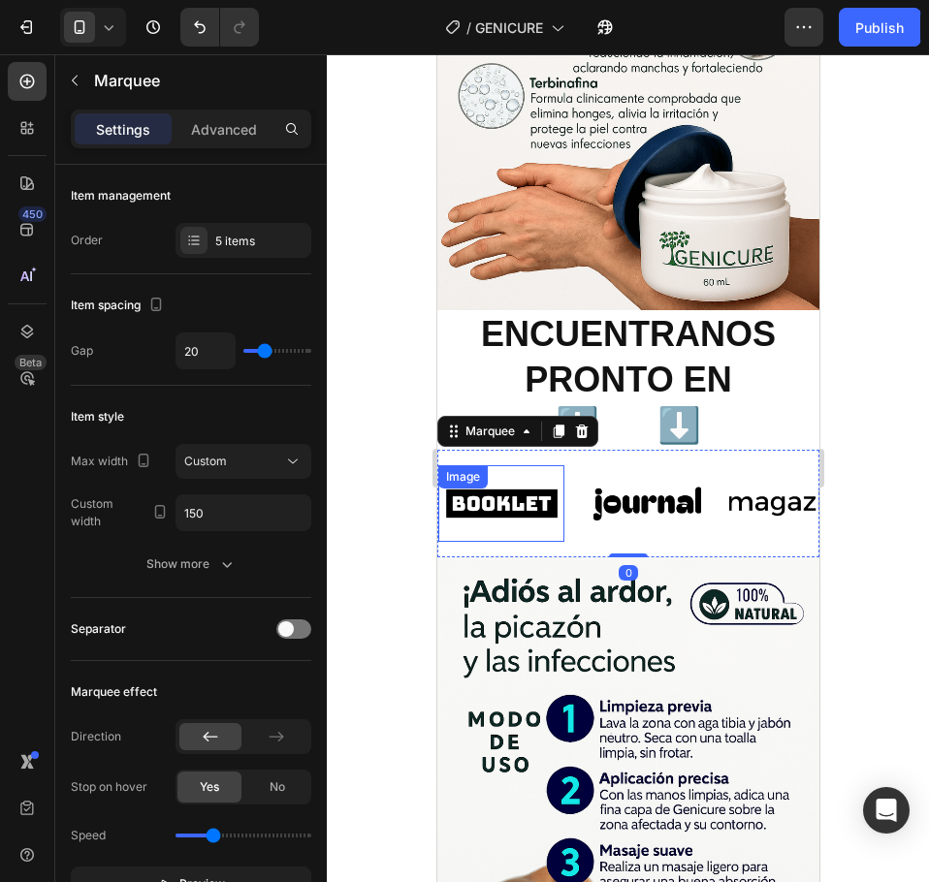
click at [527, 477] on img at bounding box center [500, 503] width 126 height 53
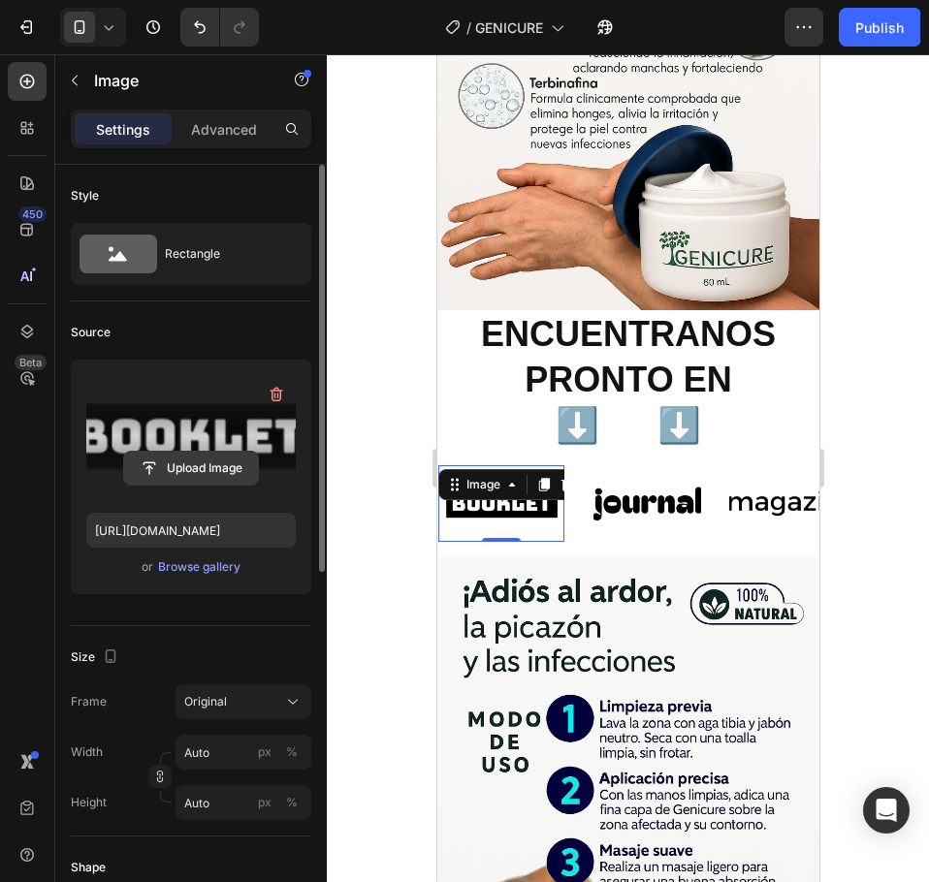
click at [191, 469] on input "file" at bounding box center [191, 468] width 134 height 33
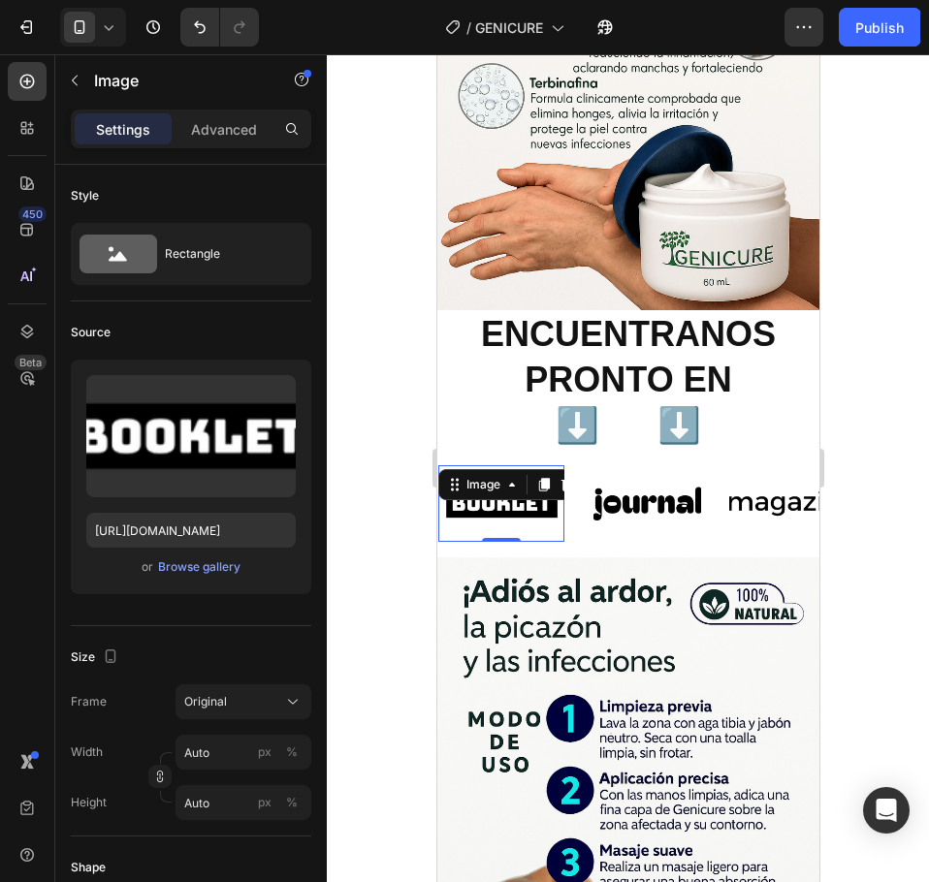
type input "[URL][DOMAIN_NAME]"
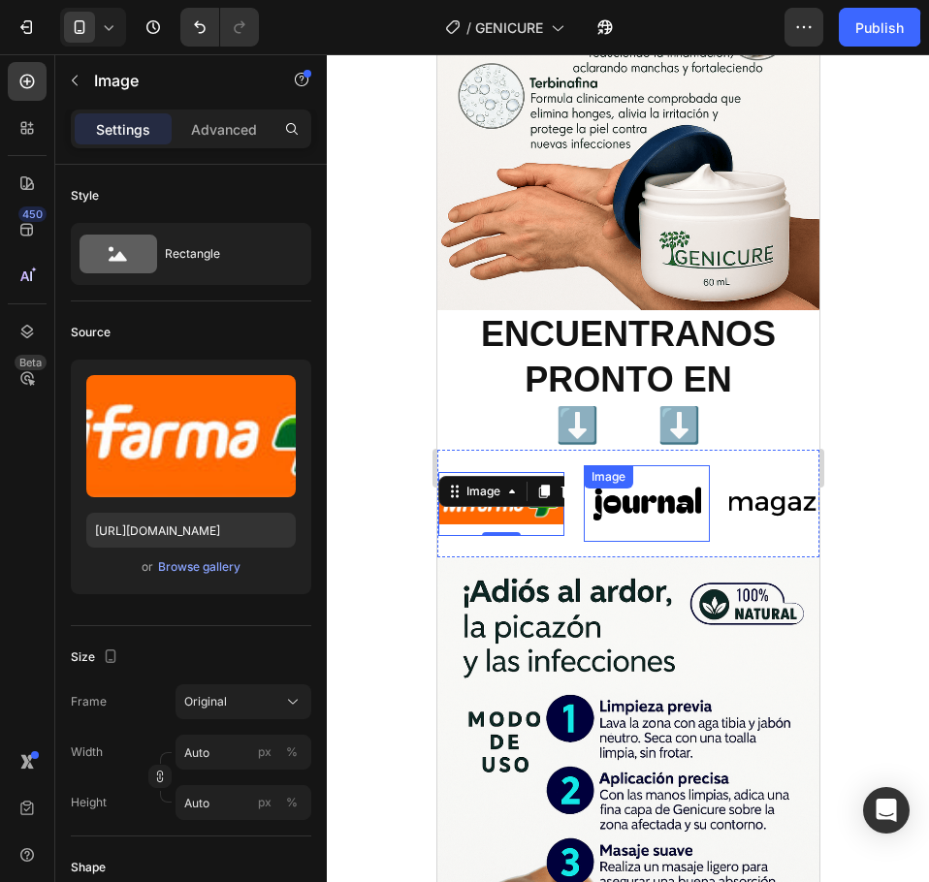
click at [668, 477] on img at bounding box center [646, 503] width 126 height 53
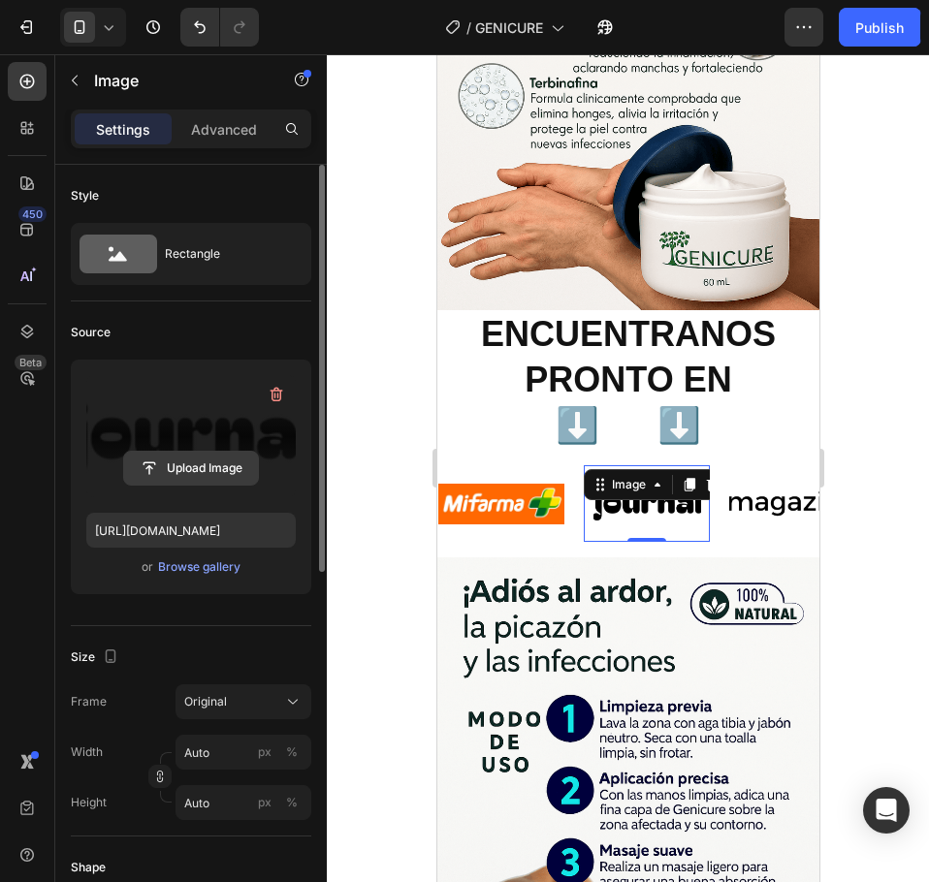
click at [233, 468] on input "file" at bounding box center [191, 468] width 134 height 33
type input "[URL][DOMAIN_NAME]"
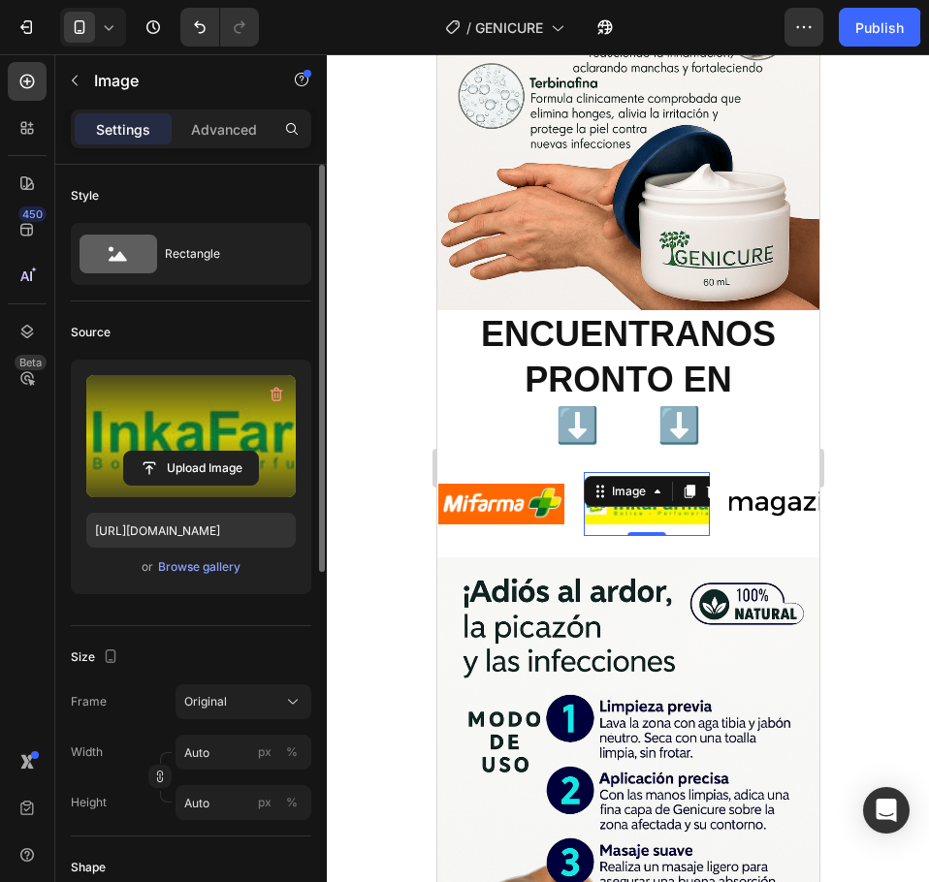
click at [746, 477] on img at bounding box center [791, 503] width 126 height 53
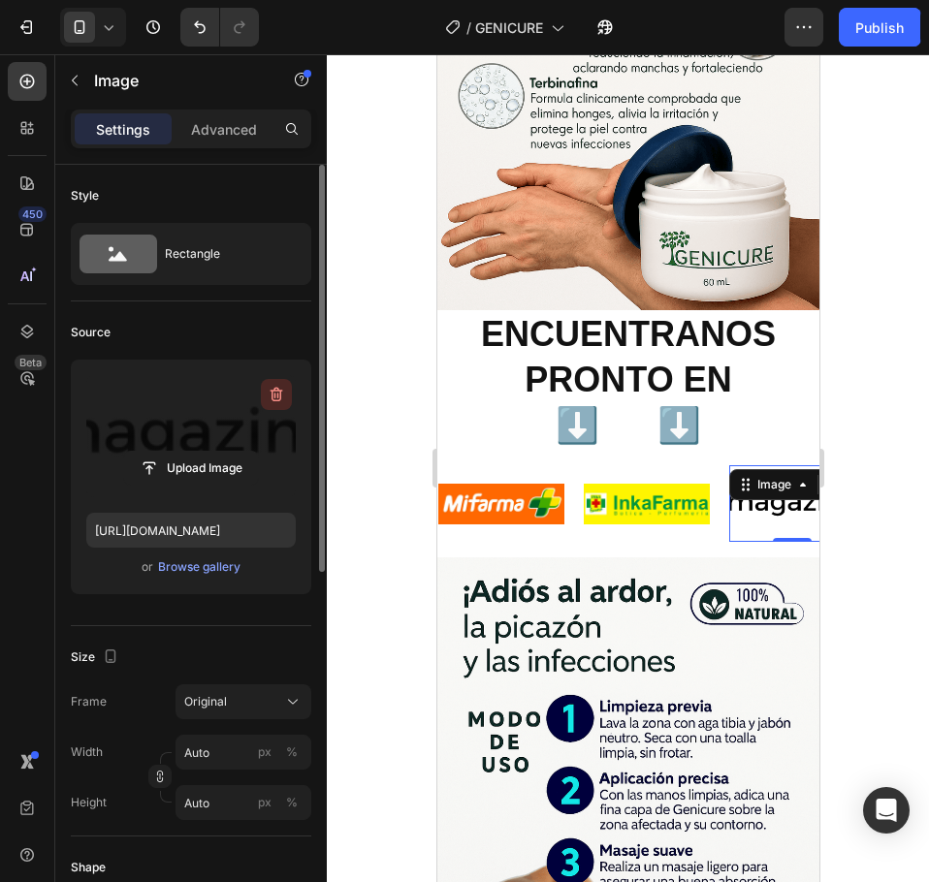
click at [275, 391] on icon "button" at bounding box center [276, 395] width 13 height 15
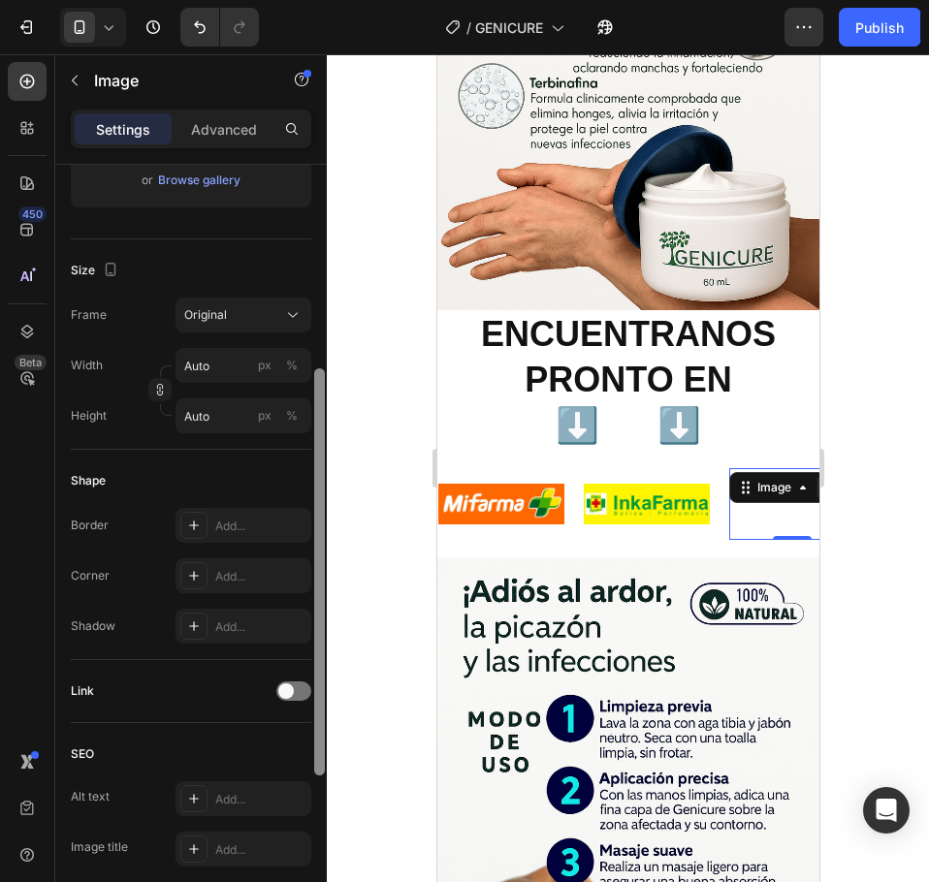
scroll to position [0, 0]
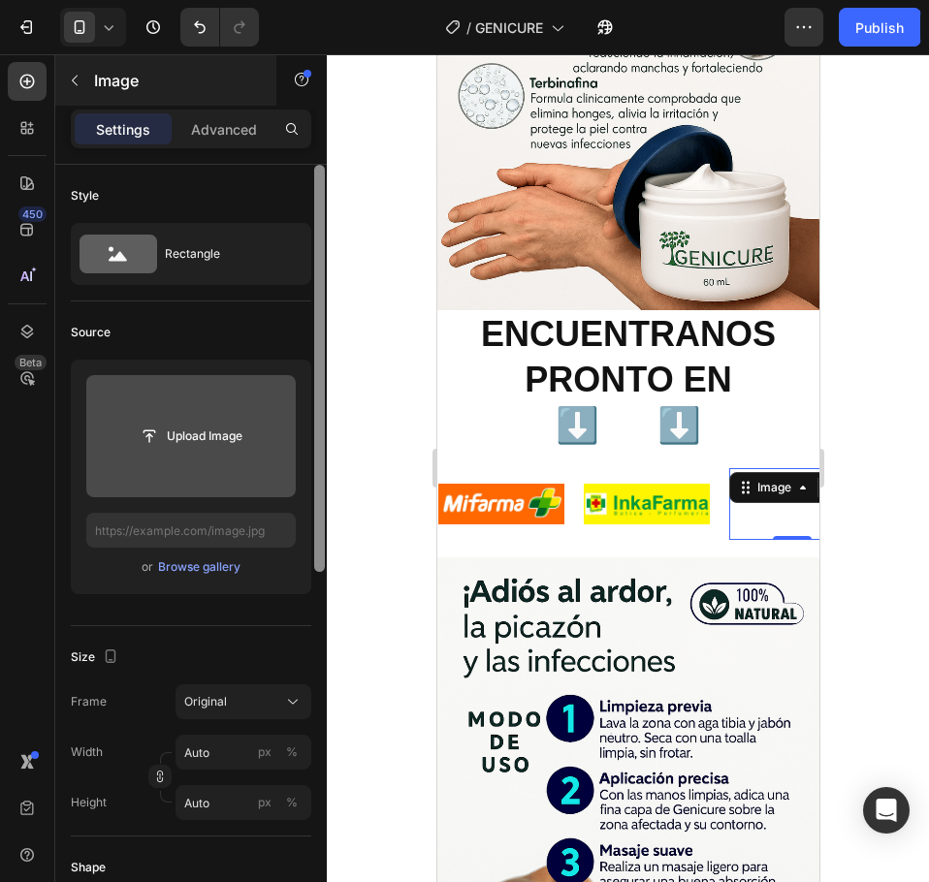
drag, startPoint x: 322, startPoint y: 380, endPoint x: 266, endPoint y: 93, distance: 292.4
click at [273, 94] on div "Sections(30) Elements(84) Section Element Hero Section Product Detail Brands Tr…" at bounding box center [190, 468] width 271 height 828
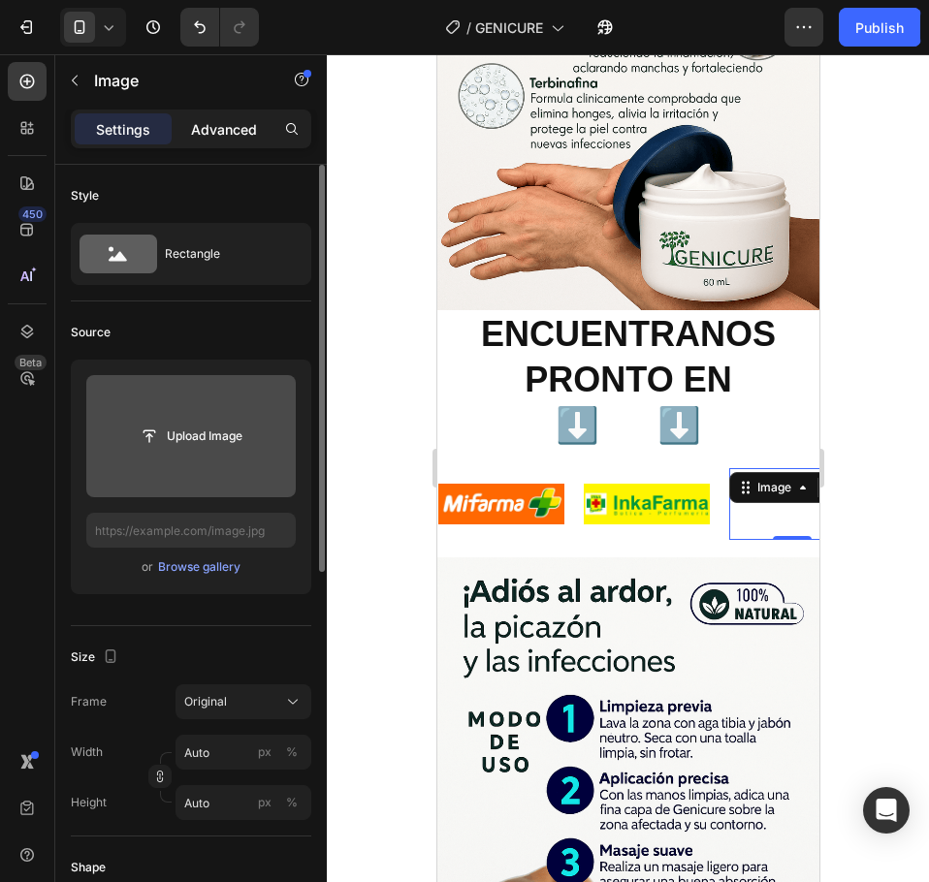
click at [231, 135] on p "Advanced" at bounding box center [224, 129] width 66 height 20
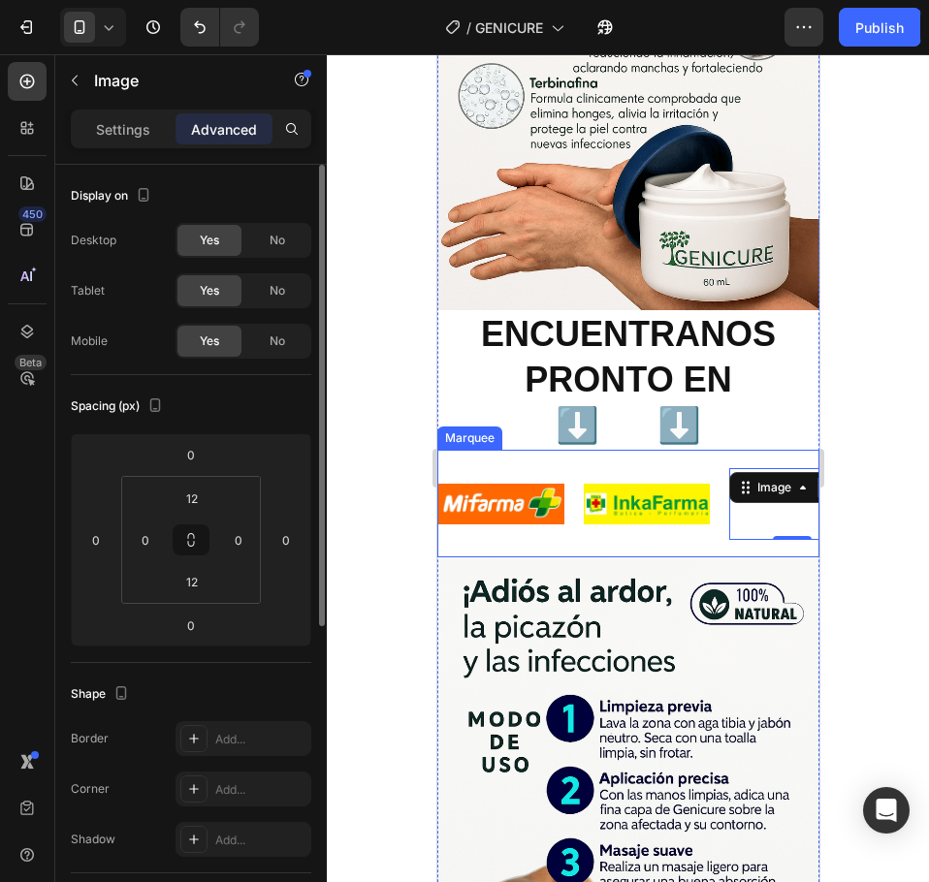
click at [578, 472] on div "Image" at bounding box center [509, 504] width 145 height 64
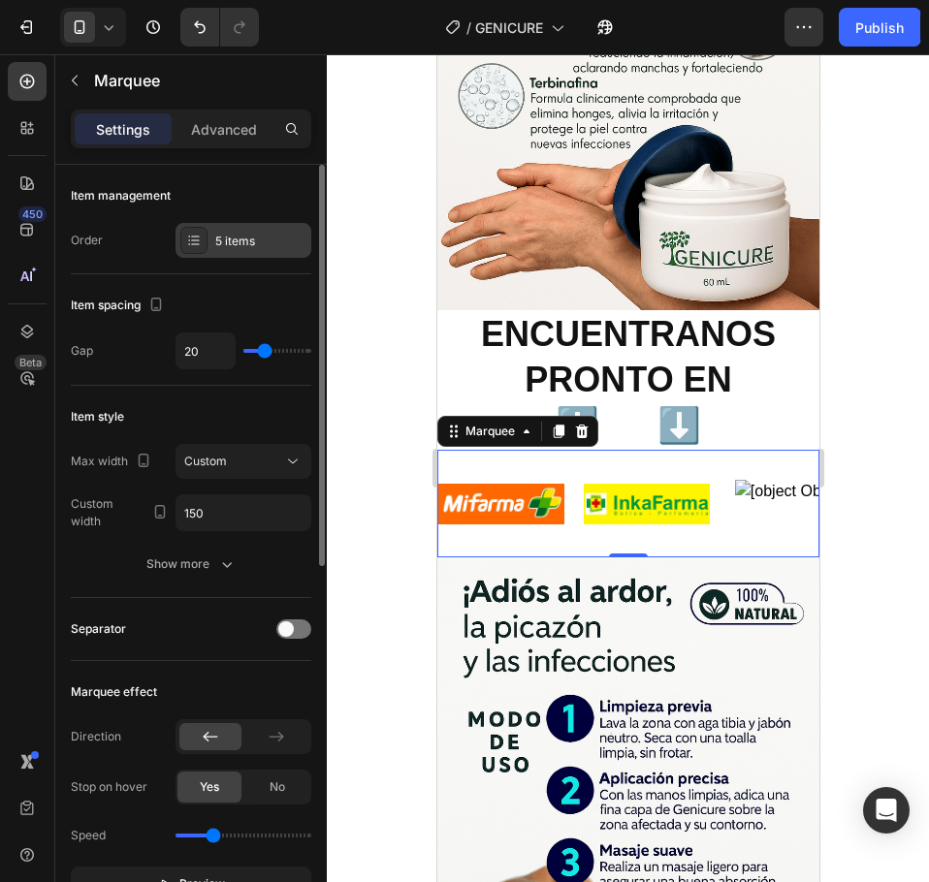
click at [202, 245] on div at bounding box center [193, 240] width 27 height 27
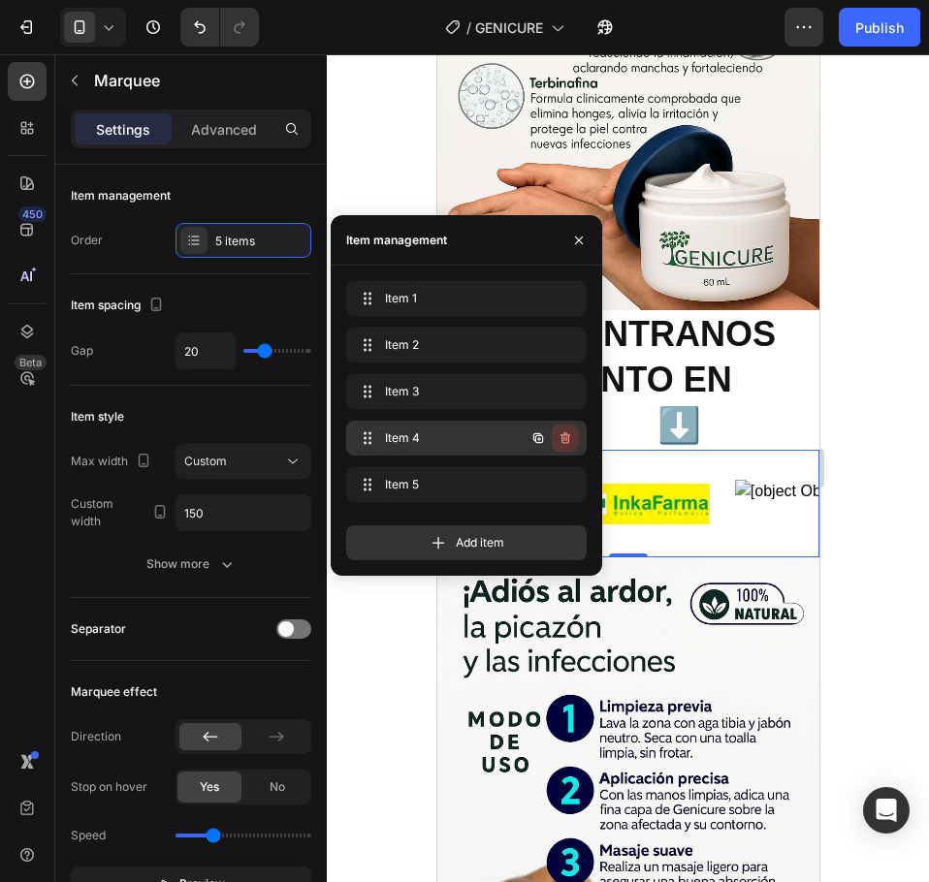
click at [569, 438] on icon "button" at bounding box center [565, 438] width 10 height 12
click at [569, 438] on div "Delete" at bounding box center [552, 437] width 36 height 17
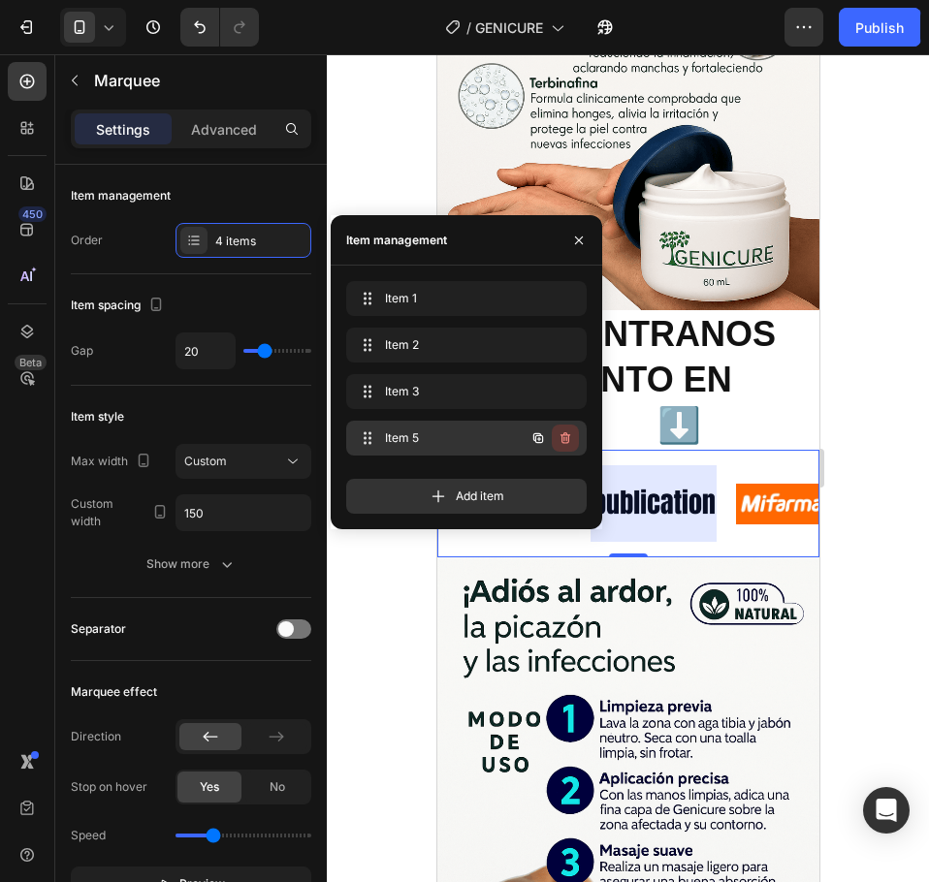
scroll to position [0, 317]
click at [563, 436] on icon "button" at bounding box center [565, 438] width 16 height 16
click at [556, 436] on div "Delete" at bounding box center [552, 437] width 36 height 17
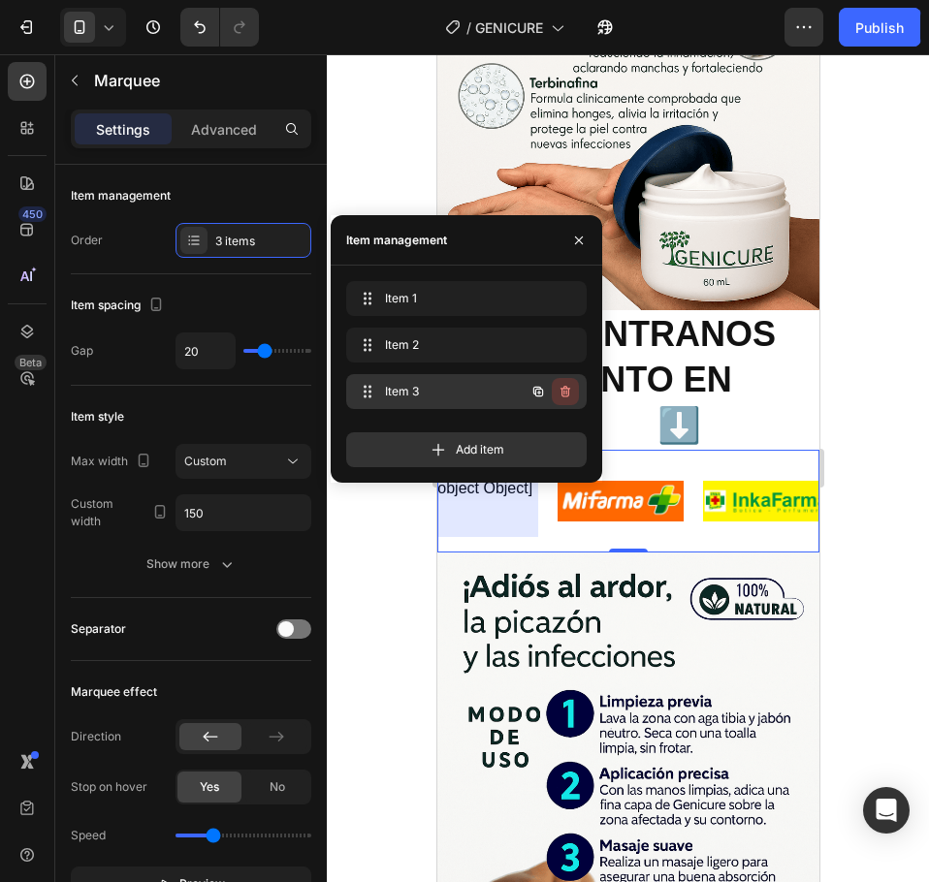
click at [569, 394] on icon "button" at bounding box center [565, 392] width 10 height 12
click at [549, 393] on div "Delete" at bounding box center [552, 391] width 36 height 17
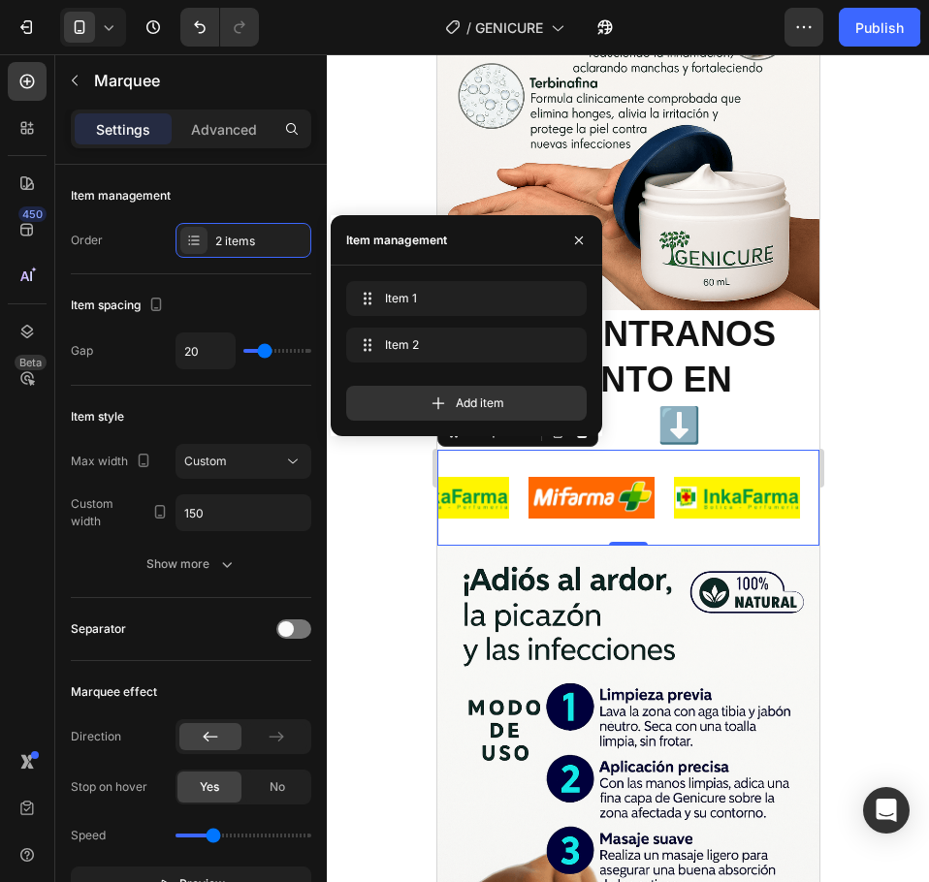
scroll to position [0, 215]
click at [851, 339] on div at bounding box center [628, 468] width 602 height 828
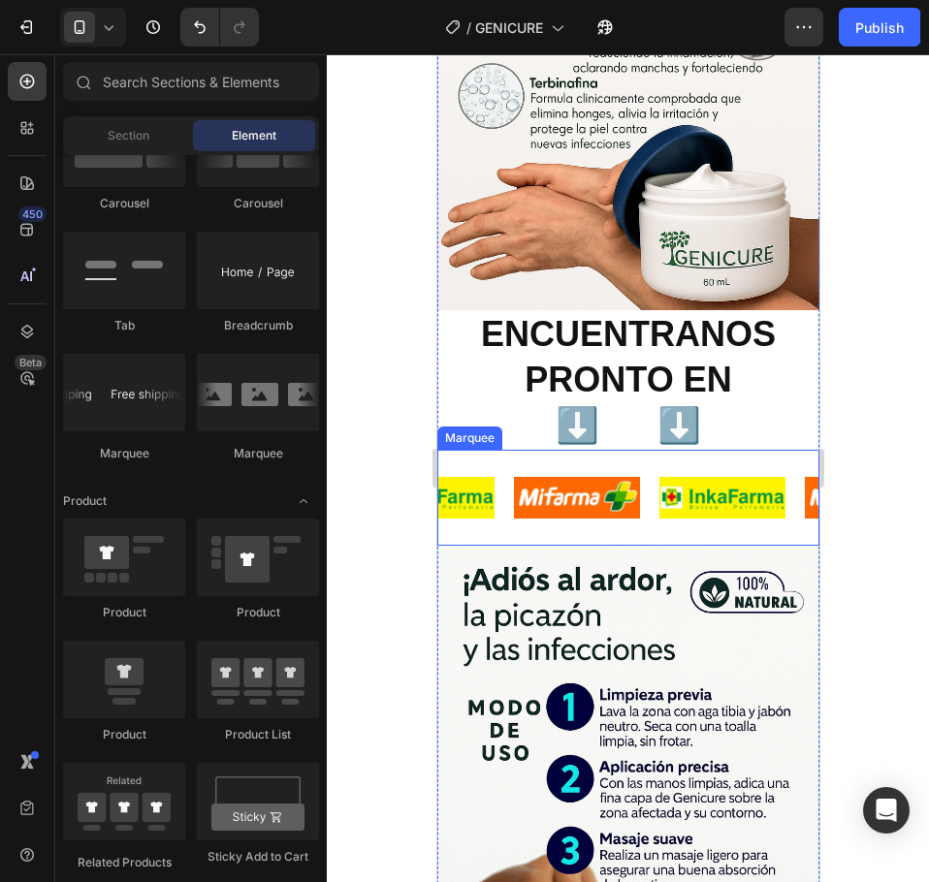
click at [631, 450] on div "Image Image Image Image Image Image Image Image Image Image Image Image Marquee" at bounding box center [627, 497] width 382 height 95
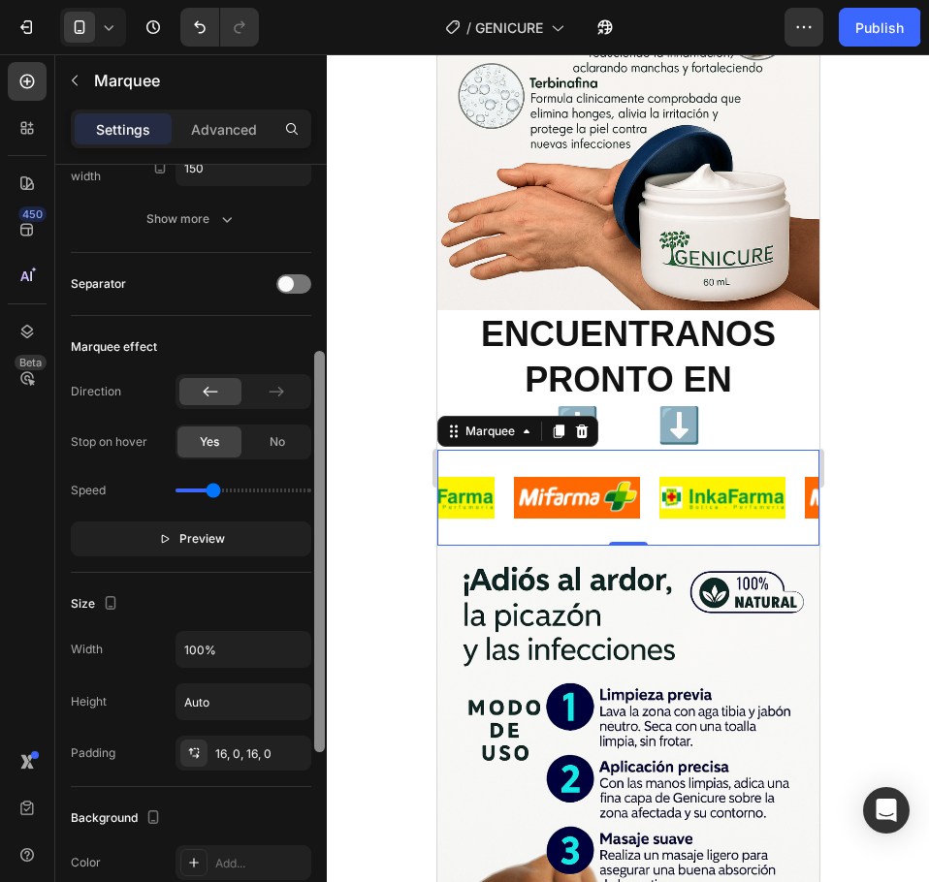
scroll to position [350, 0]
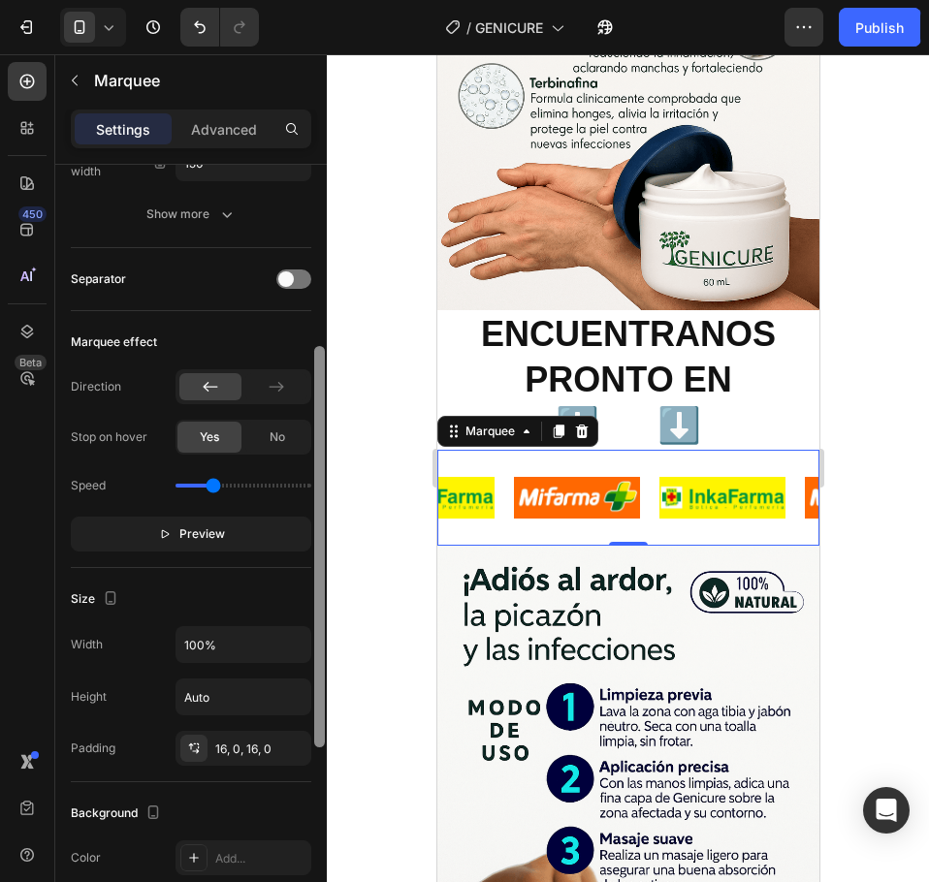
drag, startPoint x: 318, startPoint y: 549, endPoint x: 343, endPoint y: 731, distance: 184.0
click at [343, 0] on div "7 Version history / GENICURE Need republishing Preview 1 product assigned Save …" at bounding box center [464, 0] width 929 height 0
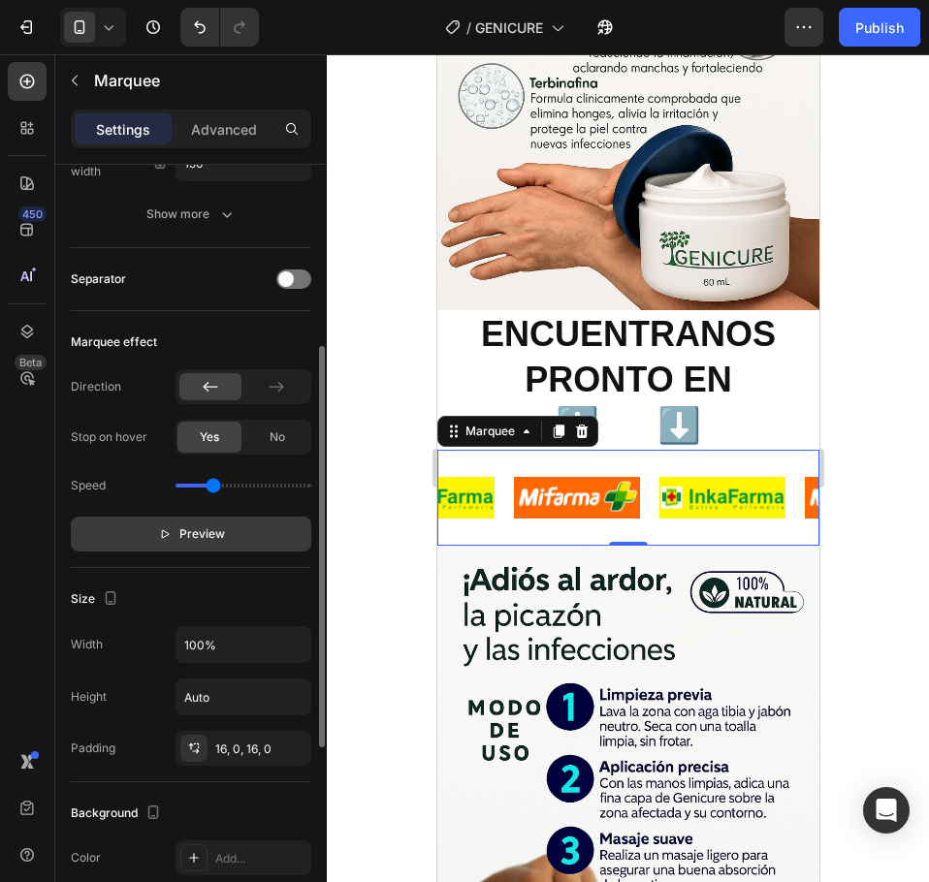
click at [229, 523] on button "Preview" at bounding box center [191, 534] width 240 height 35
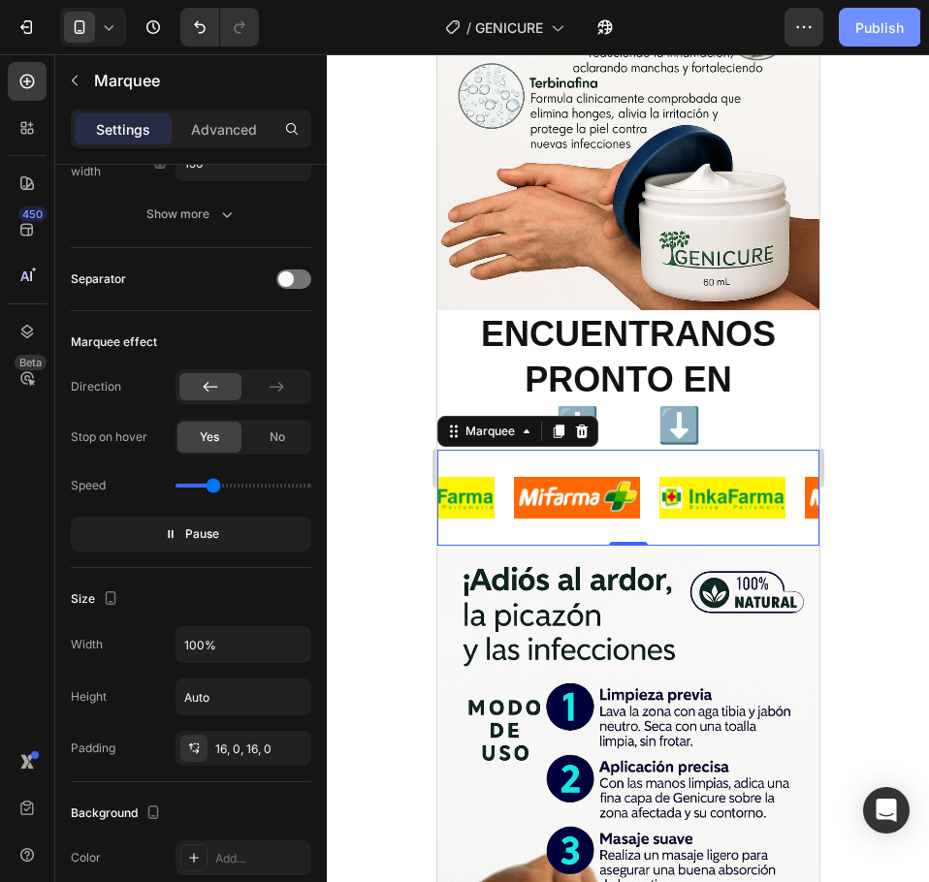
click at [889, 23] on div "Publish" at bounding box center [879, 27] width 48 height 20
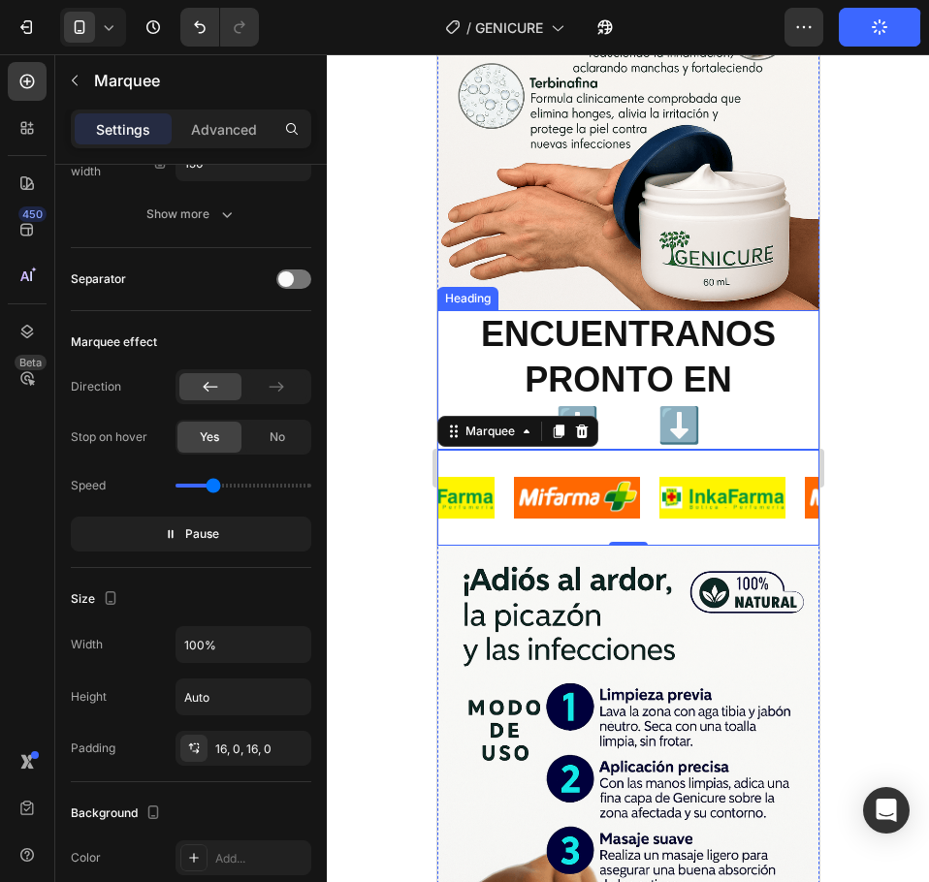
click at [710, 334] on p "ENCUENTRANOS PRONTO EN ⬇️ ⬇️" at bounding box center [627, 380] width 378 height 136
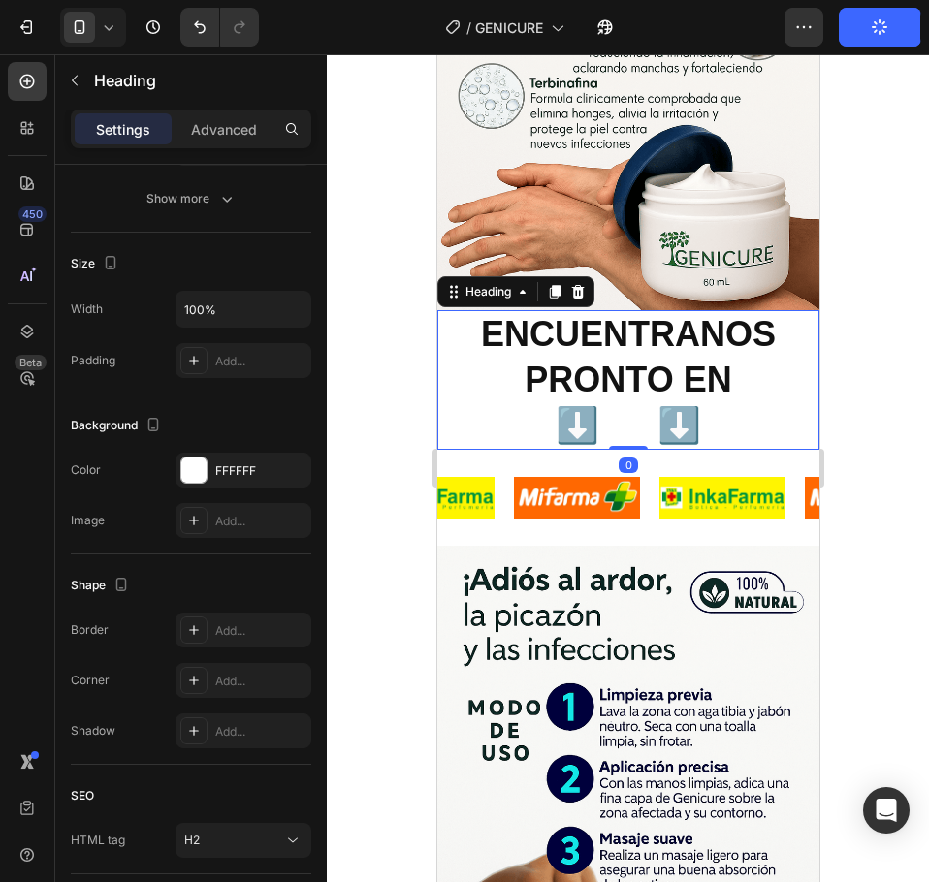
scroll to position [0, 0]
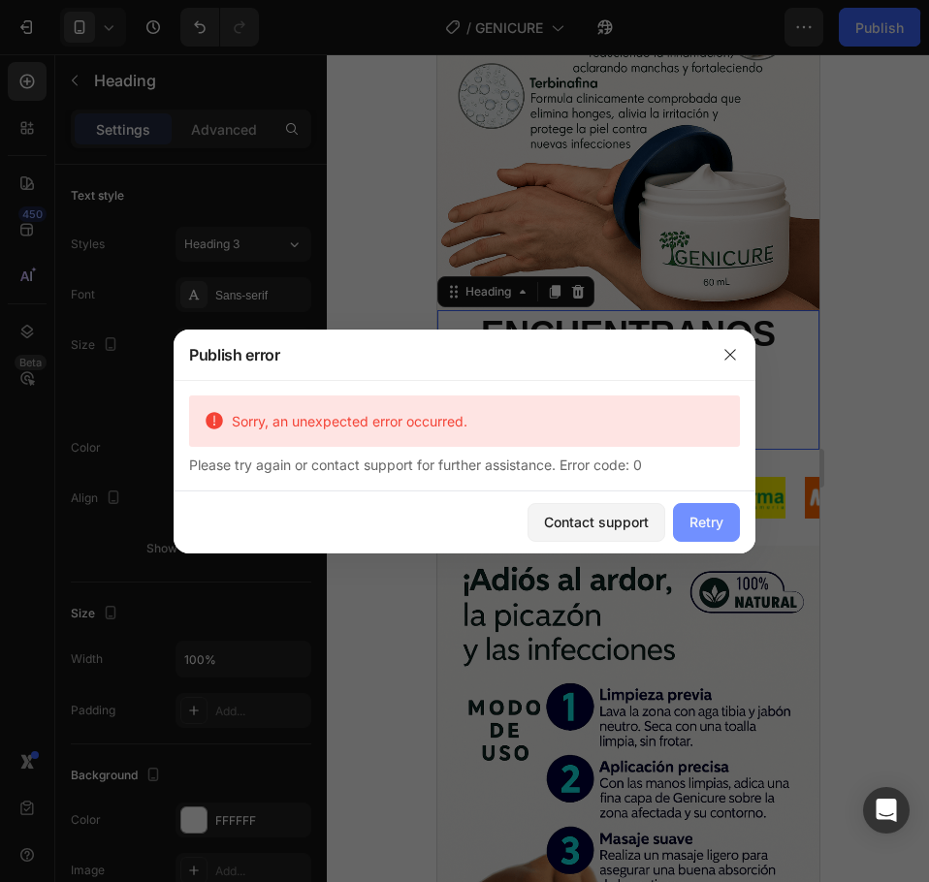
click at [689, 533] on button "Retry" at bounding box center [706, 522] width 67 height 39
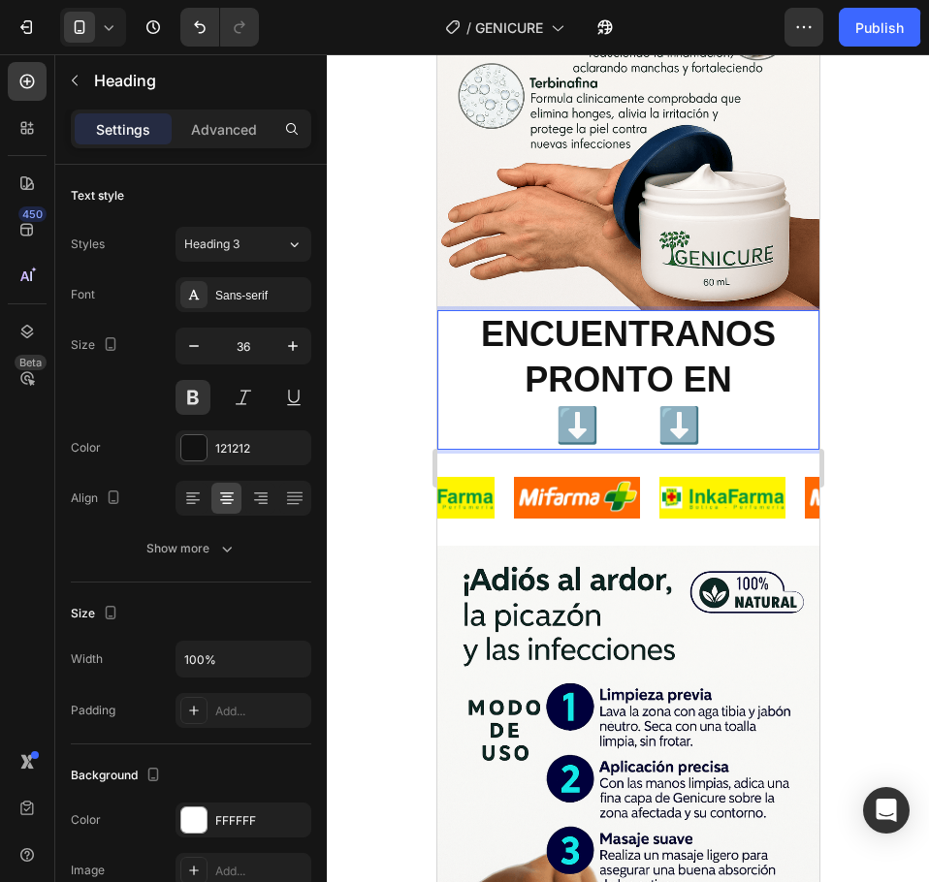
click at [679, 337] on p "ENCUENTRANOS PRONTO EN ⬇️ ⬇️" at bounding box center [627, 380] width 378 height 136
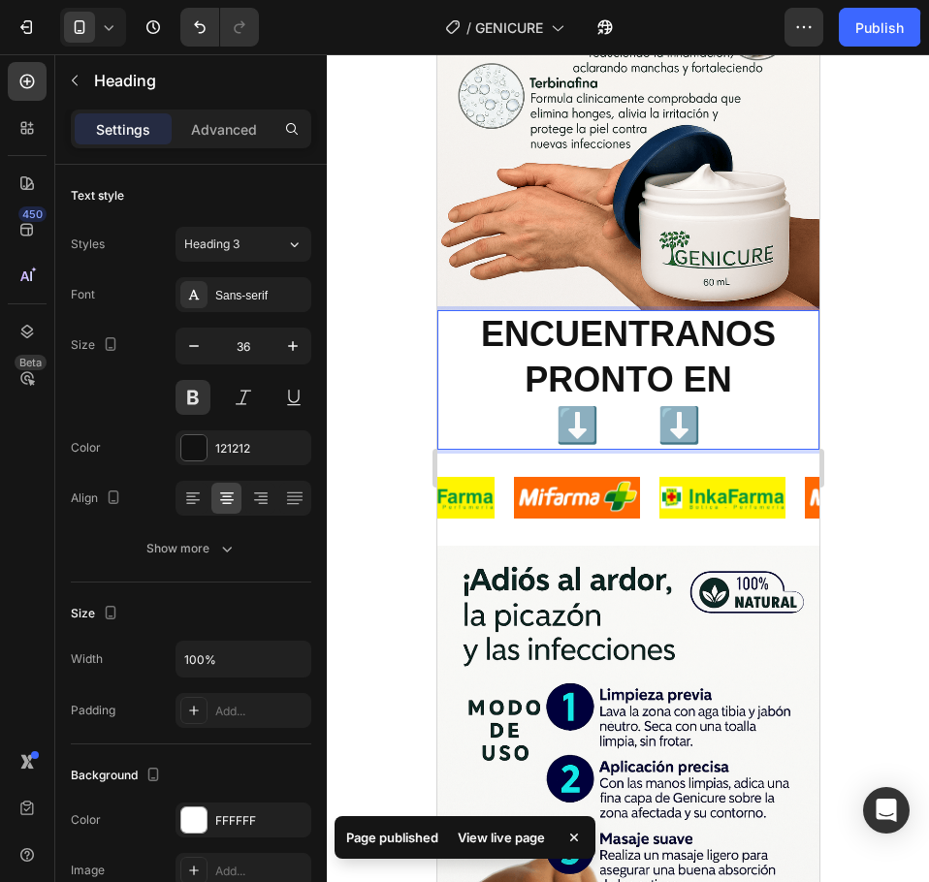
click at [530, 312] on p "ENCUENTRANOS PRONTO EN ⬇️ ⬇️" at bounding box center [627, 380] width 378 height 136
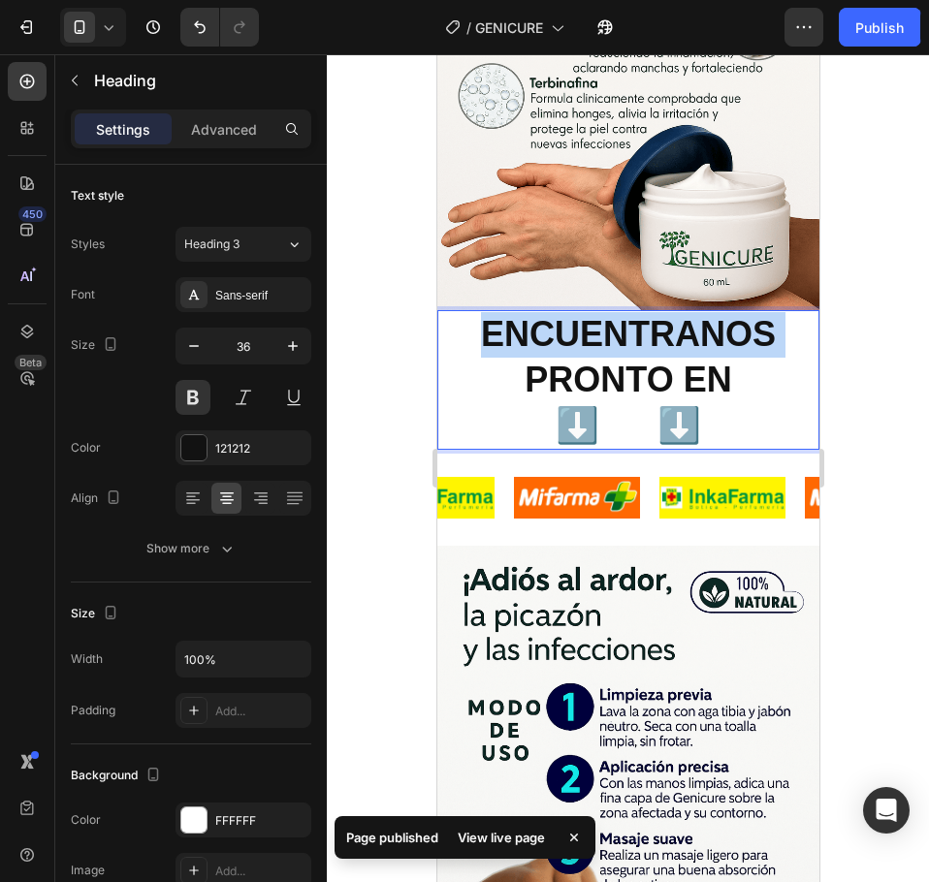
click at [530, 312] on p "ENCUENTRANOS PRONTO EN ⬇️ ⬇️" at bounding box center [627, 380] width 378 height 136
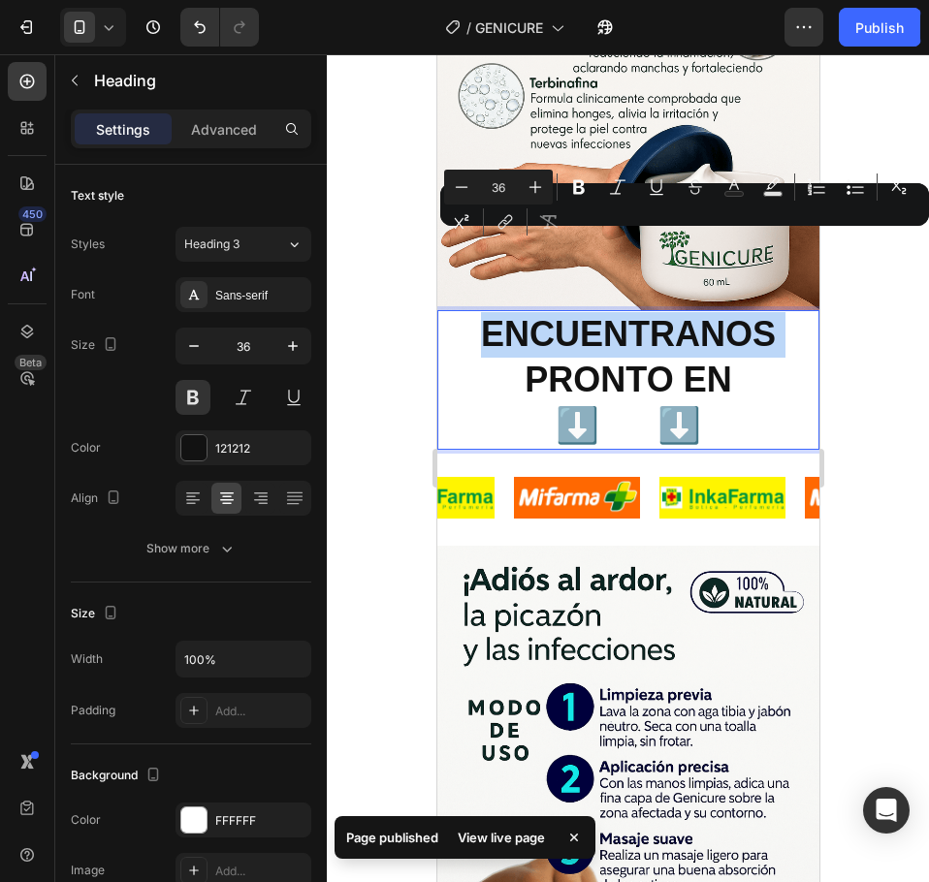
click at [644, 312] on p "ENCUENTRANOS PRONTO EN ⬇️ ⬇️" at bounding box center [627, 380] width 378 height 136
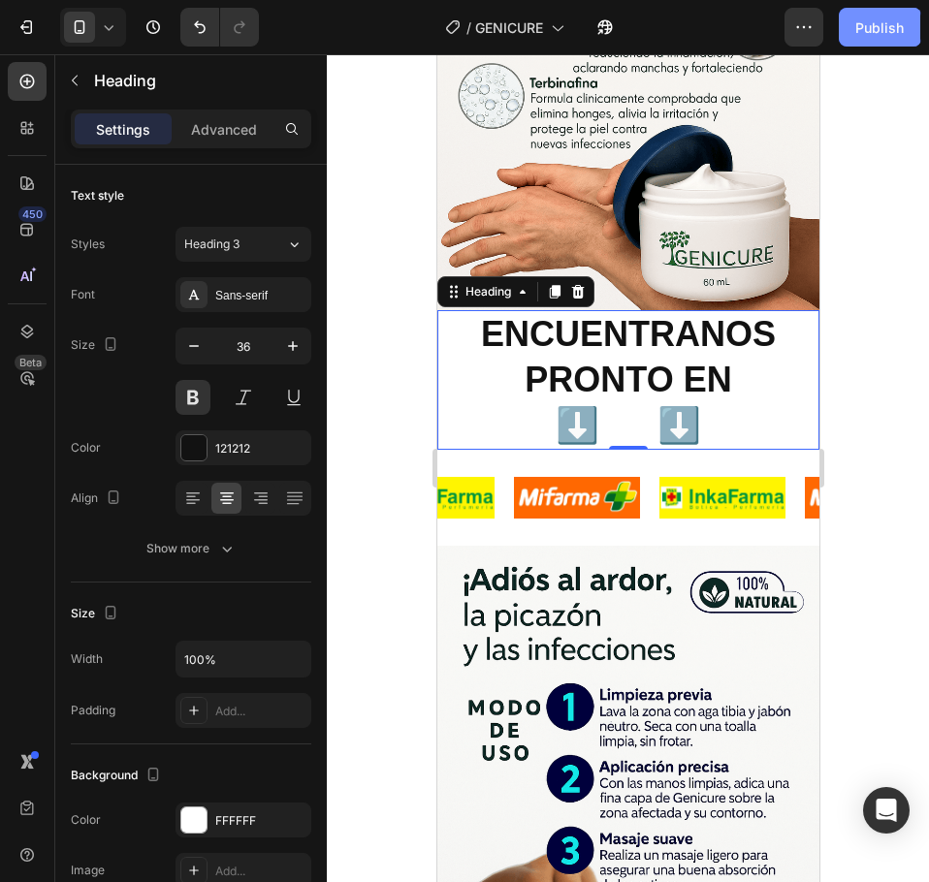
click at [872, 27] on div "Publish" at bounding box center [879, 27] width 48 height 20
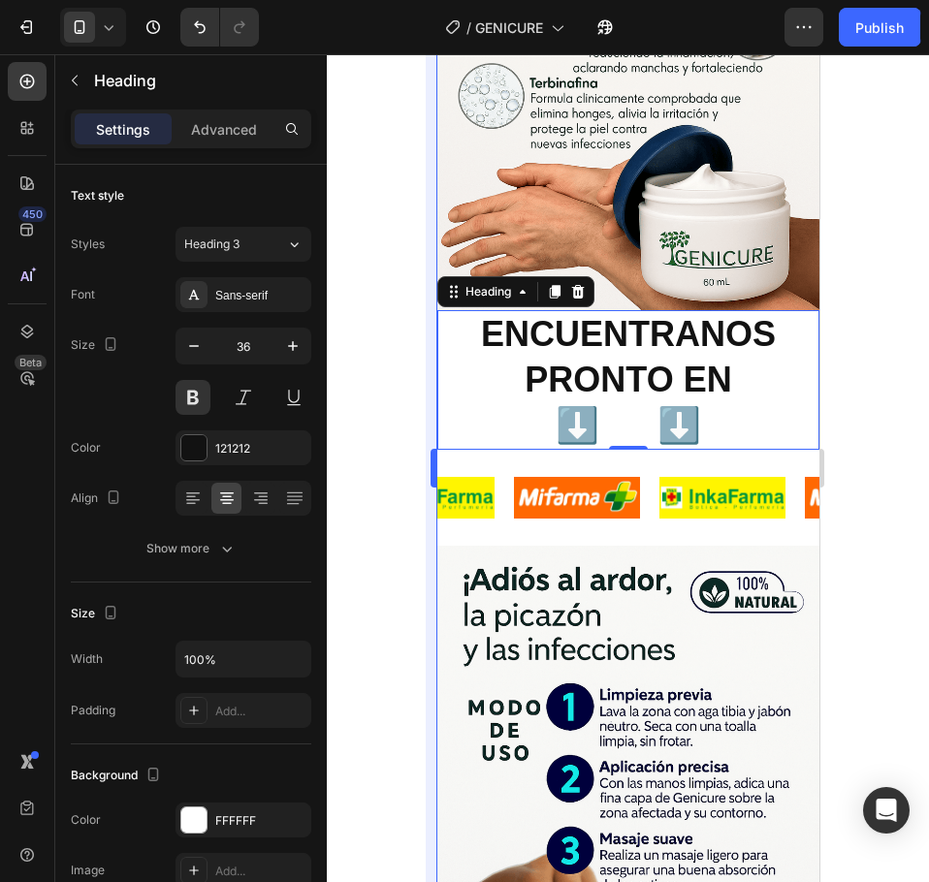
drag, startPoint x: 389, startPoint y: 235, endPoint x: 436, endPoint y: 267, distance: 57.3
click at [389, 237] on div at bounding box center [628, 468] width 602 height 828
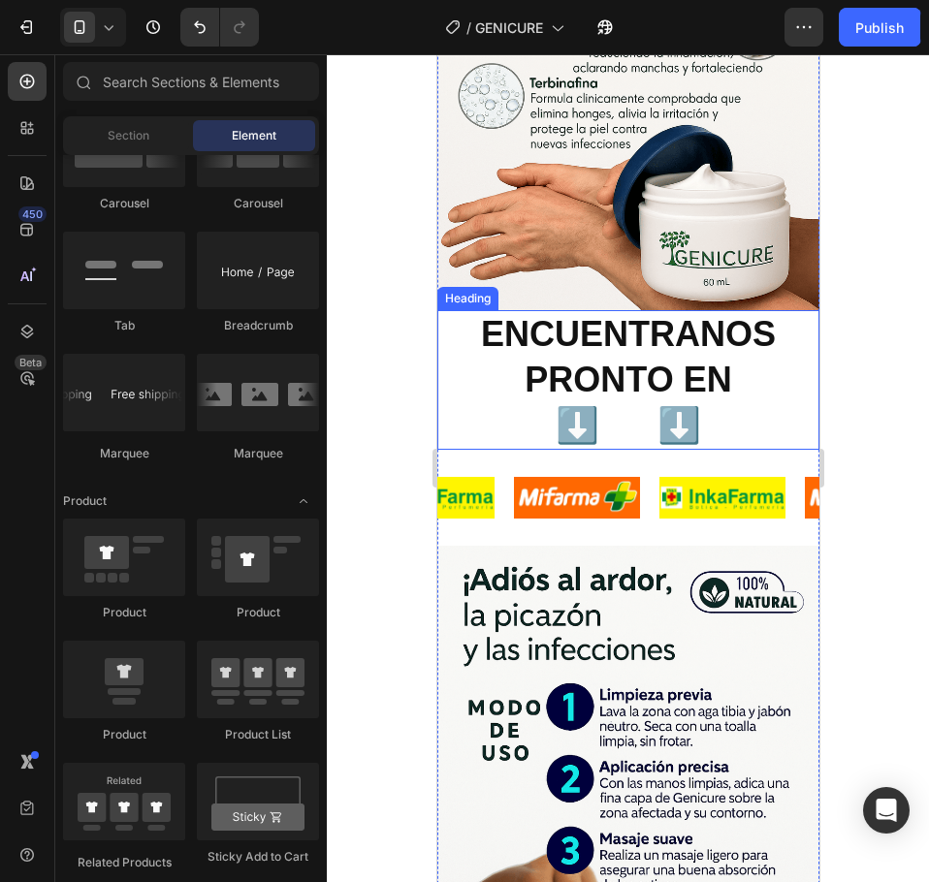
click at [560, 312] on p "ENCUENTRANOS PRONTO EN ⬇️ ⬇️" at bounding box center [627, 380] width 378 height 136
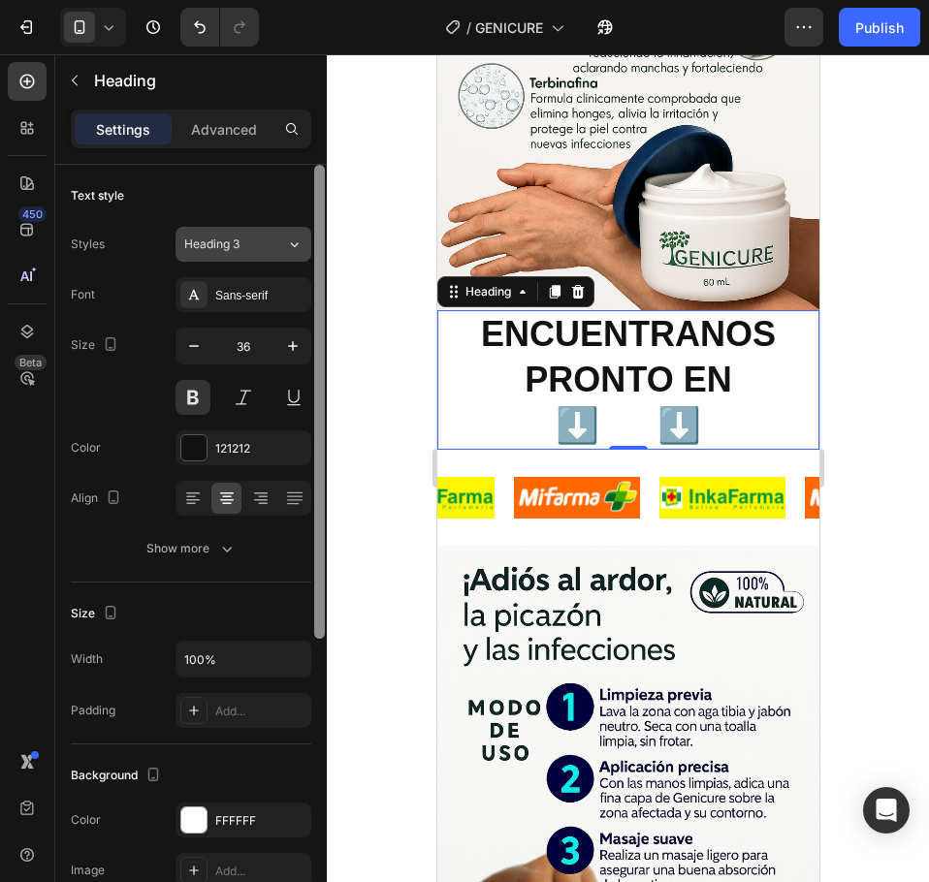
drag, startPoint x: 321, startPoint y: 361, endPoint x: 293, endPoint y: 259, distance: 105.6
click at [293, 259] on div "Text style Styles Heading 3 Font Sans-serif Size 36 Color 121212 Align Show mor…" at bounding box center [190, 551] width 271 height 773
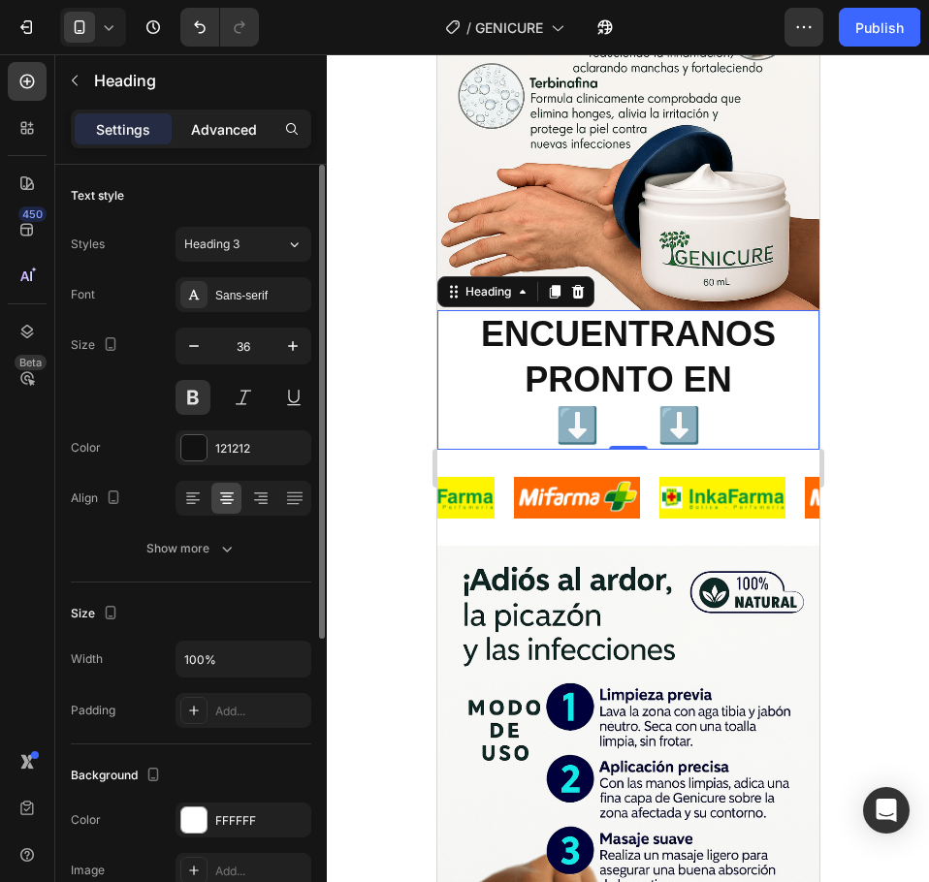
click at [213, 127] on p "Advanced" at bounding box center [224, 129] width 66 height 20
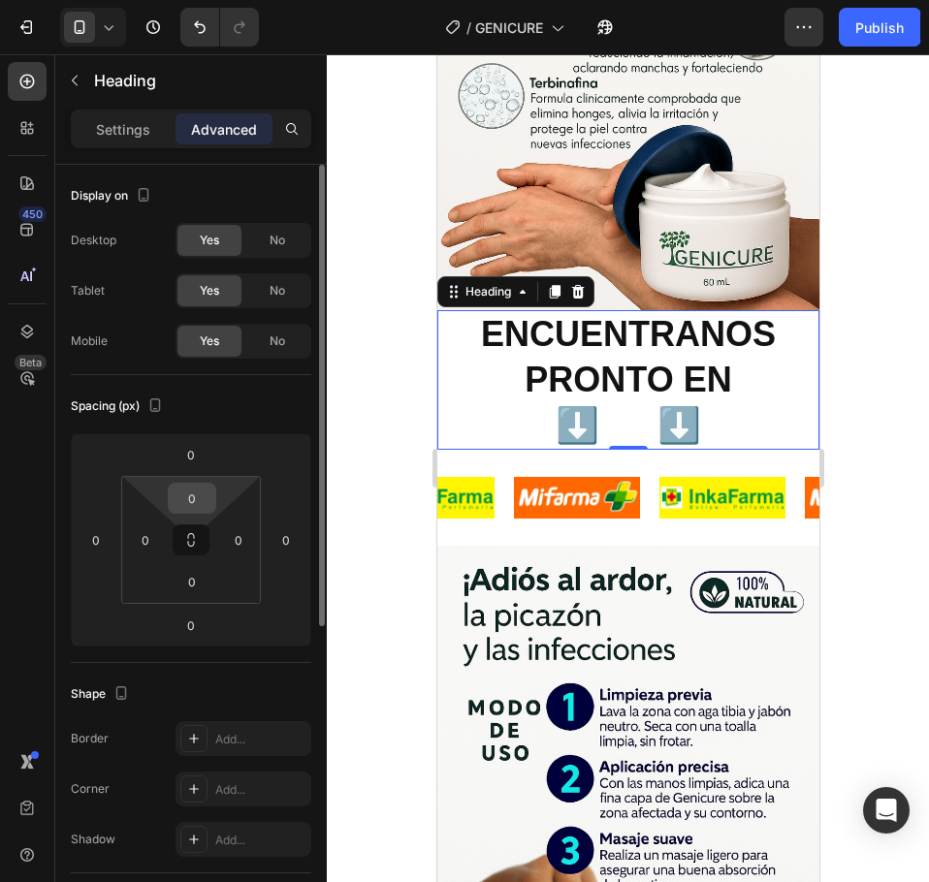
click at [209, 506] on input "0" at bounding box center [192, 498] width 39 height 29
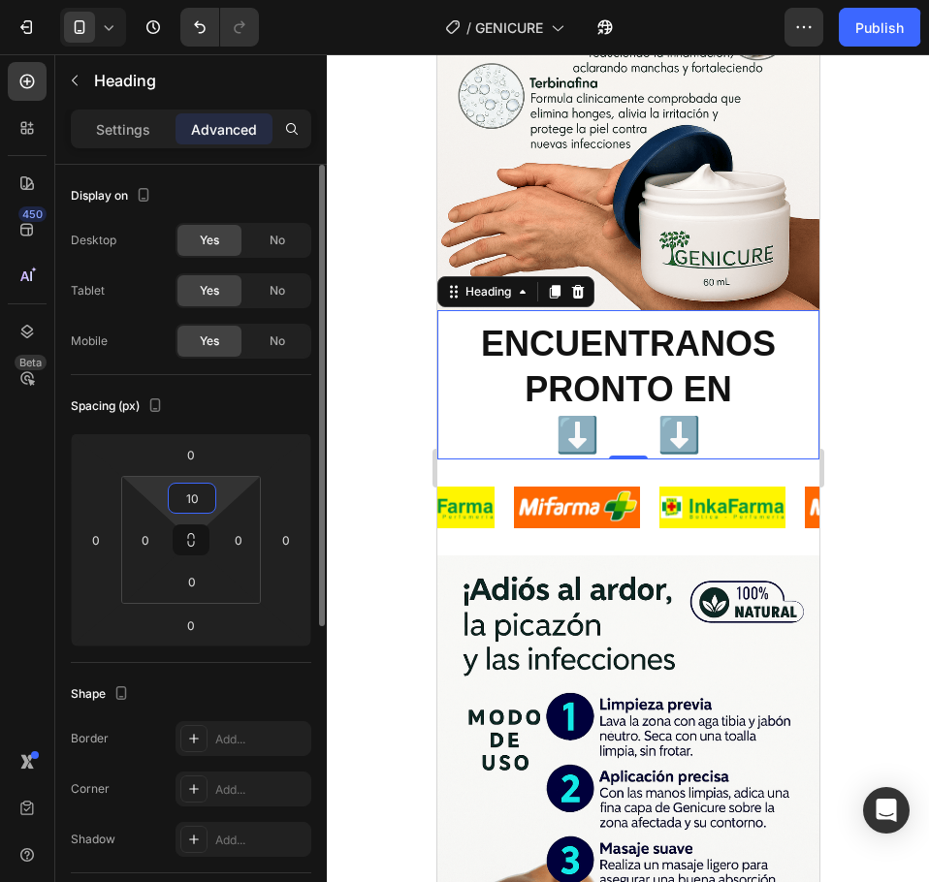
click at [193, 494] on input "10" at bounding box center [192, 498] width 39 height 29
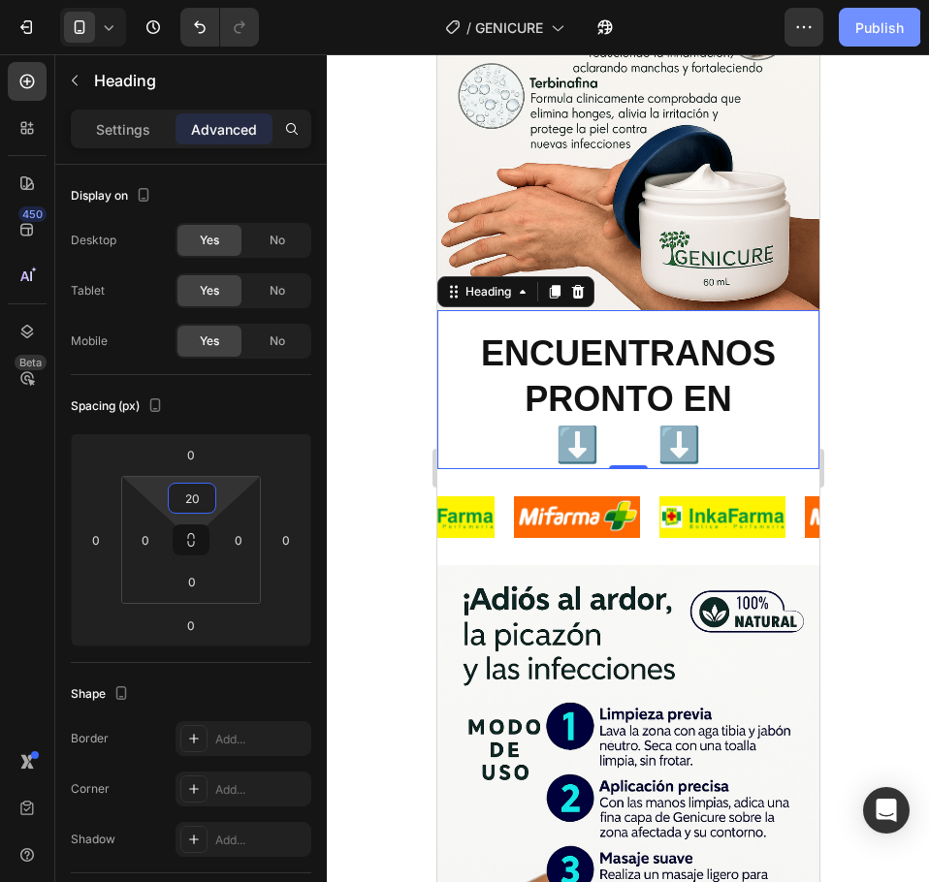
type input "20"
click at [875, 21] on div "Publish" at bounding box center [879, 27] width 48 height 20
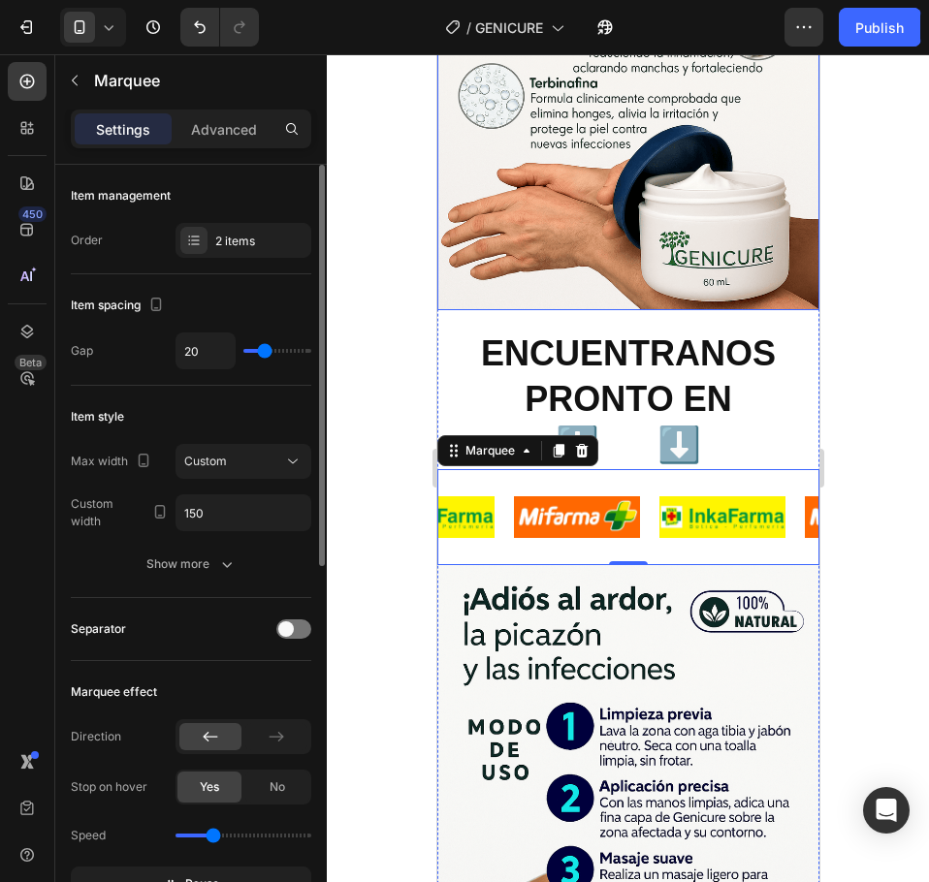
type input "22"
type input "27"
type input "31"
click at [271, 351] on input "range" at bounding box center [277, 351] width 68 height 4
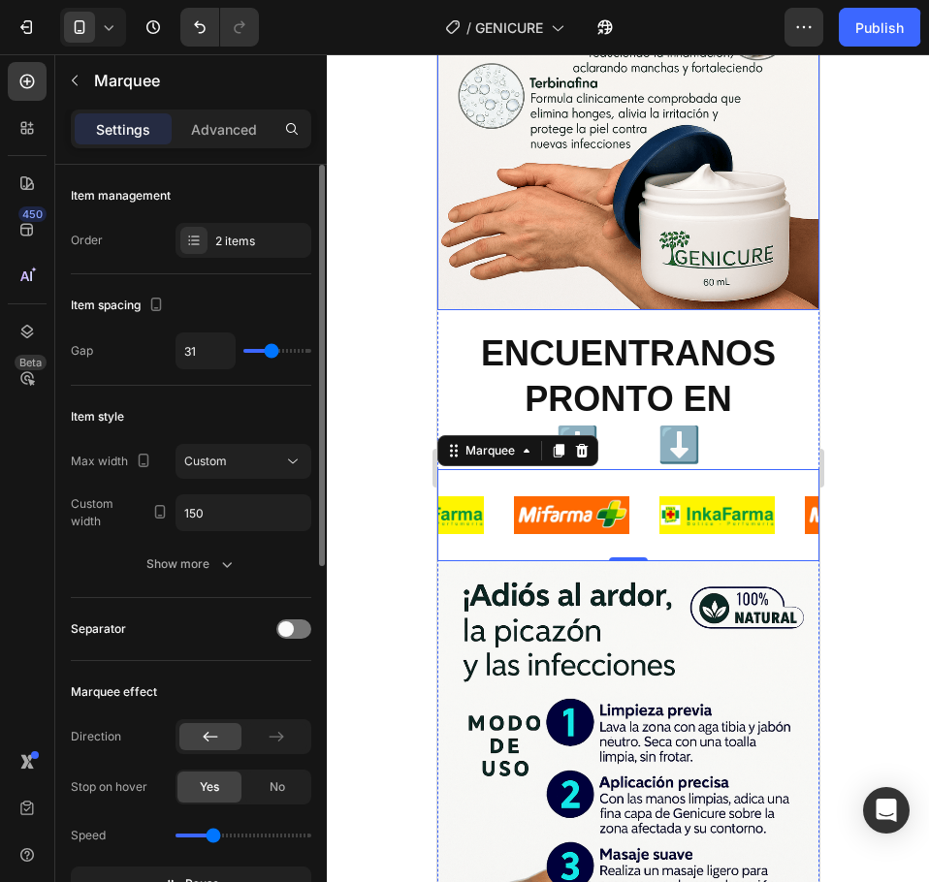
type input "21"
drag, startPoint x: 271, startPoint y: 351, endPoint x: 254, endPoint y: 346, distance: 18.1
type input "4"
click at [254, 349] on input "range" at bounding box center [277, 351] width 68 height 4
type input "4"
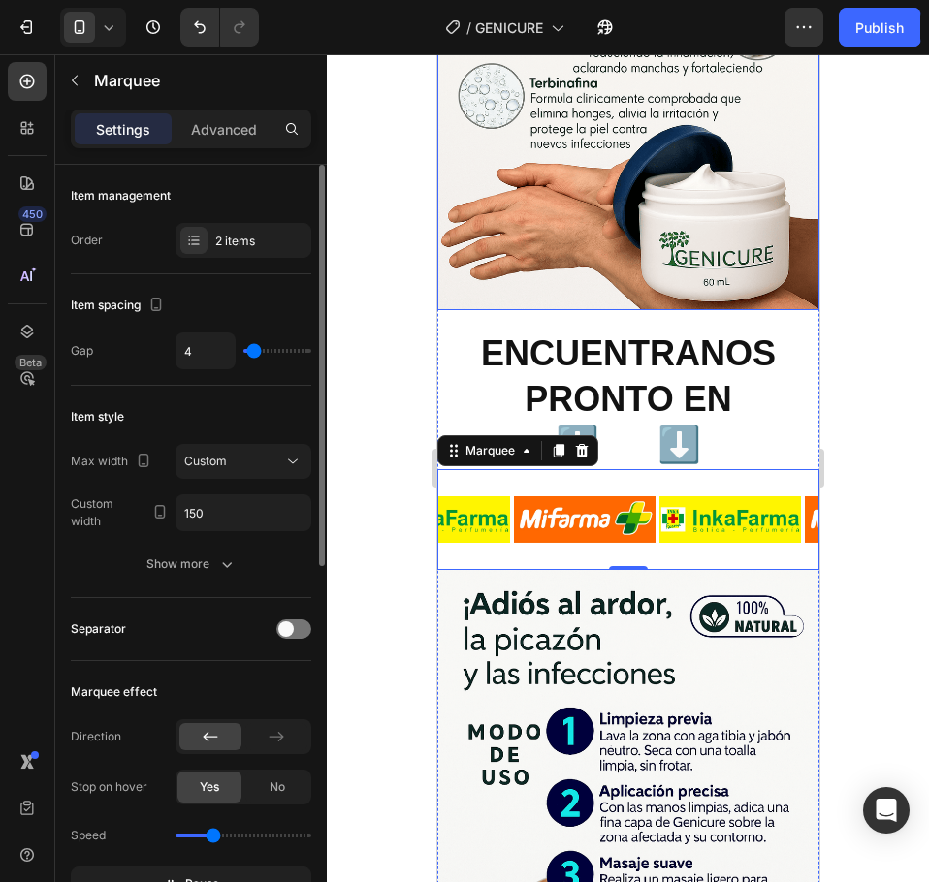
type input "31"
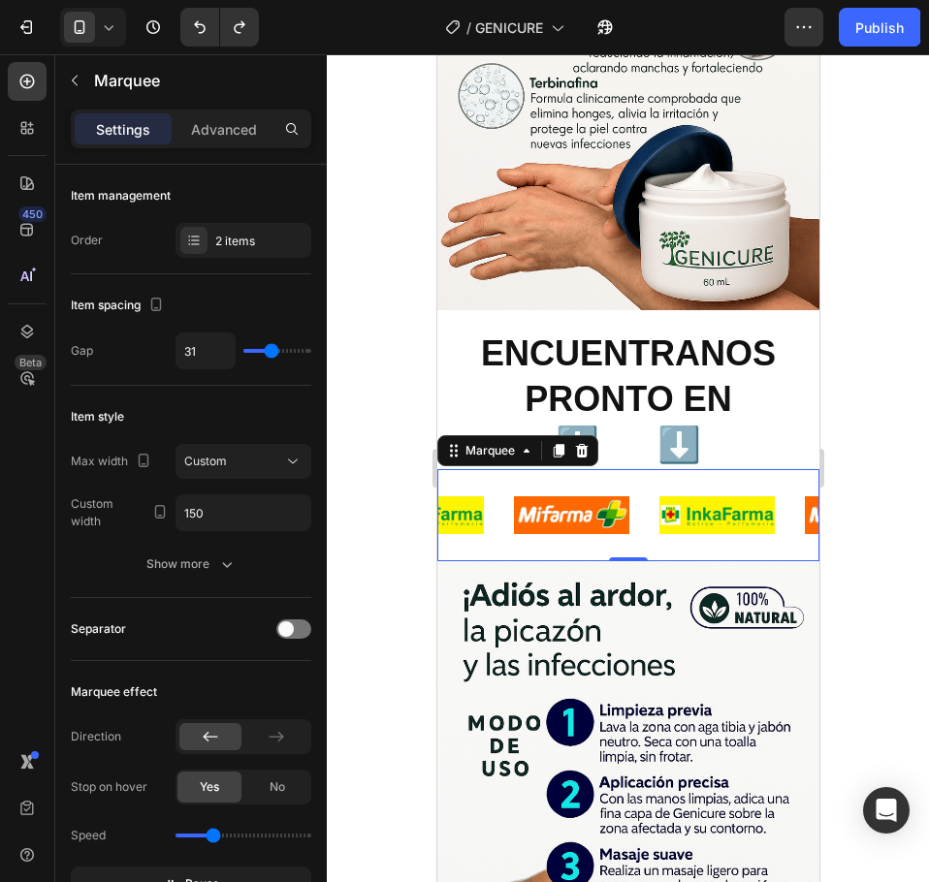
click at [591, 470] on div "Image Image Image Image Image Image Image Image Image Image Image Image Marquee…" at bounding box center [627, 515] width 382 height 92
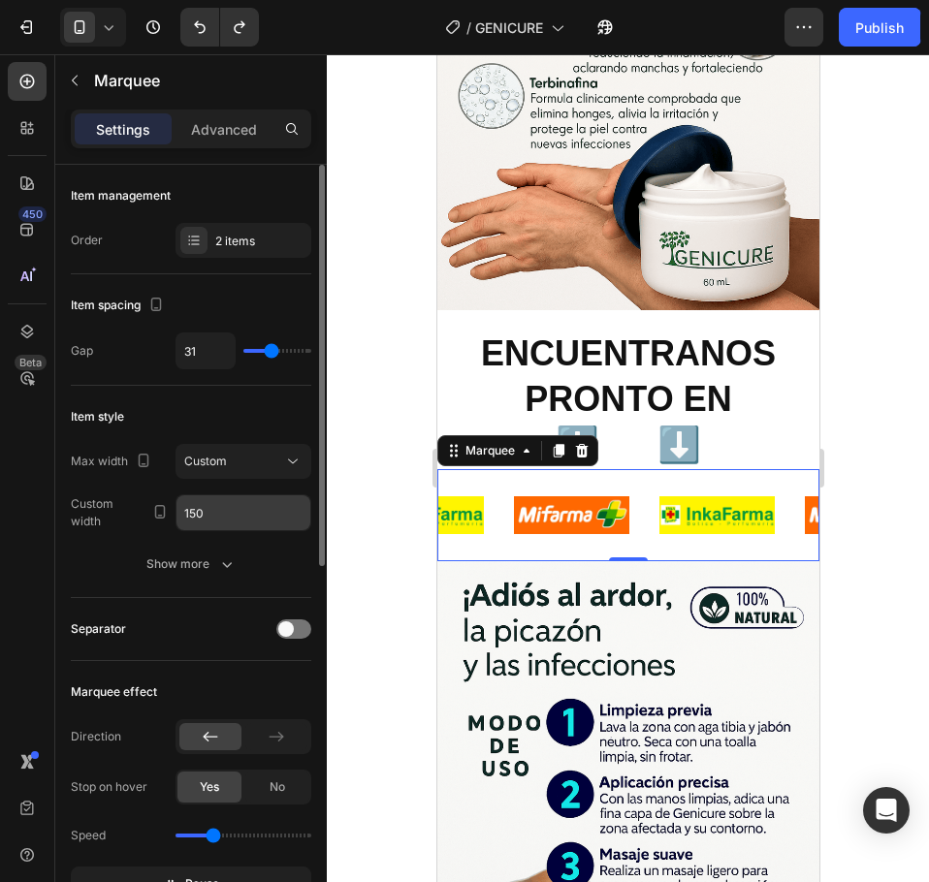
drag, startPoint x: 261, startPoint y: 518, endPoint x: 275, endPoint y: 518, distance: 14.5
click at [262, 518] on input "150" at bounding box center [243, 512] width 134 height 35
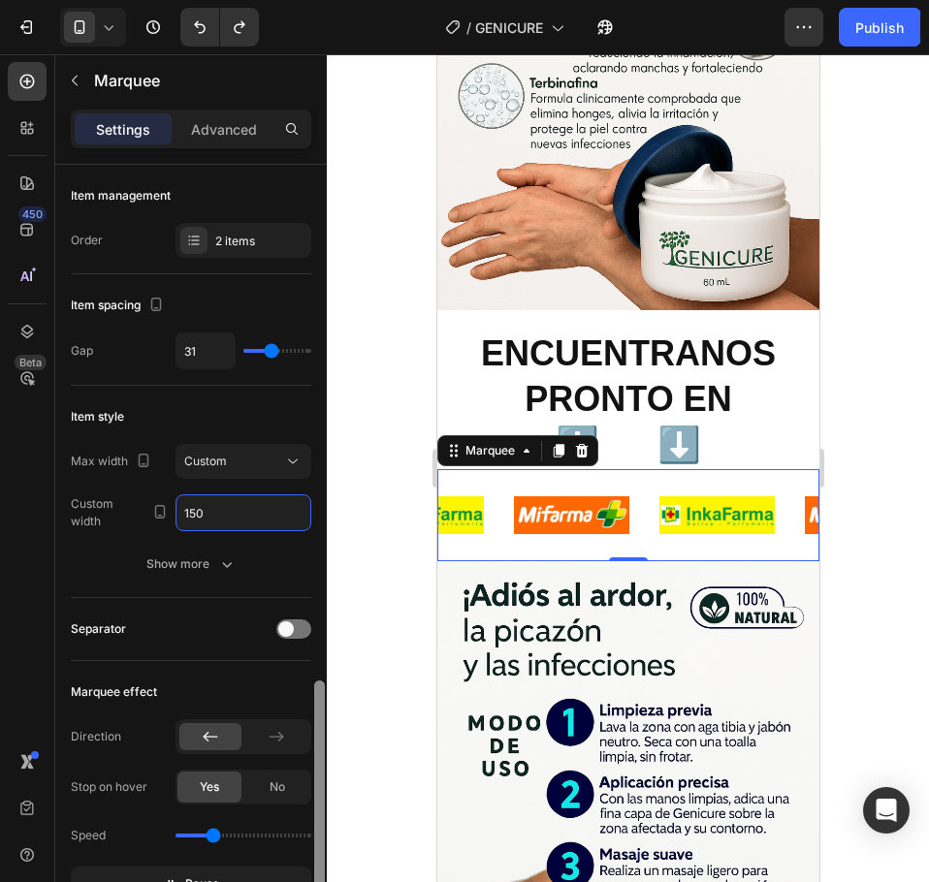
drag, startPoint x: 318, startPoint y: 393, endPoint x: 299, endPoint y: 283, distance: 111.2
click at [299, 283] on div "Item management Order 2 items Item spacing Gap 31 Item style Max width Custom C…" at bounding box center [190, 551] width 271 height 773
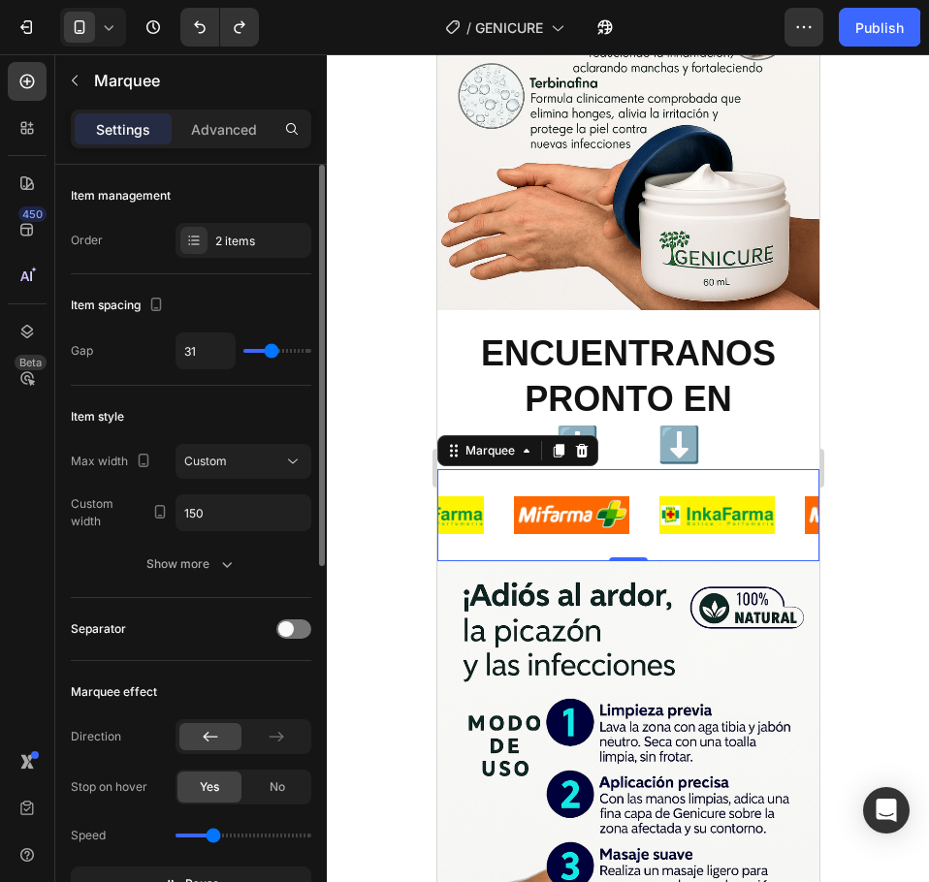
drag, startPoint x: 491, startPoint y: 429, endPoint x: 517, endPoint y: 434, distance: 25.7
click at [493, 485] on div "Image" at bounding box center [436, 515] width 145 height 61
click at [544, 485] on div "Image" at bounding box center [568, 515] width 115 height 61
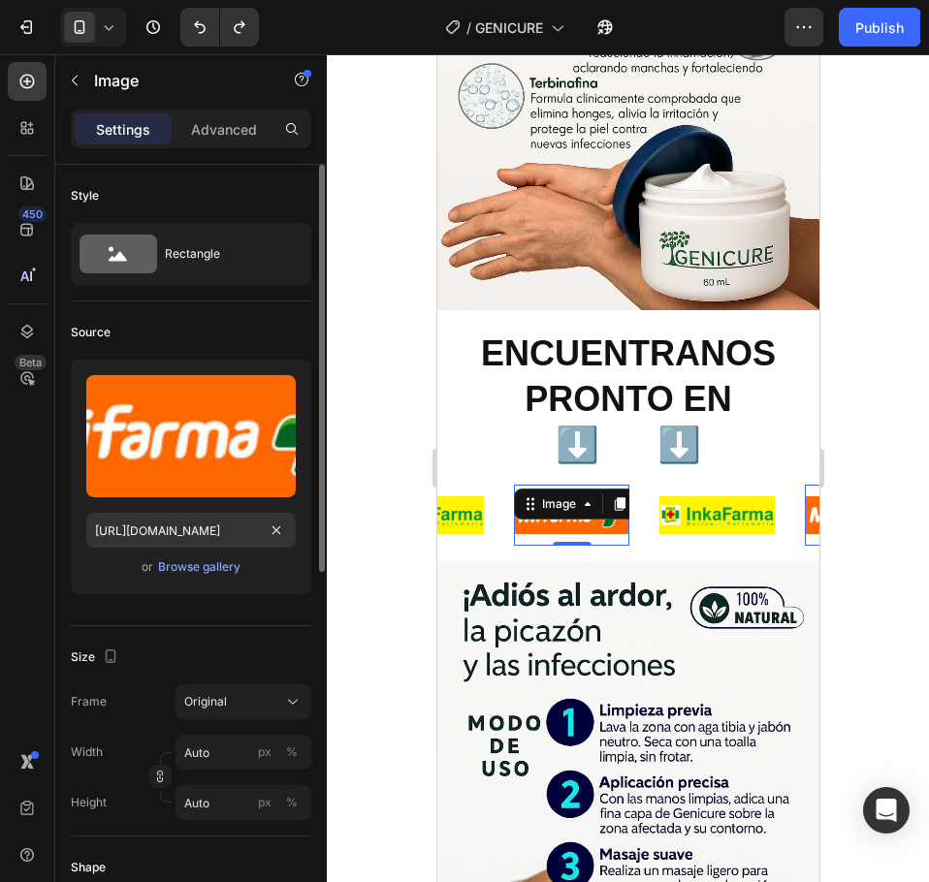
scroll to position [291, 0]
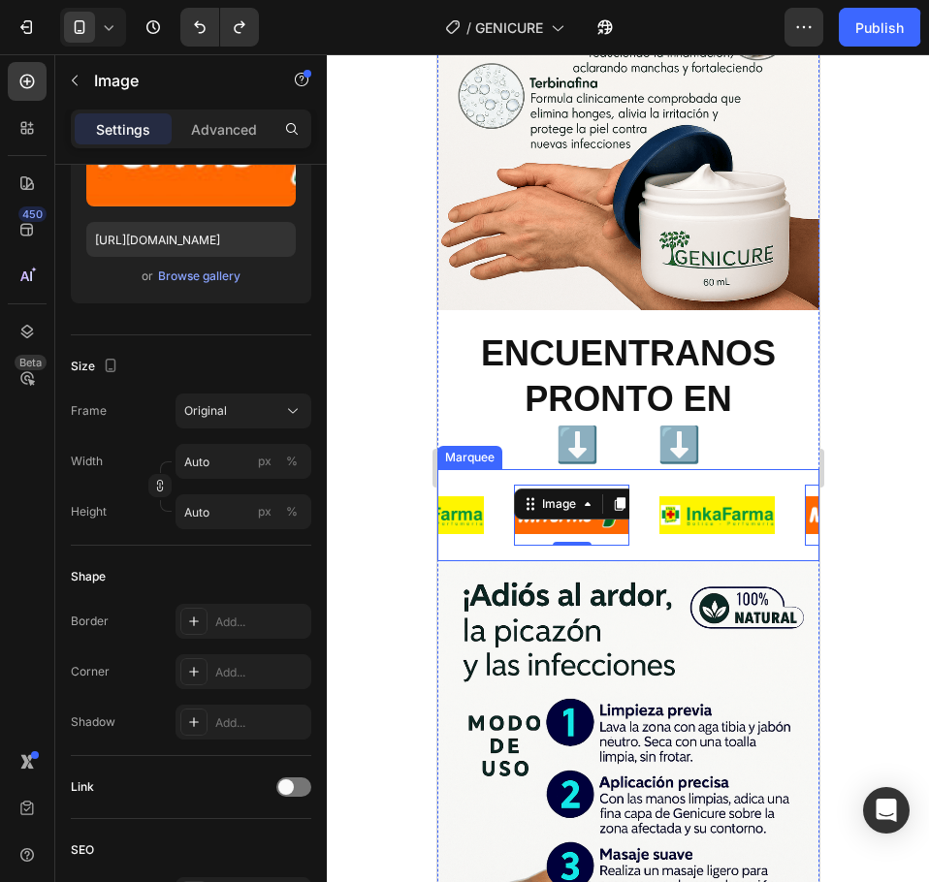
click at [598, 469] on div "Image 0 Image Image 0 Image Image 0 Image Image 0 Image Image 0 Image Image 0 I…" at bounding box center [627, 515] width 382 height 92
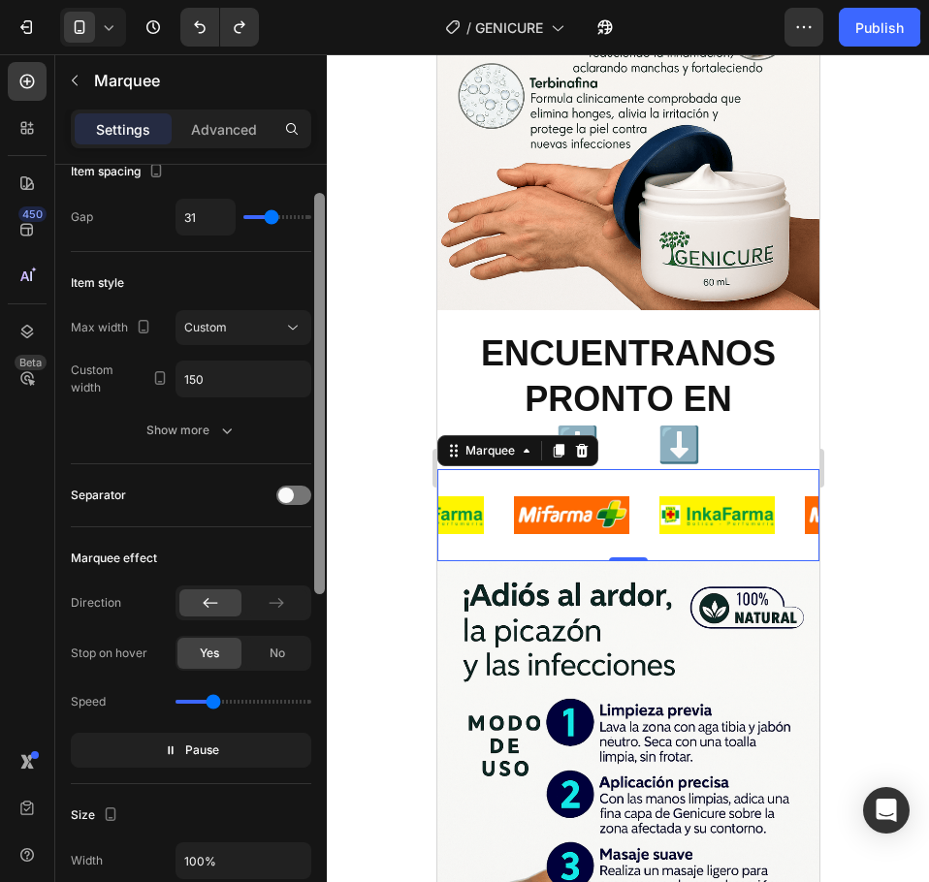
scroll to position [140, 0]
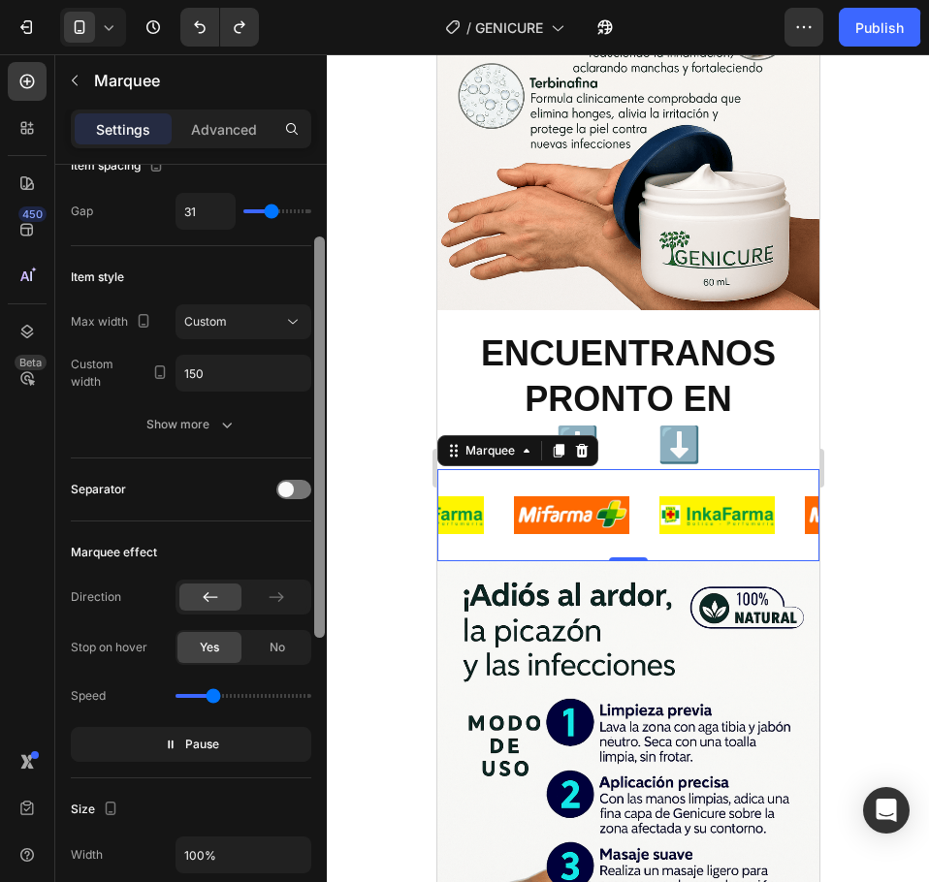
drag, startPoint x: 319, startPoint y: 346, endPoint x: 334, endPoint y: 419, distance: 74.3
click at [334, 0] on div "7 Version history / GENICURE Need republishing Preview 1 product assigned Save …" at bounding box center [464, 0] width 929 height 0
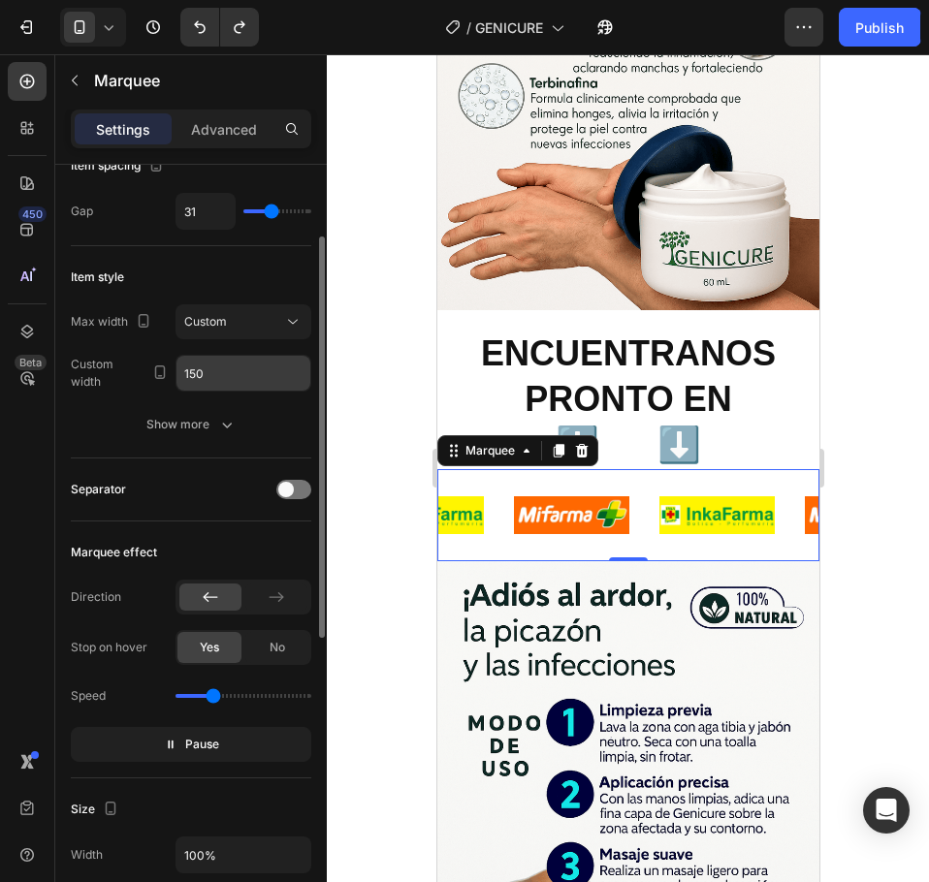
click at [234, 367] on input "150" at bounding box center [243, 373] width 134 height 35
click at [242, 324] on div "Custom" at bounding box center [233, 321] width 99 height 17
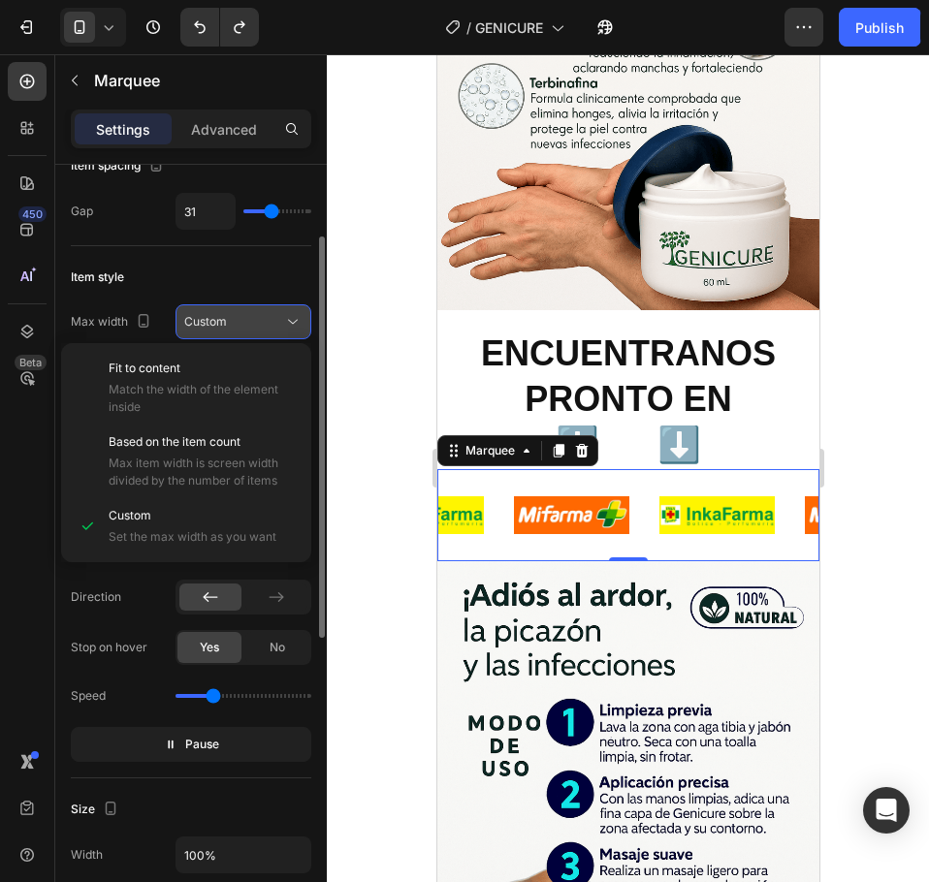
click at [242, 311] on button "Custom" at bounding box center [243, 321] width 136 height 35
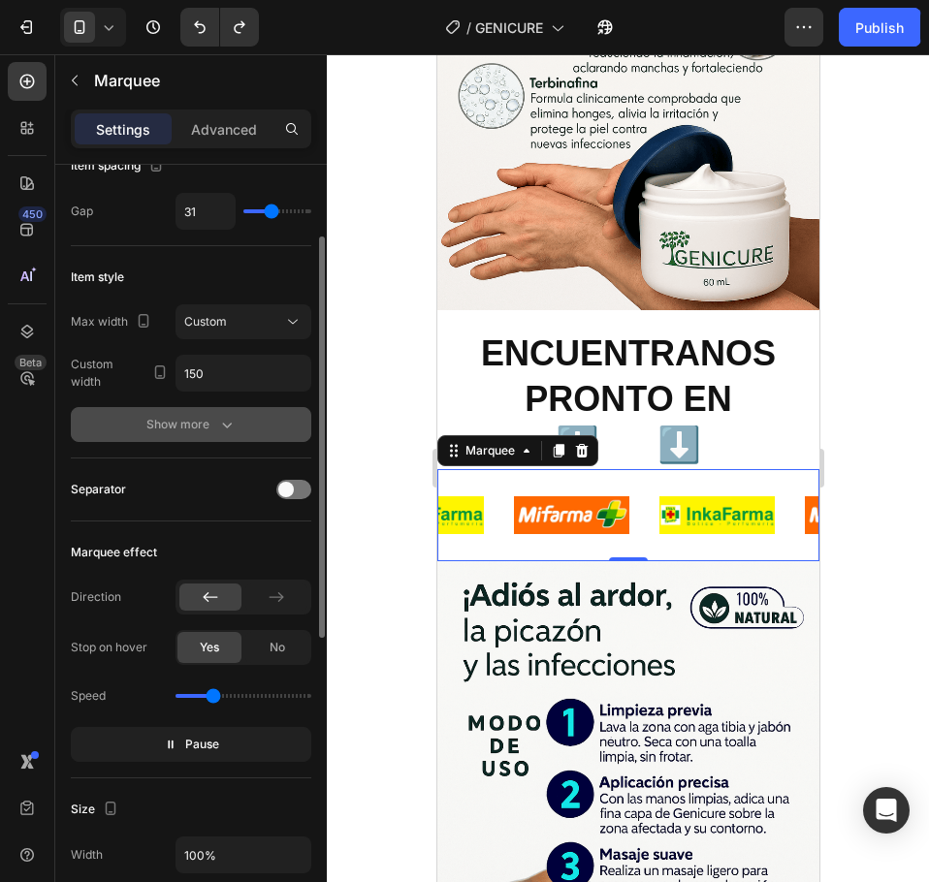
click at [223, 416] on icon "button" at bounding box center [226, 424] width 19 height 19
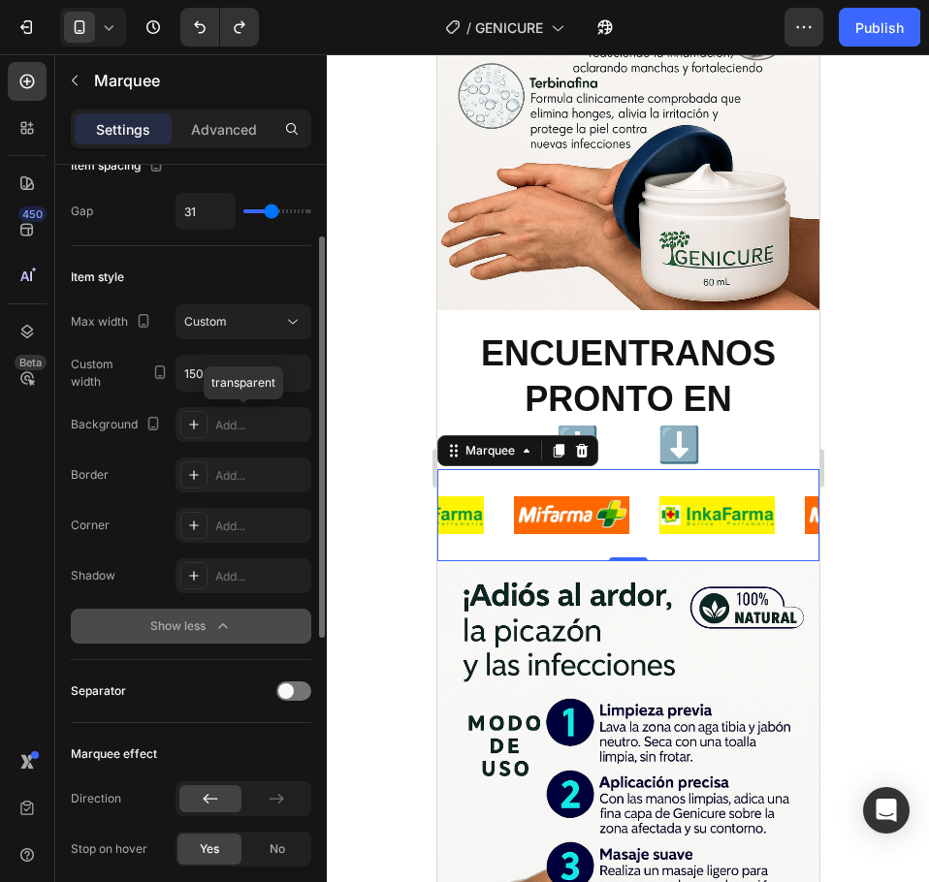
click at [223, 417] on div "Add..." at bounding box center [260, 425] width 91 height 17
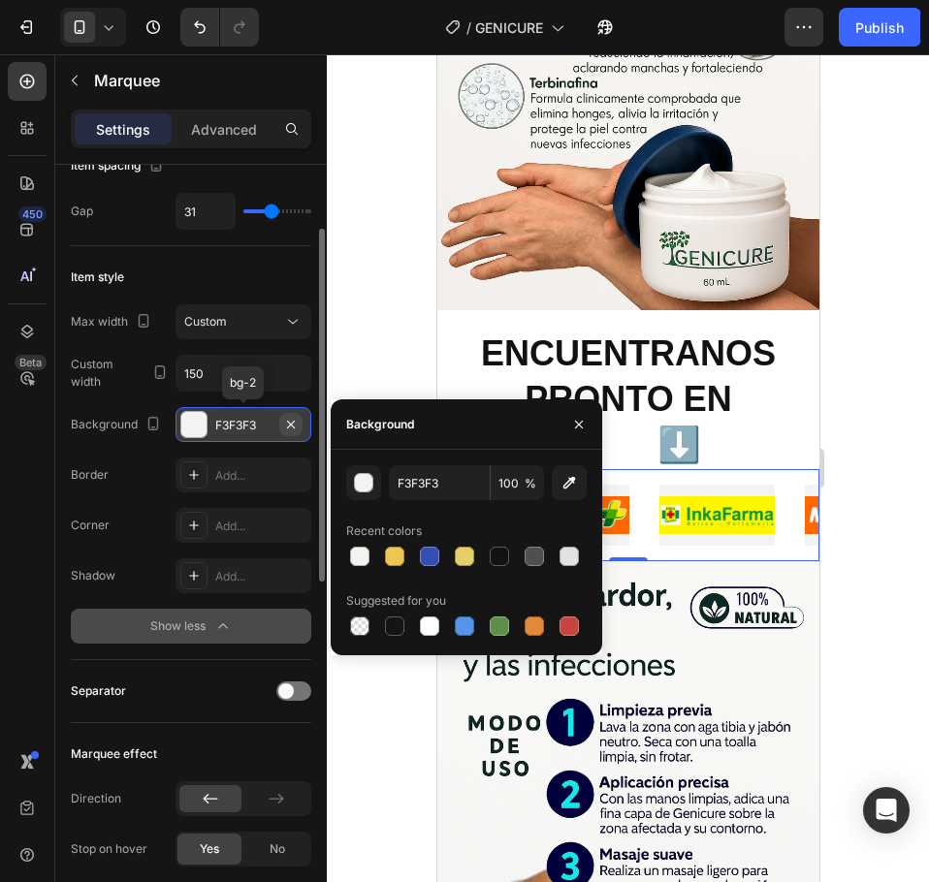
click at [300, 427] on button "button" at bounding box center [290, 424] width 23 height 23
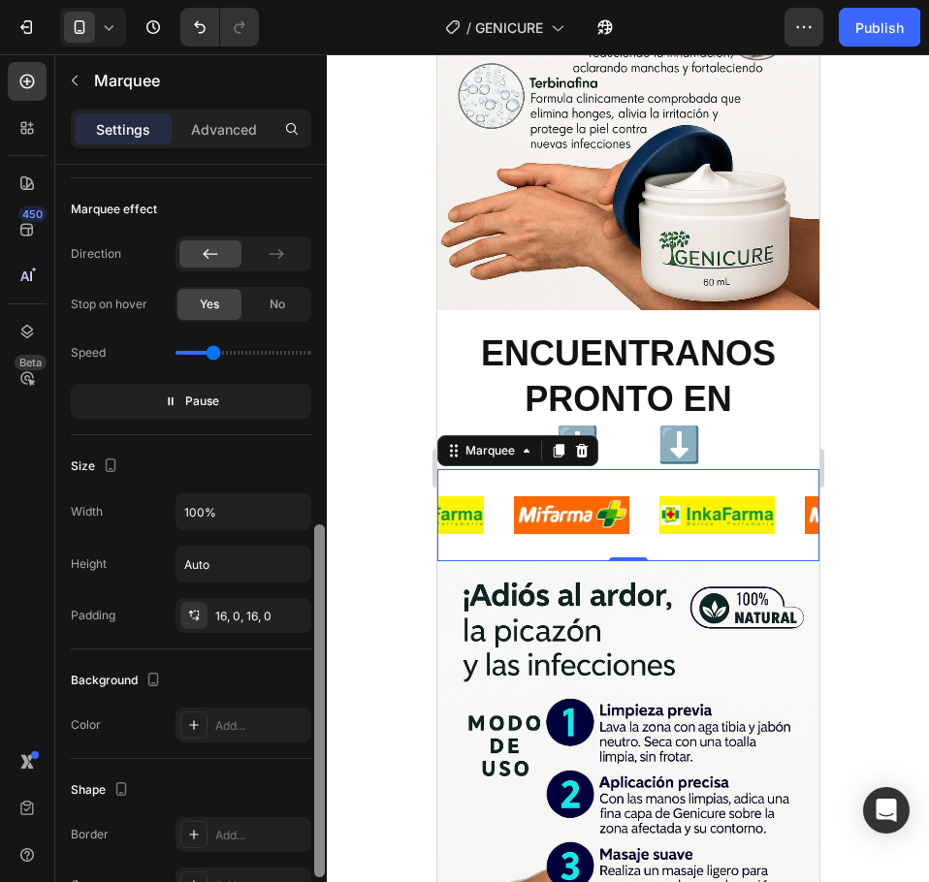
scroll to position [716, 0]
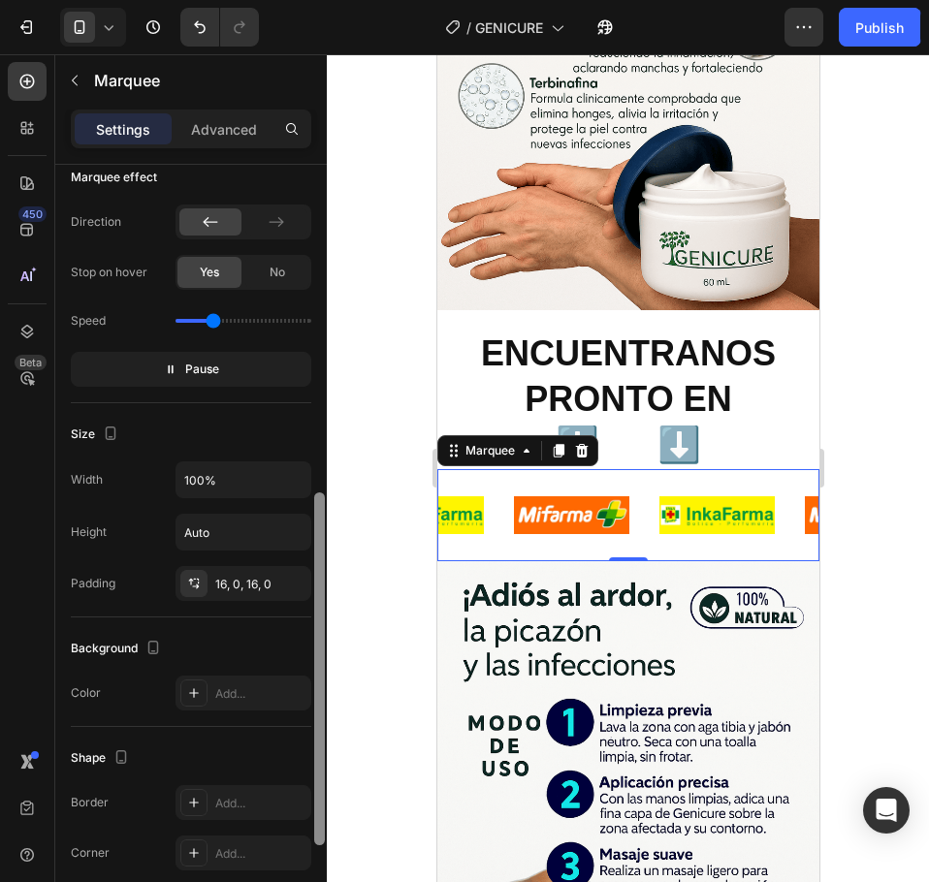
drag, startPoint x: 321, startPoint y: 412, endPoint x: 336, endPoint y: 677, distance: 265.1
click at [336, 0] on div "7 Version history / GENICURE Need republishing Preview 1 product assigned Save …" at bounding box center [464, 0] width 929 height 0
click at [278, 215] on icon at bounding box center [276, 221] width 19 height 19
click at [317, 519] on div at bounding box center [319, 668] width 11 height 353
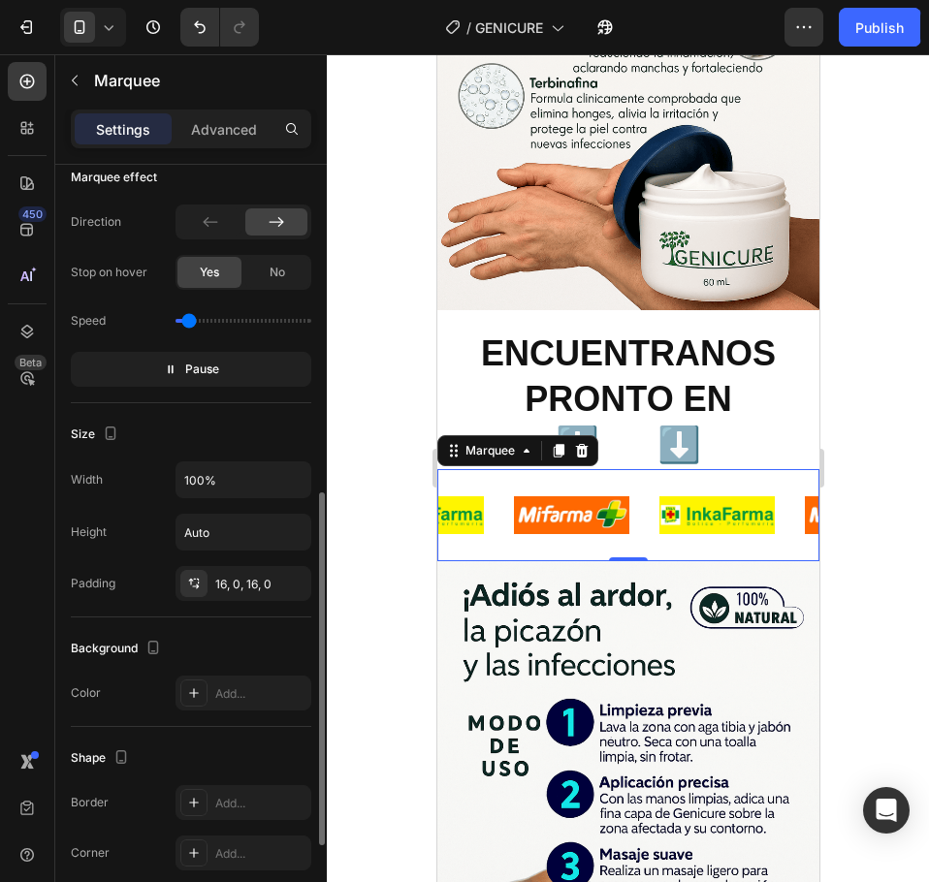
type input "0.2"
click at [189, 322] on input "range" at bounding box center [243, 321] width 136 height 4
click at [278, 470] on input "100%" at bounding box center [243, 479] width 134 height 35
click at [228, 533] on input "Auto" at bounding box center [243, 532] width 134 height 35
click at [285, 532] on icon "button" at bounding box center [292, 531] width 19 height 19
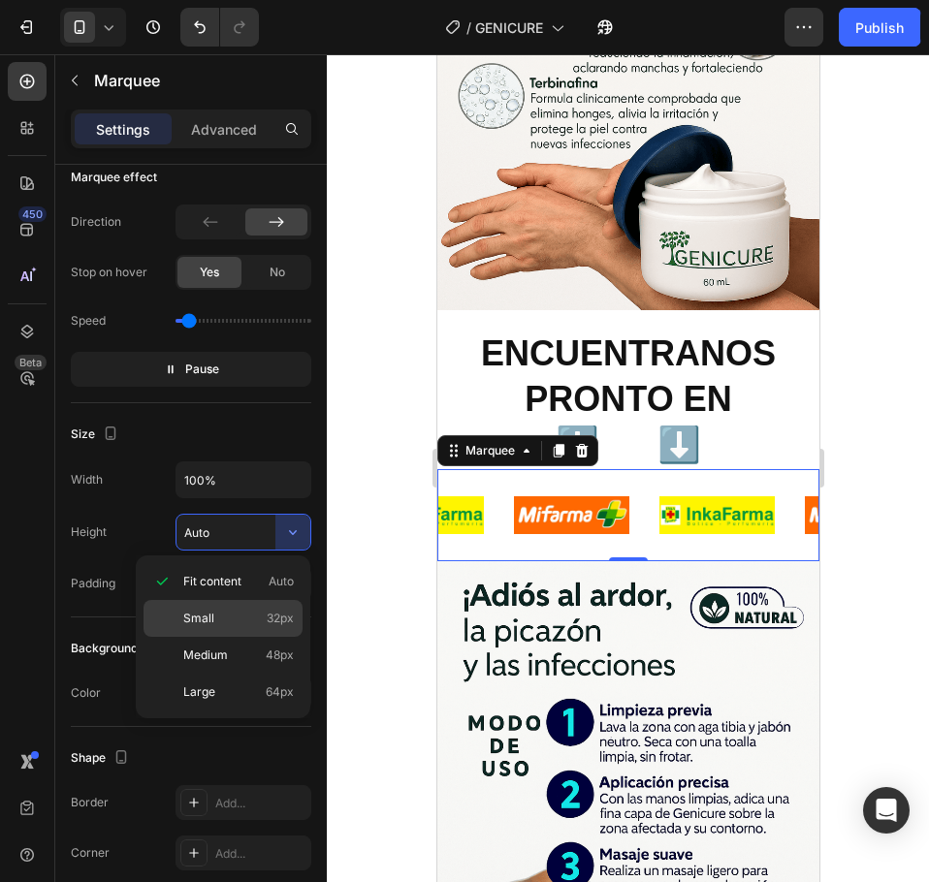
click at [237, 623] on p "Small 32px" at bounding box center [238, 618] width 111 height 17
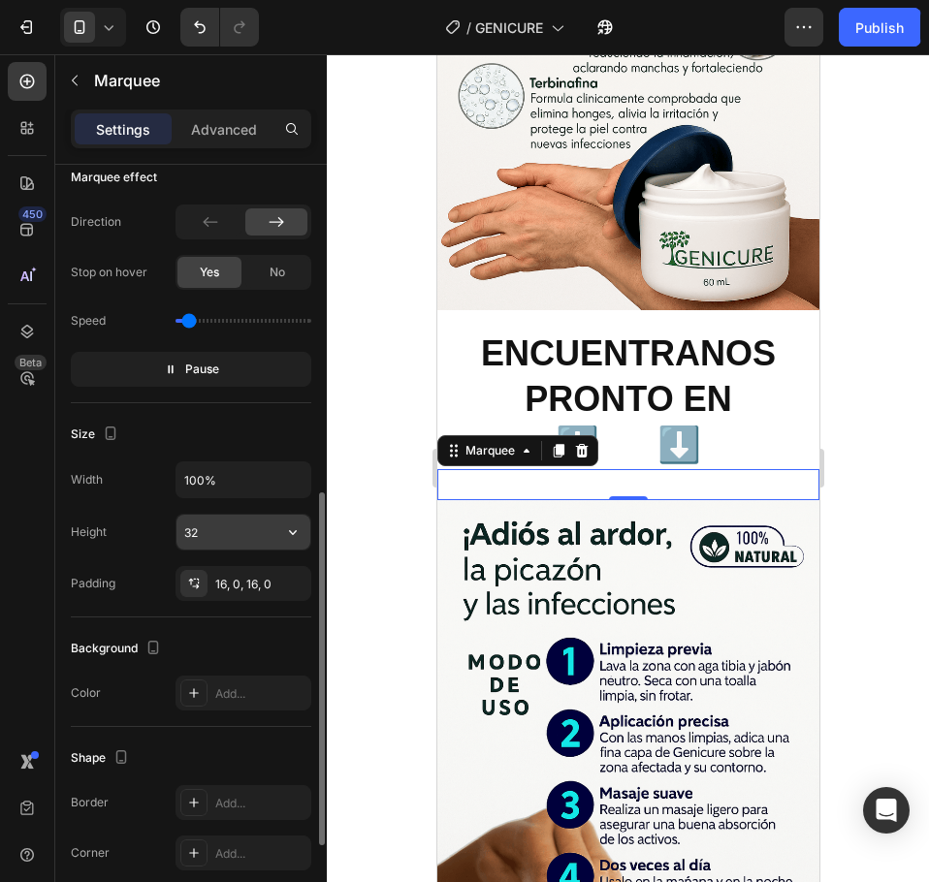
click at [255, 529] on input "32" at bounding box center [243, 532] width 134 height 35
click at [288, 531] on icon "button" at bounding box center [292, 531] width 19 height 19
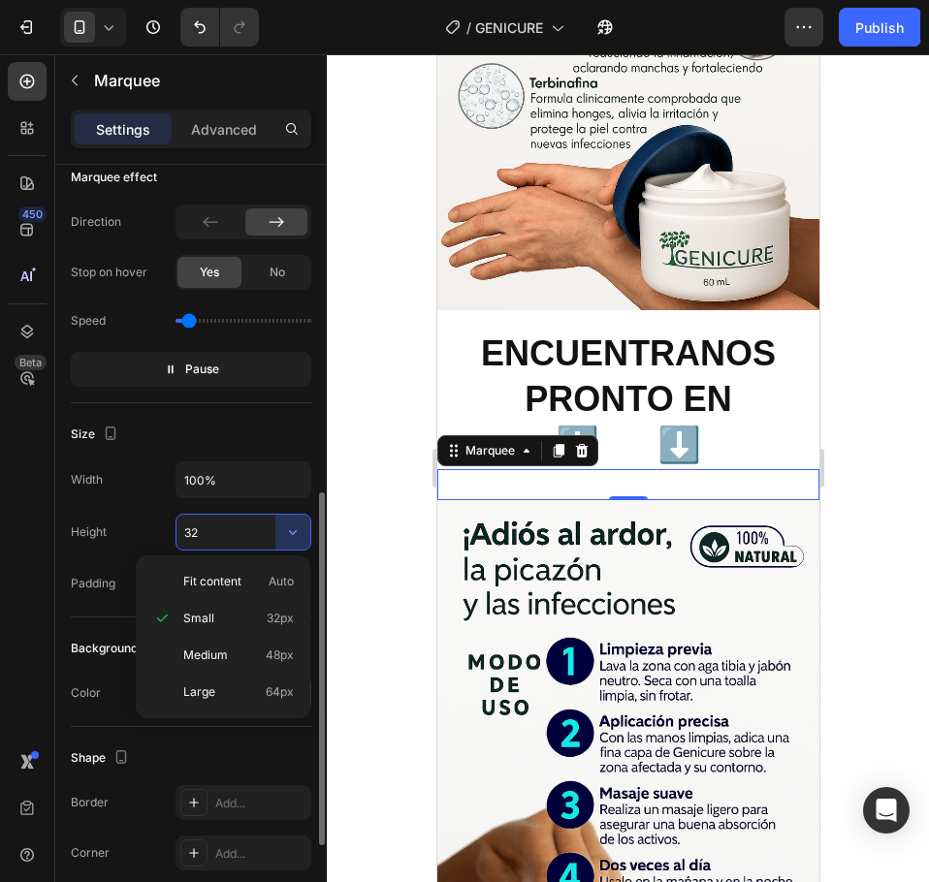
click at [213, 692] on span "Large" at bounding box center [199, 691] width 32 height 17
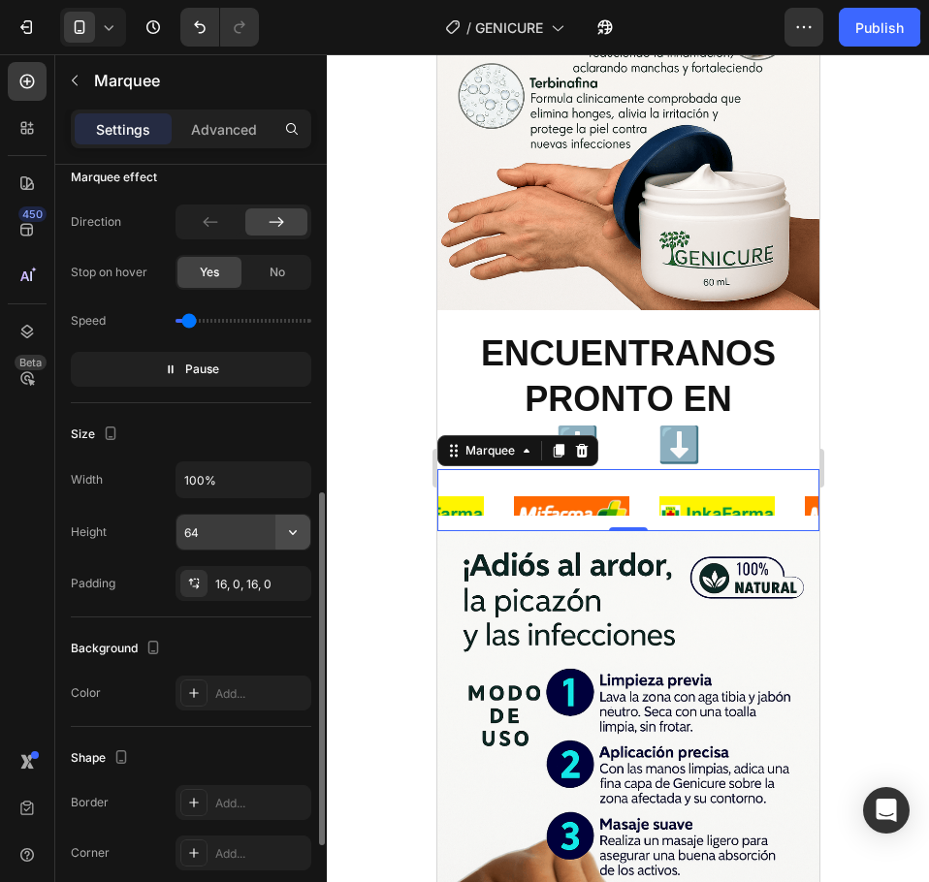
click at [289, 531] on icon "button" at bounding box center [292, 531] width 19 height 19
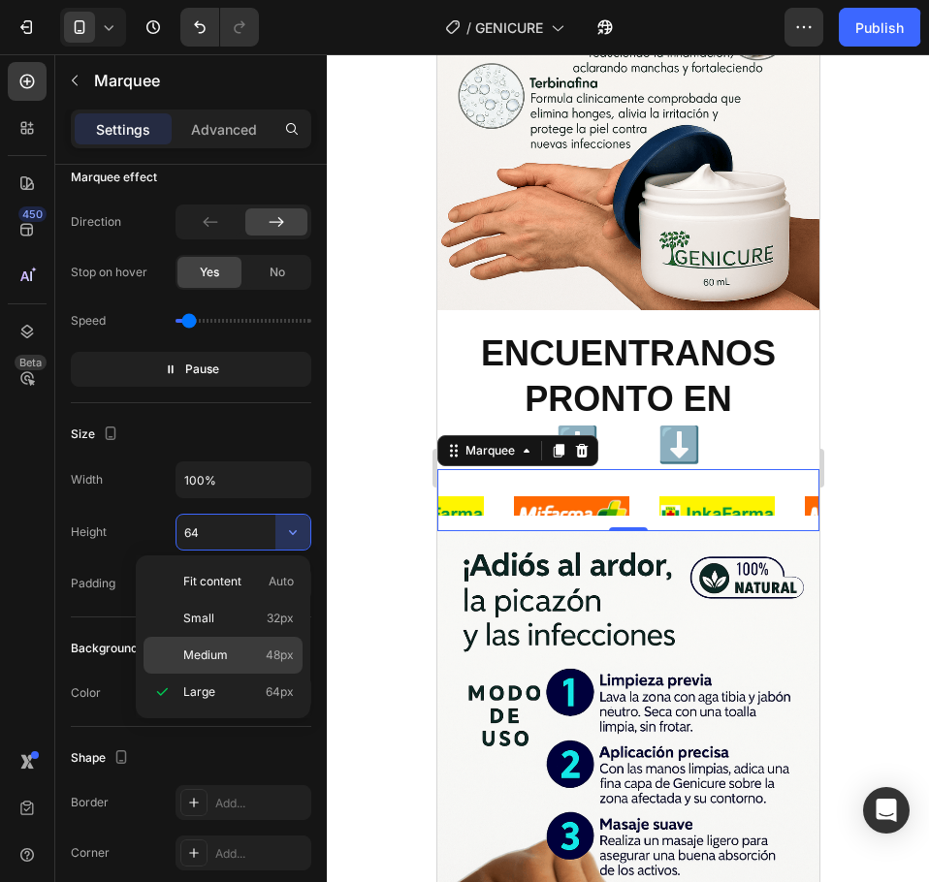
click at [247, 653] on p "Medium 48px" at bounding box center [238, 655] width 111 height 17
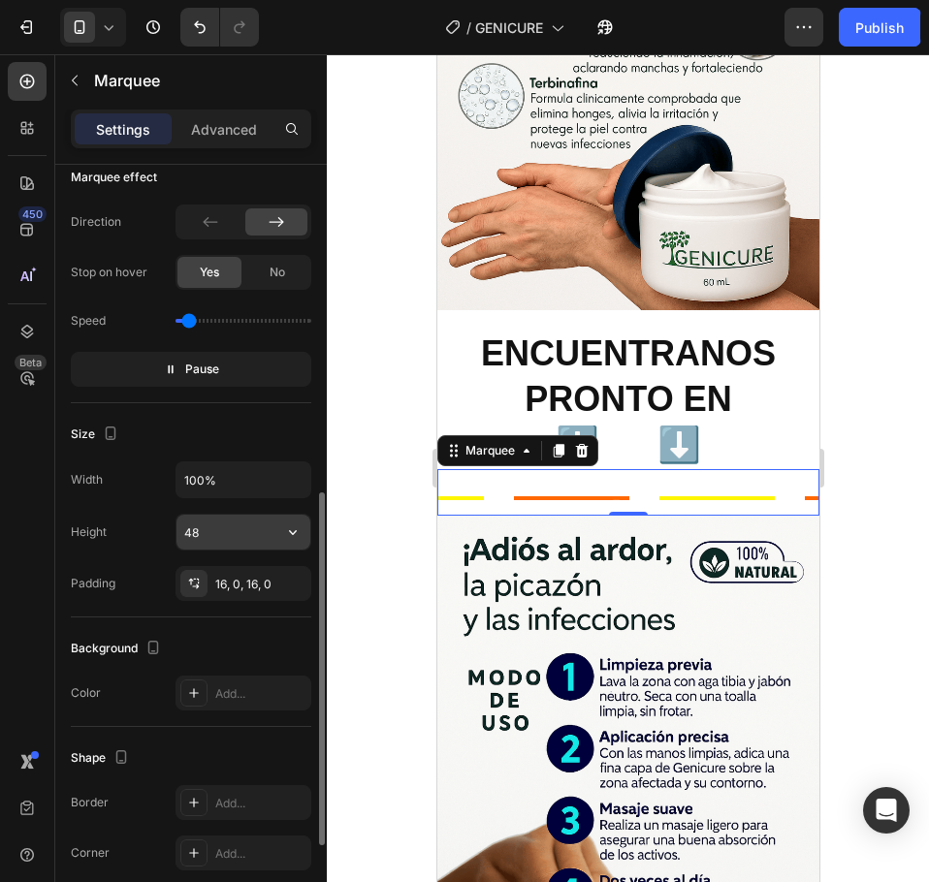
click at [293, 535] on icon "button" at bounding box center [293, 532] width 8 height 5
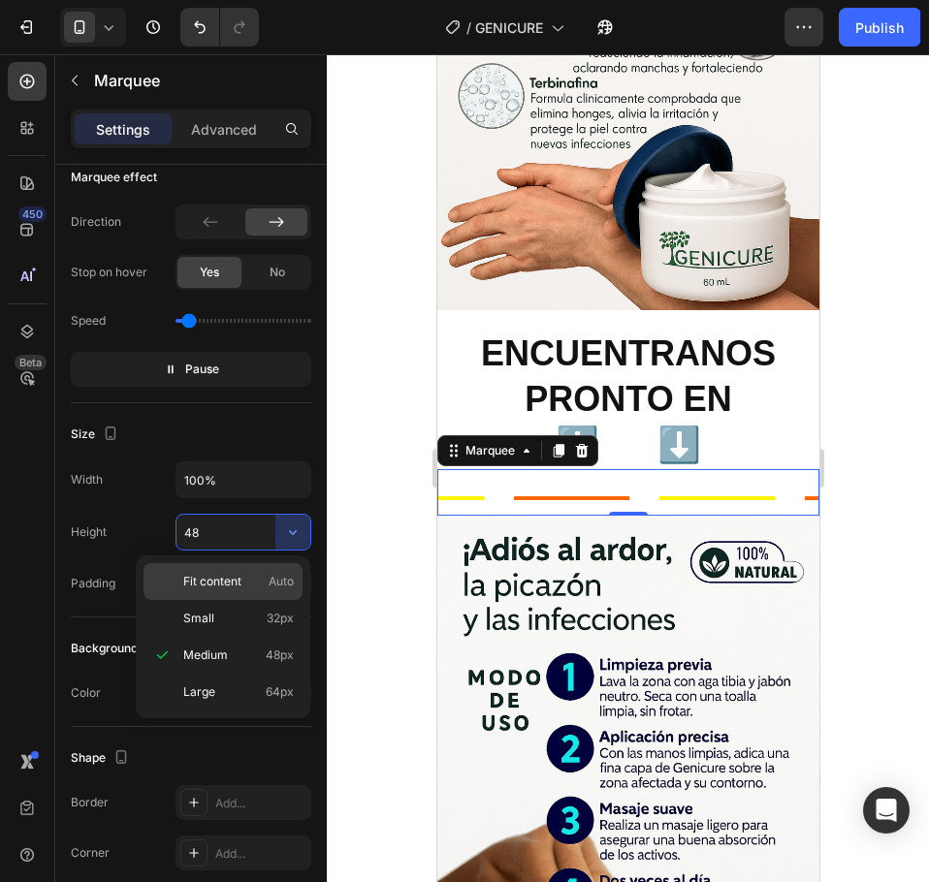
click at [197, 587] on span "Fit content" at bounding box center [212, 581] width 58 height 17
type input "Auto"
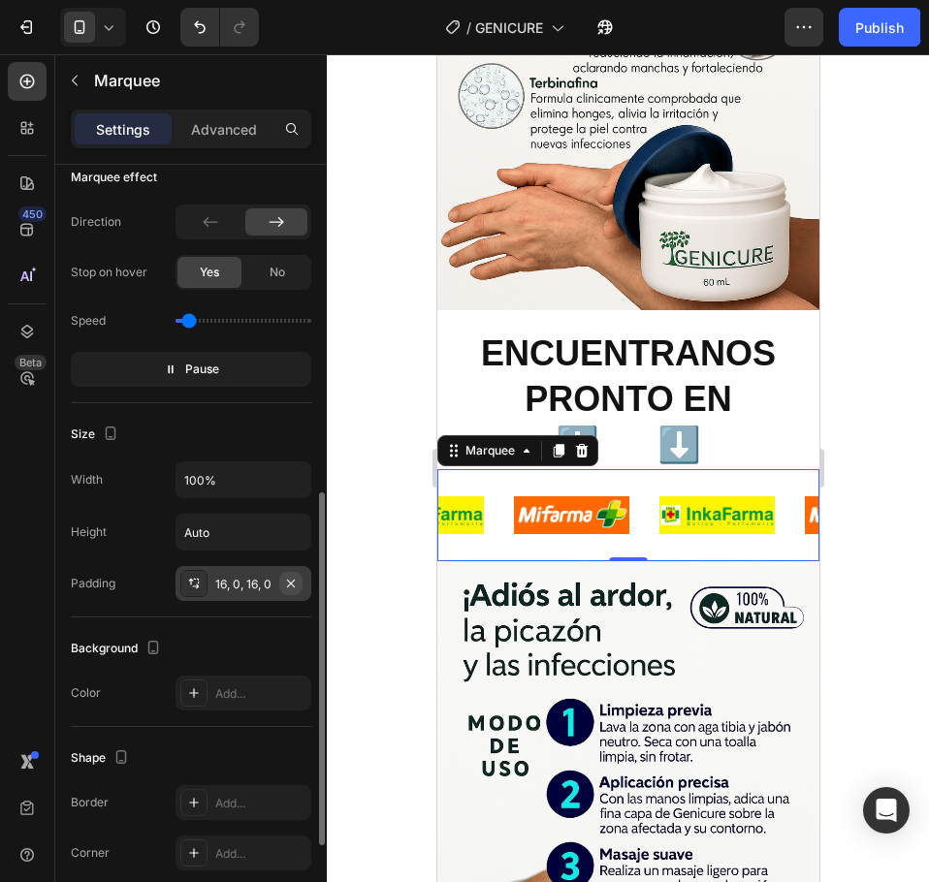
click at [291, 584] on icon "button" at bounding box center [291, 583] width 8 height 8
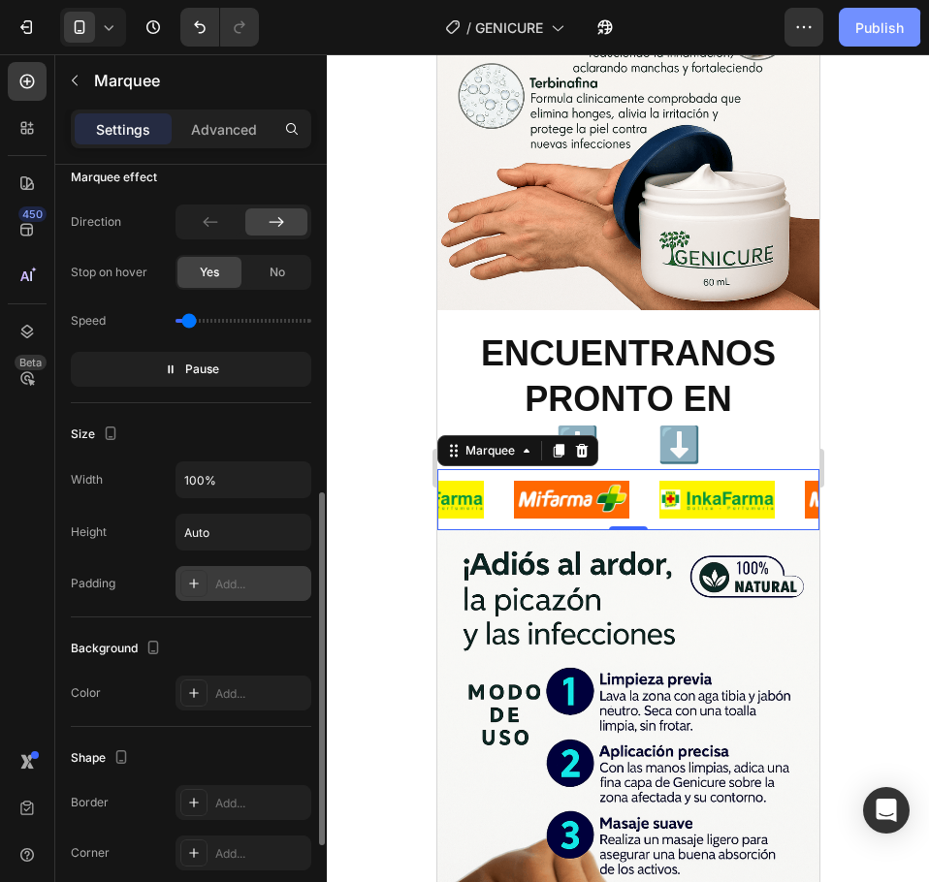
click at [873, 34] on div "Publish" at bounding box center [879, 27] width 48 height 20
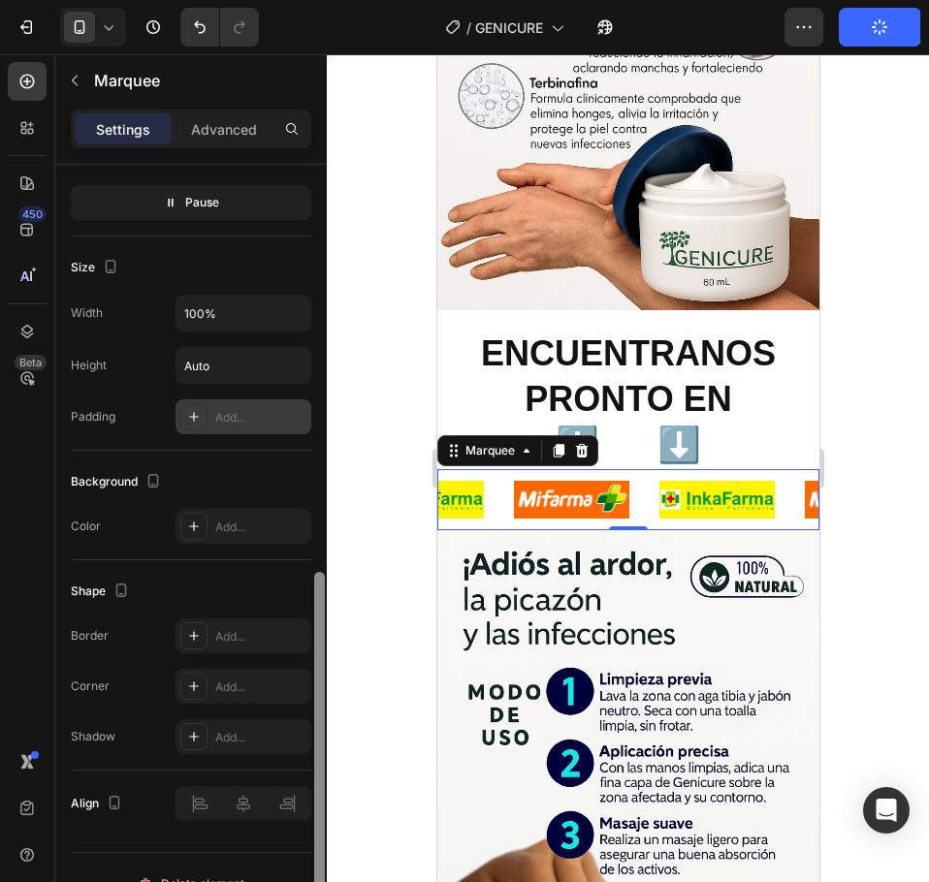
scroll to position [885, 0]
drag, startPoint x: 319, startPoint y: 585, endPoint x: 315, endPoint y: 662, distance: 77.6
click at [315, 662] on div at bounding box center [319, 746] width 11 height 353
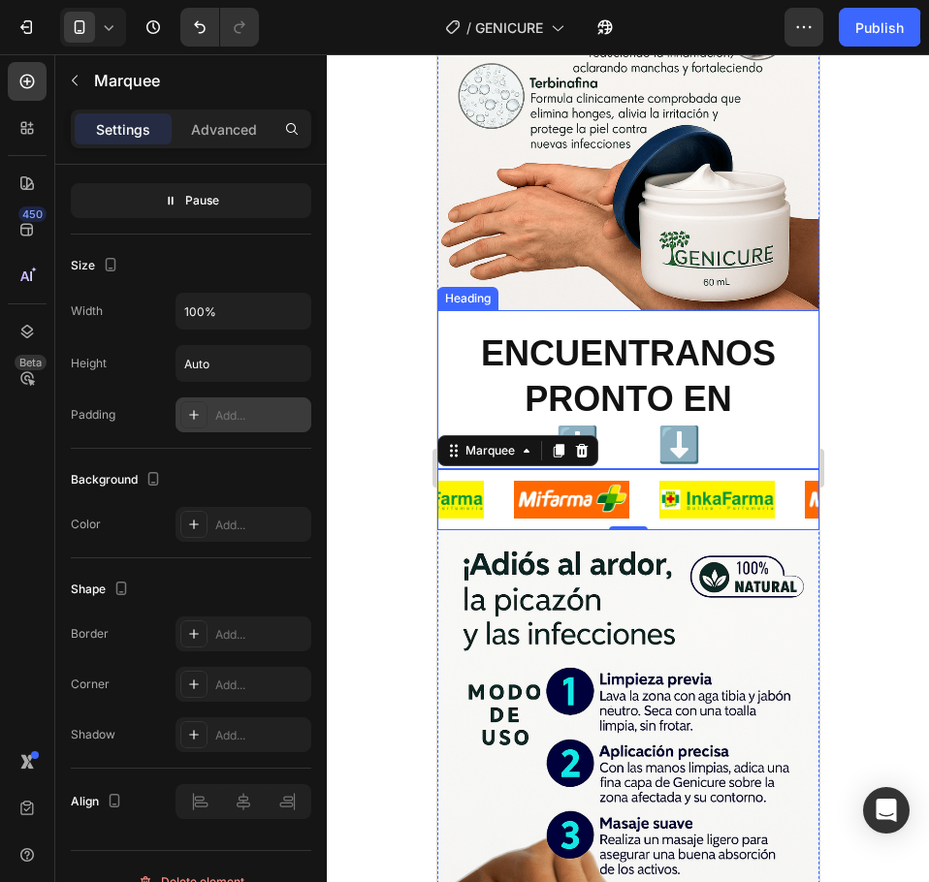
drag, startPoint x: 701, startPoint y: 383, endPoint x: 695, endPoint y: 363, distance: 20.2
click at [701, 383] on p "ENCUENTRANOS PRONTO EN ⬇️ ⬇️" at bounding box center [627, 400] width 378 height 136
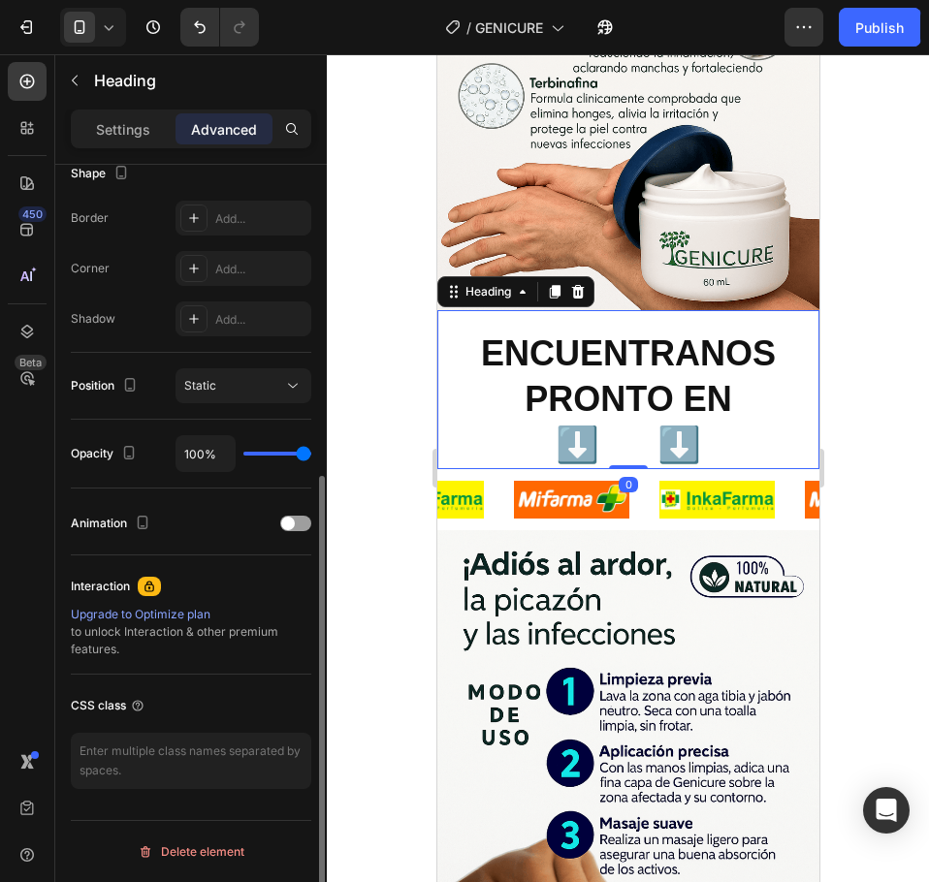
click at [695, 363] on p "ENCUENTRANOS PRONTO EN ⬇️ ⬇️" at bounding box center [627, 400] width 378 height 136
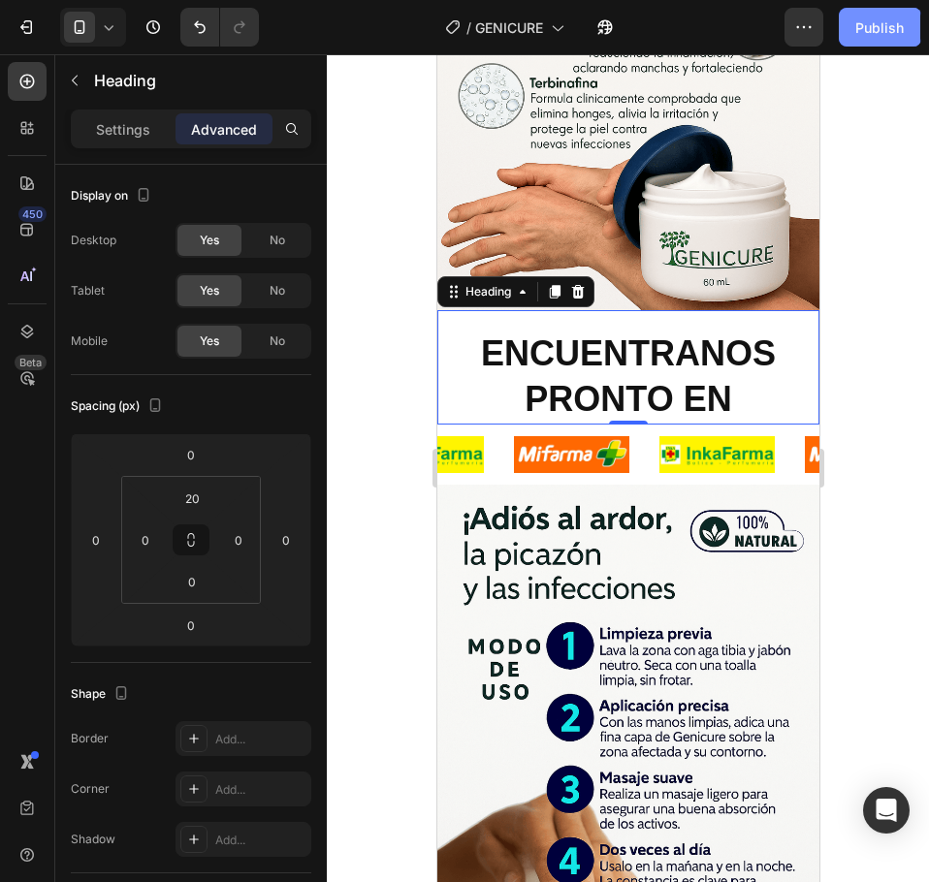
click at [877, 34] on div "Publish" at bounding box center [879, 27] width 48 height 20
click at [871, 20] on div "Publish" at bounding box center [879, 27] width 48 height 20
click at [905, 20] on button "Publish" at bounding box center [878, 27] width 81 height 39
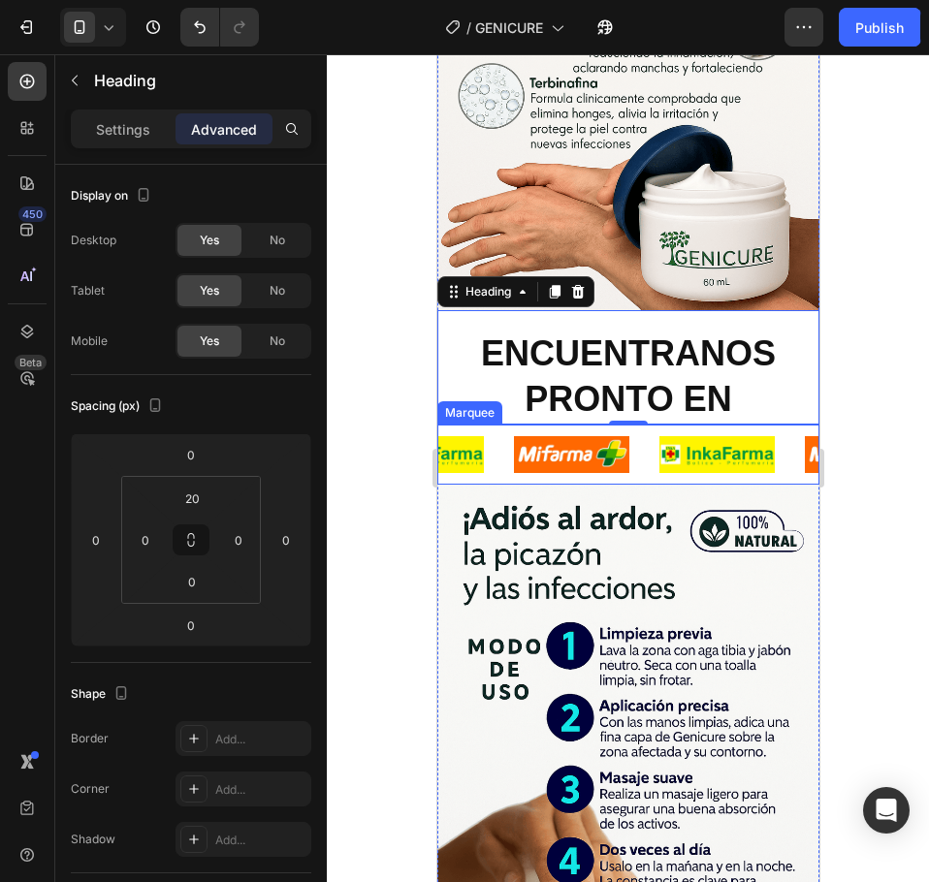
click at [368, 425] on div "Image" at bounding box center [295, 455] width 145 height 61
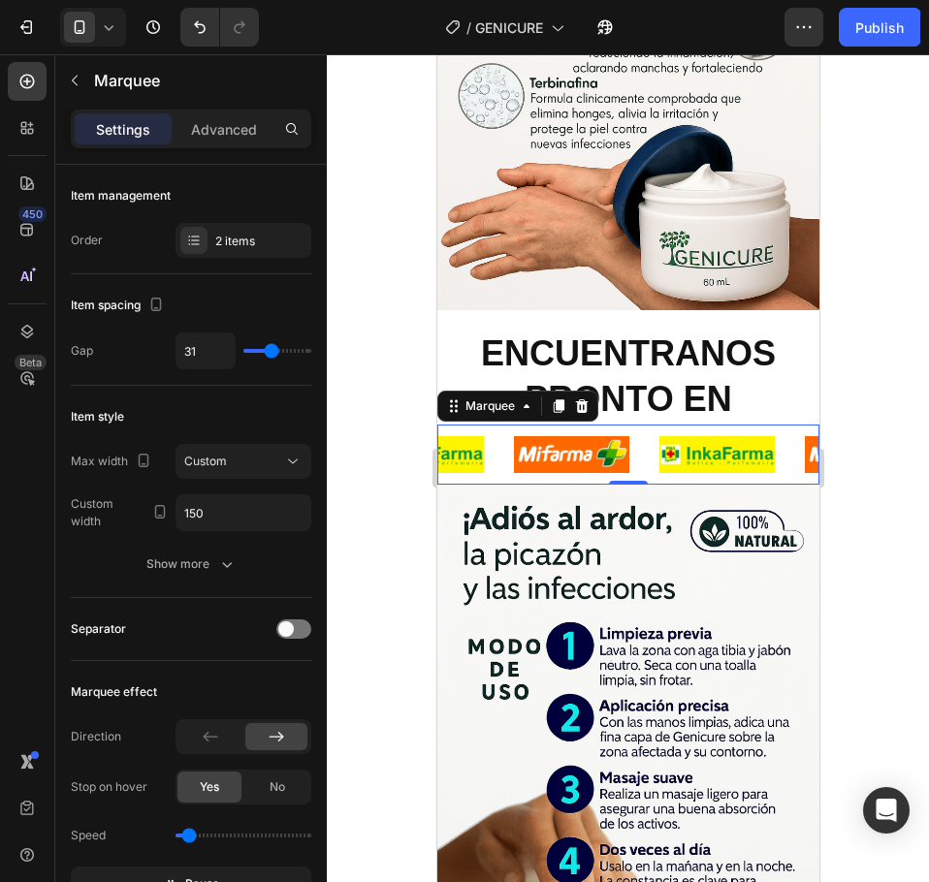
click at [368, 425] on div "Image" at bounding box center [295, 455] width 145 height 61
click at [260, 452] on div "Custom" at bounding box center [243, 461] width 118 height 19
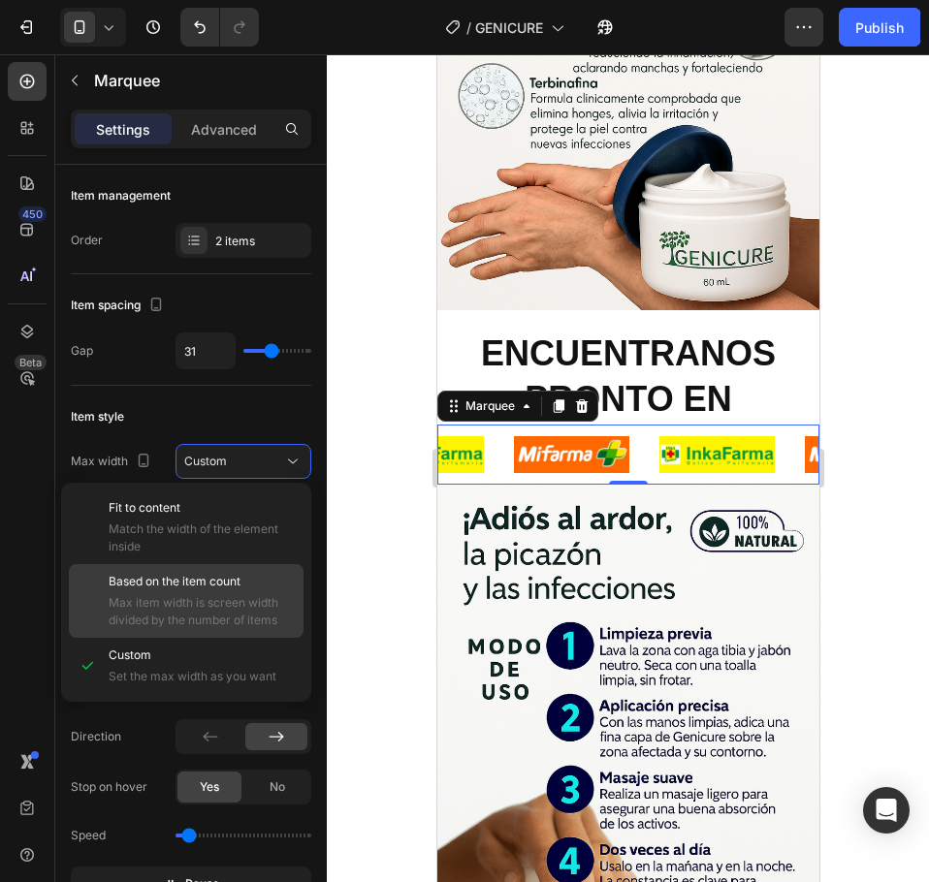
click at [248, 579] on p "Based on the item count" at bounding box center [202, 581] width 186 height 17
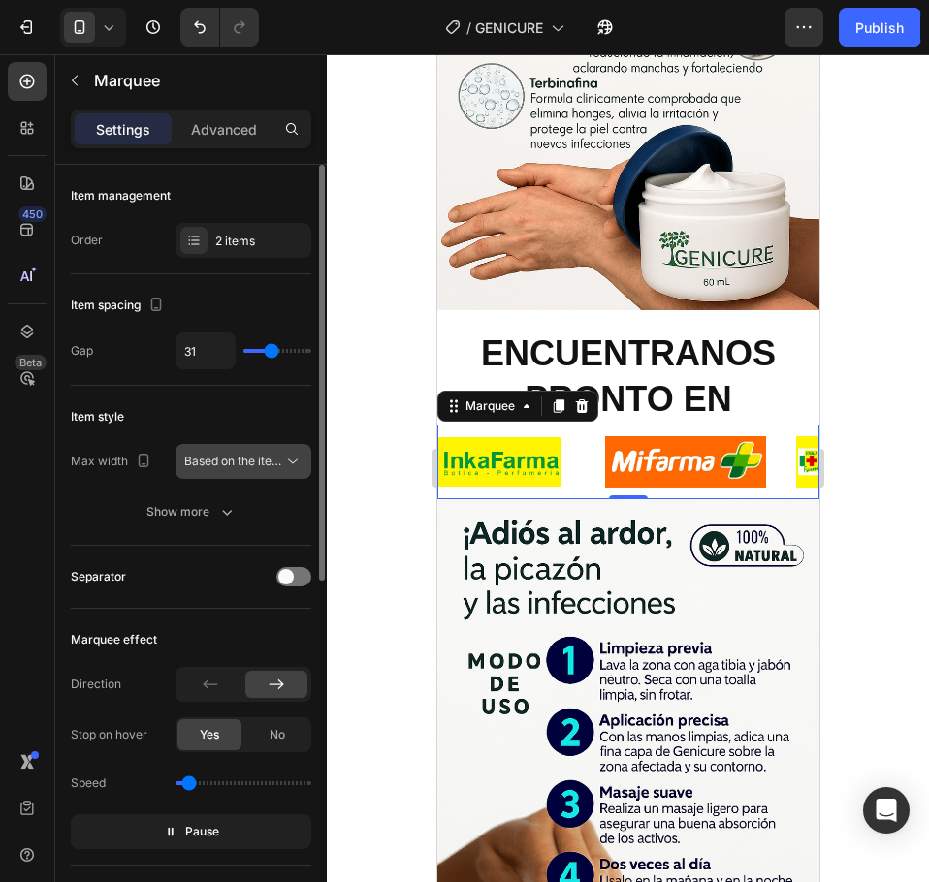
click at [272, 465] on span "Based on the item count" at bounding box center [250, 461] width 132 height 15
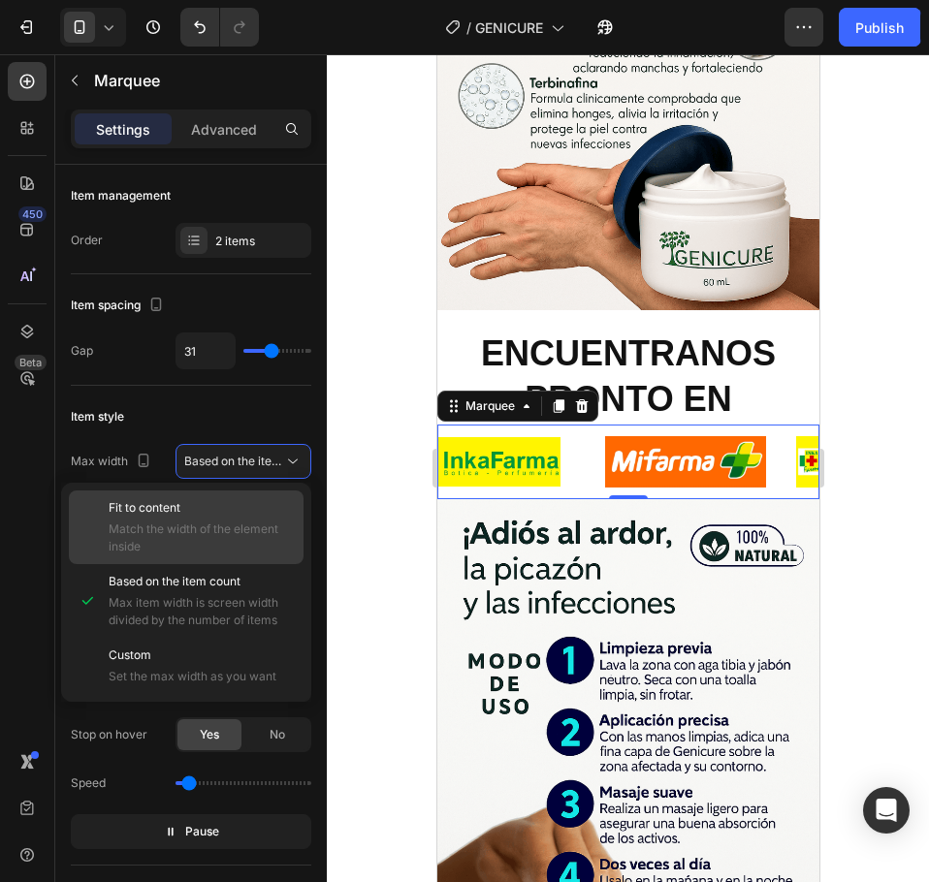
click at [211, 538] on span "Match the width of the element inside" at bounding box center [202, 538] width 186 height 35
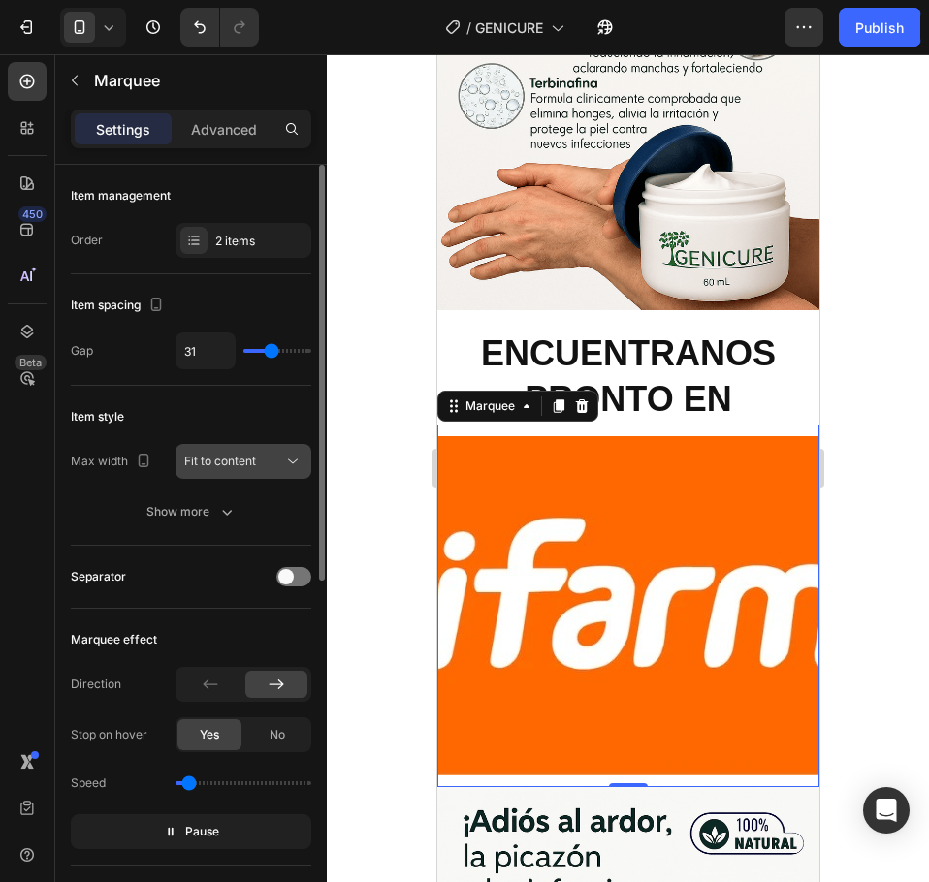
click at [255, 459] on span "Fit to content" at bounding box center [220, 461] width 72 height 15
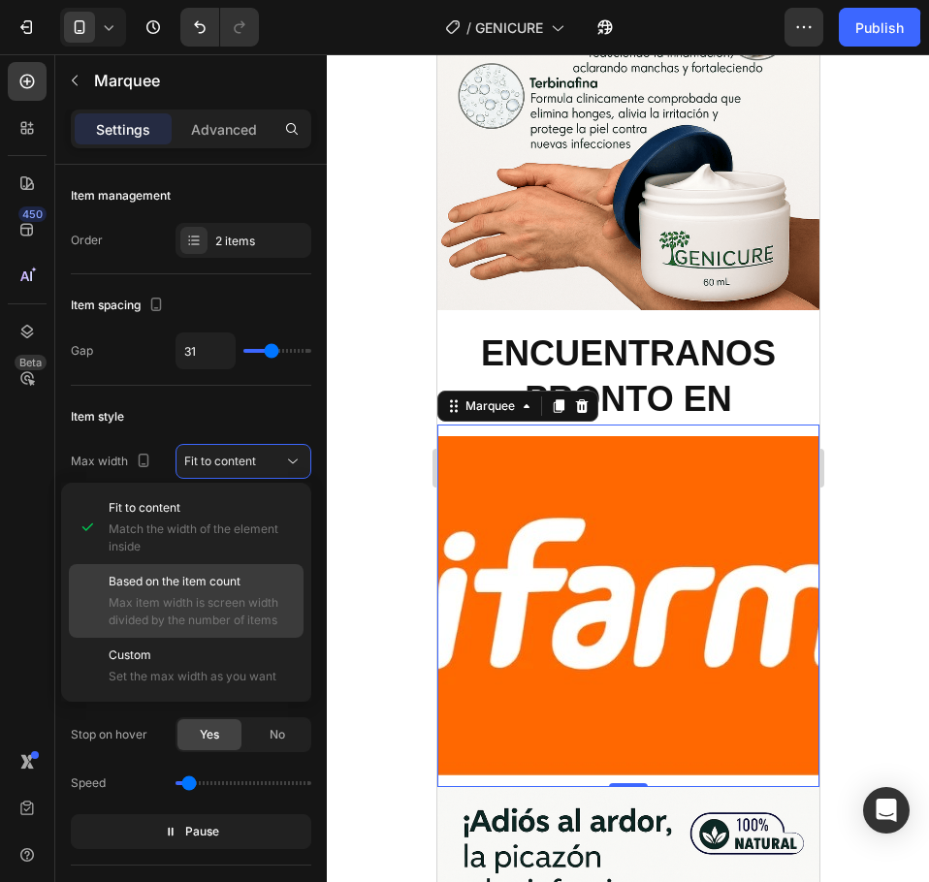
click at [218, 638] on div "Based on the item count Max item width is screen width divided by the number of…" at bounding box center [186, 666] width 235 height 56
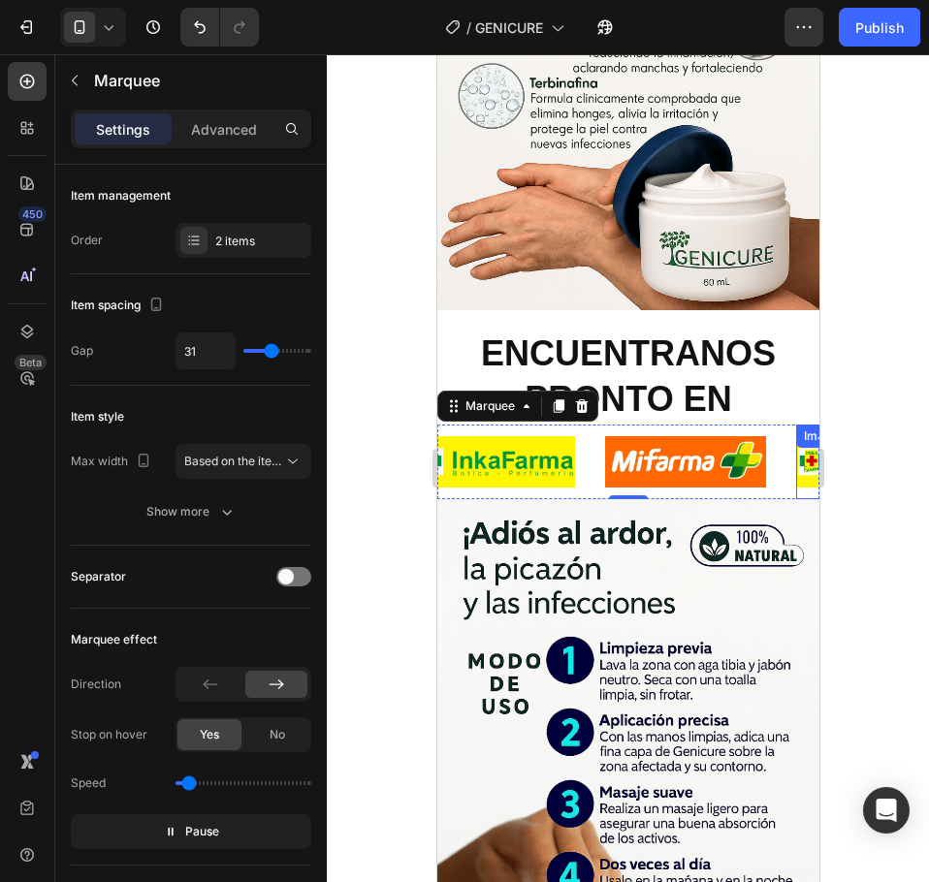
scroll to position [0, 138]
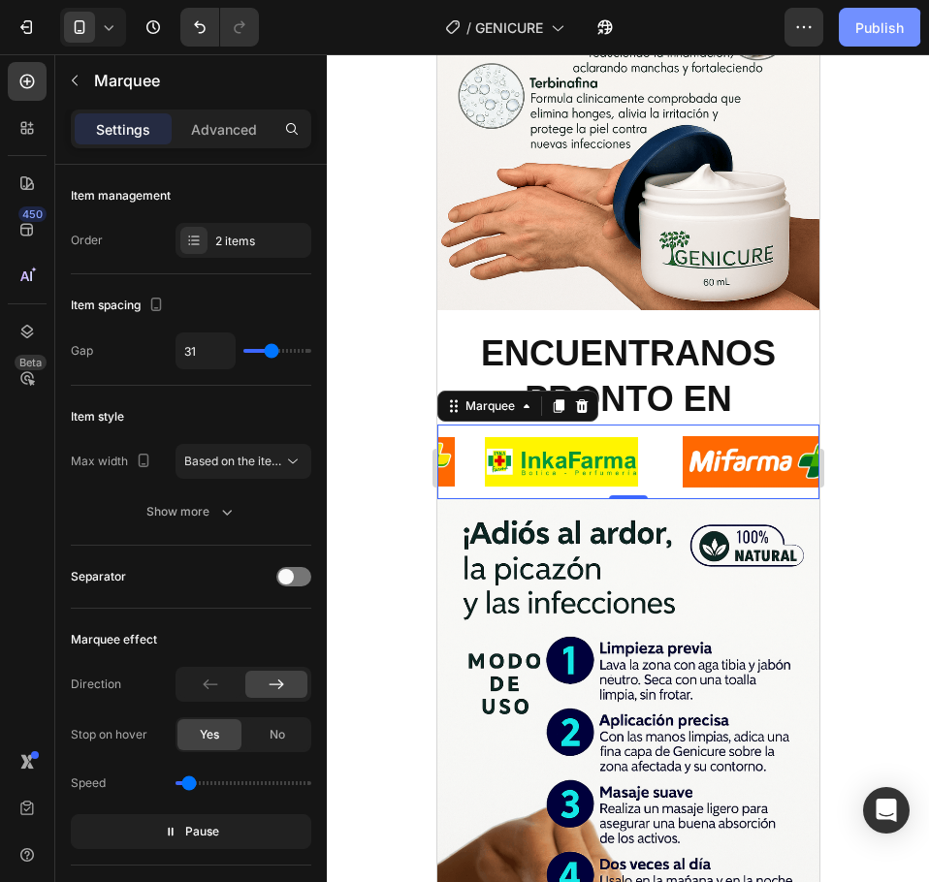
click at [851, 13] on button "Publish" at bounding box center [878, 27] width 81 height 39
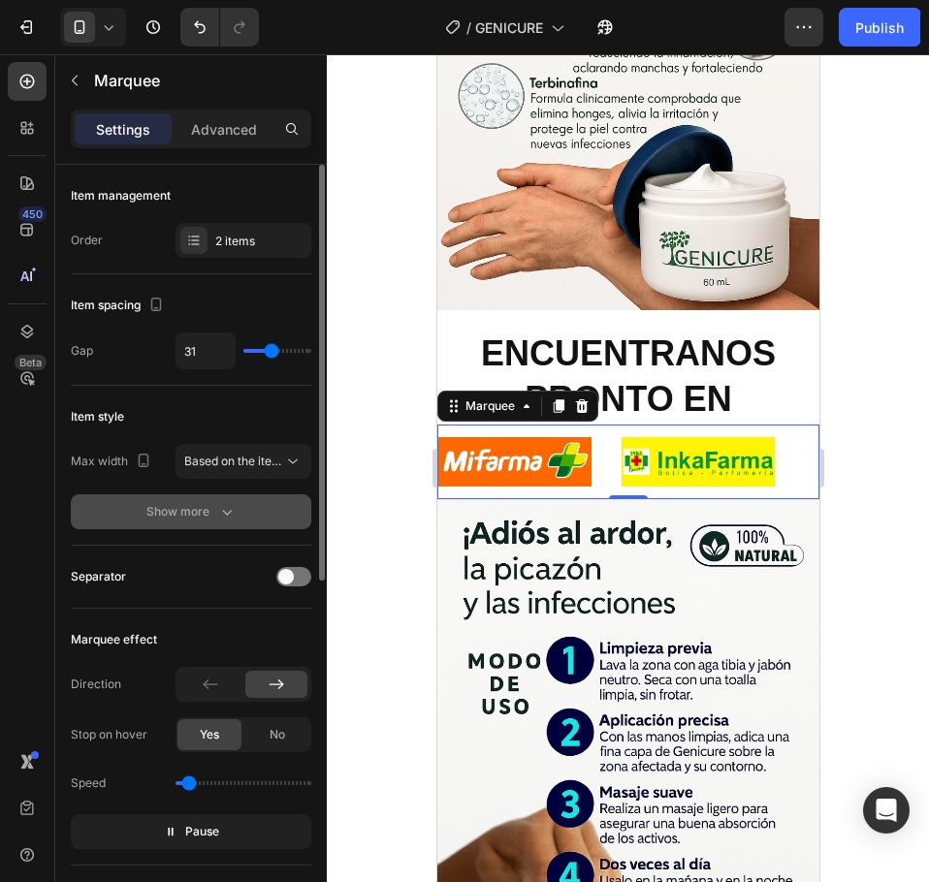
click at [214, 513] on div "Show more" at bounding box center [191, 511] width 90 height 19
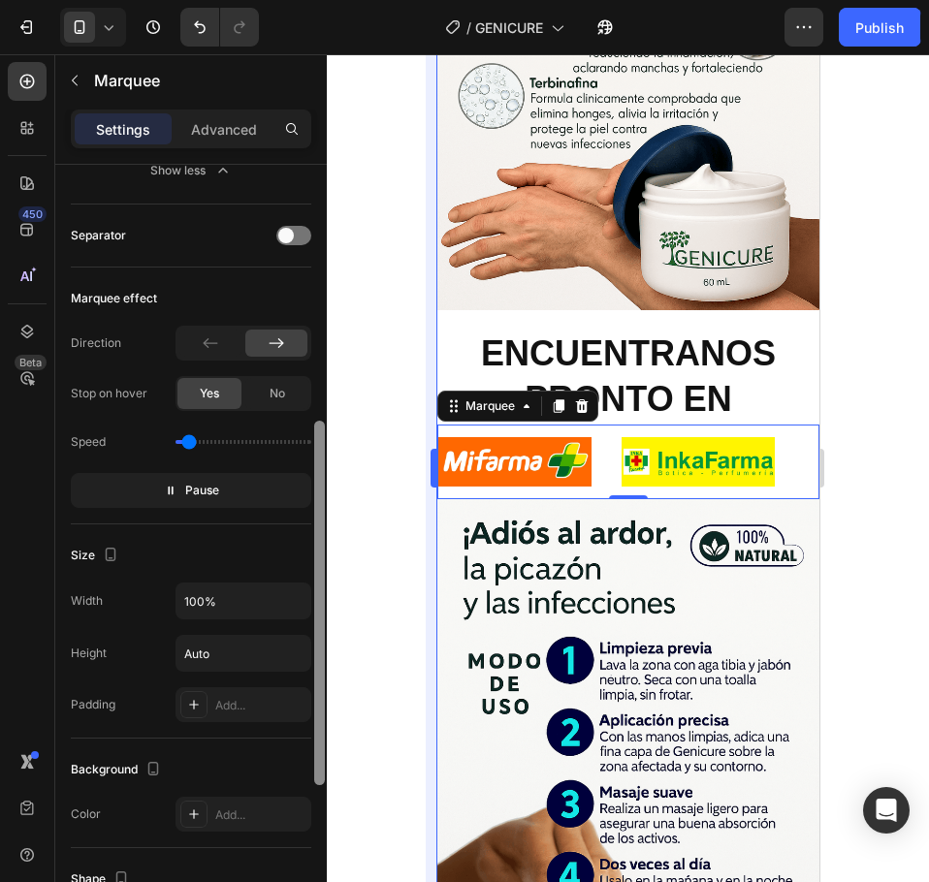
drag, startPoint x: 317, startPoint y: 494, endPoint x: 425, endPoint y: 770, distance: 295.6
click at [314, 788] on div at bounding box center [319, 551] width 15 height 773
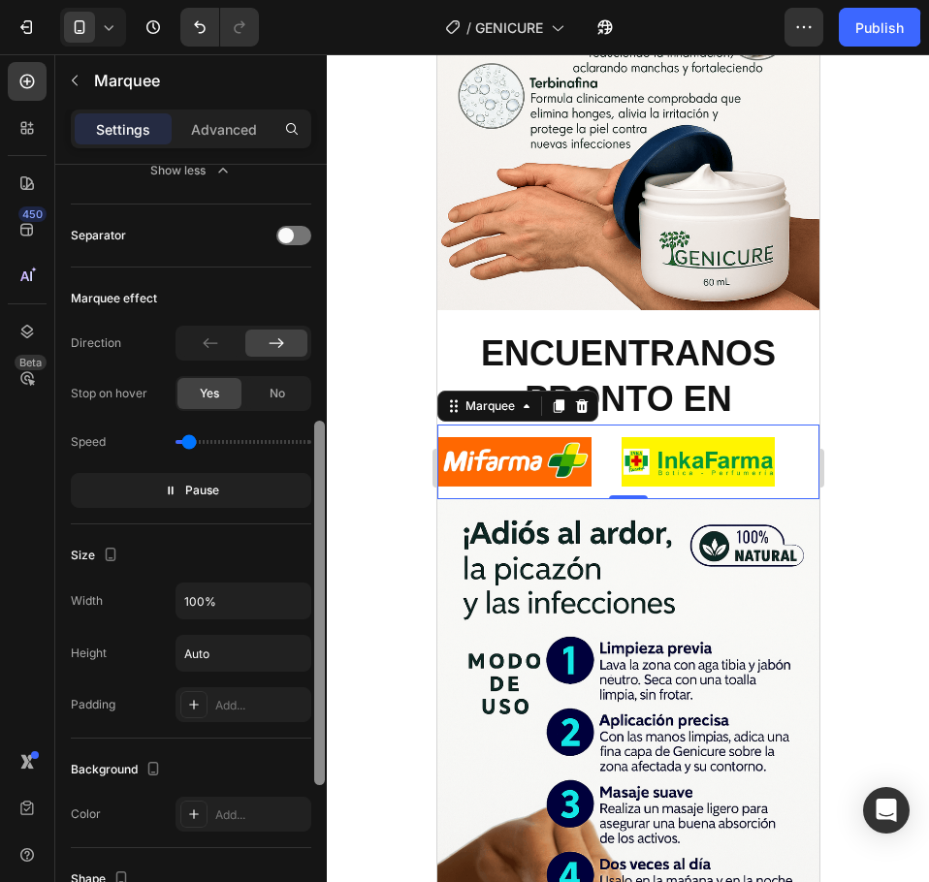
scroll to position [545, 0]
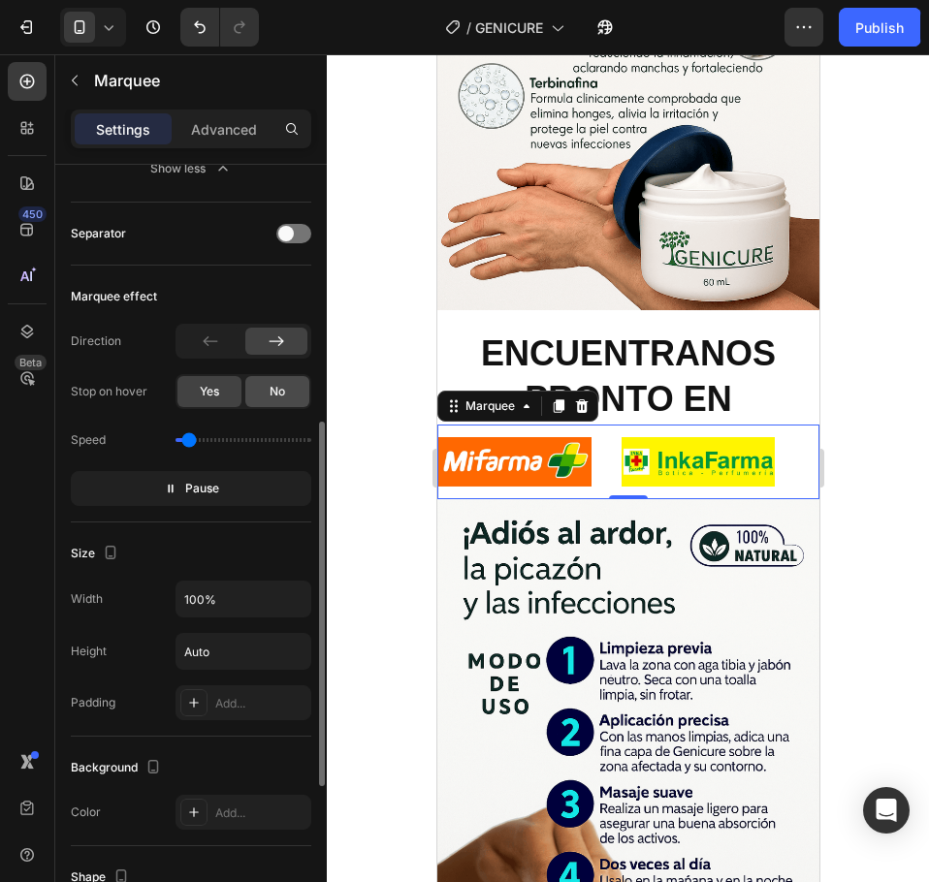
click at [289, 398] on div "No" at bounding box center [277, 391] width 64 height 31
click at [214, 395] on span "Yes" at bounding box center [209, 391] width 19 height 17
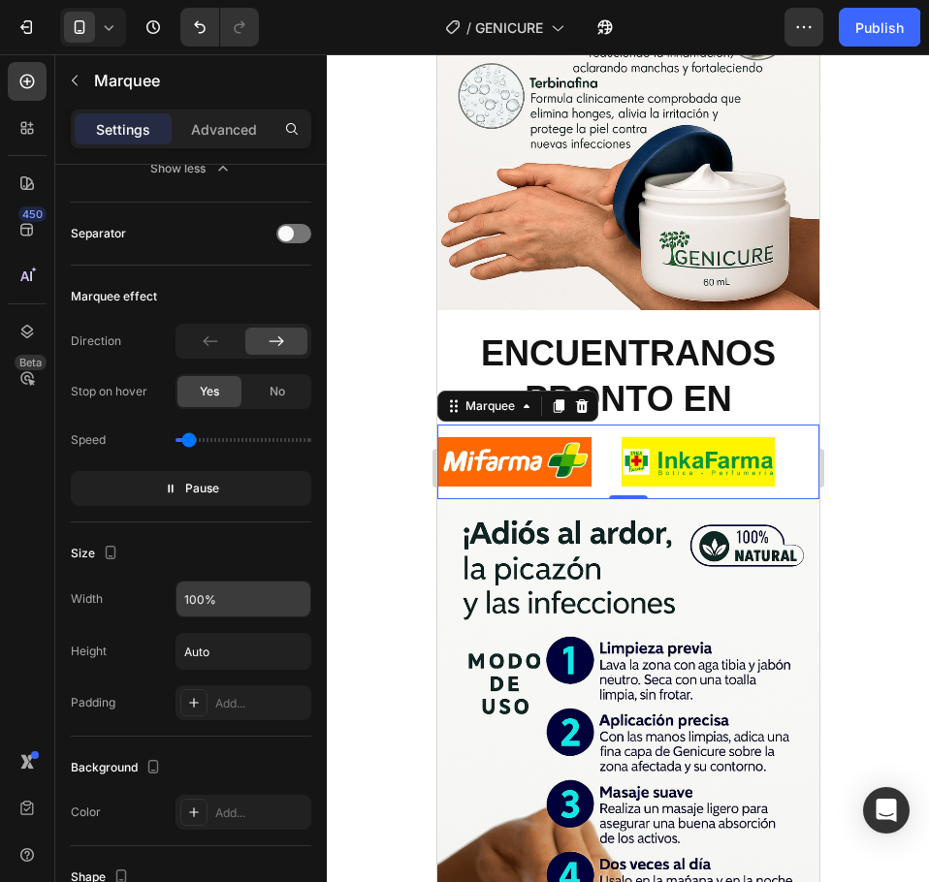
click at [273, 602] on input "100%" at bounding box center [243, 599] width 134 height 35
click at [271, 651] on input "Auto" at bounding box center [243, 651] width 134 height 35
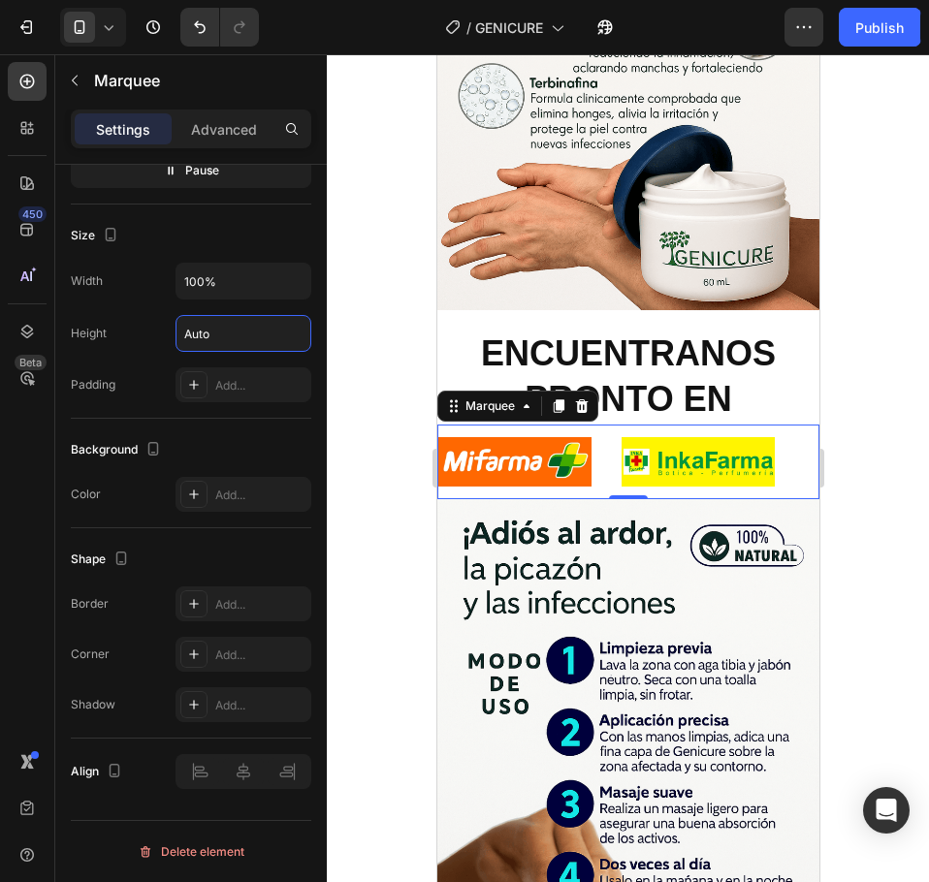
scroll to position [0, 0]
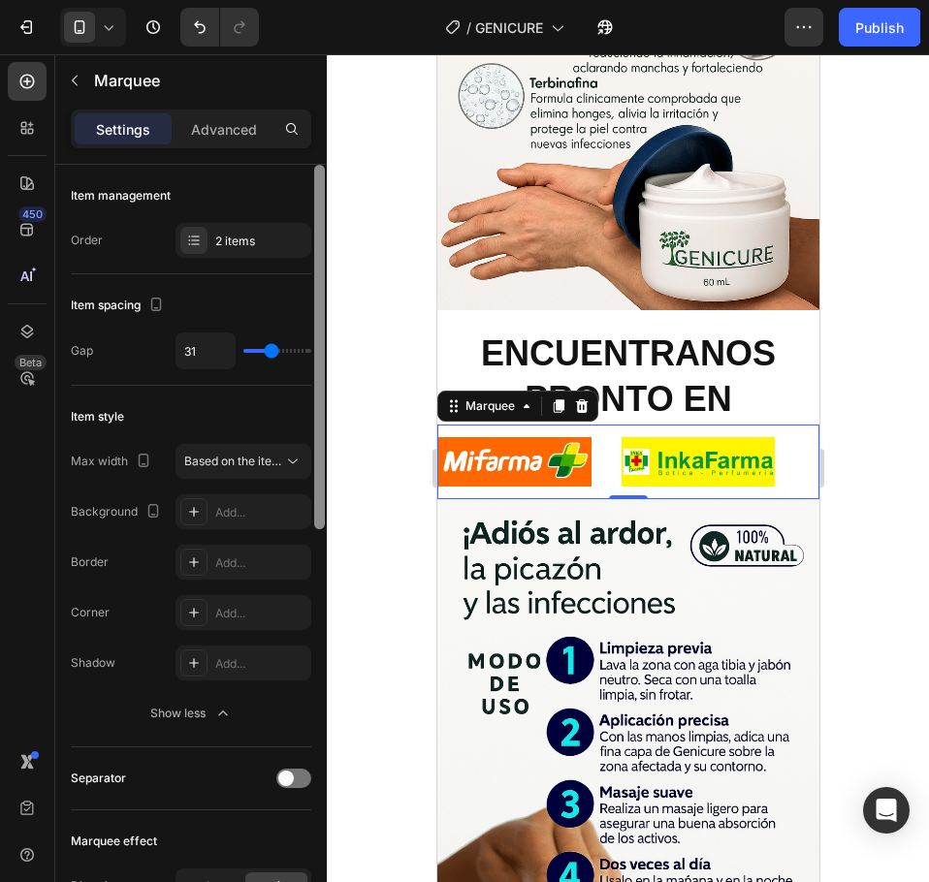
drag, startPoint x: 321, startPoint y: 643, endPoint x: 269, endPoint y: 13, distance: 632.2
click at [269, 0] on div "7 Version history / GENICURE Published Preview 1 product assigned Publish 450 B…" at bounding box center [464, 0] width 929 height 0
click at [556, 399] on icon at bounding box center [558, 406] width 11 height 14
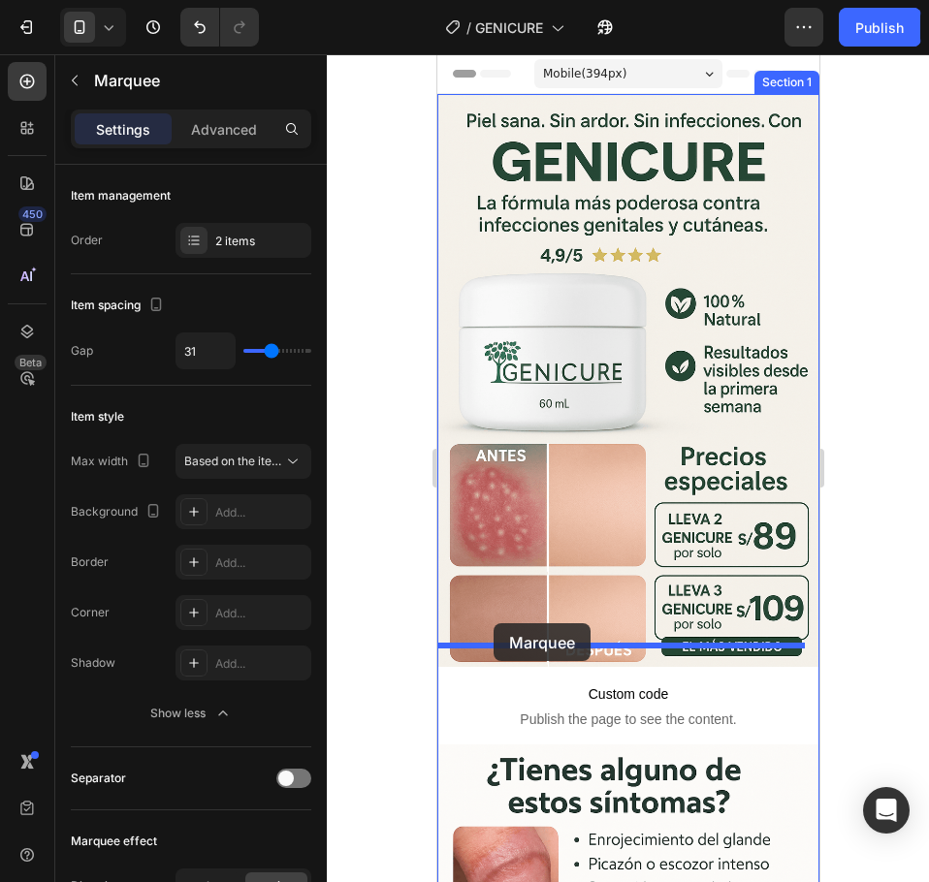
drag, startPoint x: 455, startPoint y: 402, endPoint x: 492, endPoint y: 623, distance: 224.2
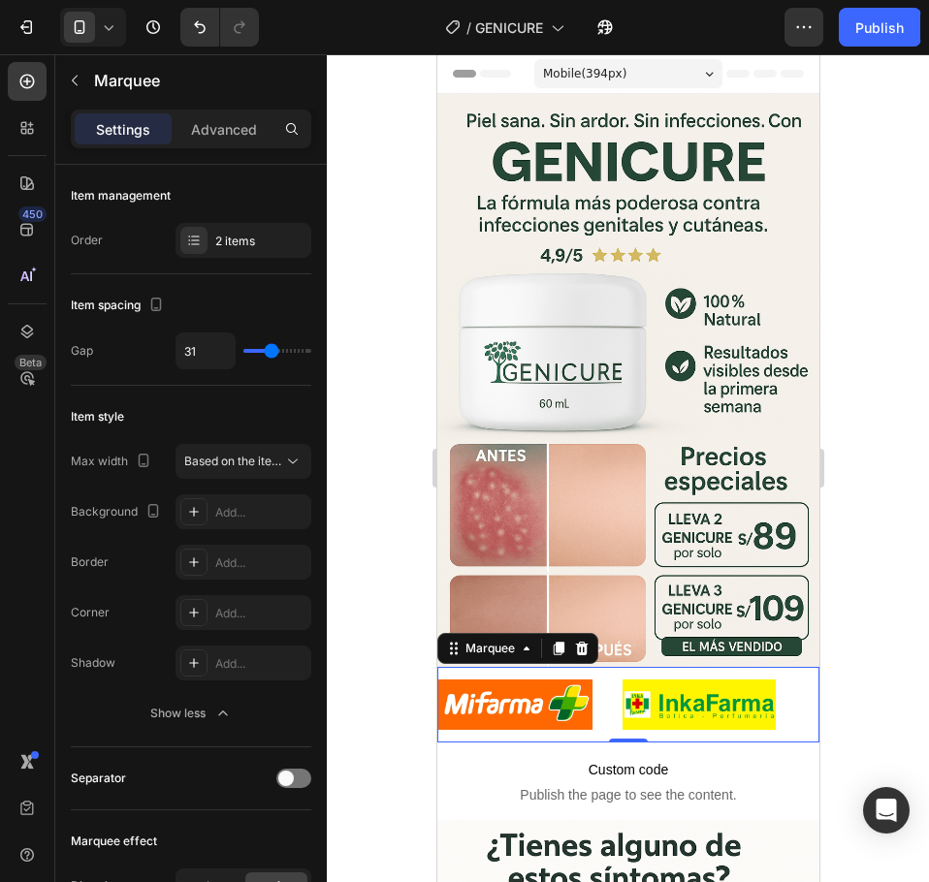
click at [863, 440] on div at bounding box center [628, 468] width 602 height 828
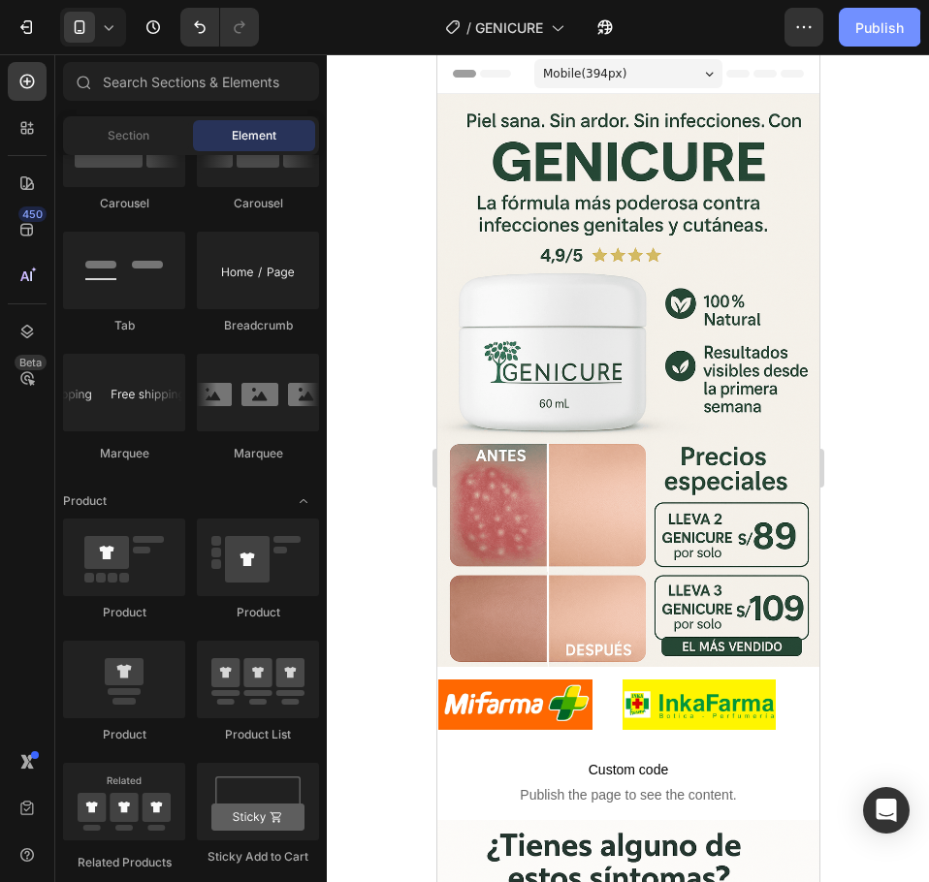
click at [875, 25] on div "Publish" at bounding box center [879, 27] width 48 height 20
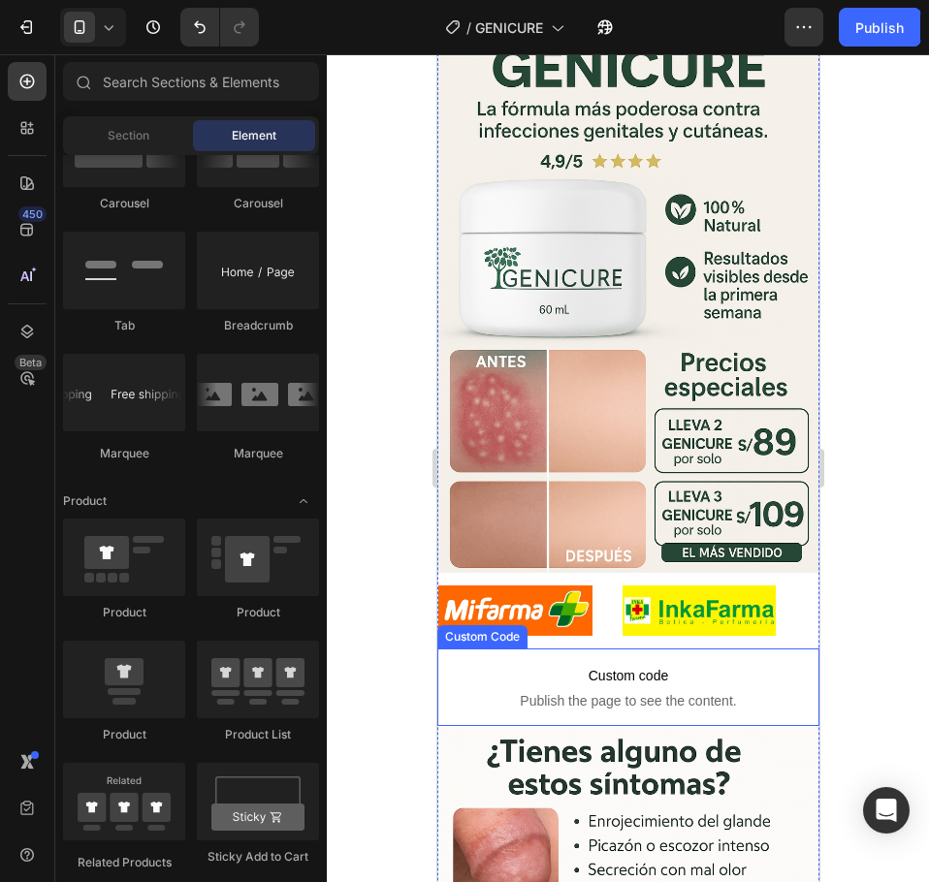
scroll to position [97, 0]
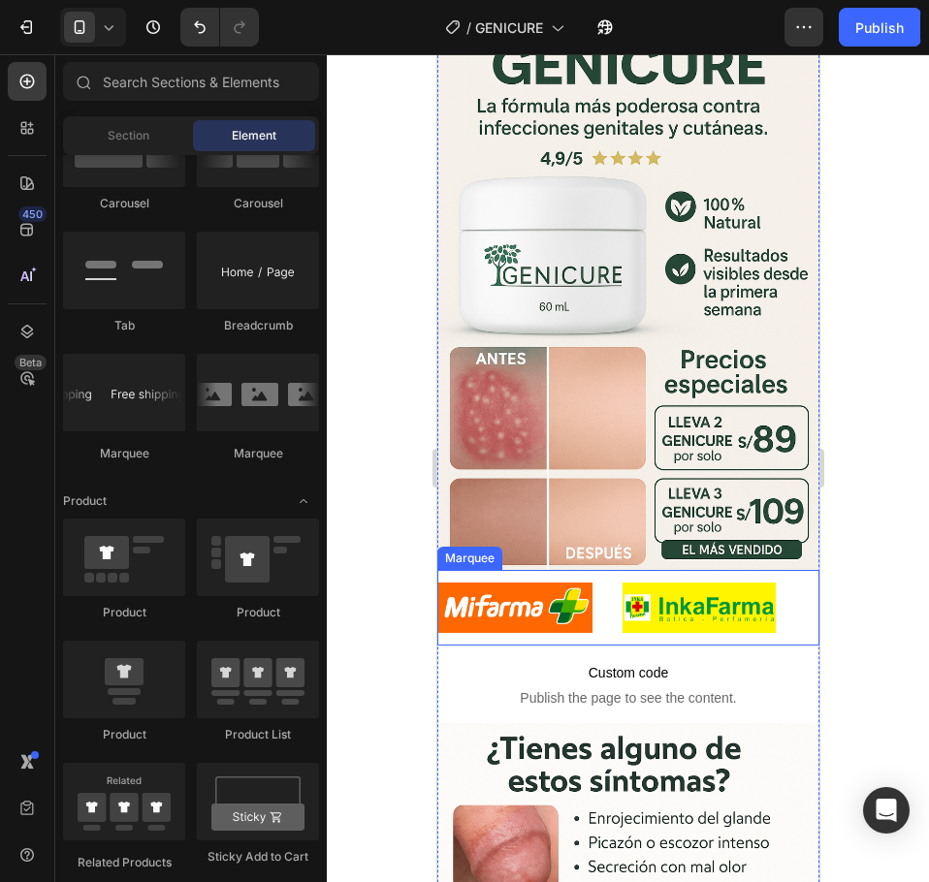
click at [612, 606] on div "Image" at bounding box center [529, 607] width 184 height 73
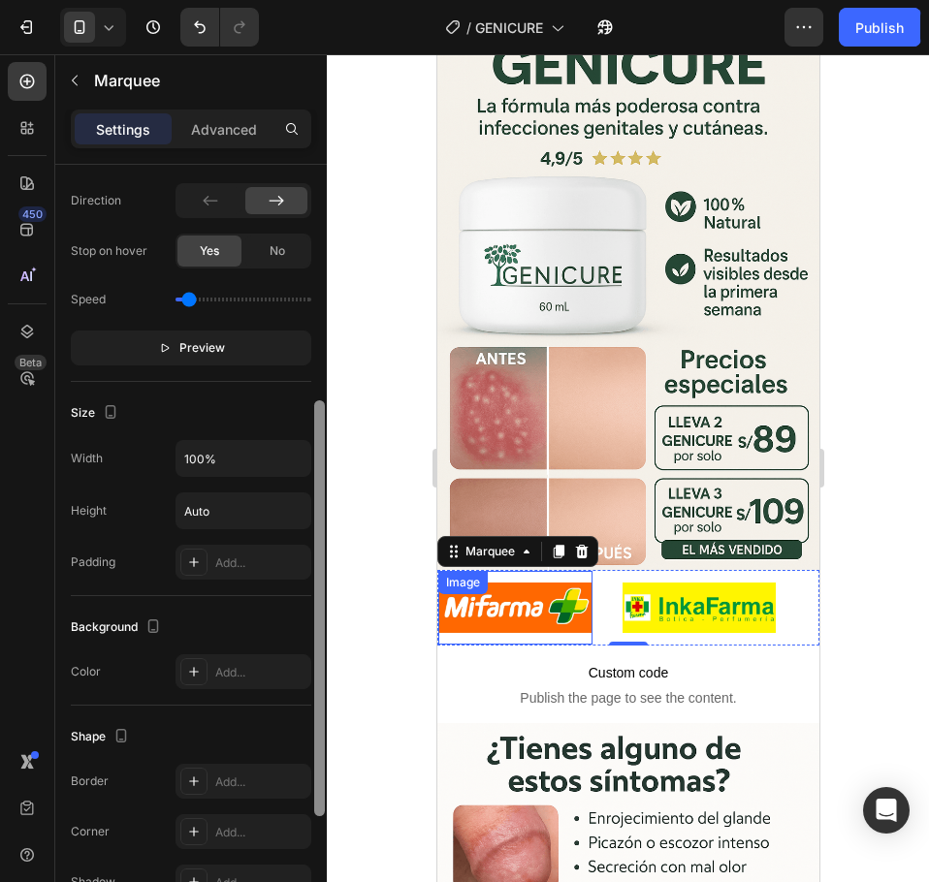
scroll to position [485, 0]
drag, startPoint x: 320, startPoint y: 553, endPoint x: 320, endPoint y: 676, distance: 122.1
click at [320, 676] on div at bounding box center [319, 634] width 11 height 416
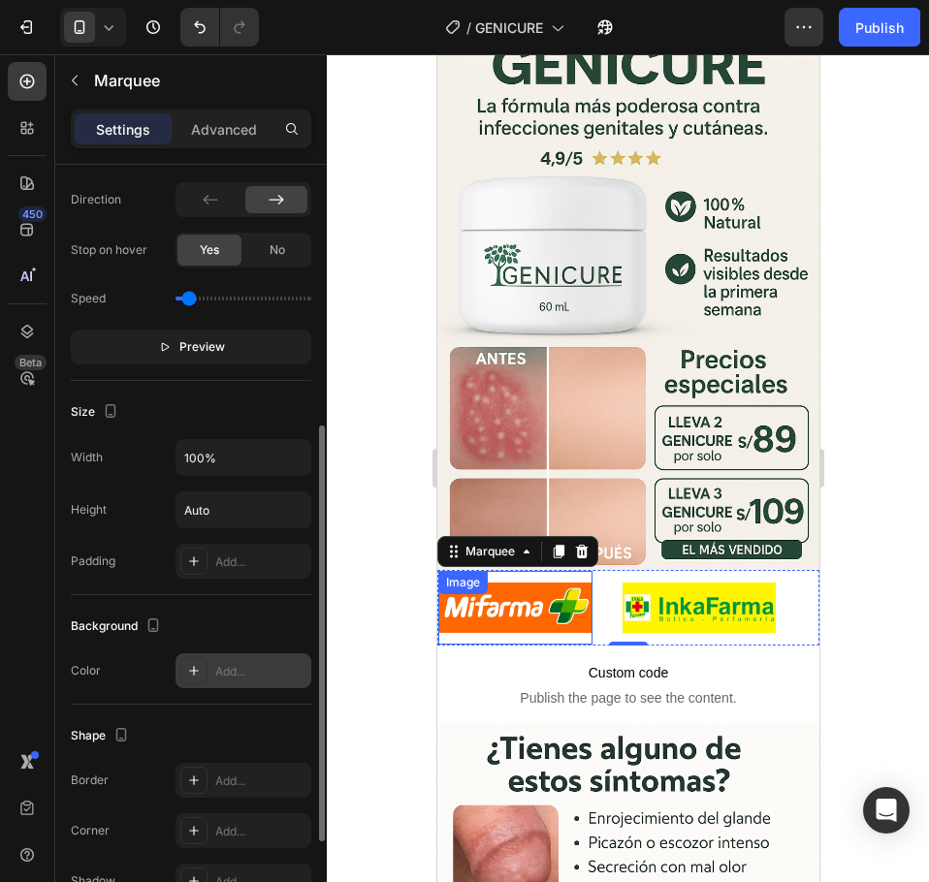
click at [196, 669] on icon at bounding box center [194, 671] width 16 height 16
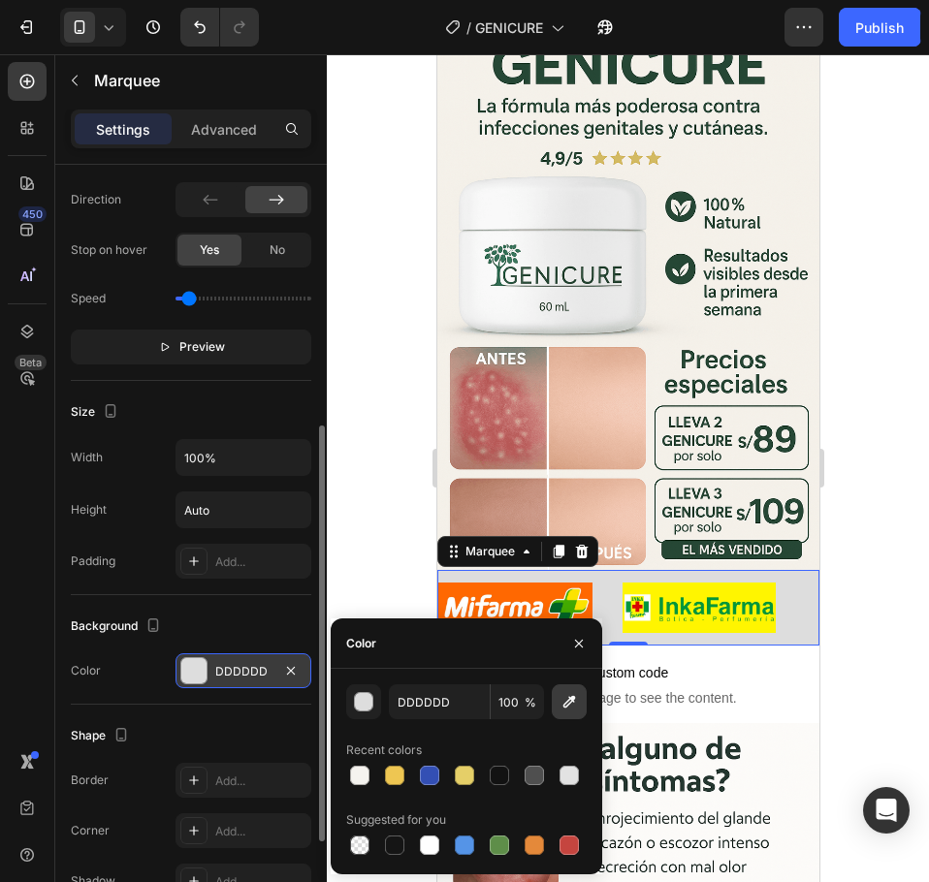
click at [571, 704] on icon "button" at bounding box center [568, 701] width 19 height 19
type input "F4F1E9"
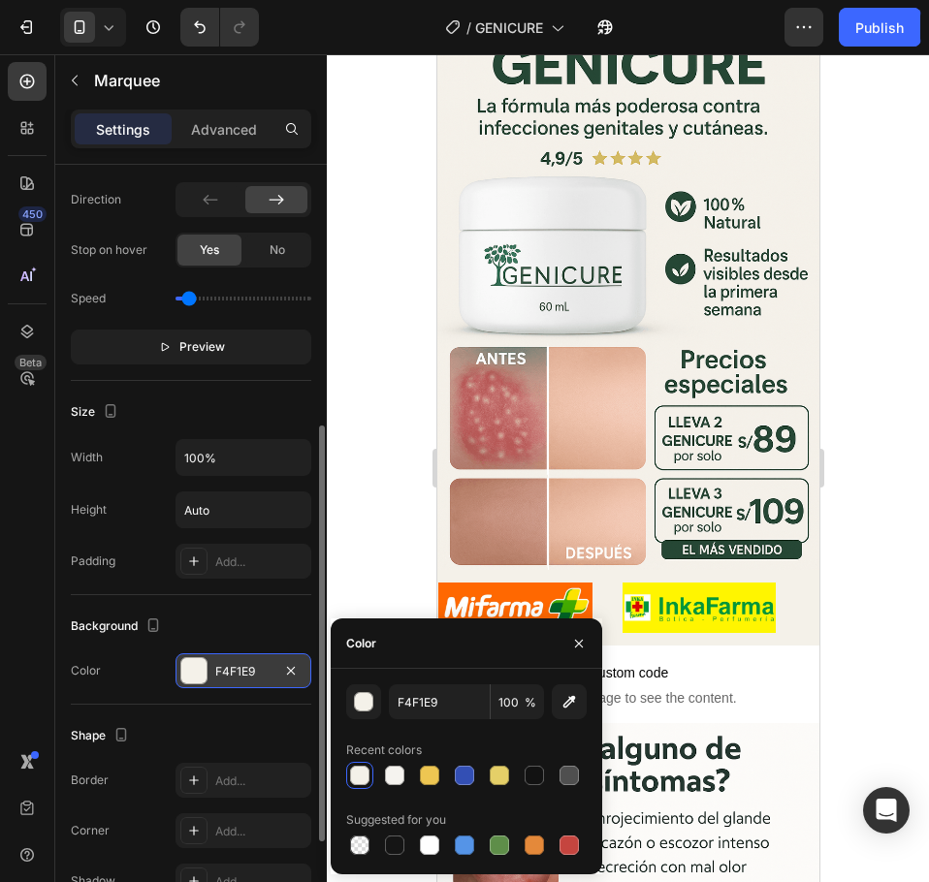
scroll to position [821, 0]
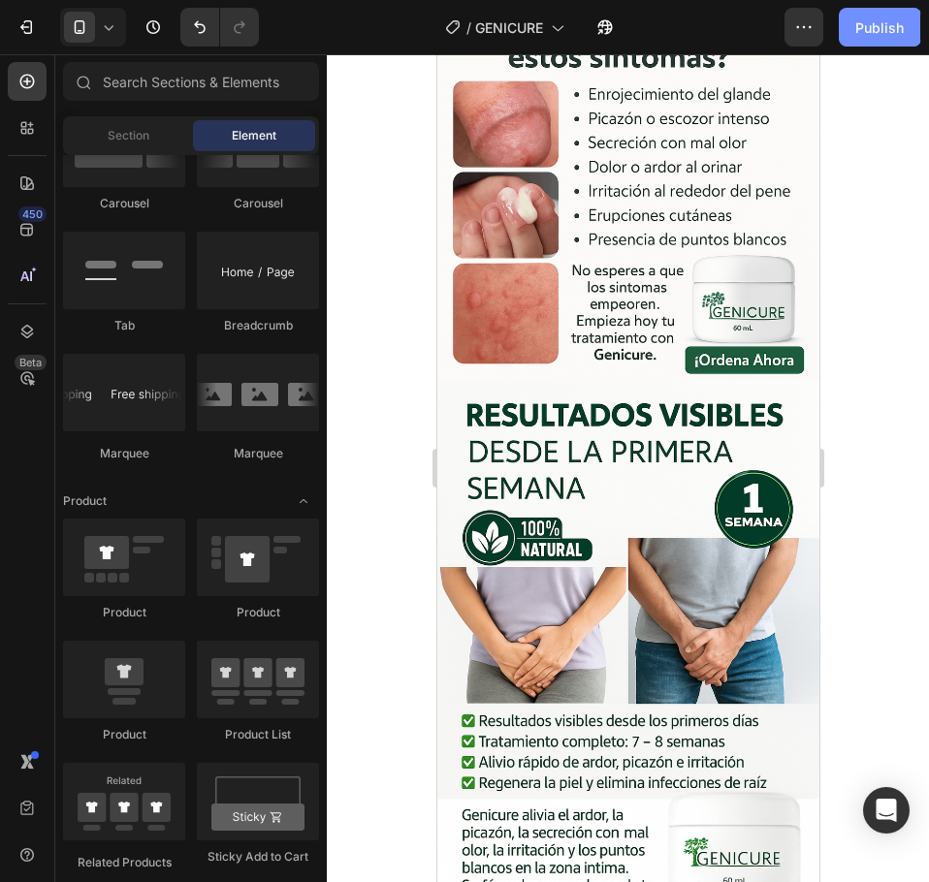
click at [875, 20] on div "Publish" at bounding box center [879, 27] width 48 height 20
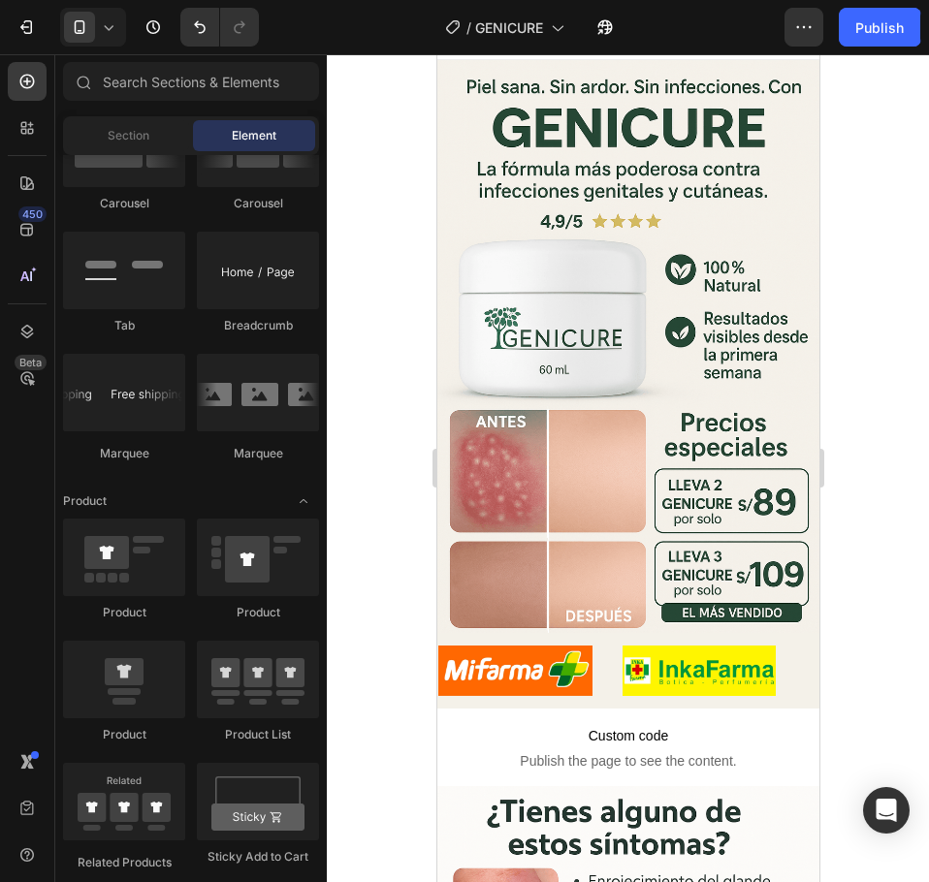
scroll to position [0, 0]
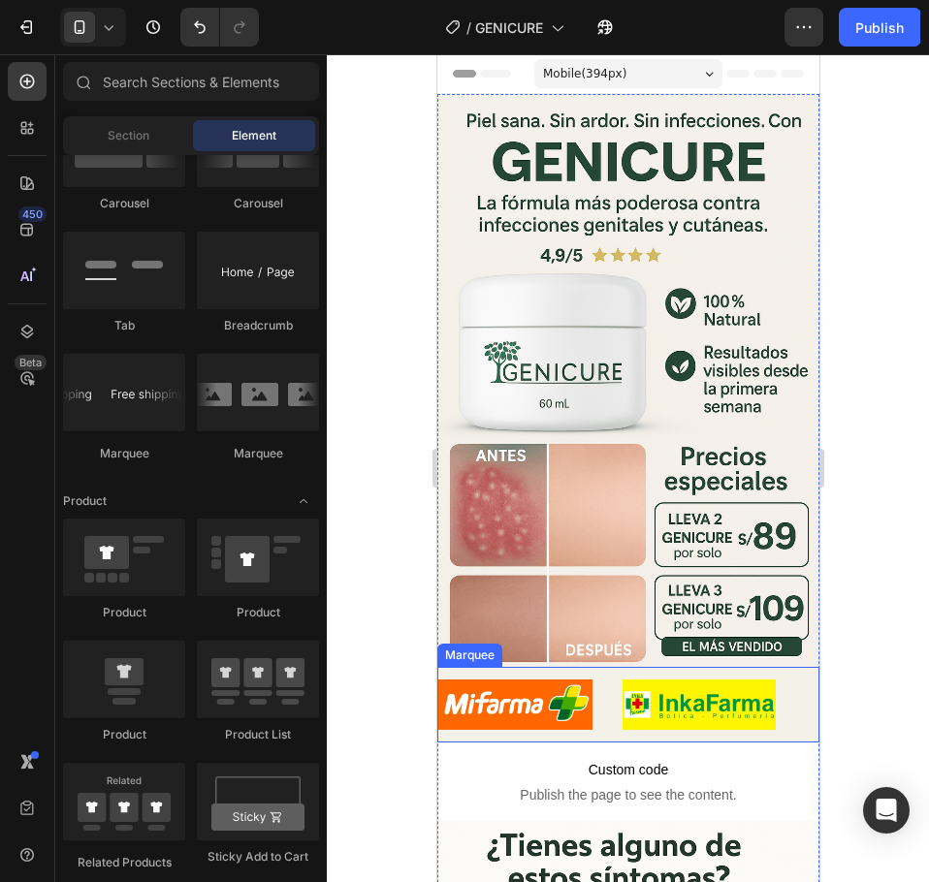
click at [618, 682] on div "Image" at bounding box center [529, 704] width 184 height 73
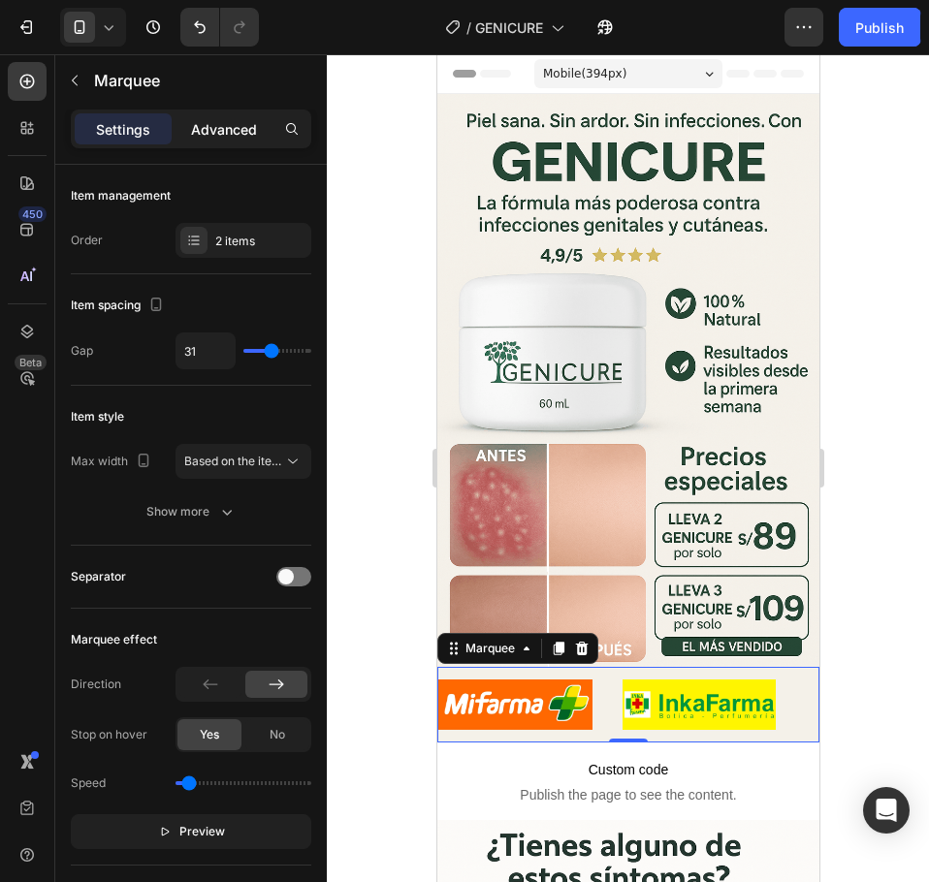
click at [232, 132] on p "Advanced" at bounding box center [224, 129] width 66 height 20
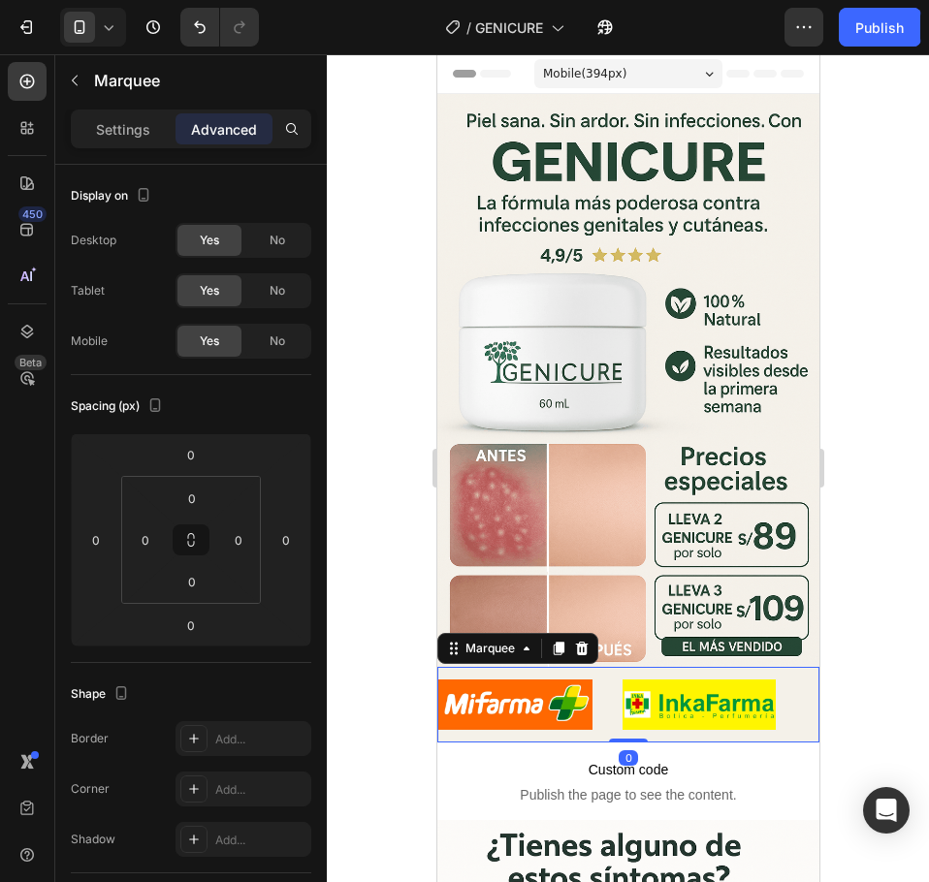
drag, startPoint x: 616, startPoint y: 712, endPoint x: 617, endPoint y: 669, distance: 43.7
click at [617, 669] on div "Image Image Image Image Marquee 0" at bounding box center [627, 705] width 382 height 76
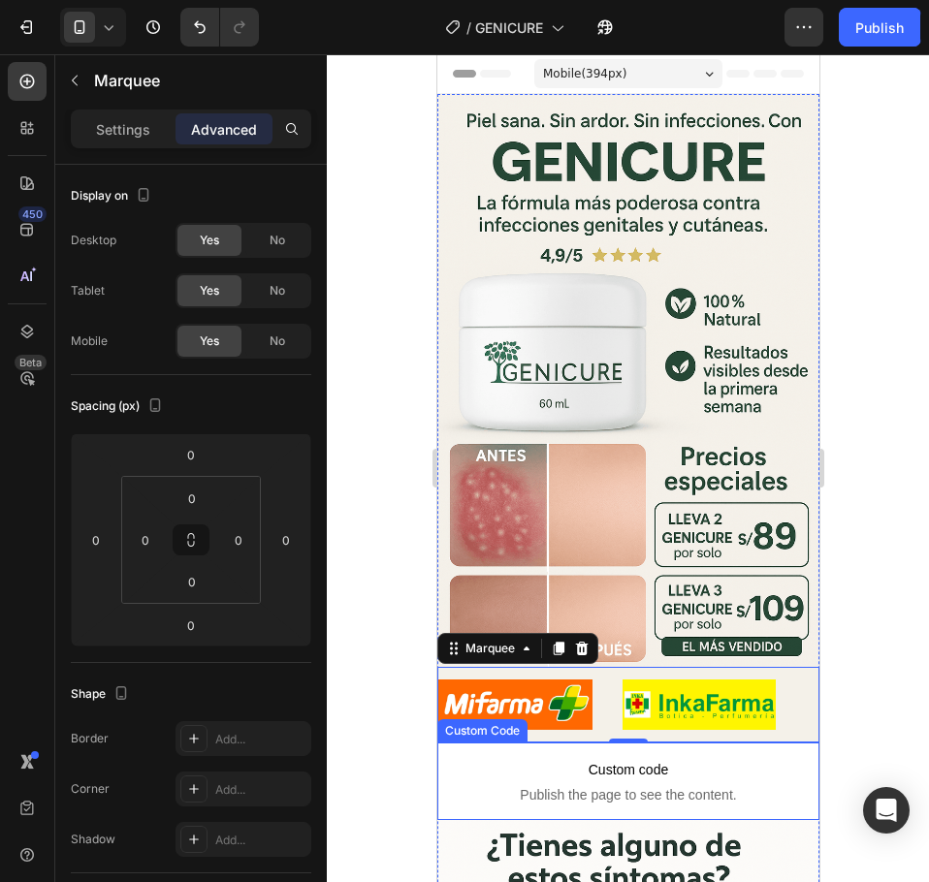
click at [698, 758] on span "Custom code" at bounding box center [627, 769] width 382 height 23
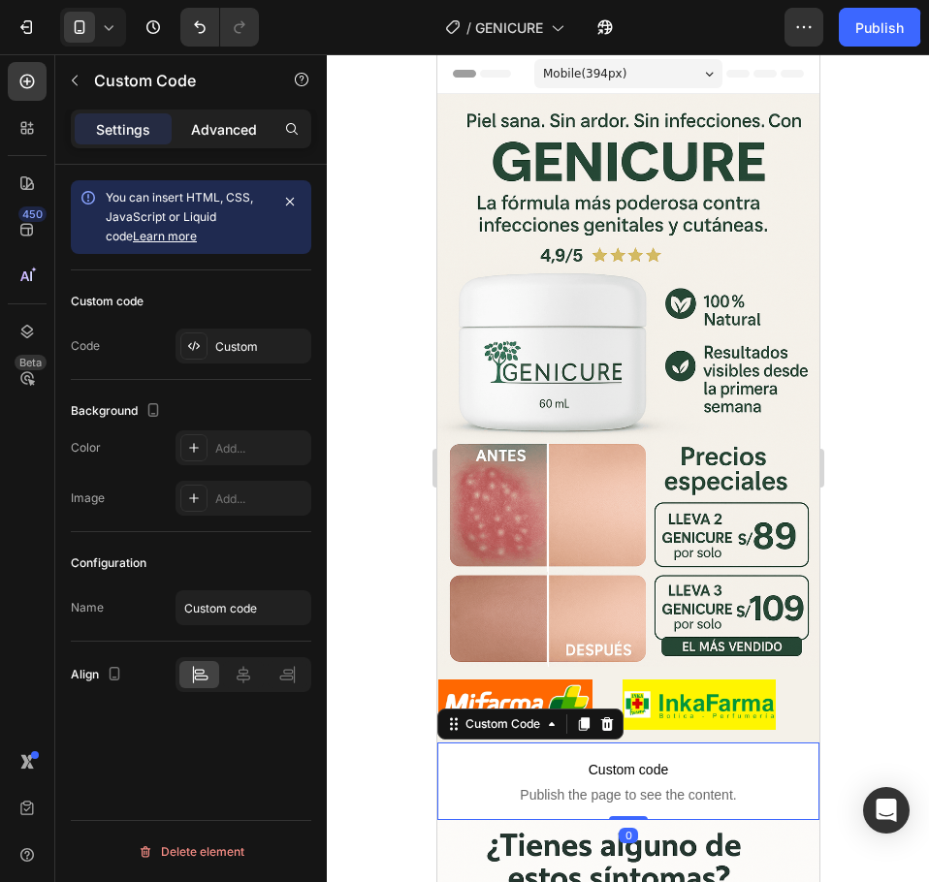
click at [233, 136] on p "Advanced" at bounding box center [224, 129] width 66 height 20
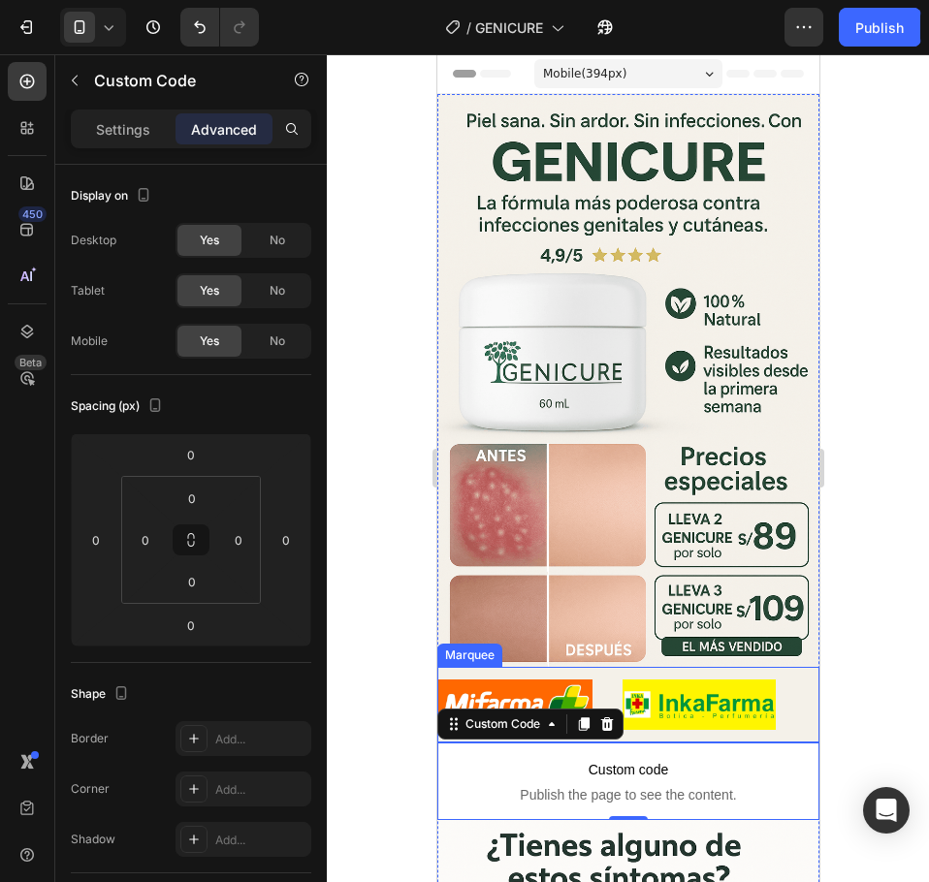
click at [610, 668] on div "Image" at bounding box center [529, 704] width 184 height 73
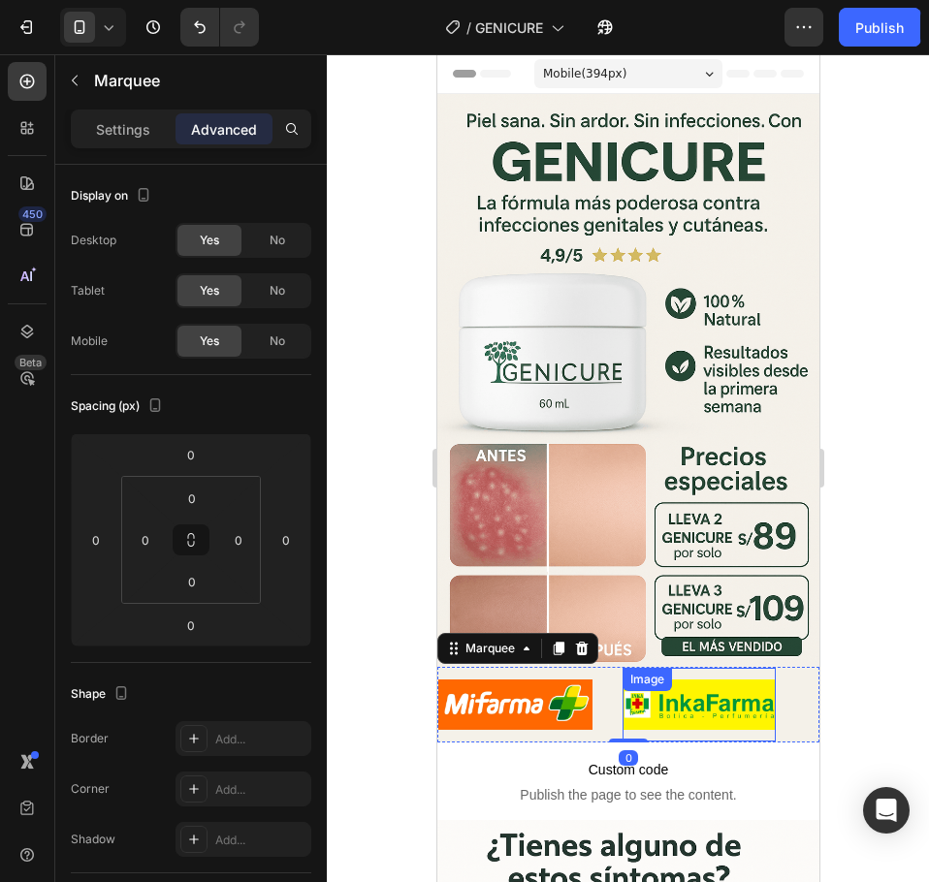
click at [668, 710] on div "Image" at bounding box center [698, 704] width 154 height 73
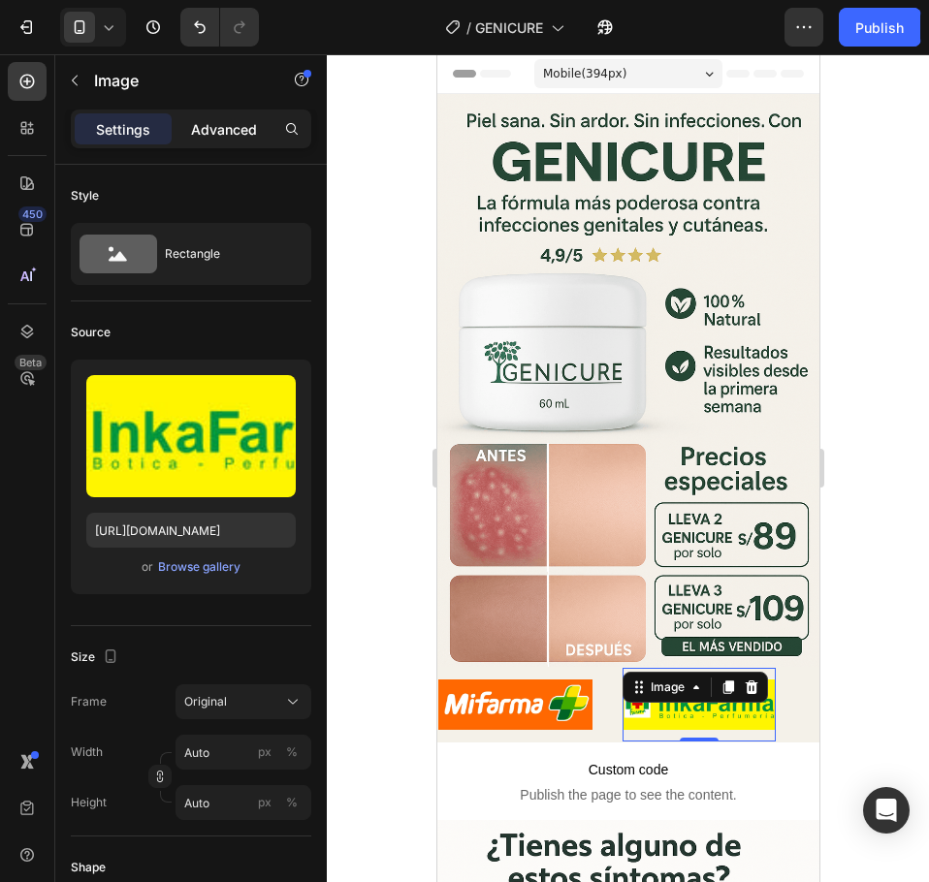
click at [238, 129] on p "Advanced" at bounding box center [224, 129] width 66 height 20
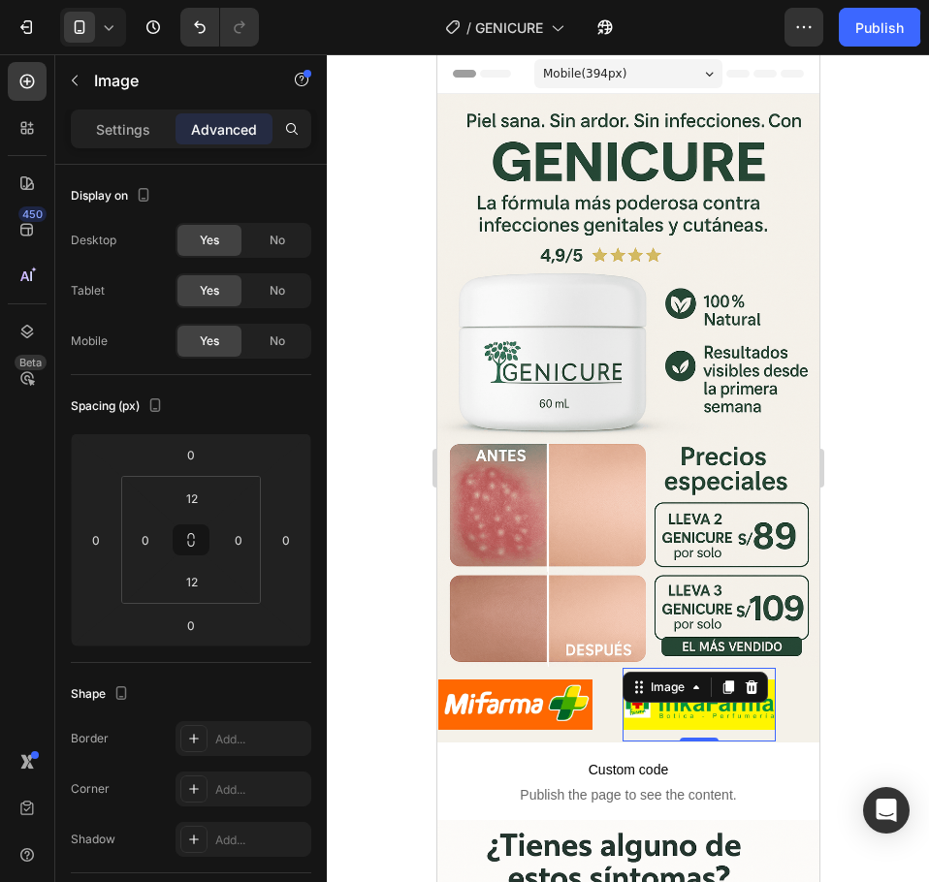
click at [873, 49] on div "7 Version history / GENICURE Need republishing Preview 1 product assigned Save …" at bounding box center [464, 27] width 929 height 55
click at [879, 30] on div "Publish" at bounding box center [879, 27] width 48 height 20
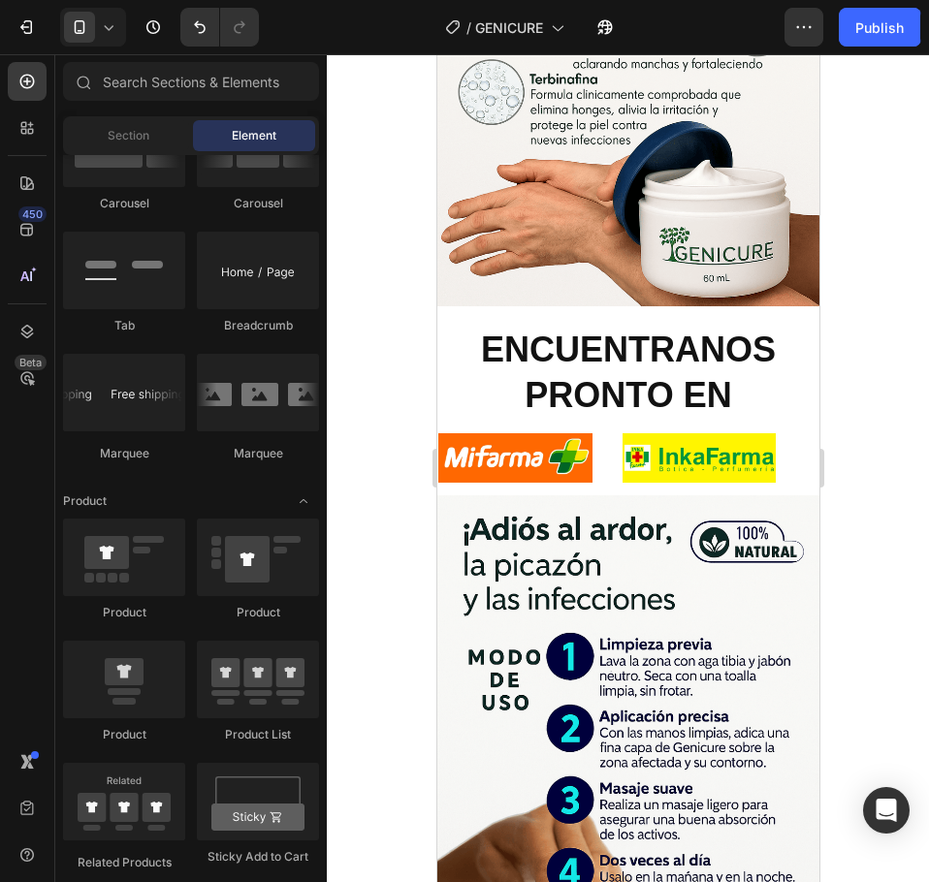
scroll to position [2082, 0]
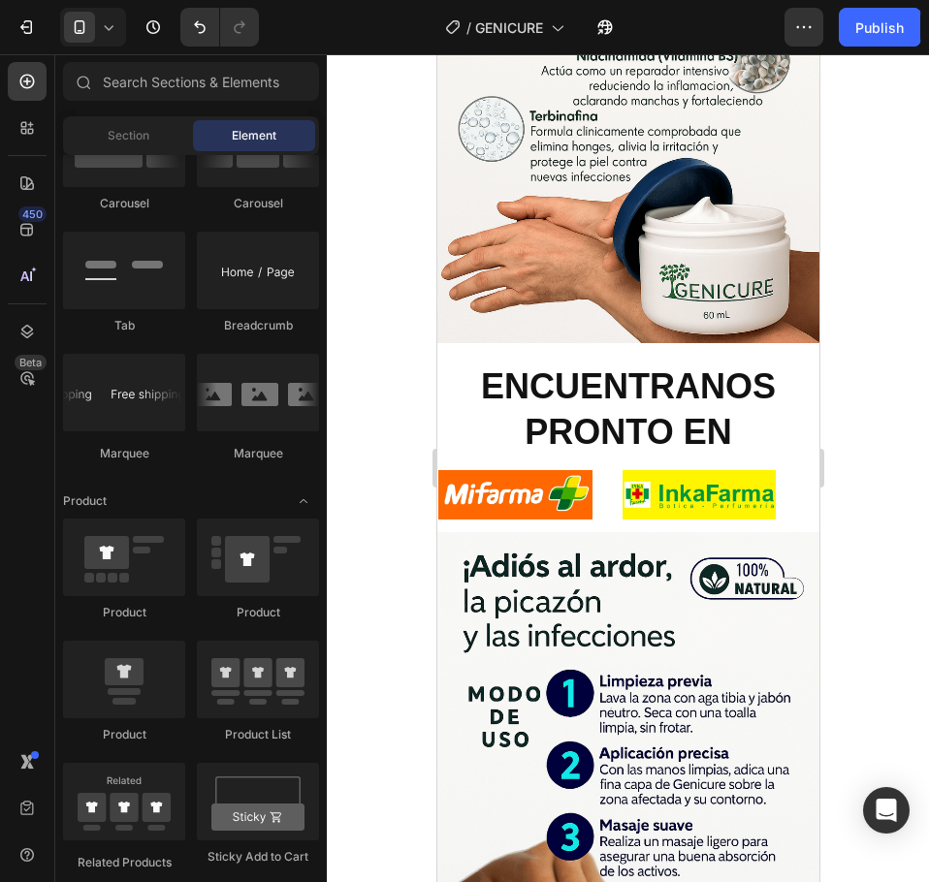
drag, startPoint x: 811, startPoint y: 173, endPoint x: 1268, endPoint y: 563, distance: 600.9
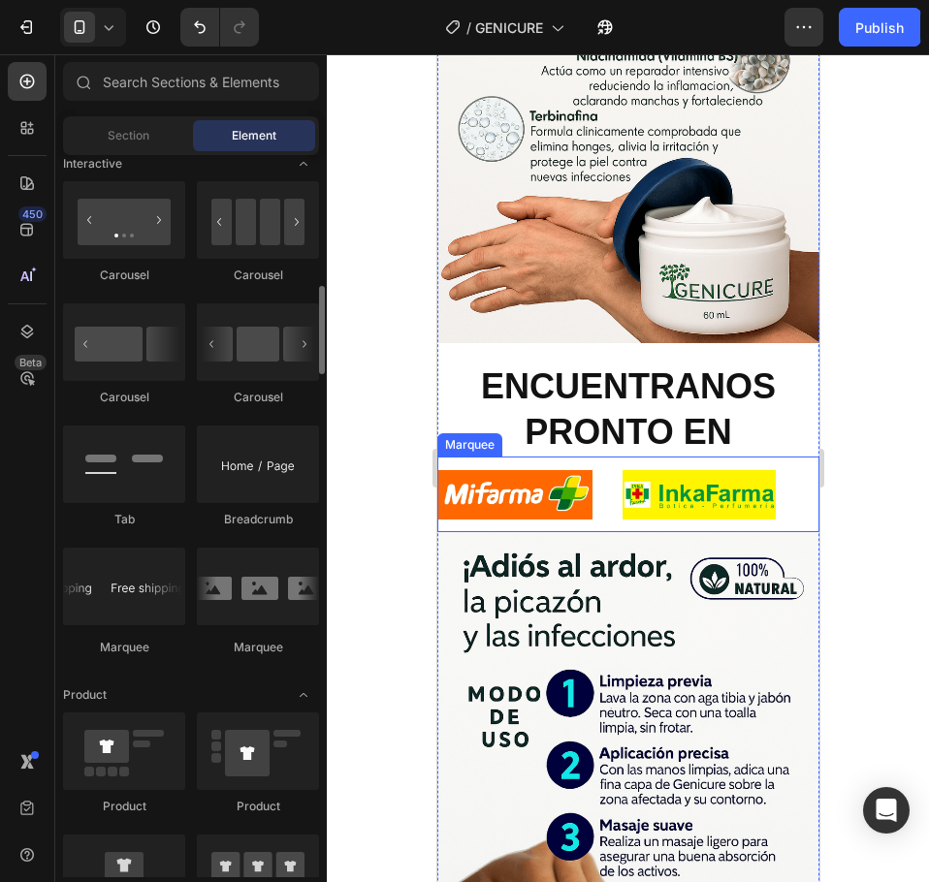
scroll to position [1856, 0]
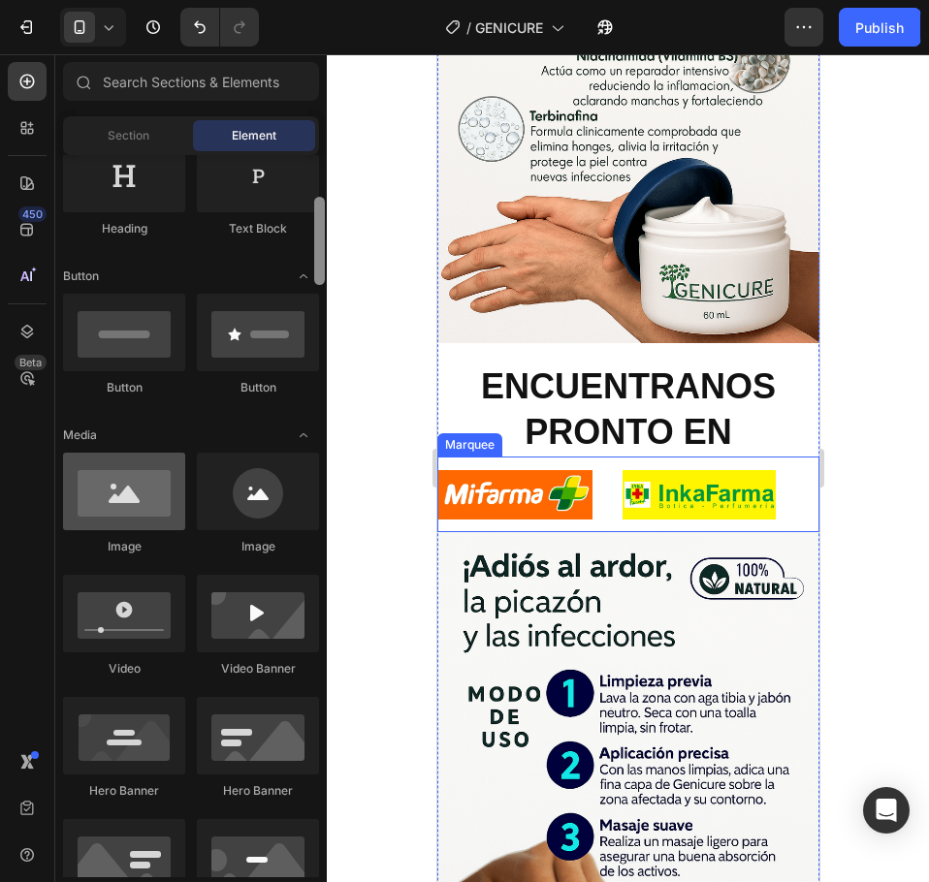
drag, startPoint x: 321, startPoint y: 446, endPoint x: 155, endPoint y: 510, distance: 177.7
click at [327, 0] on div "7 Version history / GENICURE Published Preview 1 product assigned Save Publish …" at bounding box center [464, 0] width 929 height 0
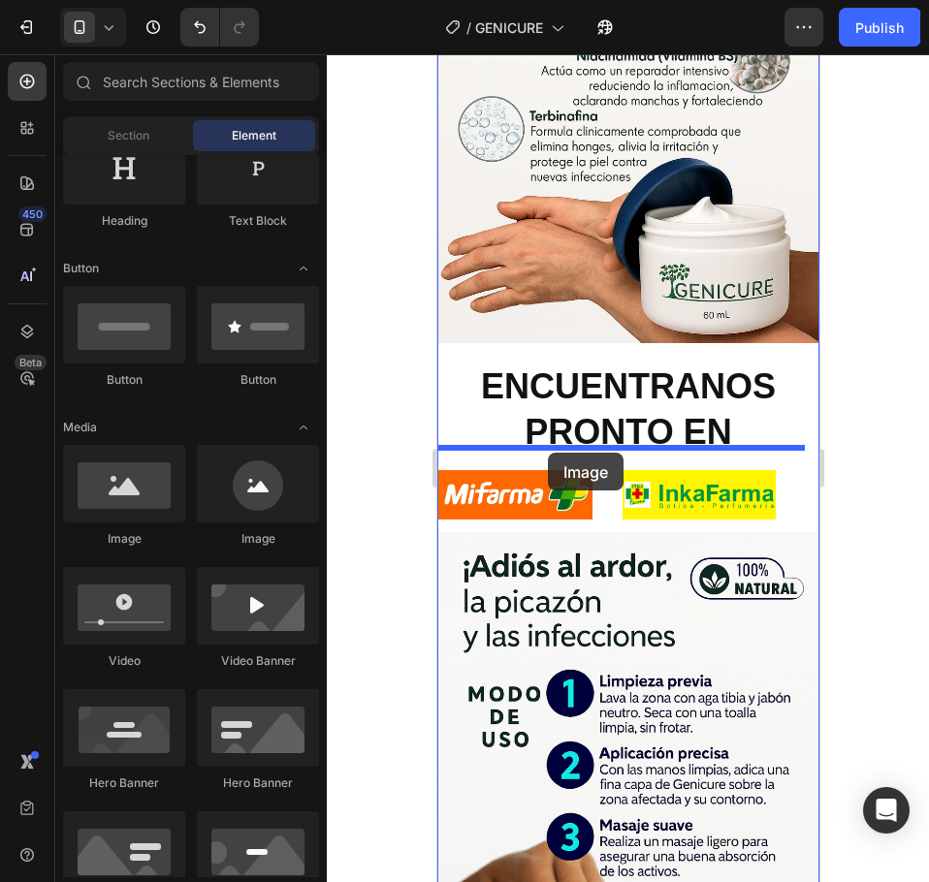
drag, startPoint x: 790, startPoint y: 541, endPoint x: 547, endPoint y: 453, distance: 258.8
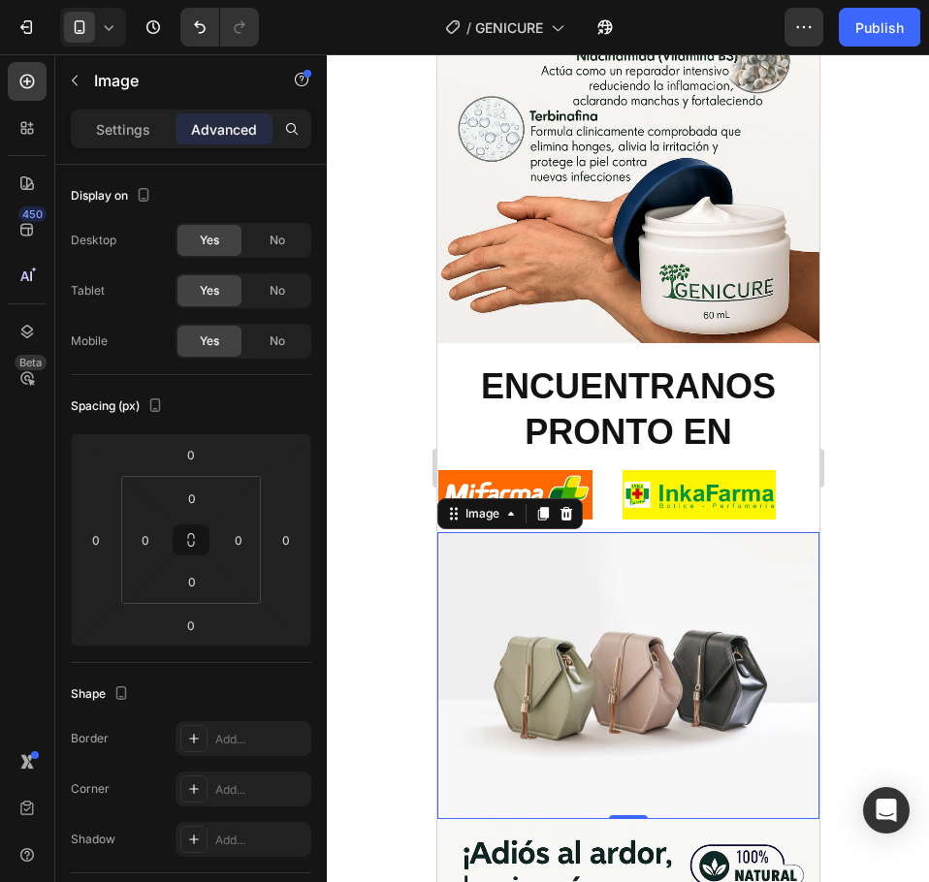
click at [598, 533] on img at bounding box center [627, 675] width 382 height 287
click at [639, 562] on img at bounding box center [627, 675] width 382 height 287
click at [156, 129] on div "Settings" at bounding box center [123, 128] width 97 height 31
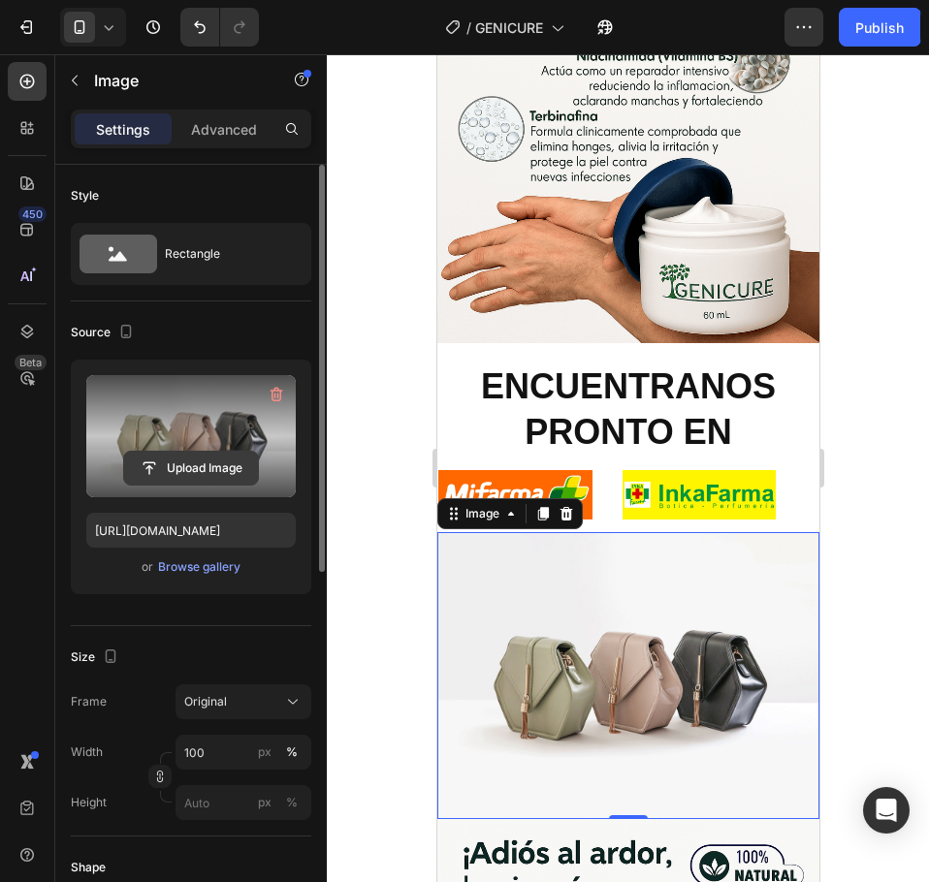
click at [208, 466] on input "file" at bounding box center [191, 468] width 134 height 33
click at [198, 464] on input "file" at bounding box center [191, 468] width 134 height 33
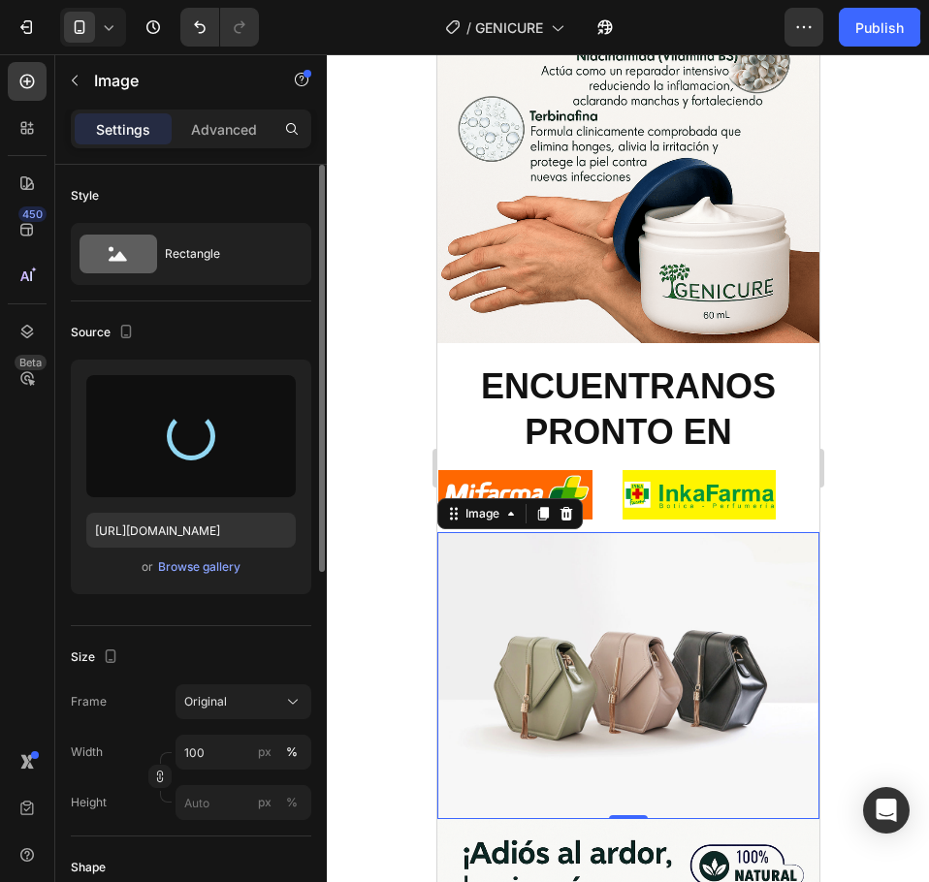
type input "https://cdn.shopify.com/s/files/1/0764/9686/3449/files/gempages_579497154880471…"
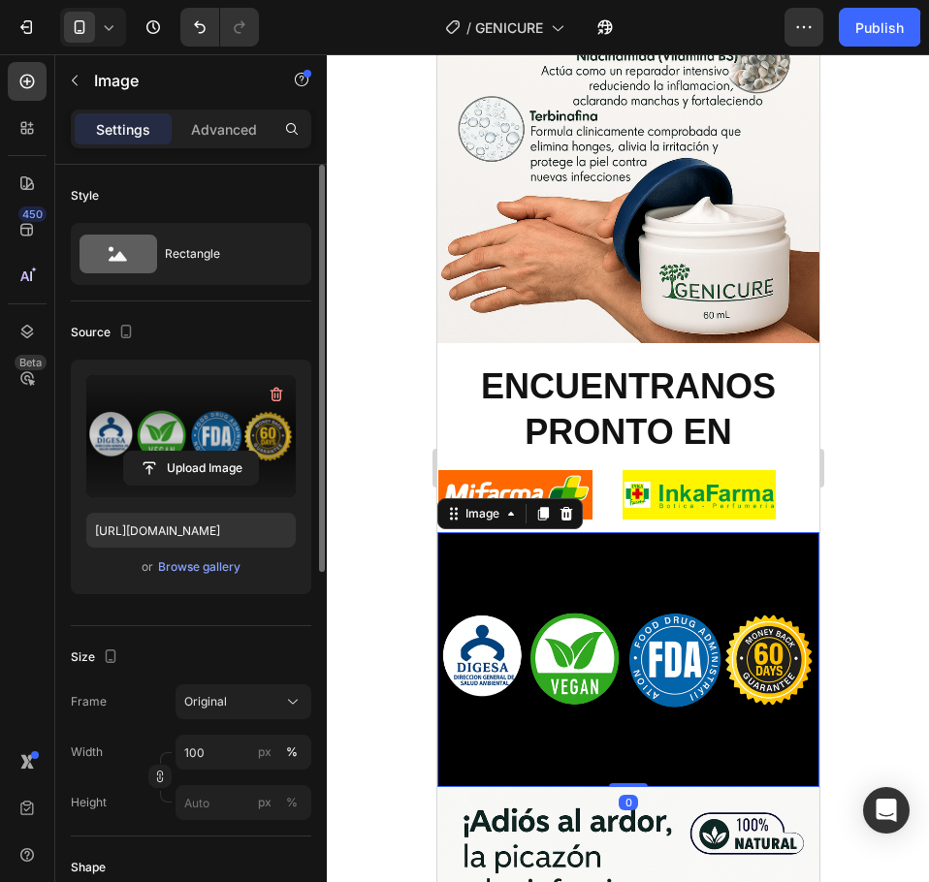
drag, startPoint x: 611, startPoint y: 688, endPoint x: 618, endPoint y: 632, distance: 56.8
click at [618, 632] on div "Image 0" at bounding box center [627, 659] width 382 height 255
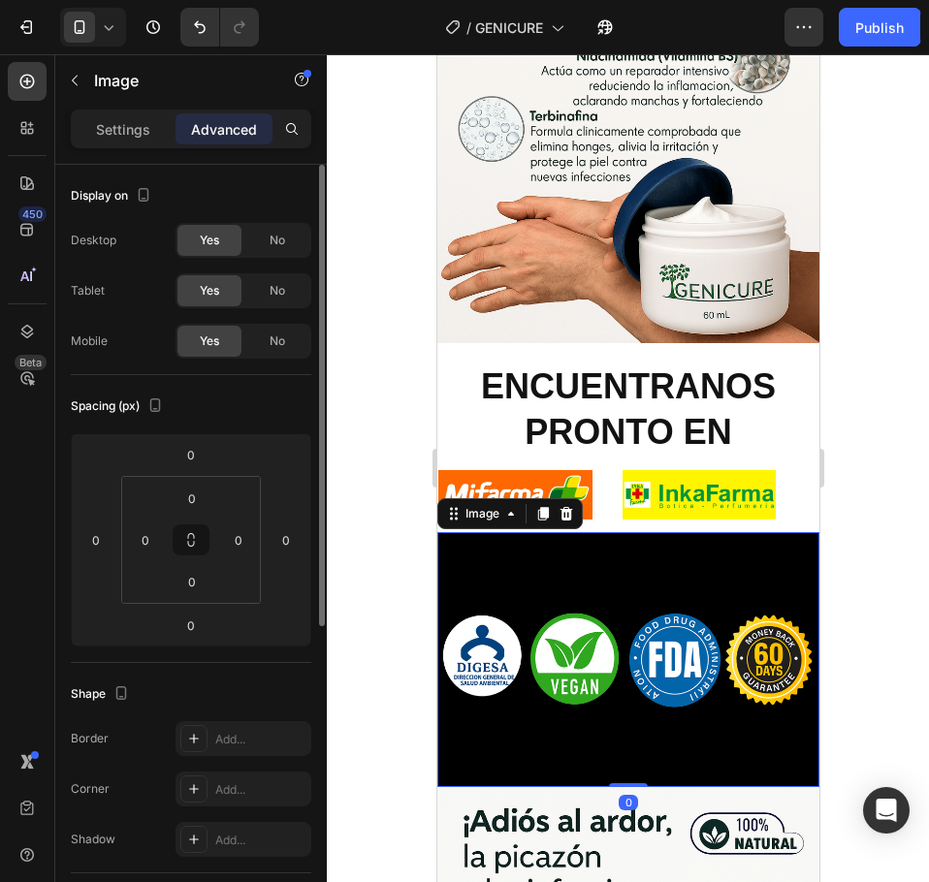
click at [588, 536] on img at bounding box center [627, 659] width 382 height 255
click at [636, 532] on img at bounding box center [627, 659] width 382 height 255
click at [662, 598] on img at bounding box center [627, 659] width 382 height 255
click at [133, 119] on p "Settings" at bounding box center [123, 129] width 54 height 20
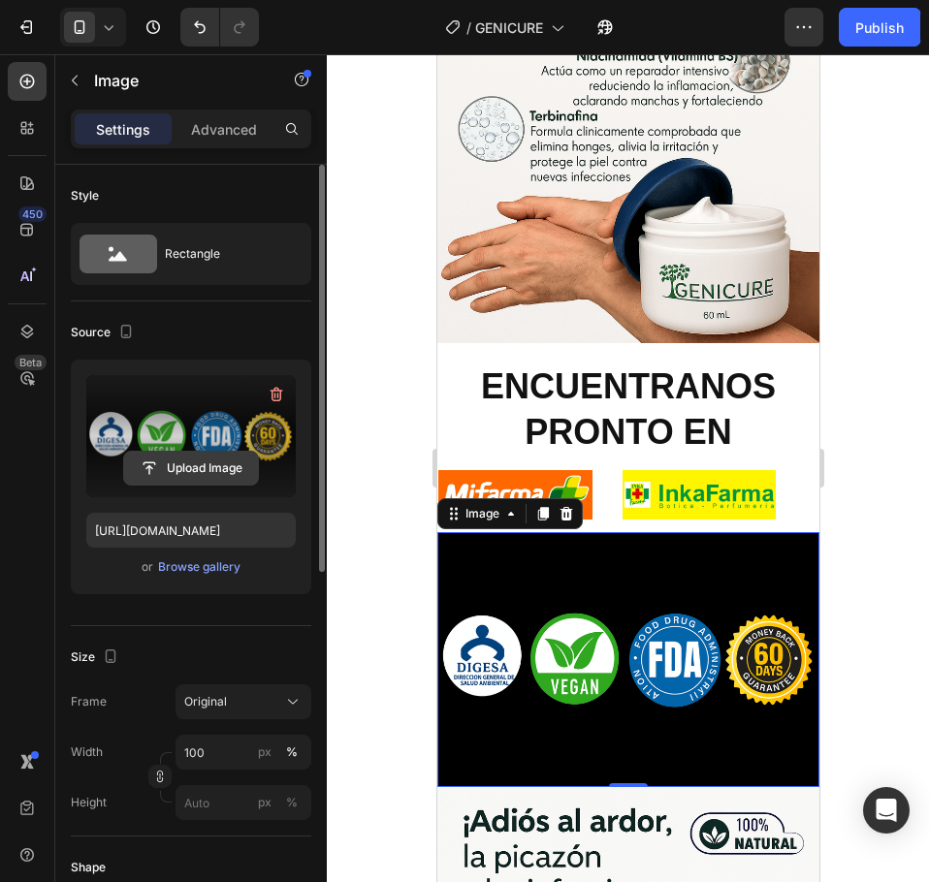
click at [197, 469] on input "file" at bounding box center [191, 468] width 134 height 33
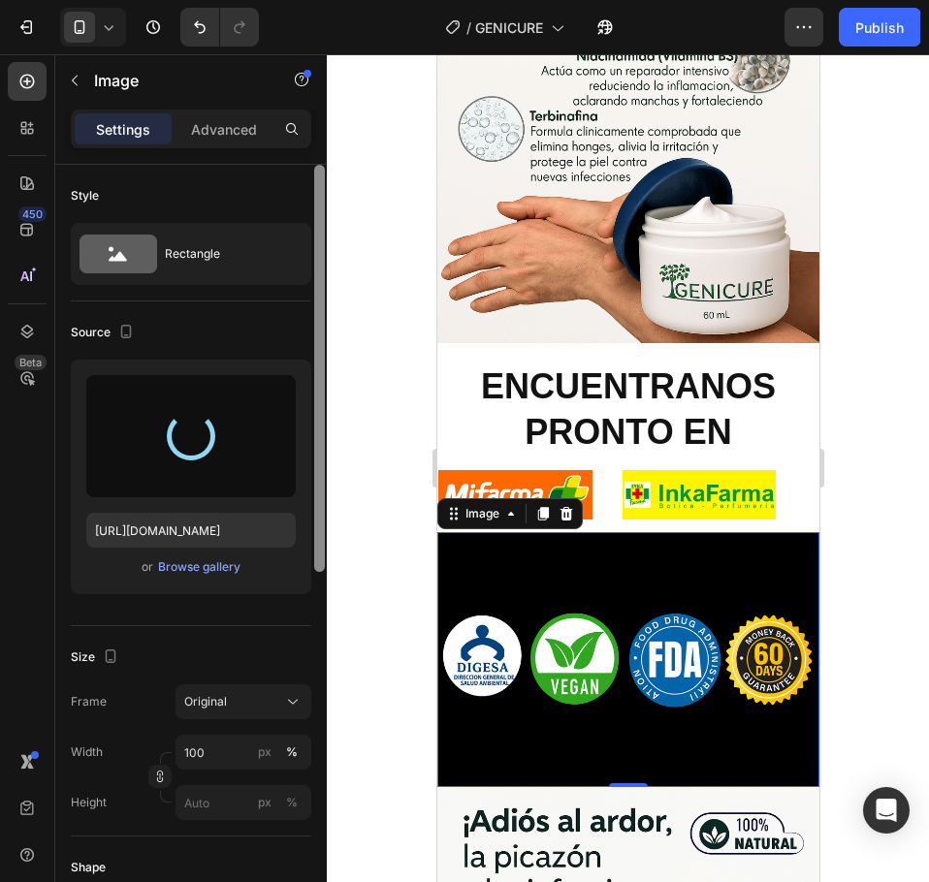
type input "https://cdn.shopify.com/s/files/1/0764/9686/3449/files/gempages_579497154880471…"
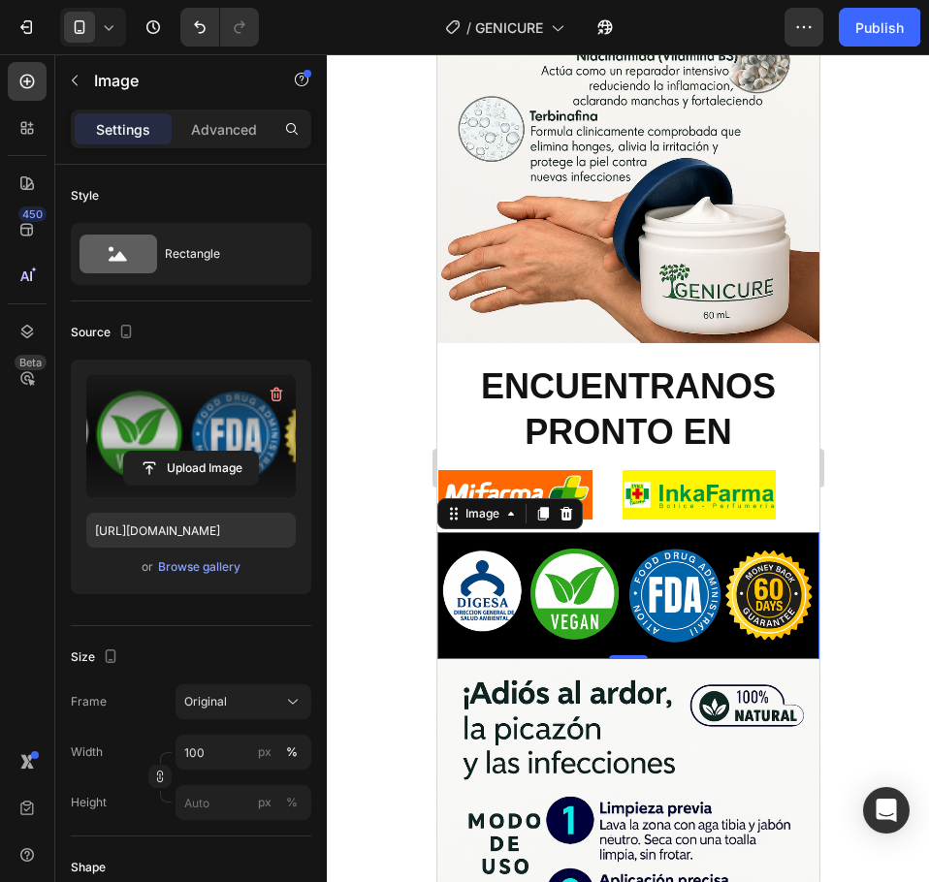
click at [148, 119] on p "Settings" at bounding box center [123, 129] width 54 height 20
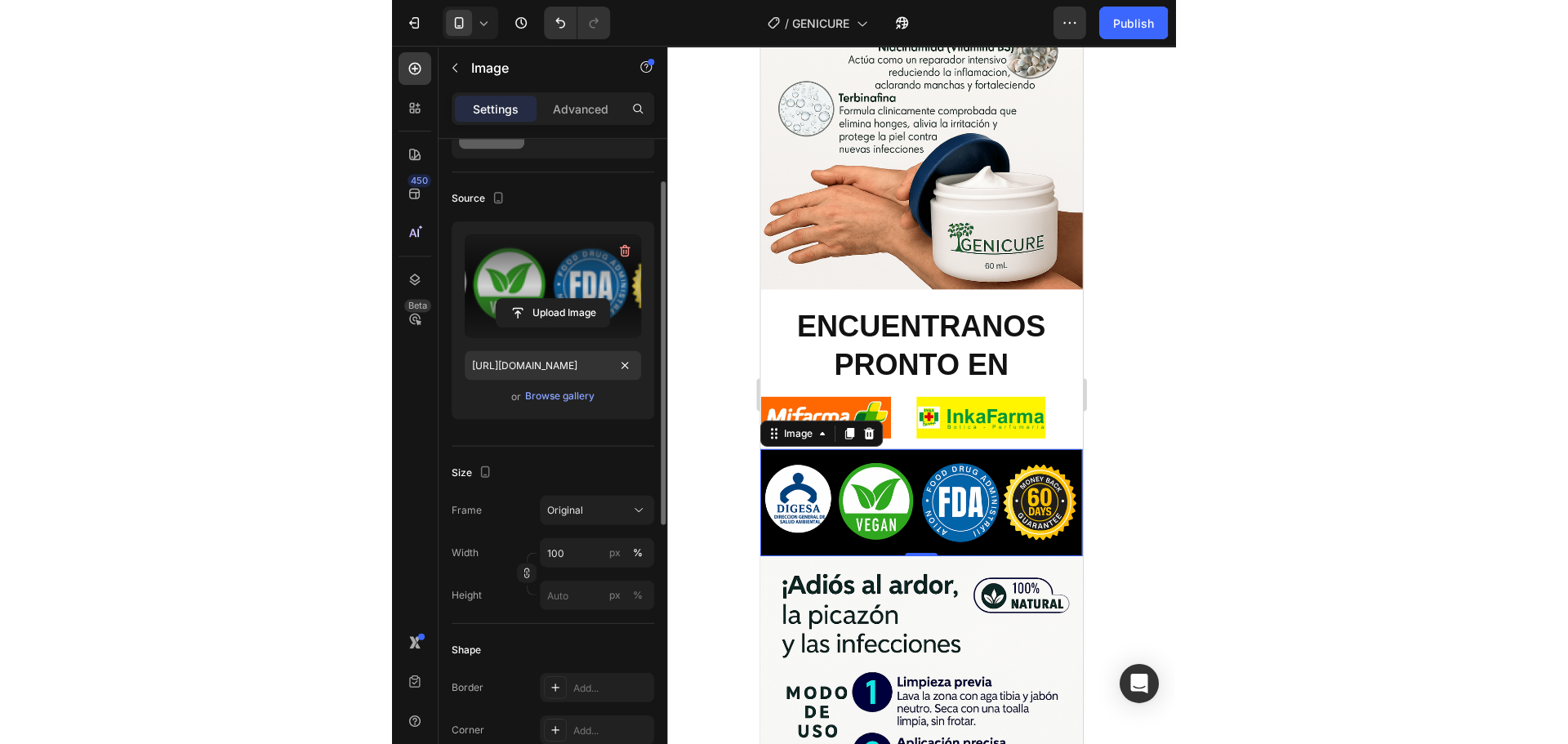
scroll to position [572, 0]
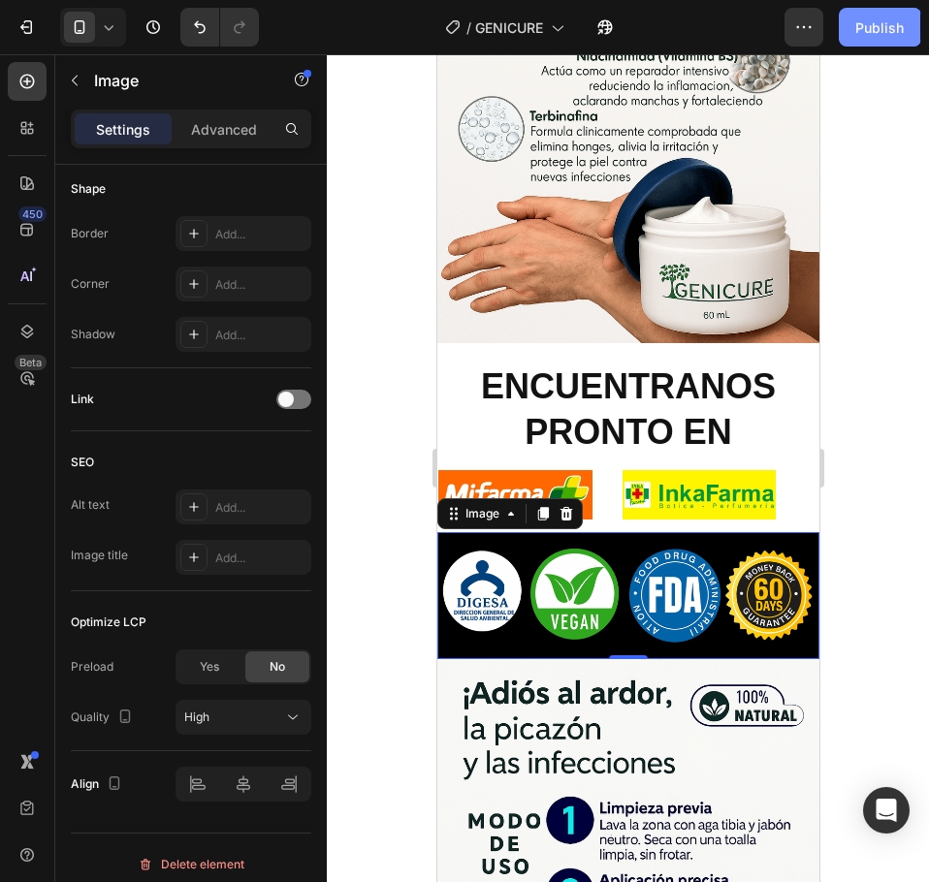
click at [887, 38] on button "Publish" at bounding box center [878, 27] width 81 height 39
